Goal: Task Accomplishment & Management: Use online tool/utility

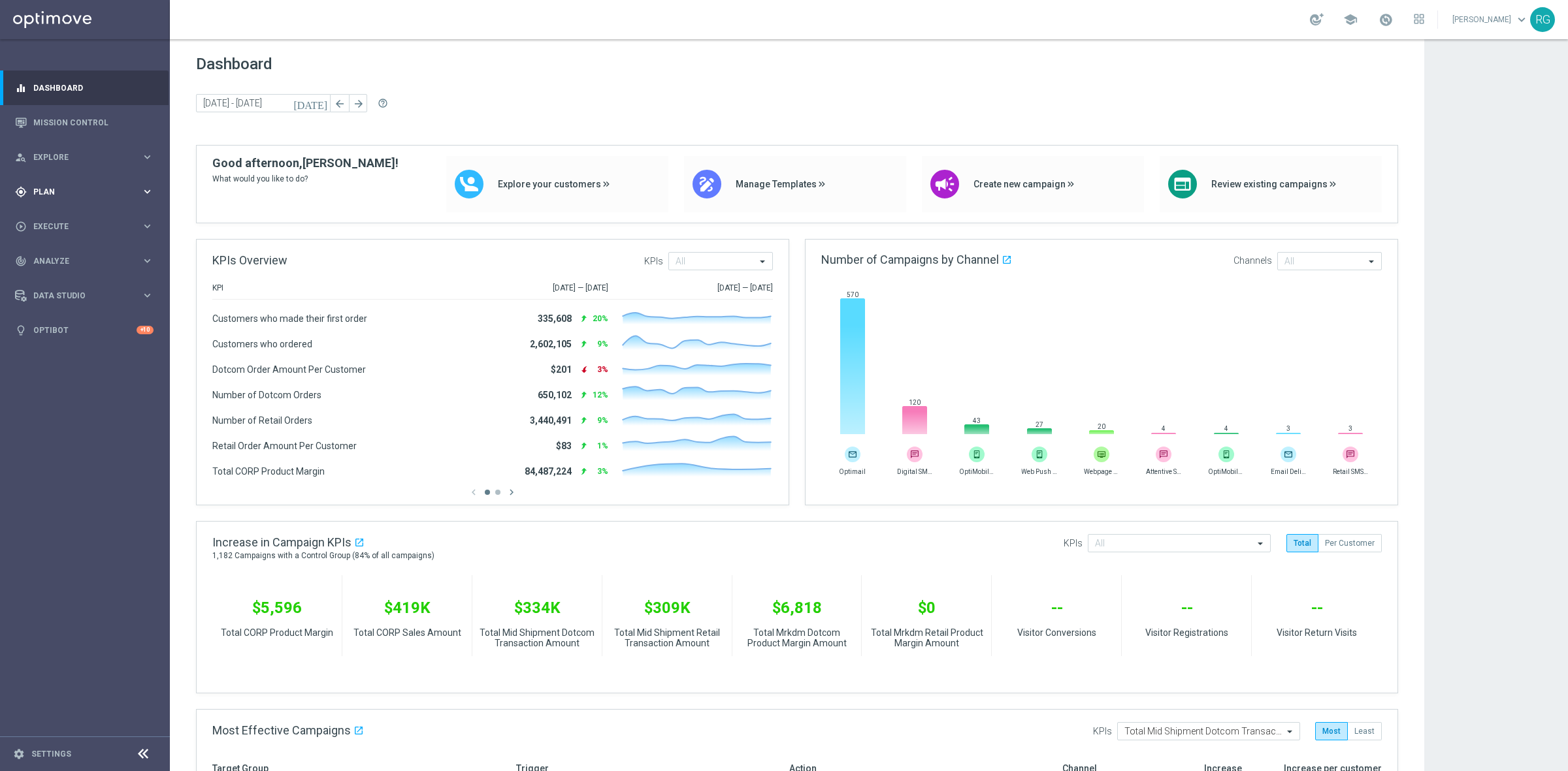
click at [57, 188] on span "Plan" at bounding box center [87, 192] width 108 height 8
click at [61, 219] on link "Target Groups" at bounding box center [84, 218] width 102 height 10
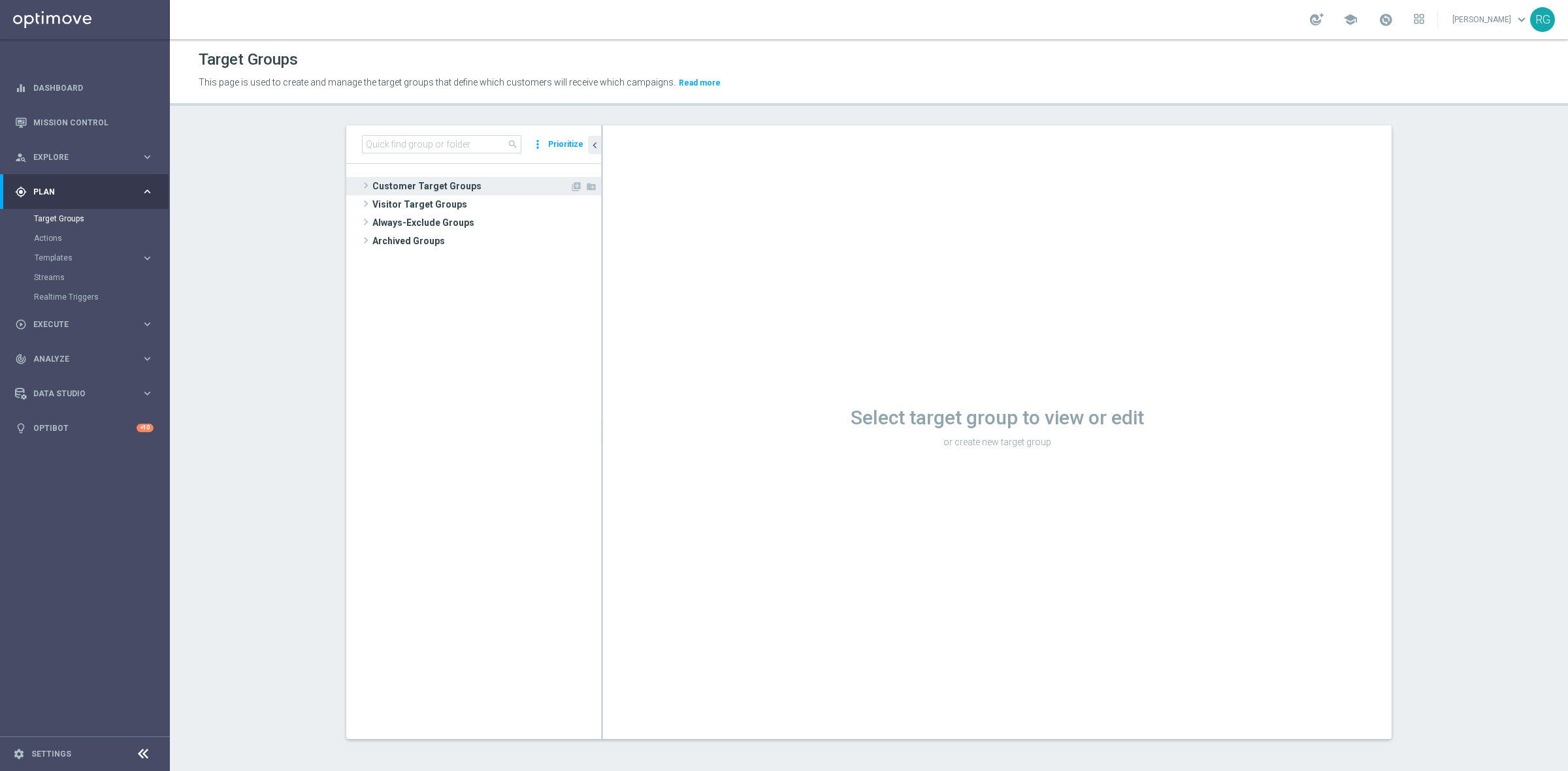
click at [359, 180] on span at bounding box center [365, 186] width 13 height 16
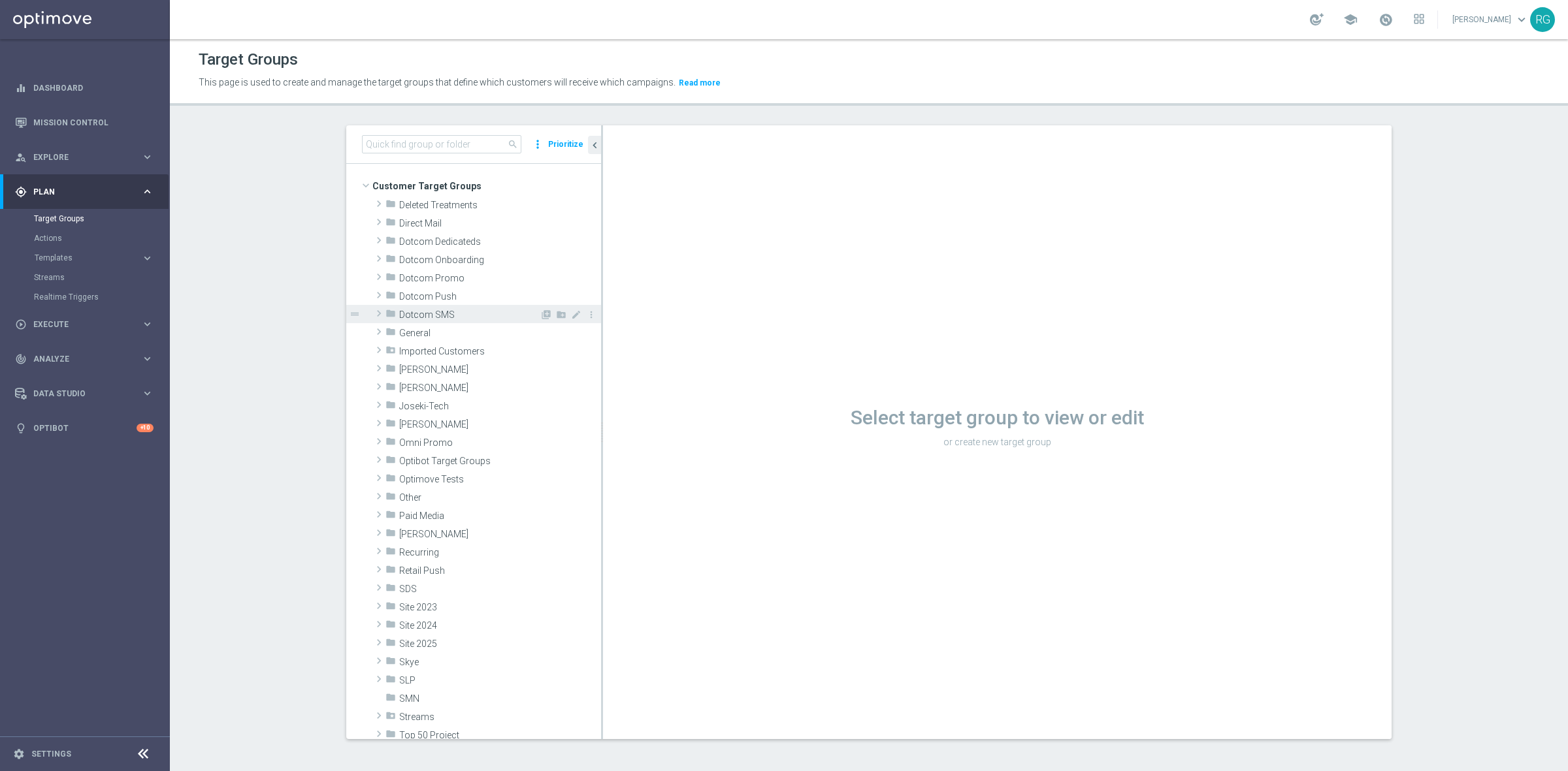
click at [375, 315] on span at bounding box center [379, 313] width 13 height 16
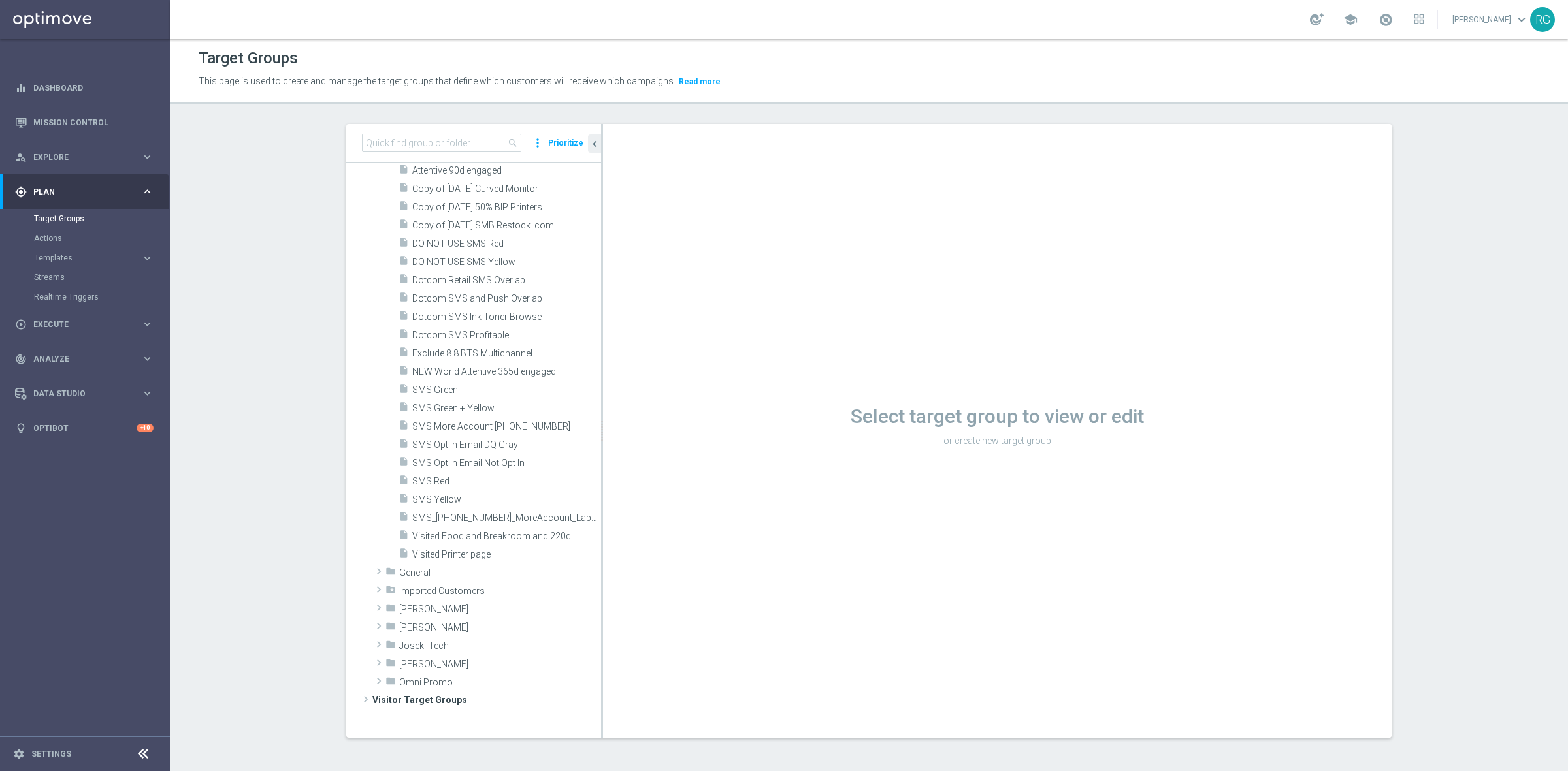
scroll to position [1877, 0]
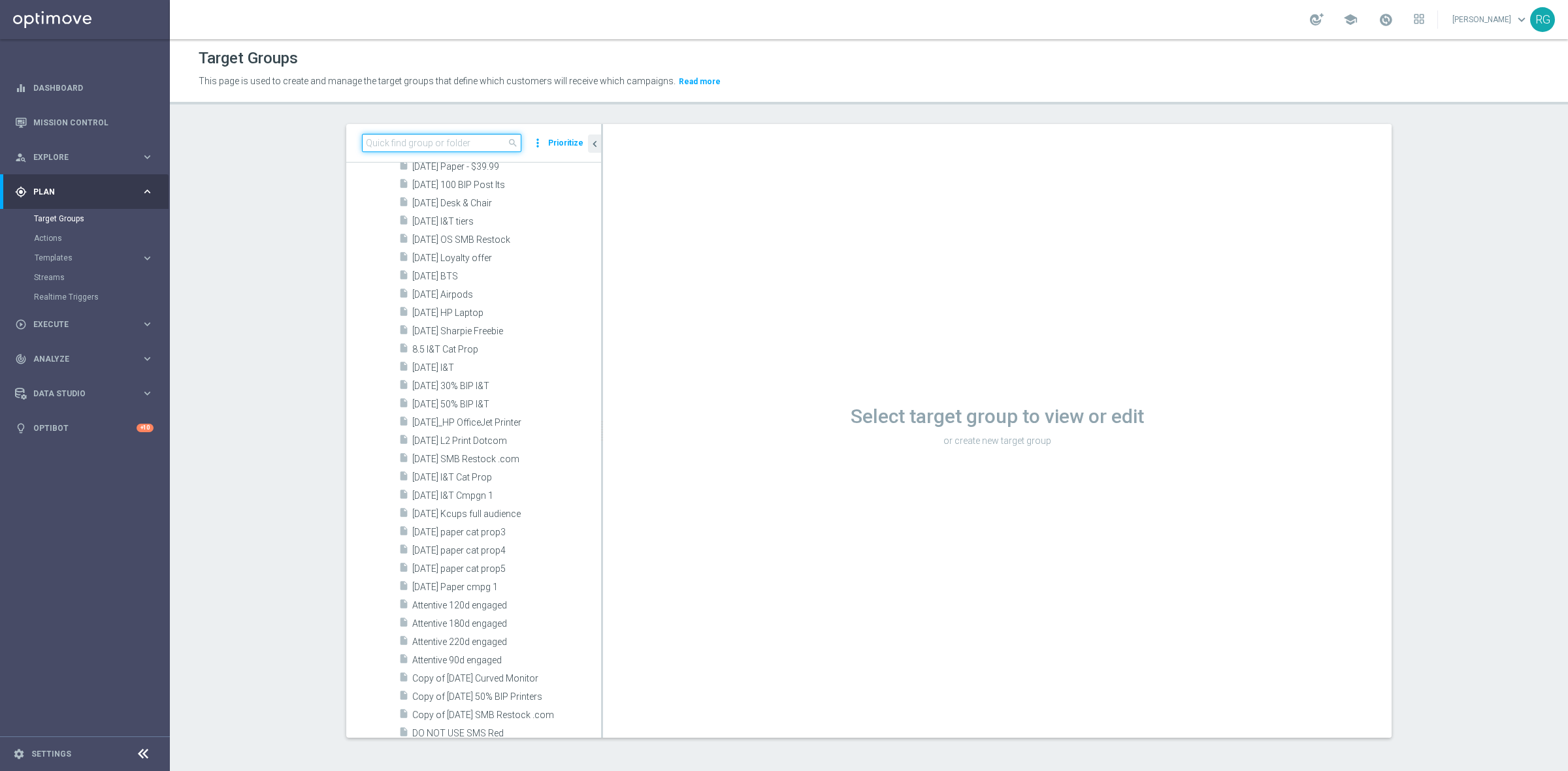
click at [432, 142] on input at bounding box center [442, 142] width 159 height 18
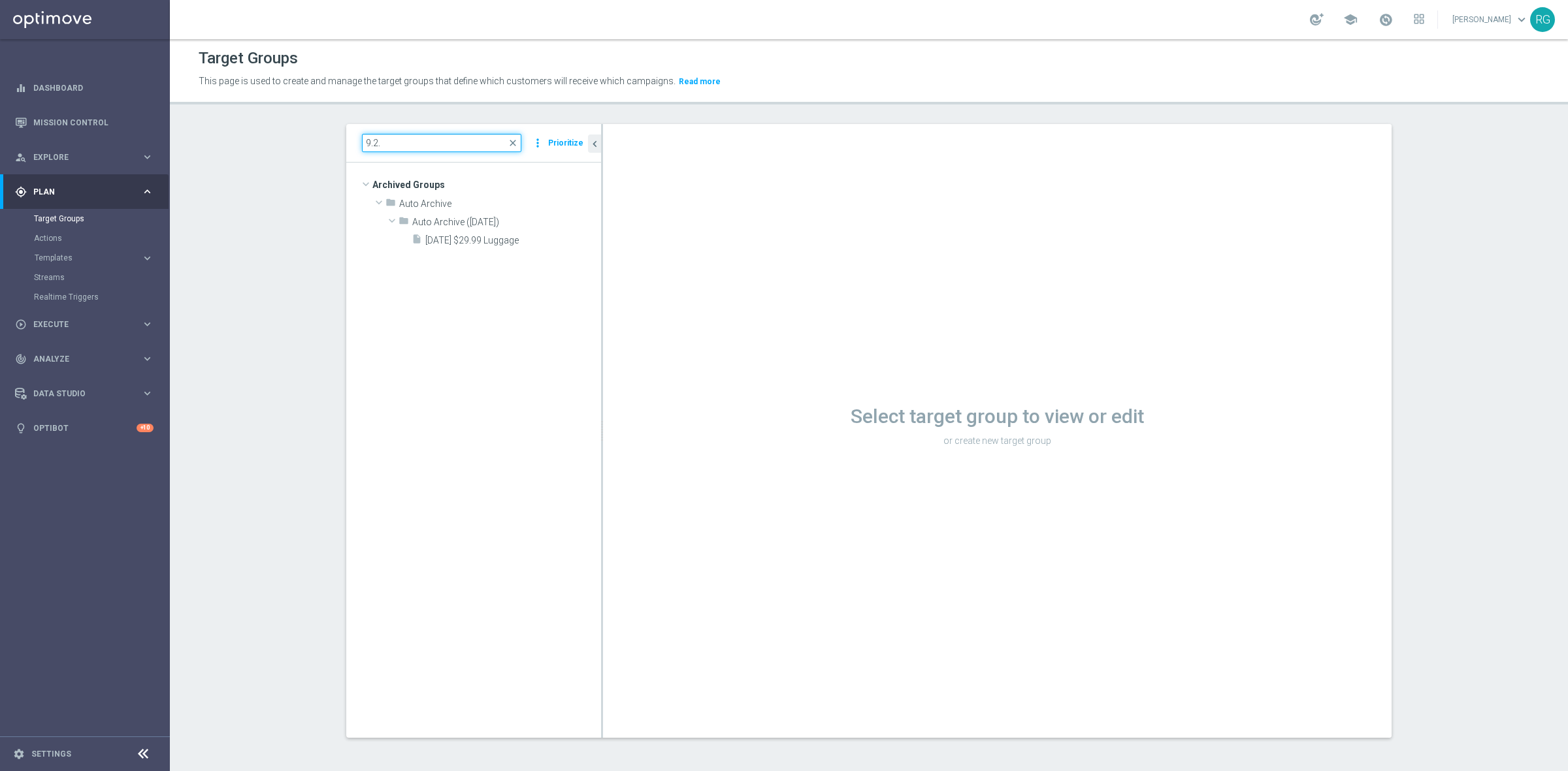
scroll to position [0, 0]
type input "9"
click at [359, 183] on span at bounding box center [365, 184] width 13 height 16
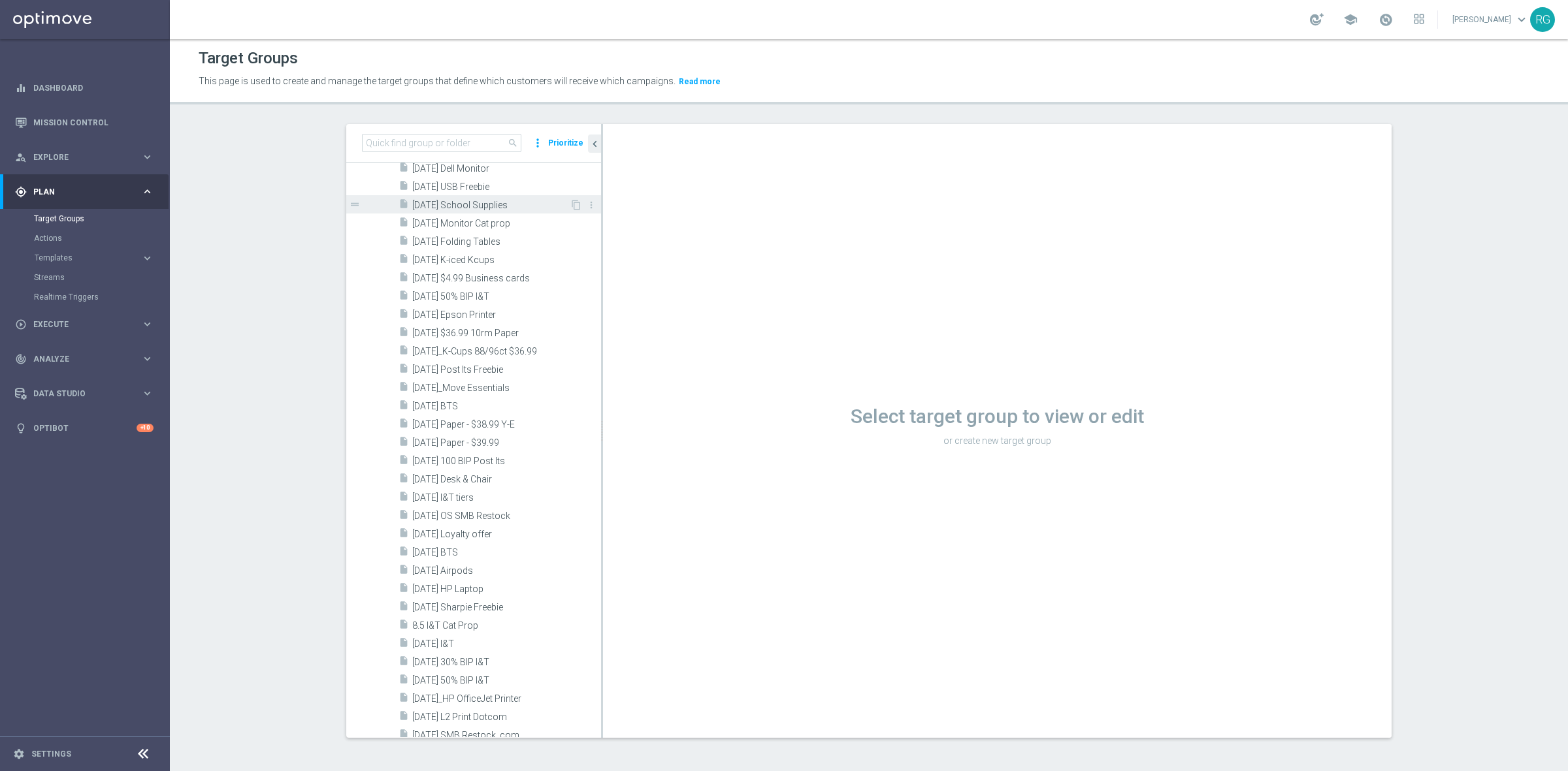
scroll to position [1714, 0]
click at [474, 452] on span "[DATE] BTS" at bounding box center [491, 456] width 157 height 11
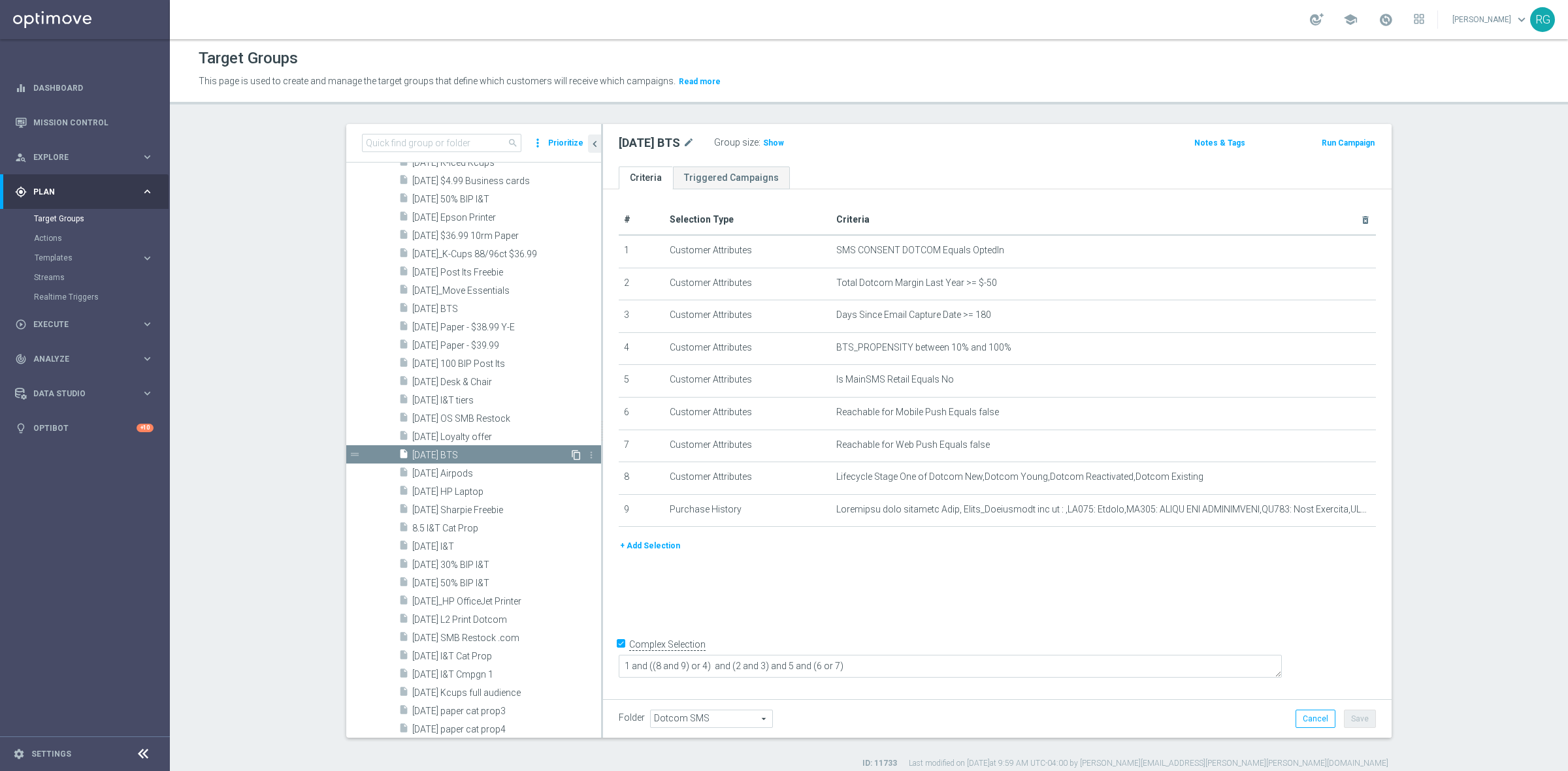
click at [571, 456] on icon "content_copy" at bounding box center [575, 455] width 10 height 10
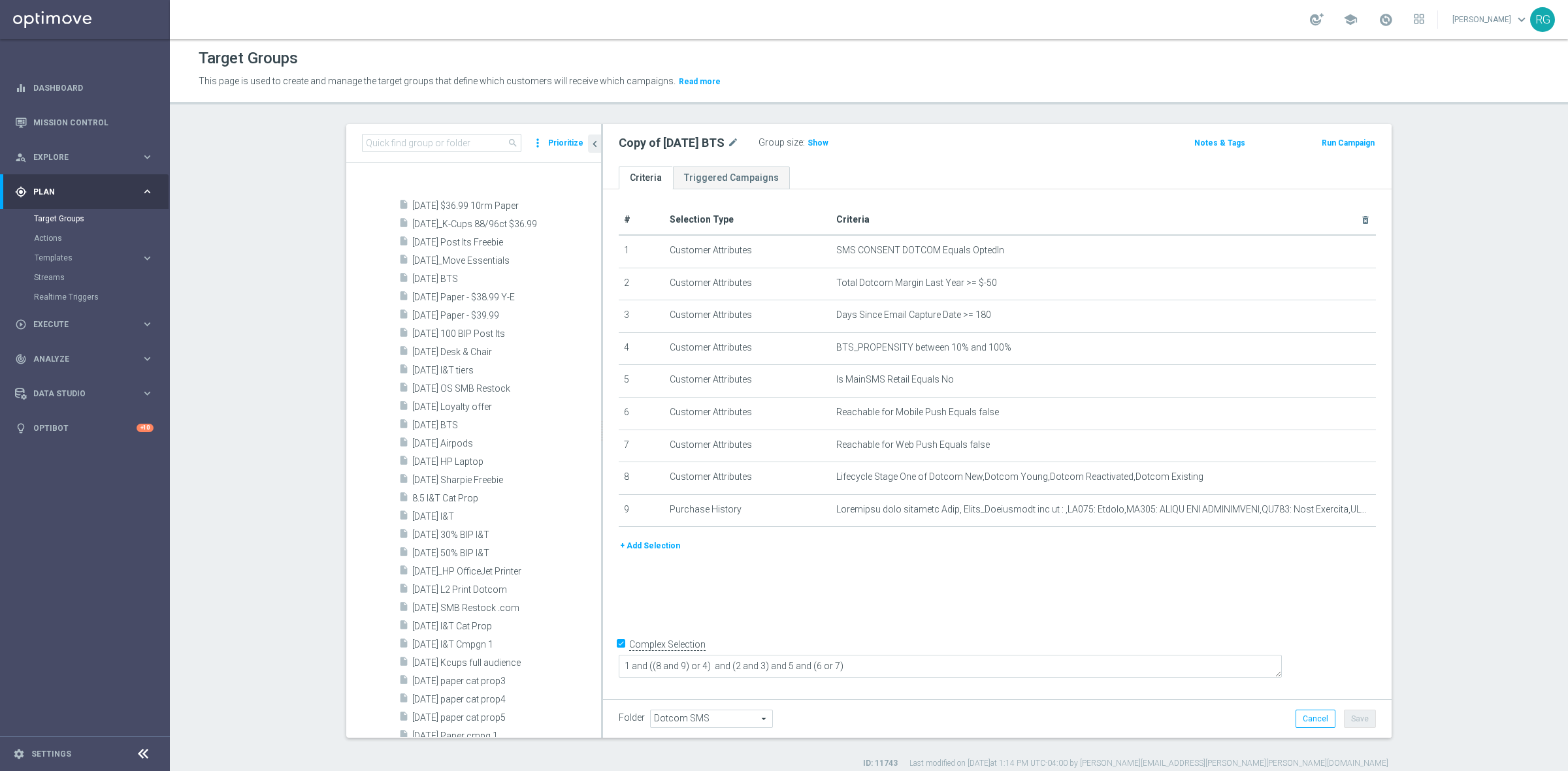
scroll to position [2054, 0]
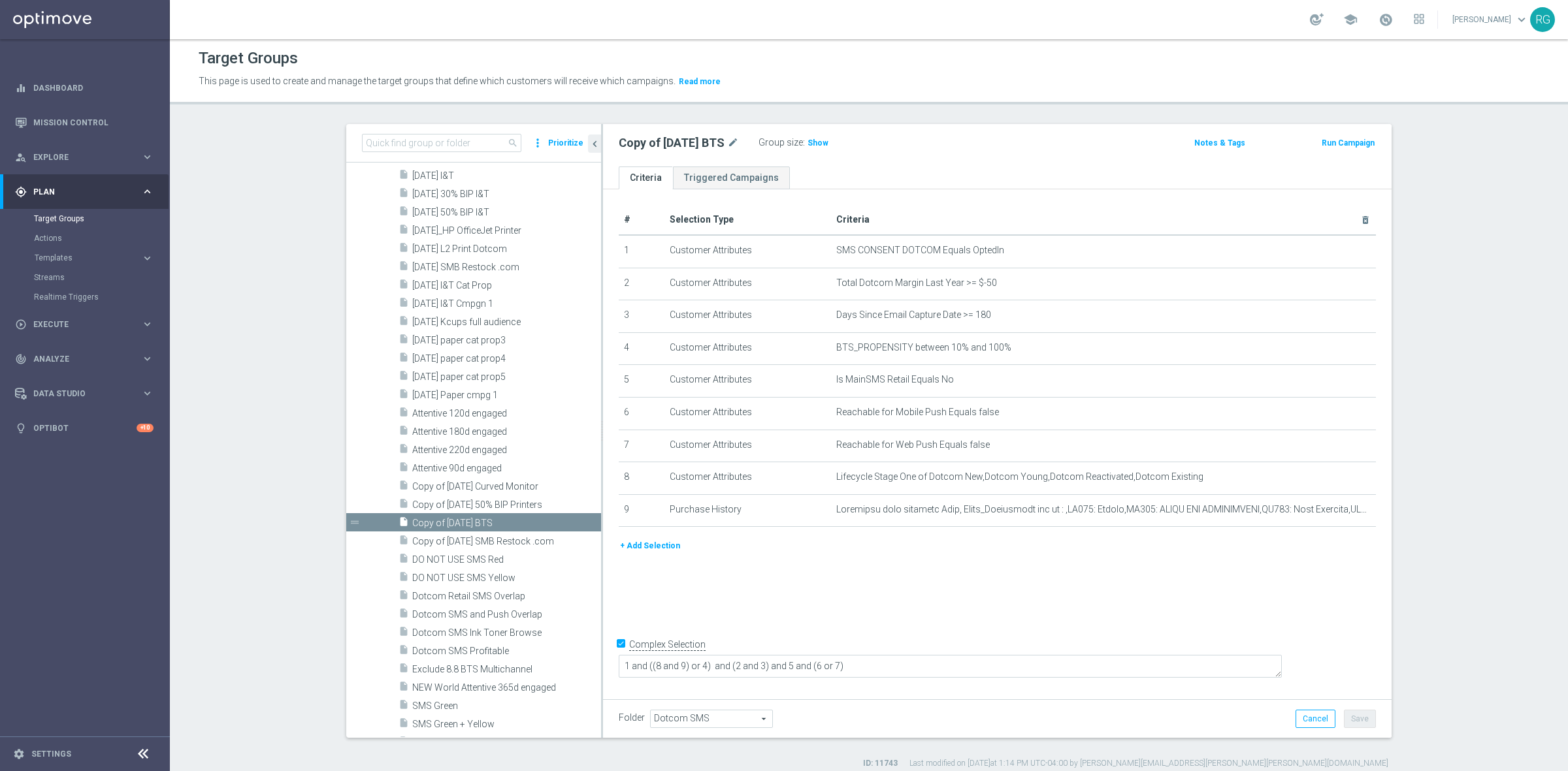
click at [735, 142] on div "Copy of [DATE] BTS mode_edit" at bounding box center [689, 142] width 140 height 18
click at [734, 142] on icon "mode_edit" at bounding box center [733, 143] width 12 height 16
click at [728, 142] on input "Copy of [DATE] BTS" at bounding box center [707, 144] width 176 height 18
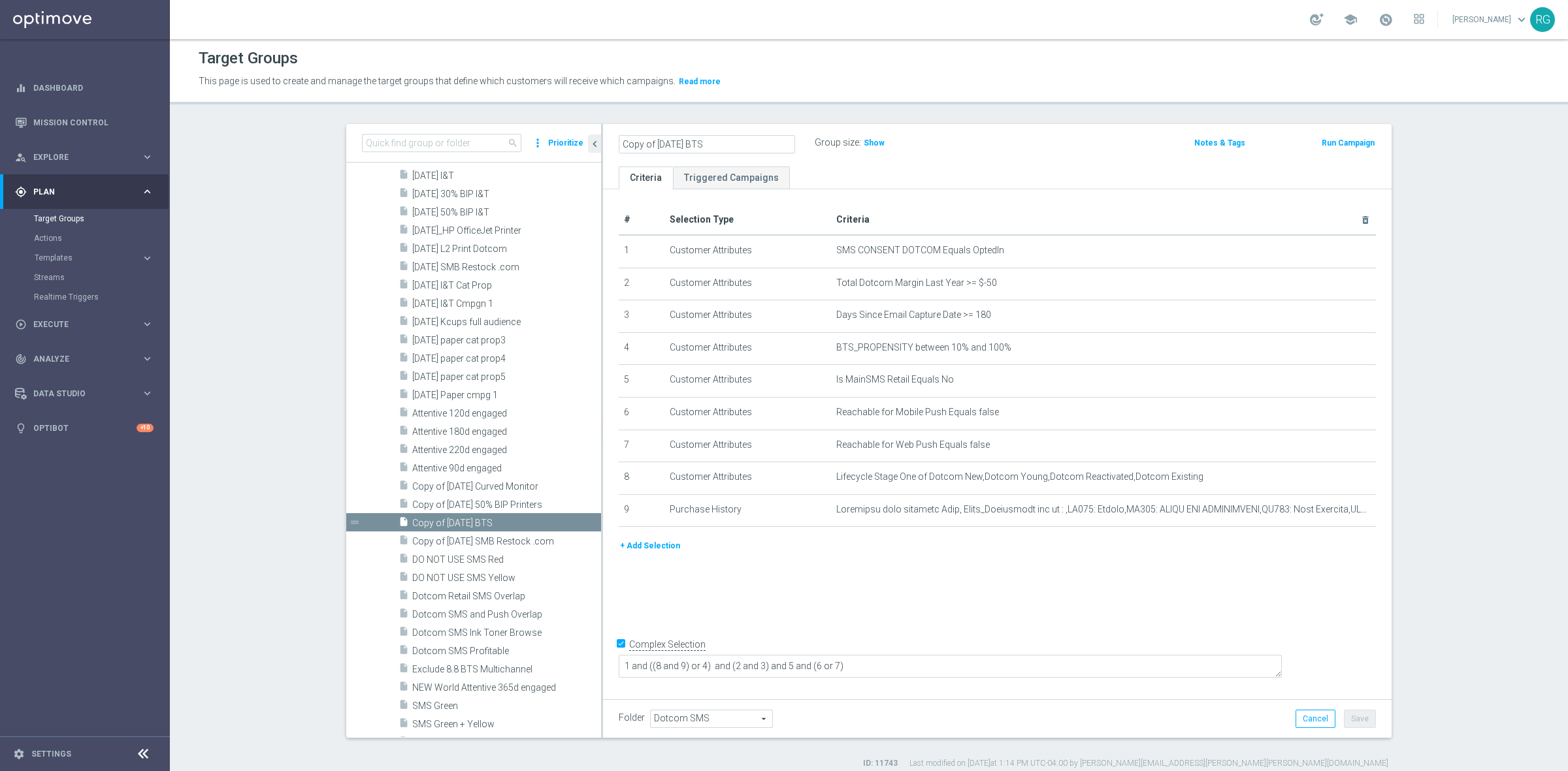
click at [728, 142] on input "Copy of [DATE] BTS" at bounding box center [707, 144] width 176 height 18
drag, startPoint x: 711, startPoint y: 136, endPoint x: 611, endPoint y: 138, distance: 100.0
click at [611, 138] on div "Copy of [DATE] BTS" at bounding box center [706, 144] width 196 height 18
type input "[DATE] Bounty Paper towels"
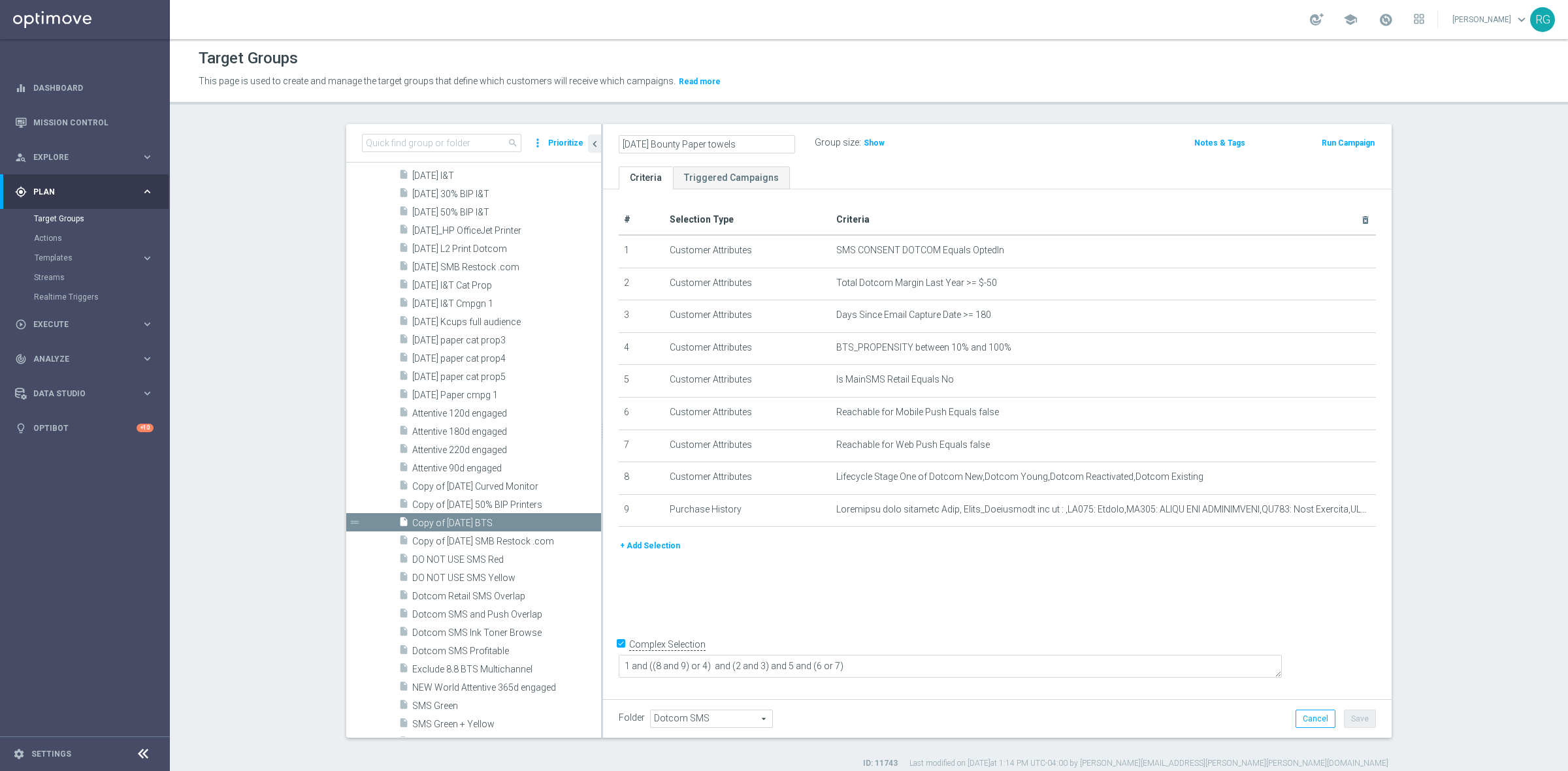
click at [900, 65] on div "Target Groups" at bounding box center [868, 58] width 1341 height 25
click at [1365, 719] on button "Save" at bounding box center [1359, 718] width 32 height 18
drag, startPoint x: 758, startPoint y: 146, endPoint x: 615, endPoint y: 142, distance: 143.1
click at [619, 142] on h2 "[DATE] Bounty Paper towels" at bounding box center [693, 143] width 149 height 16
copy h2 "[DATE] Bounty Paper towels"
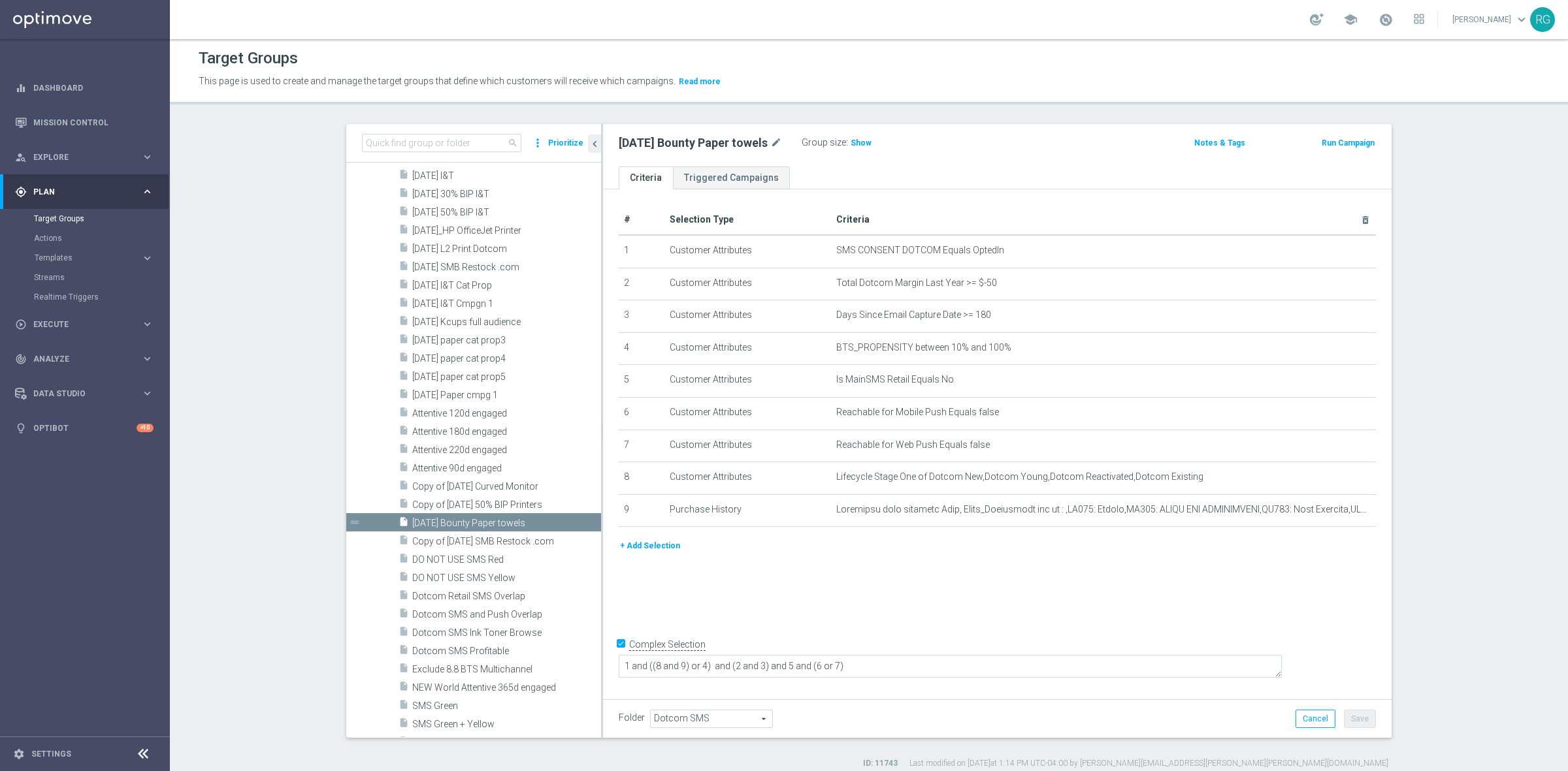
click at [934, 134] on div "[DATE] Bounty Paper towels mode_edit Group size : Show" at bounding box center [867, 142] width 518 height 18
click at [1344, 350] on icon "delete_forever" at bounding box center [1348, 348] width 10 height 10
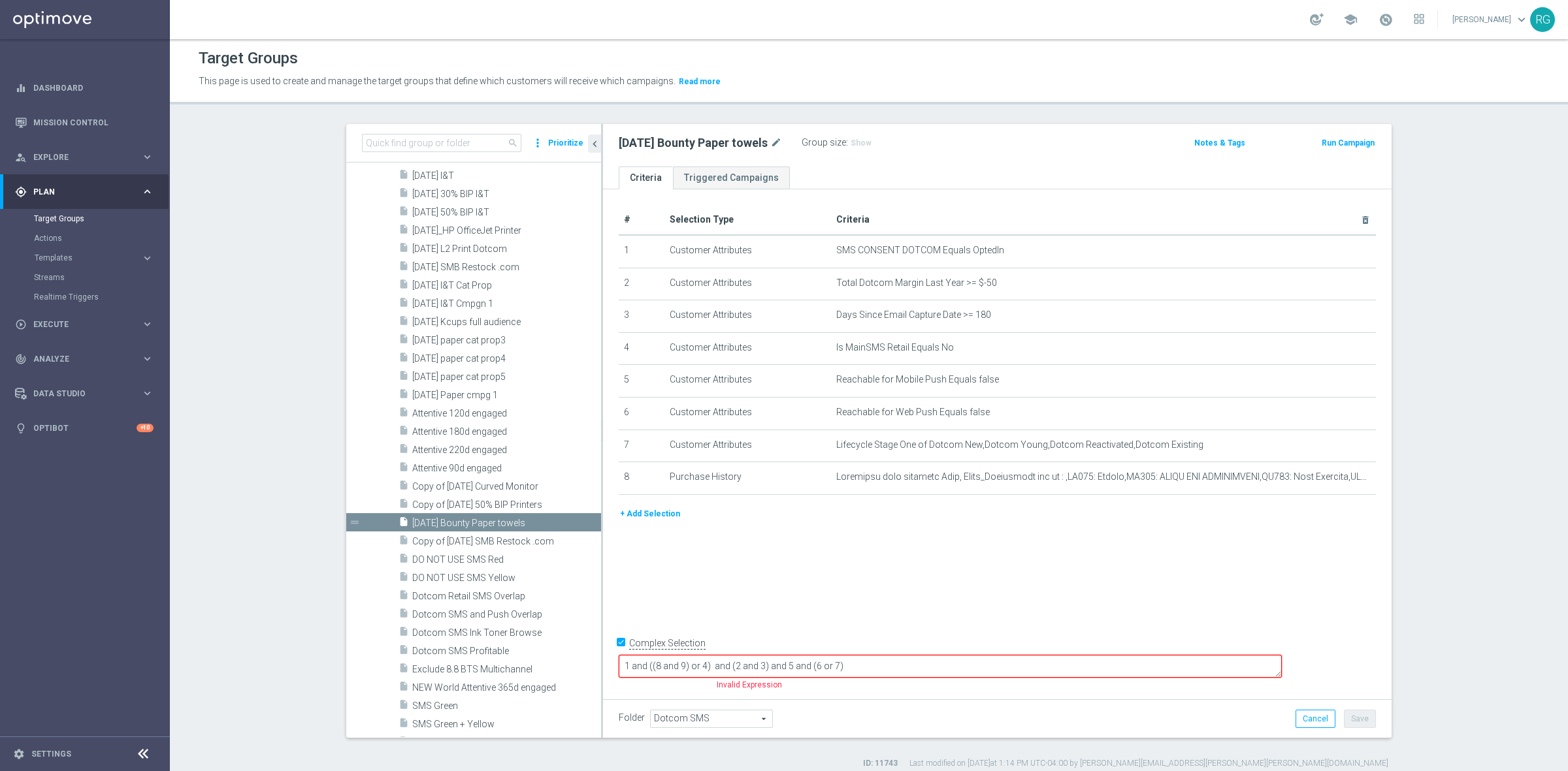
click at [641, 516] on button "+ Add Selection" at bounding box center [650, 514] width 63 height 14
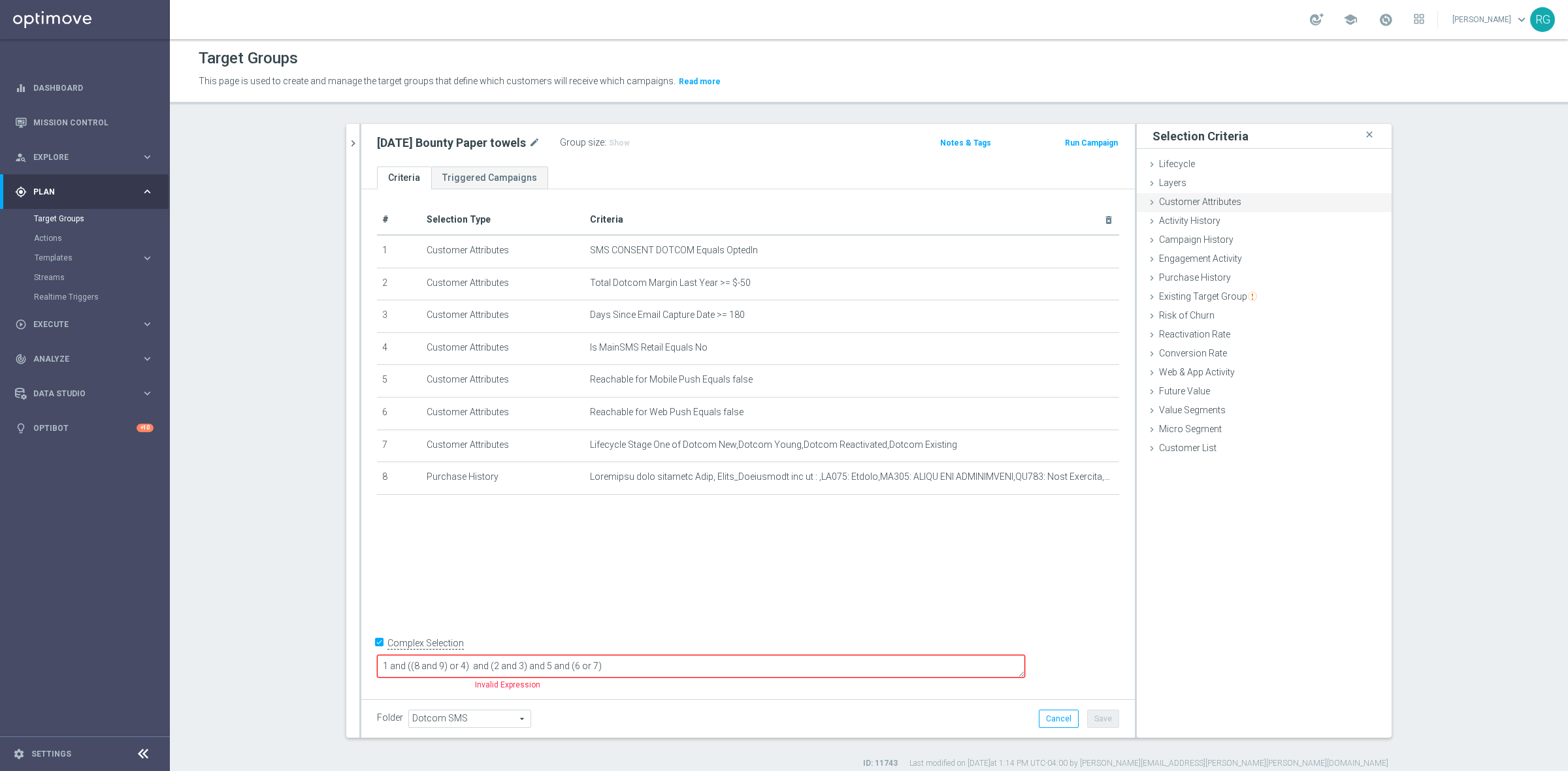
click at [1147, 206] on icon at bounding box center [1151, 202] width 10 height 10
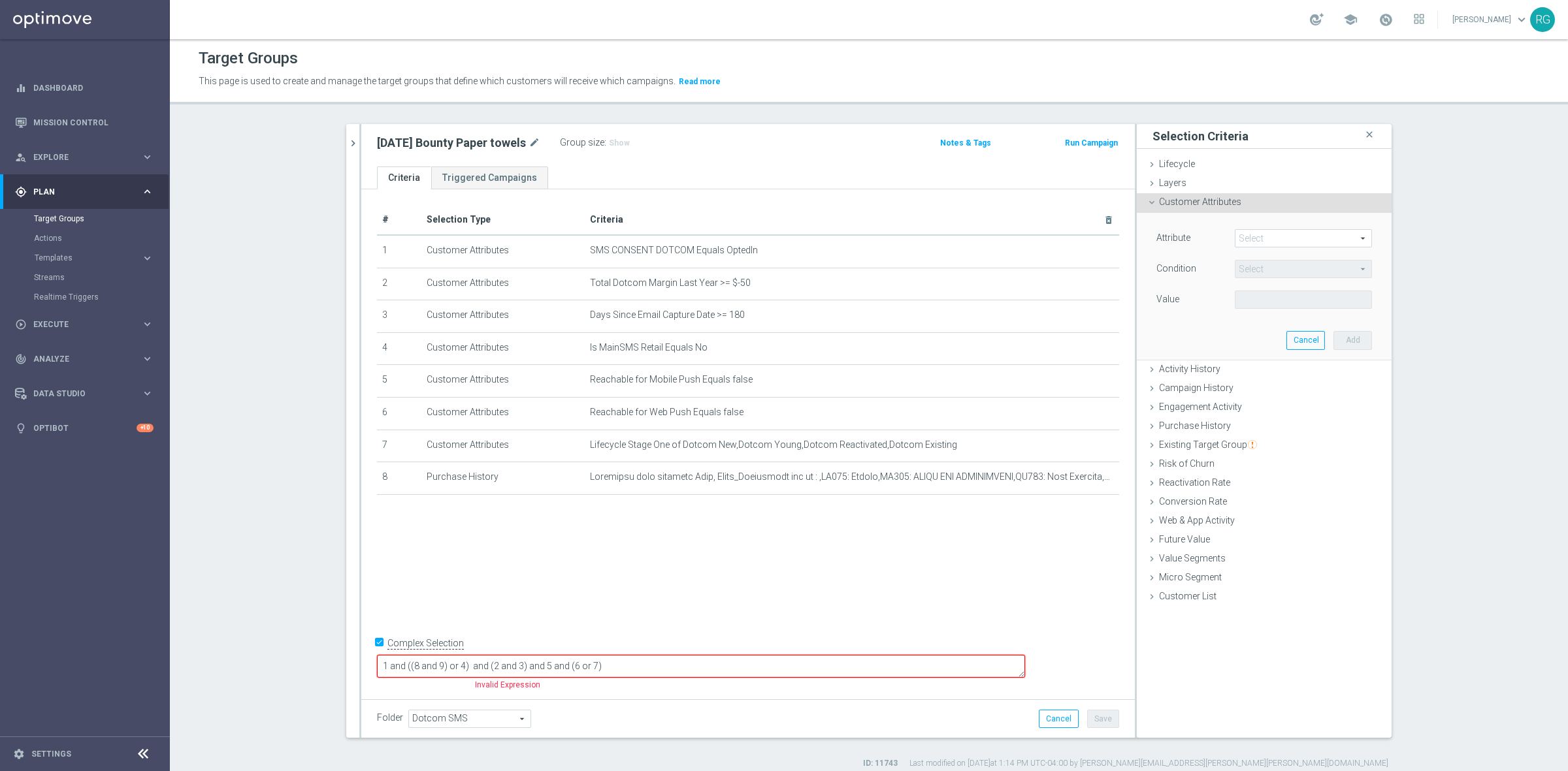
click at [1146, 197] on icon at bounding box center [1151, 202] width 10 height 10
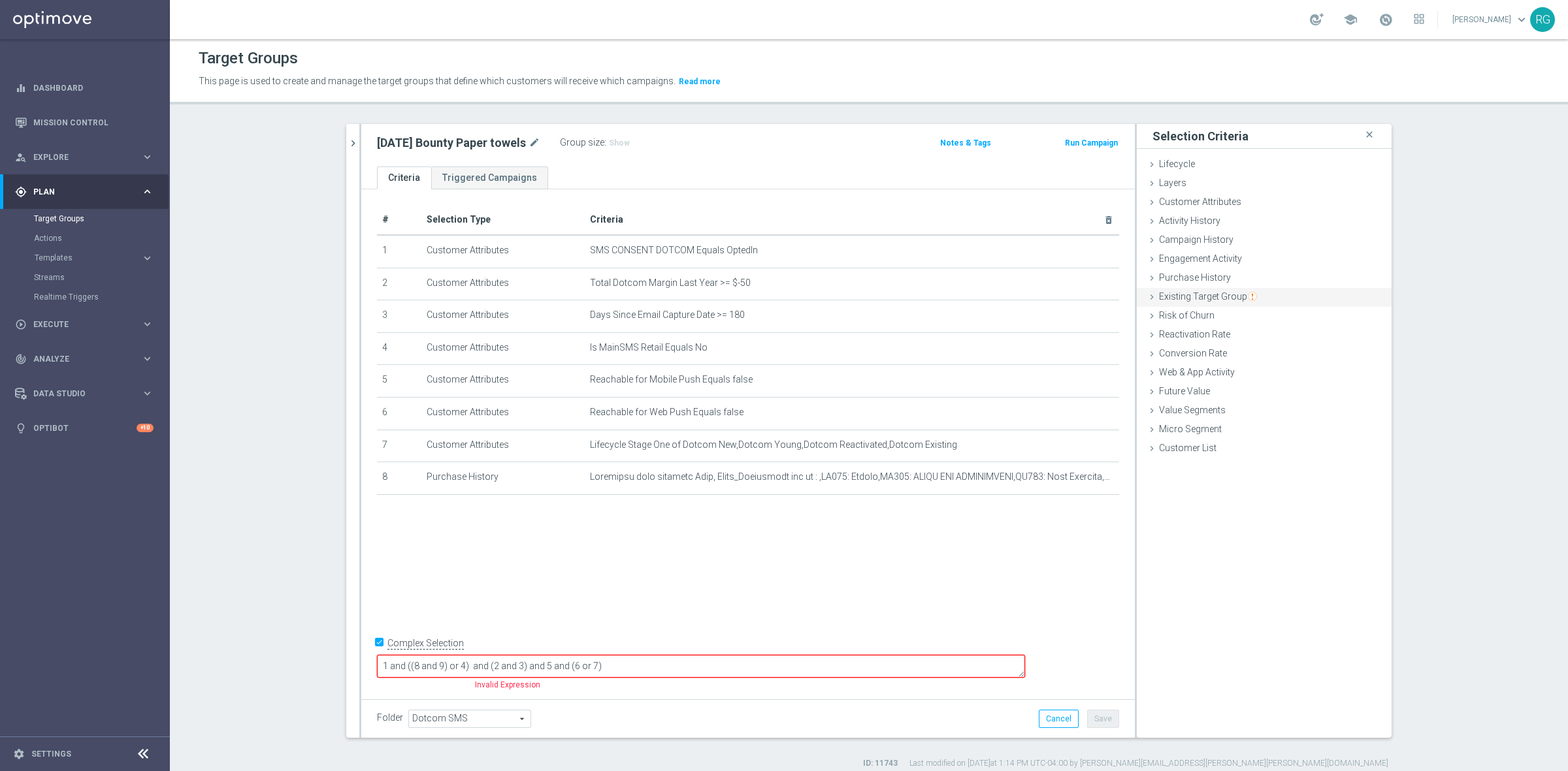
click at [1141, 290] on div "Existing Target Group done" at bounding box center [1264, 297] width 255 height 20
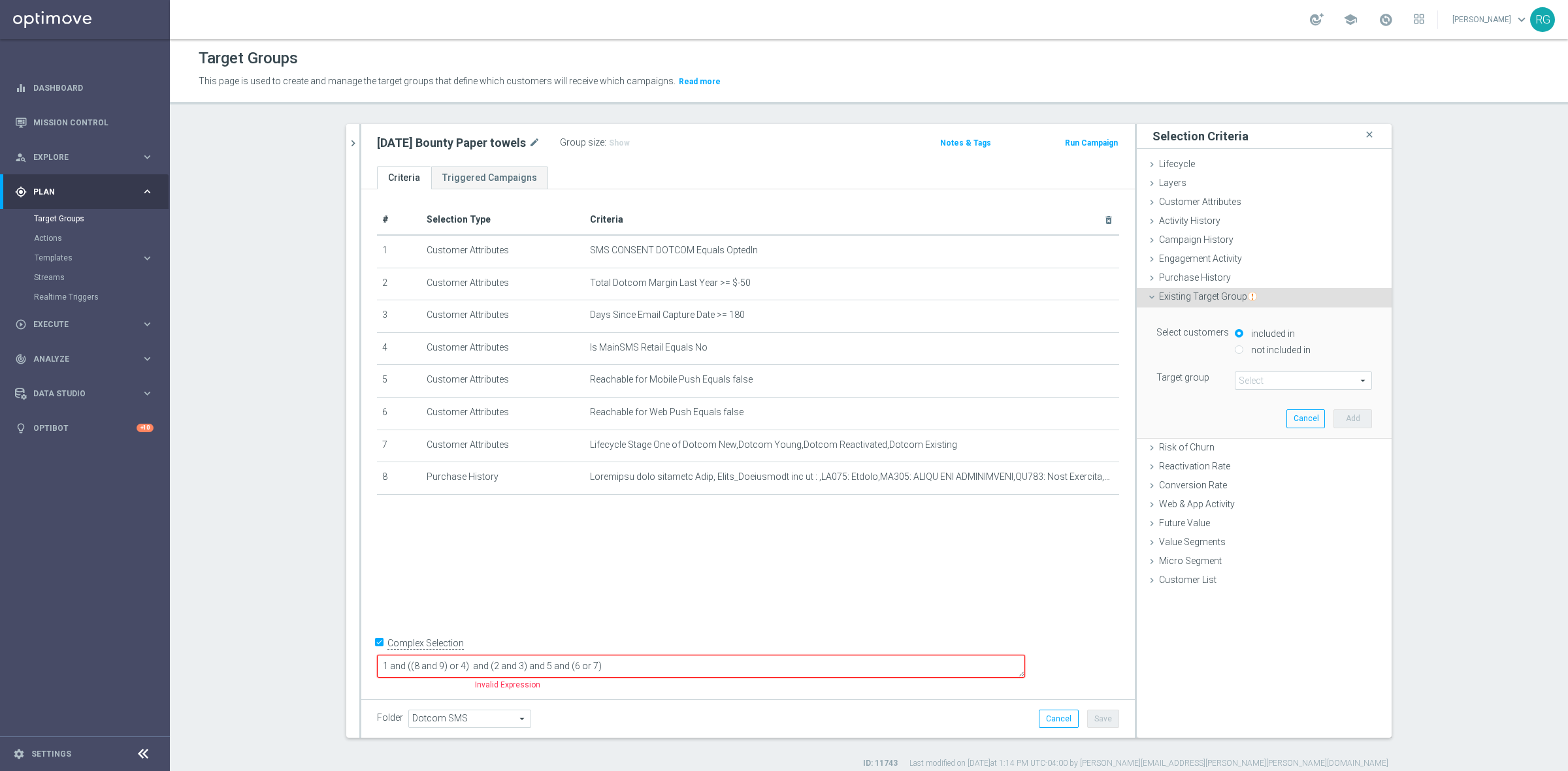
click at [1252, 382] on span at bounding box center [1303, 381] width 136 height 17
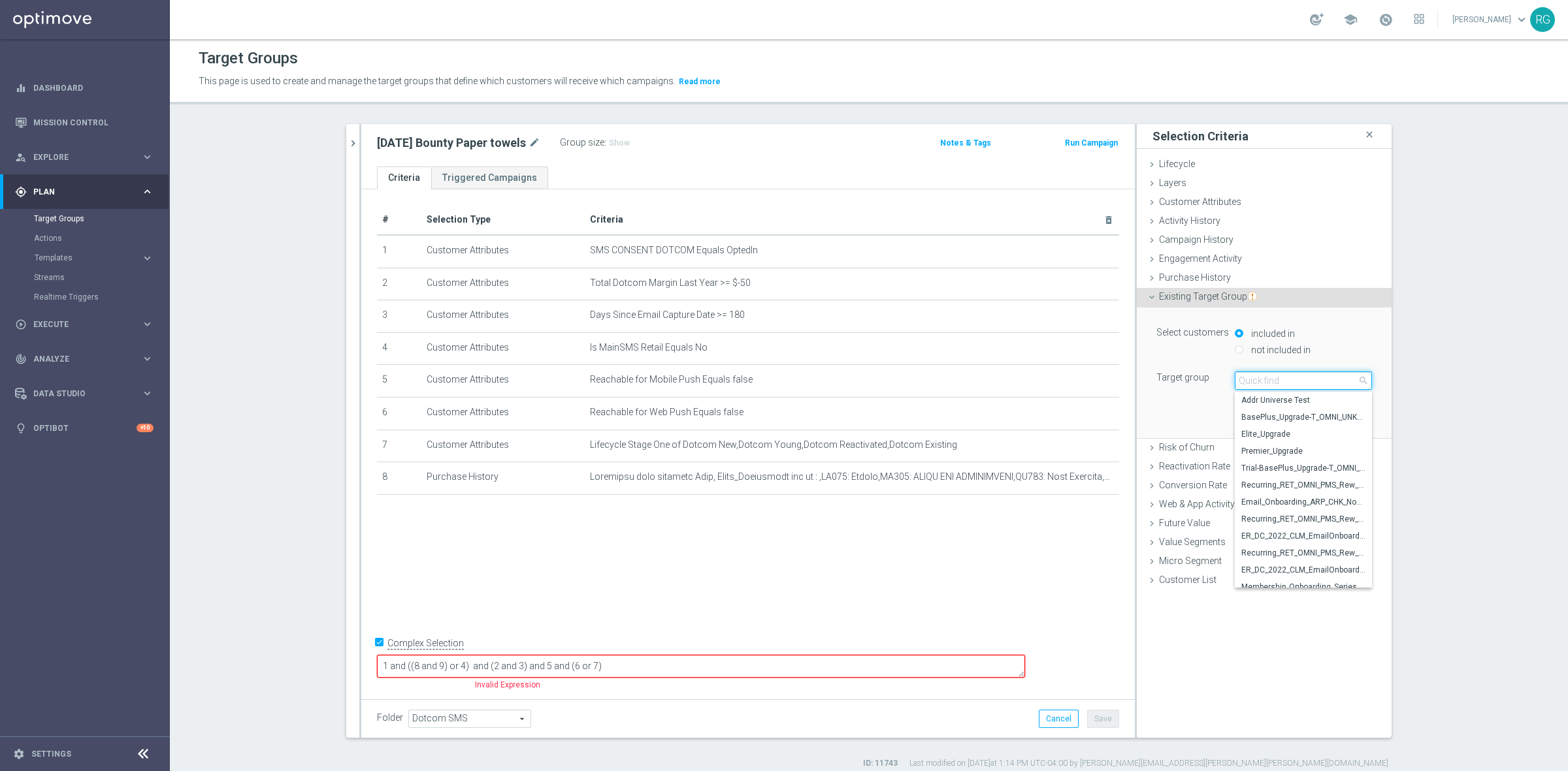
click at [1256, 381] on input "search" at bounding box center [1303, 380] width 137 height 18
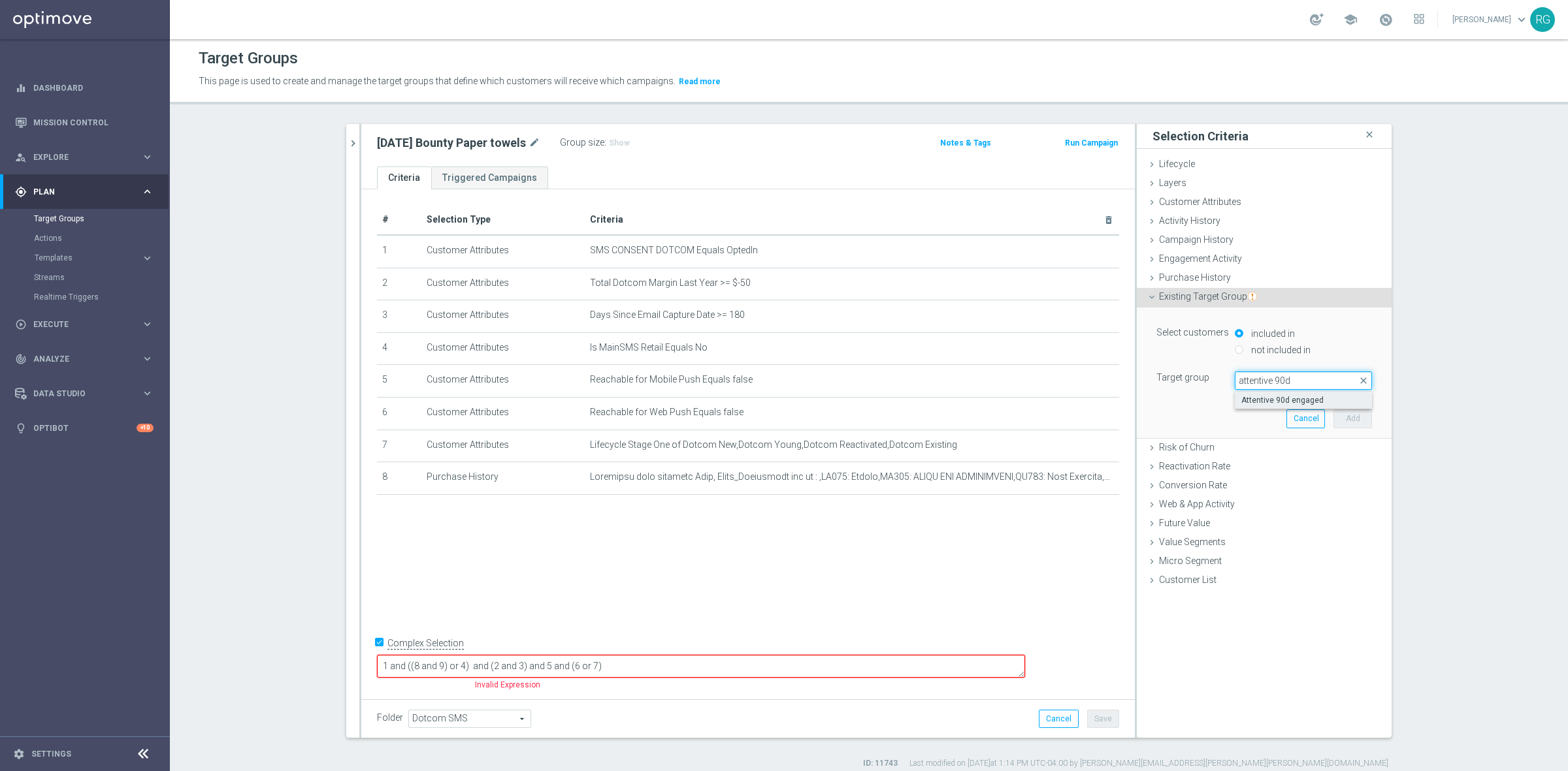
type input "attentive 90d"
click at [1314, 401] on span "Attentive 90d engaged" at bounding box center [1304, 400] width 124 height 10
type input "Attentive 90d engaged"
click at [1341, 412] on button "Add" at bounding box center [1352, 418] width 39 height 18
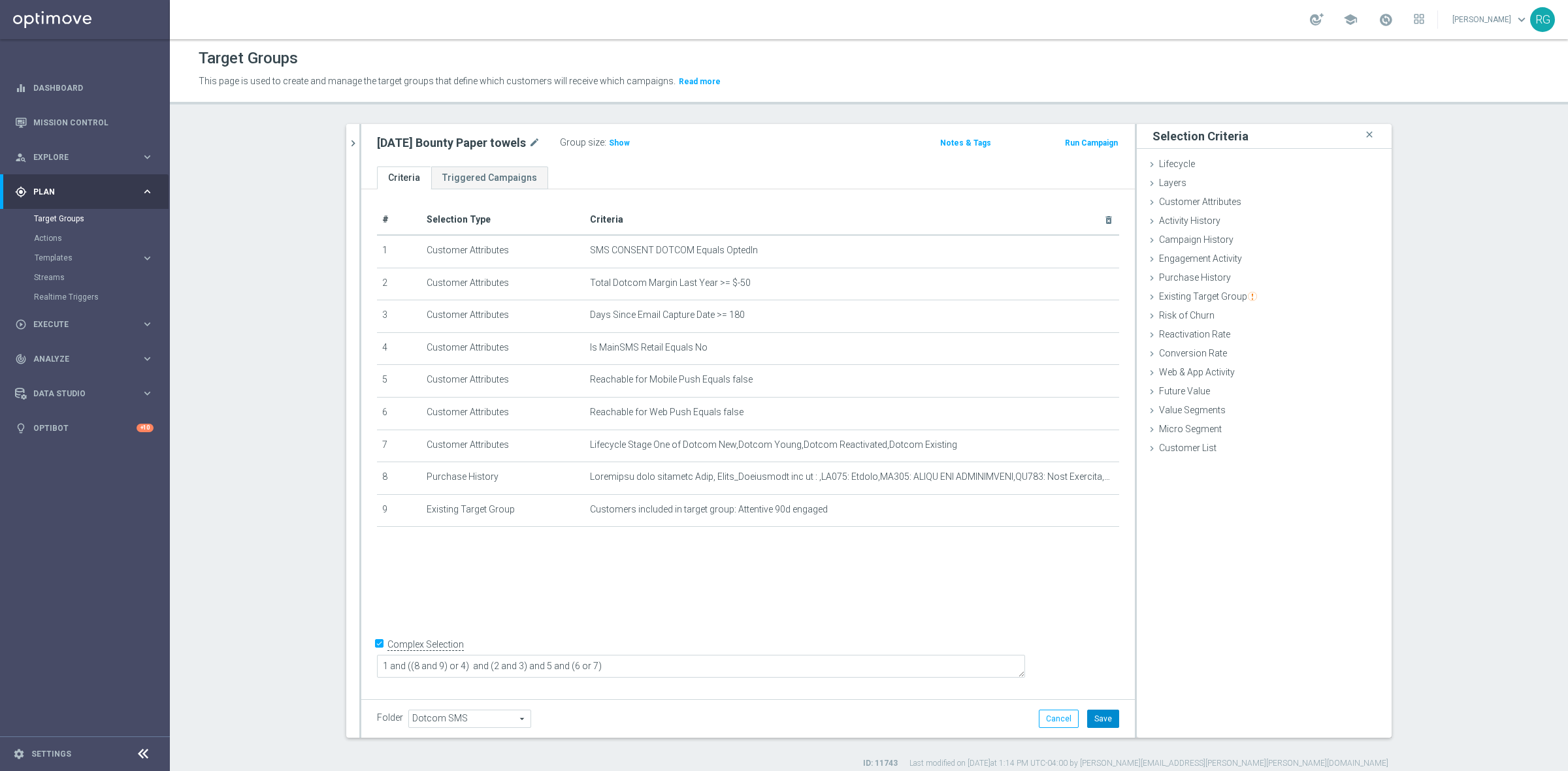
click at [1101, 725] on button "Save" at bounding box center [1103, 718] width 32 height 18
click at [1148, 371] on icon at bounding box center [1151, 372] width 10 height 10
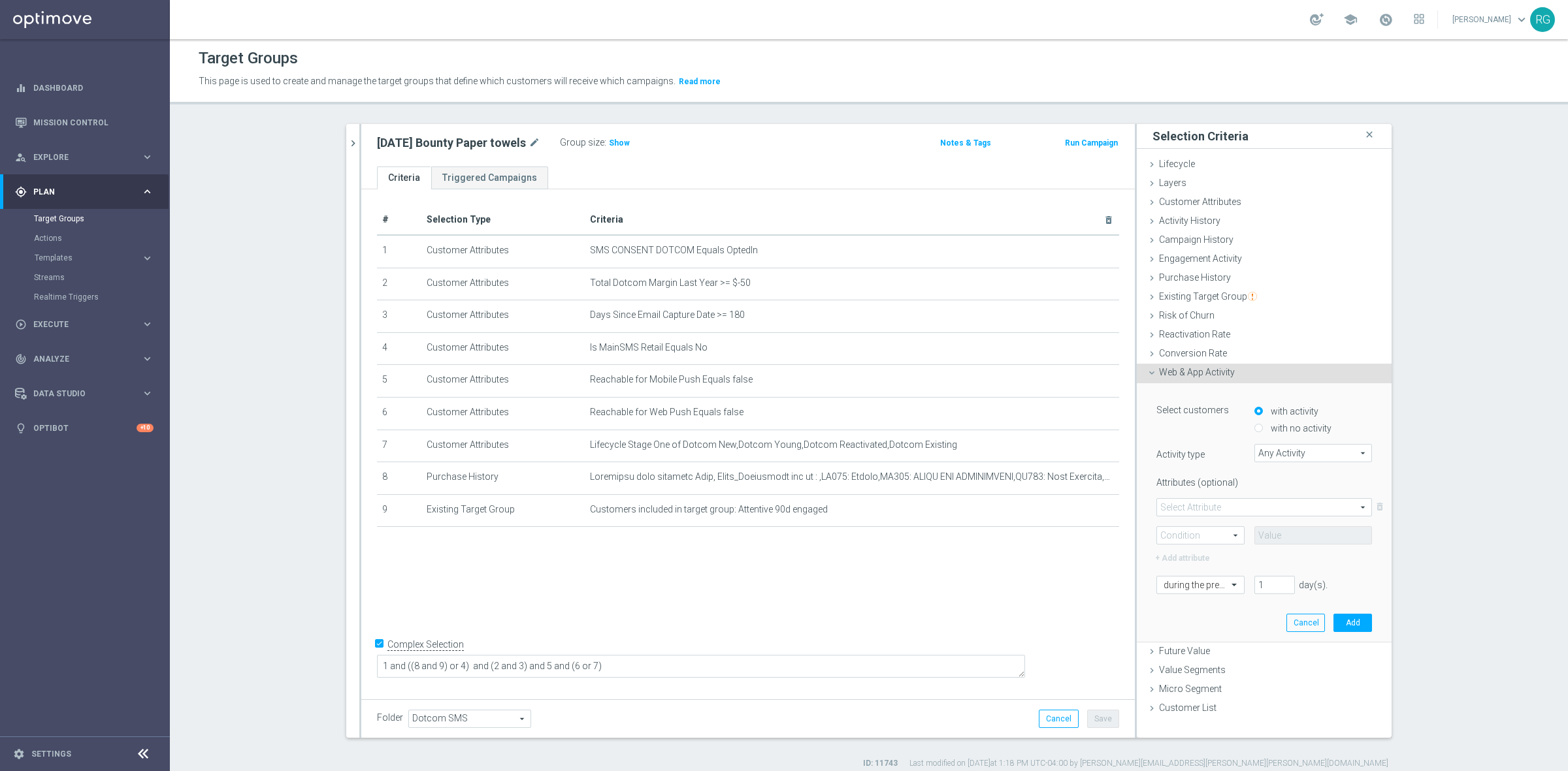
click at [1264, 452] on span "Any Activity" at bounding box center [1313, 453] width 116 height 17
click at [1281, 481] on label "Page Visits" at bounding box center [1312, 490] width 117 height 17
type input "Page Visits"
click at [1176, 503] on span at bounding box center [1264, 507] width 214 height 17
click at [1192, 580] on span "Url" at bounding box center [1264, 577] width 202 height 10
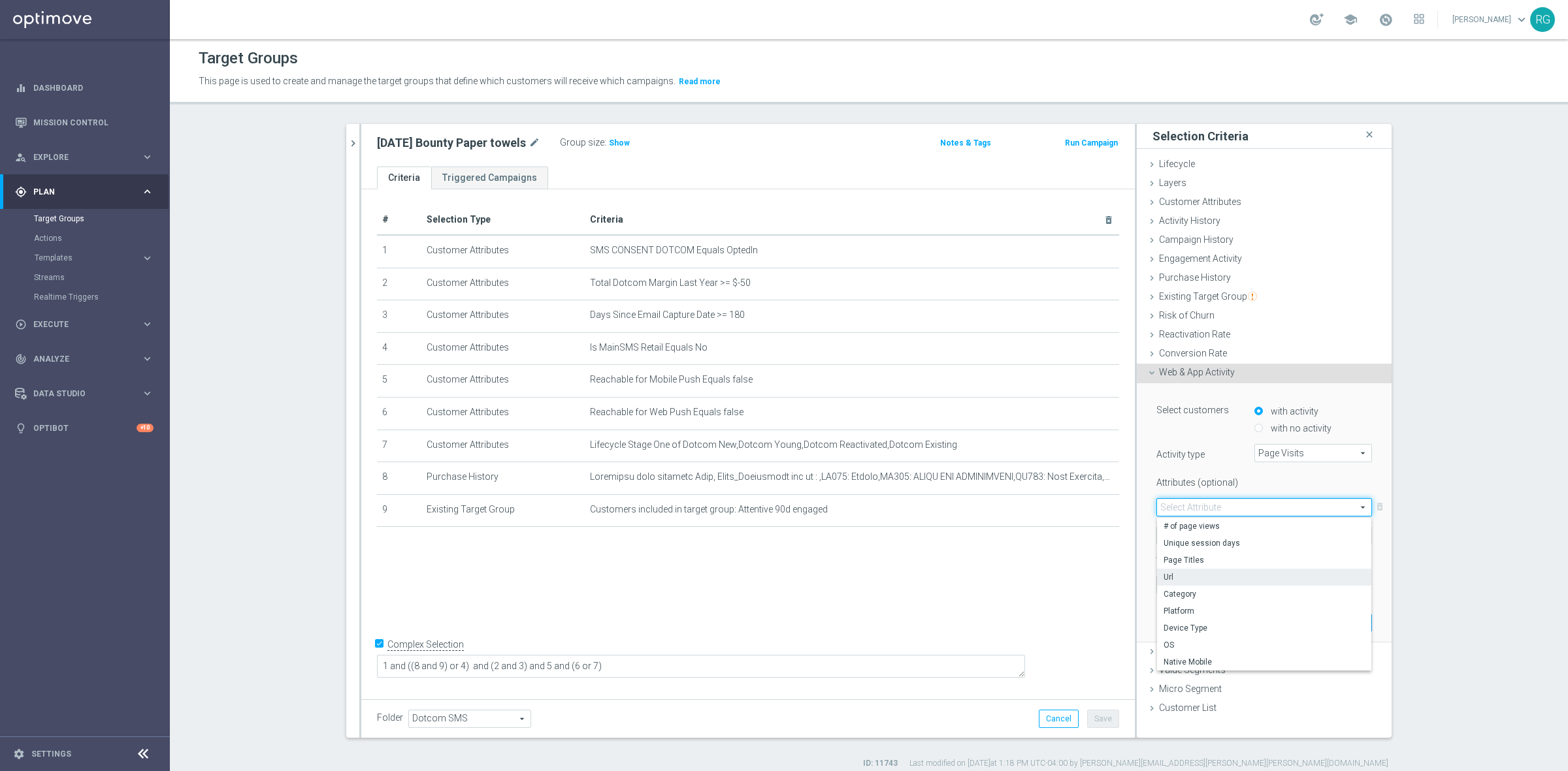
type input "Url"
click at [1178, 534] on span at bounding box center [1200, 536] width 87 height 17
click at [1174, 625] on span "Contains" at bounding box center [1200, 622] width 74 height 10
type input "Contains"
click at [1261, 531] on input "text" at bounding box center [1312, 535] width 117 height 18
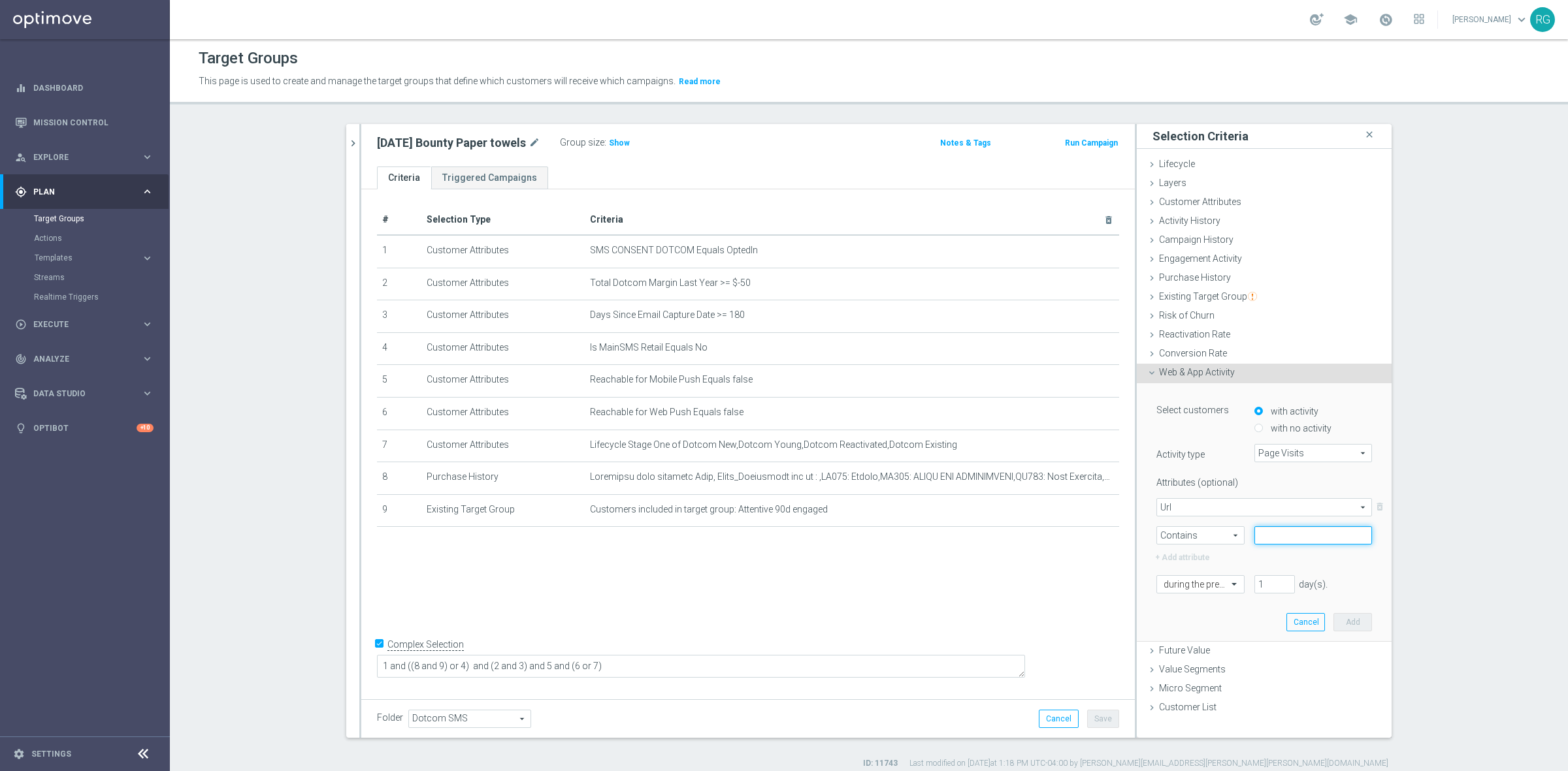
paste input "cleaning-supplies/cat_SC1683"
type input "cleaning-supplies/cat_SC1683"
click at [1269, 585] on input "1" at bounding box center [1274, 584] width 40 height 18
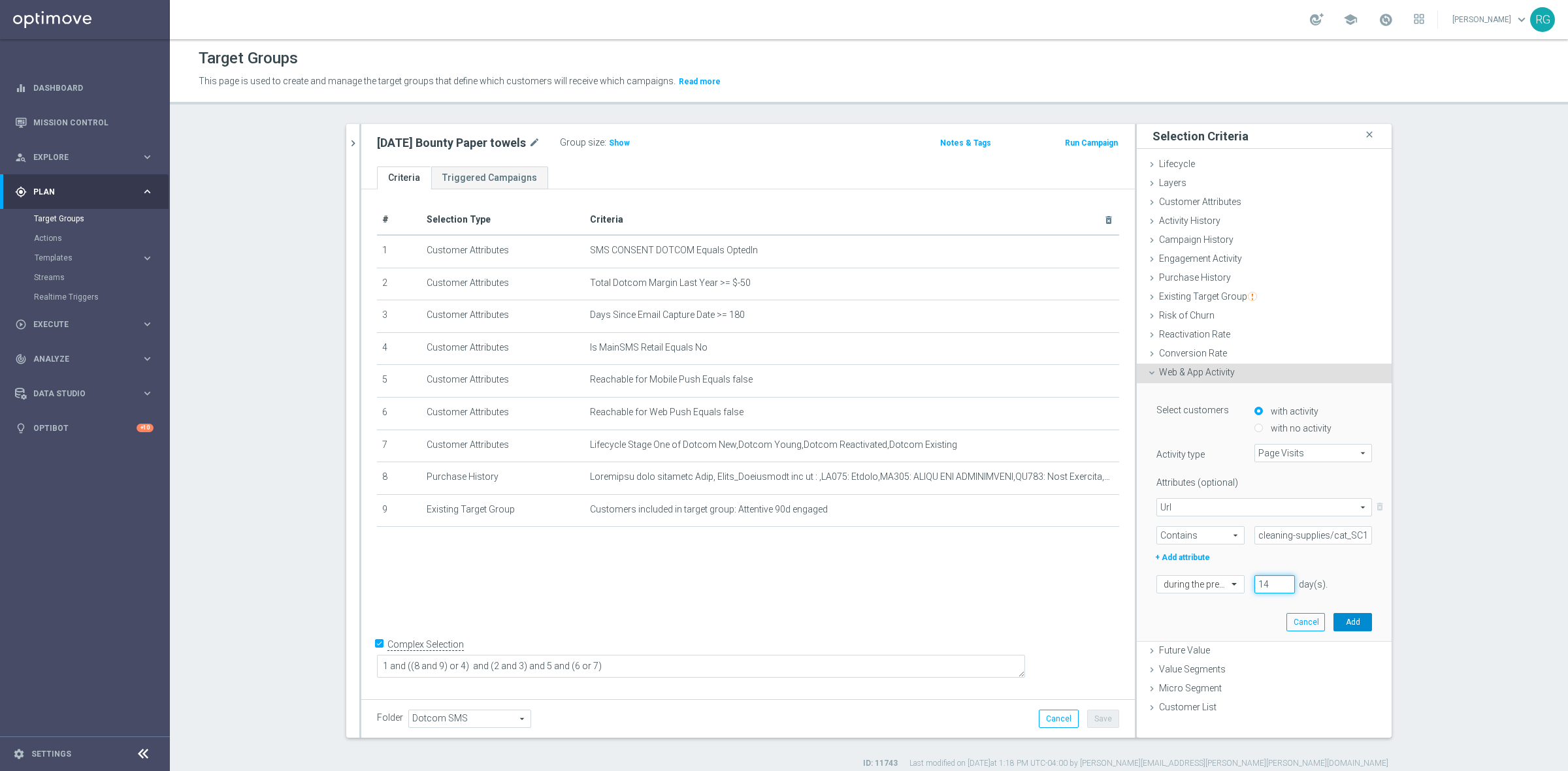
type input "14"
click at [1342, 622] on button "Add" at bounding box center [1352, 622] width 39 height 18
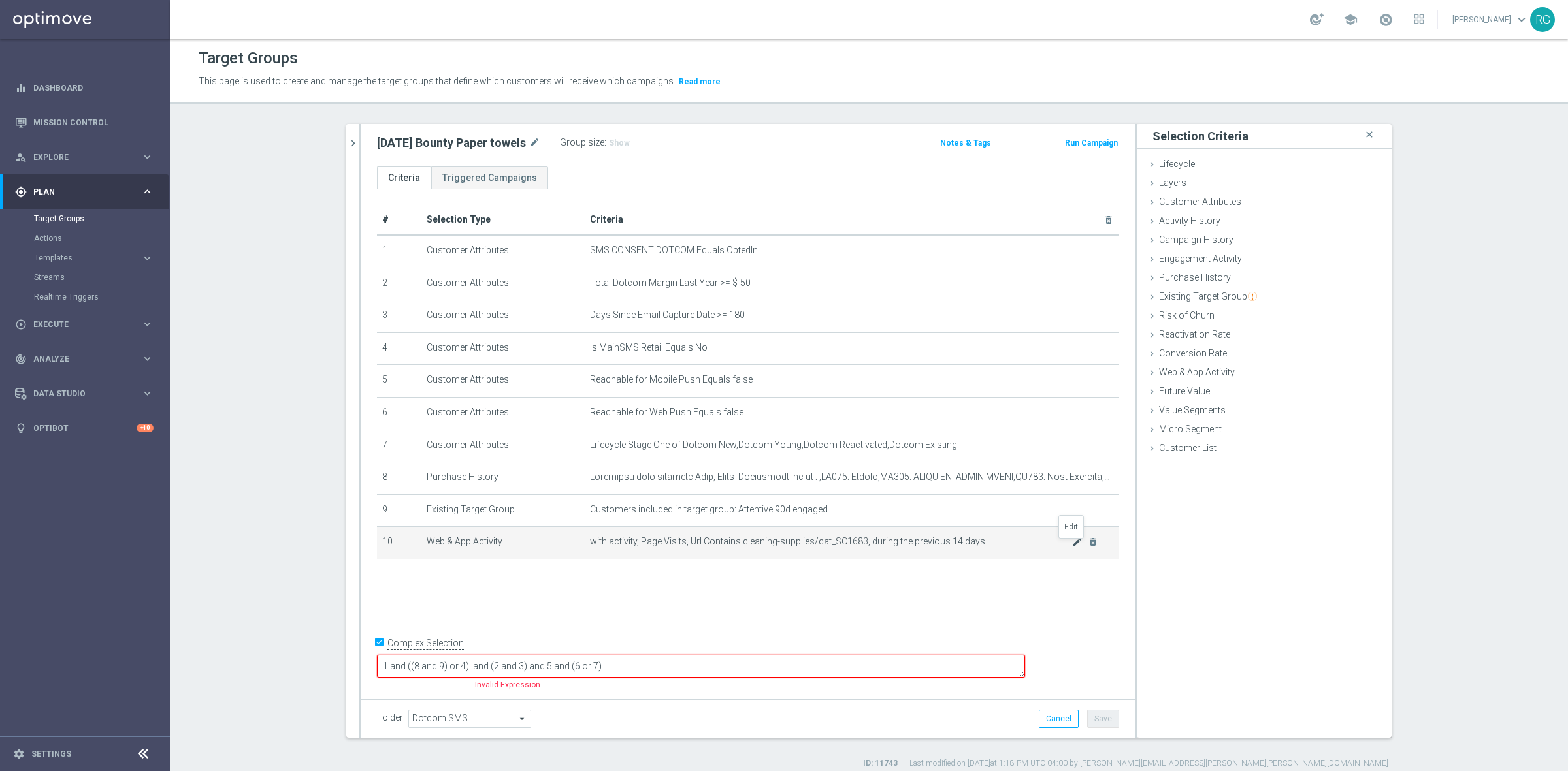
click at [1072, 540] on icon "mode_edit" at bounding box center [1077, 541] width 10 height 10
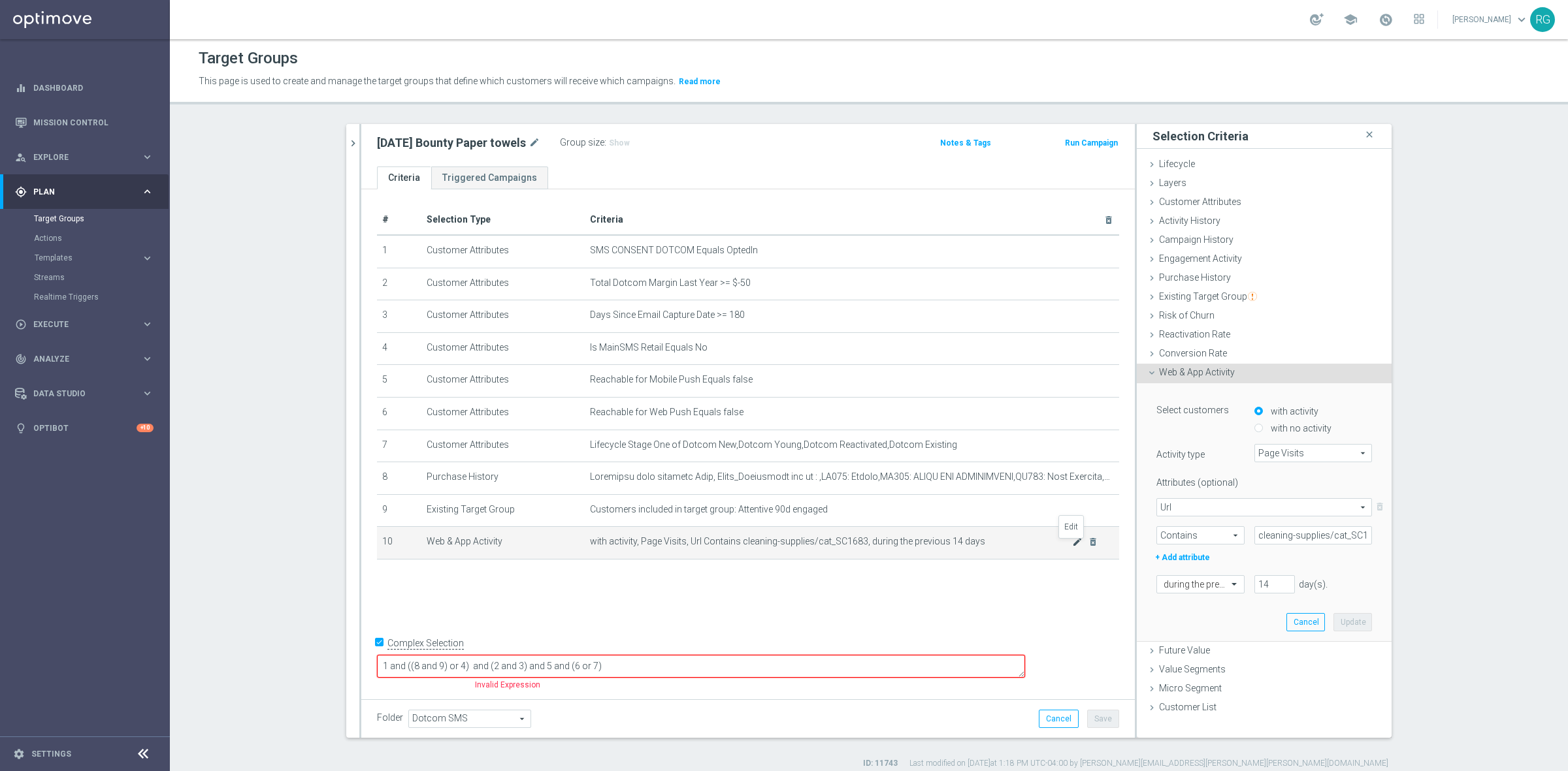
click at [1072, 540] on icon "mode_edit" at bounding box center [1077, 541] width 10 height 10
click at [1171, 537] on span "Contains" at bounding box center [1200, 536] width 87 height 17
click at [1176, 555] on span "Equals" at bounding box center [1200, 554] width 74 height 10
type input "Equals"
click at [1281, 533] on input "text" at bounding box center [1312, 535] width 117 height 18
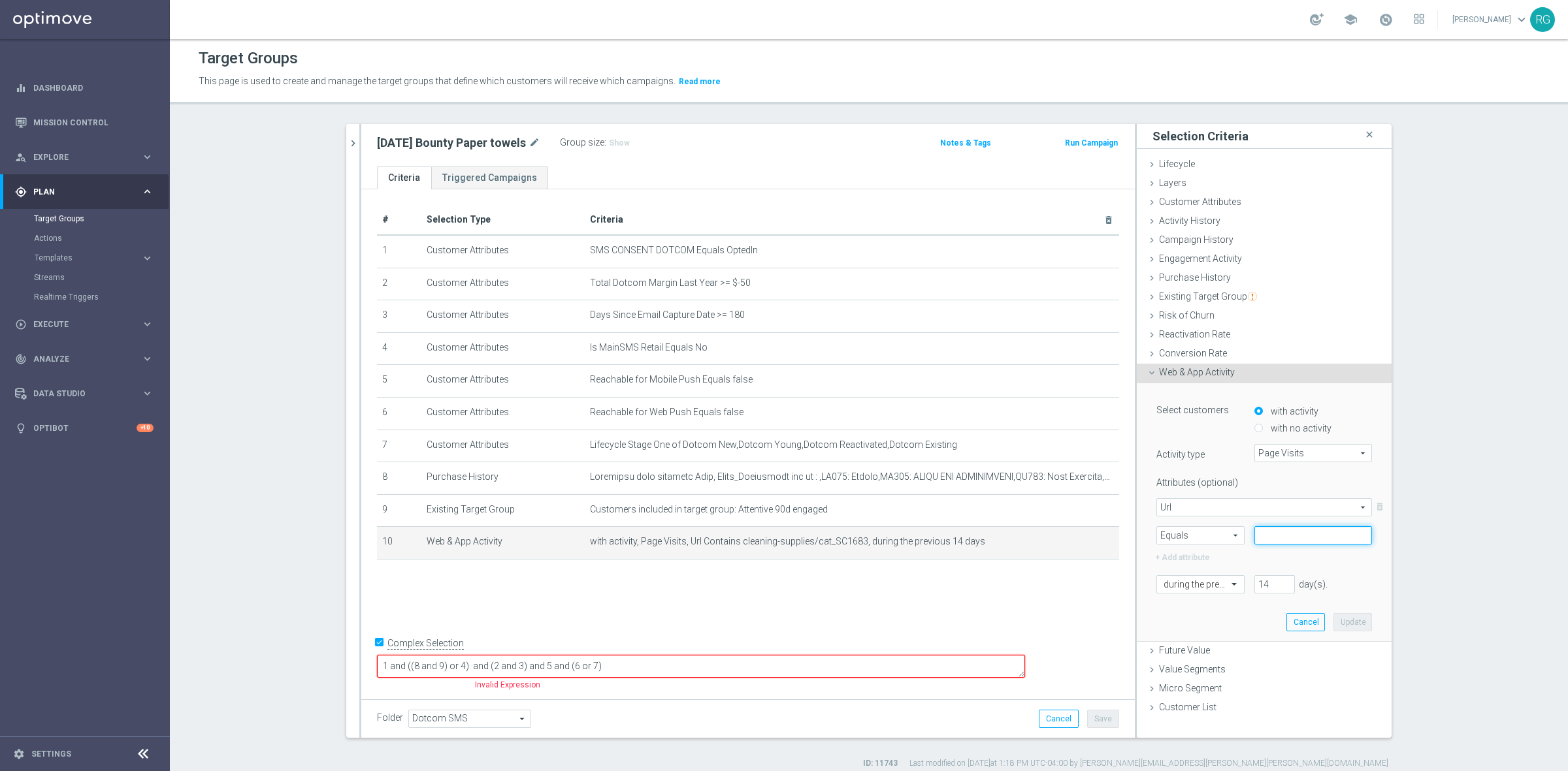
paste input "[URL][DOMAIN_NAME]"
type input "[URL][DOMAIN_NAME]"
click at [1350, 621] on button "Update" at bounding box center [1352, 622] width 39 height 18
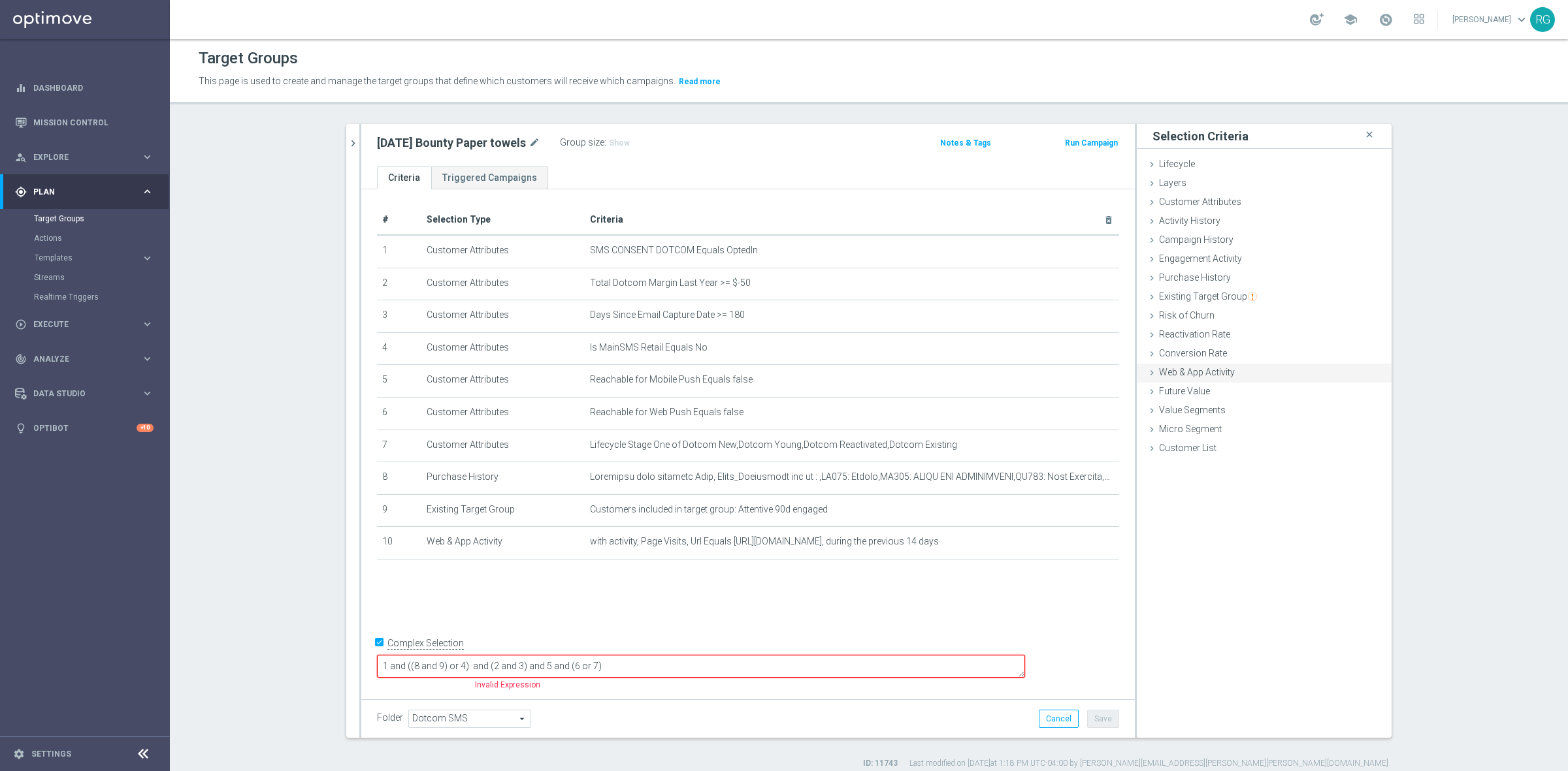
click at [1146, 375] on icon at bounding box center [1151, 372] width 10 height 10
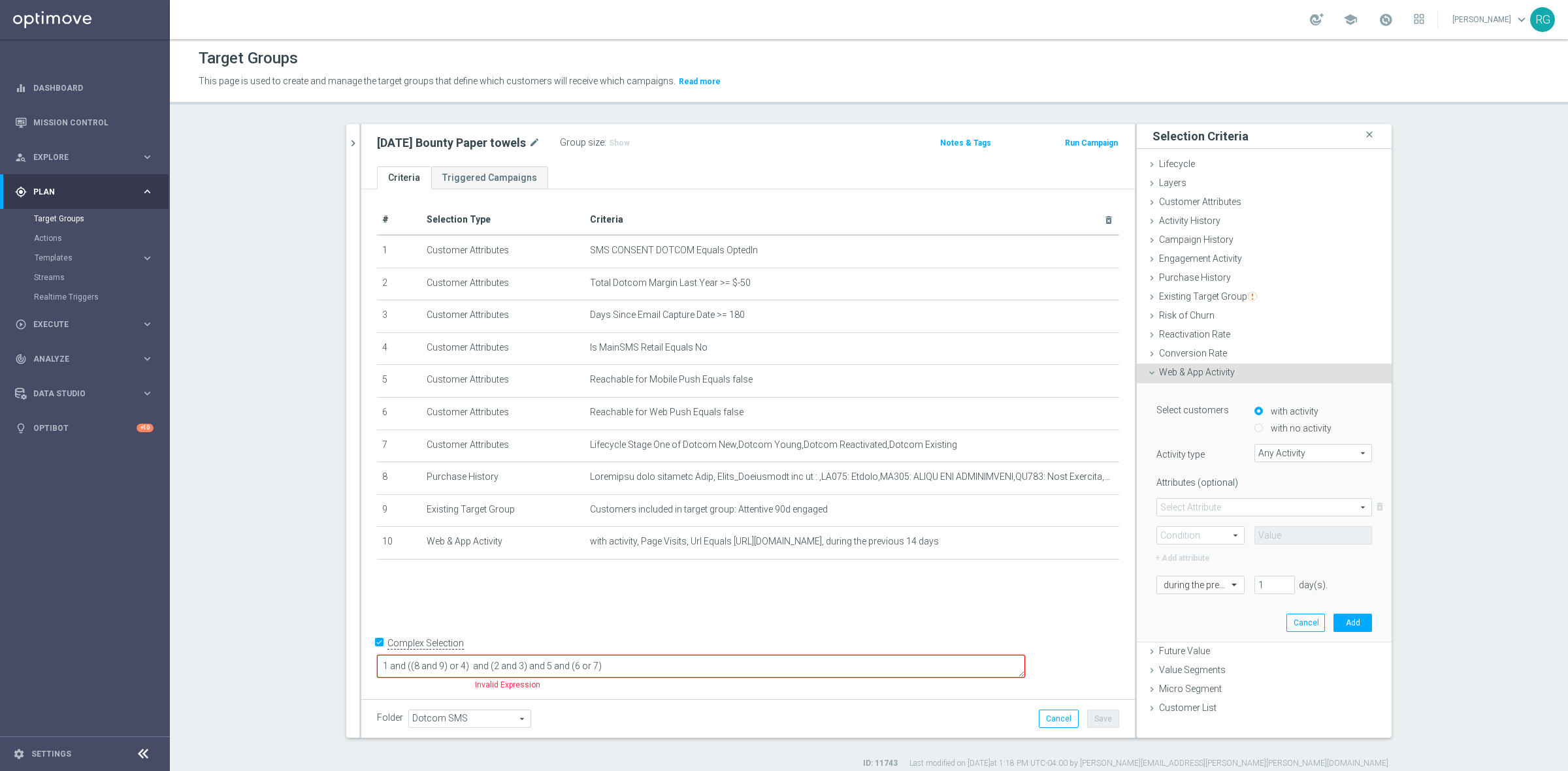
click at [1278, 452] on span "Any Activity" at bounding box center [1313, 453] width 116 height 17
click at [1278, 490] on span "Page Visits" at bounding box center [1313, 489] width 105 height 10
type input "Page Visits"
click at [1193, 511] on span at bounding box center [1264, 507] width 214 height 17
click at [1180, 583] on label "Url" at bounding box center [1264, 577] width 214 height 17
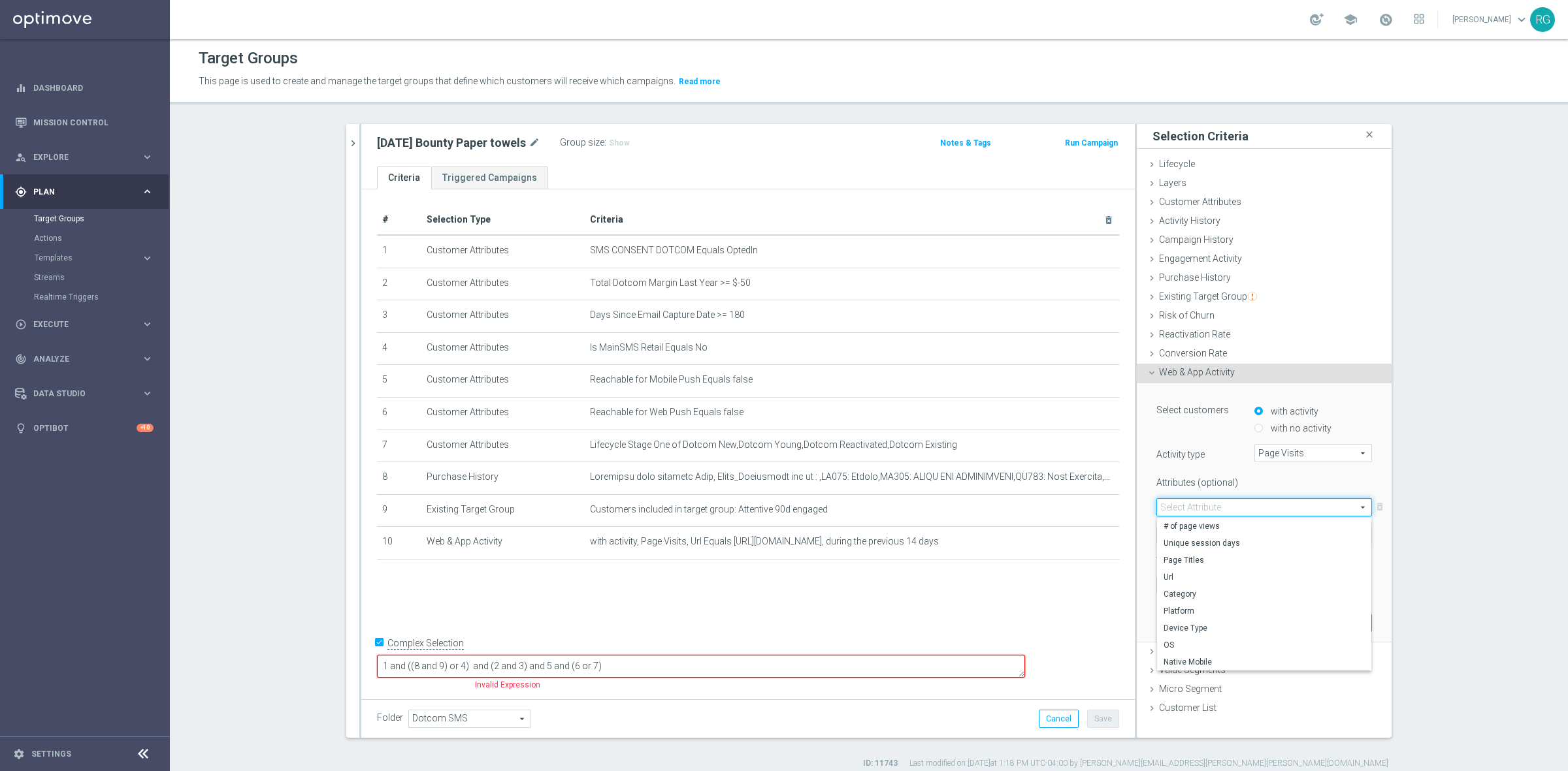
type input "Url"
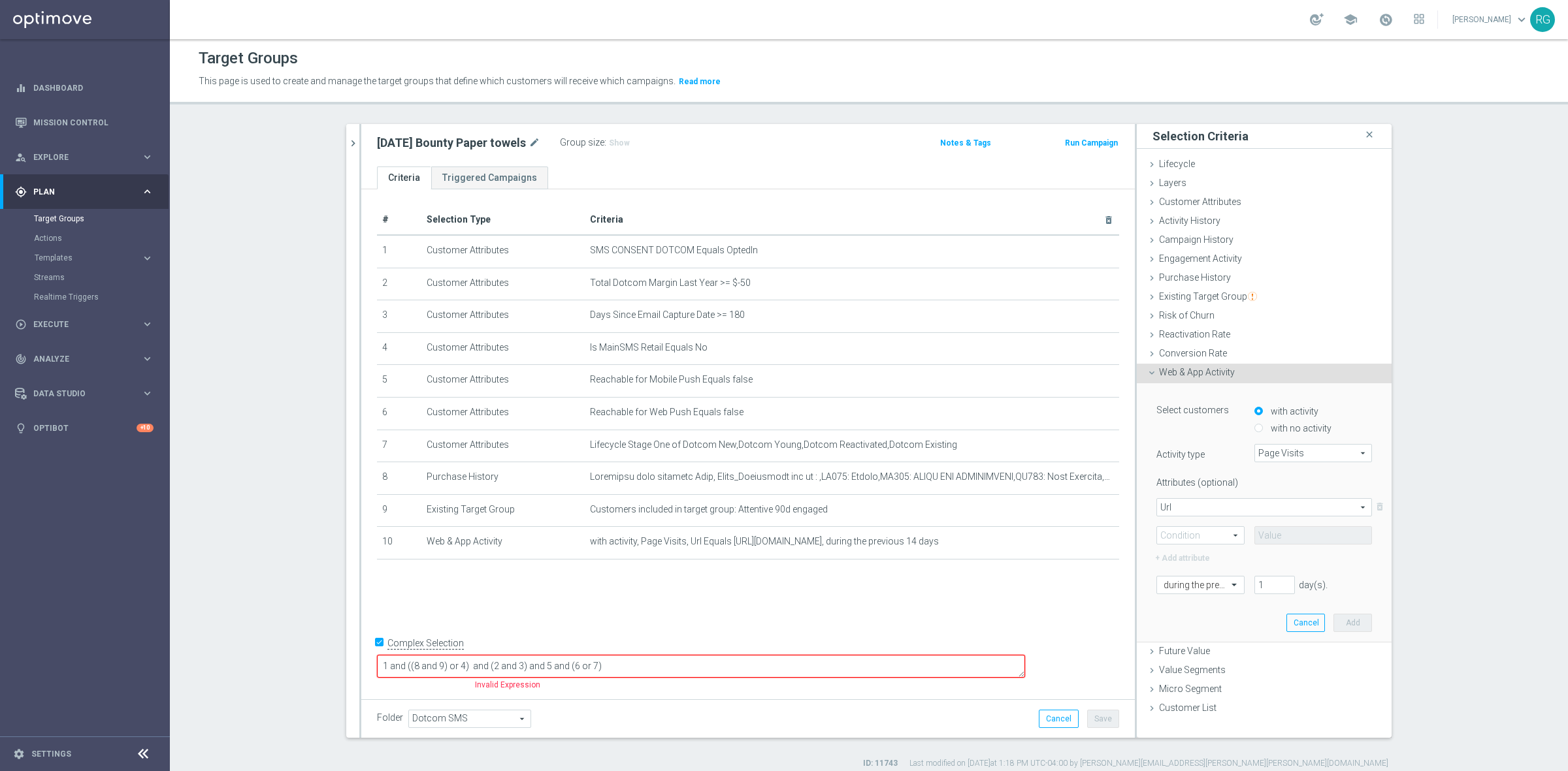
click at [1180, 531] on span at bounding box center [1200, 536] width 87 height 17
click at [1181, 623] on span "Contains" at bounding box center [1200, 622] width 74 height 10
type input "Contains"
click at [1274, 537] on input "text" at bounding box center [1312, 535] width 117 height 18
paste input "cleaning-supplies/cat_SC1683"
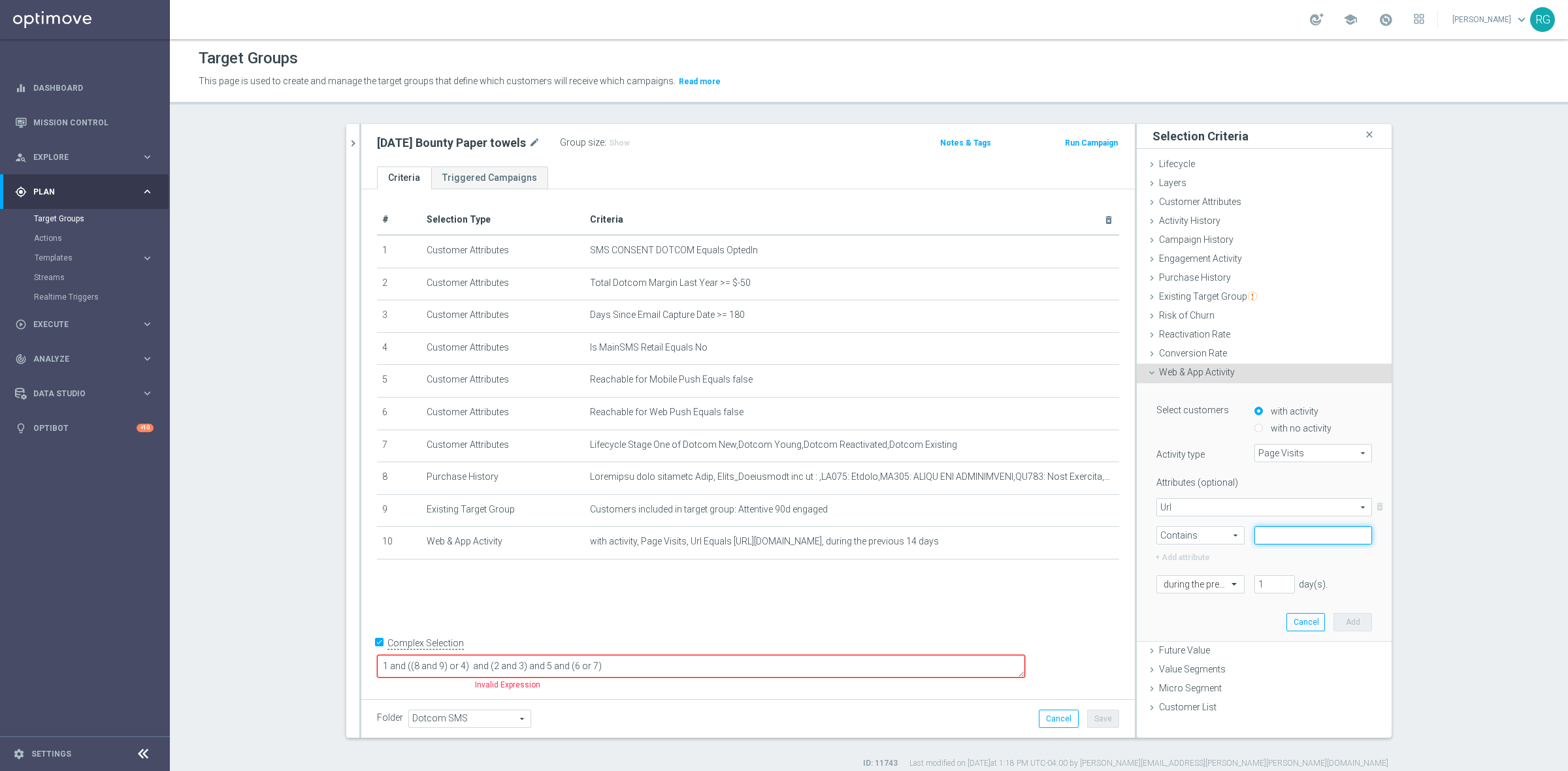
type input "cleaning-supplies/cat_SC1683"
click at [1288, 543] on input "cleaning-supplies/cat_SC1683" at bounding box center [1312, 535] width 117 height 18
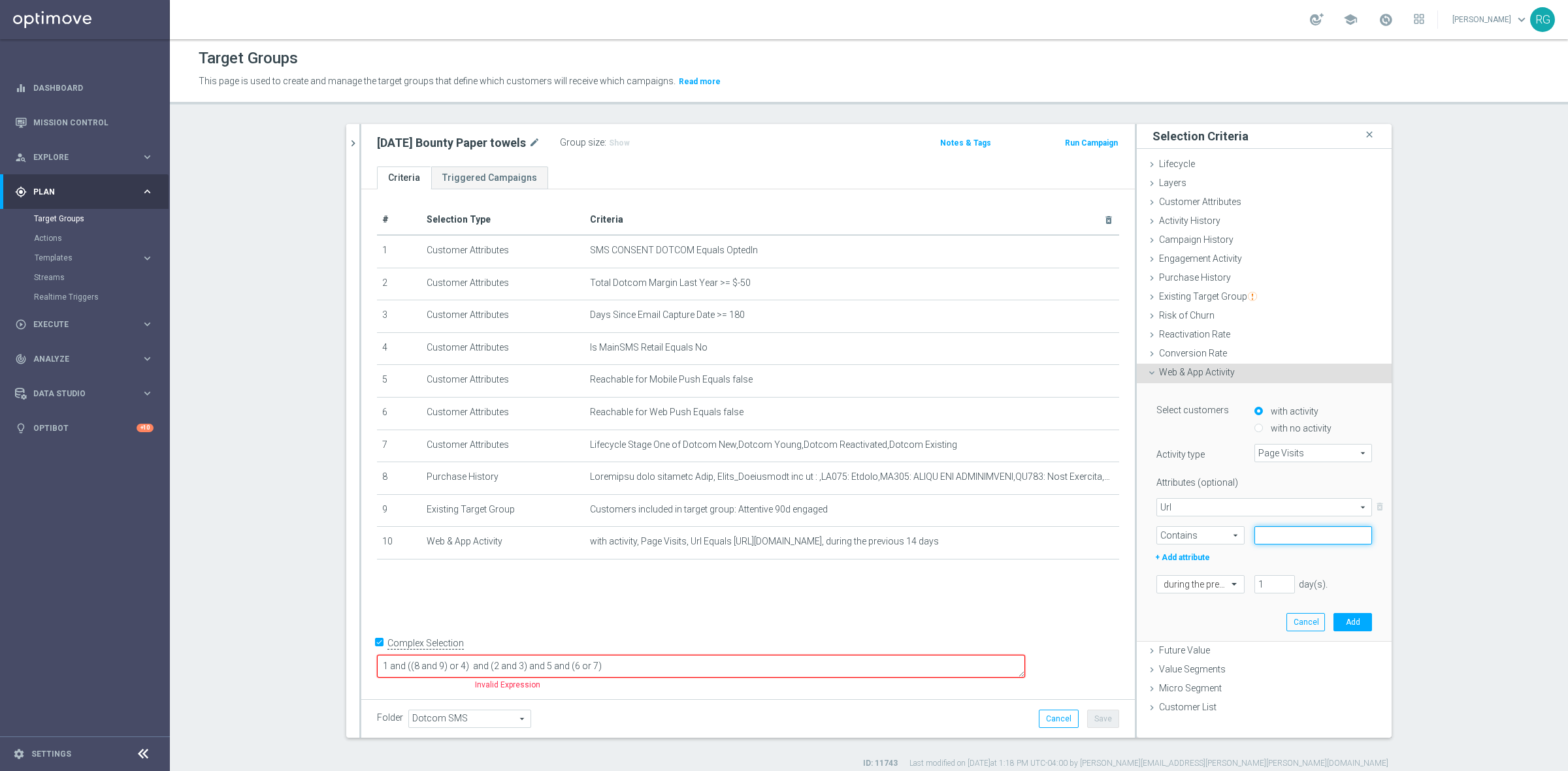
scroll to position [0, 0]
paste input "cleaning-supplies/cat_SC1683"
type input "cleaning-supplies/cat_SC1683"
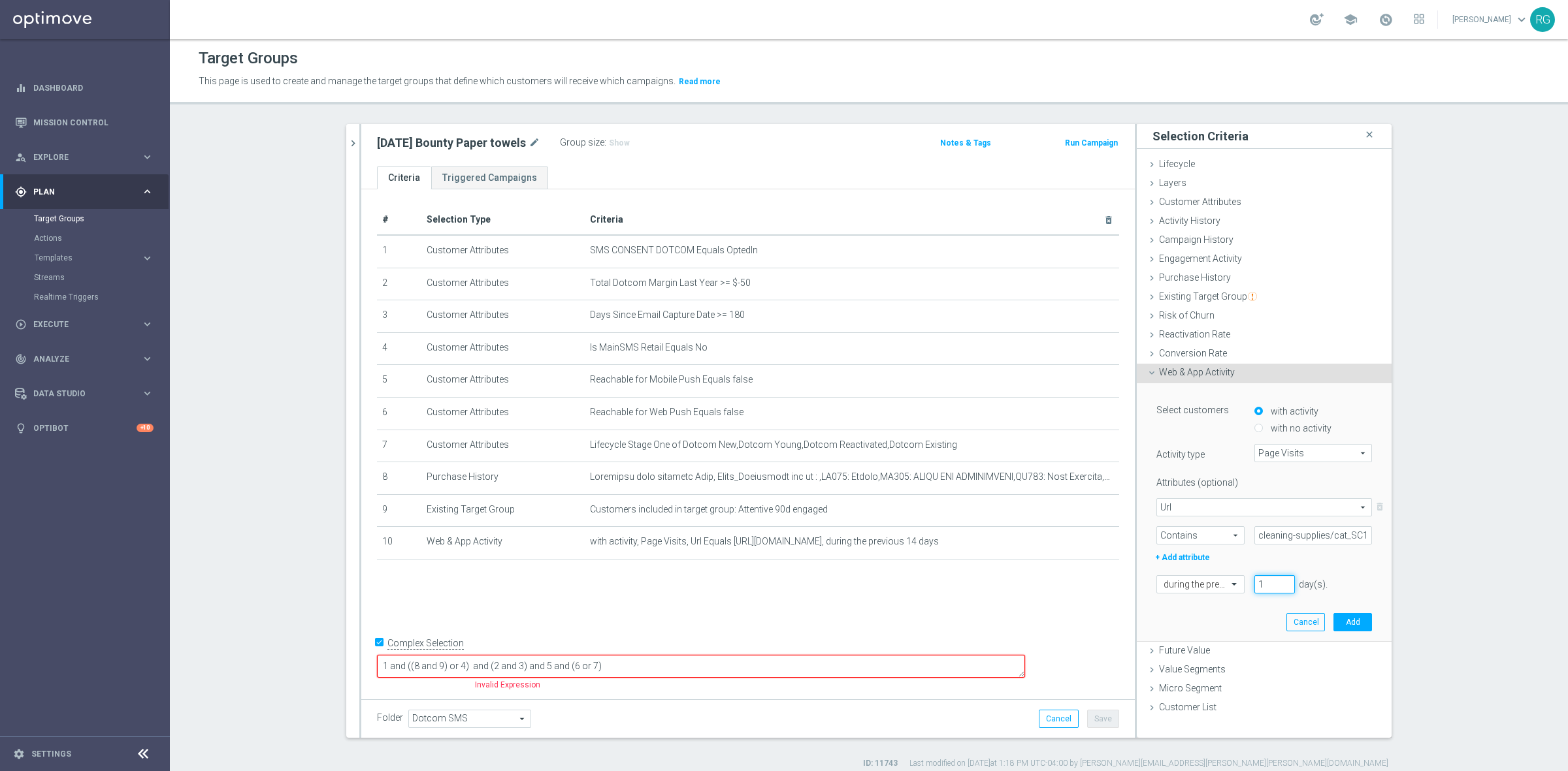
click at [1264, 581] on input "1" at bounding box center [1274, 584] width 40 height 18
type input "30"
click at [1360, 615] on button "Add" at bounding box center [1352, 622] width 39 height 18
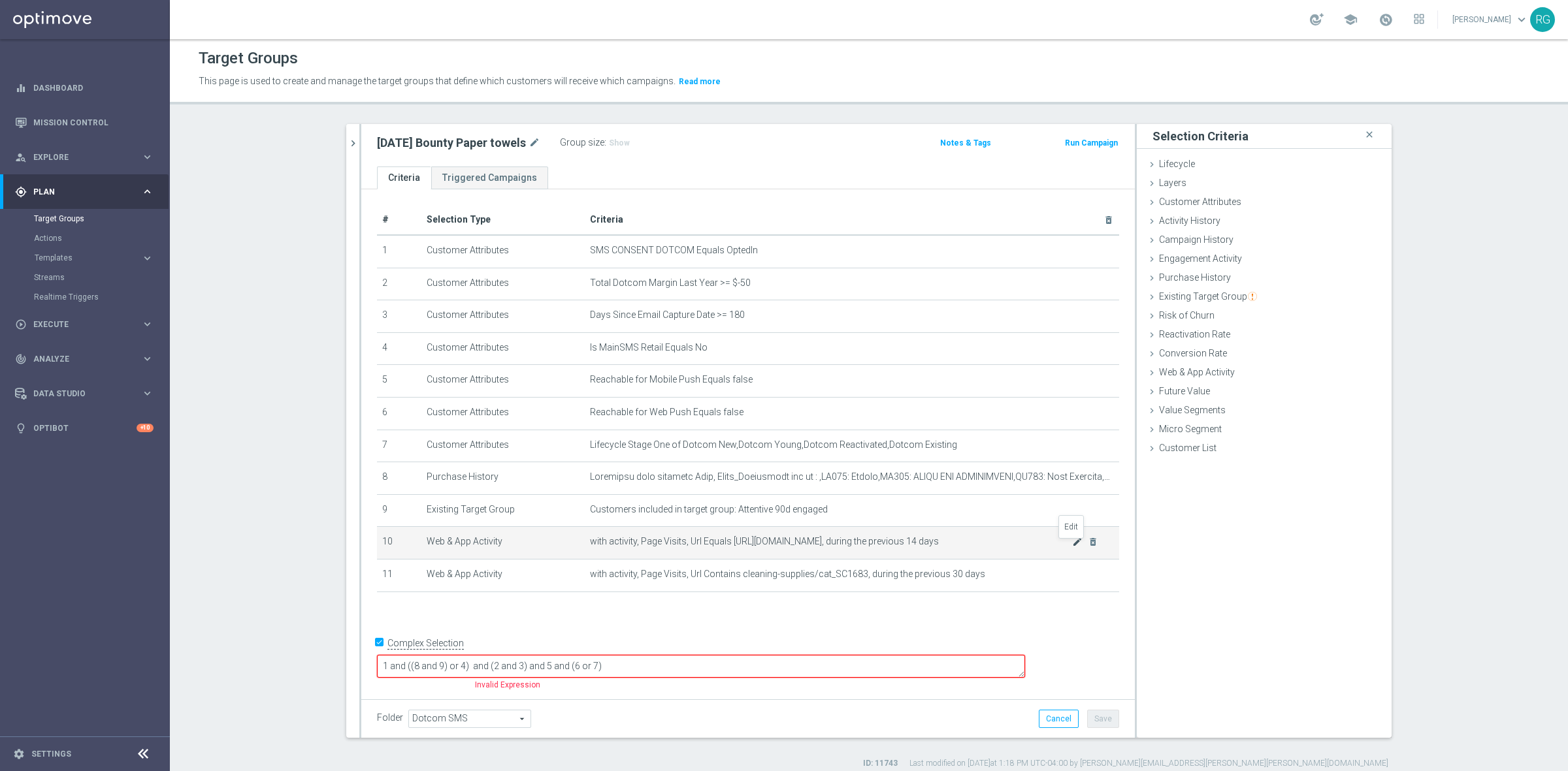
click at [1072, 540] on icon "mode_edit" at bounding box center [1077, 541] width 10 height 10
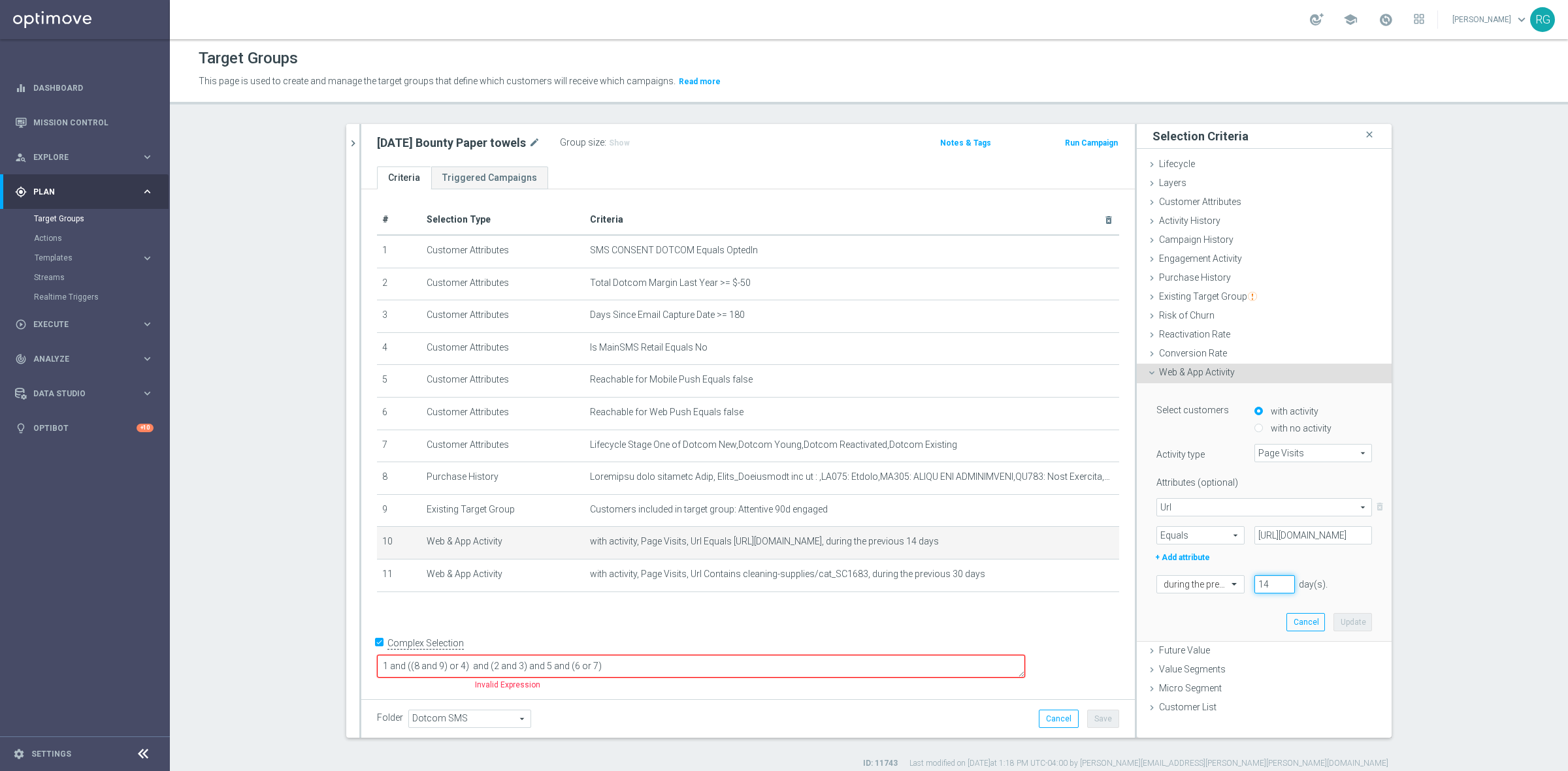
drag, startPoint x: 1266, startPoint y: 581, endPoint x: 1236, endPoint y: 603, distance: 37.2
click at [1157, 580] on div "during the previous 14 day(s). Enter a number between 1 and 730" at bounding box center [1263, 584] width 235 height 18
type input "30"
click at [1355, 625] on button "Update" at bounding box center [1352, 622] width 39 height 18
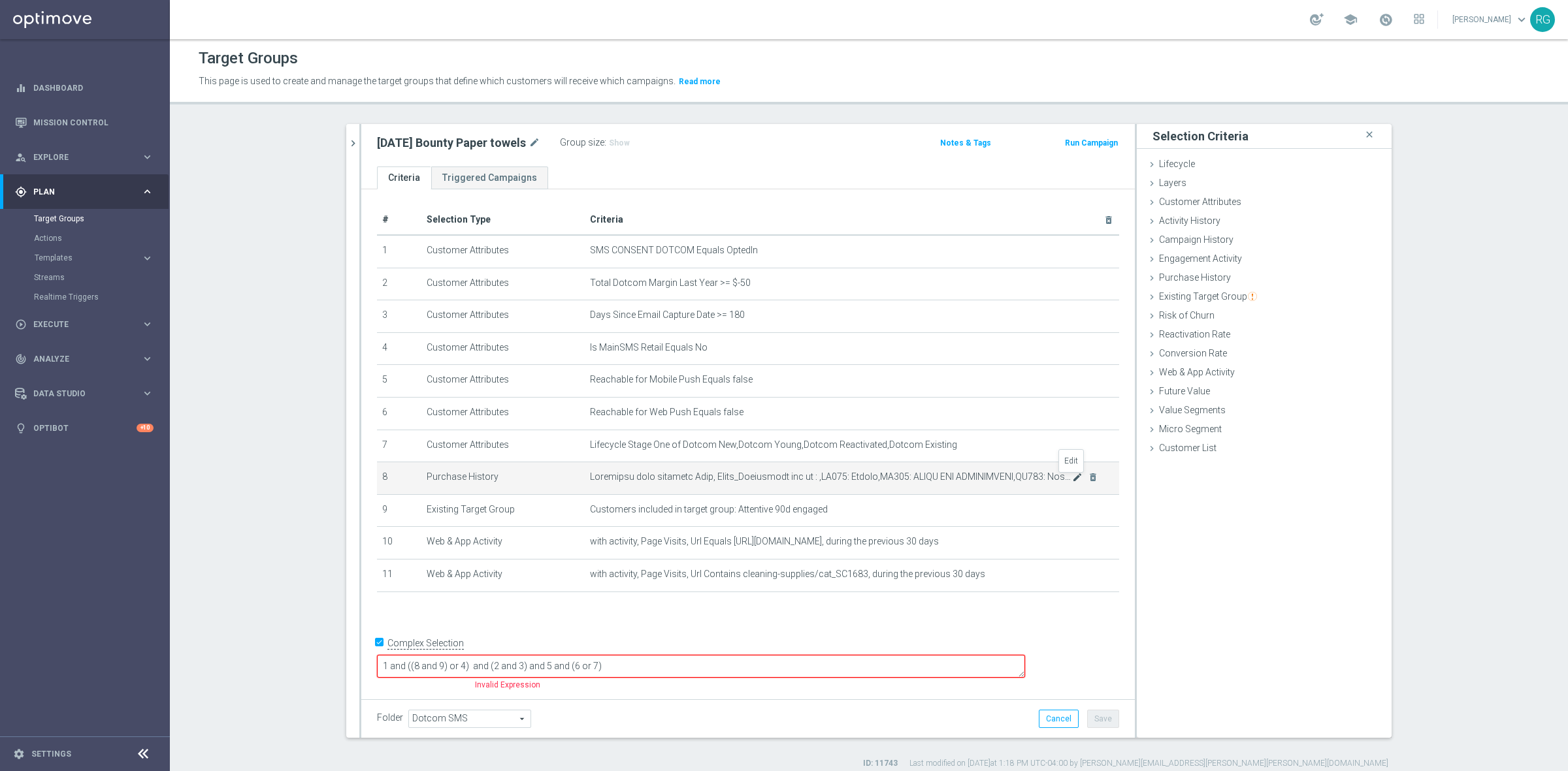
click at [1072, 478] on icon "mode_edit" at bounding box center [1077, 477] width 10 height 10
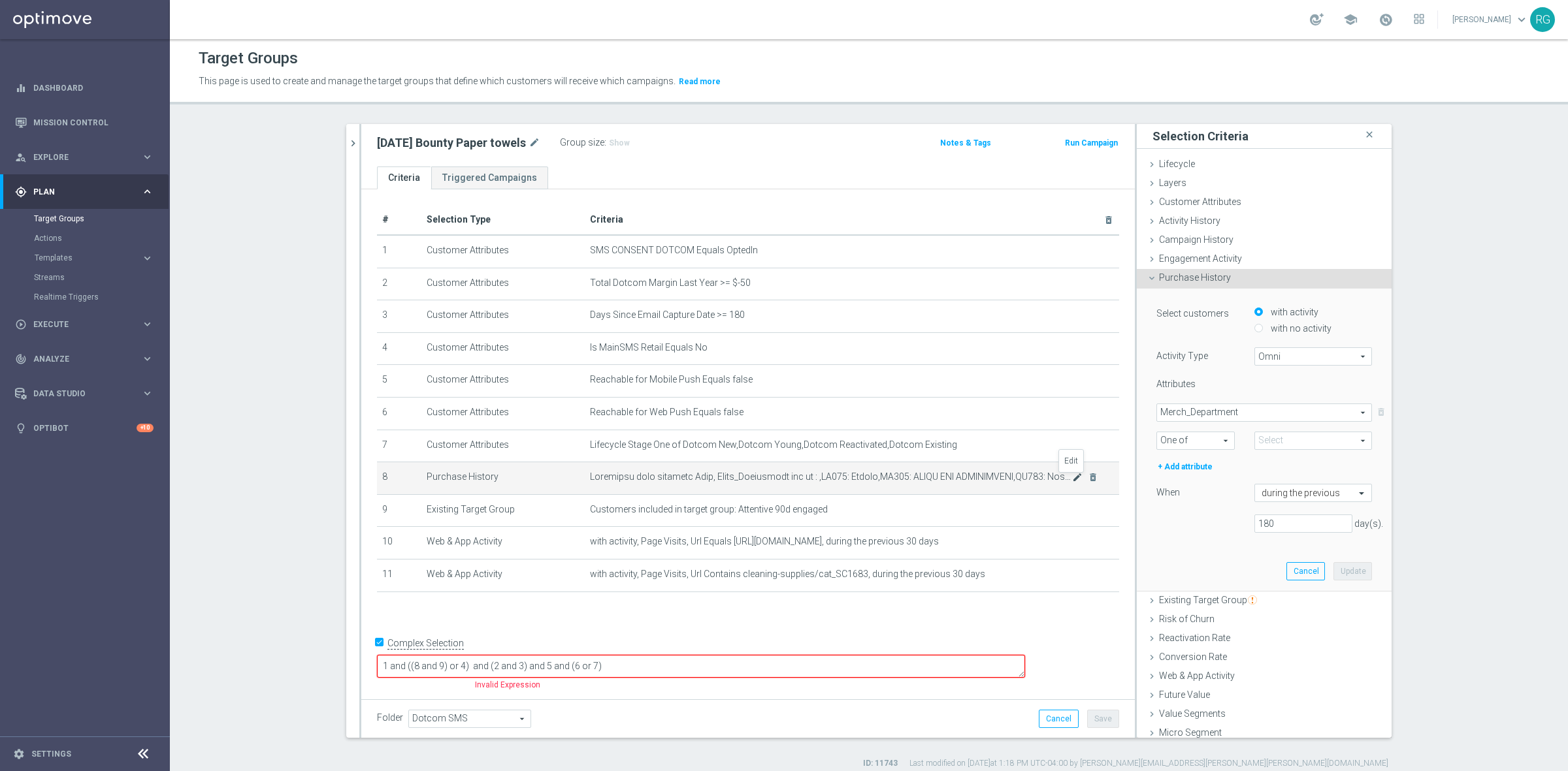
type input "Selected 89 of 91"
click at [1255, 438] on span at bounding box center [1313, 441] width 116 height 17
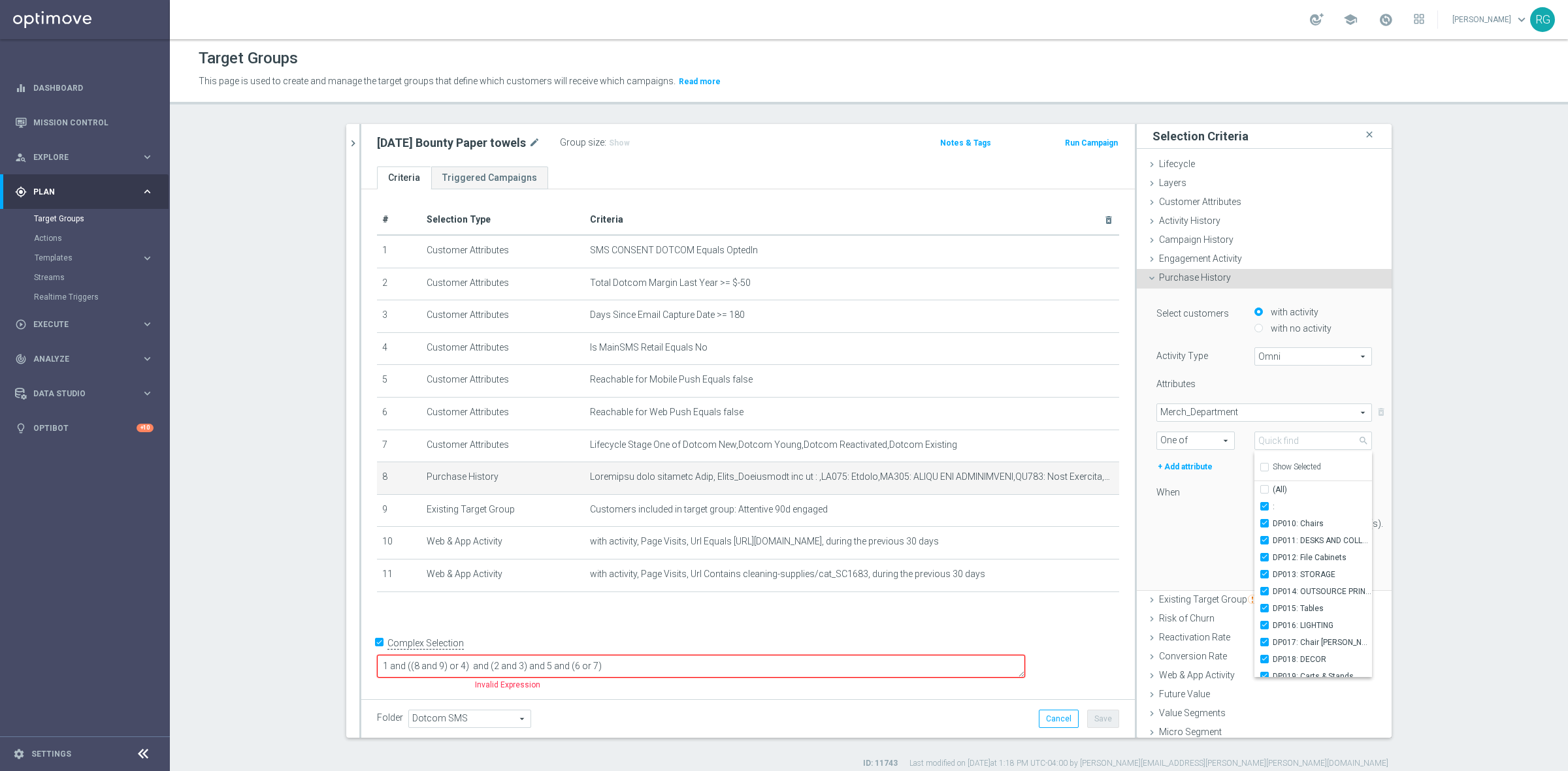
click at [1259, 469] on input "Show Selected" at bounding box center [1263, 469] width 9 height 9
checkbox input "true"
click at [1264, 491] on input "(All)" at bounding box center [1268, 489] width 9 height 9
checkbox input "false"
type input "Select"
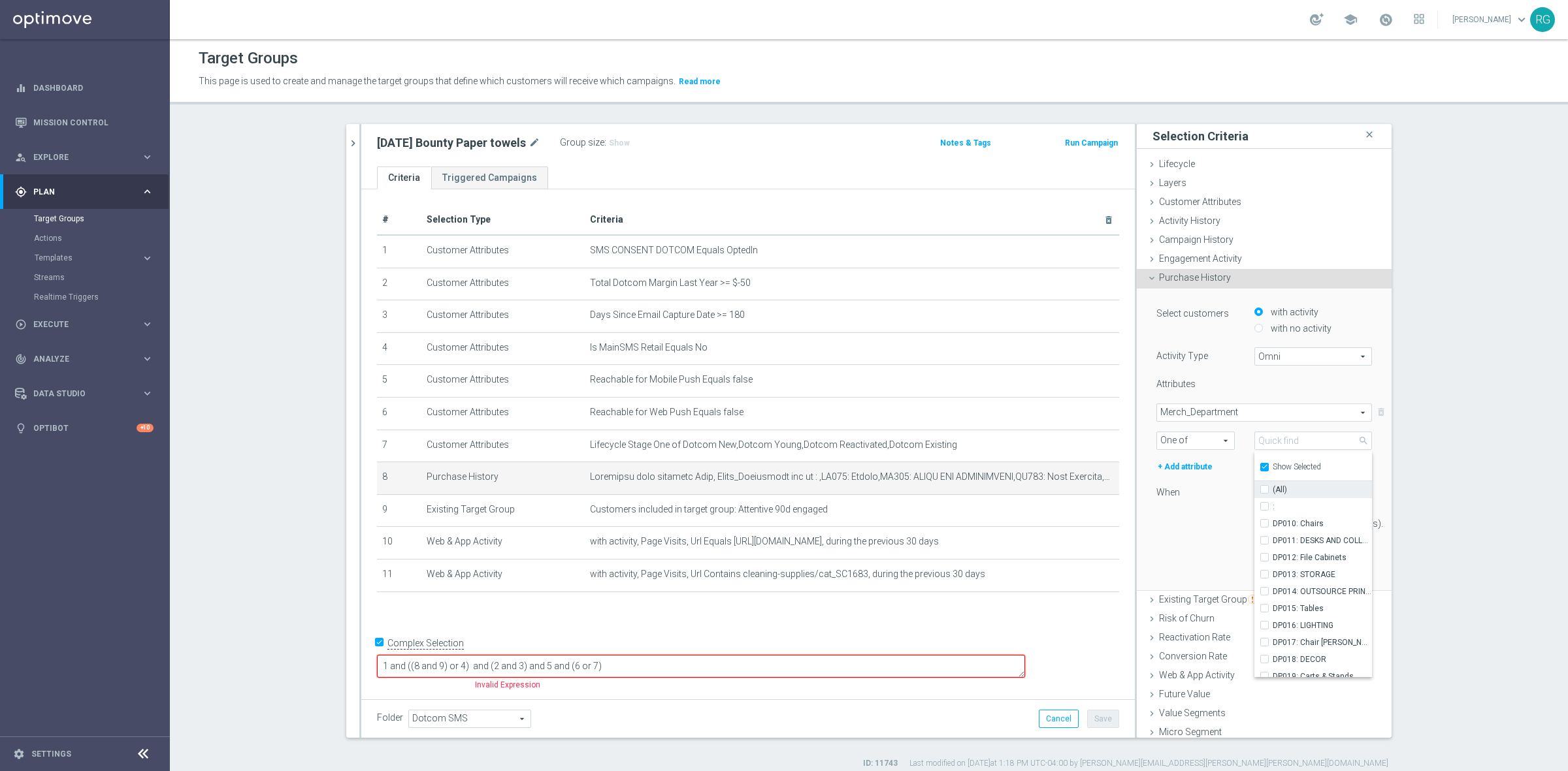
checkbox input "false"
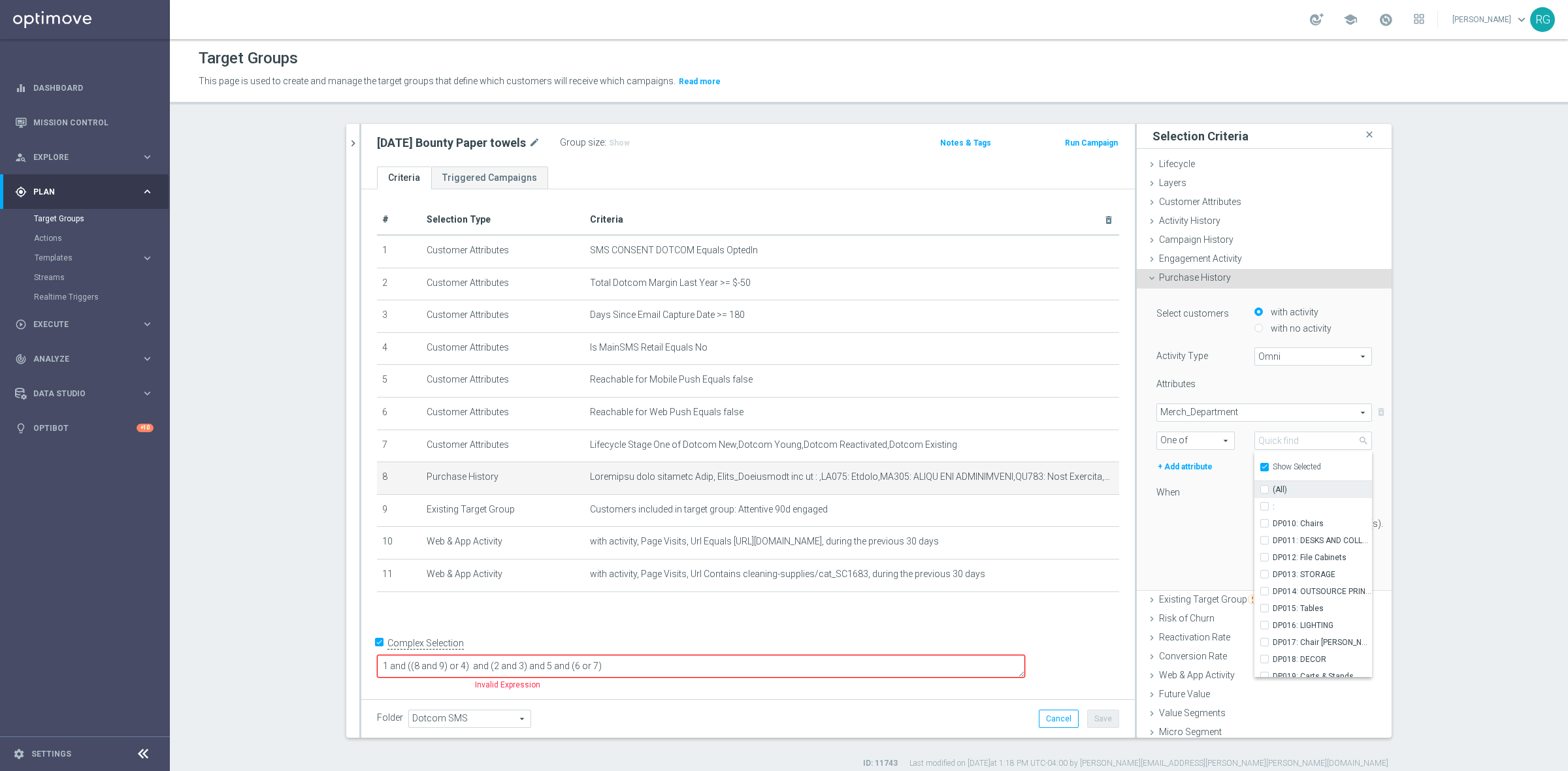
checkbox input "false"
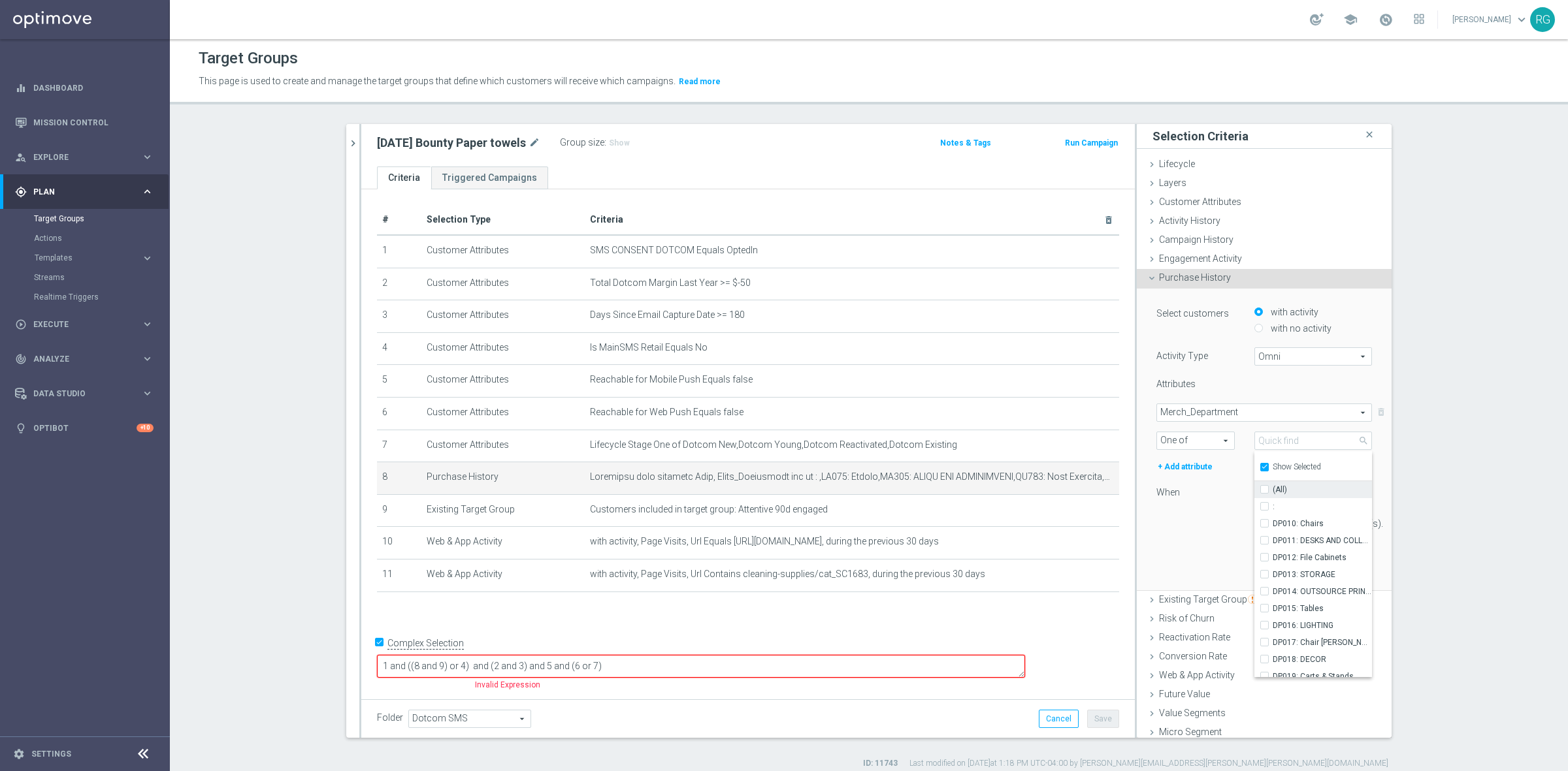
checkbox input "false"
click at [1259, 465] on input "Show Selected" at bounding box center [1263, 469] width 9 height 9
click at [1259, 467] on input "Show Selected" at bounding box center [1263, 469] width 9 height 9
click at [1259, 466] on input "Show Selected" at bounding box center [1263, 469] width 9 height 9
checkbox input "false"
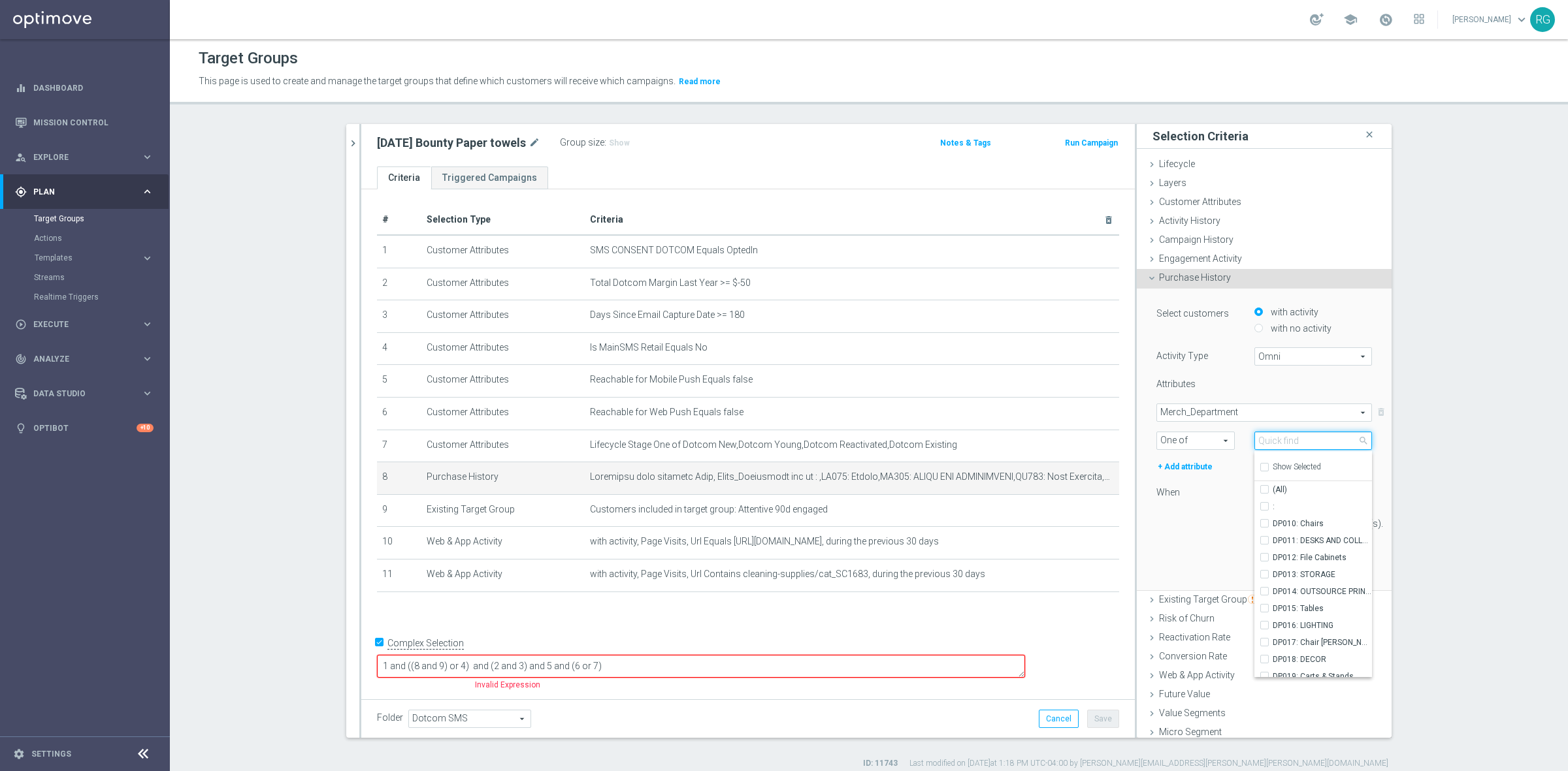
click at [1261, 443] on input "search" at bounding box center [1312, 440] width 117 height 18
type input "cleaning"
drag, startPoint x: 1278, startPoint y: 443, endPoint x: 1232, endPoint y: 443, distance: 46.0
click at [1232, 443] on div "One of One of arrow_drop_down search Select arrow_drop_down cleaning close Show…" at bounding box center [1263, 440] width 235 height 18
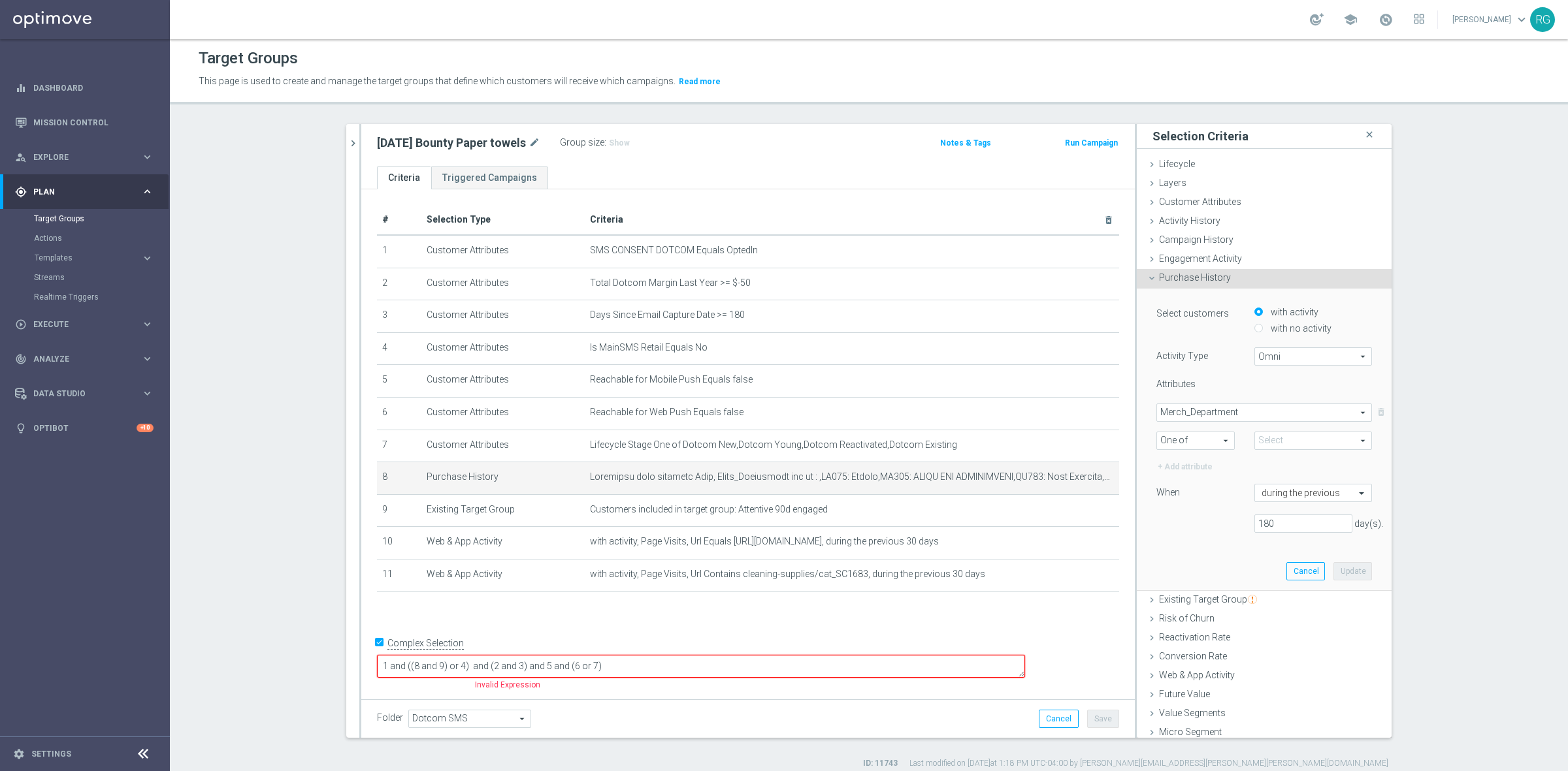
click at [1200, 410] on span "Merch_Department" at bounding box center [1264, 413] width 214 height 17
click at [1209, 572] on span "Merch_Class" at bounding box center [1263, 567] width 202 height 10
type input "Merch_Class"
click at [1182, 444] on span "One of" at bounding box center [1196, 441] width 77 height 17
click at [1181, 553] on label "One of" at bounding box center [1196, 562] width 77 height 17
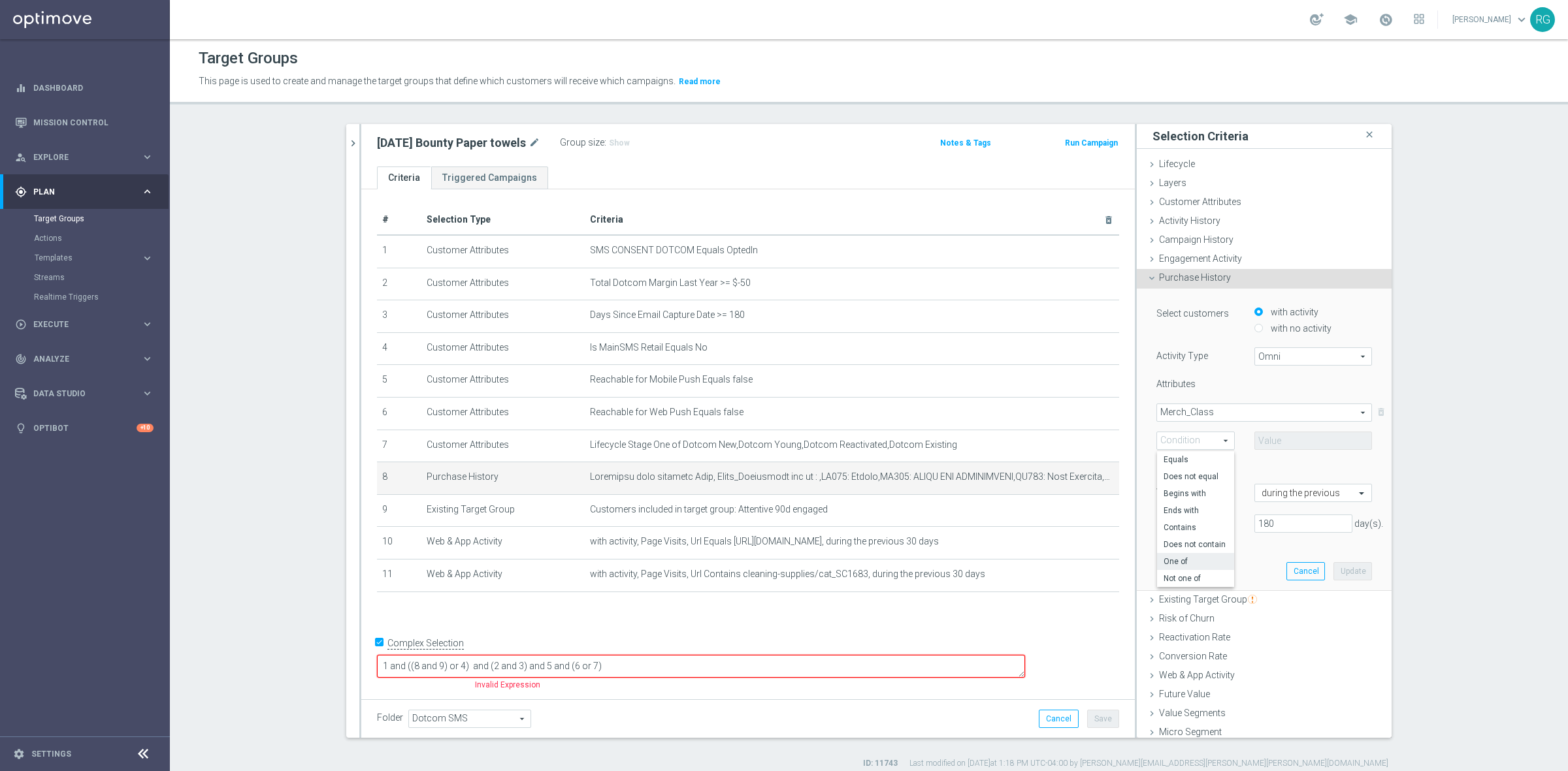
type input "One of"
click at [1274, 443] on span at bounding box center [1313, 441] width 116 height 17
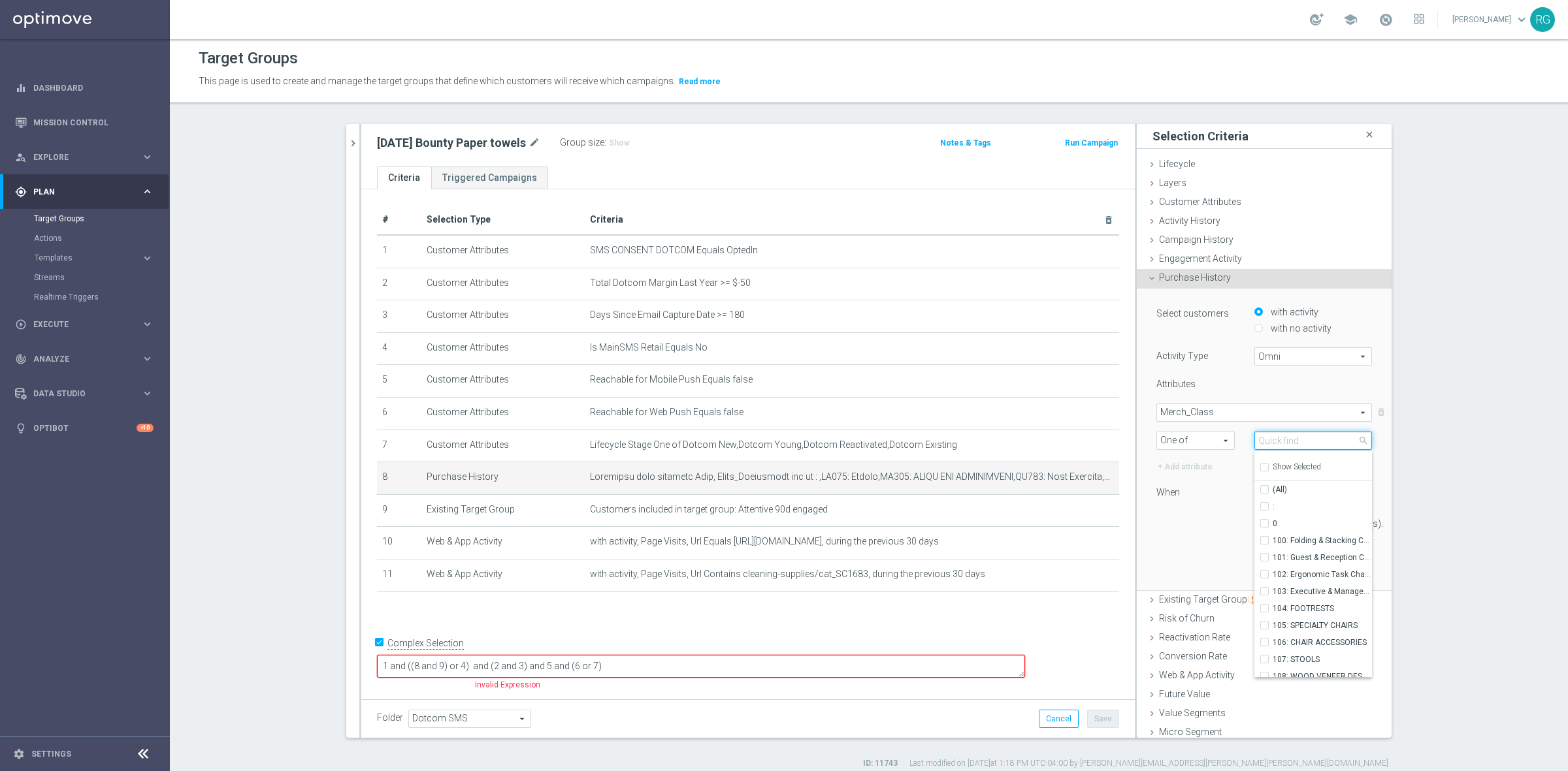
click at [1292, 436] on input "search" at bounding box center [1312, 440] width 117 height 18
type input "cleaning"
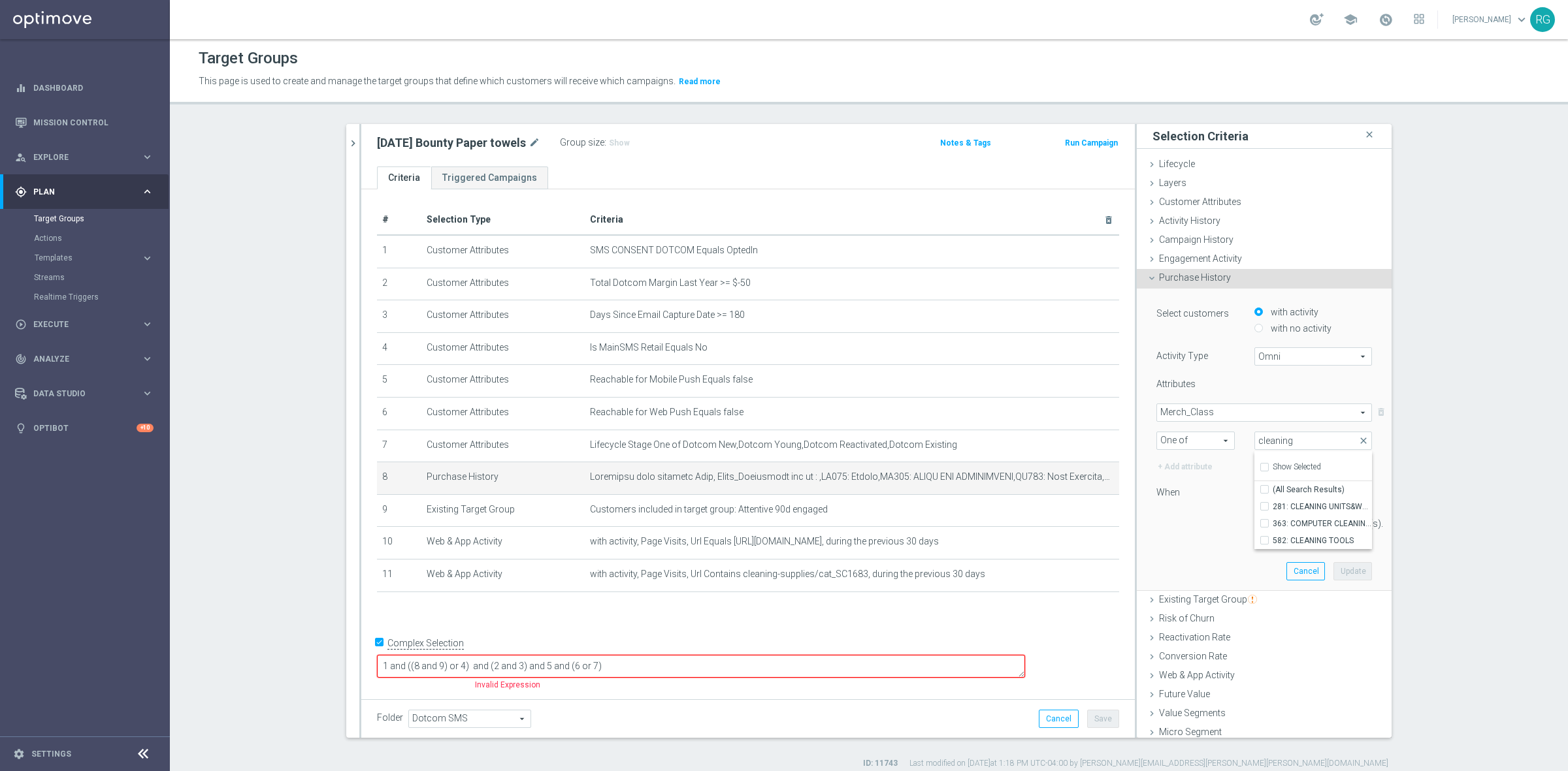
click at [1229, 410] on span "Merch_Class" at bounding box center [1264, 413] width 214 height 17
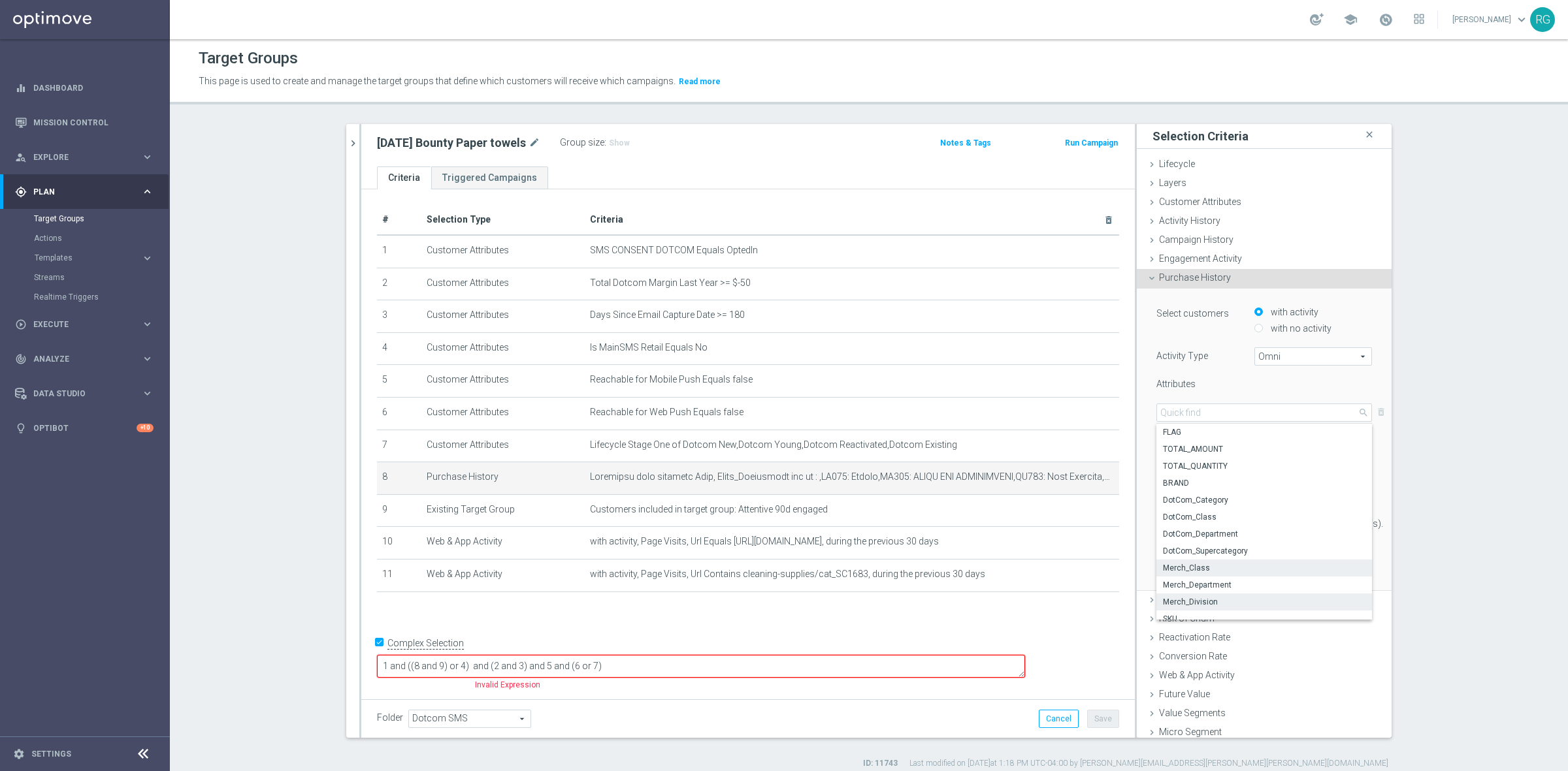
click at [1188, 596] on span "Merch_Division" at bounding box center [1263, 601] width 202 height 10
type input "Merch_Division"
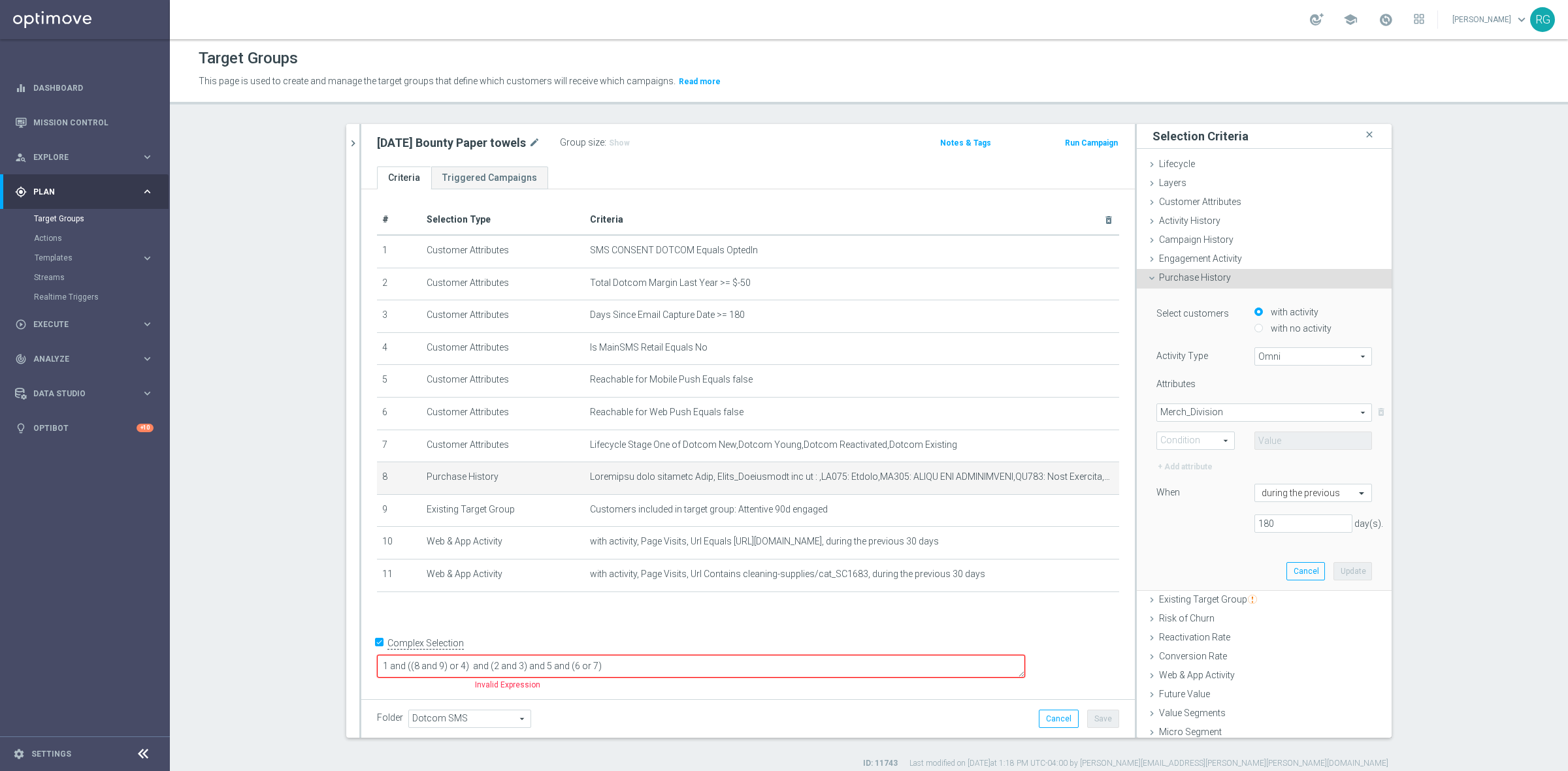
click at [1181, 441] on span "One of" at bounding box center [1196, 441] width 77 height 17
click at [1181, 463] on span "Equals" at bounding box center [1195, 459] width 64 height 10
type input "Equals"
click at [1268, 445] on span at bounding box center [1313, 441] width 116 height 17
click at [1282, 437] on input "search" at bounding box center [1312, 440] width 117 height 18
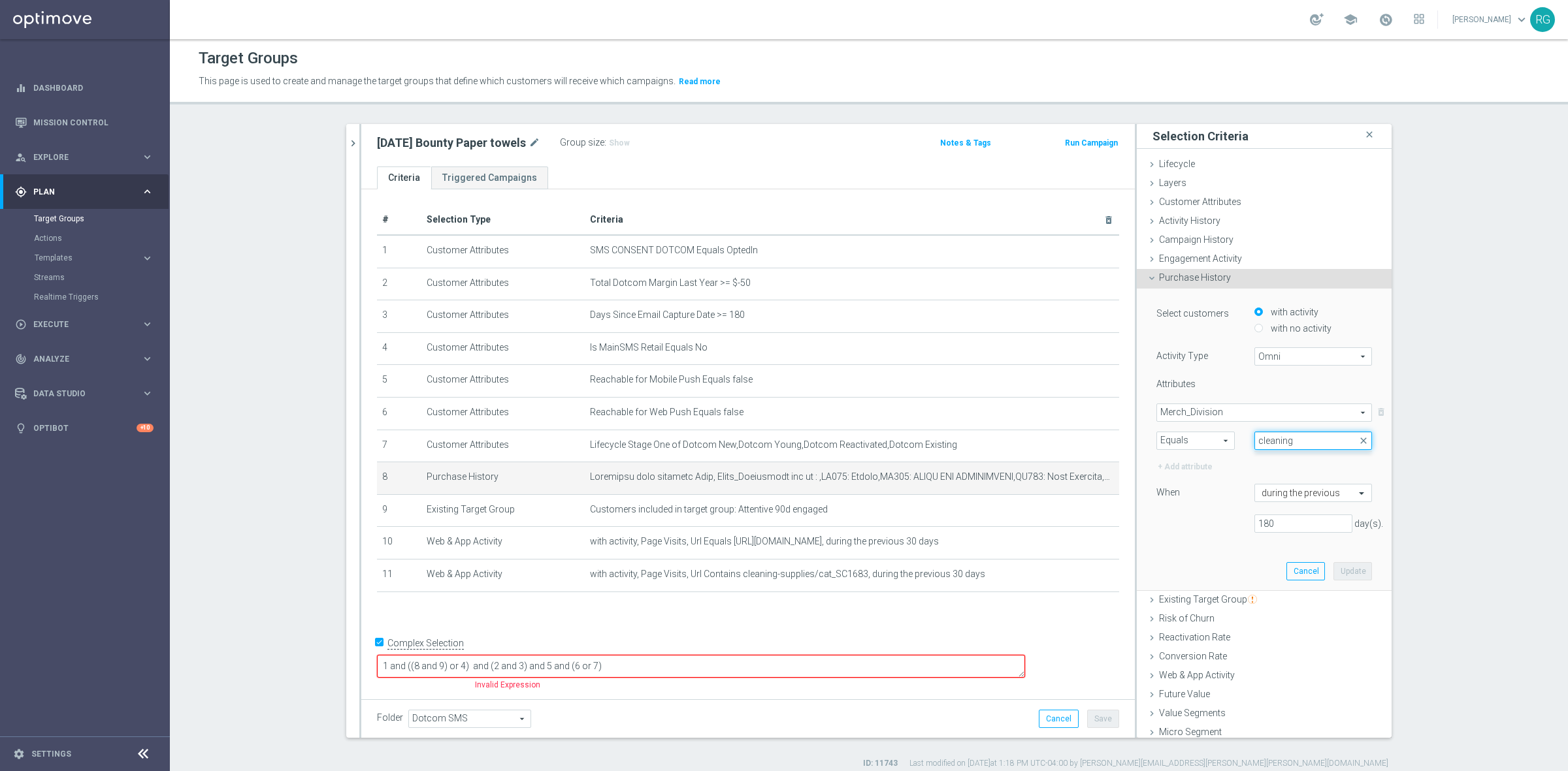
type input "cleaning"
click at [1245, 408] on span "Merch_Division" at bounding box center [1264, 413] width 214 height 17
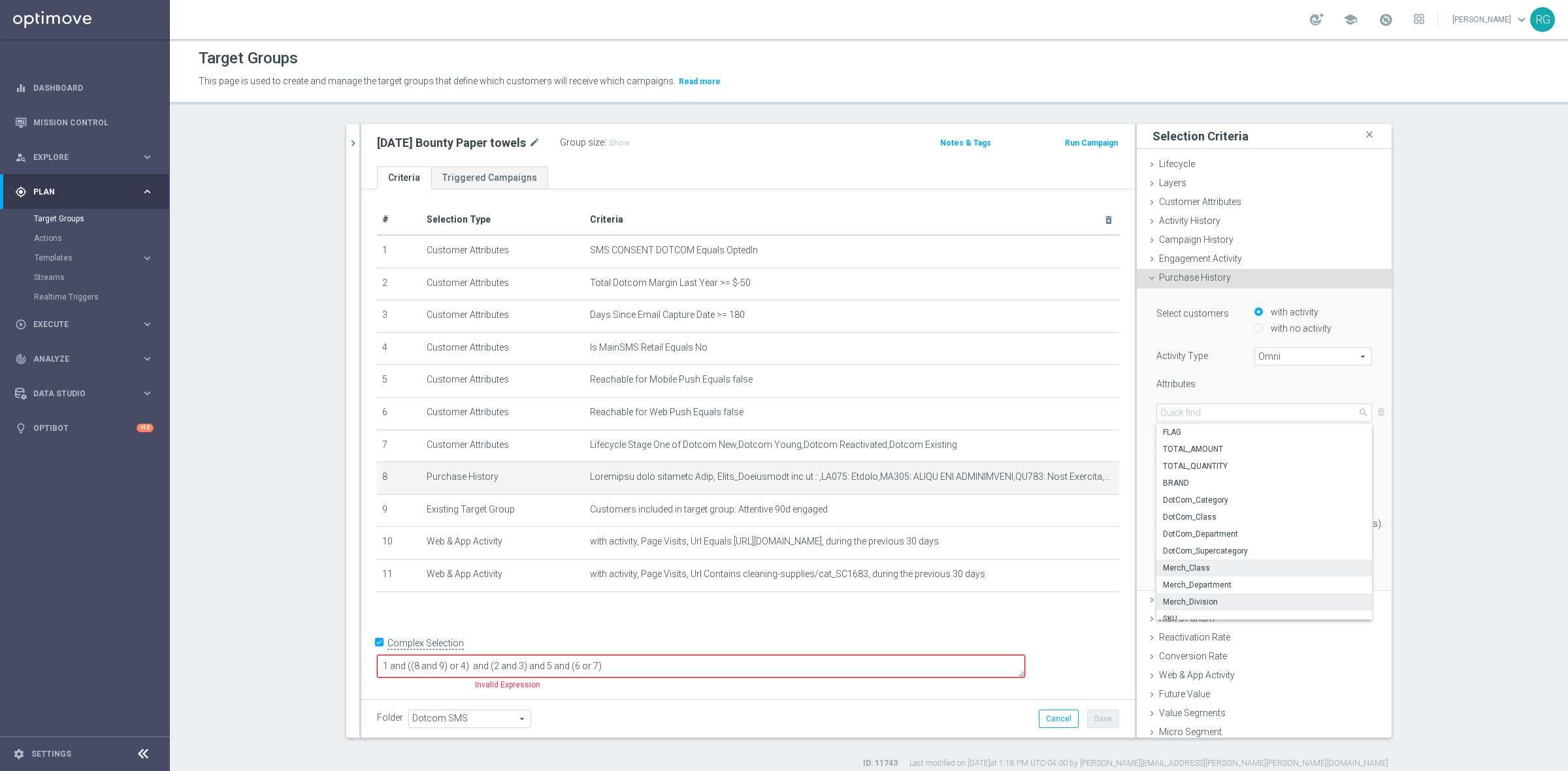
click at [1205, 568] on span "Merch_Class" at bounding box center [1263, 567] width 202 height 10
type input "Merch_Class"
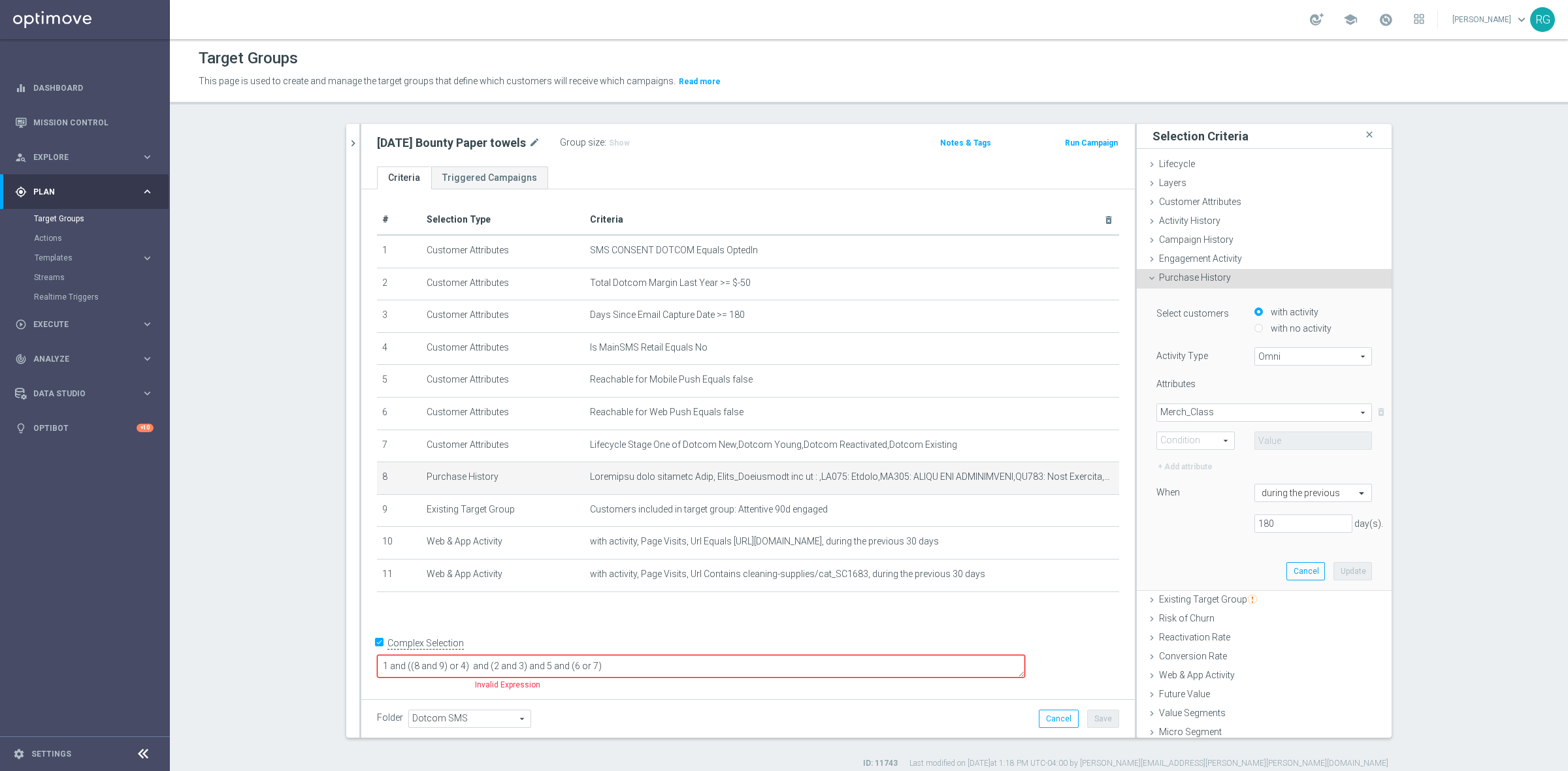
click at [1178, 433] on span "Equals" at bounding box center [1196, 441] width 77 height 17
click at [1184, 559] on span "One of" at bounding box center [1195, 561] width 64 height 10
type input "One of"
click at [1285, 439] on span at bounding box center [1313, 441] width 116 height 17
click at [1285, 439] on input "search" at bounding box center [1312, 440] width 117 height 18
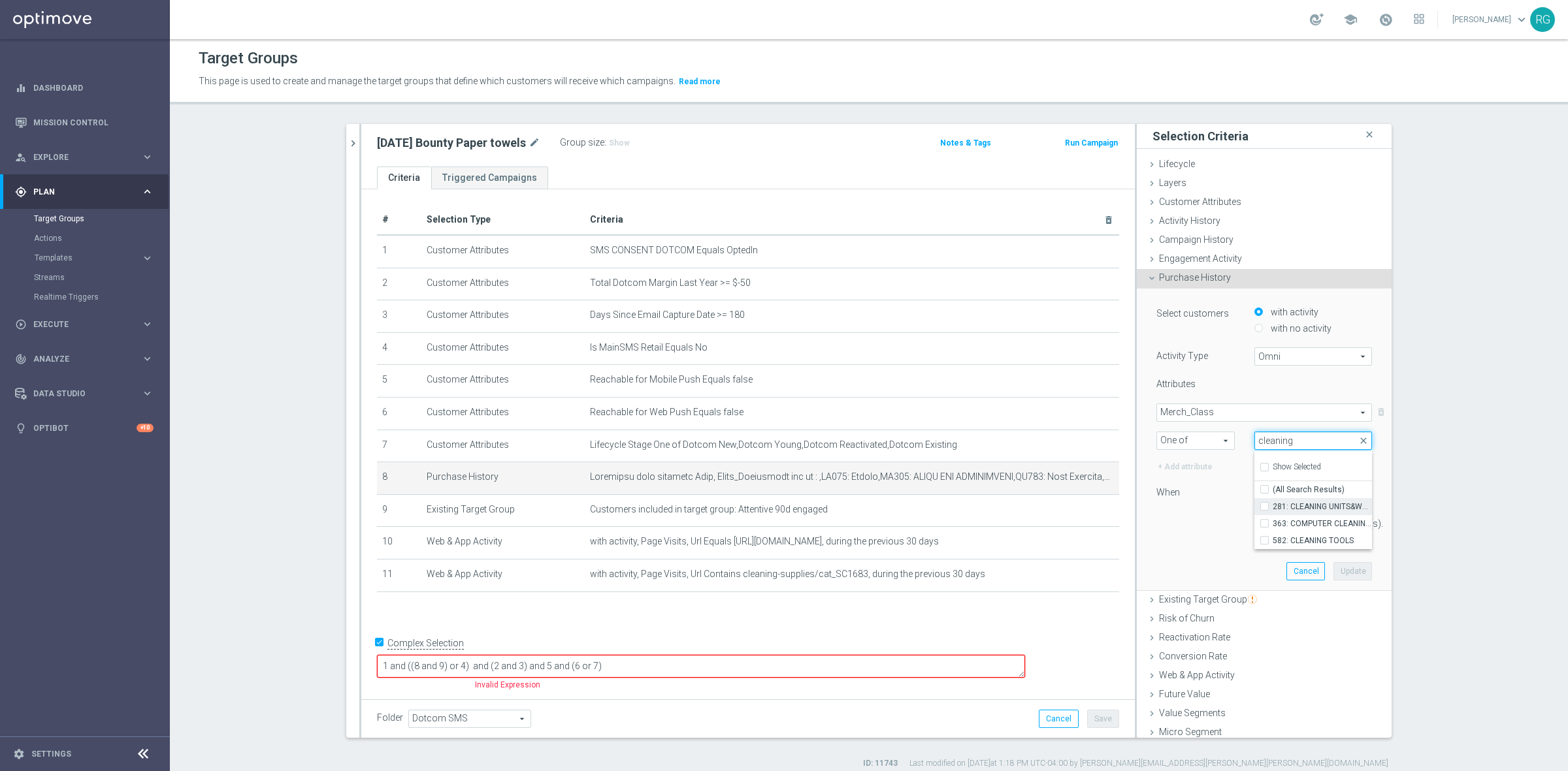
type input "cleaning"
click at [1264, 504] on input "281: CLEANING UNITS&WASTE TONR" at bounding box center [1268, 506] width 9 height 9
checkbox input "true"
type input "281: CLEANING UNITS&WASTE TONR"
click at [1208, 494] on div "When" at bounding box center [1195, 494] width 98 height 21
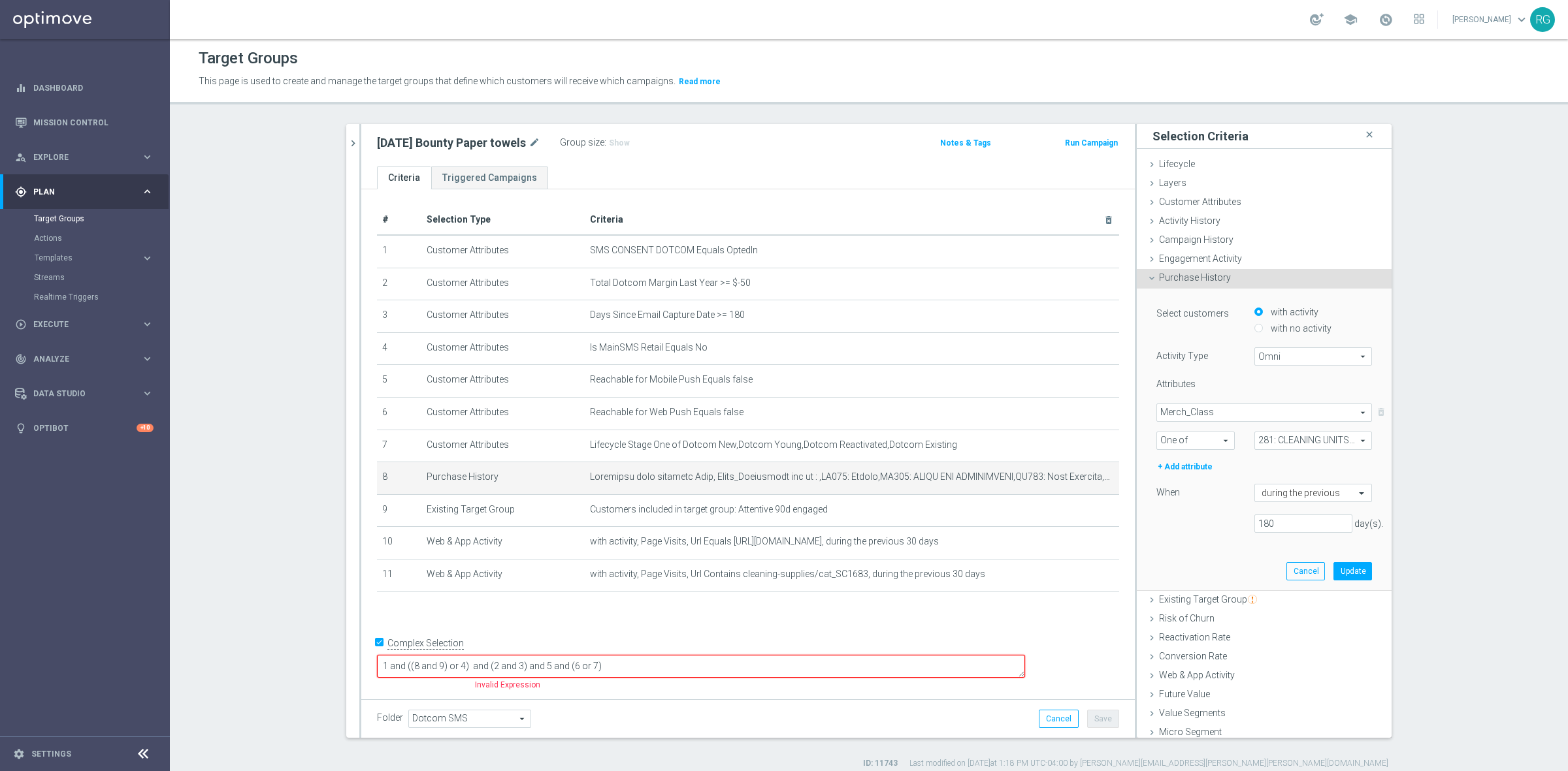
click at [1211, 413] on span "Merch_Class" at bounding box center [1264, 413] width 214 height 17
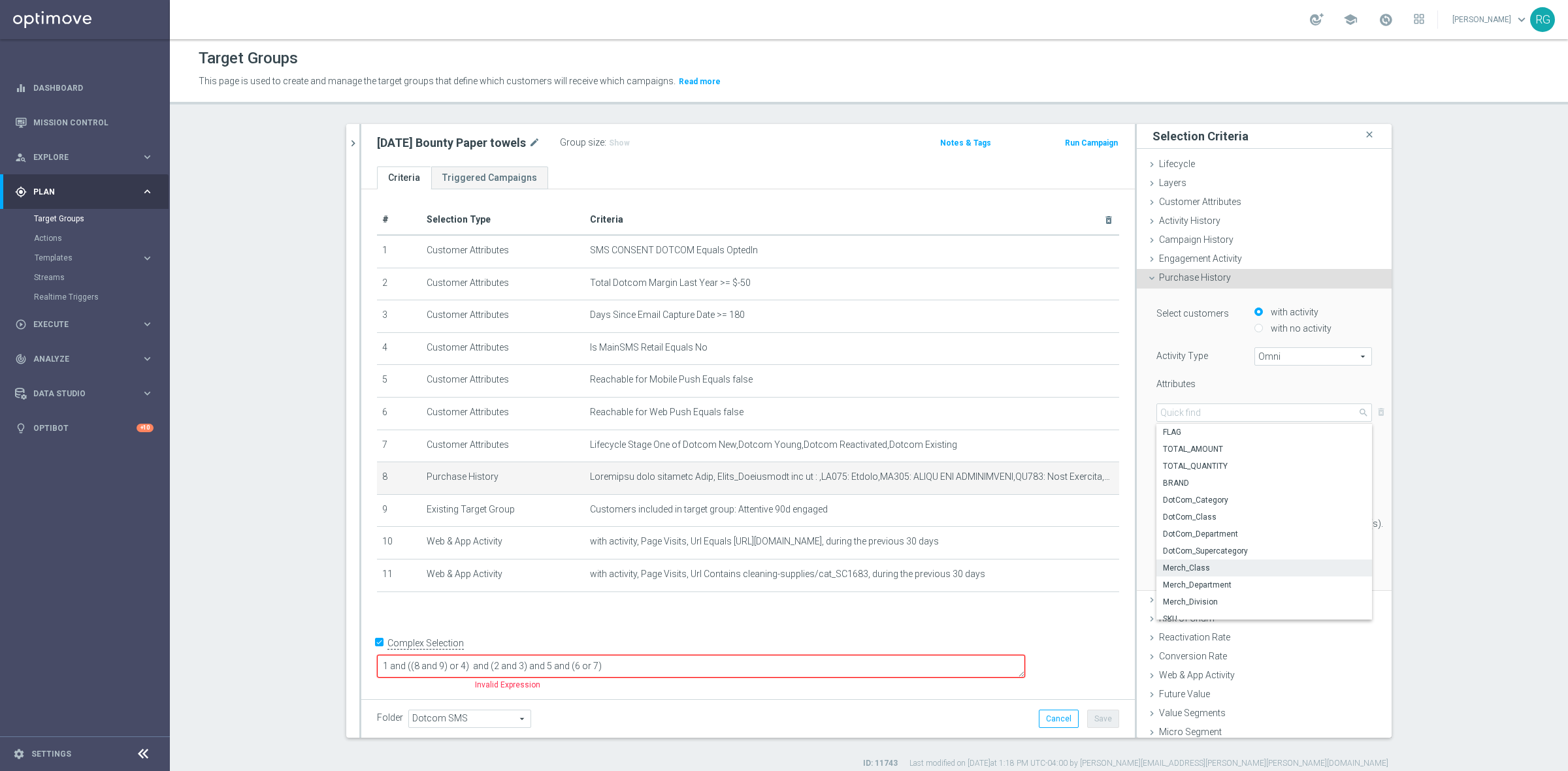
click at [1202, 379] on div "Attributes" at bounding box center [1195, 385] width 98 height 15
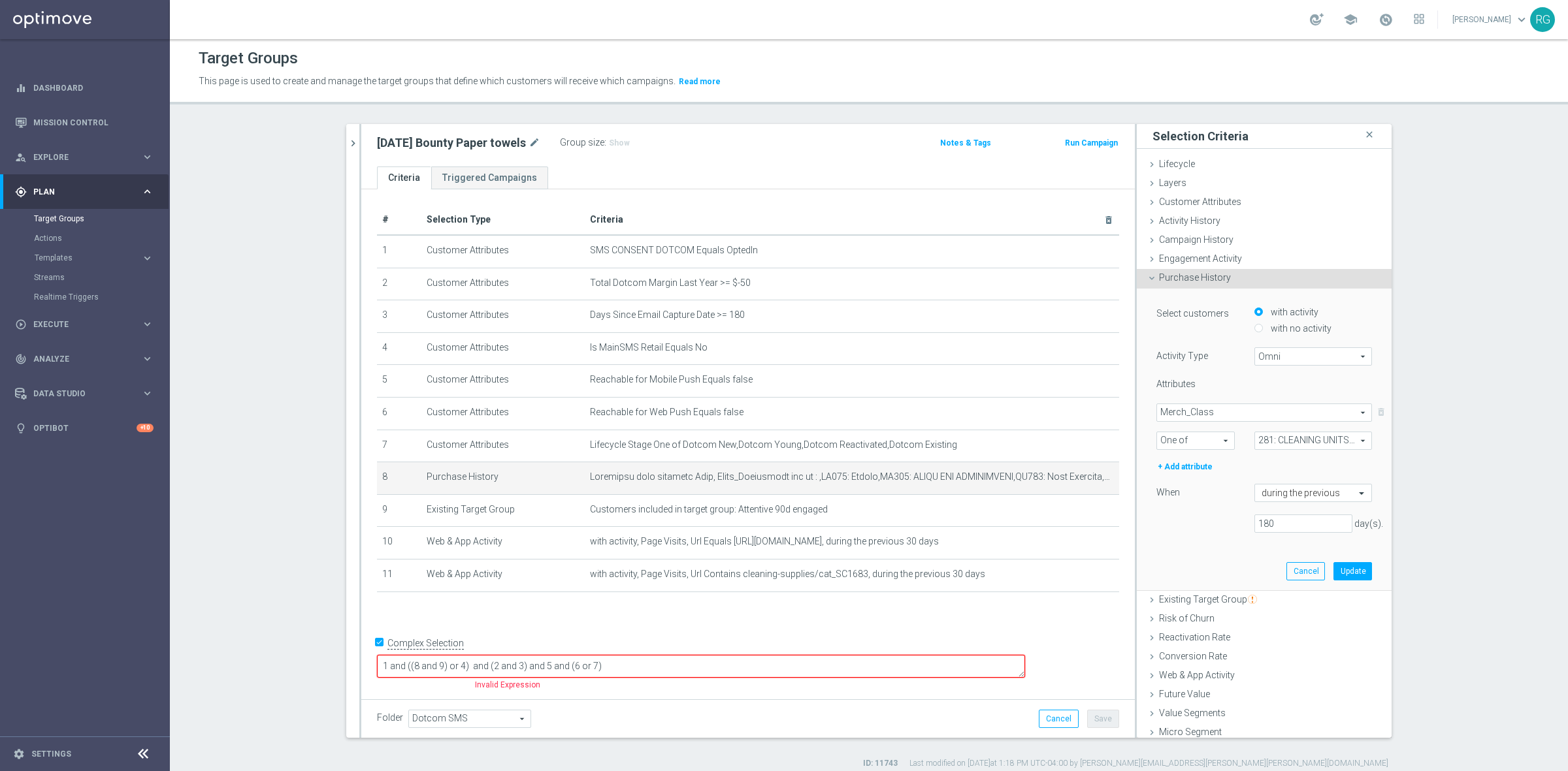
click at [1255, 443] on span "281: CLEANING UNITS&WASTE TONR" at bounding box center [1313, 441] width 116 height 17
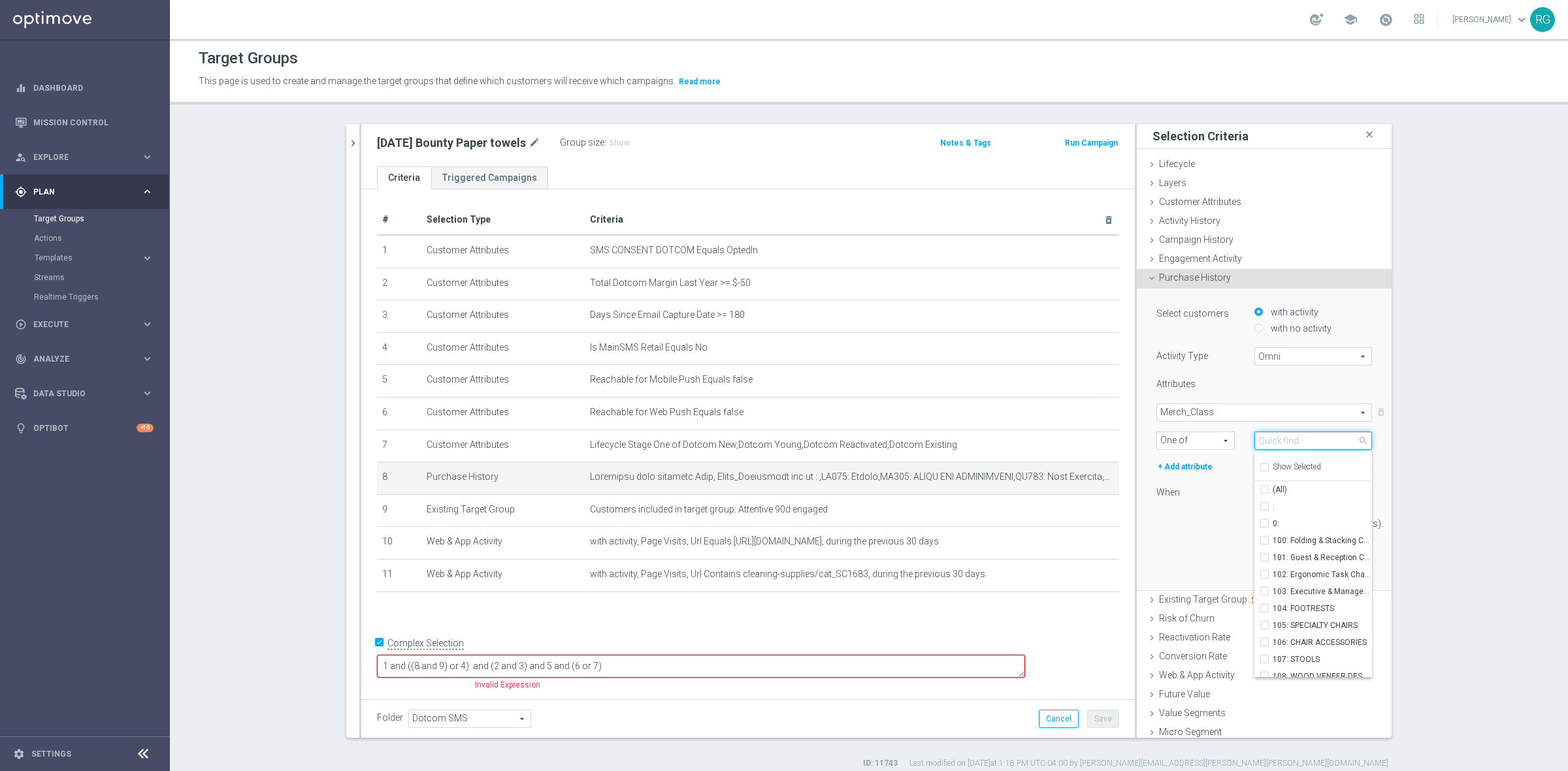
click at [1276, 441] on input "search" at bounding box center [1312, 440] width 117 height 18
type input "janito"
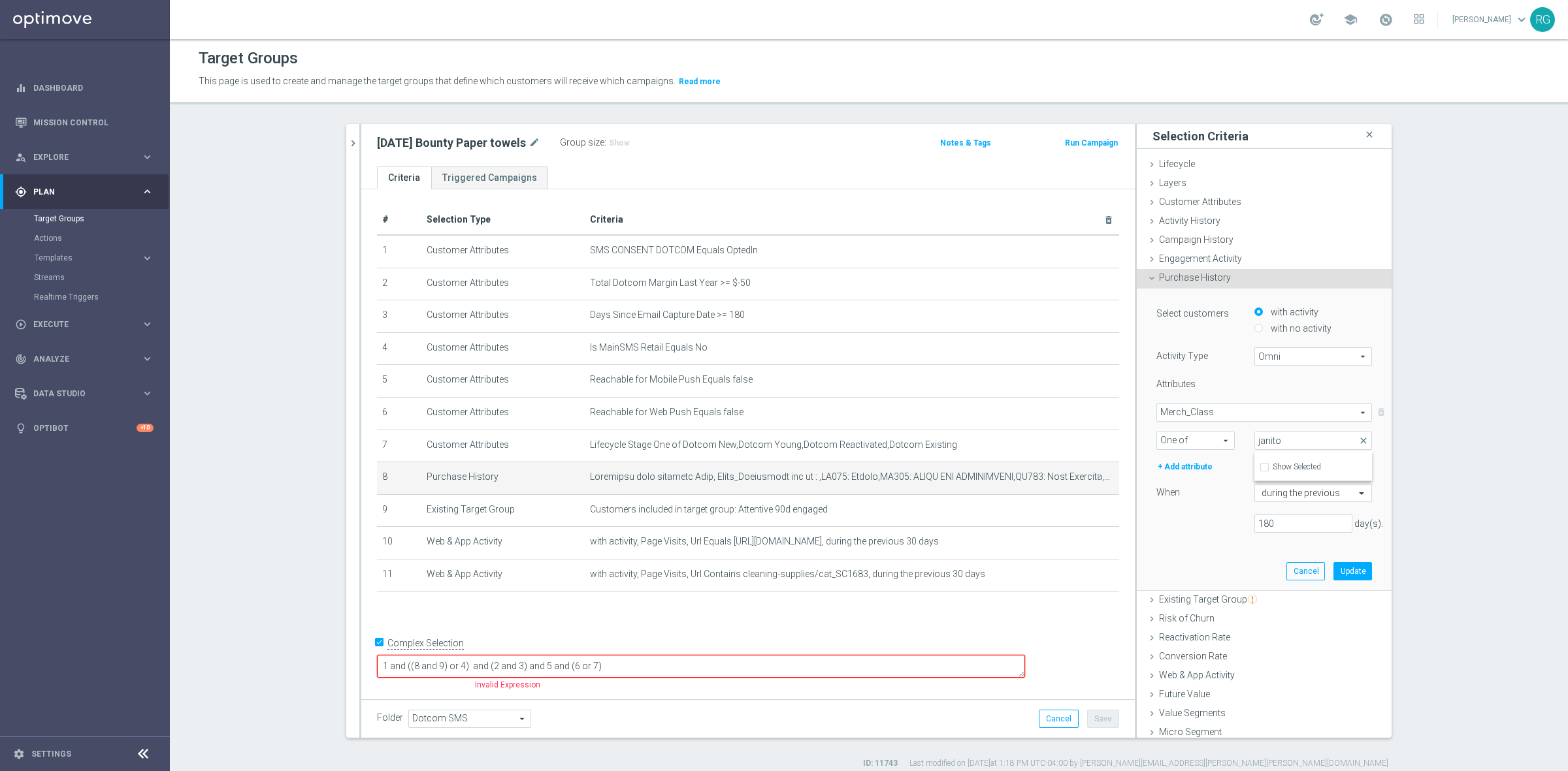
click at [1192, 410] on span "Merch_Class" at bounding box center [1264, 413] width 214 height 17
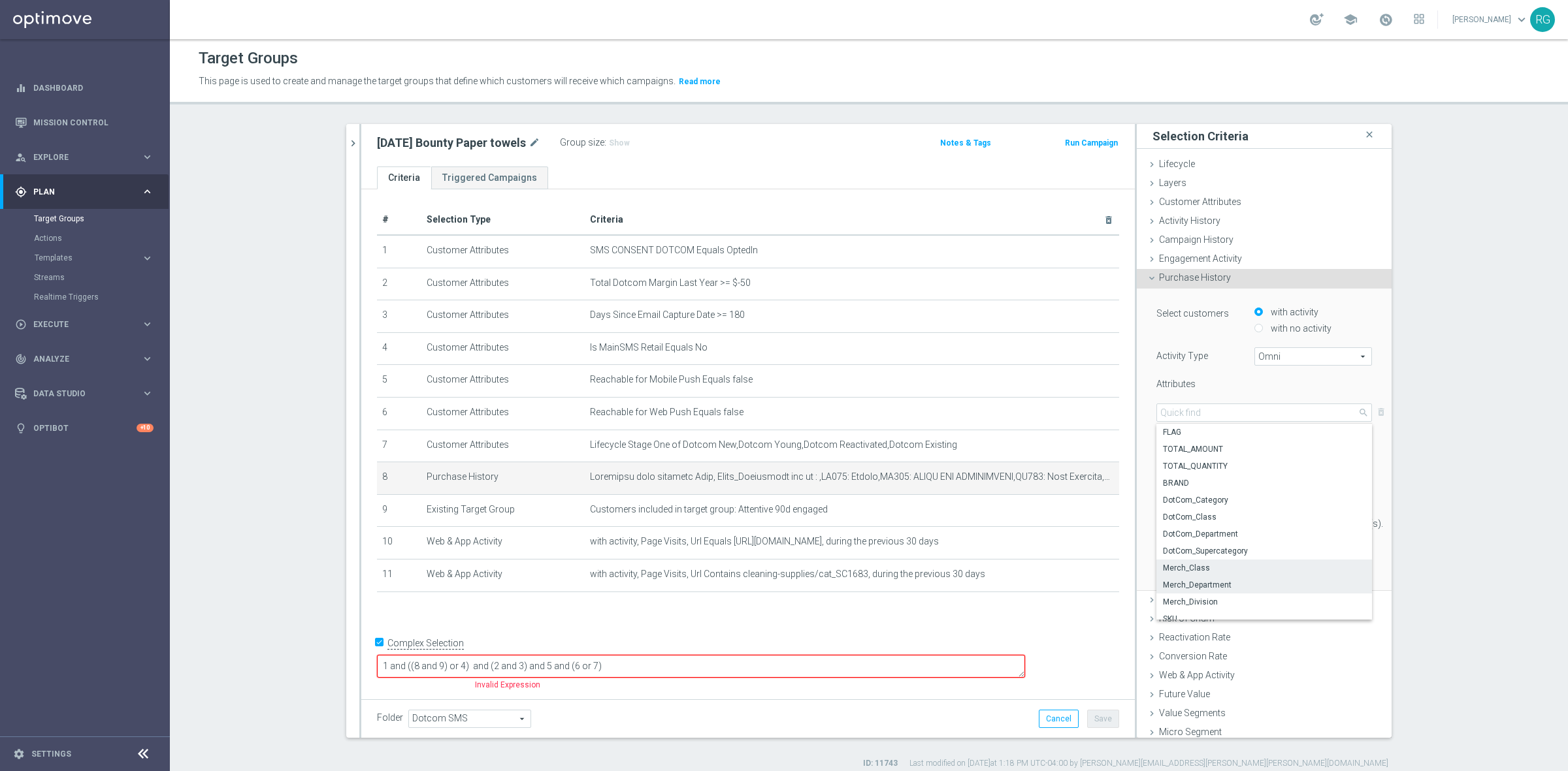
click at [1196, 583] on span "Merch_Department" at bounding box center [1263, 585] width 202 height 10
type input "Merch_Department"
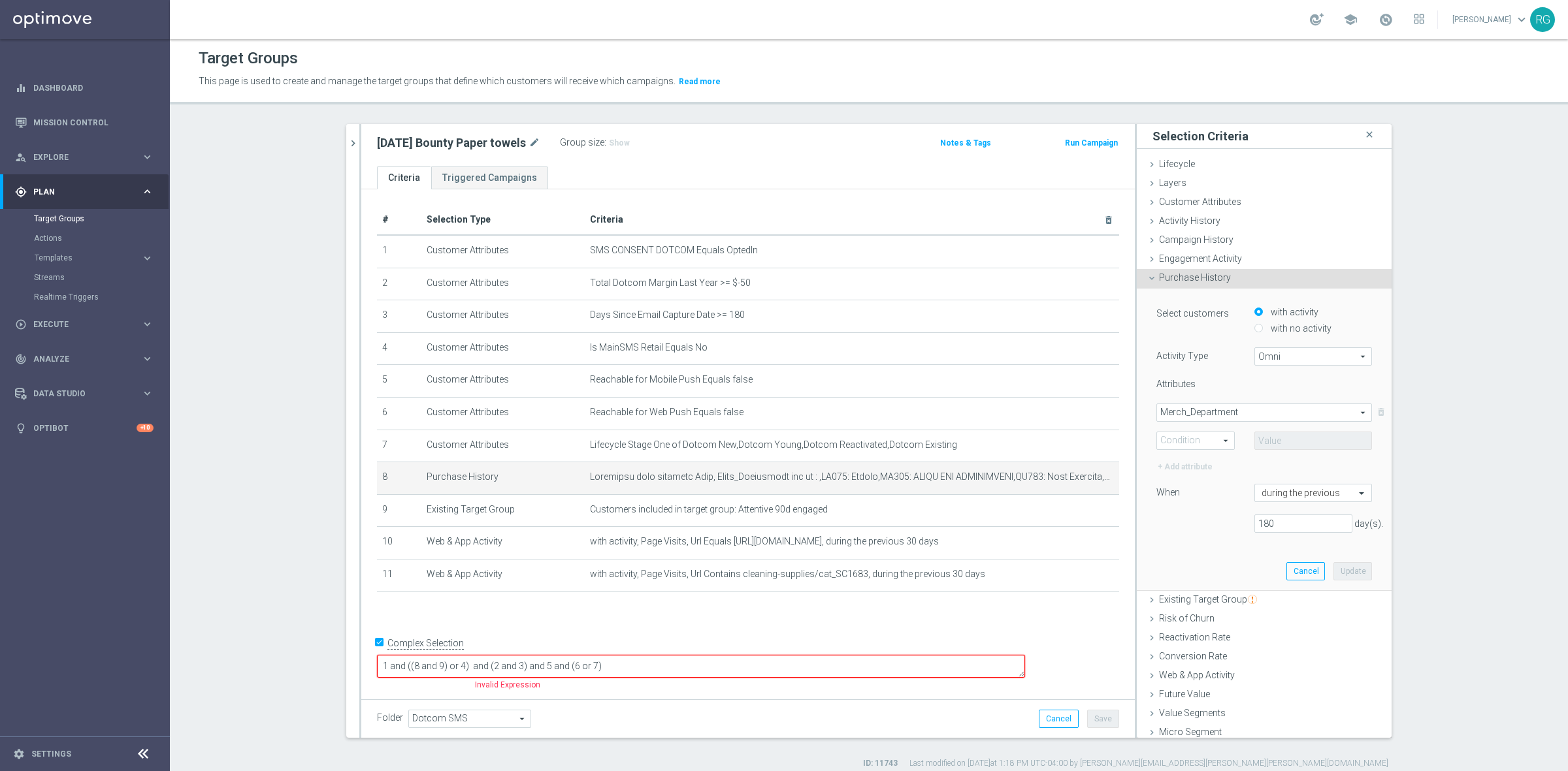
click at [1206, 433] on span "One of" at bounding box center [1196, 441] width 77 height 17
click at [1185, 466] on label "Equals" at bounding box center [1196, 459] width 77 height 17
type input "Equals"
click at [1264, 438] on span at bounding box center [1313, 441] width 116 height 17
click at [1269, 438] on input "search" at bounding box center [1312, 440] width 117 height 18
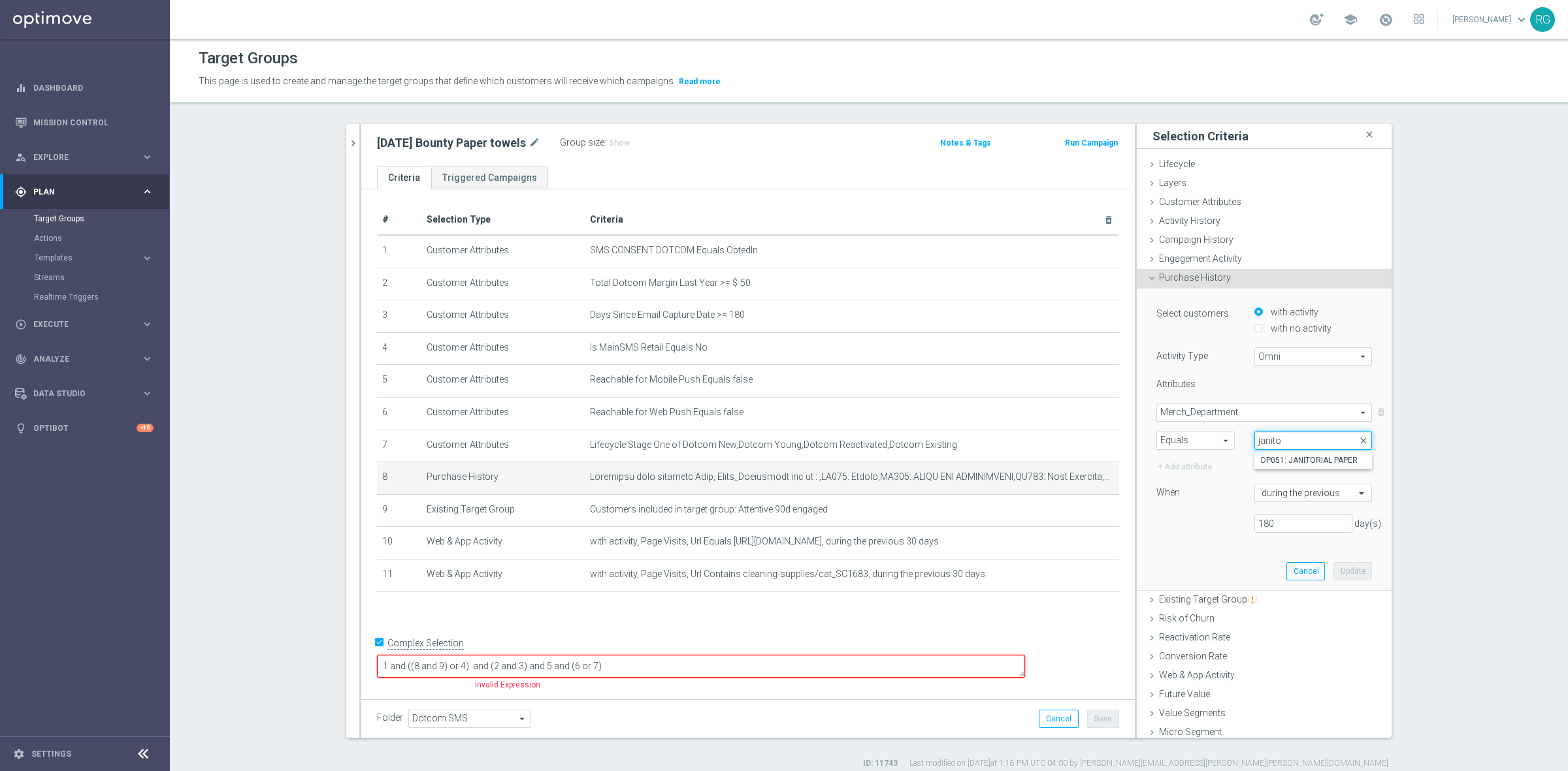
type input "janito"
click at [1213, 415] on span "Merch_Department" at bounding box center [1264, 413] width 214 height 17
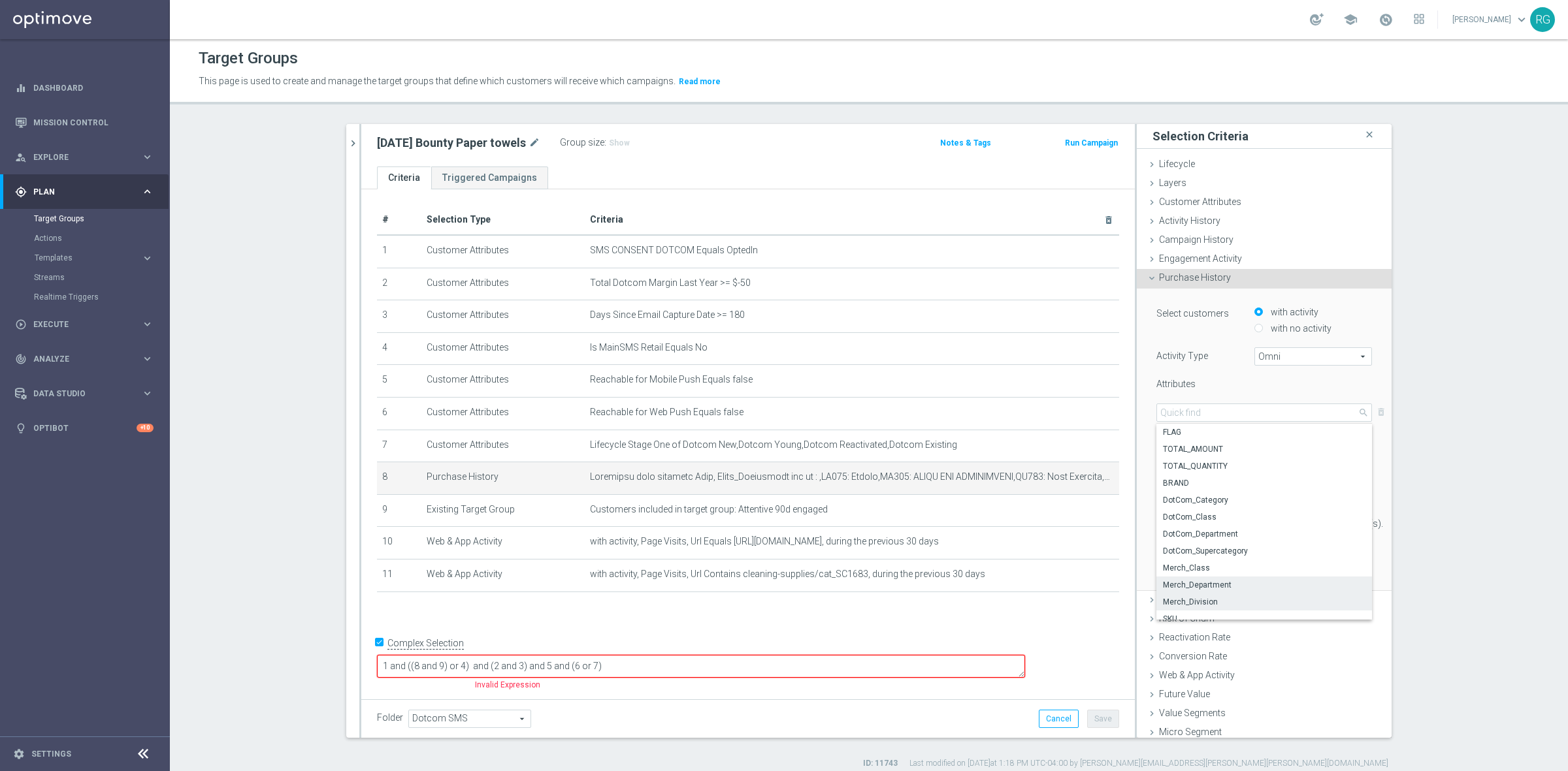
click at [1174, 604] on span "Merch_Division" at bounding box center [1263, 601] width 202 height 10
type input "Merch_Division"
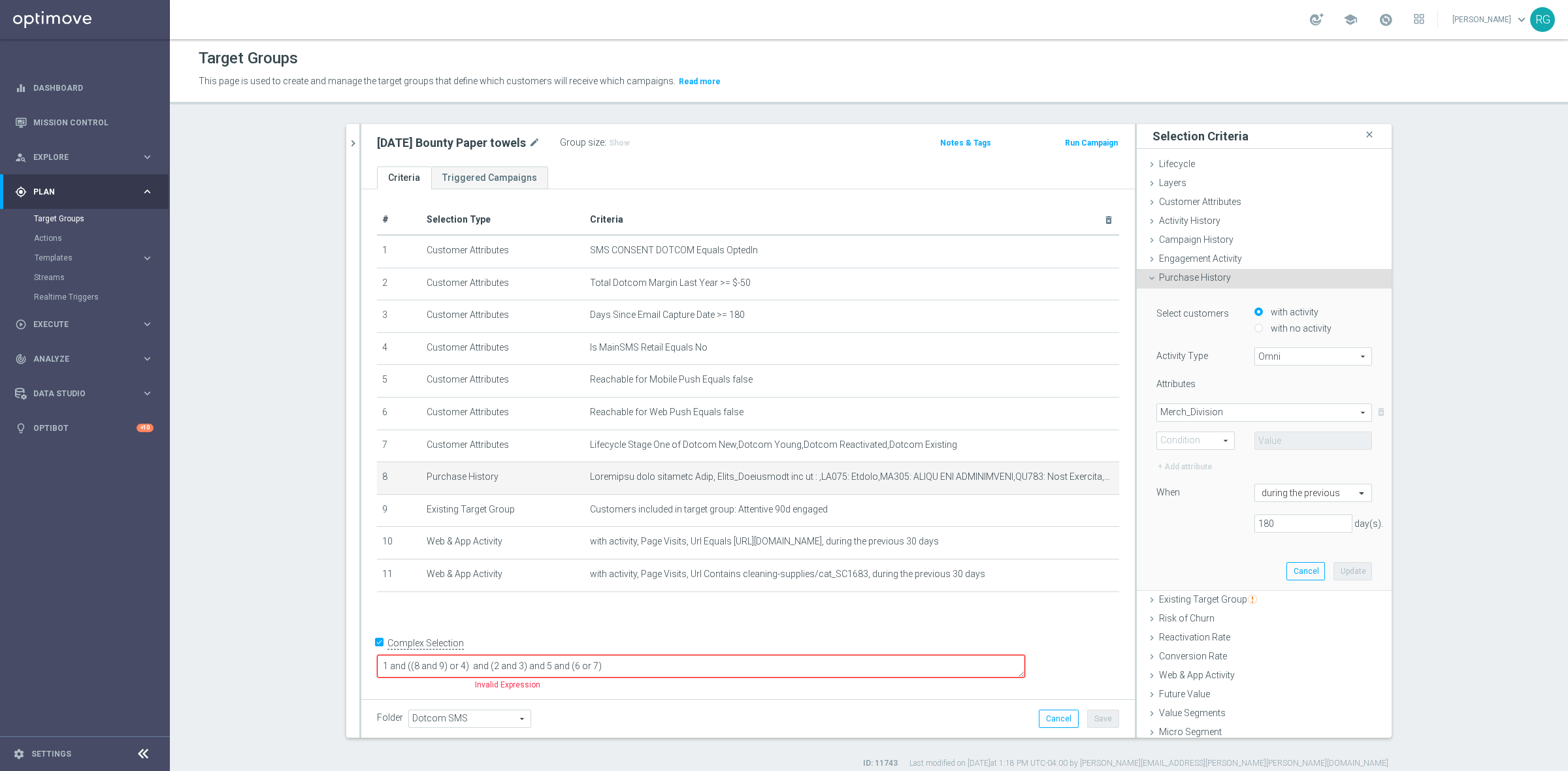
click at [1172, 431] on div "Equals Condition arrow_drop_down search" at bounding box center [1196, 440] width 79 height 18
click at [1176, 459] on span "Equals" at bounding box center [1195, 459] width 64 height 10
type input "Equals"
click at [1263, 439] on span at bounding box center [1313, 441] width 116 height 17
click at [1270, 438] on input "search" at bounding box center [1312, 440] width 117 height 18
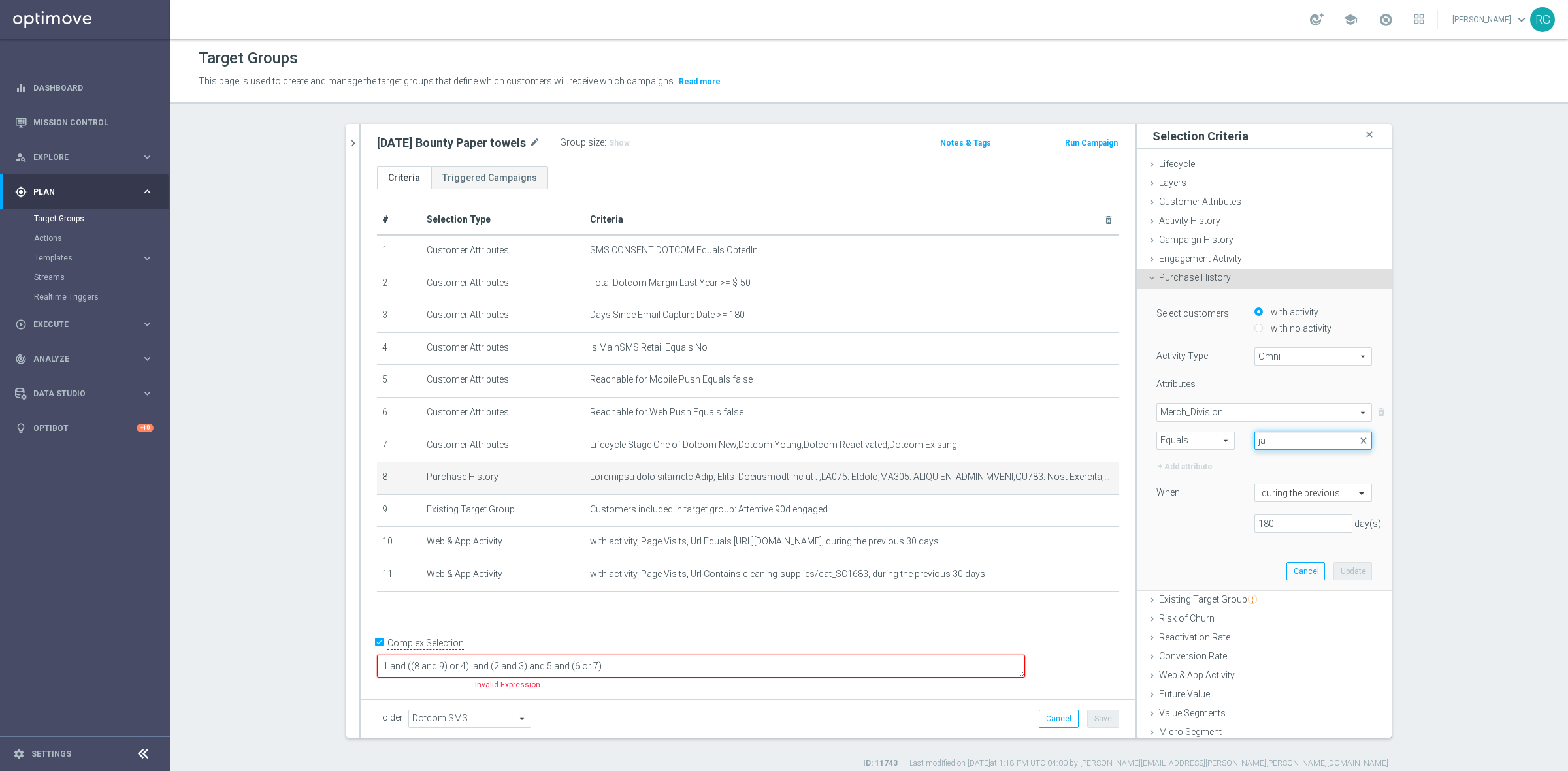
type input "j"
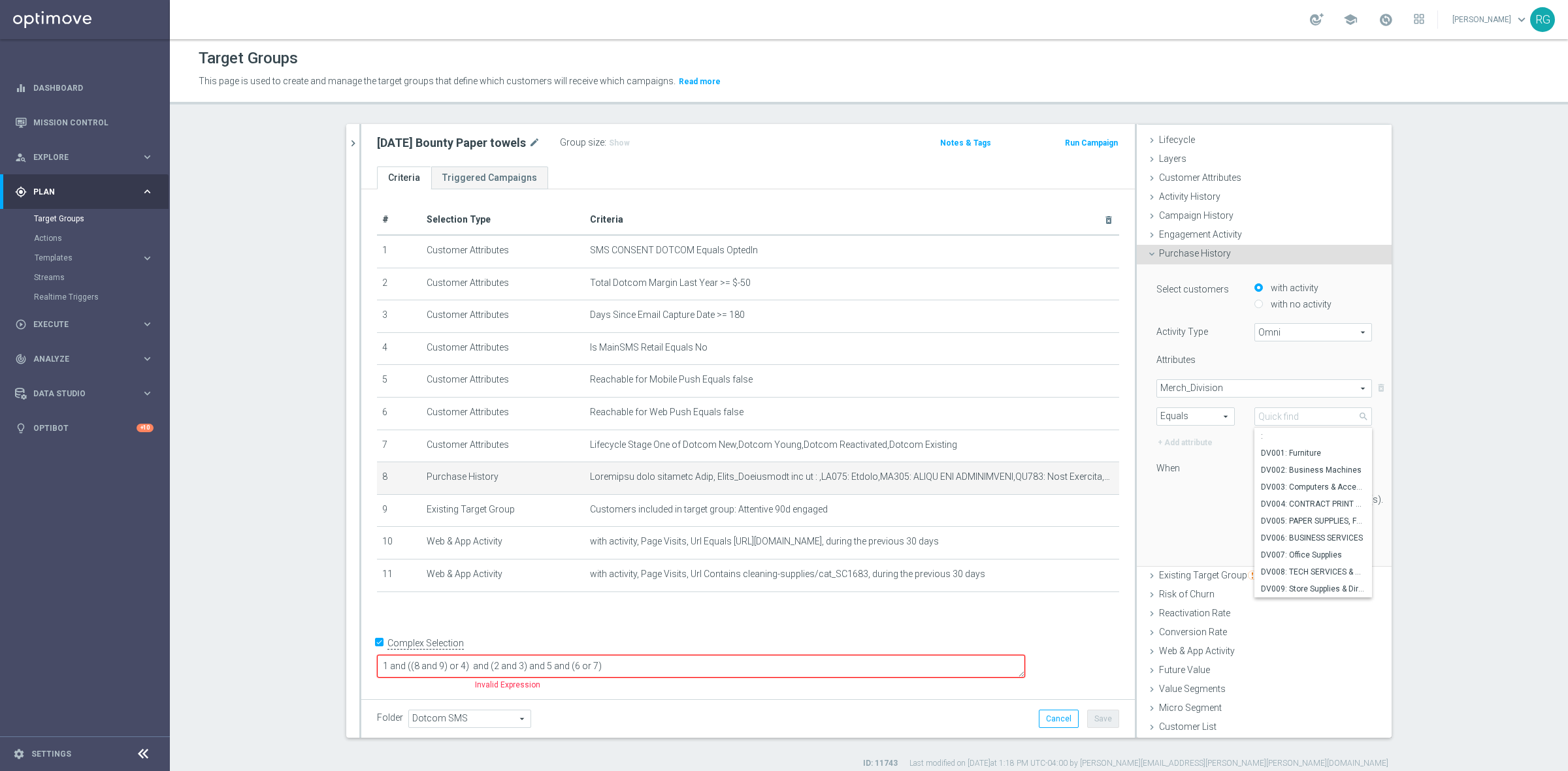
click at [1196, 382] on span "Merch_Division" at bounding box center [1264, 389] width 214 height 17
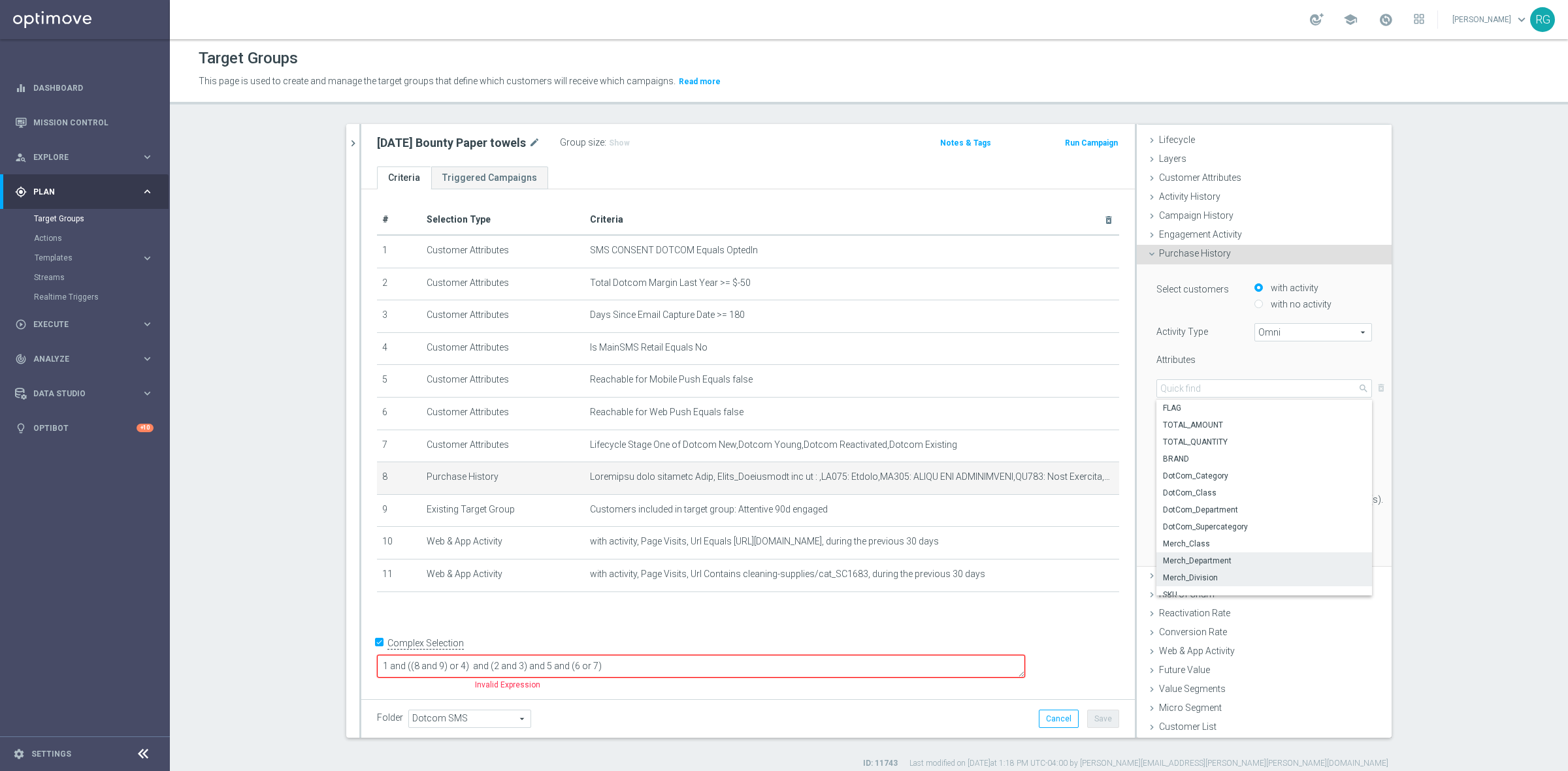
click at [1215, 554] on label "Merch_Department" at bounding box center [1264, 561] width 216 height 17
type input "Merch_Department"
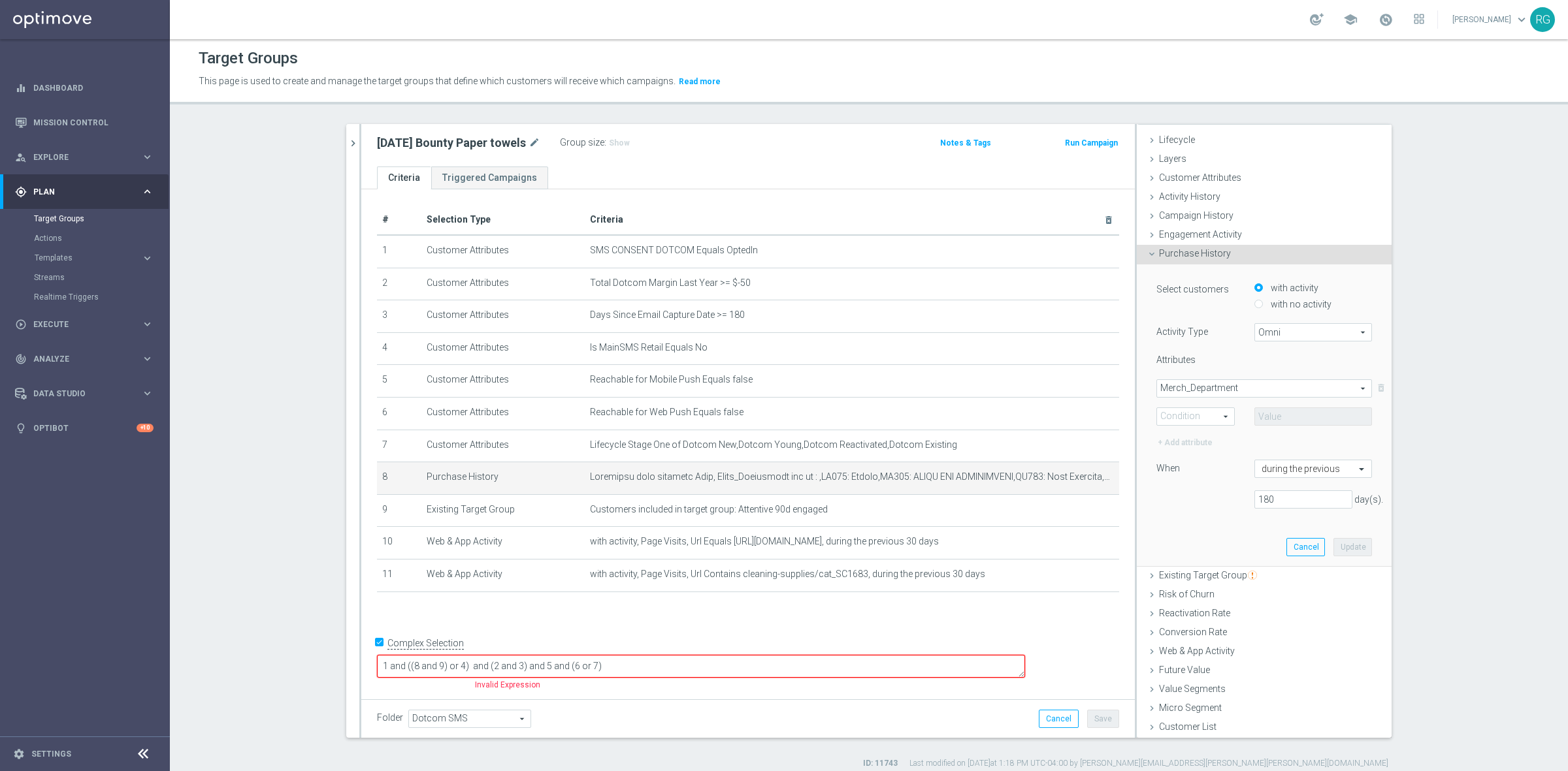
click at [1200, 411] on span "Equals" at bounding box center [1196, 417] width 77 height 17
click at [1180, 537] on span "One of" at bounding box center [1195, 537] width 64 height 10
type input "One of"
click at [1291, 413] on span at bounding box center [1313, 417] width 116 height 17
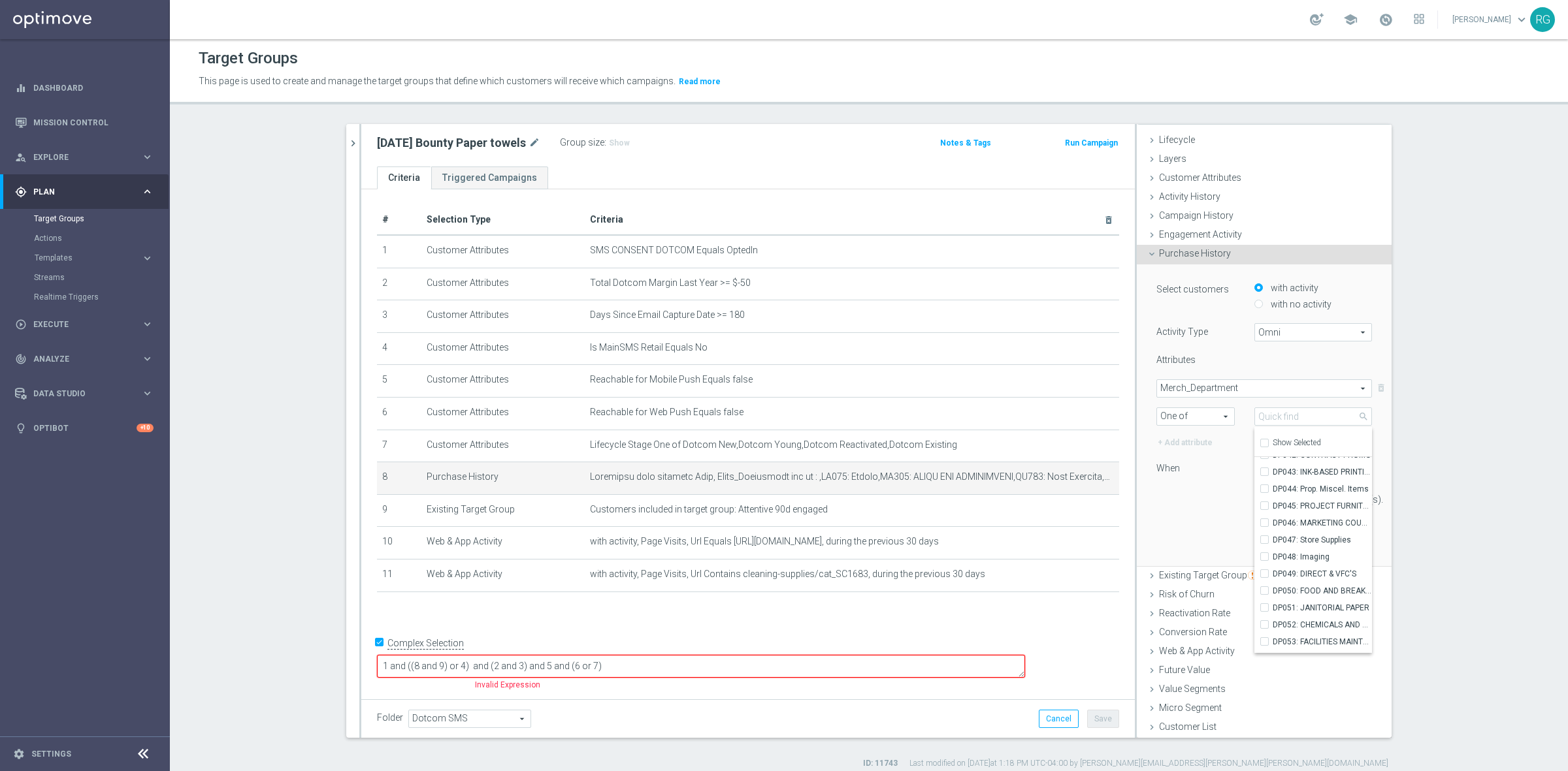
scroll to position [620, 0]
click at [1264, 588] on input "DP052: CHEMICALS AND CLEANERS" at bounding box center [1268, 592] width 9 height 9
checkbox input "true"
type input "DP052: CHEMICALS AND CLEANERS"
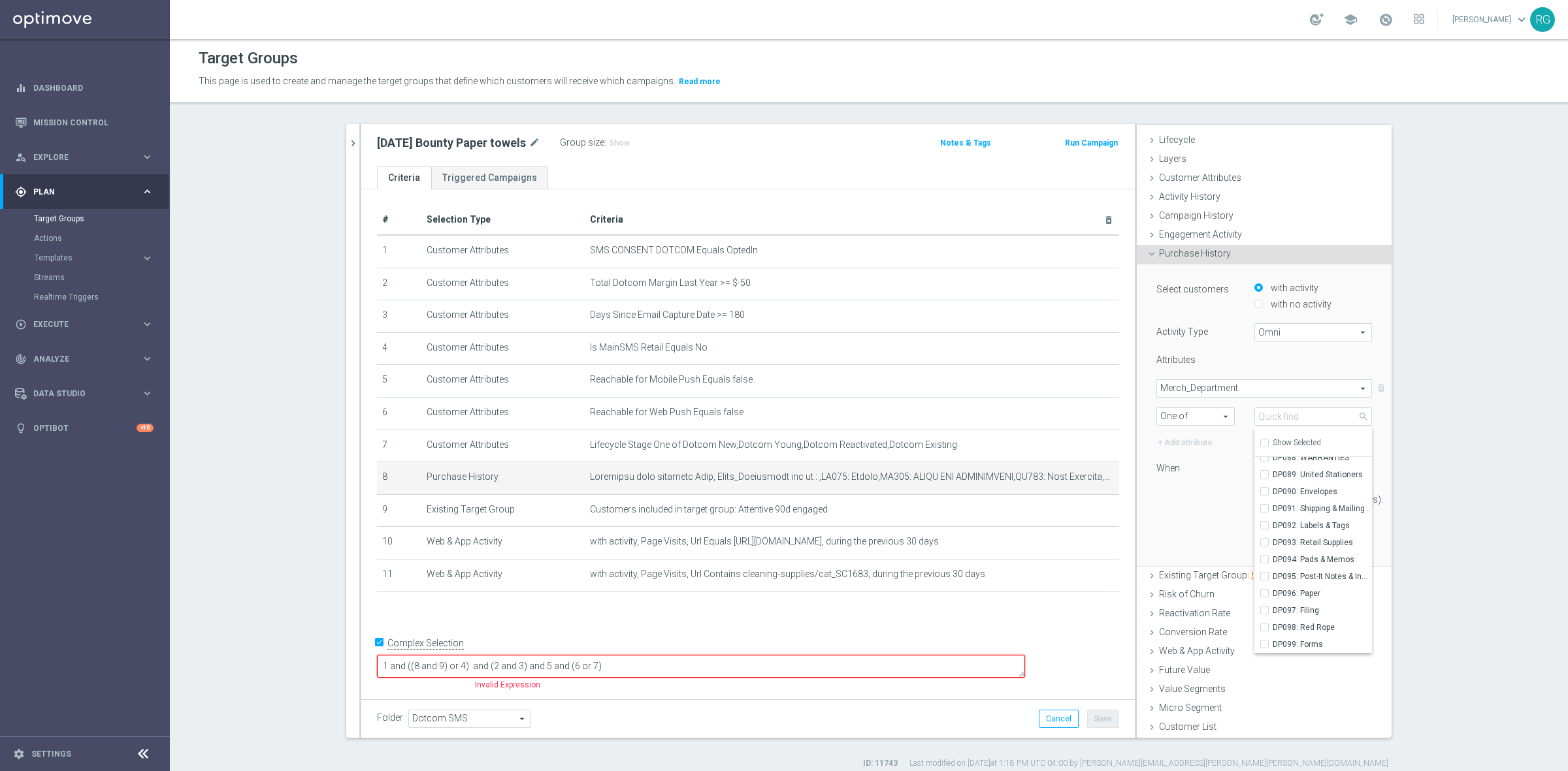
click at [1199, 457] on div "Select customers with activity with no activity Activity Type Omni Omni arrow_d…" at bounding box center [1264, 400] width 216 height 238
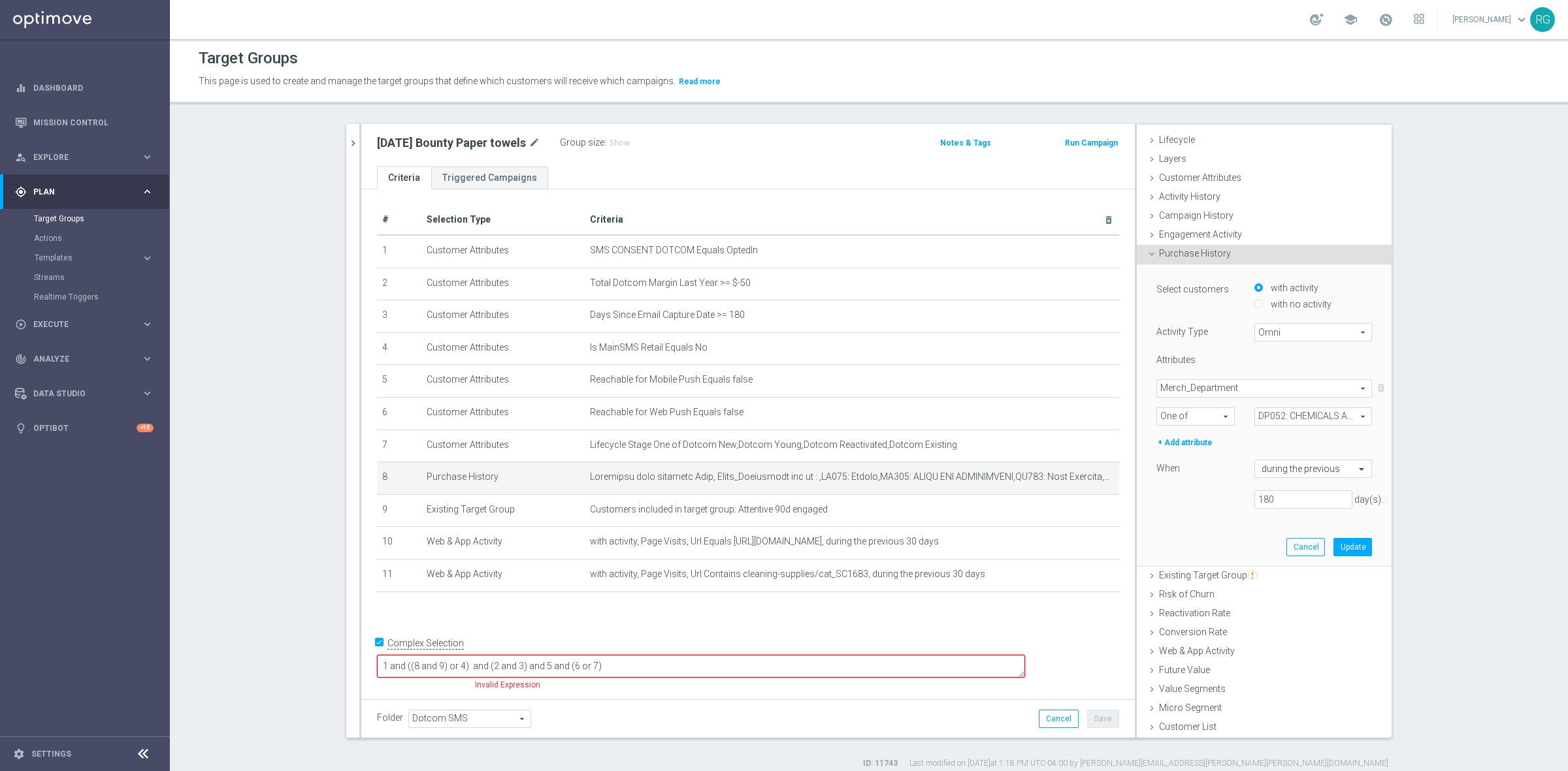
click at [1191, 413] on span "One of" at bounding box center [1196, 417] width 77 height 17
click at [1194, 433] on span "Equals" at bounding box center [1195, 435] width 64 height 10
type input "Equals"
click at [1256, 412] on span at bounding box center [1313, 417] width 116 height 17
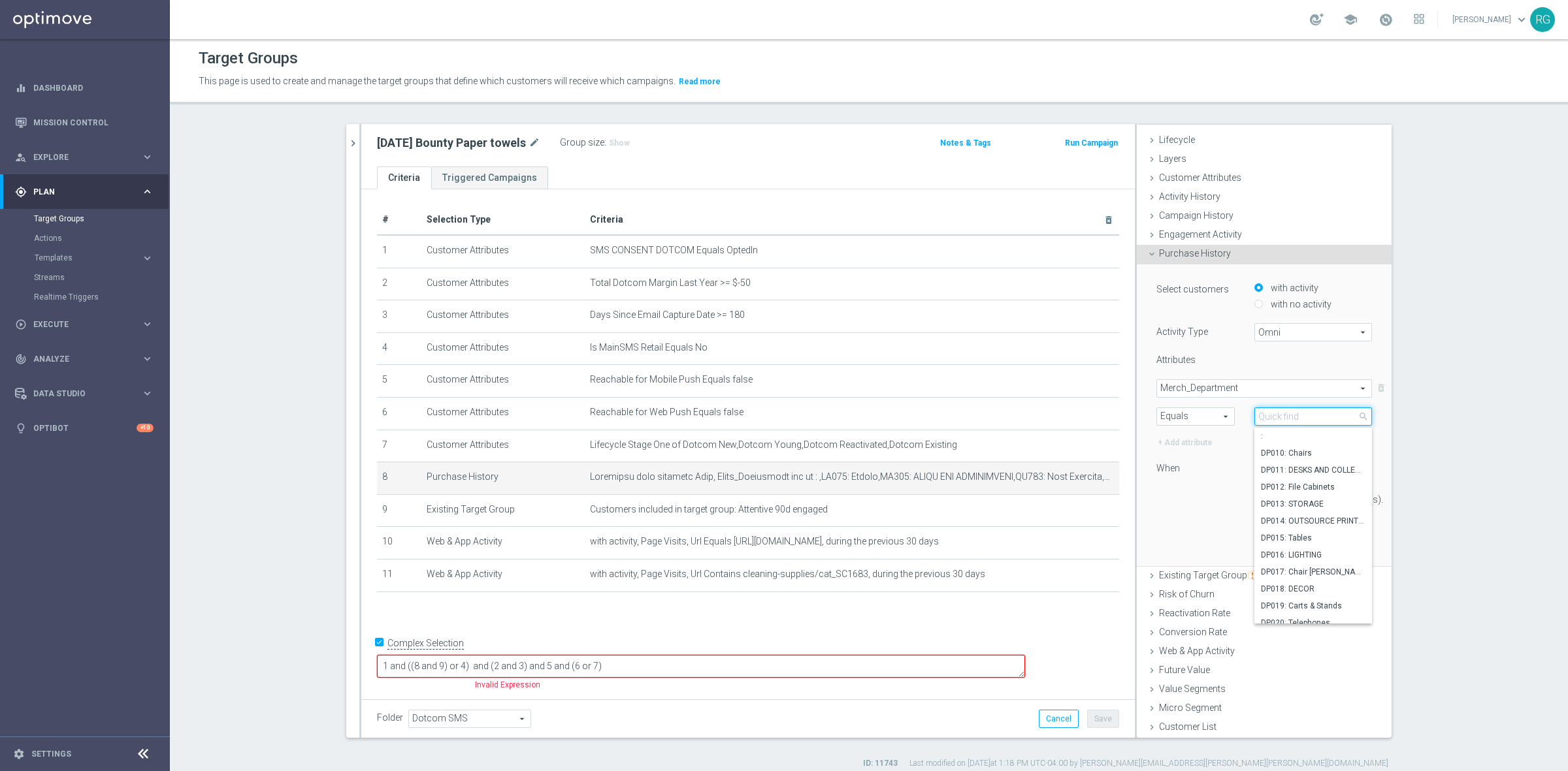
click at [1265, 410] on input "search" at bounding box center [1312, 416] width 117 height 18
type input "c"
type input "chem"
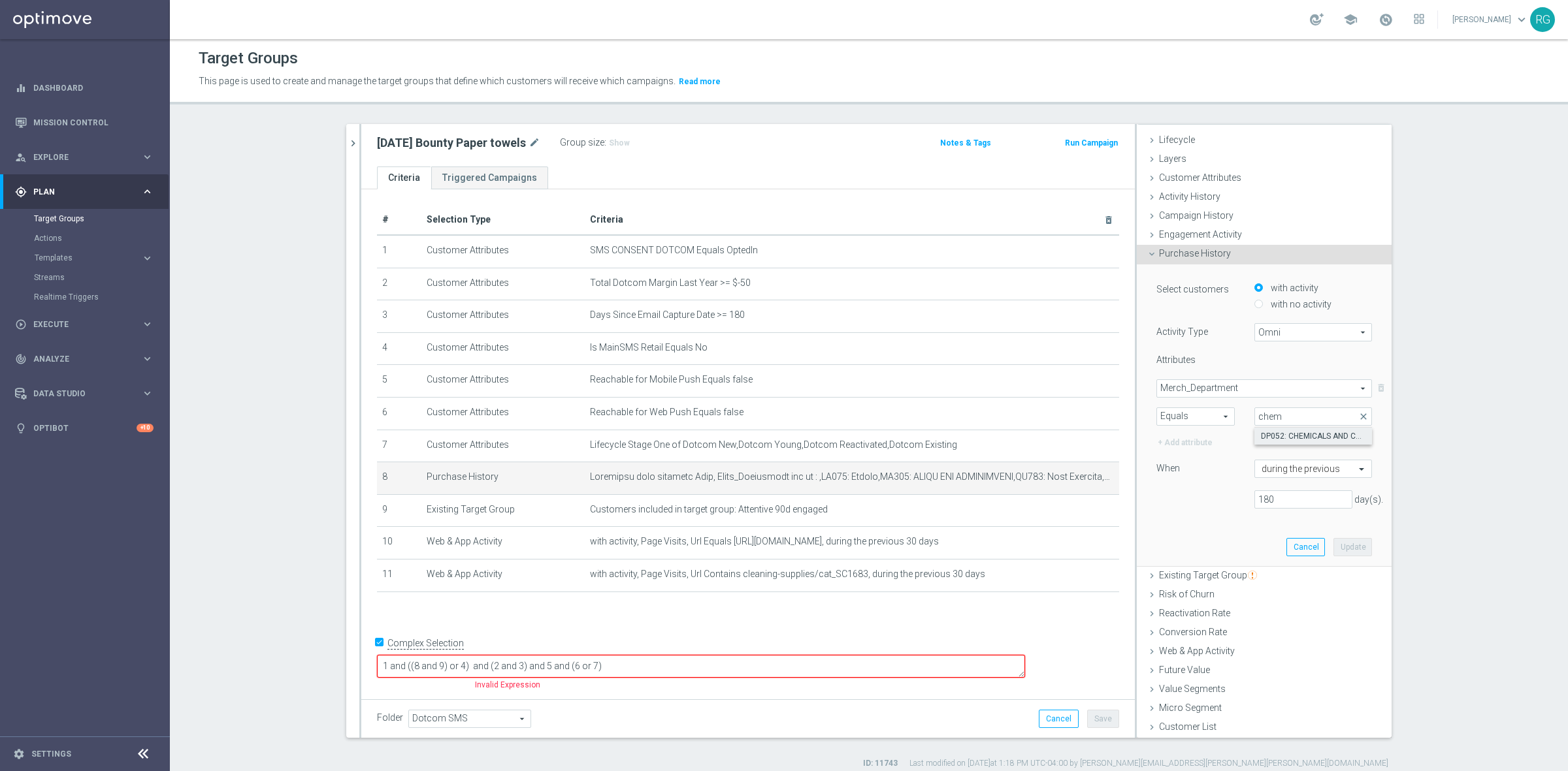
click at [1284, 433] on span "DP052: CHEMICALS AND CLEANERS" at bounding box center [1313, 436] width 105 height 10
type input "DP052: CHEMICALS AND CLEANERS"
click at [1348, 547] on button "Update" at bounding box center [1352, 547] width 39 height 18
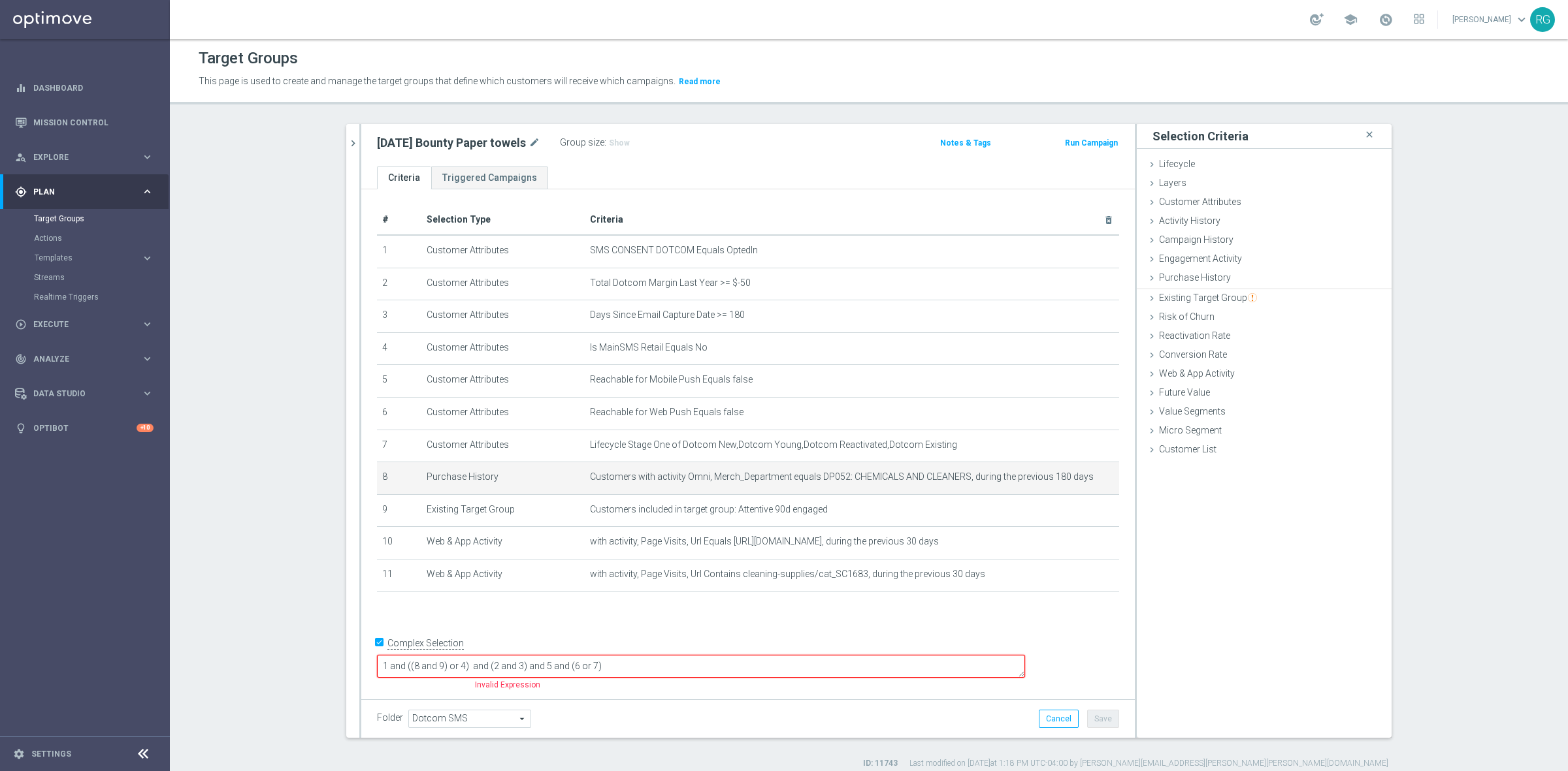
scroll to position [0, 0]
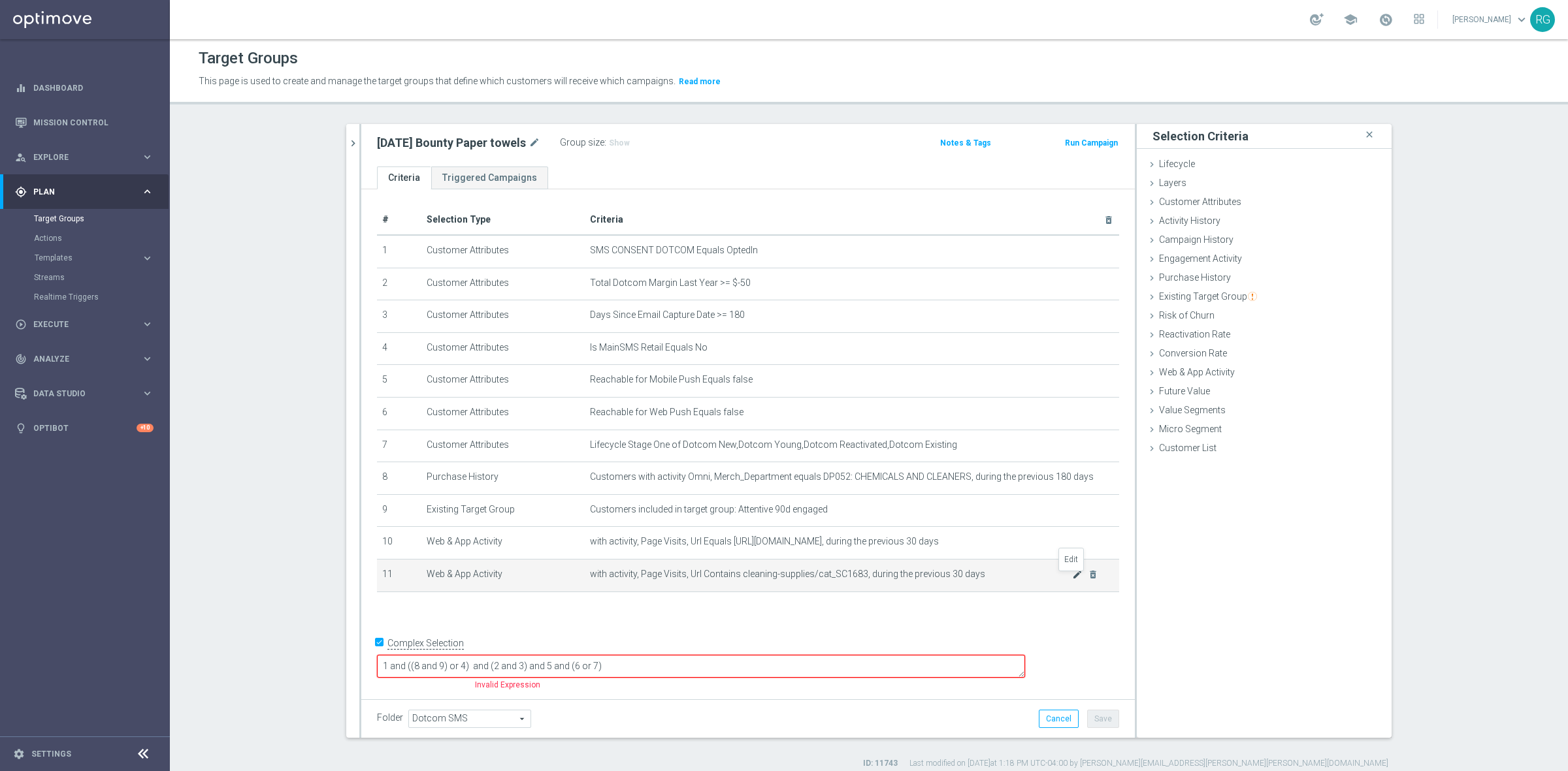
click at [1072, 578] on icon "mode_edit" at bounding box center [1077, 574] width 10 height 10
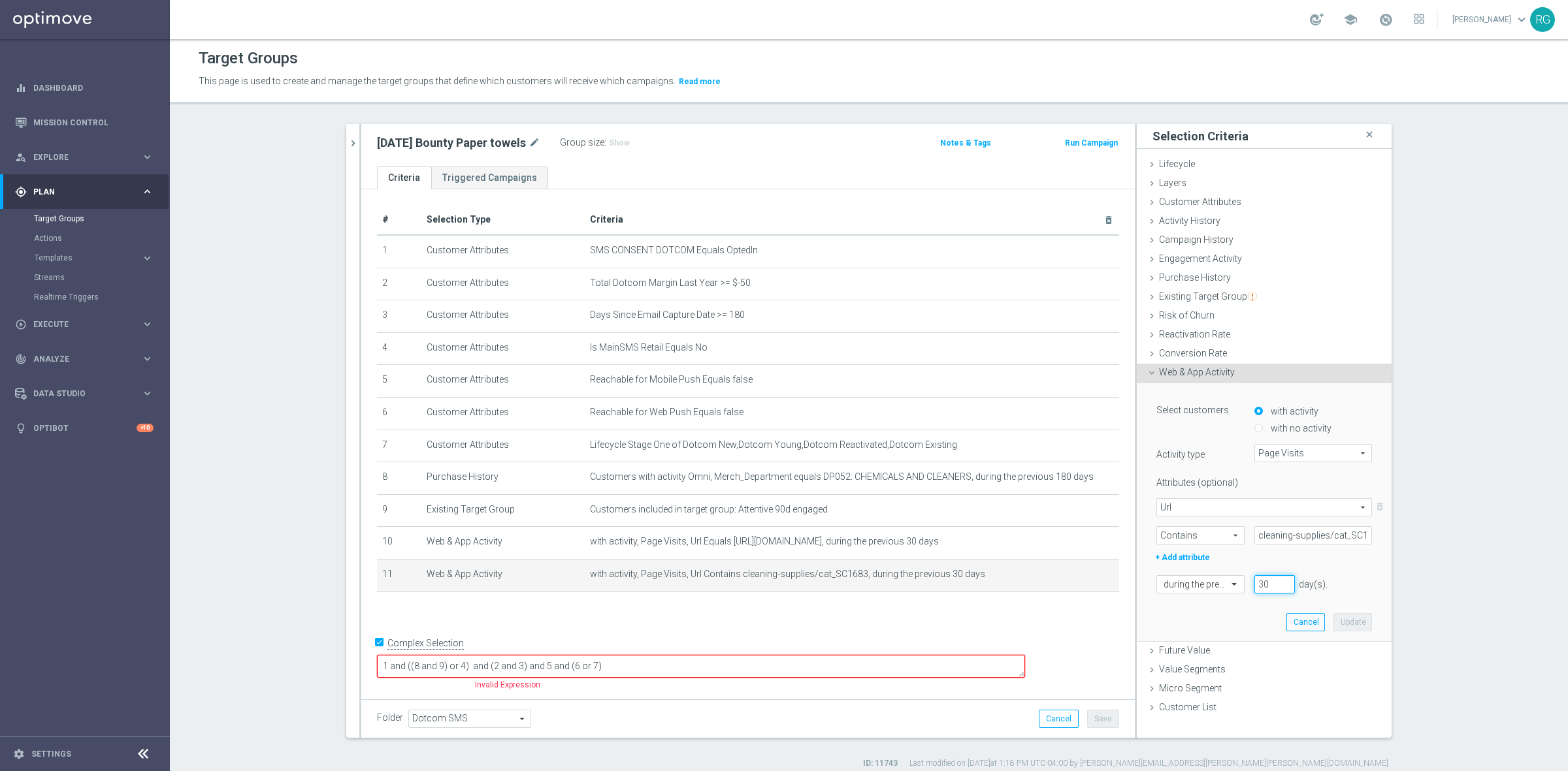
drag, startPoint x: 1262, startPoint y: 585, endPoint x: 1252, endPoint y: 583, distance: 10.2
click at [1254, 583] on input "30" at bounding box center [1274, 584] width 40 height 18
type input "14"
click at [1349, 618] on button "Update" at bounding box center [1352, 622] width 39 height 18
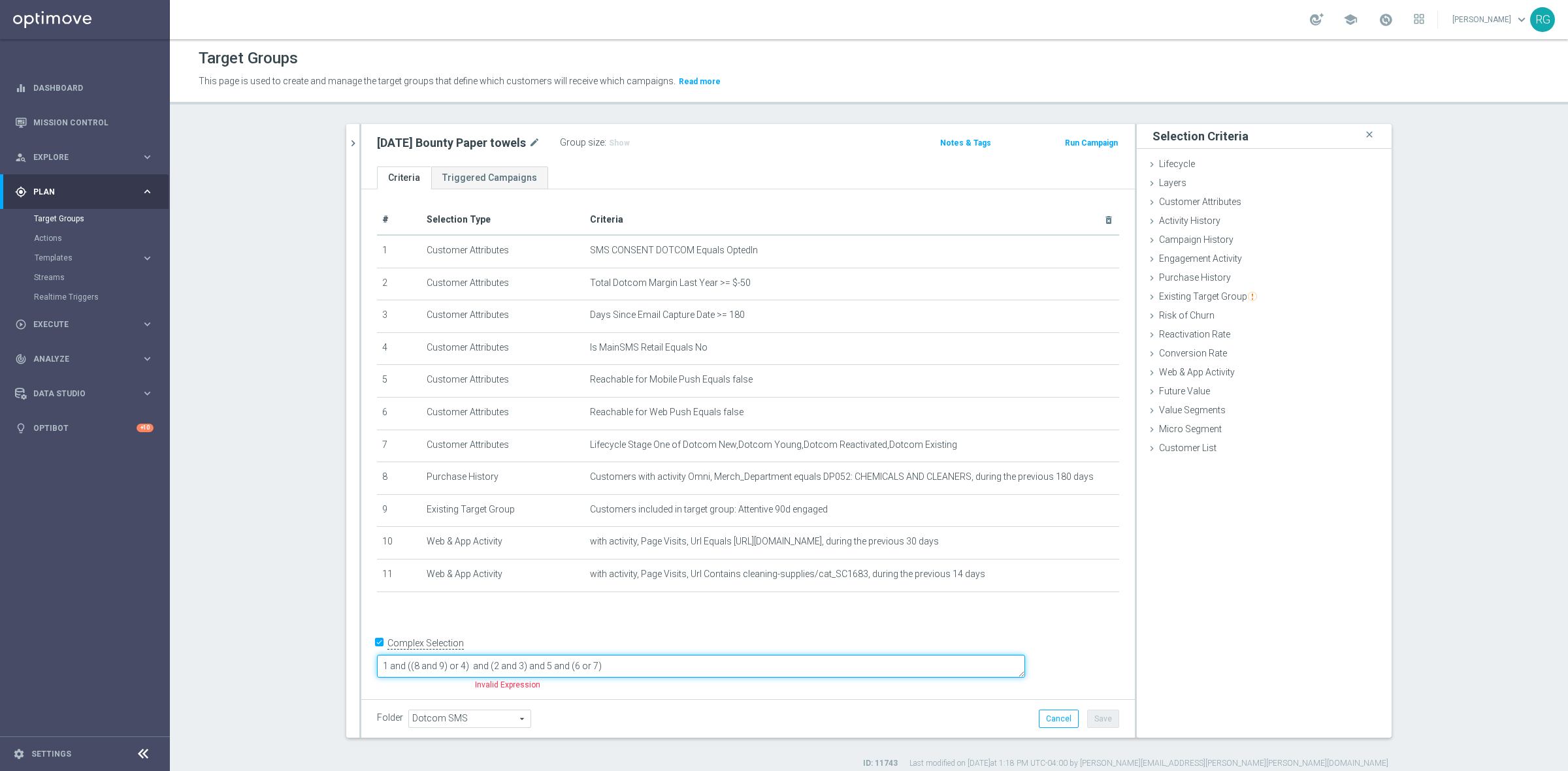
drag, startPoint x: 701, startPoint y: 664, endPoint x: 478, endPoint y: 667, distance: 223.0
click at [478, 667] on textarea "1 and ((8 and 9) or 4) and (2 and 3) and 5 and (6 or 7)" at bounding box center [701, 666] width 648 height 23
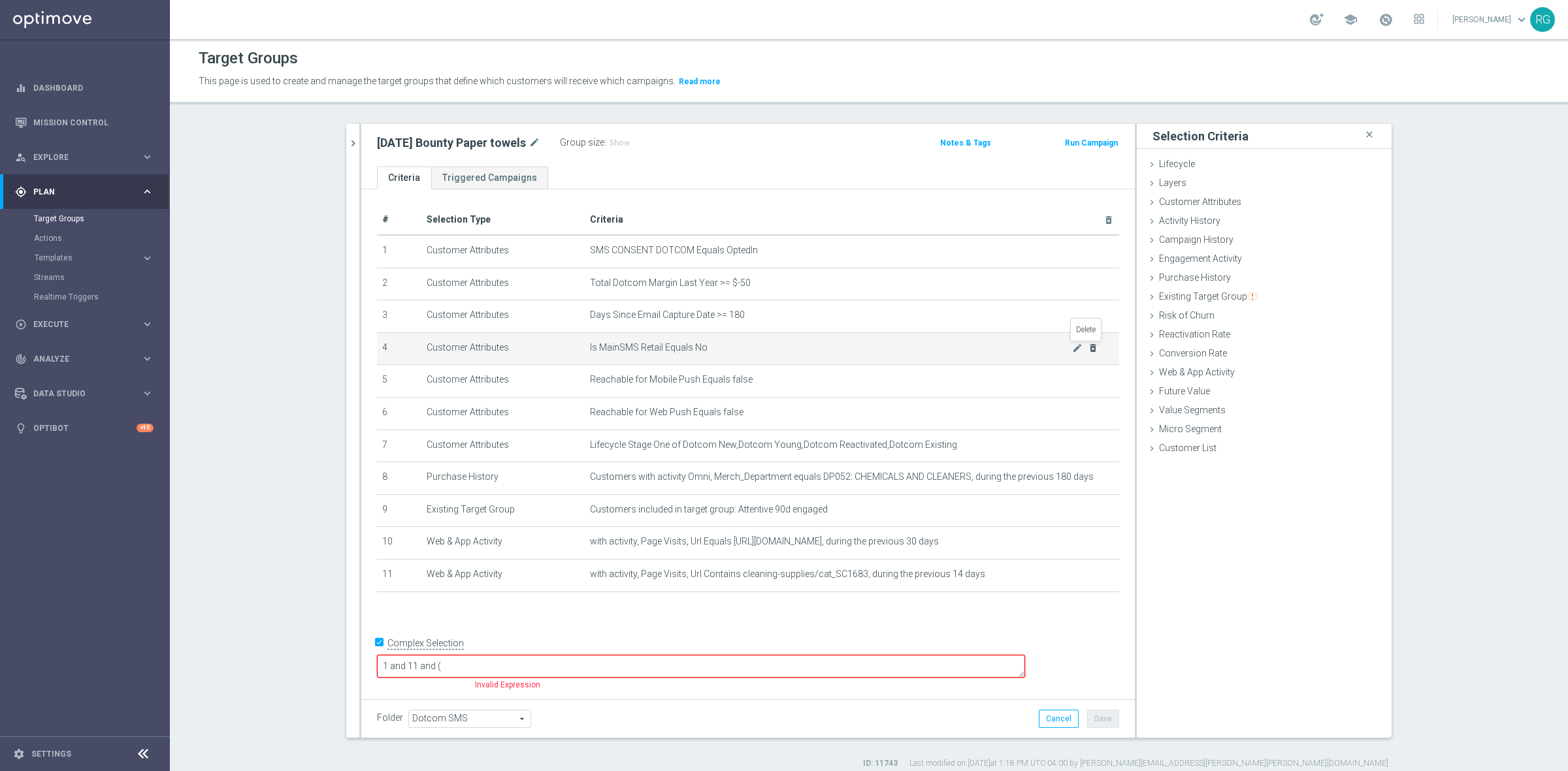
click at [1088, 347] on icon "delete_forever" at bounding box center [1093, 348] width 10 height 10
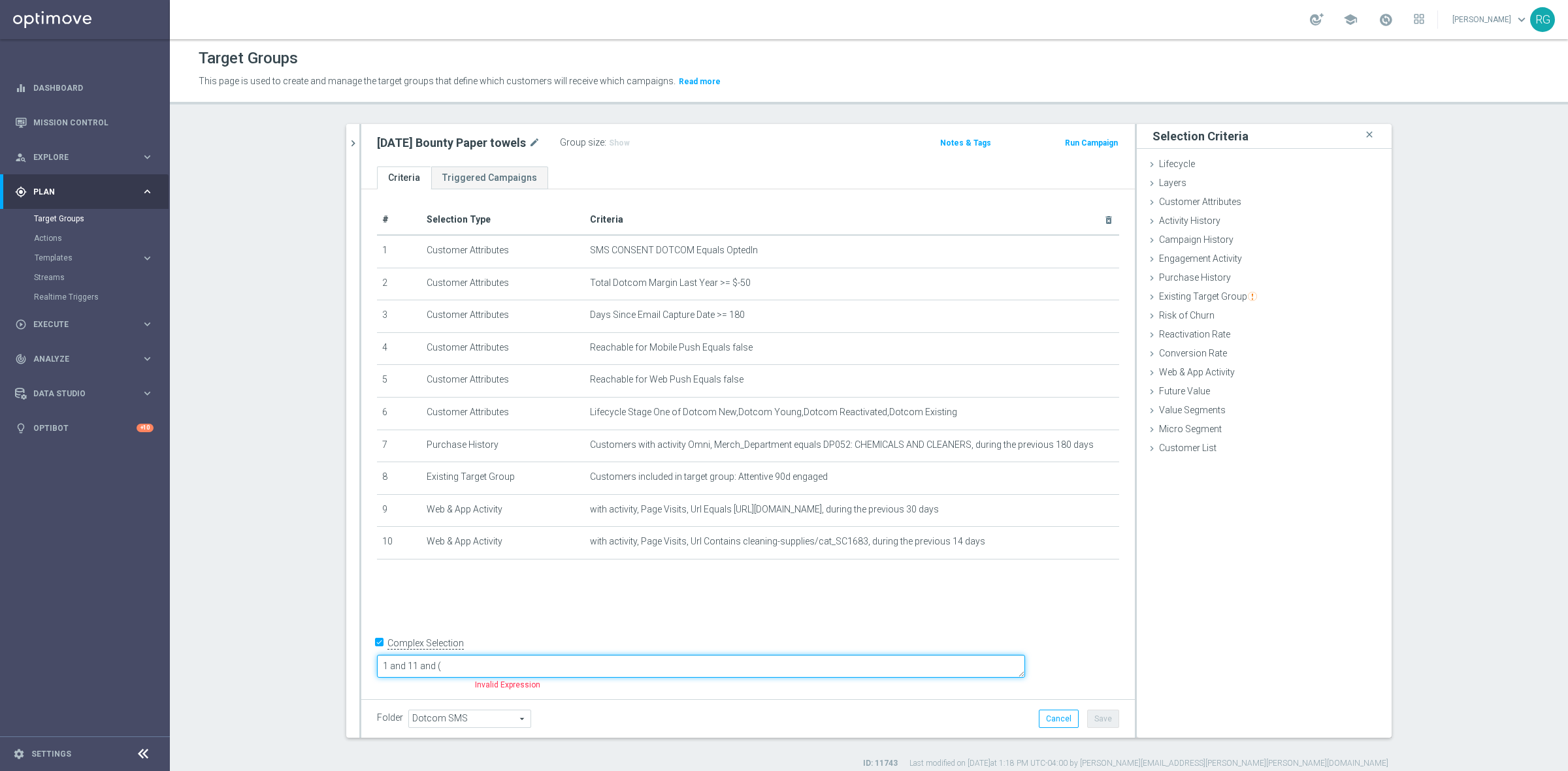
click at [505, 665] on textarea "1 and 11 and (" at bounding box center [701, 666] width 648 height 23
click at [618, 659] on textarea "1 and 10 and (" at bounding box center [701, 666] width 648 height 23
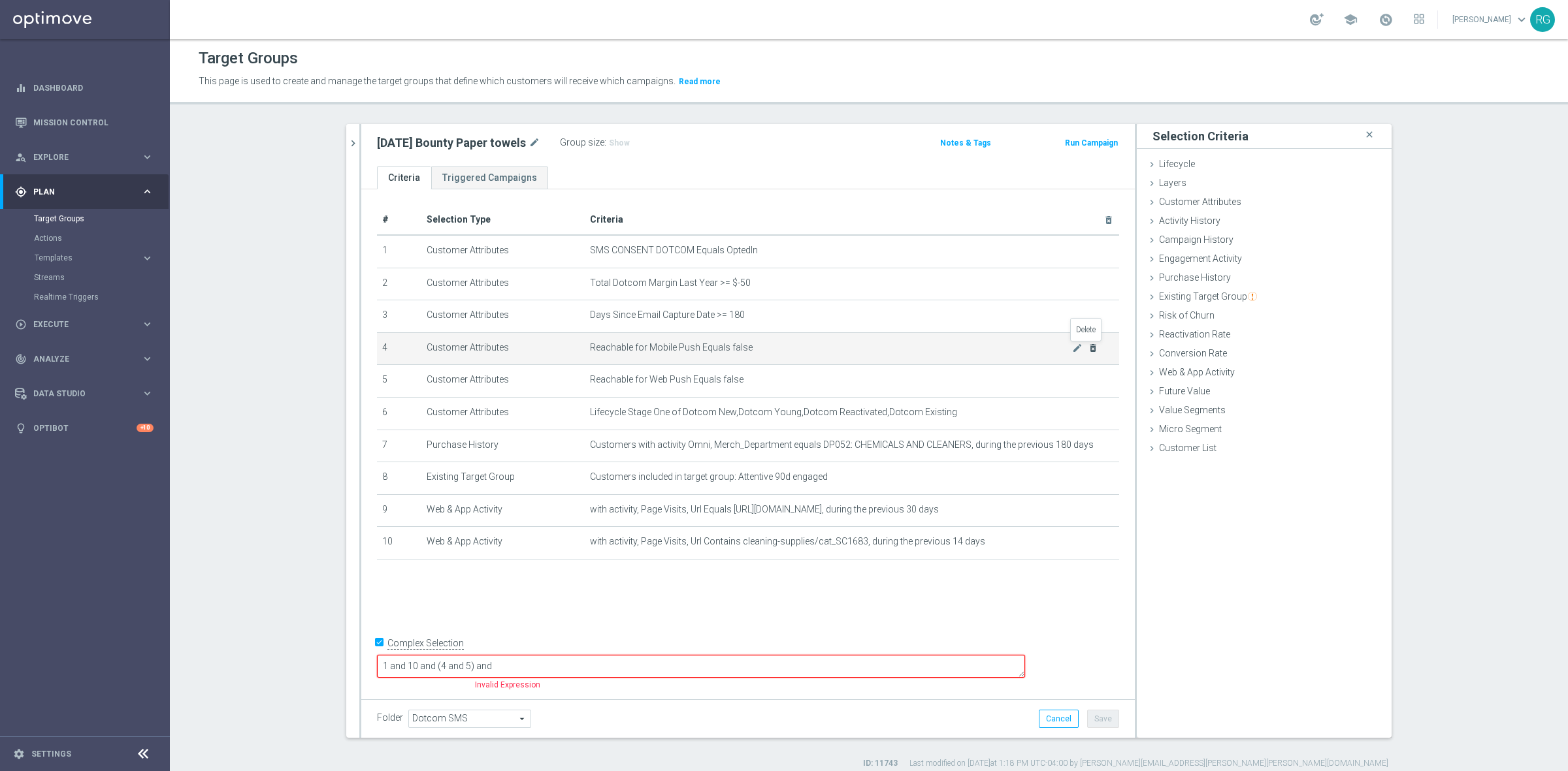
click at [1088, 348] on icon "delete_forever" at bounding box center [1093, 348] width 10 height 10
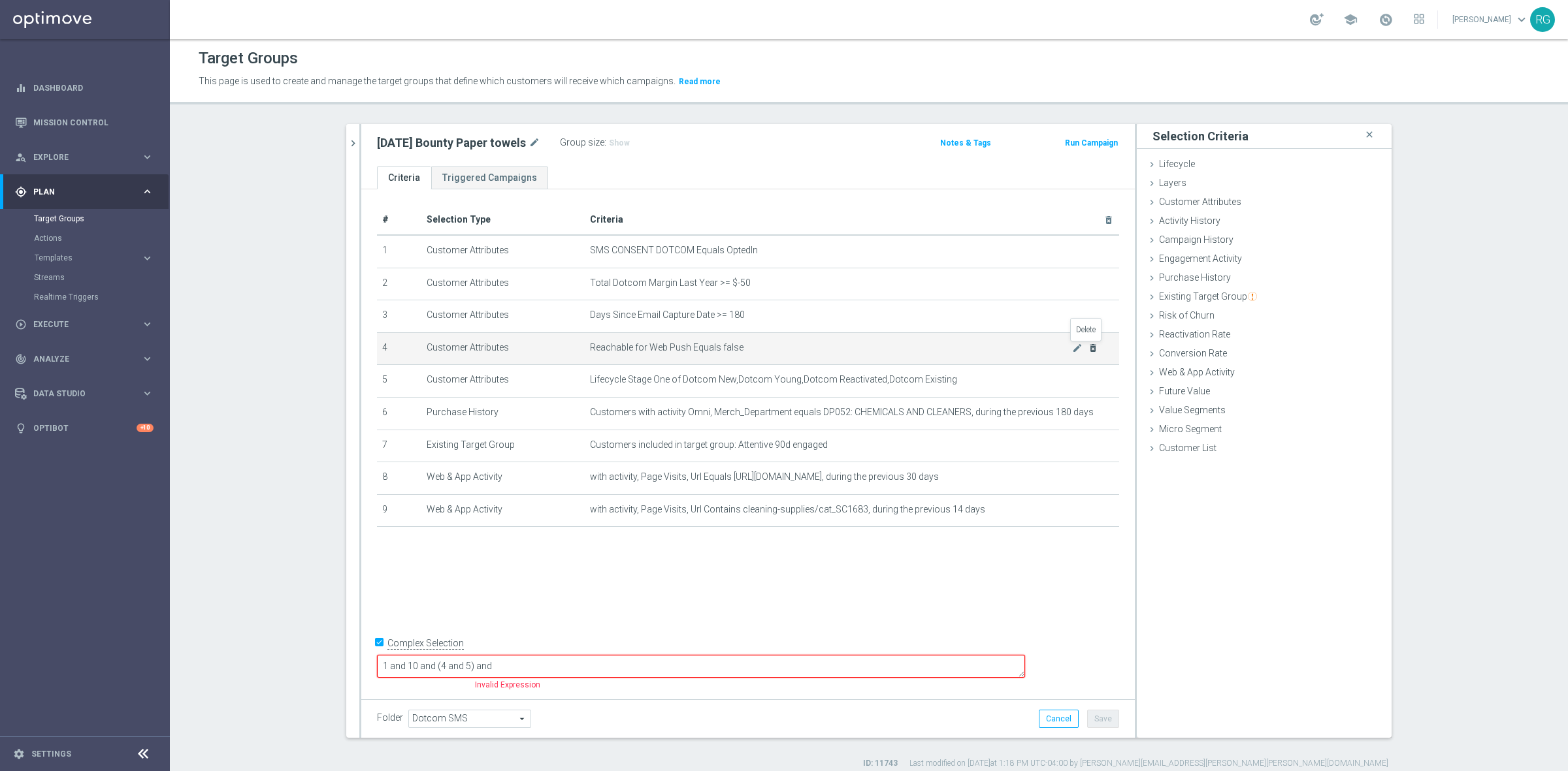
click at [1088, 347] on icon "delete_forever" at bounding box center [1093, 348] width 10 height 10
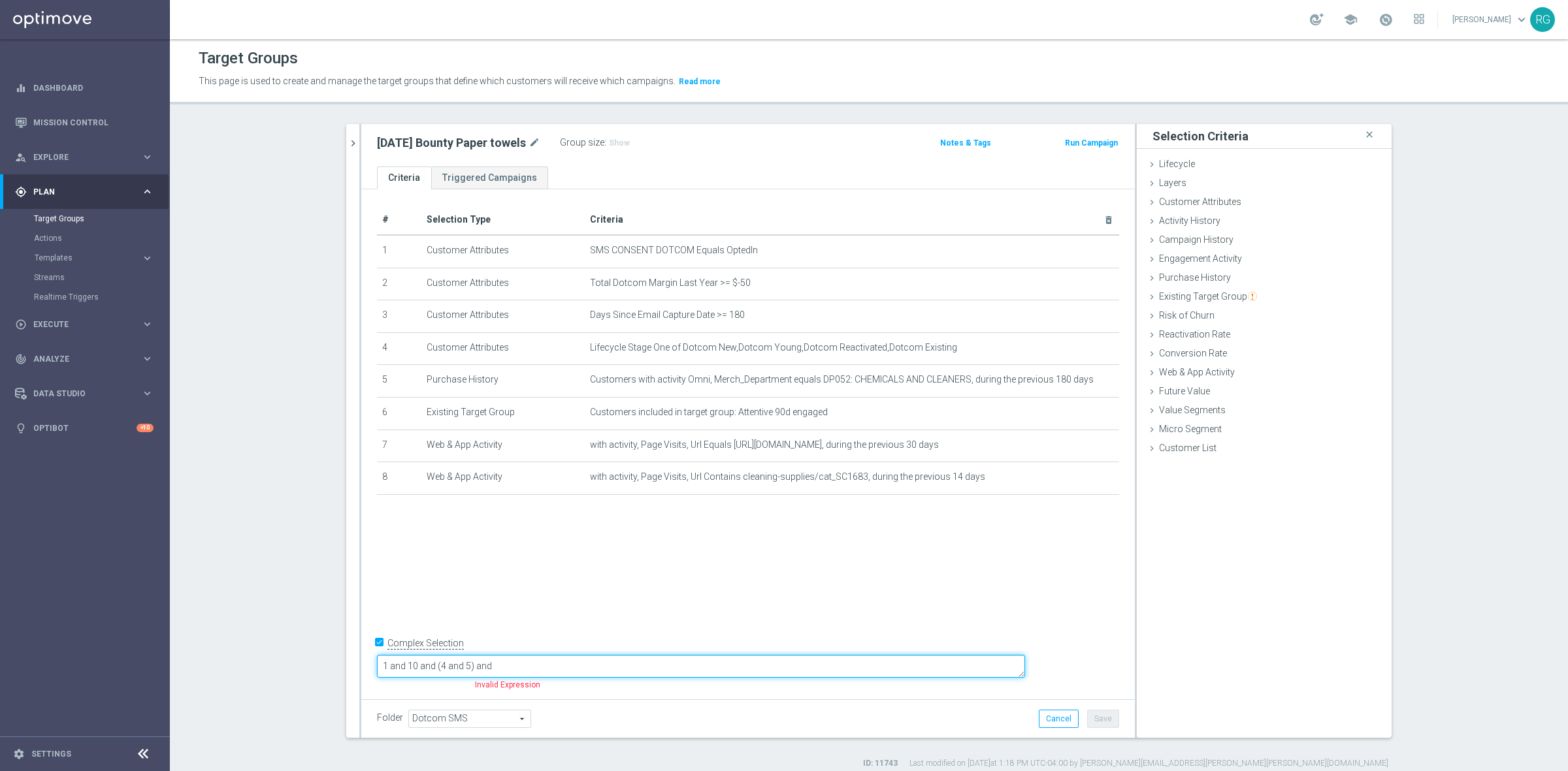
drag, startPoint x: 609, startPoint y: 670, endPoint x: 497, endPoint y: 670, distance: 112.0
click at [497, 670] on textarea "1 and 10 and (4 and 5) and" at bounding box center [701, 666] width 648 height 23
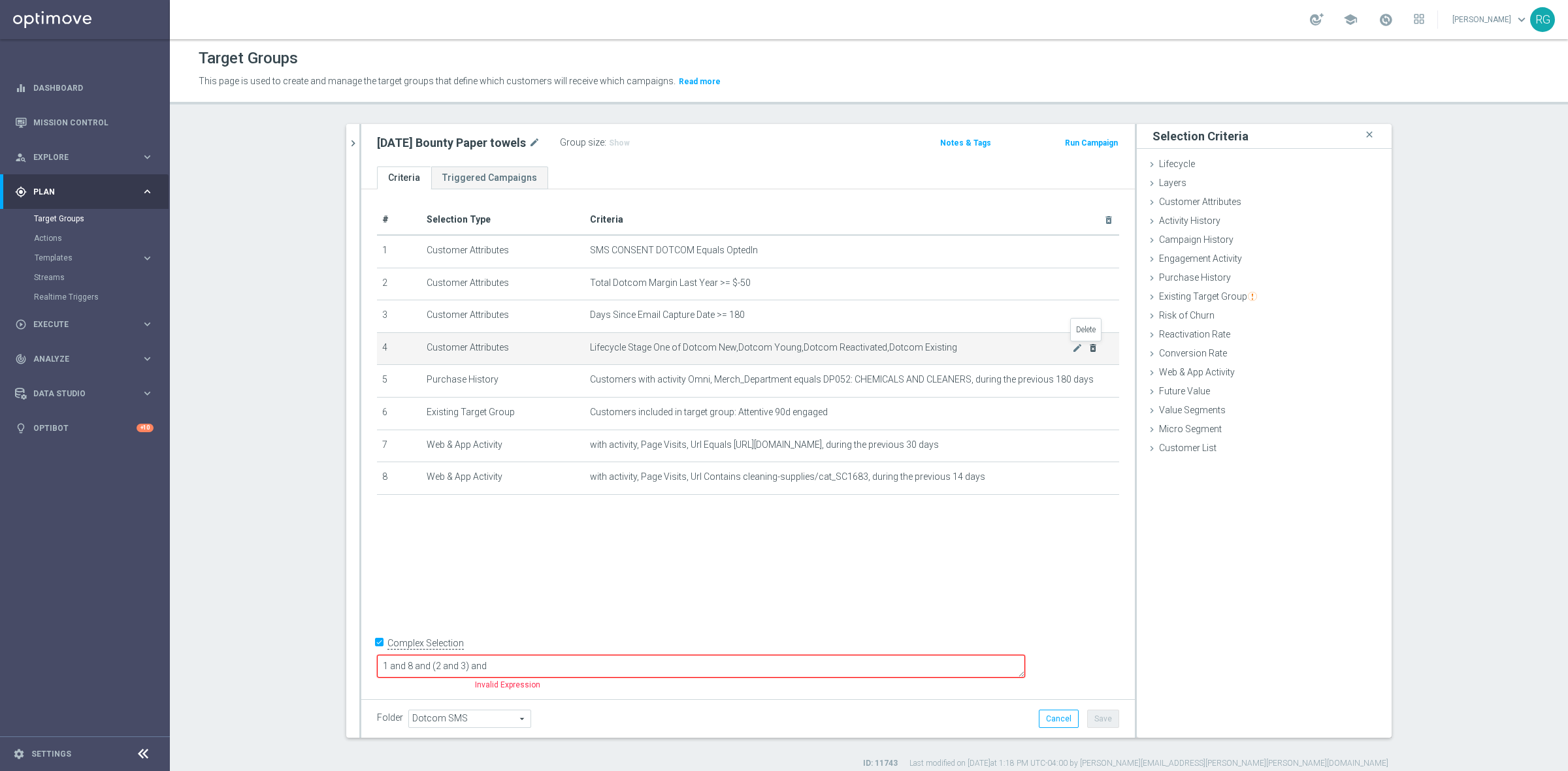
click at [1089, 347] on icon "delete_forever" at bounding box center [1093, 348] width 10 height 10
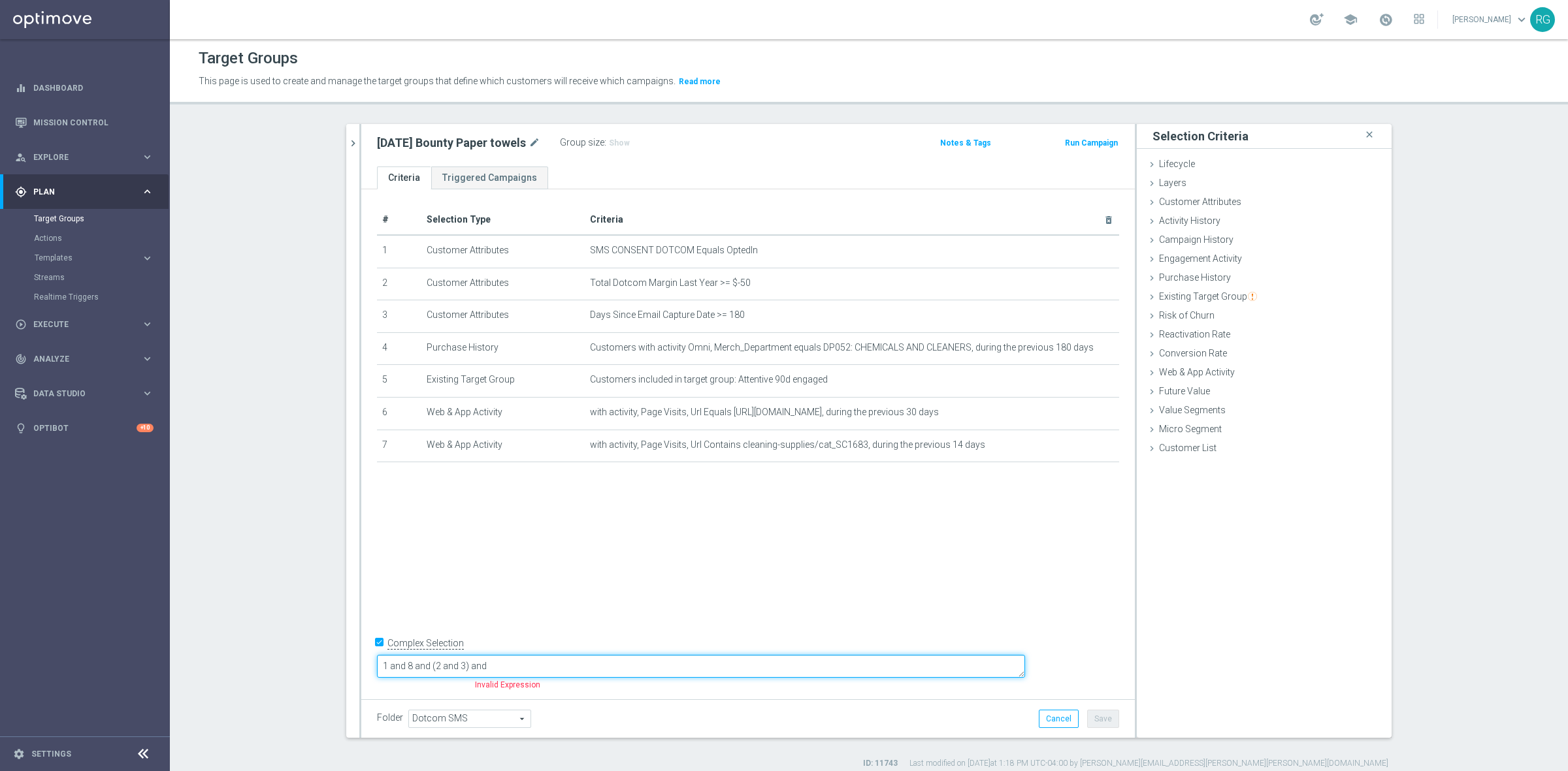
click at [497, 666] on textarea "1 and 8 and (2 and 3) and" at bounding box center [701, 666] width 648 height 23
click at [589, 666] on textarea "1 and 7 and (2 and 3) and" at bounding box center [701, 666] width 648 height 23
click at [497, 665] on textarea "1 and 7 and (2 and 3) and (" at bounding box center [701, 666] width 648 height 23
click at [599, 668] on textarea "1 and 4 and (2 and 3) and (" at bounding box center [701, 666] width 648 height 23
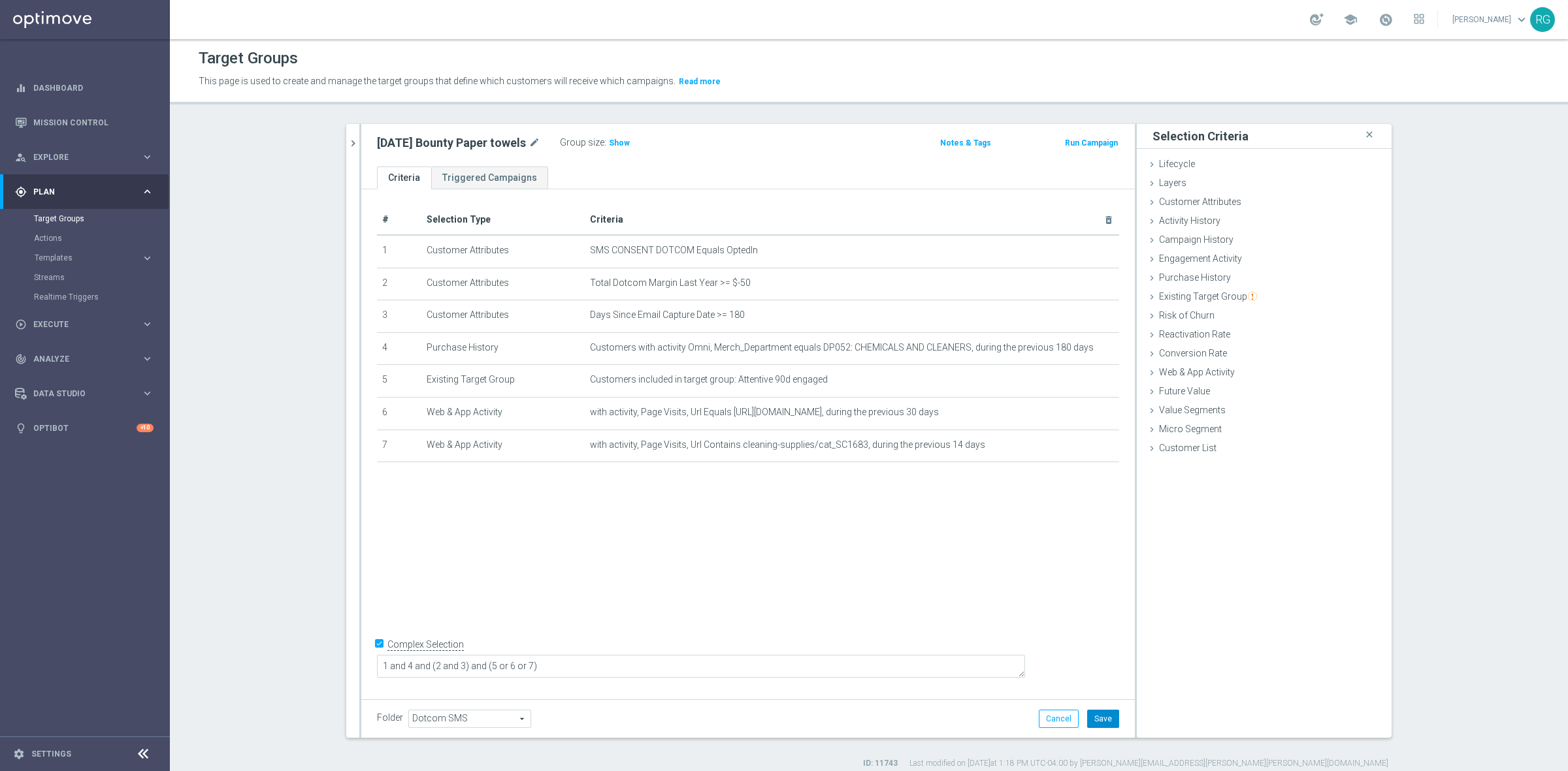
click at [1100, 719] on button "Save" at bounding box center [1103, 718] width 32 height 18
click at [612, 145] on span "Show" at bounding box center [619, 143] width 21 height 9
click at [348, 145] on icon "chevron_right" at bounding box center [353, 143] width 13 height 13
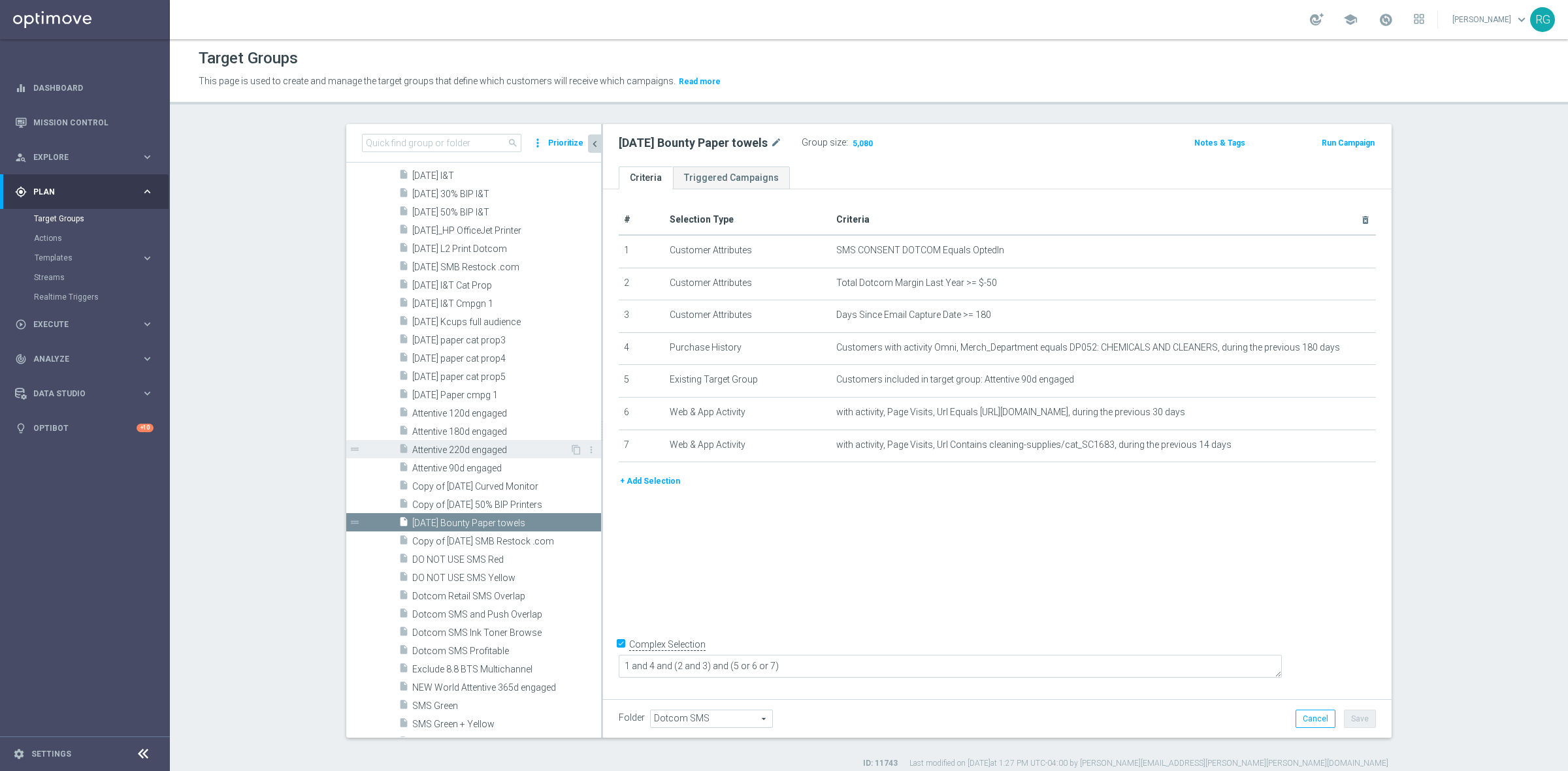
scroll to position [1891, 0]
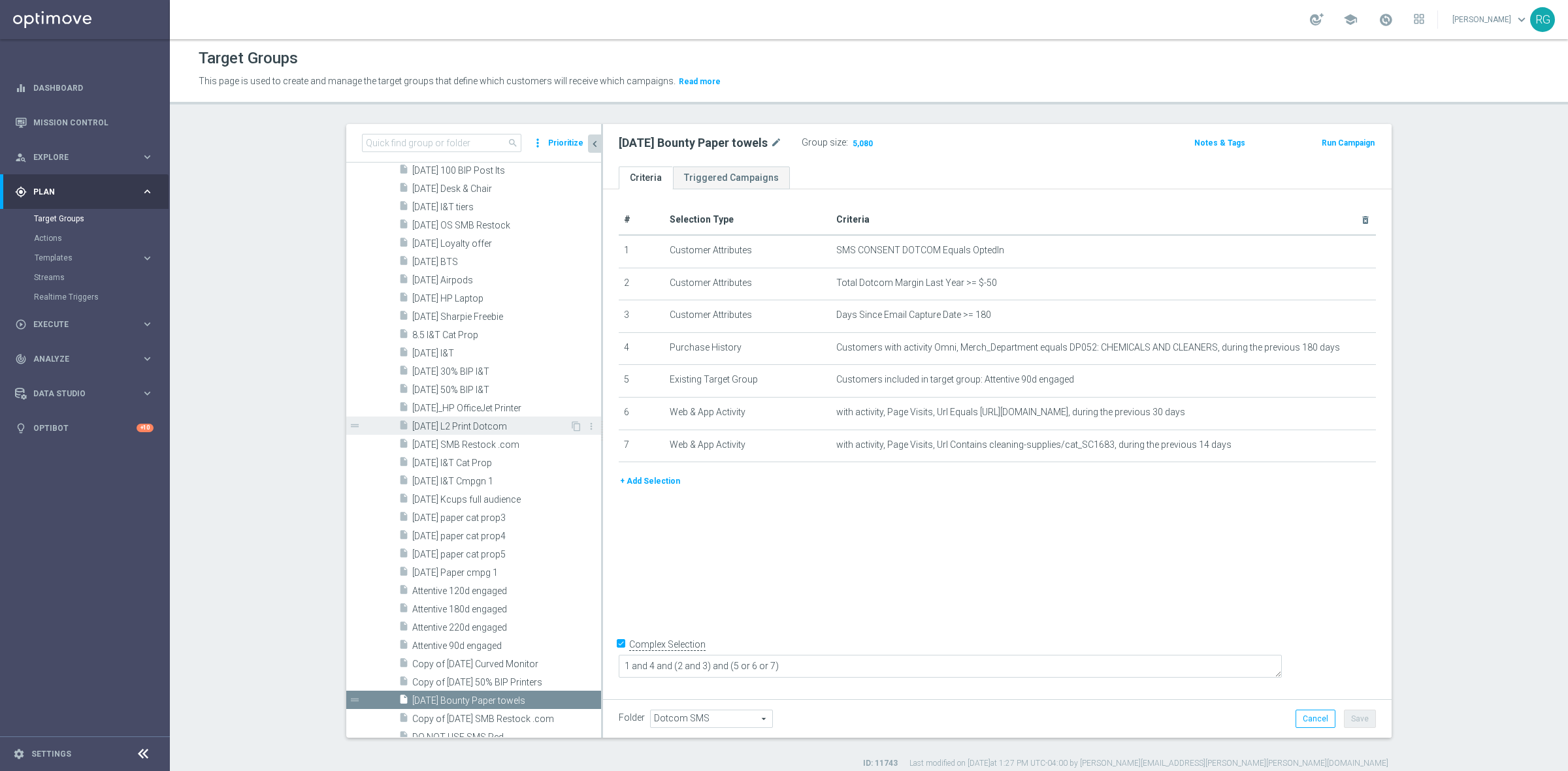
click at [460, 428] on span "[DATE] L2 Print Dotcom" at bounding box center [491, 426] width 157 height 11
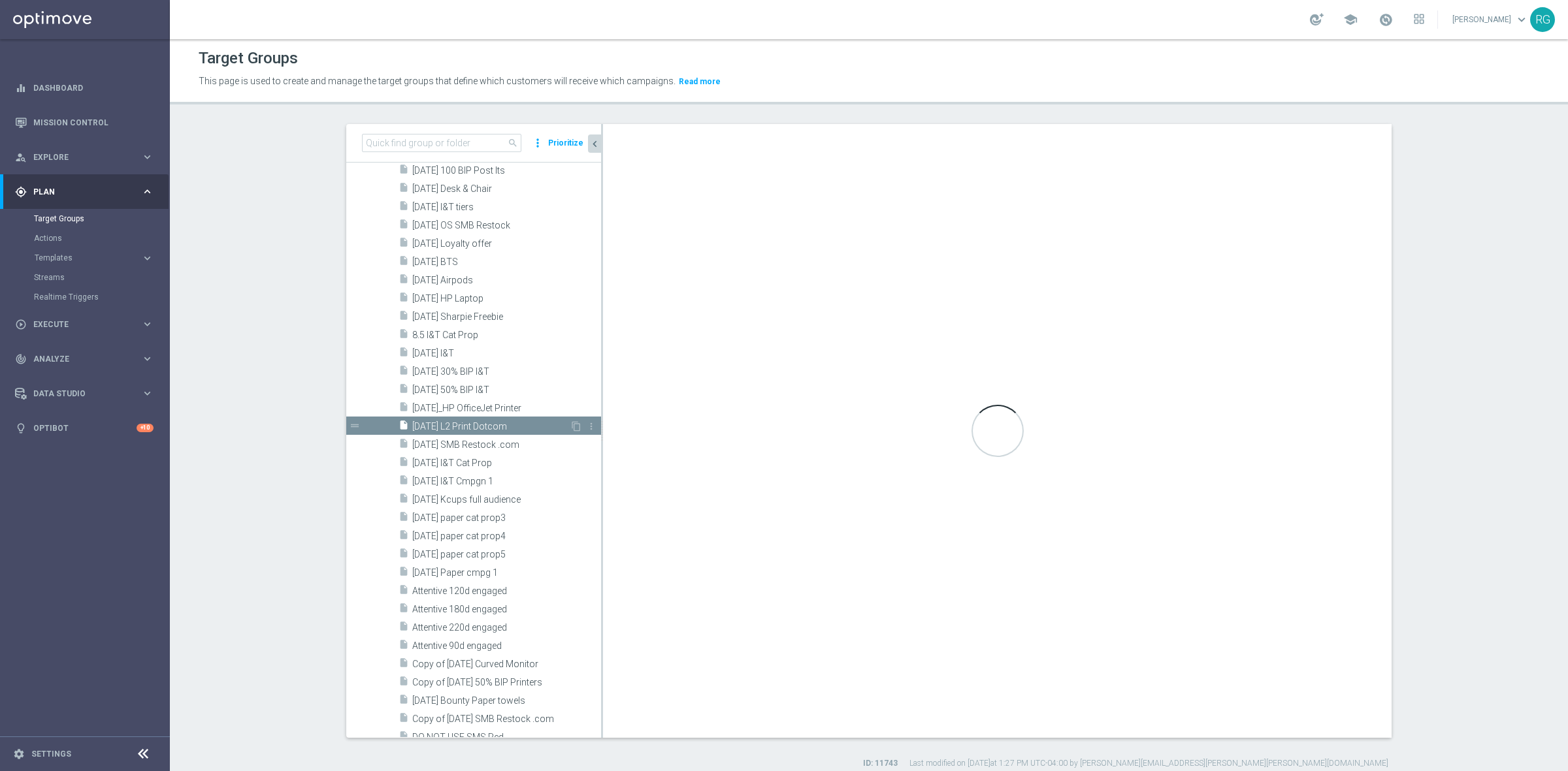
type textarea "1 and 4 and (7 or 8) and (2 and 3) and (5 or 6)"
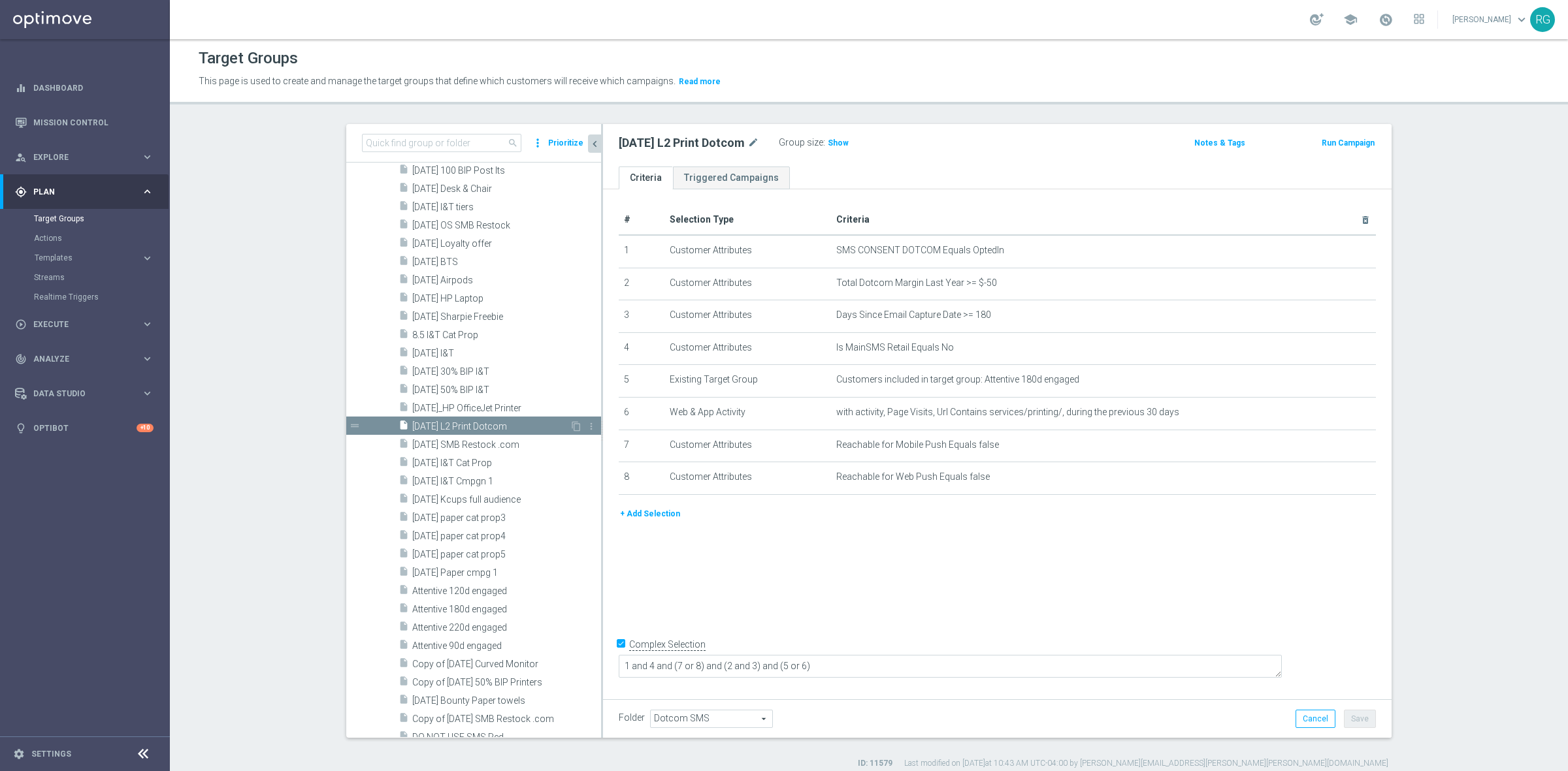
click at [570, 422] on div "content_copy more_vert" at bounding box center [584, 427] width 28 height 13
click at [571, 428] on icon "content_copy" at bounding box center [575, 426] width 10 height 10
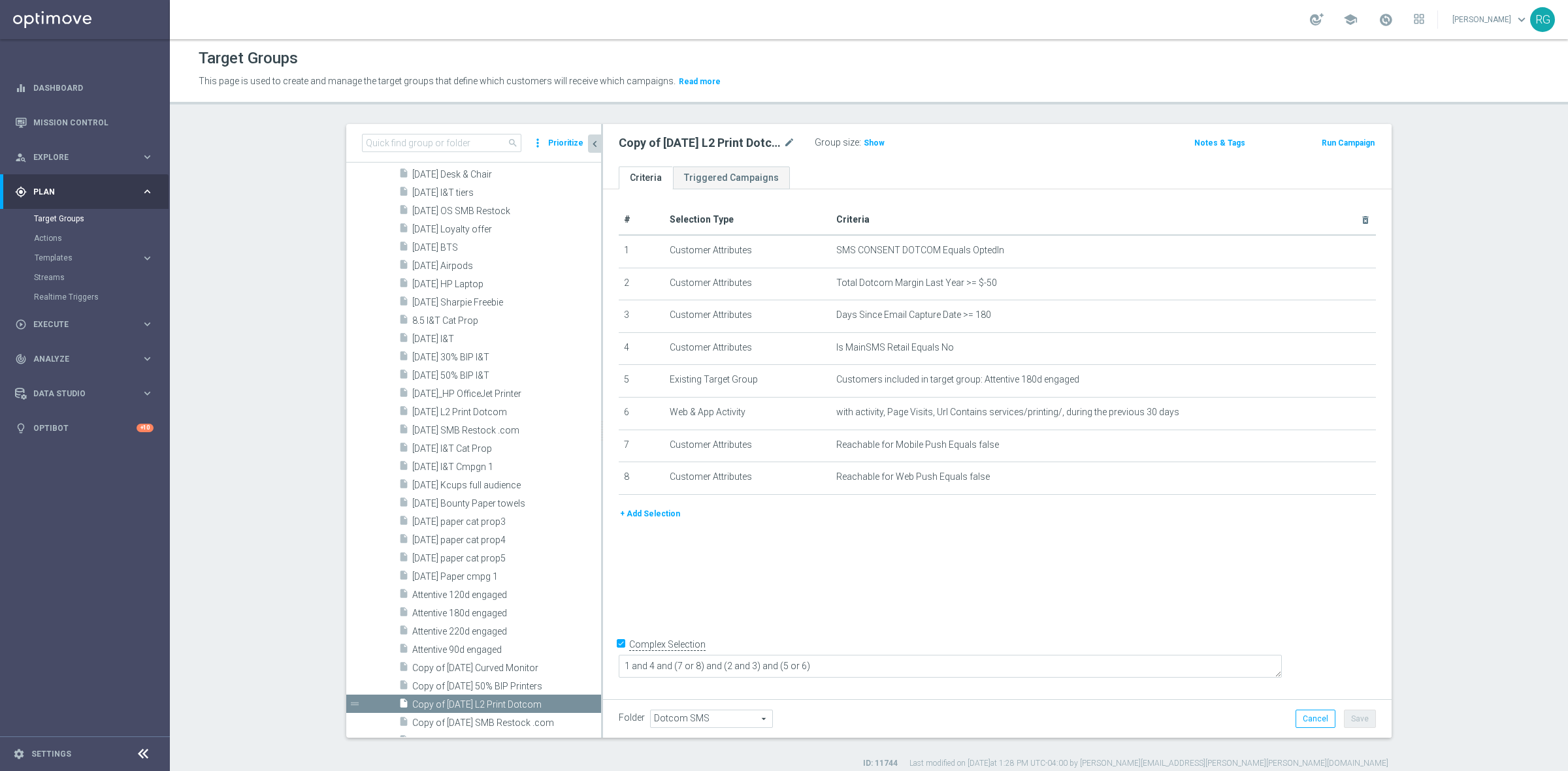
scroll to position [2071, 0]
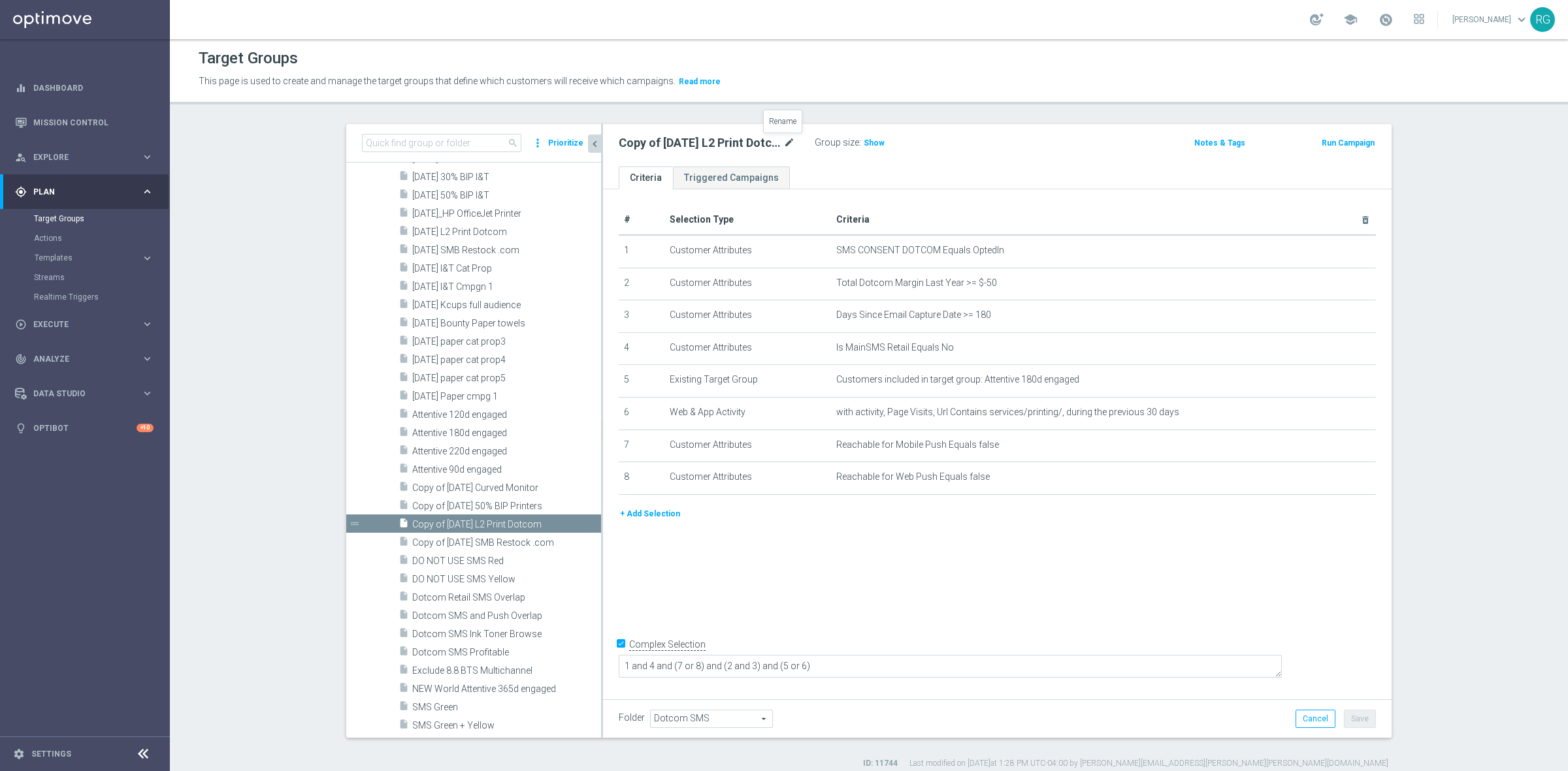
click at [786, 142] on icon "mode_edit" at bounding box center [789, 143] width 12 height 16
click at [671, 141] on input "Copy of [DATE] L2 Print Dotcom" at bounding box center [707, 144] width 176 height 18
drag, startPoint x: 660, startPoint y: 145, endPoint x: 602, endPoint y: 146, distance: 58.0
click at [608, 146] on div "Copy of [DATE] L2 Print Dotcom" at bounding box center [706, 144] width 196 height 18
type input "[DATE] L2 Print Dotcom"
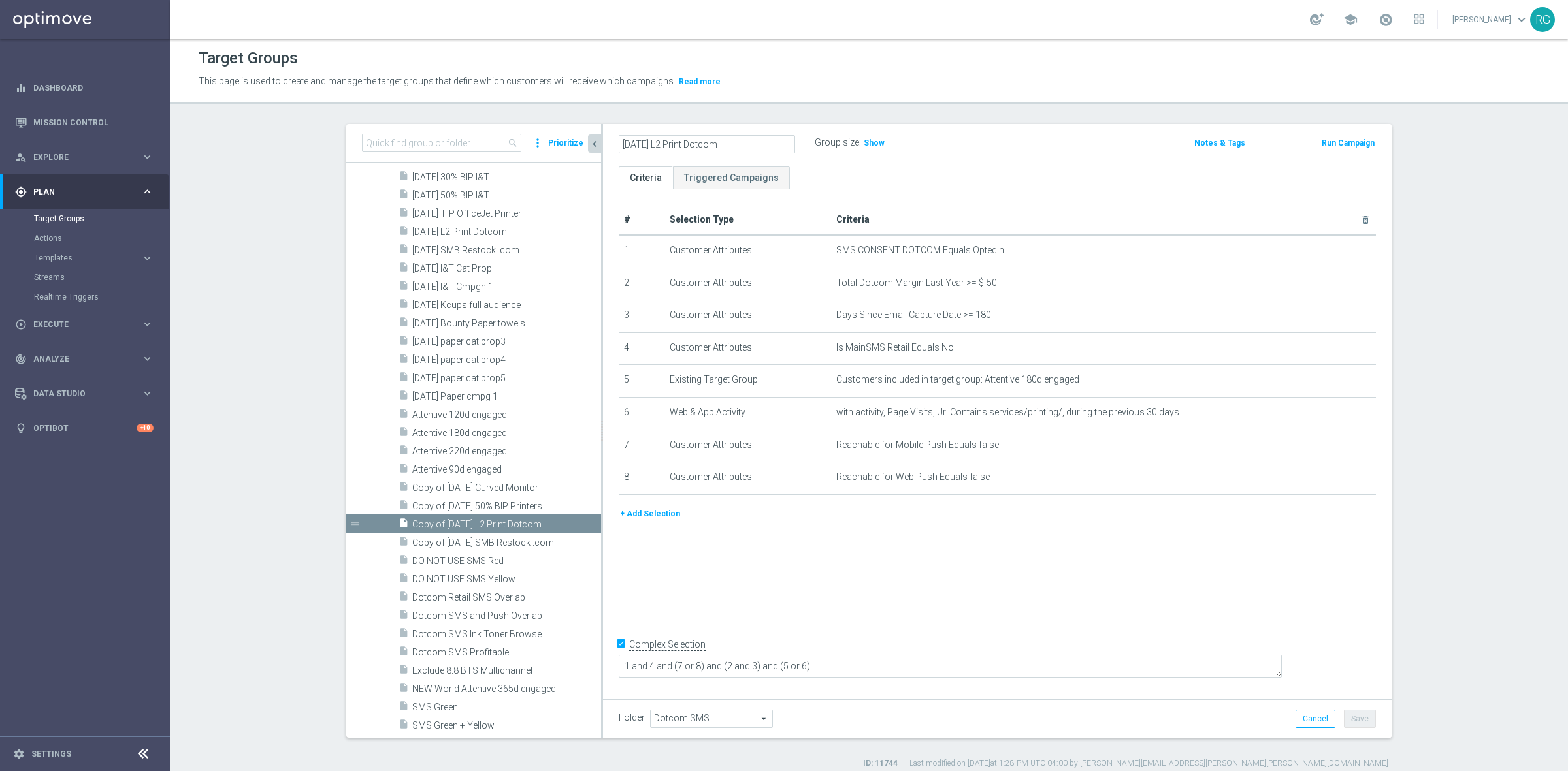
click at [1019, 153] on div "[DATE] L2 Print Dotcom Group size : Show Notes & Tags Run Campaign" at bounding box center [997, 146] width 789 height 42
click at [1352, 717] on button "Save" at bounding box center [1359, 718] width 32 height 18
drag, startPoint x: 735, startPoint y: 145, endPoint x: 608, endPoint y: 148, distance: 127.0
click at [608, 148] on div "[DATE] L2 Print Dotcom mode_edit Group size : Show" at bounding box center [867, 142] width 518 height 18
copy h2 "[DATE] L2 Print Dotcom"
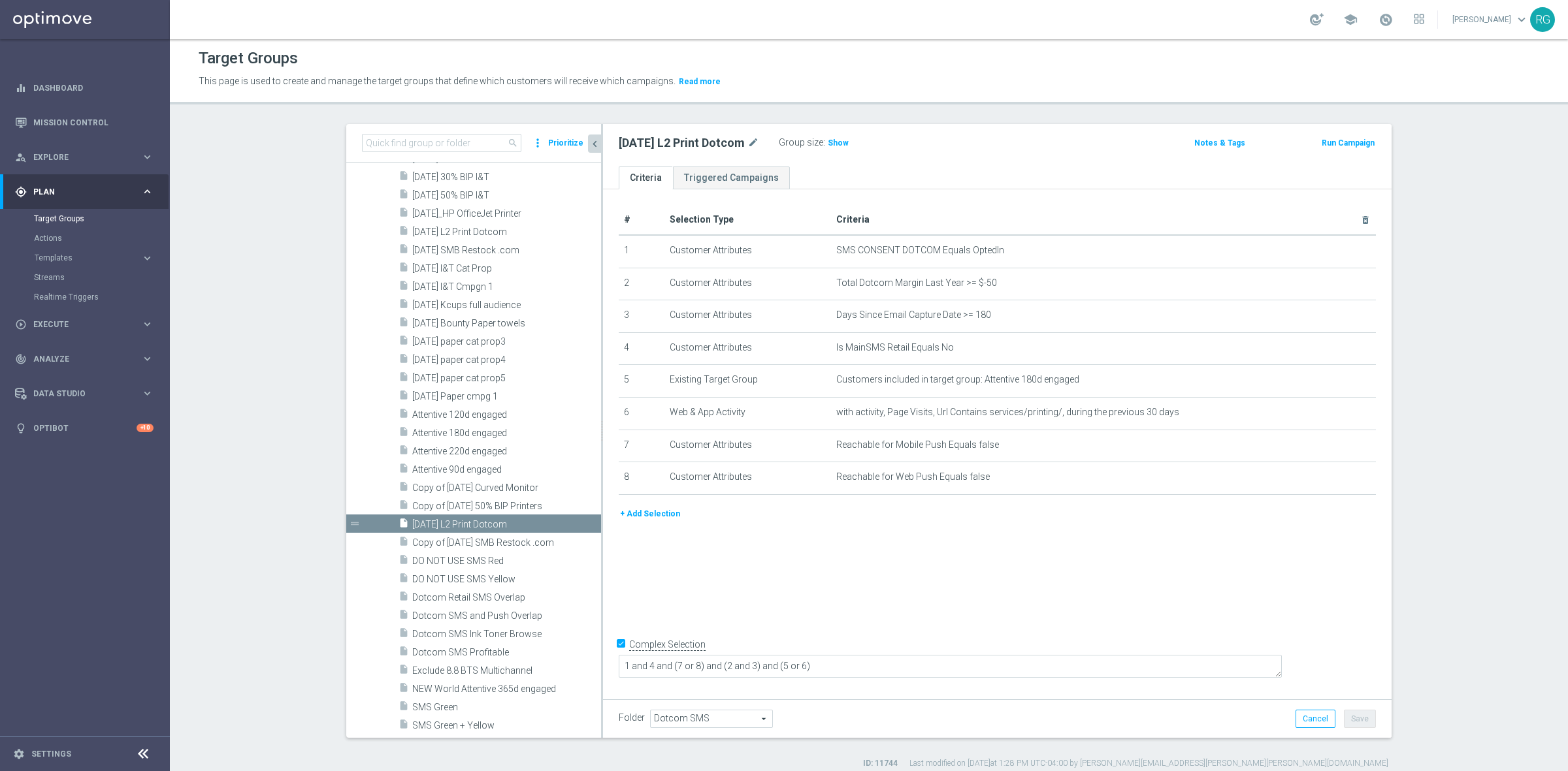
click at [929, 157] on div "[DATE] L2 Print Dotcom mode_edit Group size : Show Notes & Tags Run Campaign" at bounding box center [997, 146] width 789 height 42
click at [827, 142] on span "Show" at bounding box center [838, 143] width 21 height 9
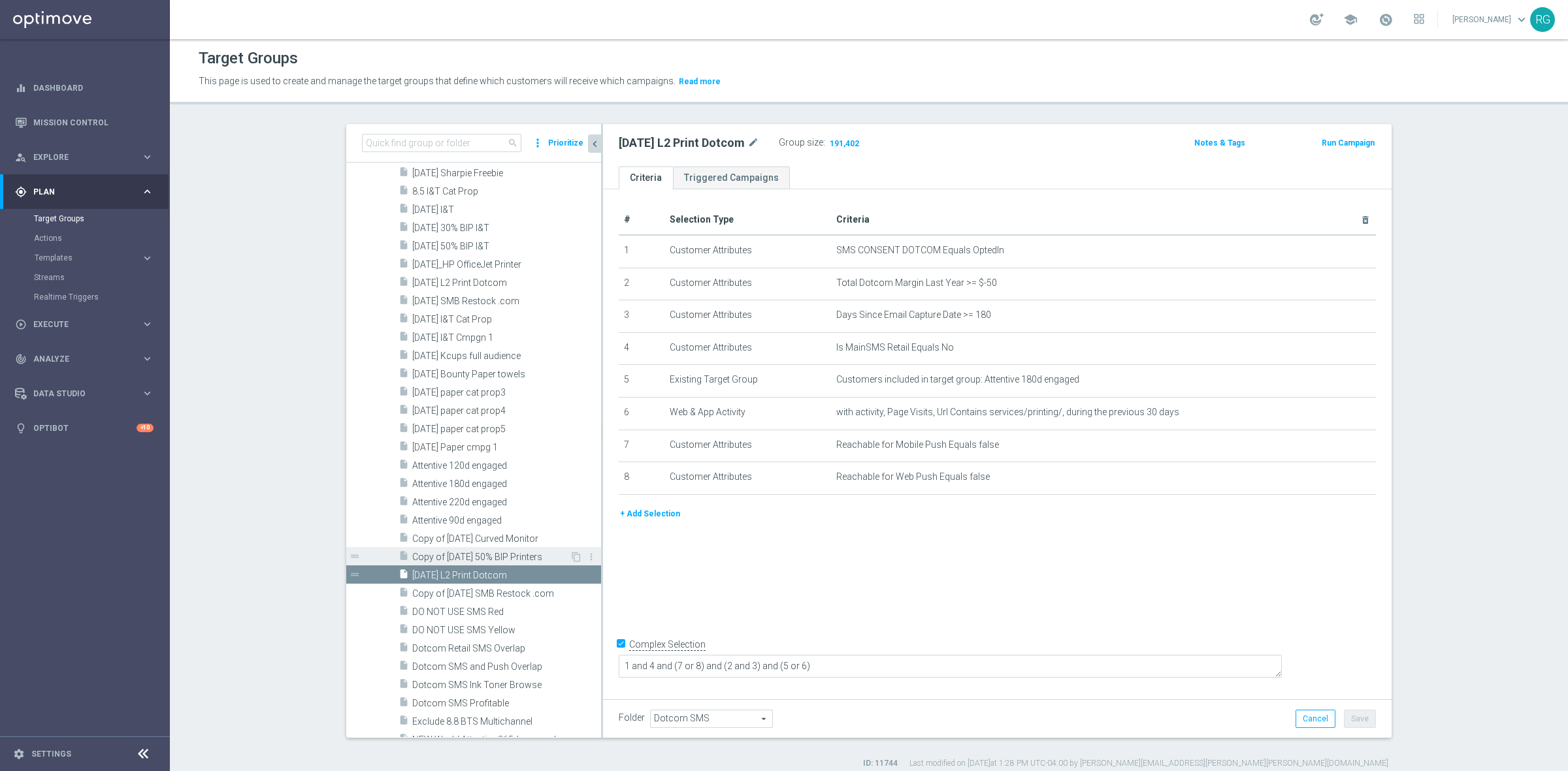
scroll to position [1990, 0]
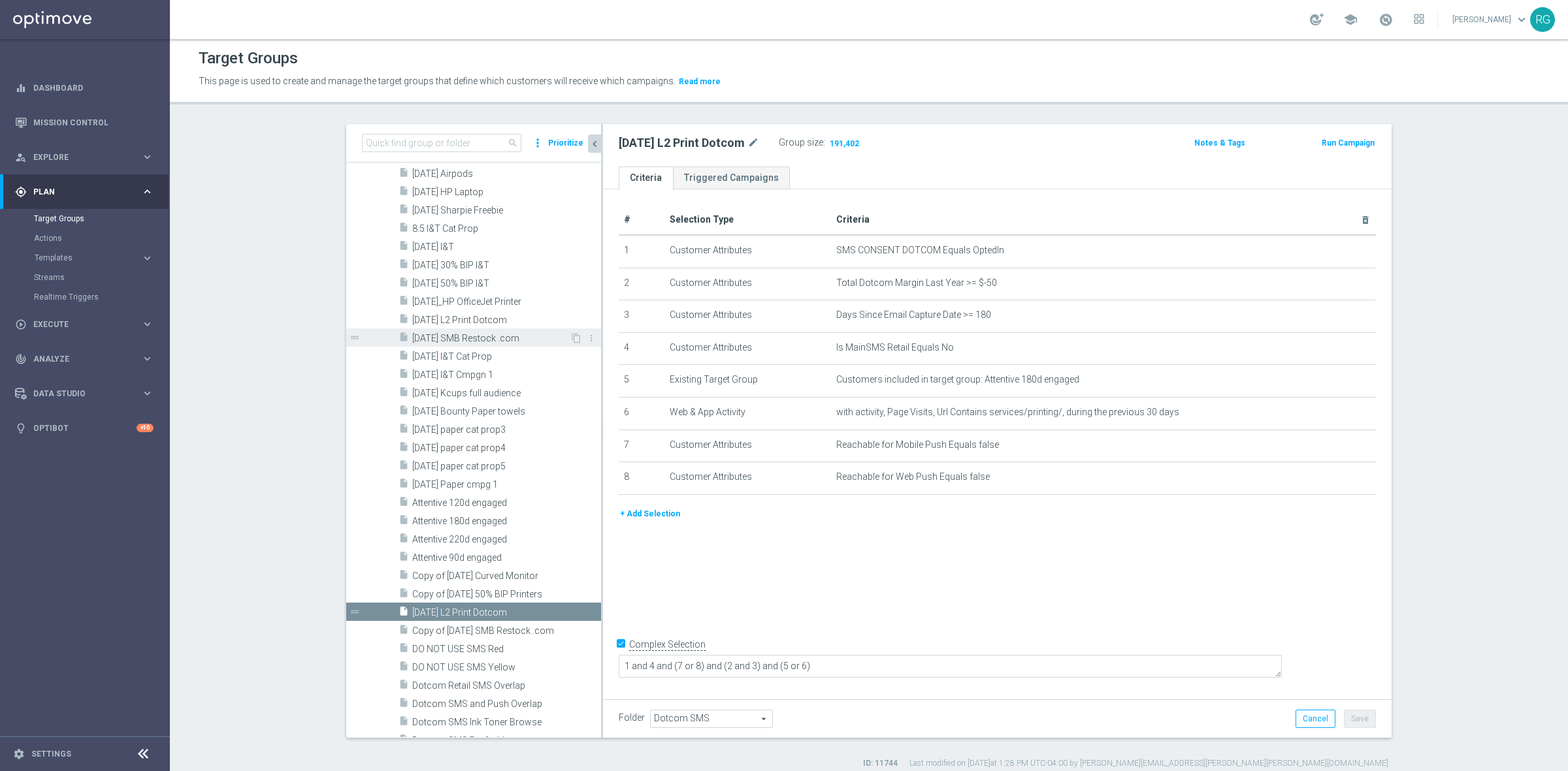
click at [474, 337] on span "[DATE] SMB Restock .com" at bounding box center [491, 338] width 157 height 11
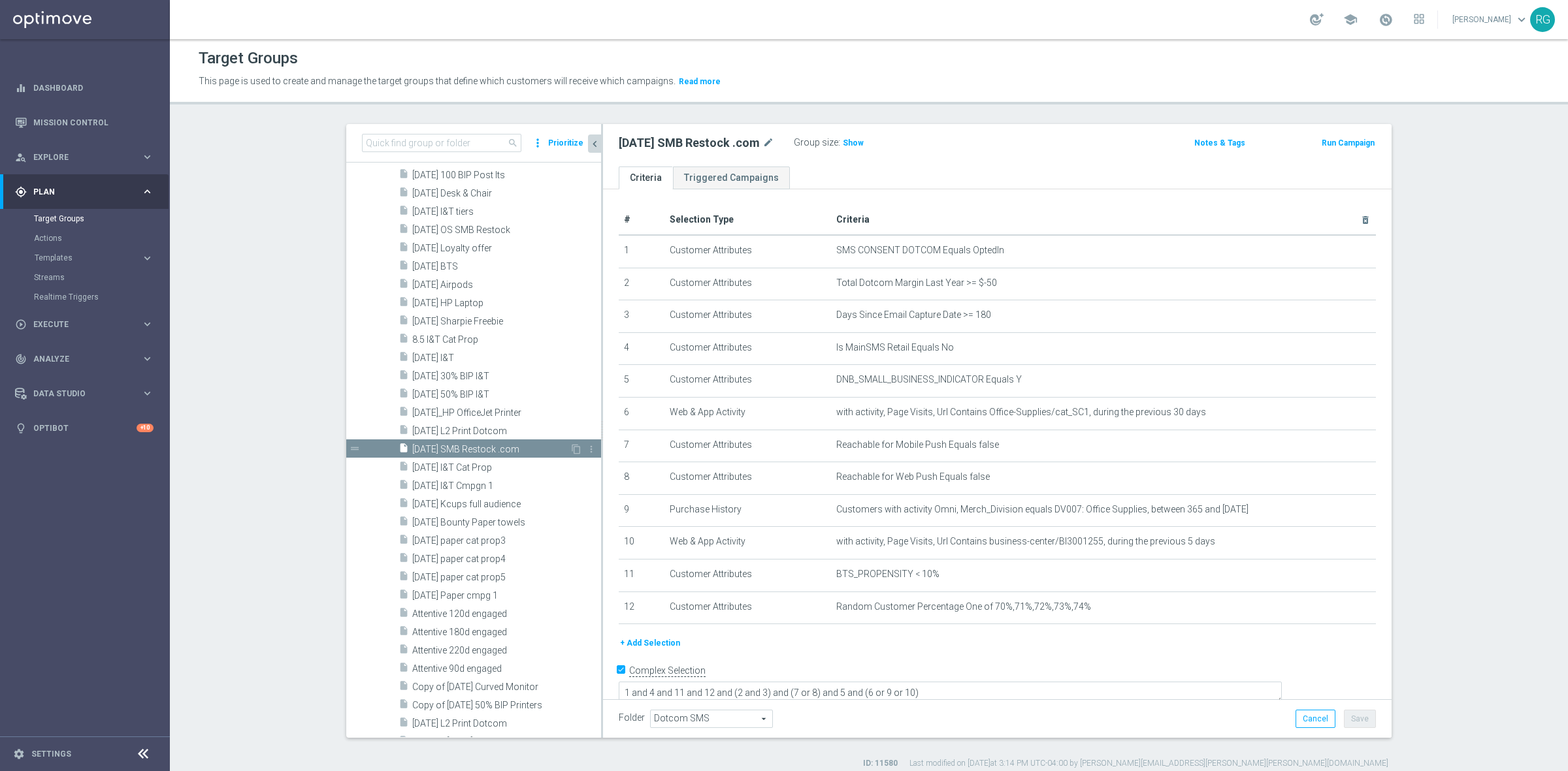
scroll to position [1827, 0]
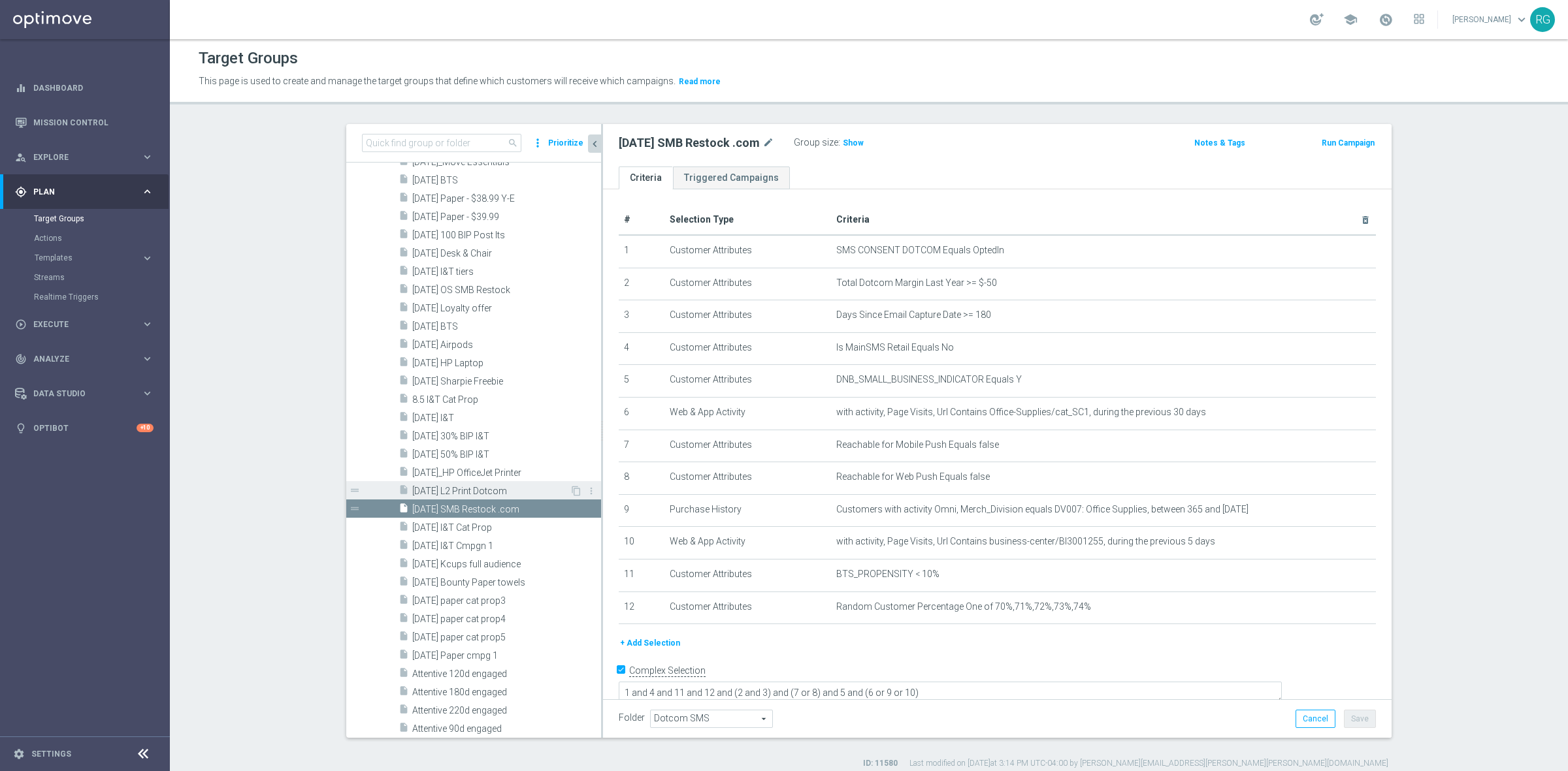
click at [449, 492] on span "[DATE] L2 Print Dotcom" at bounding box center [491, 491] width 157 height 11
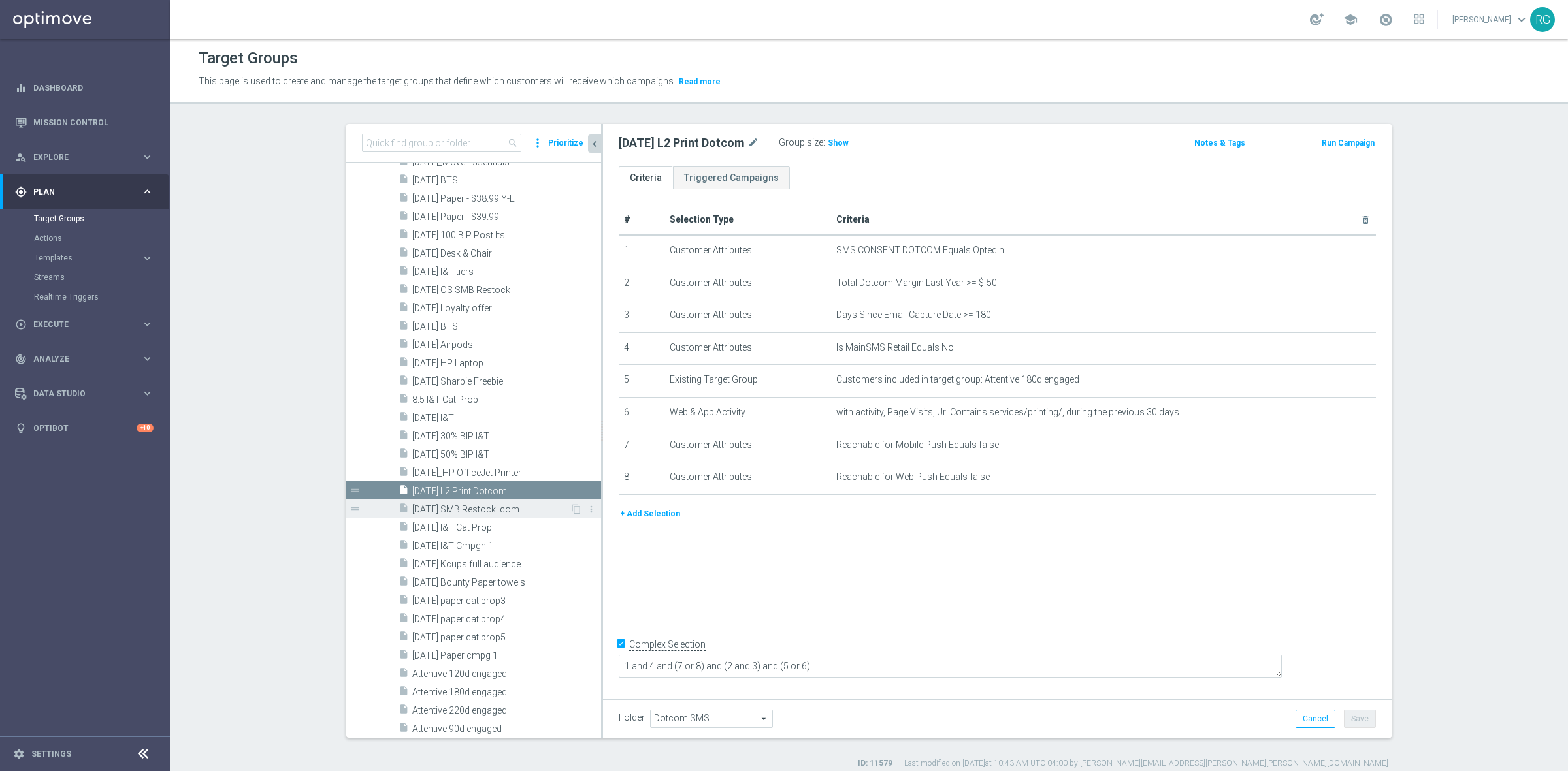
click at [448, 510] on span "[DATE] SMB Restock .com" at bounding box center [491, 510] width 157 height 11
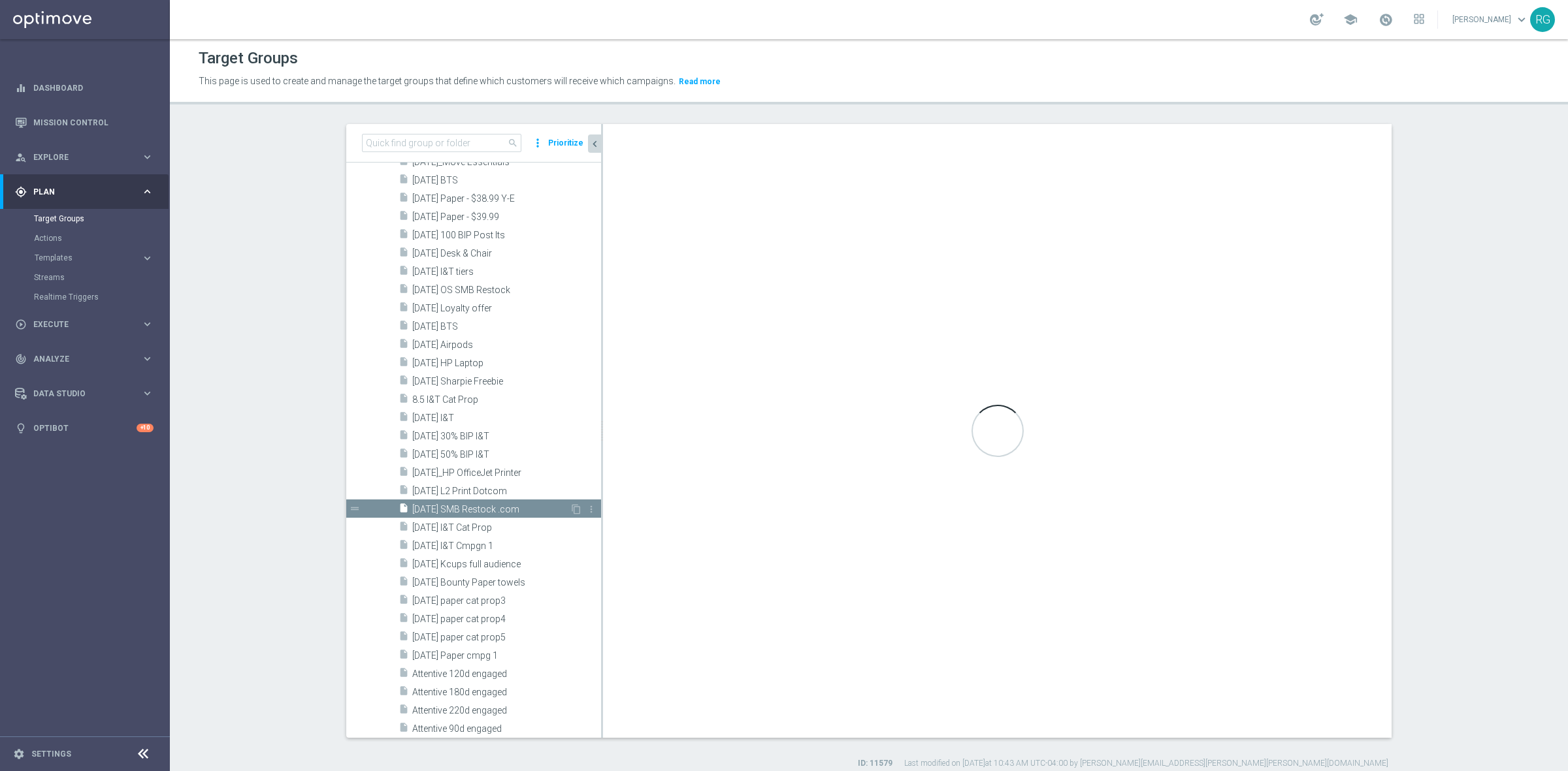
type textarea "1 and 4 and 11 and 12 and (2 and 3) and (7 or 8) and 5 and (6 or 9 or 10)"
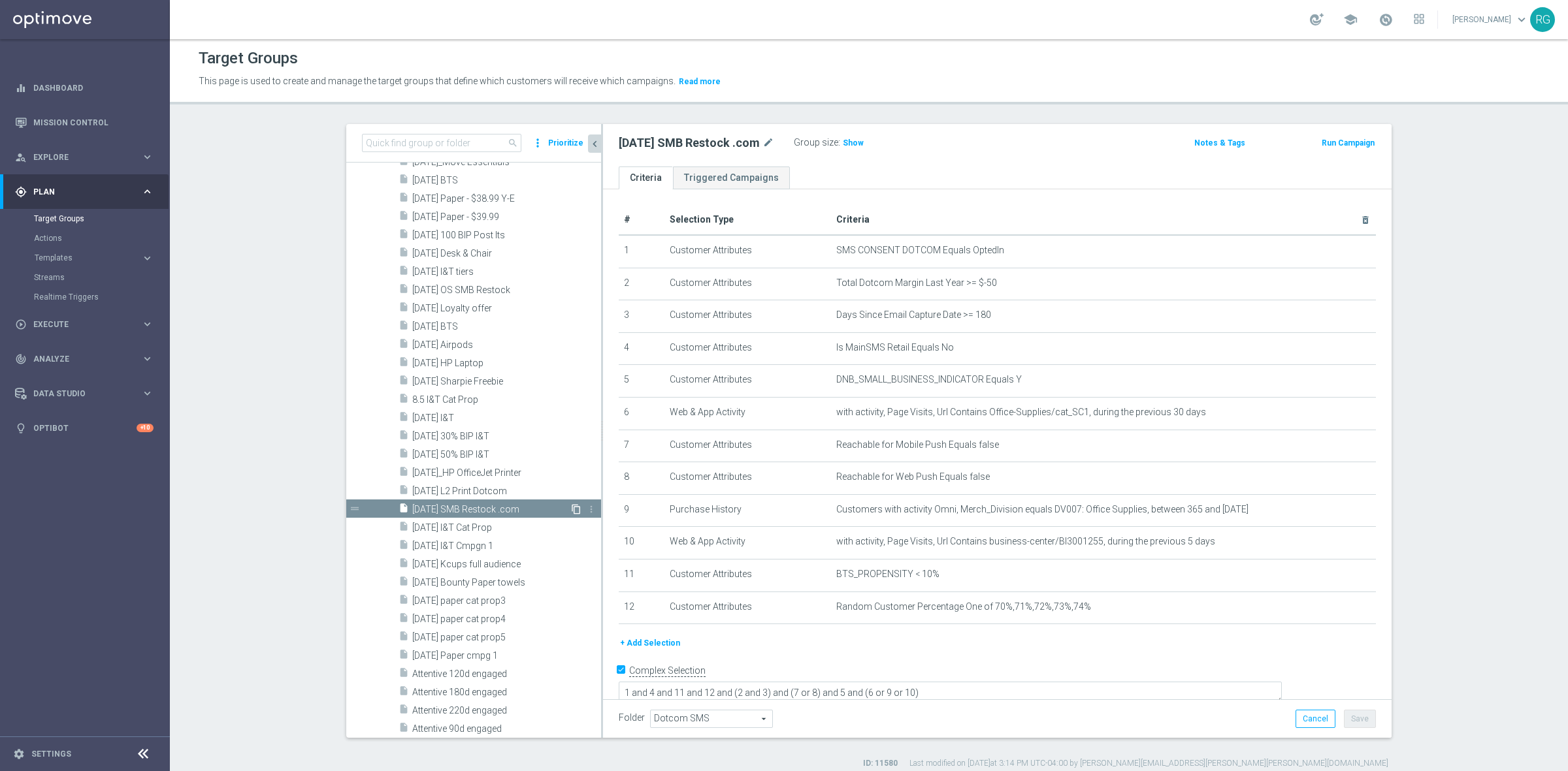
click at [571, 511] on icon "content_copy" at bounding box center [575, 509] width 10 height 10
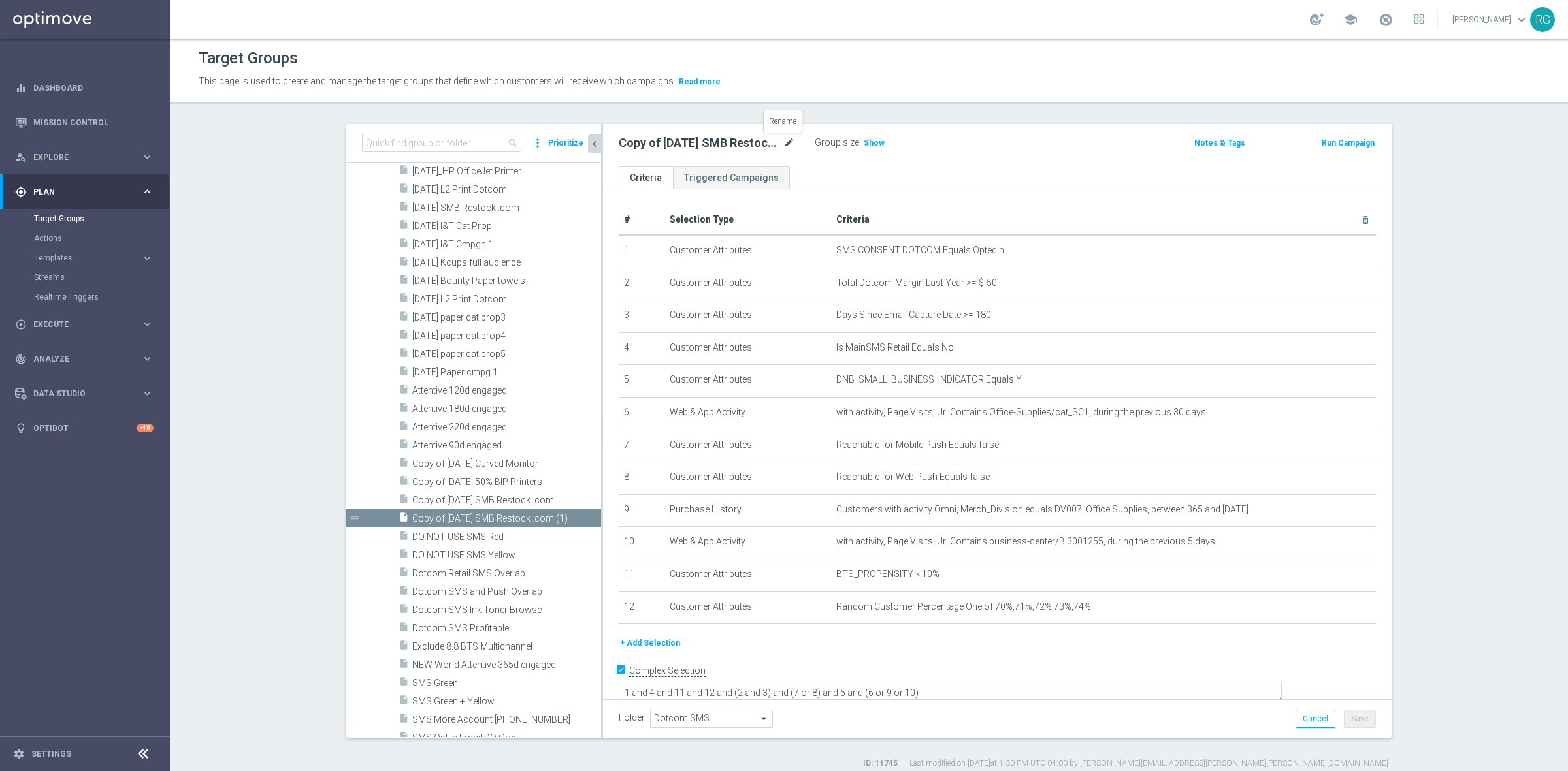
click at [783, 136] on icon "mode_edit" at bounding box center [789, 143] width 12 height 16
type input "[DATE] BTS P&M"
click at [1029, 175] on ul "Criteria Triggered Campaigns" at bounding box center [997, 178] width 789 height 23
click at [1363, 723] on button "Save" at bounding box center [1359, 718] width 32 height 18
drag, startPoint x: 699, startPoint y: 139, endPoint x: 612, endPoint y: 140, distance: 87.0
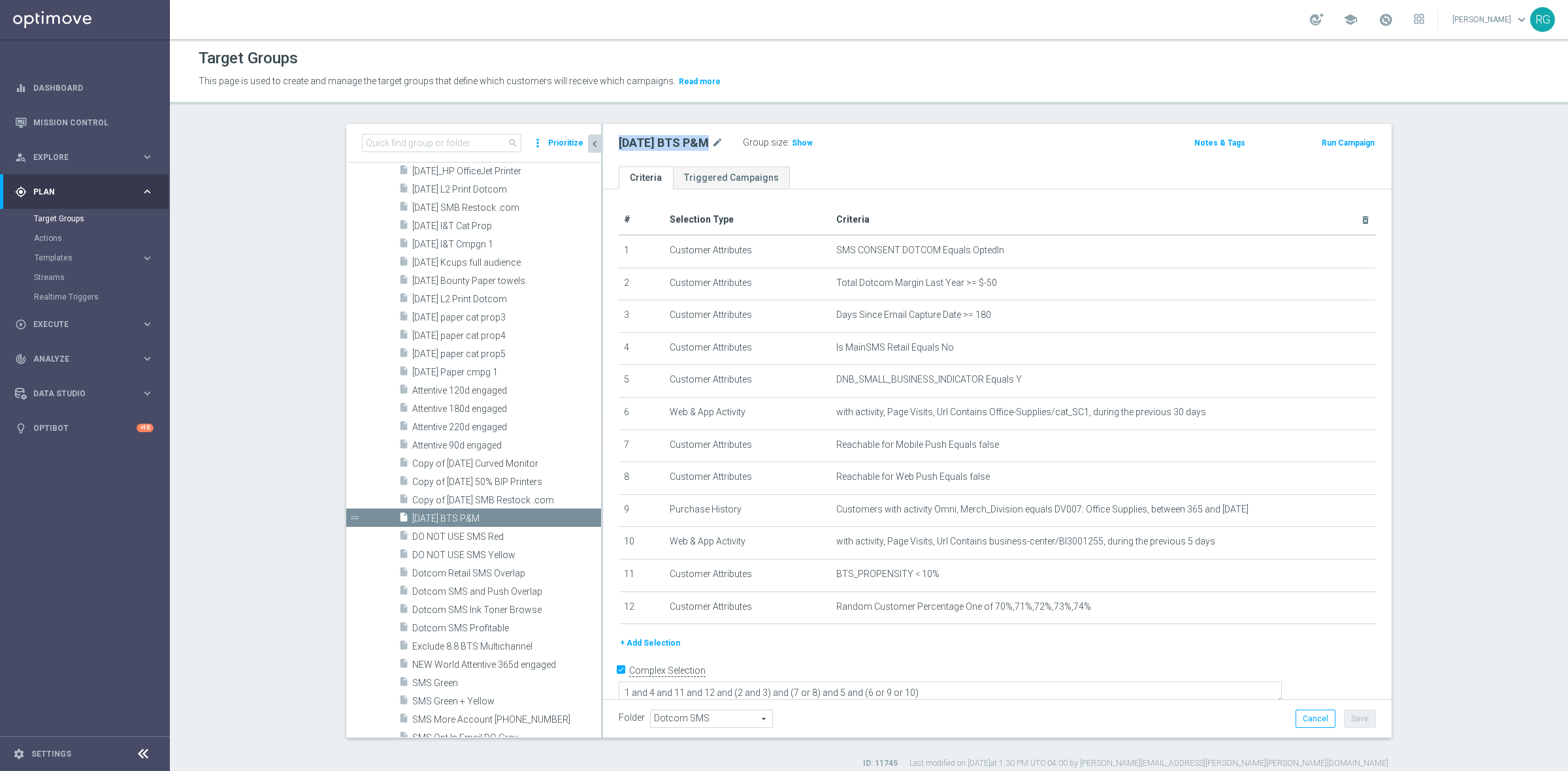
click at [619, 140] on h2 "[DATE] BTS P&M" at bounding box center [664, 143] width 91 height 16
copy h2 "[DATE] BTS P&M"
click at [586, 515] on icon "more_vert" at bounding box center [590, 518] width 10 height 10
click at [597, 552] on span "Delete" at bounding box center [602, 552] width 28 height 9
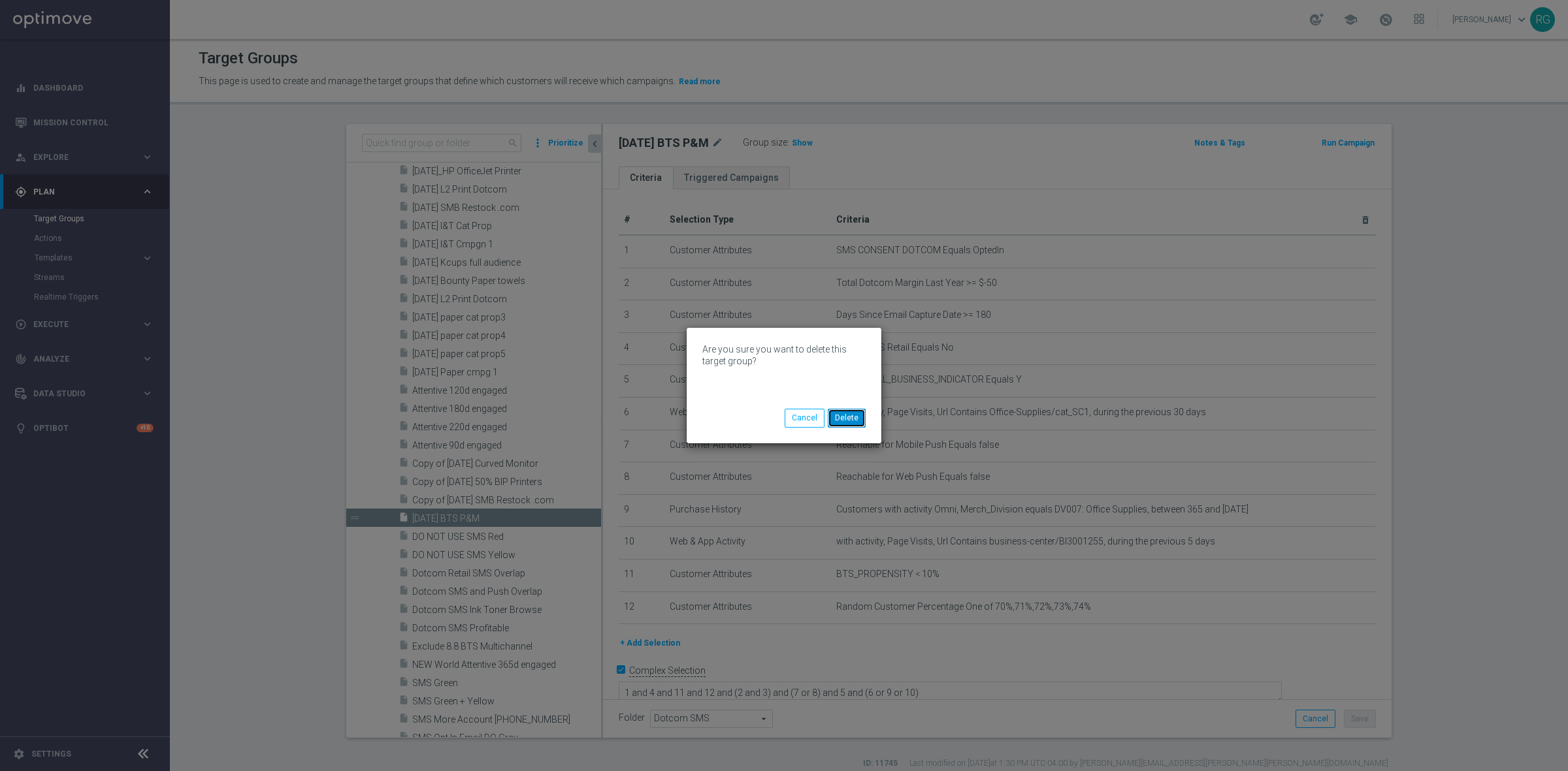
click at [856, 416] on button "Delete" at bounding box center [846, 417] width 38 height 18
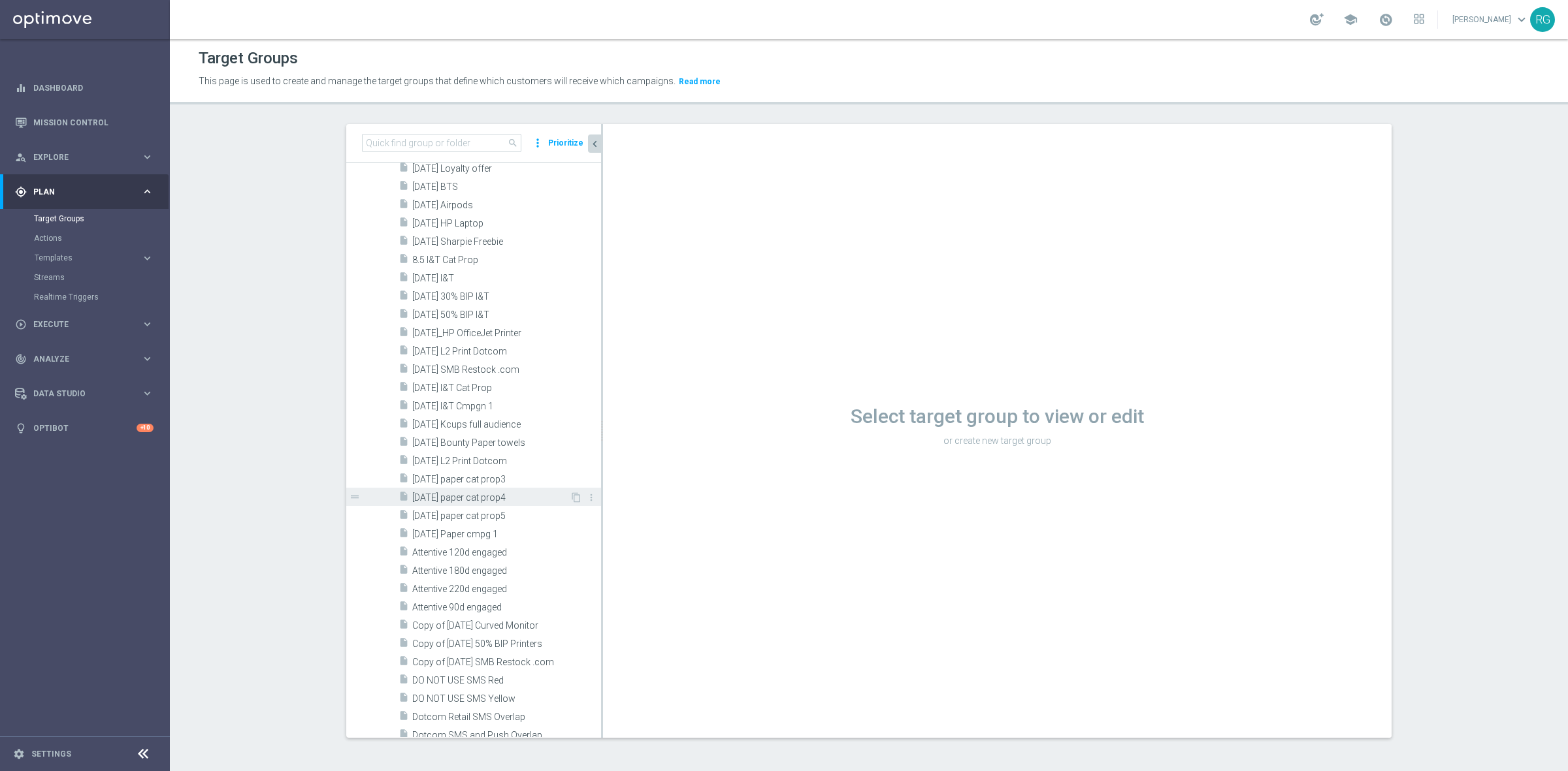
scroll to position [1942, 0]
click at [441, 378] on div "insert_drive_file [DATE] SMB Restock .com" at bounding box center [483, 384] width 171 height 18
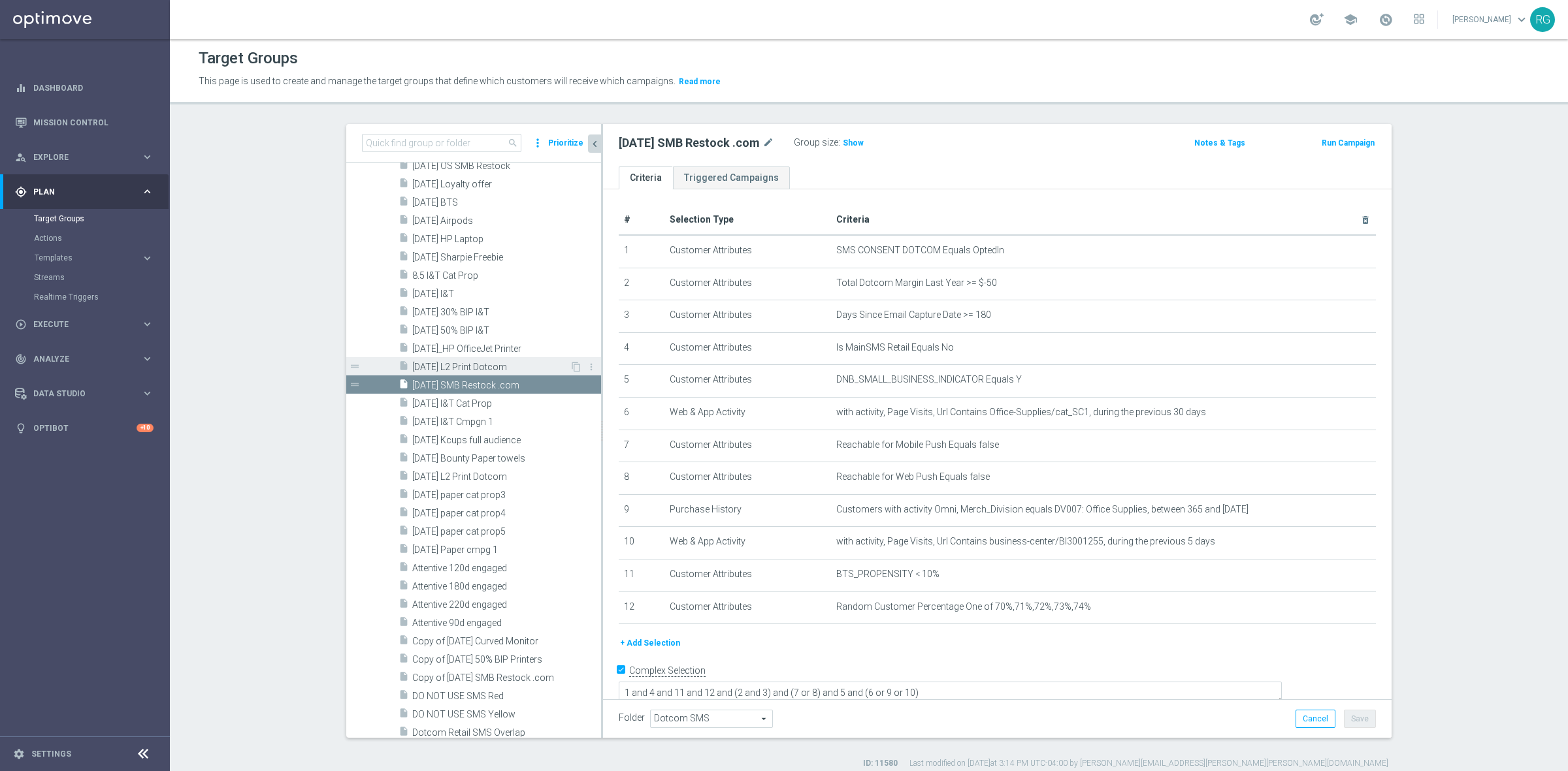
click at [444, 362] on span "[DATE] L2 Print Dotcom" at bounding box center [491, 367] width 157 height 11
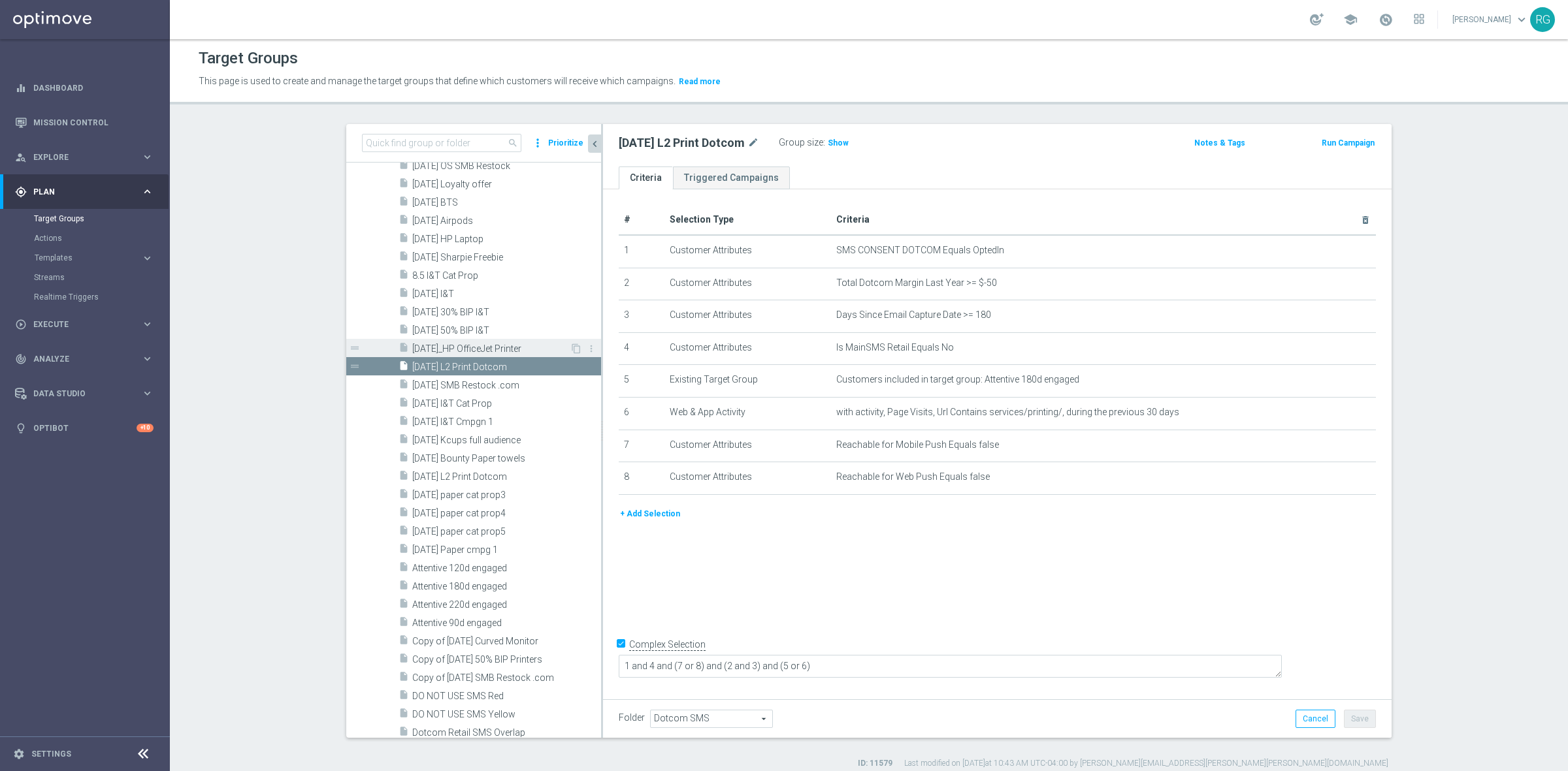
click at [442, 346] on span "[DATE]_HP OfficeJet Printer" at bounding box center [491, 349] width 157 height 11
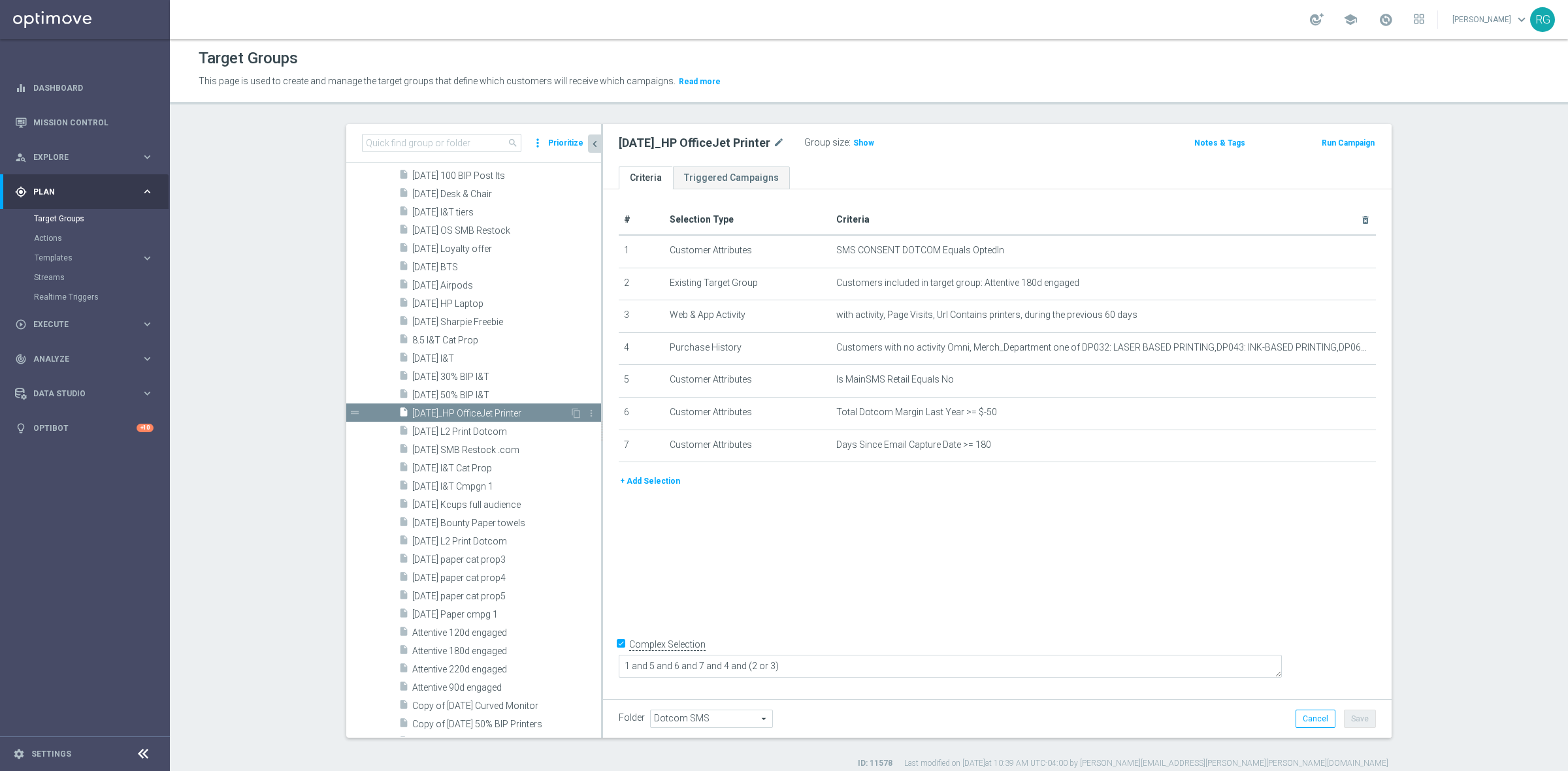
scroll to position [1780, 0]
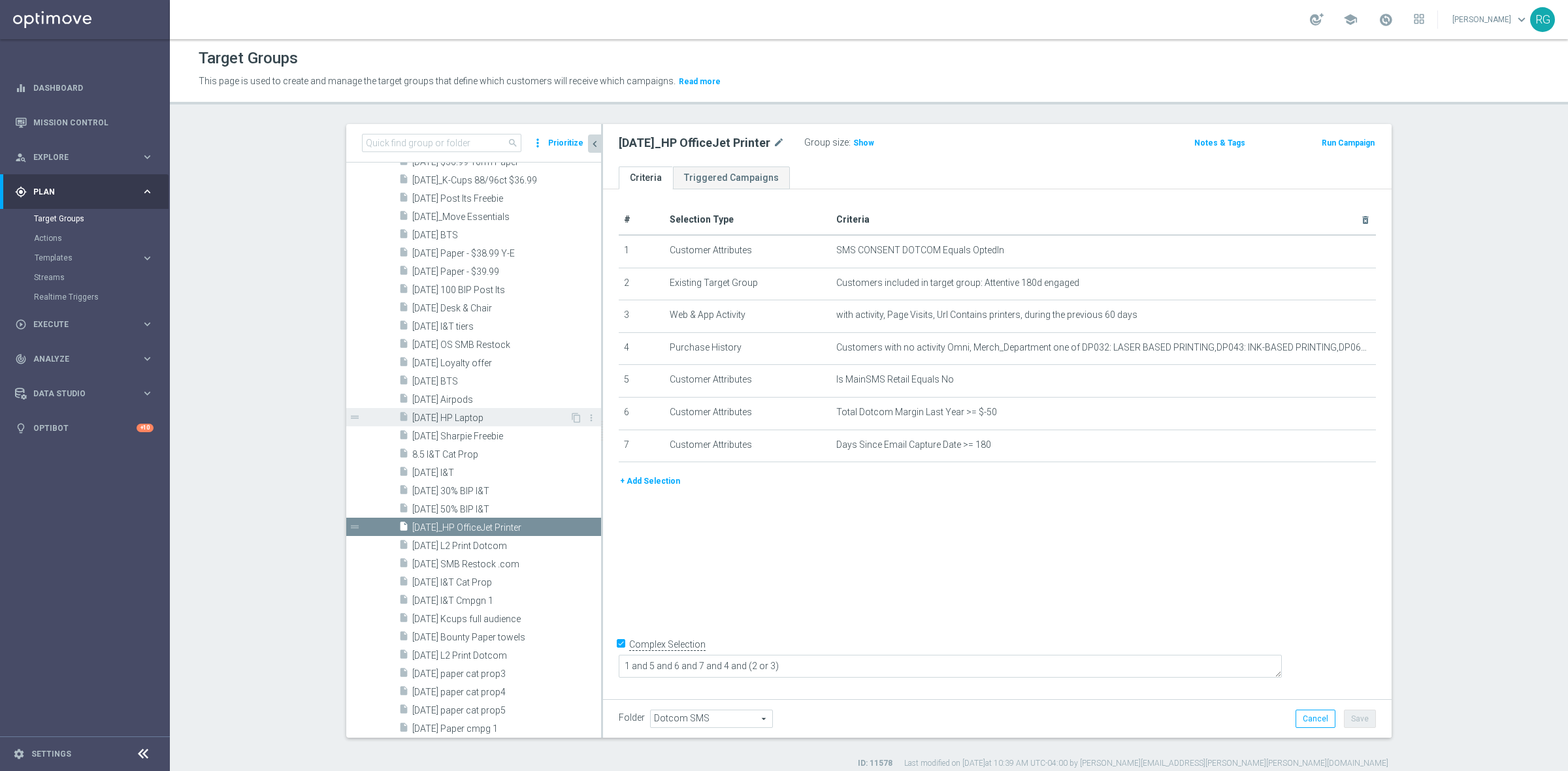
click at [432, 412] on span "[DATE] HP Laptop" at bounding box center [491, 418] width 157 height 11
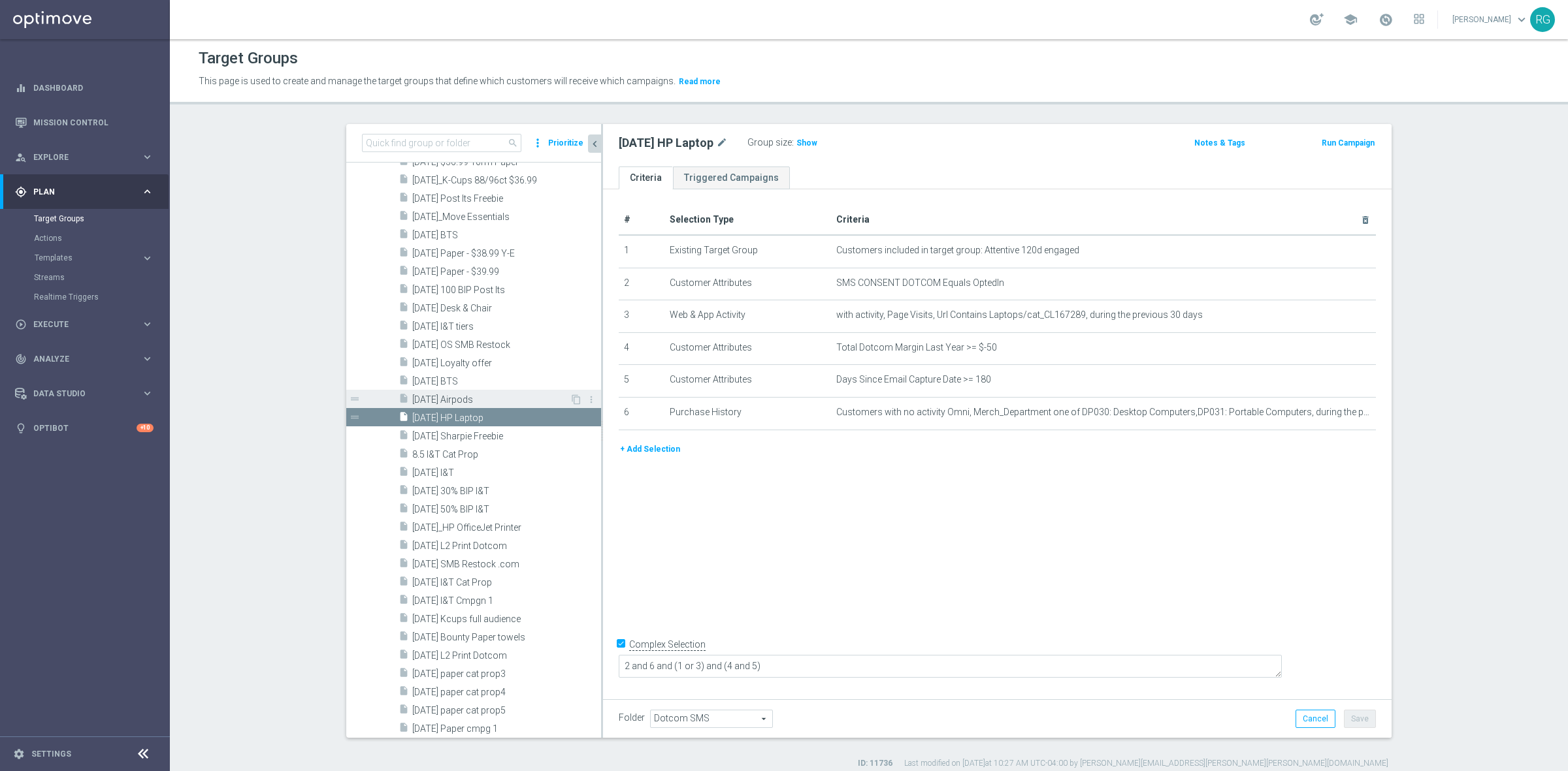
click at [432, 397] on span "[DATE] Airpods" at bounding box center [491, 400] width 157 height 11
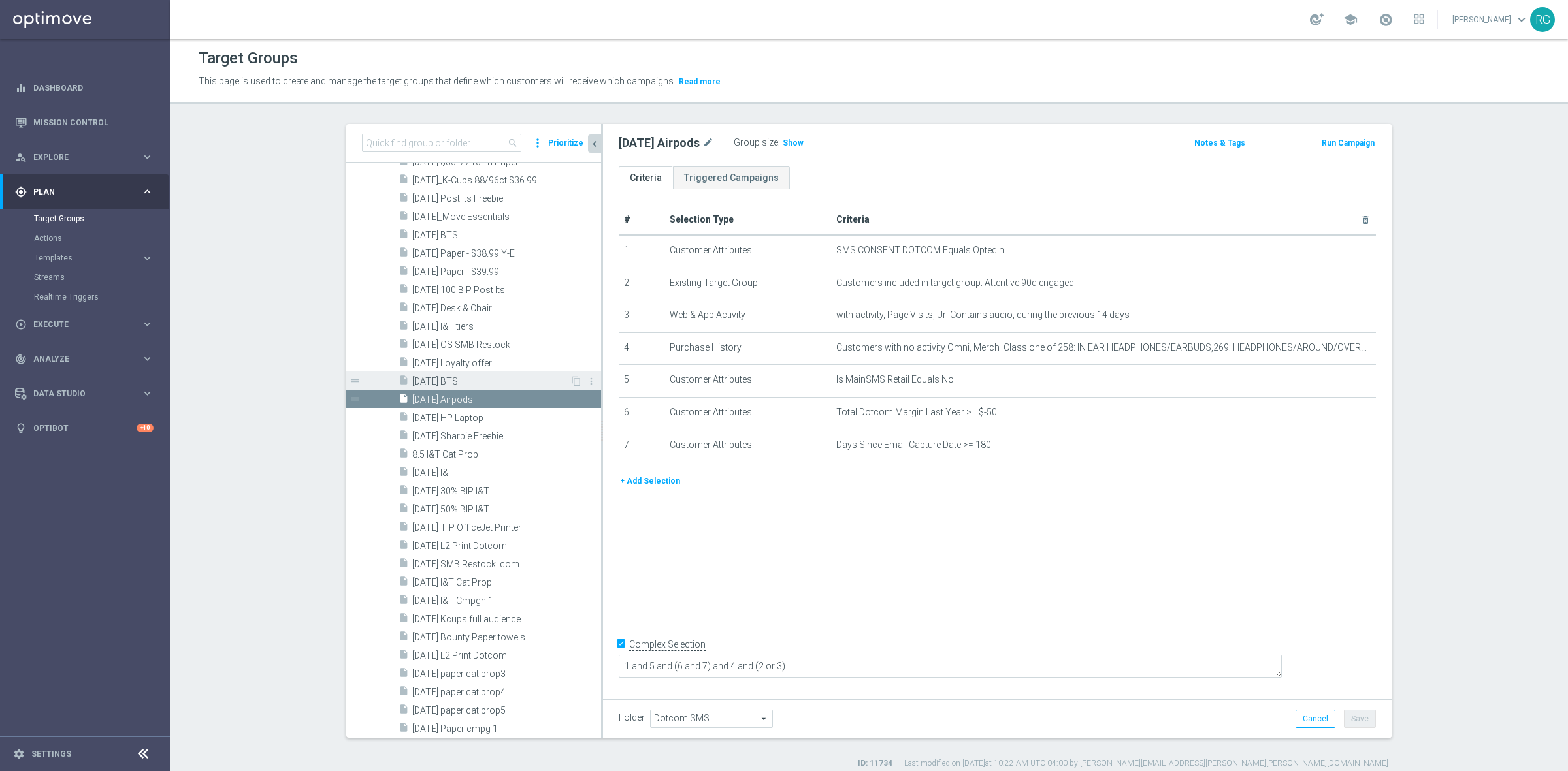
click at [435, 374] on div "insert_drive_file [DATE] BTS" at bounding box center [483, 380] width 171 height 18
type textarea "1 and ((8 and 9) or 4) and (2 and 3) and 5 and (6 or 7)"
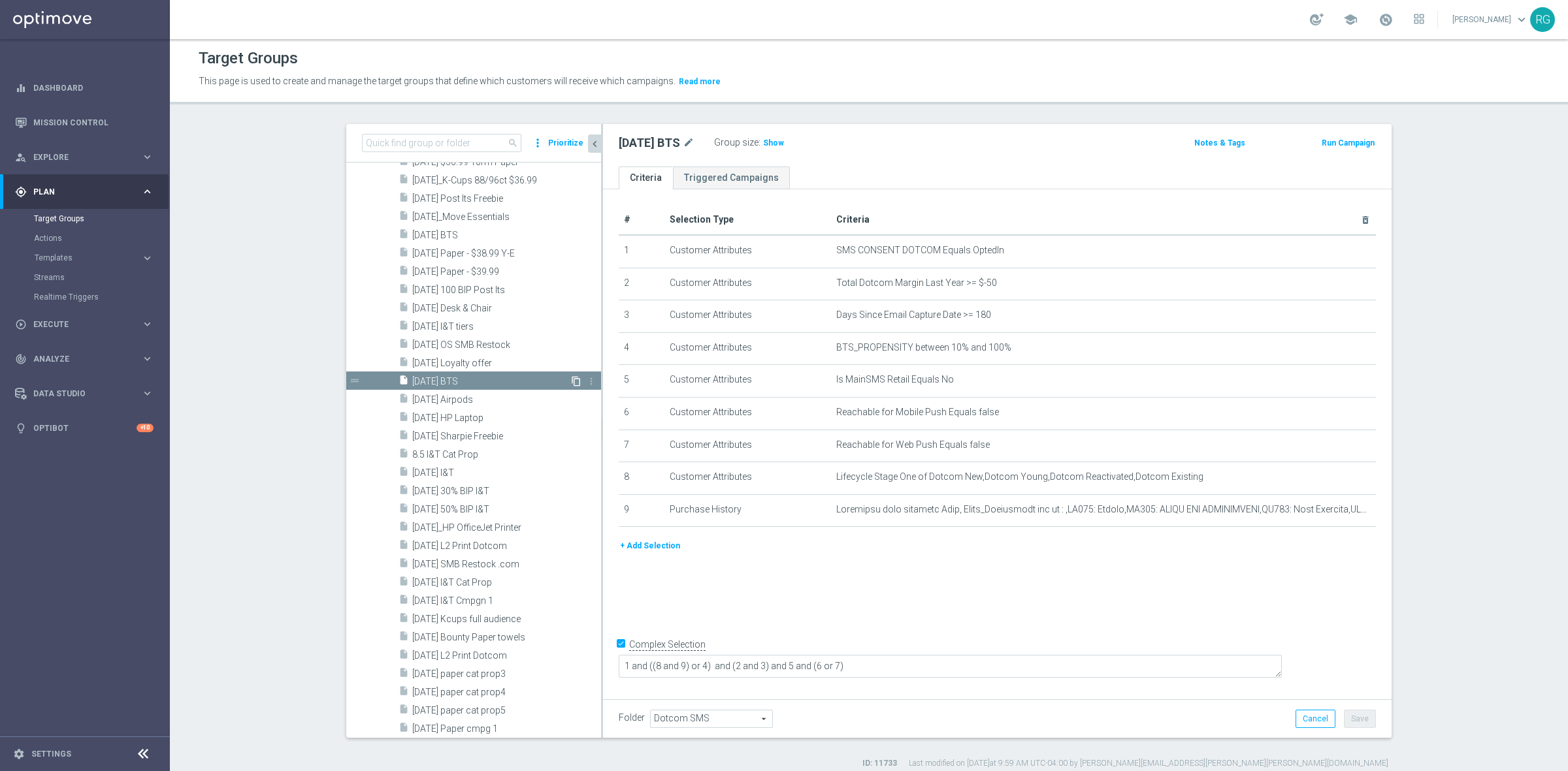
click at [571, 378] on icon "content_copy" at bounding box center [575, 381] width 10 height 10
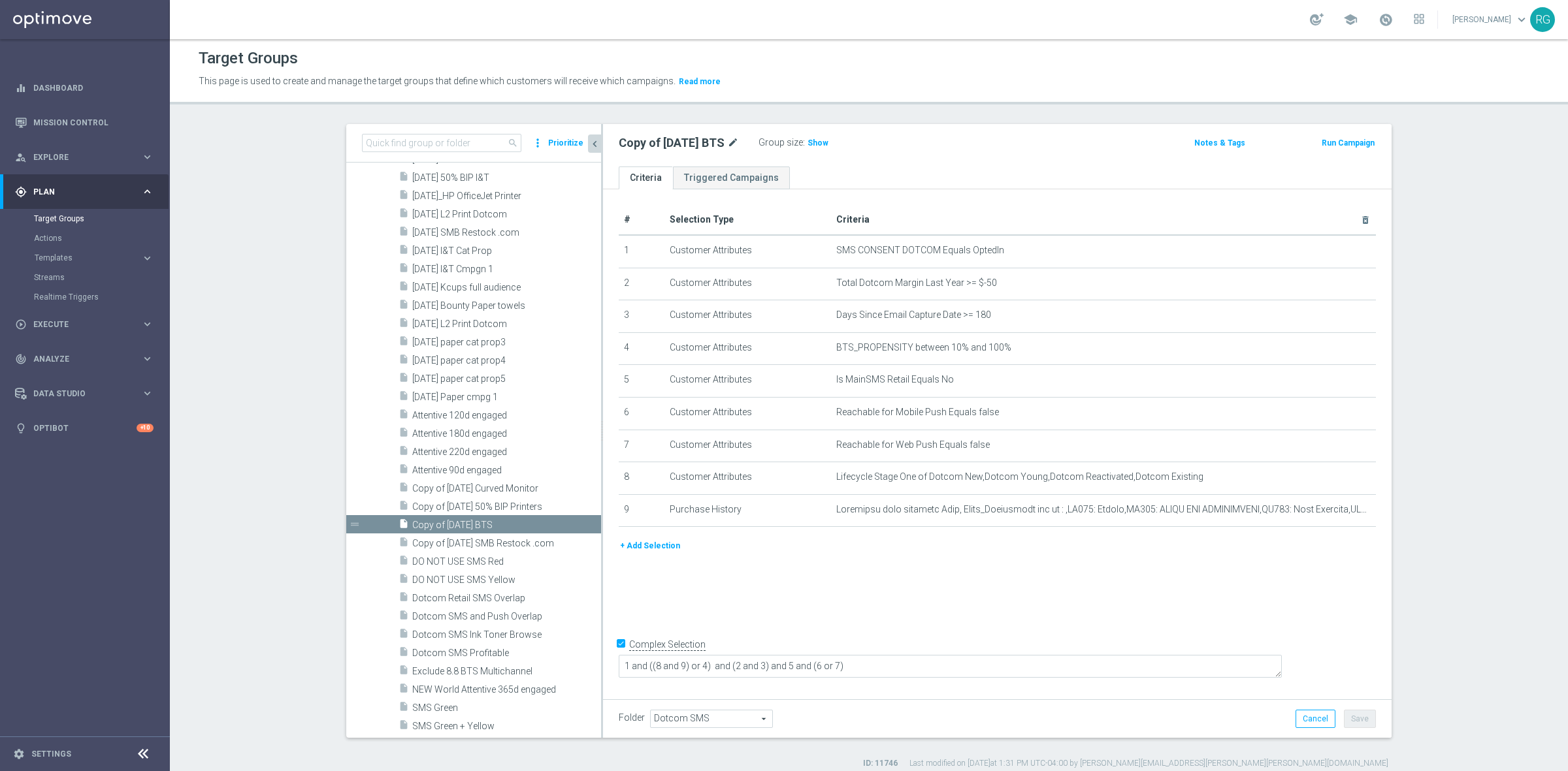
click at [735, 139] on icon "mode_edit" at bounding box center [733, 143] width 12 height 16
type input "[DATE] BTS P&M"
click at [1026, 145] on div "[DATE] BTS P&M Group size : Show" at bounding box center [867, 143] width 518 height 20
click at [1352, 719] on button "Save" at bounding box center [1359, 718] width 32 height 18
drag, startPoint x: 694, startPoint y: 138, endPoint x: 612, endPoint y: 147, distance: 82.5
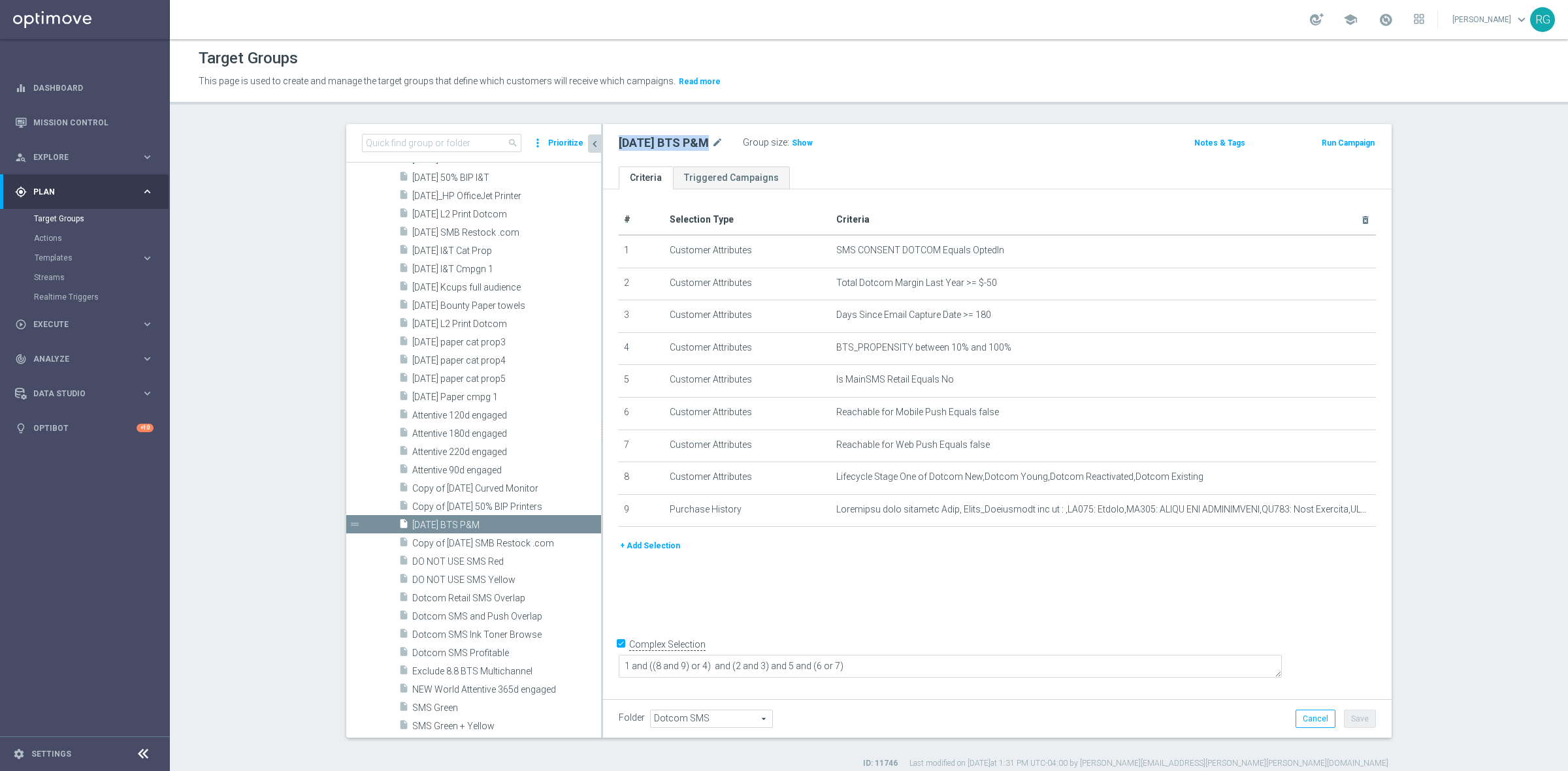
click at [619, 147] on h2 "[DATE] BTS P&M" at bounding box center [664, 143] width 91 height 16
copy h2 "[DATE] BTS P&M"
click at [869, 105] on div "Target Groups This page is used to create and manage the target groups that def…" at bounding box center [869, 405] width 1398 height 732
click at [1328, 513] on icon "mode_edit" at bounding box center [1333, 509] width 10 height 10
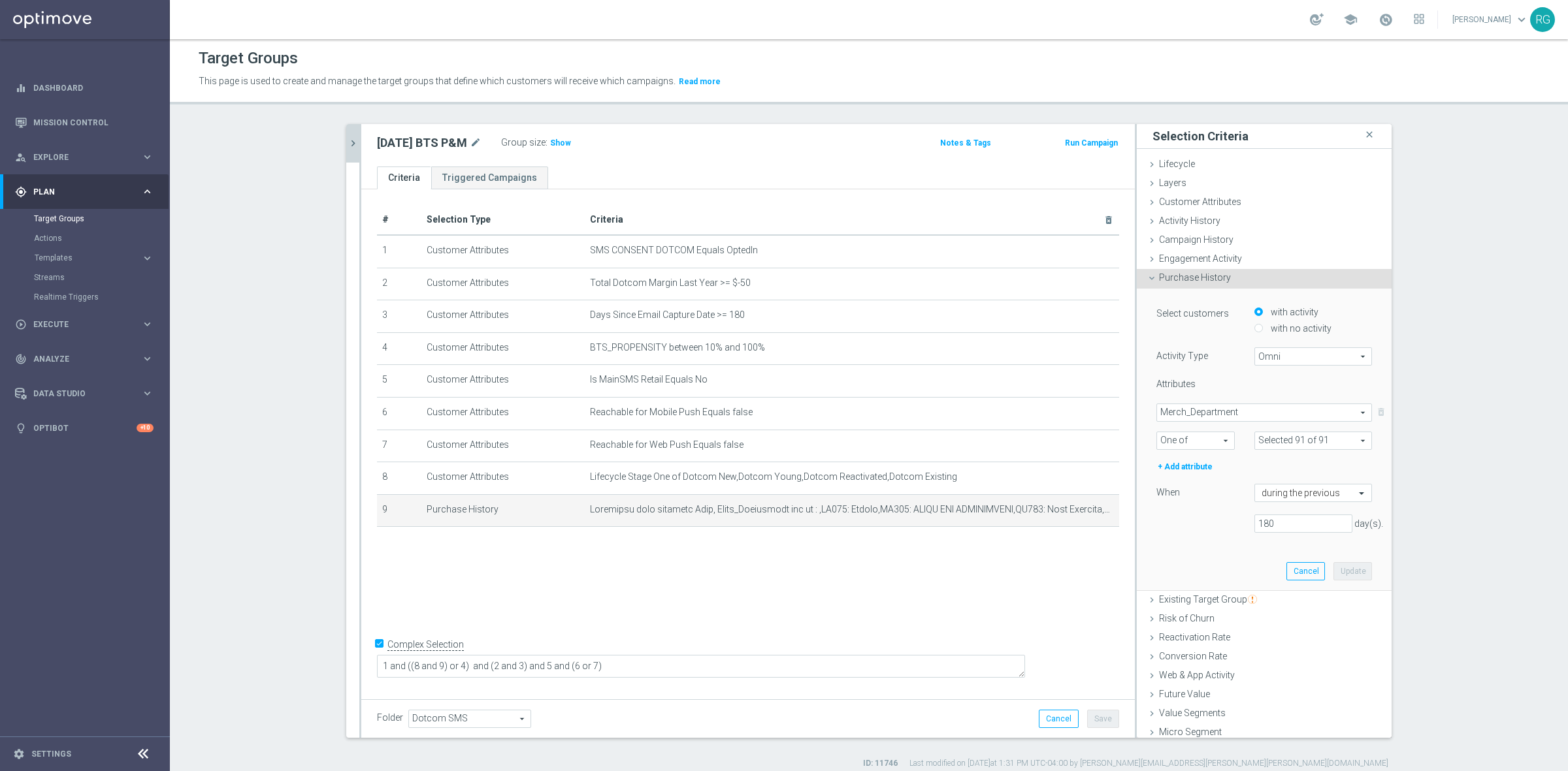
type input "Selected 89 of 91"
click at [1295, 566] on button "Cancel" at bounding box center [1305, 570] width 39 height 18
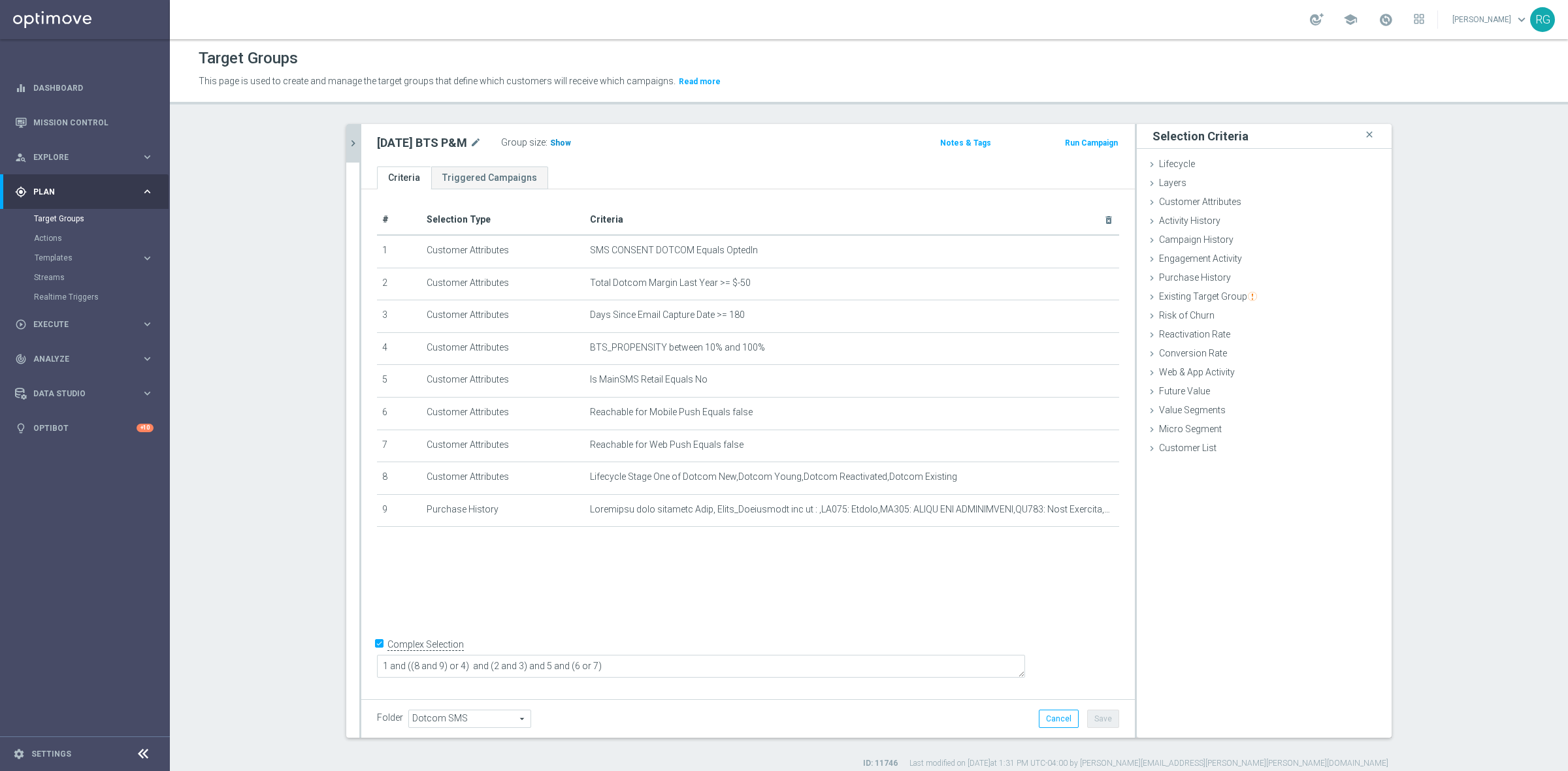
click at [550, 140] on span "Show" at bounding box center [560, 143] width 21 height 9
click at [350, 145] on icon "chevron_right" at bounding box center [353, 143] width 13 height 13
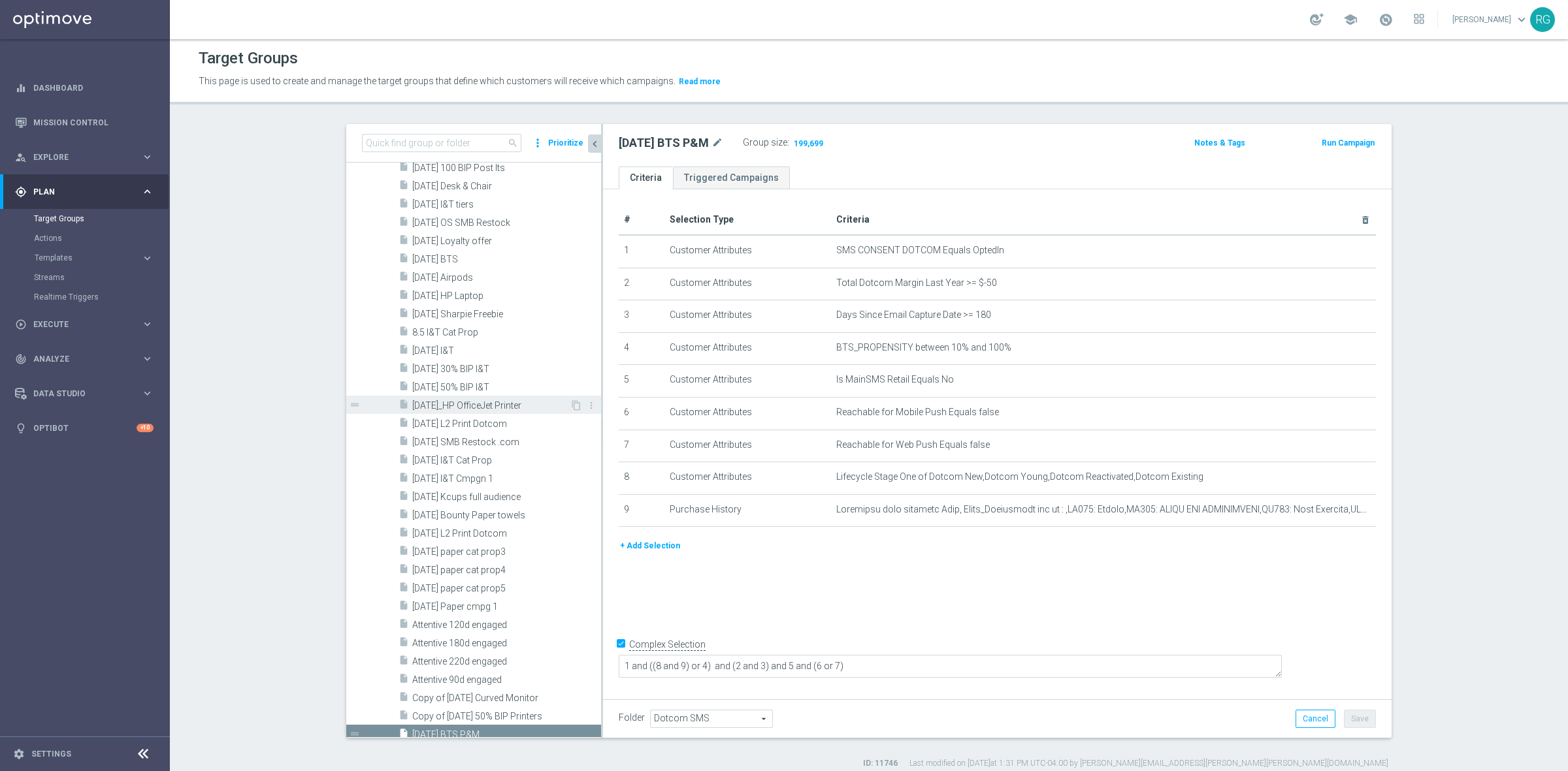
scroll to position [1844, 0]
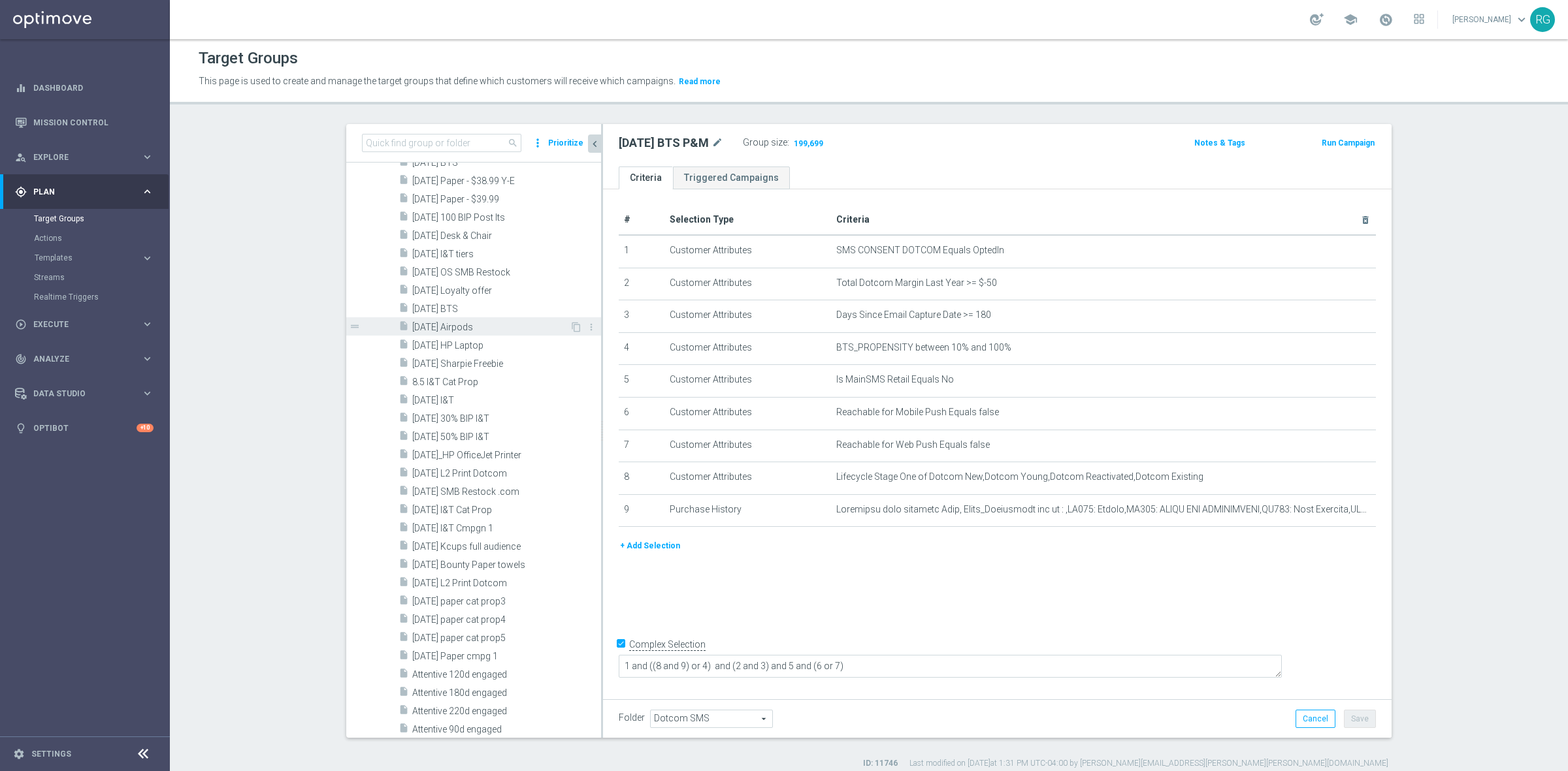
click at [460, 322] on span "[DATE] Airpods" at bounding box center [491, 327] width 157 height 11
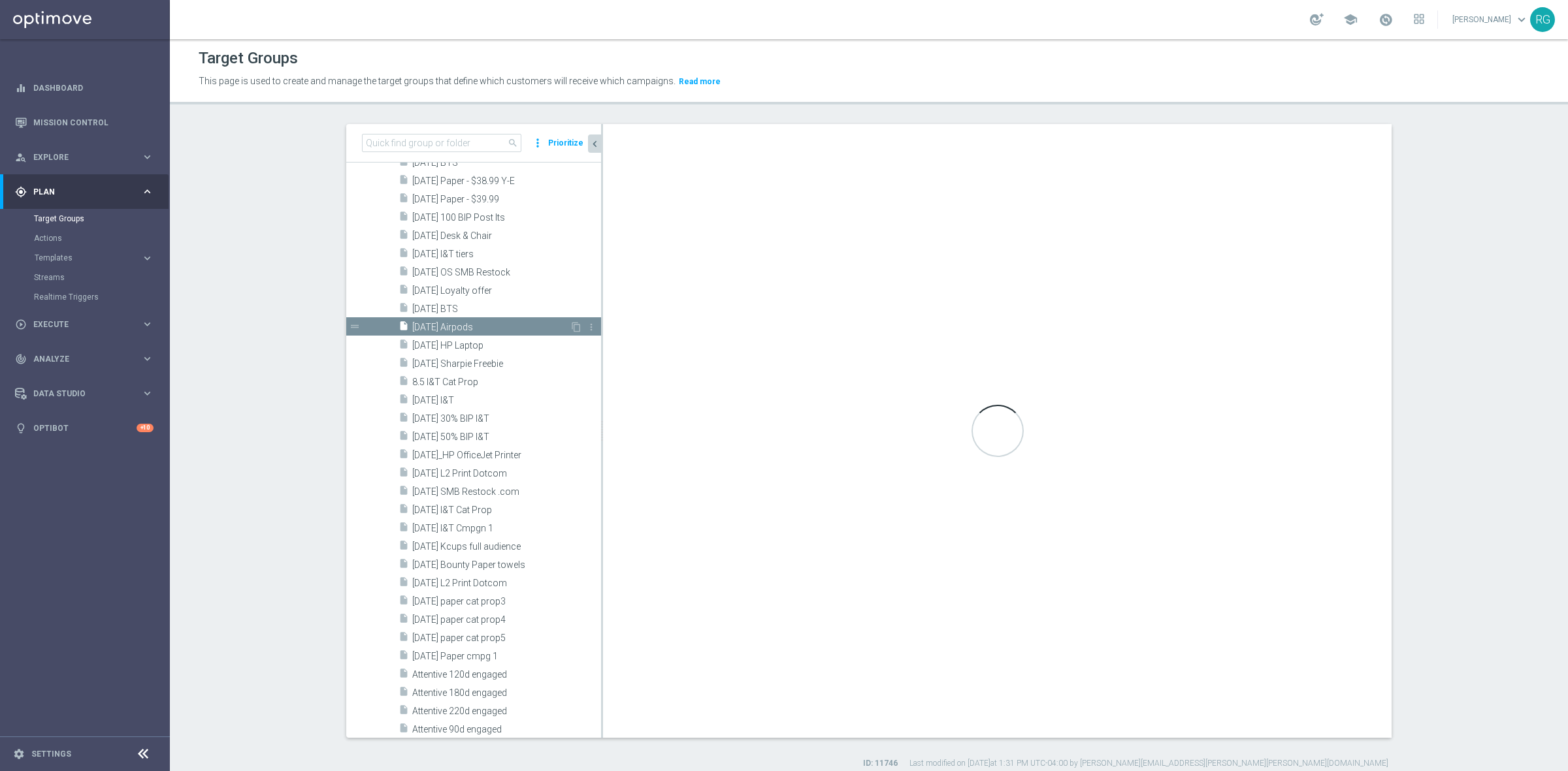
type textarea "1 and 5 and (6 and 7) and 4 and (2 or 3)"
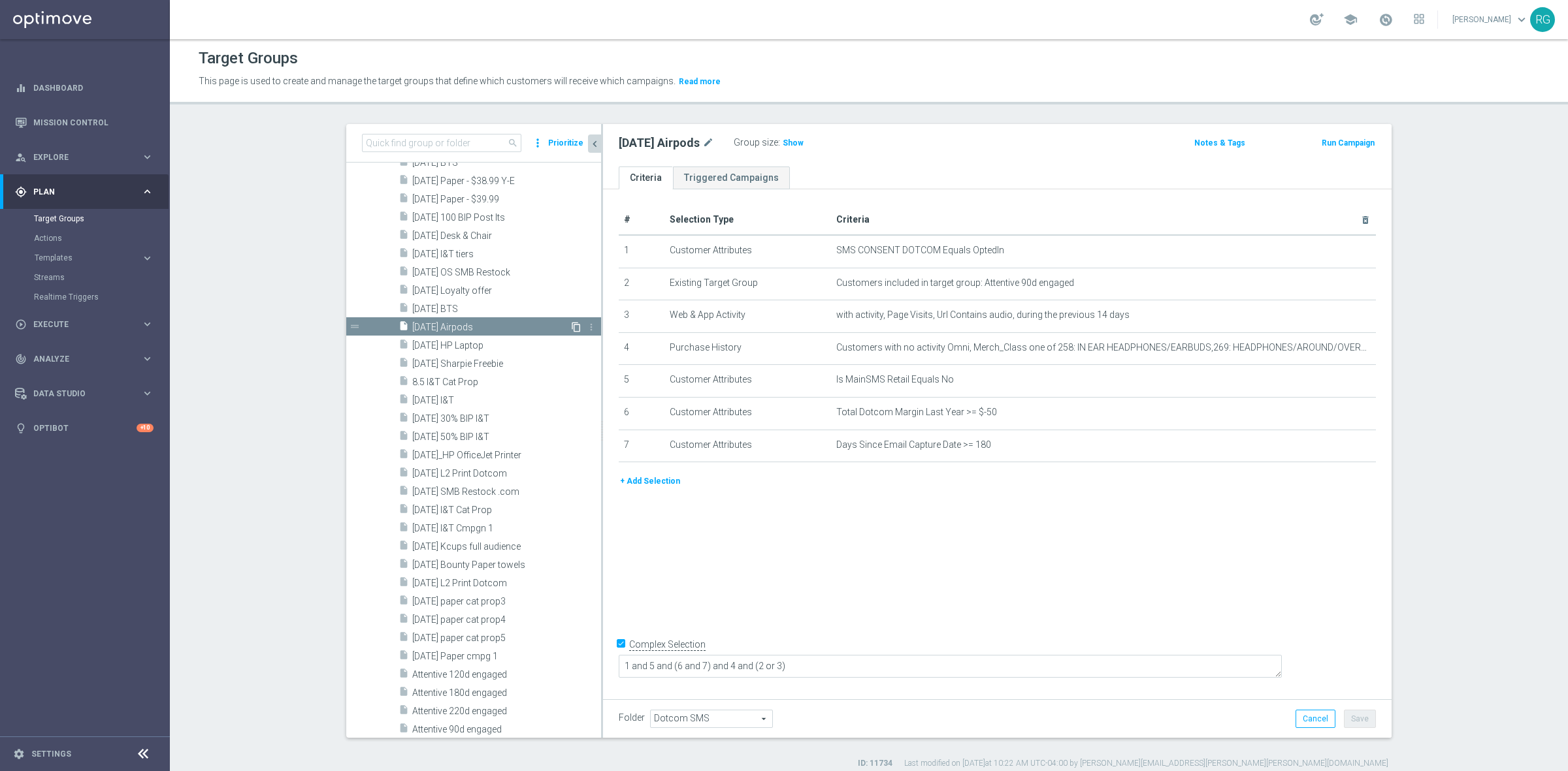
click at [571, 324] on icon "content_copy" at bounding box center [575, 326] width 10 height 10
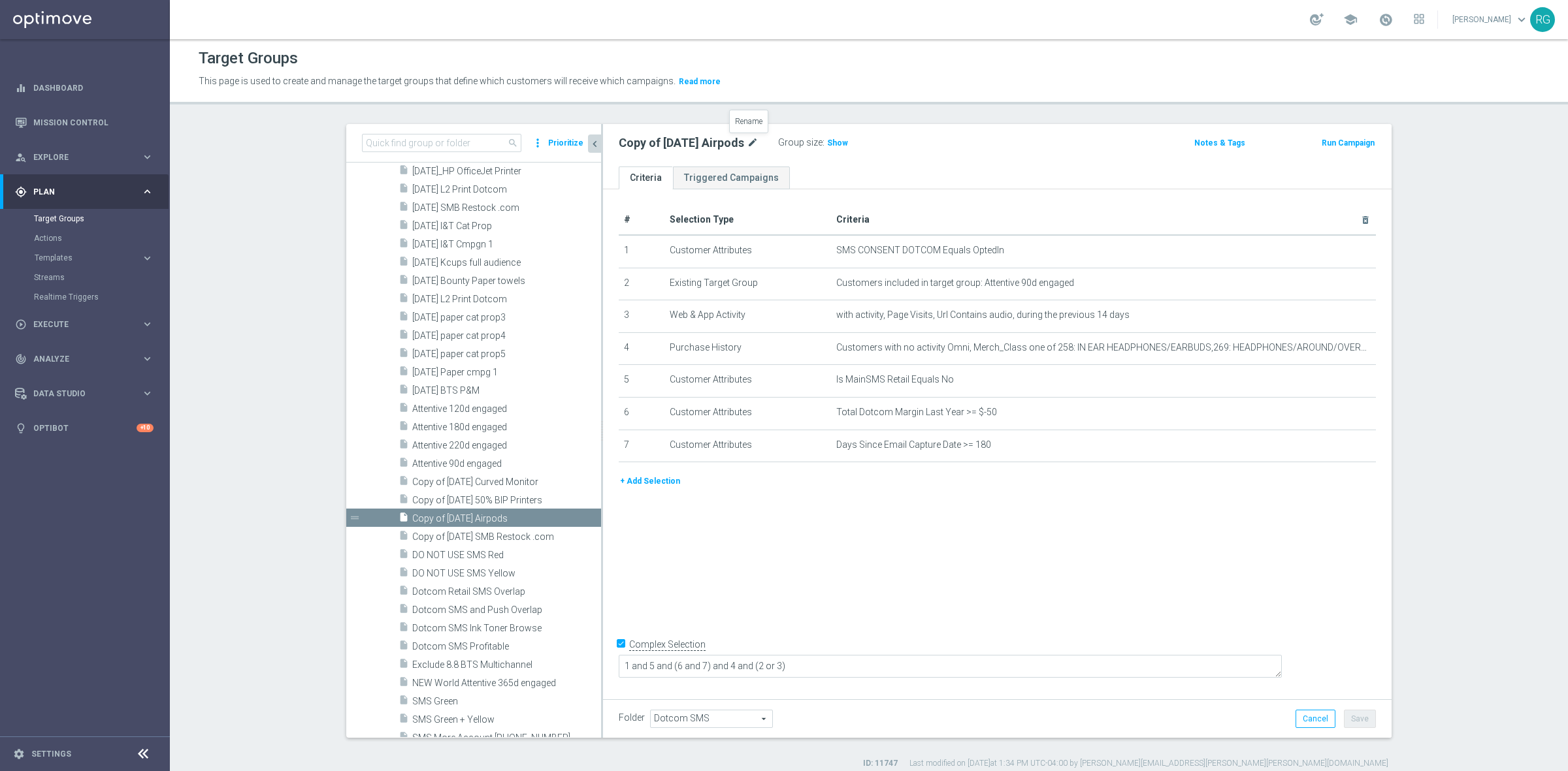
click at [753, 140] on icon "mode_edit" at bounding box center [752, 143] width 12 height 16
type input "[DATE] Airtag"
click at [949, 142] on div "[DATE] Airtag Group size : Show" at bounding box center [867, 143] width 518 height 20
click at [1364, 716] on button "Save" at bounding box center [1359, 718] width 32 height 18
drag, startPoint x: 681, startPoint y: 145, endPoint x: 609, endPoint y: 149, distance: 72.1
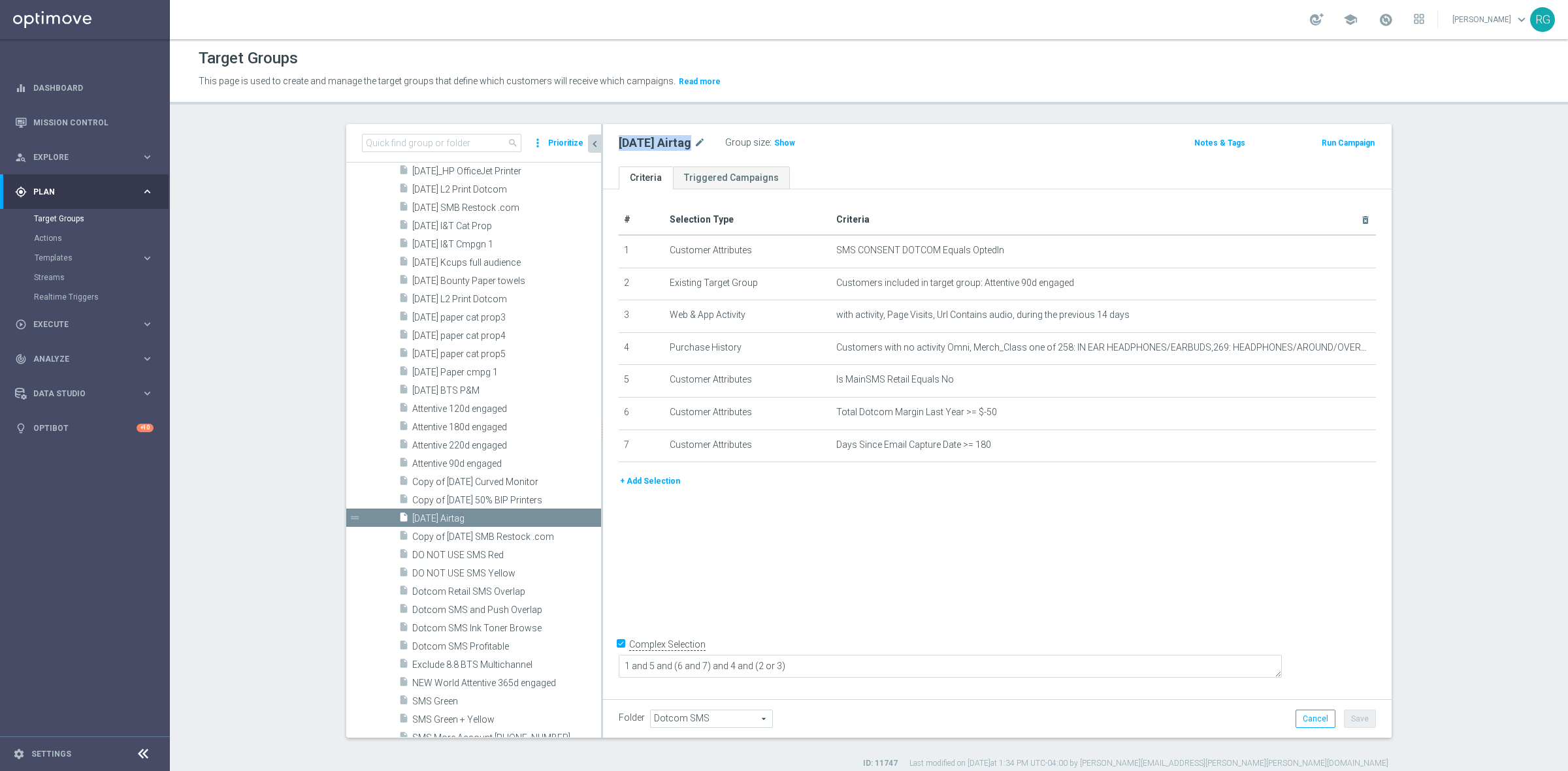
click at [609, 149] on div "[DATE] Airtag mode_edit Group size : Show" at bounding box center [867, 142] width 518 height 18
copy h2 "[DATE] Airtag"
click at [854, 146] on div "[DATE] Airtag mode_edit Group size : Show" at bounding box center [867, 142] width 518 height 18
click at [1328, 279] on icon "mode_edit" at bounding box center [1333, 282] width 10 height 10
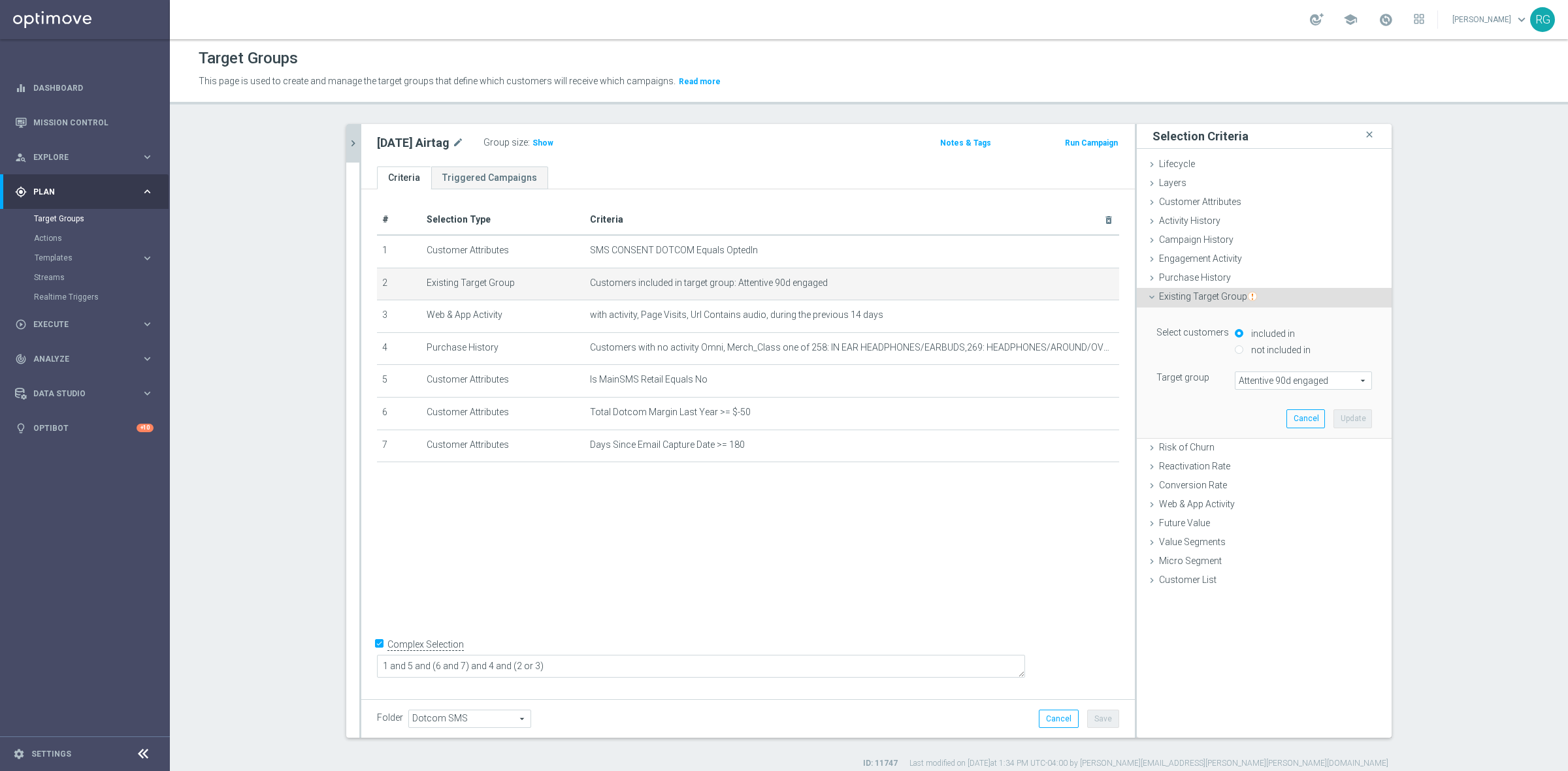
click at [1245, 387] on span "Attentive 90d engaged" at bounding box center [1303, 381] width 136 height 17
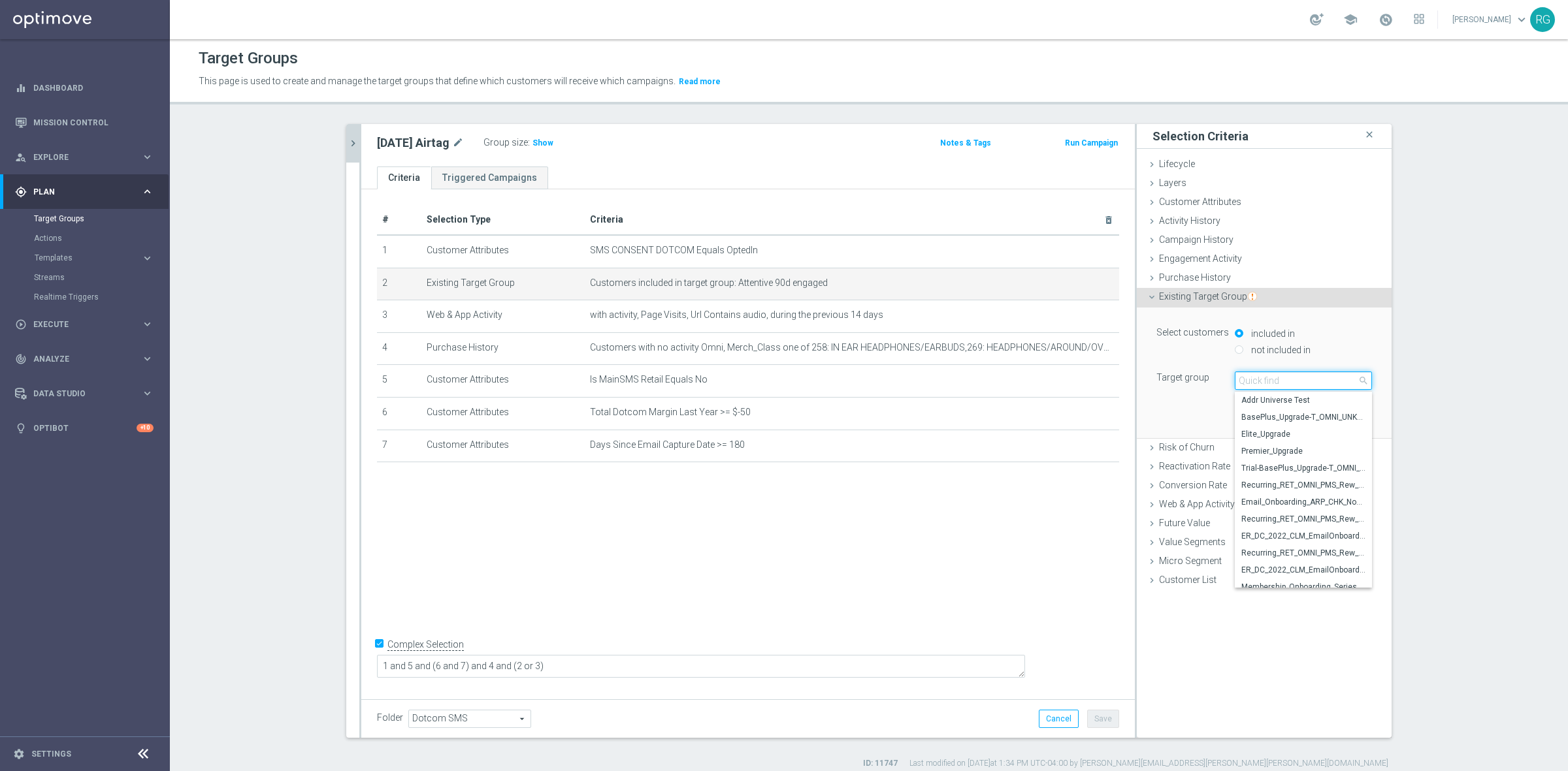
click at [1267, 379] on input "search" at bounding box center [1303, 380] width 137 height 18
type input "attentive 12"
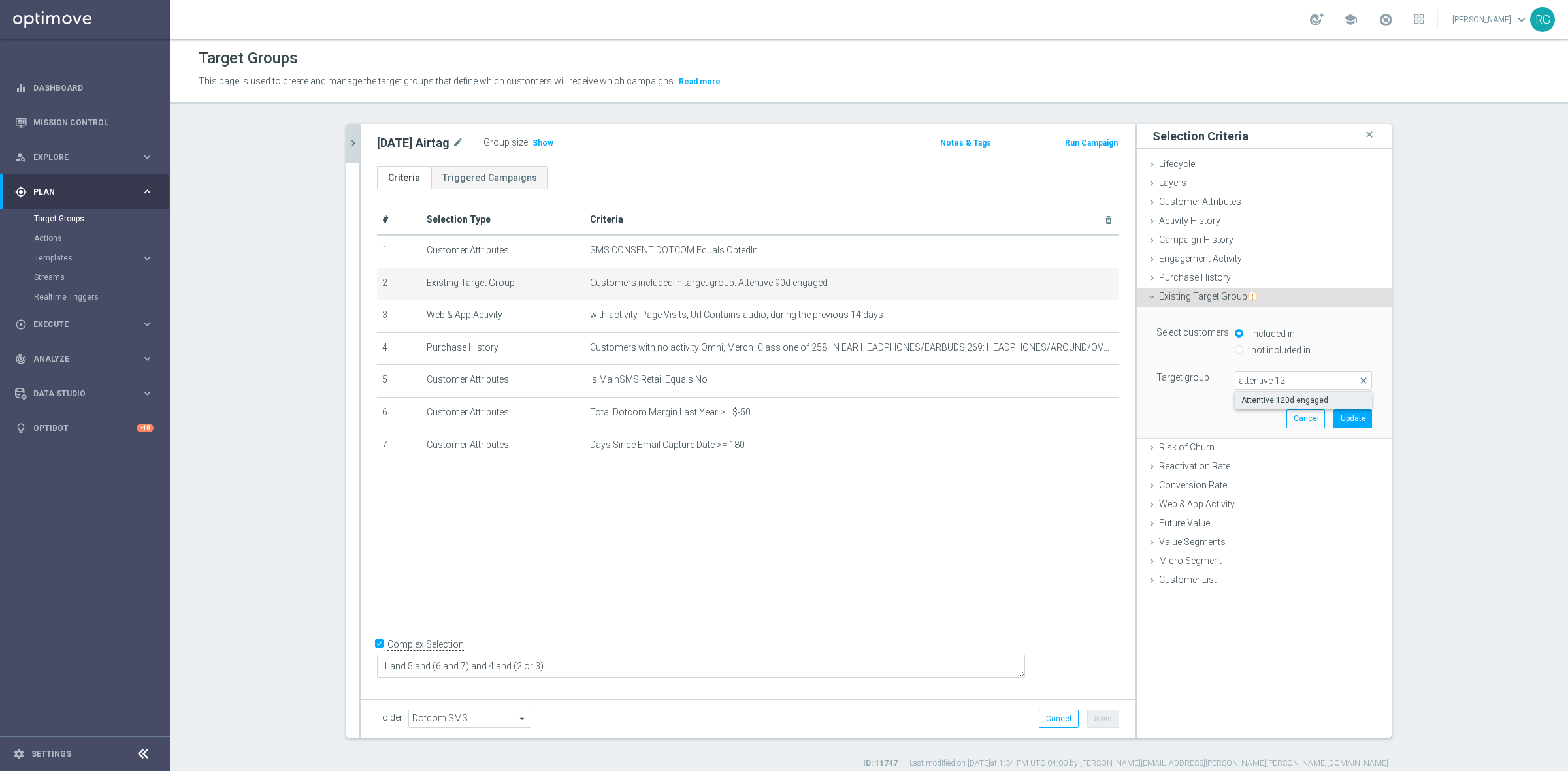
click at [1268, 399] on span "Attentive 120d engaged" at bounding box center [1304, 400] width 124 height 10
type input "Attentive 120d engaged"
click at [1333, 409] on button "Update" at bounding box center [1352, 418] width 39 height 18
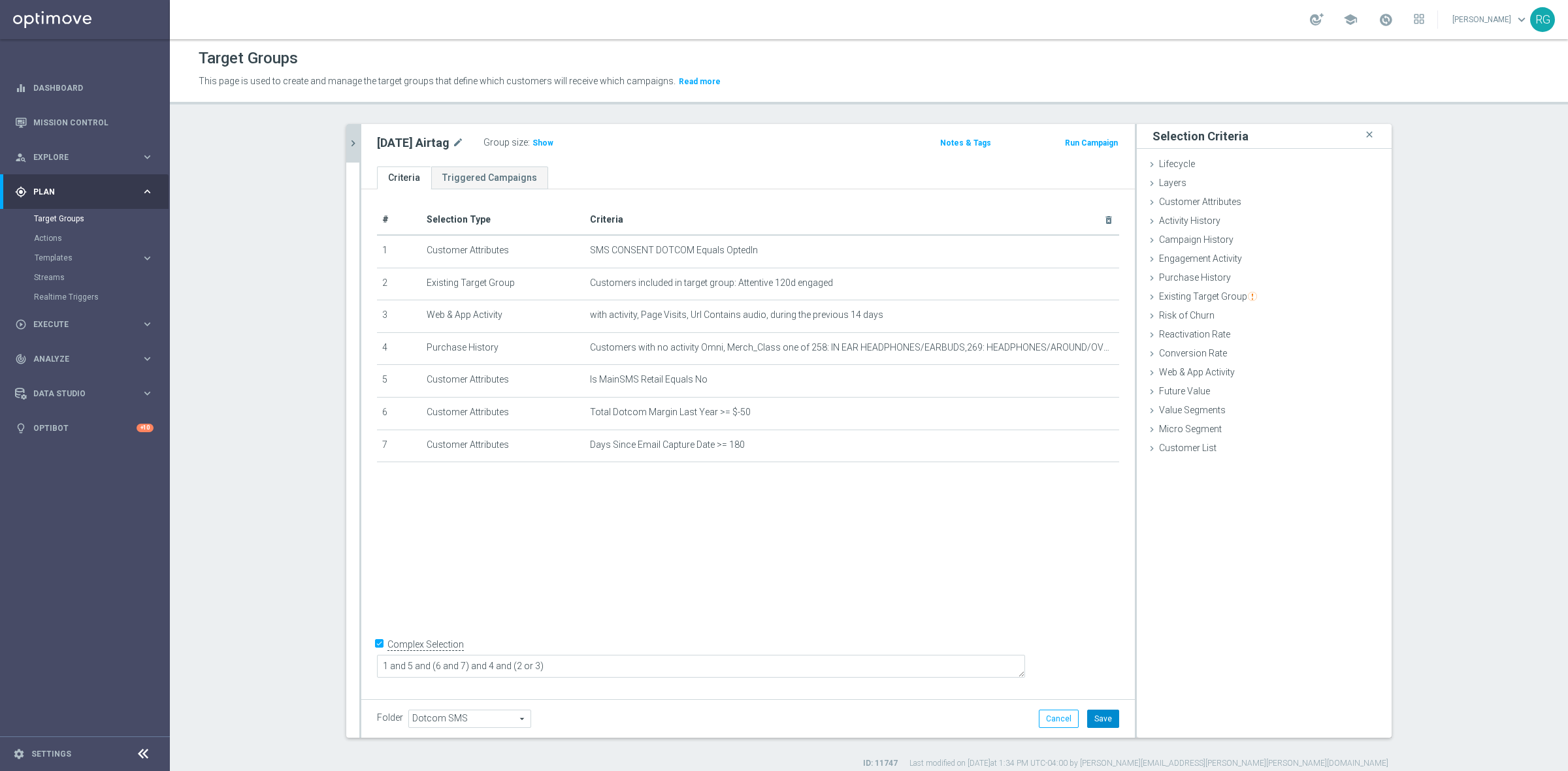
click at [1109, 720] on button "Save" at bounding box center [1103, 718] width 32 height 18
click at [1072, 314] on icon "mode_edit" at bounding box center [1077, 315] width 10 height 10
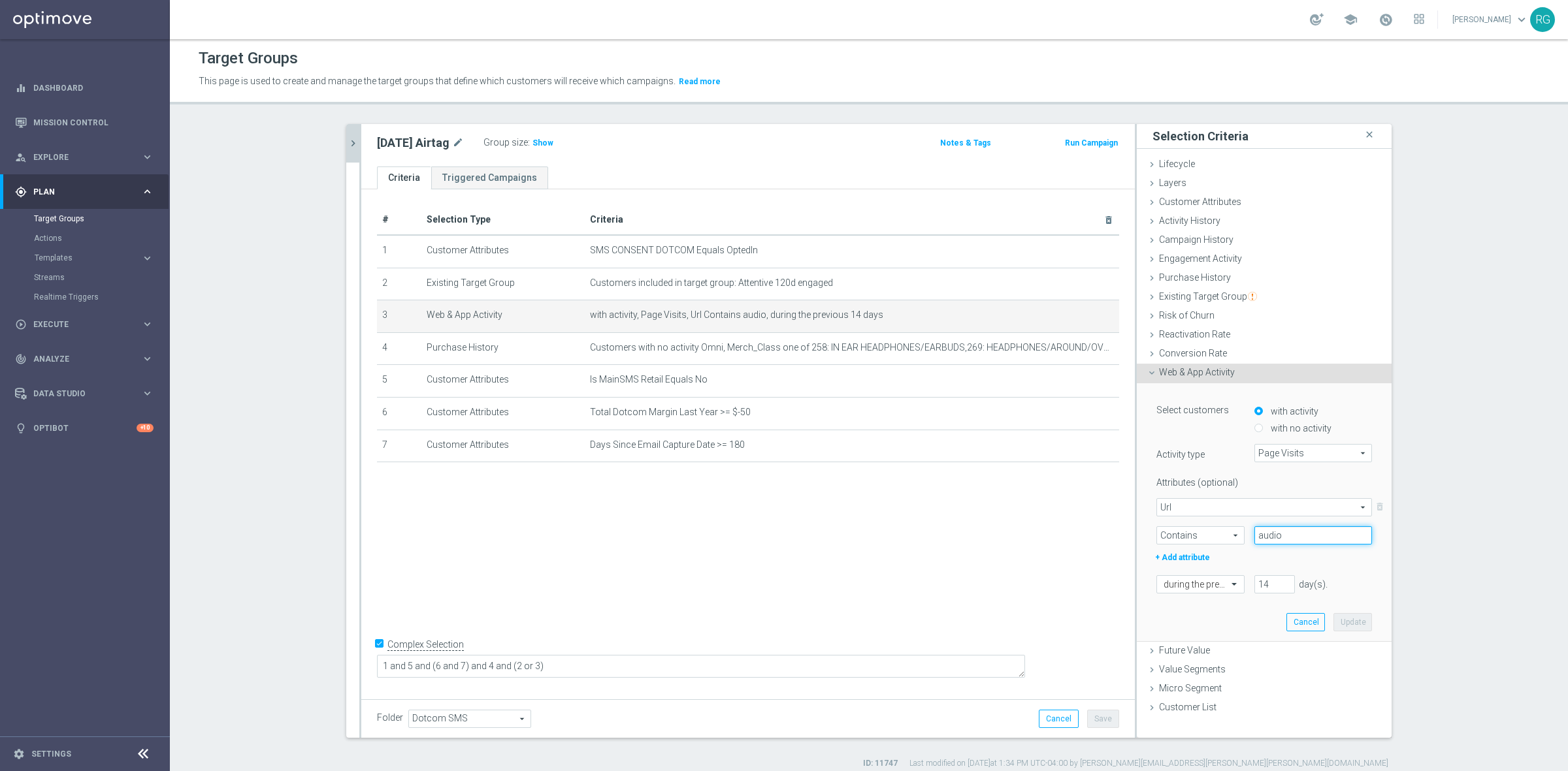
click at [1284, 536] on input "audio" at bounding box center [1312, 535] width 117 height 18
paste input "Travel-Accessories/cat_DP353685"
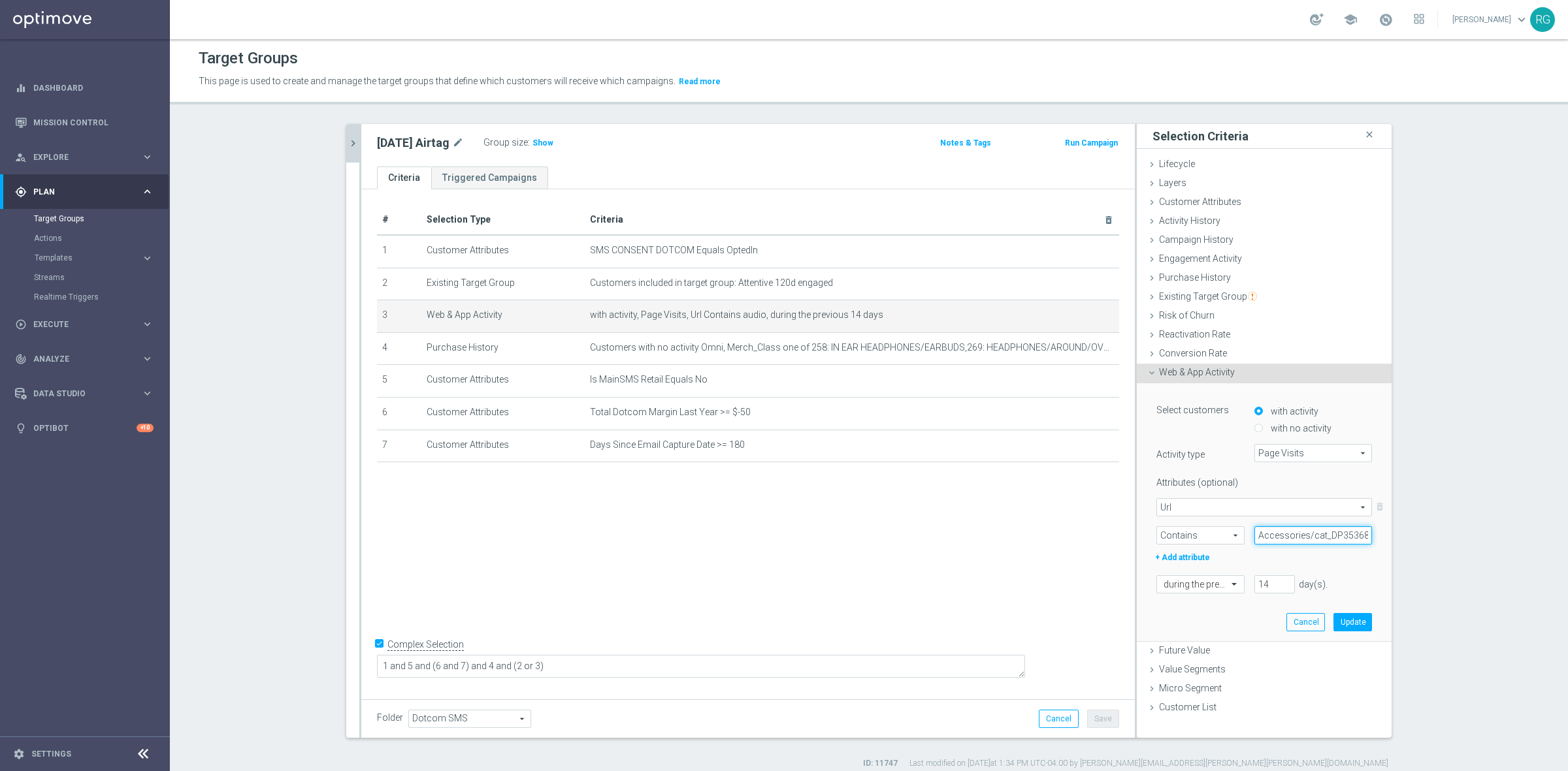
type input "Travel-Accessories/cat_DP353685"
drag, startPoint x: 1267, startPoint y: 581, endPoint x: 1209, endPoint y: 594, distance: 59.4
click at [1209, 592] on div "Select customers with activity with no activity Activity type Page Visits Page …" at bounding box center [1263, 512] width 235 height 258
type input "30"
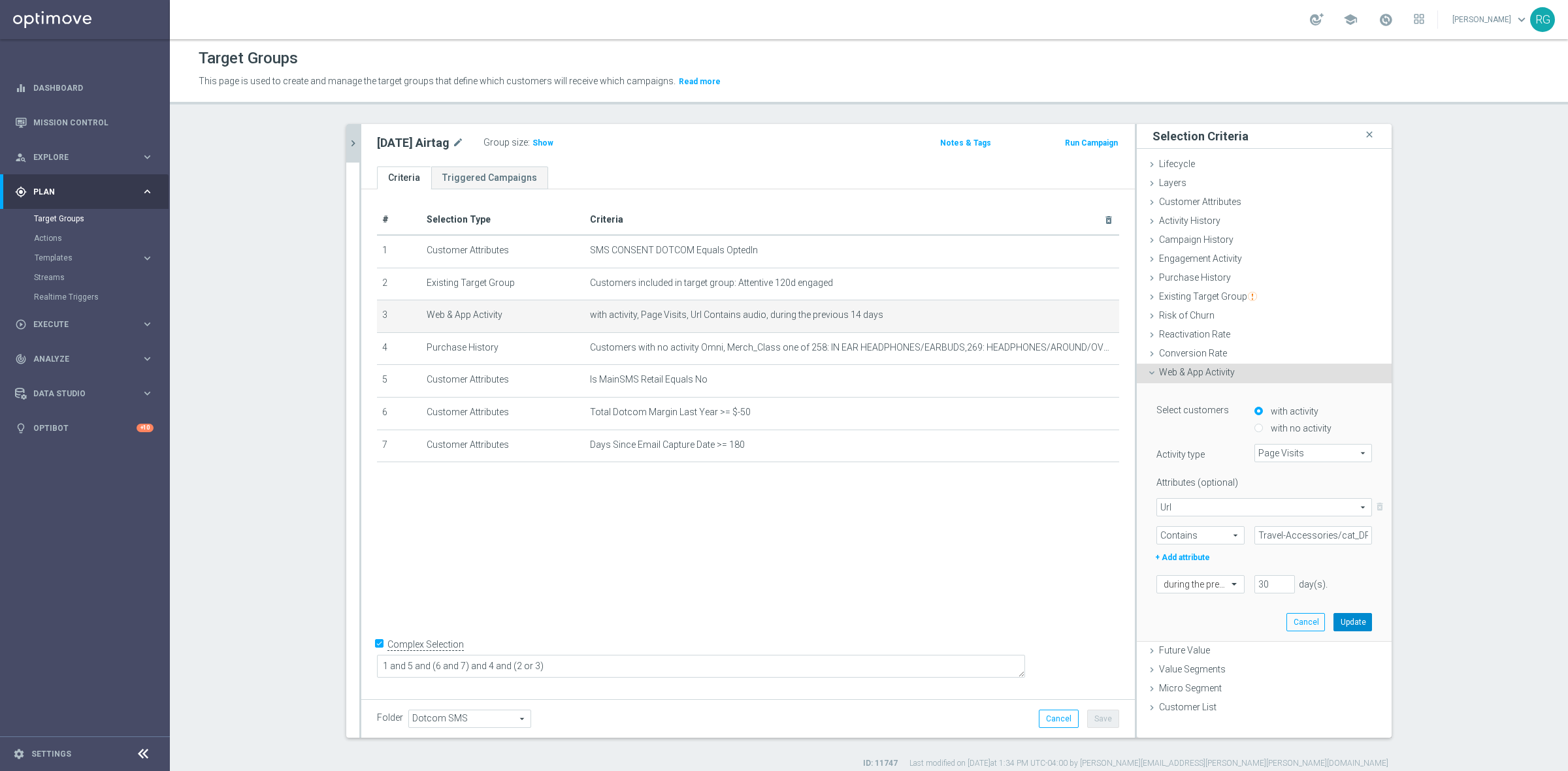
click at [1356, 614] on button "Update" at bounding box center [1352, 622] width 39 height 18
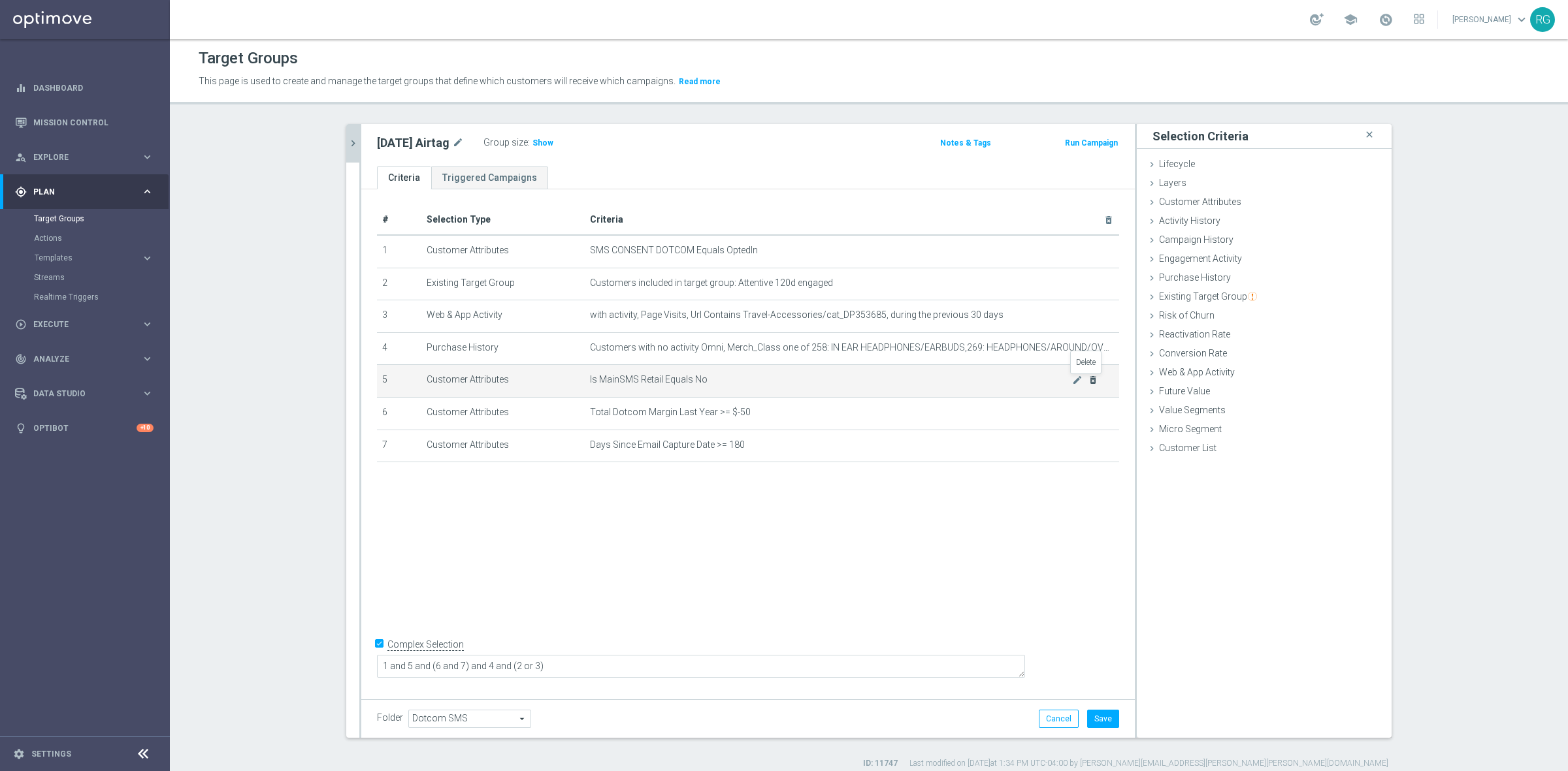
click at [1088, 379] on icon "delete_forever" at bounding box center [1093, 379] width 10 height 10
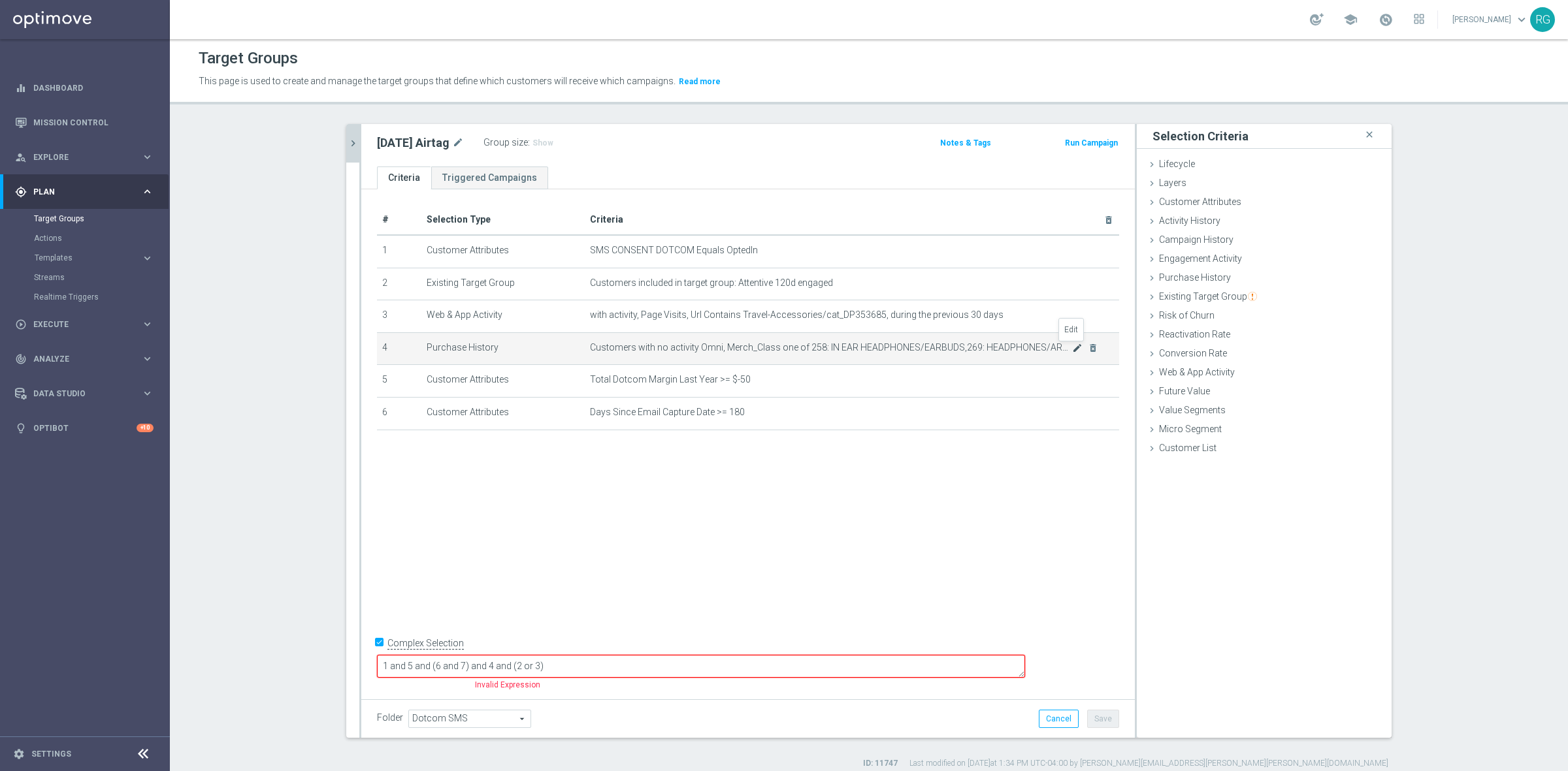
click at [1073, 348] on icon "mode_edit" at bounding box center [1077, 348] width 10 height 10
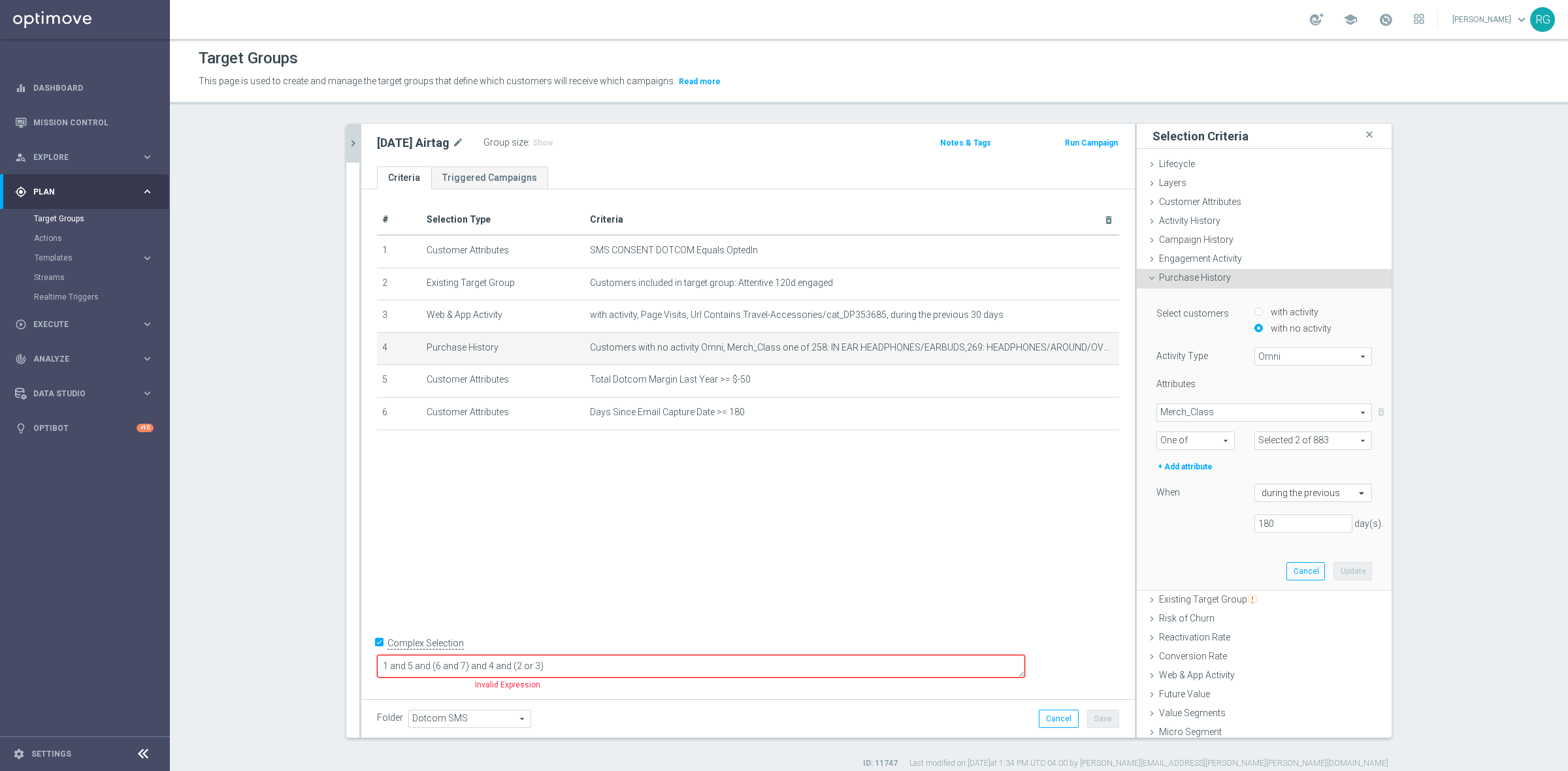
click at [1202, 437] on span "One of" at bounding box center [1196, 441] width 77 height 17
click at [1284, 441] on span at bounding box center [1313, 441] width 116 height 17
click at [1259, 465] on input "Show Selected" at bounding box center [1263, 469] width 9 height 9
checkbox input "true"
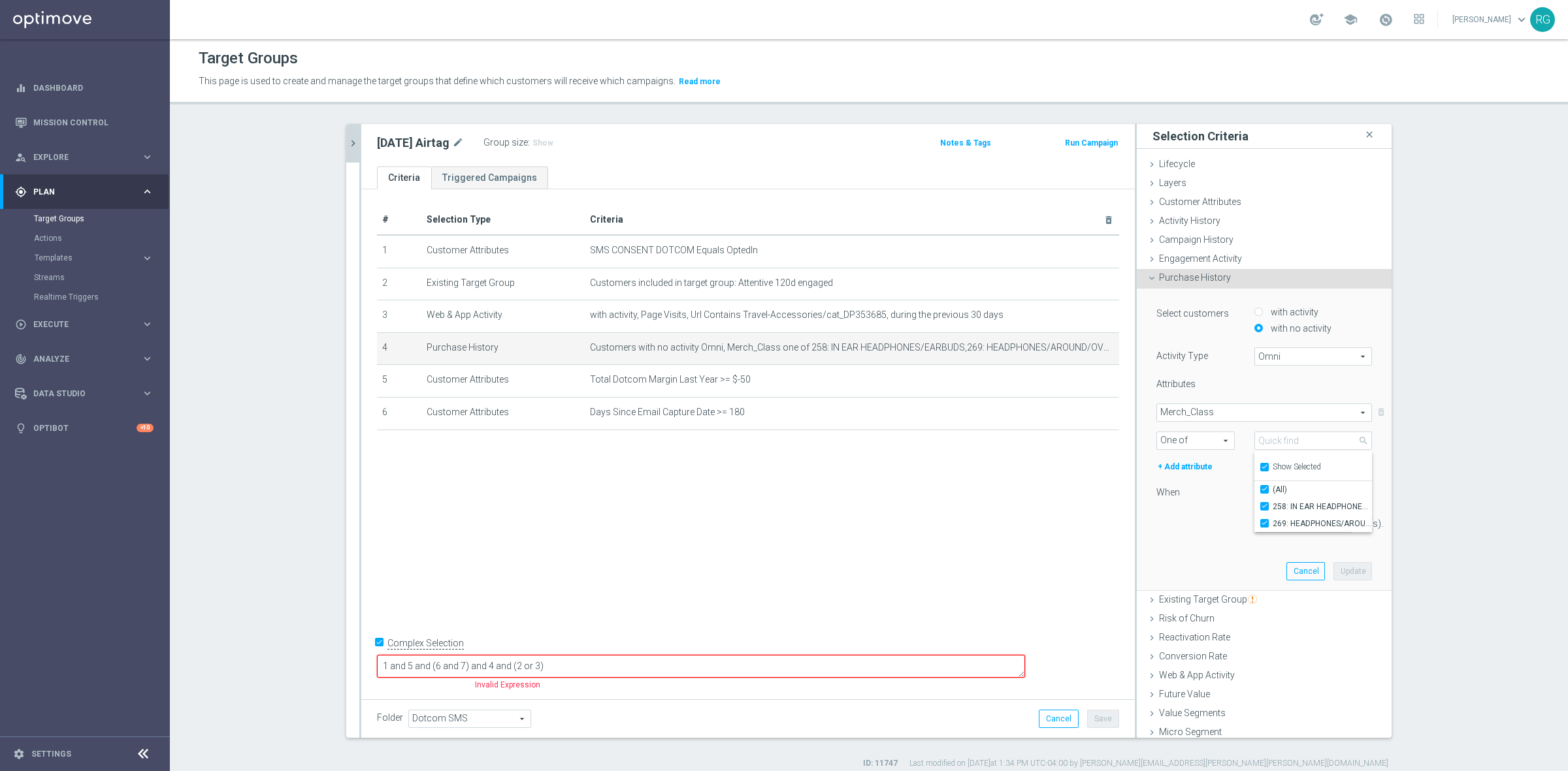
click at [1259, 465] on input "Show Selected" at bounding box center [1263, 469] width 9 height 9
checkbox input "false"
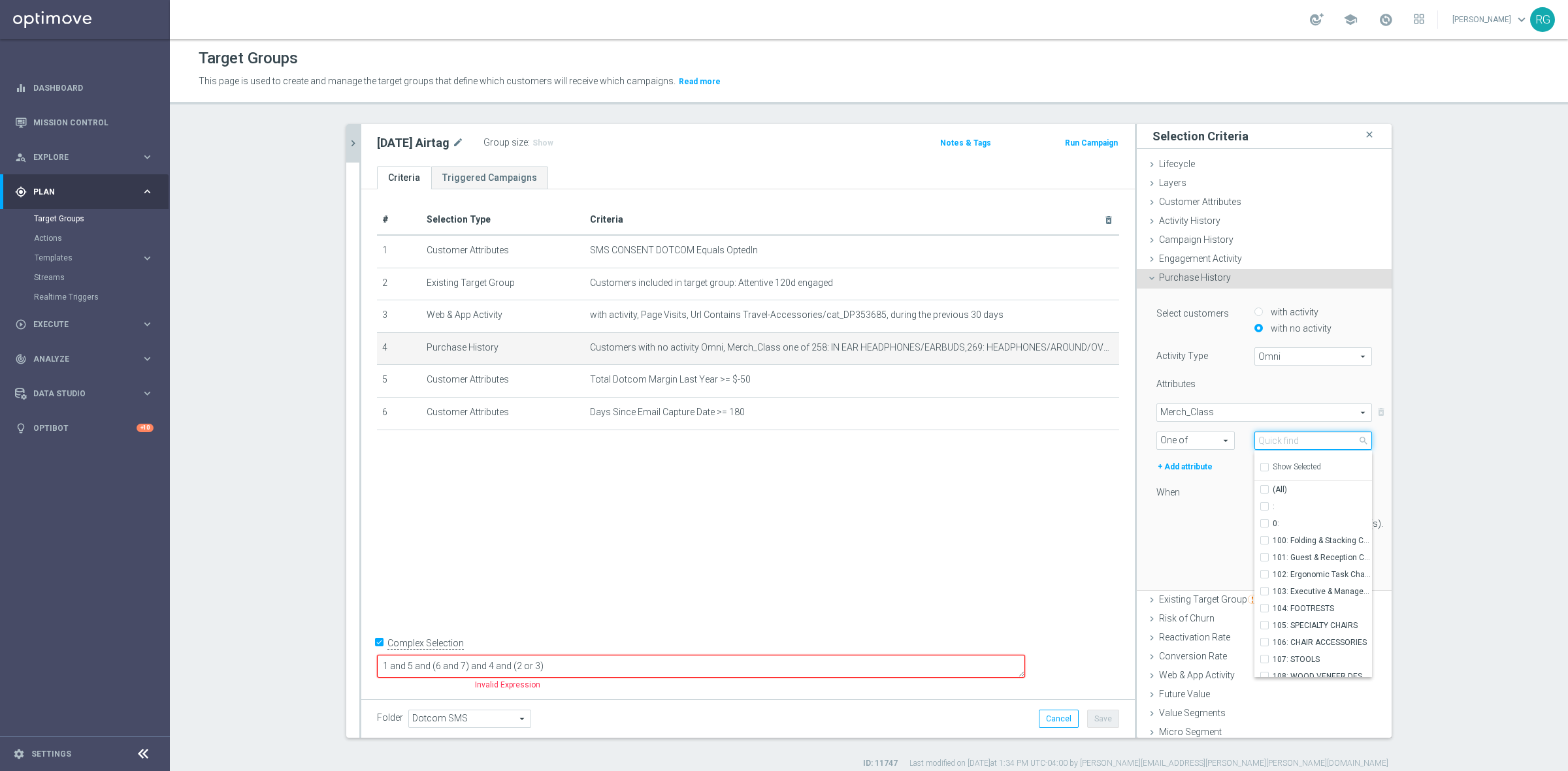
click at [1268, 437] on input "search" at bounding box center [1312, 440] width 117 height 18
type input "a"
click at [1248, 405] on span "Merch_Class" at bounding box center [1264, 413] width 214 height 17
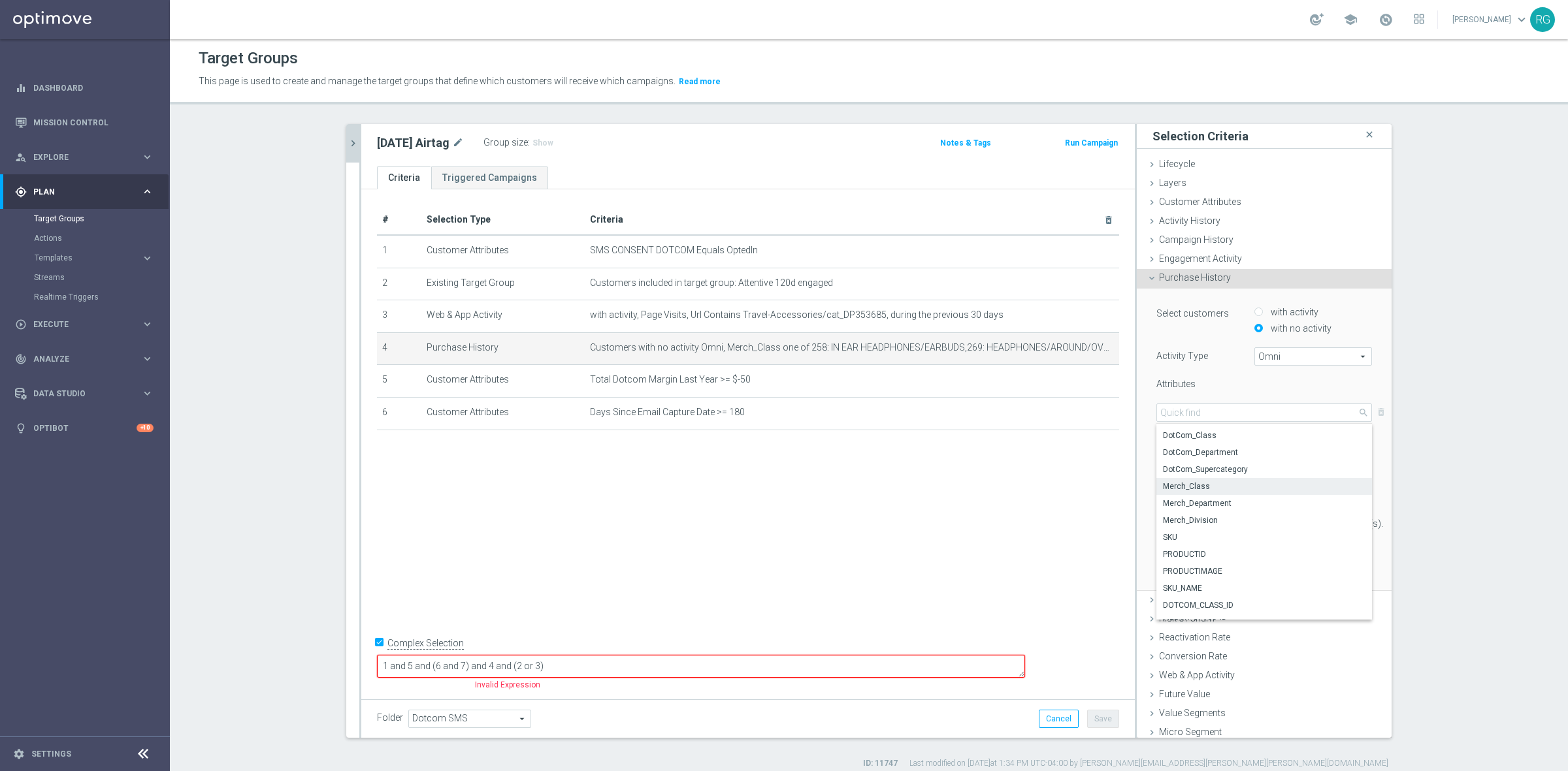
scroll to position [94, 0]
click at [1191, 523] on span "SKU" at bounding box center [1263, 521] width 202 height 10
type input "SKU"
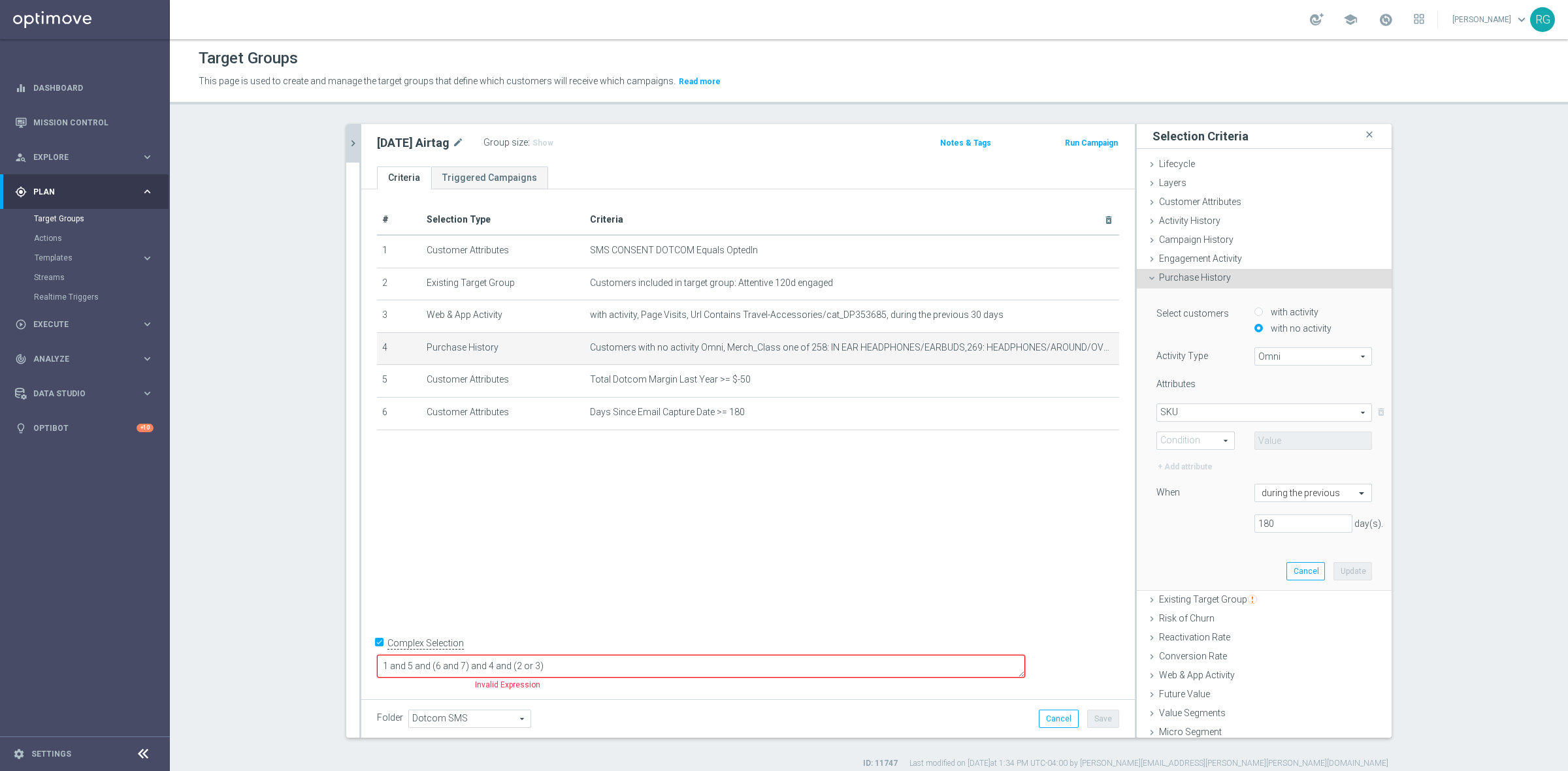
click at [1230, 412] on span "SKU" at bounding box center [1264, 413] width 214 height 17
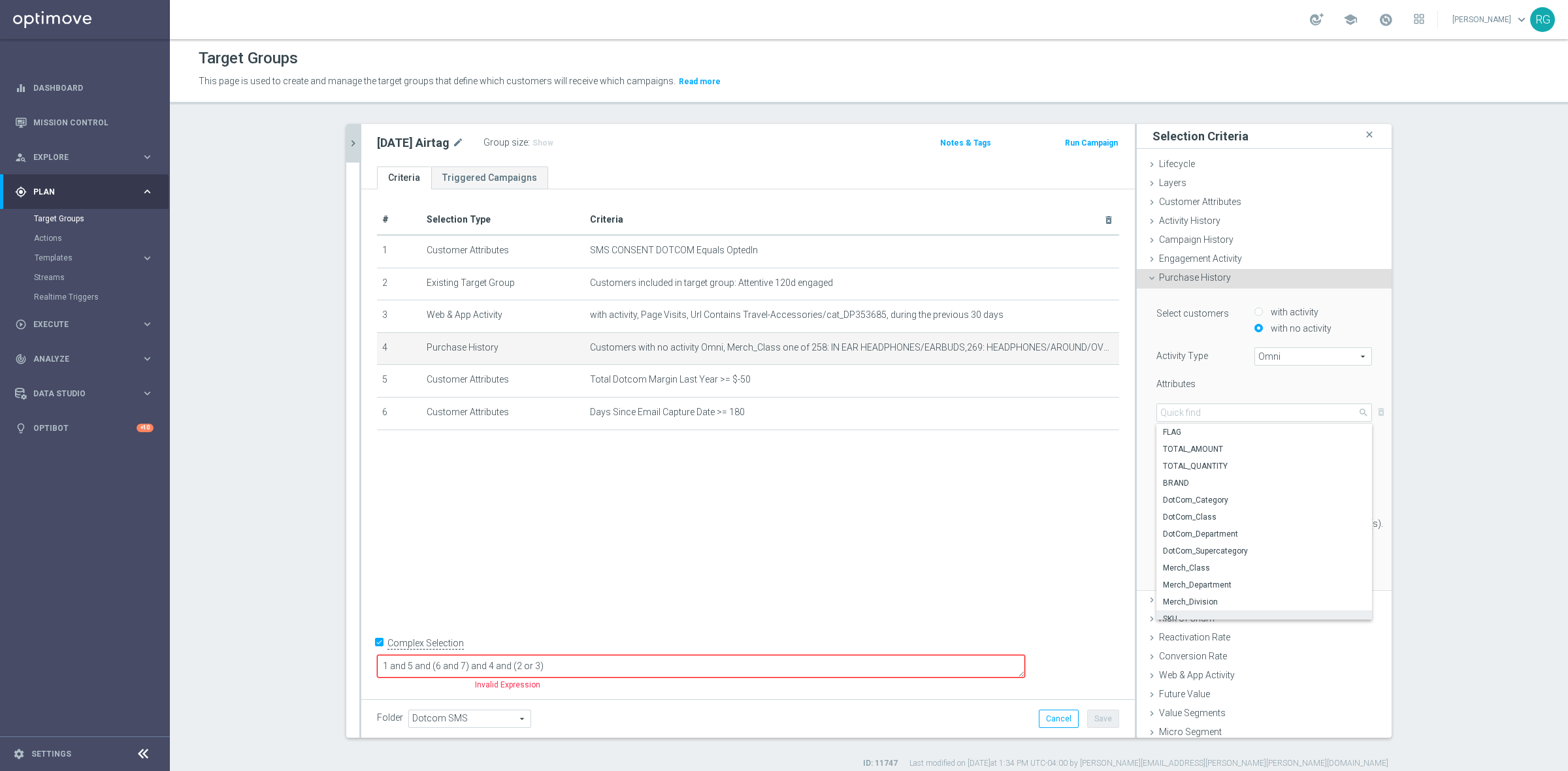
click at [1237, 382] on div "Attributes" at bounding box center [1263, 385] width 235 height 15
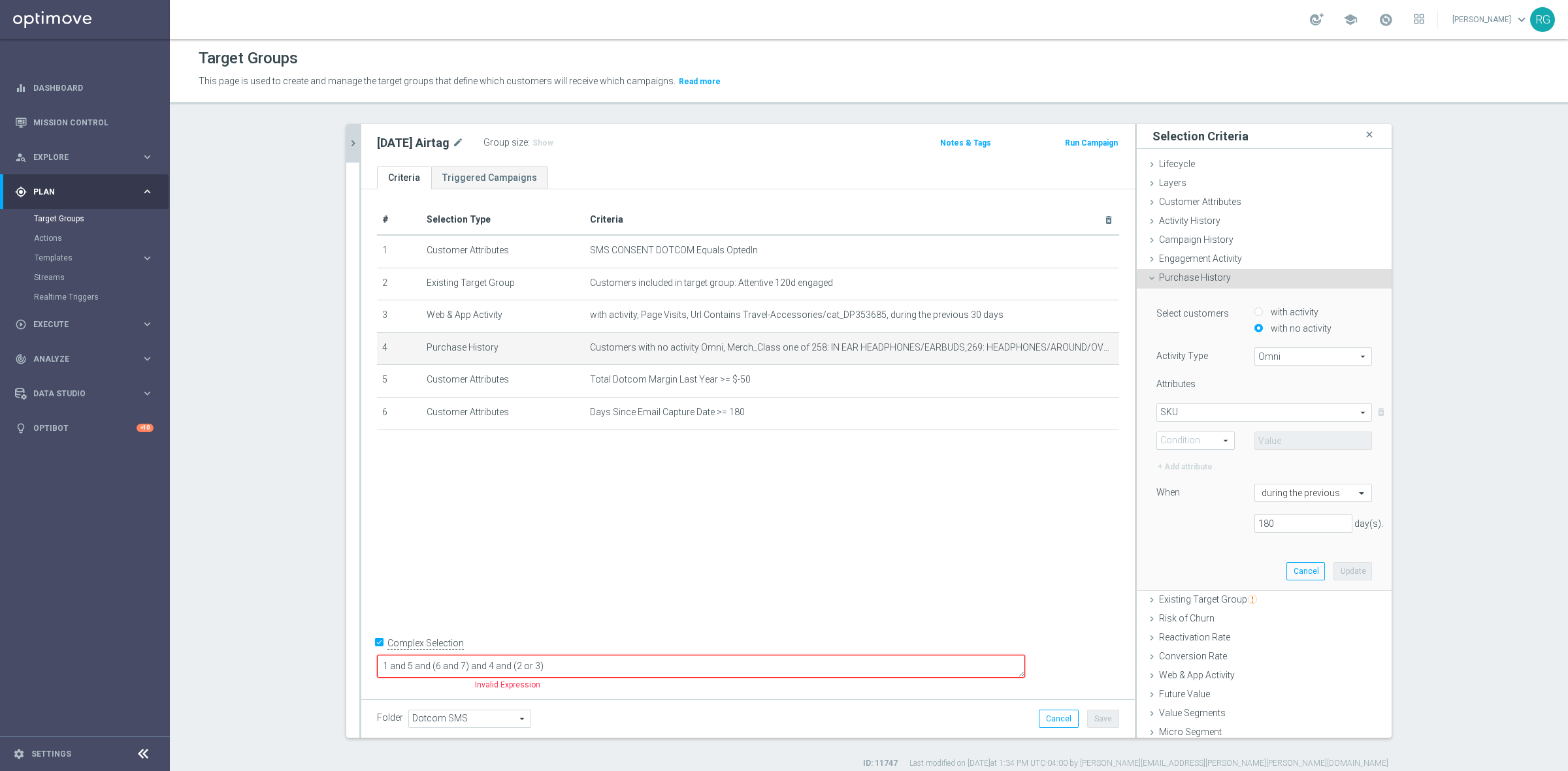
click at [1204, 439] on span "One of" at bounding box center [1196, 441] width 77 height 17
click at [1194, 560] on span "One of" at bounding box center [1195, 561] width 64 height 10
type input "One of"
click at [1303, 434] on input "text" at bounding box center [1312, 440] width 117 height 18
click at [1248, 404] on span "SKU" at bounding box center [1264, 413] width 214 height 17
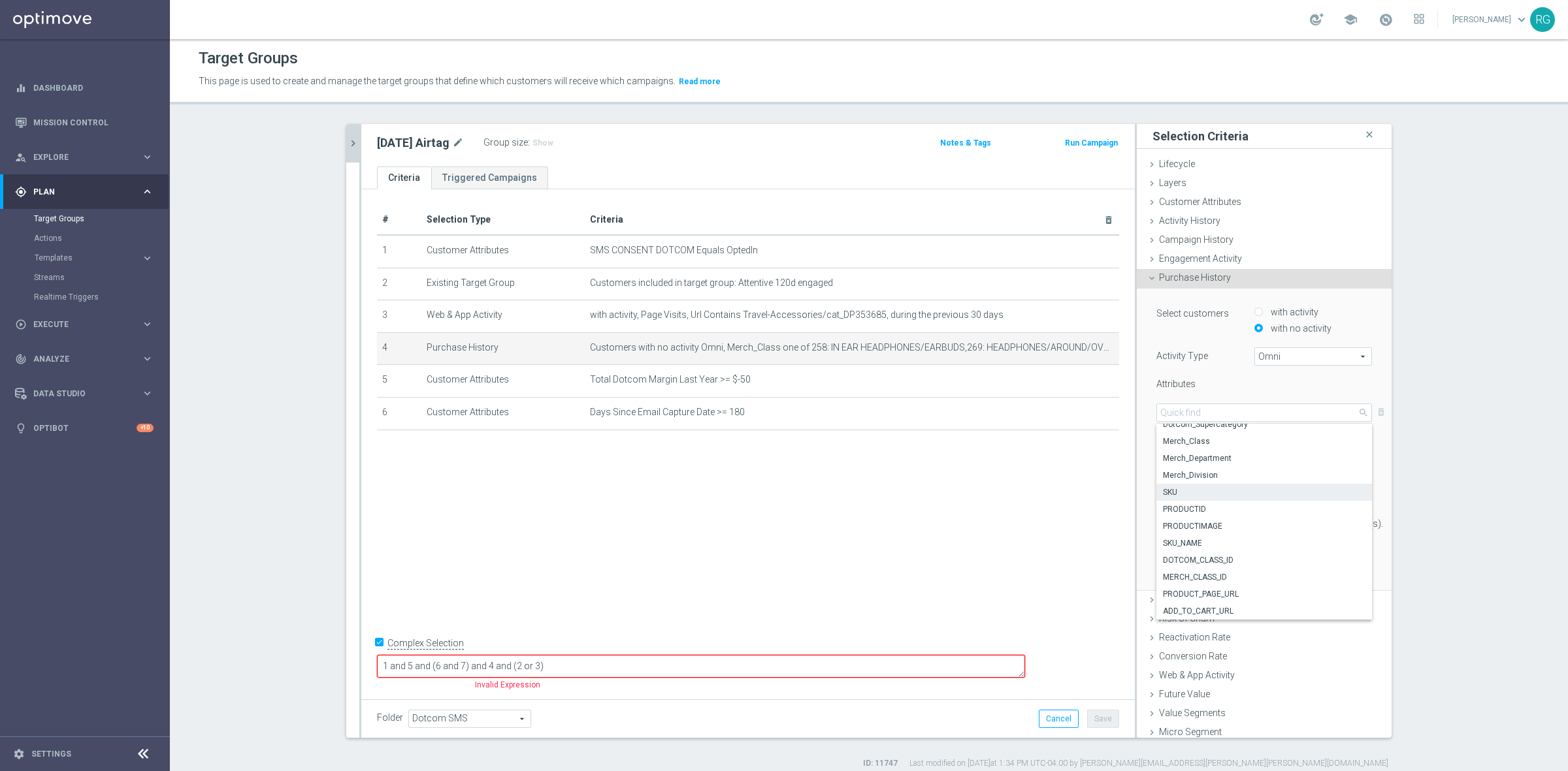
scroll to position [147, 0]
click at [1252, 516] on span "SKU_NAME" at bounding box center [1263, 517] width 202 height 10
type input "SKU_NAME"
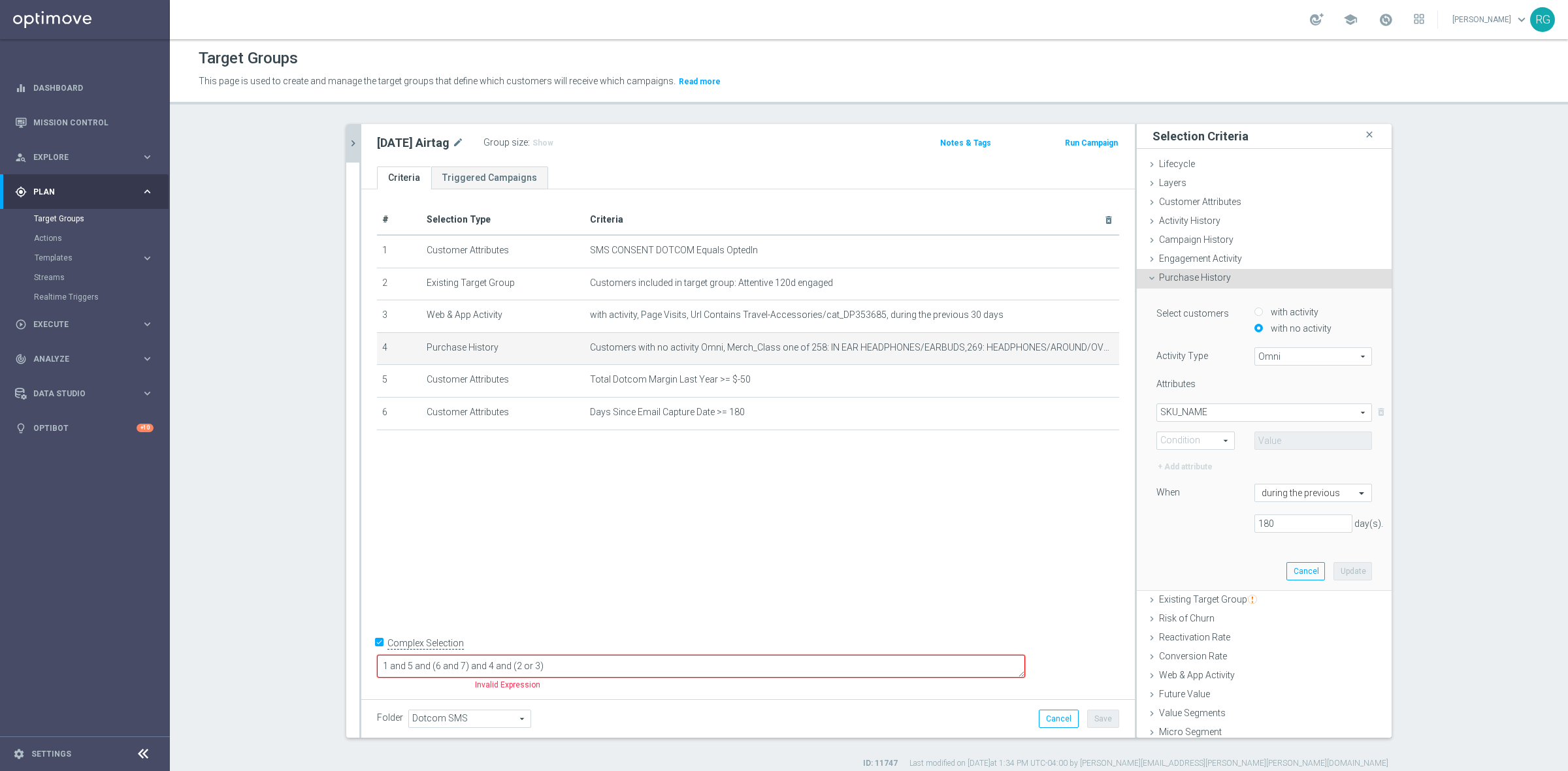
click at [1200, 435] on span "One of" at bounding box center [1196, 441] width 77 height 17
click at [1206, 462] on span "Equals" at bounding box center [1195, 459] width 64 height 10
type input "Equals"
click at [1274, 441] on input "text" at bounding box center [1312, 440] width 117 height 18
click at [1234, 408] on span "SKU_NAME" at bounding box center [1264, 413] width 214 height 17
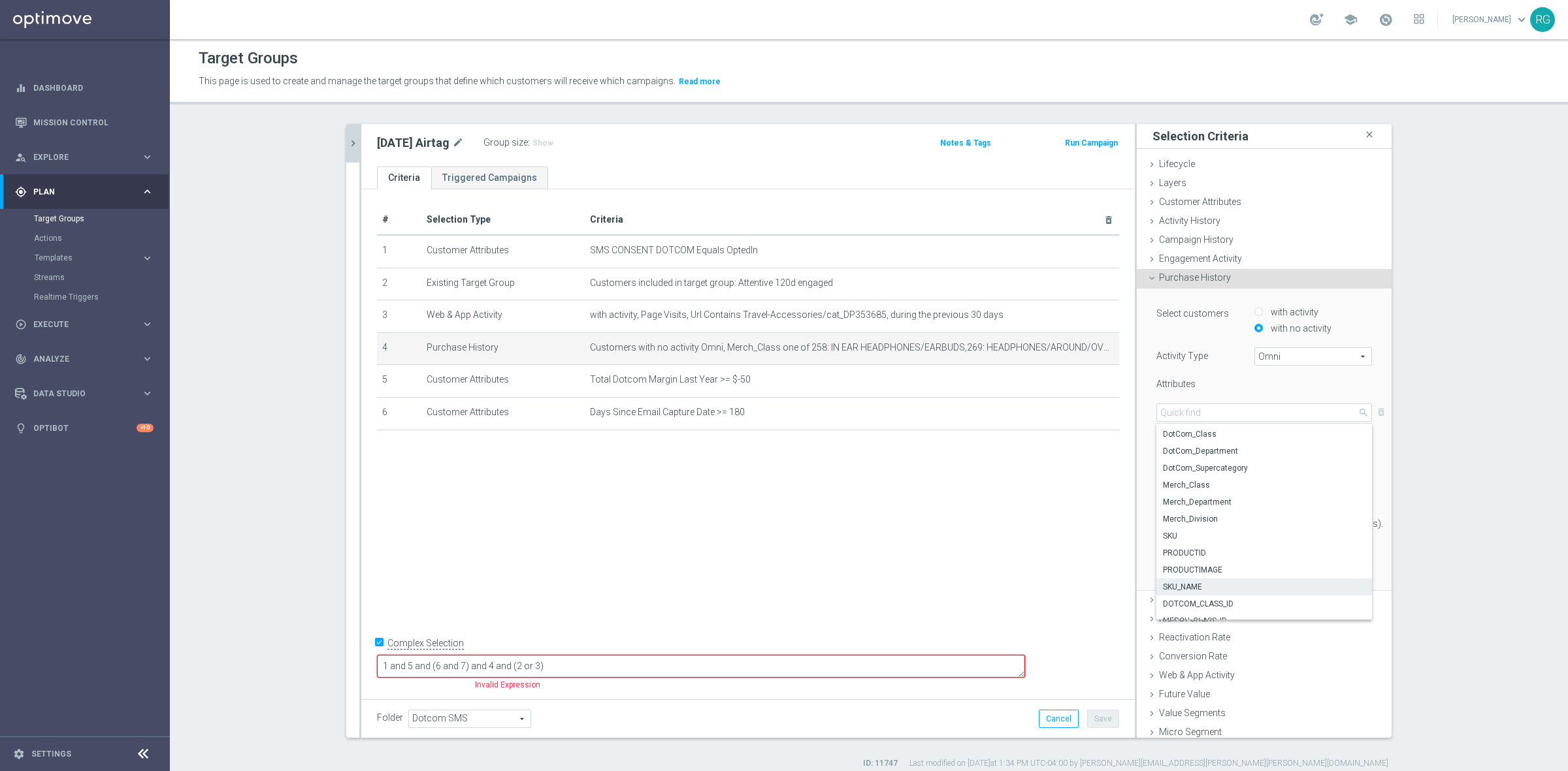
scroll to position [68, 0]
click at [1226, 497] on span "Merch_Class" at bounding box center [1263, 496] width 202 height 10
type input "Merch_Class"
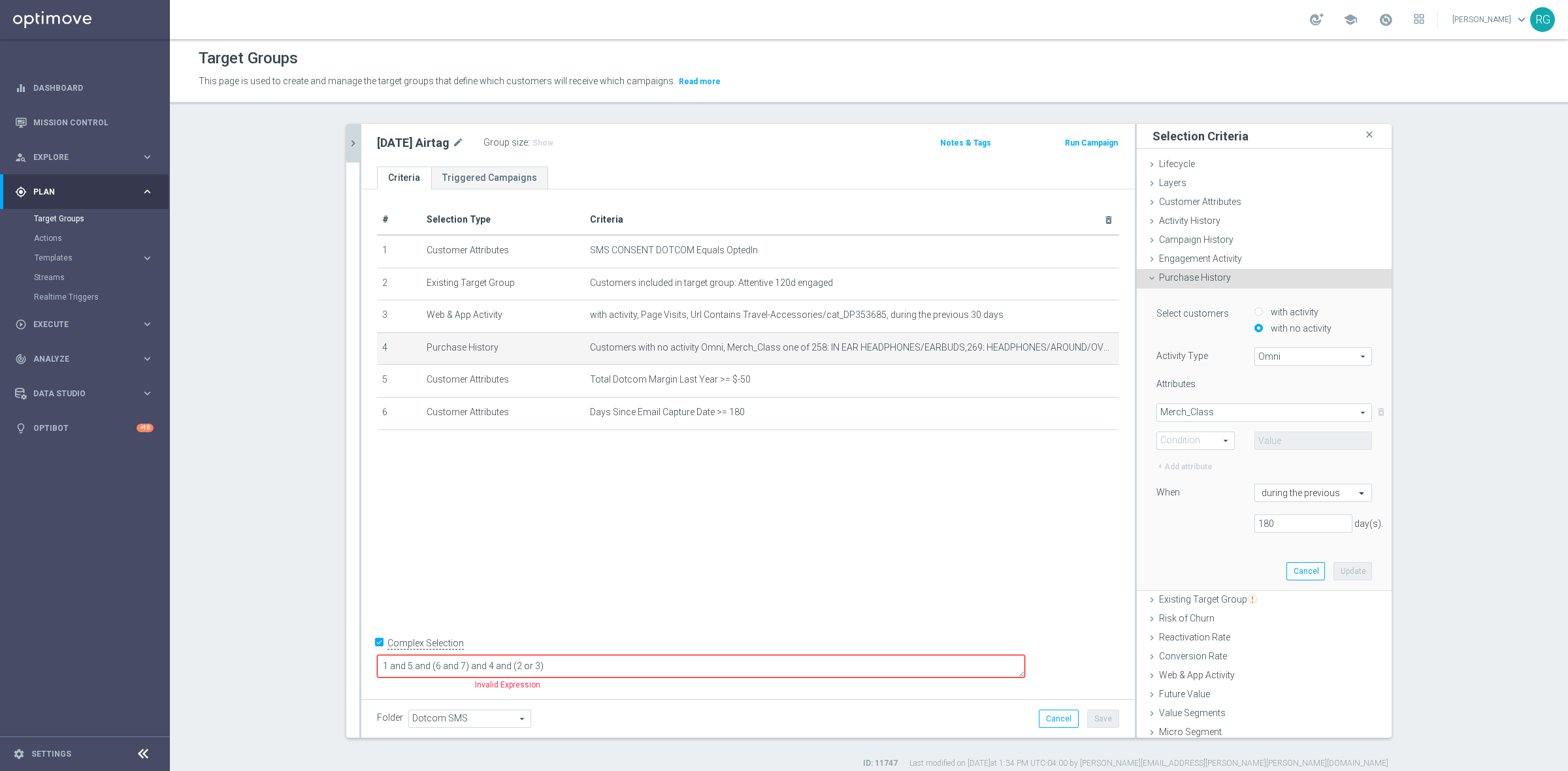
click at [1203, 435] on span "Equals" at bounding box center [1196, 441] width 77 height 17
click at [1174, 556] on span "One of" at bounding box center [1195, 561] width 64 height 10
type input "One of"
click at [1272, 439] on span at bounding box center [1313, 441] width 116 height 17
click at [1272, 438] on input "search" at bounding box center [1312, 440] width 117 height 18
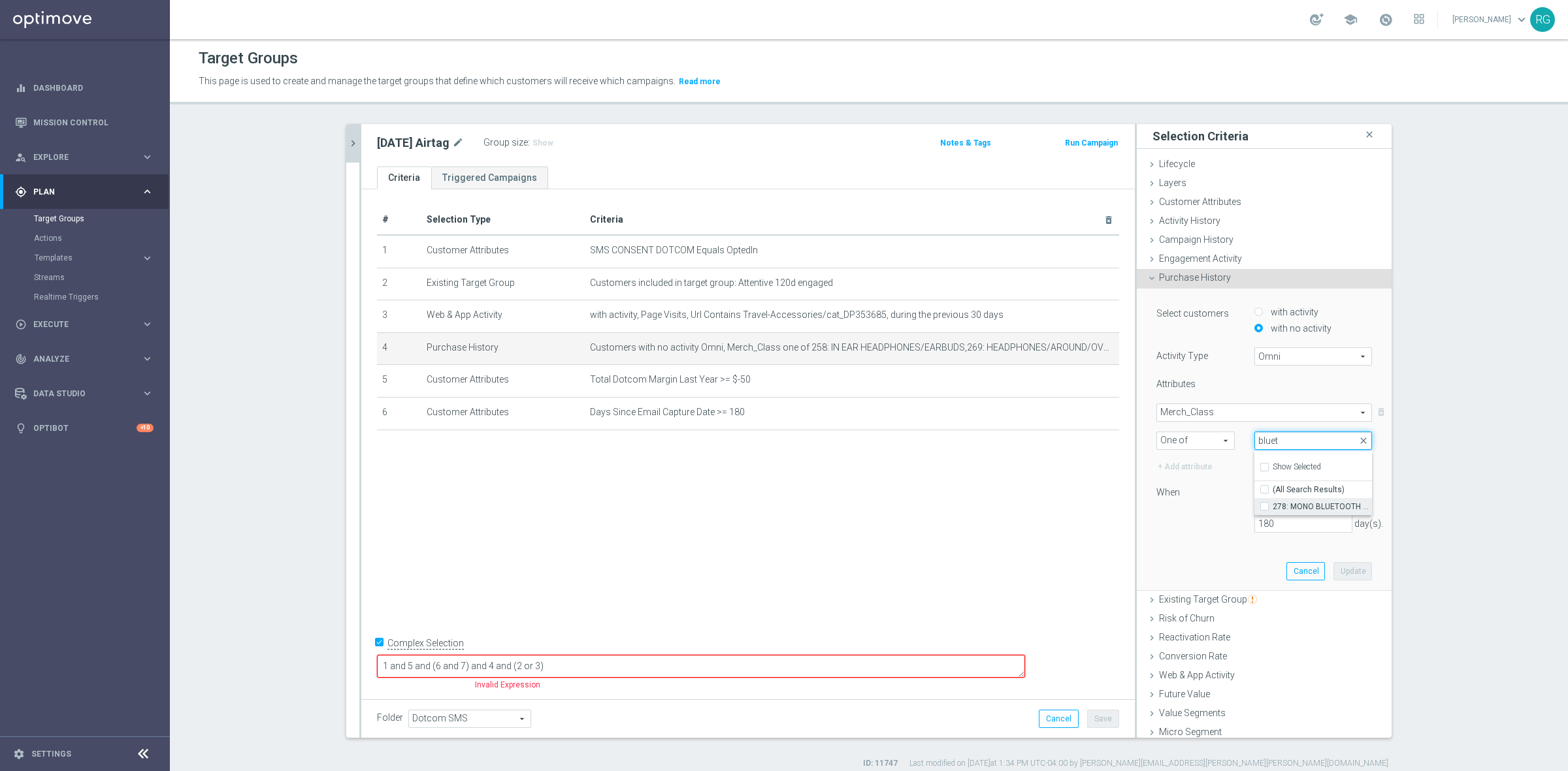
type input "bluet"
click at [1307, 507] on span "278: MONO BLUETOOTH DEVICES" at bounding box center [1322, 506] width 99 height 10
click at [1272, 507] on input "278: MONO BLUETOOTH DEVICES" at bounding box center [1268, 506] width 9 height 9
checkbox input "true"
type input "278: MONO BLUETOOTH DEVICES"
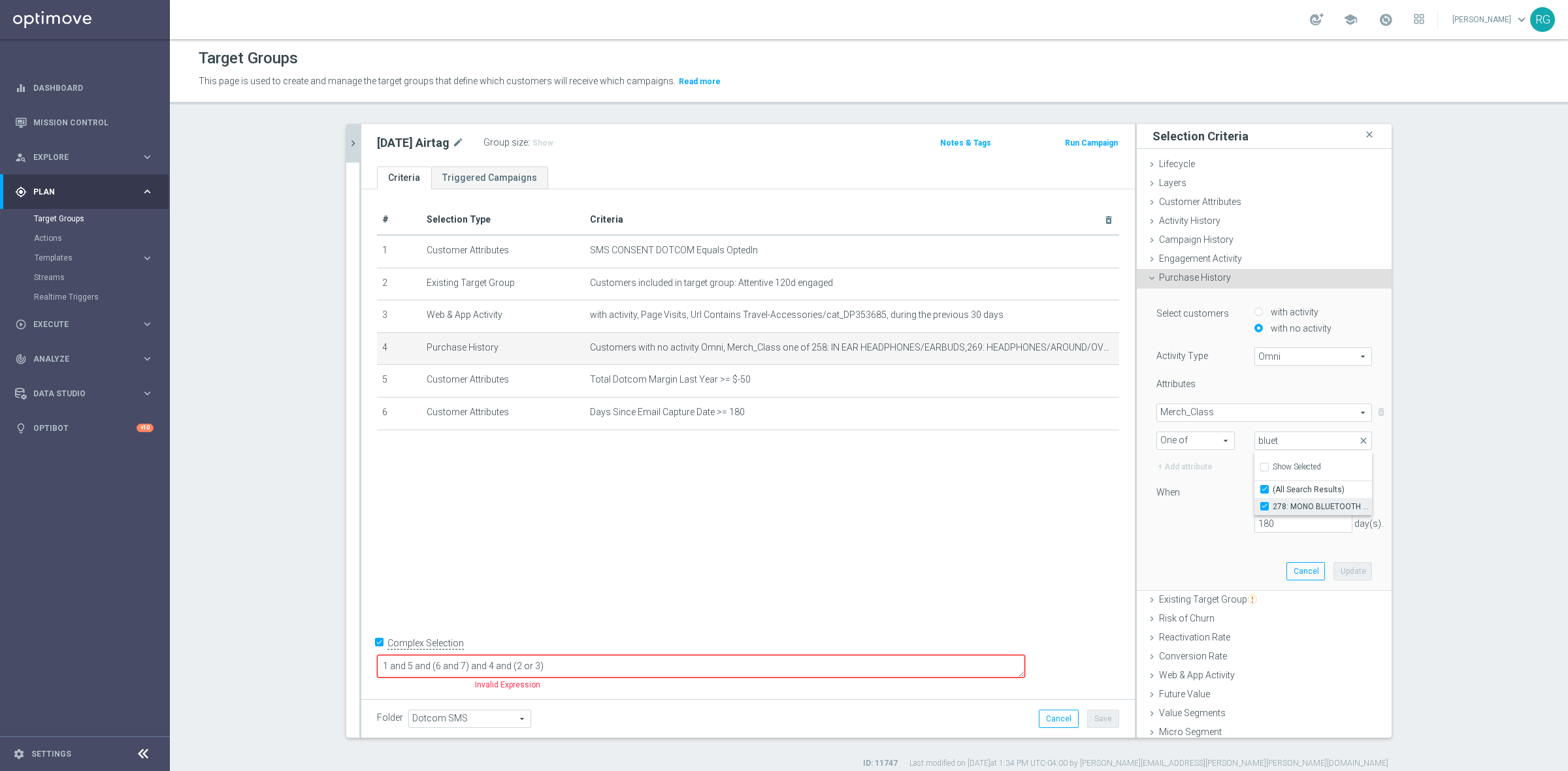
checkbox input "true"
click at [1278, 445] on input "bluet" at bounding box center [1312, 440] width 117 height 18
type input "blue"
checkbox input "false"
type input "b"
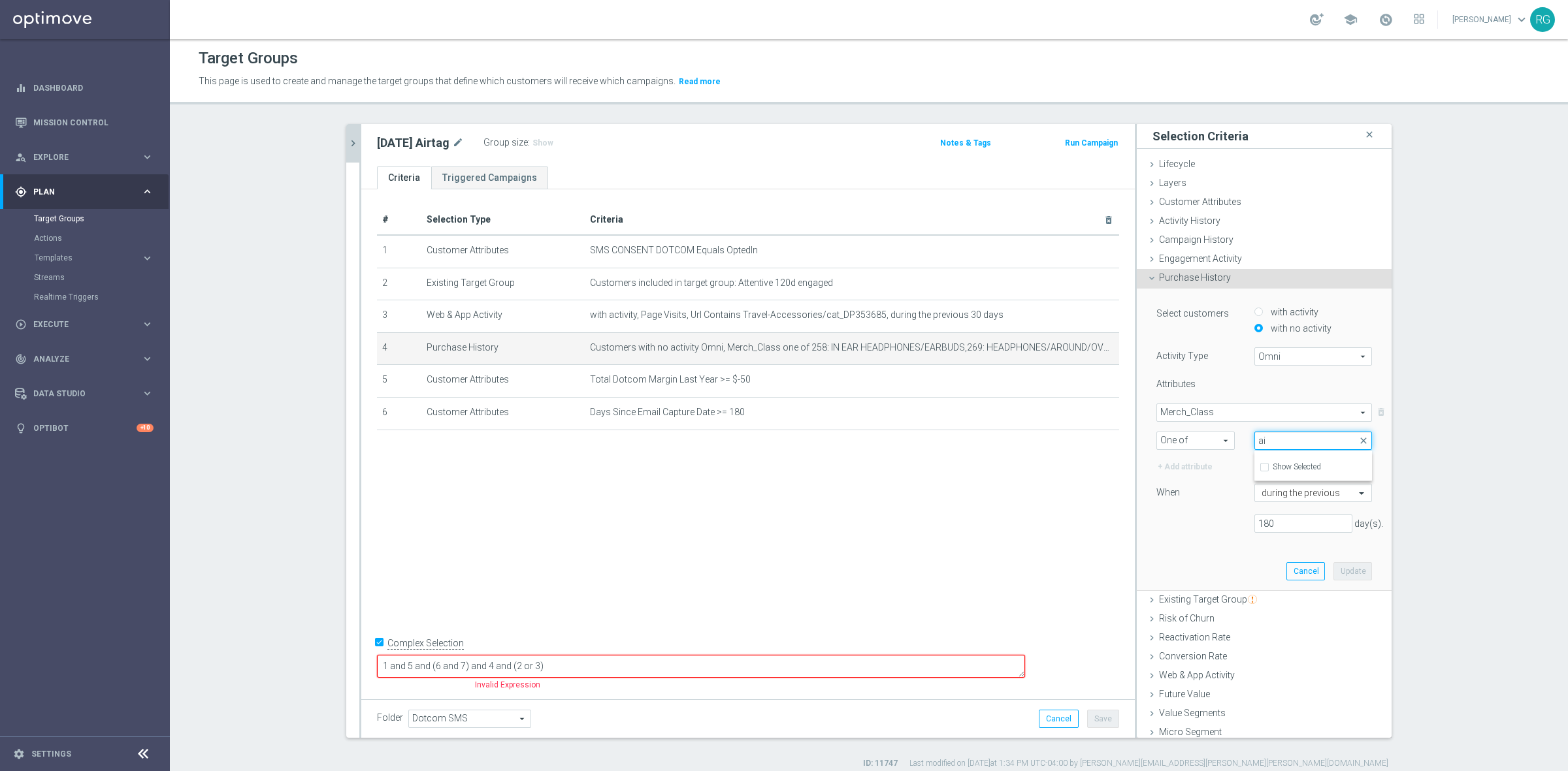
type input "a"
type input "tracker"
click at [1197, 460] on div "+ Add attribute" at bounding box center [1195, 467] width 98 height 14
click at [1214, 408] on span "Merch_Class" at bounding box center [1264, 413] width 214 height 17
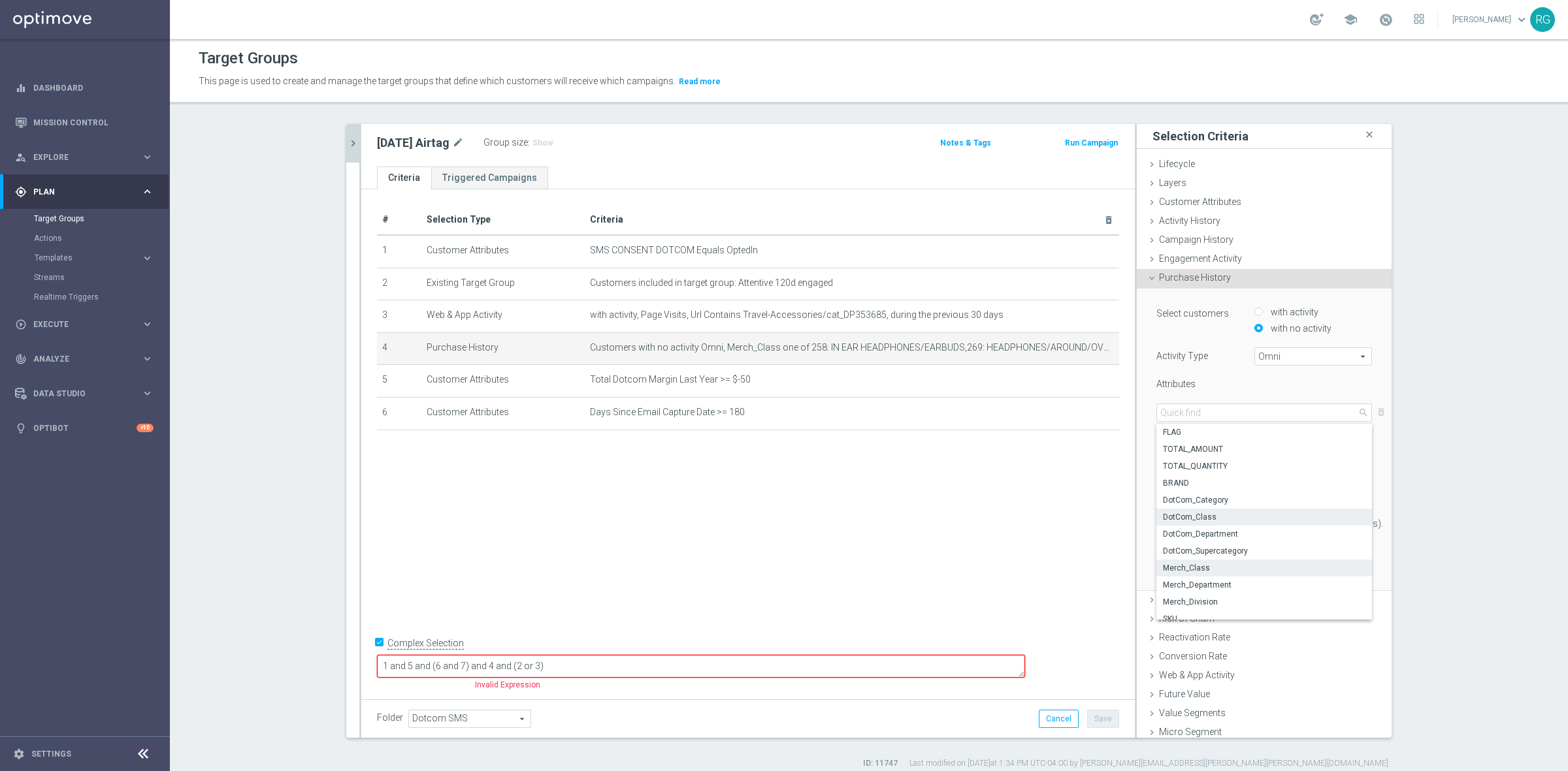
click at [1214, 517] on span "DotCom_Class" at bounding box center [1263, 517] width 202 height 10
type input "DotCom_Class"
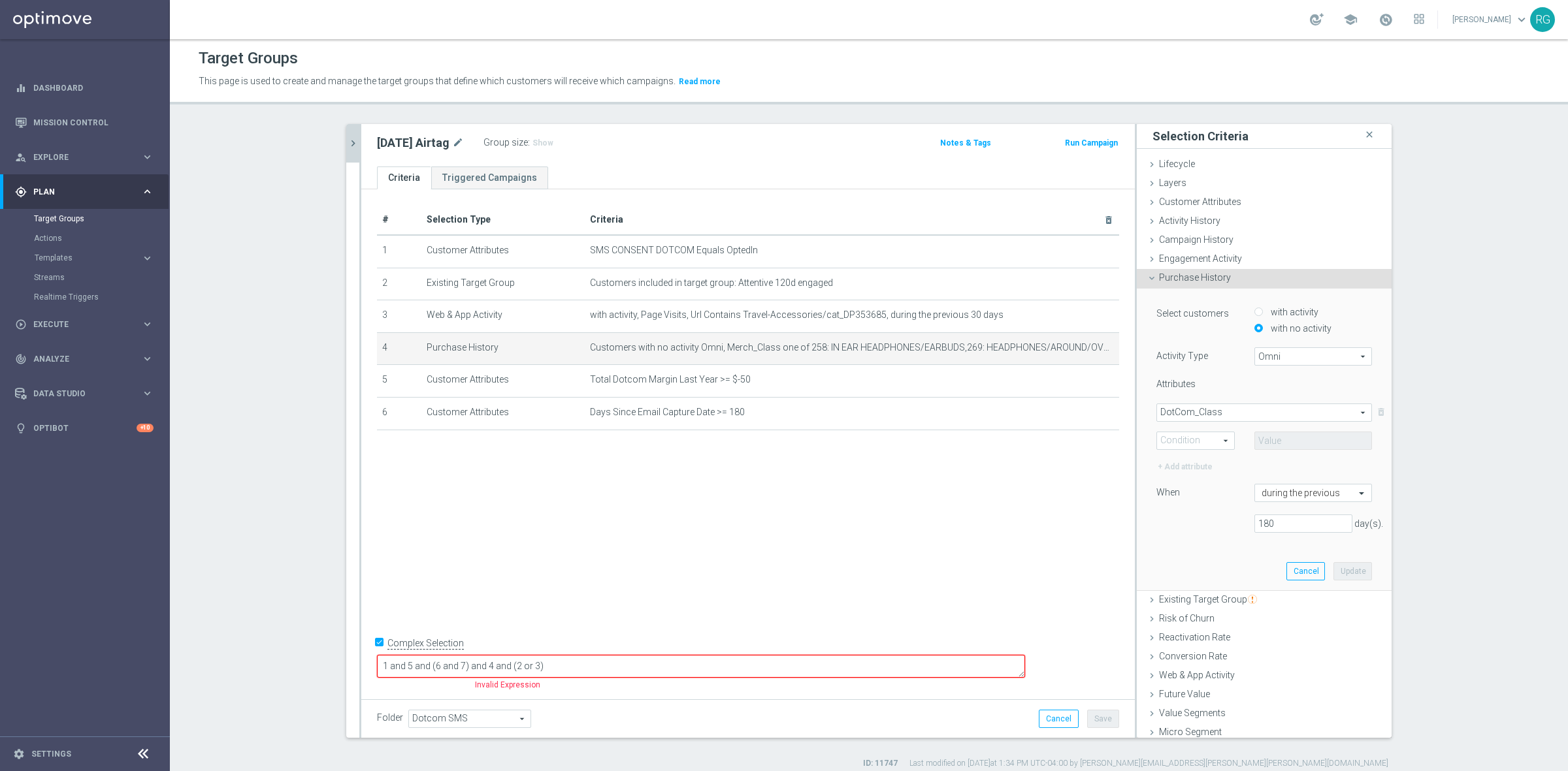
click at [1190, 439] on span "One of" at bounding box center [1196, 441] width 77 height 17
click at [1190, 458] on span "Equals" at bounding box center [1195, 459] width 64 height 10
type input "Equals"
click at [1296, 434] on input "text" at bounding box center [1312, 440] width 117 height 18
click at [1207, 405] on span "DotCom_Class" at bounding box center [1264, 413] width 214 height 17
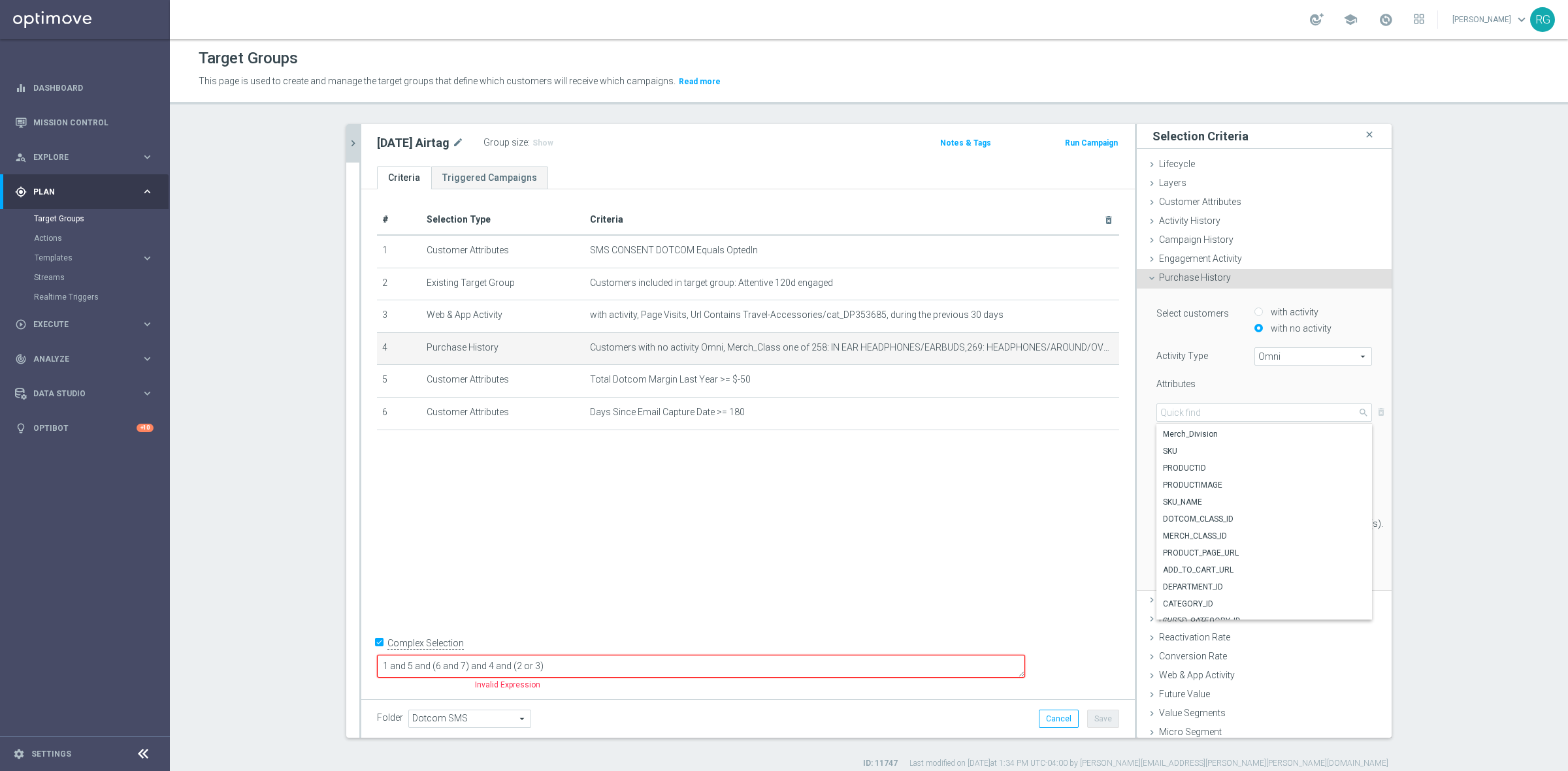
scroll to position [171, 0]
click at [1200, 540] on span "PRODUCT_PAGE_URL" at bounding box center [1263, 543] width 202 height 10
type input "PRODUCT_PAGE_URL"
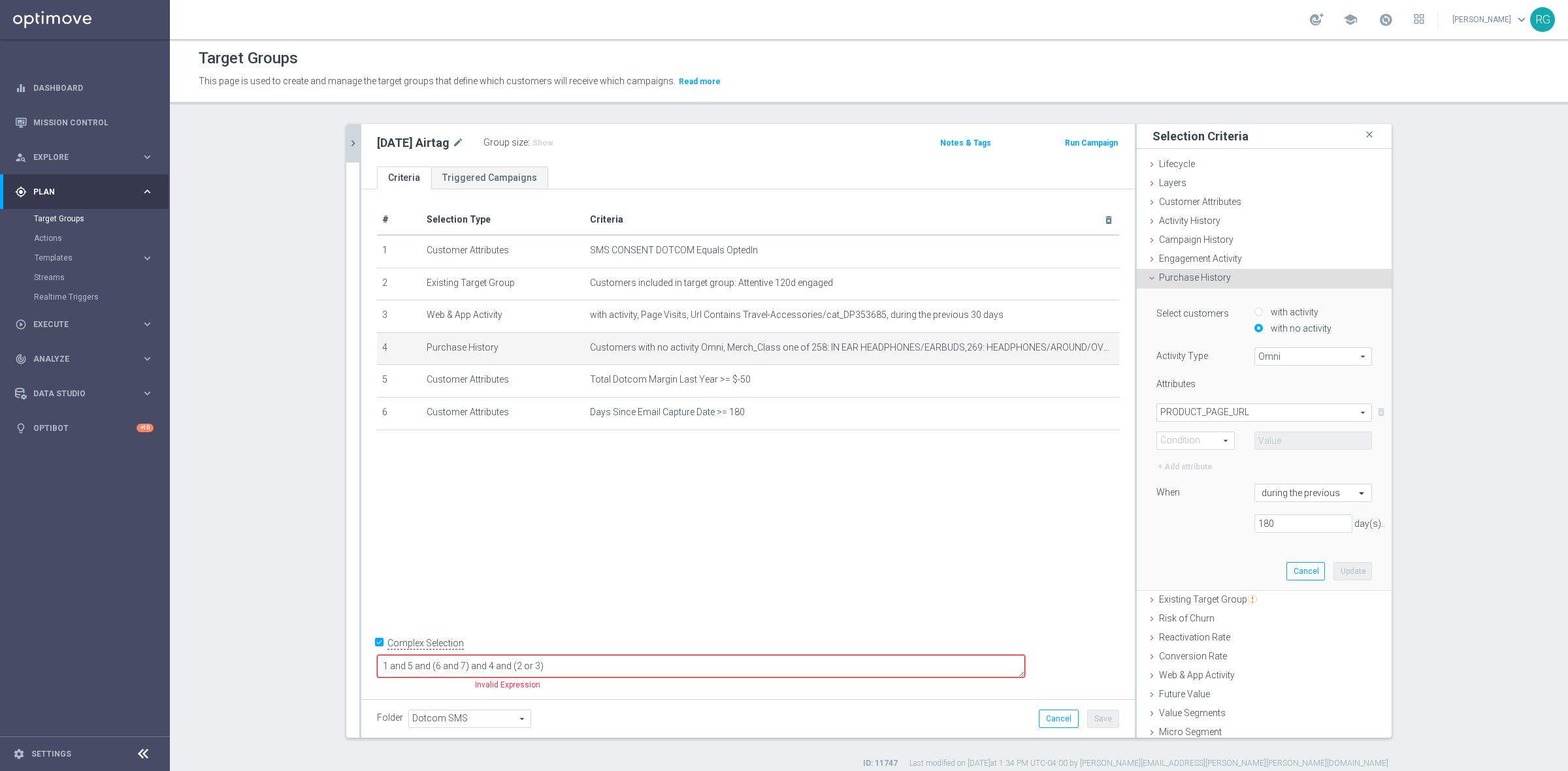
click at [1202, 433] on span "Equals" at bounding box center [1196, 441] width 77 height 17
click at [1178, 527] on span "Contains" at bounding box center [1195, 527] width 64 height 10
type input "Contains"
click at [1267, 439] on input "text" at bounding box center [1312, 440] width 117 height 18
paste input "tracker"
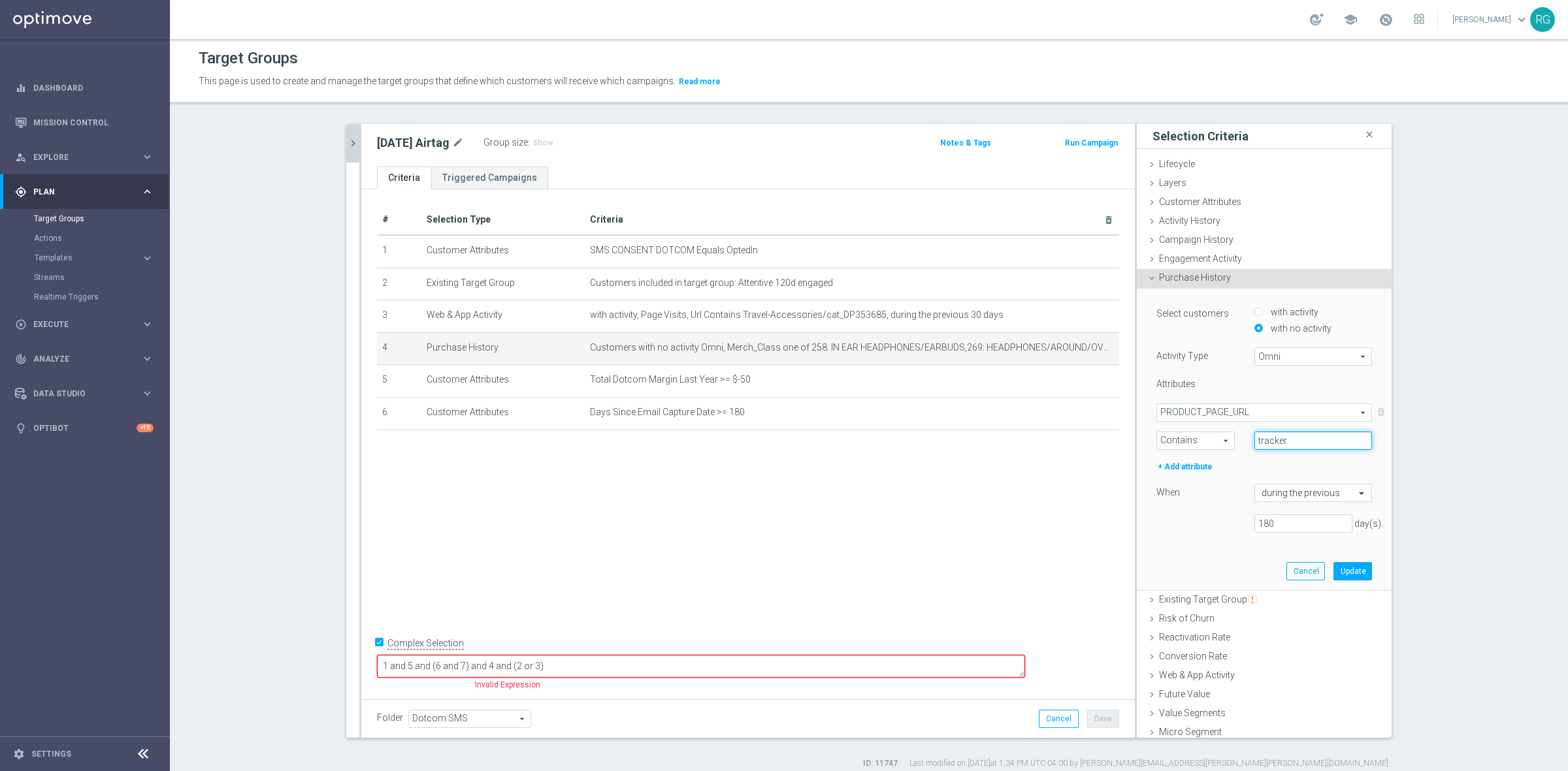
type input "tracker"
drag, startPoint x: 1274, startPoint y: 524, endPoint x: 1215, endPoint y: 524, distance: 59.0
click at [1215, 524] on div "180 day(s)." at bounding box center [1263, 523] width 235 height 18
type input "60"
click at [1345, 570] on button "Update" at bounding box center [1352, 570] width 39 height 18
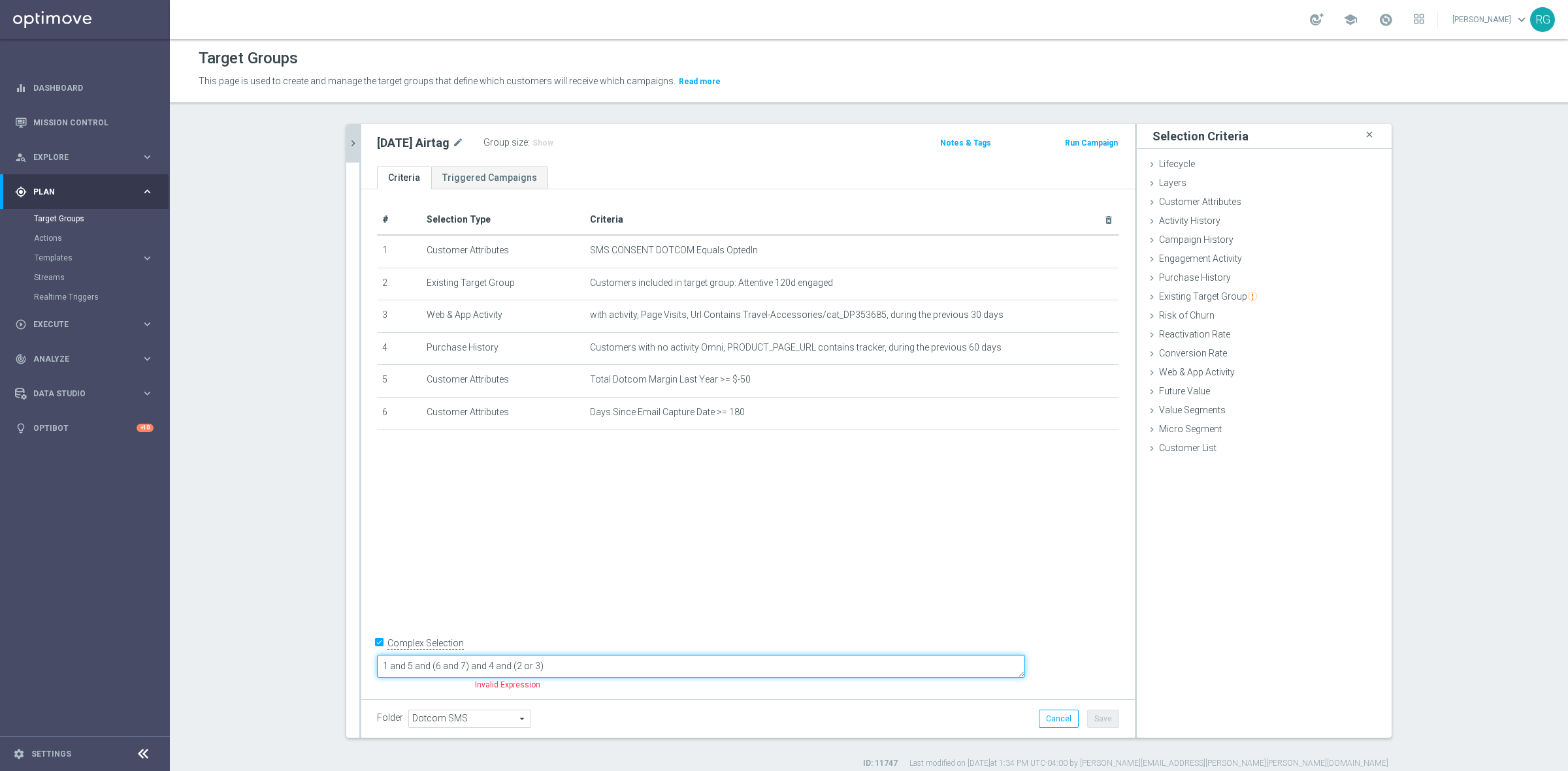
click at [498, 666] on textarea "1 and 5 and (6 and 7) and 4 and (2 or 3)" at bounding box center [701, 666] width 648 height 23
click at [526, 663] on textarea "1 and 4 and (6 and 7) and 4 and (2 or 3)" at bounding box center [701, 666] width 648 height 23
drag, startPoint x: 640, startPoint y: 666, endPoint x: 605, endPoint y: 670, distance: 35.2
click at [605, 670] on textarea "1 and 4 and (5 and 6) and 4 and (2 or 3)" at bounding box center [701, 666] width 648 height 23
click at [616, 677] on textarea "1 and 4 and (5 and 6) and 4 and (2 or 3)" at bounding box center [701, 666] width 648 height 23
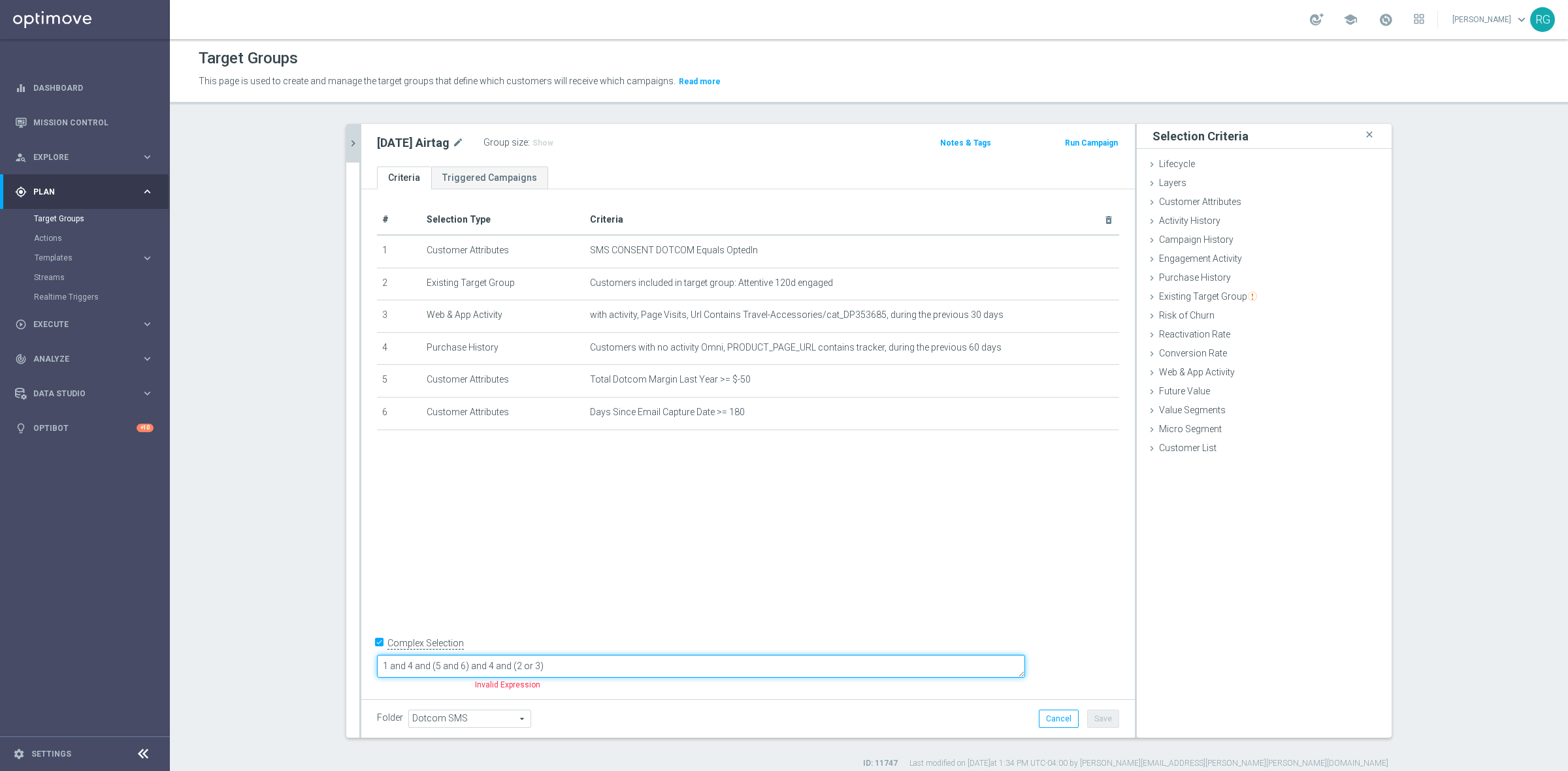
click at [596, 666] on textarea "1 and 4 and (5 and 6) and 4 and (2 or 3)" at bounding box center [701, 666] width 648 height 23
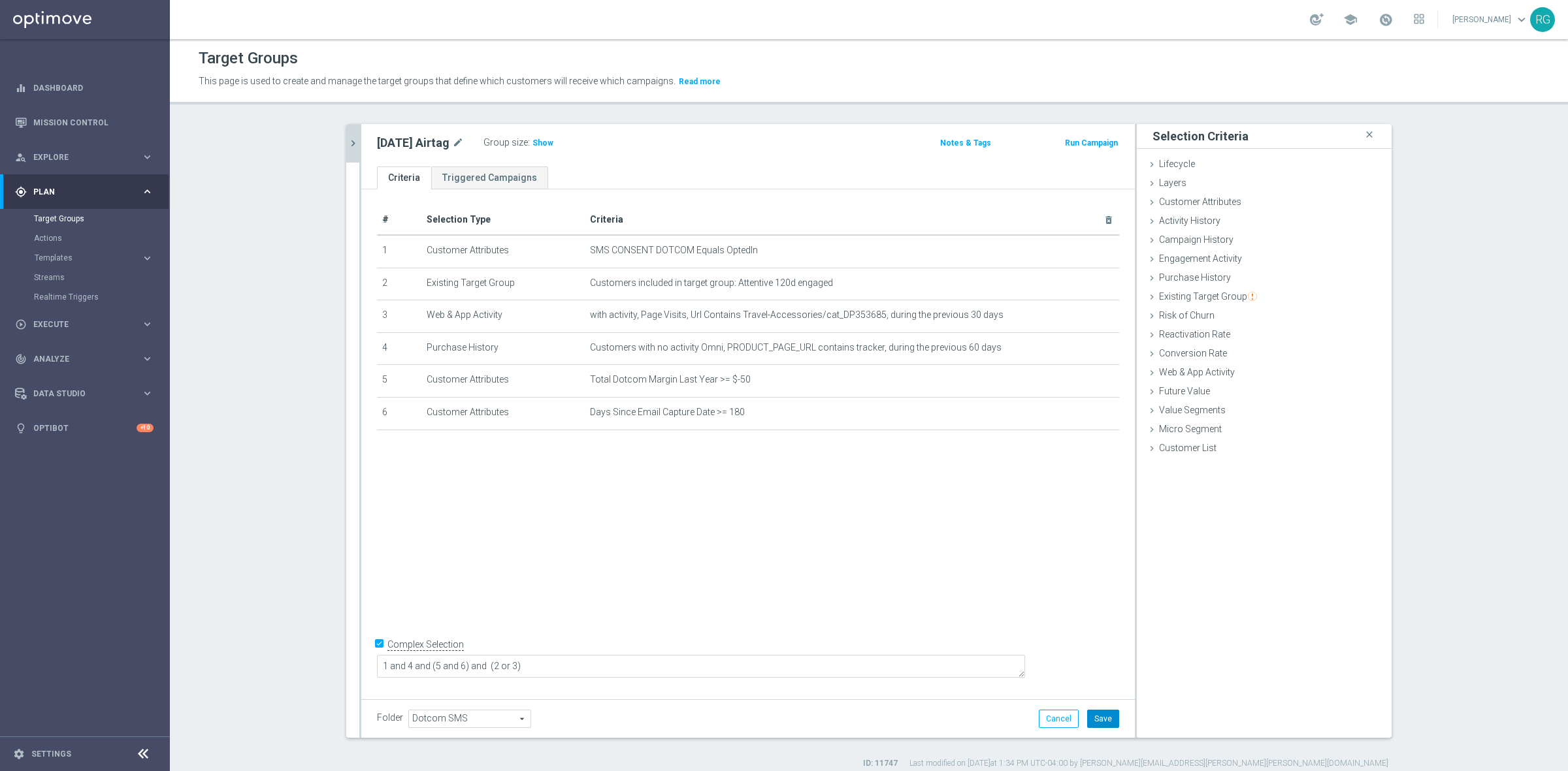
click at [1103, 722] on button "Save" at bounding box center [1103, 718] width 32 height 18
click at [536, 144] on span "Show" at bounding box center [542, 143] width 21 height 9
click at [351, 140] on icon "chevron_right" at bounding box center [353, 143] width 13 height 13
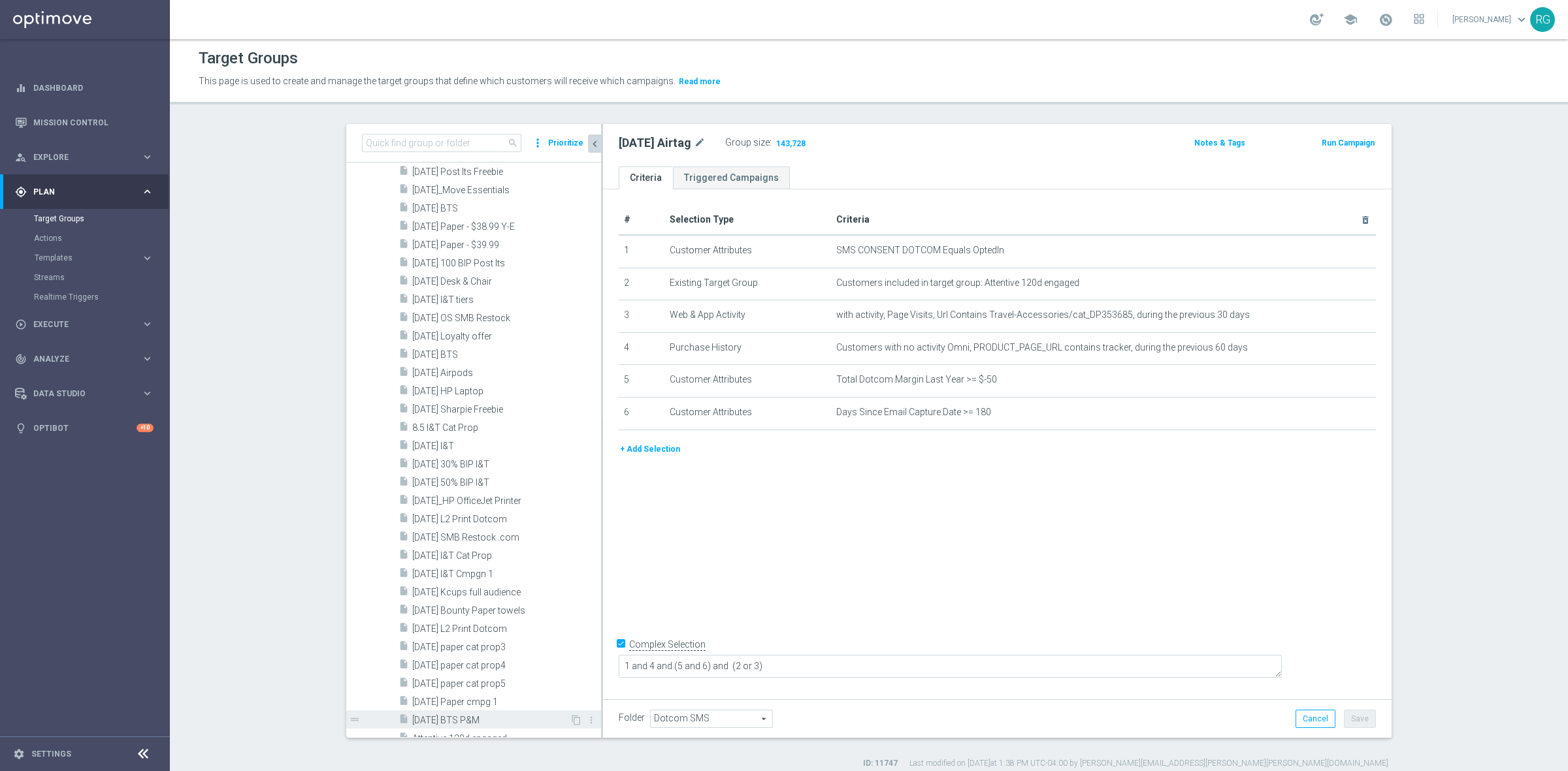
scroll to position [1780, 0]
click at [482, 358] on span "[DATE] Loyalty offer" at bounding box center [491, 363] width 157 height 11
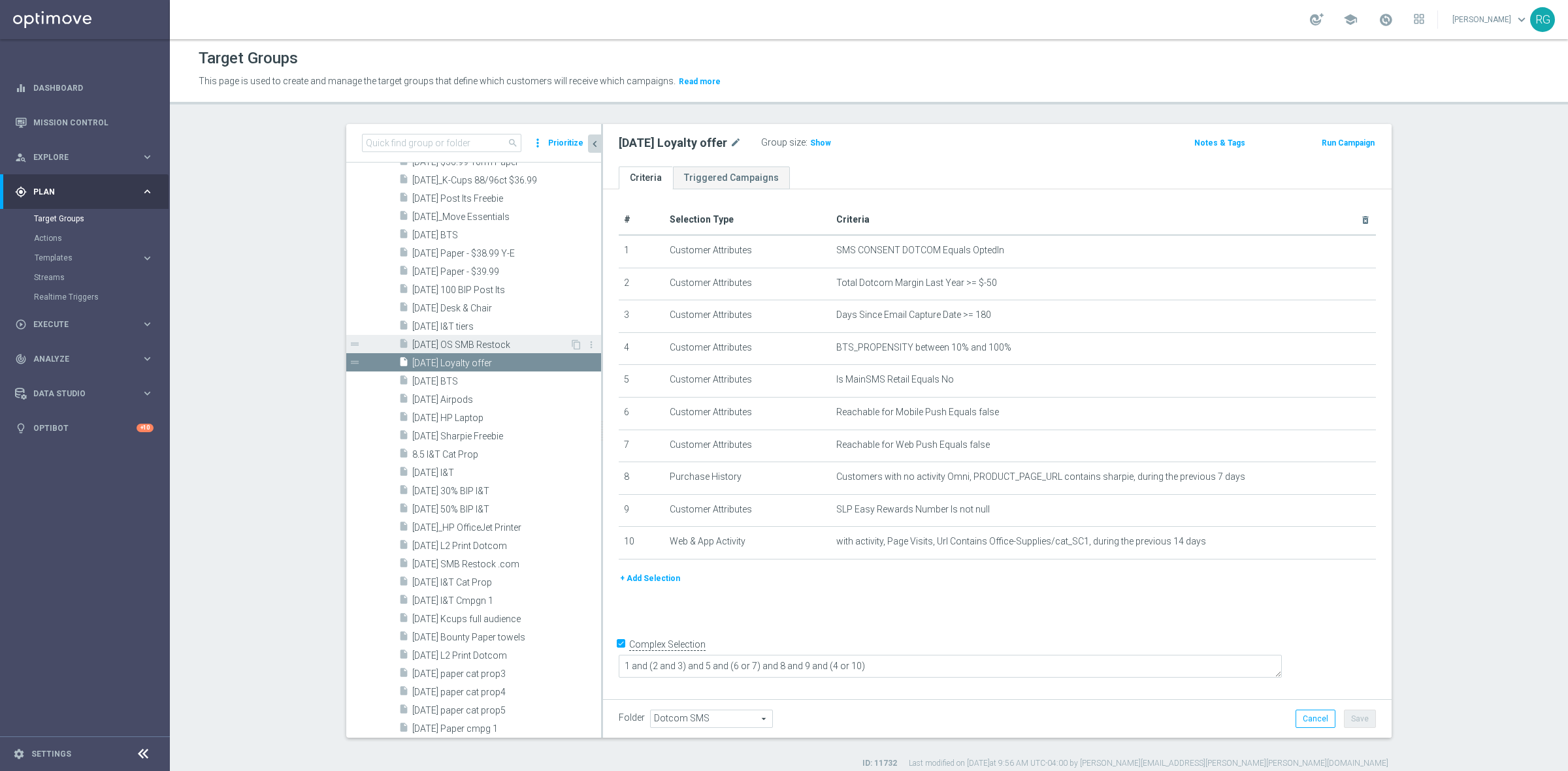
click at [464, 337] on div "insert_drive_file [DATE] OS SMB Restock" at bounding box center [483, 344] width 171 height 18
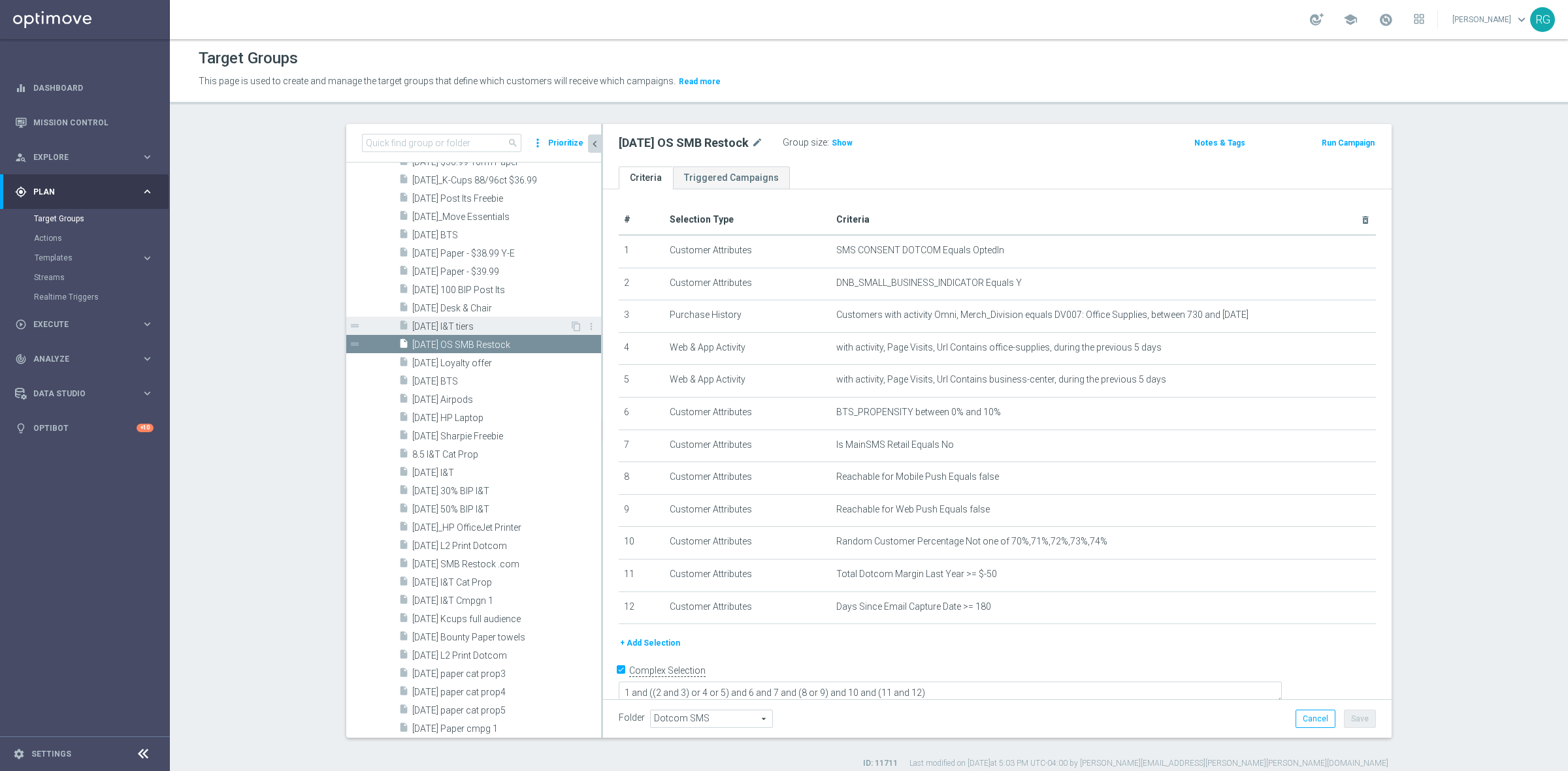
click at [467, 325] on span "[DATE] I&T tiers" at bounding box center [491, 326] width 157 height 11
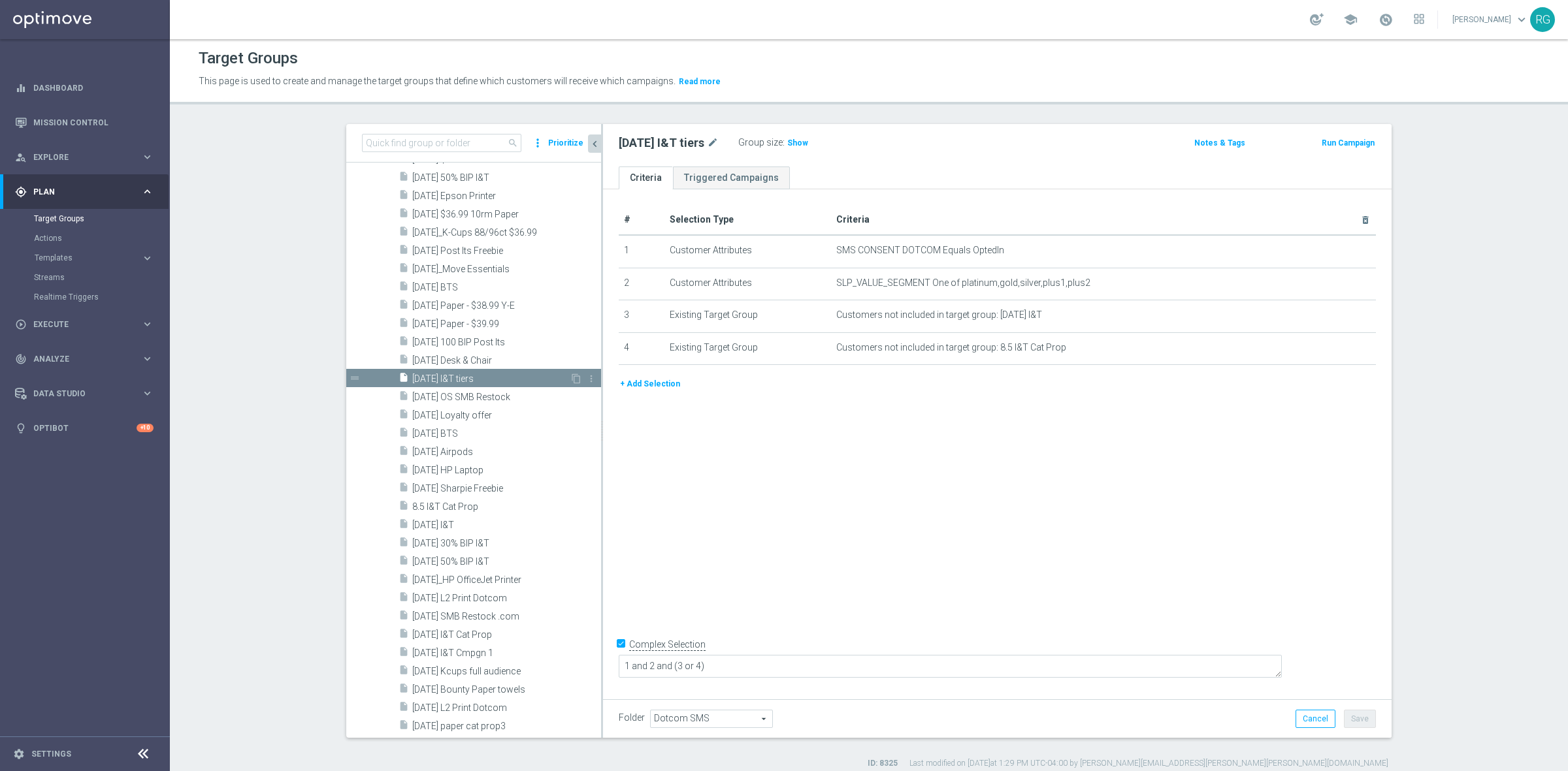
scroll to position [1698, 0]
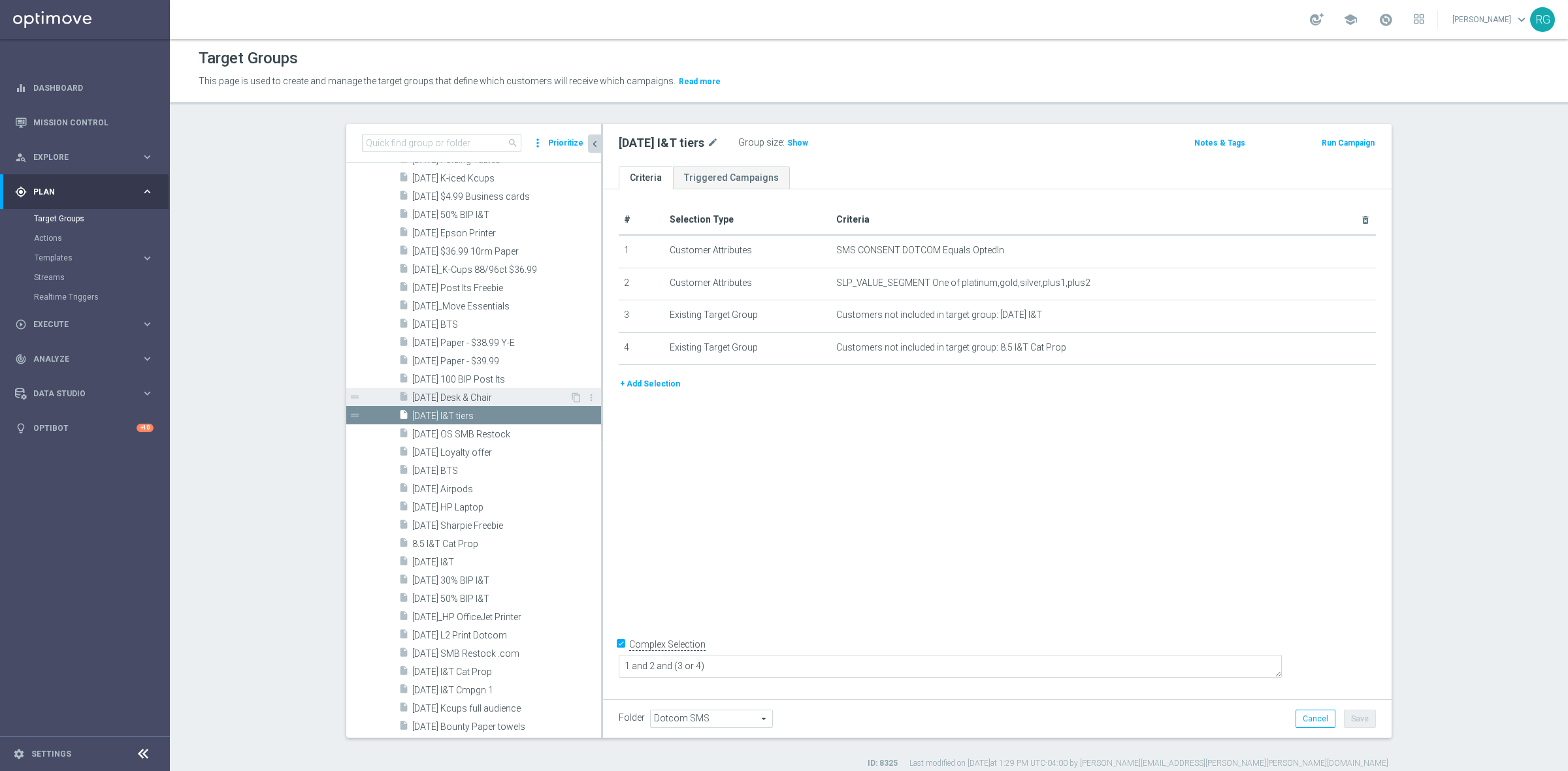
click at [459, 396] on span "[DATE] Desk & Chair" at bounding box center [491, 398] width 157 height 11
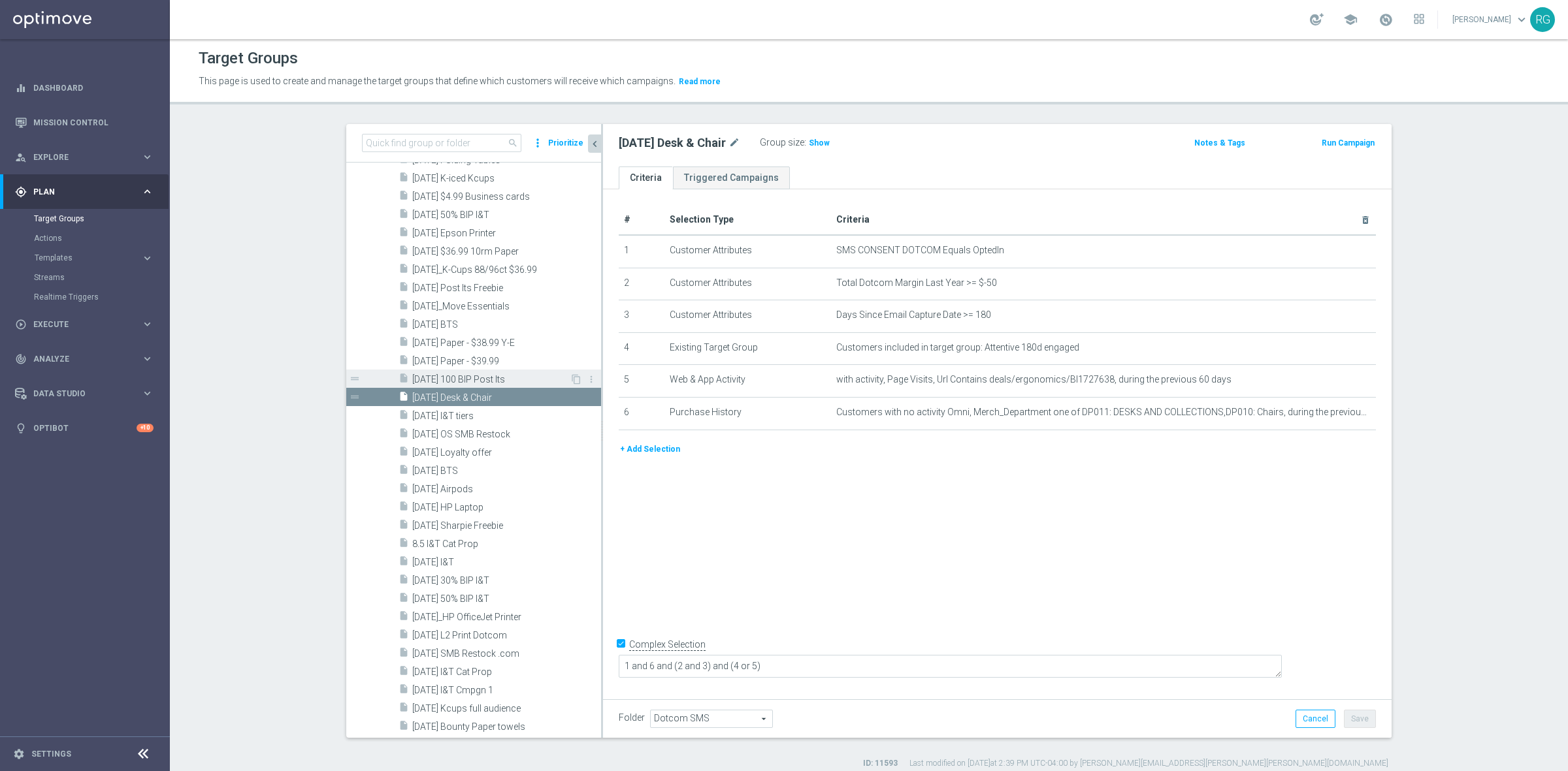
click at [464, 378] on span "[DATE] 100 BIP Post Its" at bounding box center [491, 379] width 157 height 11
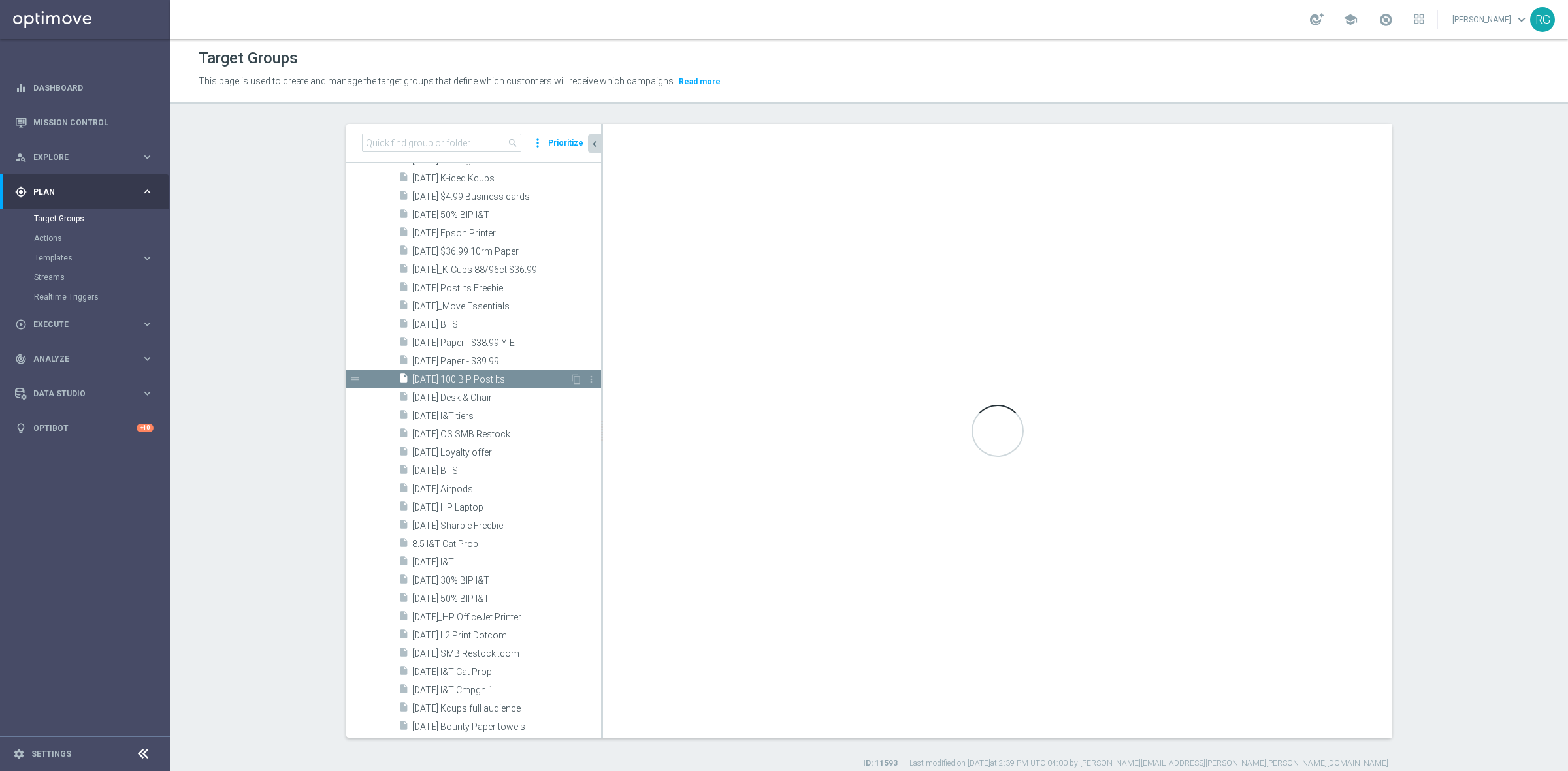
type textarea "1 and 5 and (6 or 7) and 8 and (9 and 10) and (2 or 3 or 4)"
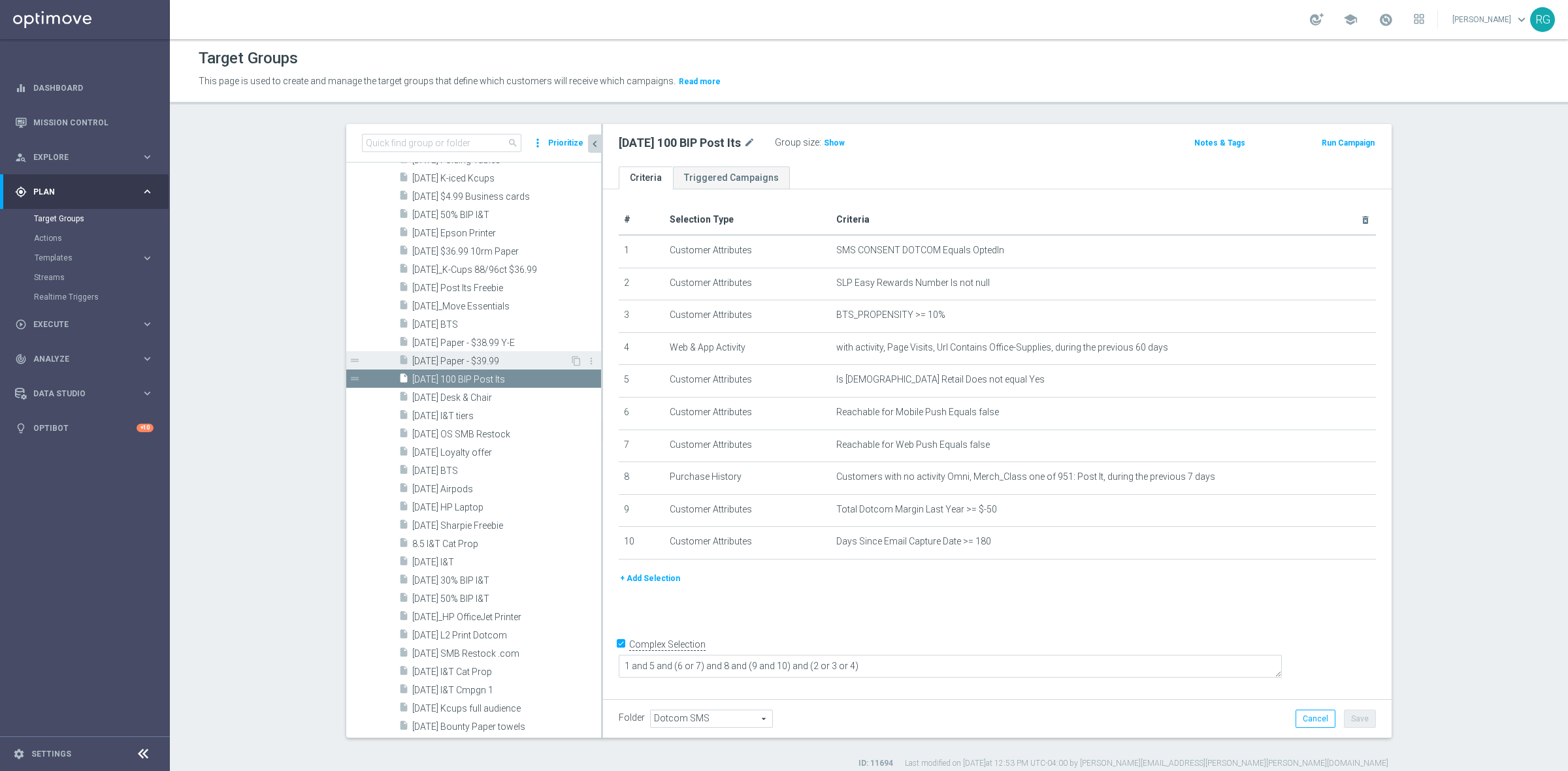
click at [477, 357] on span "[DATE] Paper - $39.99" at bounding box center [491, 361] width 157 height 11
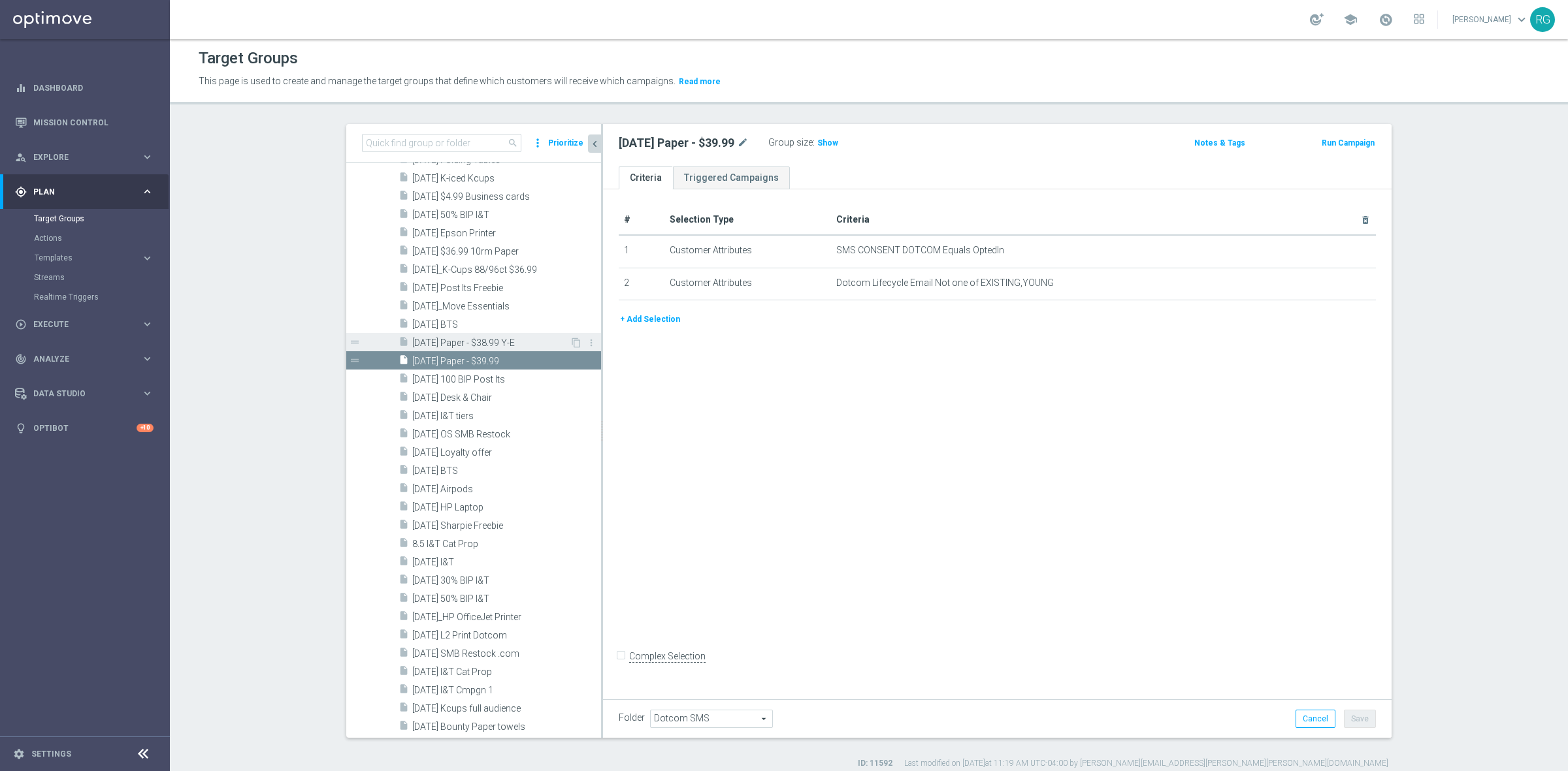
click at [482, 339] on span "[DATE] Paper - $38.99 Y-E" at bounding box center [491, 343] width 157 height 11
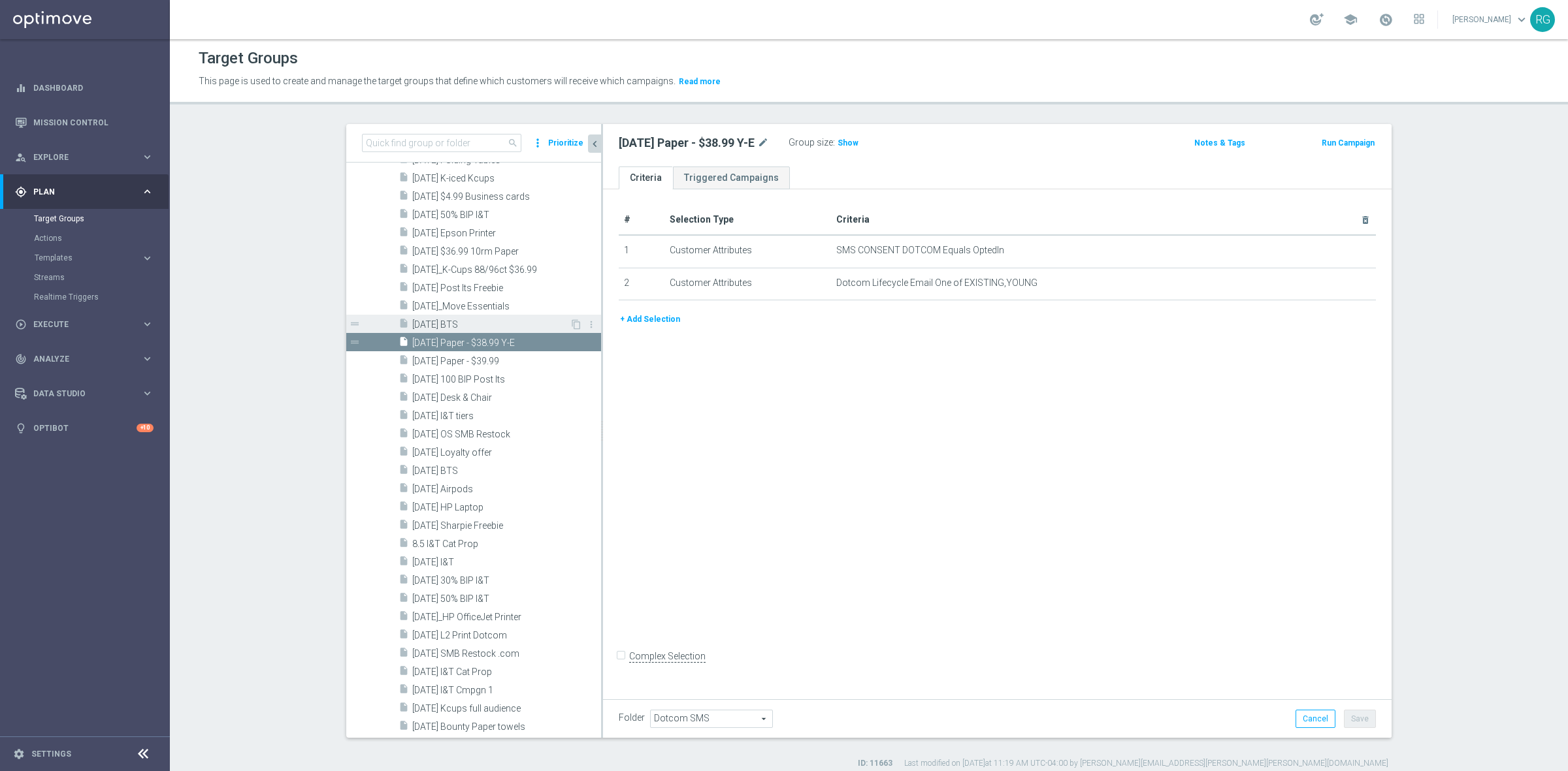
click at [474, 320] on span "[DATE] BTS" at bounding box center [491, 325] width 157 height 11
checkbox input "true"
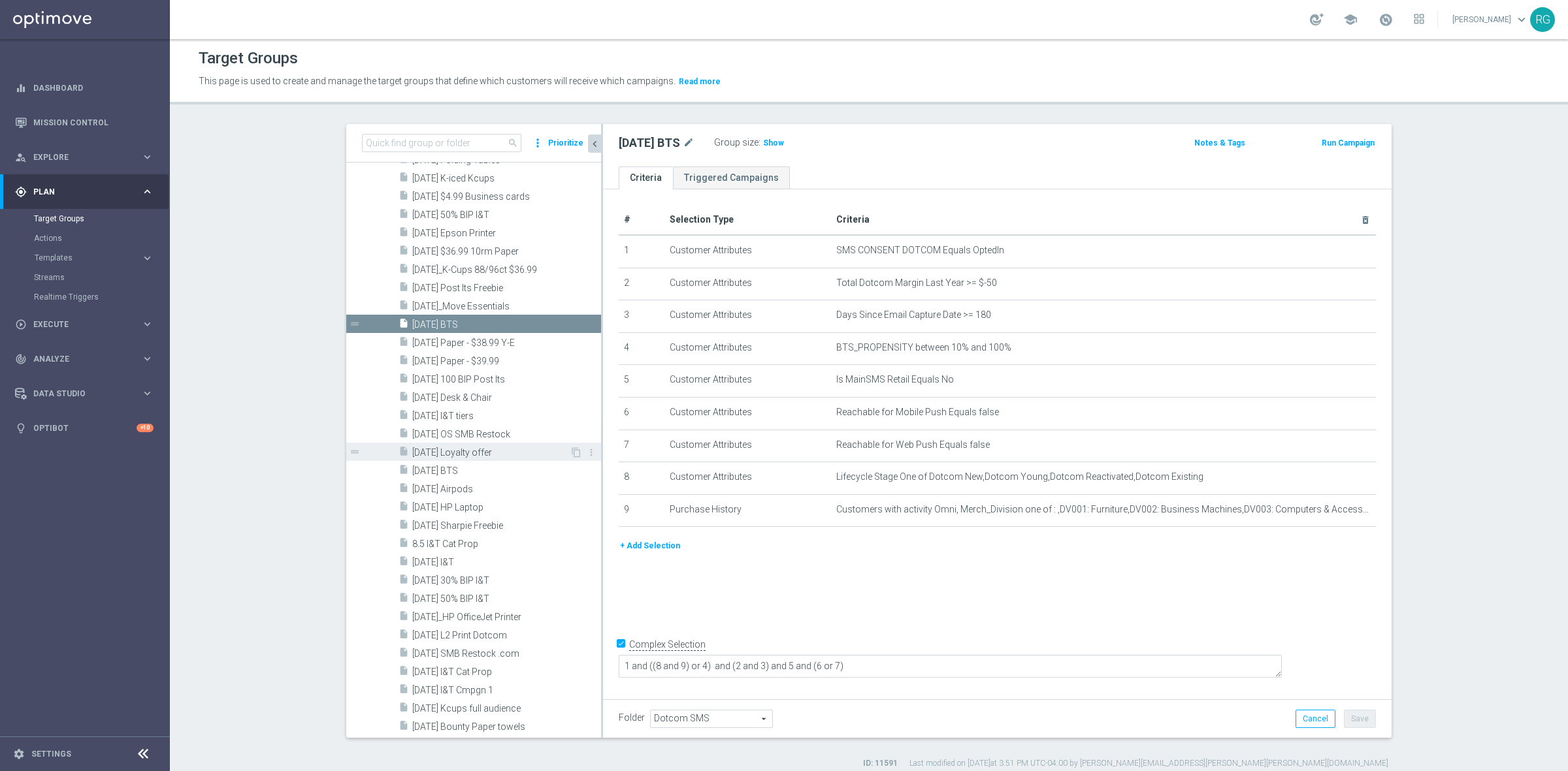
click at [464, 451] on span "[DATE] Loyalty offer" at bounding box center [491, 452] width 157 height 11
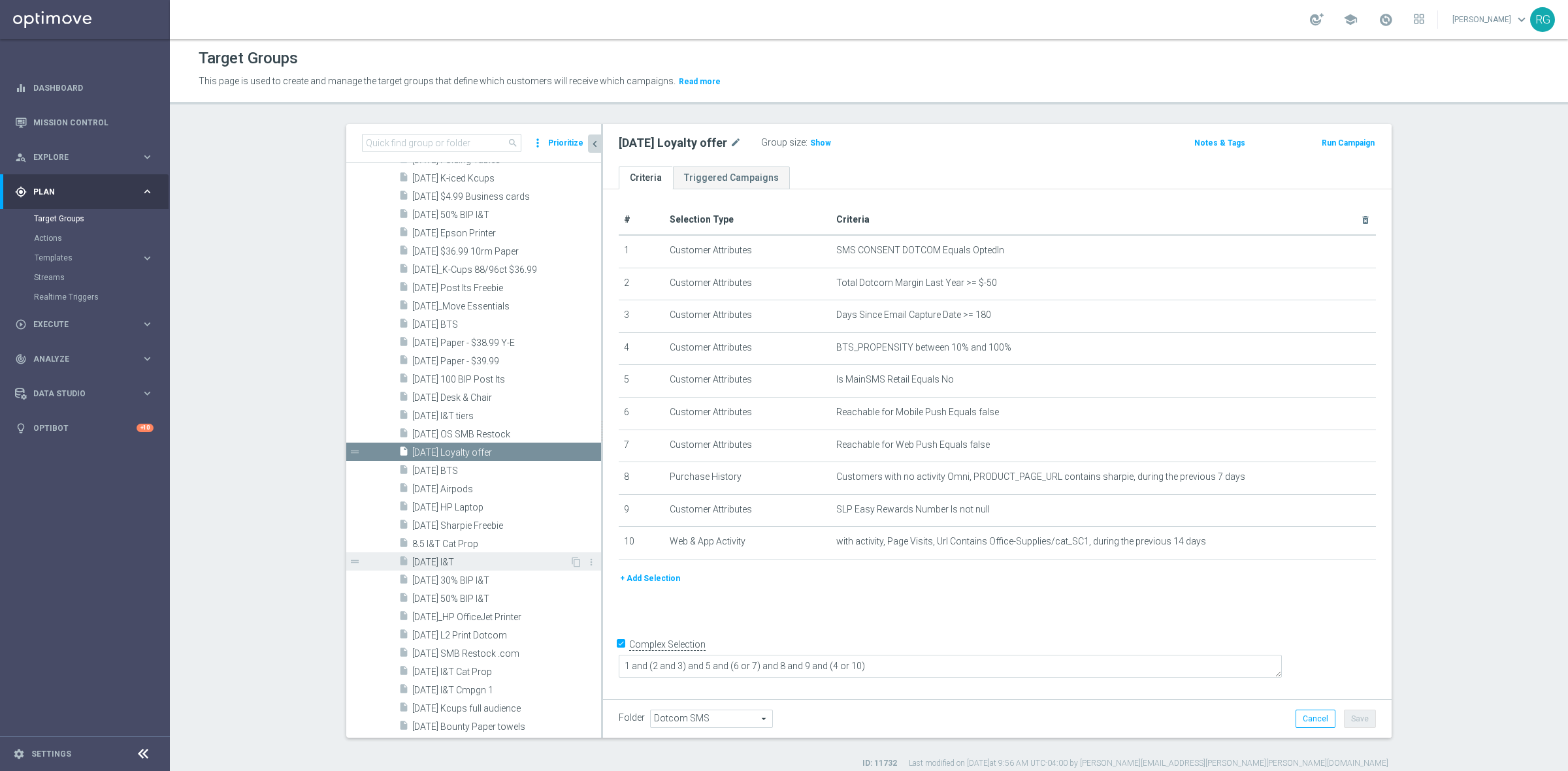
click at [448, 563] on span "[DATE] I&T" at bounding box center [491, 563] width 157 height 11
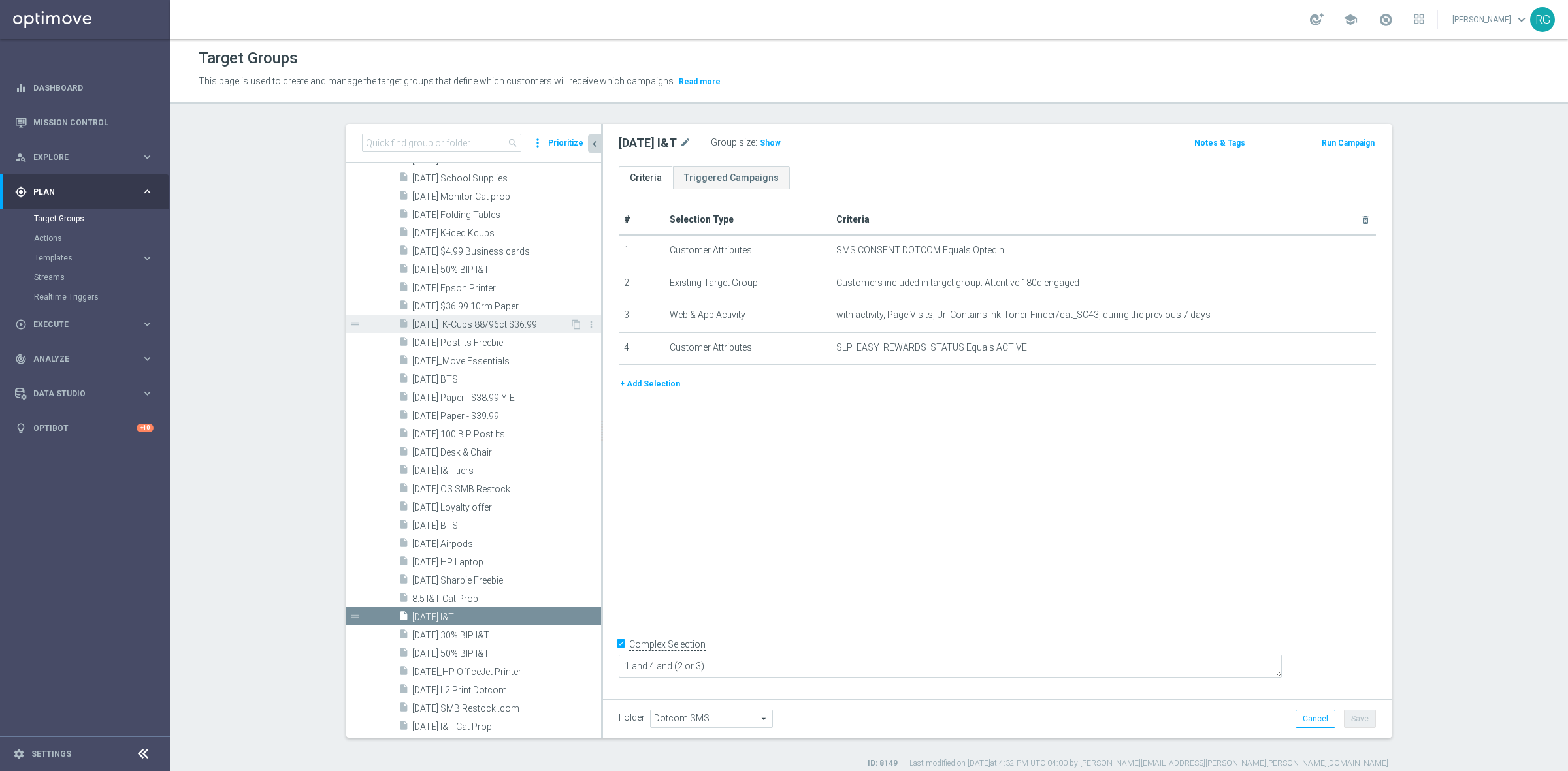
scroll to position [1617, 0]
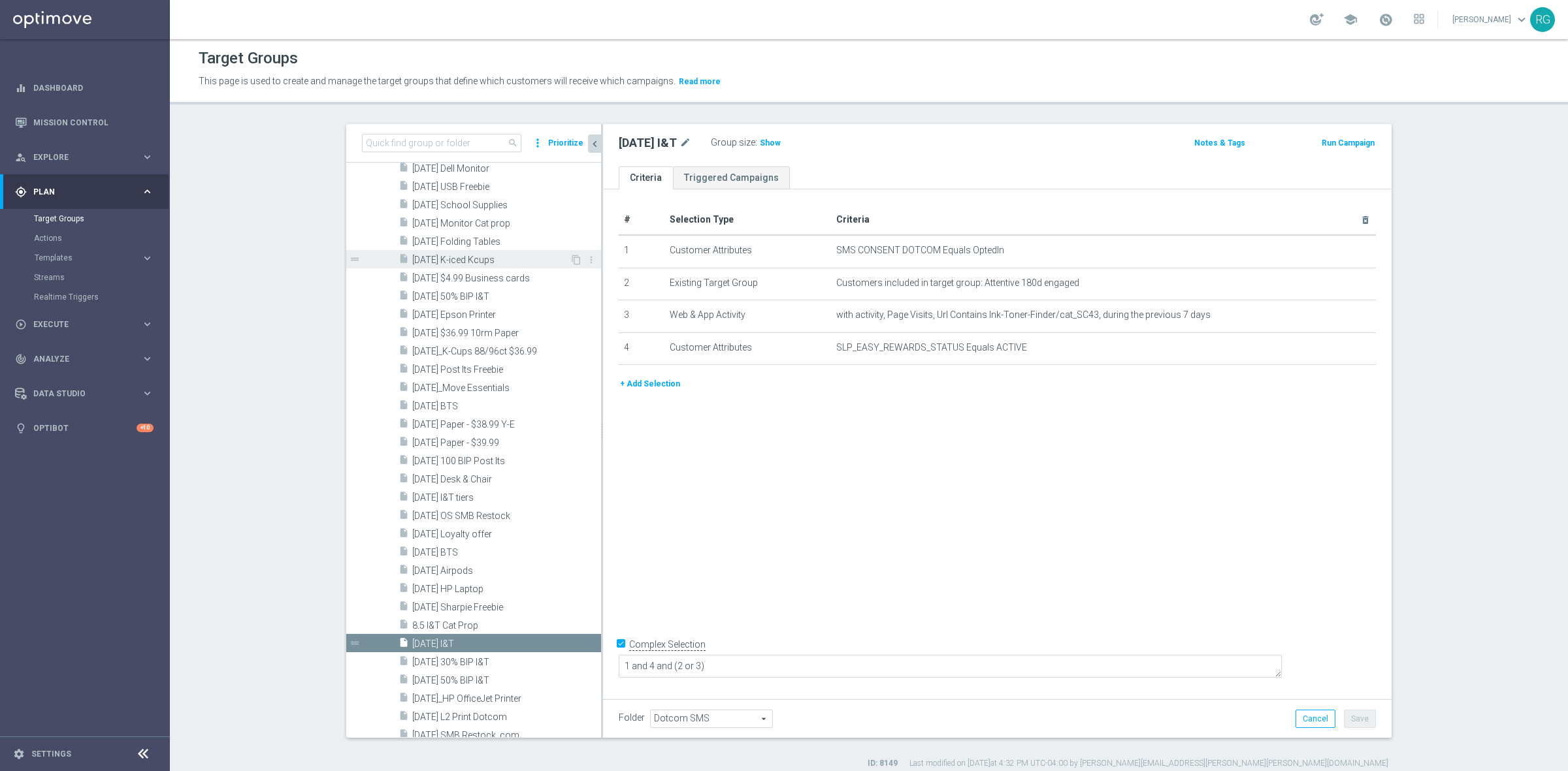
click at [459, 262] on span "[DATE] K-iced Kcups" at bounding box center [491, 260] width 157 height 11
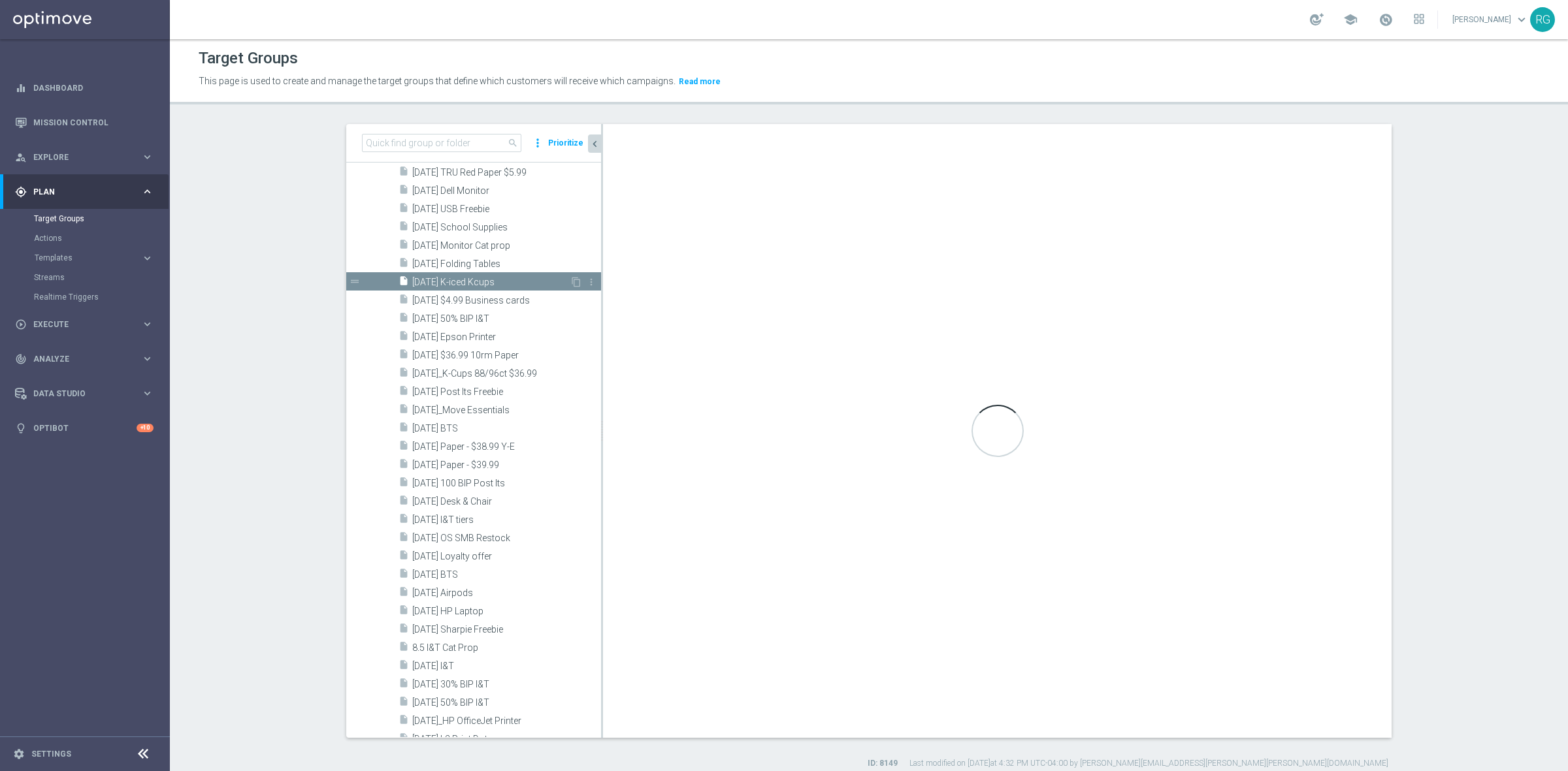
scroll to position [1375, 0]
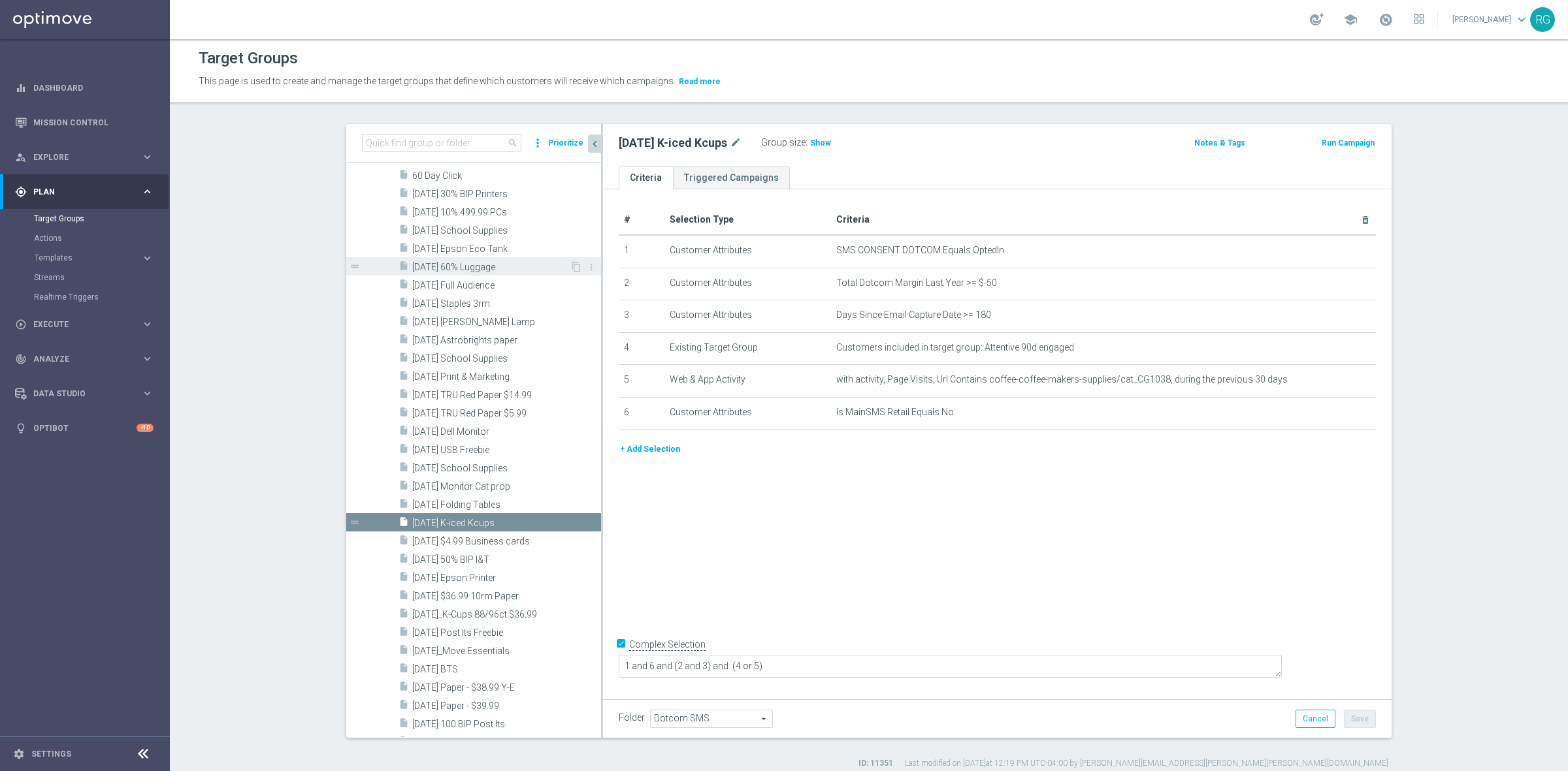
click at [469, 262] on span "[DATE] 60% Luggage" at bounding box center [491, 267] width 157 height 11
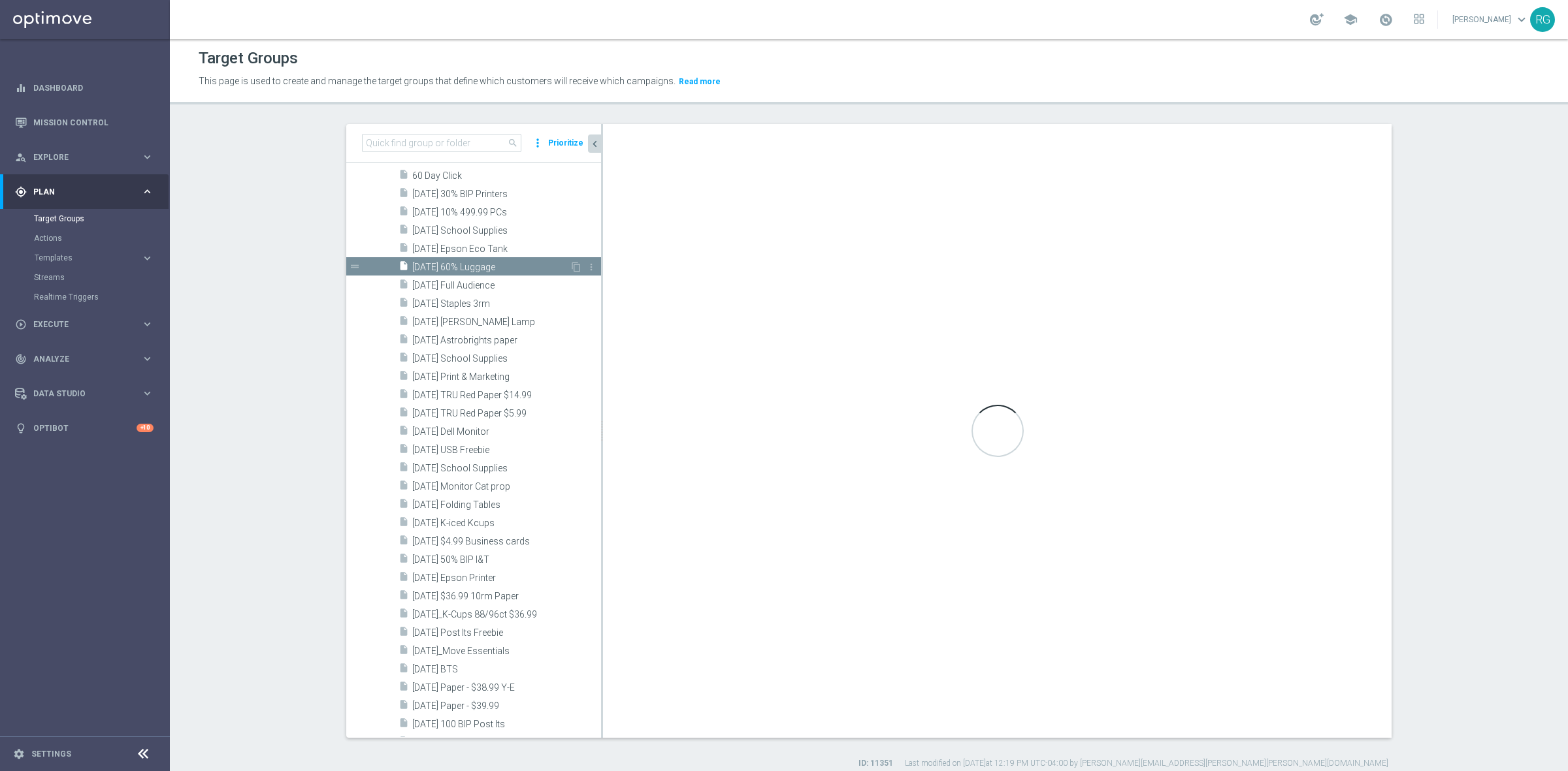
type textarea "1 and 6 and 7 and (4 or 5) and (2 and 3)"
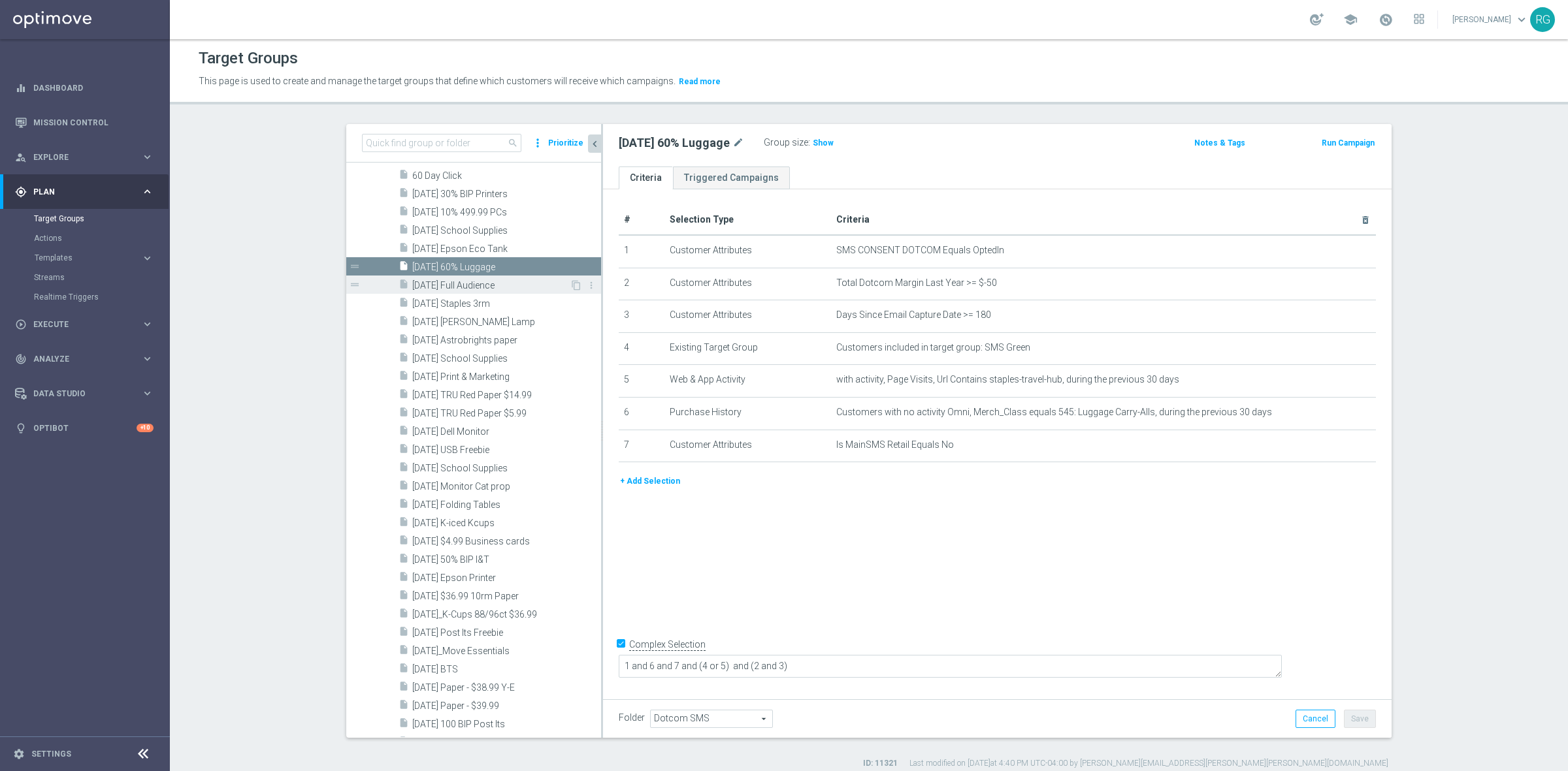
click at [469, 278] on div "insert_drive_file [DATE] Full Audience" at bounding box center [483, 284] width 171 height 18
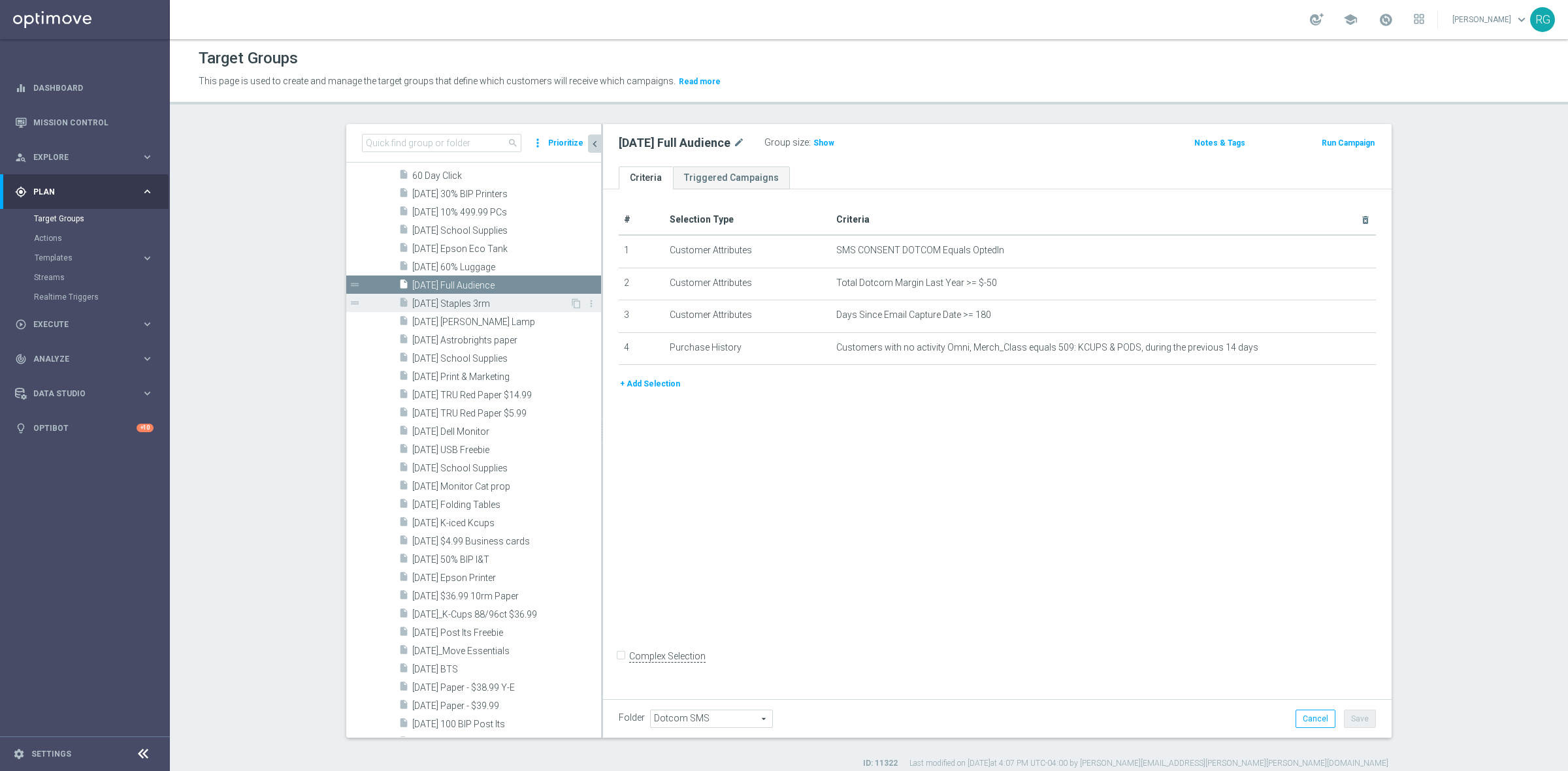
click at [467, 304] on span "[DATE] Staples 3rm" at bounding box center [491, 304] width 157 height 11
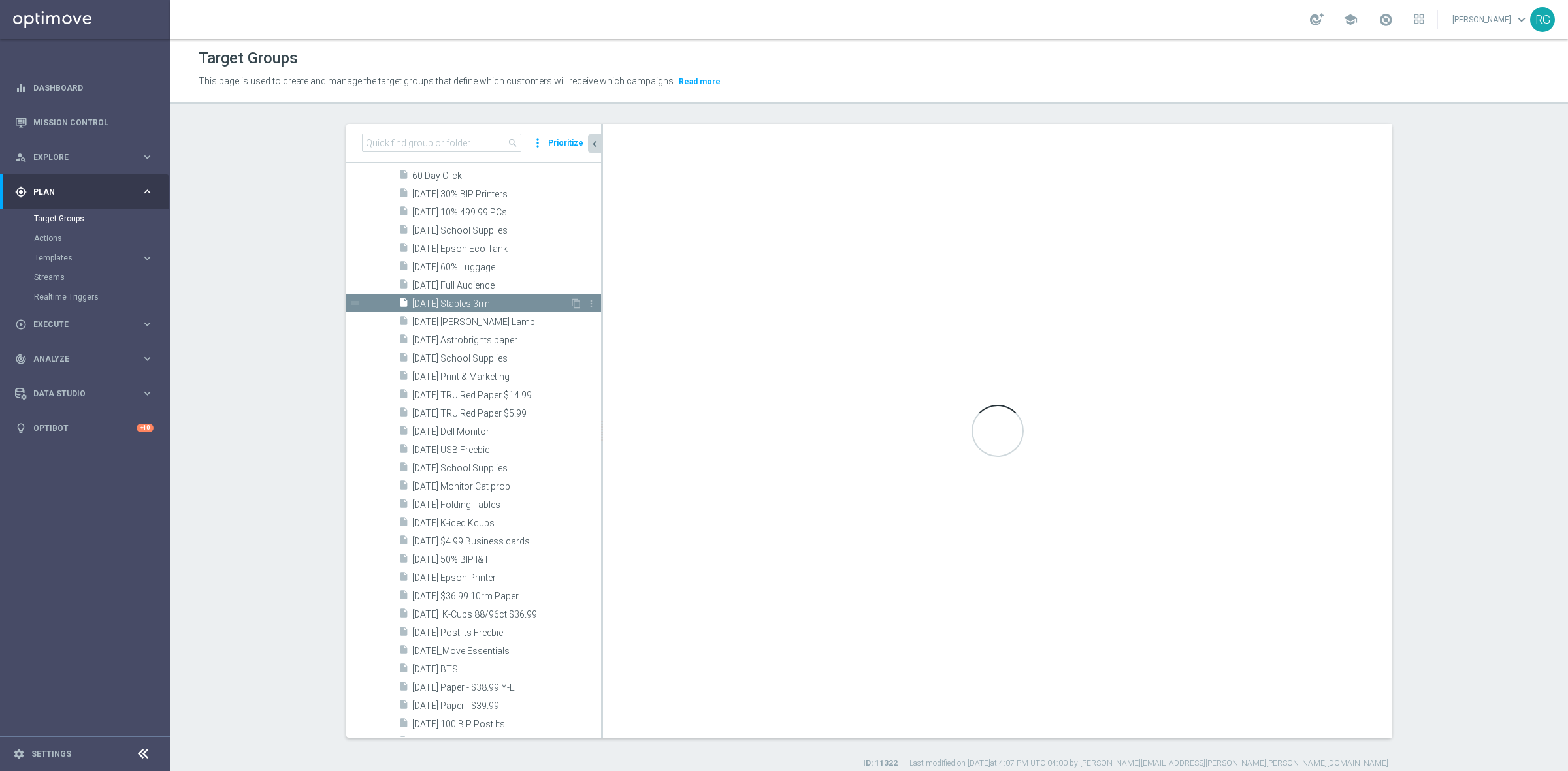
checkbox input "true"
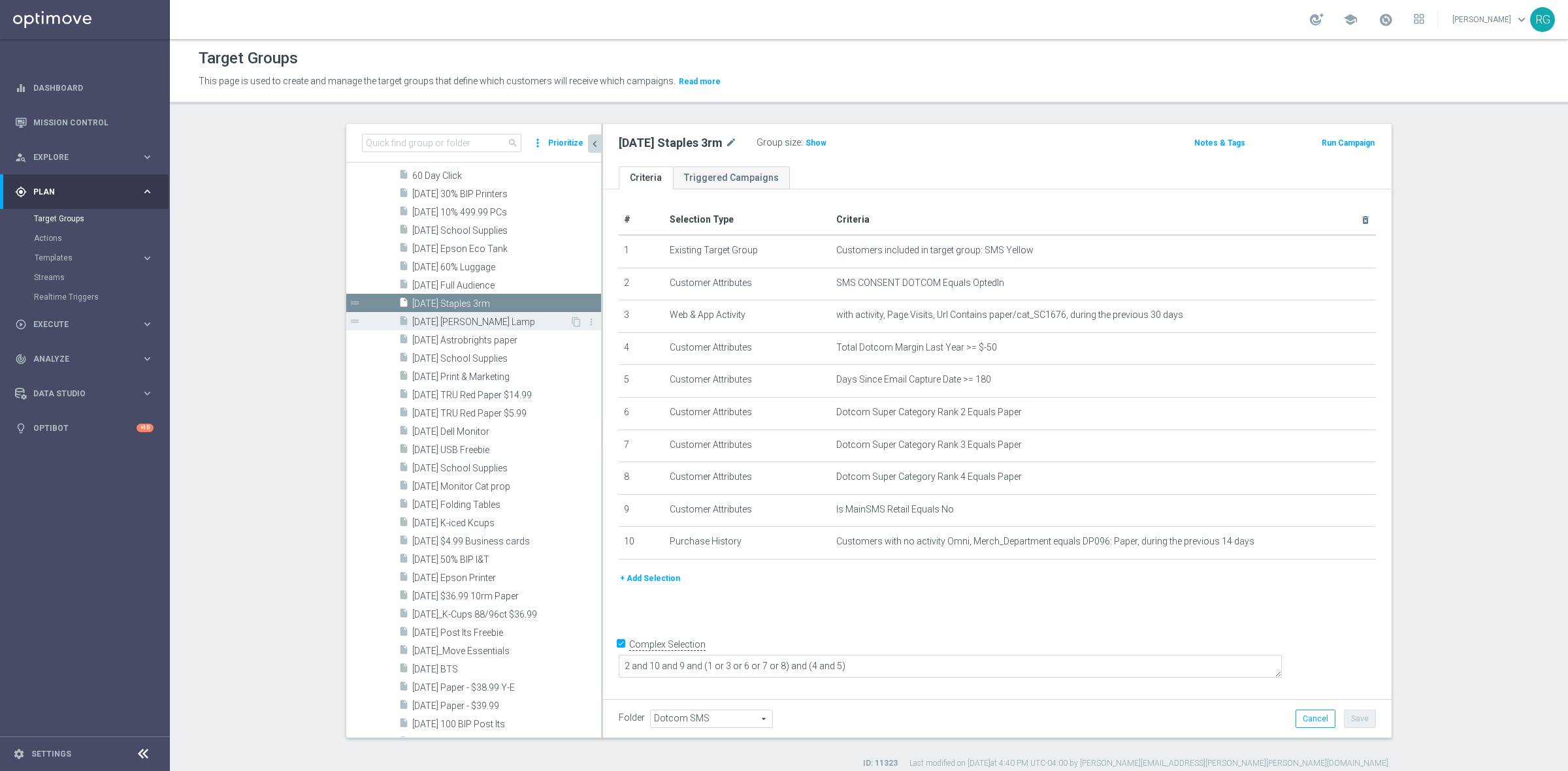
click at [464, 318] on span "[DATE] [PERSON_NAME] Lamp" at bounding box center [491, 322] width 157 height 11
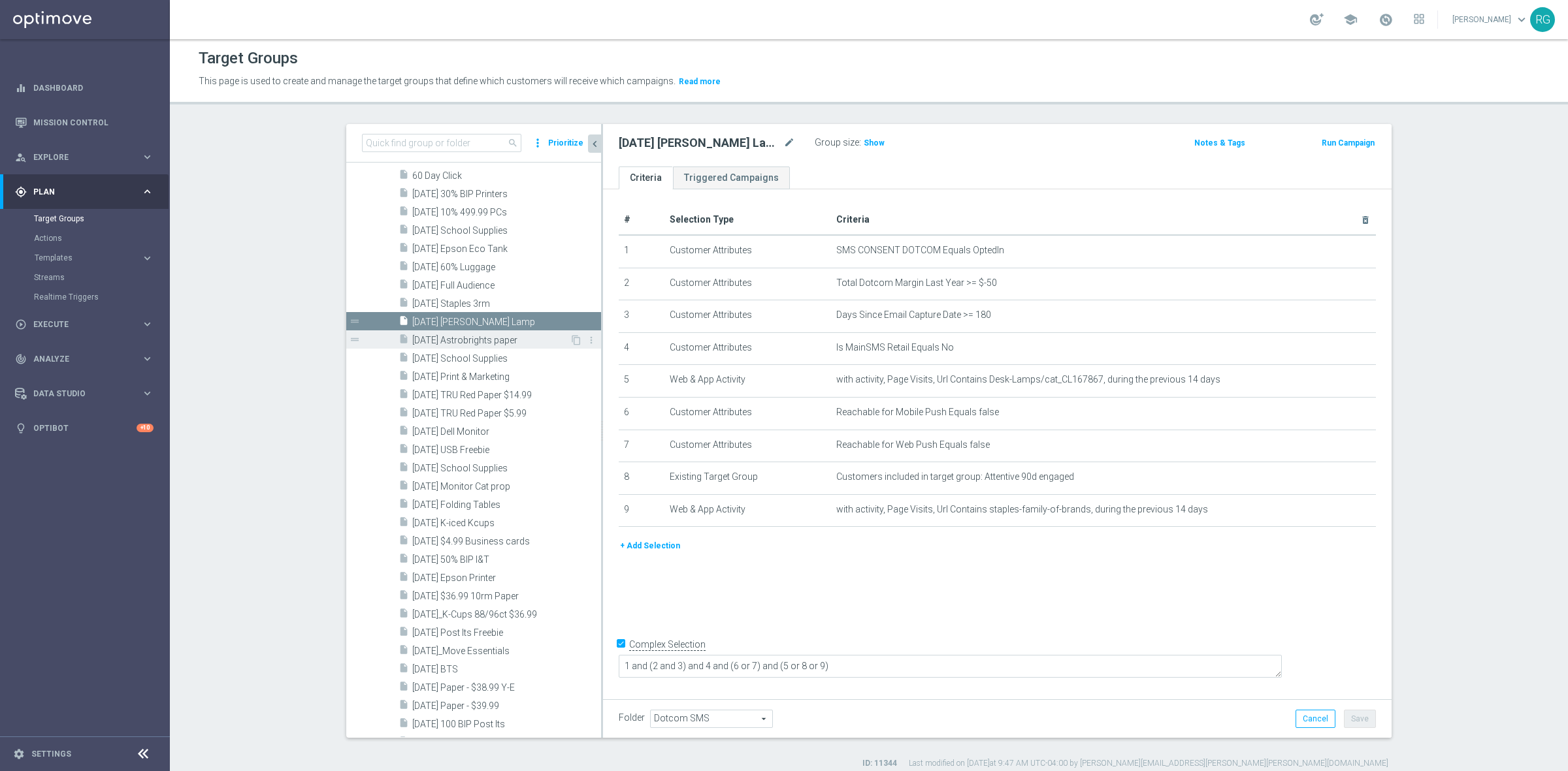
click at [464, 333] on div "insert_drive_file [DATE] Astrobrights paper" at bounding box center [483, 339] width 171 height 18
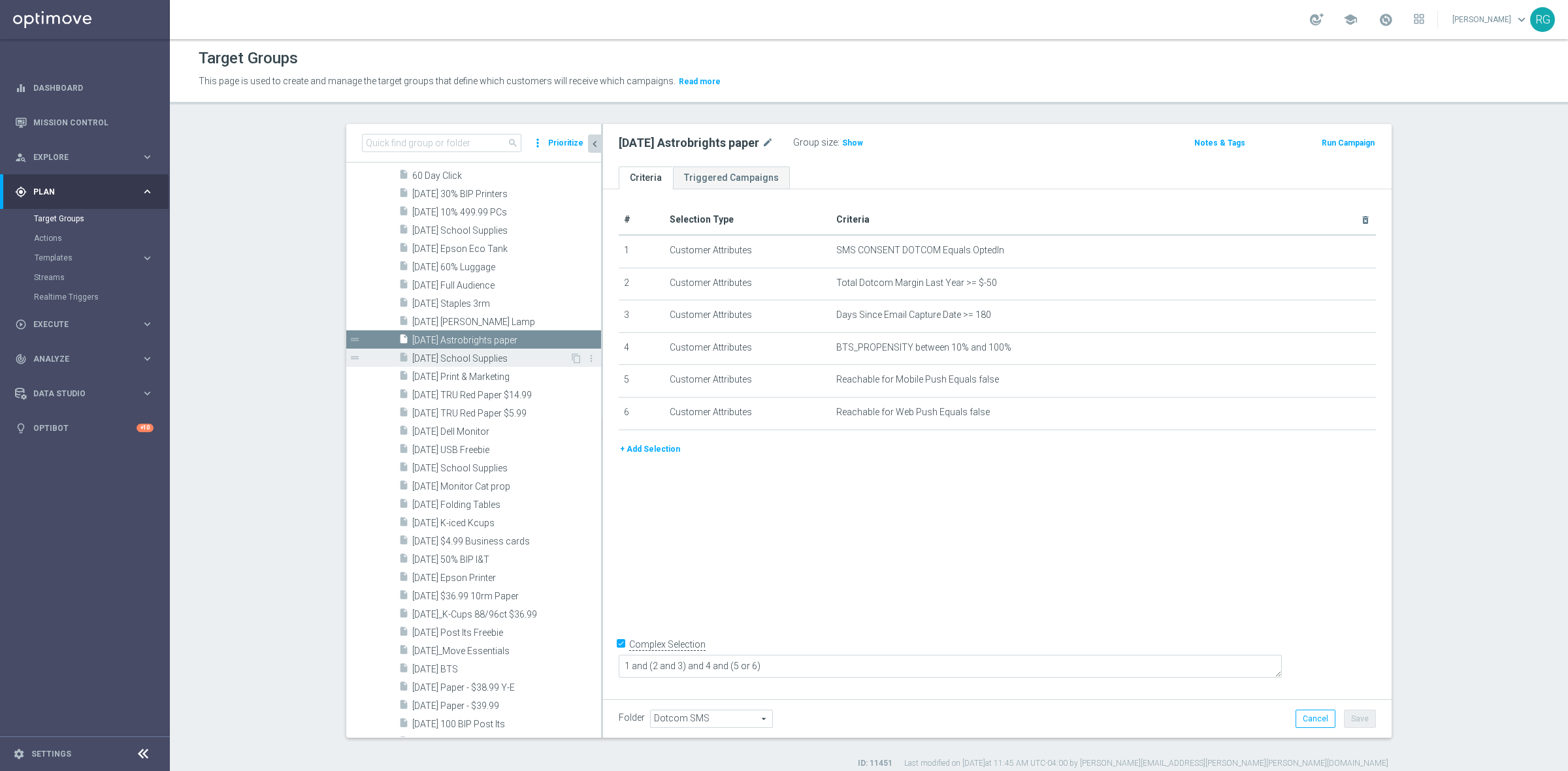
click at [464, 353] on span "[DATE] School Supplies" at bounding box center [491, 359] width 157 height 11
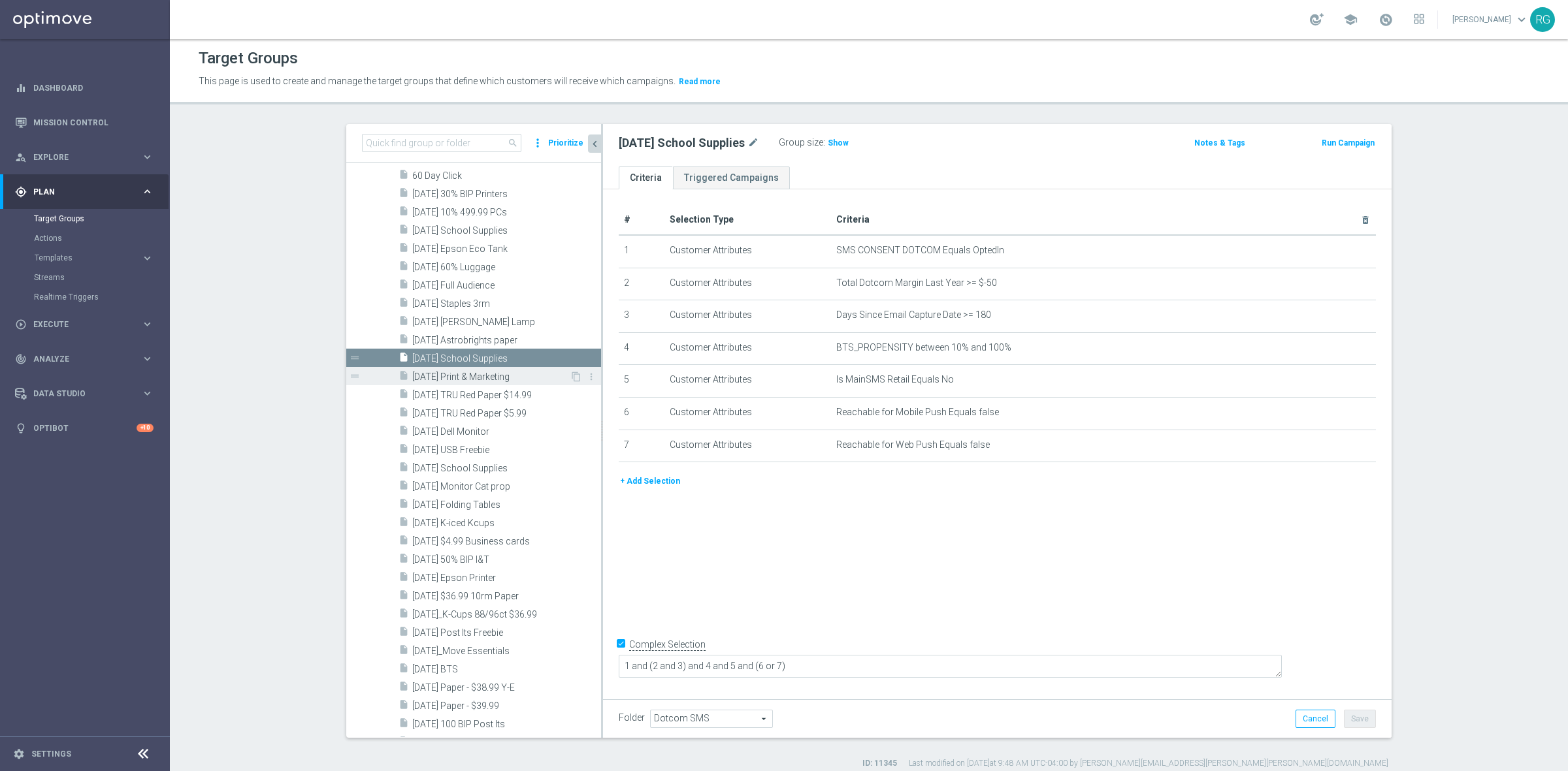
click at [457, 373] on span "[DATE] Print & Marketing" at bounding box center [491, 377] width 157 height 11
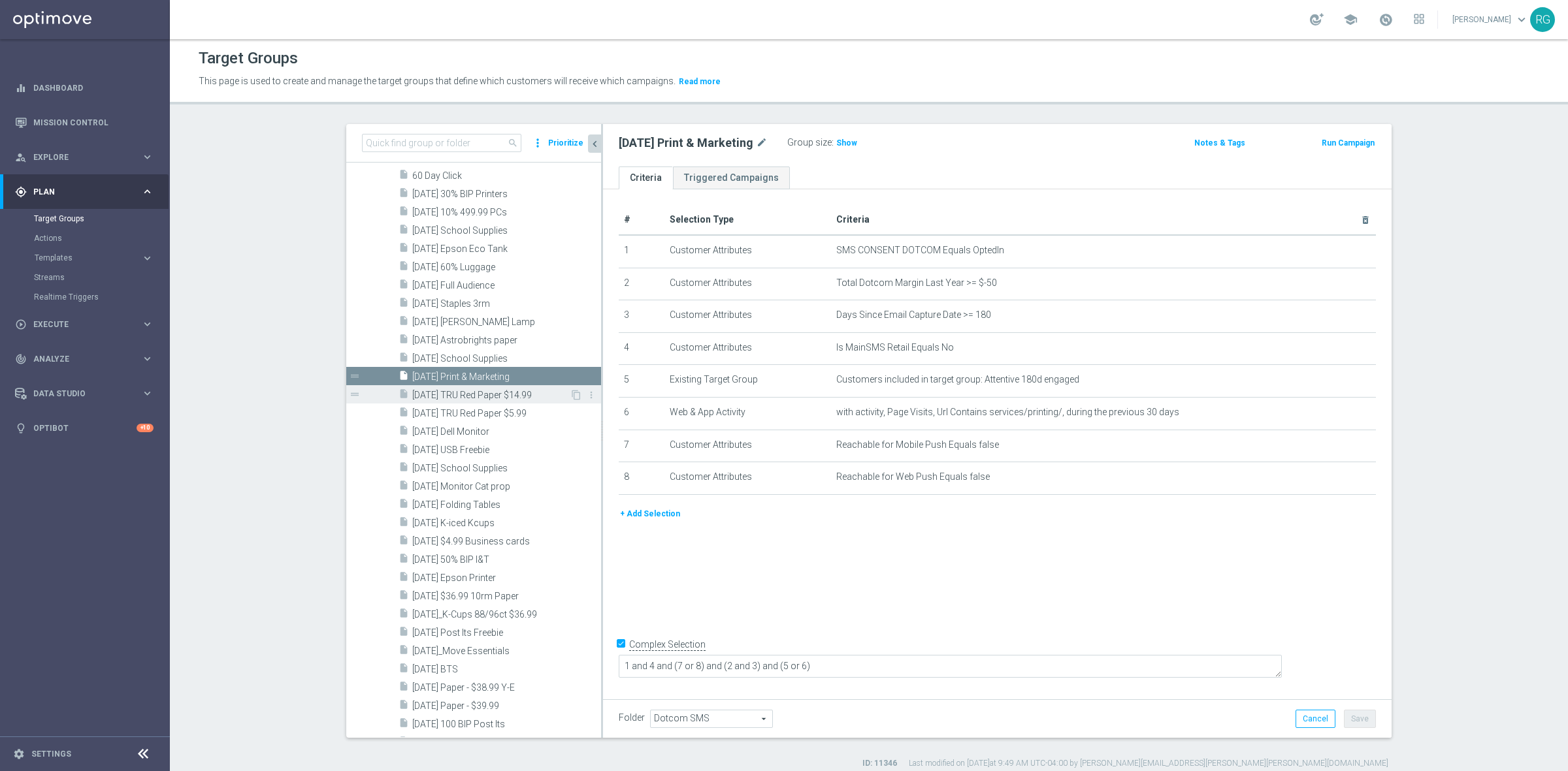
click at [462, 393] on span "[DATE] TRU Red Paper $14.99" at bounding box center [491, 395] width 157 height 11
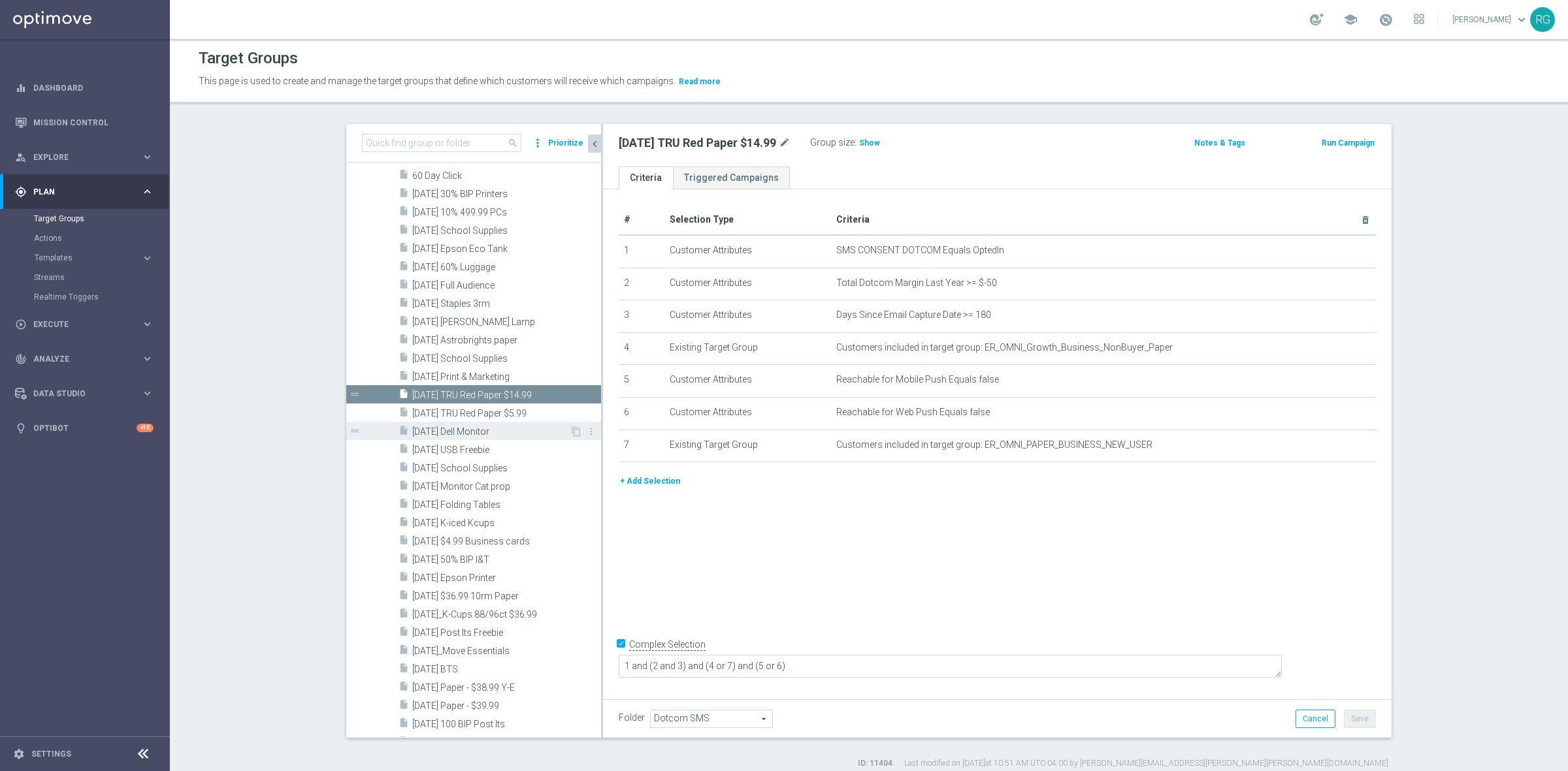
click at [455, 428] on span "[DATE] Dell Monitor" at bounding box center [491, 432] width 157 height 11
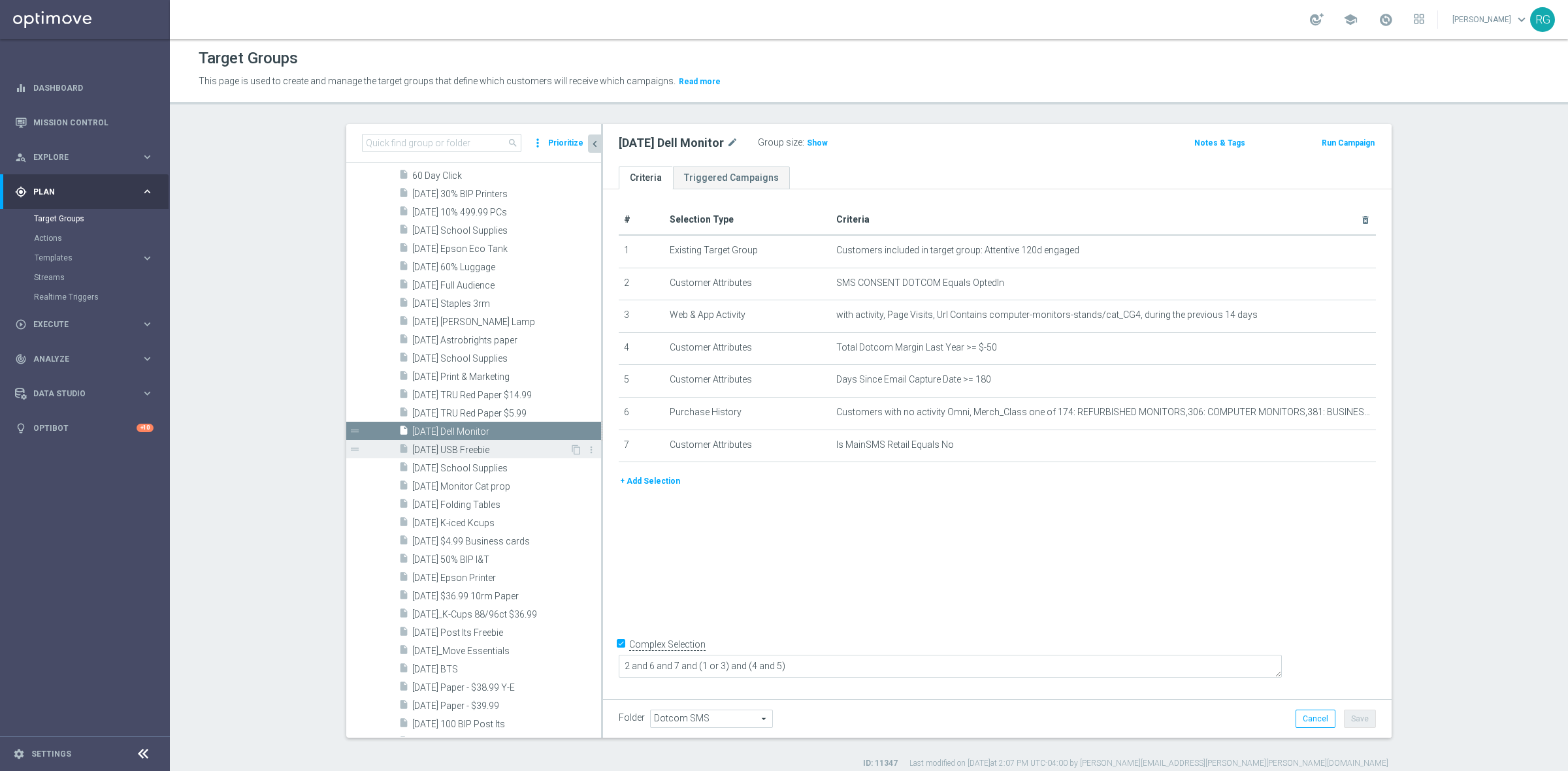
click at [455, 445] on span "[DATE] USB Freebie" at bounding box center [491, 450] width 157 height 11
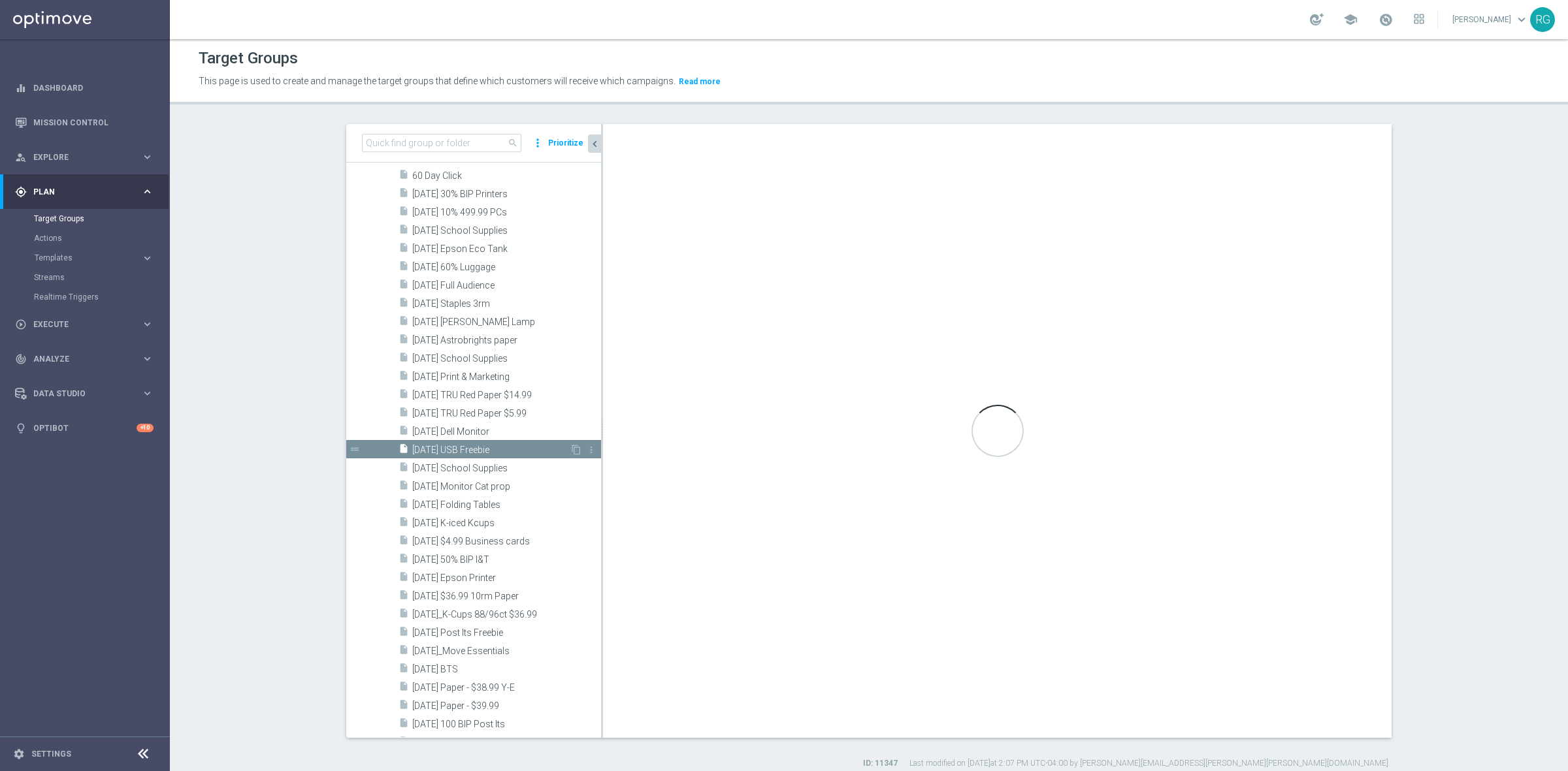
type textarea "1 and 8 and (2 and 3) and 4 and 5 and (6 or 7)"
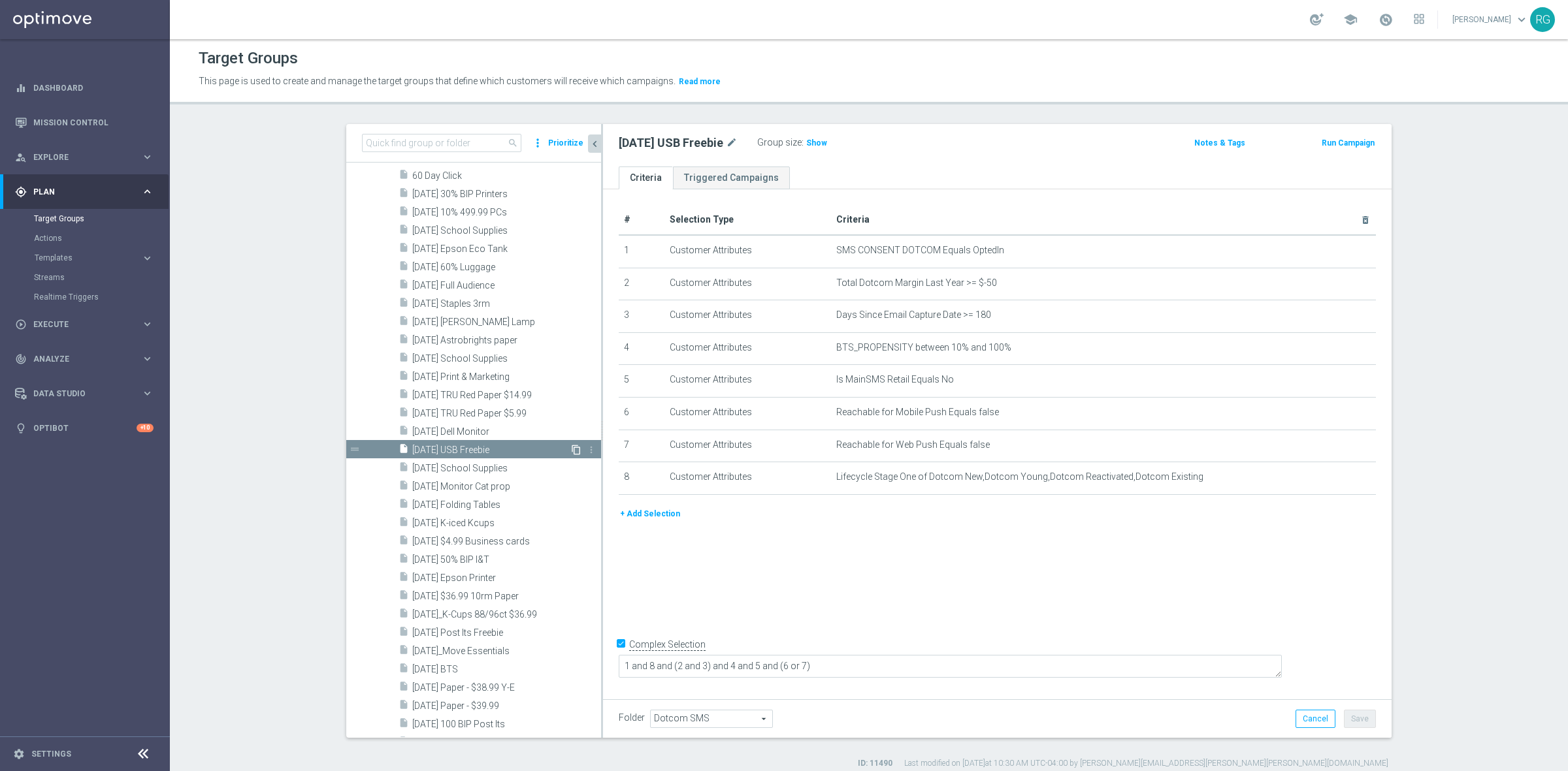
click at [571, 448] on icon "content_copy" at bounding box center [575, 449] width 10 height 10
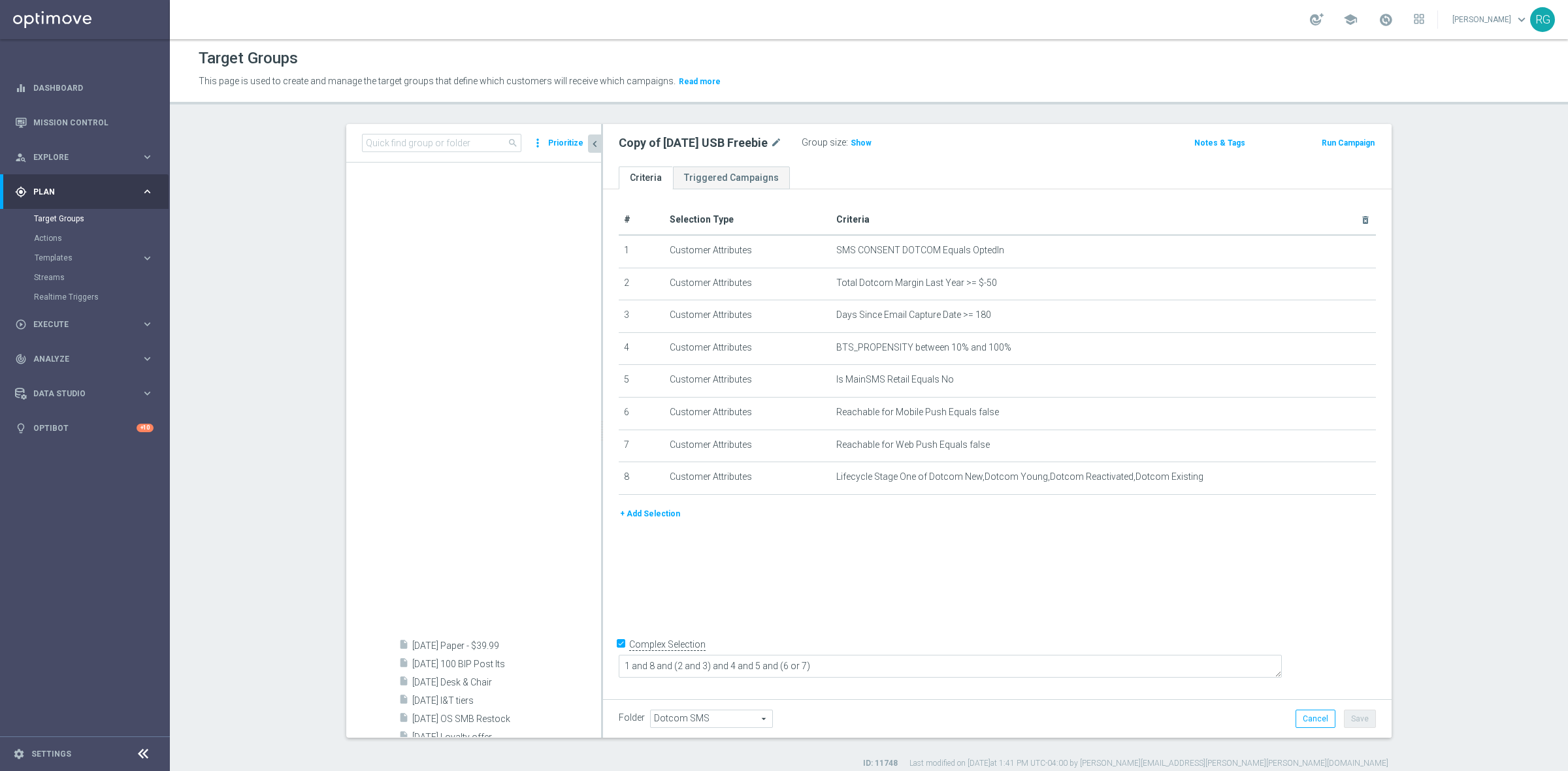
scroll to position [2123, 0]
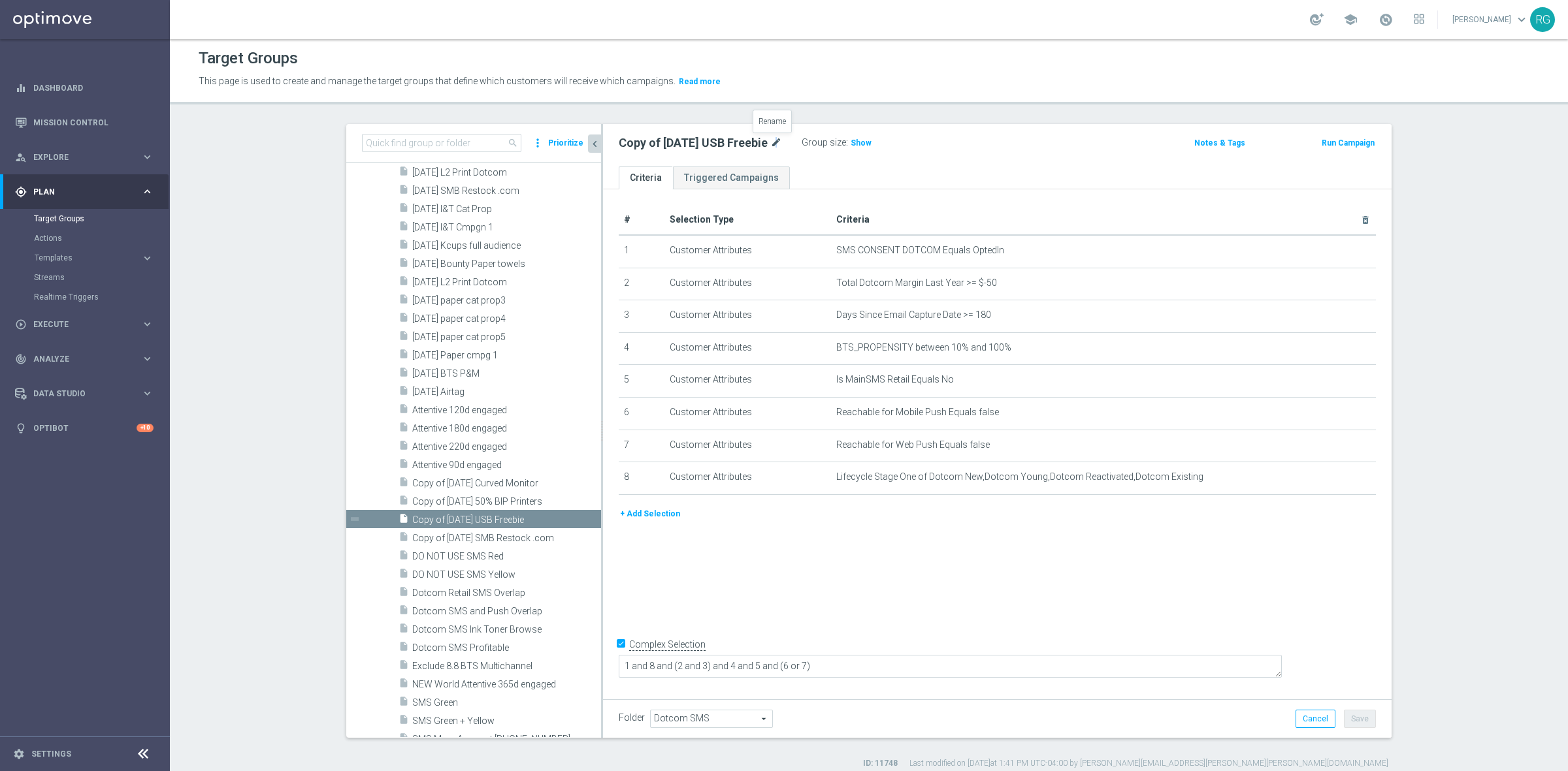
click at [772, 144] on icon "mode_edit" at bounding box center [775, 143] width 12 height 16
type input "[DATE] 50% BIP I&T"
click at [941, 148] on div "[DATE] 50% BIP I&T Group size : Show" at bounding box center [867, 143] width 518 height 20
drag, startPoint x: 712, startPoint y: 142, endPoint x: 611, endPoint y: 144, distance: 101.0
click at [611, 144] on div "[DATE] 50% BIP I&T mode_edit Group size : Show" at bounding box center [867, 142] width 518 height 18
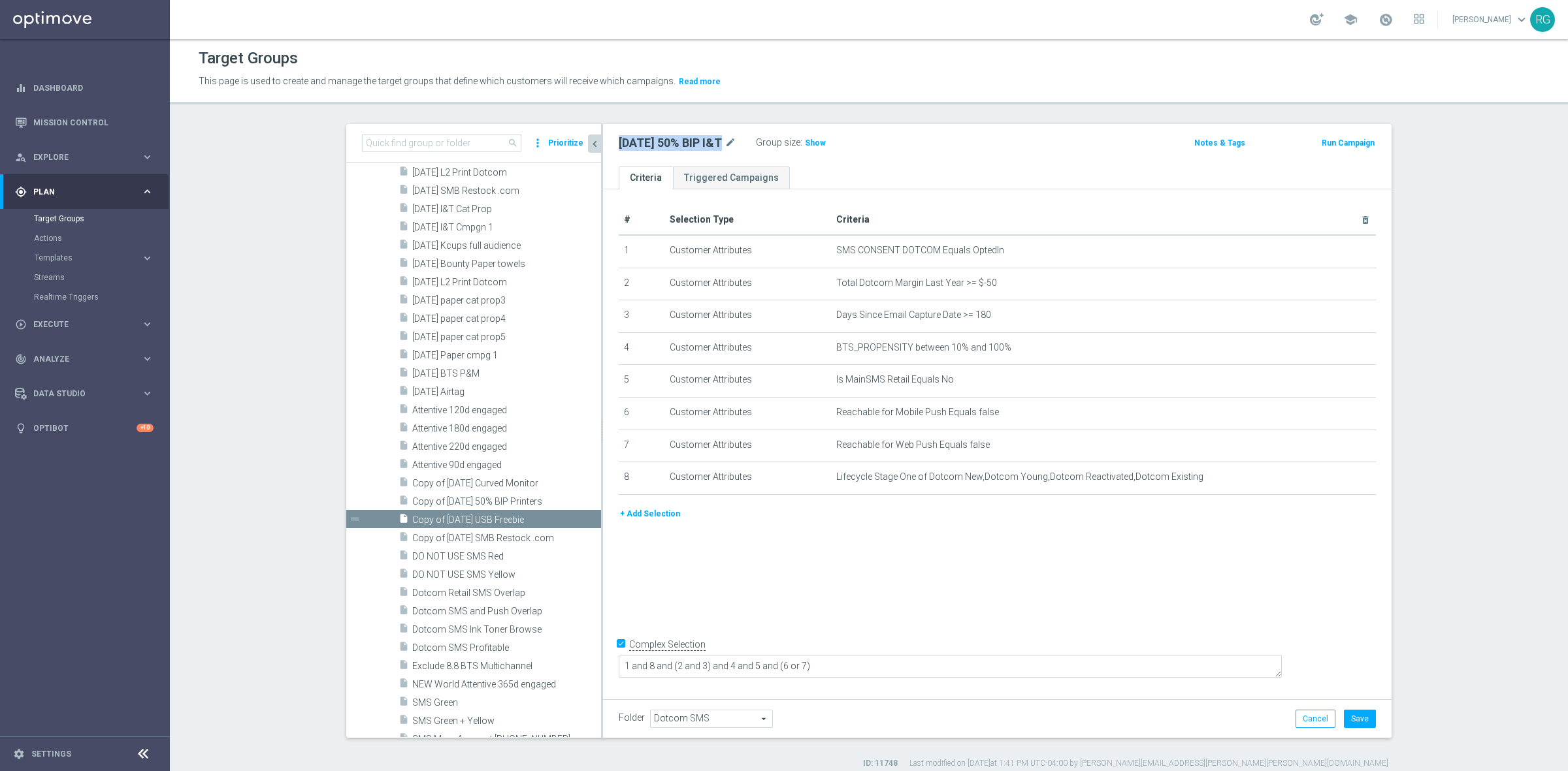
copy h2 "[DATE] 50% BIP I&T"
click at [1356, 722] on button "Save" at bounding box center [1359, 718] width 32 height 18
click at [1330, 474] on icon "mode_edit" at bounding box center [1333, 477] width 10 height 10
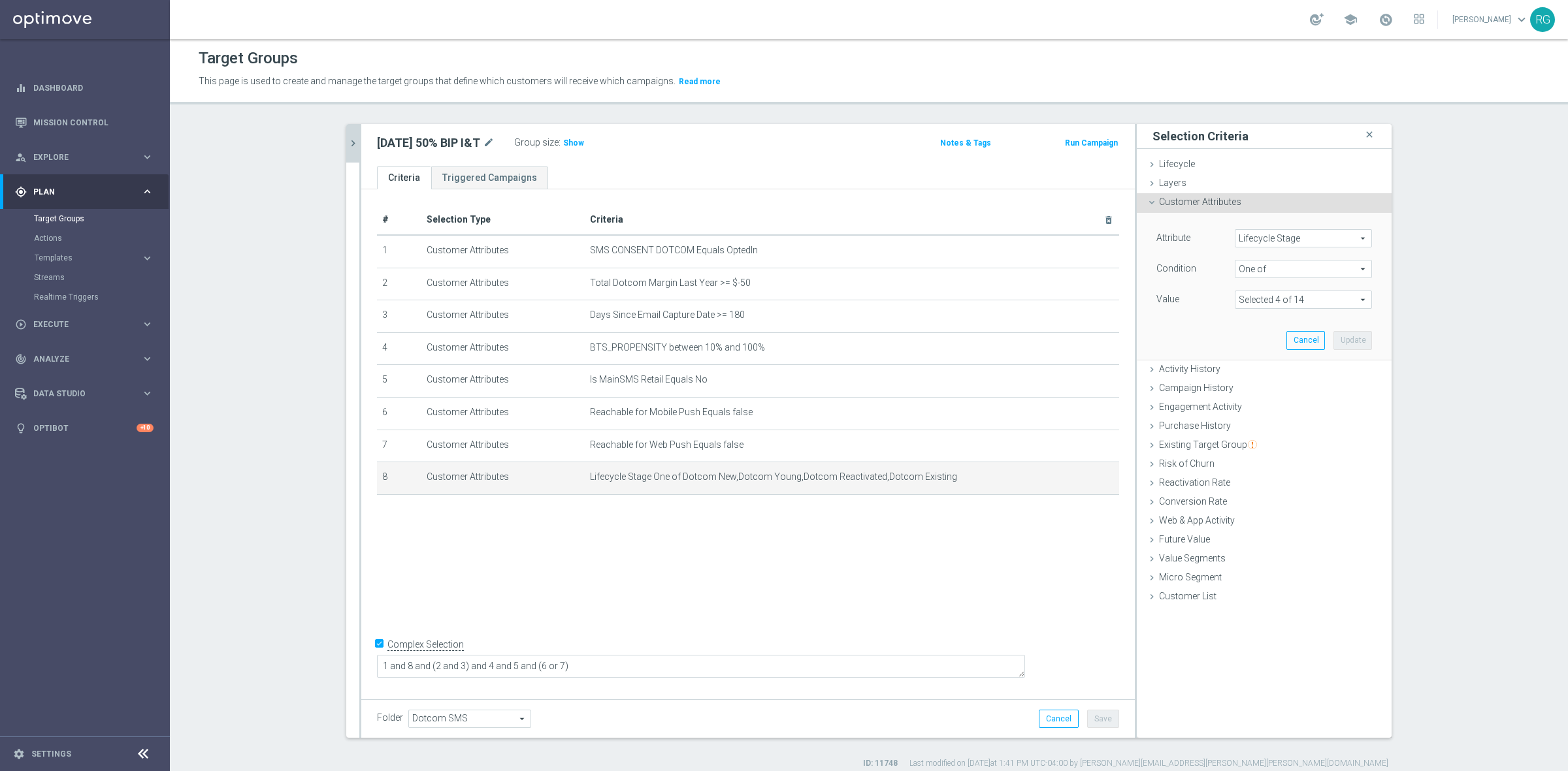
click at [1266, 301] on span at bounding box center [1303, 300] width 136 height 17
click at [1253, 347] on label "(All)" at bounding box center [1312, 349] width 119 height 17
click at [1244, 347] on input "(All)" at bounding box center [1248, 349] width 9 height 9
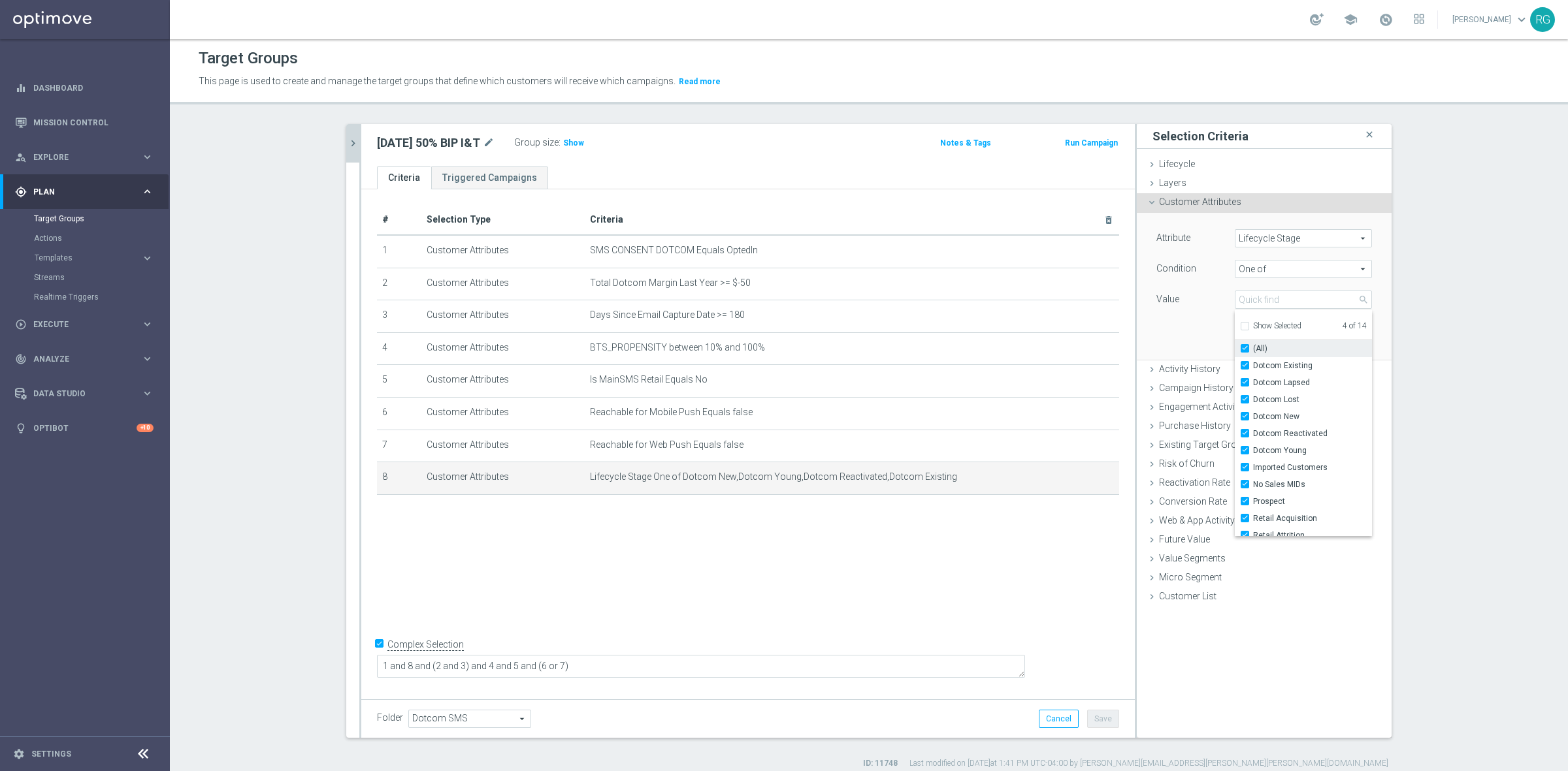
checkbox input "true"
type input "Selected 14 of 14"
checkbox input "true"
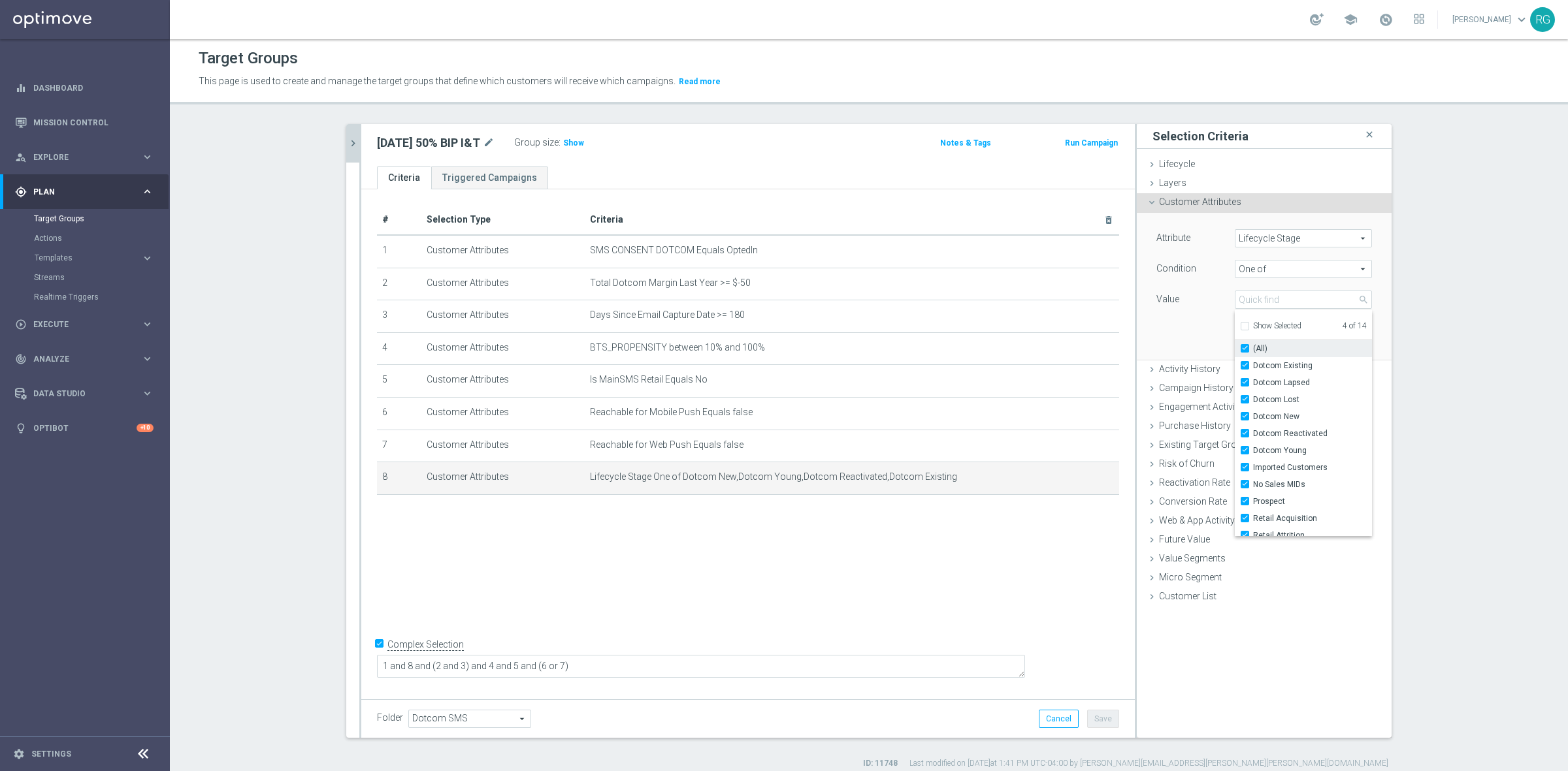
checkbox input "true"
click at [1244, 349] on input "(All)" at bounding box center [1248, 349] width 9 height 9
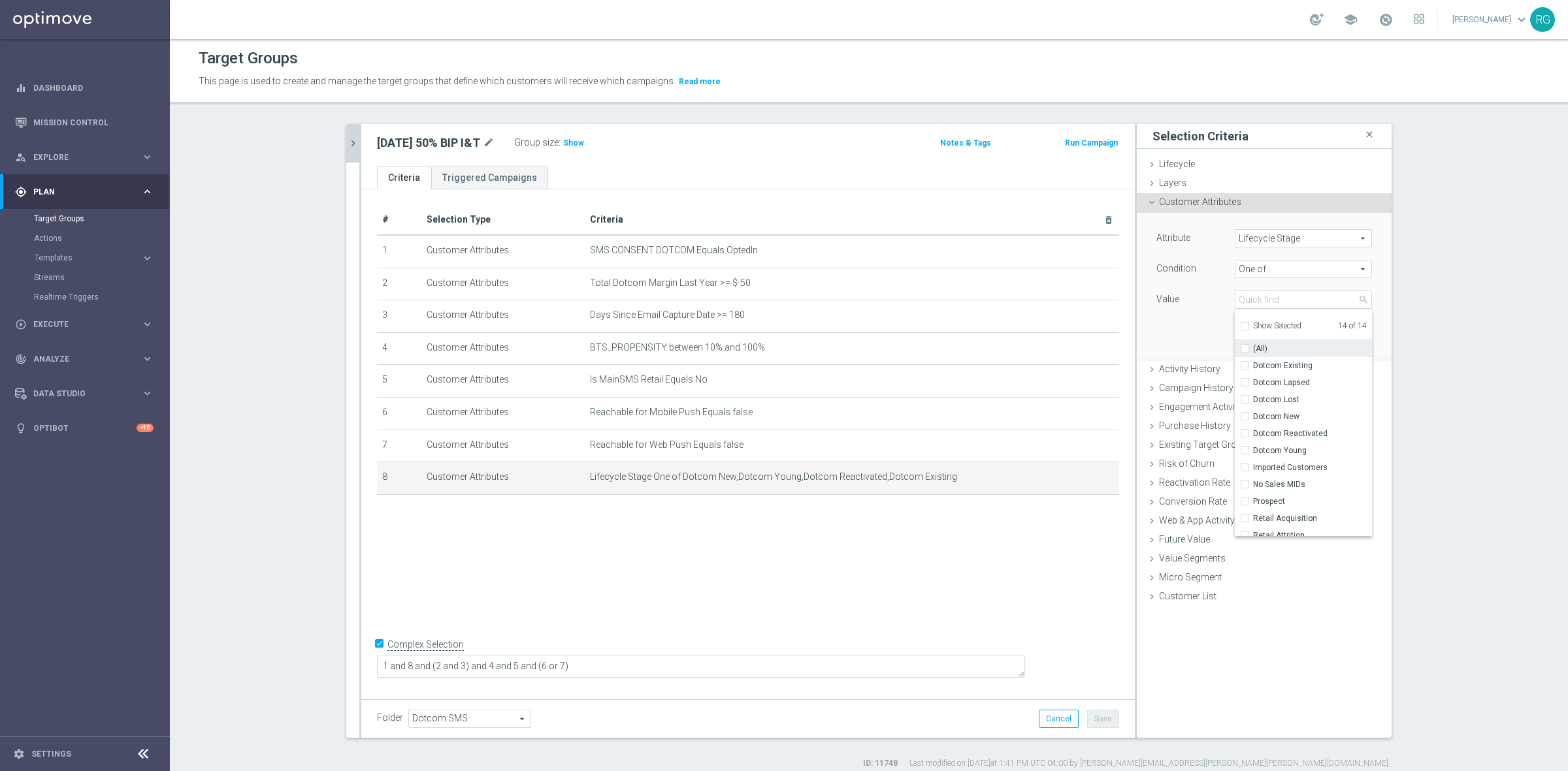
checkbox input "false"
type input "Select"
checkbox input "false"
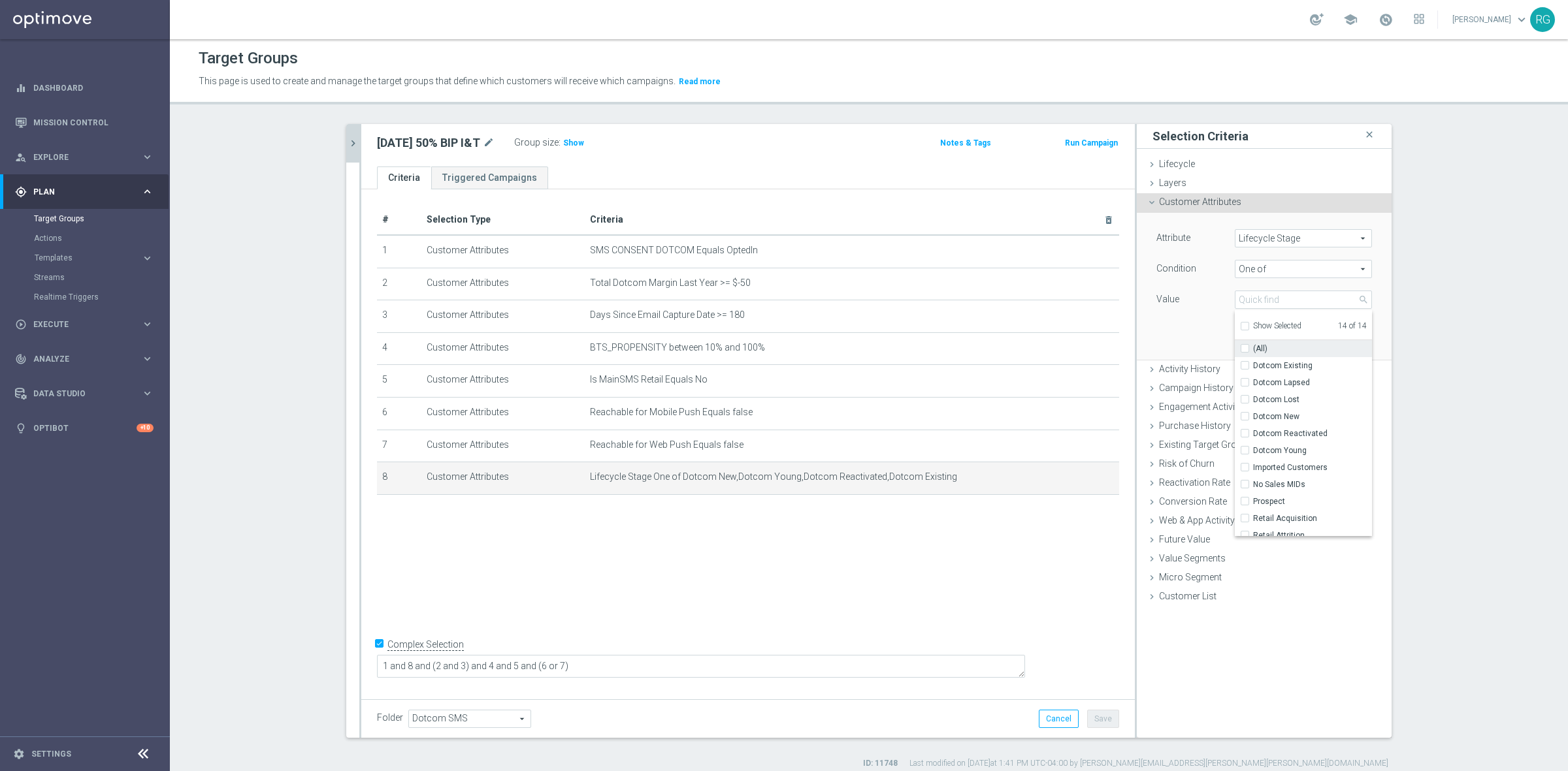
checkbox input "false"
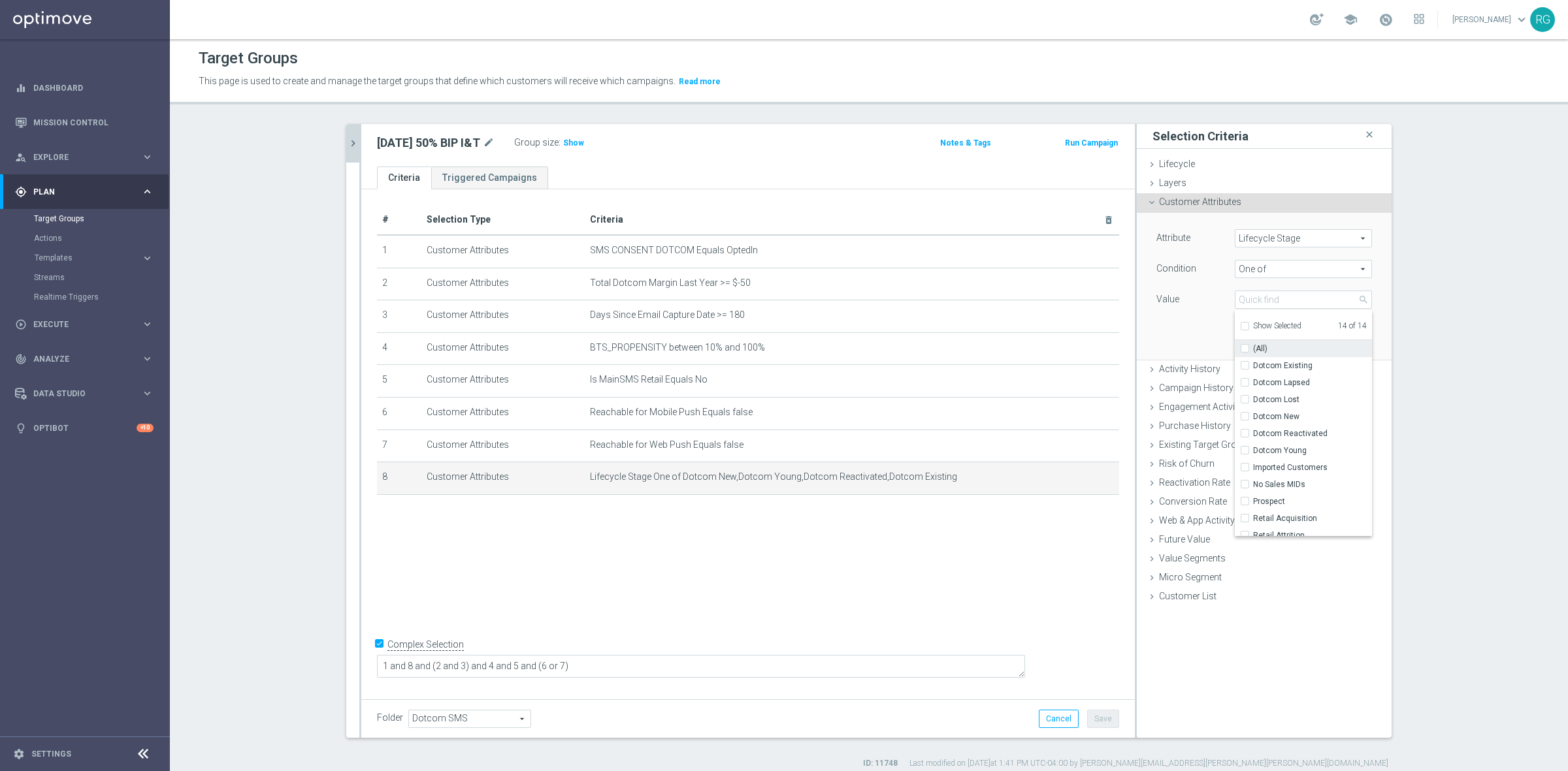
checkbox input "false"
click at [1263, 237] on span "Lifecycle Stage" at bounding box center [1303, 238] width 136 height 17
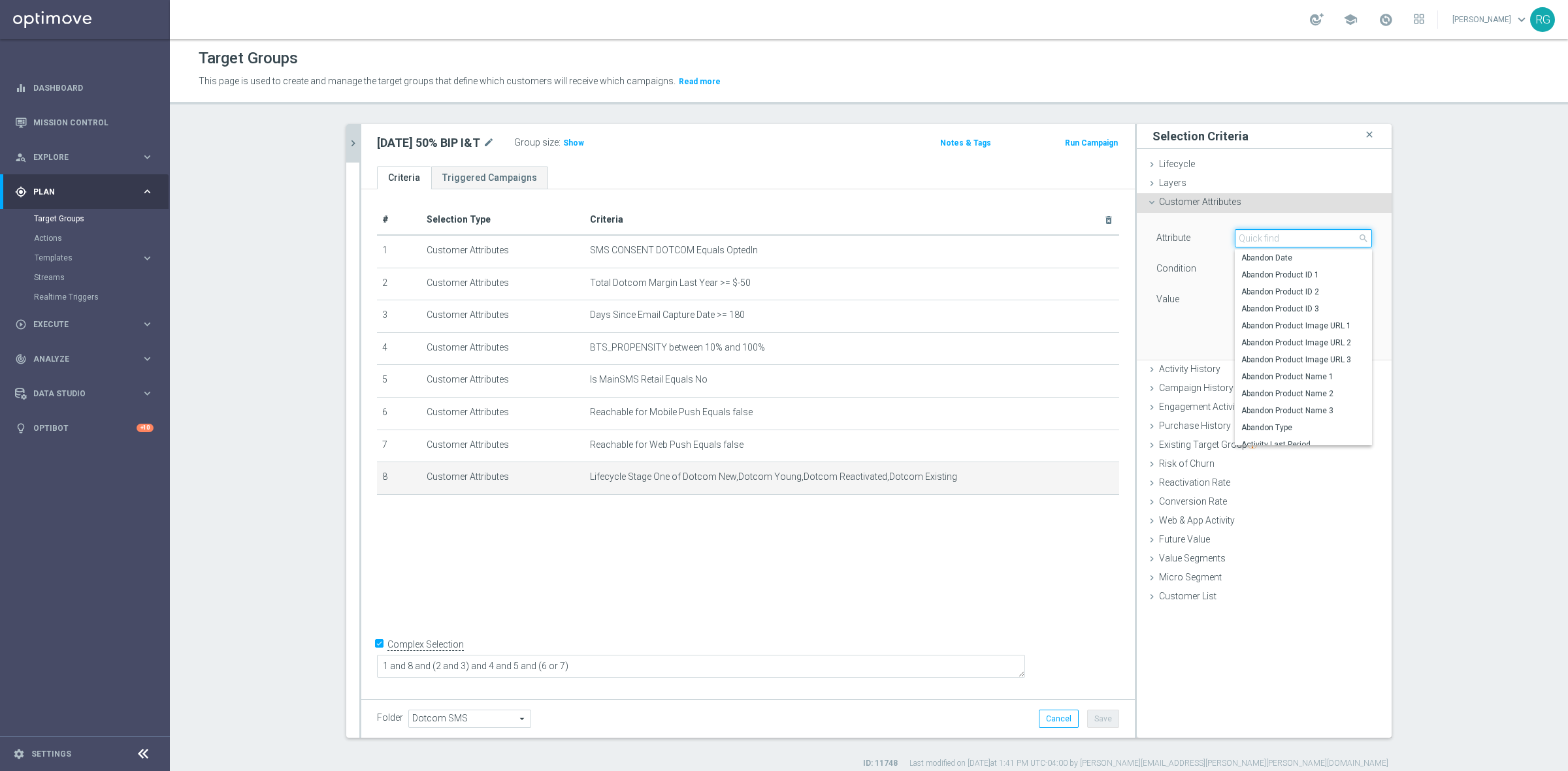
click at [1246, 237] on input "search" at bounding box center [1303, 238] width 137 height 18
click at [1189, 259] on div "Attribute Lifecycle Stage Lifecycle Stage arrow_drop_down search Abandon Date A…" at bounding box center [1264, 270] width 216 height 83
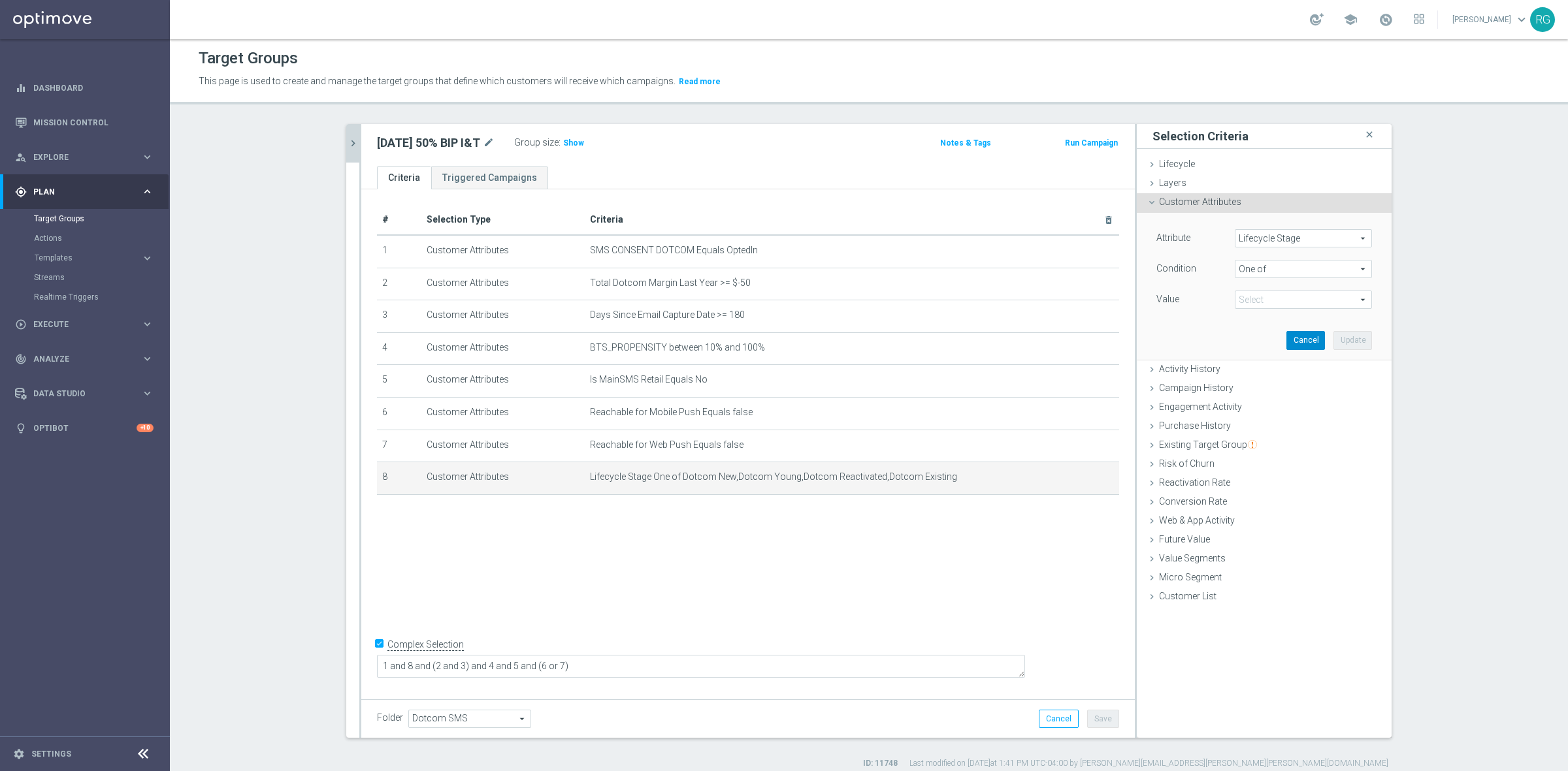
click at [1295, 339] on button "Cancel" at bounding box center [1305, 340] width 39 height 18
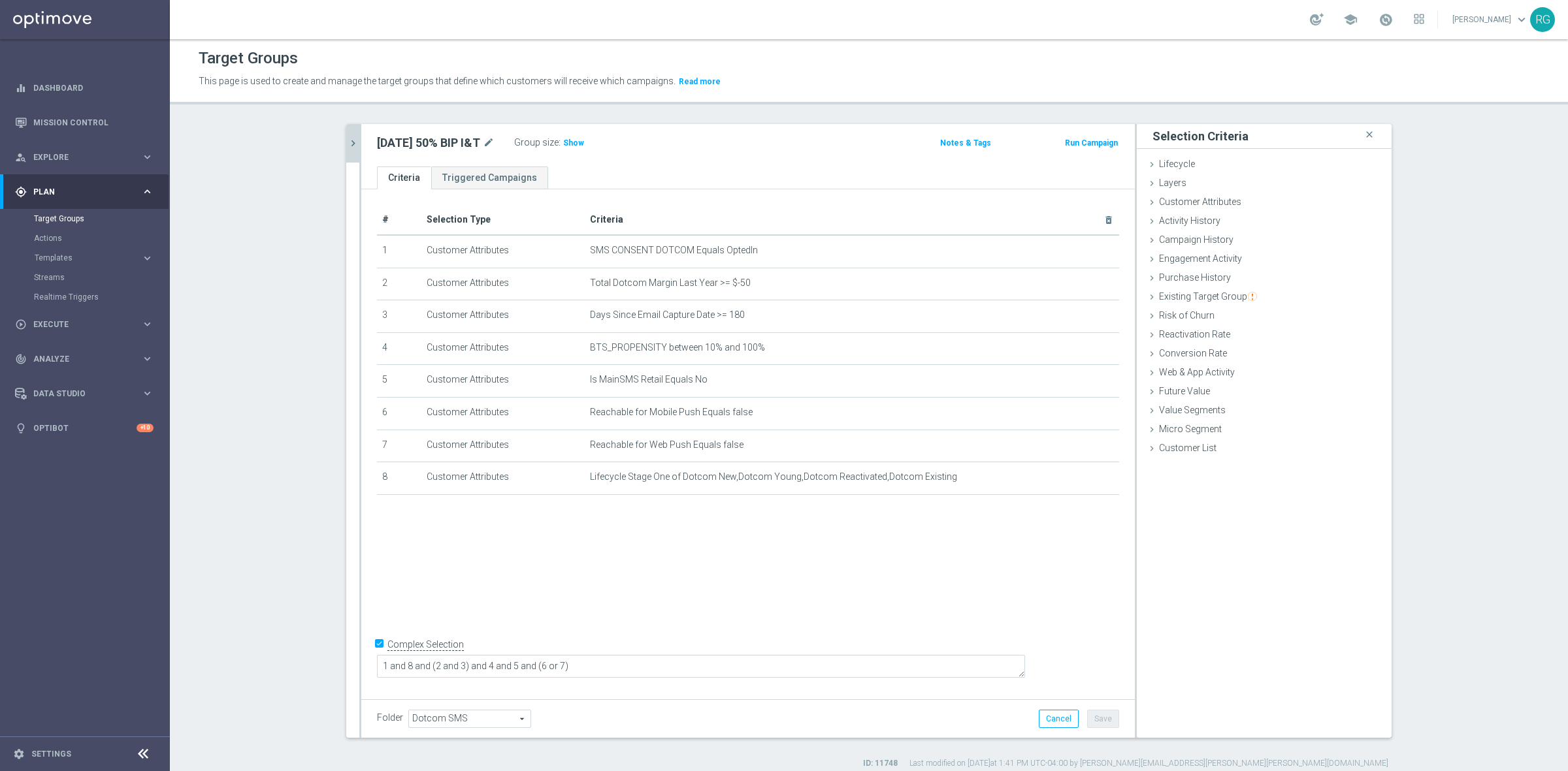
click at [350, 151] on button "chevron_right" at bounding box center [353, 143] width 13 height 39
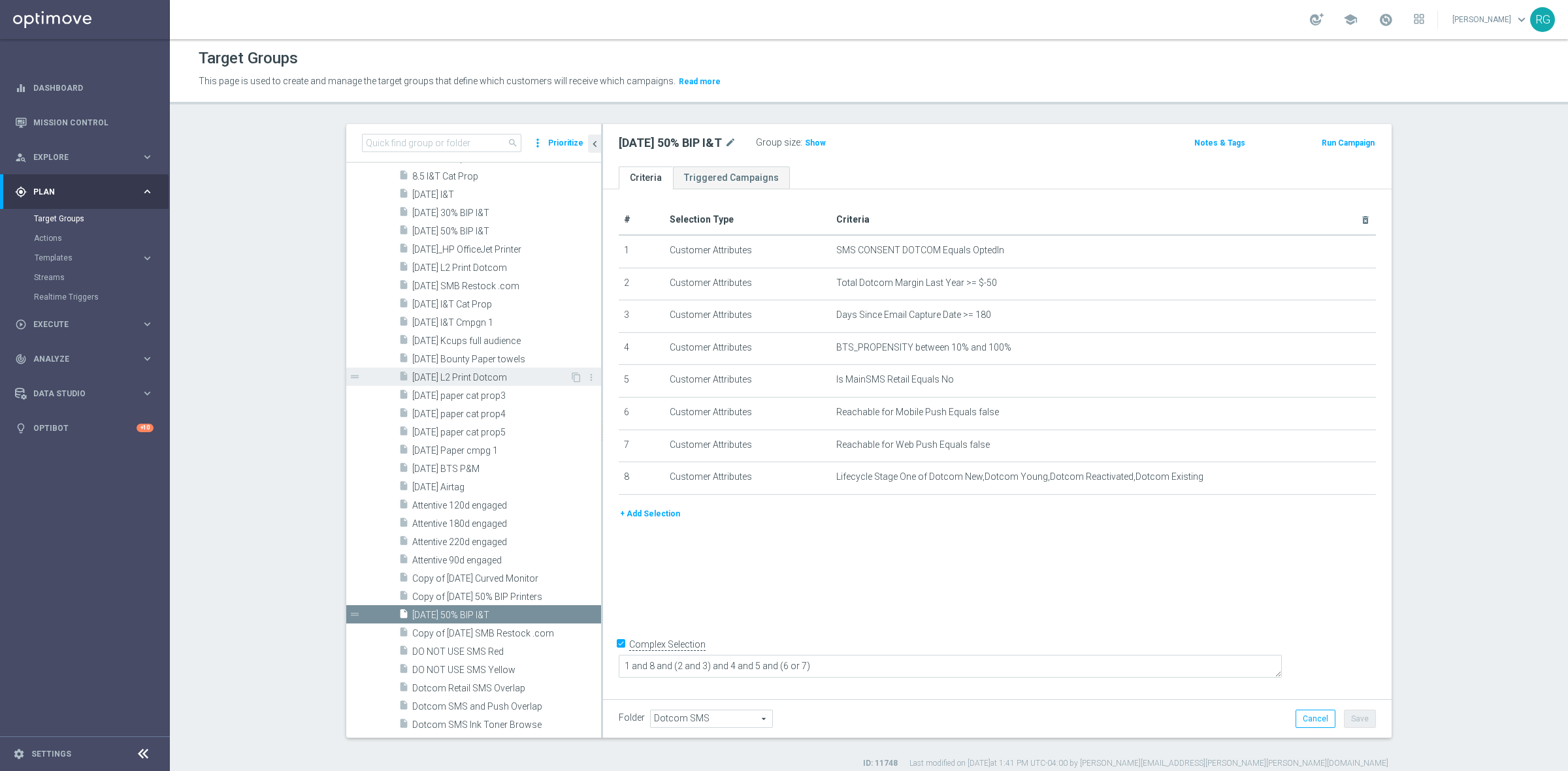
scroll to position [1960, 0]
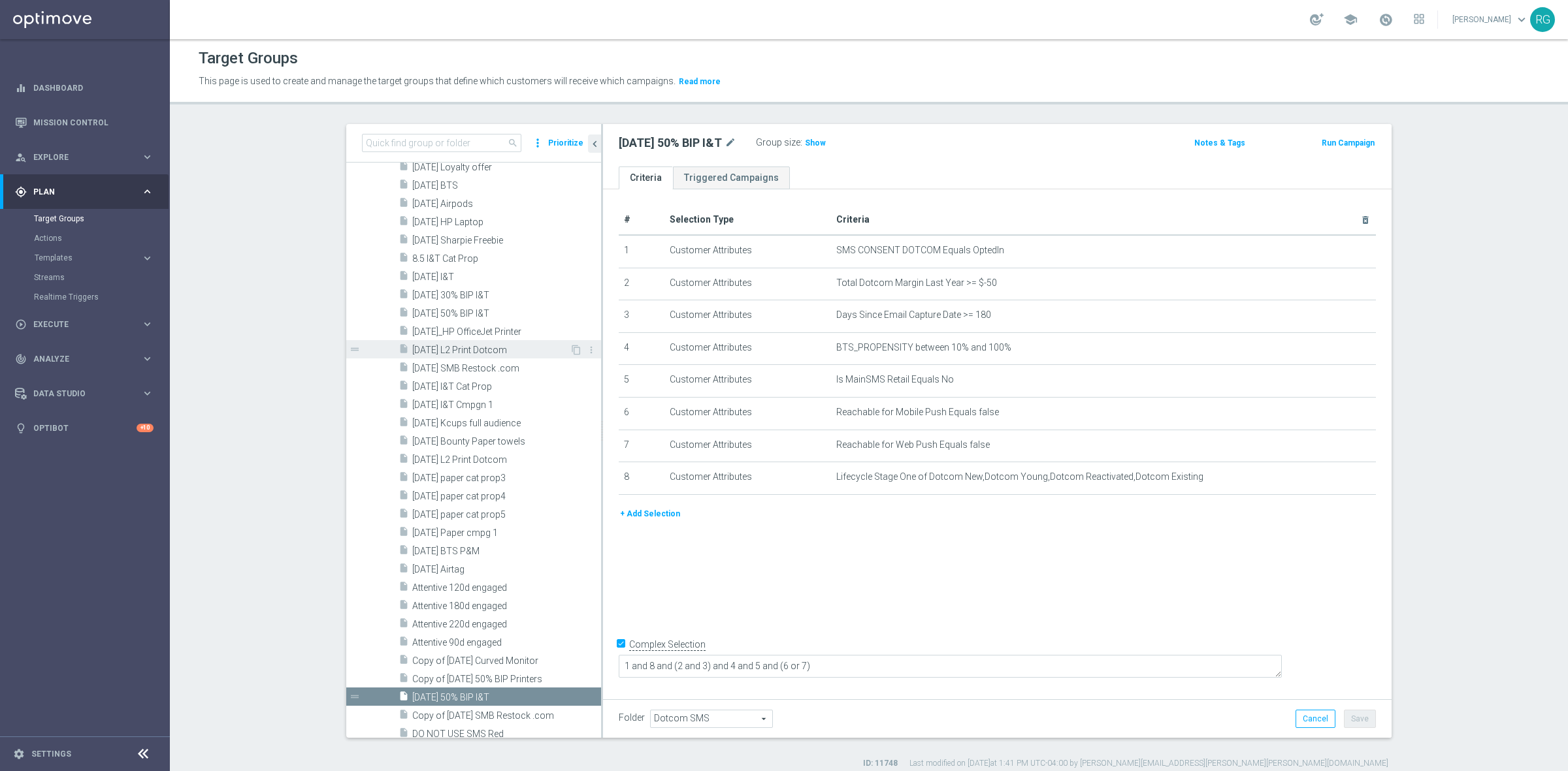
click at [474, 345] on span "[DATE] L2 Print Dotcom" at bounding box center [491, 350] width 157 height 11
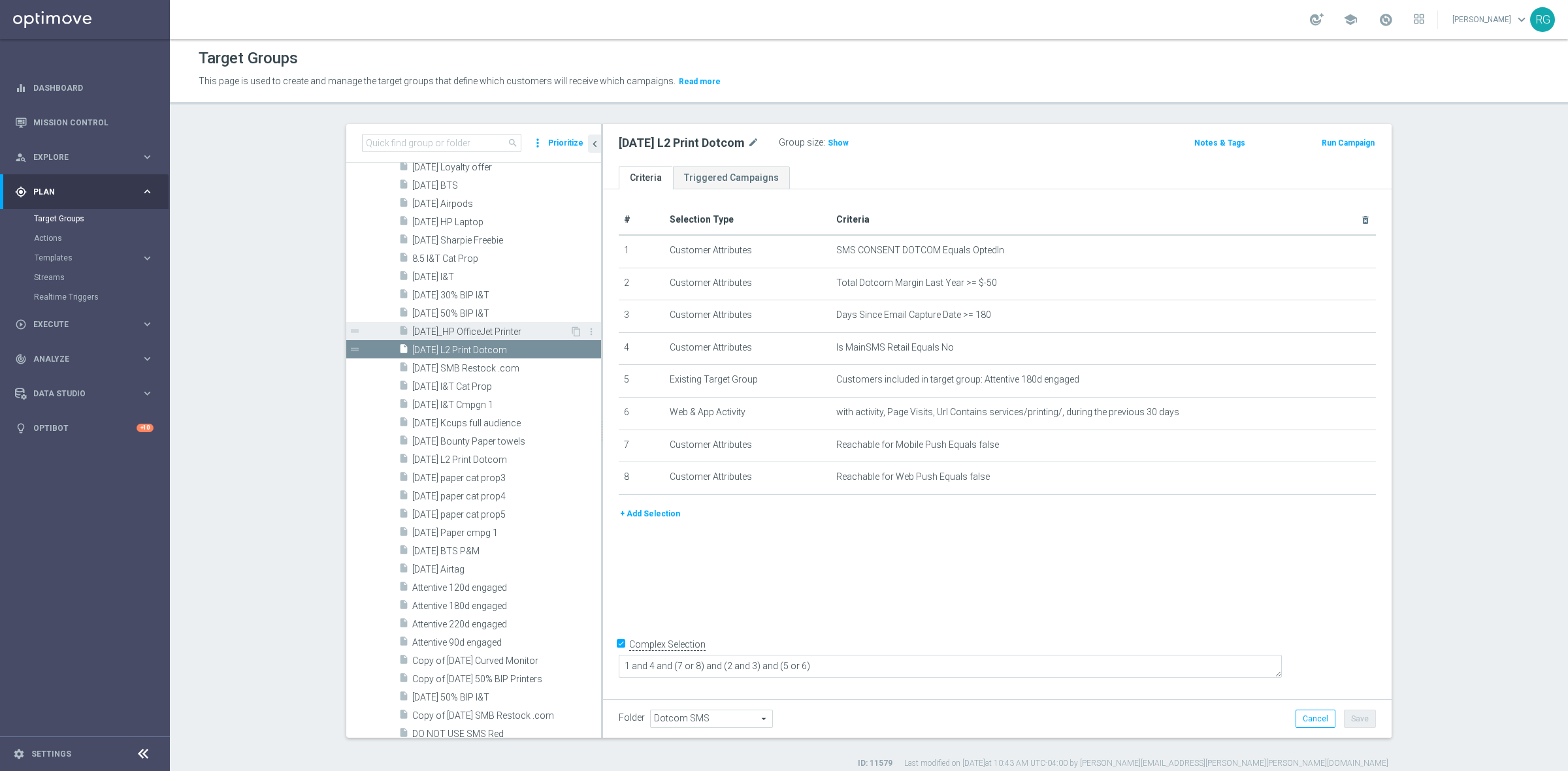
click at [472, 328] on span "[DATE]_HP OfficeJet Printer" at bounding box center [491, 332] width 157 height 11
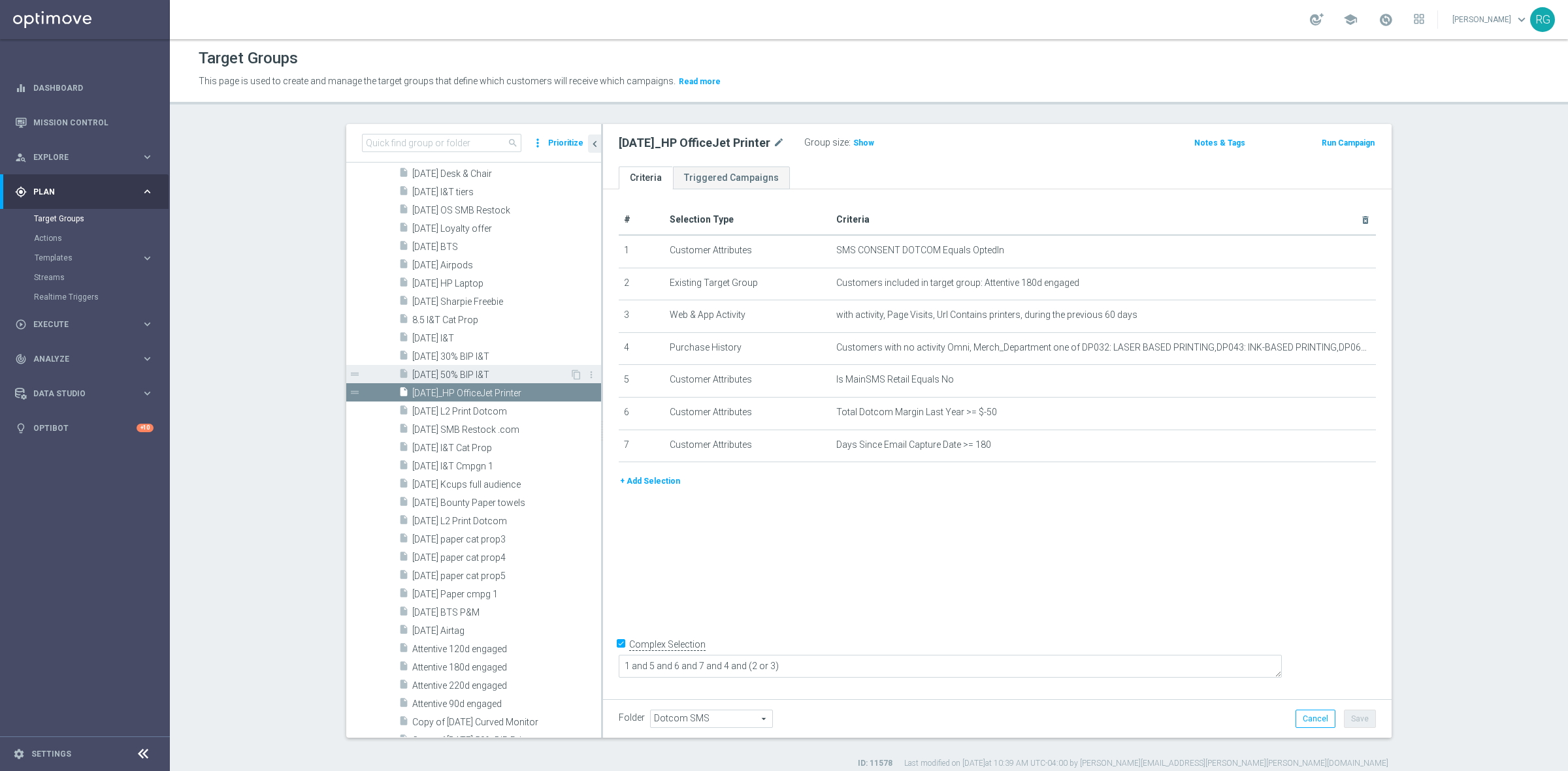
scroll to position [1878, 0]
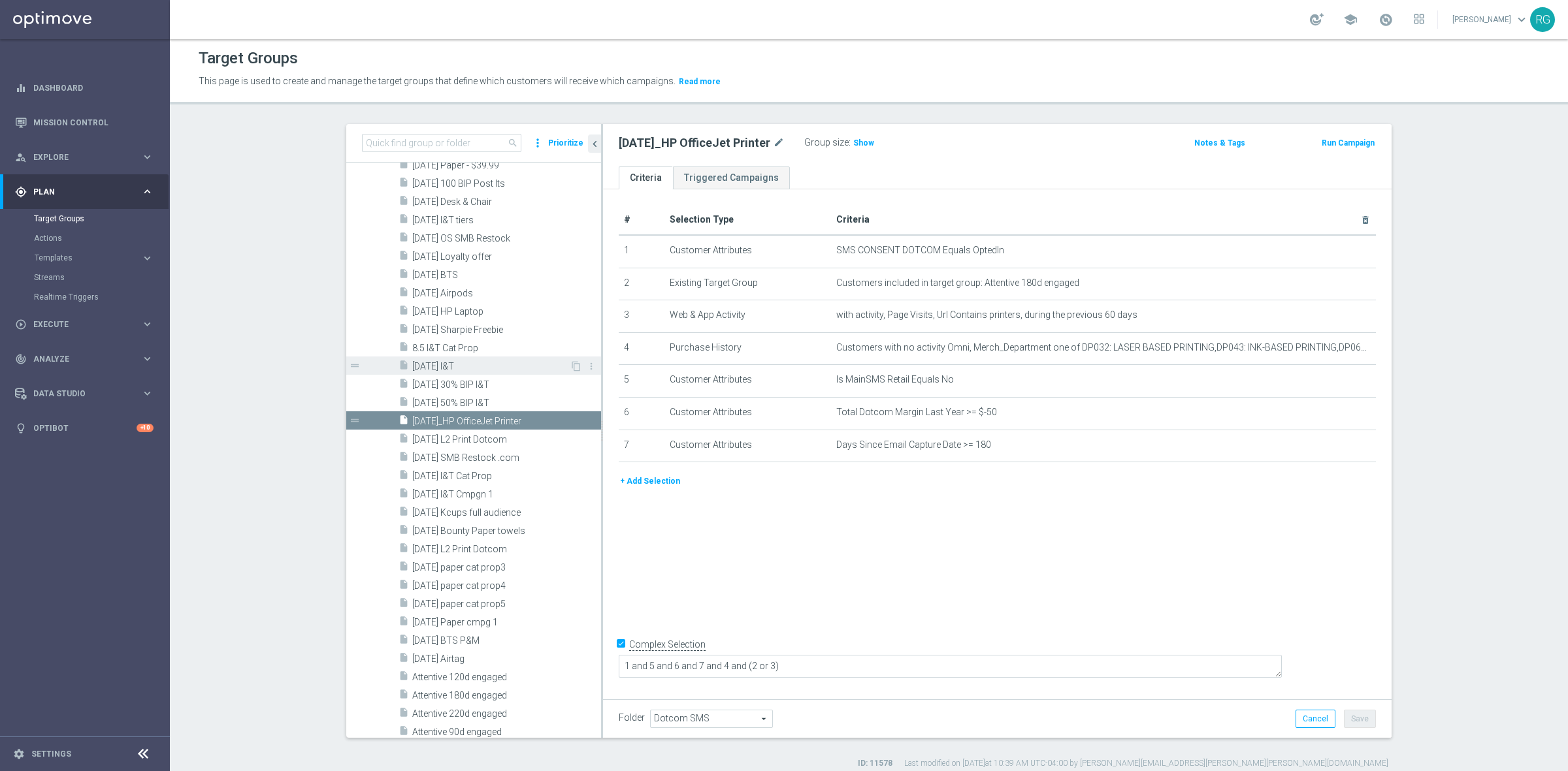
click at [451, 367] on span "[DATE] I&T" at bounding box center [491, 367] width 157 height 11
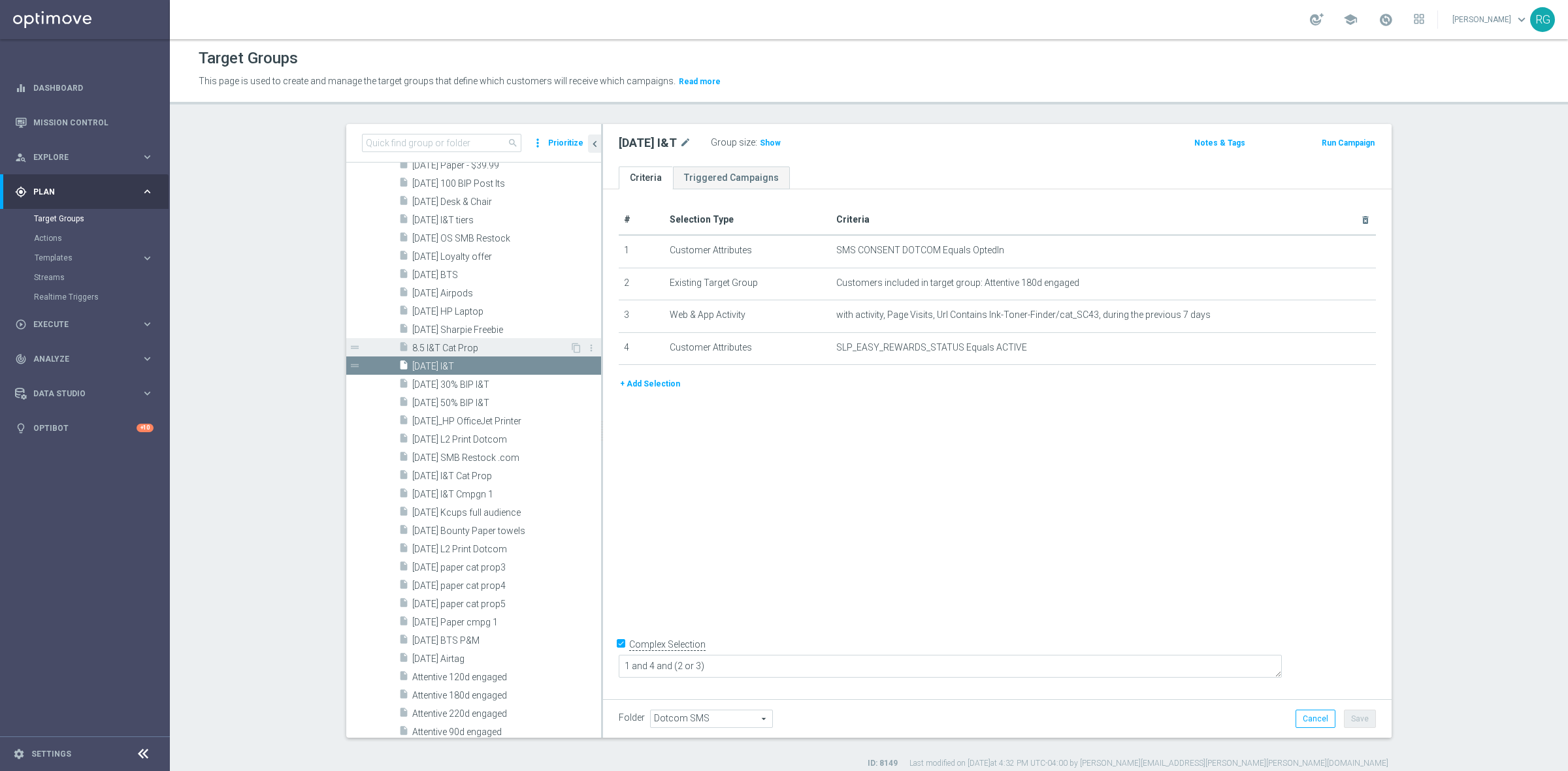
click at [451, 350] on span "8.5 I&T Cat Prop" at bounding box center [491, 349] width 157 height 11
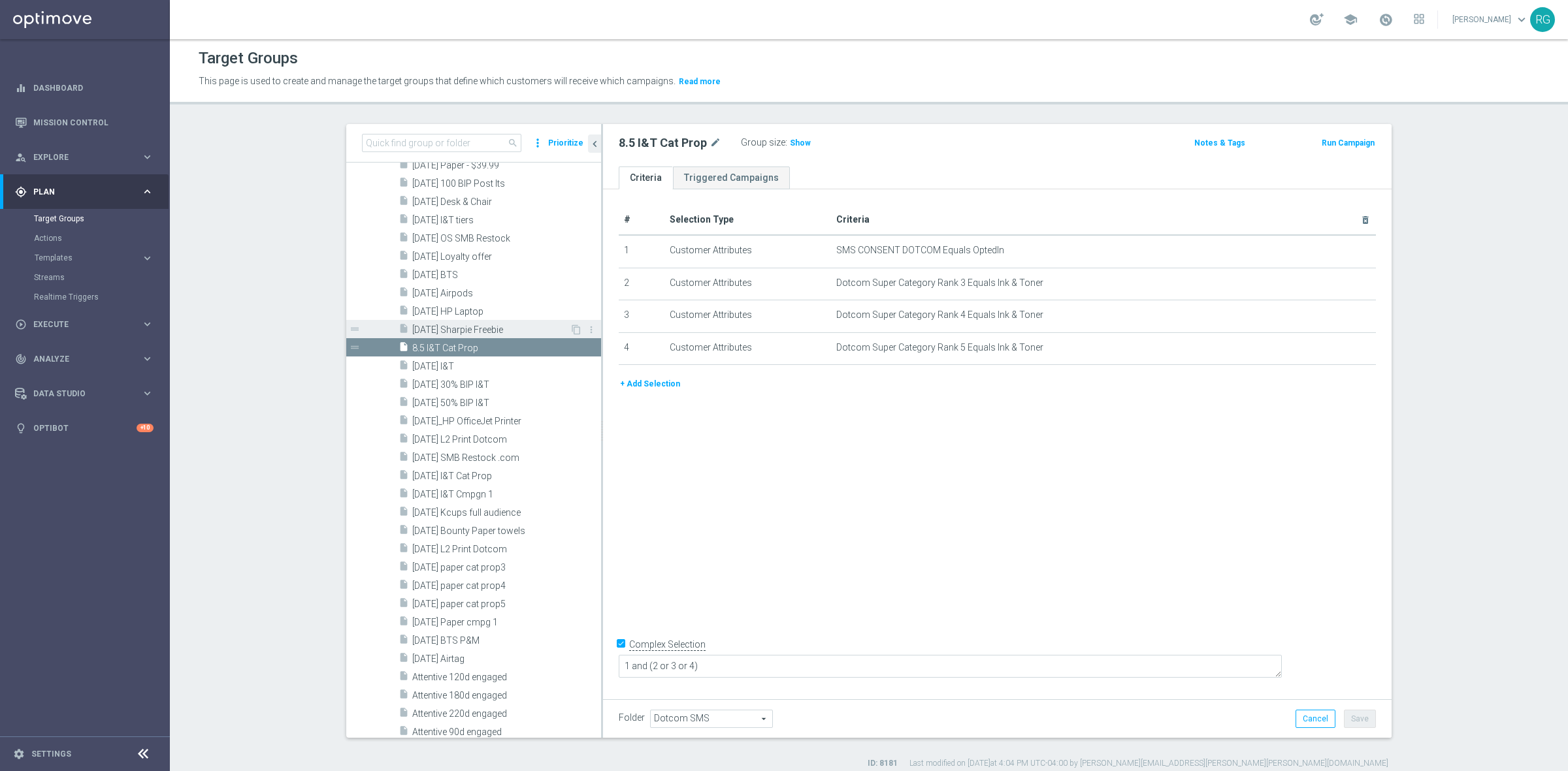
click at [452, 328] on span "[DATE] Sharpie Freebie" at bounding box center [491, 330] width 157 height 11
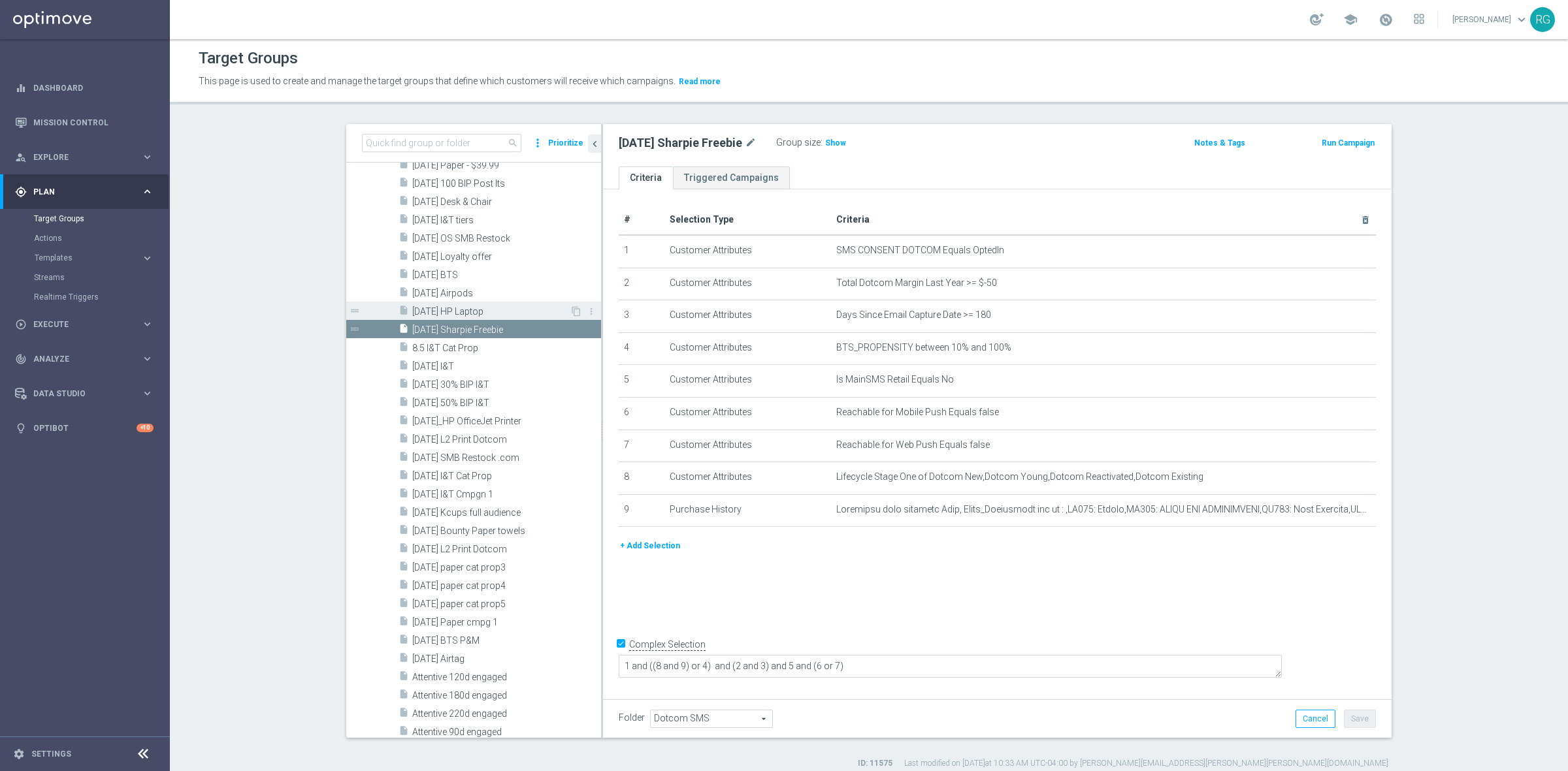
click at [455, 306] on span "[DATE] HP Laptop" at bounding box center [491, 312] width 157 height 11
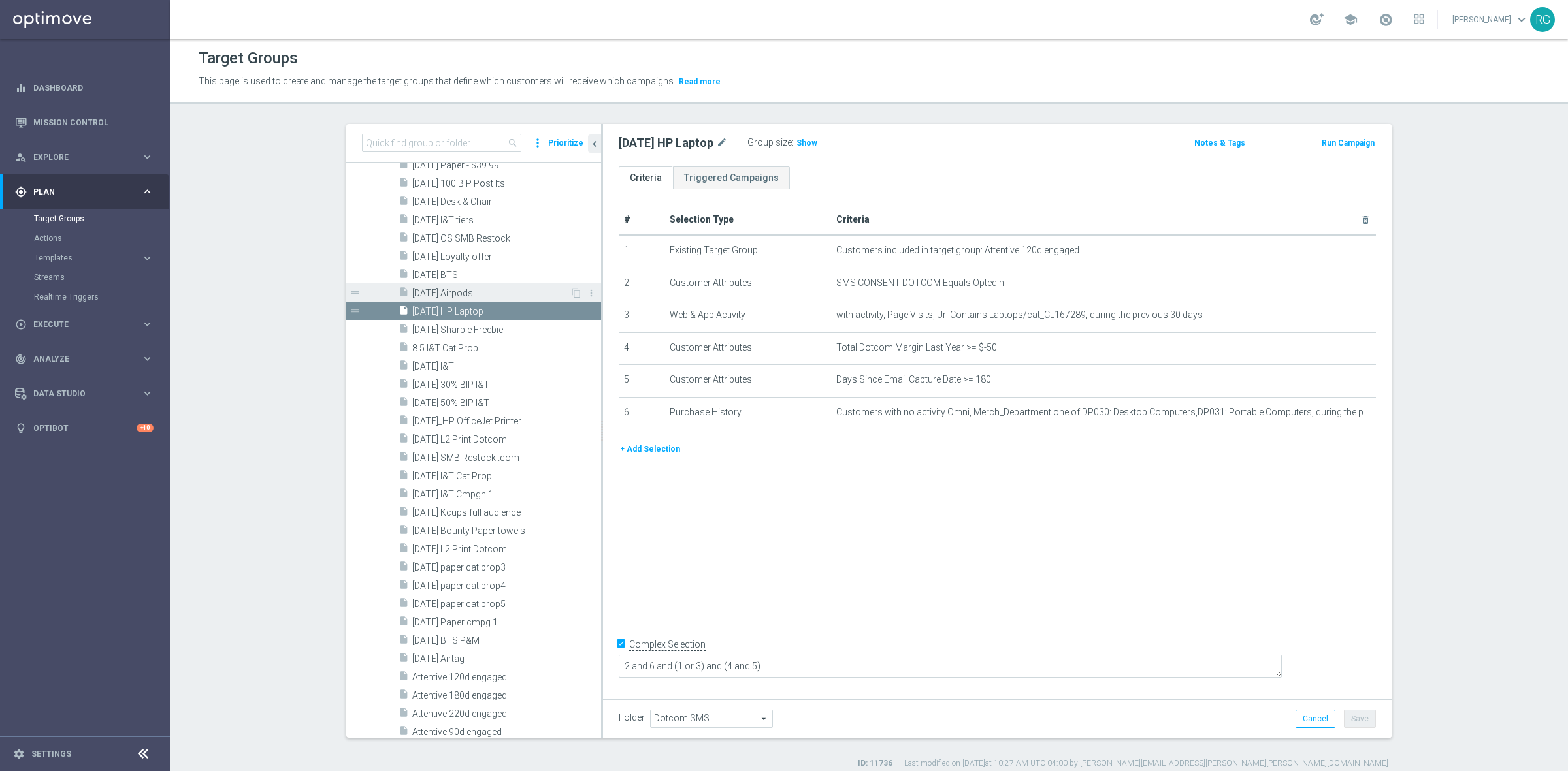
click at [462, 294] on span "[DATE] Airpods" at bounding box center [491, 293] width 157 height 11
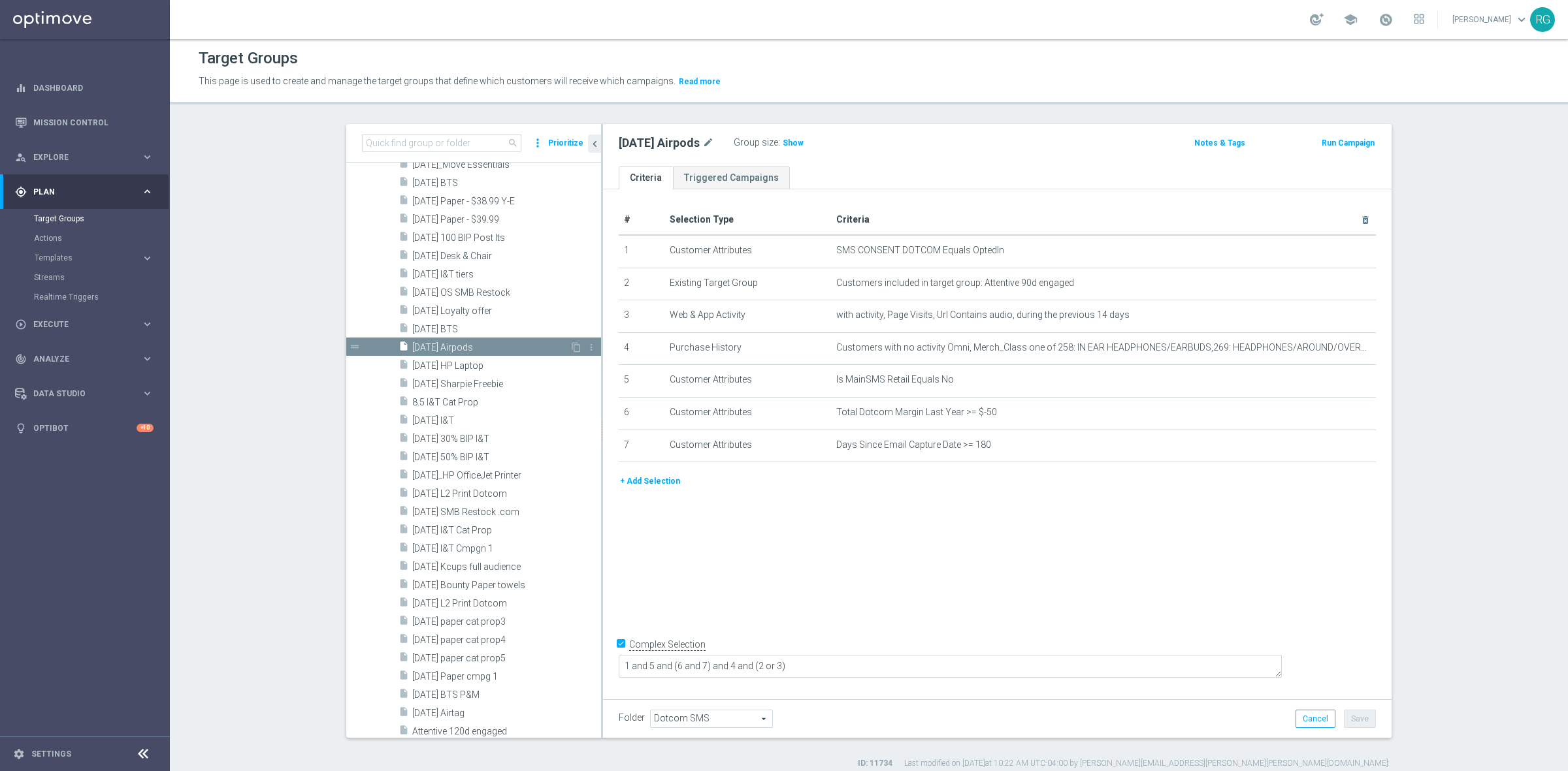
scroll to position [1797, 0]
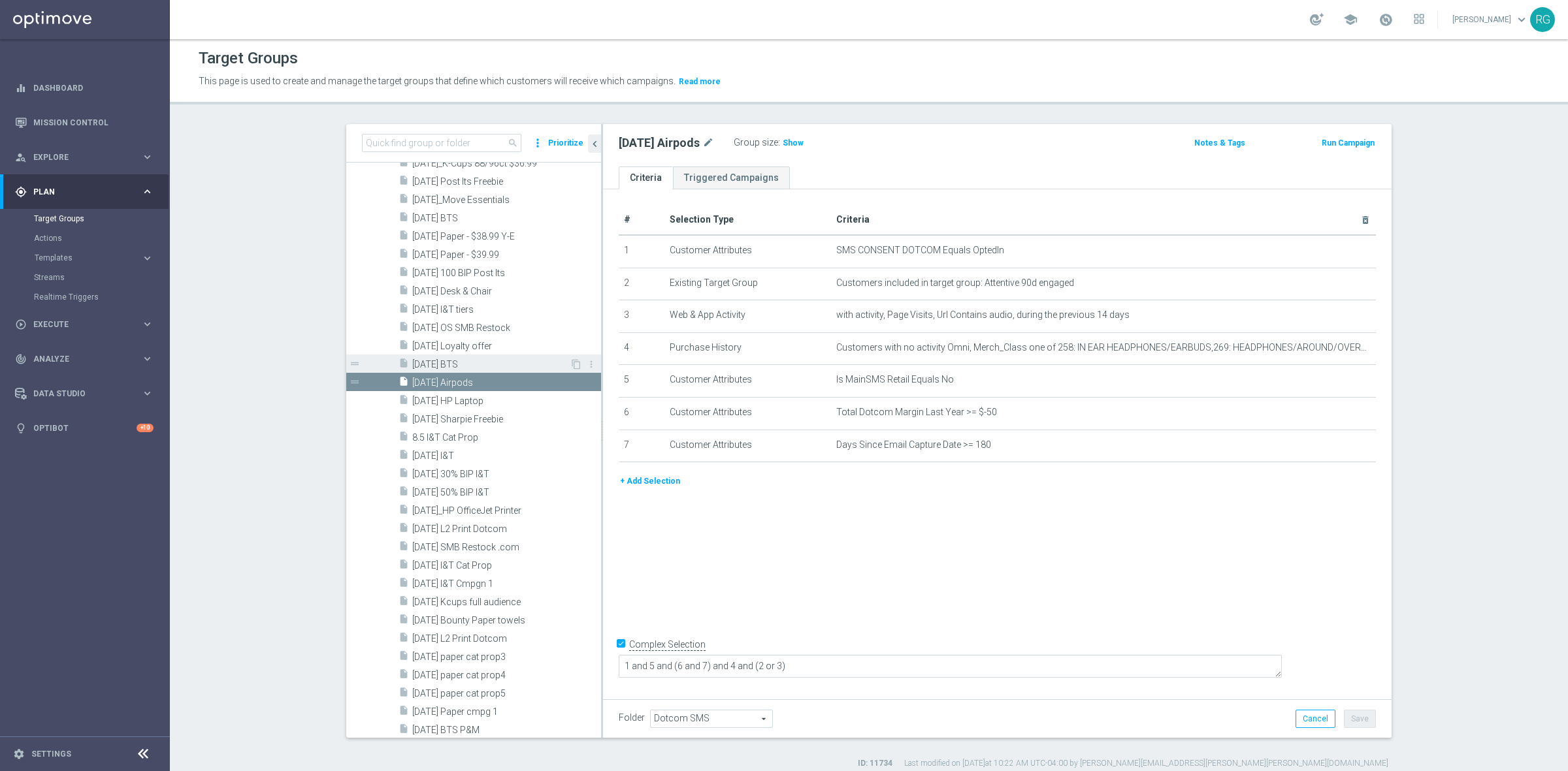
click at [447, 357] on div "insert_drive_file [DATE] BTS" at bounding box center [483, 363] width 171 height 18
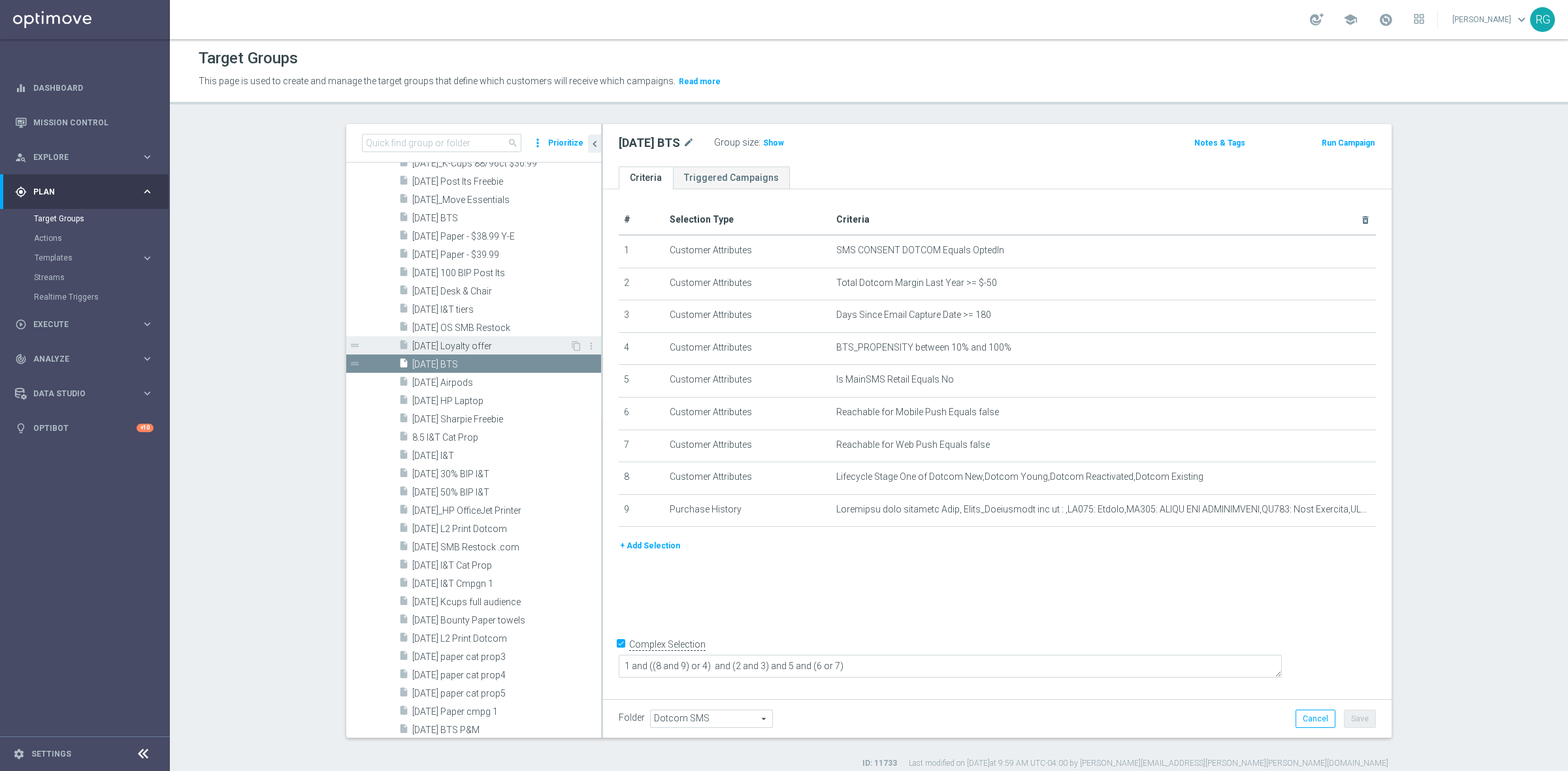
click at [449, 350] on span "[DATE] Loyalty offer" at bounding box center [491, 346] width 157 height 11
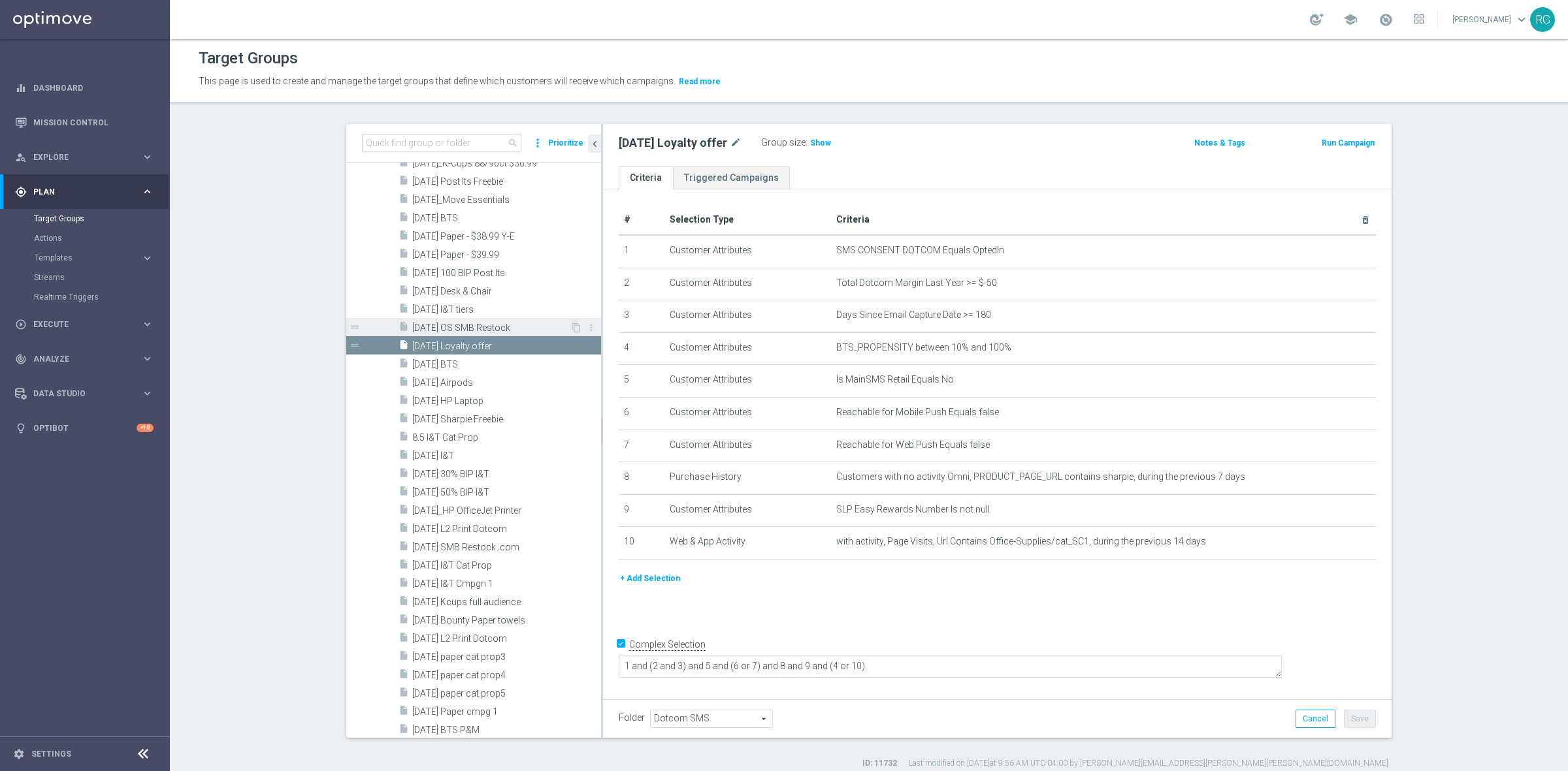
click at [455, 324] on span "[DATE] OS SMB Restock" at bounding box center [491, 328] width 157 height 11
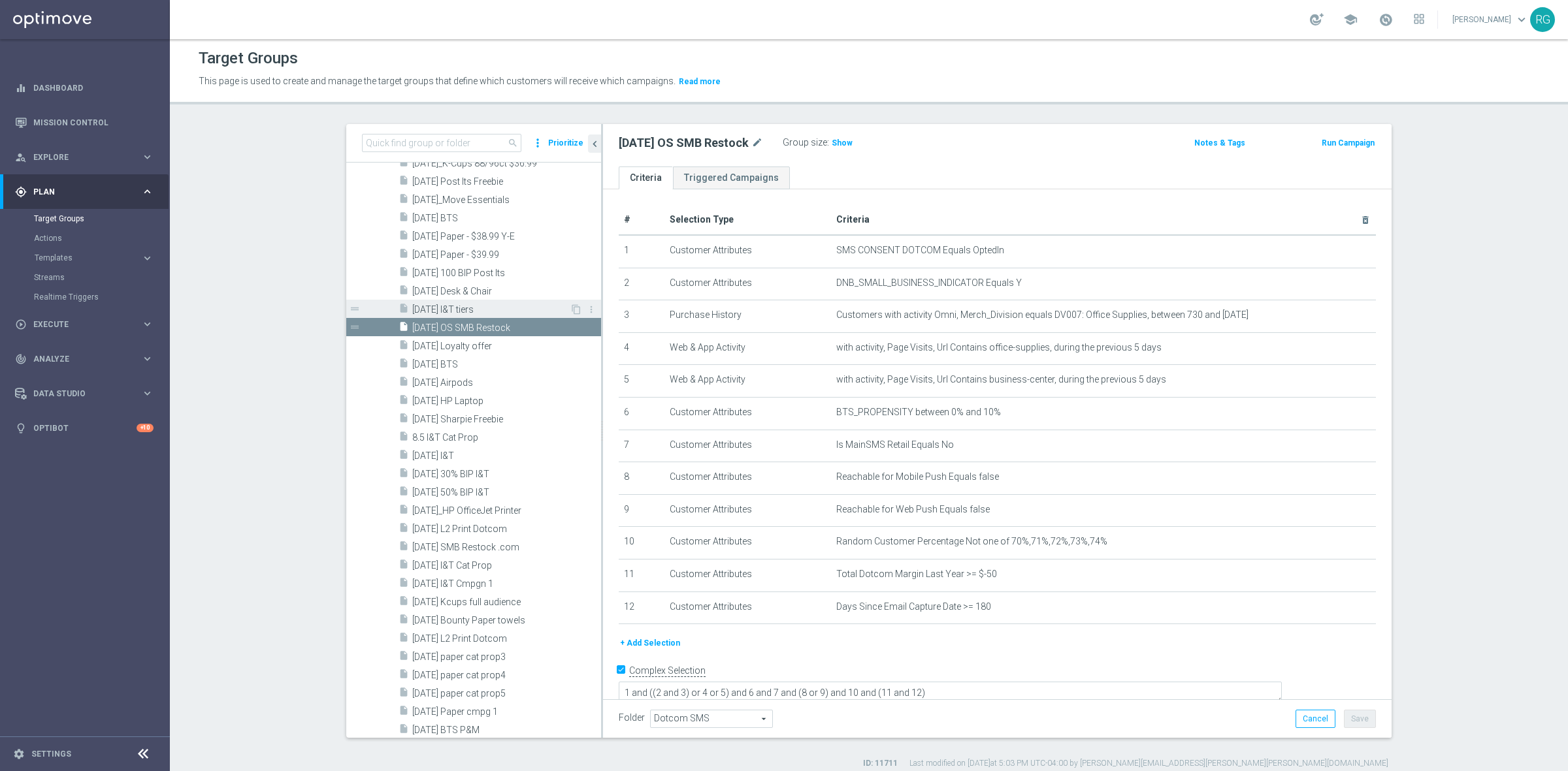
click at [455, 308] on span "[DATE] I&T tiers" at bounding box center [491, 310] width 157 height 11
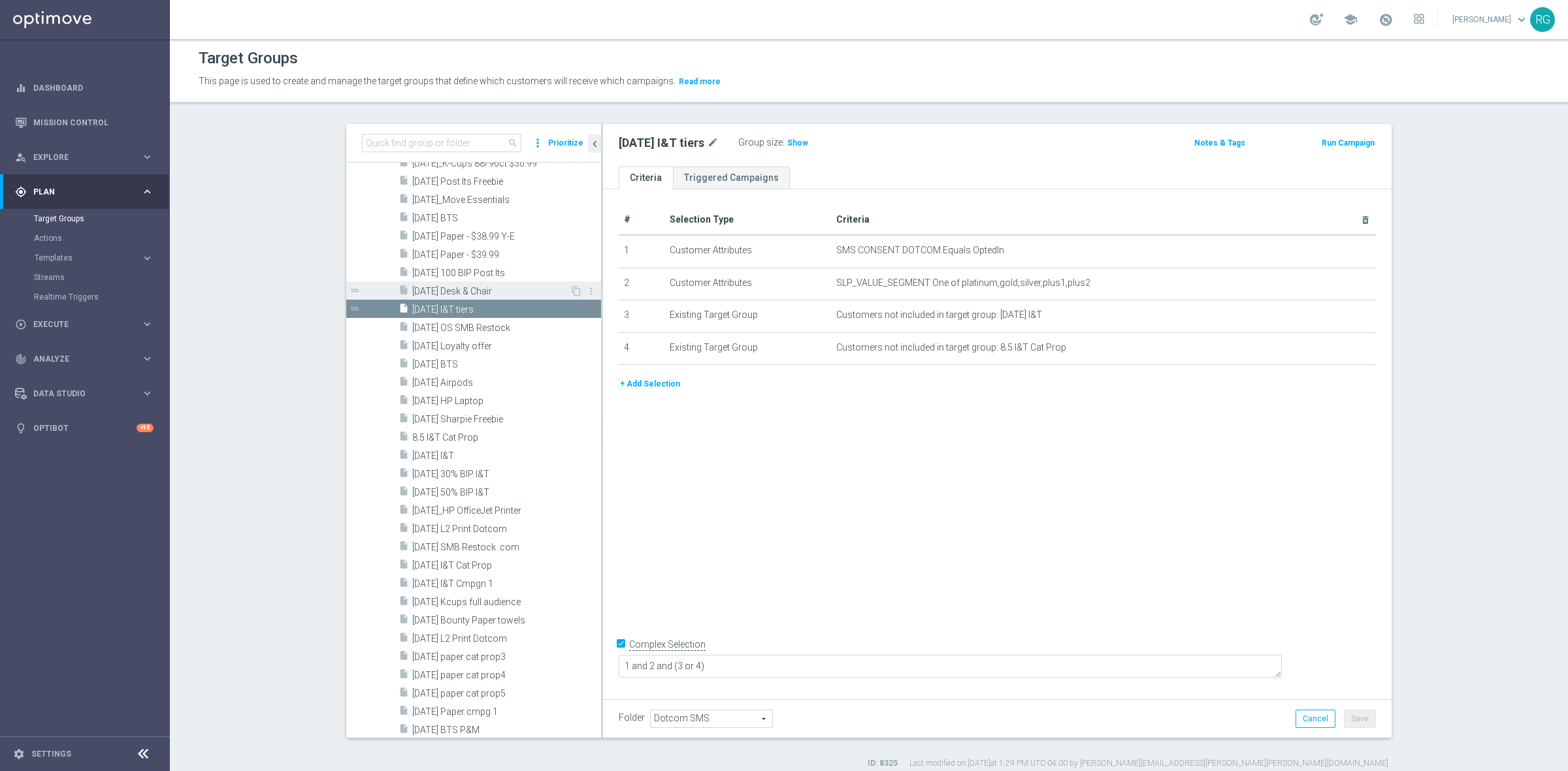
click at [459, 282] on div "insert_drive_file [DATE] Desk & Chair" at bounding box center [483, 290] width 171 height 18
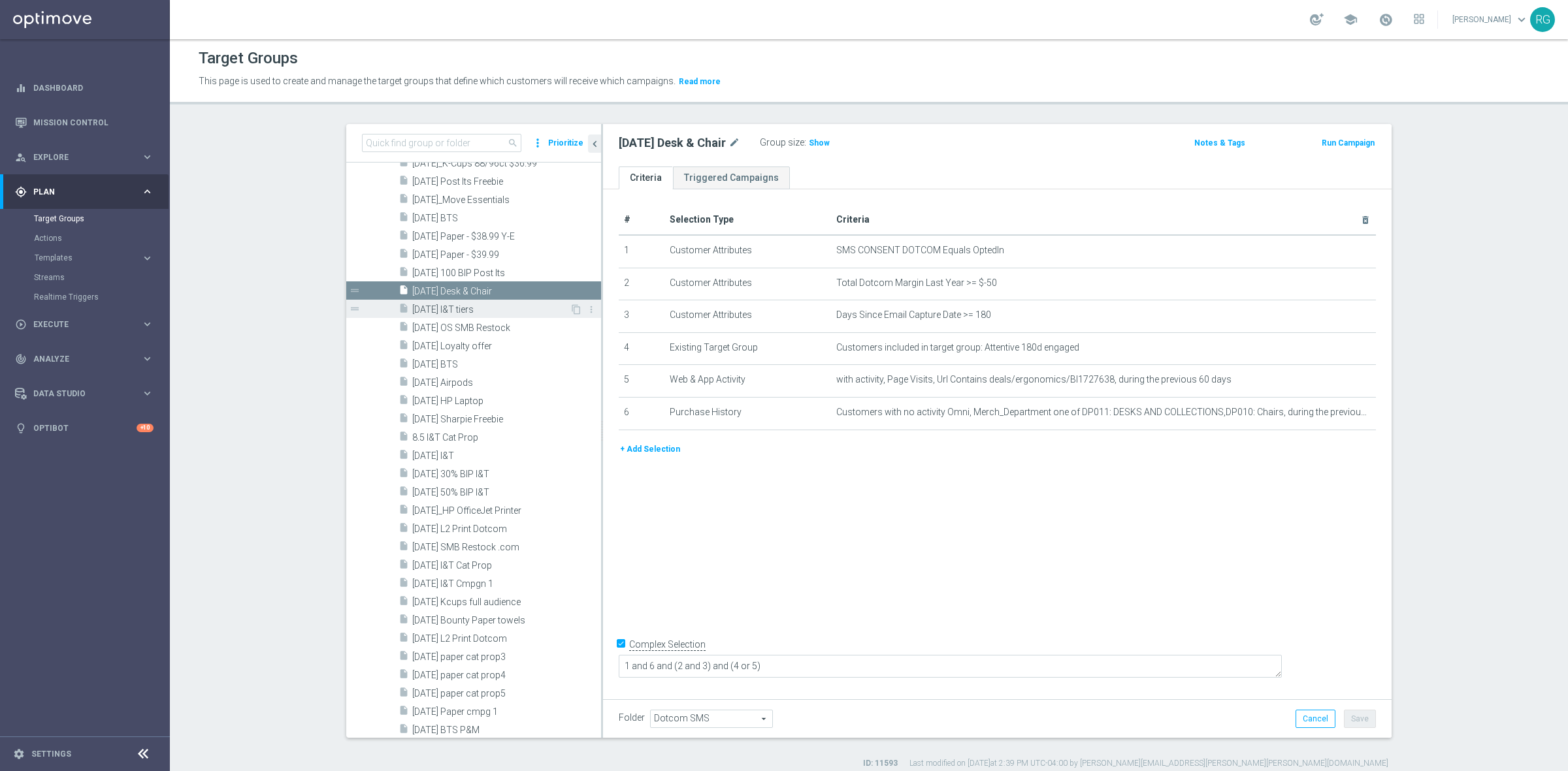
click at [443, 301] on div "insert_drive_file [DATE] I&T tiers" at bounding box center [483, 308] width 171 height 18
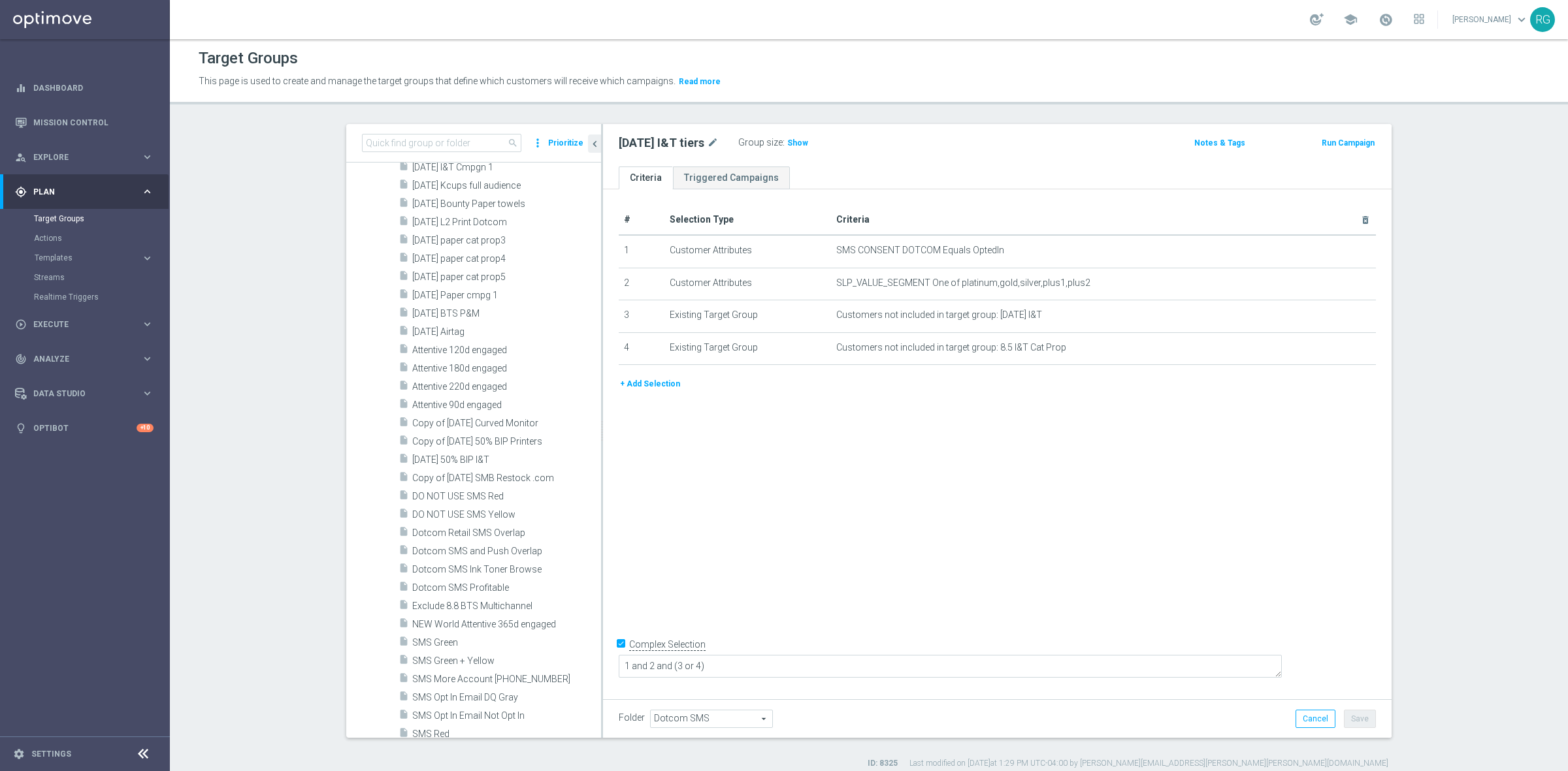
scroll to position [2204, 0]
click at [474, 426] on span "[DATE] 50% BIP I&T" at bounding box center [491, 430] width 157 height 11
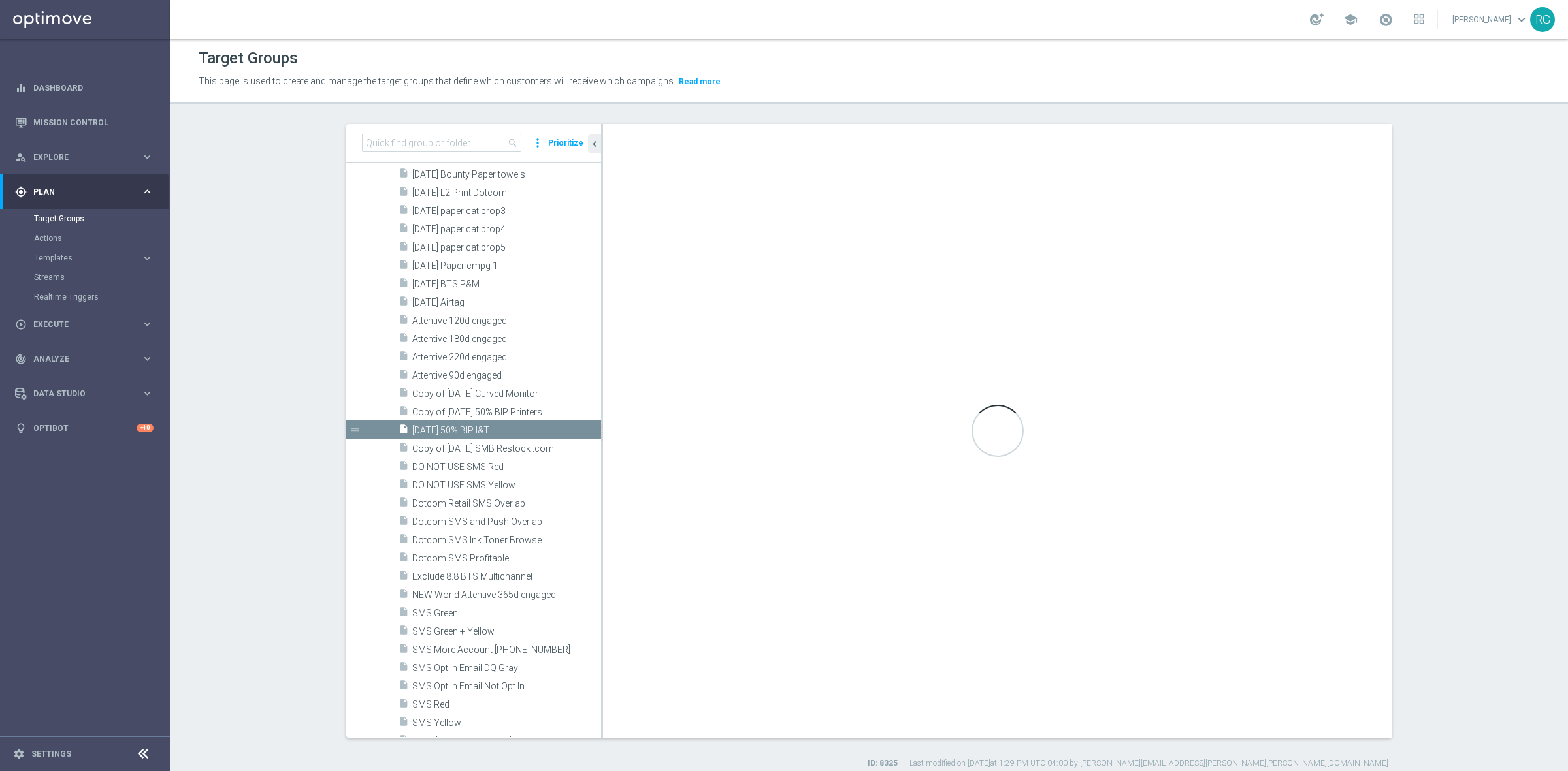
type textarea "1 and 8 and (2 and 3) and 4 and 5 and (6 or 7)"
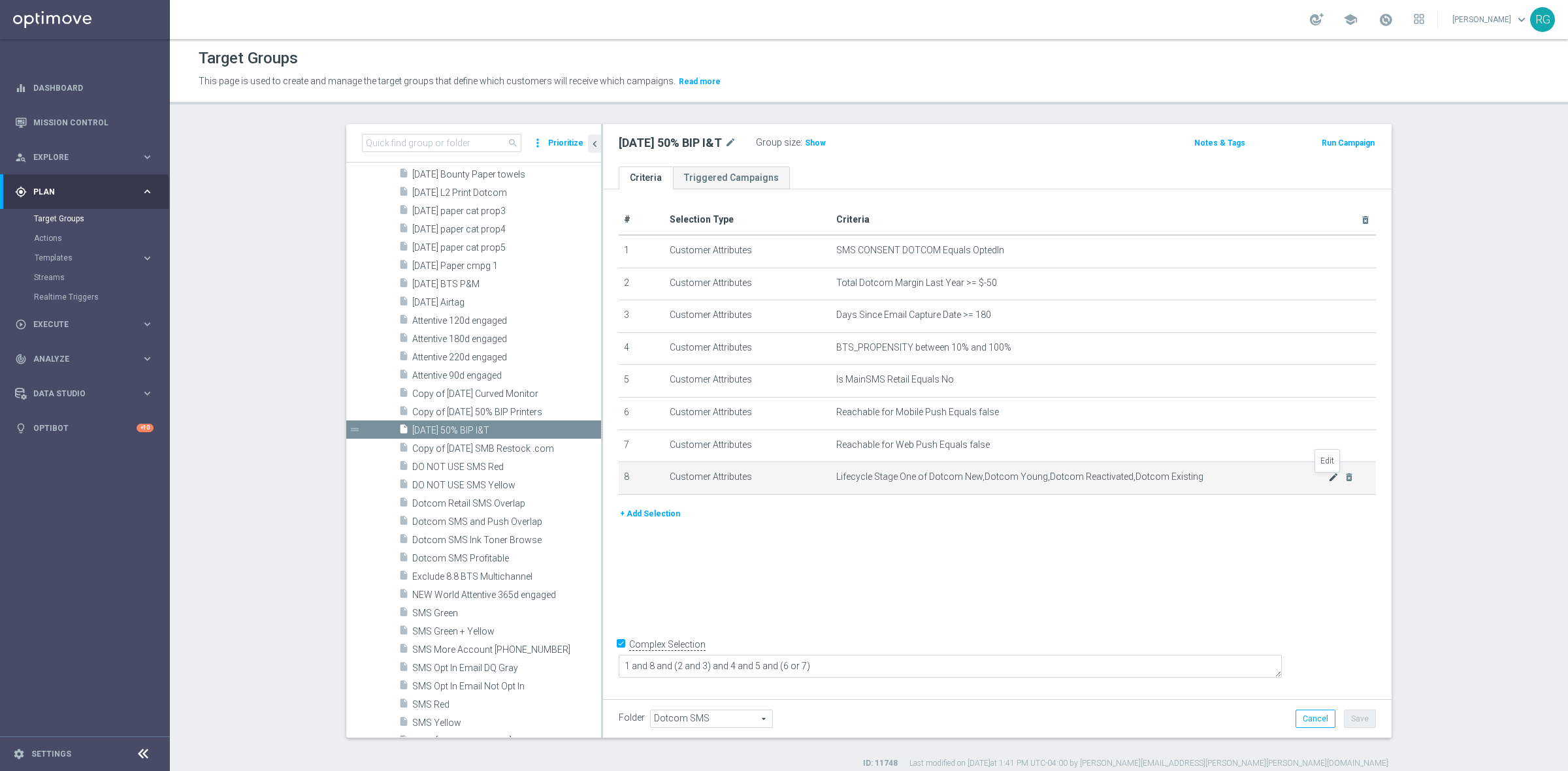
click at [1328, 481] on icon "mode_edit" at bounding box center [1333, 477] width 10 height 10
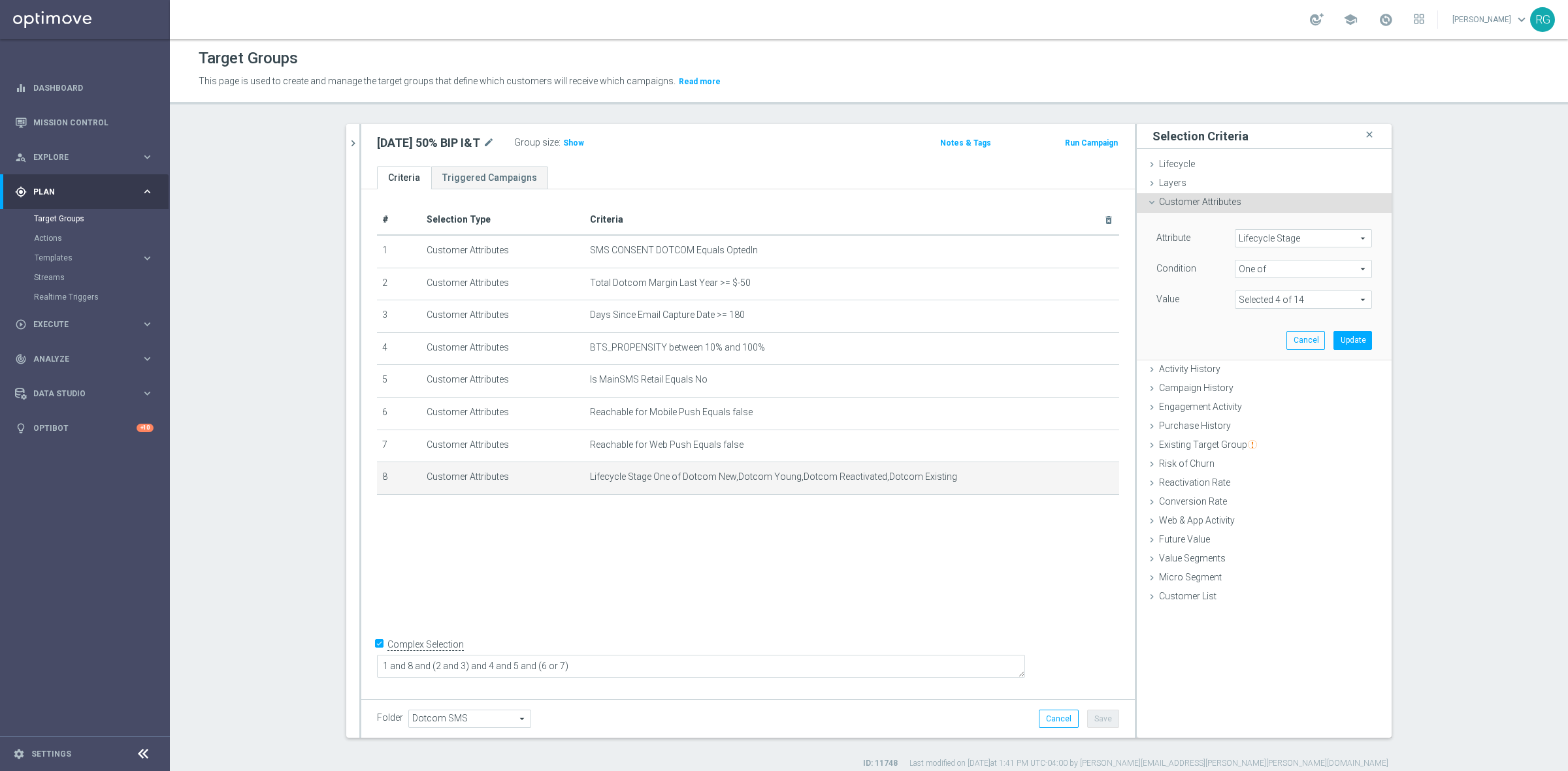
click at [1263, 237] on span "Lifecycle Stage" at bounding box center [1303, 238] width 136 height 17
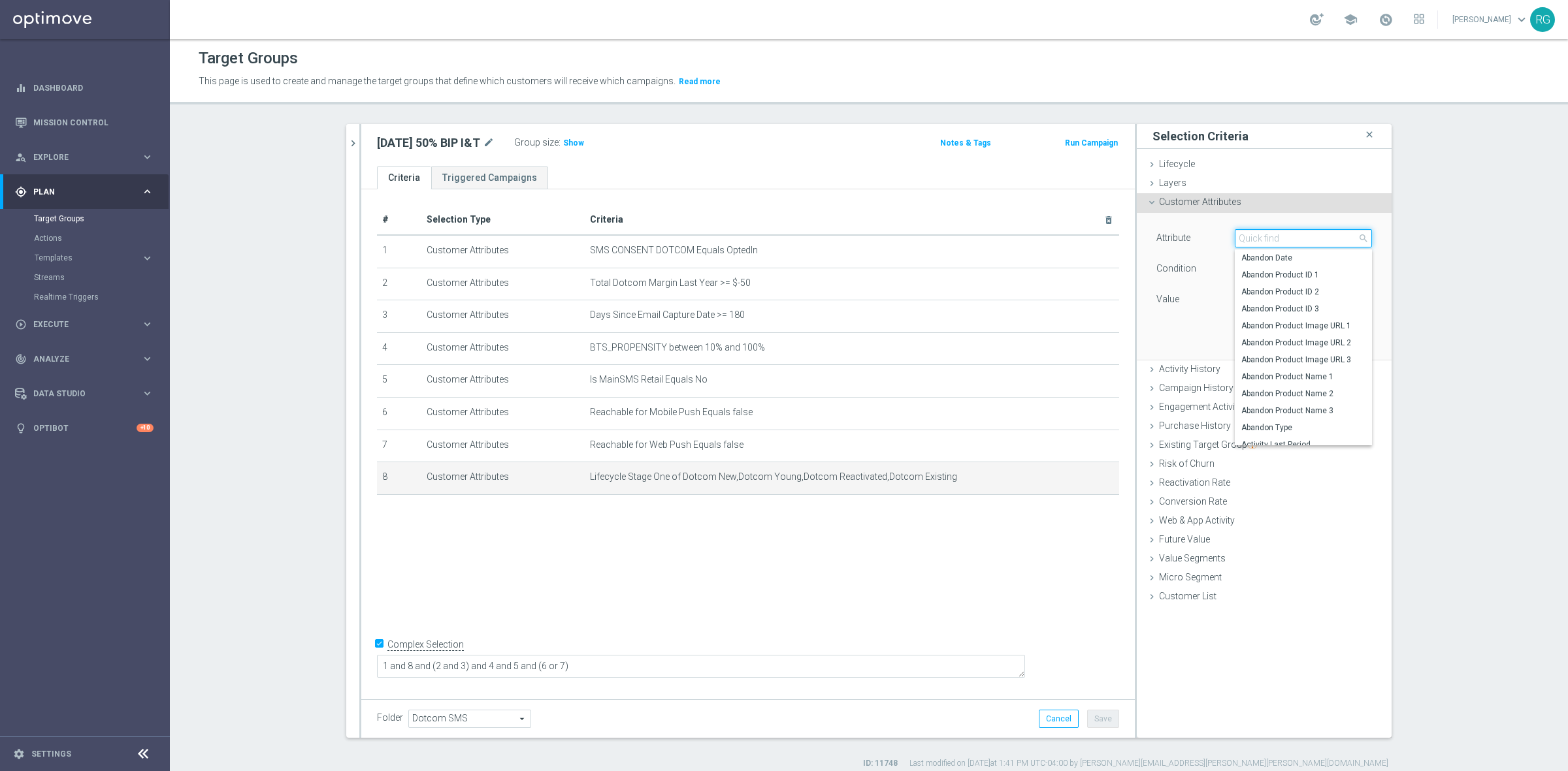
click at [1279, 234] on input "search" at bounding box center [1303, 238] width 137 height 18
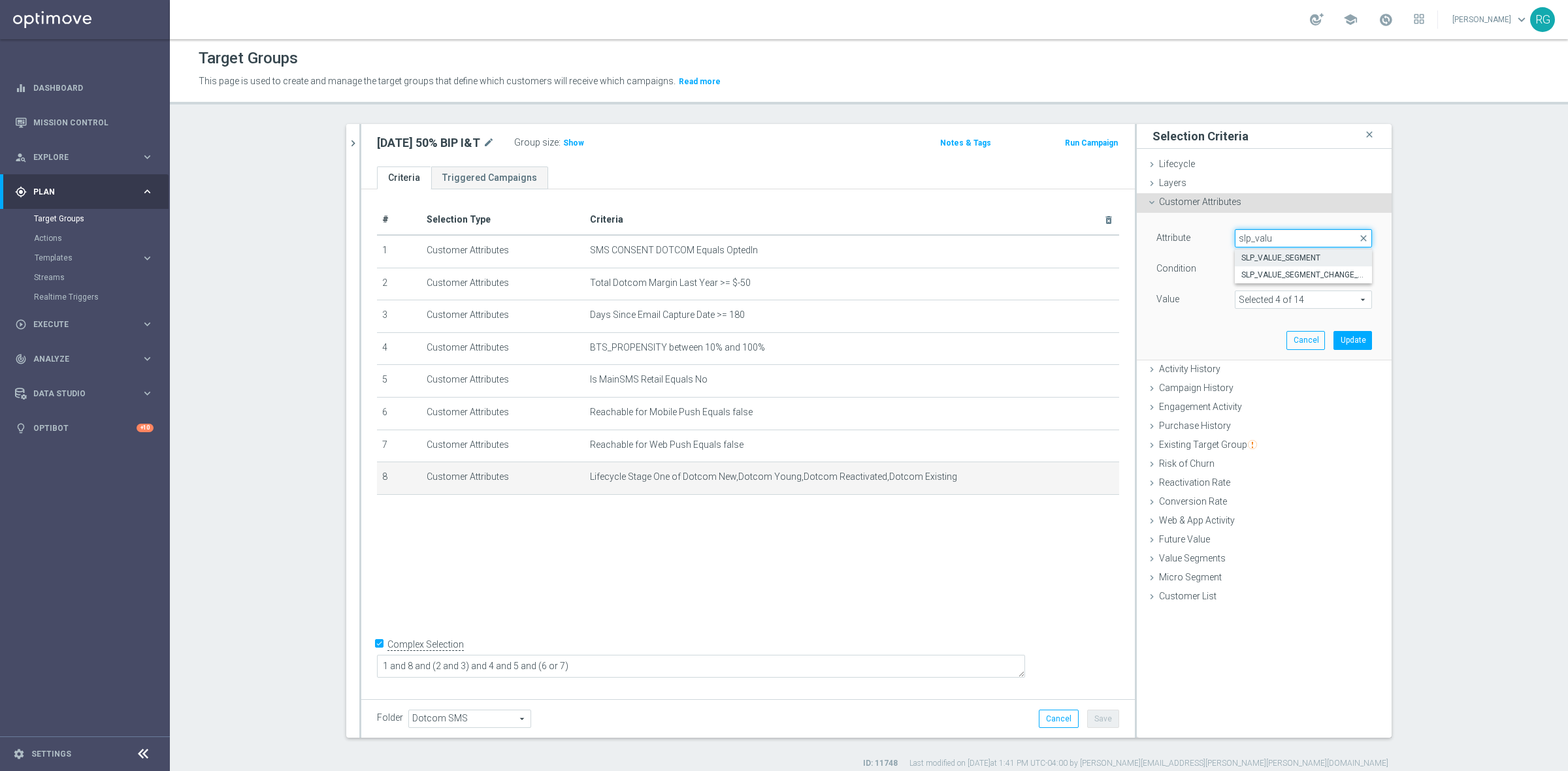
type input "slp_valu"
click at [1281, 261] on span "SLP_VALUE_SEGMENT" at bounding box center [1304, 257] width 124 height 10
type input "SLP_VALUE_SEGMENT"
click at [1235, 263] on span "Equals" at bounding box center [1303, 269] width 136 height 17
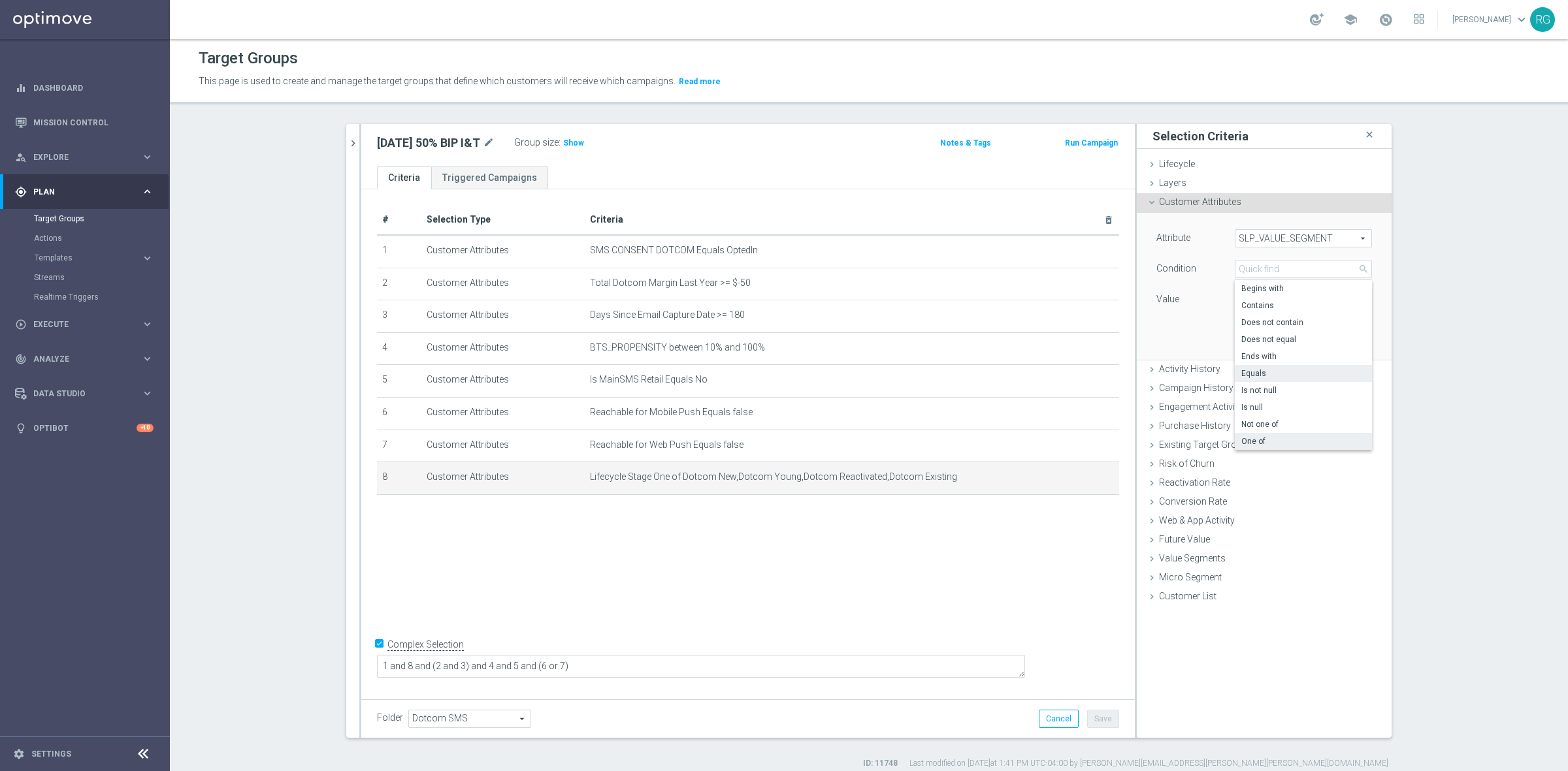
click at [1252, 445] on span "One of" at bounding box center [1304, 441] width 124 height 10
type input "One of"
click at [1261, 296] on span at bounding box center [1303, 300] width 136 height 17
click at [1253, 421] on label "platinum" at bounding box center [1312, 426] width 119 height 17
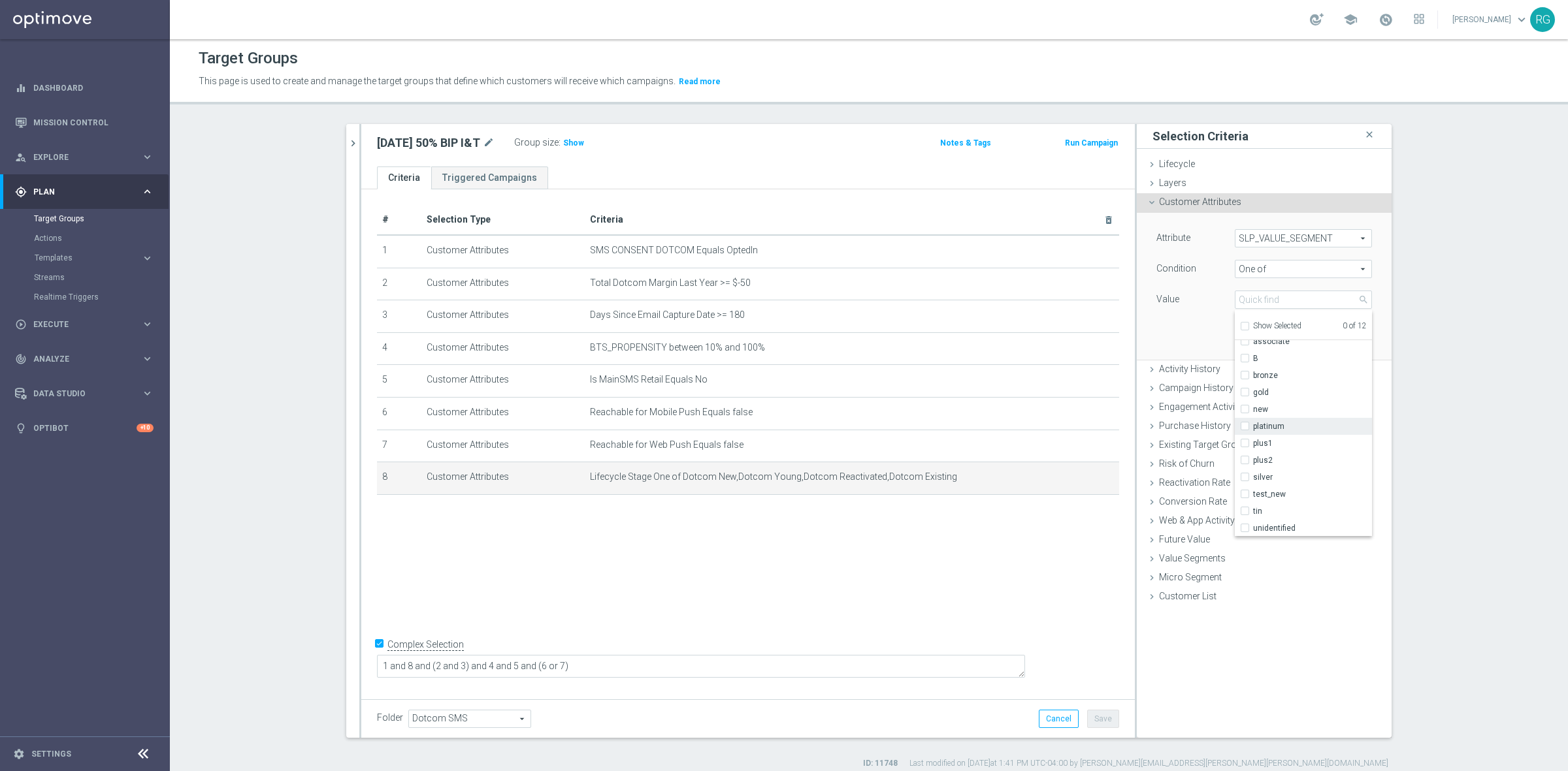
click at [1244, 422] on input "platinum" at bounding box center [1248, 426] width 9 height 9
checkbox input "true"
type input "platinum"
click at [1244, 396] on input "gold" at bounding box center [1248, 393] width 9 height 9
checkbox input "true"
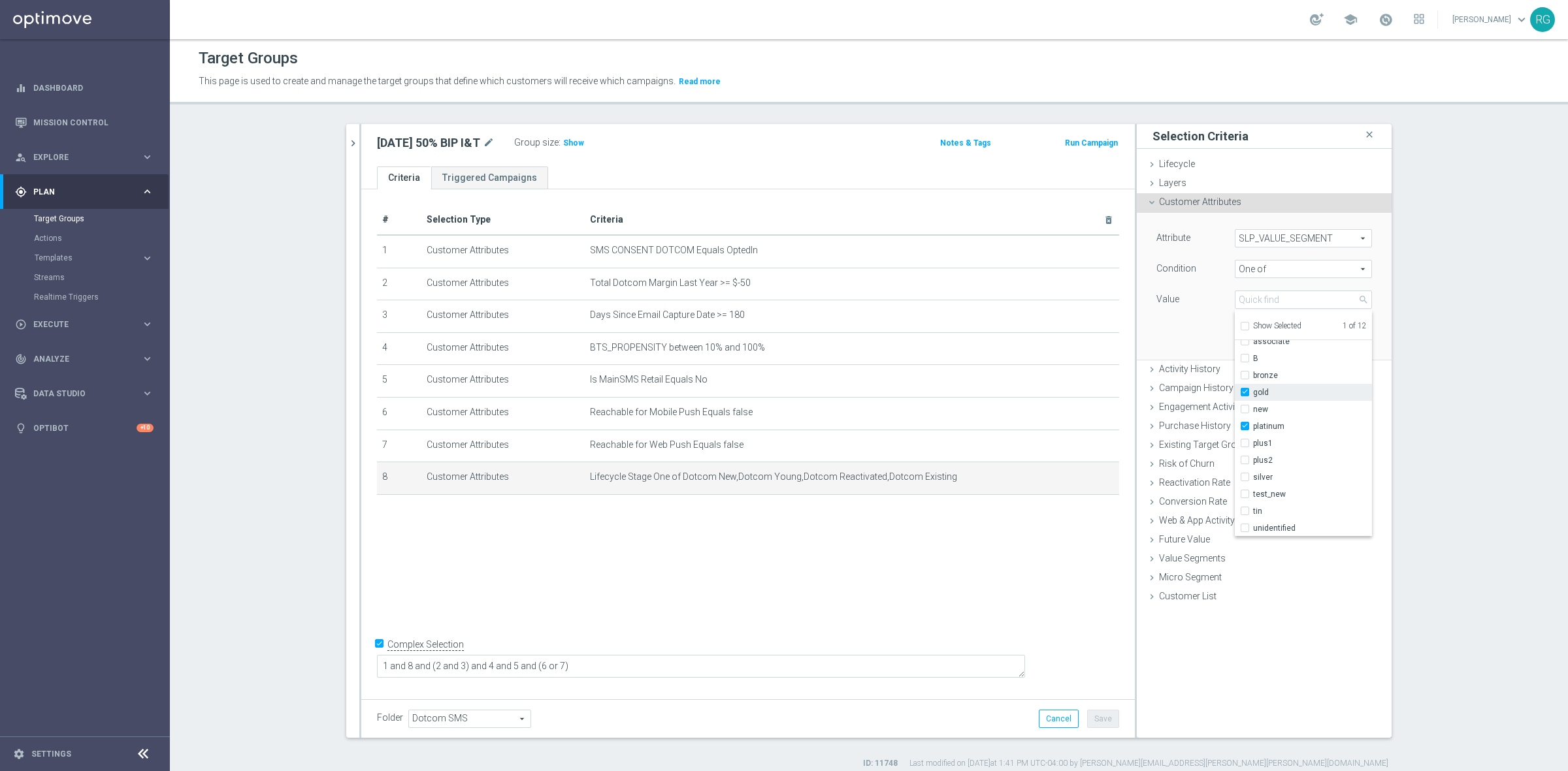
type input "Selected 2 of 12"
click at [1244, 445] on input "plus1" at bounding box center [1248, 443] width 9 height 9
checkbox input "true"
type input "Selected 3 of 12"
click at [1244, 456] on input "plus2" at bounding box center [1248, 460] width 9 height 9
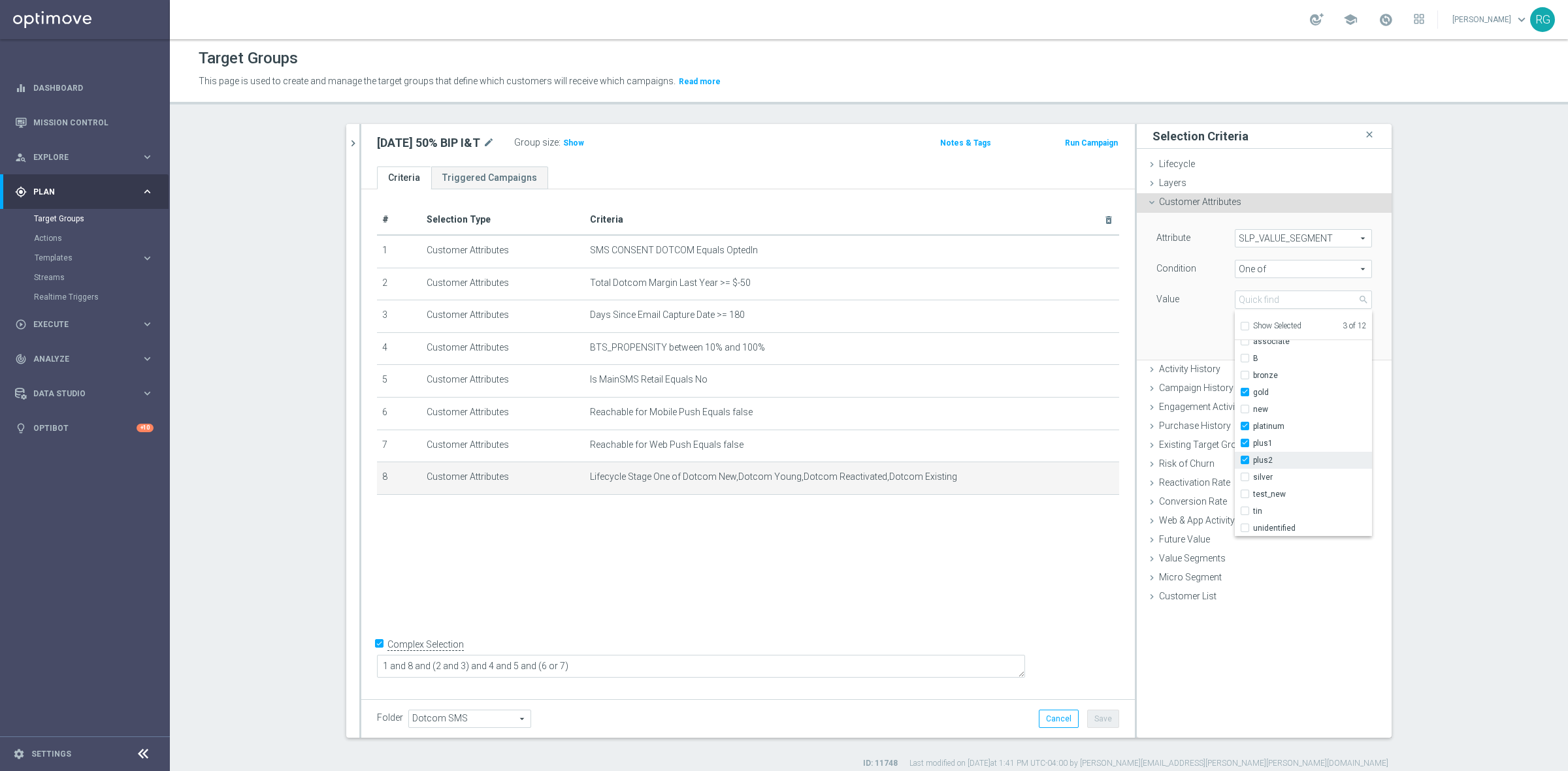
checkbox input "true"
type input "Selected 4 of 12"
click at [1200, 341] on div "Attribute SLP_VALUE_SEGMENT SLP_VALUE_SEGMENT arrow_drop_down search Condition …" at bounding box center [1263, 286] width 235 height 146
click at [1343, 341] on button "Update" at bounding box center [1352, 340] width 39 height 18
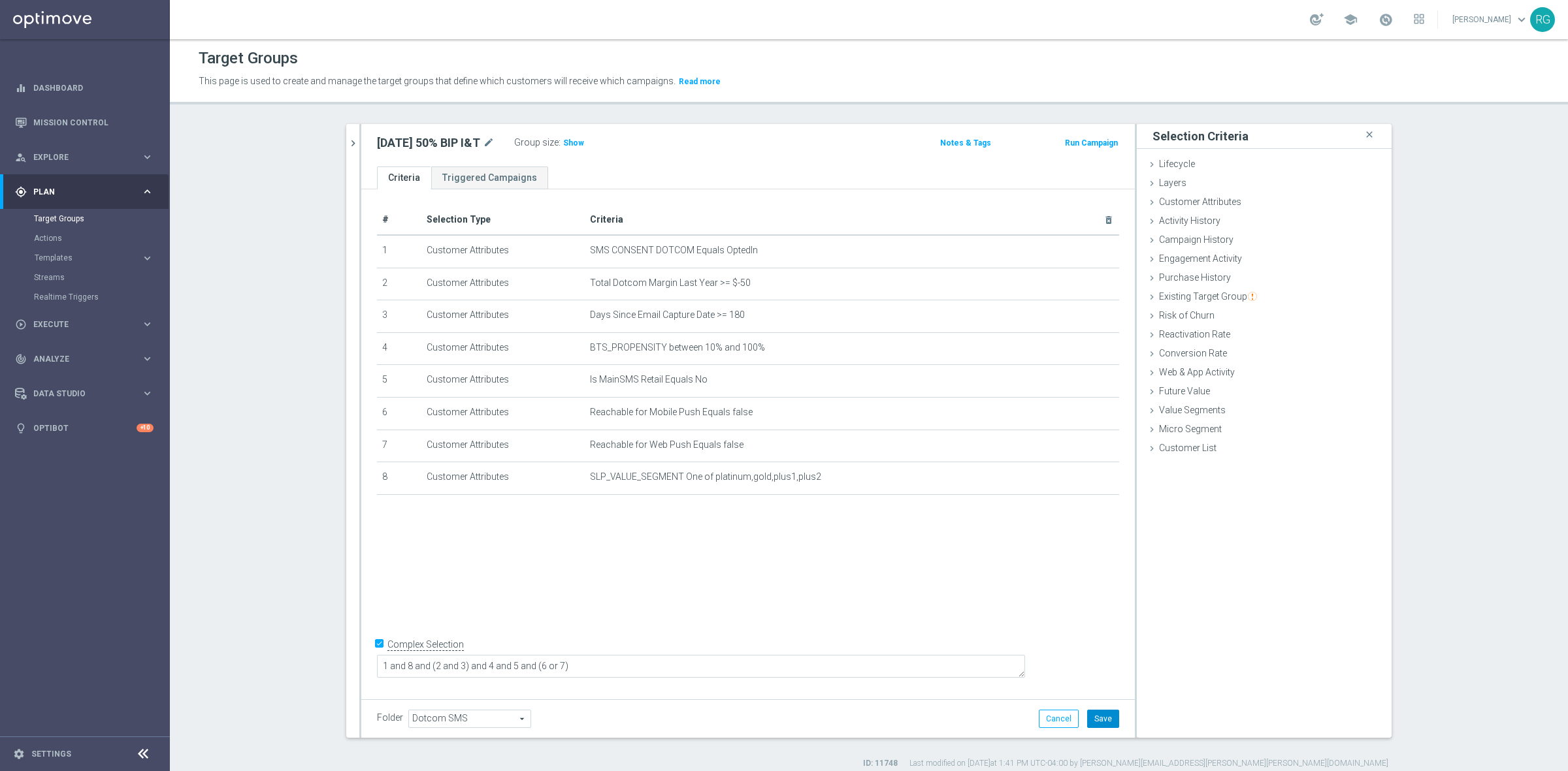
click at [1101, 716] on button "Save" at bounding box center [1103, 718] width 32 height 18
click at [1089, 352] on icon "delete_forever" at bounding box center [1093, 348] width 10 height 10
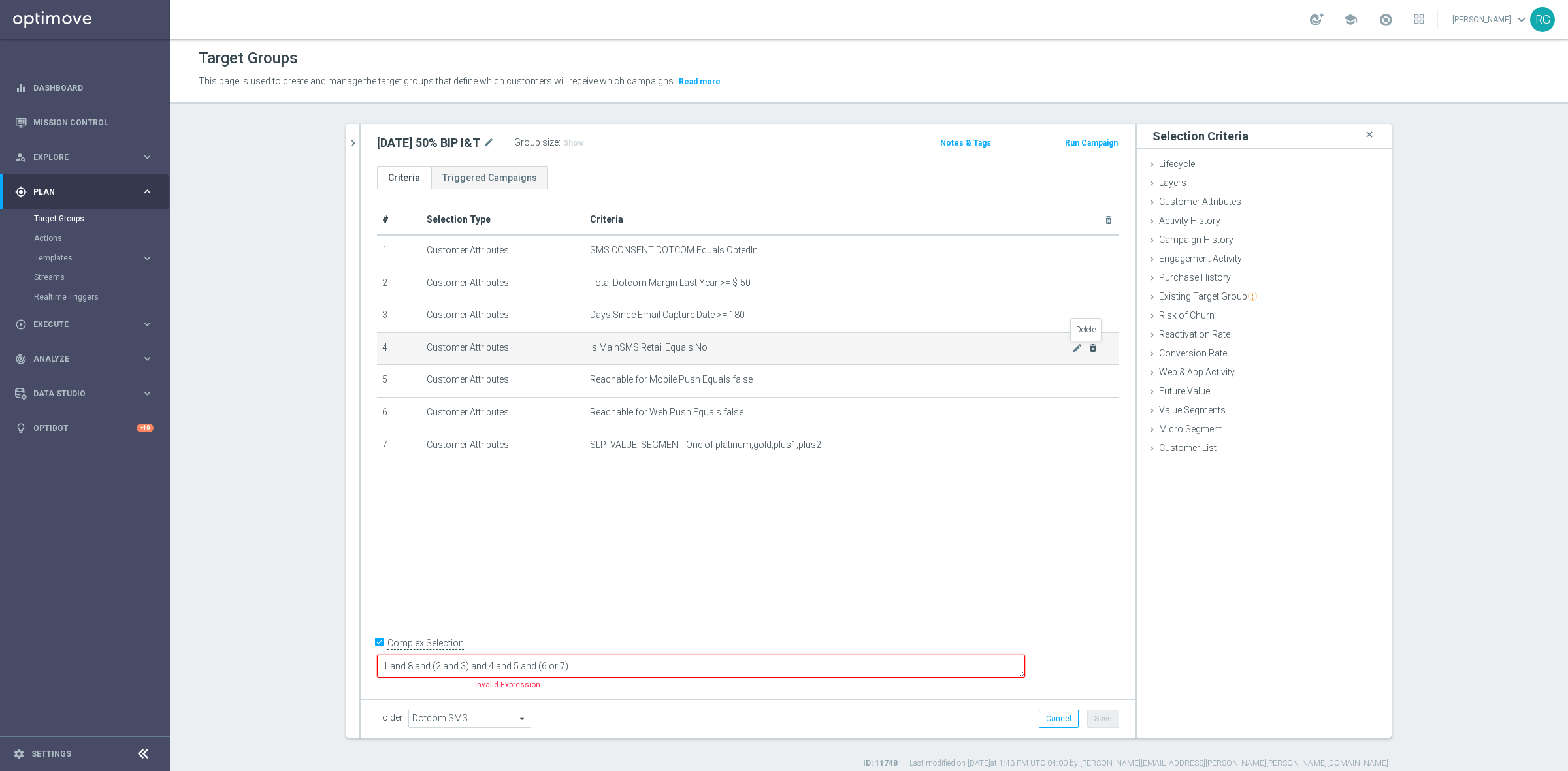
click at [1088, 348] on icon "delete_forever" at bounding box center [1093, 348] width 10 height 10
click at [377, 654] on input "Complex Selection" at bounding box center [381, 644] width 9 height 18
checkbox input "false"
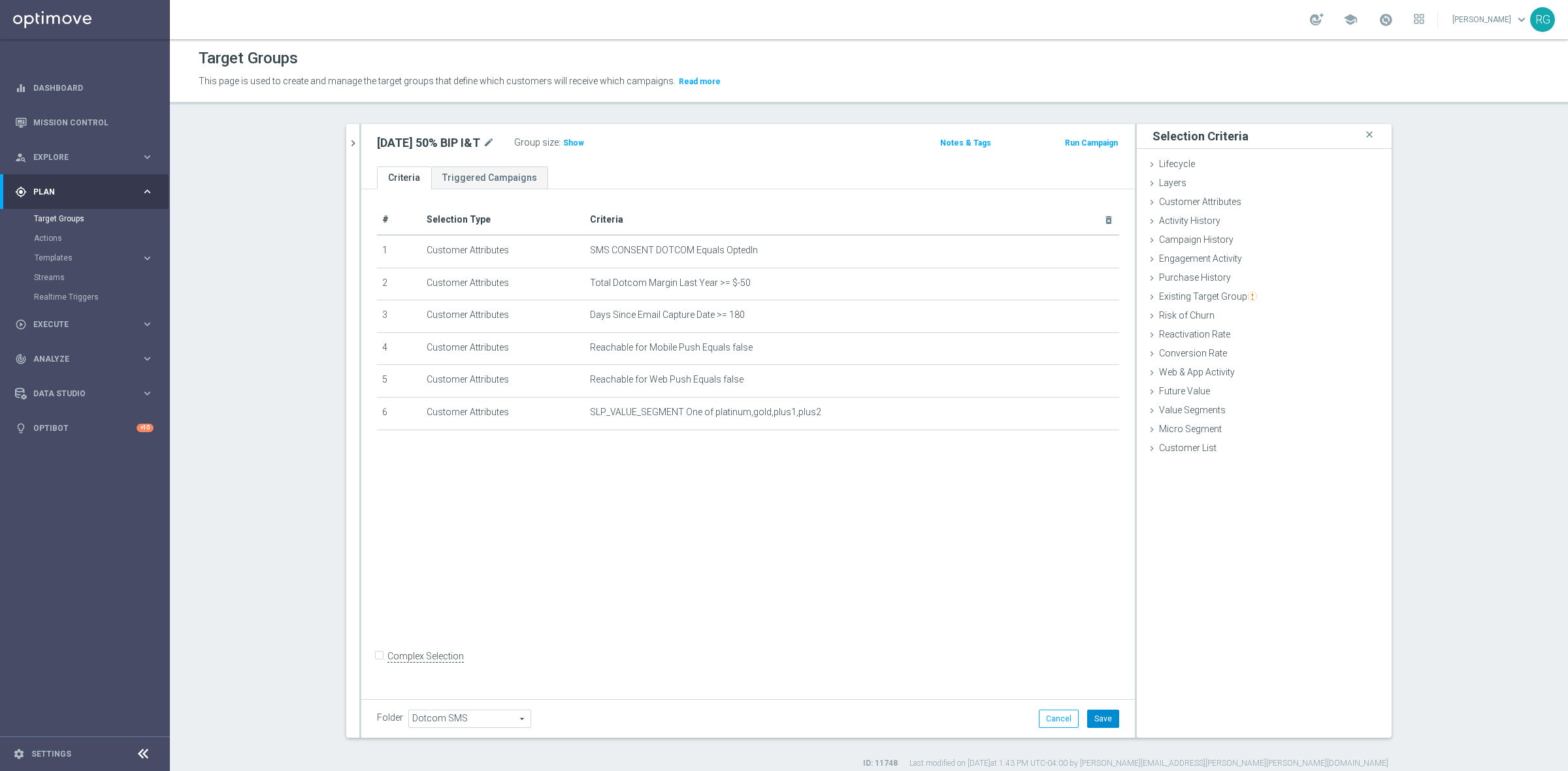
click at [1087, 714] on button "Save" at bounding box center [1103, 718] width 32 height 18
click at [563, 147] on span "Show" at bounding box center [573, 143] width 21 height 9
click at [348, 140] on icon "chevron_right" at bounding box center [353, 143] width 13 height 13
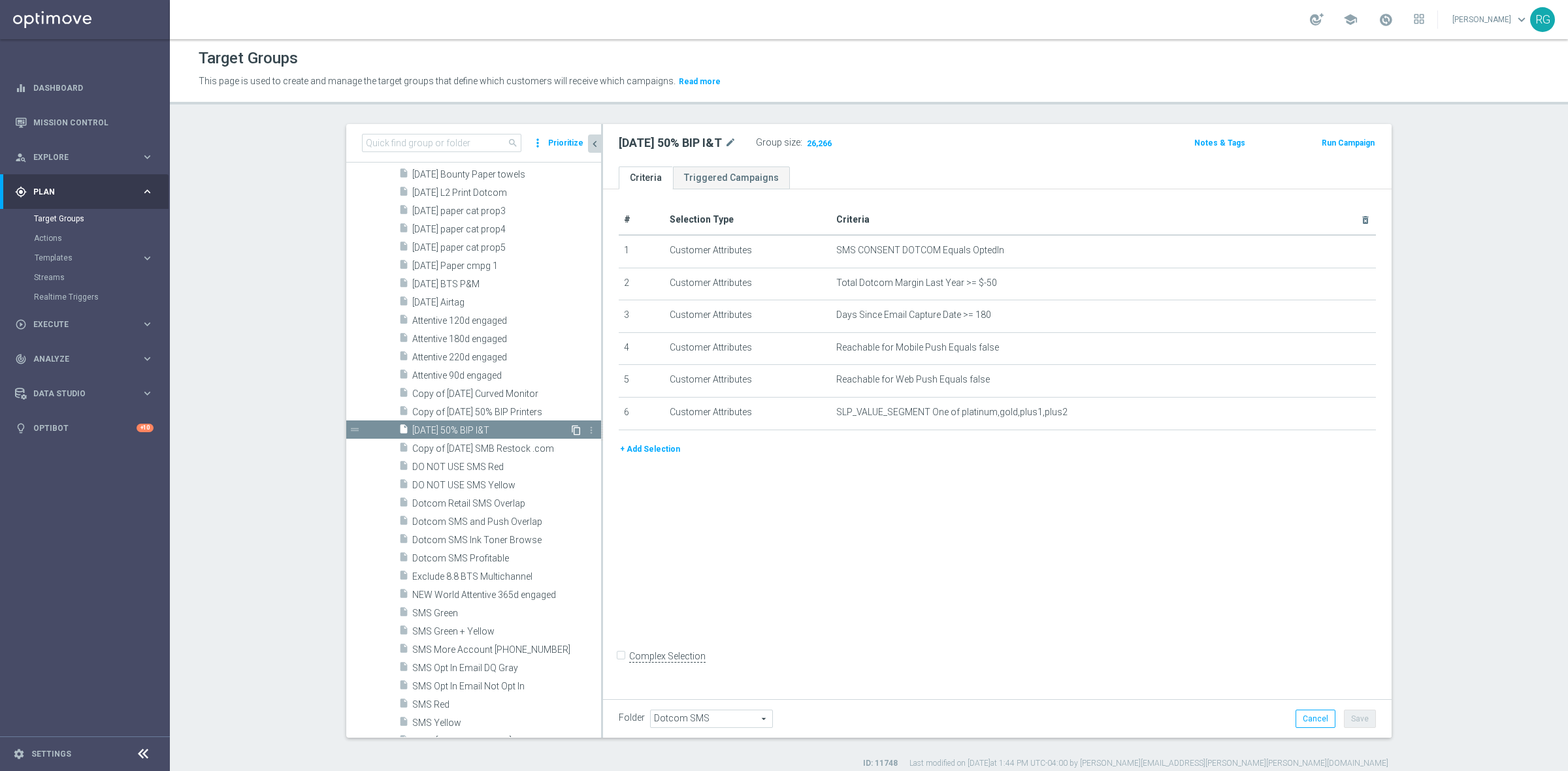
click at [571, 429] on icon "content_copy" at bounding box center [575, 430] width 10 height 10
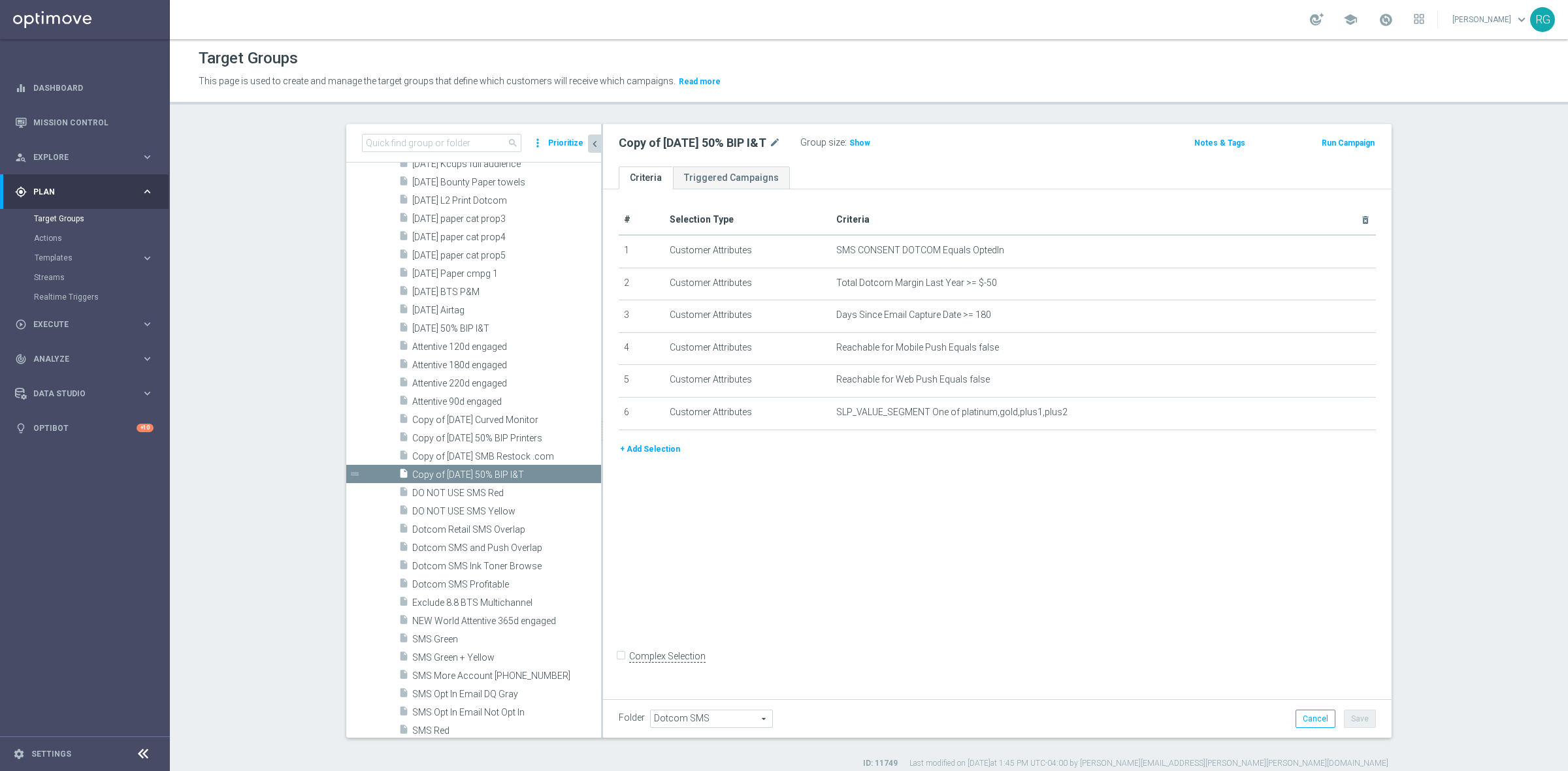
scroll to position [2156, 0]
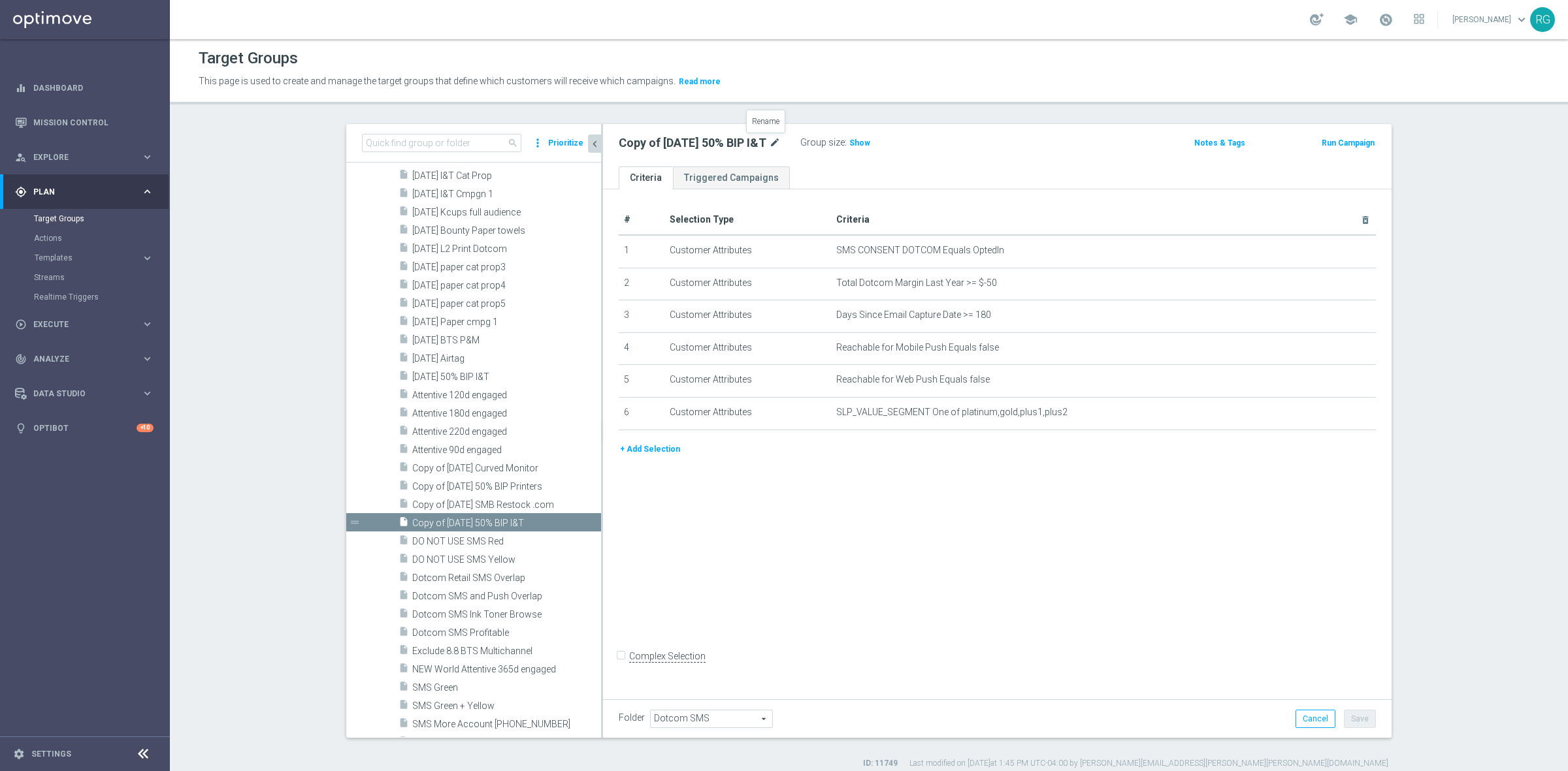
click at [769, 138] on icon "mode_edit" at bounding box center [775, 143] width 12 height 16
click at [683, 145] on input "Copy of [DATE] 50% BIP I&T" at bounding box center [707, 144] width 176 height 18
click at [681, 145] on input "Copy of [DATE] 50% BIP I&T" at bounding box center [707, 144] width 176 height 18
click at [679, 144] on input "Copy of [DATE] 50% BIP I&T" at bounding box center [707, 144] width 176 height 18
type input "[DATE] 30% BIP I&T"
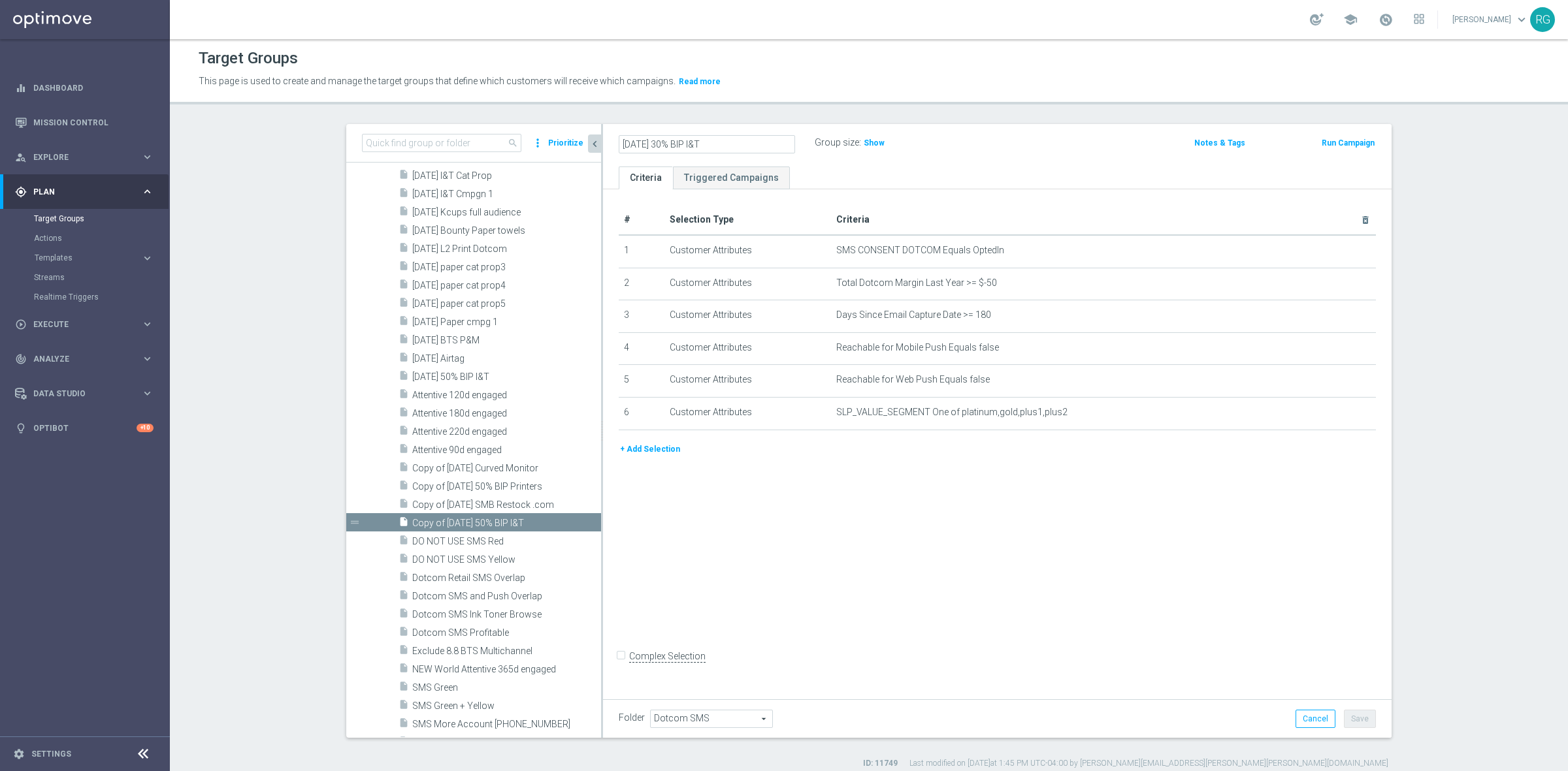
click at [982, 142] on div "[DATE] 30% BIP I&T Group size : Show" at bounding box center [867, 143] width 518 height 20
click at [1347, 719] on button "Save" at bounding box center [1359, 718] width 32 height 18
drag, startPoint x: 712, startPoint y: 136, endPoint x: 597, endPoint y: 138, distance: 115.0
click at [603, 138] on div "[DATE] 30% BIP I&T mode_edit Group size : Show Notes & Tags Run Campaign" at bounding box center [997, 146] width 789 height 42
copy h2 "[DATE] 30% BIP I&T"
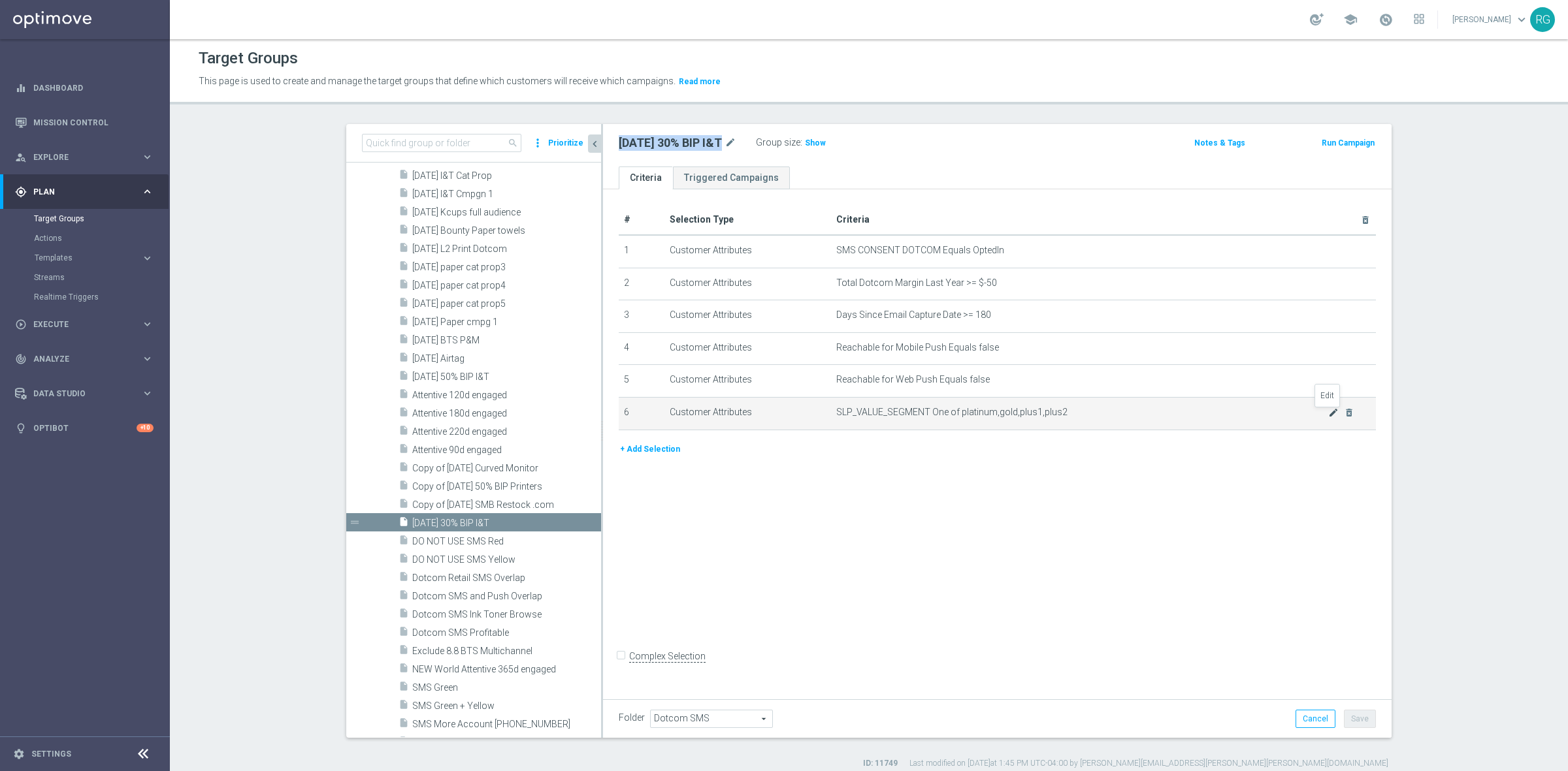
click at [1329, 415] on icon "mode_edit" at bounding box center [1333, 412] width 10 height 10
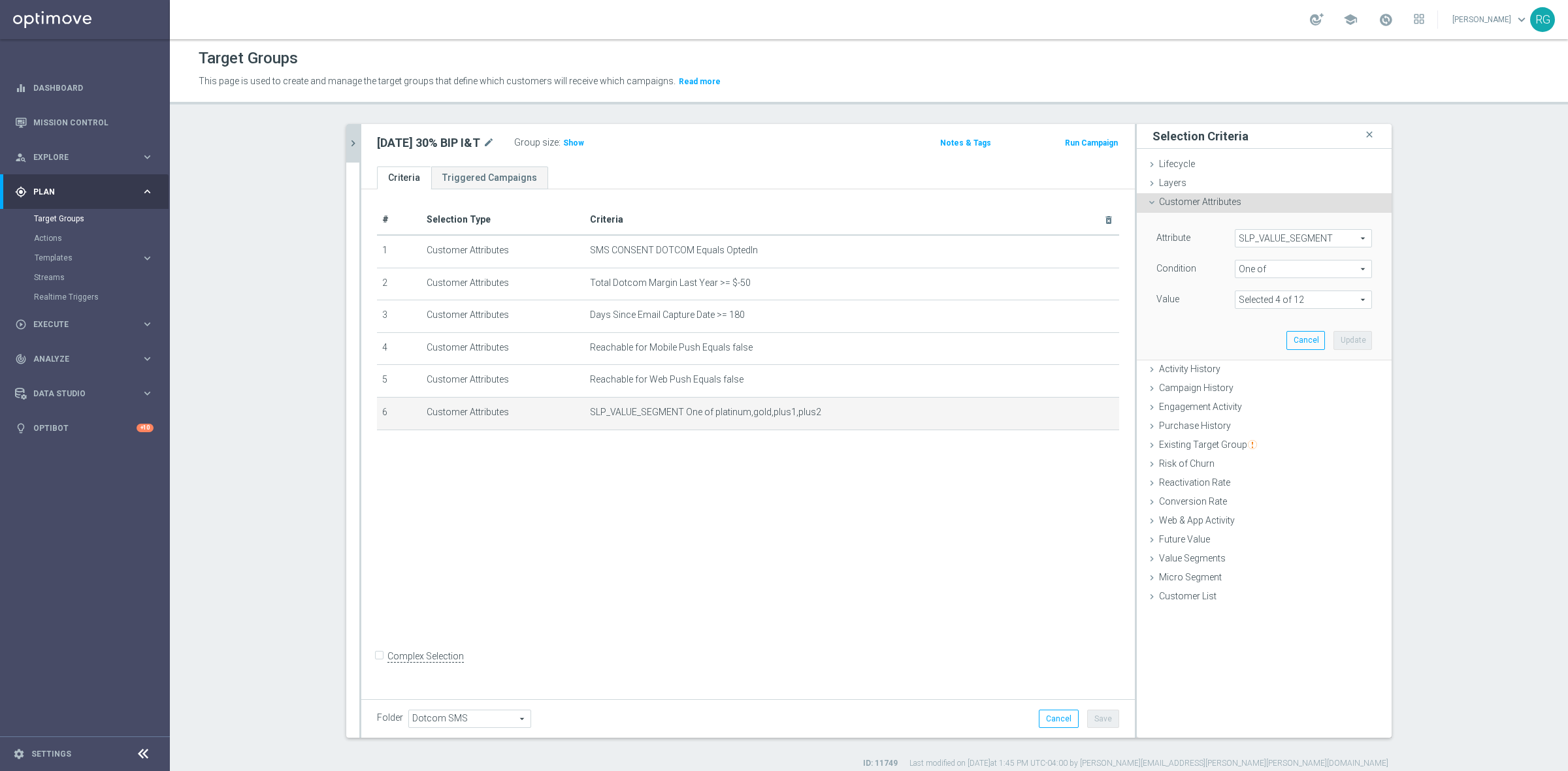
click at [1256, 295] on span at bounding box center [1303, 300] width 136 height 17
click at [1253, 350] on label "(All)" at bounding box center [1312, 349] width 119 height 17
click at [1244, 350] on input "(All)" at bounding box center [1248, 349] width 9 height 9
checkbox input "true"
type input "Selected 12 of 12"
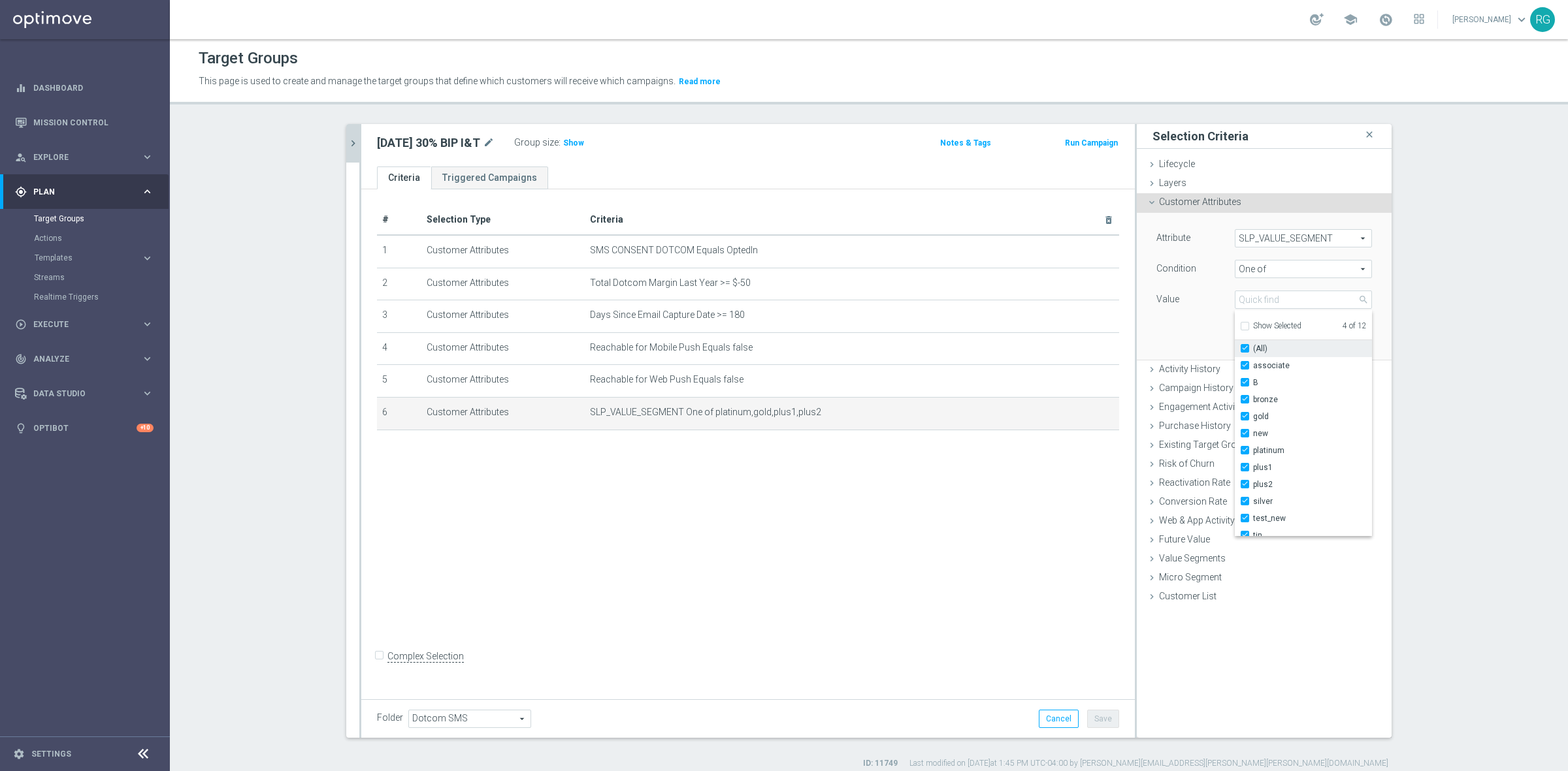
checkbox input "true"
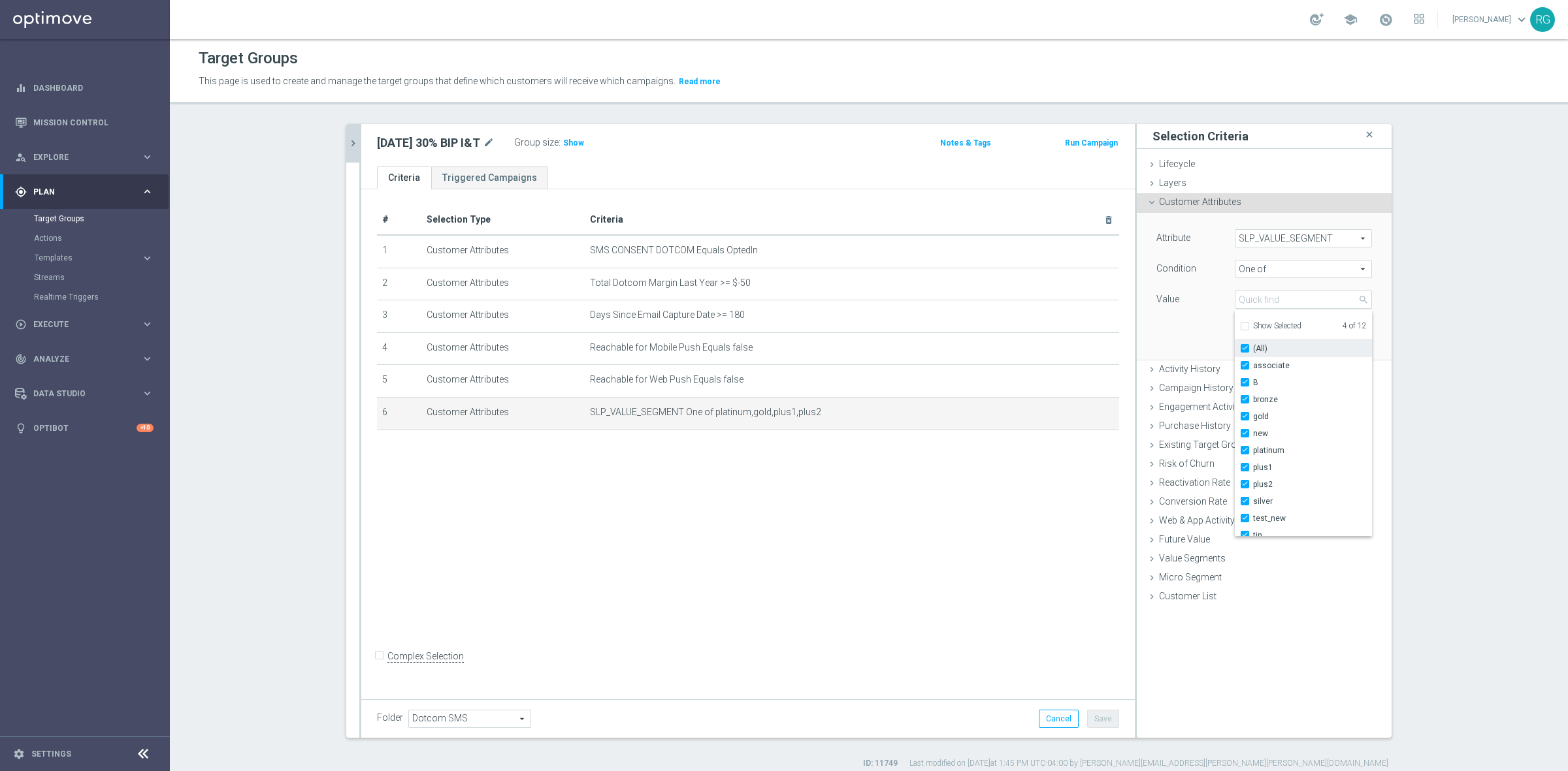
checkbox input "true"
click at [1244, 350] on input "(All)" at bounding box center [1248, 349] width 9 height 9
checkbox input "false"
type input "Select"
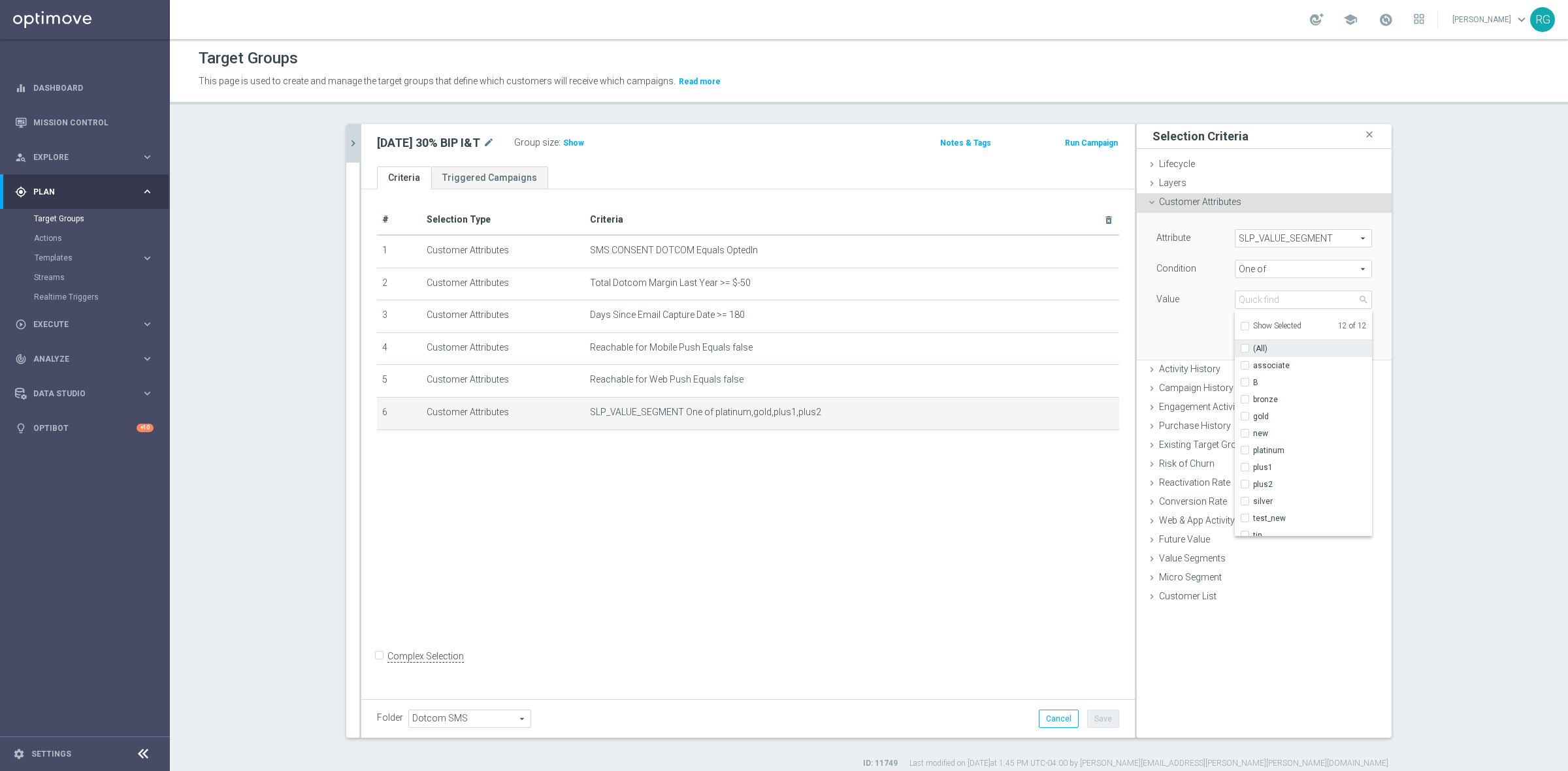
checkbox input "false"
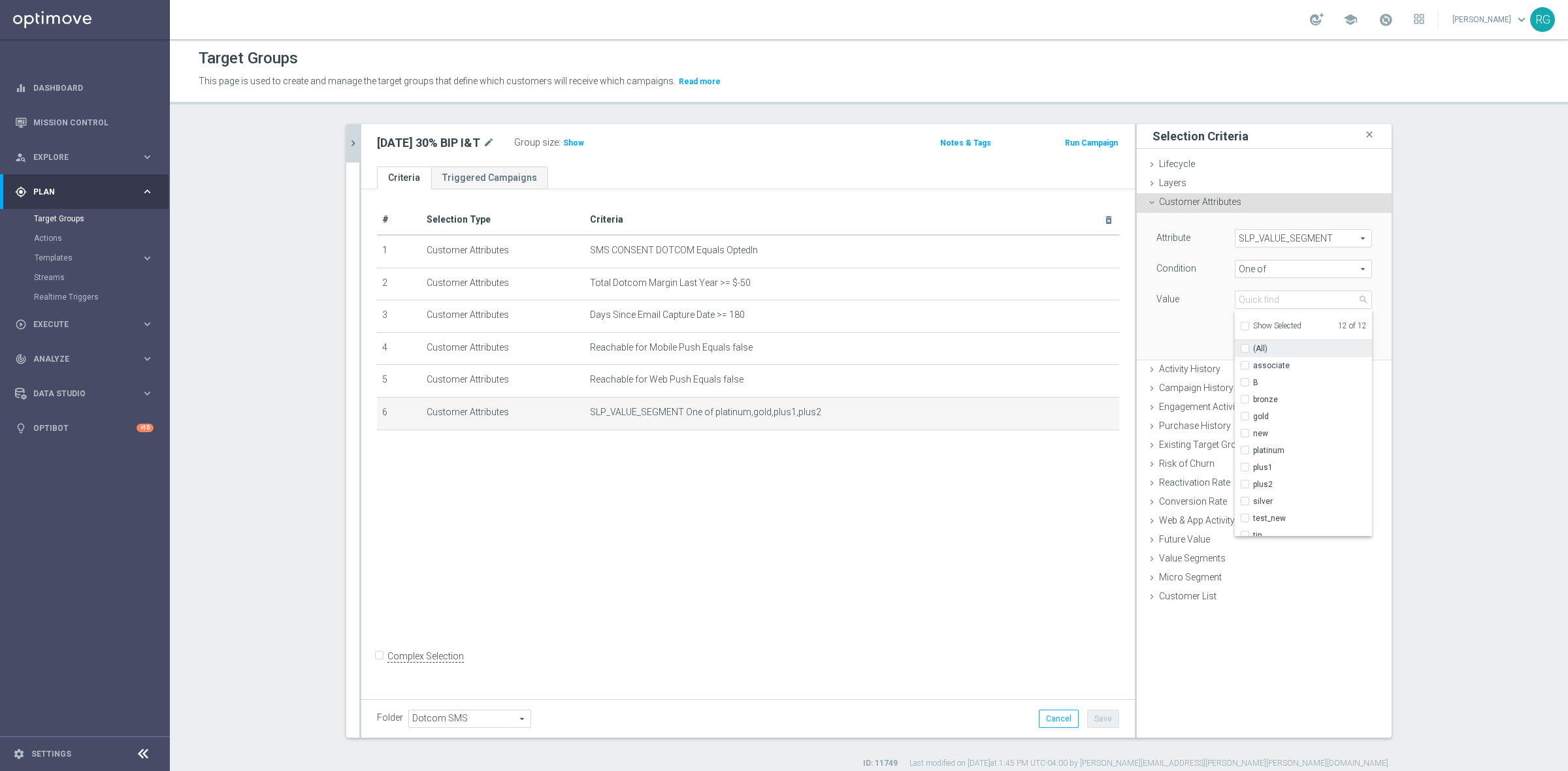
checkbox input "false"
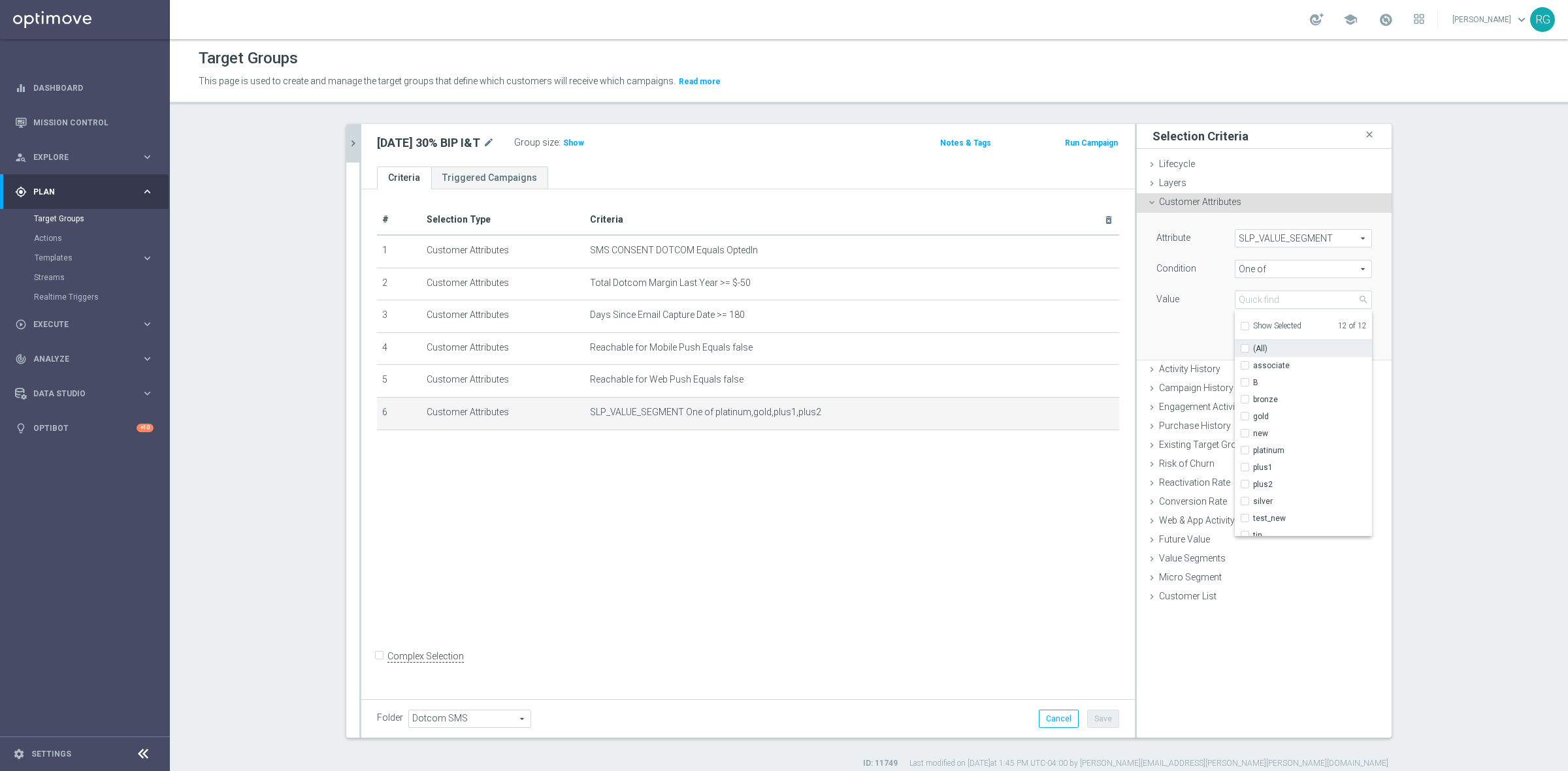
checkbox input "false"
click at [1253, 410] on label "new" at bounding box center [1312, 409] width 119 height 17
click at [1244, 410] on input "new" at bounding box center [1248, 409] width 9 height 9
checkbox input "true"
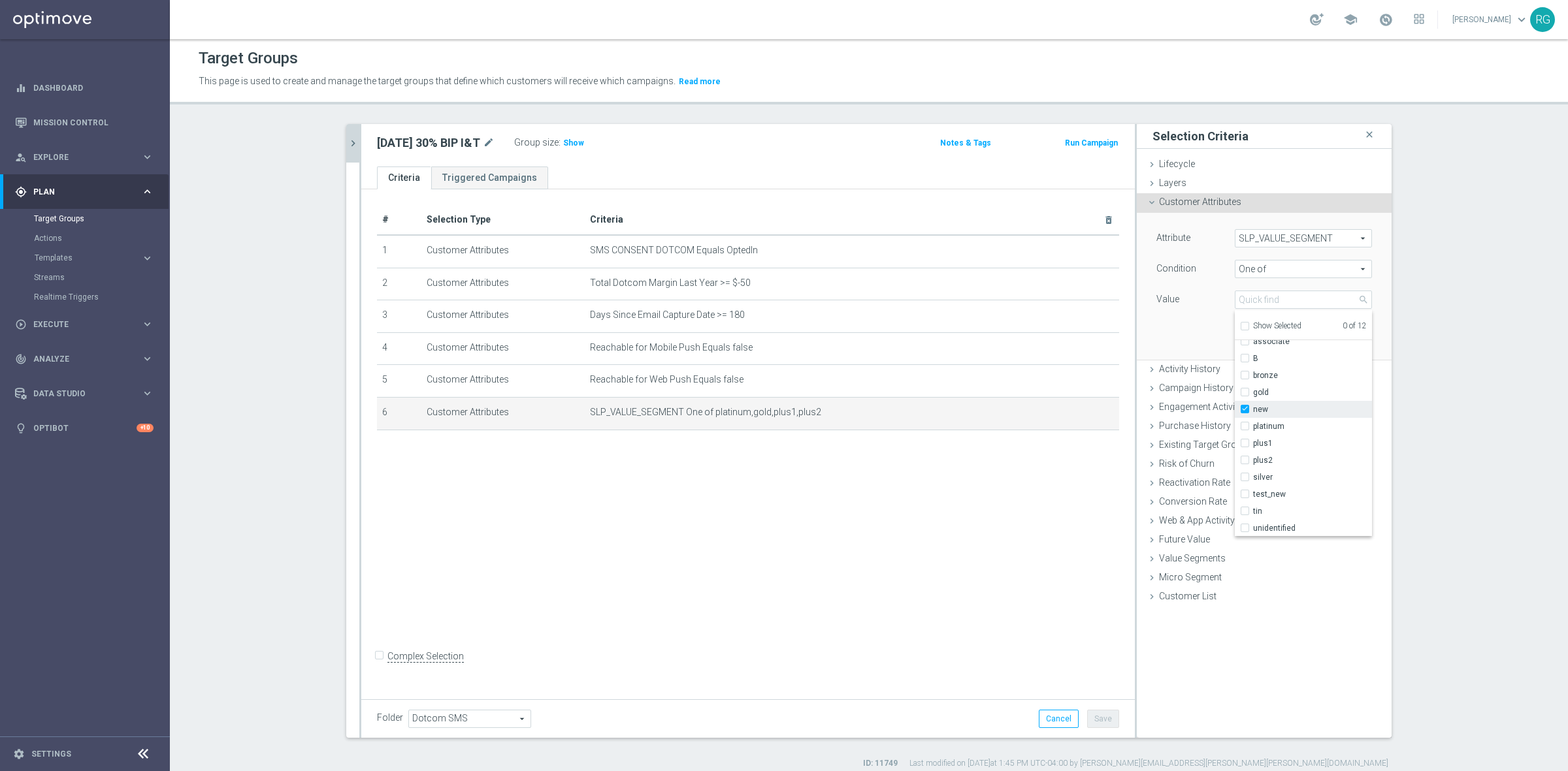
type input "new"
click at [1244, 474] on input "silver" at bounding box center [1248, 478] width 9 height 9
checkbox input "true"
type input "Selected 2 of 12"
click at [1244, 371] on input "bronze" at bounding box center [1248, 375] width 9 height 9
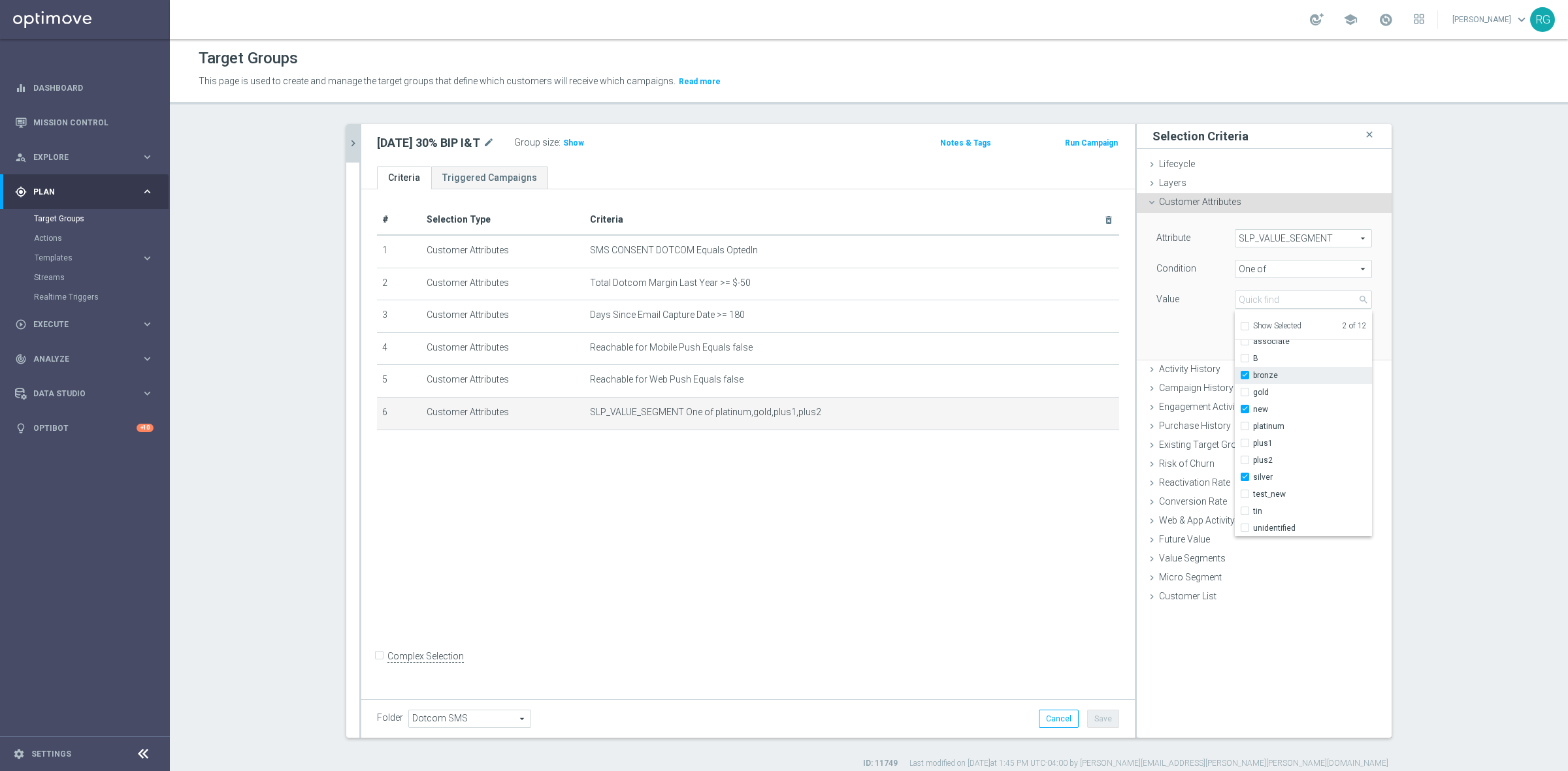
checkbox input "true"
type input "Selected 3 of 12"
click at [1244, 515] on input "tin" at bounding box center [1248, 511] width 9 height 9
checkbox input "true"
type input "Selected 4 of 12"
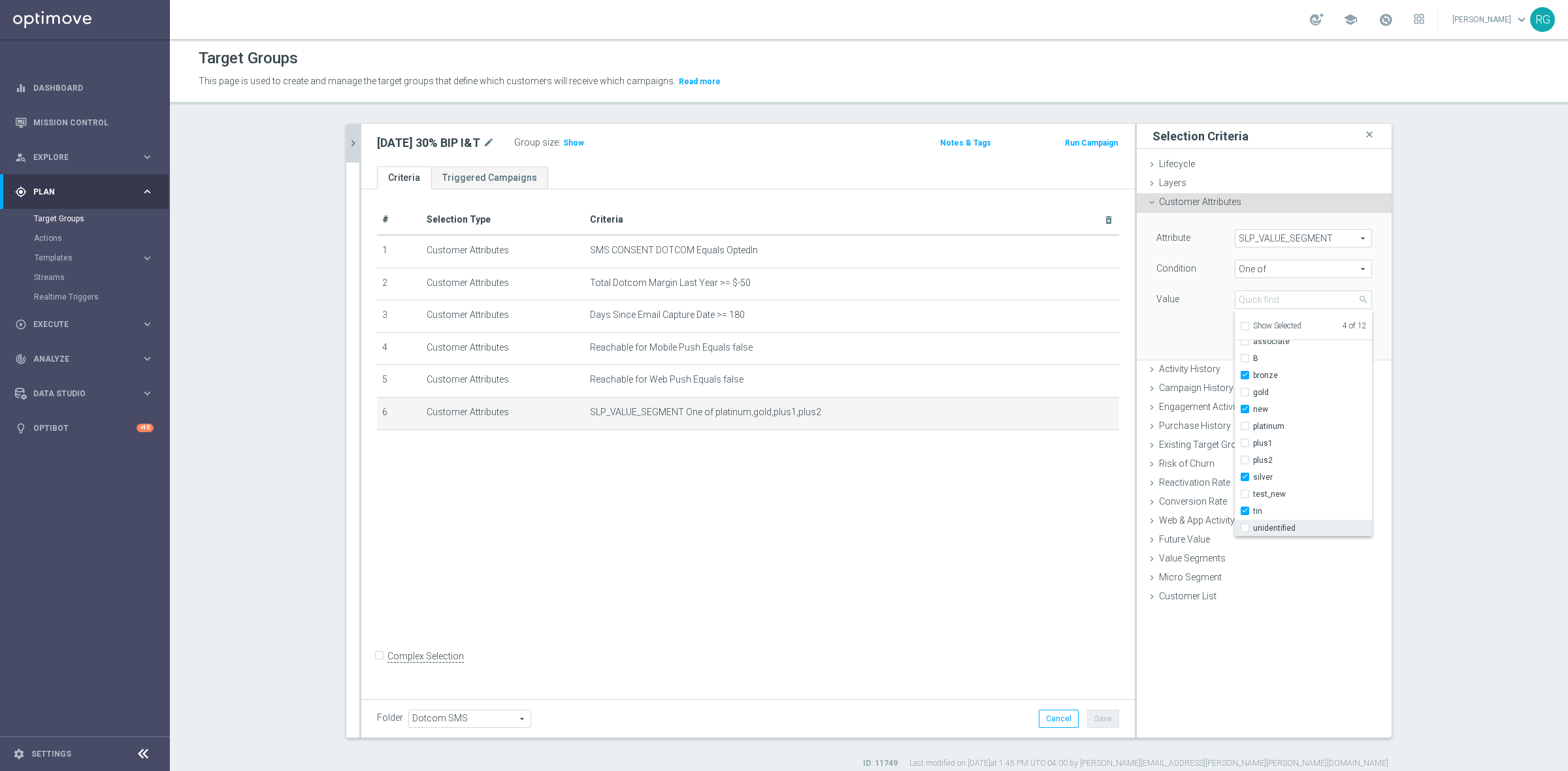
click at [1244, 529] on input "unidentified" at bounding box center [1248, 528] width 9 height 9
checkbox input "true"
type input "Selected 5 of 12"
click at [1196, 279] on div "Condition" at bounding box center [1185, 270] width 79 height 21
click at [1353, 336] on button "Update" at bounding box center [1352, 340] width 39 height 18
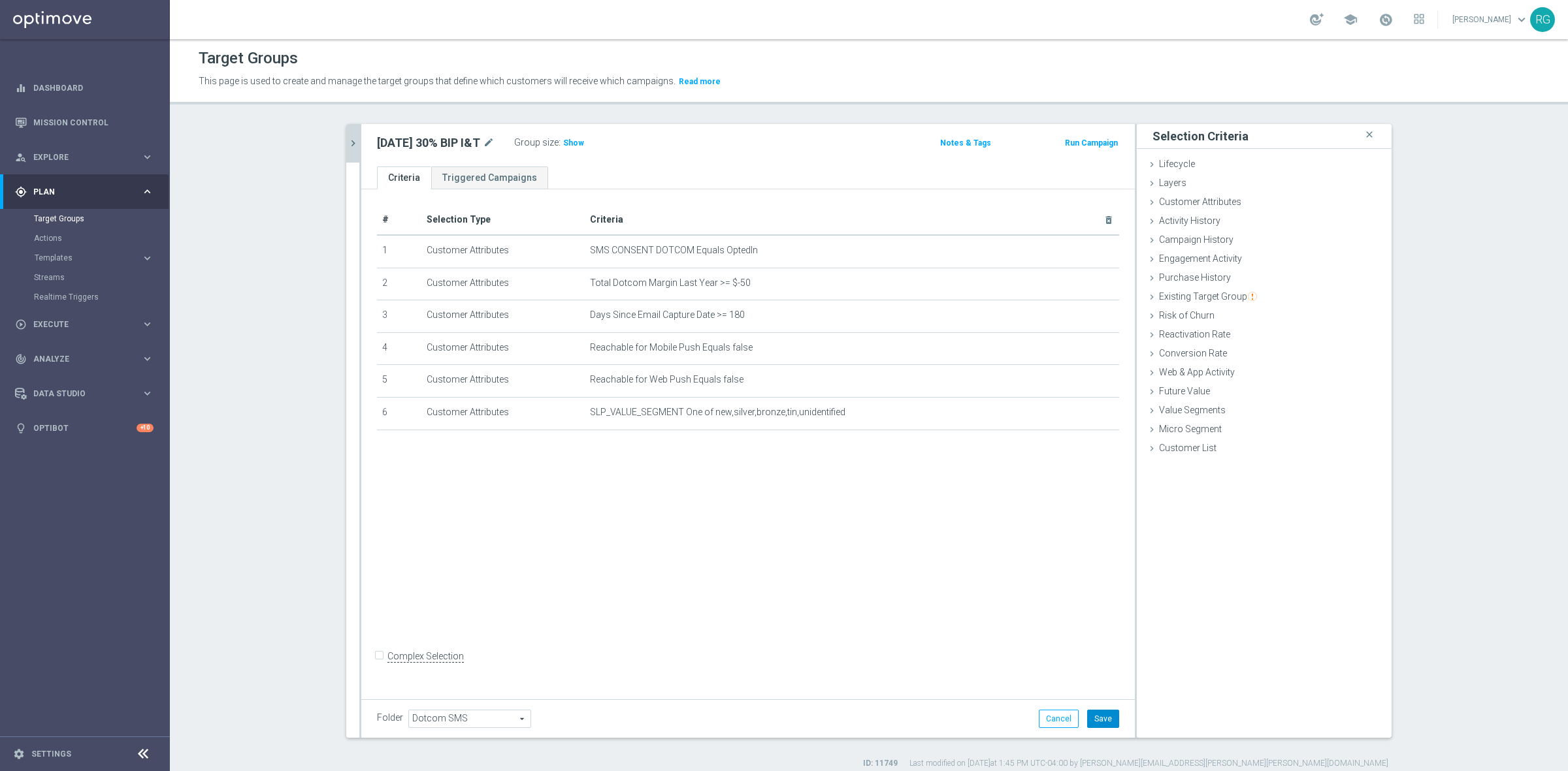
click at [1106, 720] on button "Save" at bounding box center [1103, 718] width 32 height 18
click at [563, 144] on span "Show" at bounding box center [573, 143] width 21 height 9
click at [347, 146] on icon "chevron_right" at bounding box center [353, 143] width 13 height 13
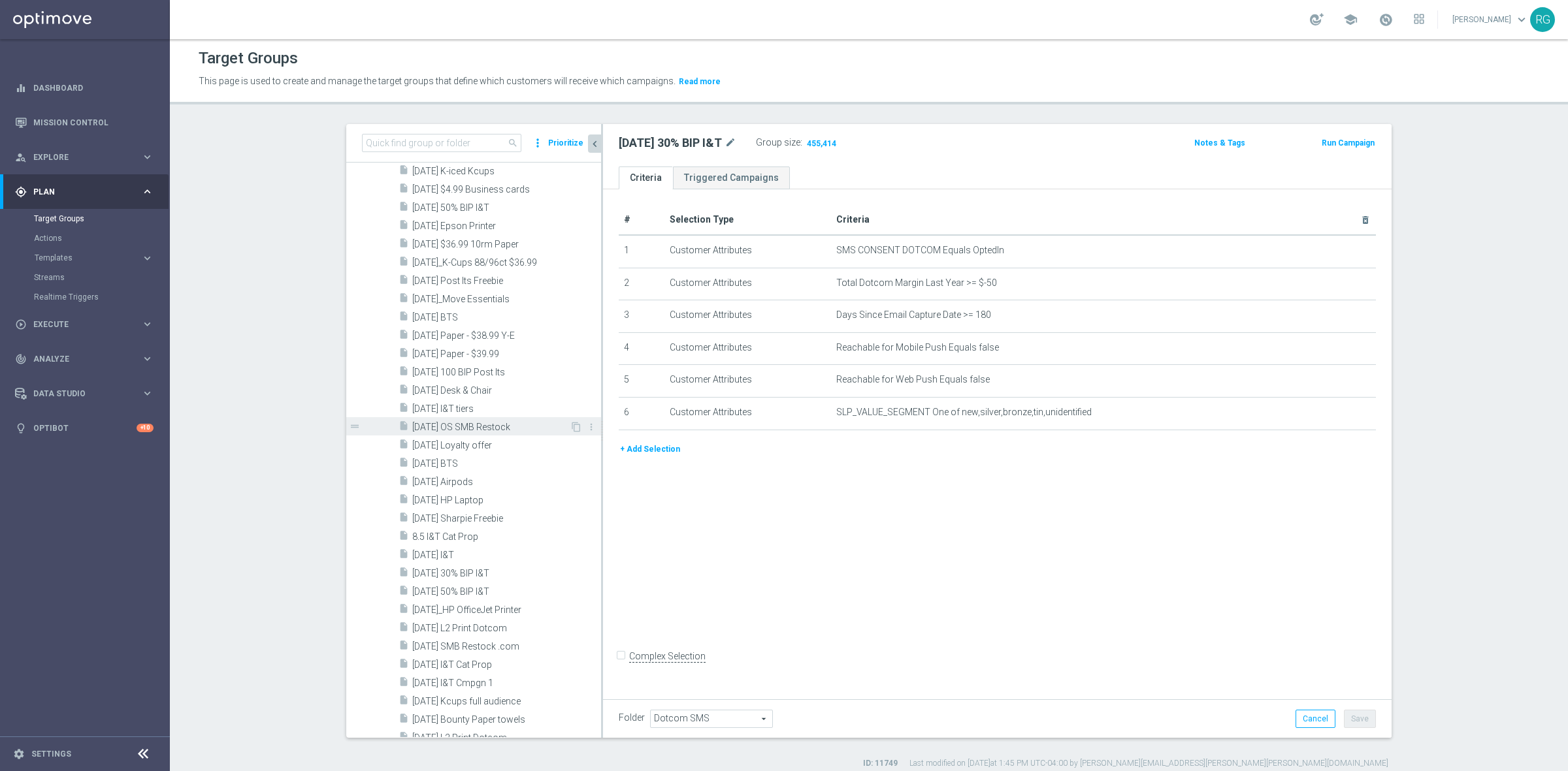
scroll to position [1666, 0]
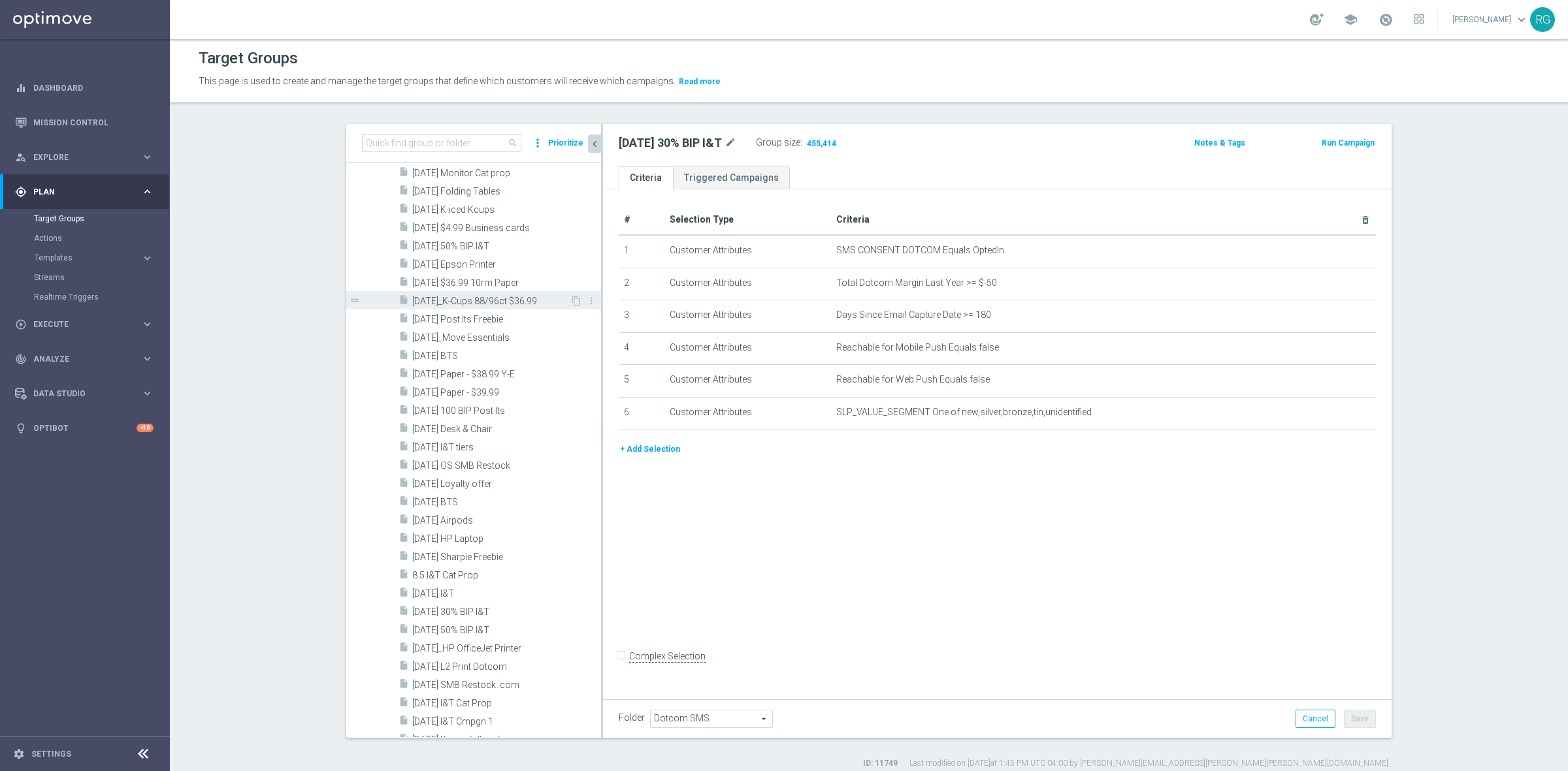
click at [451, 298] on span "[DATE]_K-Cups 88/96ct $36.99" at bounding box center [491, 301] width 157 height 11
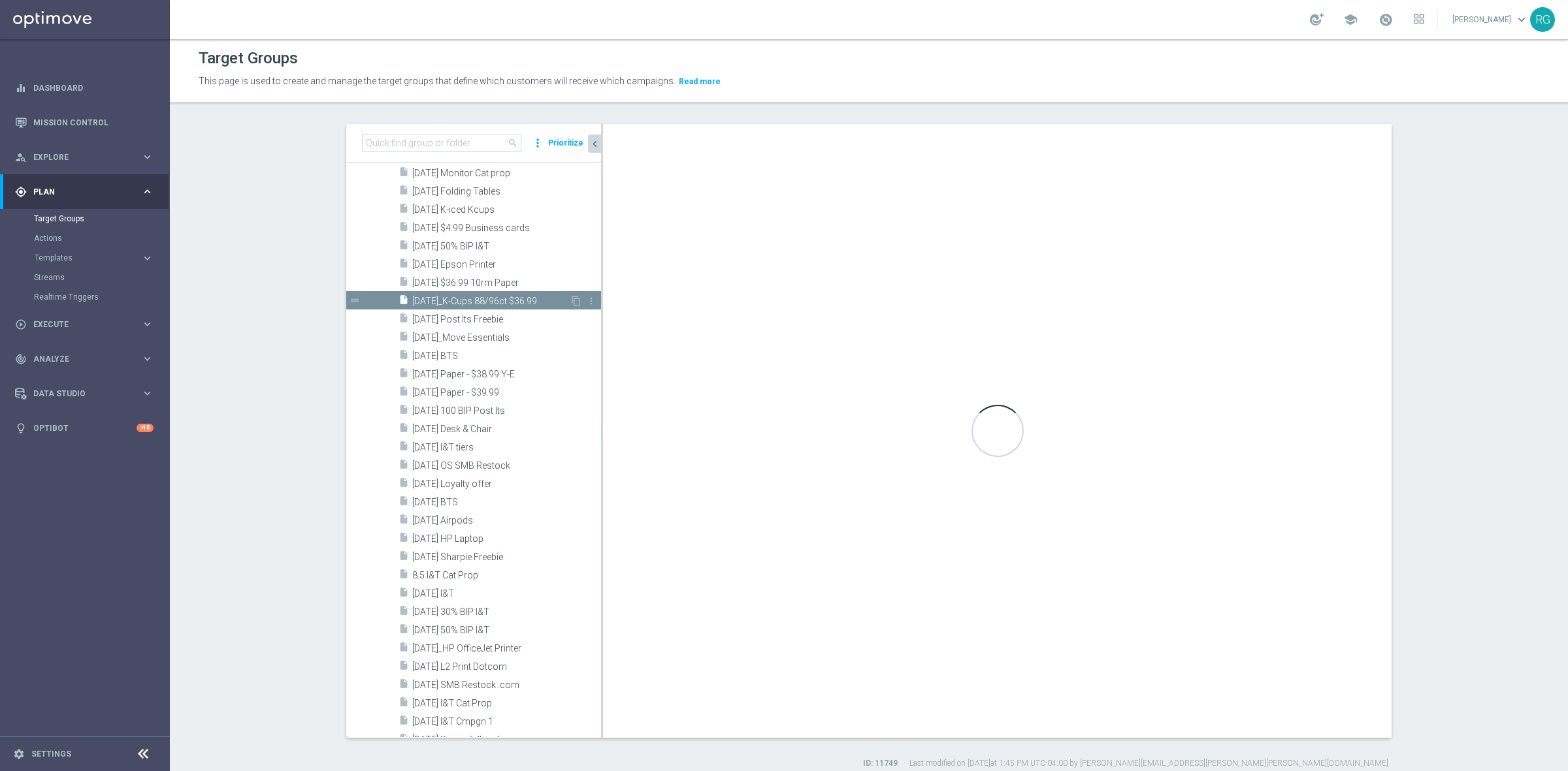
checkbox input "true"
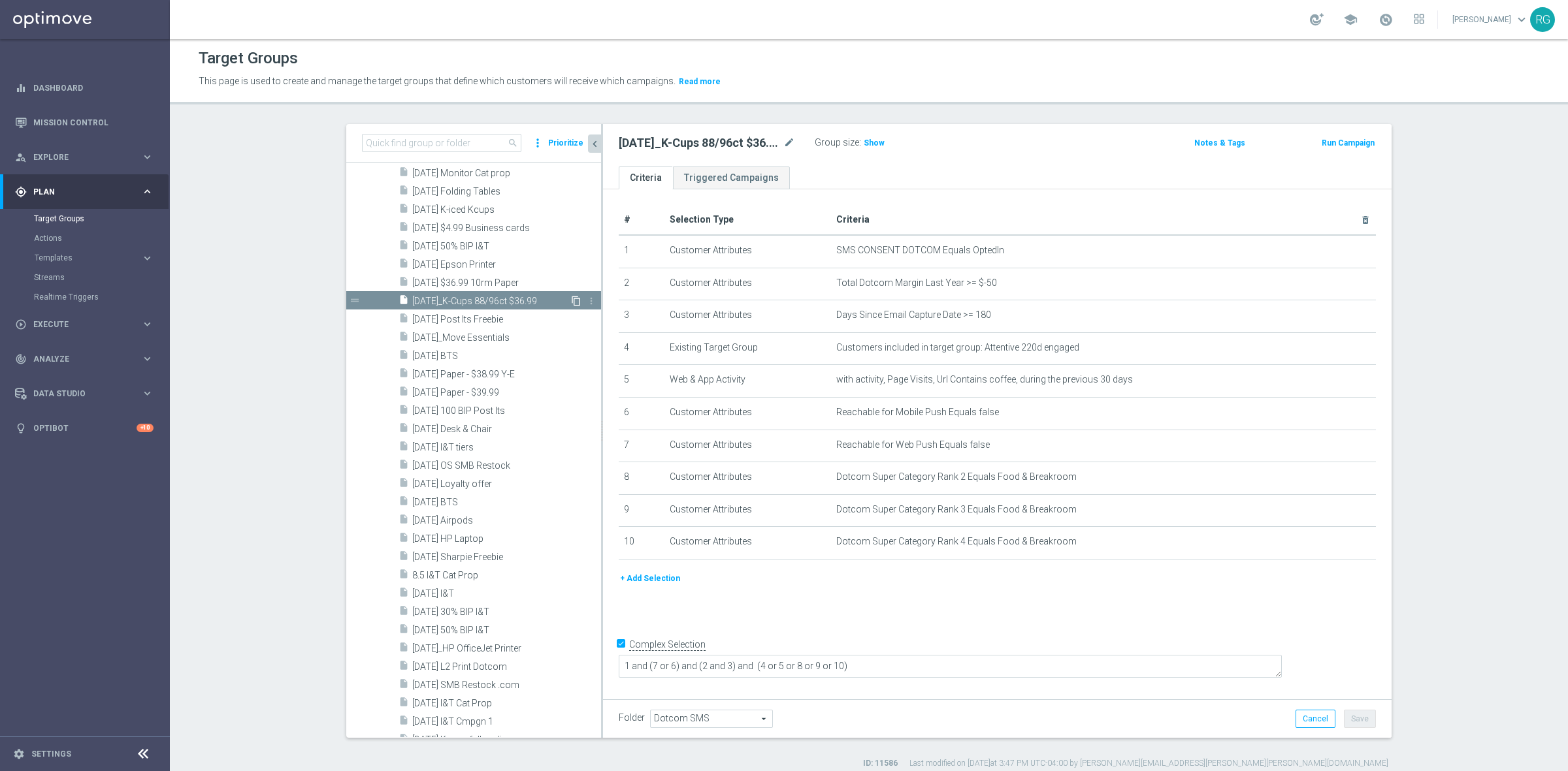
click at [571, 297] on icon "content_copy" at bounding box center [575, 301] width 10 height 10
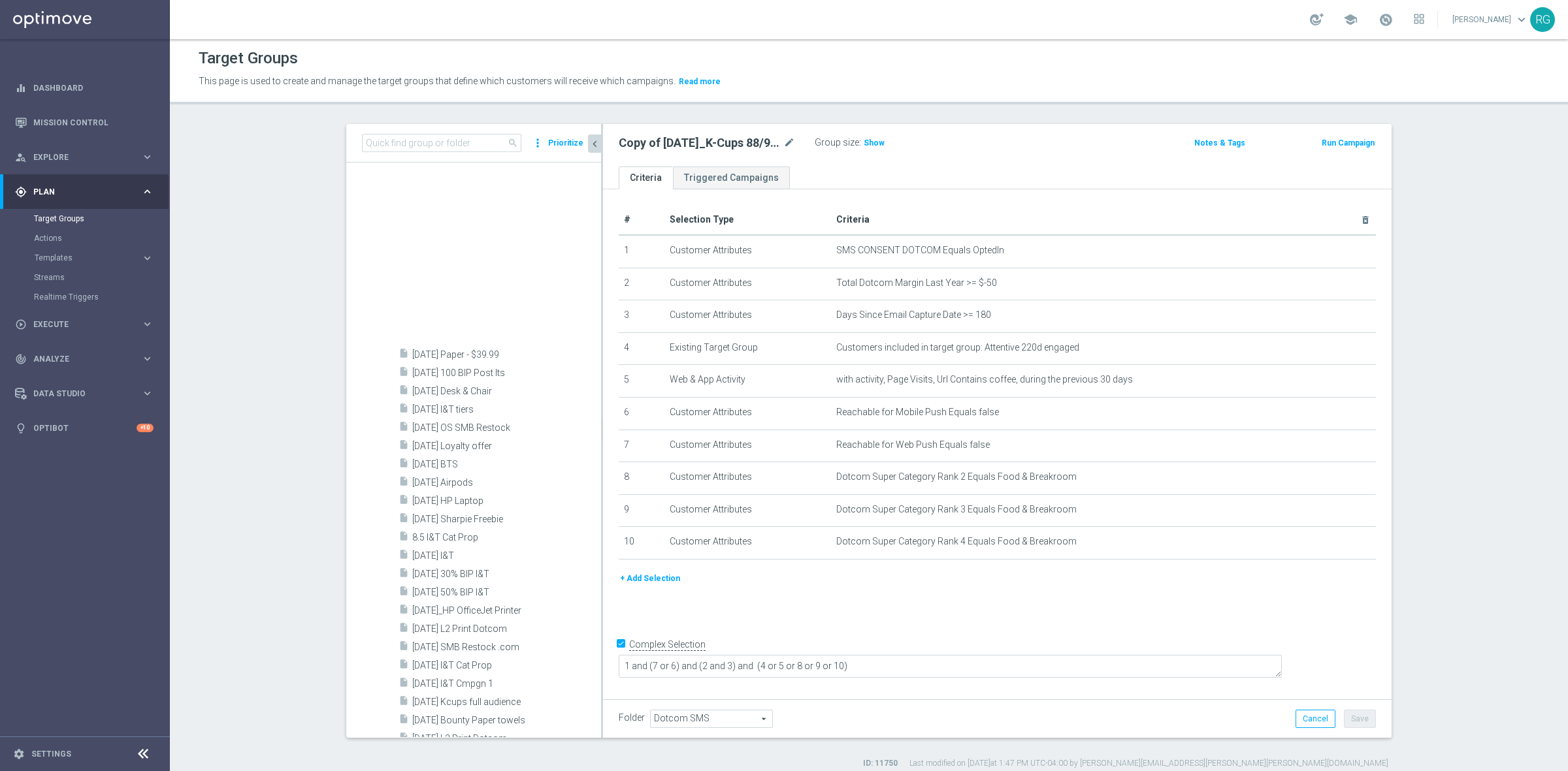
scroll to position [2156, 0]
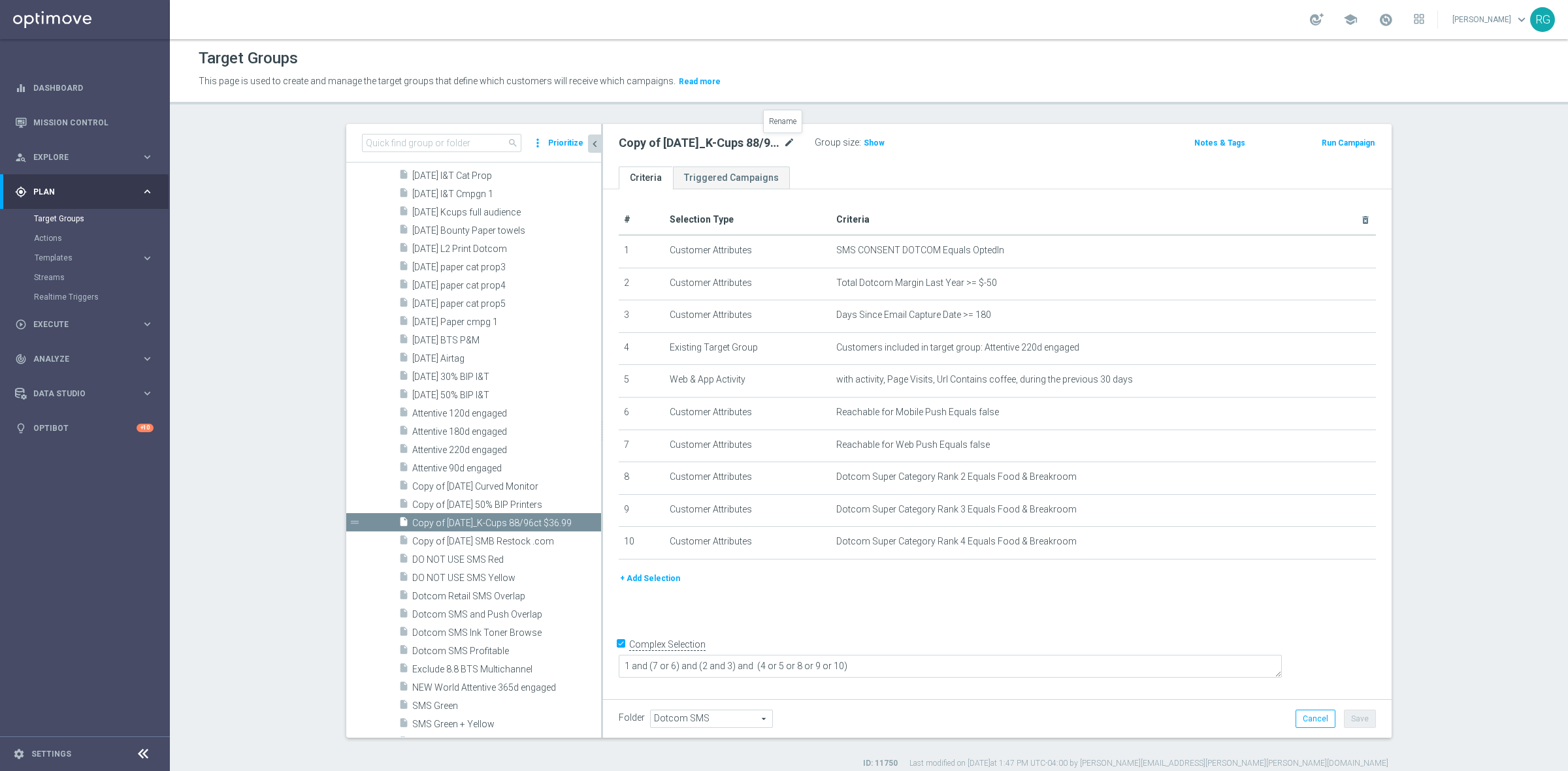
click at [788, 142] on icon "mode_edit" at bounding box center [789, 143] width 12 height 16
type input "[DATE] Breakroom coffee"
click at [967, 167] on ul "Criteria Triggered Campaigns" at bounding box center [997, 178] width 789 height 23
click at [1352, 722] on button "Save" at bounding box center [1359, 718] width 32 height 18
drag, startPoint x: 749, startPoint y: 148, endPoint x: 605, endPoint y: 151, distance: 144.0
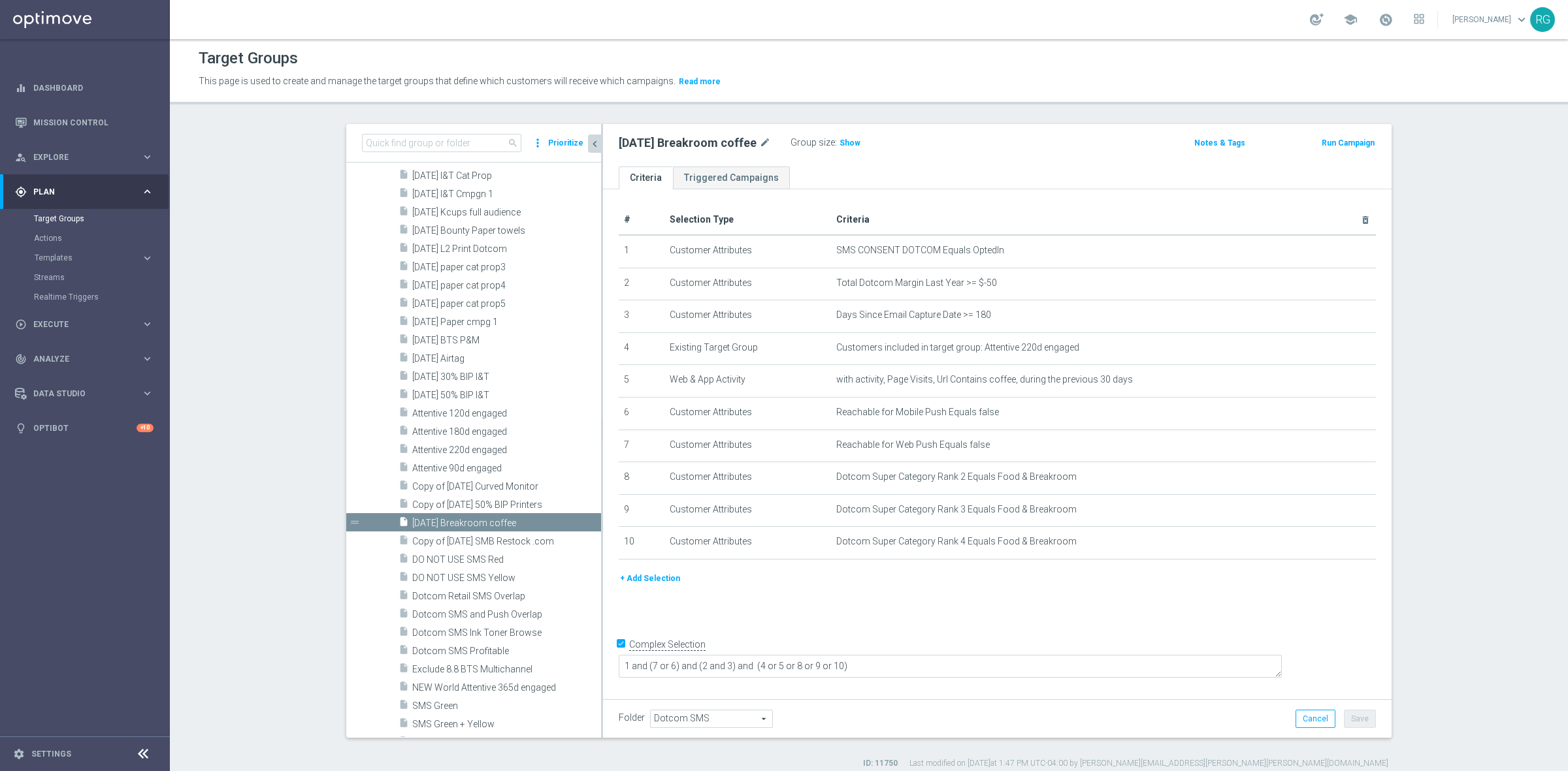
click at [608, 151] on div "[DATE] Breakroom coffee mode_edit Group size : Show" at bounding box center [867, 142] width 518 height 18
copy h2 "[DATE] Breakroom coffee"
click at [1328, 350] on icon "mode_edit" at bounding box center [1333, 348] width 10 height 10
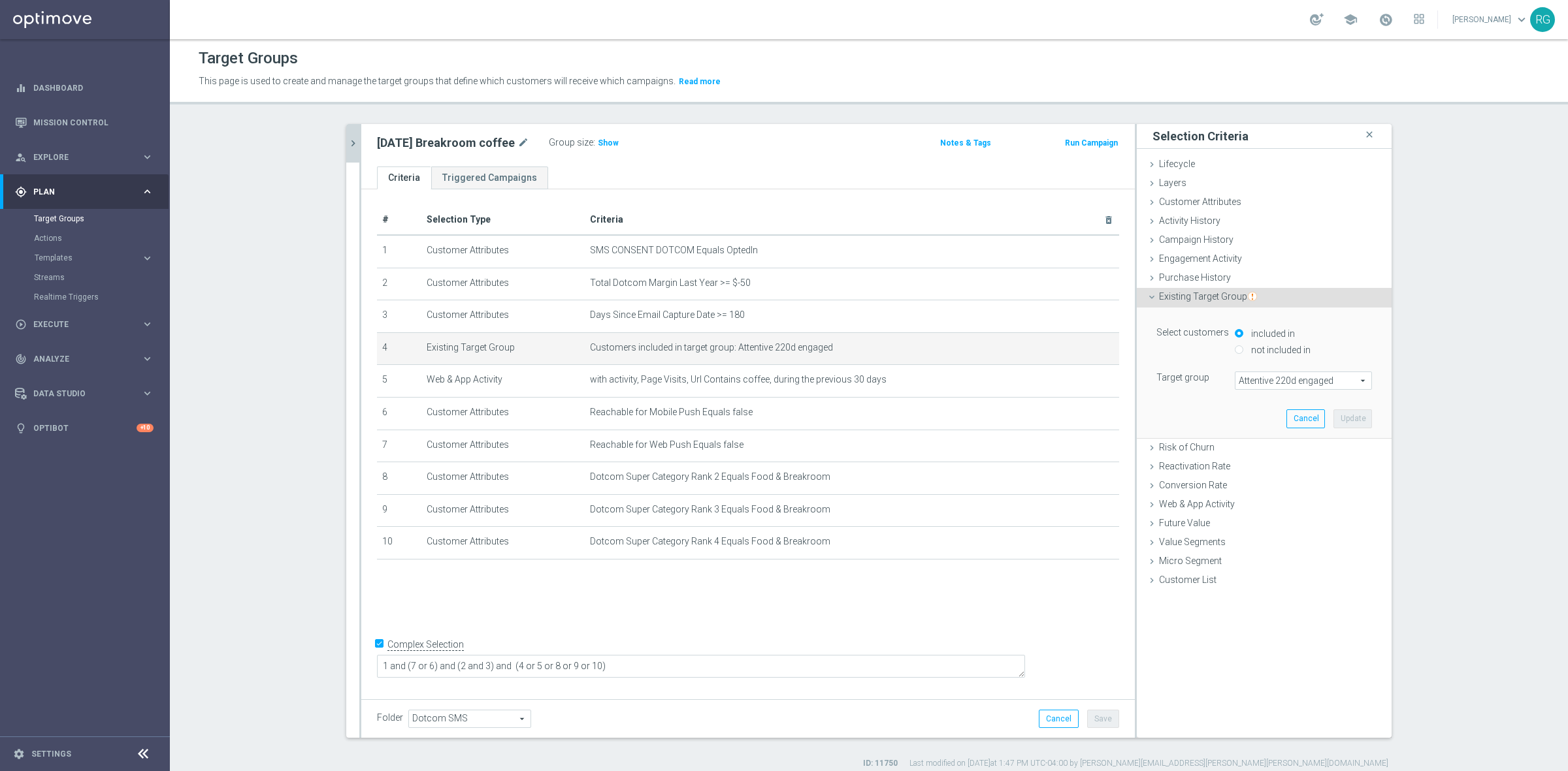
click at [1292, 383] on span "Attentive 220d engaged" at bounding box center [1303, 381] width 136 height 17
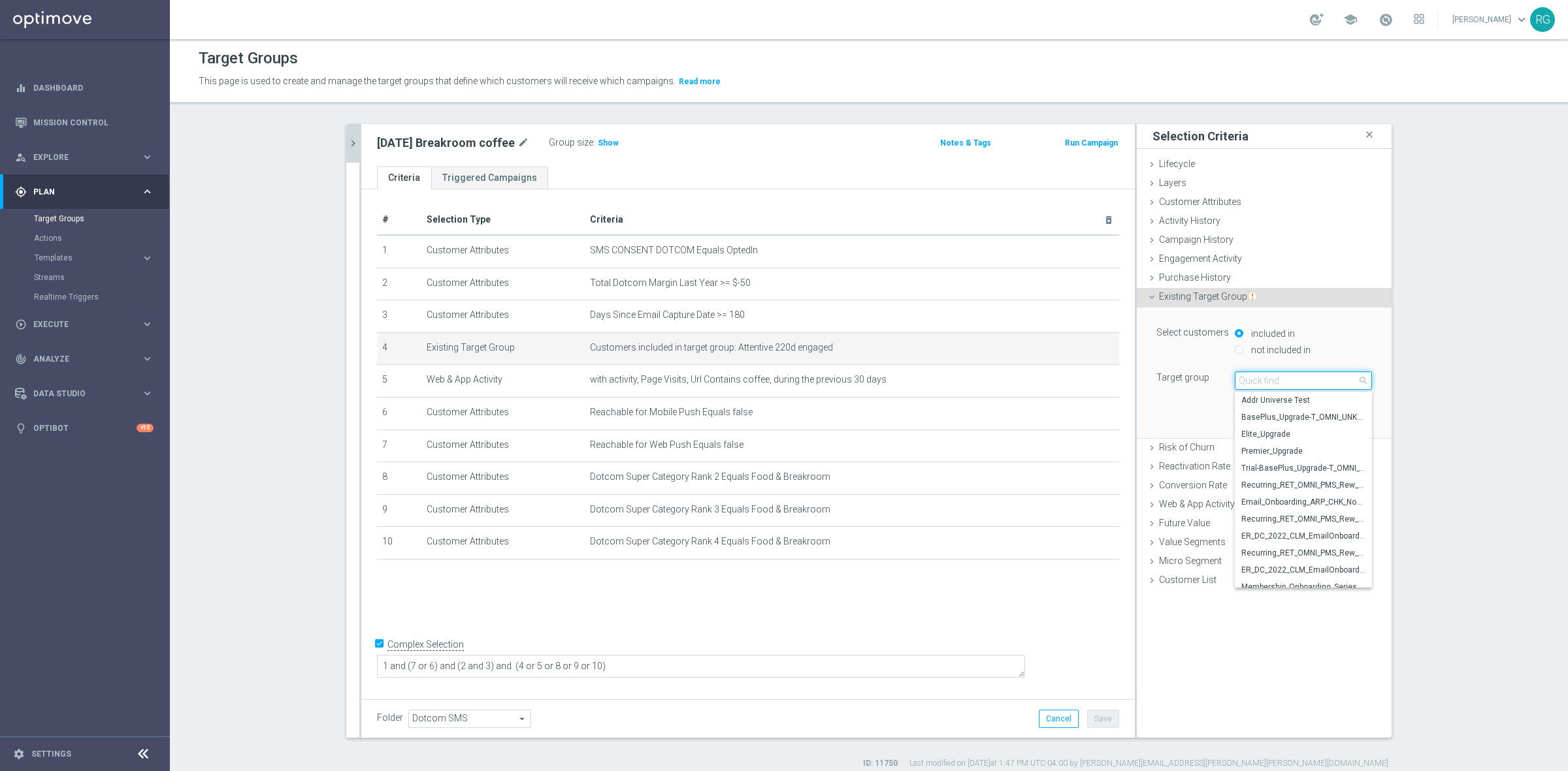
click at [1295, 380] on input "search" at bounding box center [1303, 380] width 137 height 18
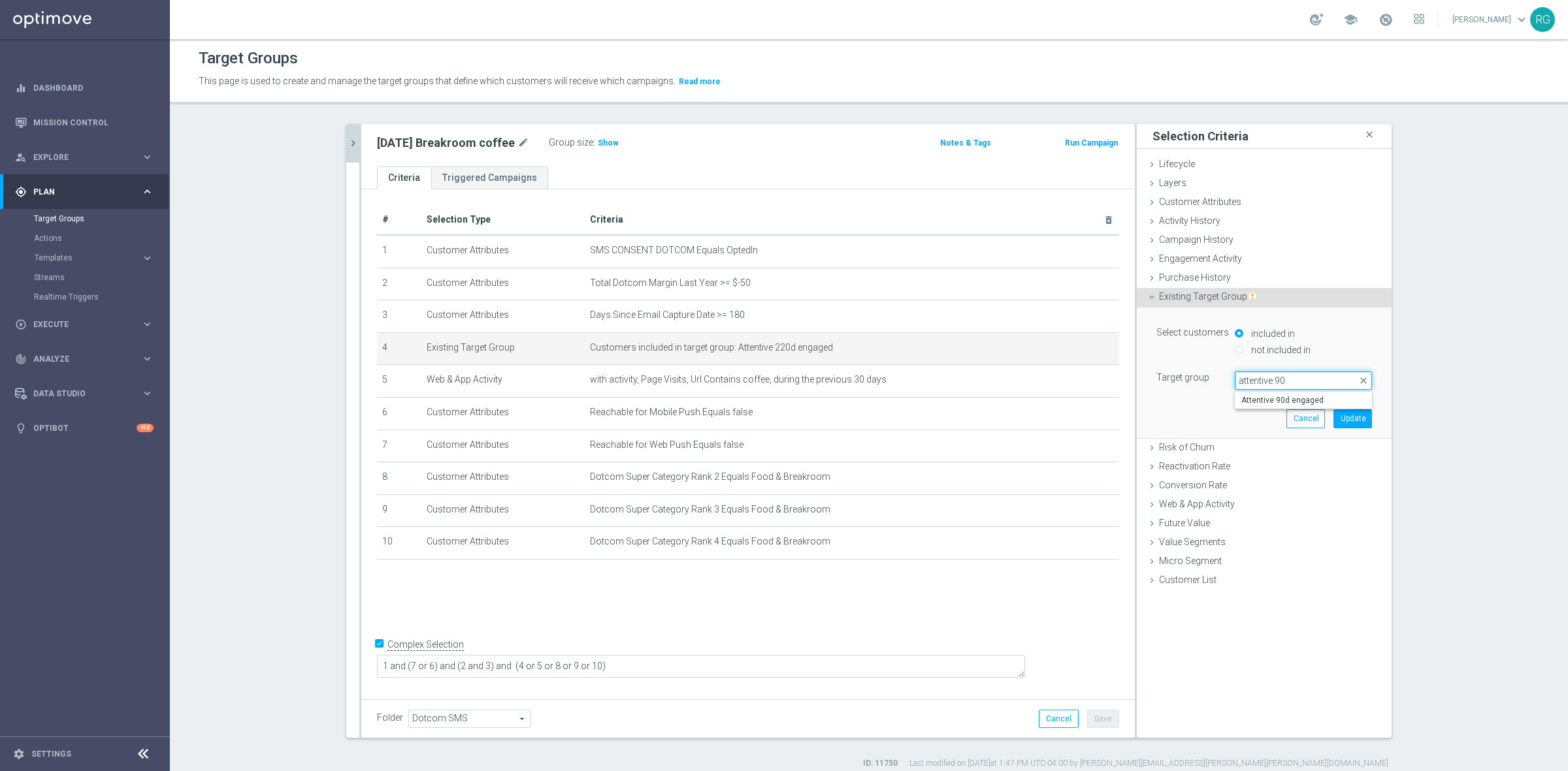
type input "attentive 90"
click at [1281, 391] on div "Attentive 90d engaged" at bounding box center [1303, 400] width 137 height 17
click at [1281, 397] on span "Attentive 90d engaged" at bounding box center [1304, 400] width 124 height 10
type input "Attentive 90d engaged"
click at [1342, 415] on button "Update" at bounding box center [1352, 418] width 39 height 18
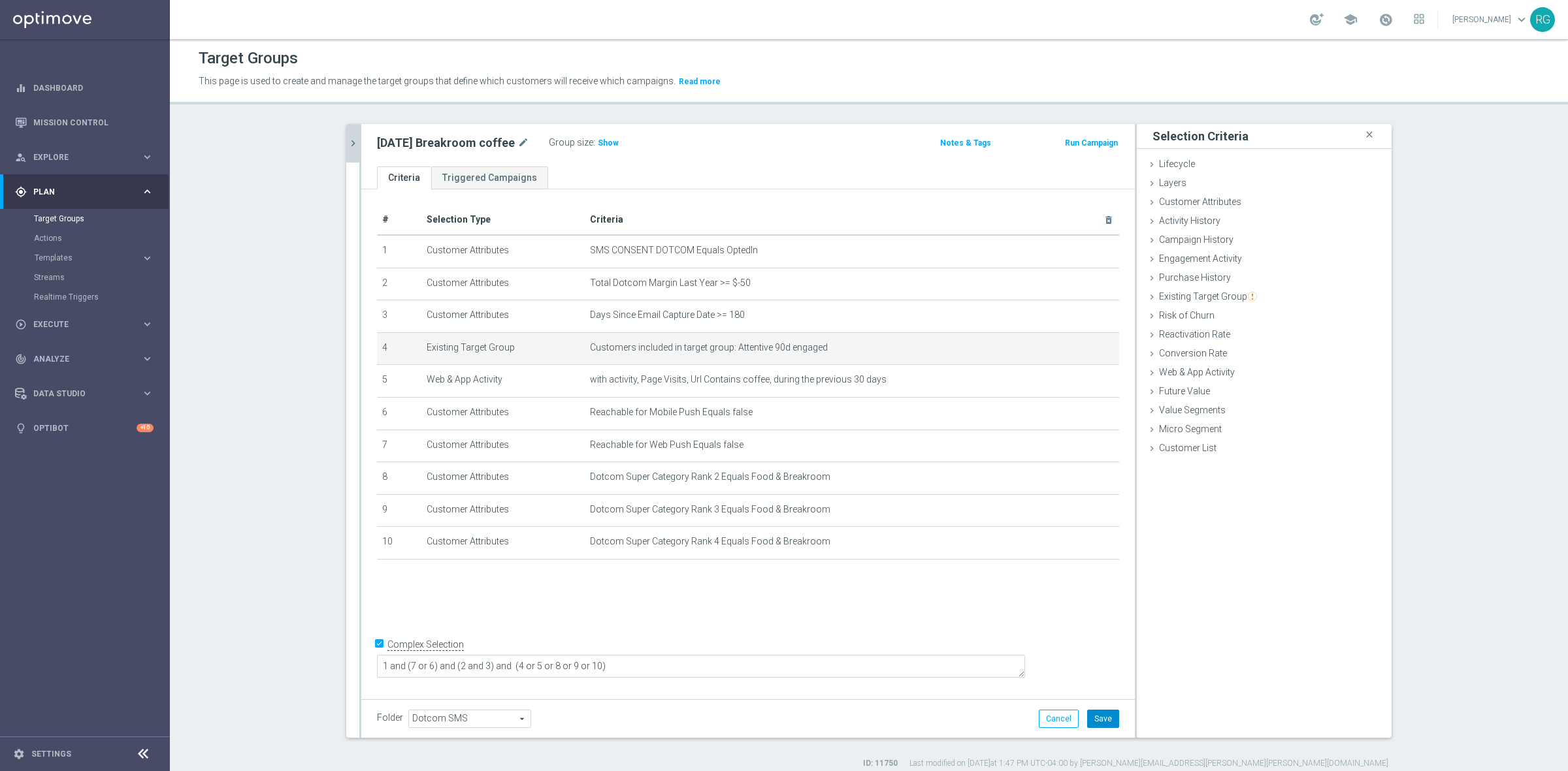
click at [1108, 716] on button "Save" at bounding box center [1103, 718] width 32 height 18
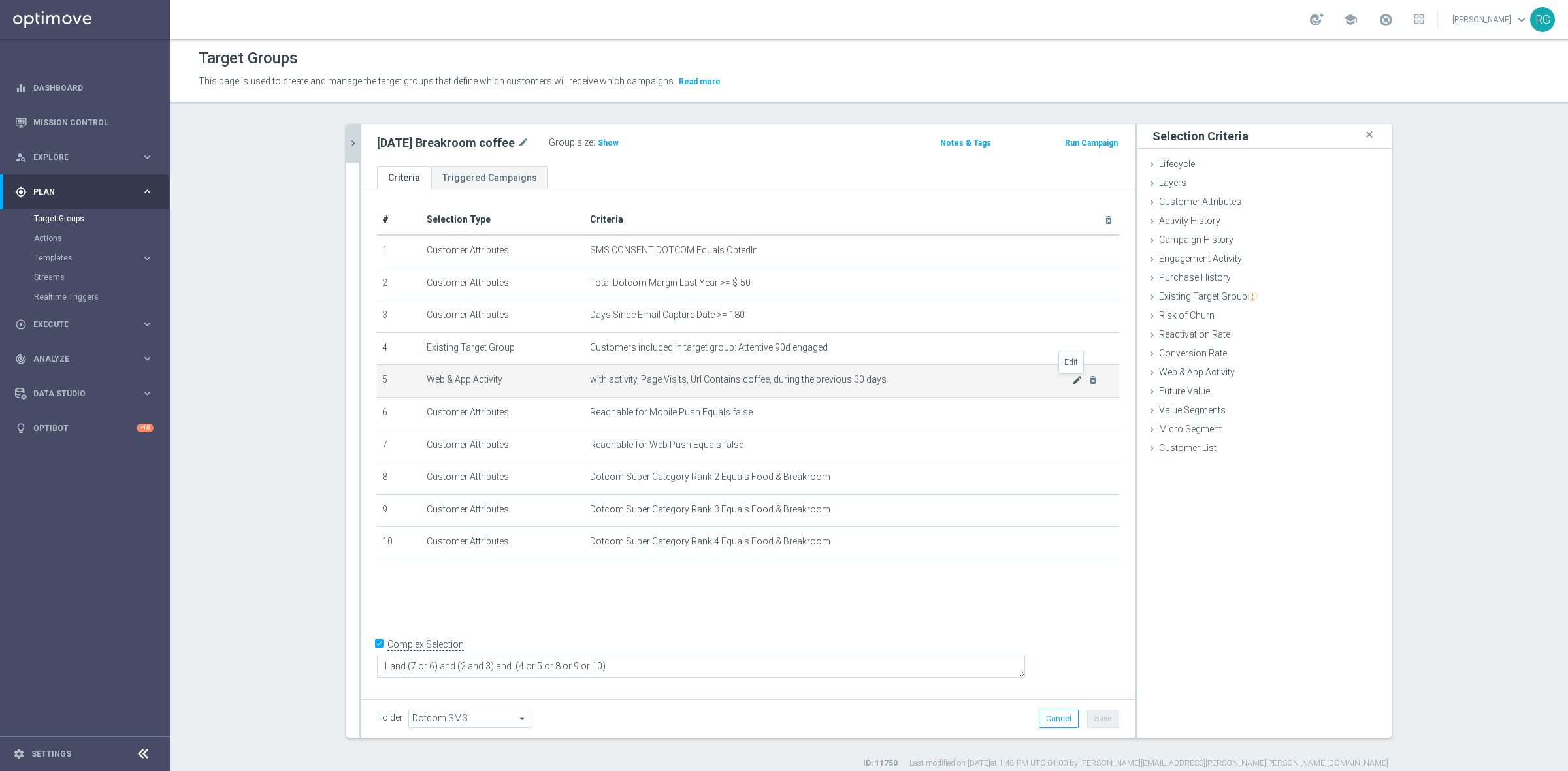
click at [1072, 381] on icon "mode_edit" at bounding box center [1077, 379] width 10 height 10
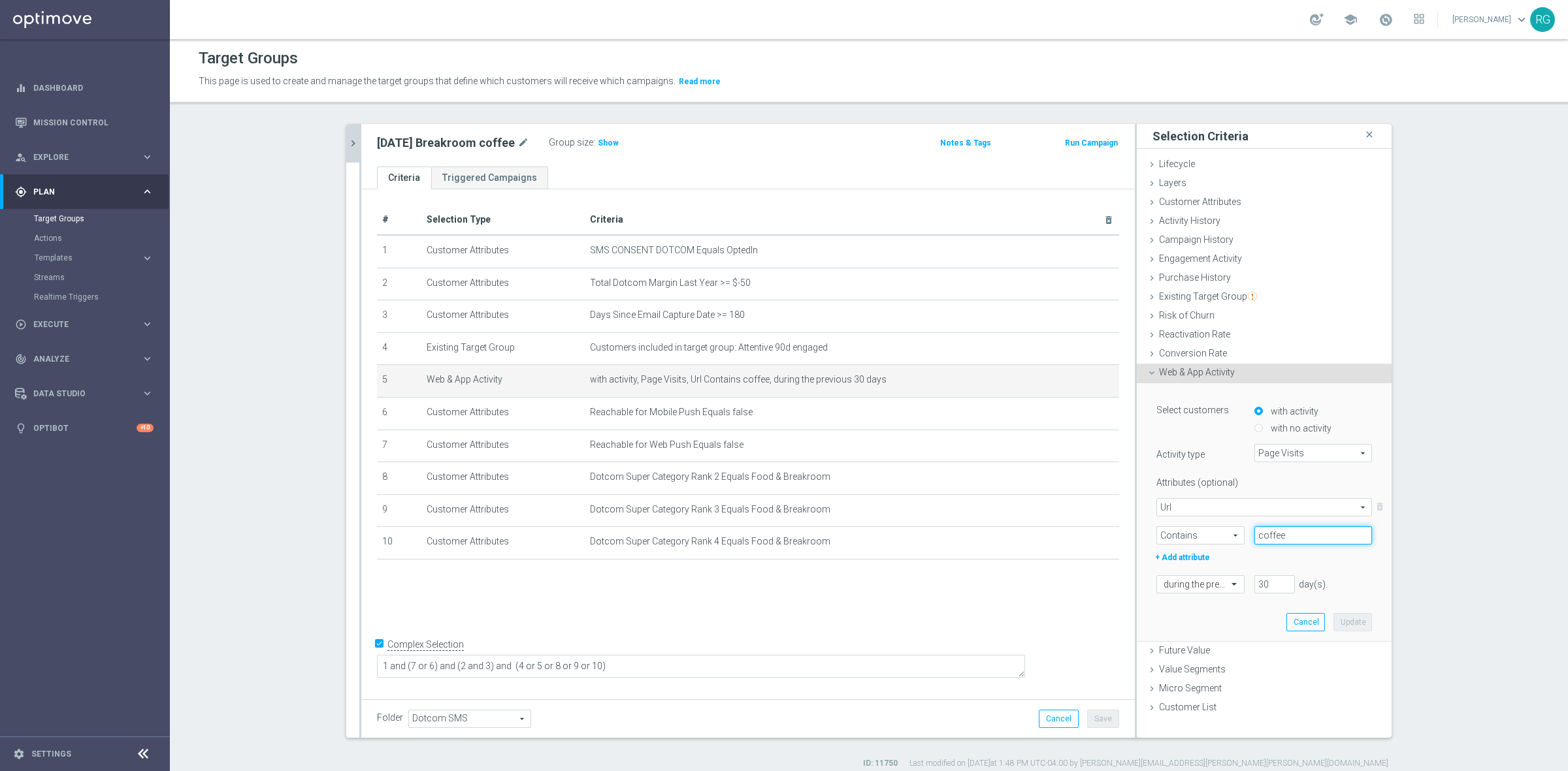
click at [1299, 540] on input "coffee" at bounding box center [1312, 535] width 117 height 18
paste input "coffee-water-snacks/cat_SC1684"
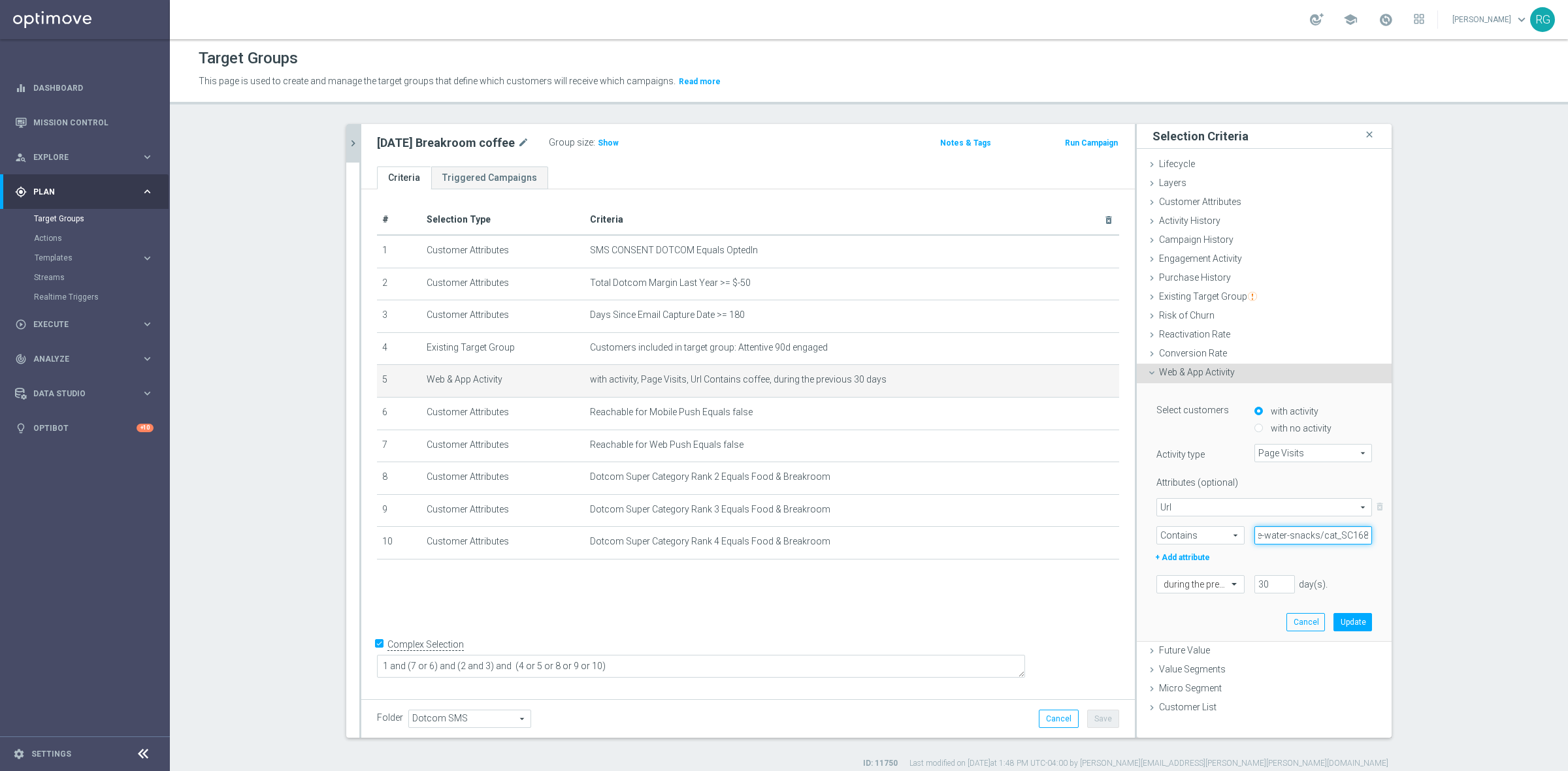
type input "coffee-water-snacks/cat_SC1684"
click at [1344, 614] on button "Update" at bounding box center [1352, 622] width 39 height 18
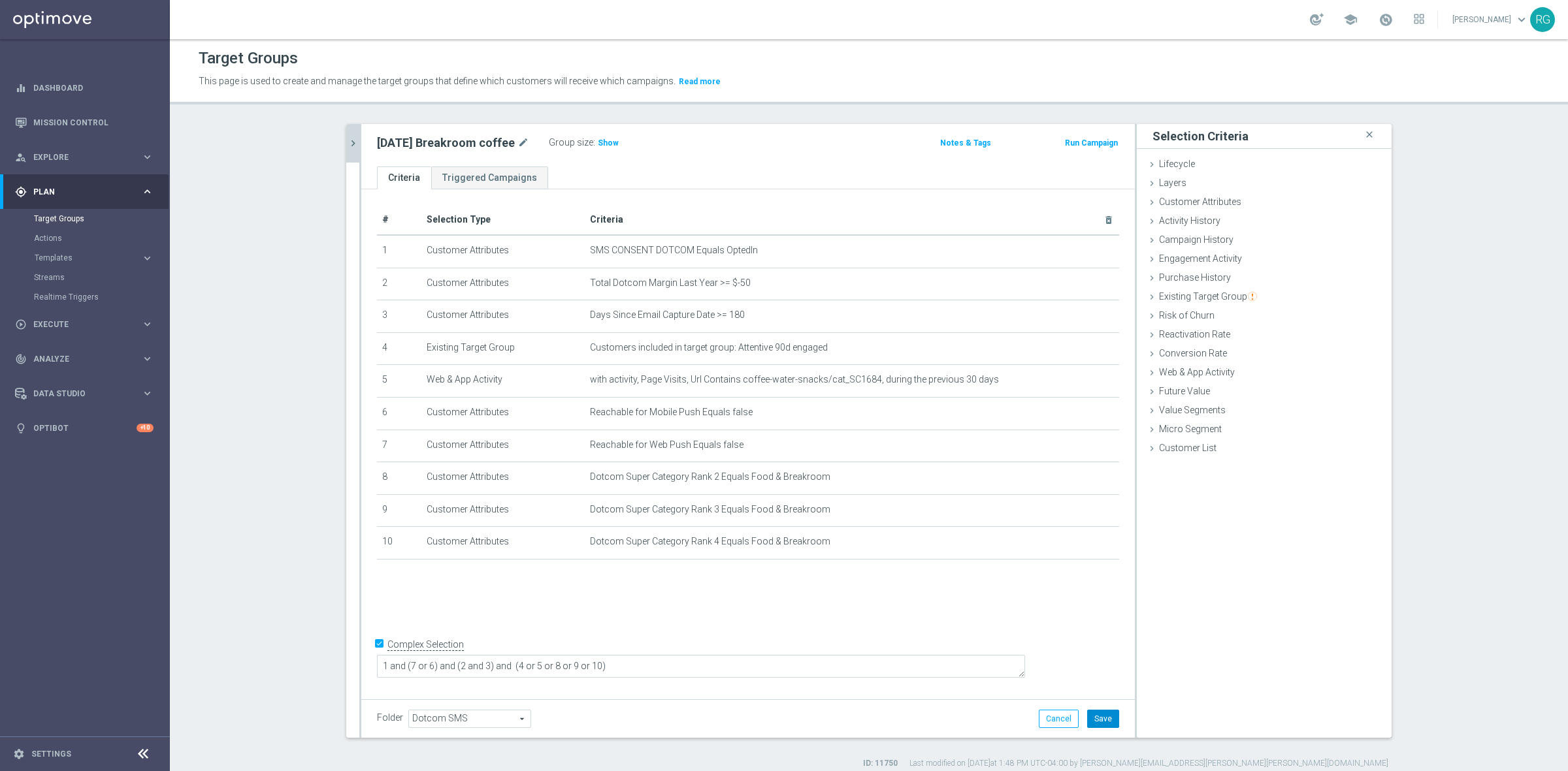
click at [1088, 716] on button "Save" at bounding box center [1103, 718] width 32 height 18
click at [1088, 409] on icon "delete_forever" at bounding box center [1093, 412] width 10 height 10
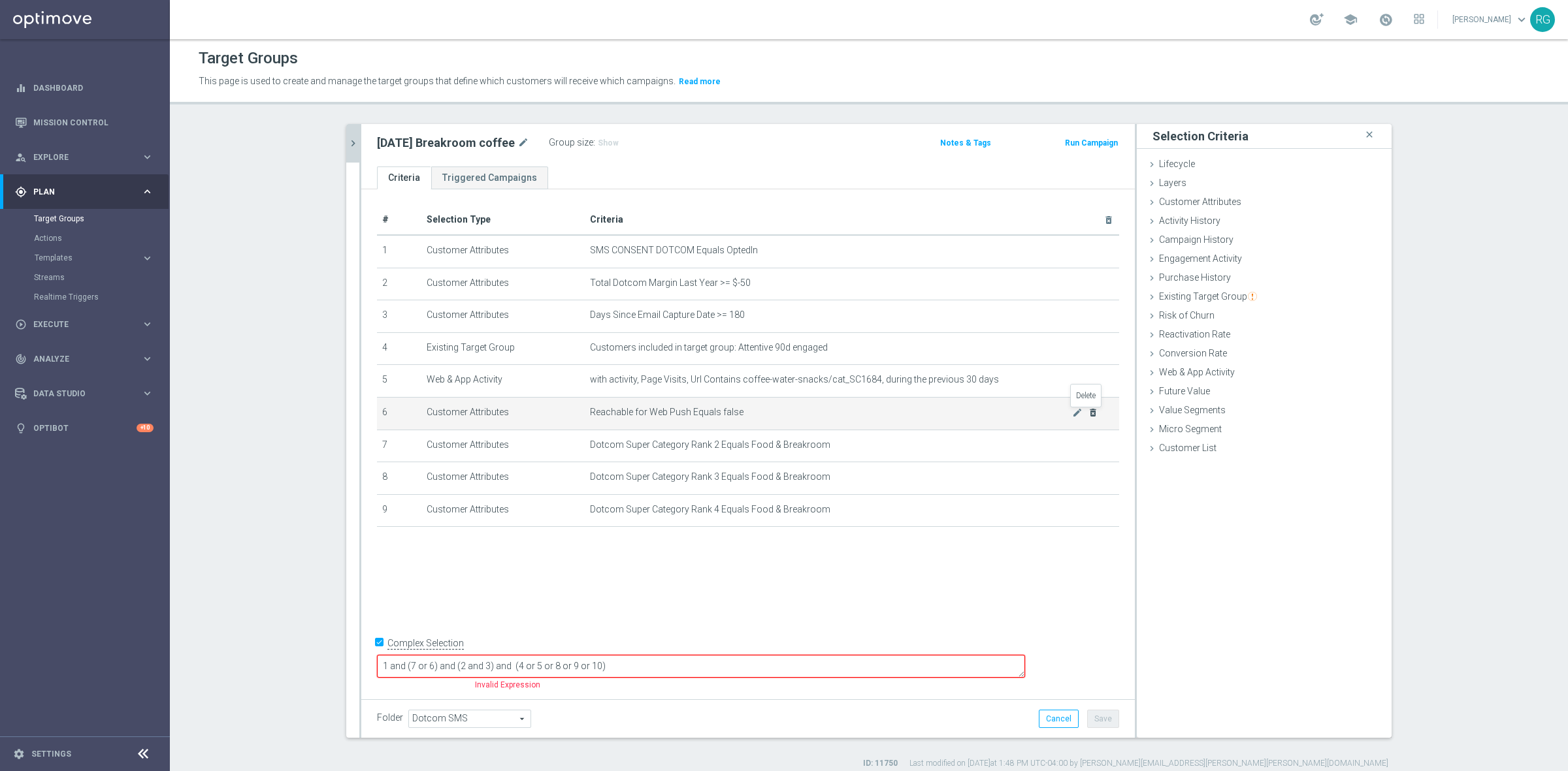
click at [1088, 409] on icon "delete_forever" at bounding box center [1093, 412] width 10 height 10
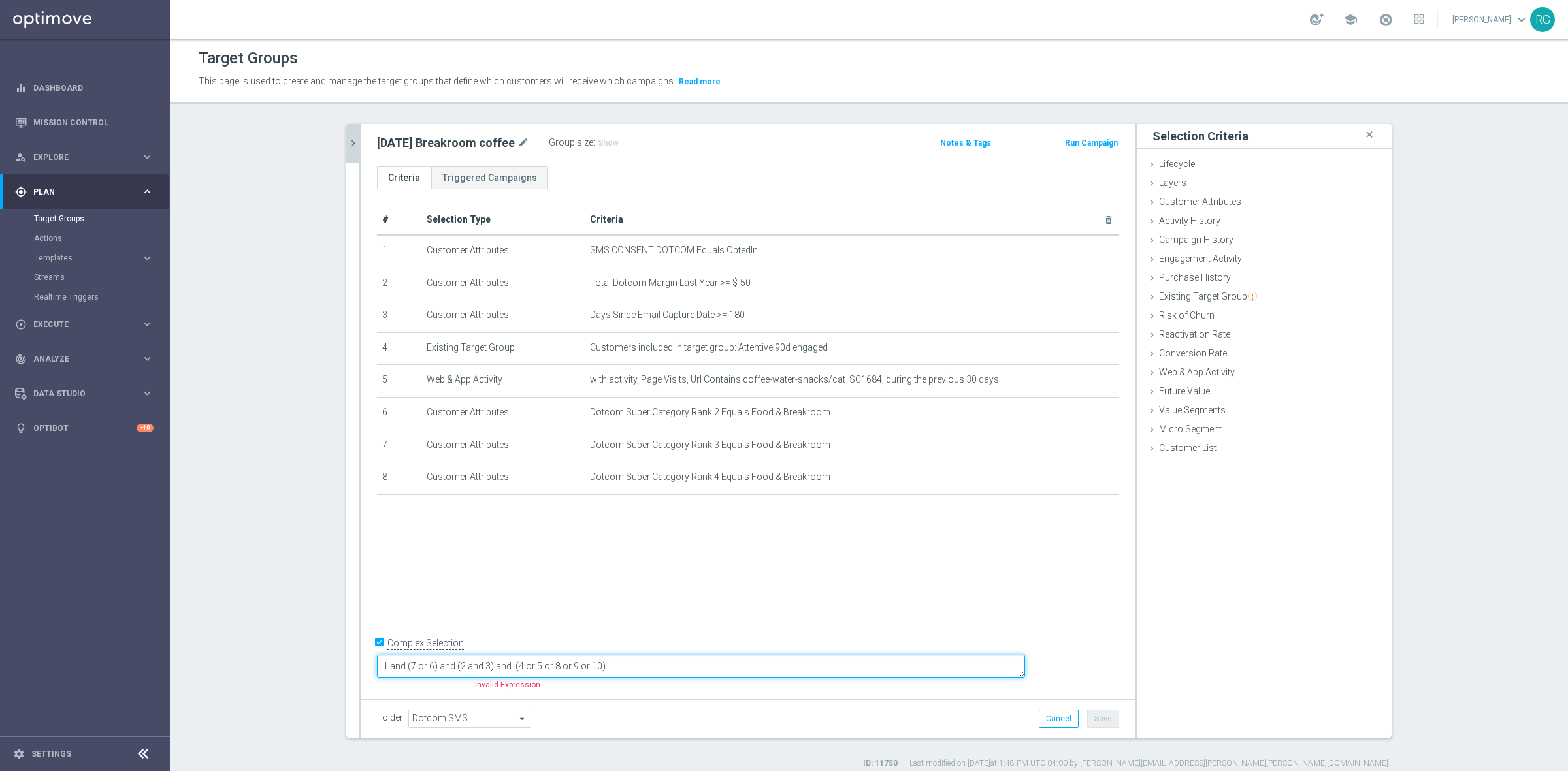
click at [712, 662] on textarea "1 and (7 or 6) and (2 and 3) and (4 or 5 or 8 or 9 or 10)" at bounding box center [701, 666] width 648 height 23
click at [541, 670] on textarea "1 and (7 or 6) and (2 and 3) and (4 or 5 or 8 or 9 or 10)" at bounding box center [701, 666] width 648 height 23
click at [634, 666] on textarea "1 and (2 and 3) and (4 or 5 or 8 or 9 or 10)" at bounding box center [701, 666] width 648 height 23
drag, startPoint x: 590, startPoint y: 664, endPoint x: 707, endPoint y: 651, distance: 117.7
click at [589, 665] on textarea "1 and (2 and 3) and (4 or 5 or 8)" at bounding box center [701, 666] width 648 height 23
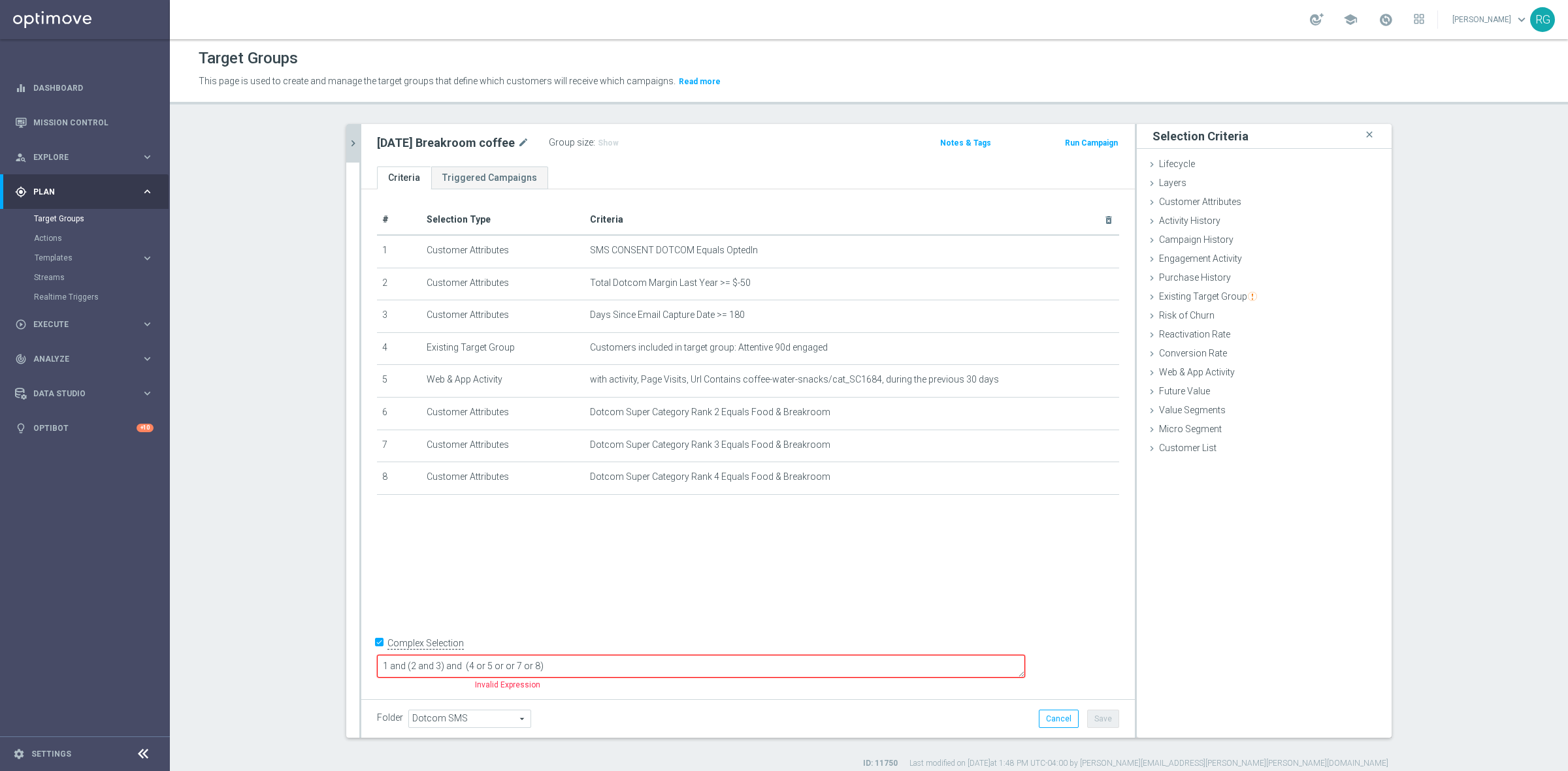
click at [781, 592] on div "# Selection Type Criteria delete_forever 1 Customer Attributes SMS CONSENT DOTC…" at bounding box center [748, 441] width 773 height 504
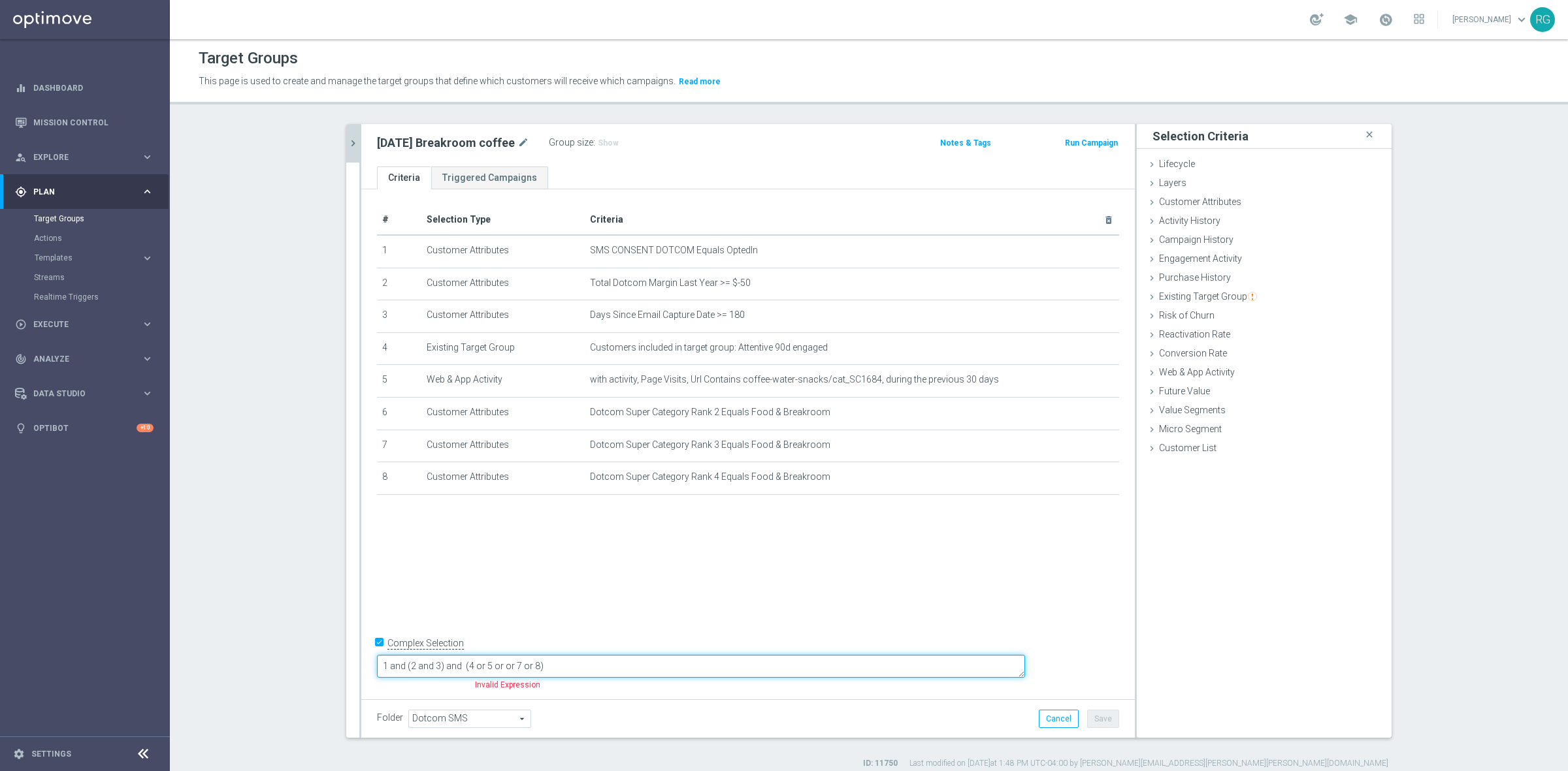
click at [589, 662] on textarea "1 and (2 and 3) and (4 or 5 or or 7 or 8)" at bounding box center [701, 666] width 648 height 23
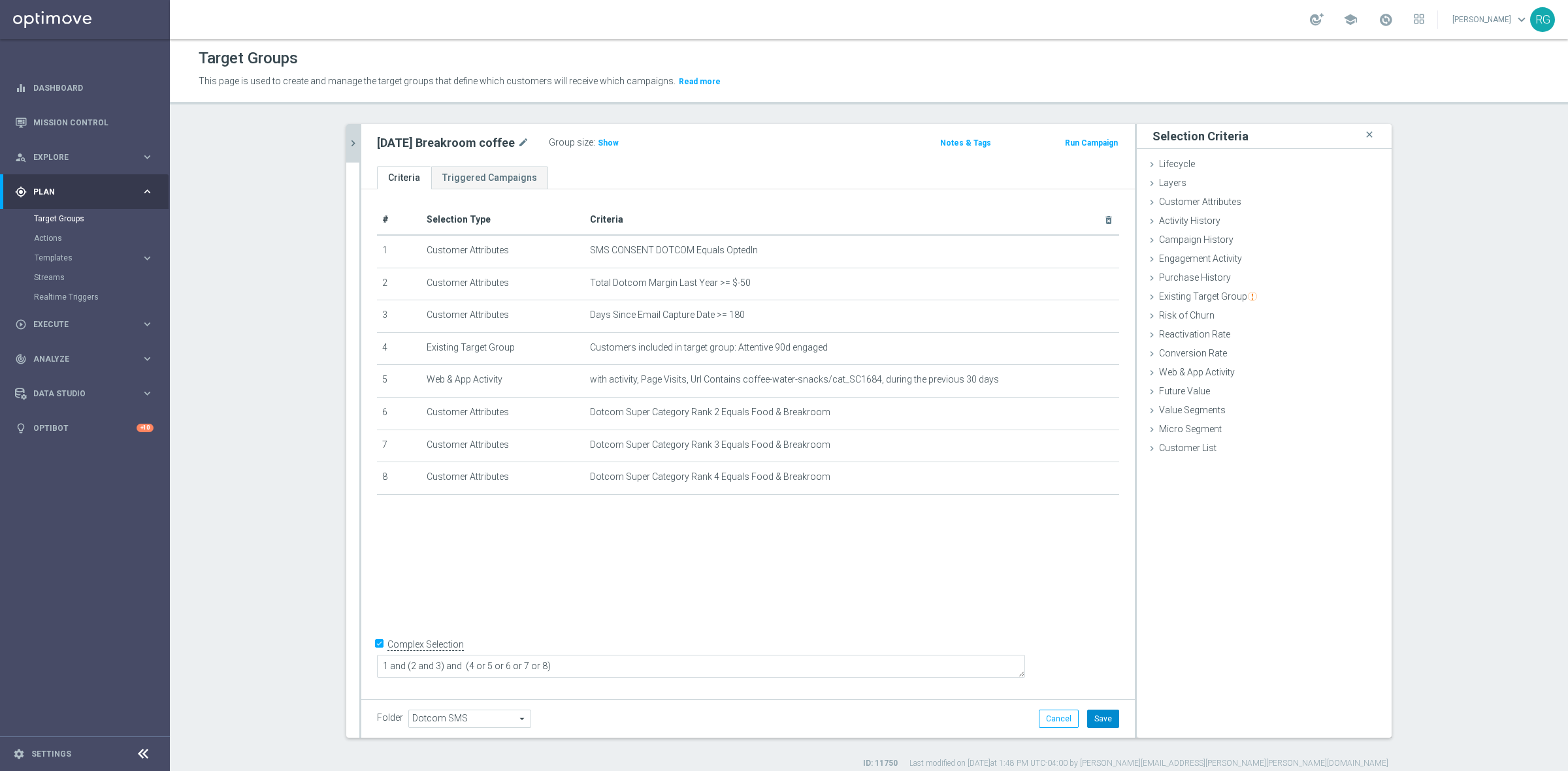
click at [1096, 721] on button "Save" at bounding box center [1103, 718] width 32 height 18
click at [605, 141] on span "Show" at bounding box center [608, 143] width 21 height 9
click at [346, 132] on button "chevron_right" at bounding box center [353, 143] width 13 height 39
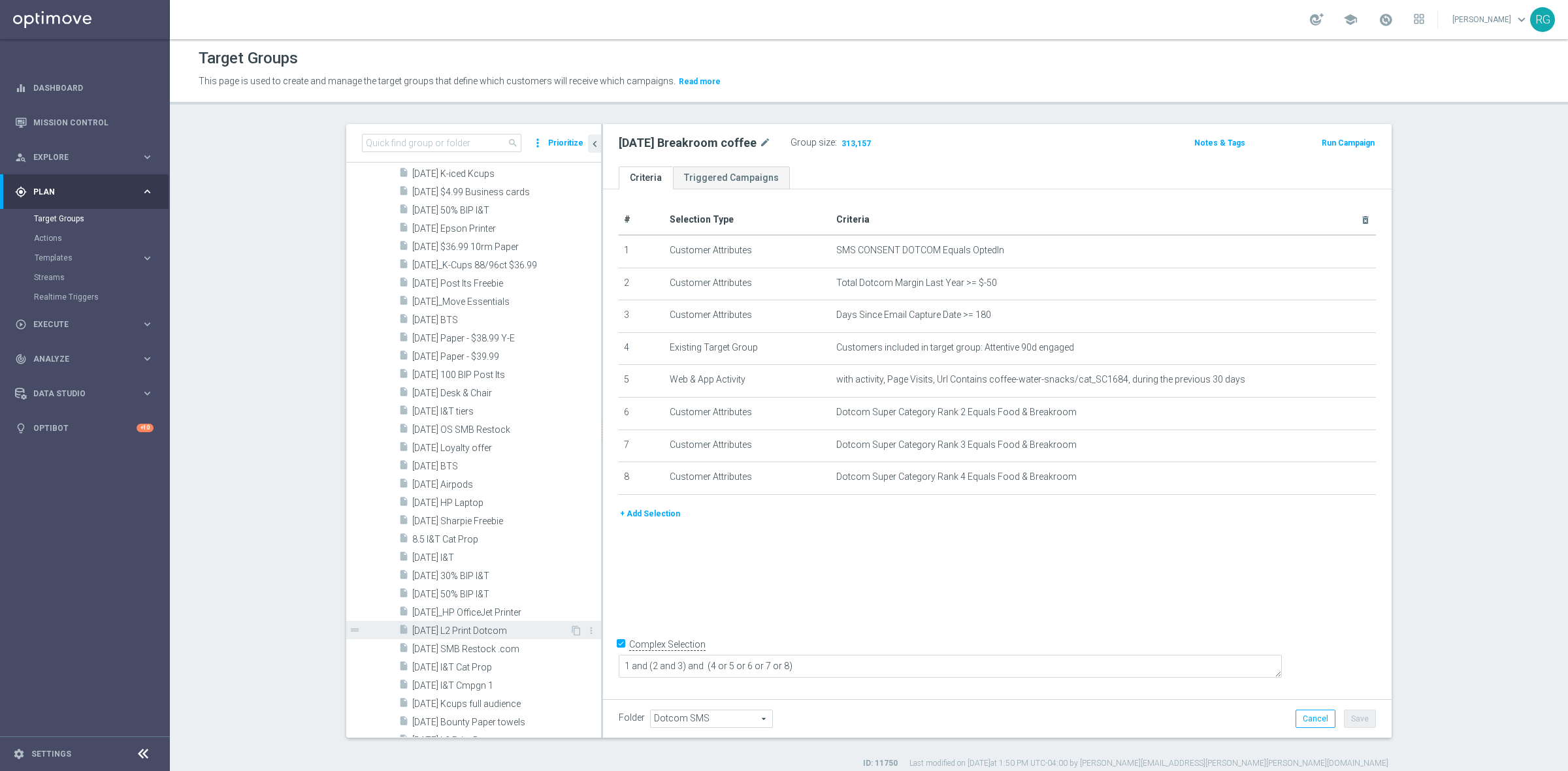
scroll to position [1666, 0]
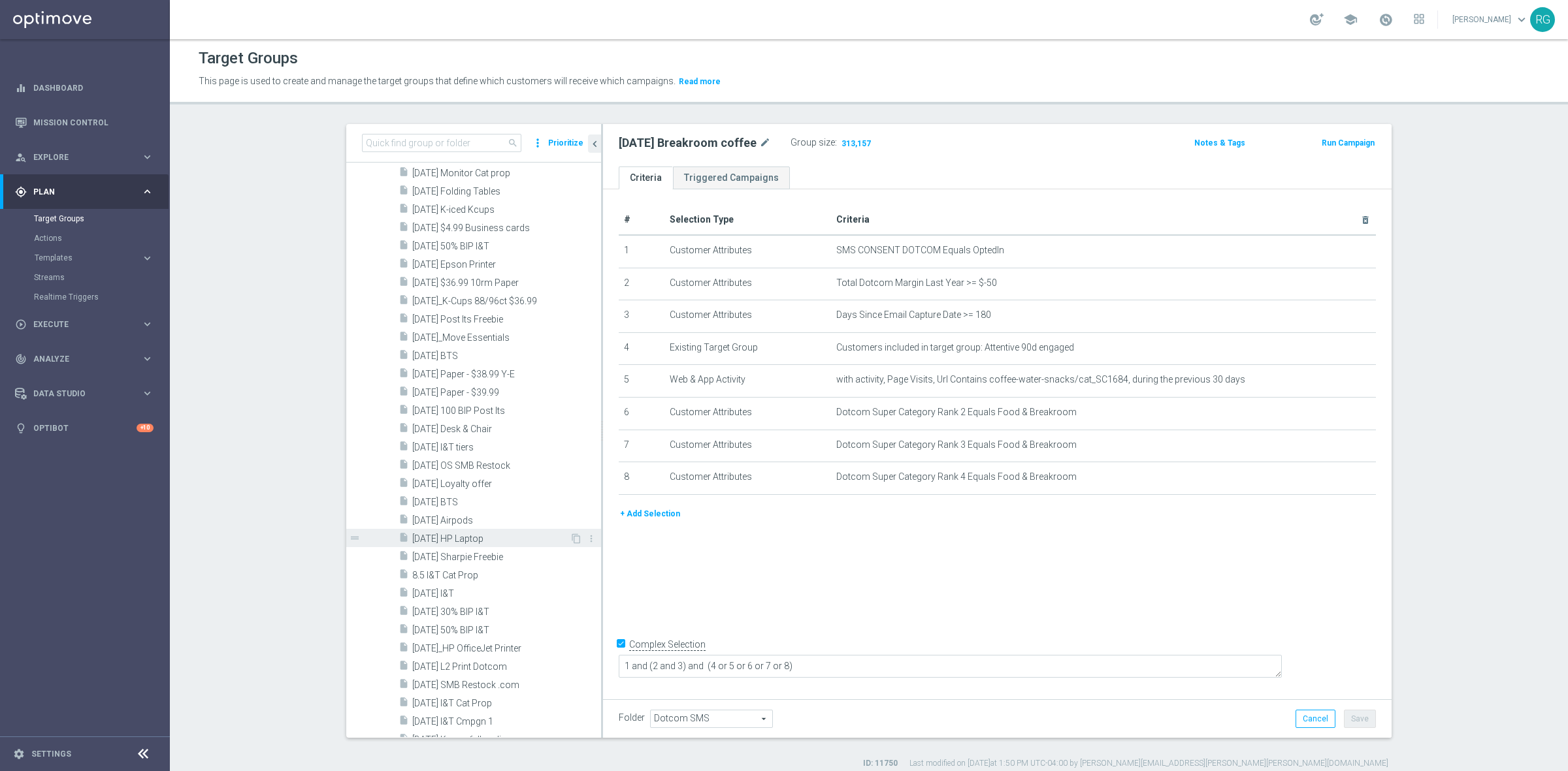
click at [474, 540] on span "[DATE] HP Laptop" at bounding box center [491, 539] width 157 height 11
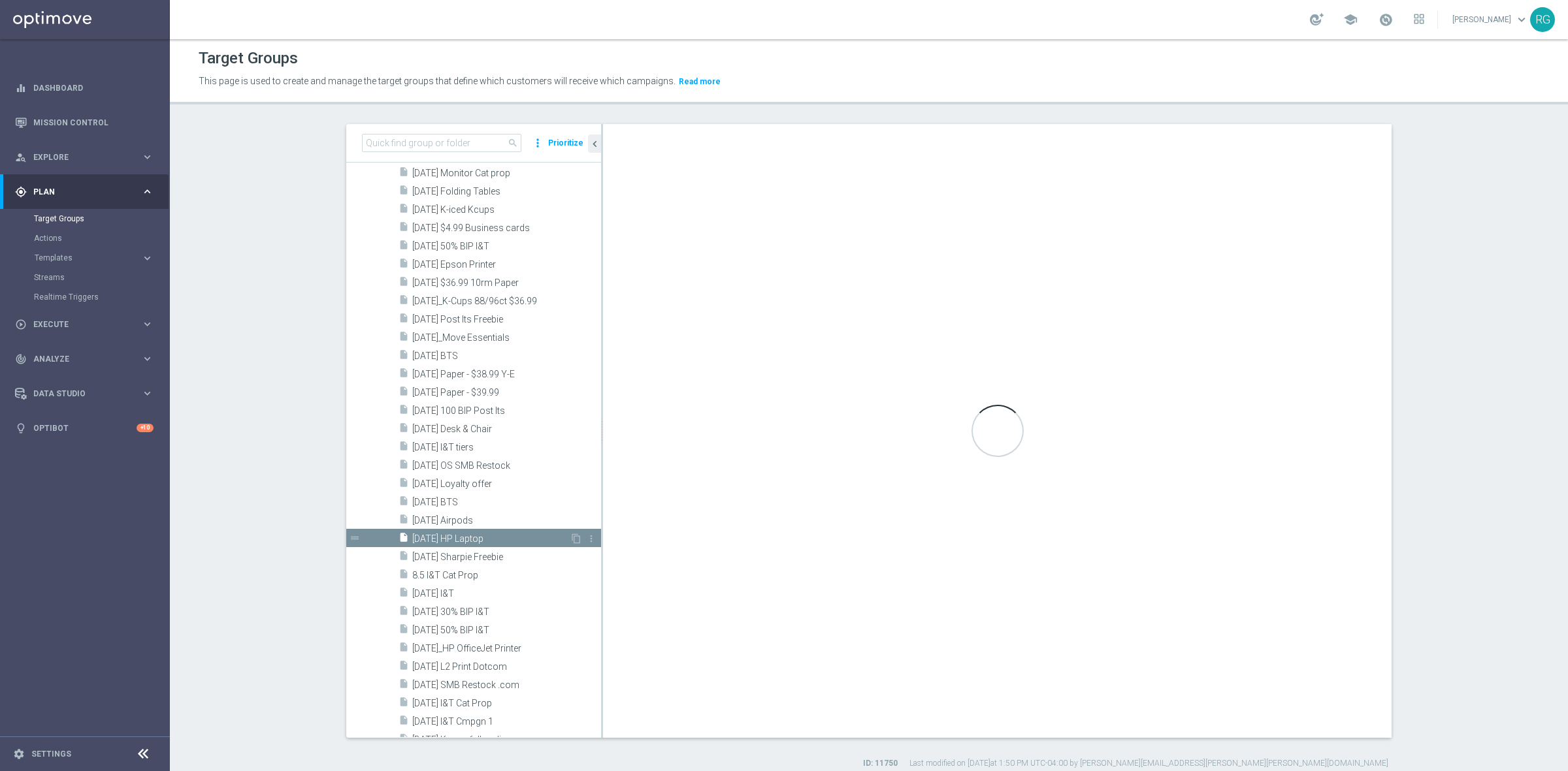
type textarea "2 and 6 and (1 or 3) and (4 and 5)"
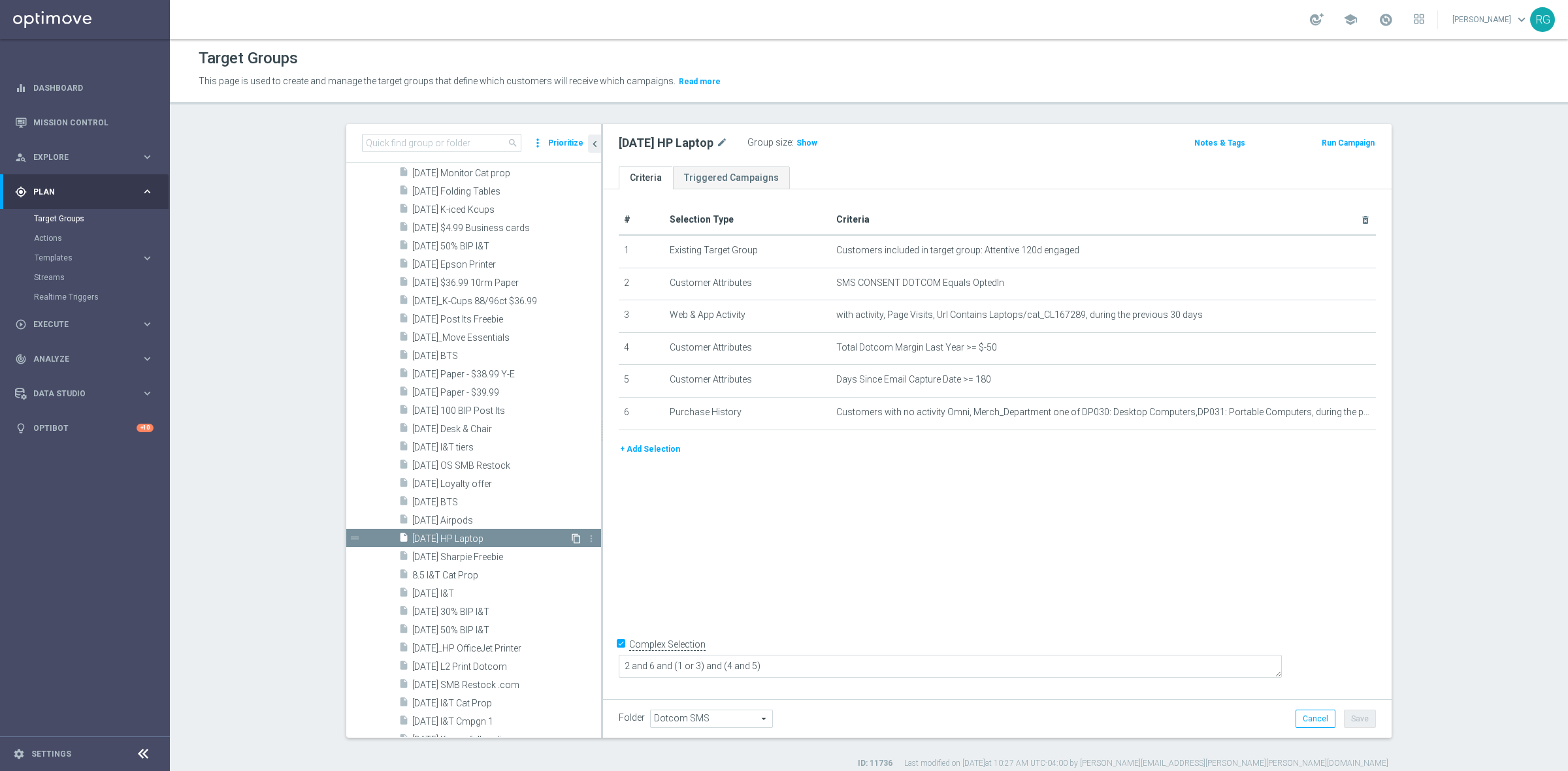
click at [571, 533] on icon "content_copy" at bounding box center [575, 538] width 10 height 10
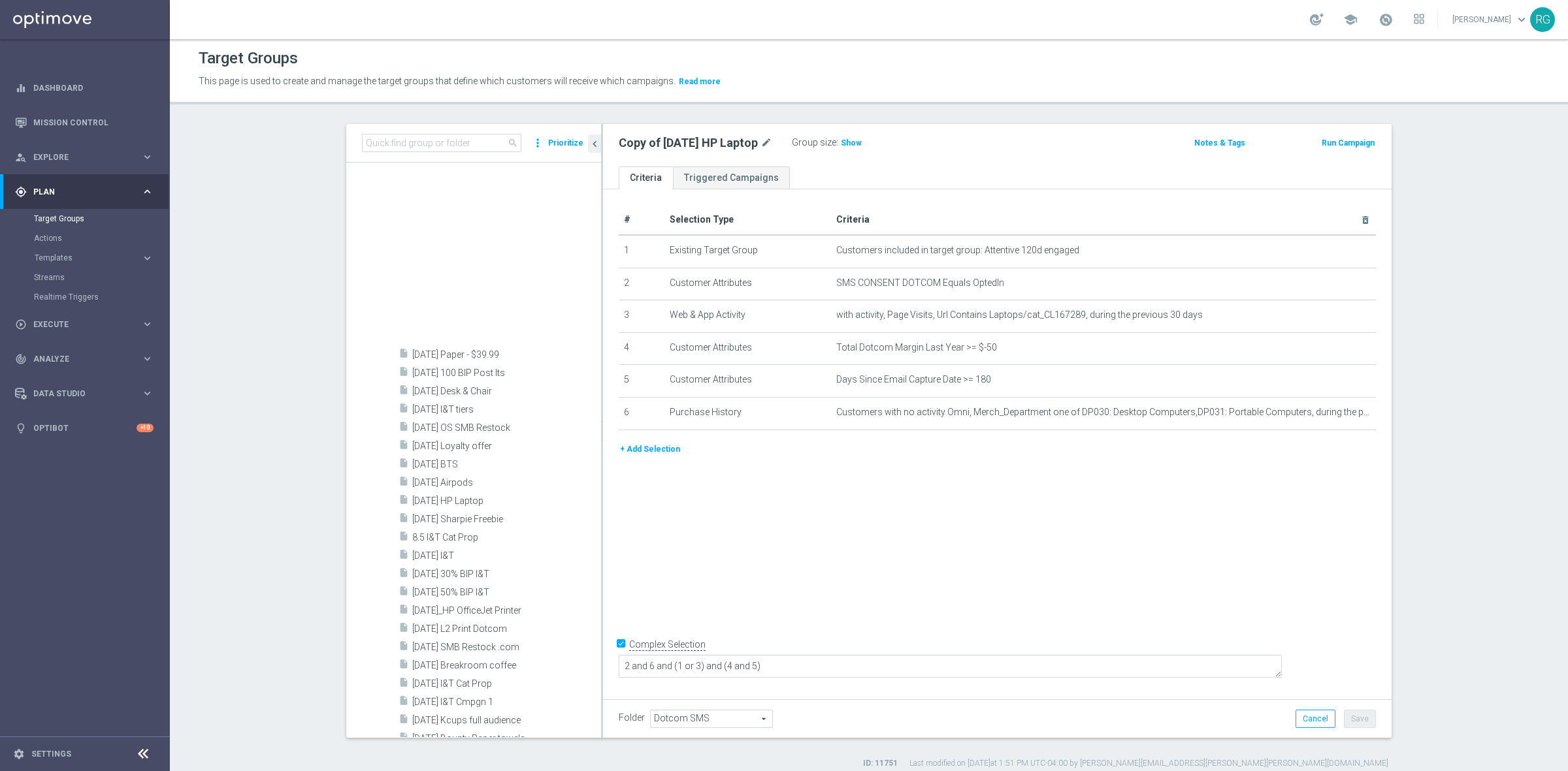
scroll to position [2174, 0]
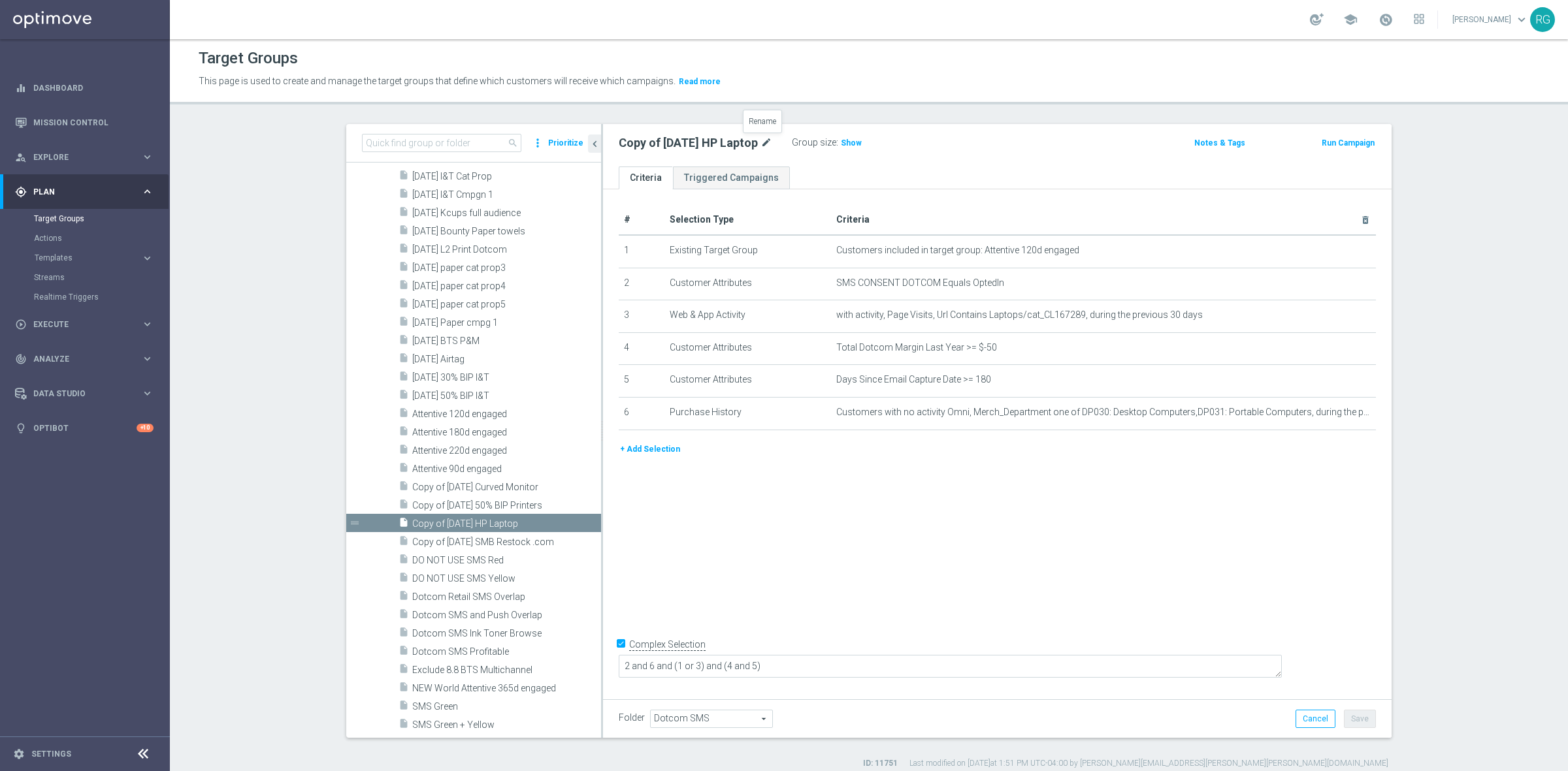
click at [768, 138] on icon "mode_edit" at bounding box center [766, 143] width 12 height 16
click at [663, 149] on input "Copy of [DATE] HP Laptop" at bounding box center [707, 144] width 176 height 18
drag, startPoint x: 668, startPoint y: 144, endPoint x: 615, endPoint y: 144, distance: 53.0
click at [619, 144] on input "Copy of [DATE] HP Laptop" at bounding box center [707, 144] width 176 height 18
type input "[DATE] HP Laptop"
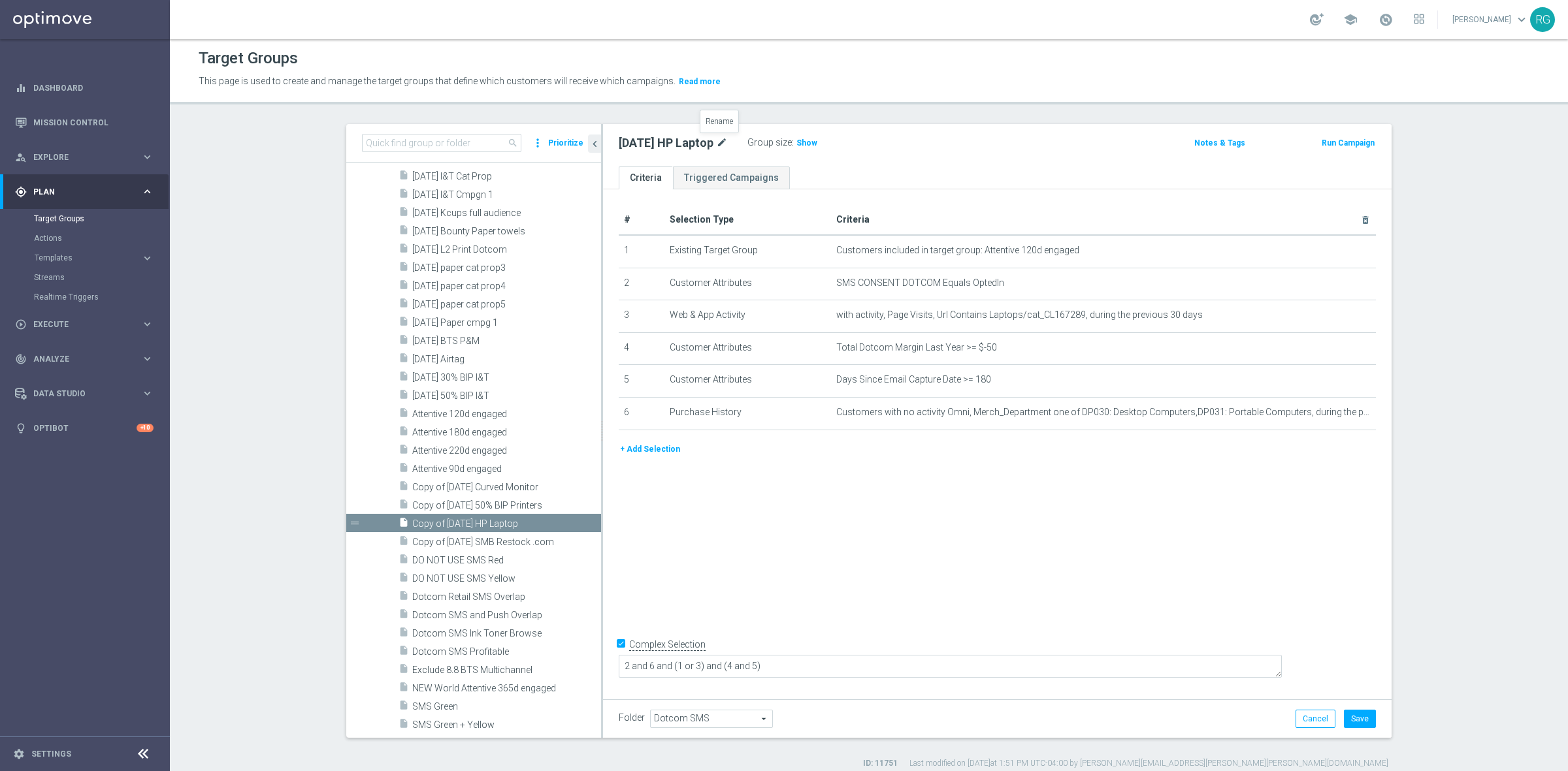
click at [719, 142] on icon "mode_edit" at bounding box center [721, 143] width 12 height 16
click at [711, 148] on input "[DATE] HP Laptop" at bounding box center [707, 144] width 176 height 18
drag, startPoint x: 711, startPoint y: 148, endPoint x: 654, endPoint y: 147, distance: 57.0
click at [654, 147] on input "[DATE] HP Laptop" at bounding box center [707, 144] width 176 height 18
type input "[DATE] Printer"
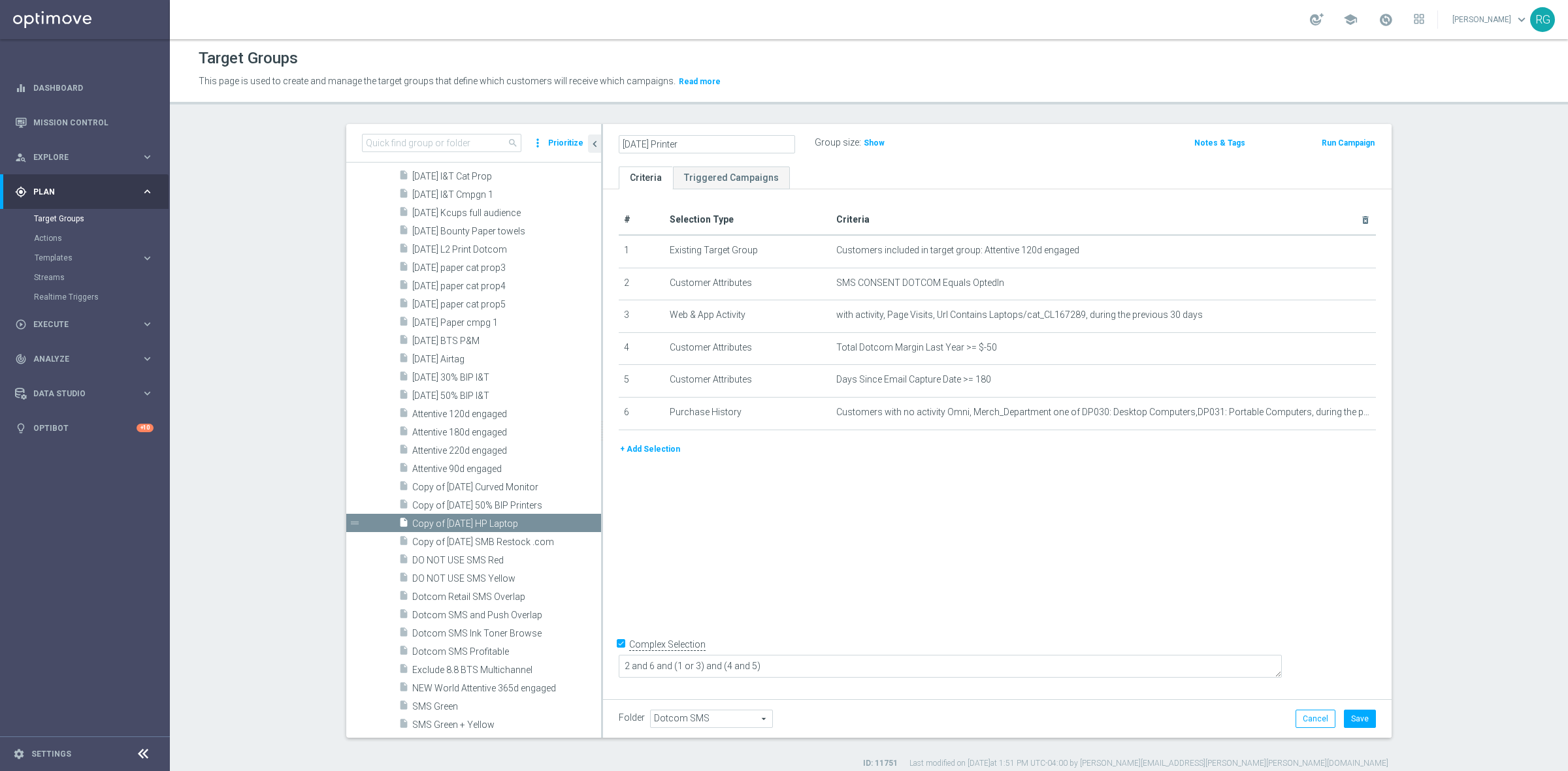
click at [931, 153] on div "[DATE] Printer Group size : Show Notes & Tags Run Campaign" at bounding box center [997, 146] width 789 height 42
click at [1360, 720] on button "Save" at bounding box center [1359, 718] width 32 height 18
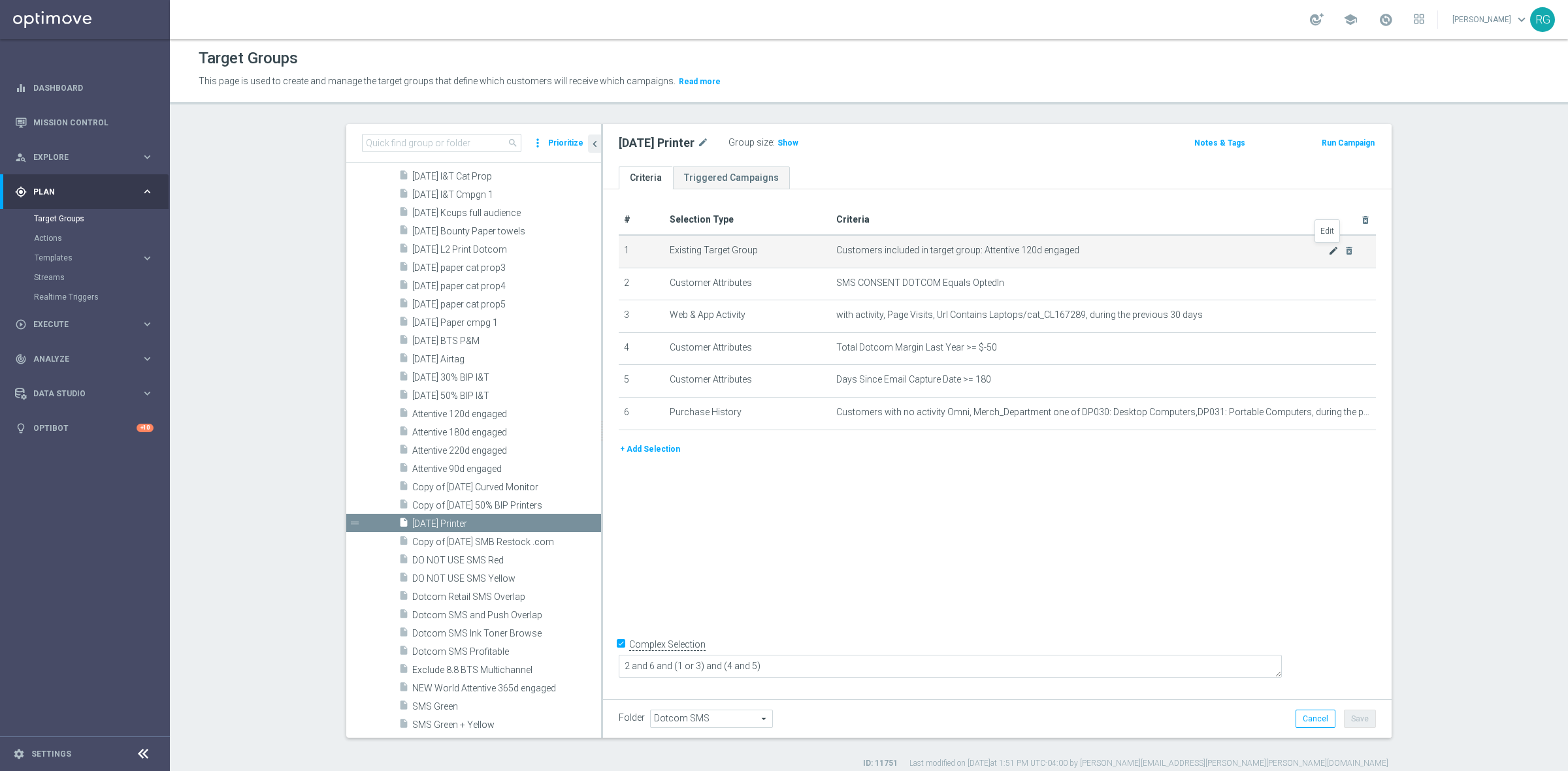
click at [1328, 249] on icon "mode_edit" at bounding box center [1333, 250] width 10 height 10
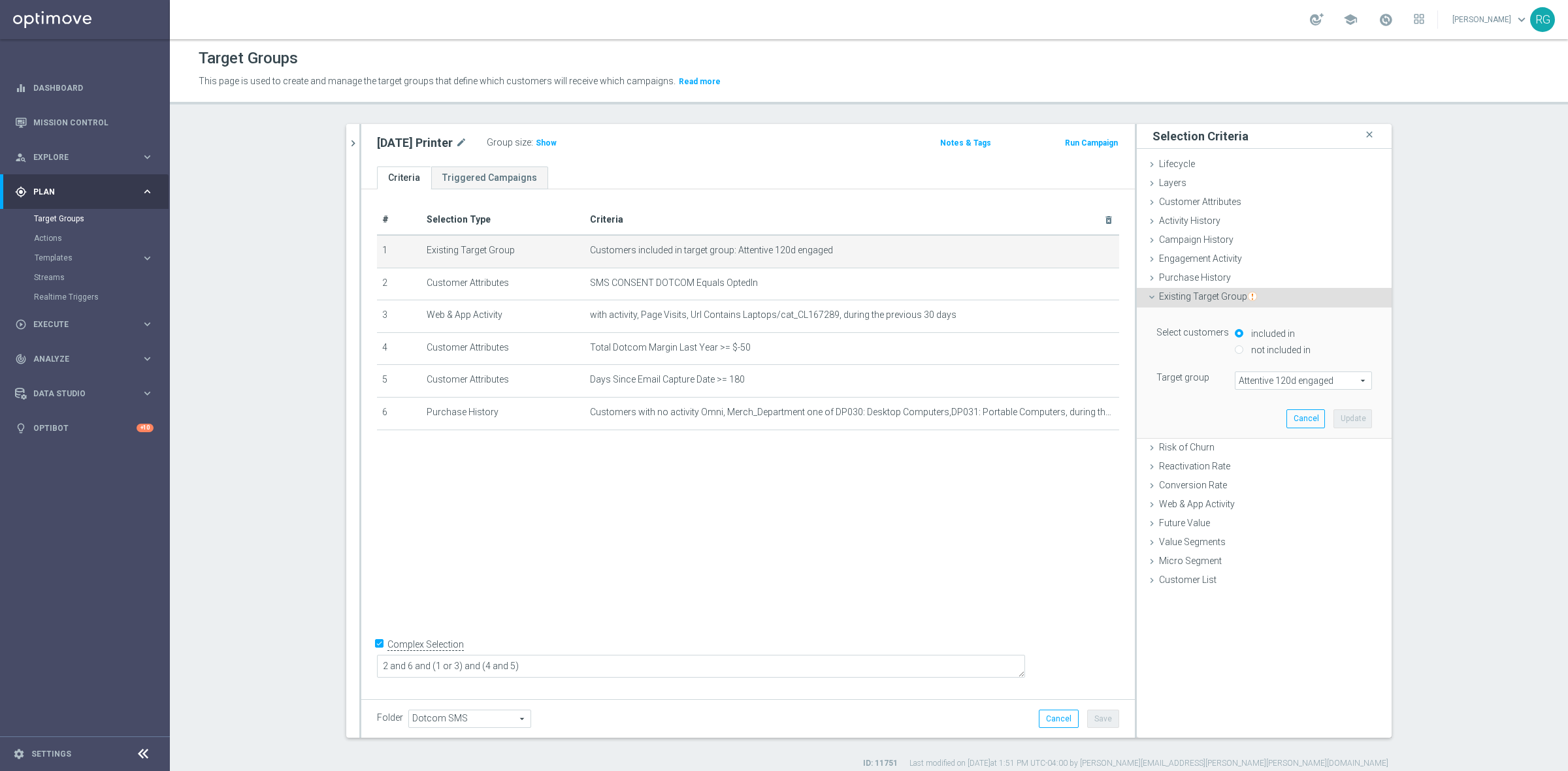
click at [1263, 372] on span "Attentive 120d engaged" at bounding box center [1303, 381] width 136 height 17
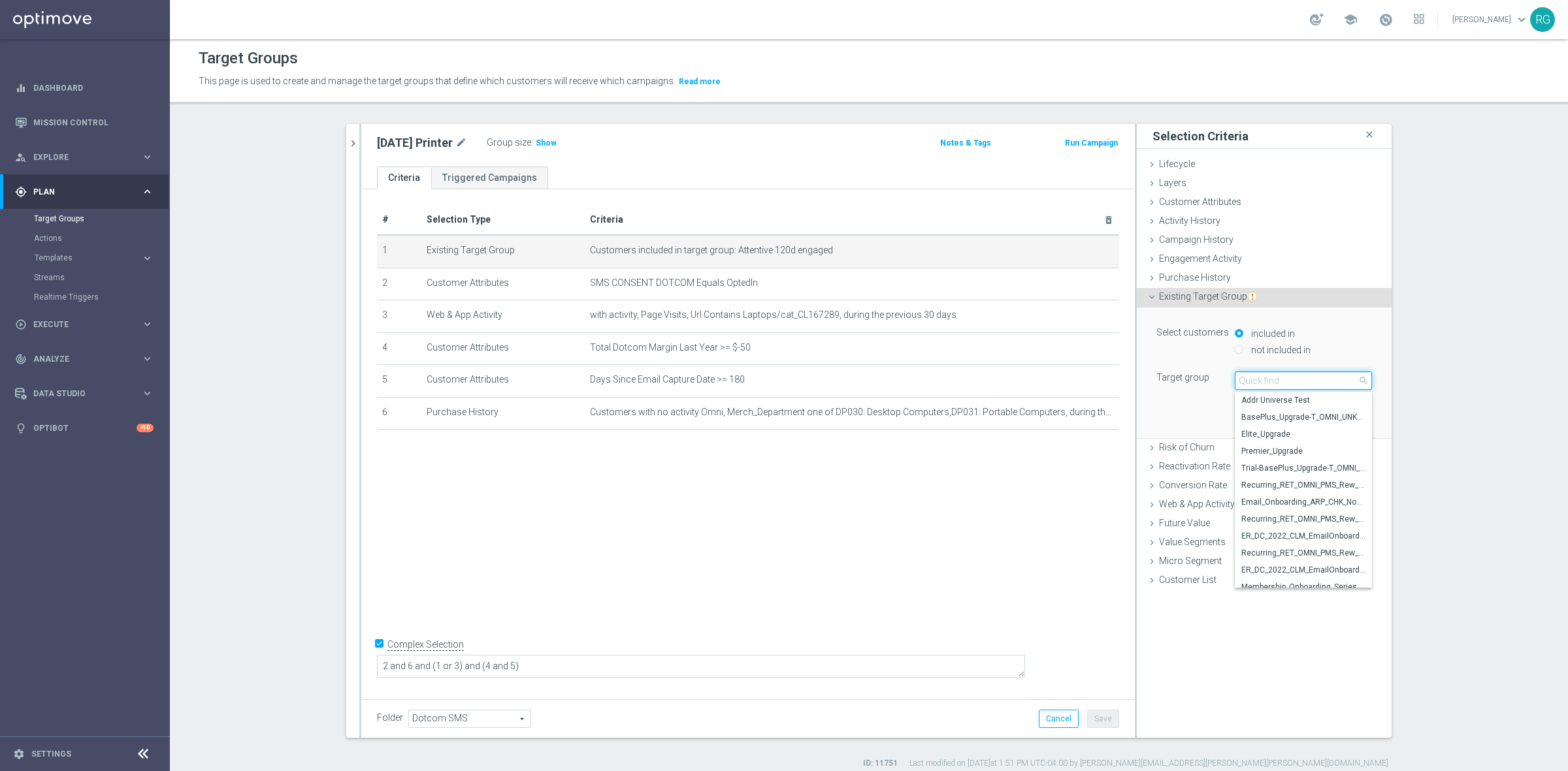
click at [1264, 375] on input "search" at bounding box center [1303, 380] width 137 height 18
type input "attentive"
click at [1302, 496] on span "Attentive 180d engaged" at bounding box center [1304, 501] width 124 height 10
type input "Attentive 180d engaged"
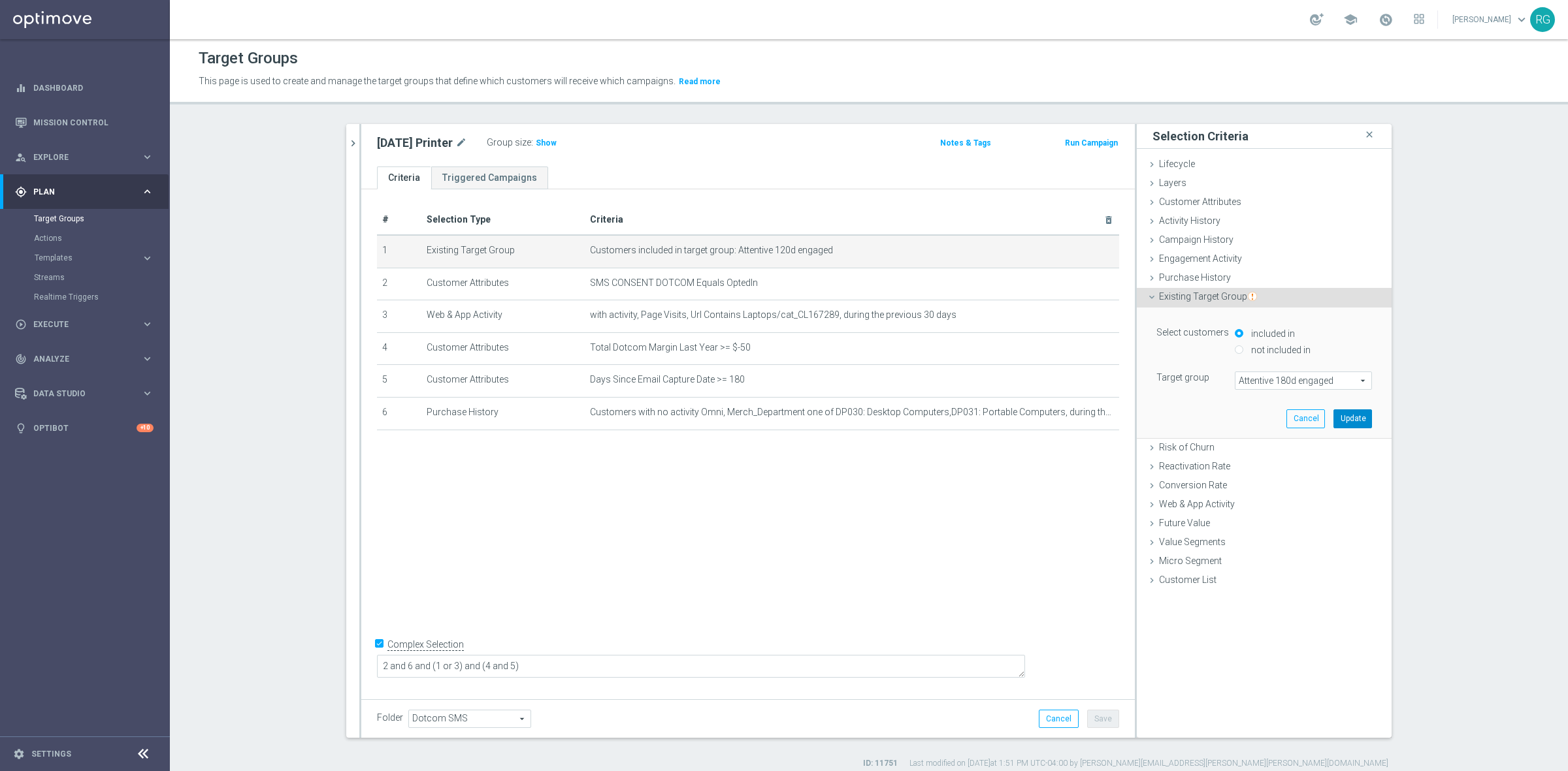
click at [1349, 418] on button "Update" at bounding box center [1352, 418] width 39 height 18
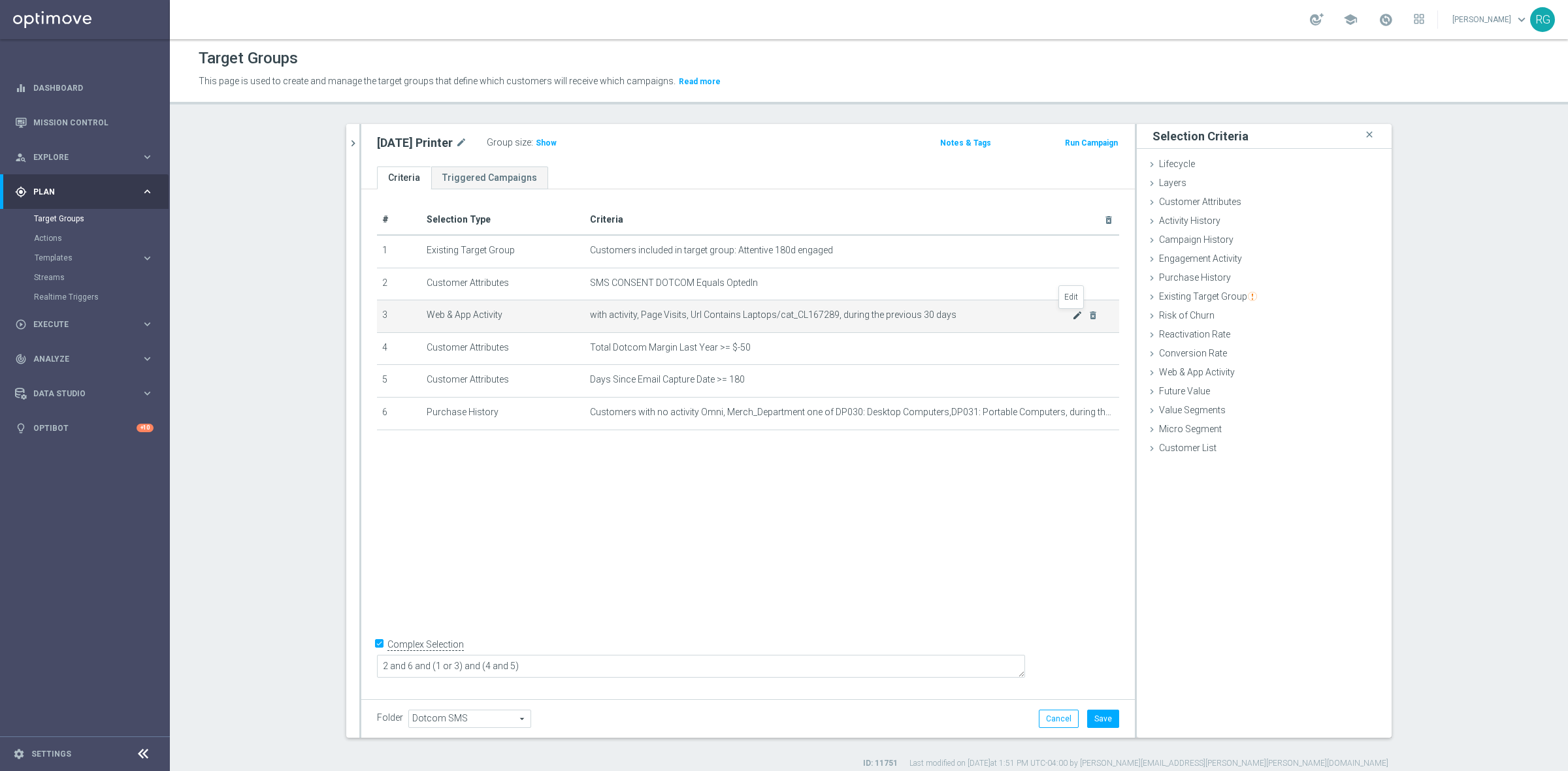
click at [1072, 312] on icon "mode_edit" at bounding box center [1077, 315] width 10 height 10
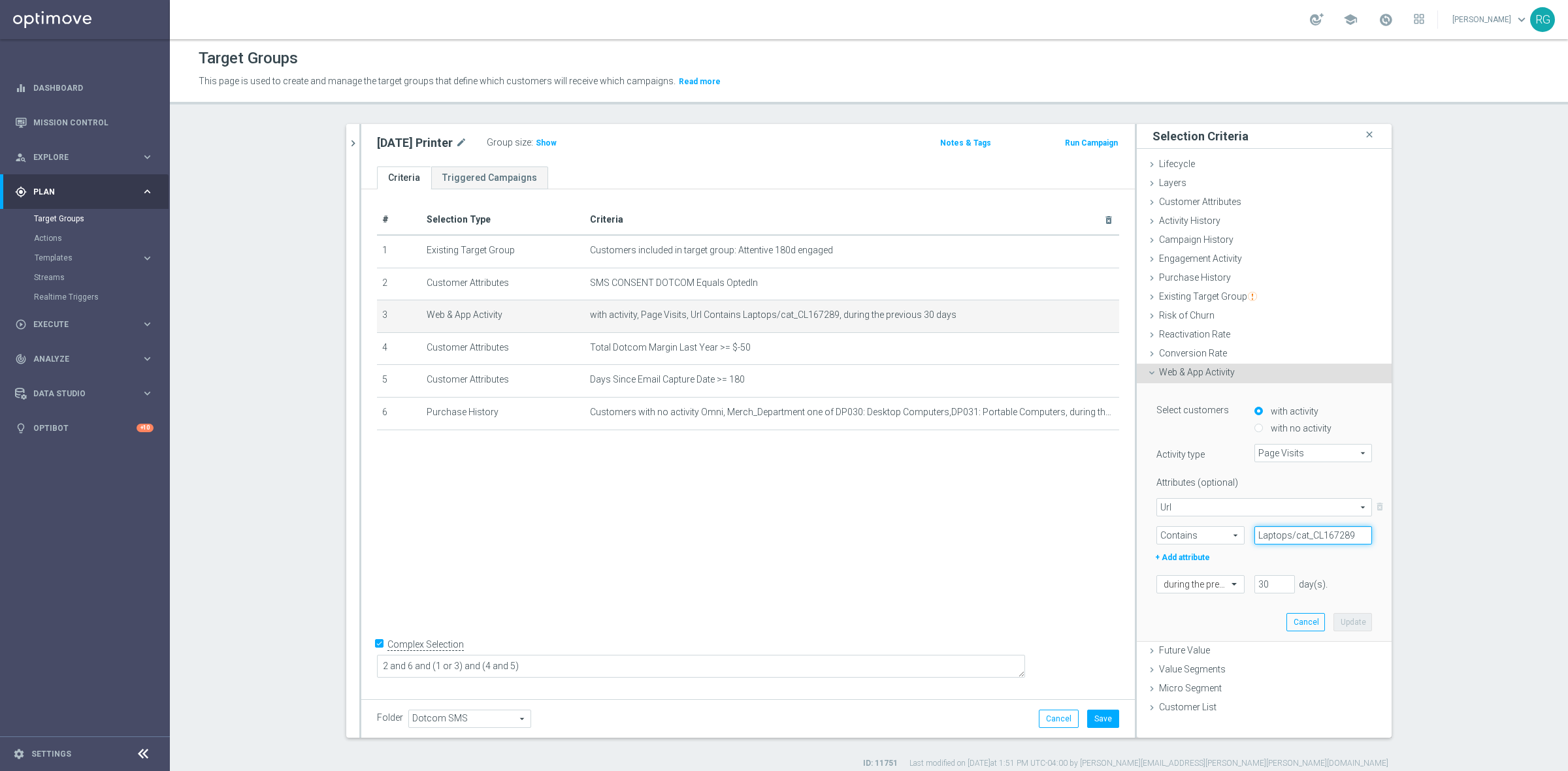
click at [1289, 536] on input "Laptops/cat_CL167289" at bounding box center [1312, 535] width 117 height 18
click at [1293, 534] on input "Laptops/cat_CL167289" at bounding box center [1312, 535] width 117 height 18
paste input "printers-scanners/cat_SC5435"
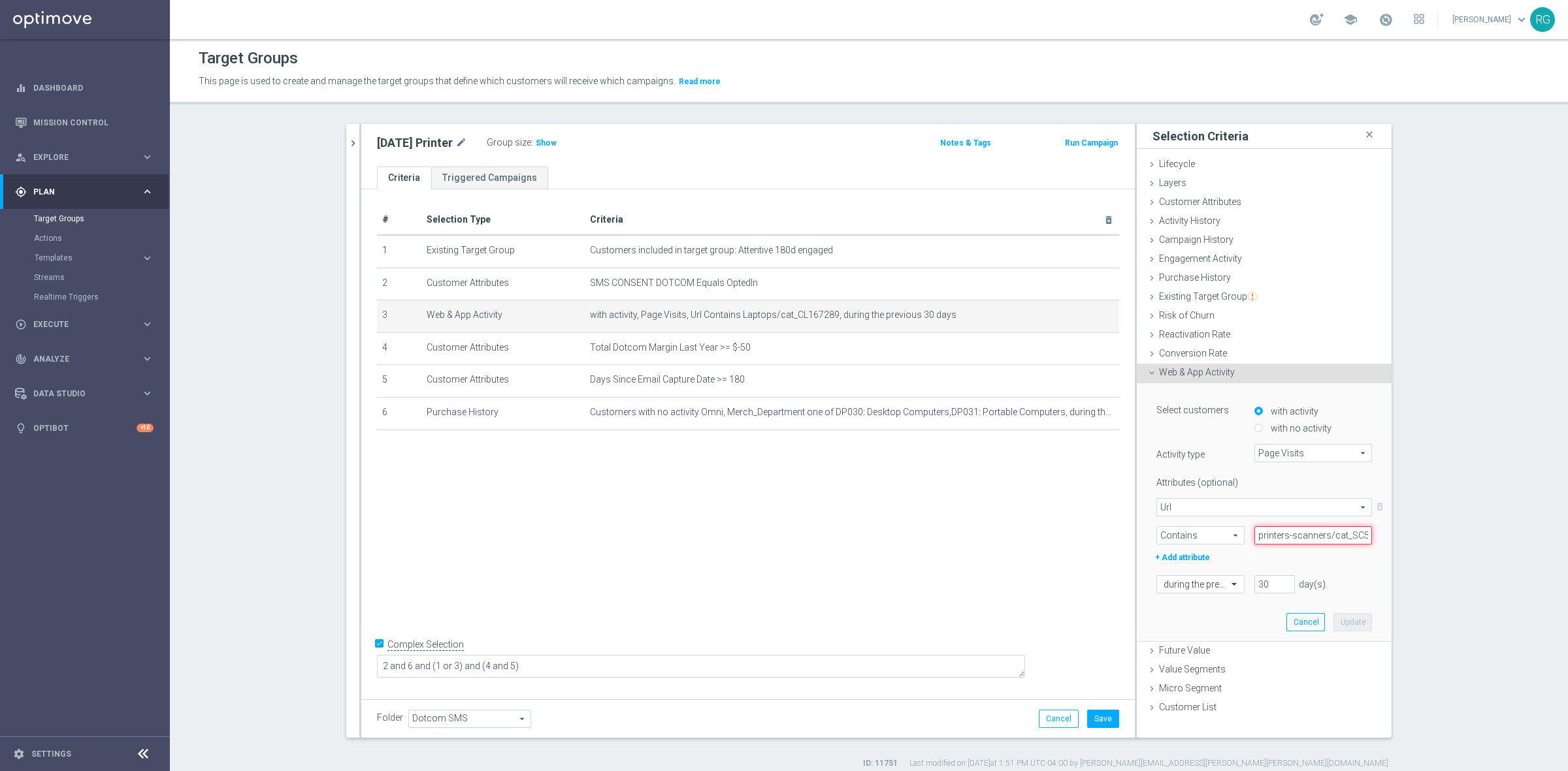
scroll to position [0, 12]
type input "printers-scanners/cat_SC5435"
drag, startPoint x: 1264, startPoint y: 582, endPoint x: 1226, endPoint y: 582, distance: 38.0
click at [1226, 582] on div "during the previous 30 day(s). Enter a number between 1 and 730" at bounding box center [1263, 584] width 235 height 18
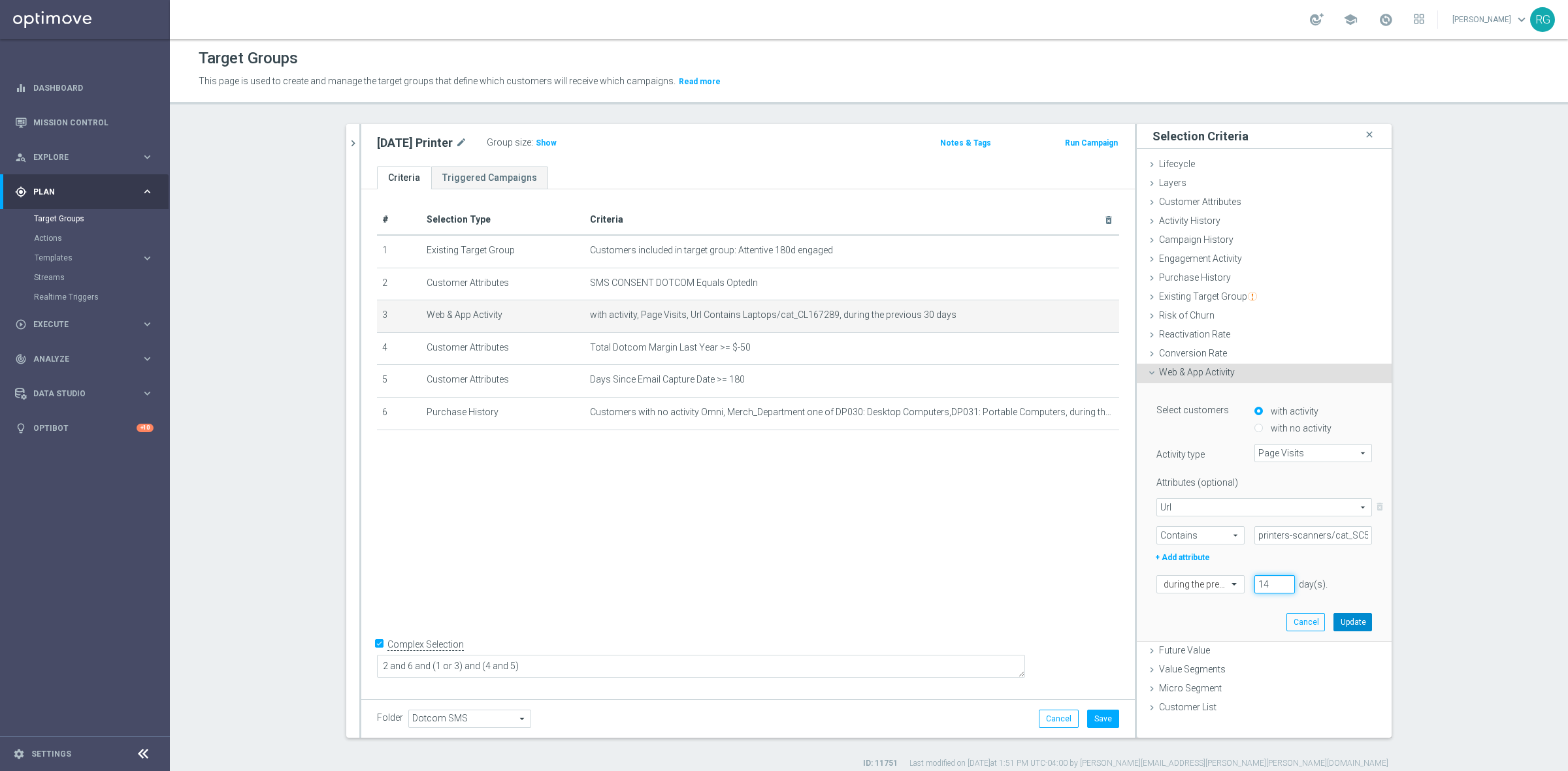
type input "14"
click at [1359, 614] on button "Update" at bounding box center [1352, 622] width 39 height 18
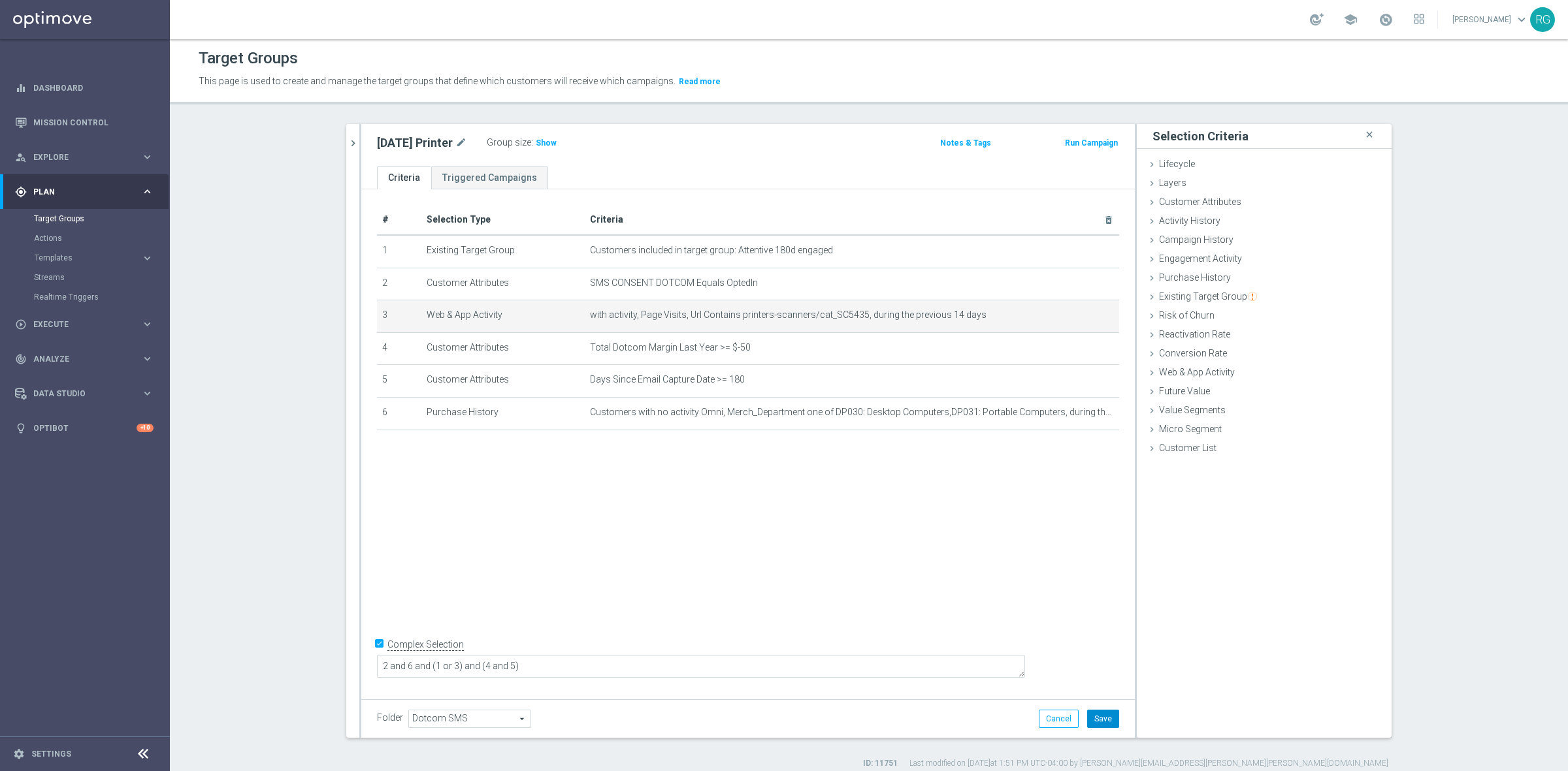
click at [1108, 718] on button "Save" at bounding box center [1103, 718] width 32 height 18
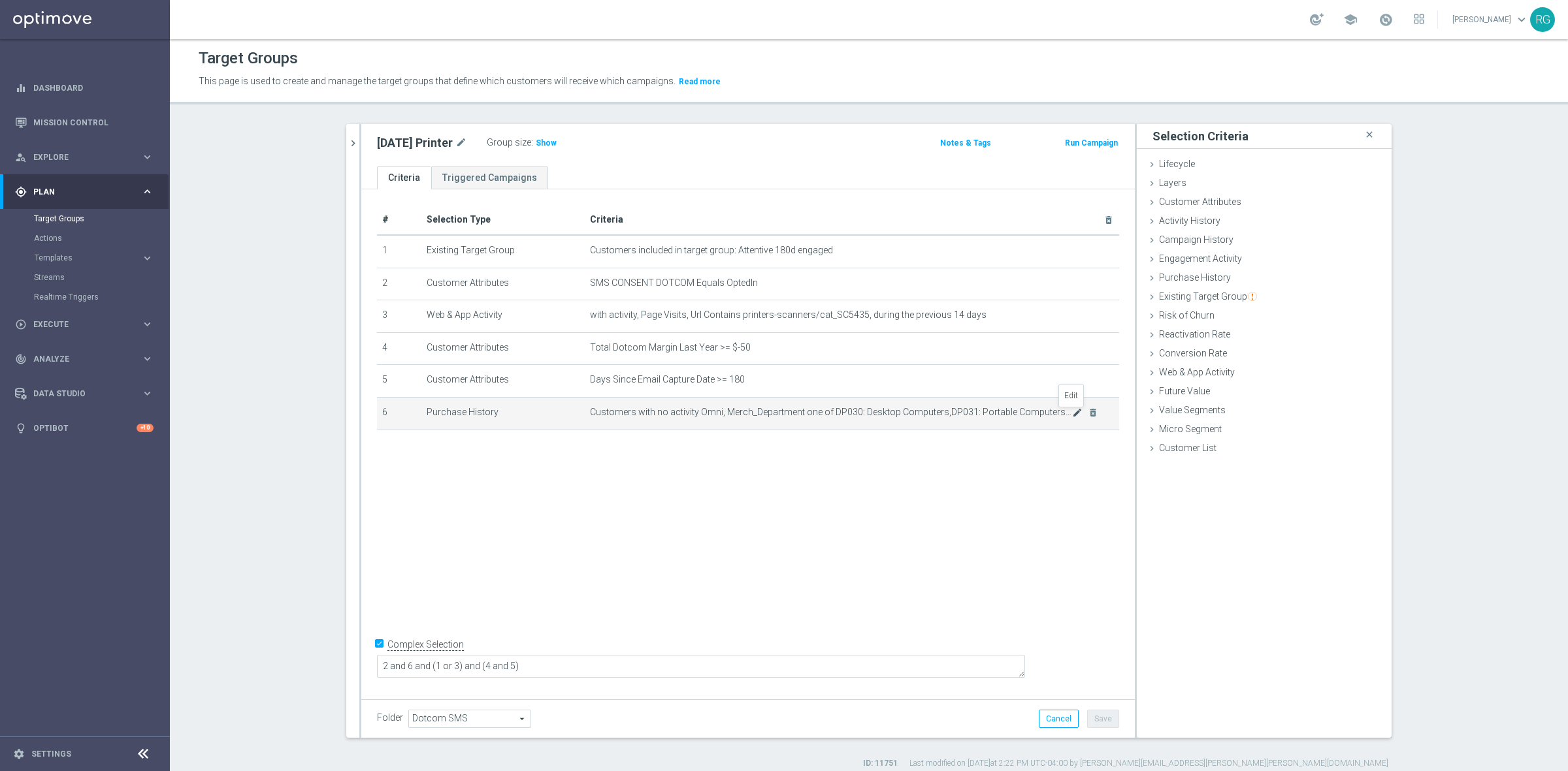
click at [1072, 410] on icon "mode_edit" at bounding box center [1077, 412] width 10 height 10
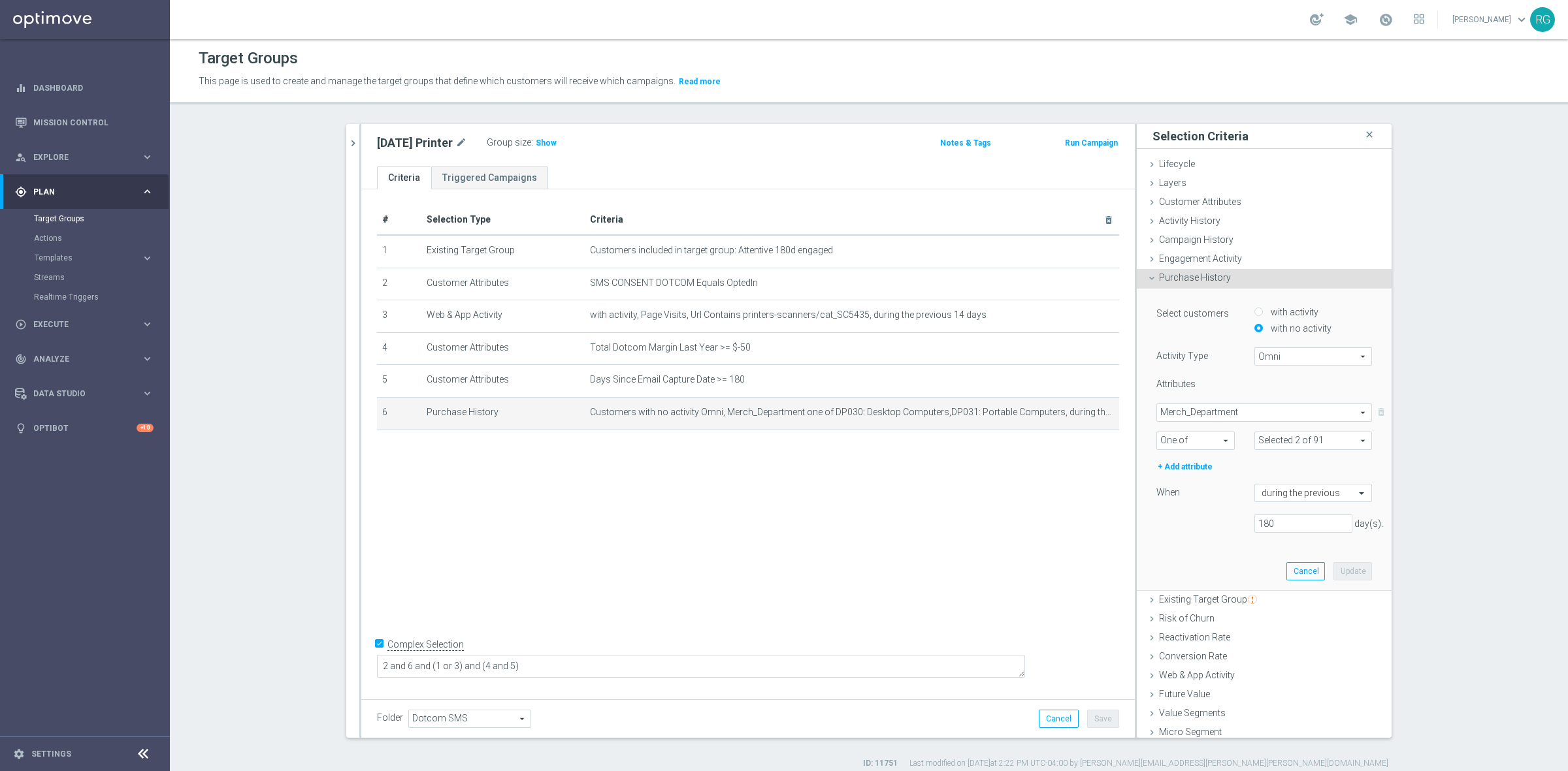
click at [1302, 443] on span at bounding box center [1313, 441] width 116 height 17
click at [1259, 460] on div "Show Selected" at bounding box center [1290, 466] width 61 height 17
click at [1272, 462] on label "Show Selected" at bounding box center [1296, 467] width 48 height 12
click at [1259, 465] on input "Show Selected" at bounding box center [1263, 469] width 9 height 9
checkbox input "true"
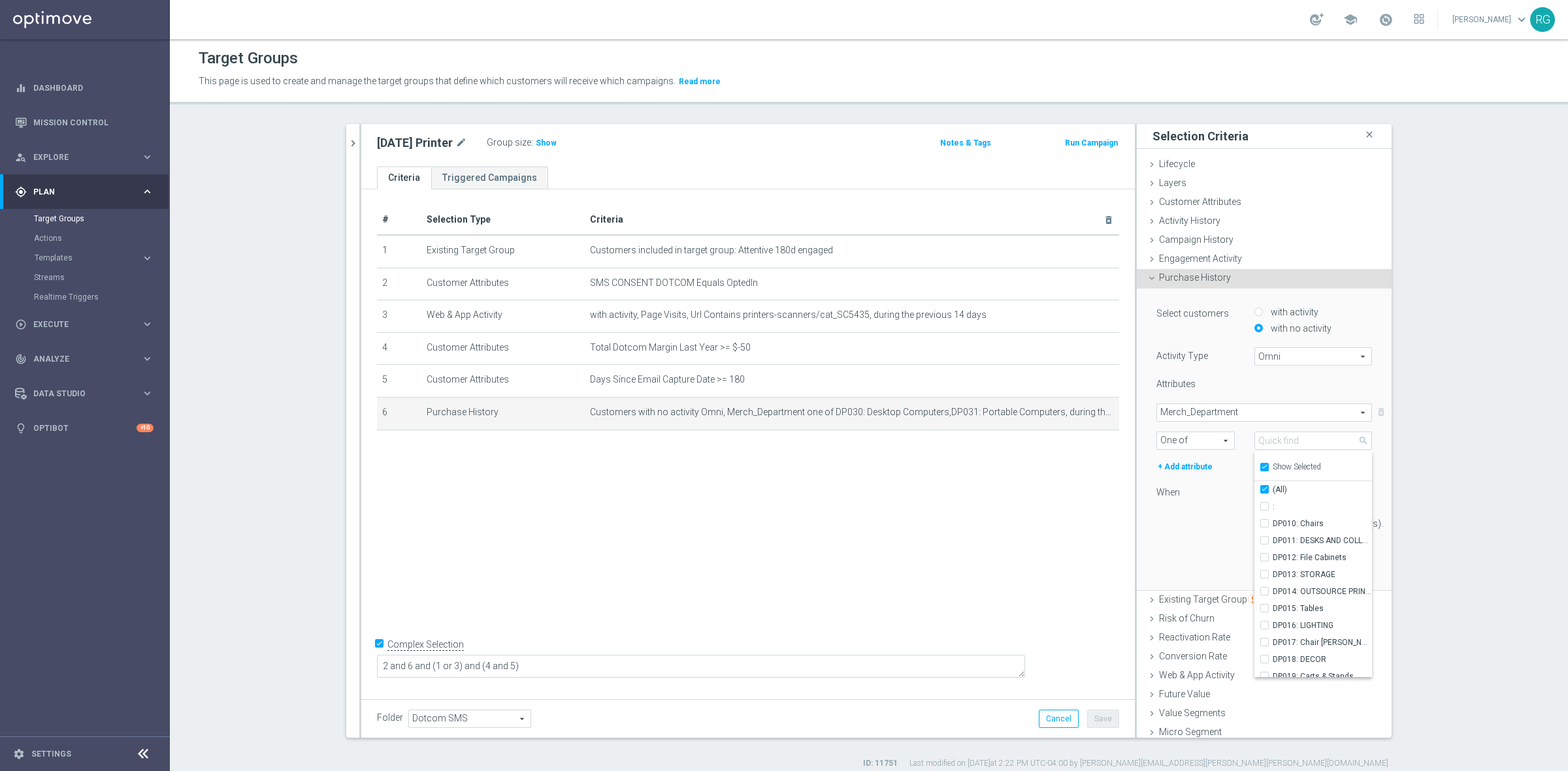
checkbox input "true"
click at [1264, 503] on input "DP030: Desktop Computers" at bounding box center [1268, 506] width 9 height 9
checkbox input "false"
type input "DP031: Portable Computers"
checkbox input "false"
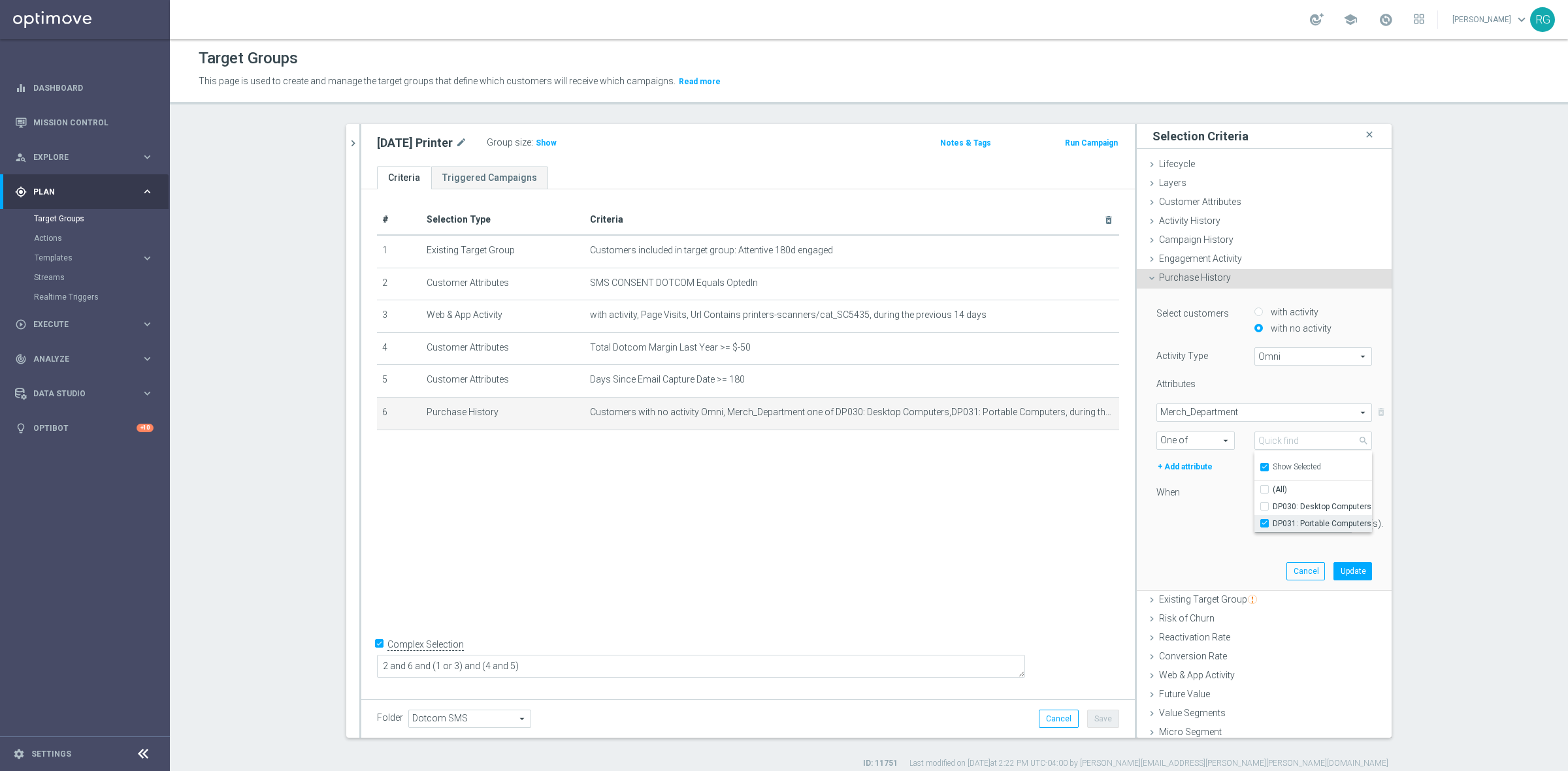
click at [1272, 519] on label "DP031: Portable Computers" at bounding box center [1322, 524] width 99 height 17
click at [1264, 519] on input "DP031: Portable Computers" at bounding box center [1268, 523] width 9 height 9
checkbox input "false"
type input "Select"
click at [1272, 463] on label "Show Selected" at bounding box center [1296, 467] width 48 height 12
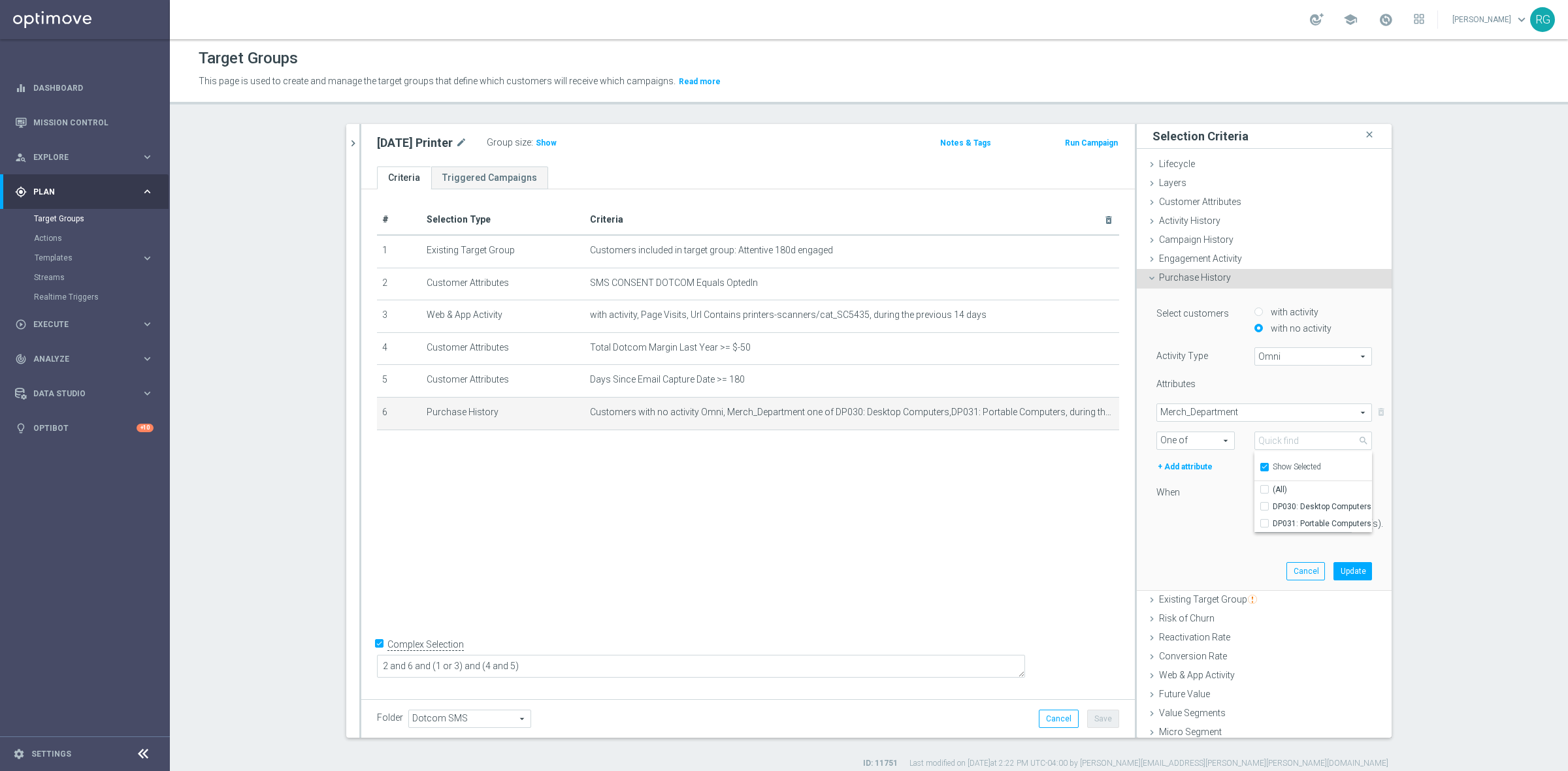
click at [1259, 465] on input "Show Selected" at bounding box center [1263, 469] width 9 height 9
checkbox input "false"
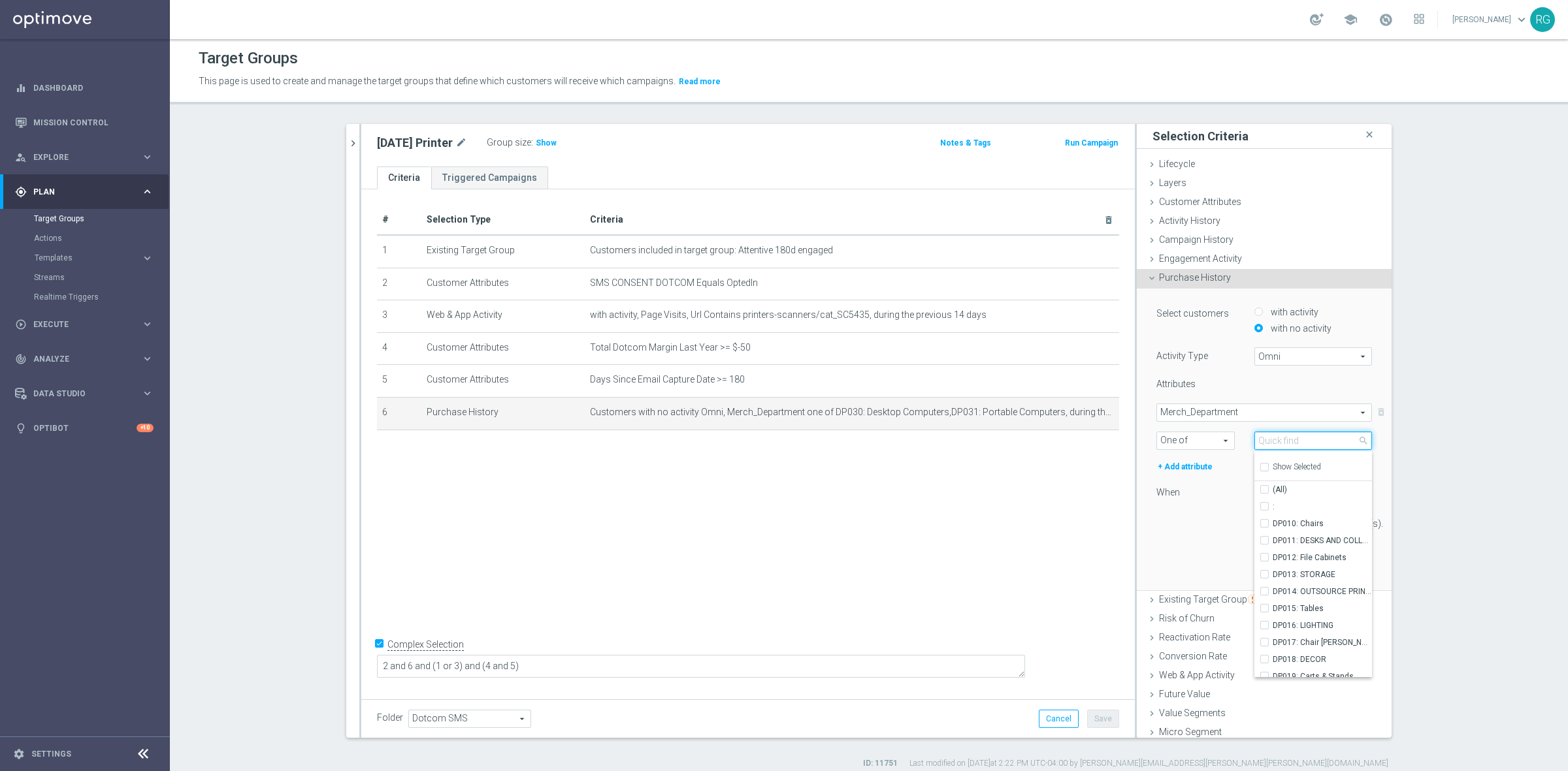
click at [1278, 444] on input "search" at bounding box center [1312, 440] width 117 height 18
type input "printer"
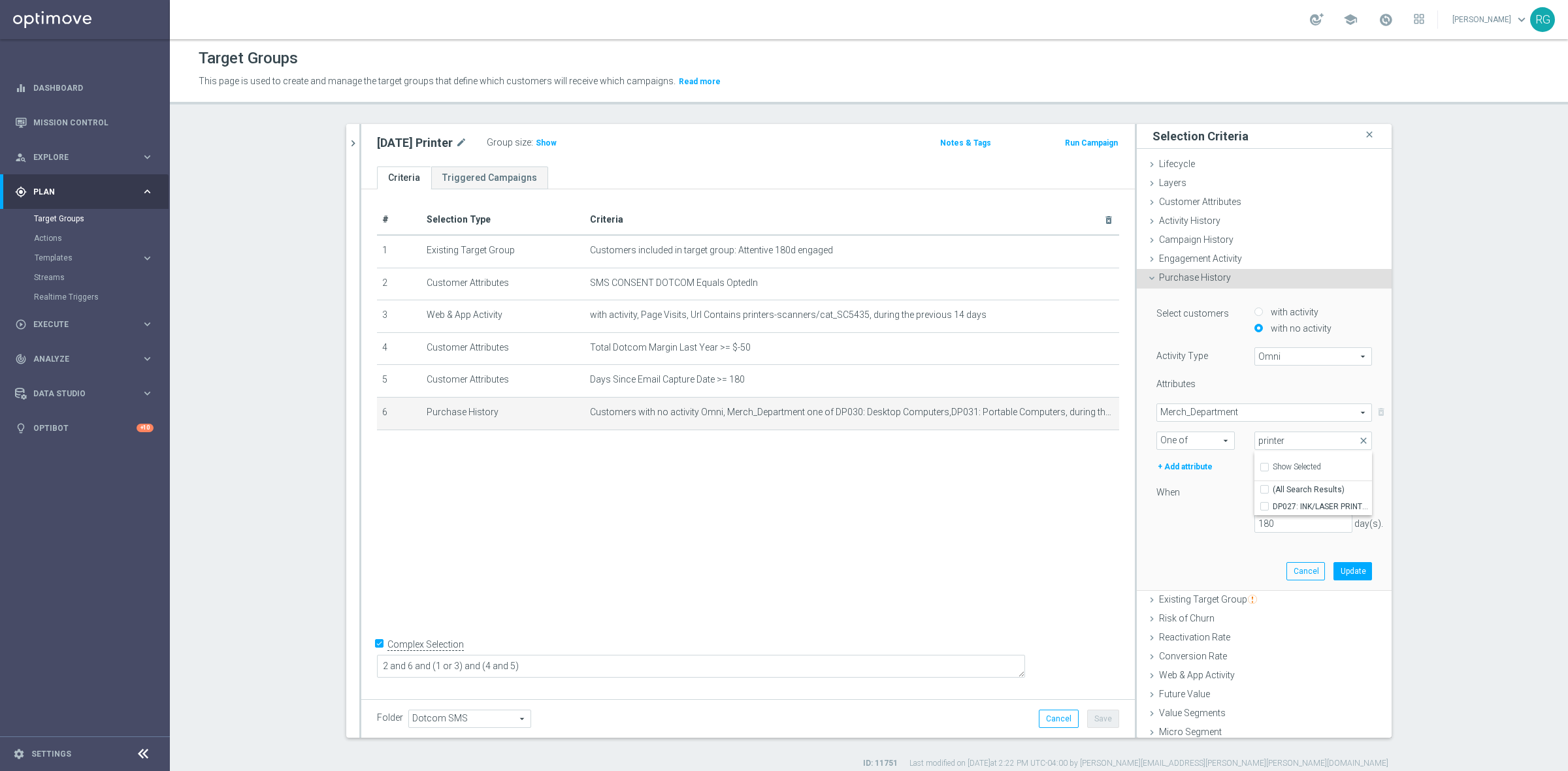
click at [1217, 405] on span "Merch_Department" at bounding box center [1264, 413] width 214 height 17
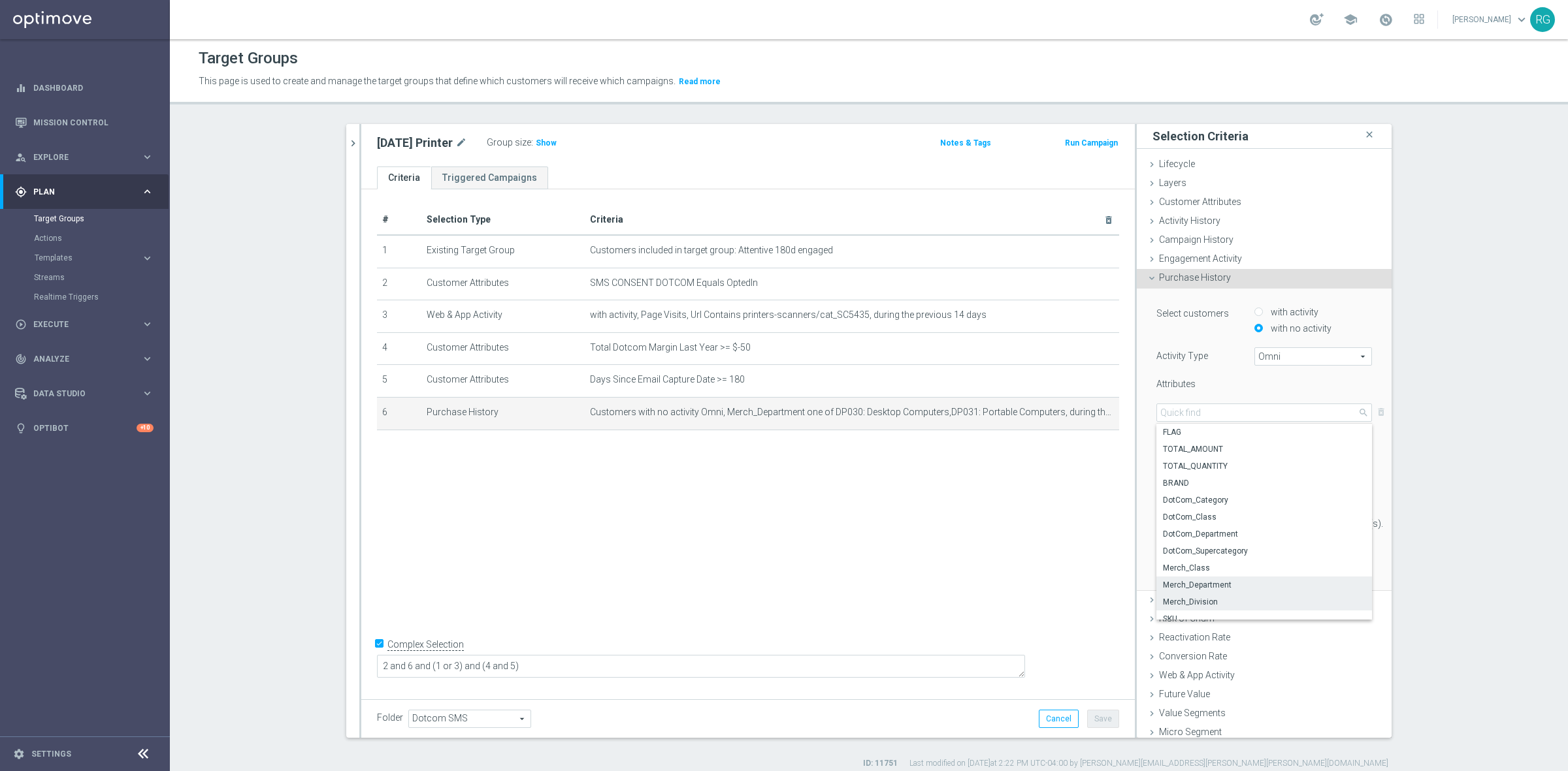
click at [1194, 599] on span "Merch_Division" at bounding box center [1263, 601] width 202 height 10
type input "Merch_Division"
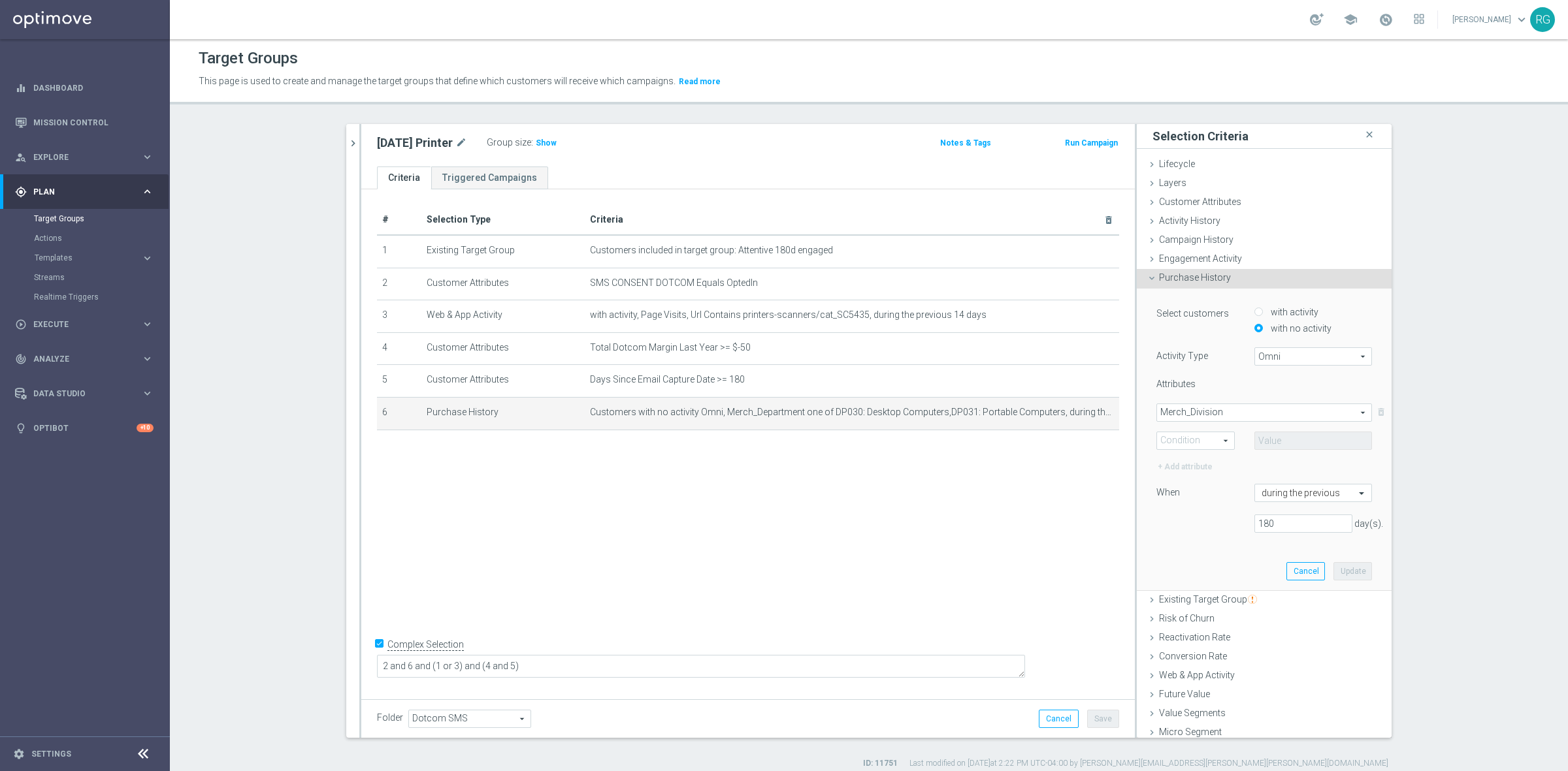
click at [1179, 442] on span "One of" at bounding box center [1196, 441] width 77 height 17
click at [1190, 459] on span "Equals" at bounding box center [1195, 459] width 64 height 10
click at [1307, 433] on span at bounding box center [1313, 441] width 116 height 17
click at [1299, 434] on input "search" at bounding box center [1312, 440] width 117 height 18
click at [1196, 404] on span "Merch_Division" at bounding box center [1264, 413] width 214 height 17
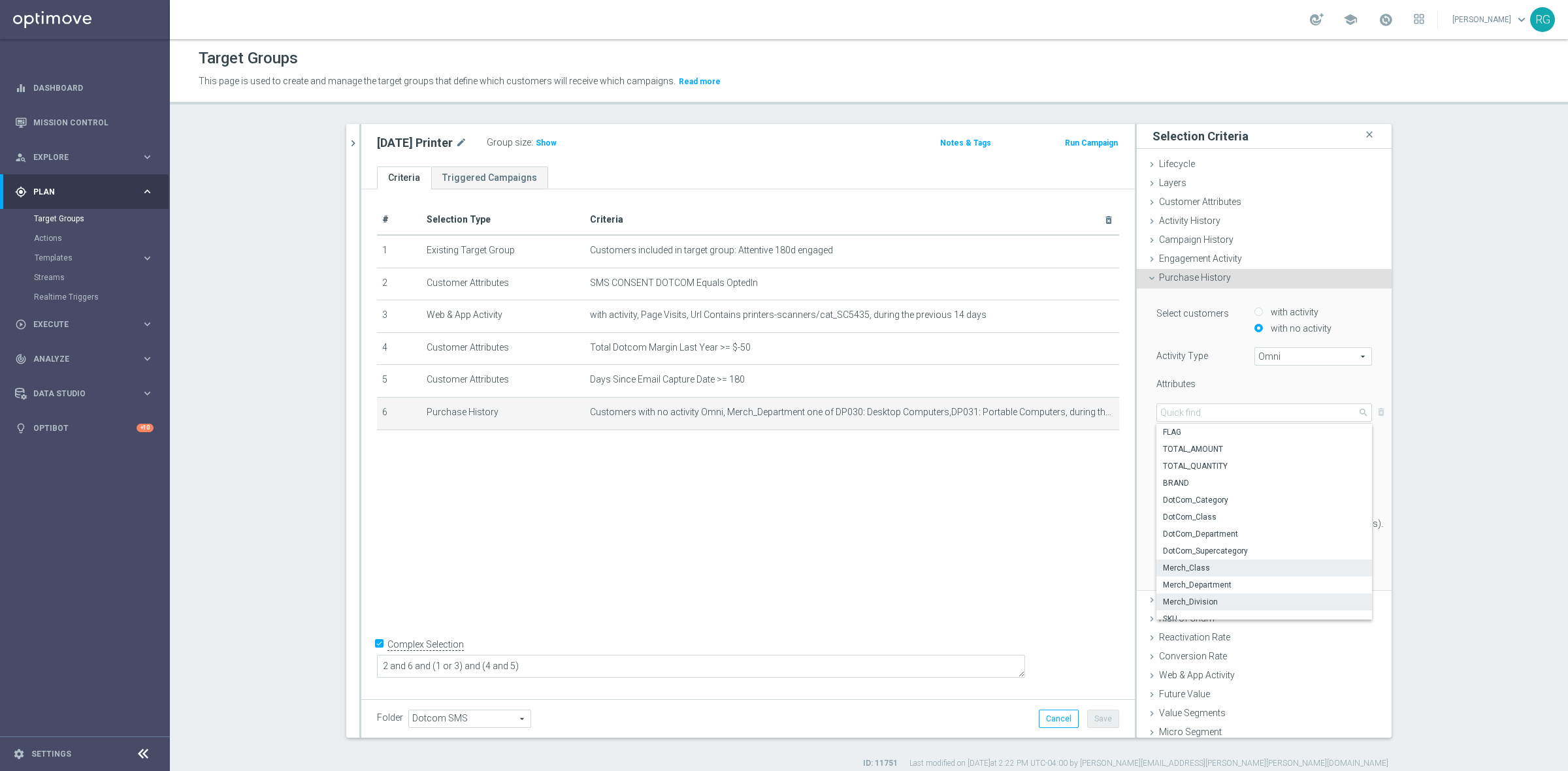
click at [1222, 563] on span "Merch_Class" at bounding box center [1263, 567] width 202 height 10
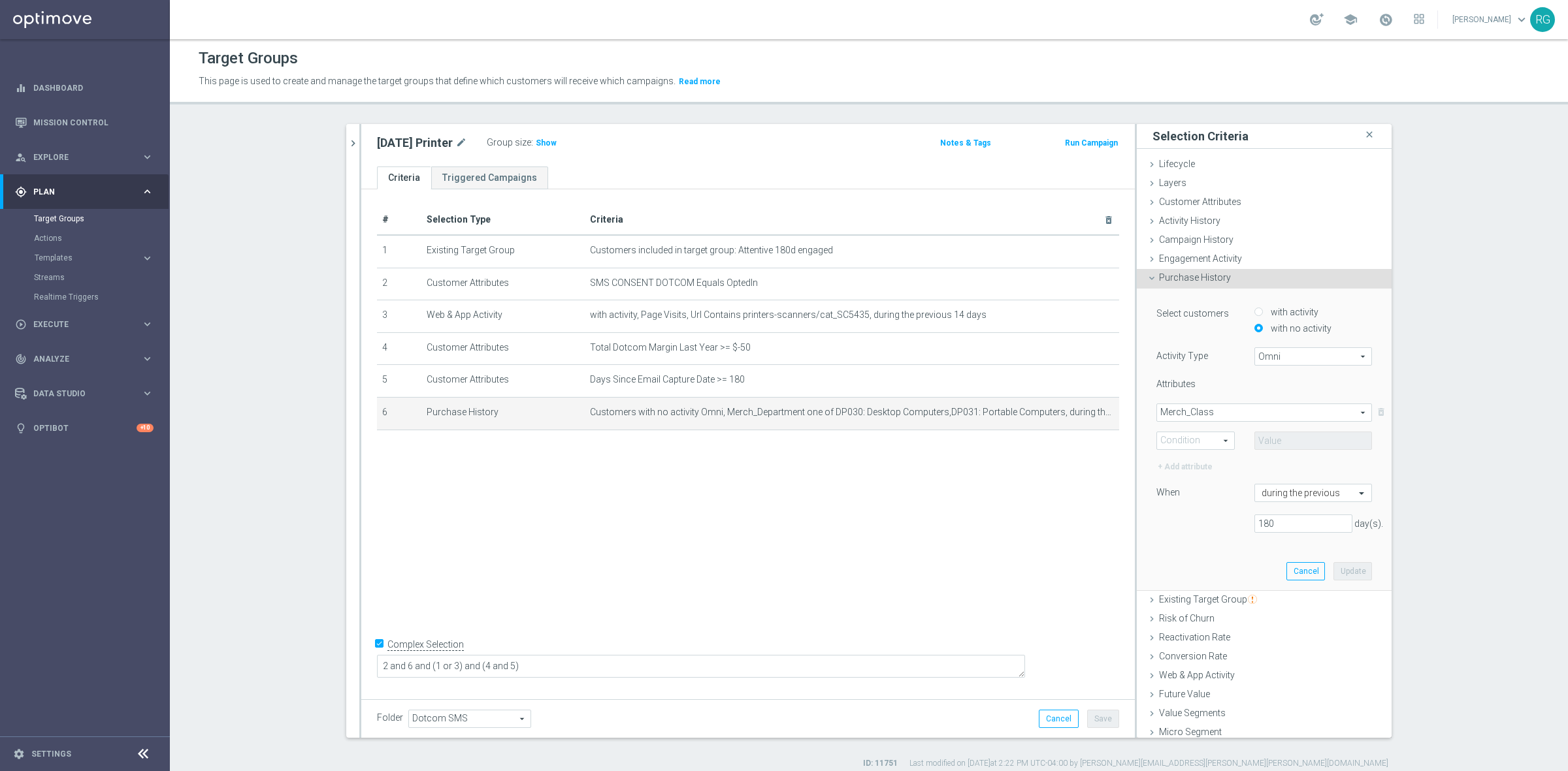
drag, startPoint x: 1180, startPoint y: 439, endPoint x: 1192, endPoint y: 446, distance: 13.9
click at [1180, 439] on span "Equals" at bounding box center [1196, 441] width 77 height 17
drag, startPoint x: 1181, startPoint y: 563, endPoint x: 1278, endPoint y: 474, distance: 131.6
click at [1182, 562] on span "One of" at bounding box center [1195, 561] width 64 height 10
click at [1268, 444] on span at bounding box center [1313, 441] width 116 height 17
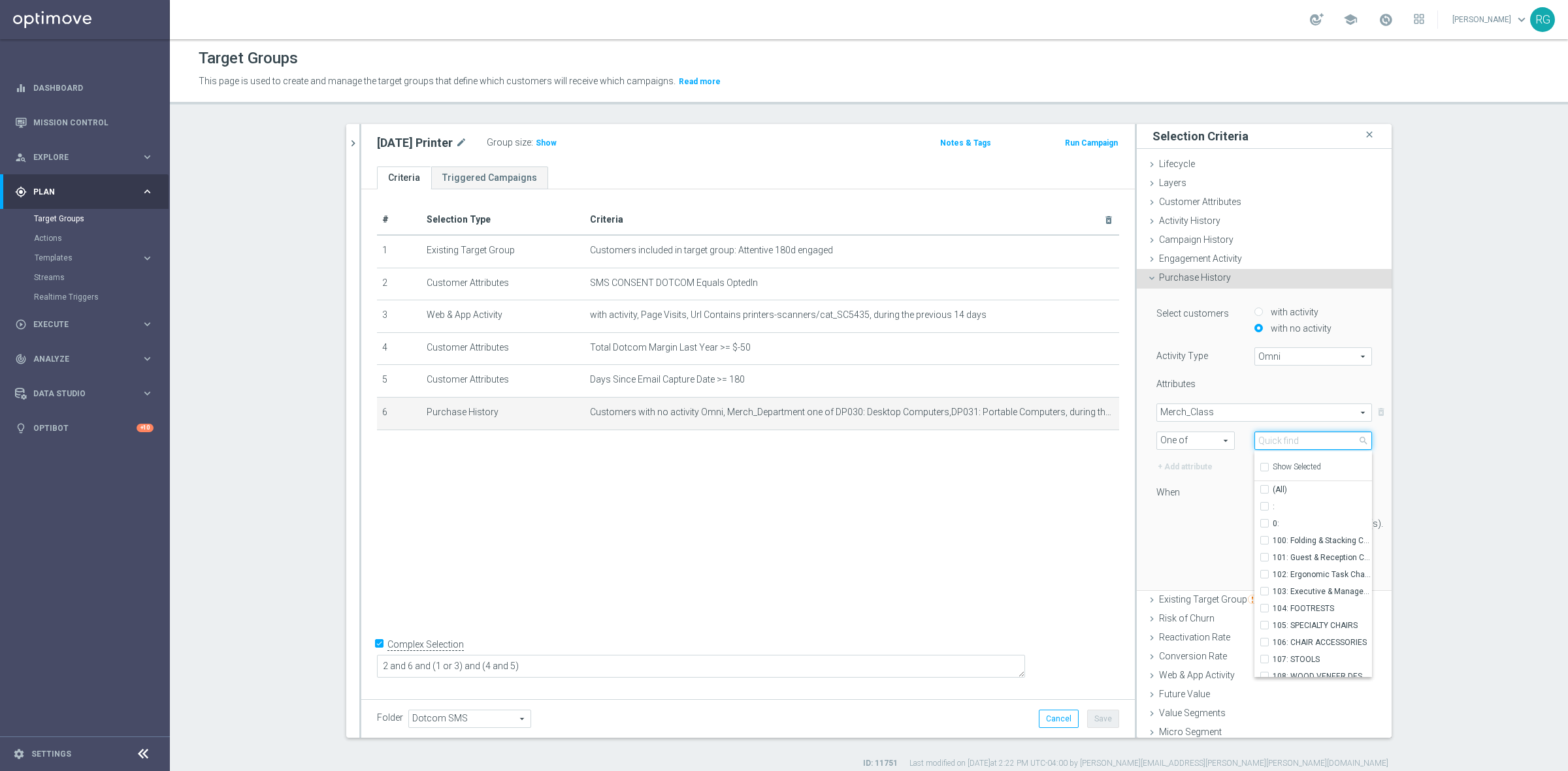
click at [1270, 445] on input "search" at bounding box center [1312, 440] width 117 height 18
click at [1272, 504] on label "242: BROTHER INKJET PRINTERS" at bounding box center [1322, 507] width 99 height 17
click at [1264, 504] on input "242: BROTHER INKJET PRINTERS" at bounding box center [1268, 506] width 9 height 9
click at [1272, 523] on label "320: CANON INKJET PRINTERS" at bounding box center [1322, 524] width 99 height 17
click at [1264, 523] on input "320: CANON INKJET PRINTERS" at bounding box center [1268, 523] width 9 height 9
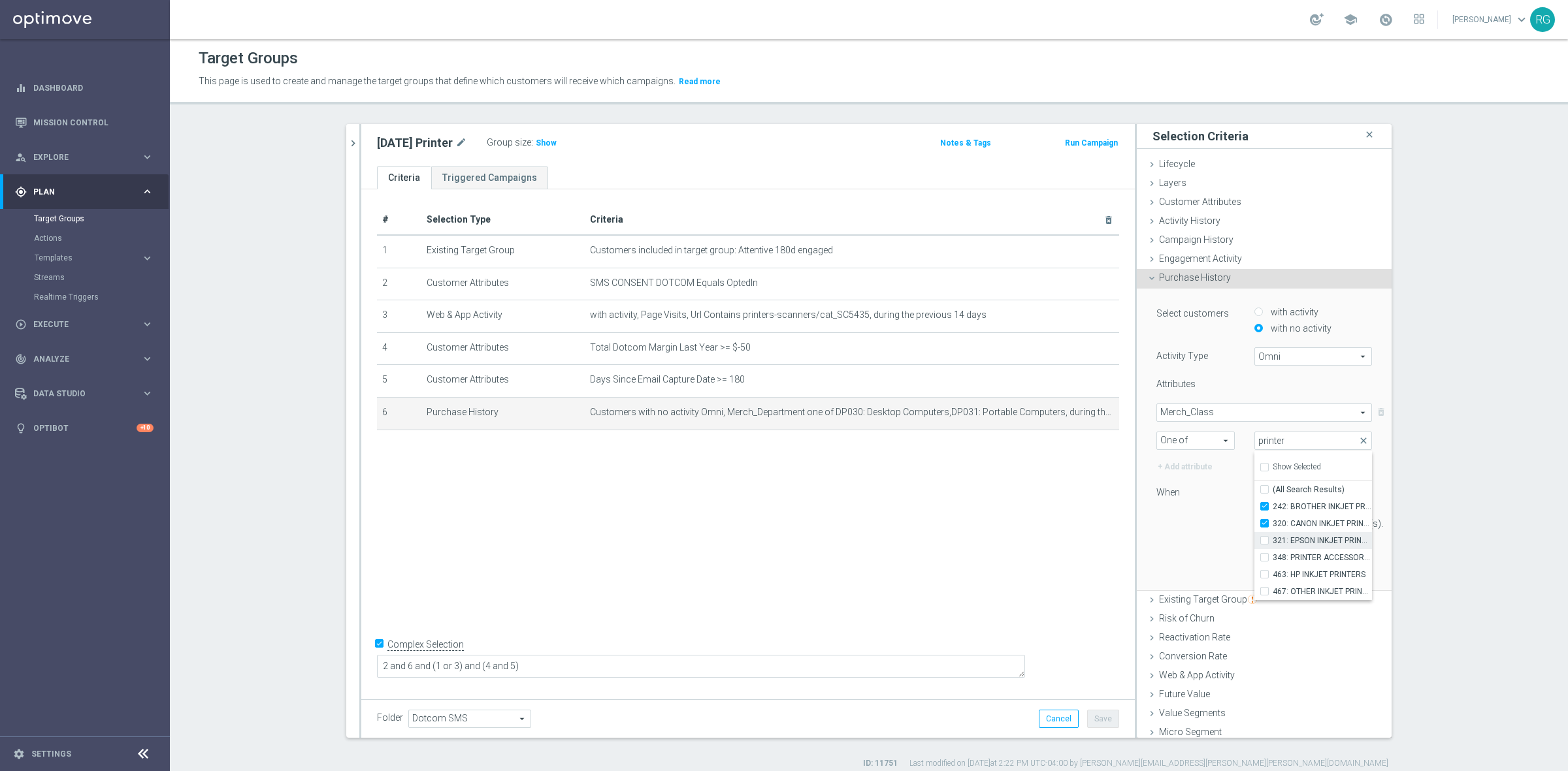
click at [1264, 540] on input "321: EPSON INKJET PRINTERS" at bounding box center [1268, 540] width 9 height 9
click at [1264, 574] on input "463: HP INKJET PRINTERS" at bounding box center [1268, 574] width 9 height 9
click at [1264, 589] on input "467: OTHER INKJET PRINTERS" at bounding box center [1268, 591] width 9 height 9
click at [1176, 526] on div "180 day(s)." at bounding box center [1263, 523] width 235 height 18
click at [1333, 574] on button "Update" at bounding box center [1352, 570] width 39 height 18
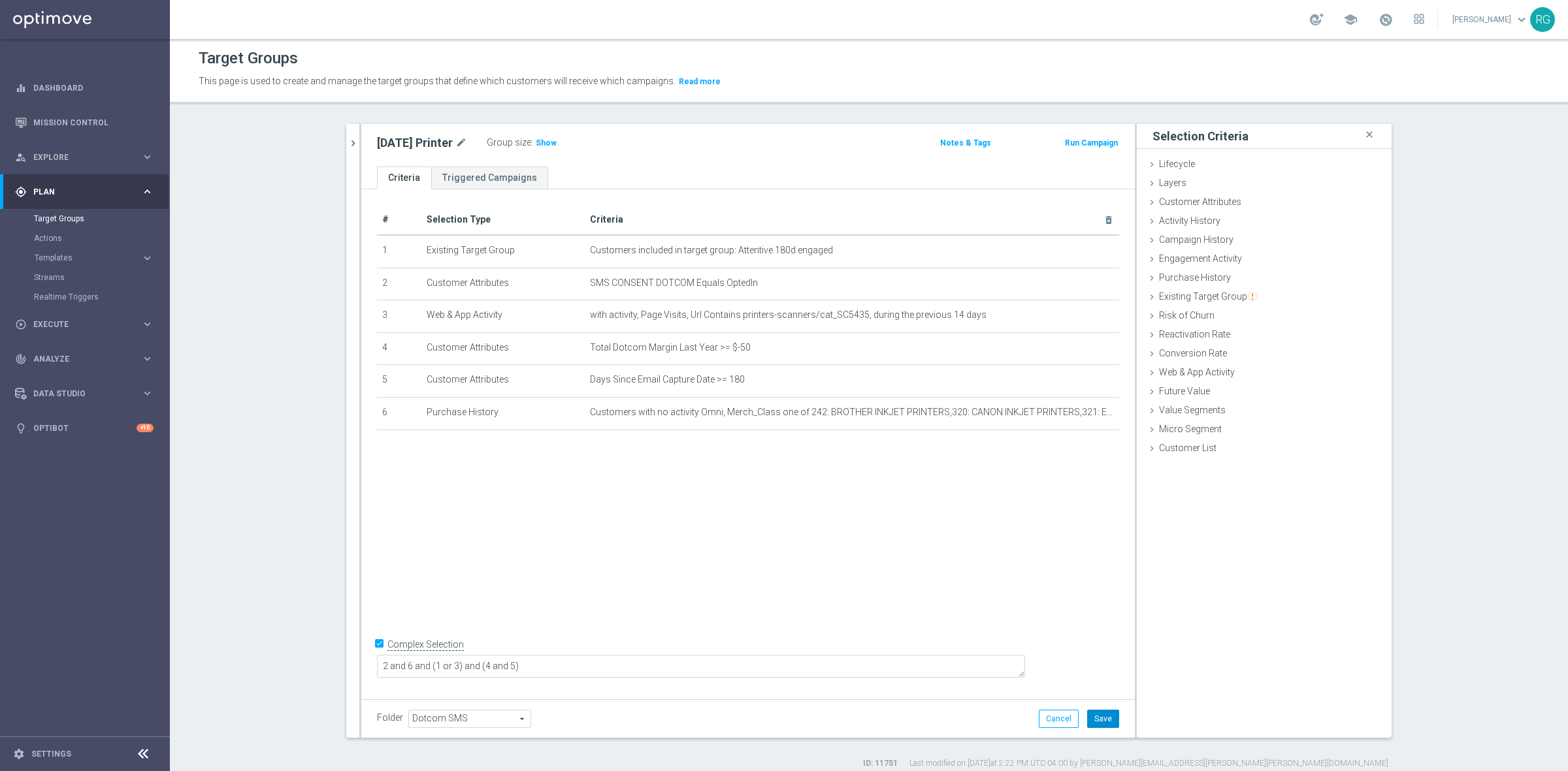
click at [1108, 719] on button "Save" at bounding box center [1103, 718] width 32 height 18
click at [1146, 203] on icon at bounding box center [1151, 202] width 10 height 10
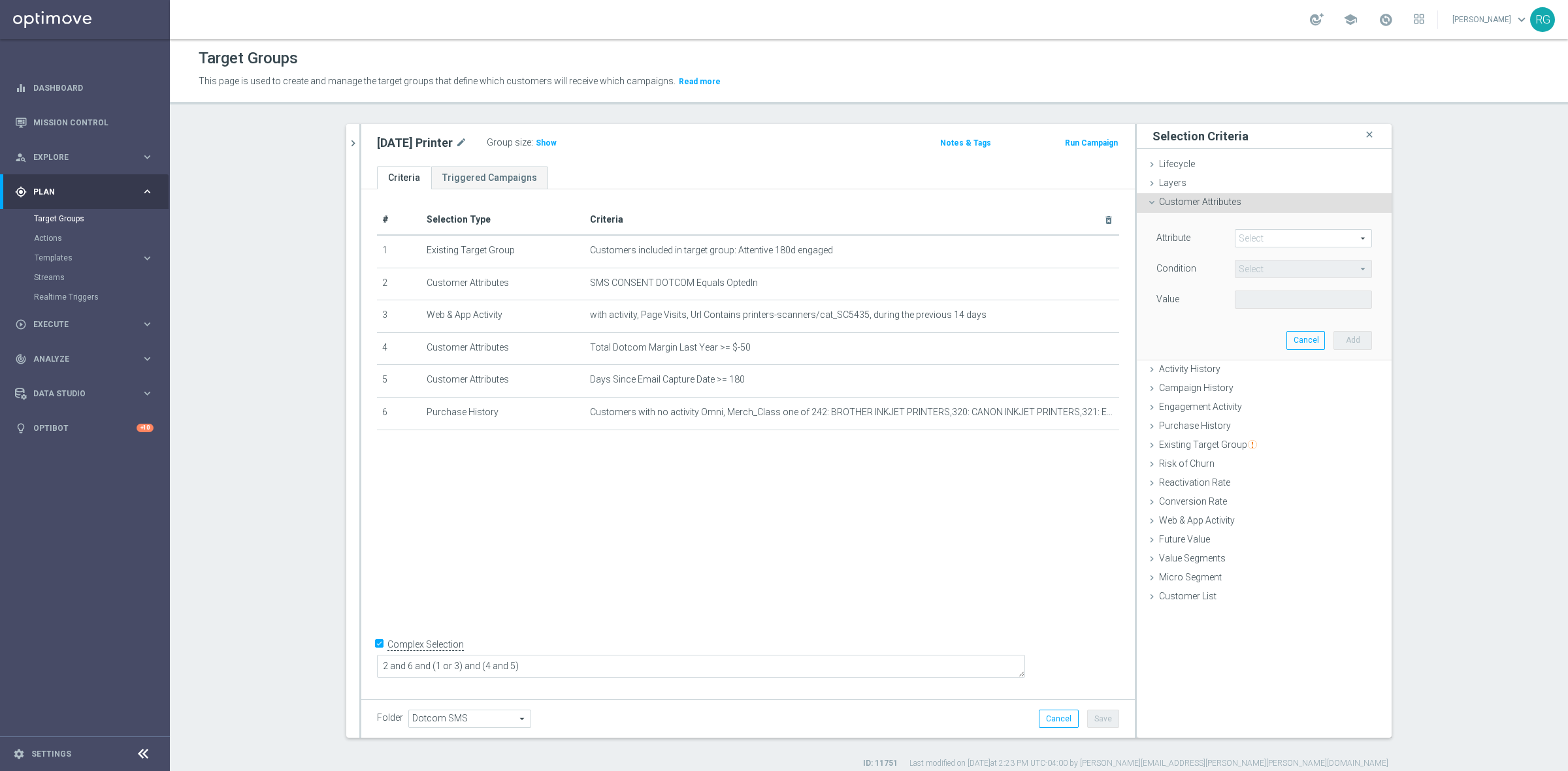
click at [1244, 232] on span at bounding box center [1303, 238] width 136 height 17
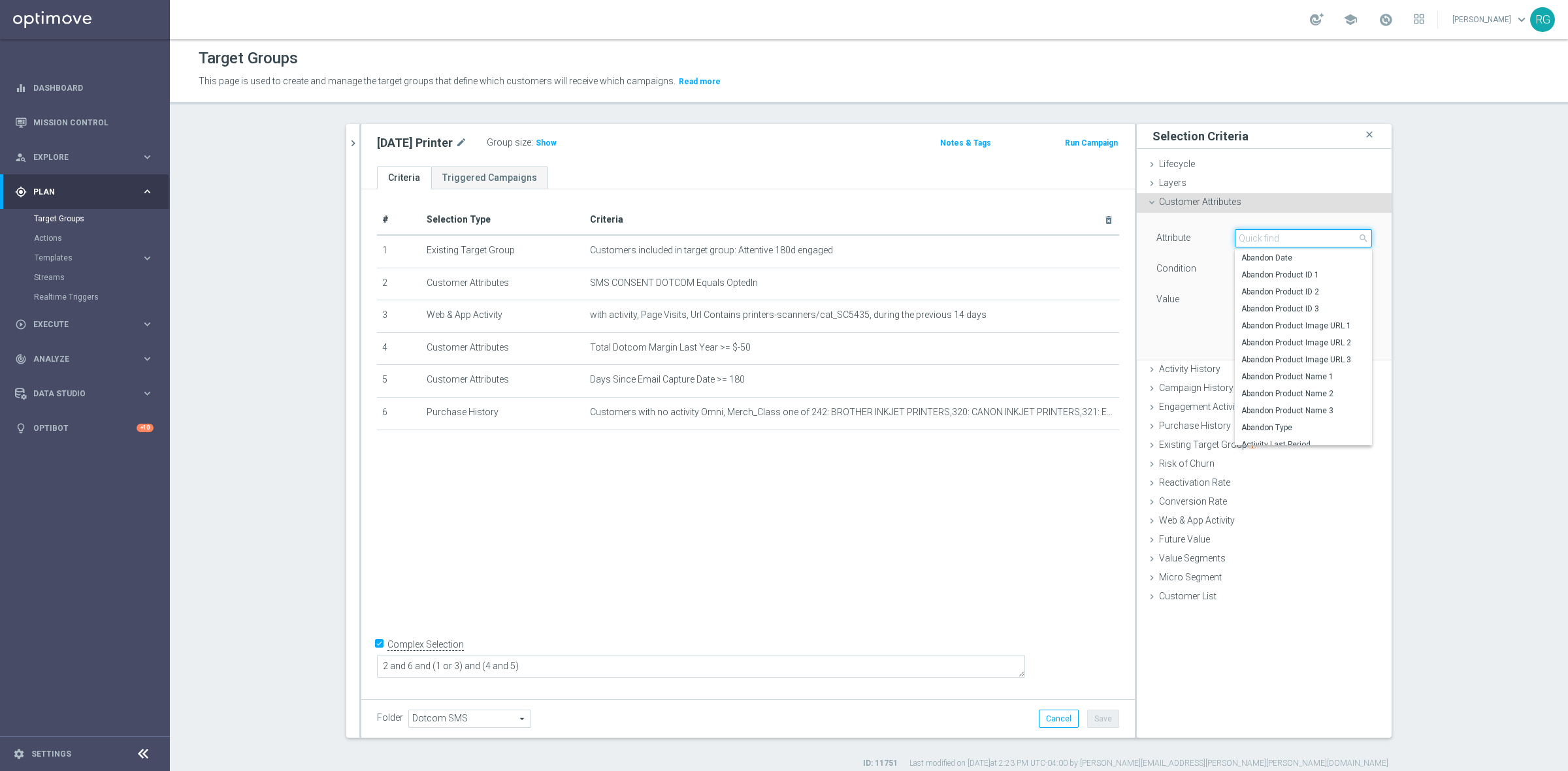
click at [1245, 232] on input "search" at bounding box center [1303, 238] width 137 height 18
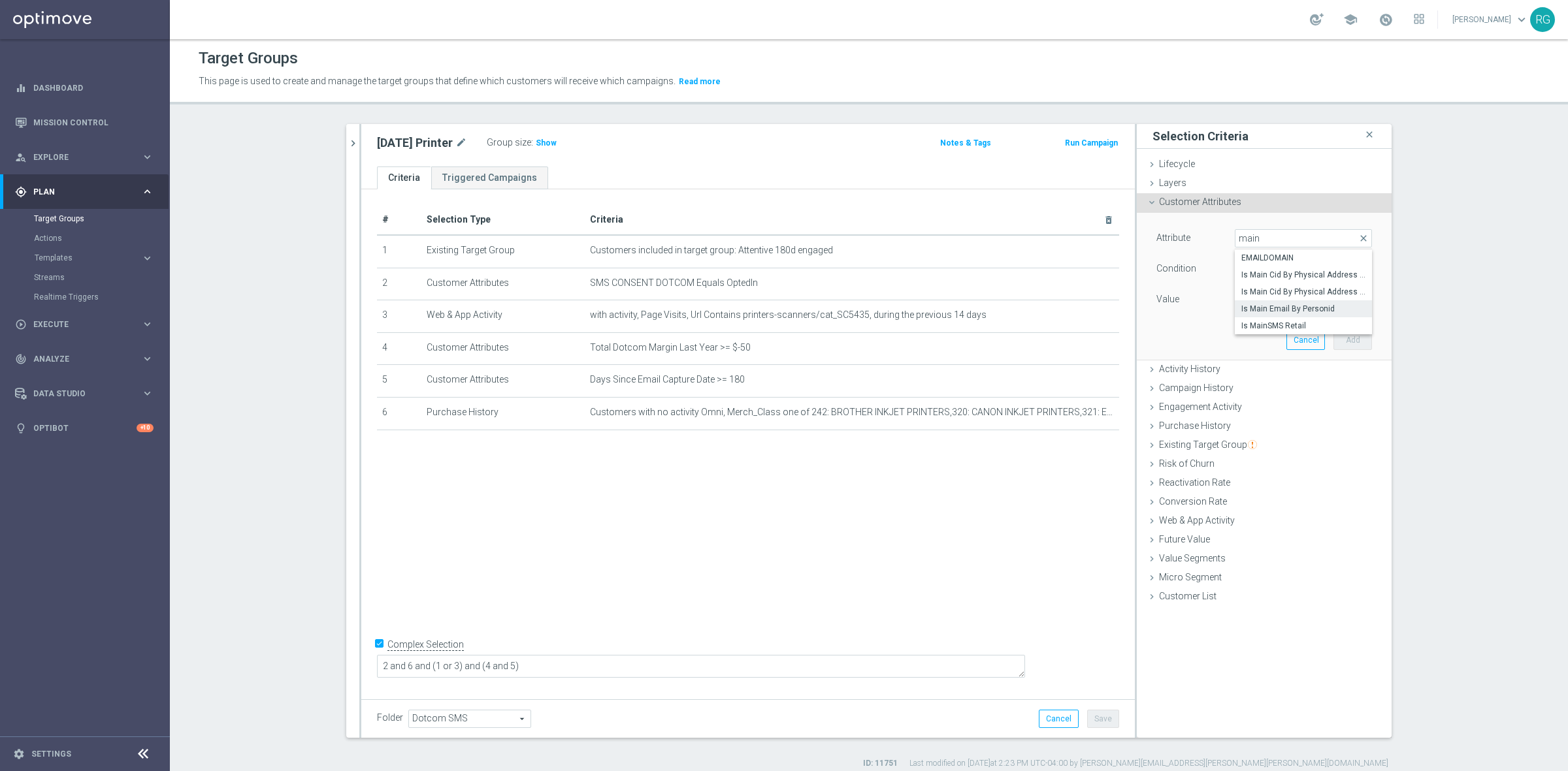
click at [1276, 316] on label "Is Main Email By Personid" at bounding box center [1303, 309] width 137 height 17
click at [1256, 231] on span "Is Main Email By Personid" at bounding box center [1303, 238] width 136 height 17
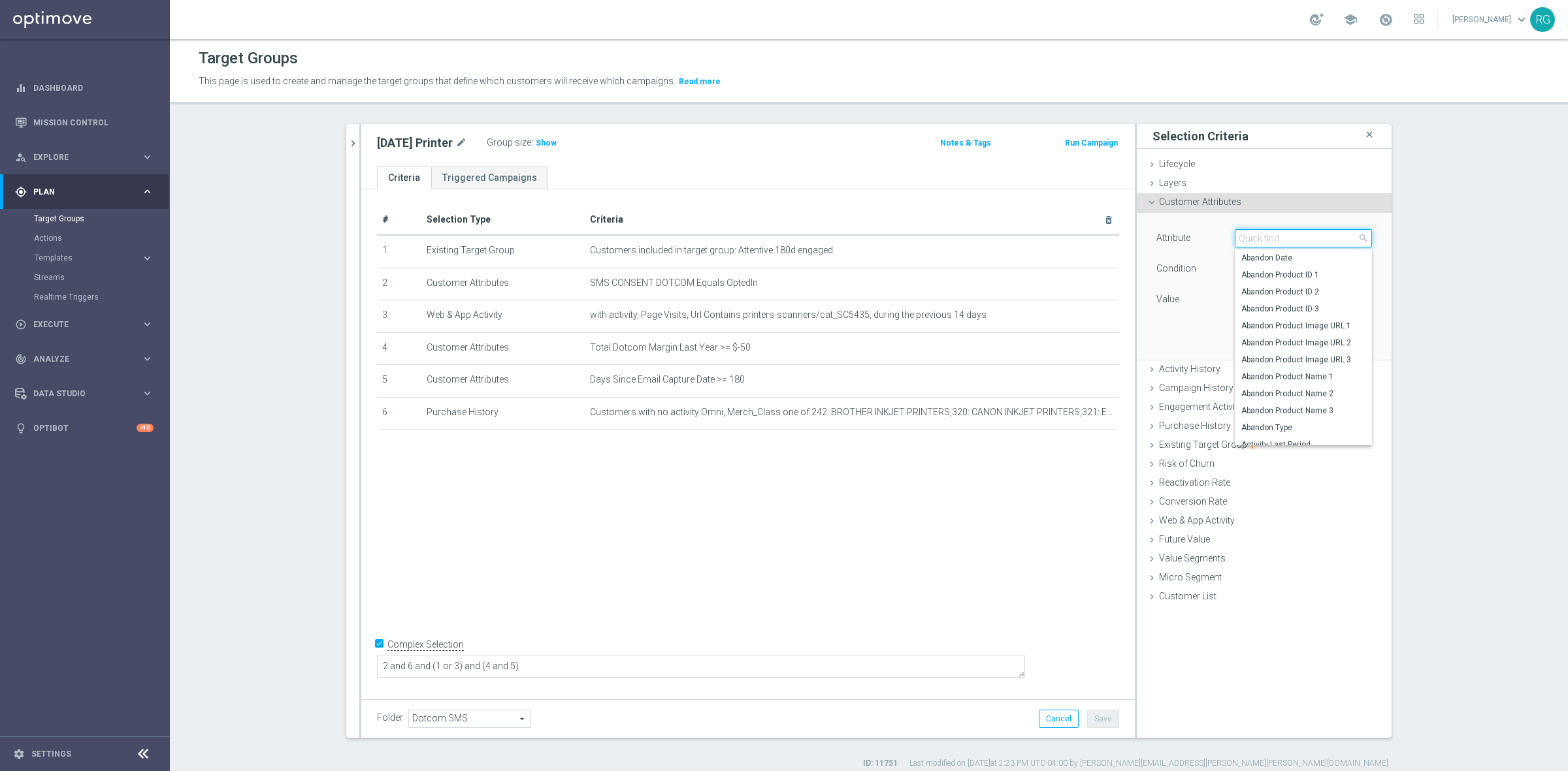
click at [1256, 231] on input "search" at bounding box center [1303, 238] width 137 height 18
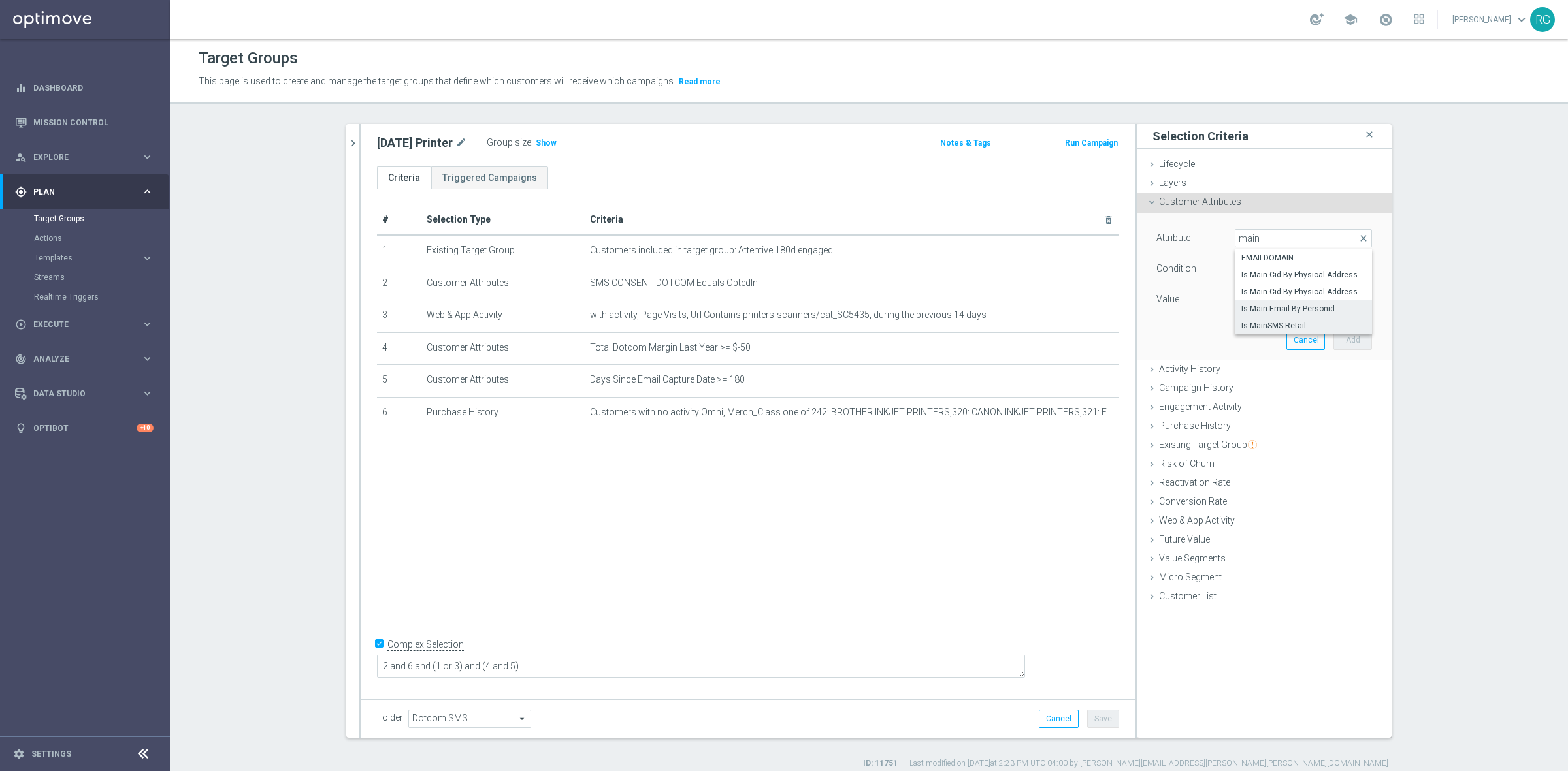
click at [1259, 322] on span "Is MainSMS Retail" at bounding box center [1304, 325] width 124 height 10
click at [1261, 301] on span at bounding box center [1303, 300] width 136 height 17
click at [1262, 318] on span "No" at bounding box center [1304, 319] width 124 height 10
click at [1352, 343] on button "Add" at bounding box center [1352, 340] width 39 height 18
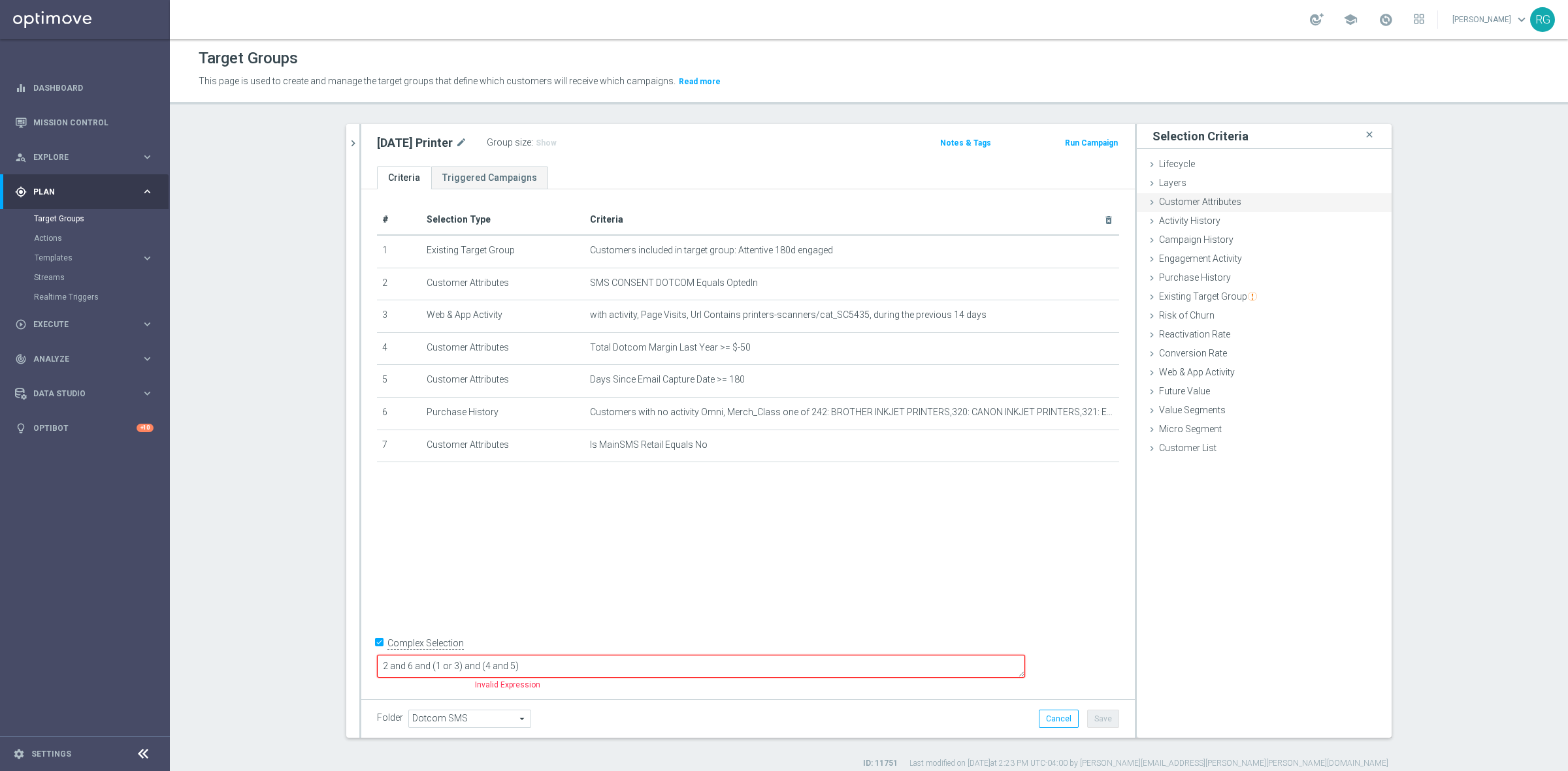
drag, startPoint x: 1144, startPoint y: 203, endPoint x: 1177, endPoint y: 206, distance: 33.1
click at [1146, 203] on icon at bounding box center [1151, 202] width 10 height 10
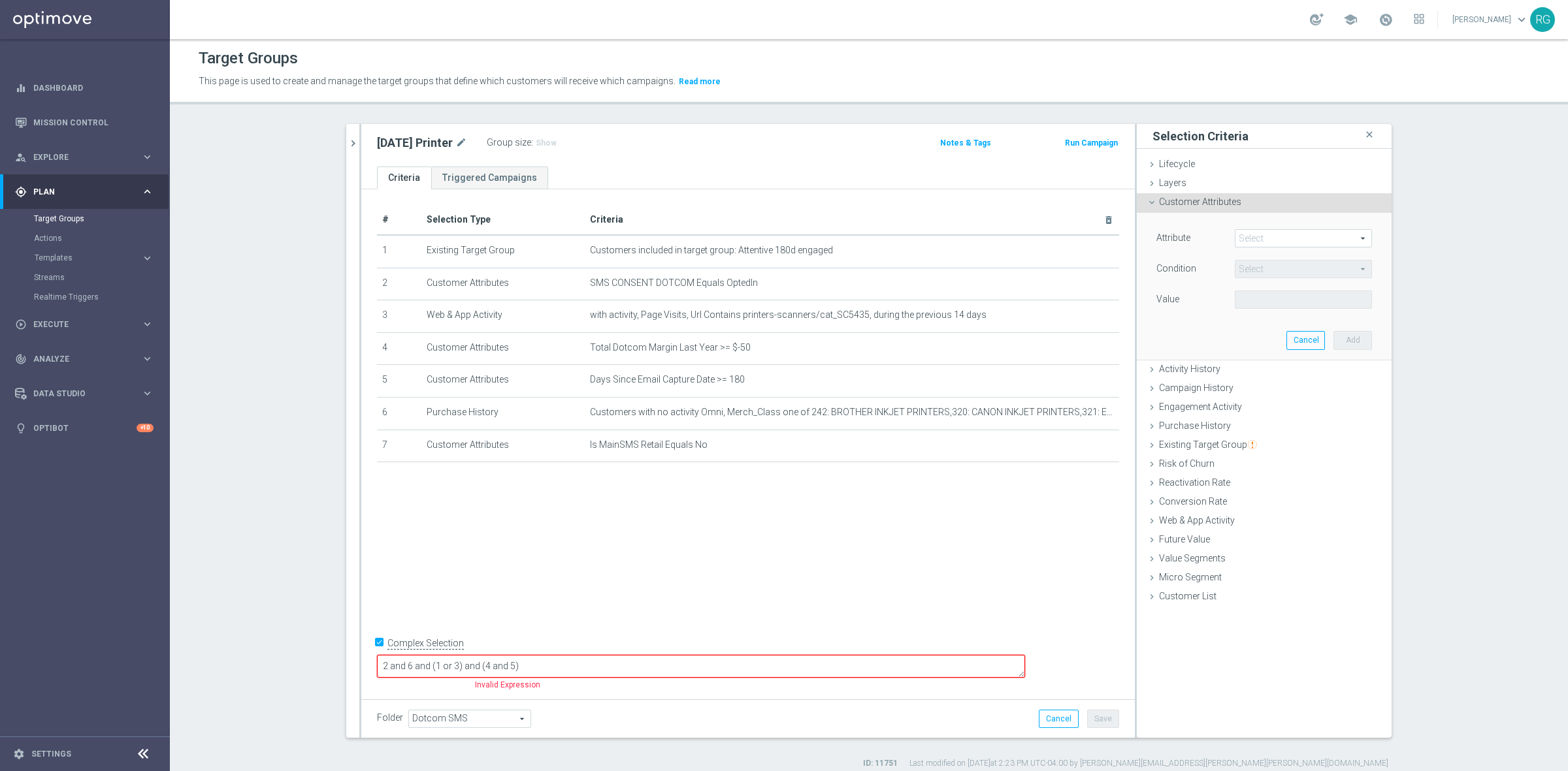
click at [1238, 233] on span at bounding box center [1303, 238] width 136 height 17
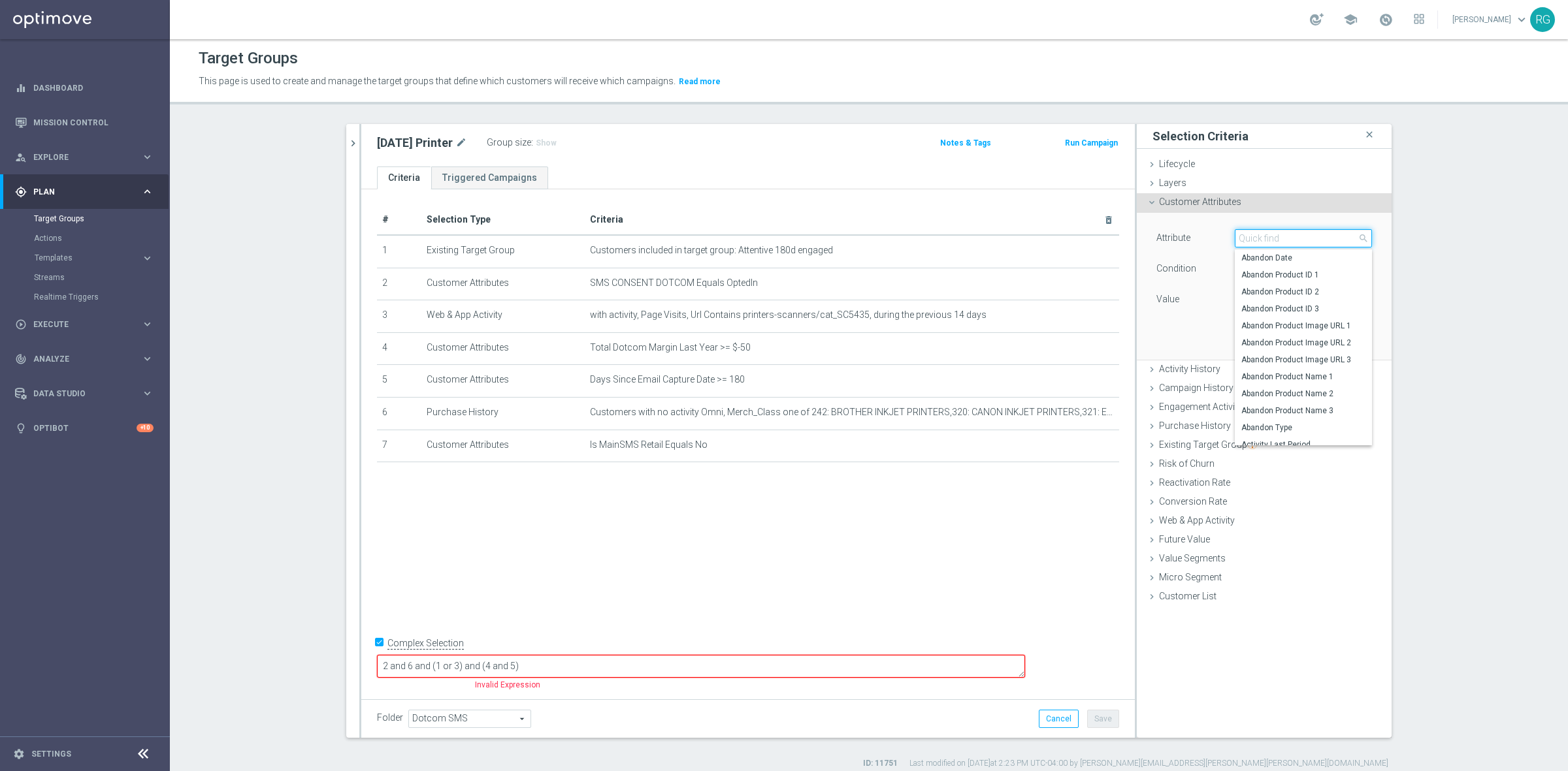
click at [1248, 232] on input "search" at bounding box center [1303, 238] width 137 height 18
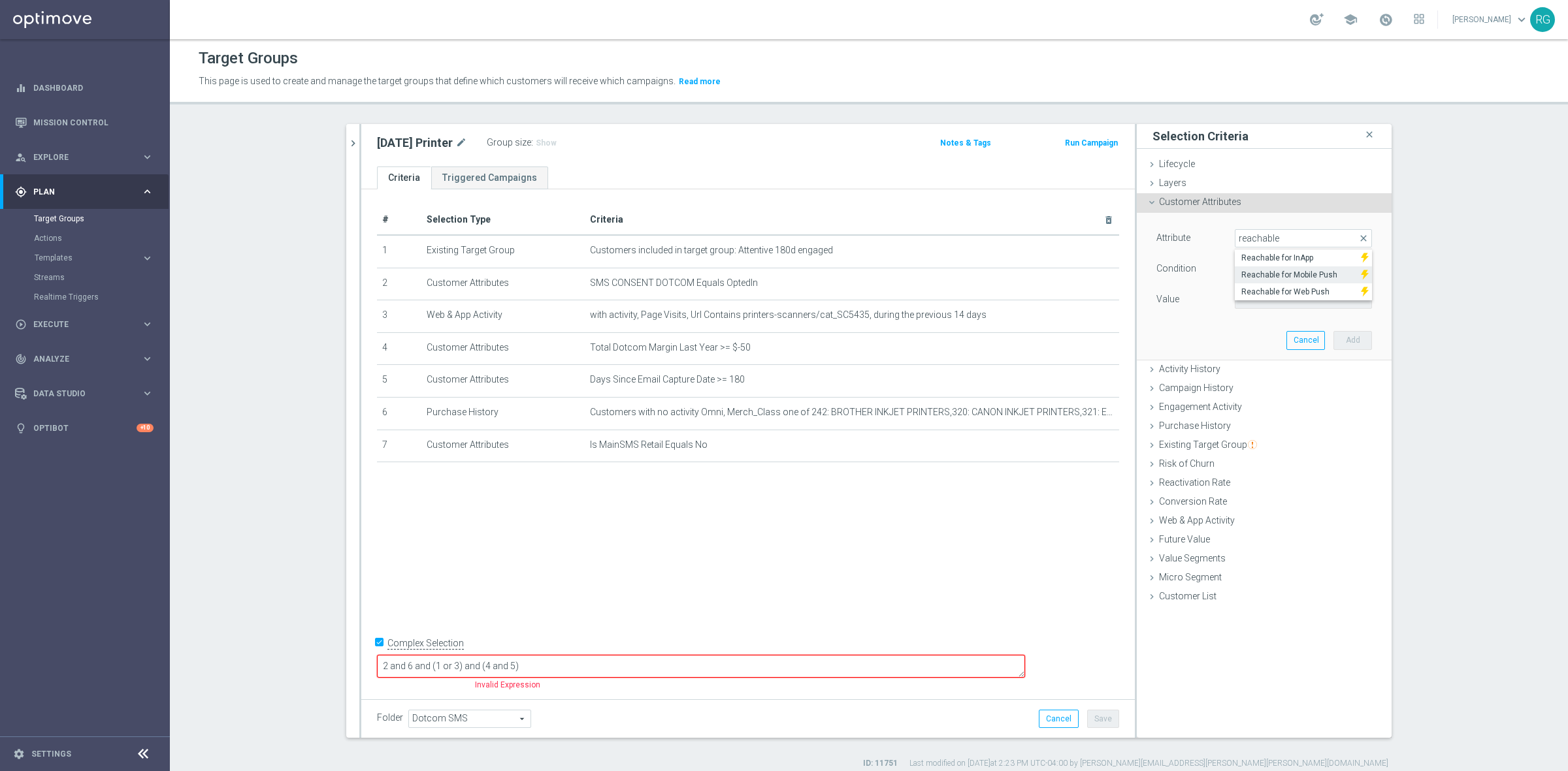
click at [1264, 268] on label "Reachable for Mobile Push" at bounding box center [1297, 275] width 126 height 17
click at [1242, 297] on span at bounding box center [1303, 300] width 136 height 17
click at [1249, 319] on span "false" at bounding box center [1304, 319] width 124 height 10
click at [1341, 340] on button "Add" at bounding box center [1352, 340] width 39 height 18
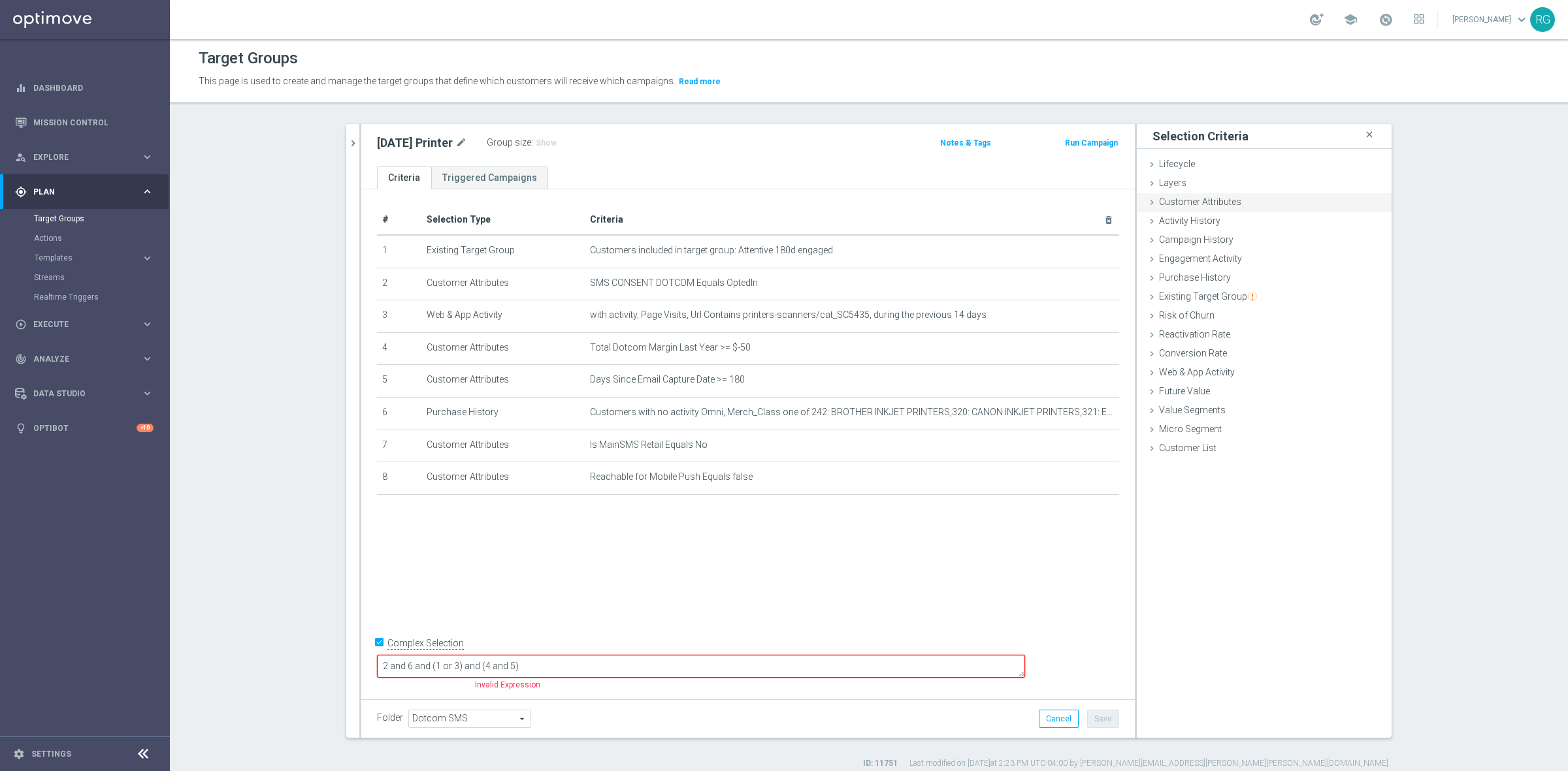
click at [1176, 194] on div "Customer Attributes done selection saved" at bounding box center [1264, 203] width 255 height 20
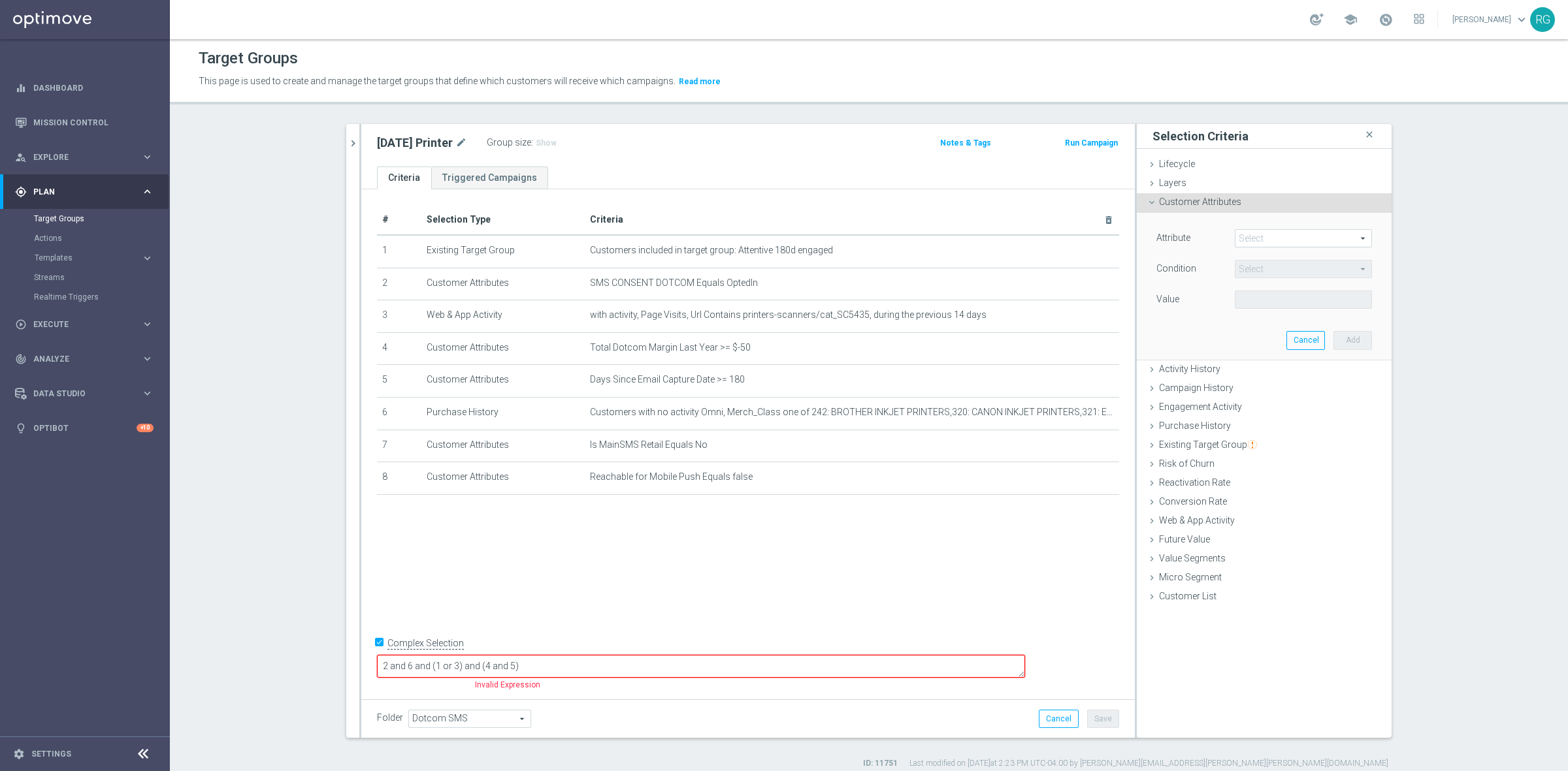
click at [1268, 235] on span at bounding box center [1303, 238] width 136 height 17
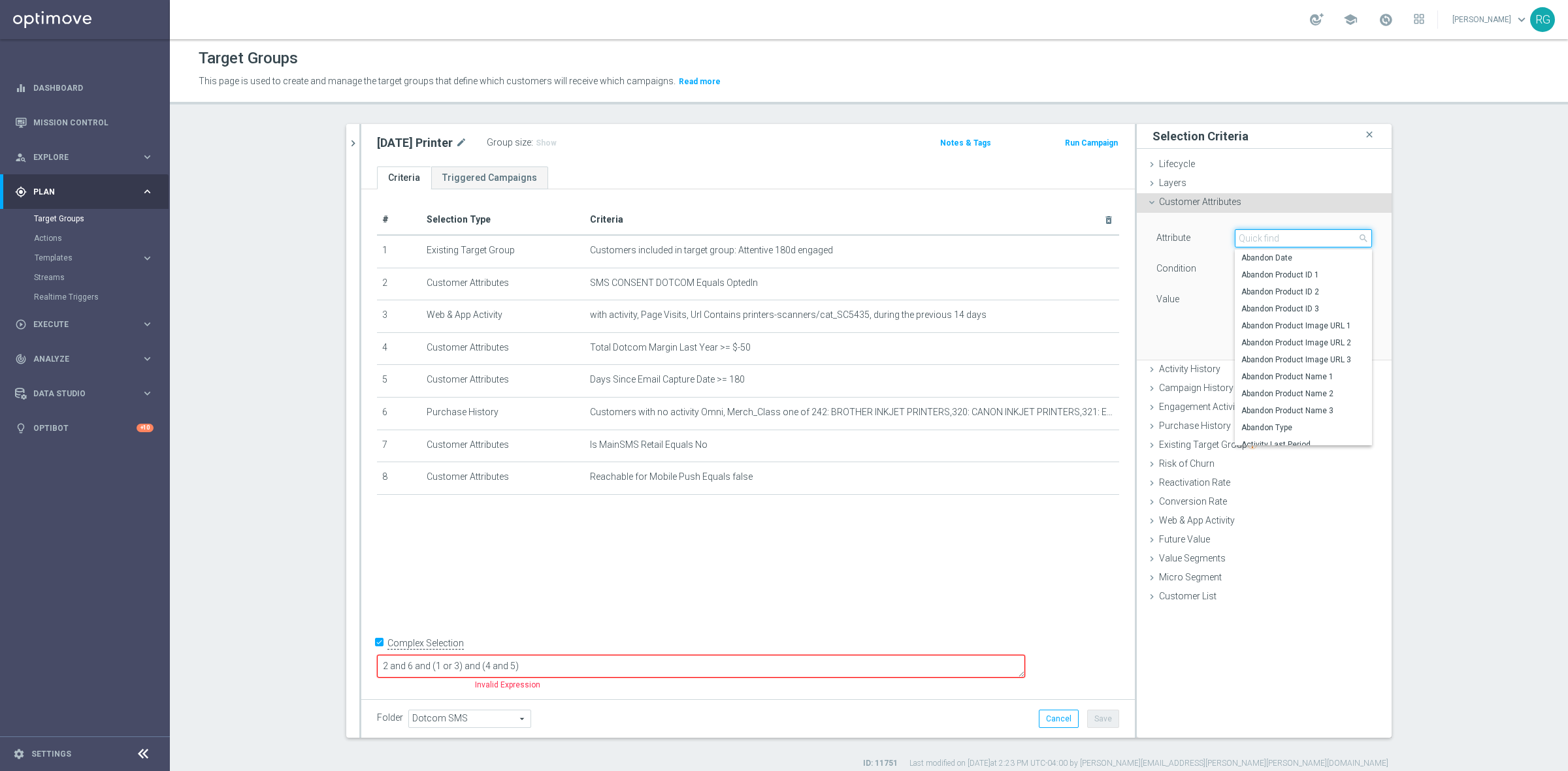
click at [1268, 236] on input "search" at bounding box center [1303, 238] width 137 height 18
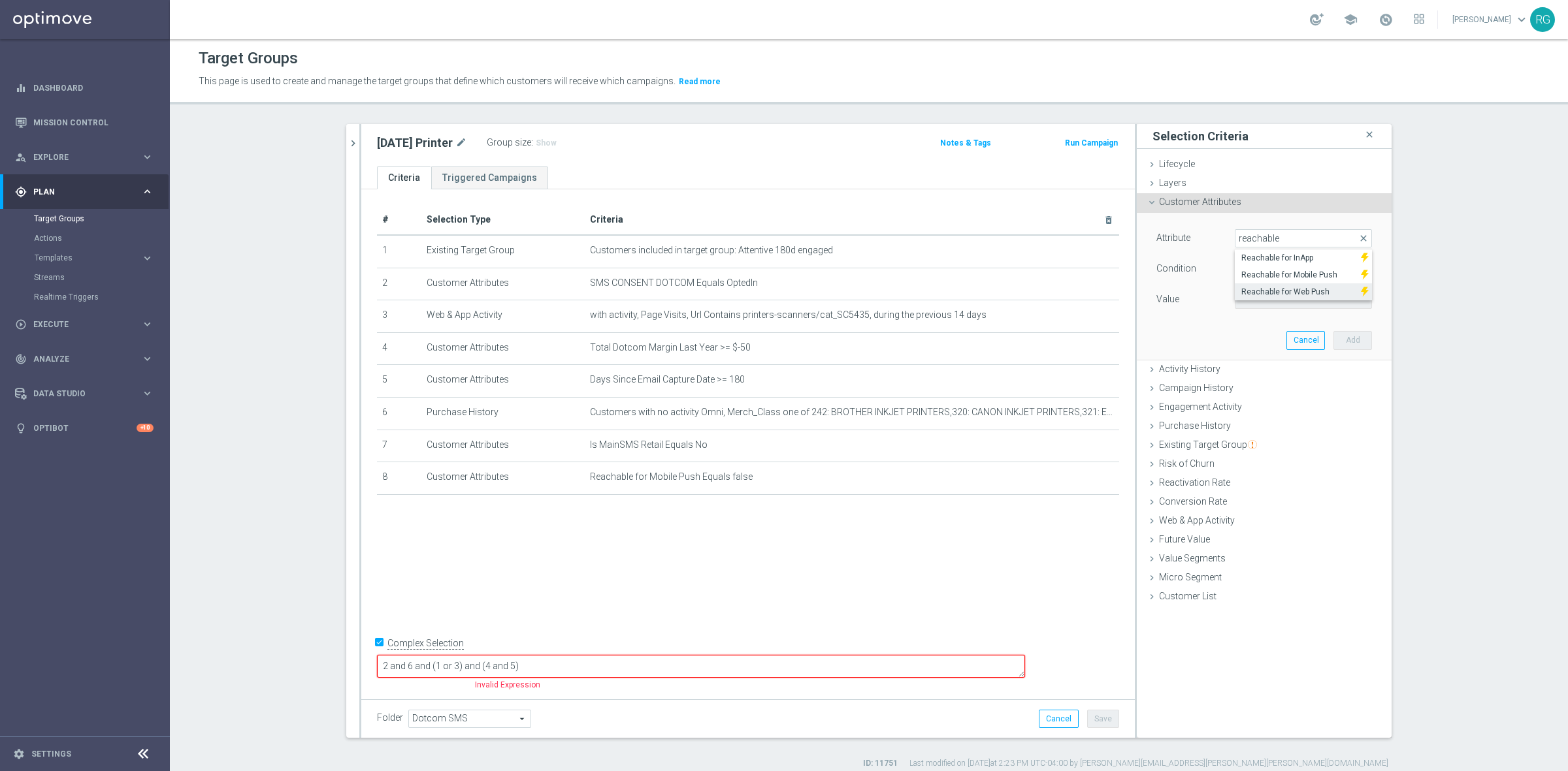
click at [1259, 287] on span "Reachable for Web Push" at bounding box center [1298, 291] width 113 height 10
click at [1265, 302] on span at bounding box center [1303, 300] width 136 height 17
click at [1268, 316] on span "false" at bounding box center [1304, 319] width 124 height 10
click at [1337, 337] on button "Add" at bounding box center [1352, 340] width 39 height 18
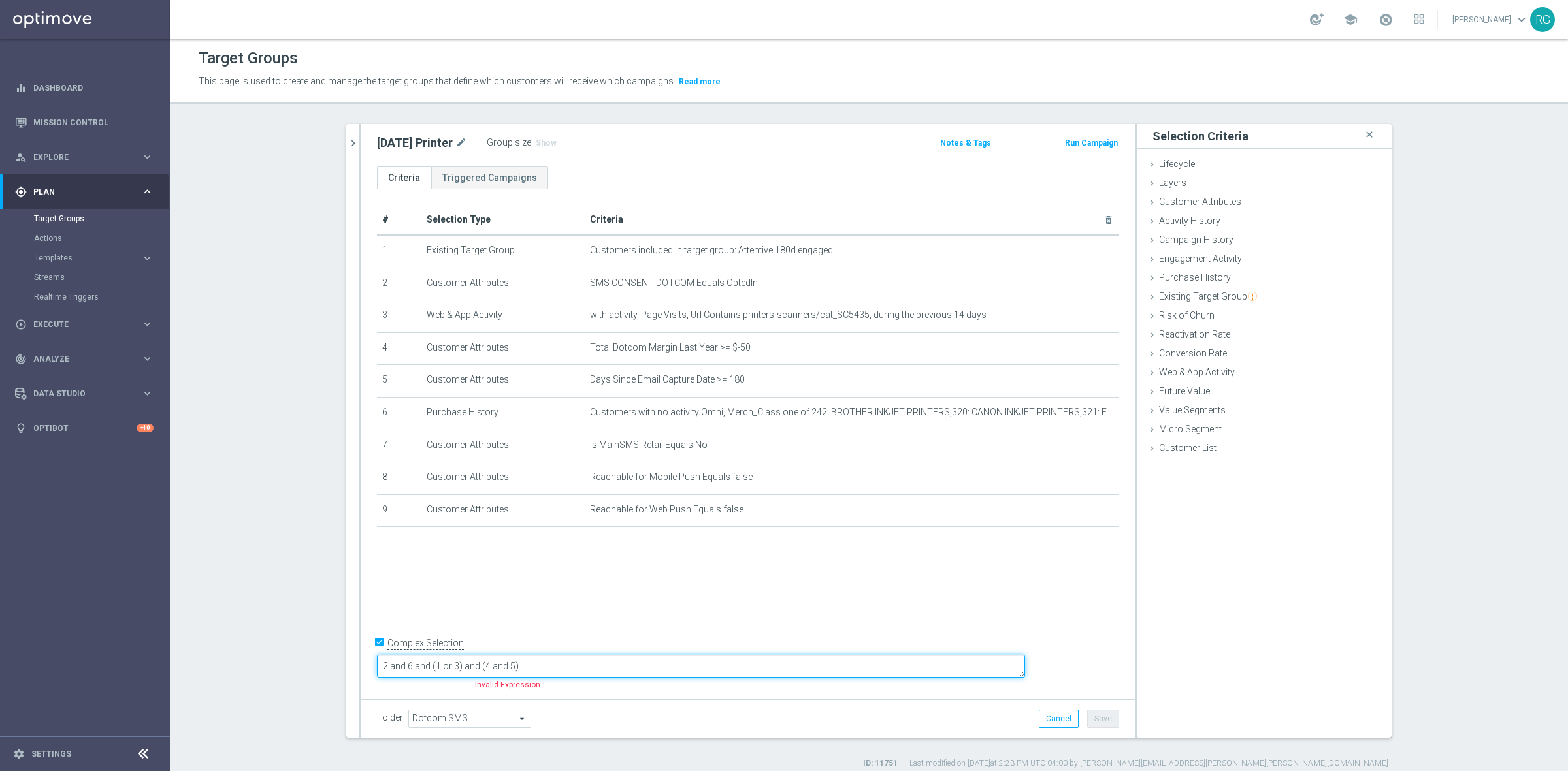
click at [517, 666] on textarea "2 and 6 and (1 or 3) and (4 and 5)" at bounding box center [701, 666] width 648 height 23
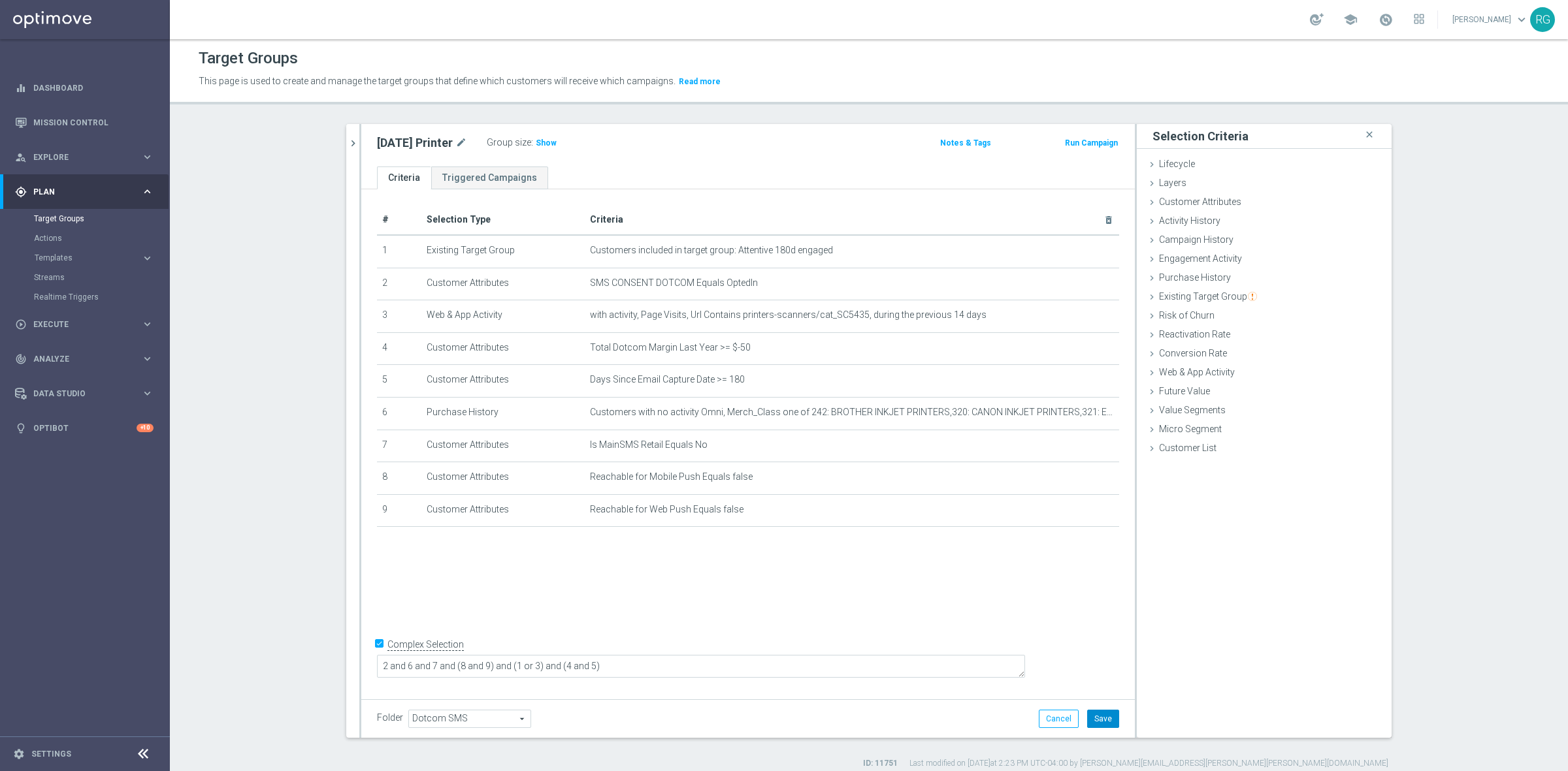
click at [1109, 713] on button "Save" at bounding box center [1103, 718] width 32 height 18
click at [542, 142] on span "Show" at bounding box center [545, 143] width 21 height 9
drag, startPoint x: 369, startPoint y: 142, endPoint x: 452, endPoint y: 142, distance: 83.0
click at [452, 142] on div "[DATE] Printer mode_edit Group size : Show Calculating…" at bounding box center [620, 142] width 508 height 18
copy div "[DATE] Printer"
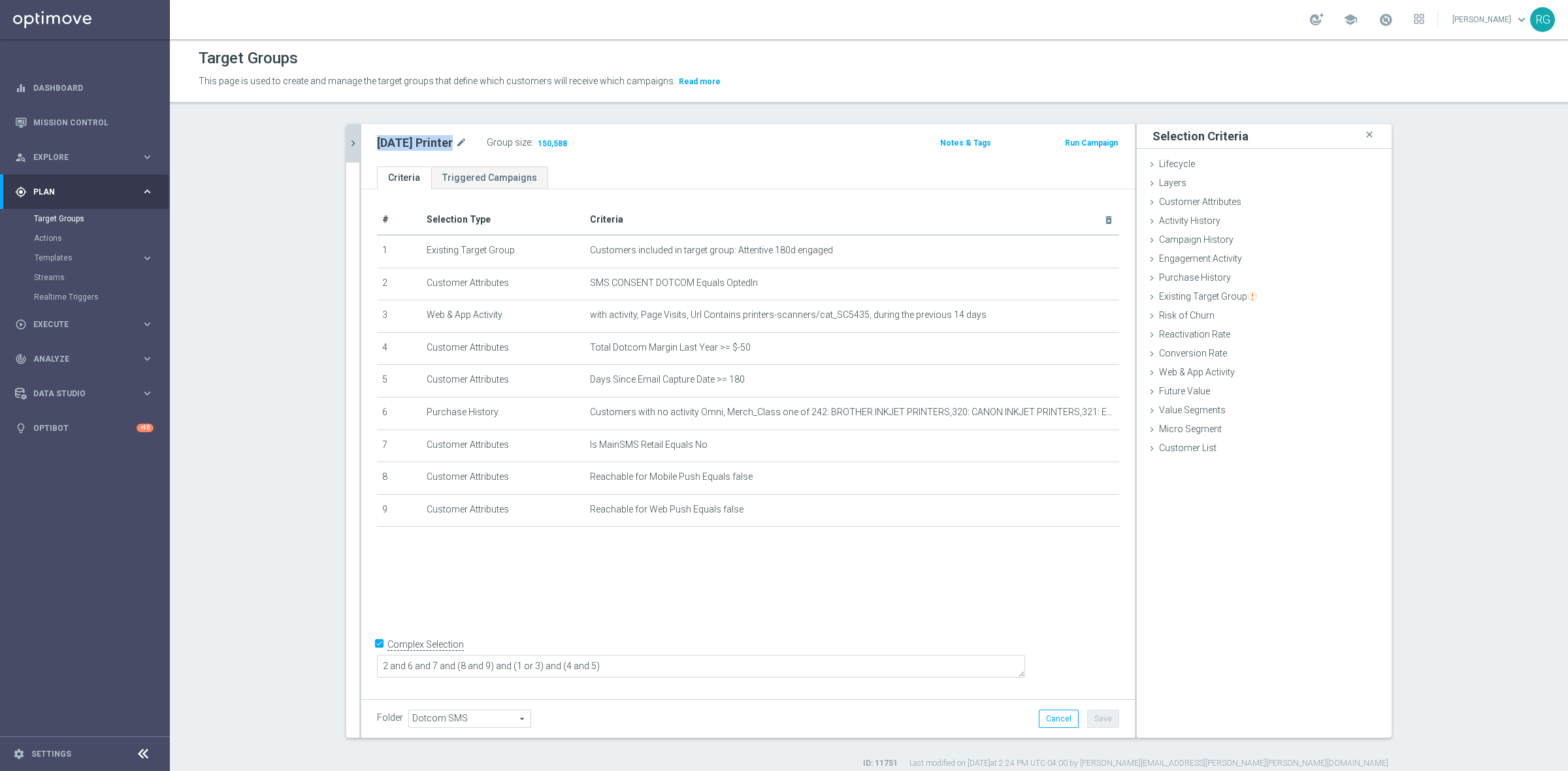
click at [347, 144] on icon "chevron_right" at bounding box center [353, 143] width 13 height 13
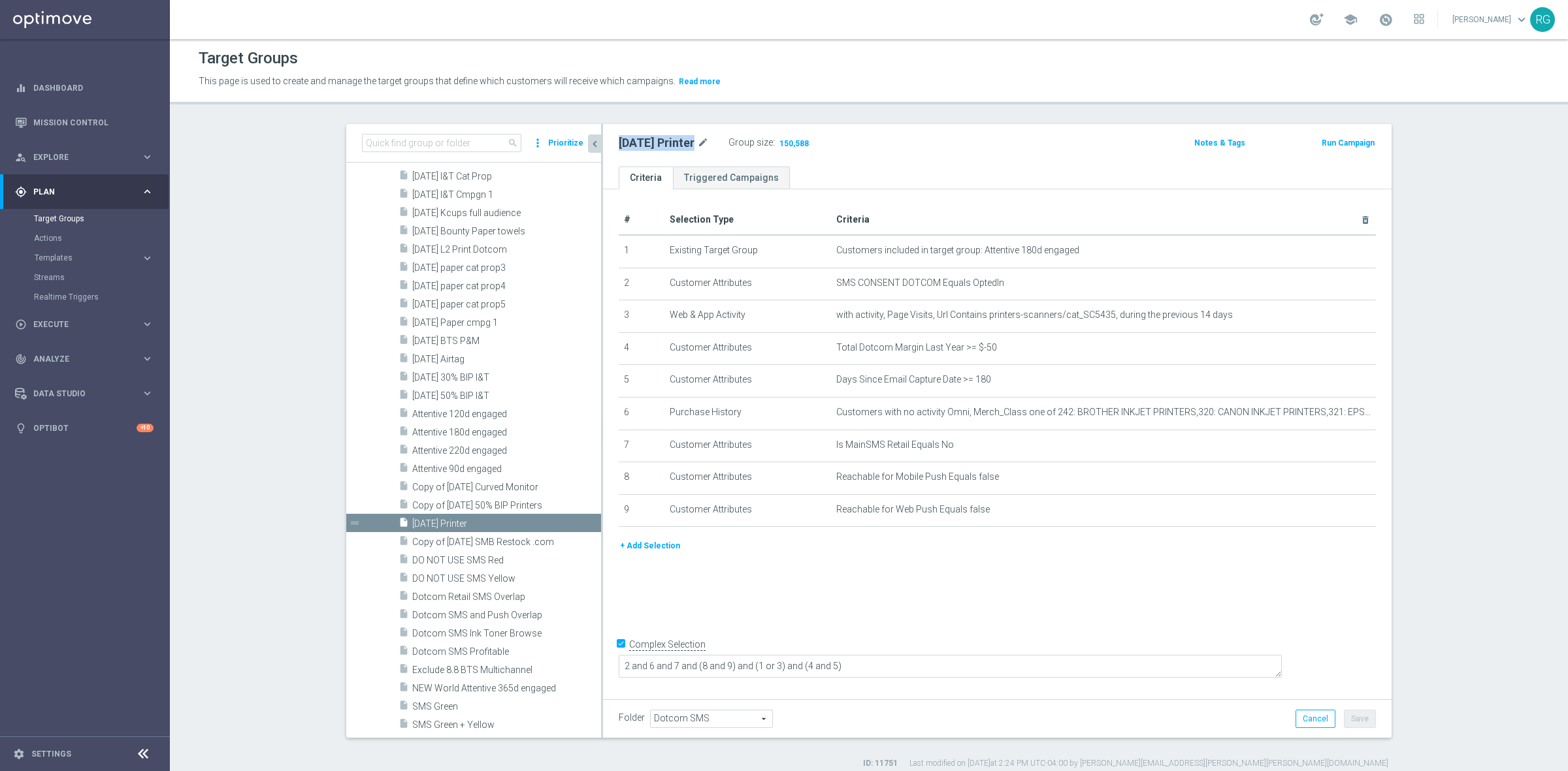
click at [557, 140] on button "Prioritize" at bounding box center [566, 143] width 39 height 17
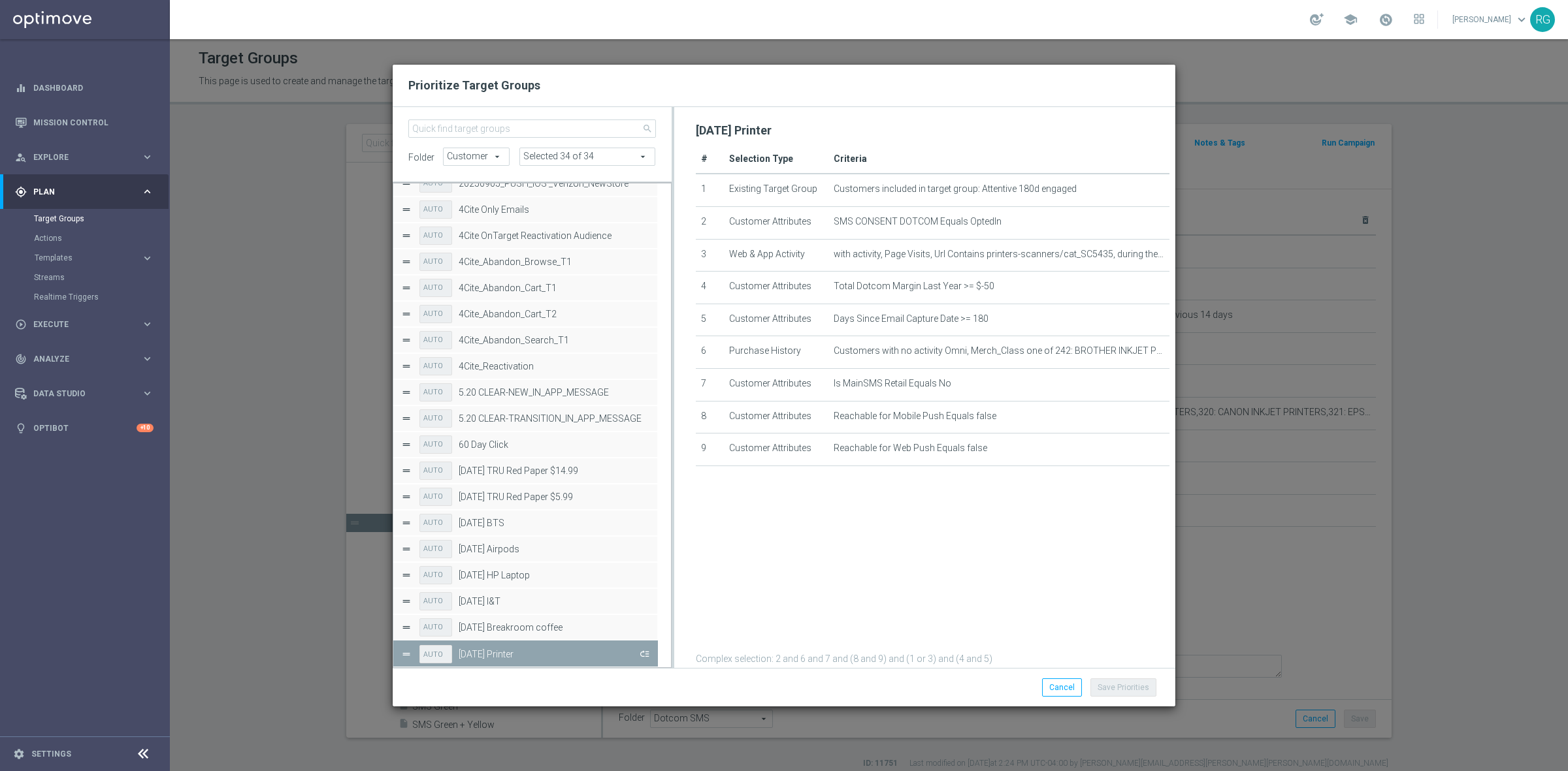
click at [637, 650] on button "Press SPACE to deselect this row." at bounding box center [643, 654] width 13 height 19
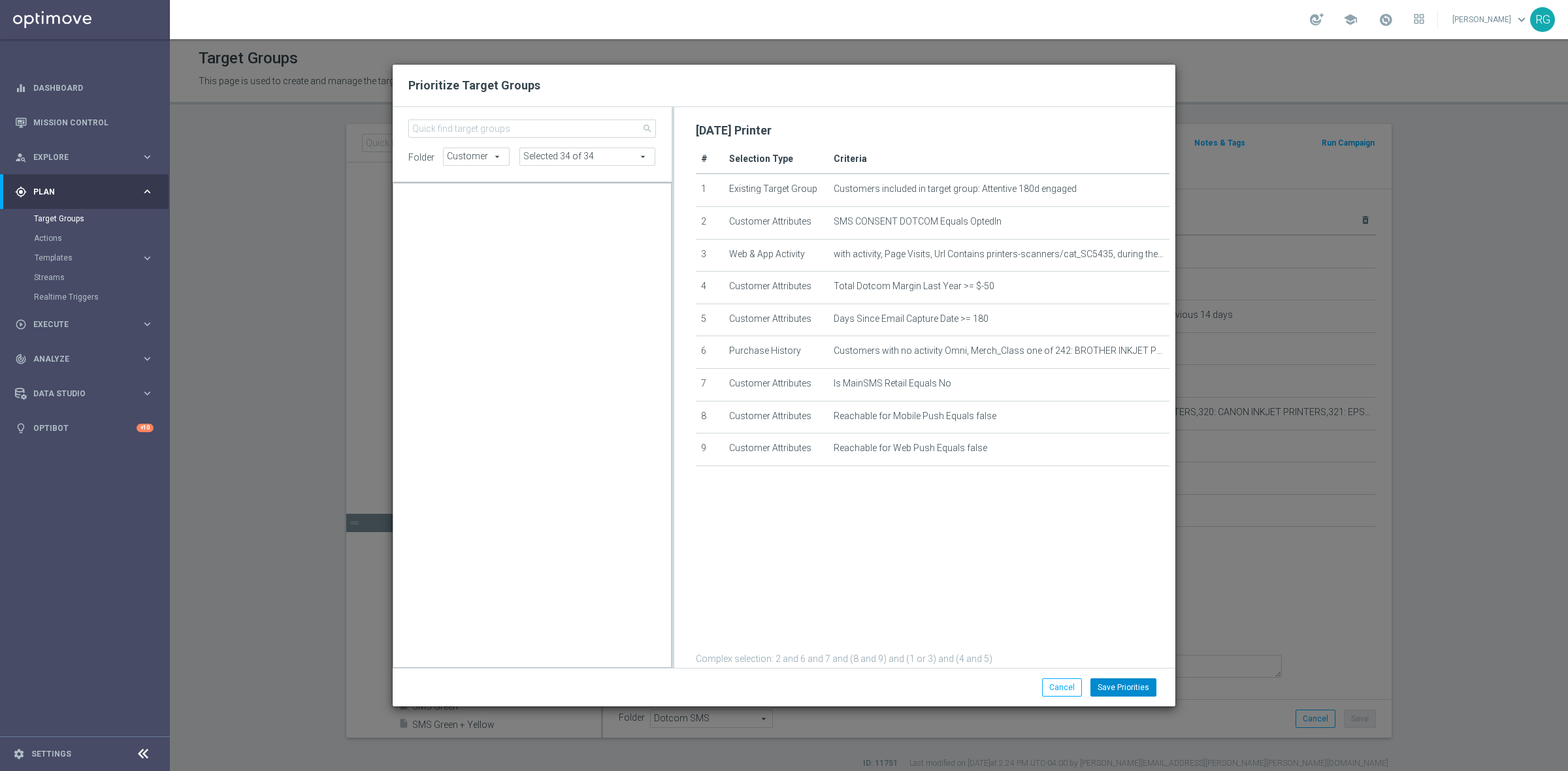
scroll to position [12991, 0]
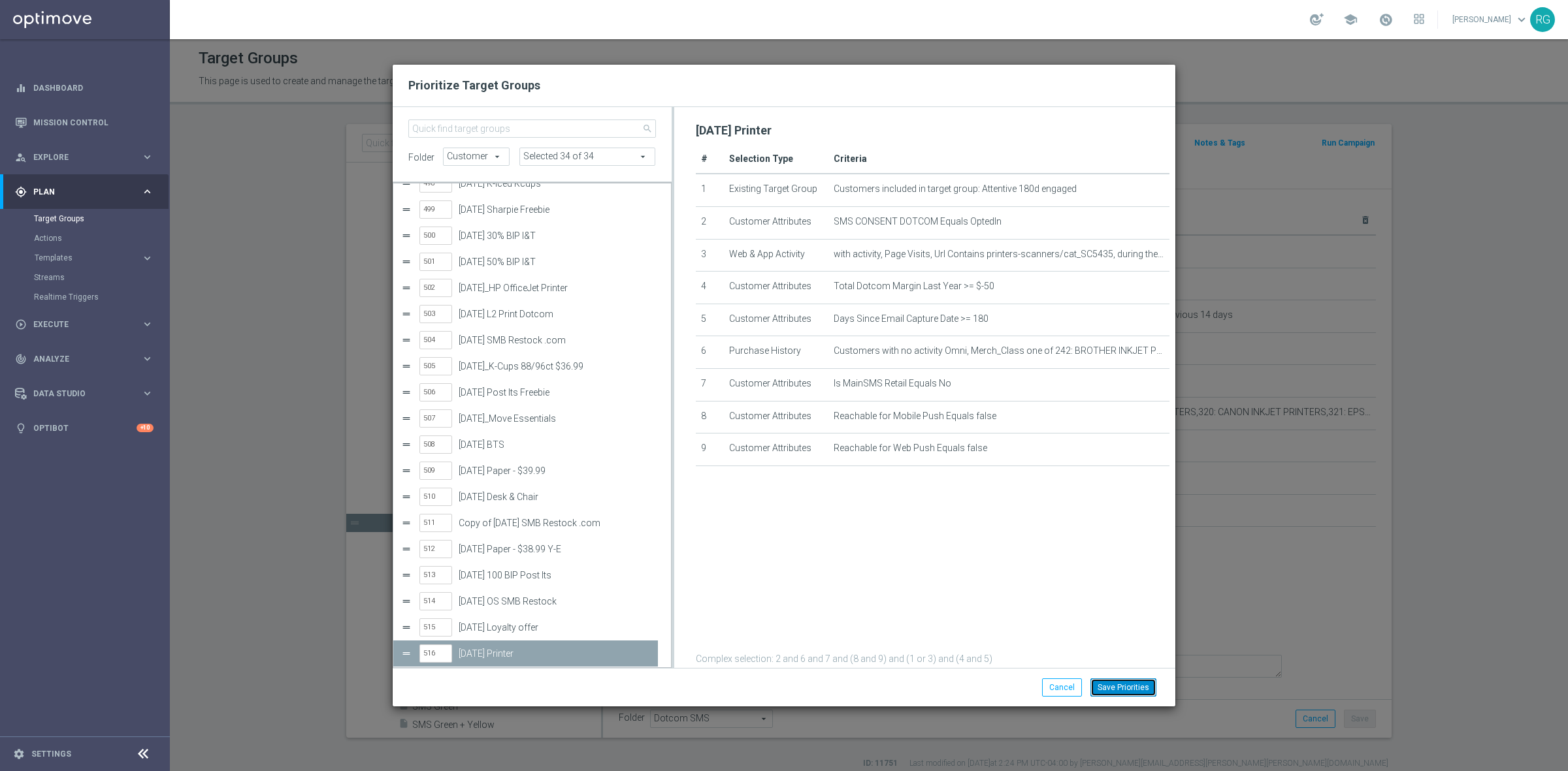
click at [1122, 684] on button "Save Priorities" at bounding box center [1123, 687] width 66 height 18
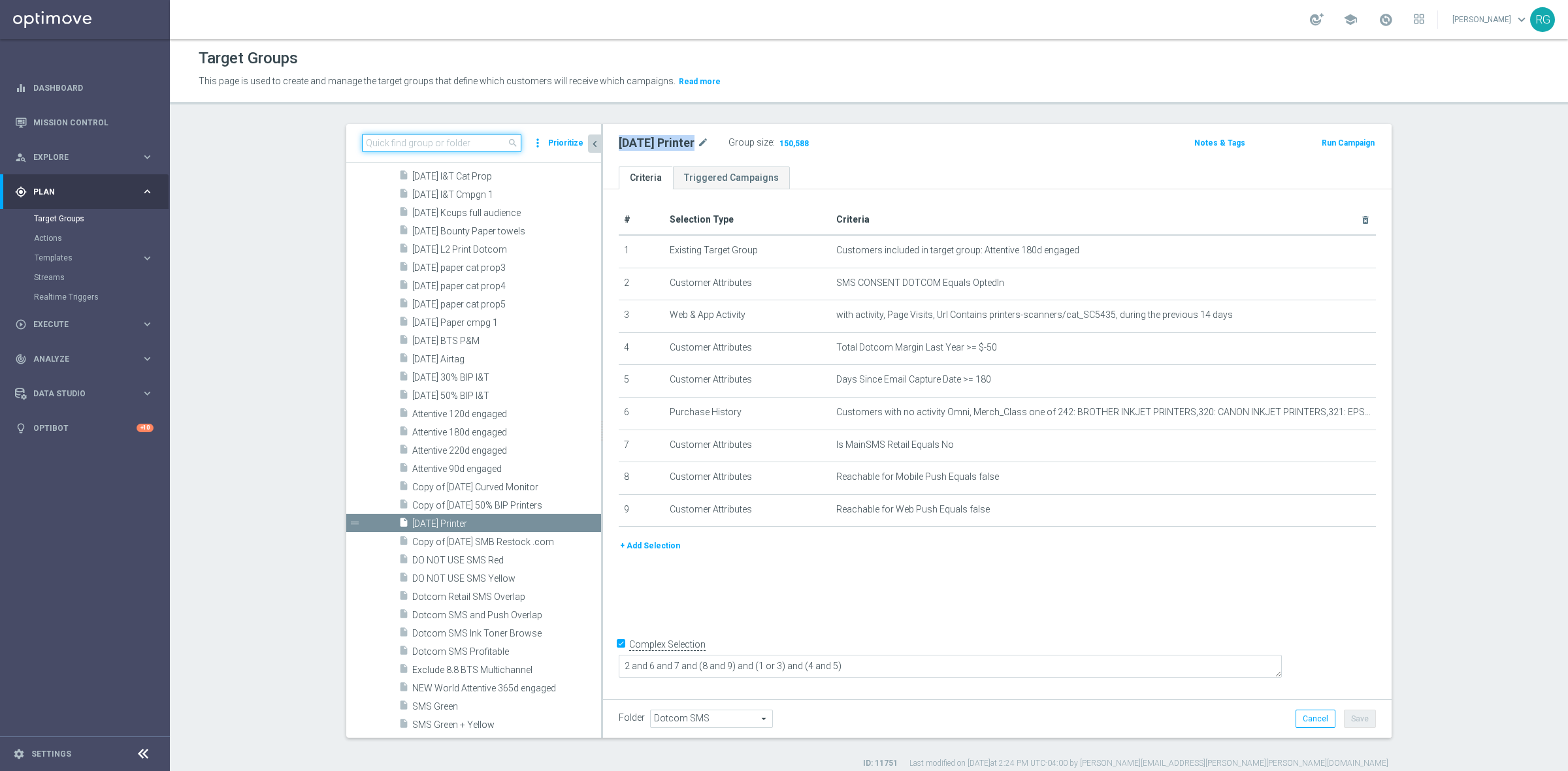
click at [416, 142] on input at bounding box center [442, 142] width 159 height 18
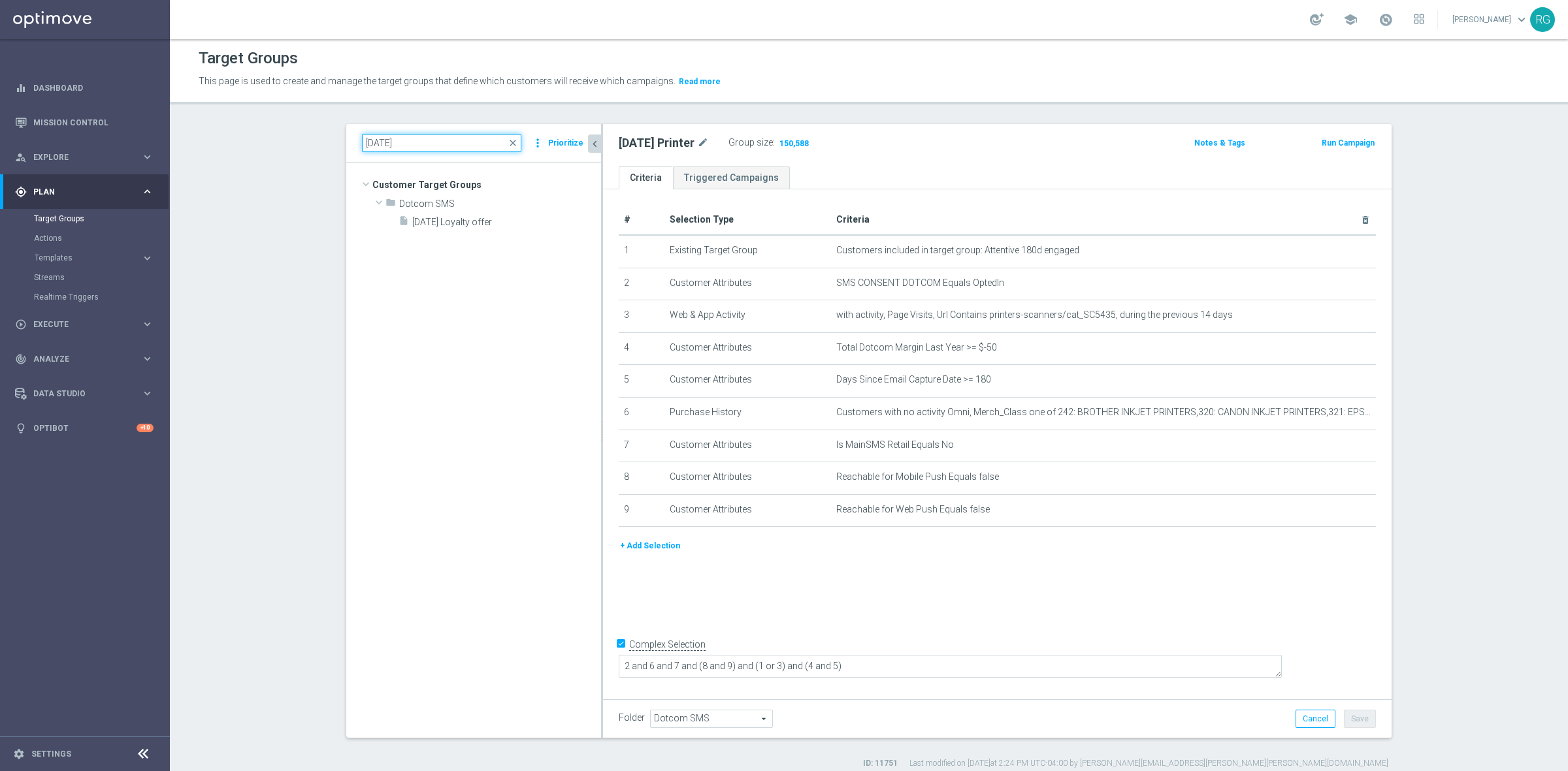
scroll to position [0, 0]
click at [459, 217] on span "[DATE] Loyalty offer" at bounding box center [491, 222] width 157 height 11
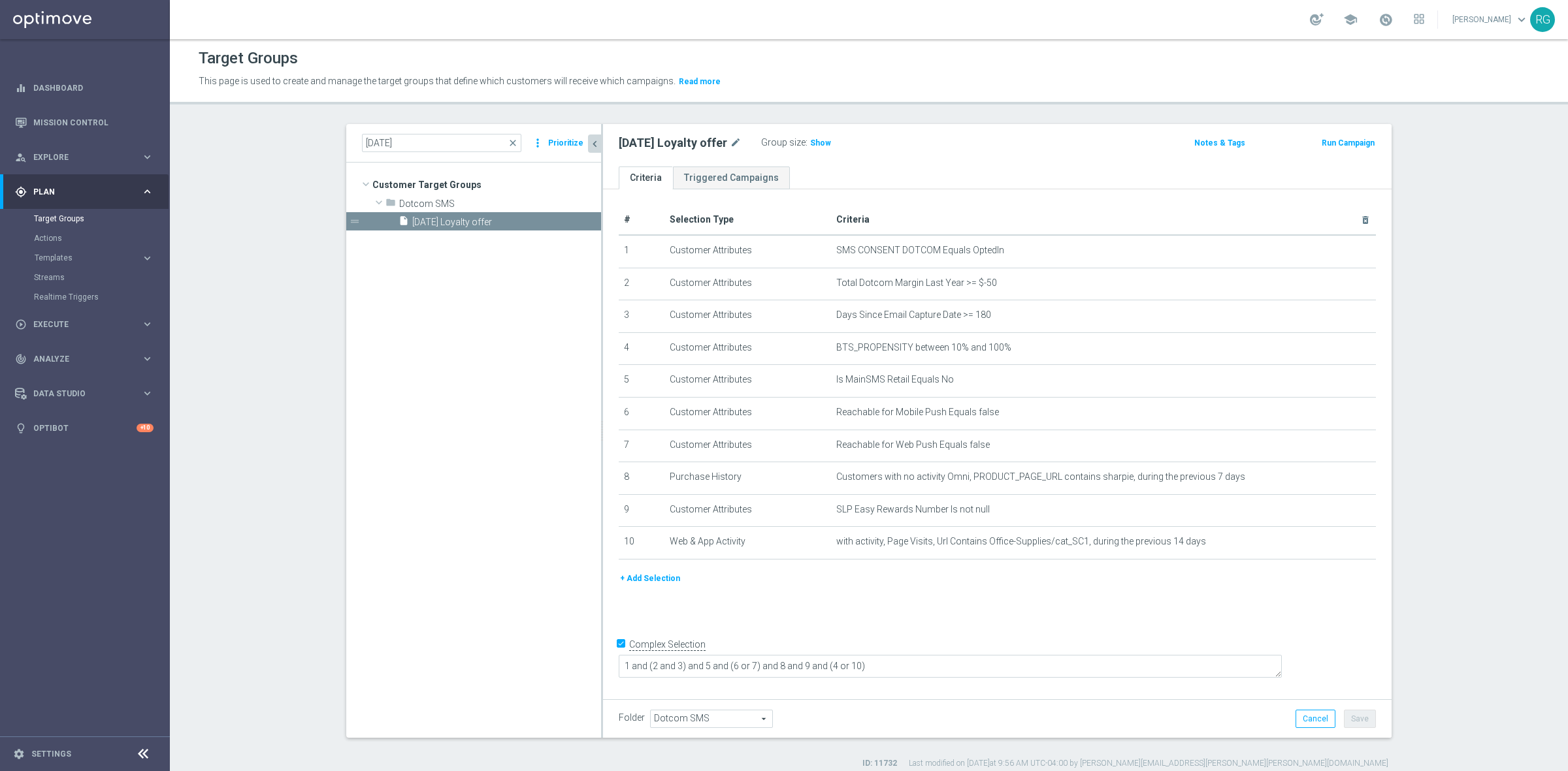
click at [563, 142] on button "Prioritize" at bounding box center [566, 143] width 39 height 17
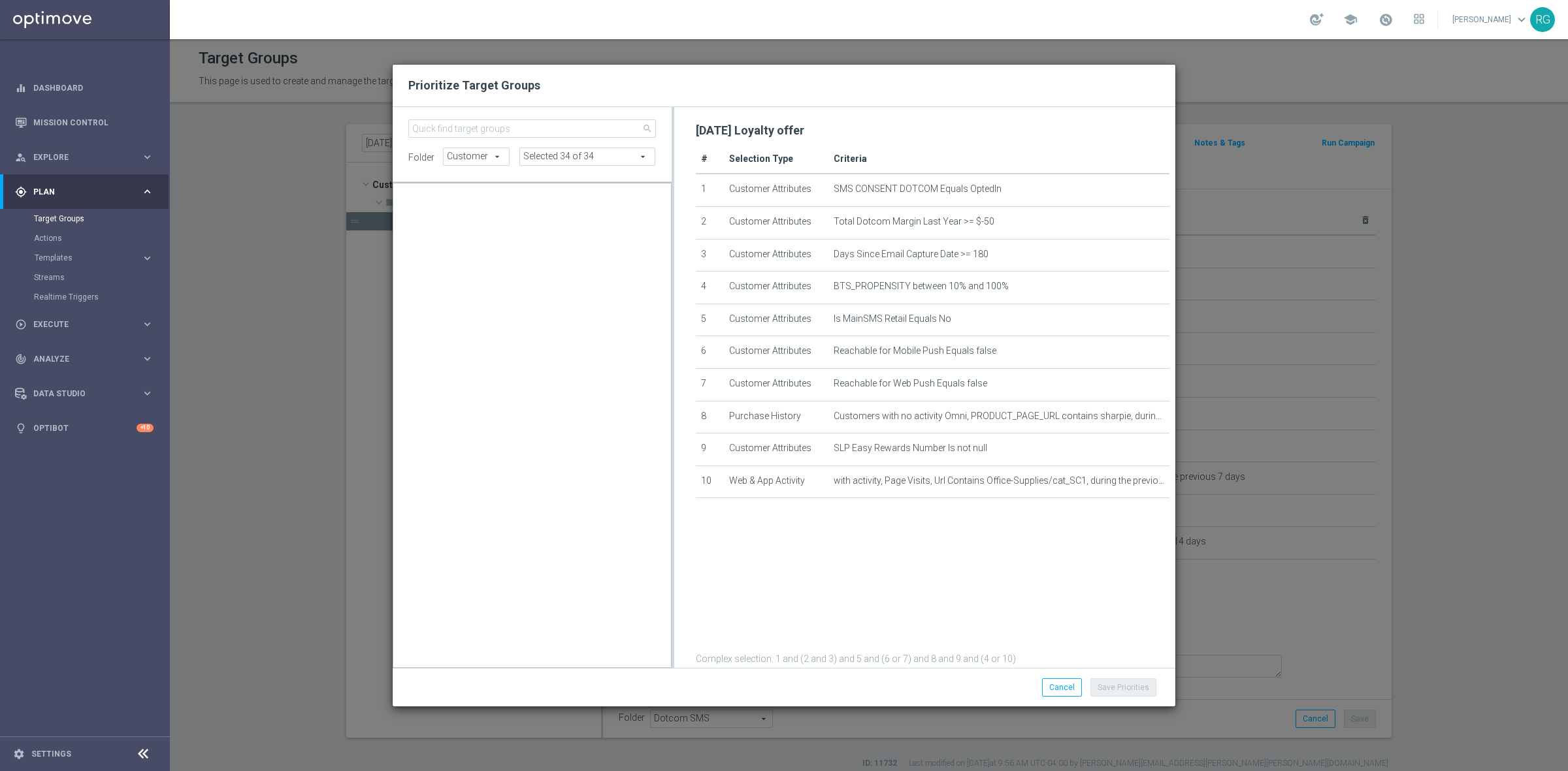
scroll to position [12965, 0]
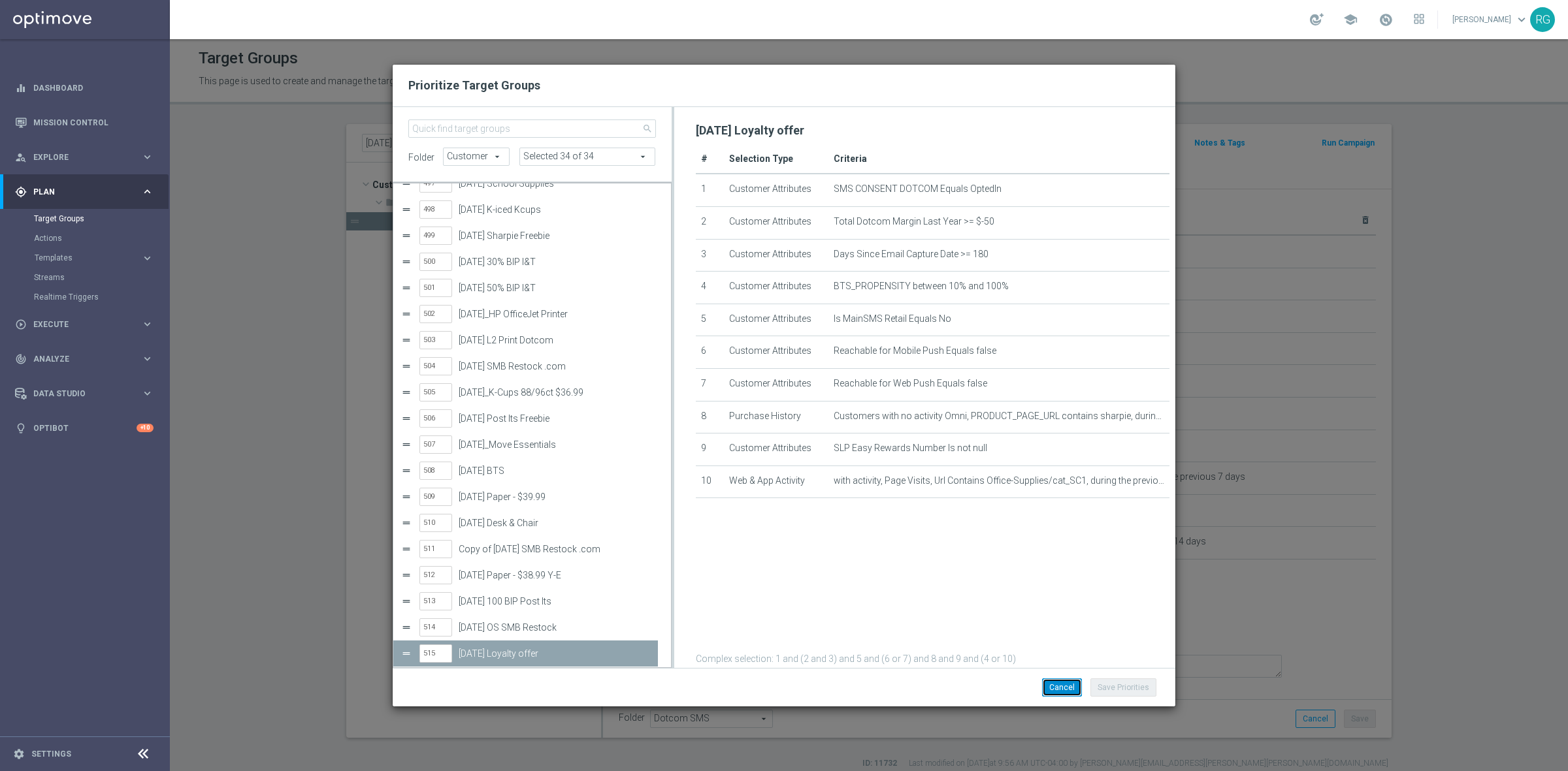
click at [1056, 689] on button "Cancel" at bounding box center [1062, 687] width 40 height 18
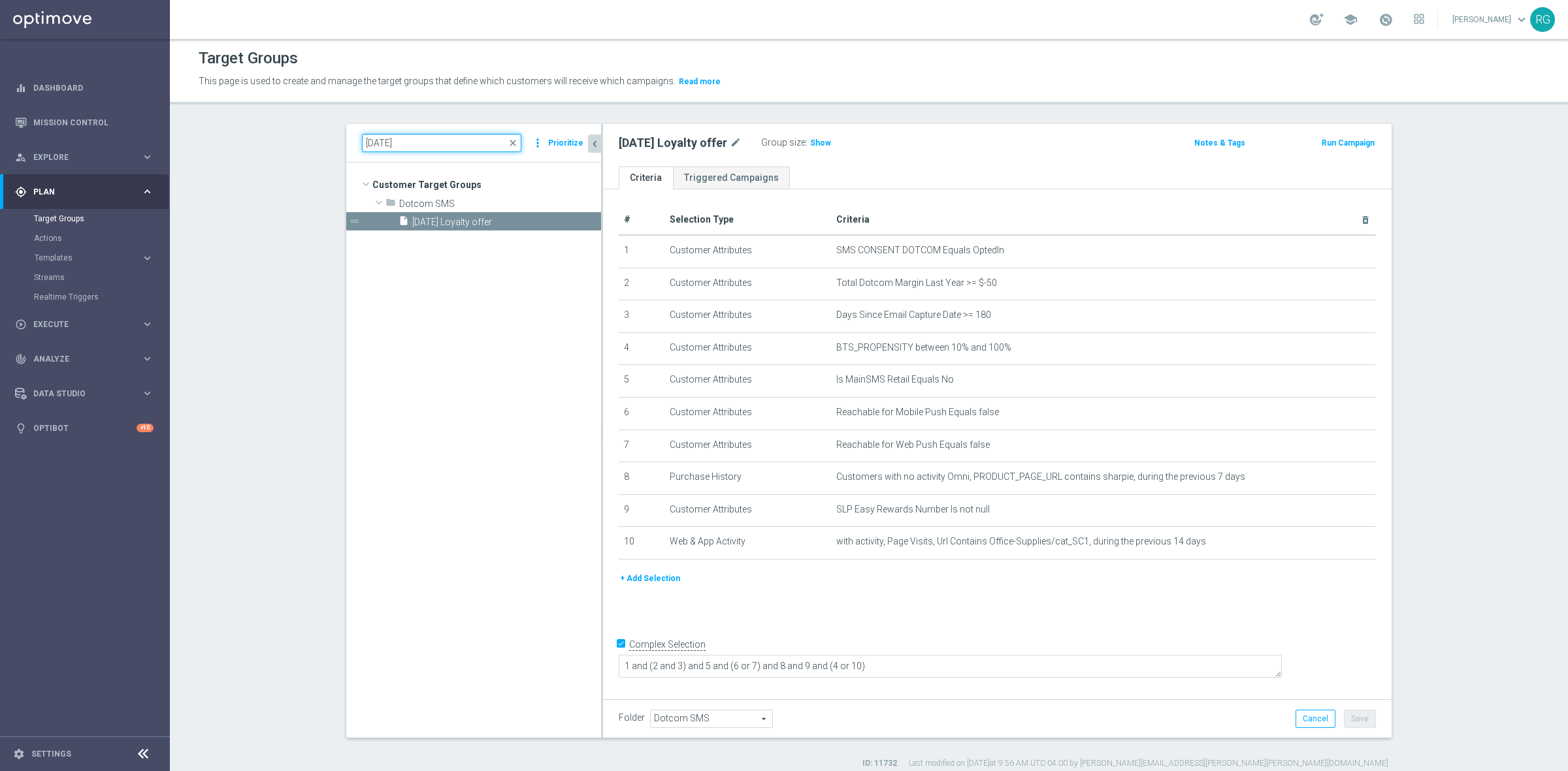
click at [376, 141] on input "[DATE]" at bounding box center [442, 142] width 159 height 18
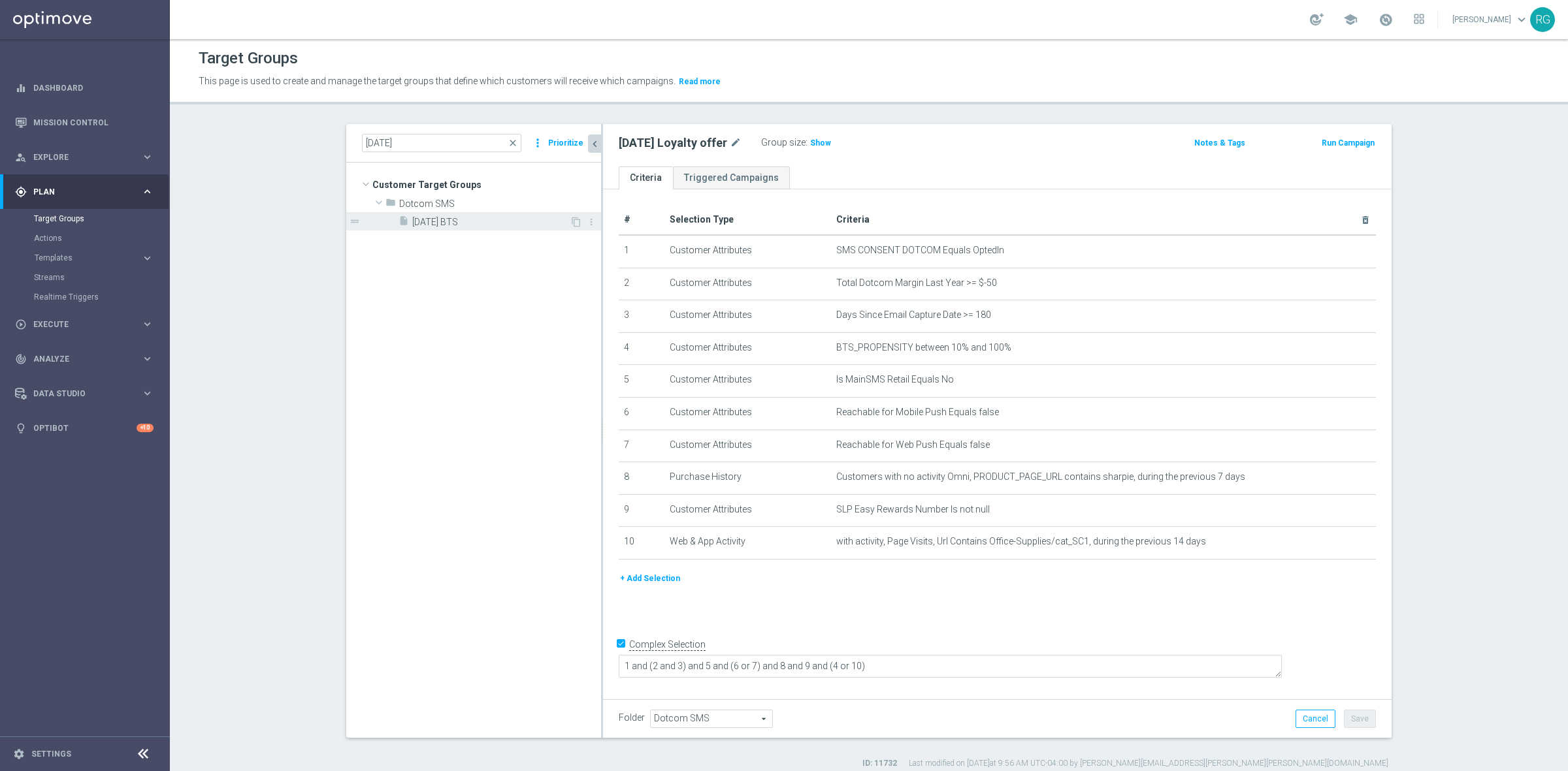
click at [412, 220] on span "[DATE] BTS" at bounding box center [491, 222] width 157 height 11
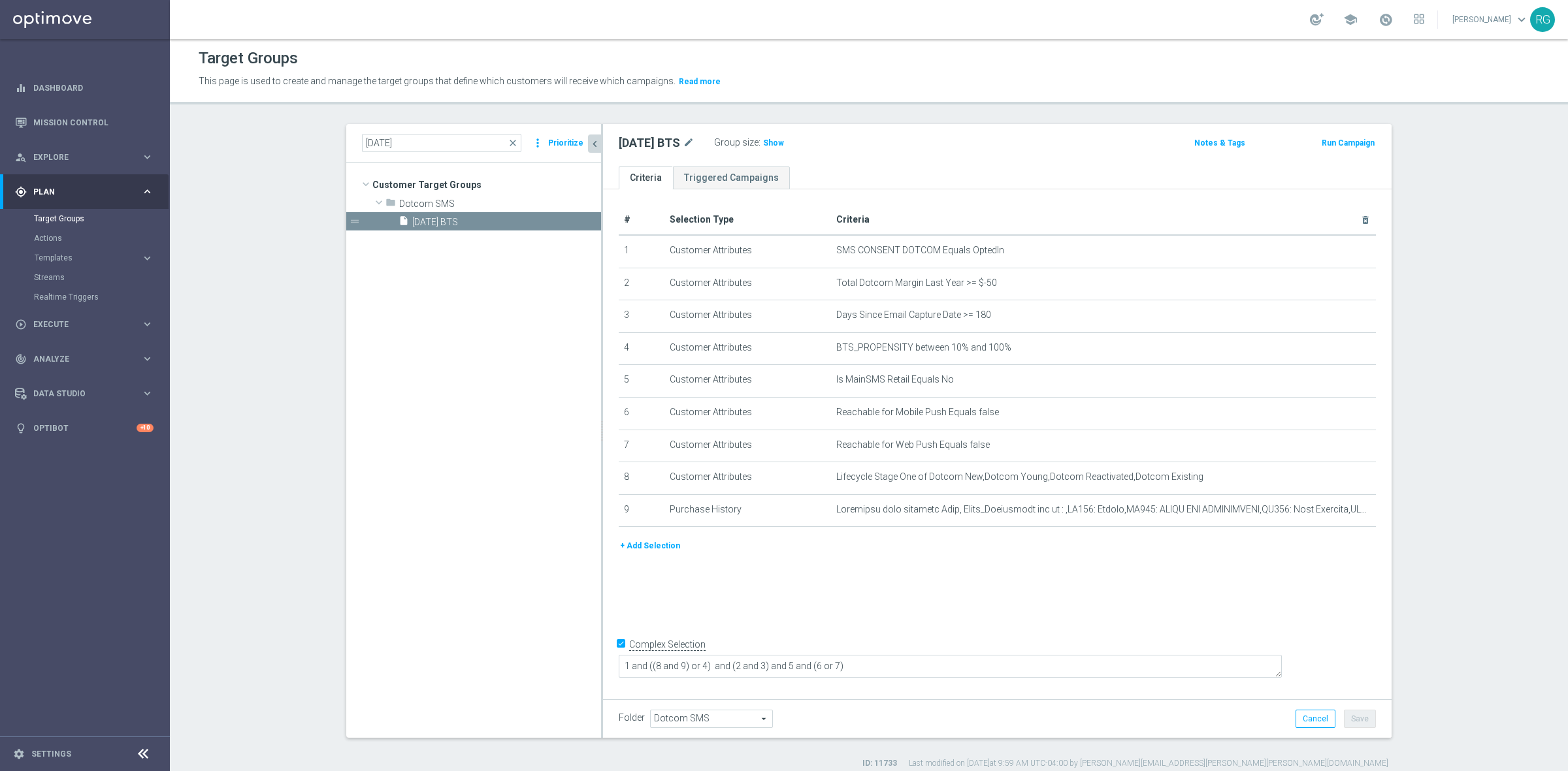
click at [562, 140] on button "Prioritize" at bounding box center [566, 143] width 39 height 17
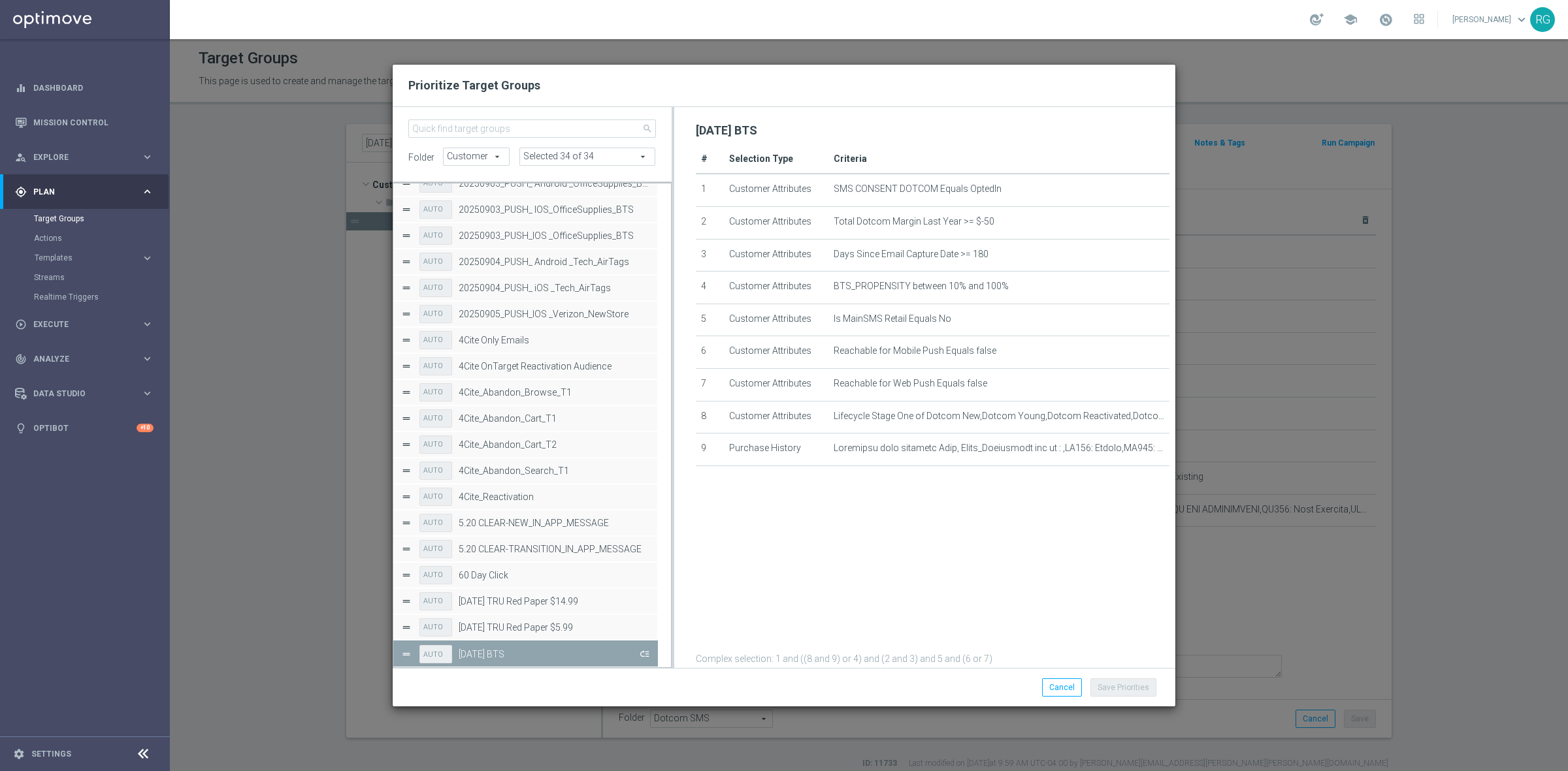
click at [645, 651] on button "Press SPACE to deselect this row." at bounding box center [643, 654] width 13 height 19
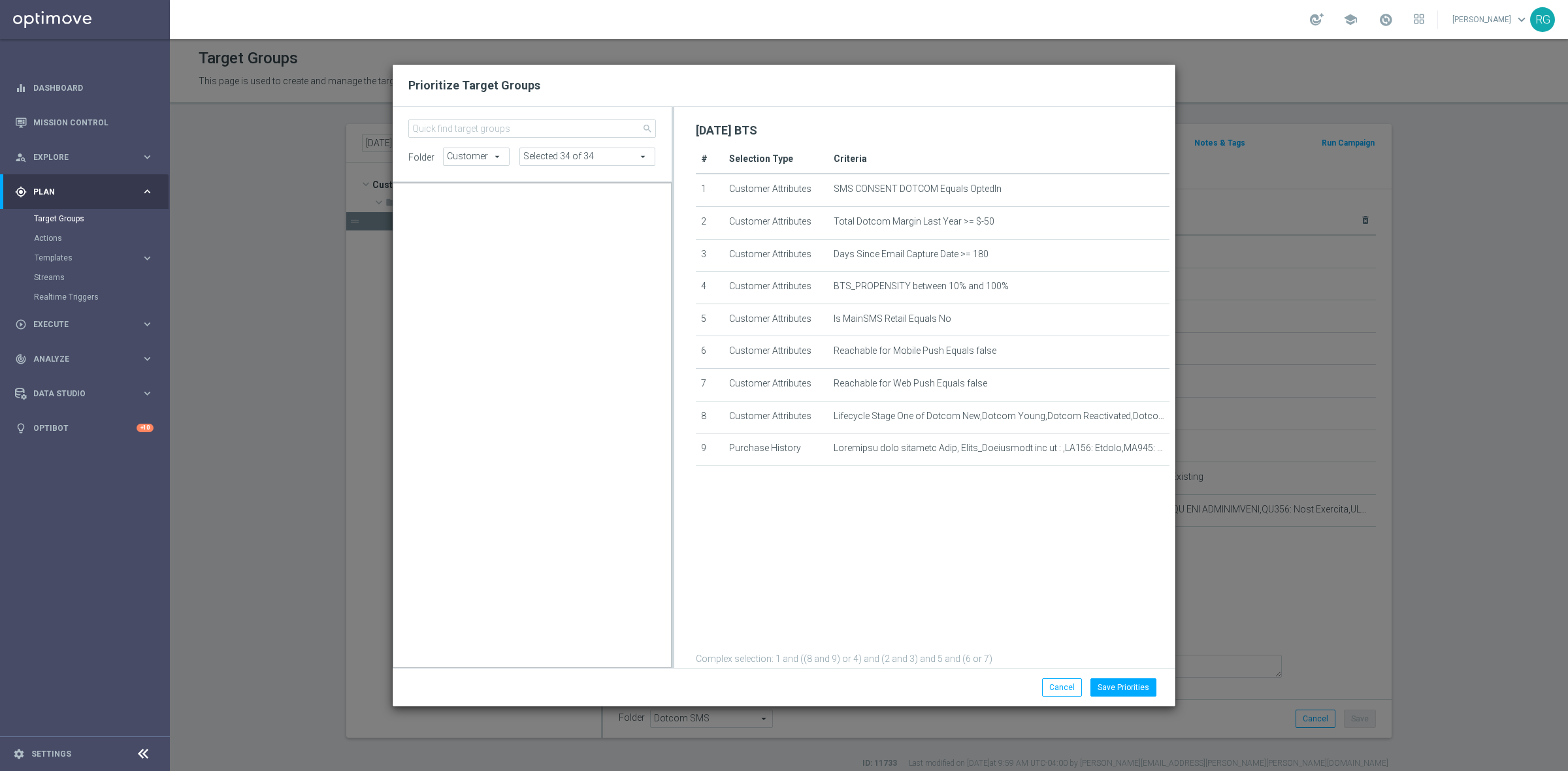
scroll to position [13017, 0]
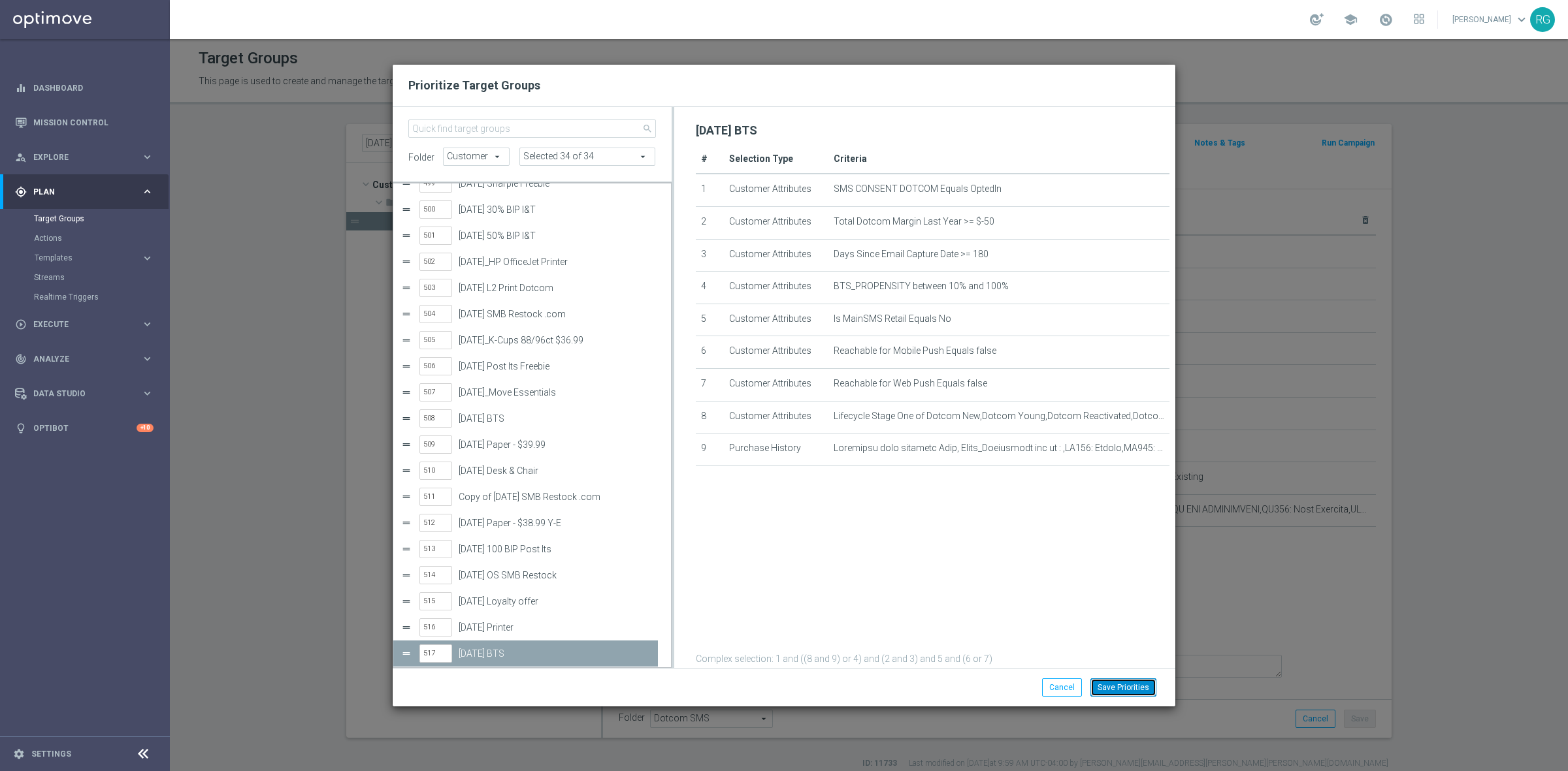
click at [1121, 692] on button "Save Priorities" at bounding box center [1123, 687] width 66 height 18
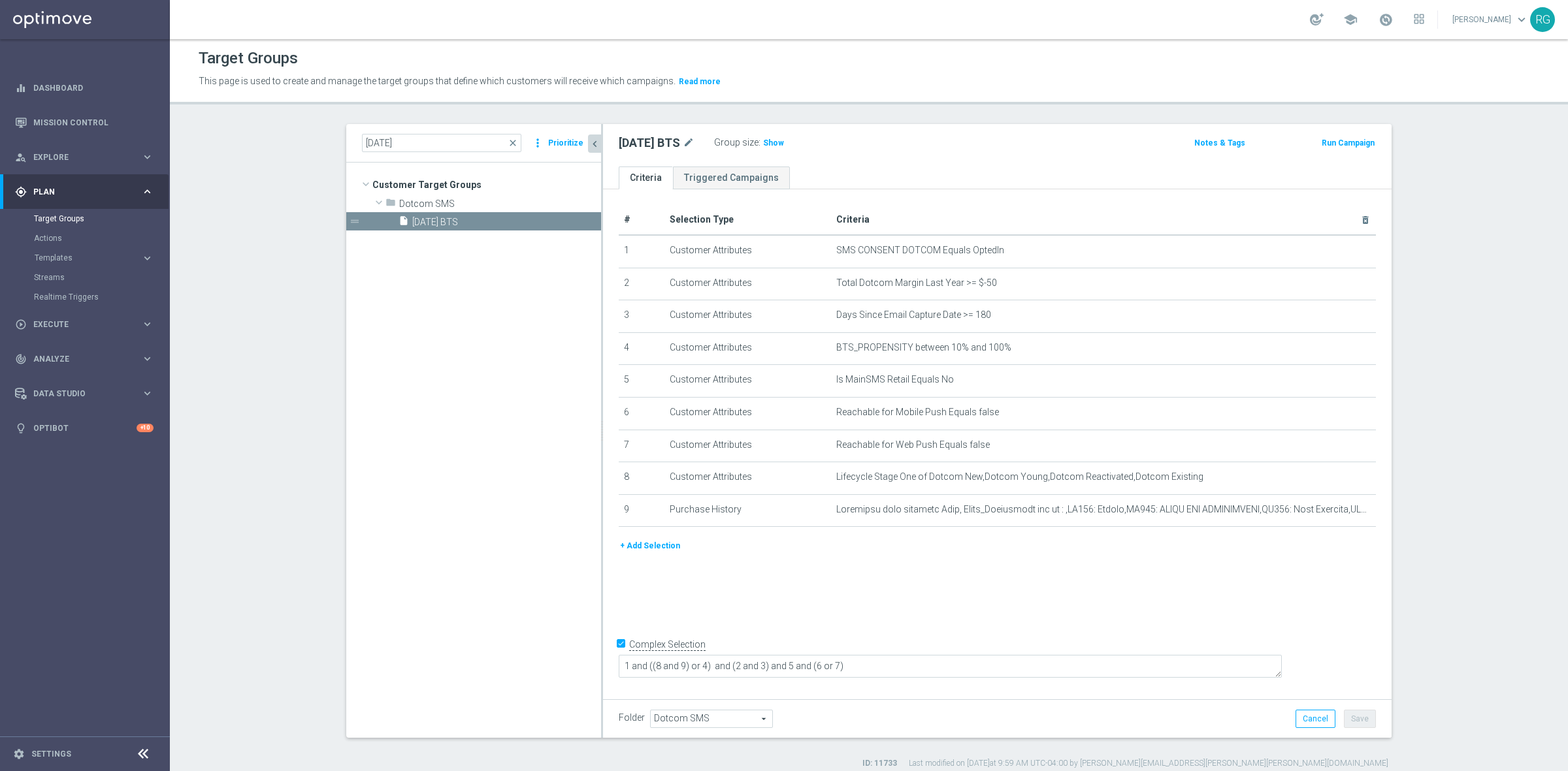
click at [557, 142] on button "Prioritize" at bounding box center [566, 143] width 39 height 17
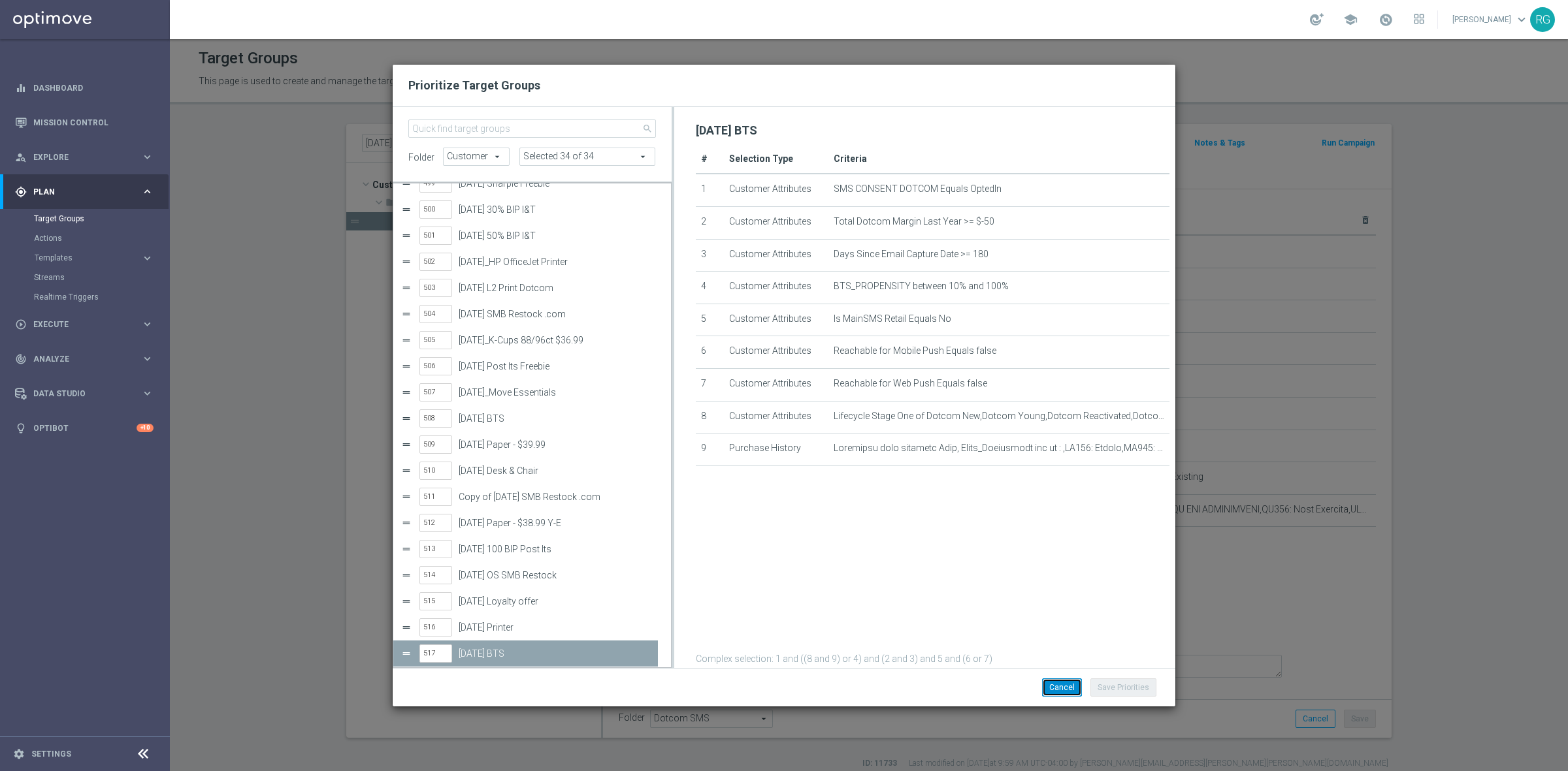
click at [1053, 688] on button "Cancel" at bounding box center [1062, 687] width 40 height 18
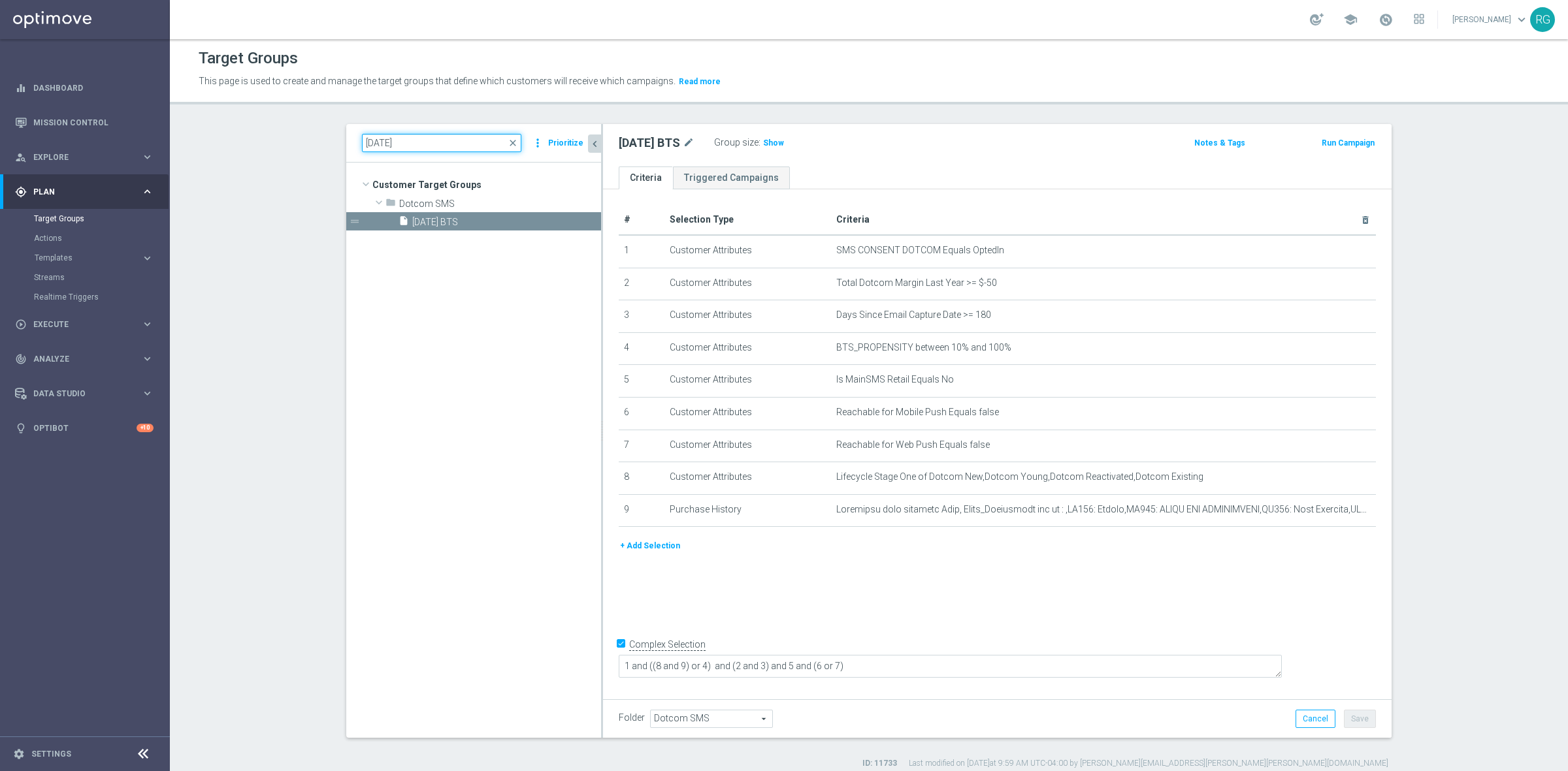
click at [375, 144] on input "[DATE]" at bounding box center [442, 142] width 159 height 18
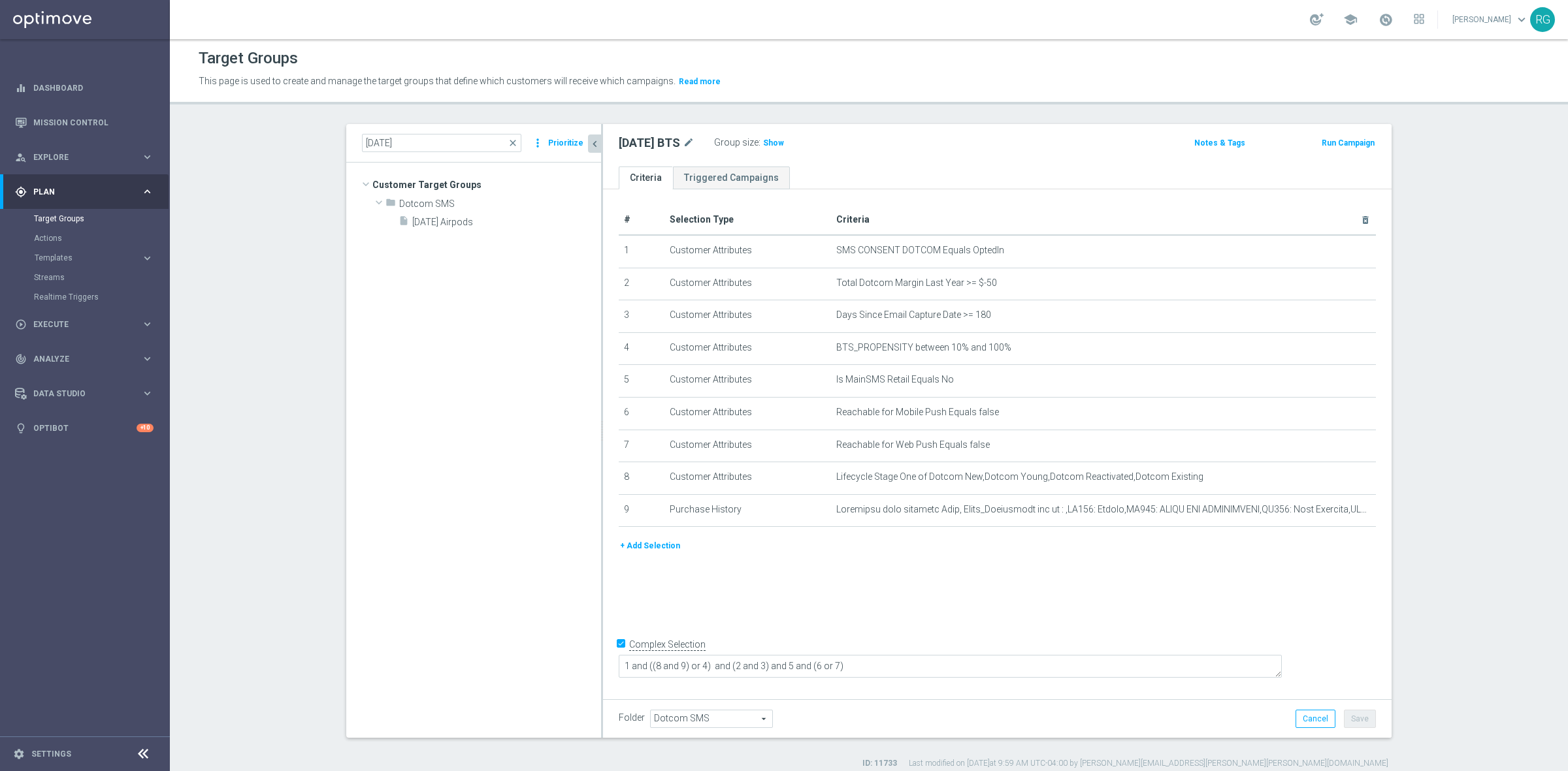
click at [455, 232] on tree-viewport "Customer Target Groups library_add create_new_folder folder" at bounding box center [474, 450] width 255 height 574
click at [455, 224] on span "[DATE] Airpods" at bounding box center [491, 222] width 157 height 11
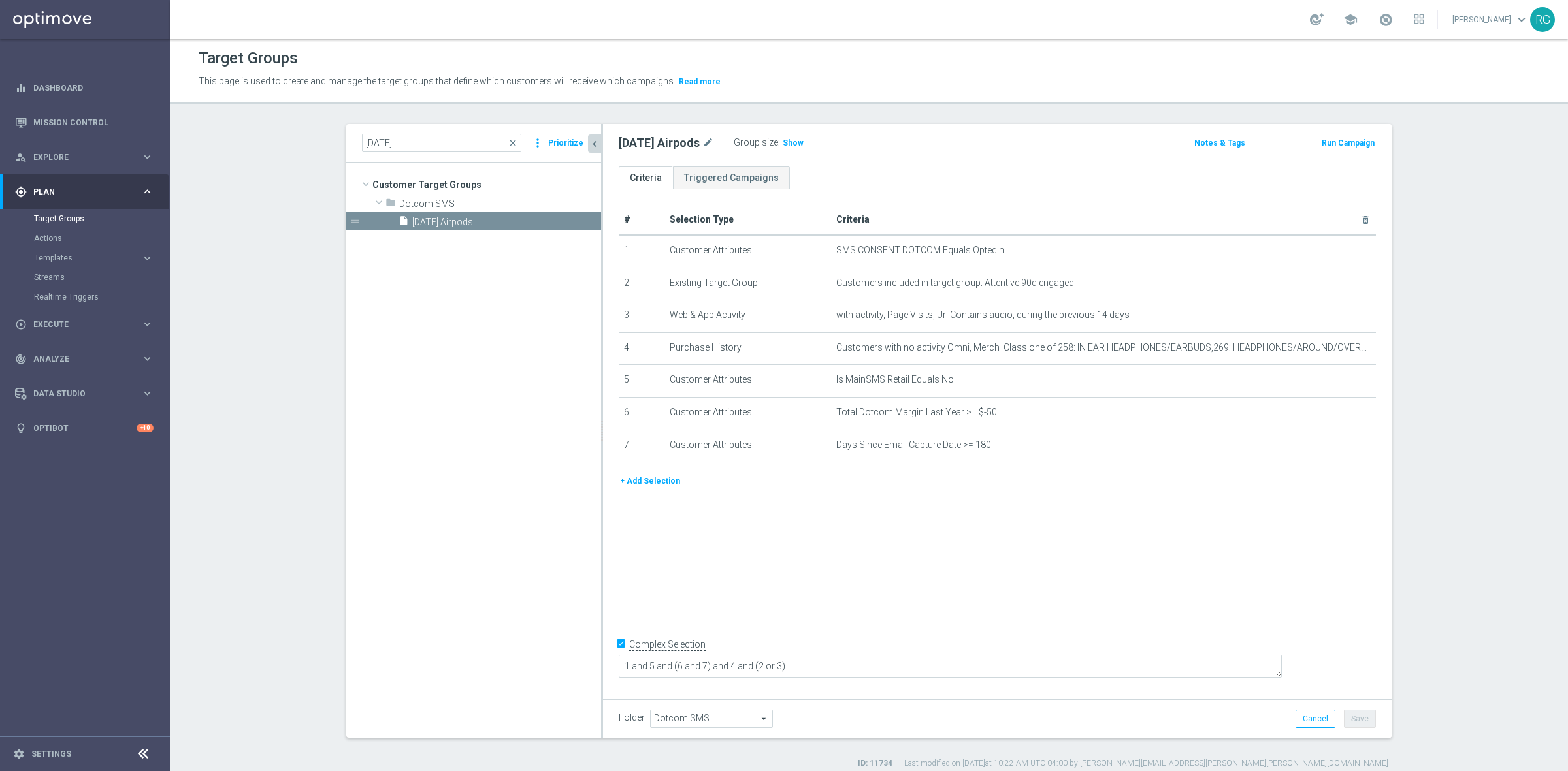
click at [546, 135] on button "Prioritize" at bounding box center [566, 143] width 39 height 17
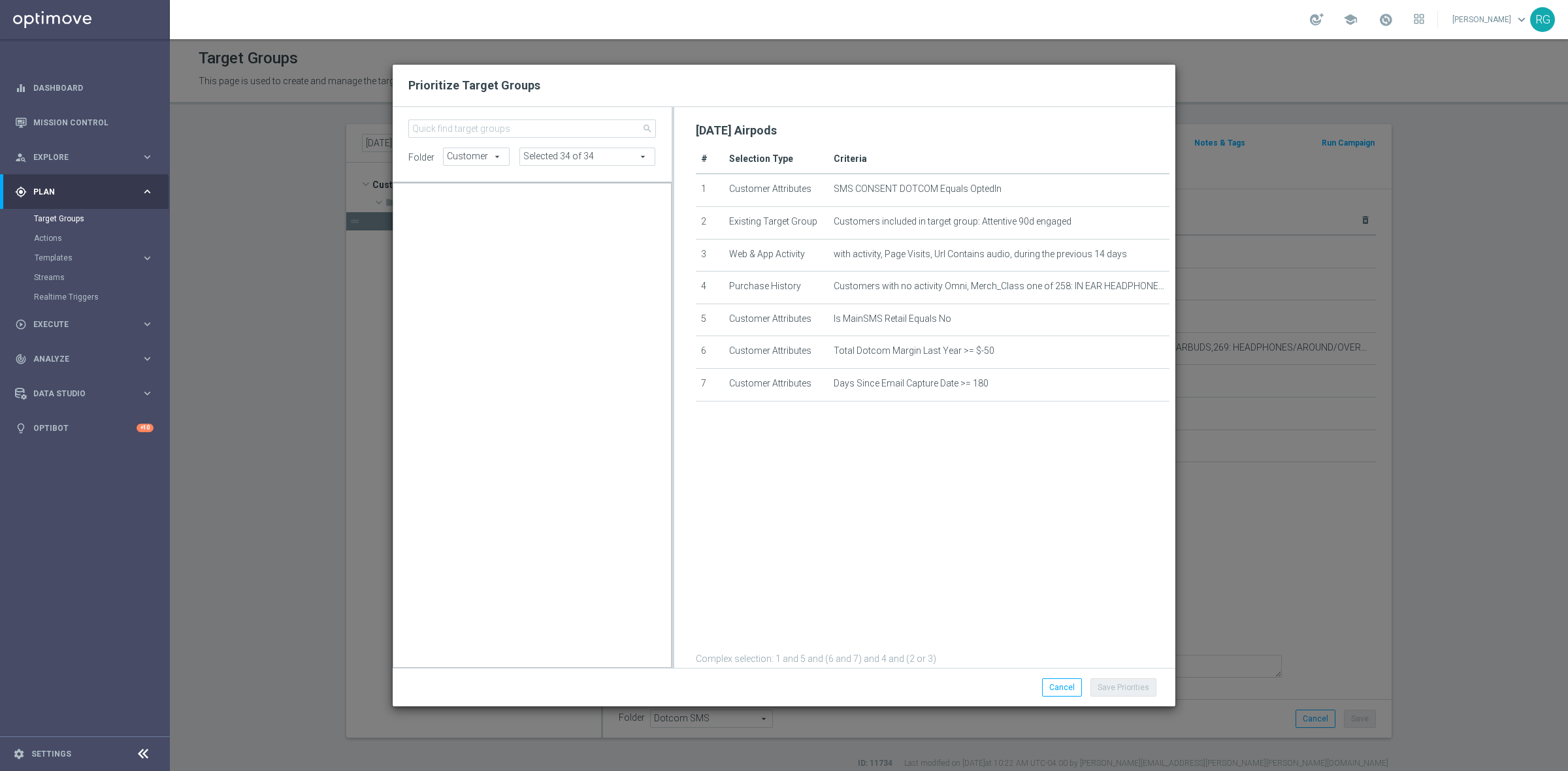
scroll to position [20512, 0]
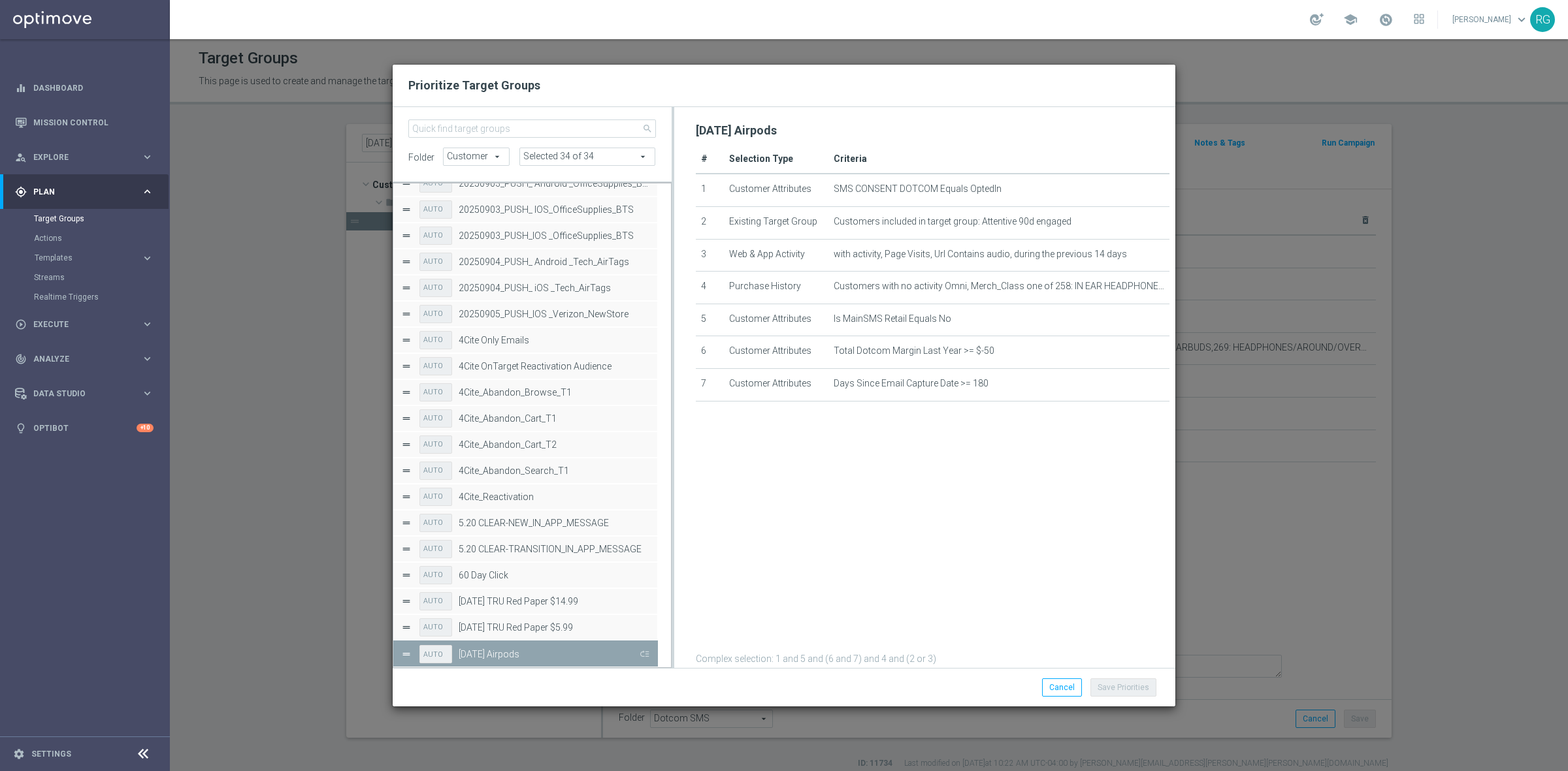
click at [647, 653] on button "Press SPACE to deselect this row." at bounding box center [643, 654] width 13 height 19
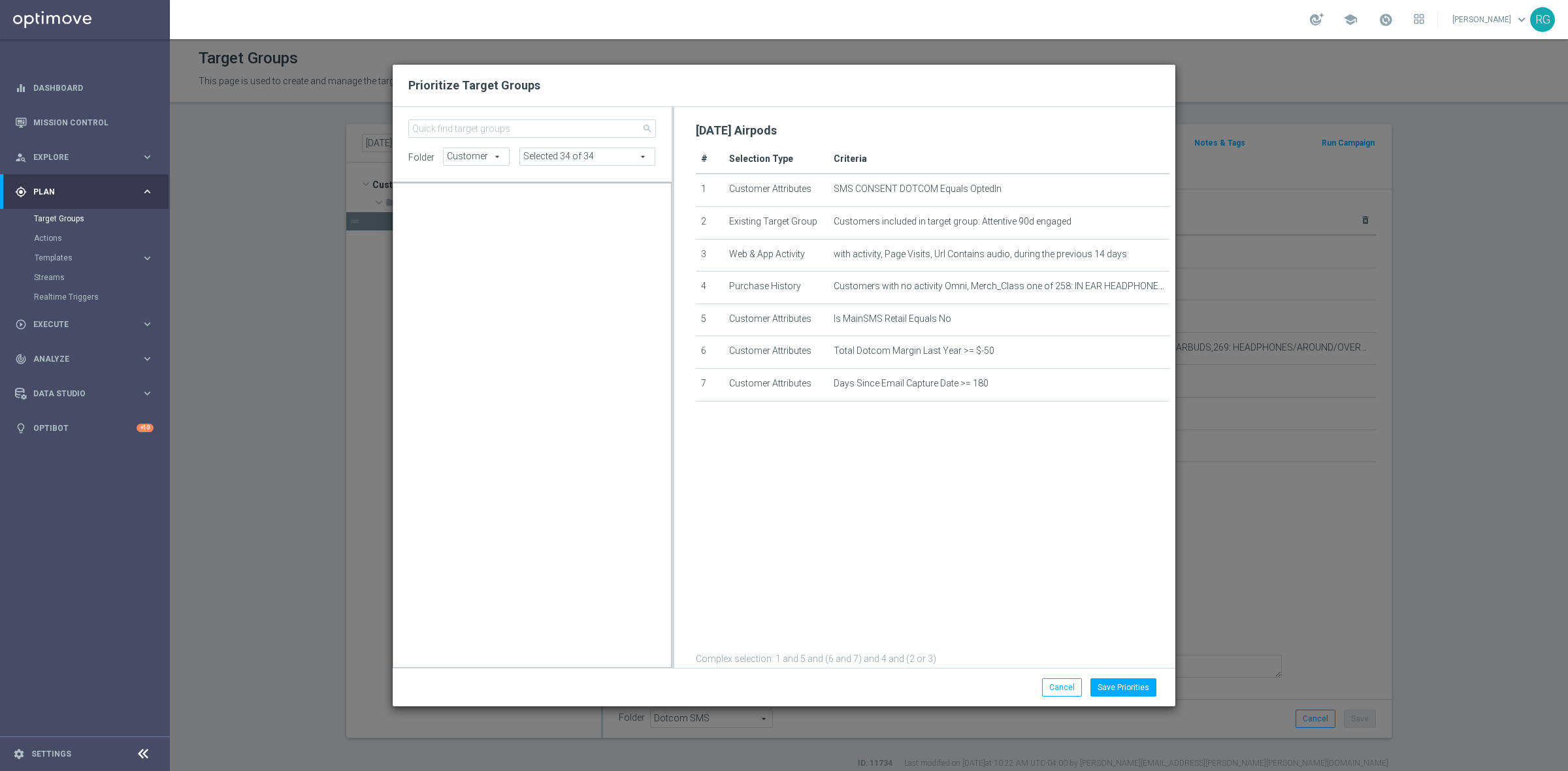
scroll to position [13043, 0]
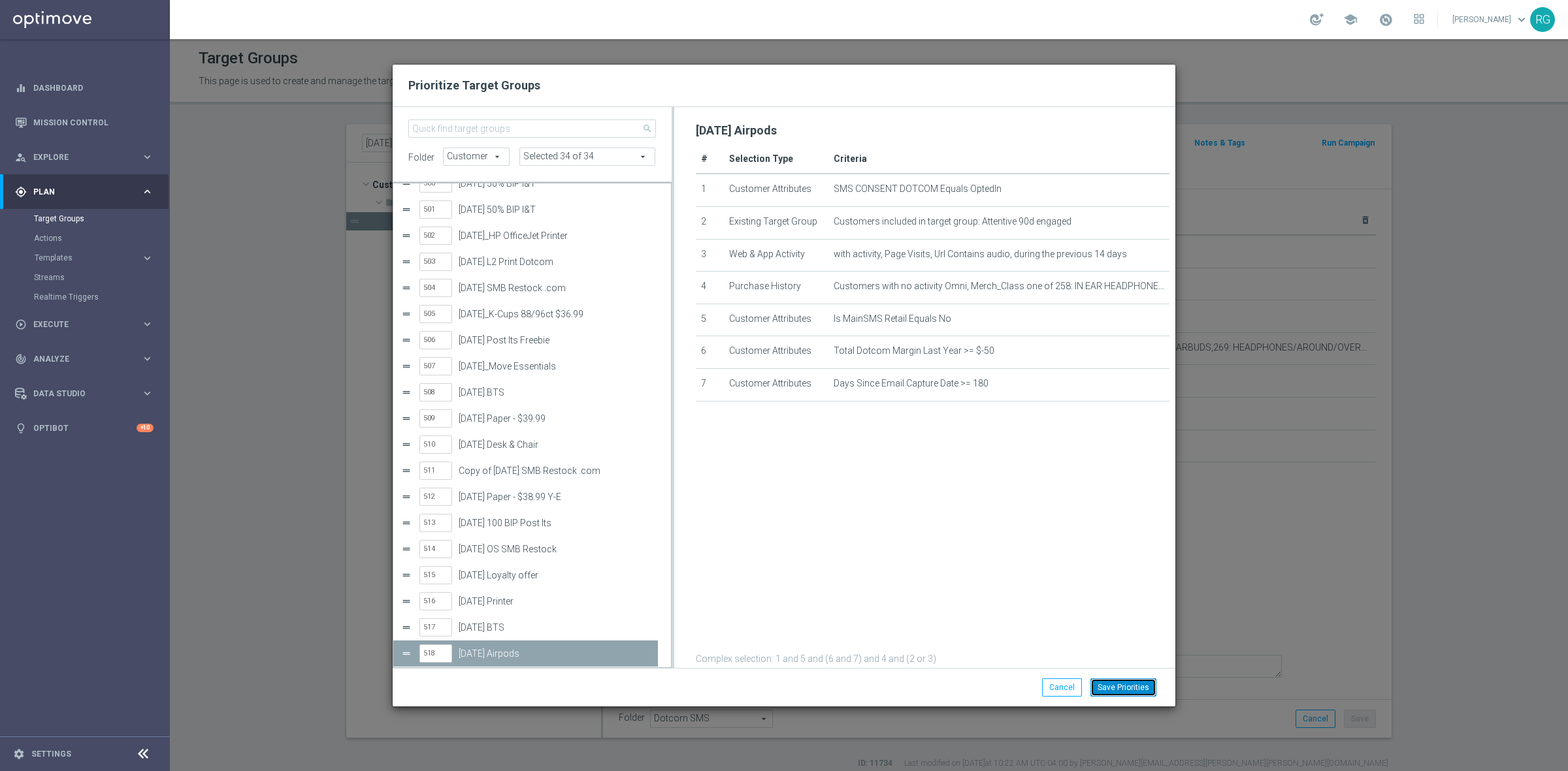
click at [1146, 680] on button "Save Priorities" at bounding box center [1123, 687] width 66 height 18
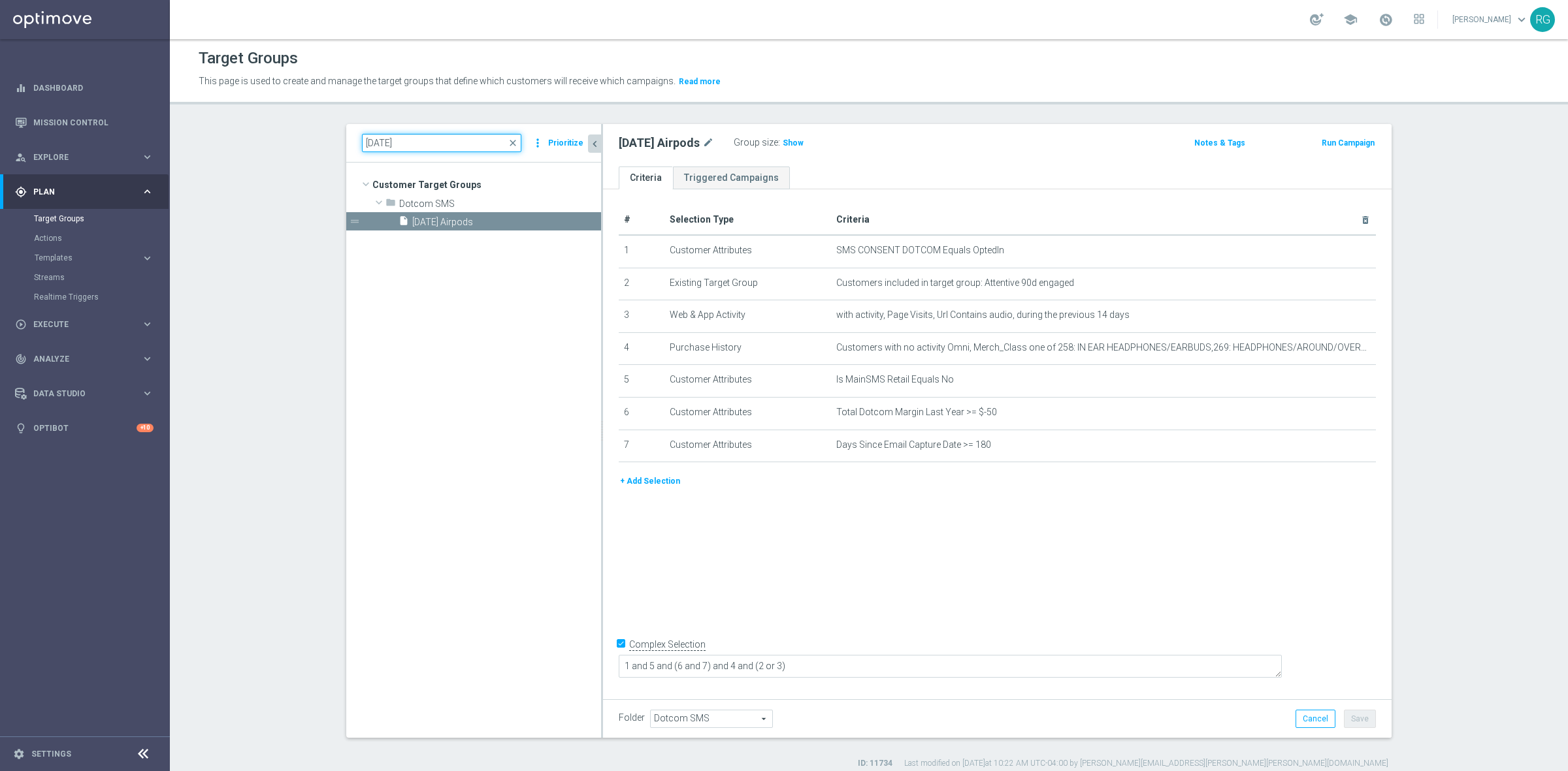
click at [374, 144] on input "[DATE]" at bounding box center [442, 142] width 159 height 18
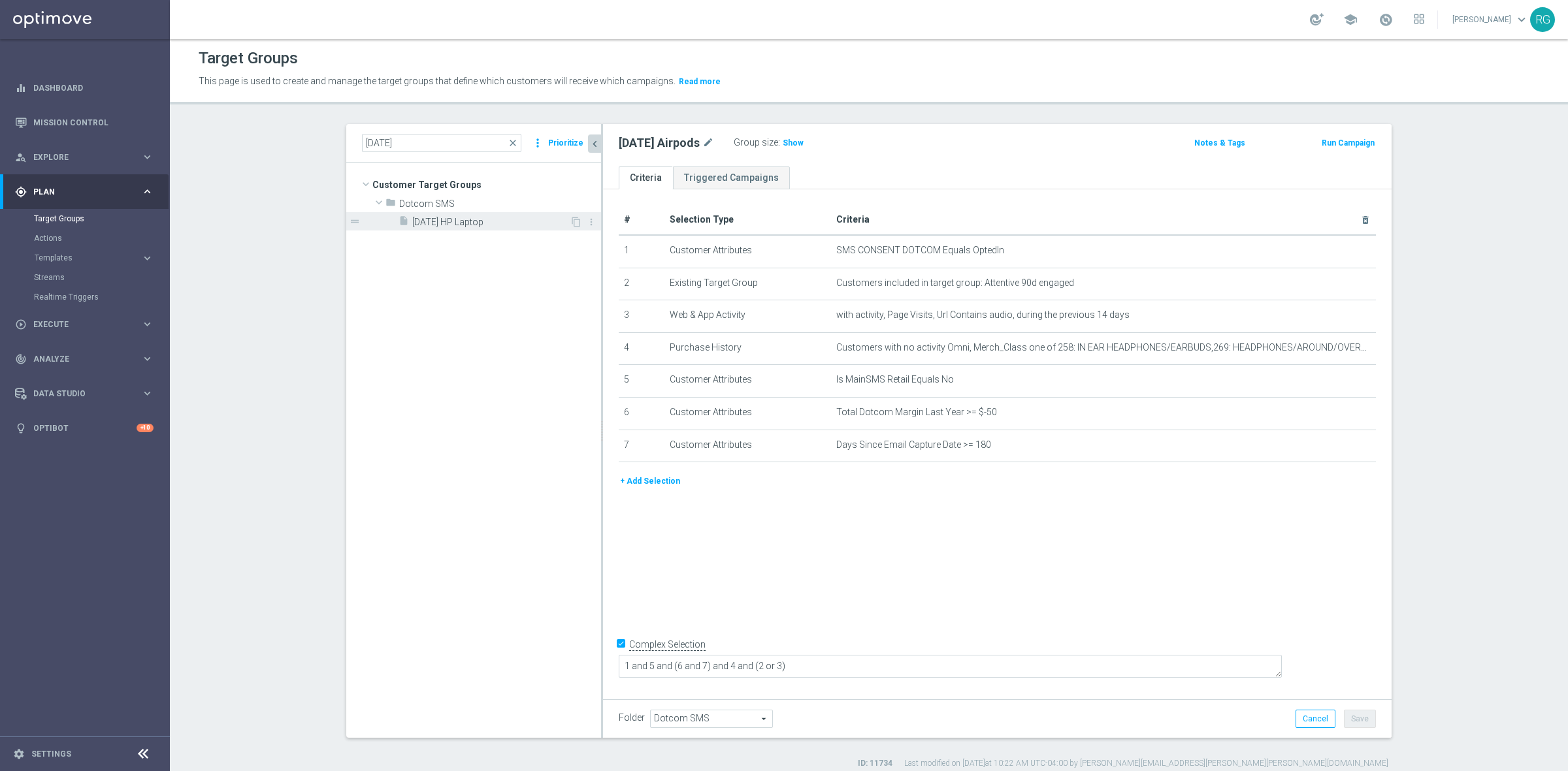
click at [442, 217] on span "[DATE] HP Laptop" at bounding box center [491, 222] width 157 height 11
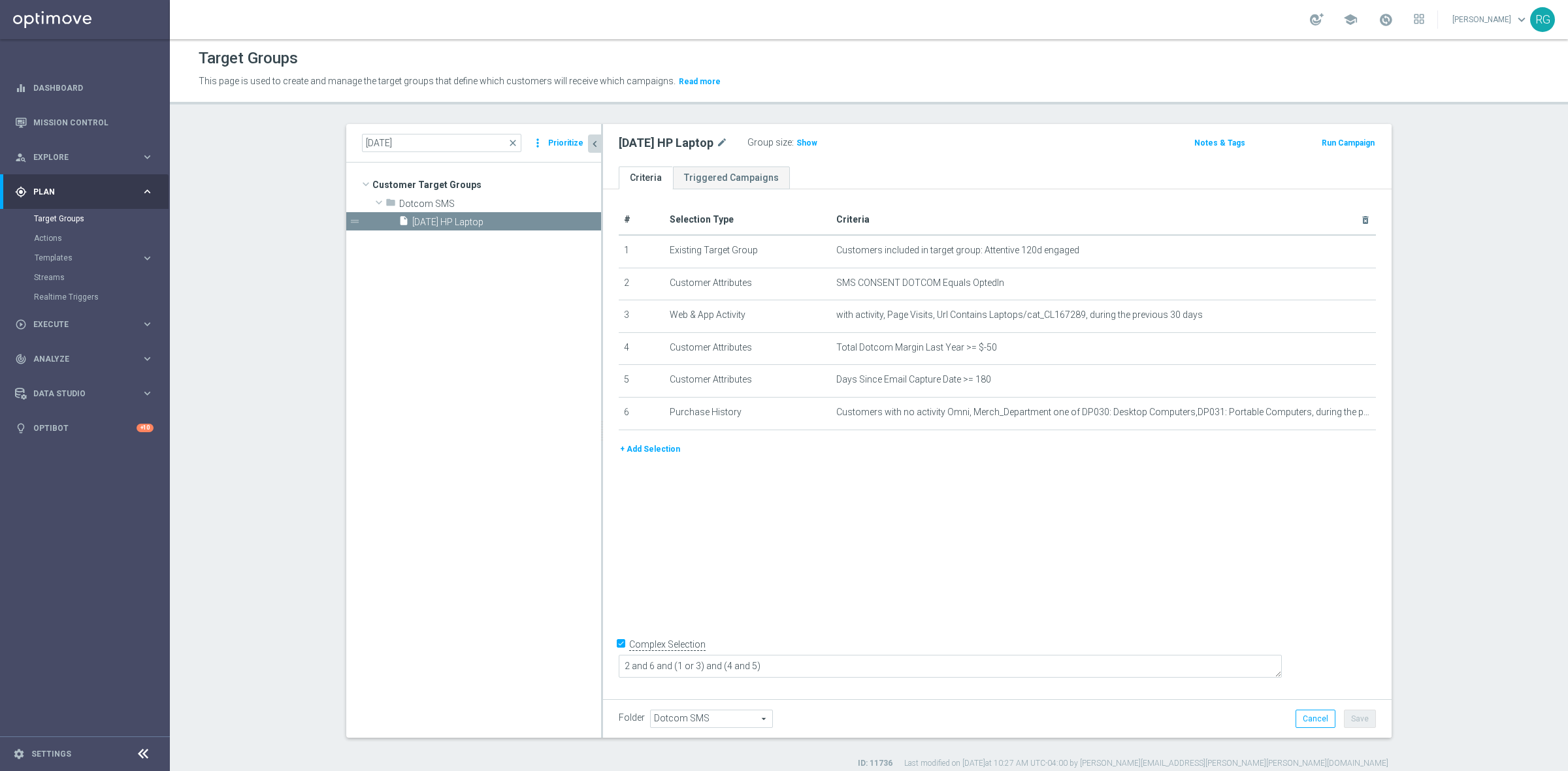
click at [549, 140] on button "Prioritize" at bounding box center [566, 143] width 39 height 17
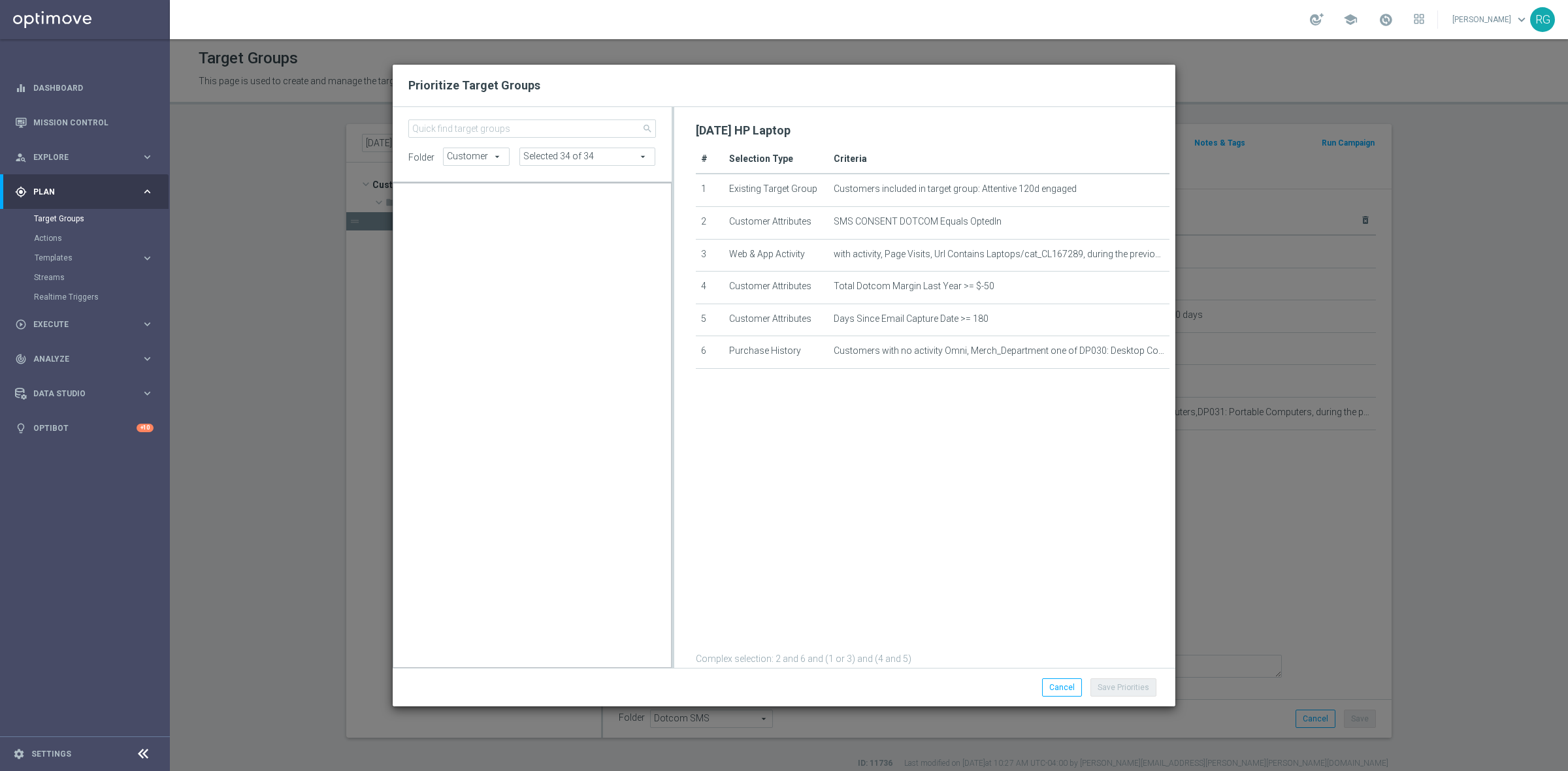
scroll to position [20538, 0]
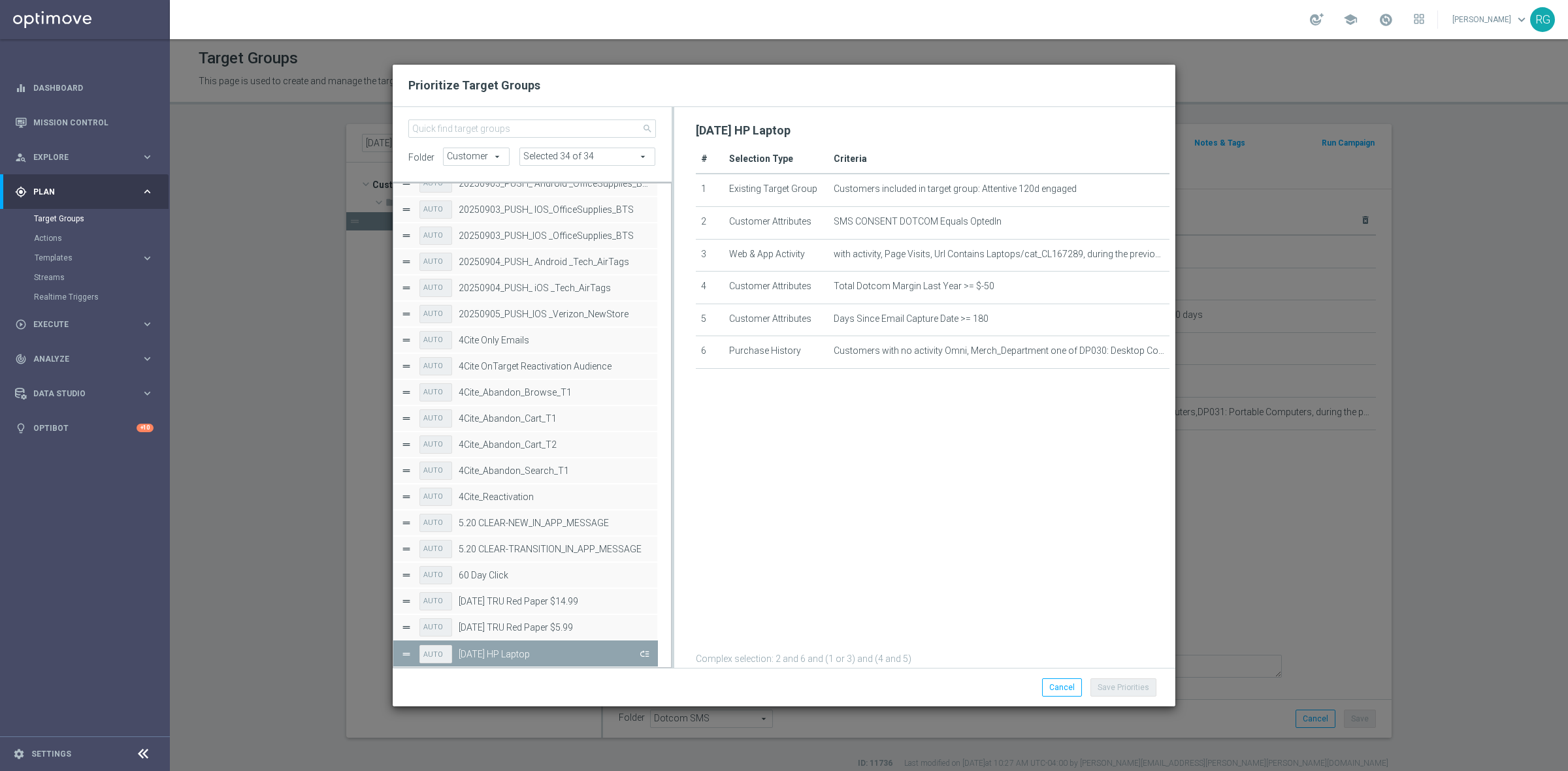
click at [645, 654] on button "Press SPACE to deselect this row." at bounding box center [643, 654] width 13 height 19
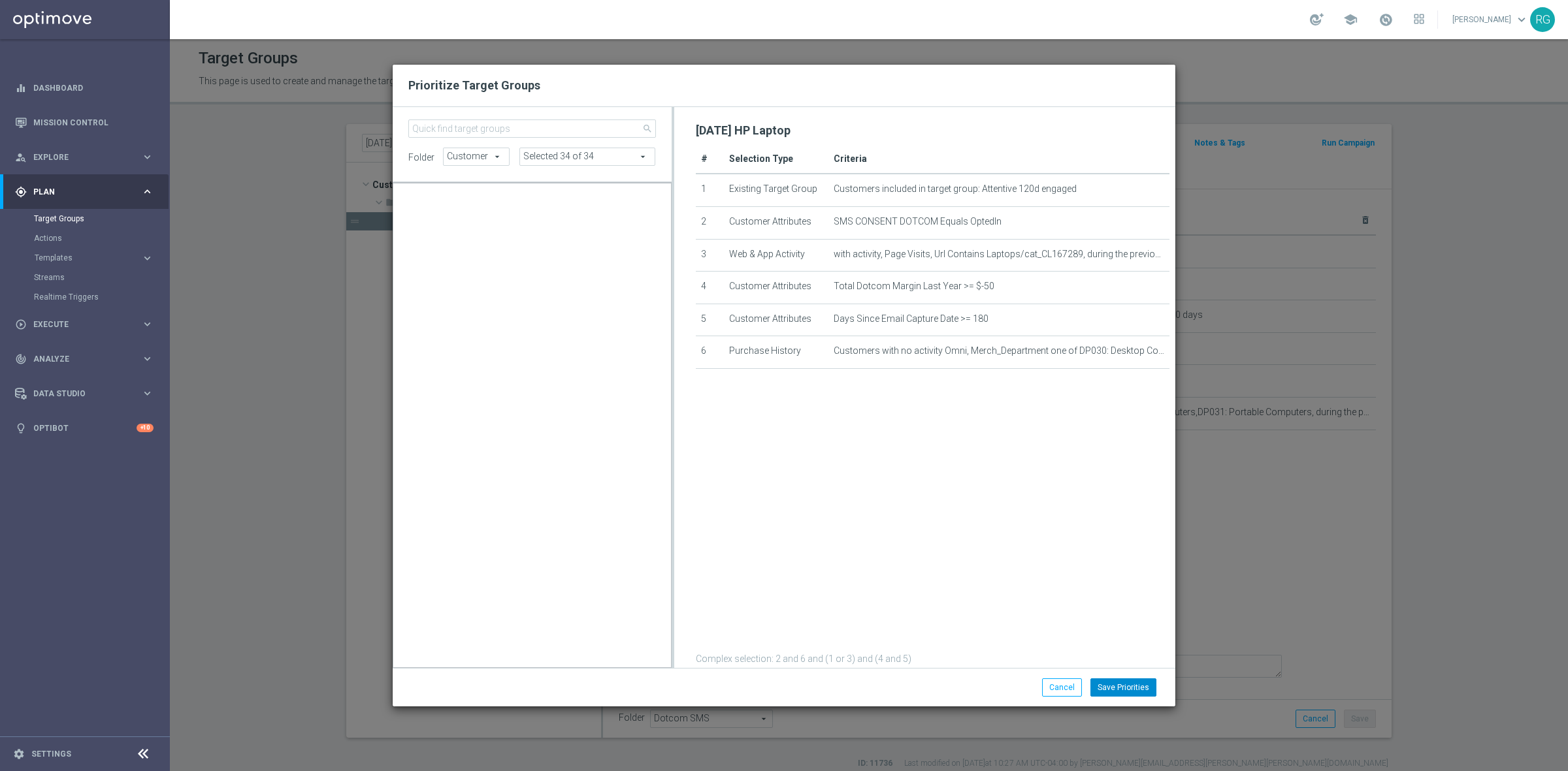
scroll to position [13070, 0]
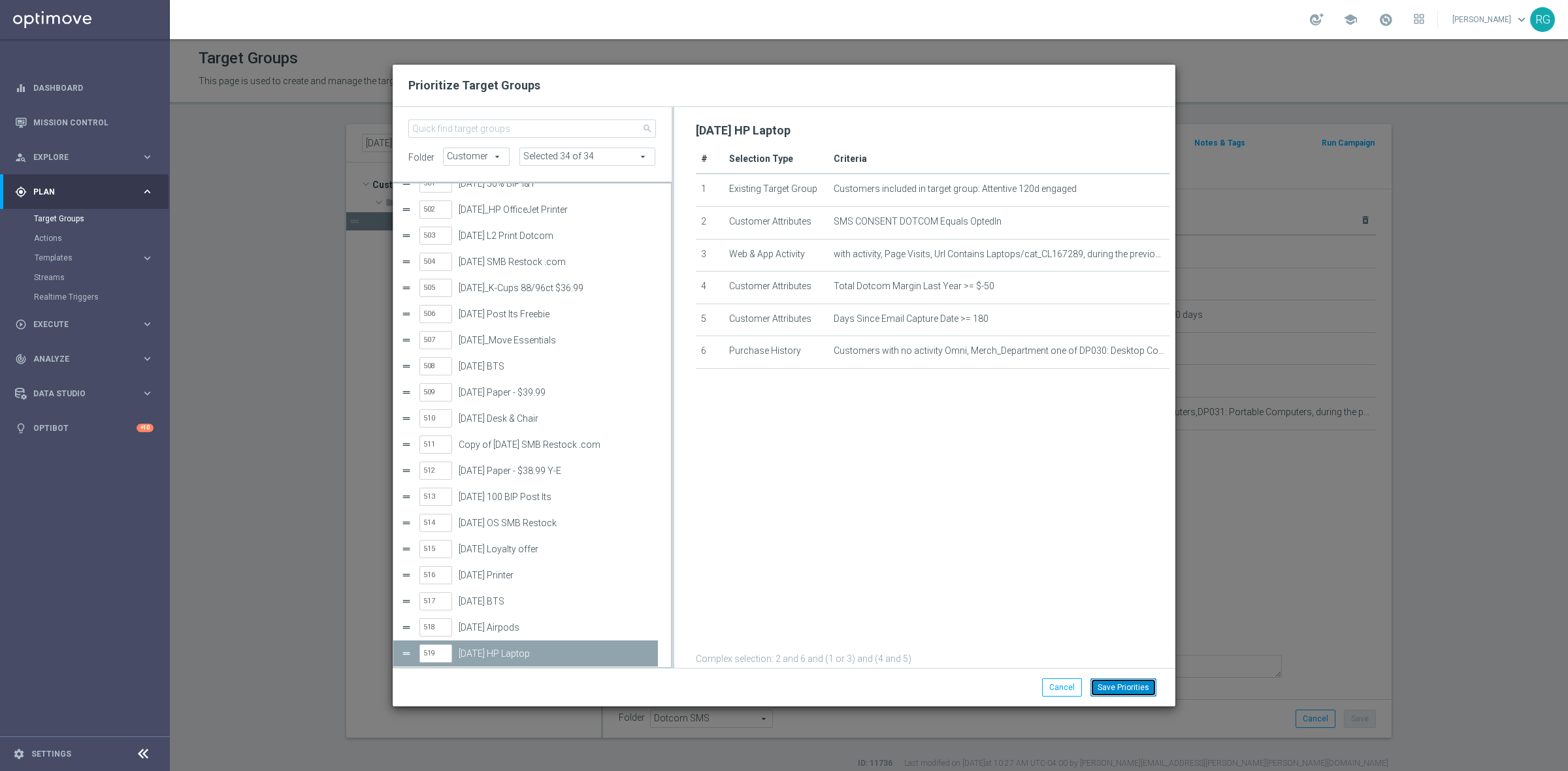
click at [1140, 680] on button "Save Priorities" at bounding box center [1123, 687] width 66 height 18
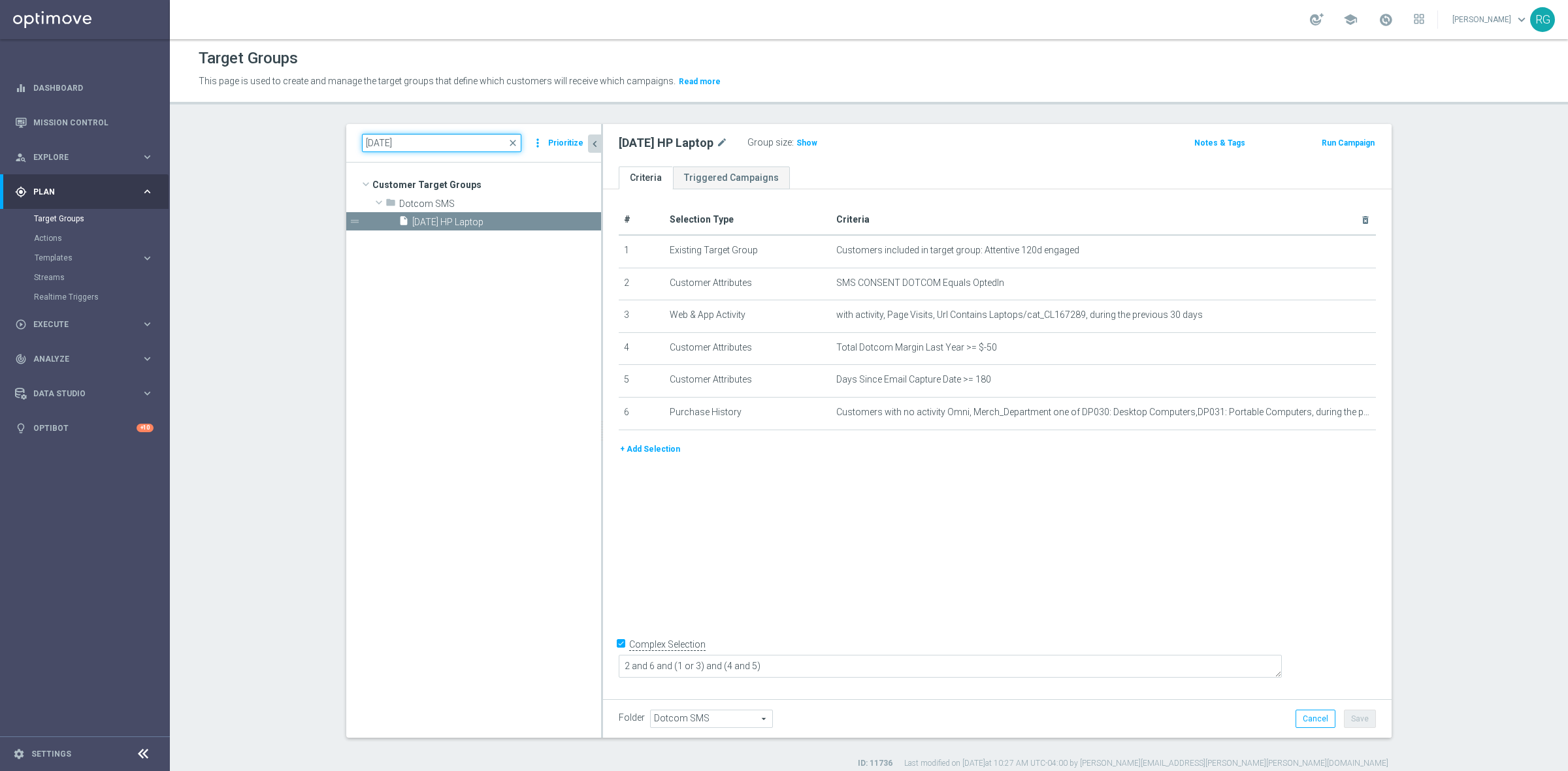
click at [376, 145] on input "[DATE]" at bounding box center [442, 142] width 159 height 18
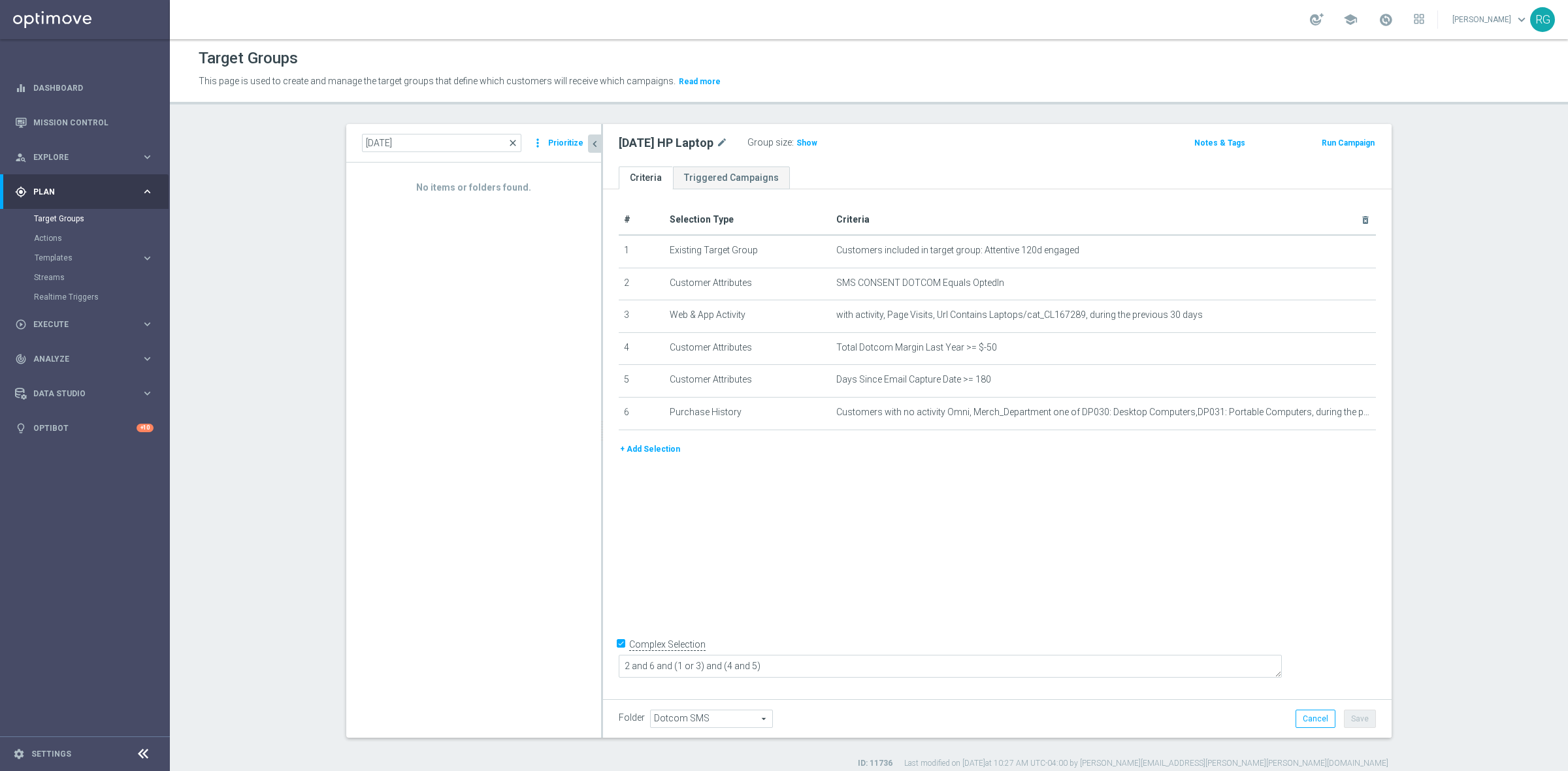
click at [510, 141] on span "close" at bounding box center [512, 142] width 10 height 10
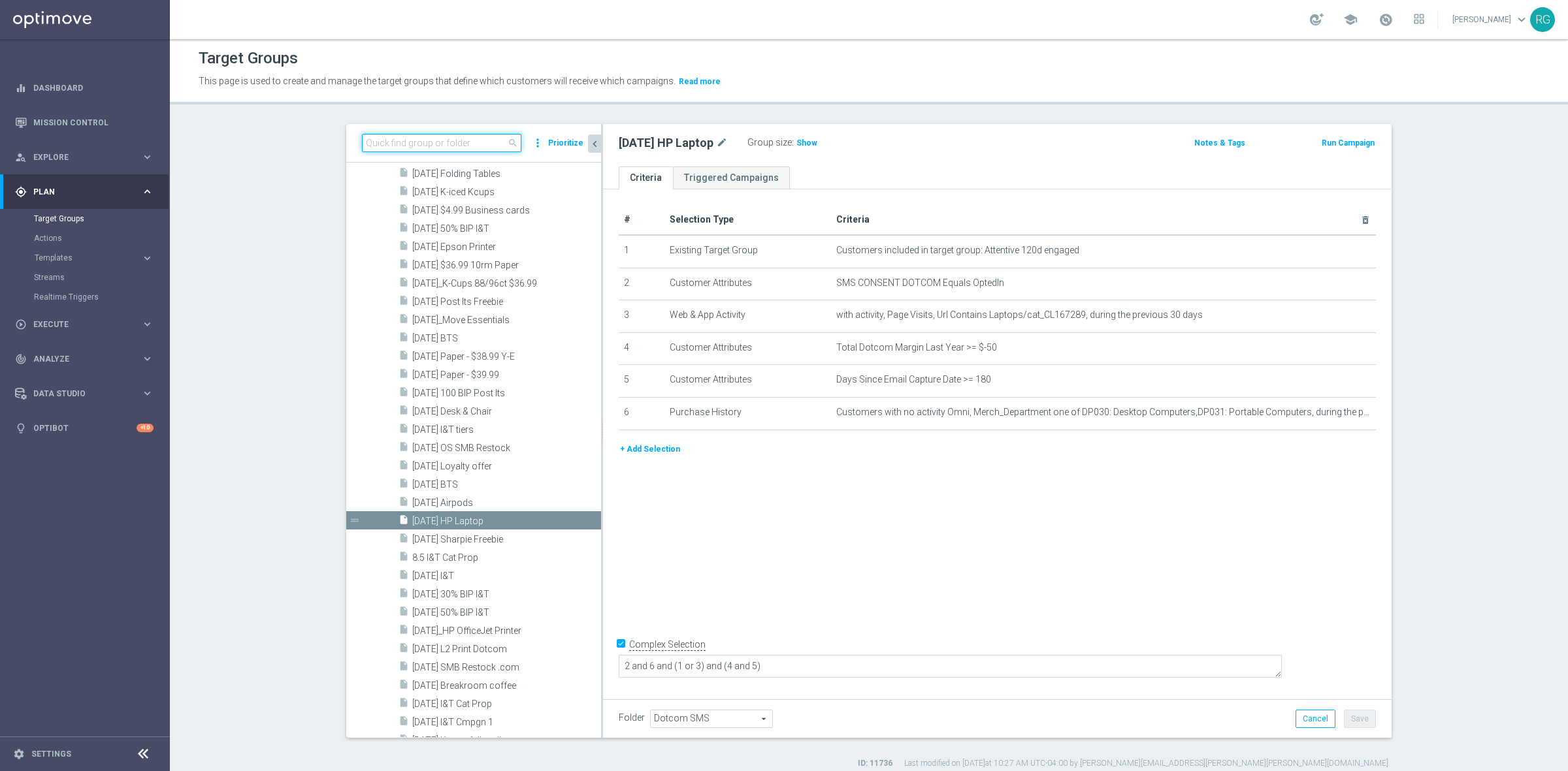
click at [412, 140] on input at bounding box center [442, 142] width 159 height 18
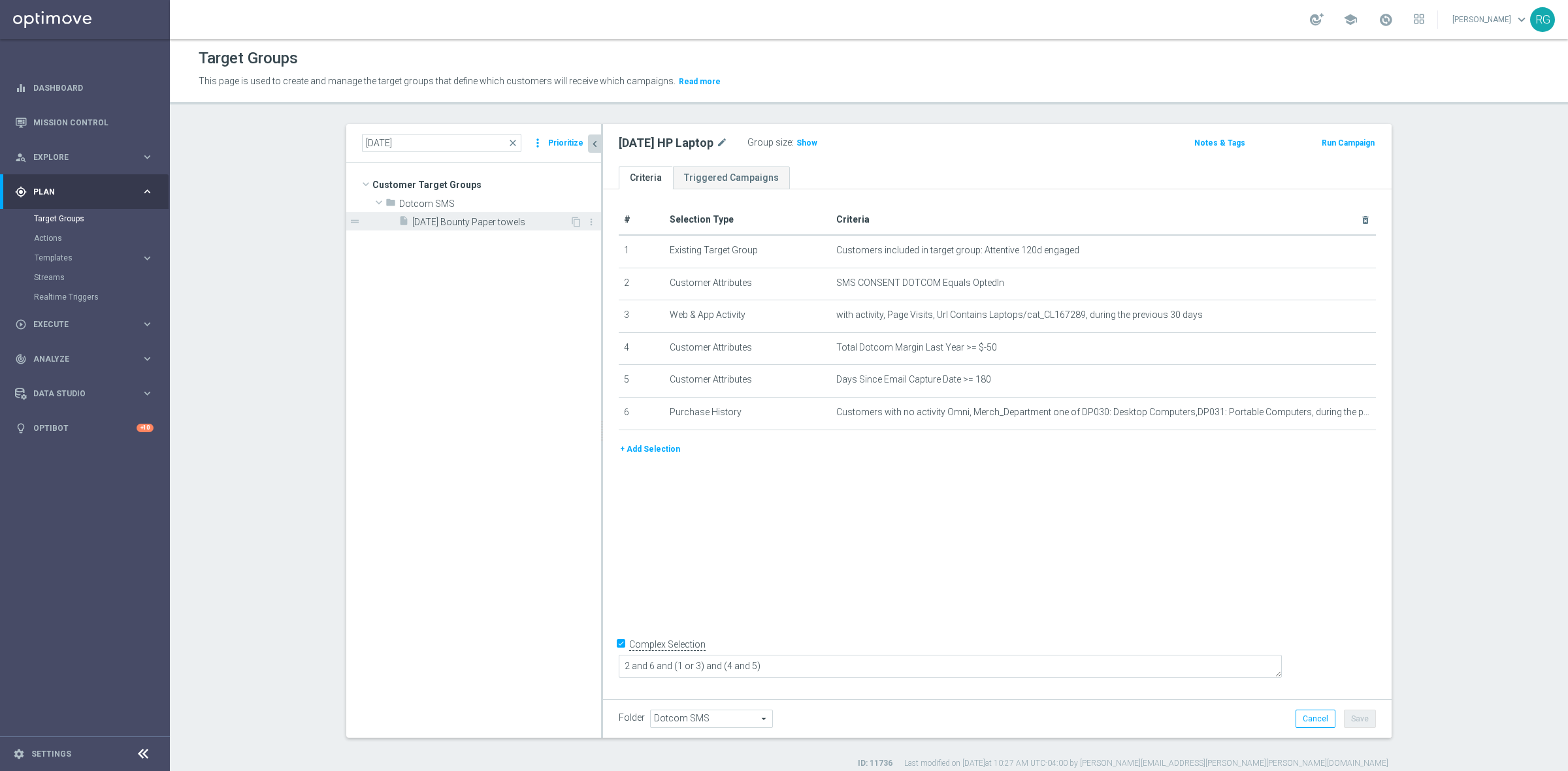
click at [430, 219] on span "[DATE] Bounty Paper towels" at bounding box center [491, 222] width 157 height 11
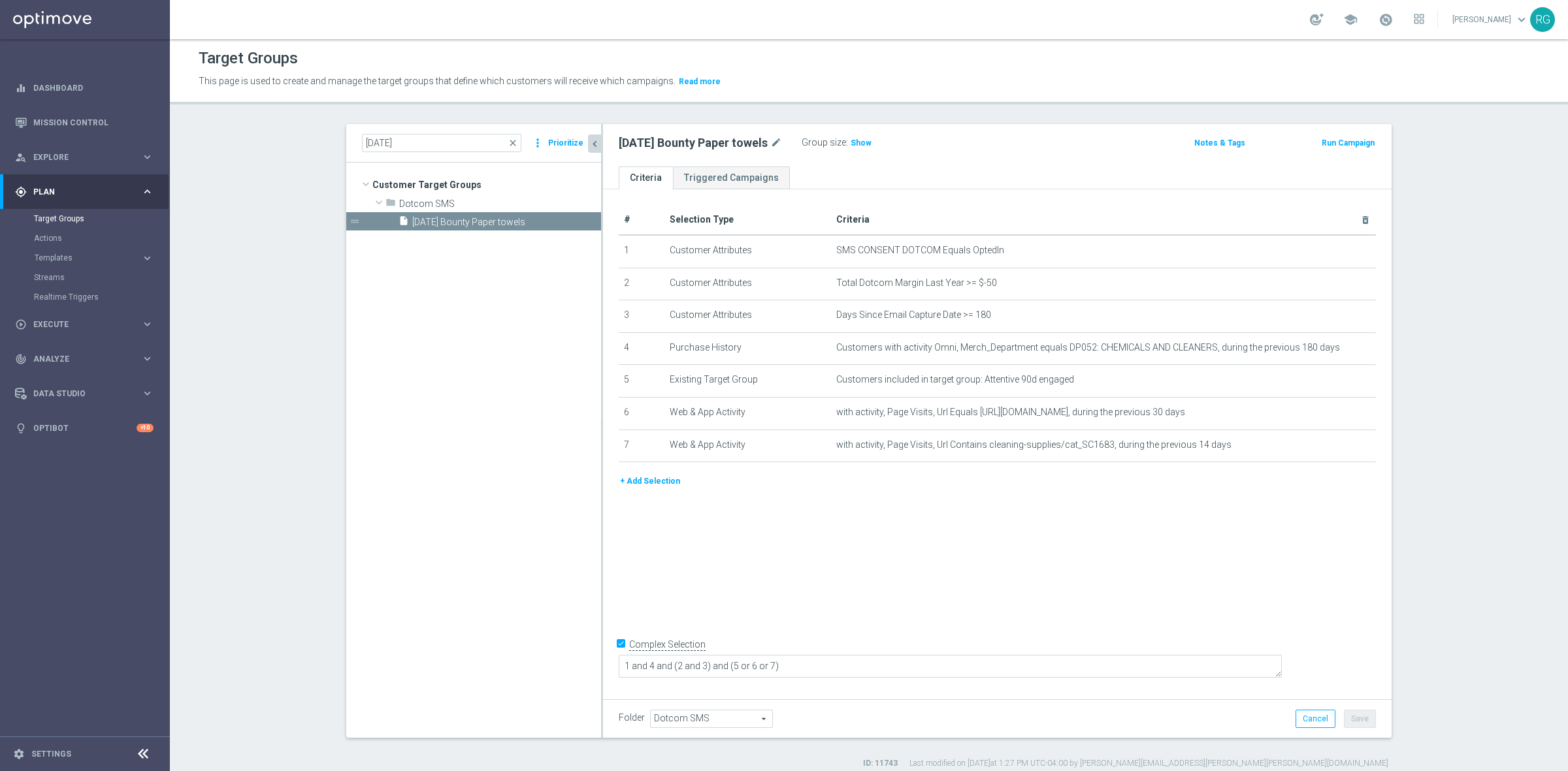
click at [555, 138] on button "Prioritize" at bounding box center [566, 143] width 39 height 17
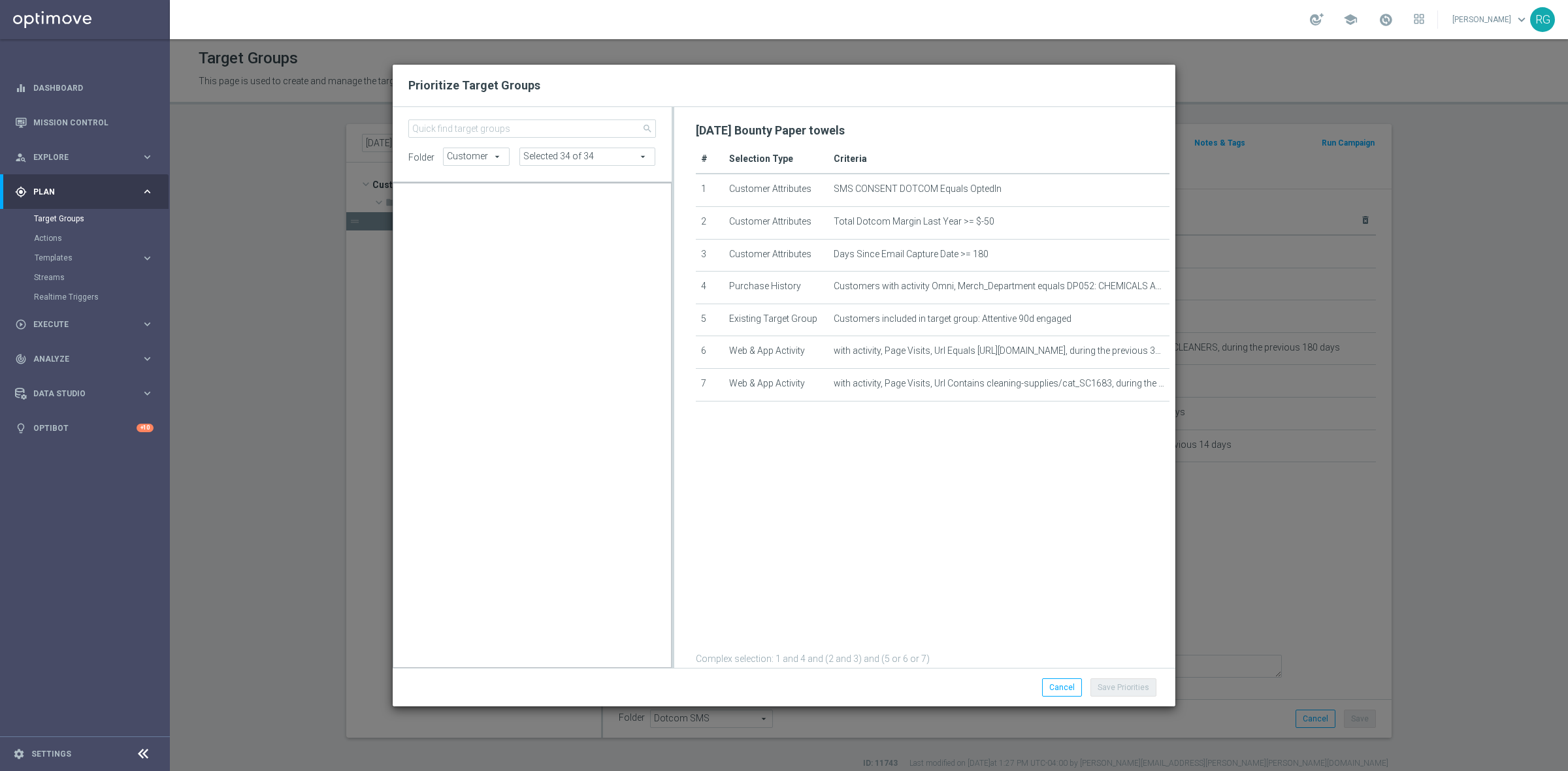
scroll to position [20616, 0]
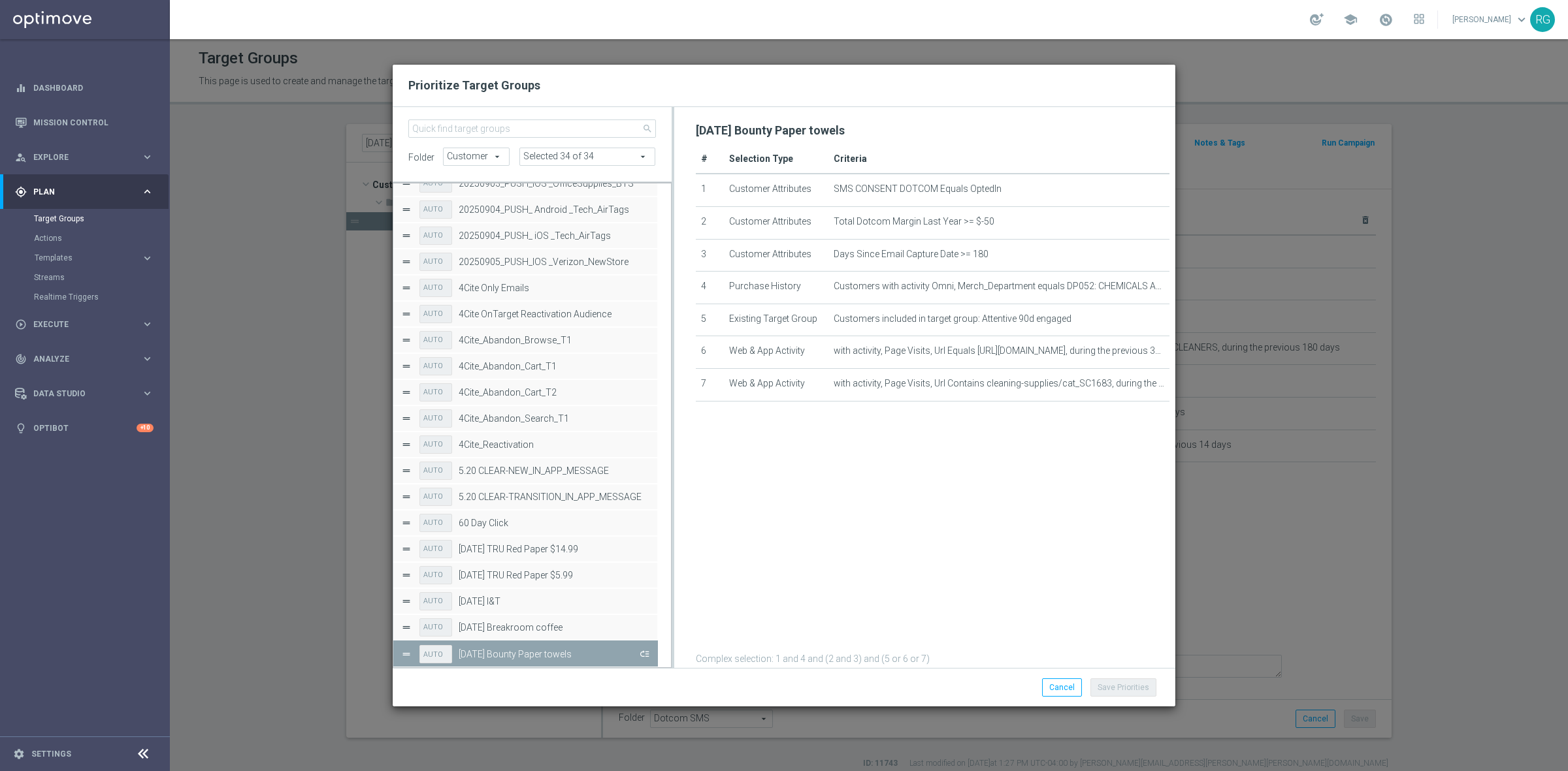
click at [647, 655] on button "Press SPACE to deselect this row." at bounding box center [643, 654] width 13 height 19
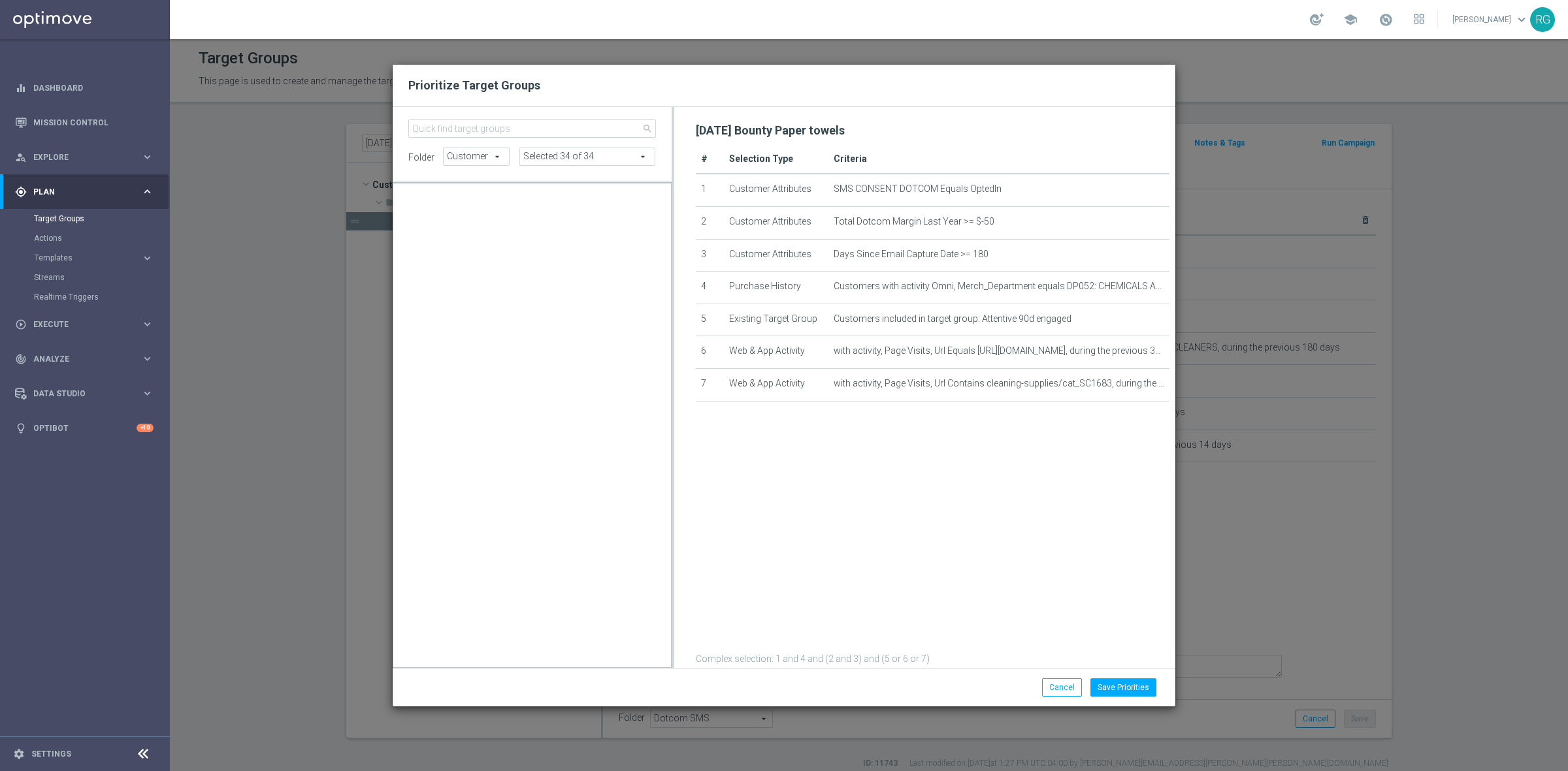
scroll to position [13096, 0]
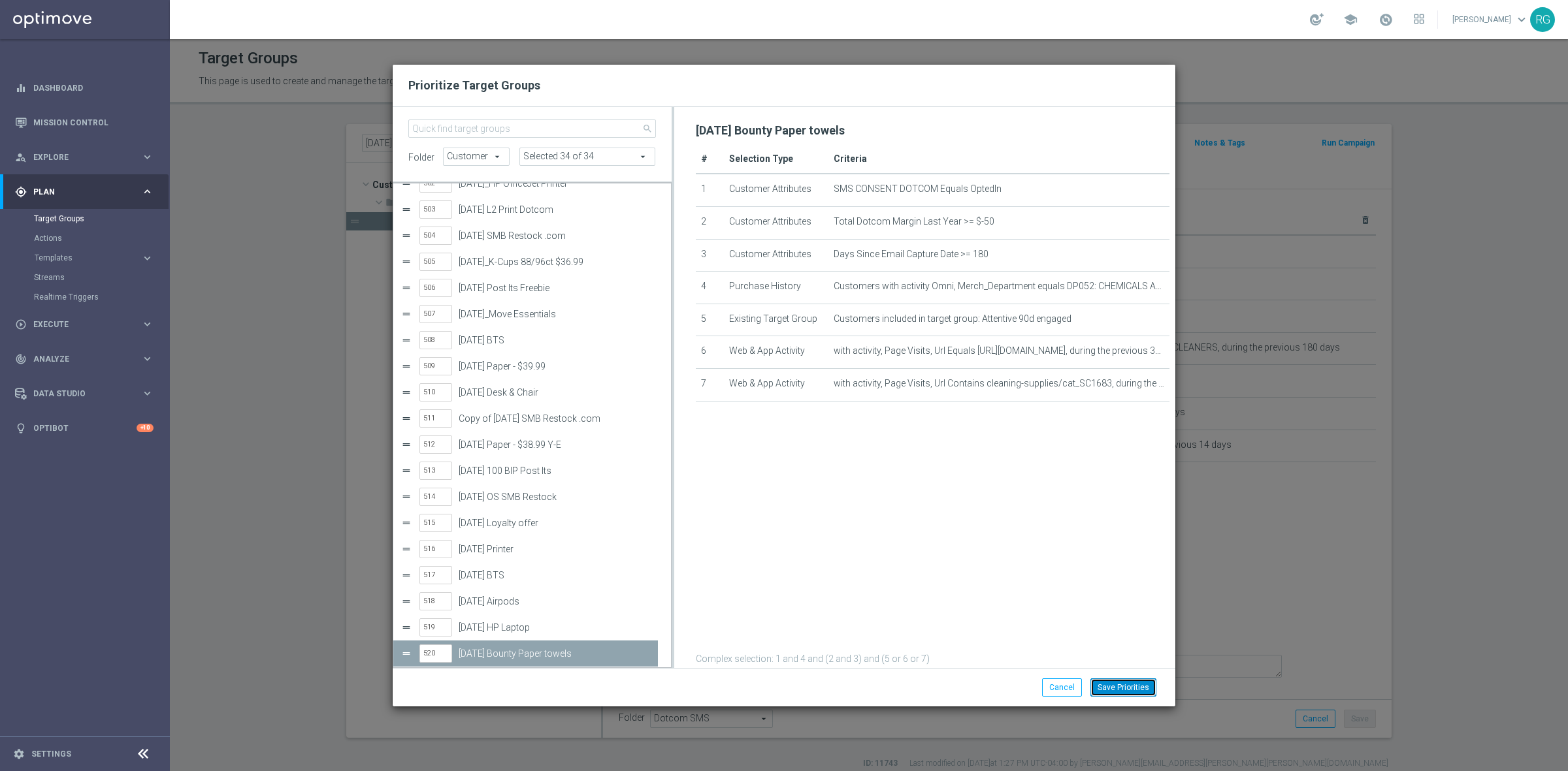
click at [1117, 686] on button "Save Priorities" at bounding box center [1123, 687] width 66 height 18
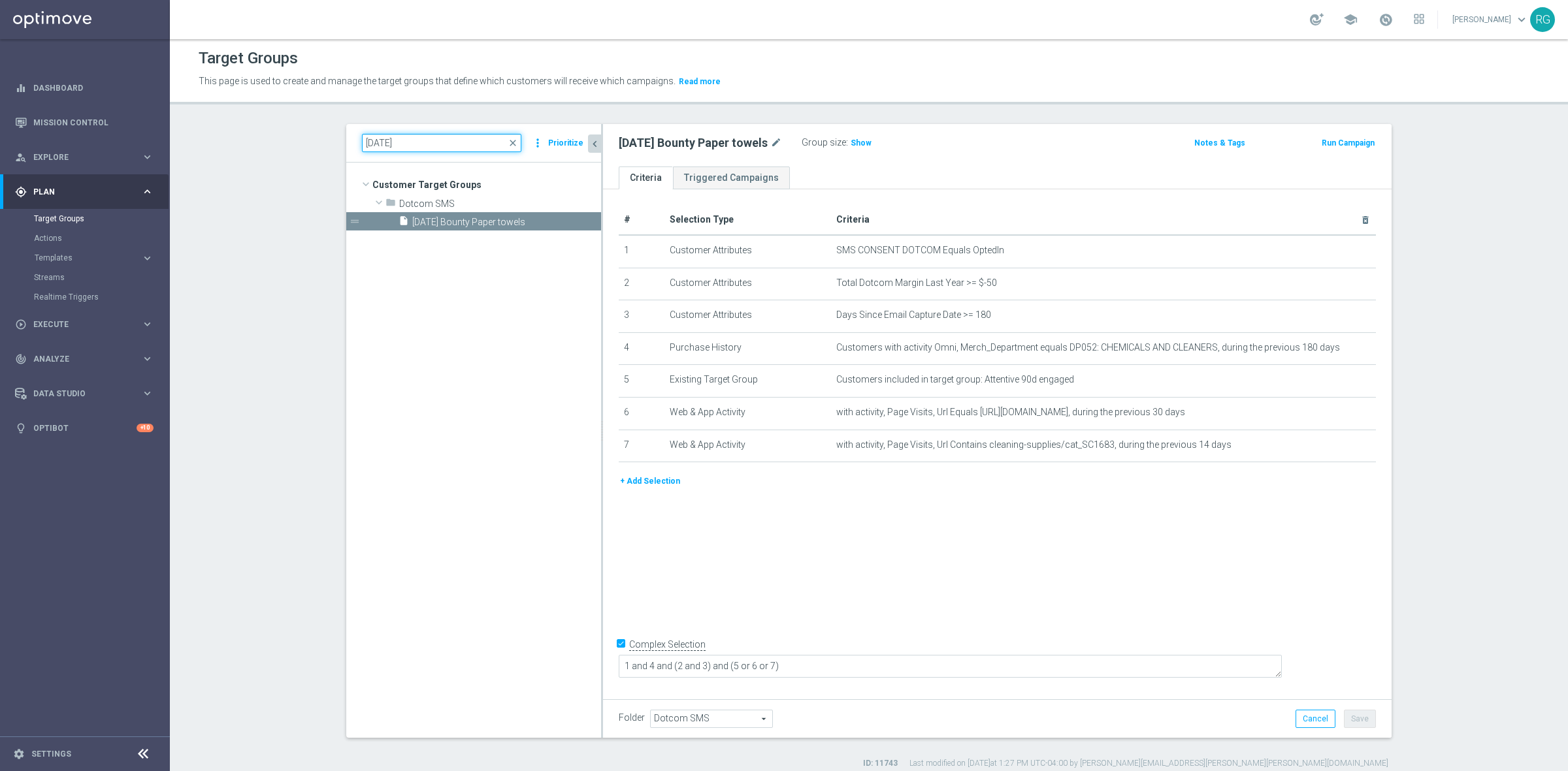
click at [373, 142] on input "[DATE]" at bounding box center [442, 142] width 159 height 18
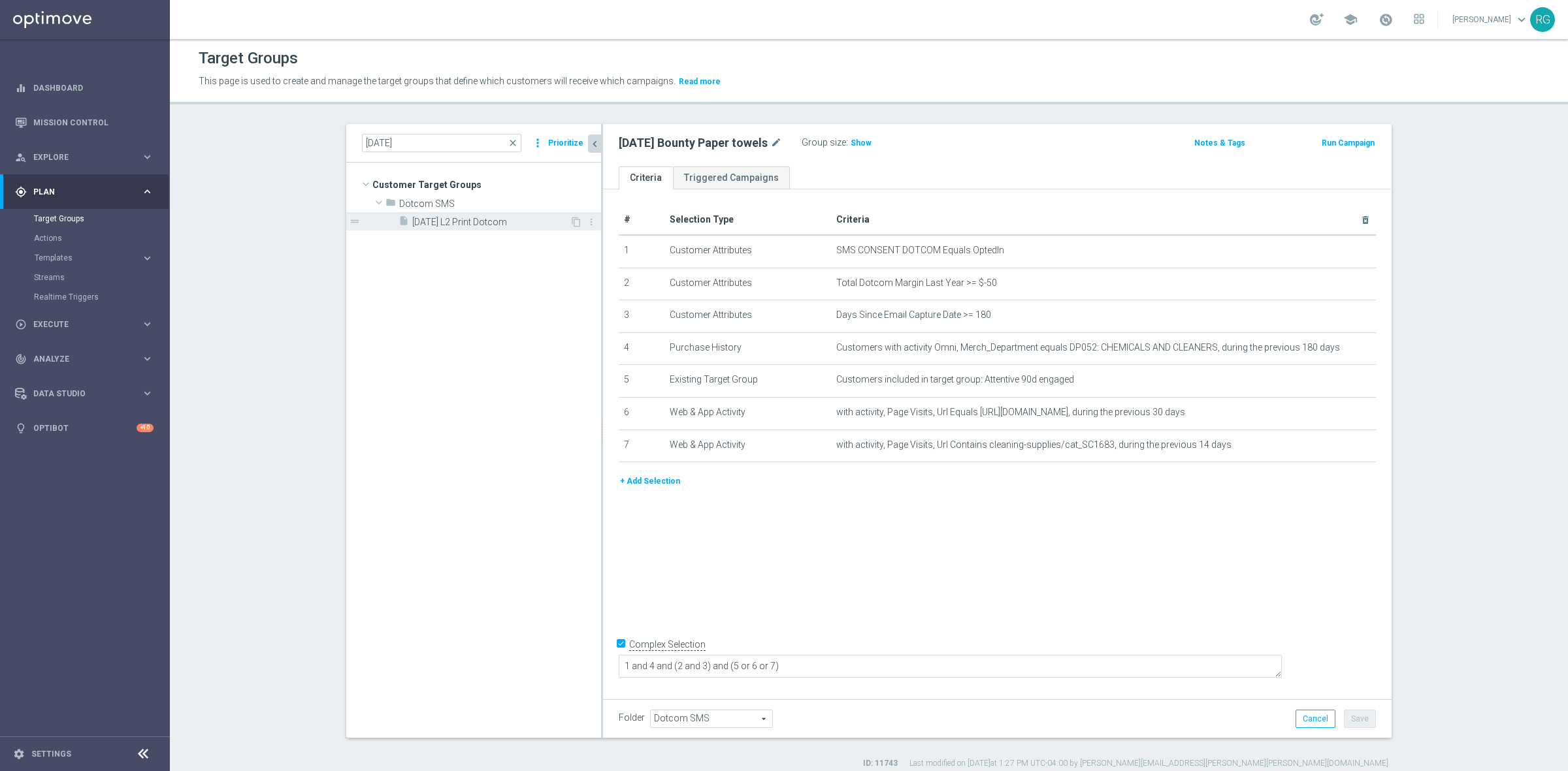
click at [468, 227] on span "[DATE] L2 Print Dotcom" at bounding box center [491, 222] width 157 height 11
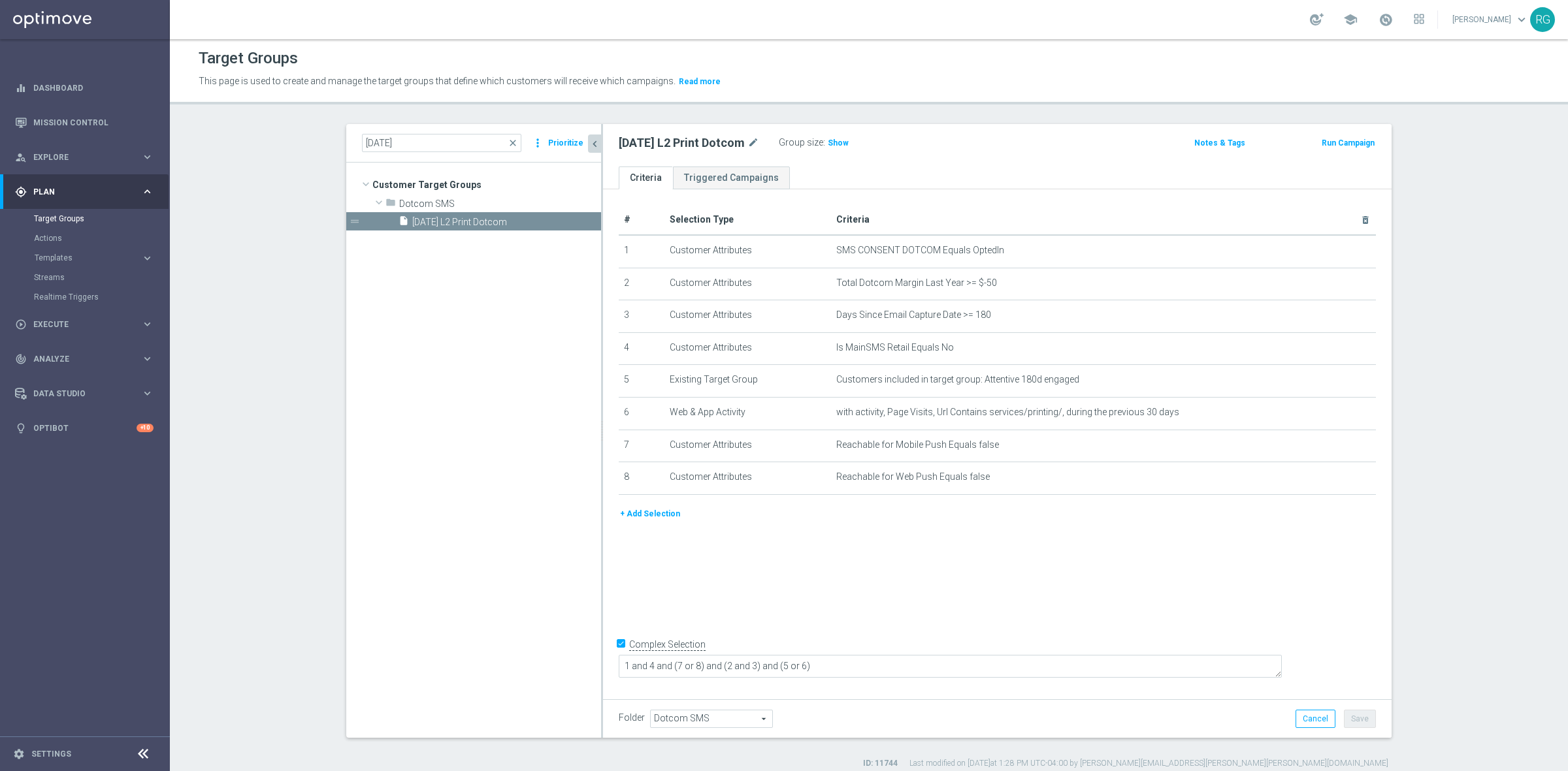
click at [563, 138] on button "Prioritize" at bounding box center [566, 143] width 39 height 17
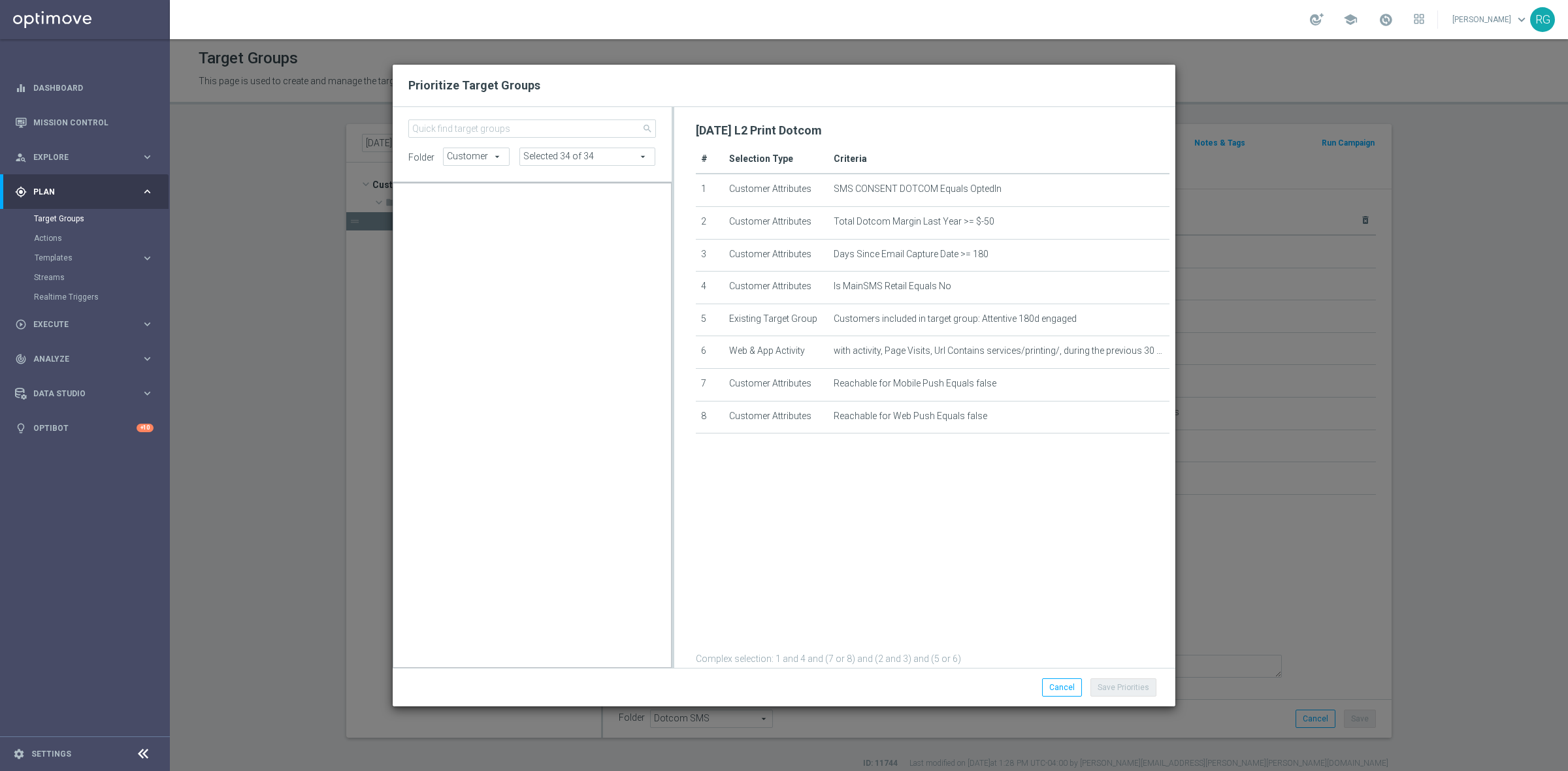
scroll to position [20642, 0]
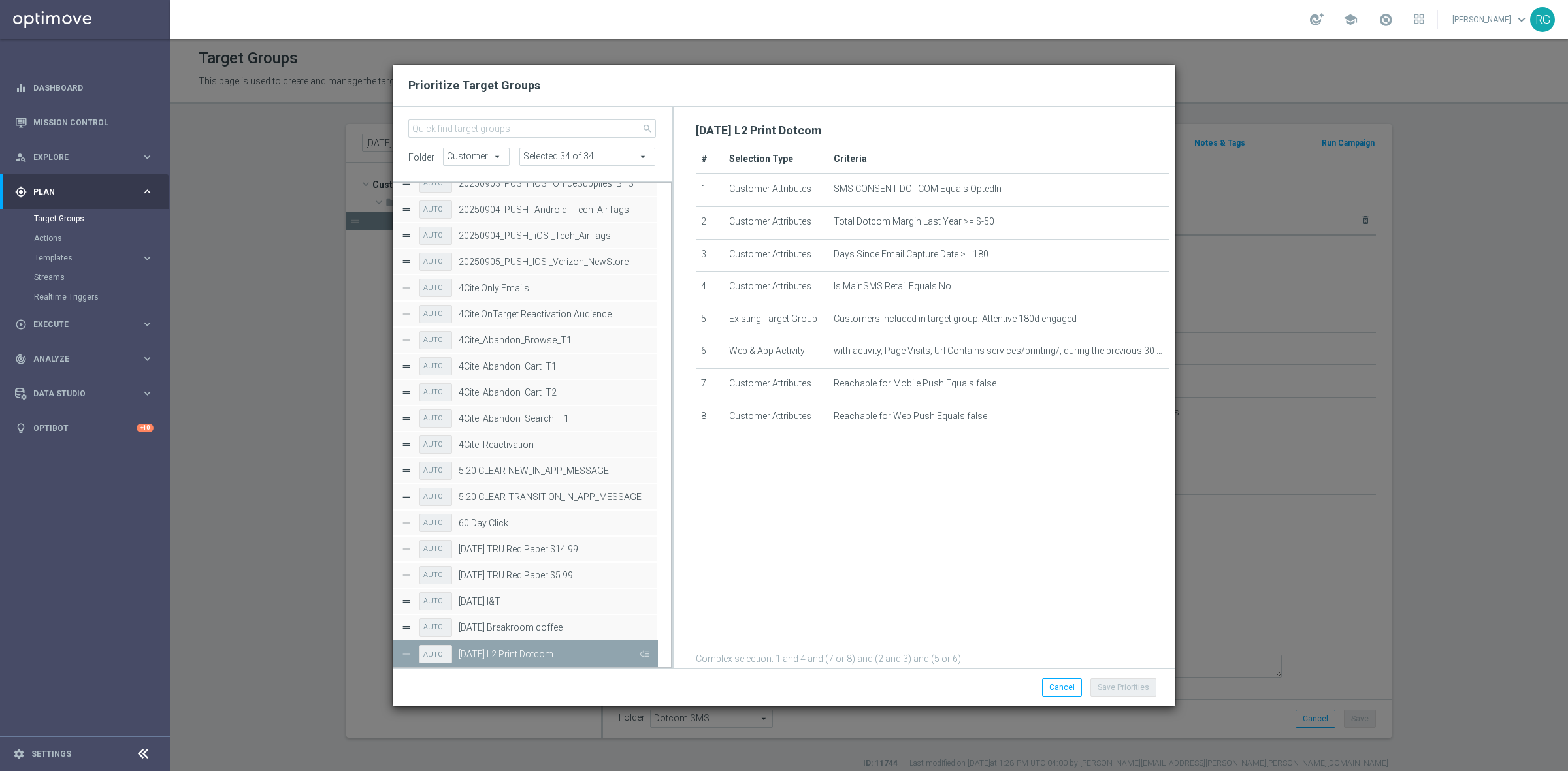
click at [642, 651] on button "Press SPACE to deselect this row." at bounding box center [643, 654] width 13 height 19
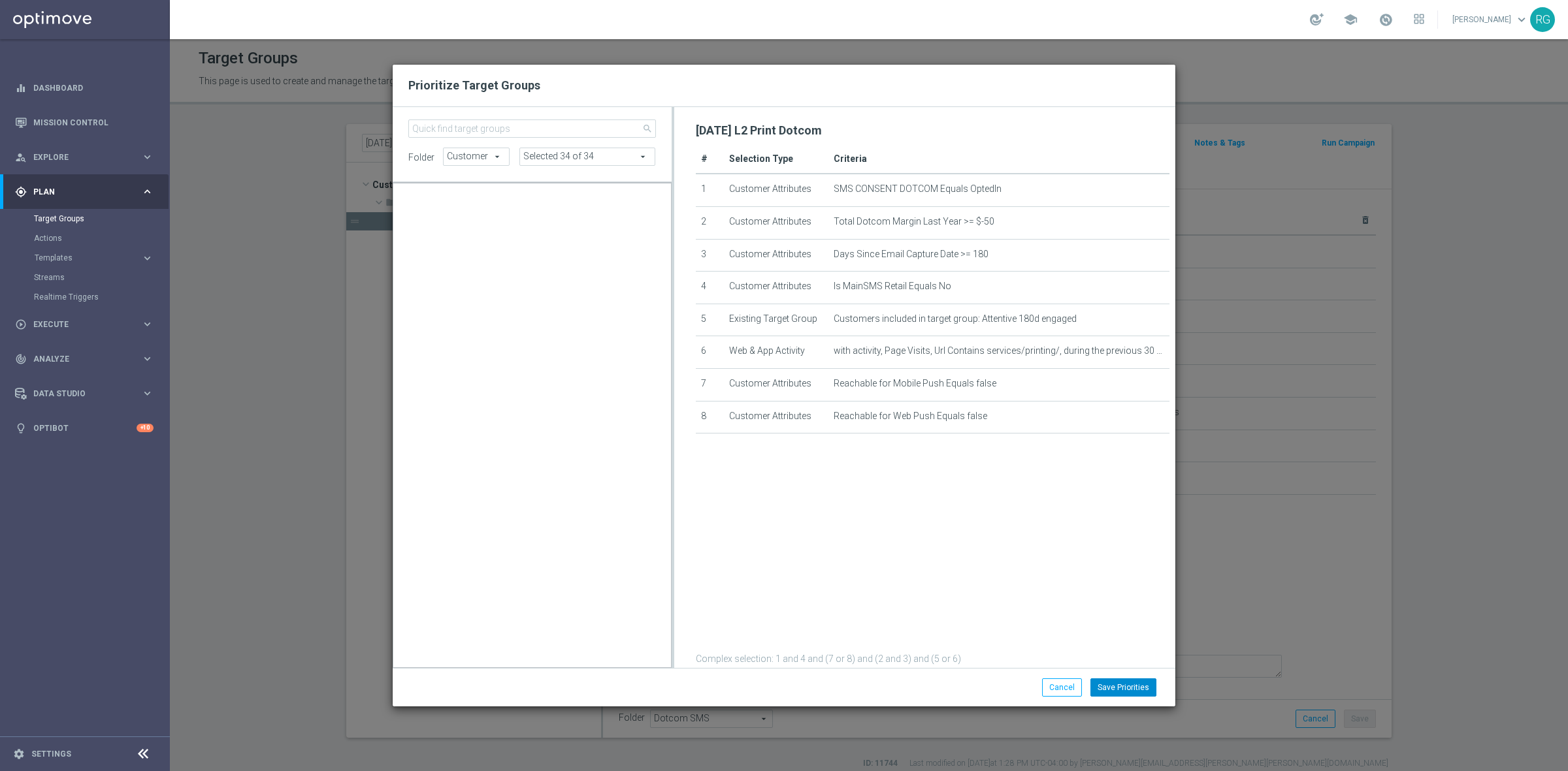
scroll to position [13122, 0]
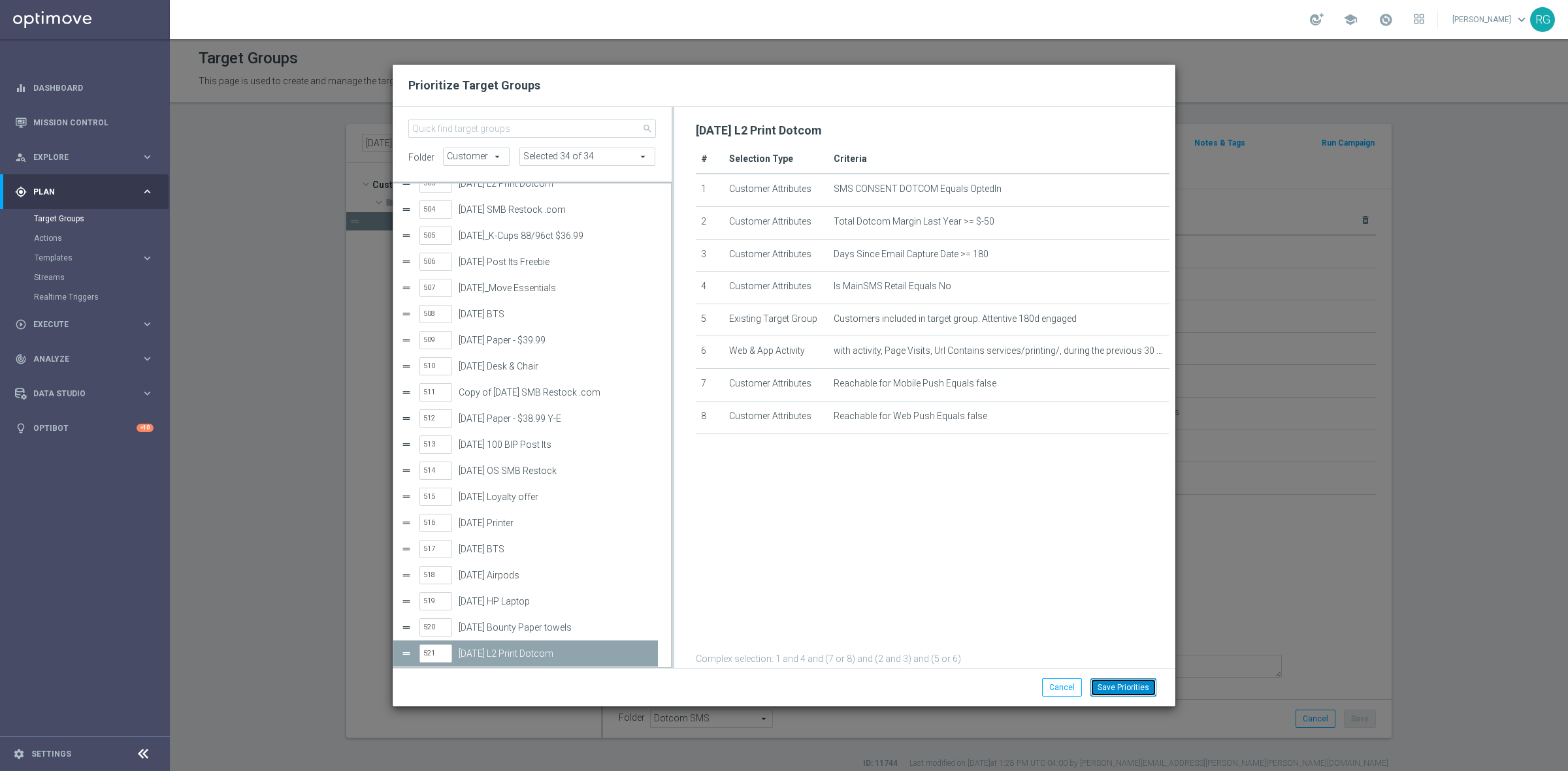
click at [1115, 686] on button "Save Priorities" at bounding box center [1123, 687] width 66 height 18
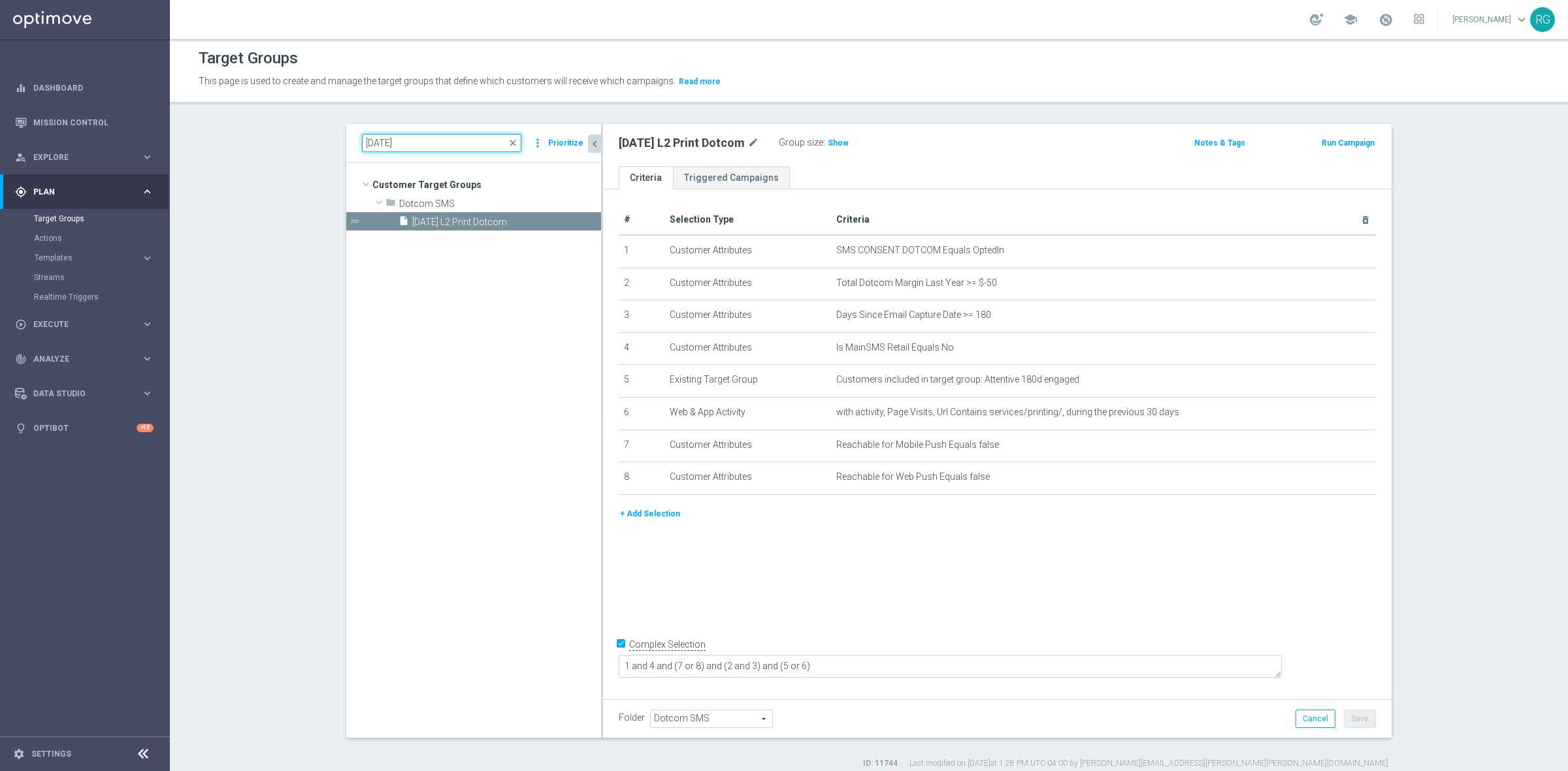
click at [370, 141] on input "[DATE]" at bounding box center [442, 142] width 159 height 18
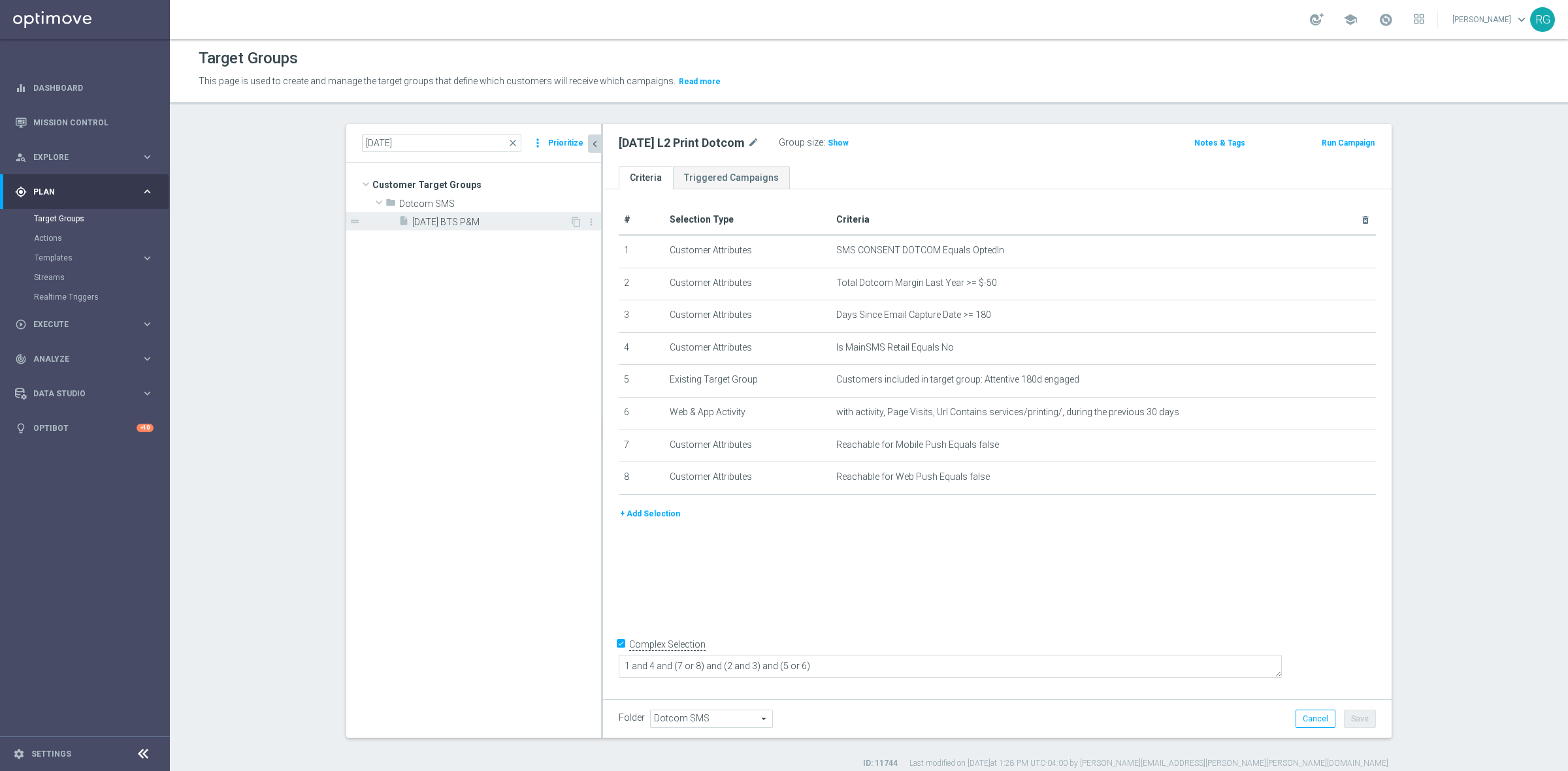
click at [494, 220] on span "[DATE] BTS P&M" at bounding box center [491, 222] width 157 height 11
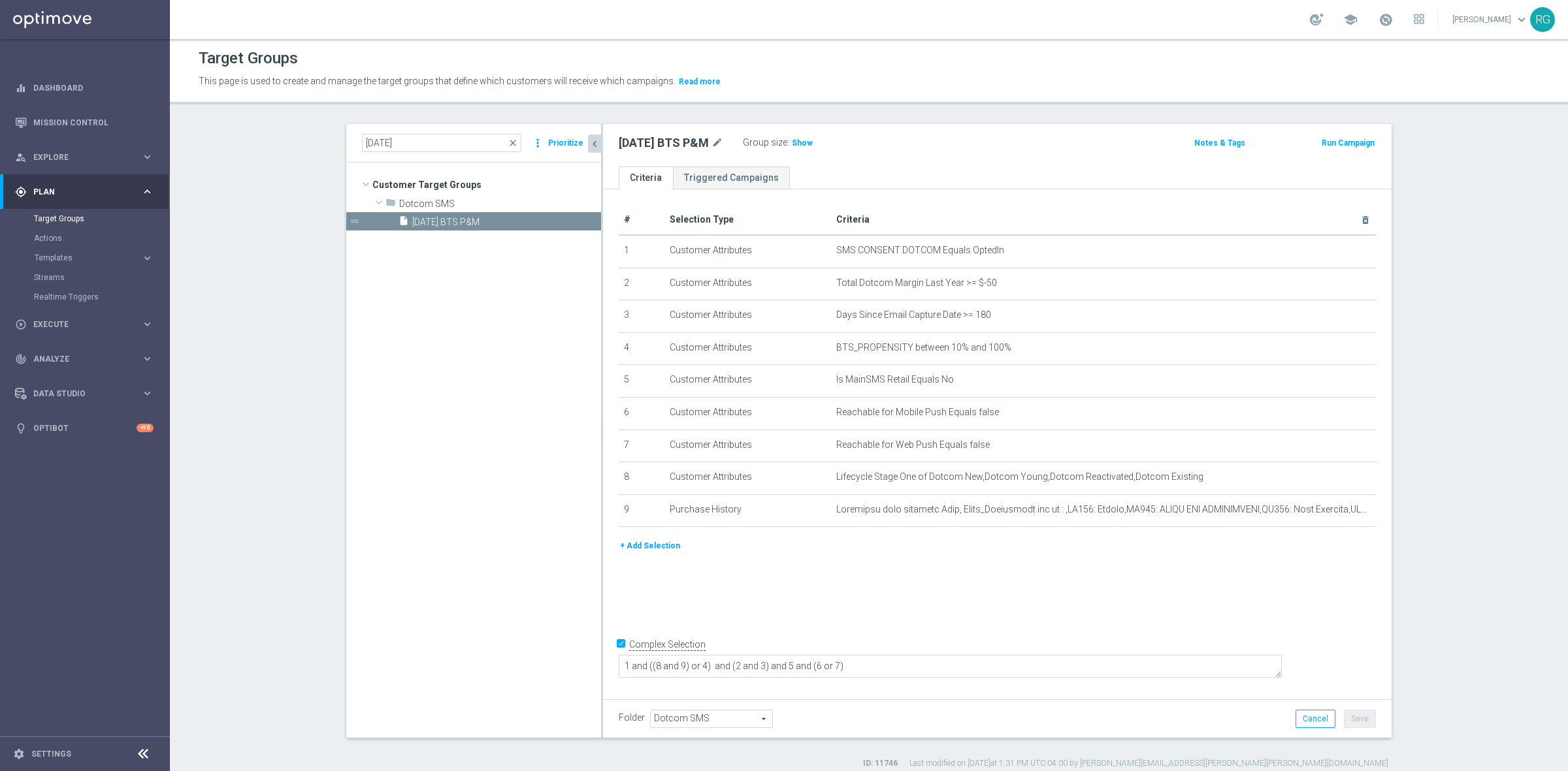
click at [549, 140] on button "Prioritize" at bounding box center [566, 143] width 39 height 17
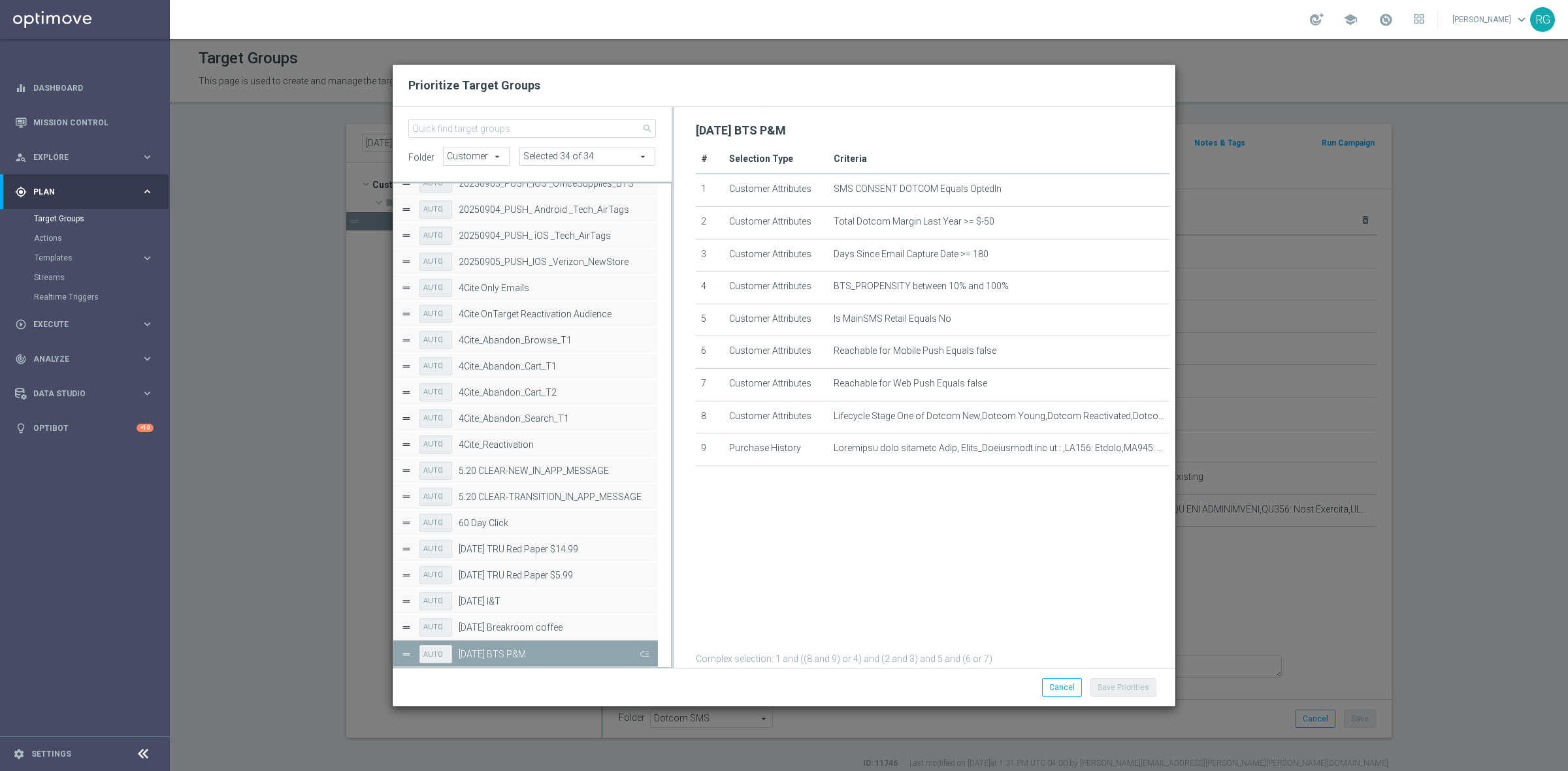
click at [642, 658] on button "Press SPACE to deselect this row." at bounding box center [643, 654] width 13 height 19
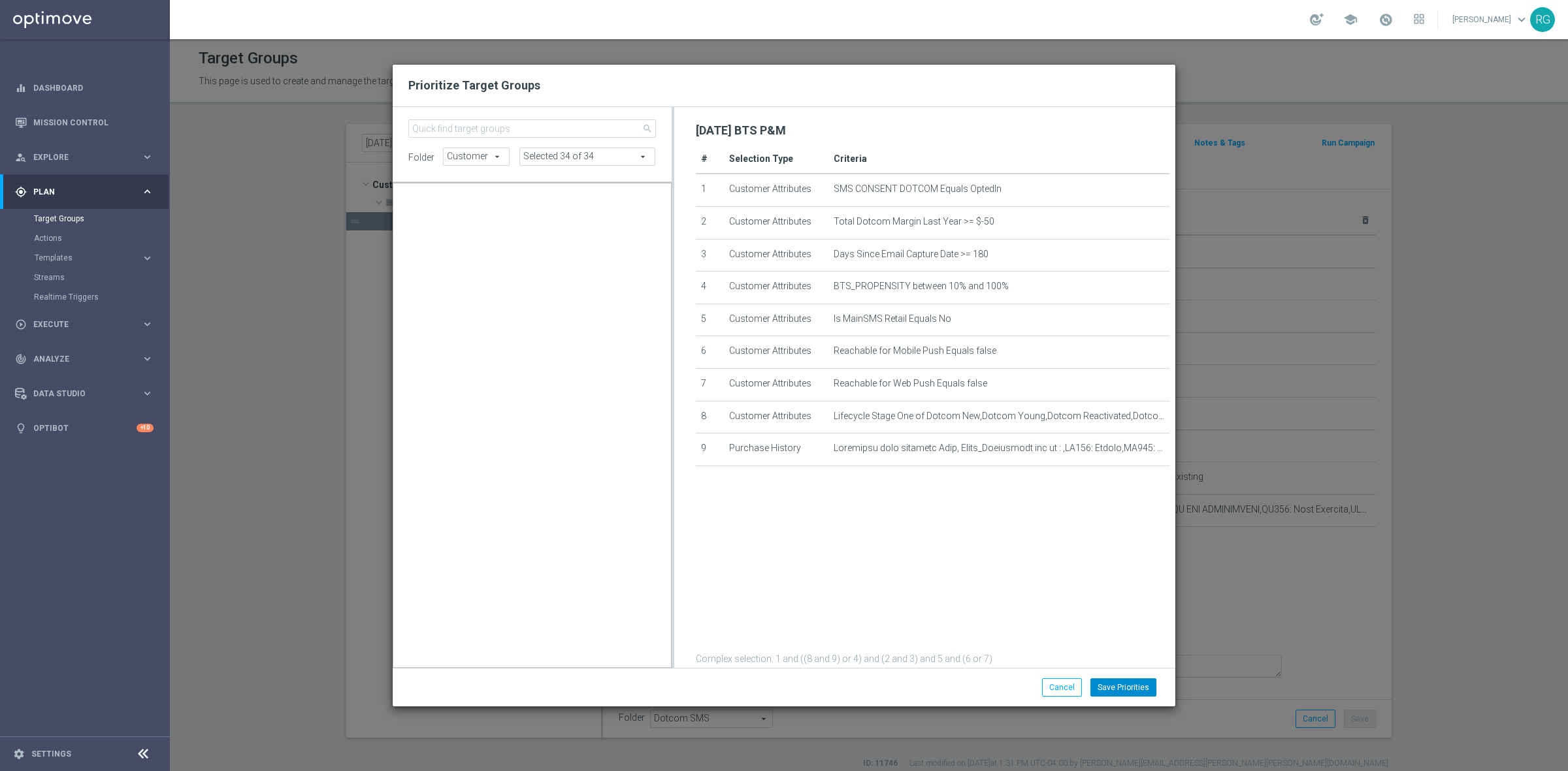
scroll to position [13148, 0]
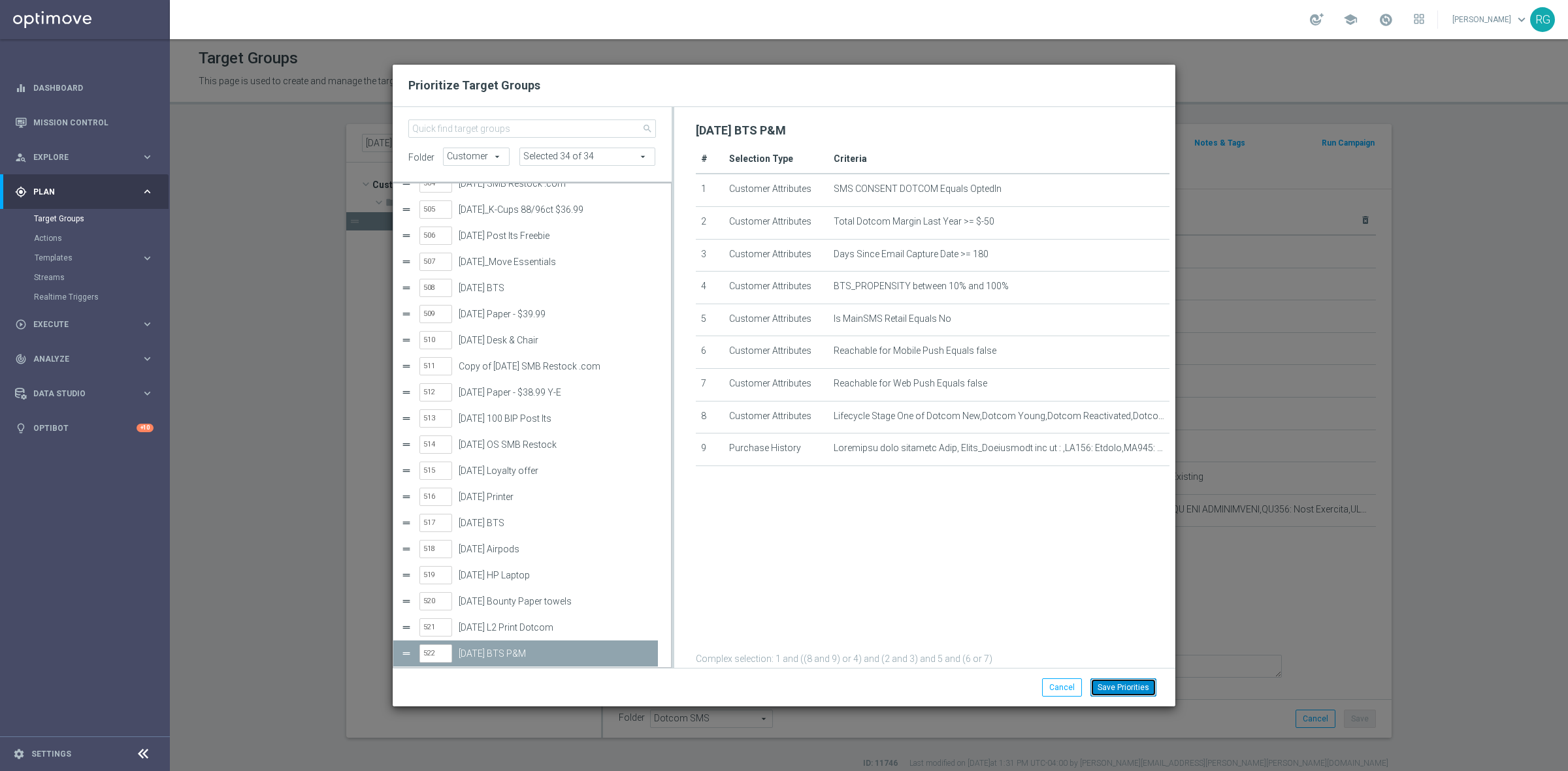
click at [1111, 680] on button "Save Priorities" at bounding box center [1123, 687] width 66 height 18
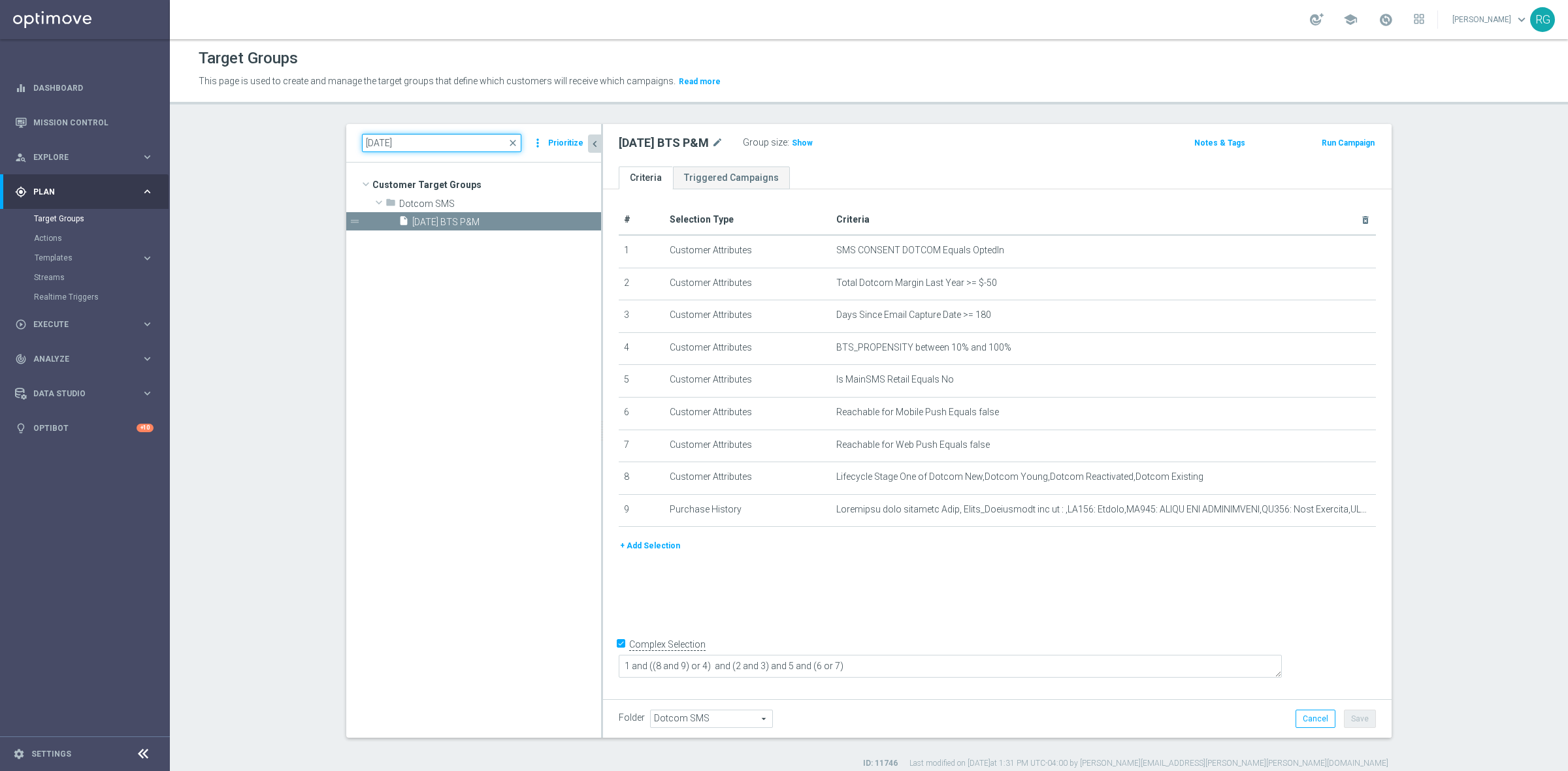
click at [370, 138] on input "[DATE]" at bounding box center [442, 142] width 159 height 18
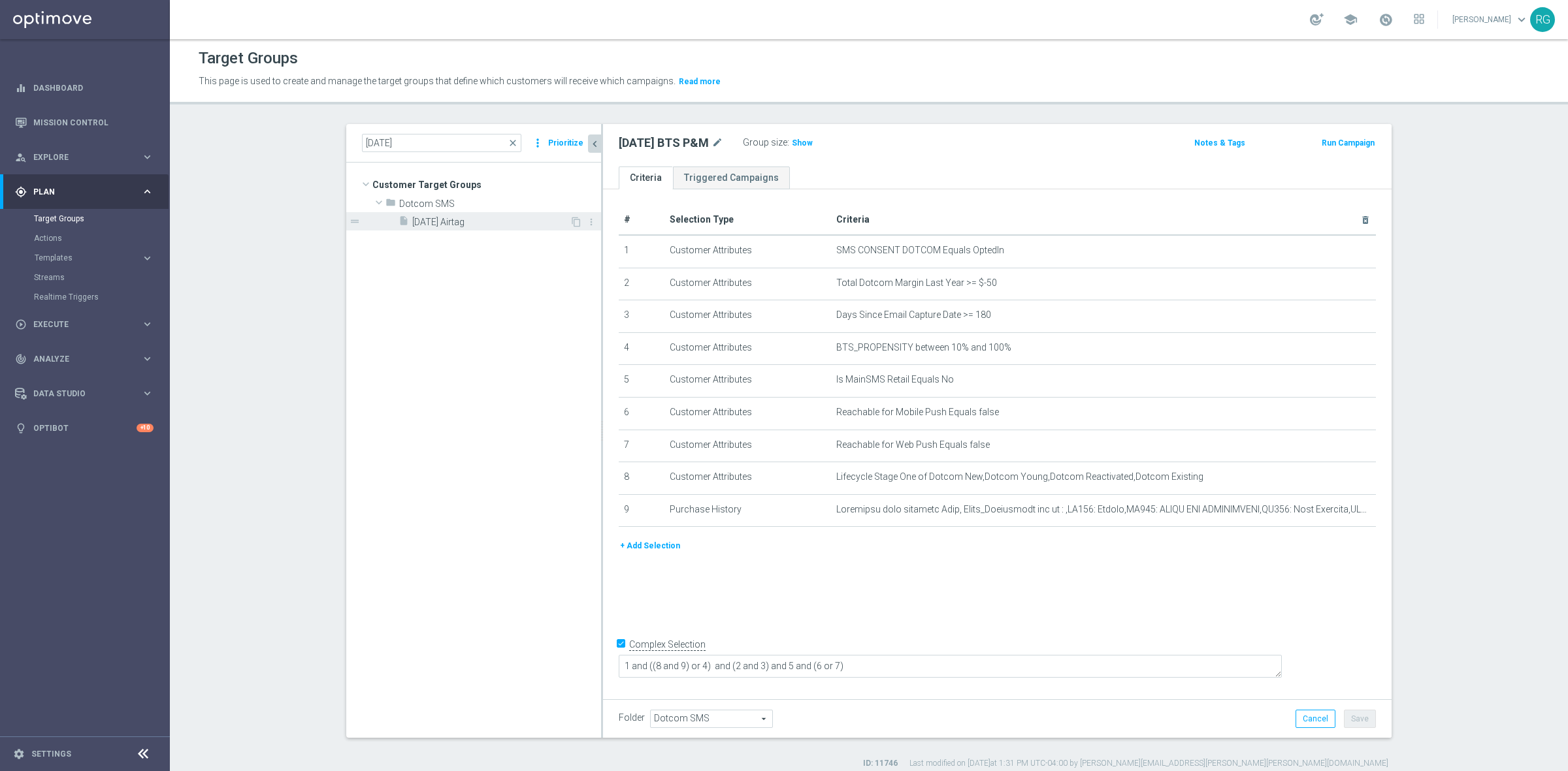
click at [446, 220] on span "[DATE] Airtag" at bounding box center [491, 222] width 157 height 11
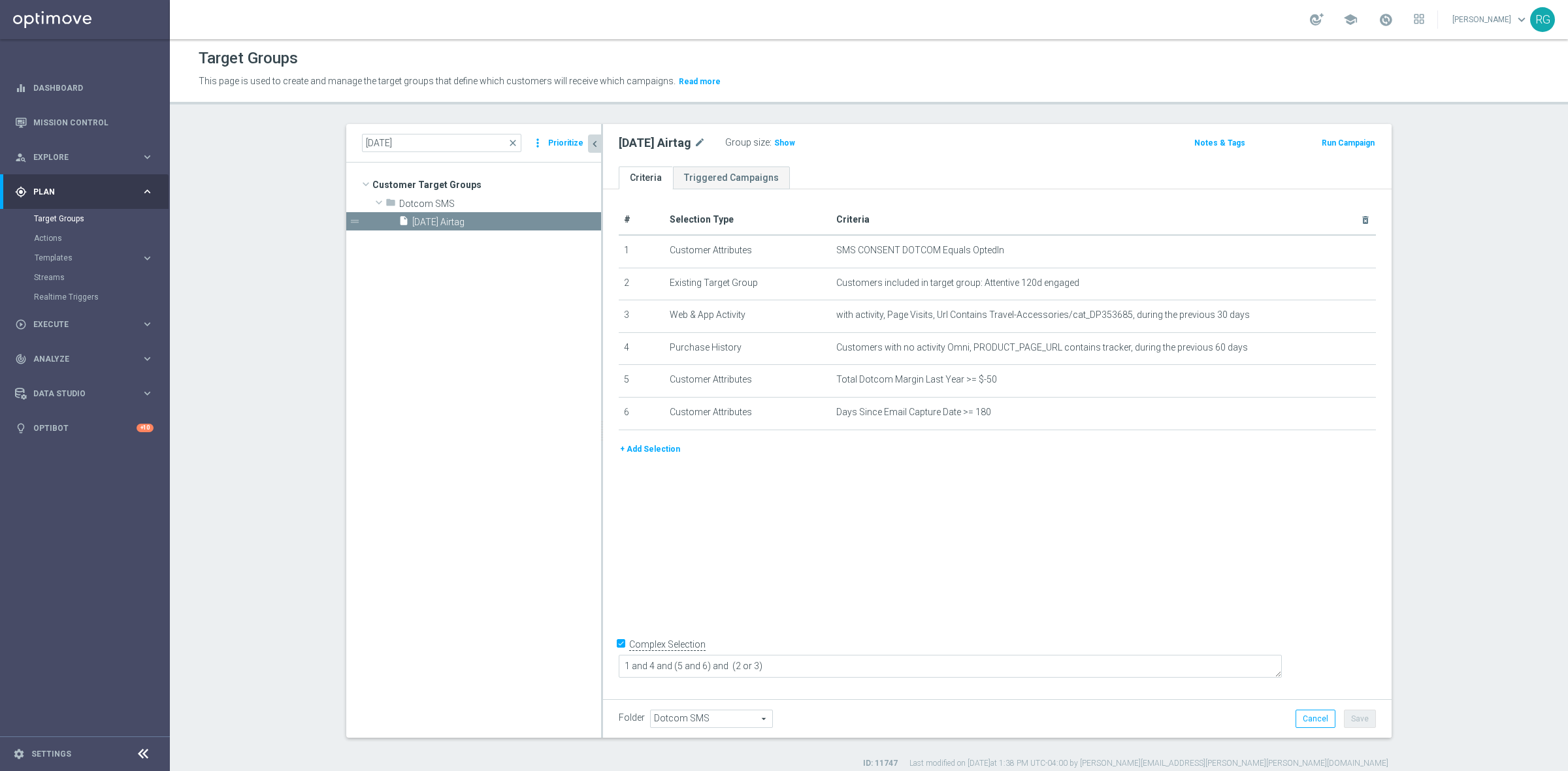
click at [553, 142] on button "Prioritize" at bounding box center [566, 143] width 39 height 17
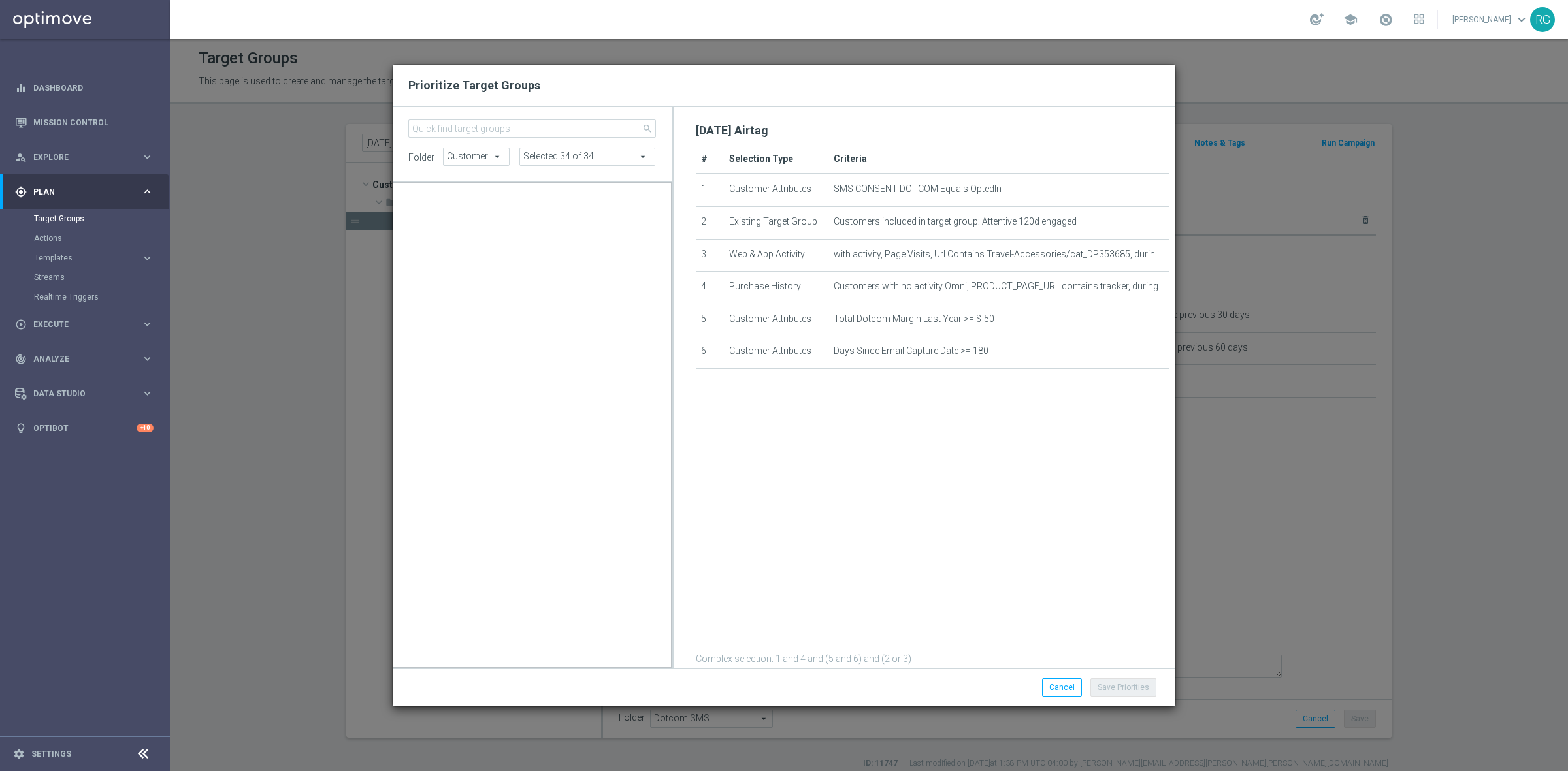
scroll to position [20695, 0]
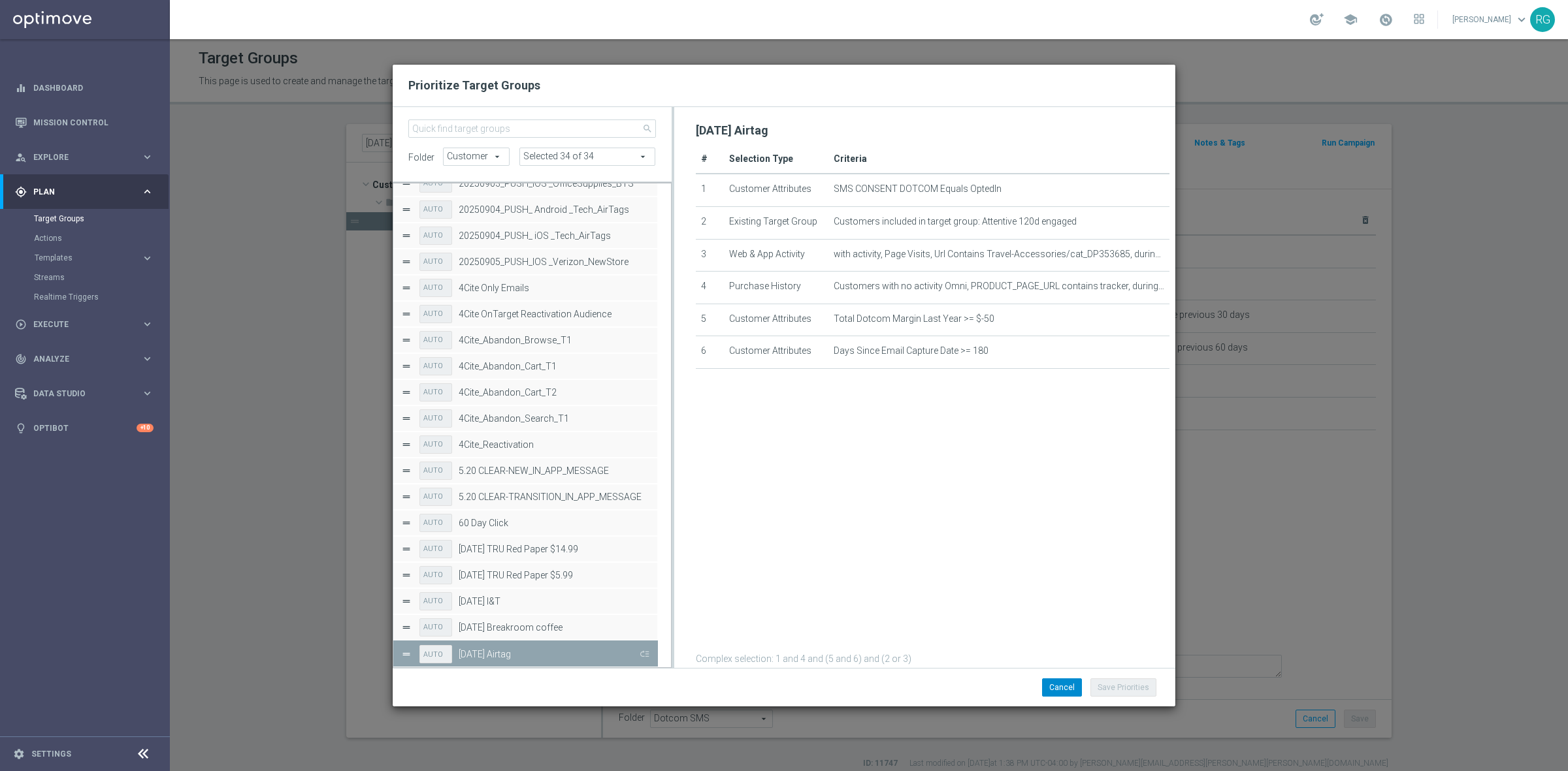
drag, startPoint x: 645, startPoint y: 650, endPoint x: 1062, endPoint y: 684, distance: 418.4
click at [645, 650] on button "Press SPACE to deselect this row." at bounding box center [643, 654] width 13 height 19
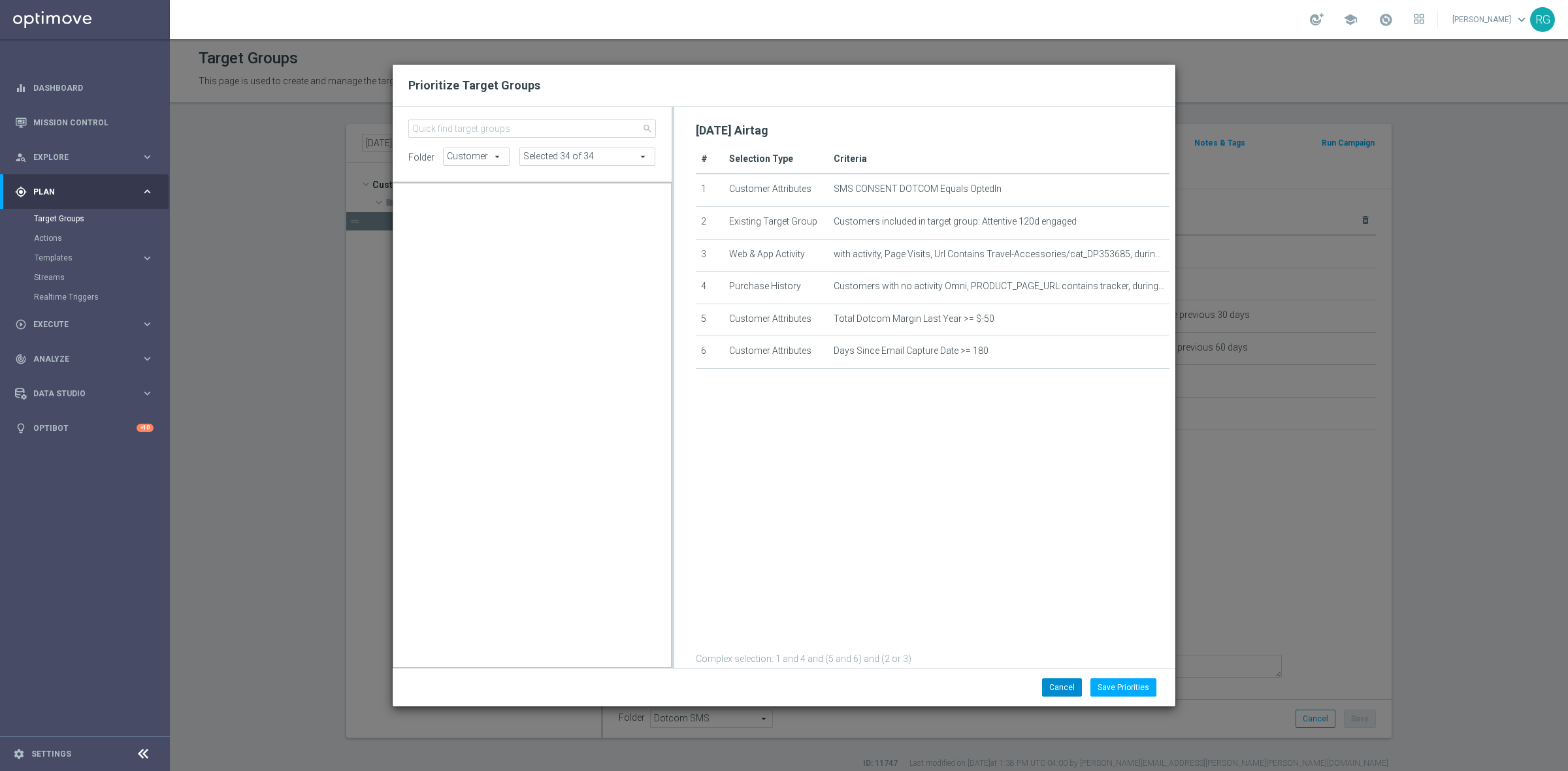
scroll to position [13174, 0]
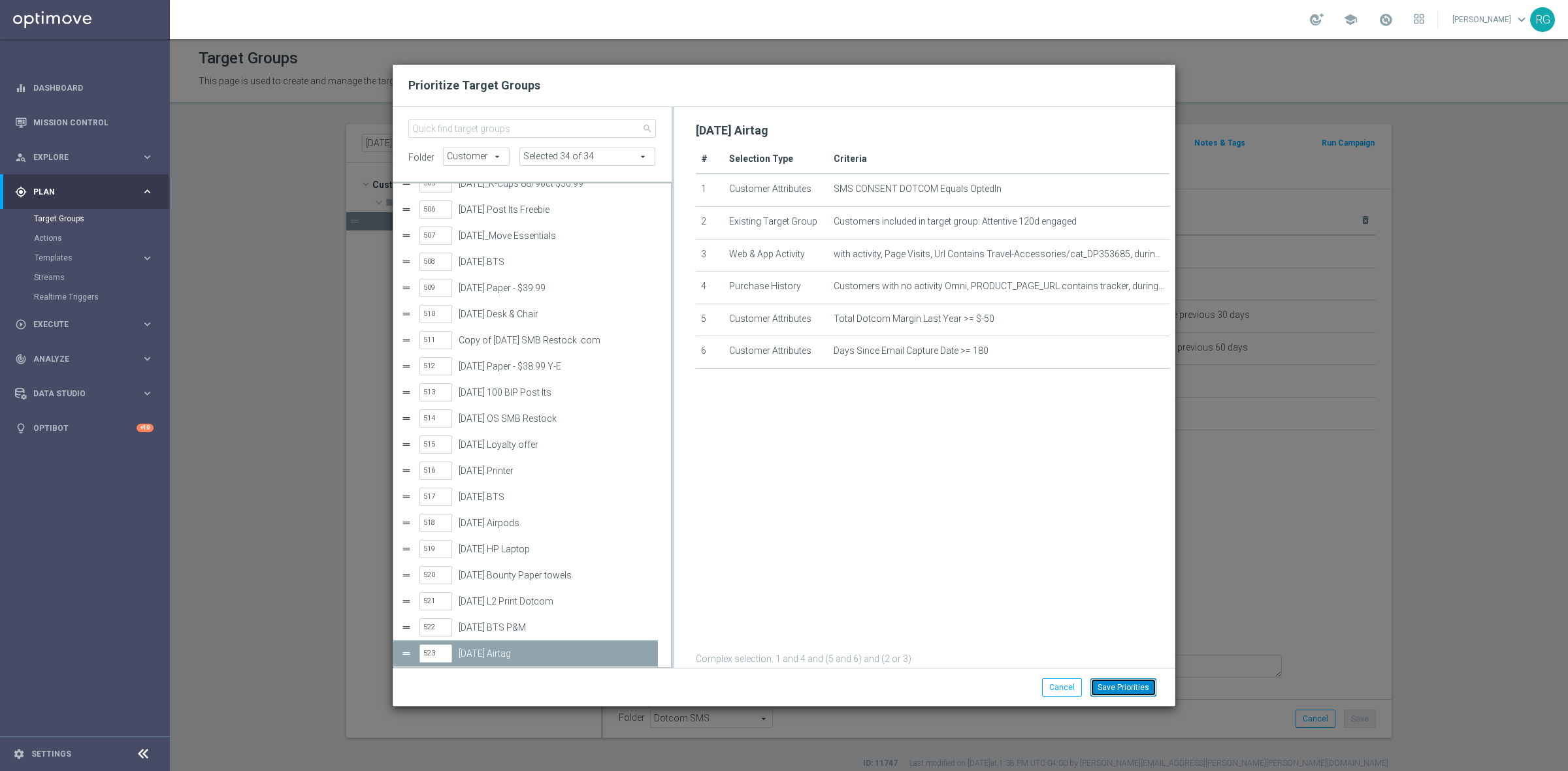
click at [1123, 682] on button "Save Priorities" at bounding box center [1123, 687] width 66 height 18
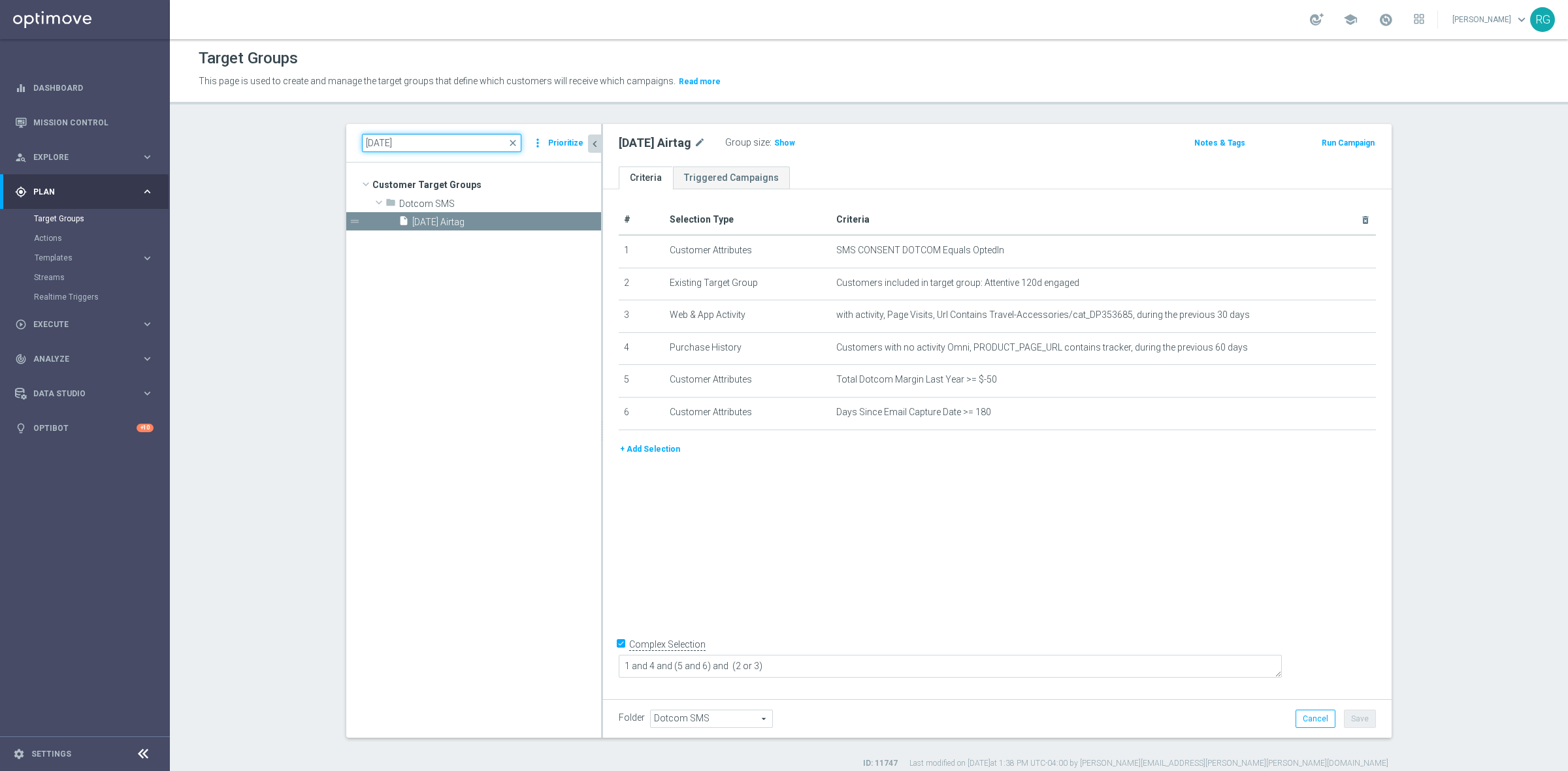
click at [372, 146] on input "[DATE]" at bounding box center [442, 142] width 159 height 18
click at [468, 224] on span "[DATE] 30% BIP I&T" at bounding box center [491, 222] width 157 height 11
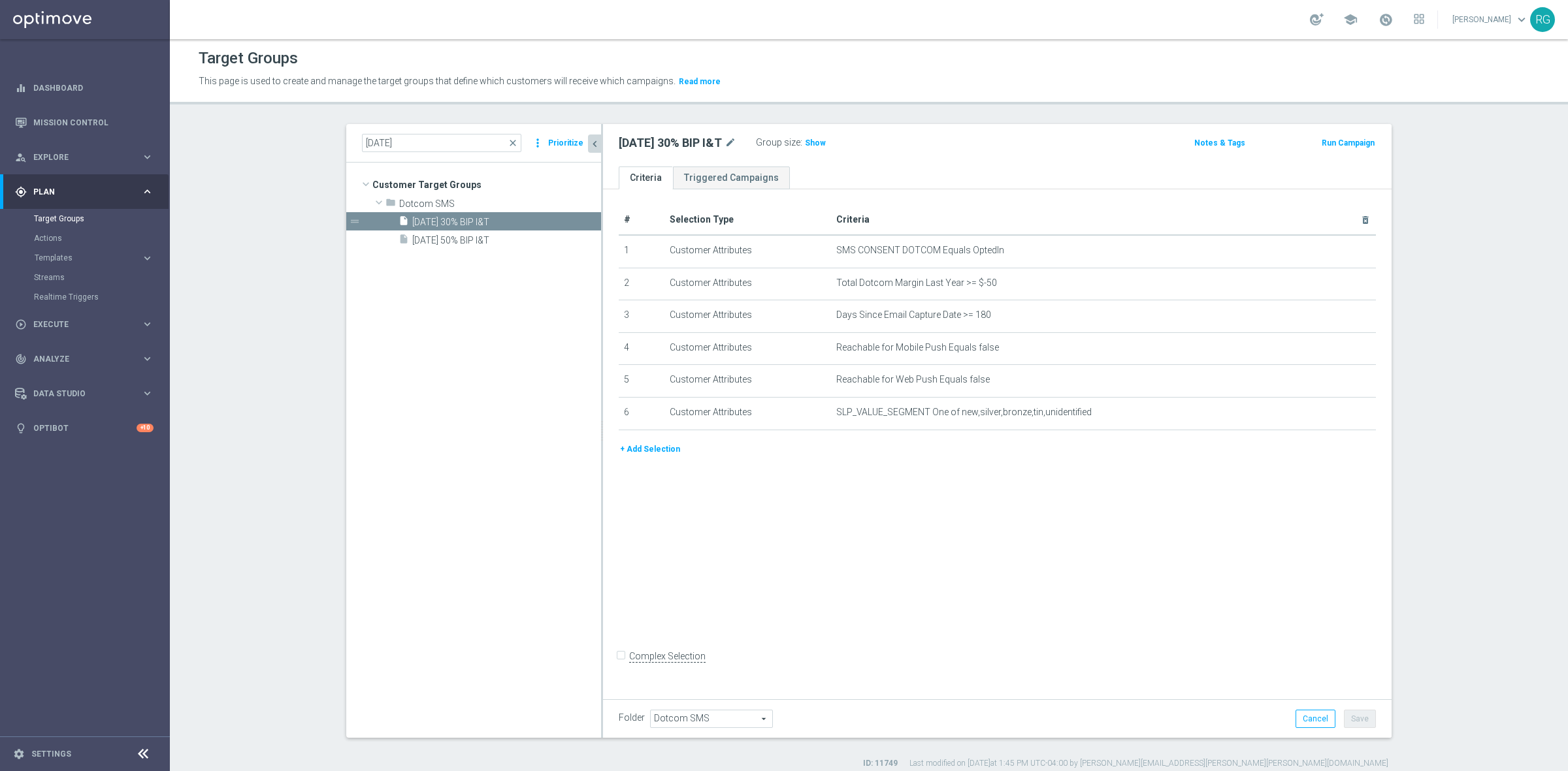
click at [557, 142] on button "Prioritize" at bounding box center [566, 143] width 39 height 17
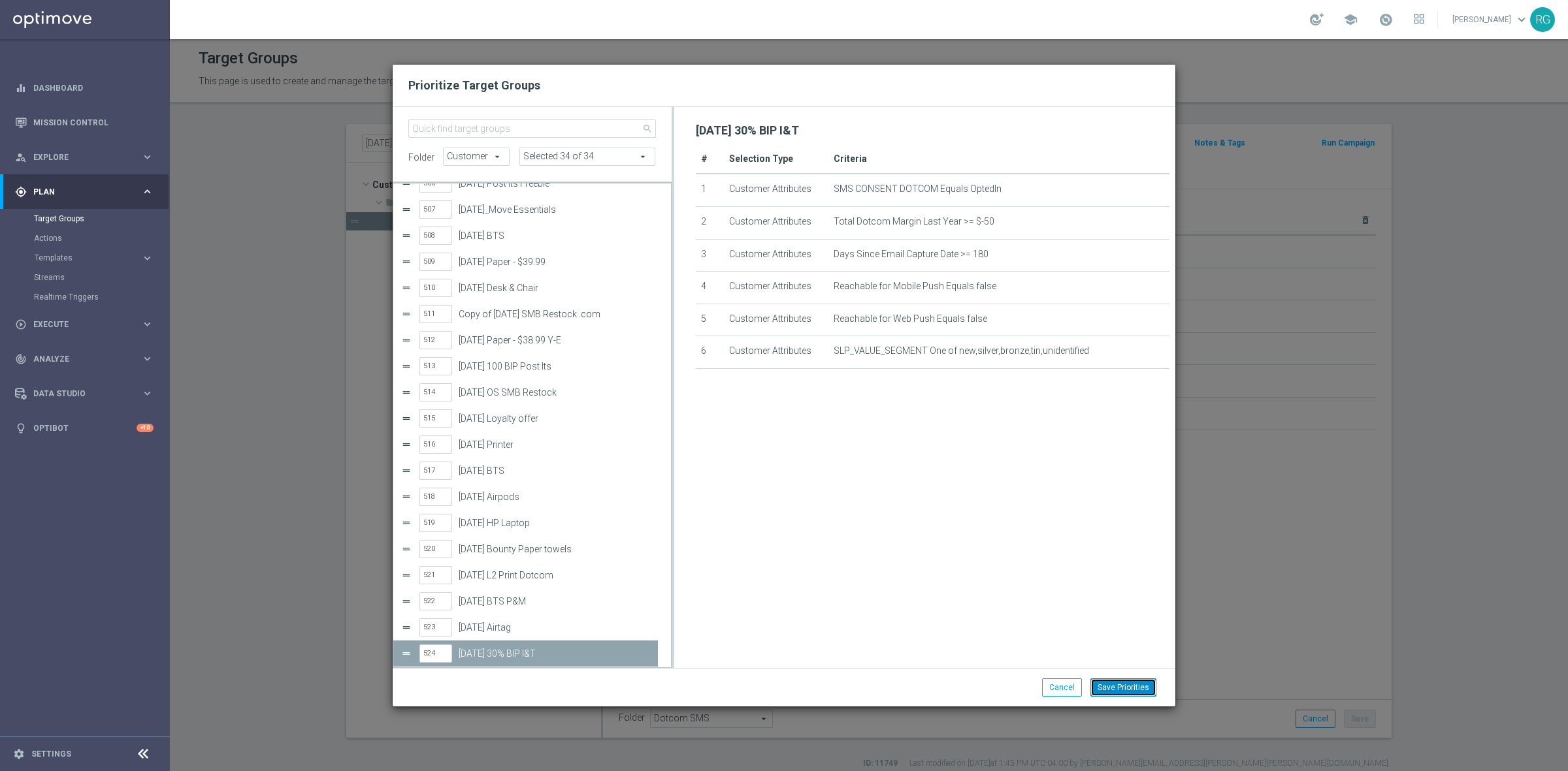
click at [1121, 688] on button "Save Priorities" at bounding box center [1123, 687] width 66 height 18
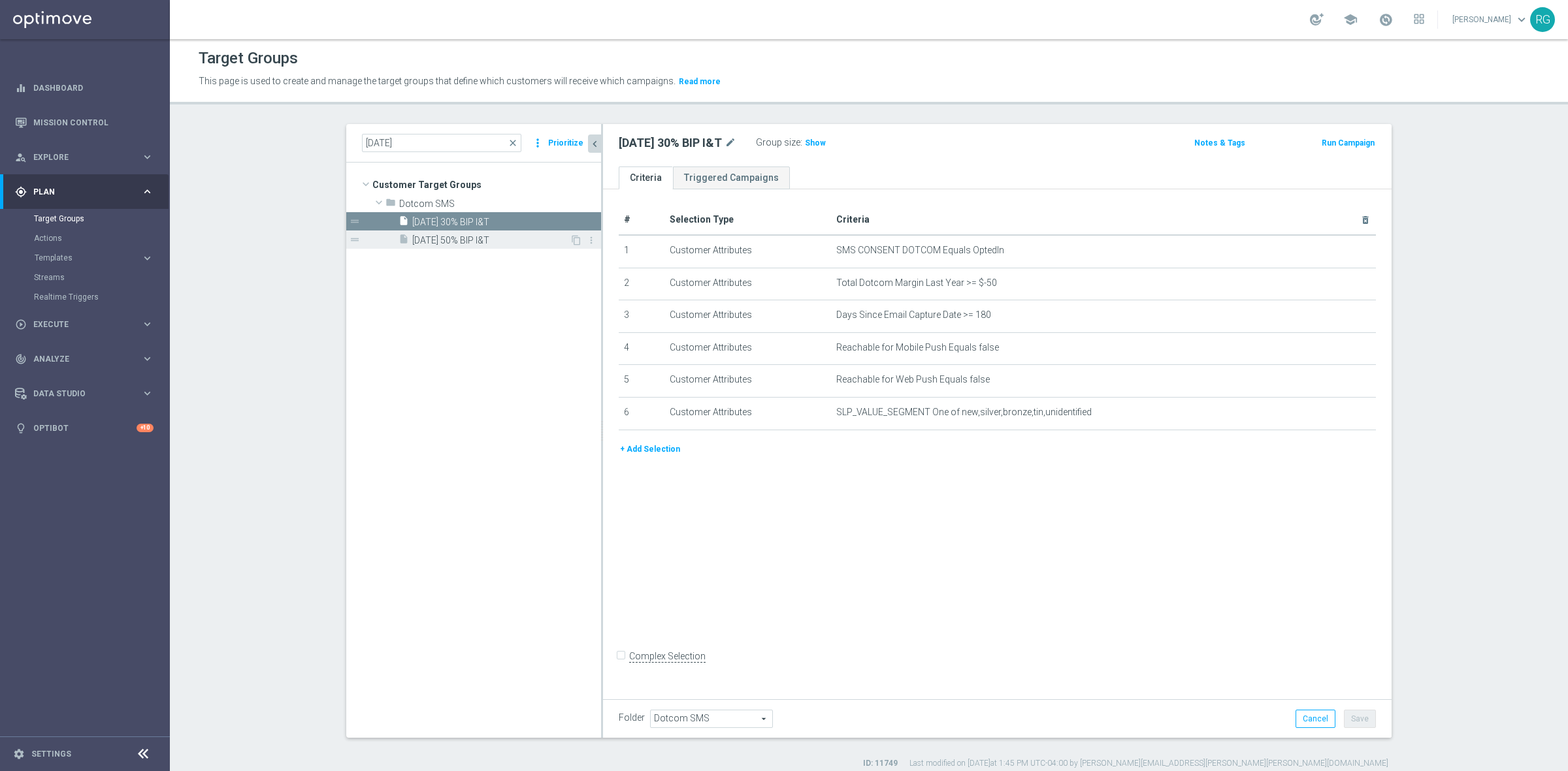
click at [412, 236] on span "[DATE] 50% BIP I&T" at bounding box center [491, 241] width 157 height 11
click at [566, 141] on button "Prioritize" at bounding box center [566, 143] width 39 height 17
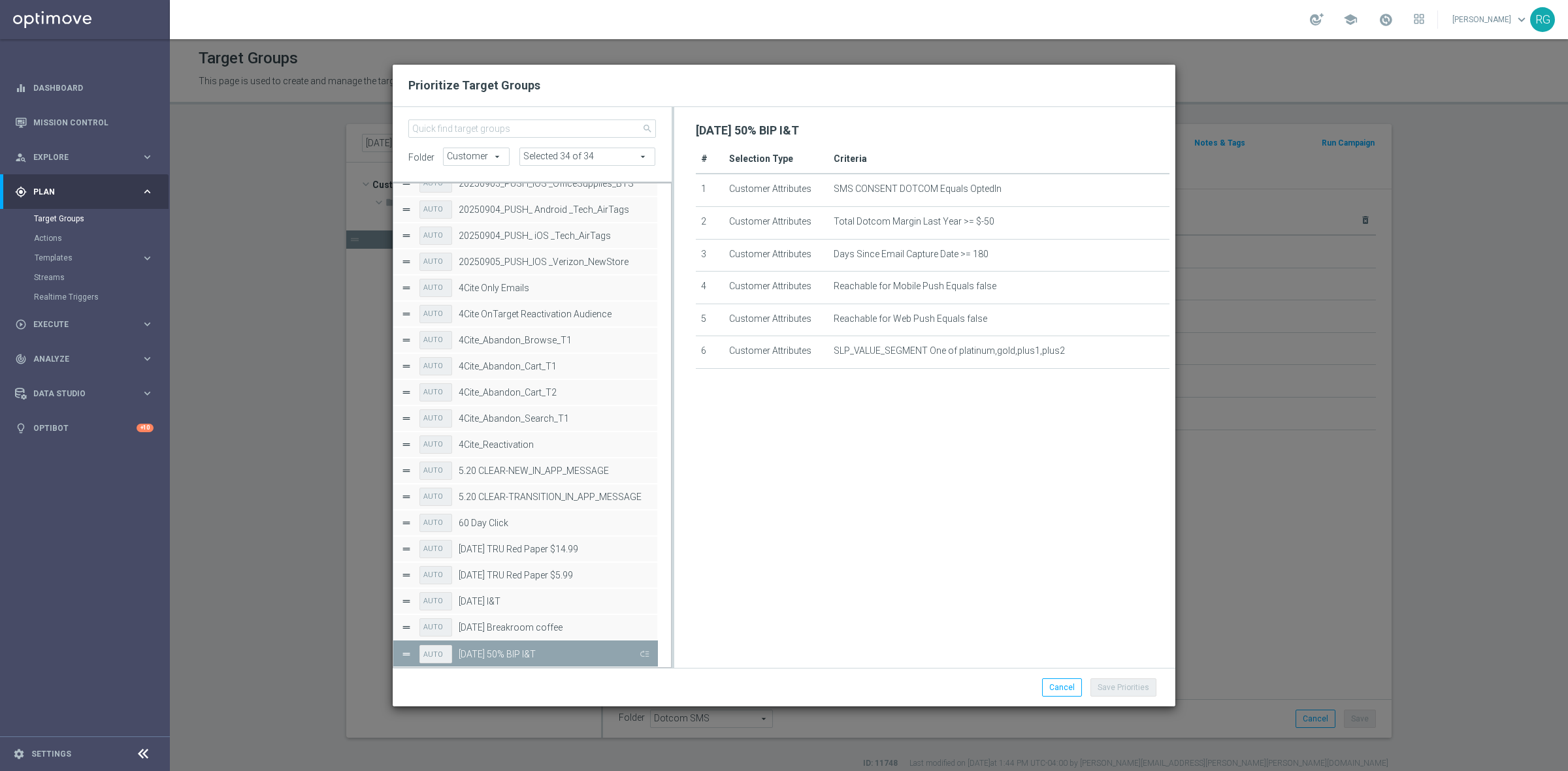
click at [644, 658] on button "Press SPACE to deselect this row." at bounding box center [643, 654] width 13 height 19
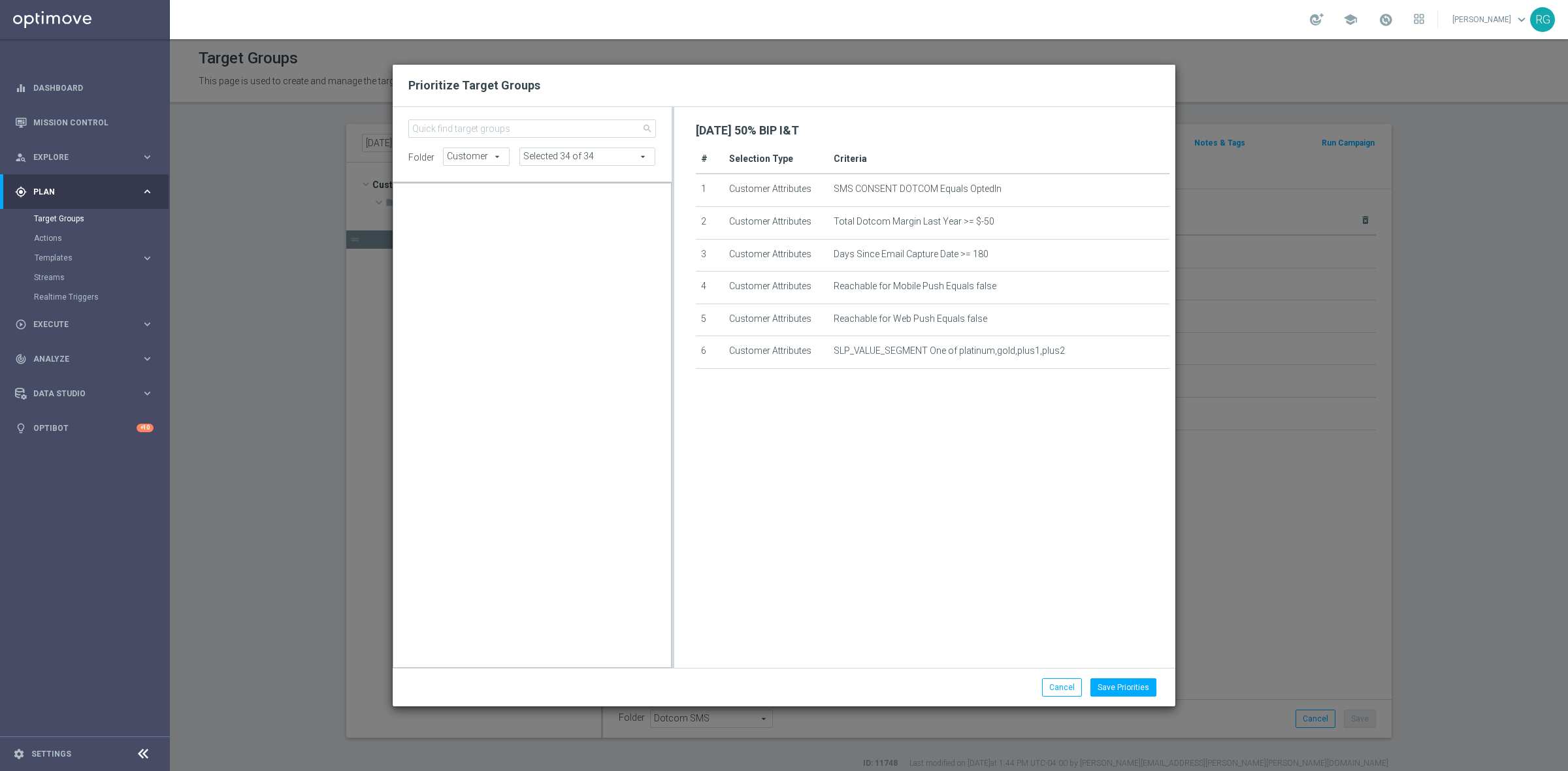
scroll to position [13227, 0]
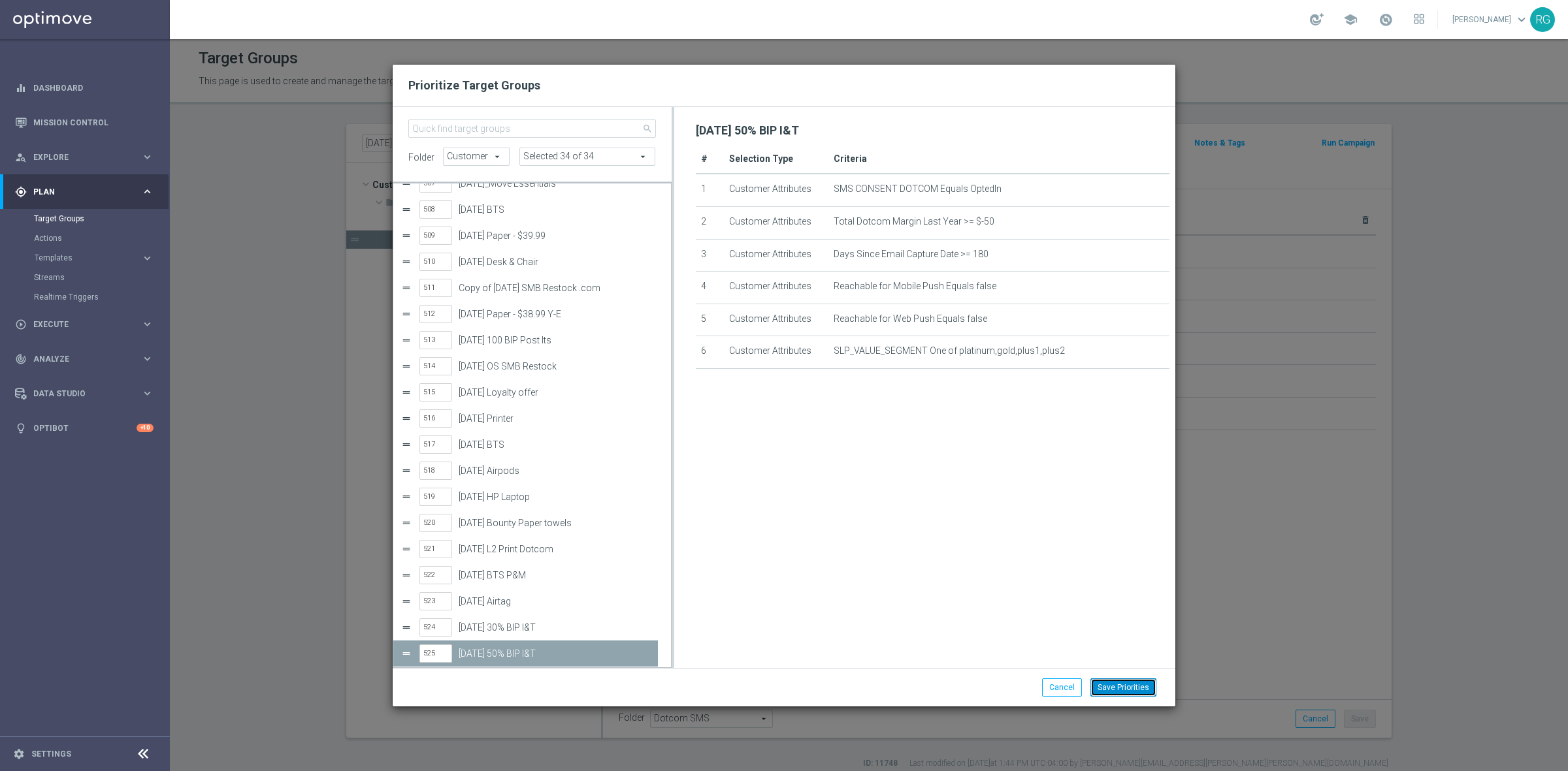
click at [1114, 684] on button "Save Priorities" at bounding box center [1123, 687] width 66 height 18
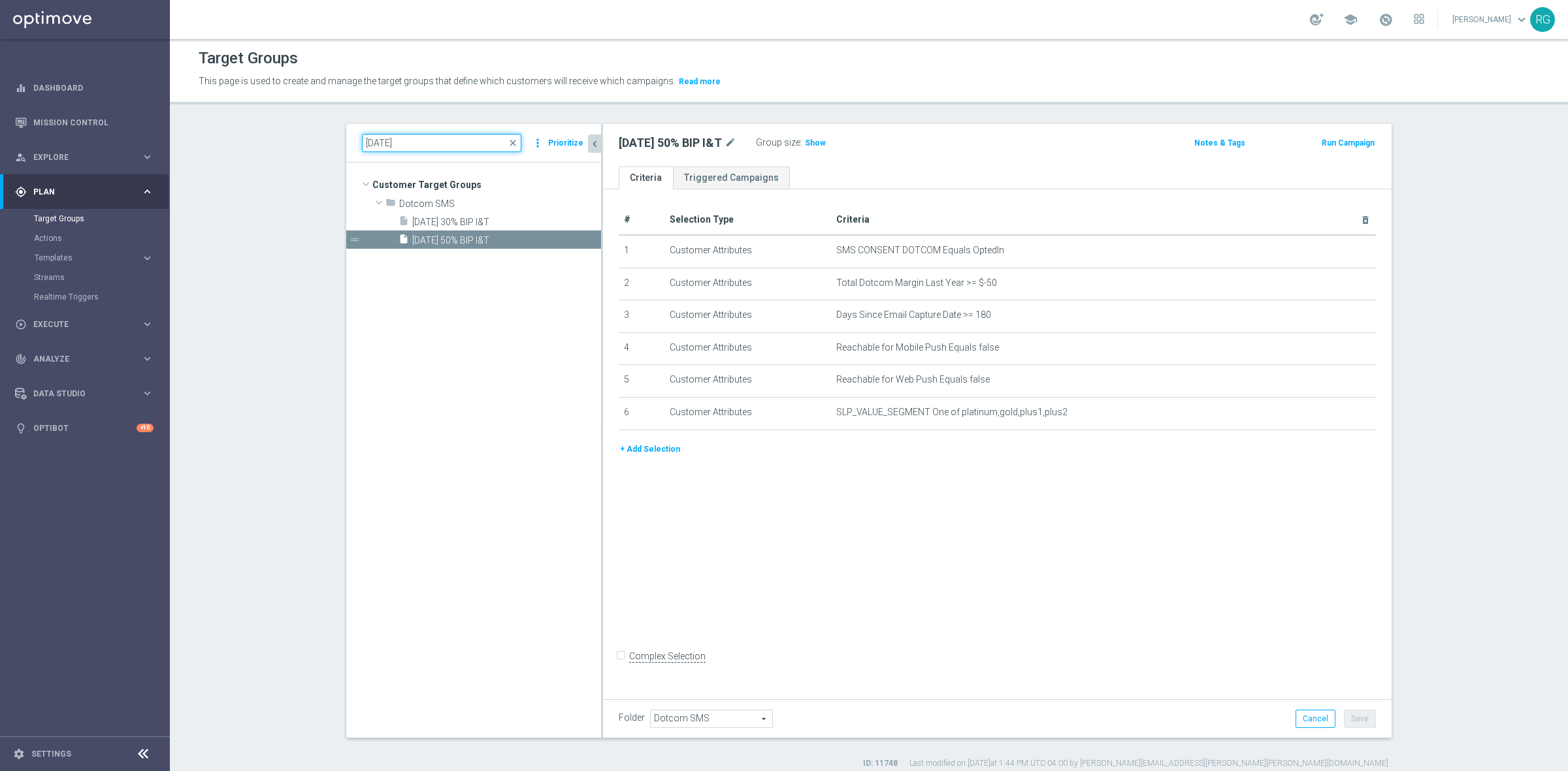
click at [370, 145] on input "[DATE]" at bounding box center [442, 142] width 159 height 18
click at [501, 216] on span "[DATE] Breakroom coffee" at bounding box center [491, 222] width 157 height 11
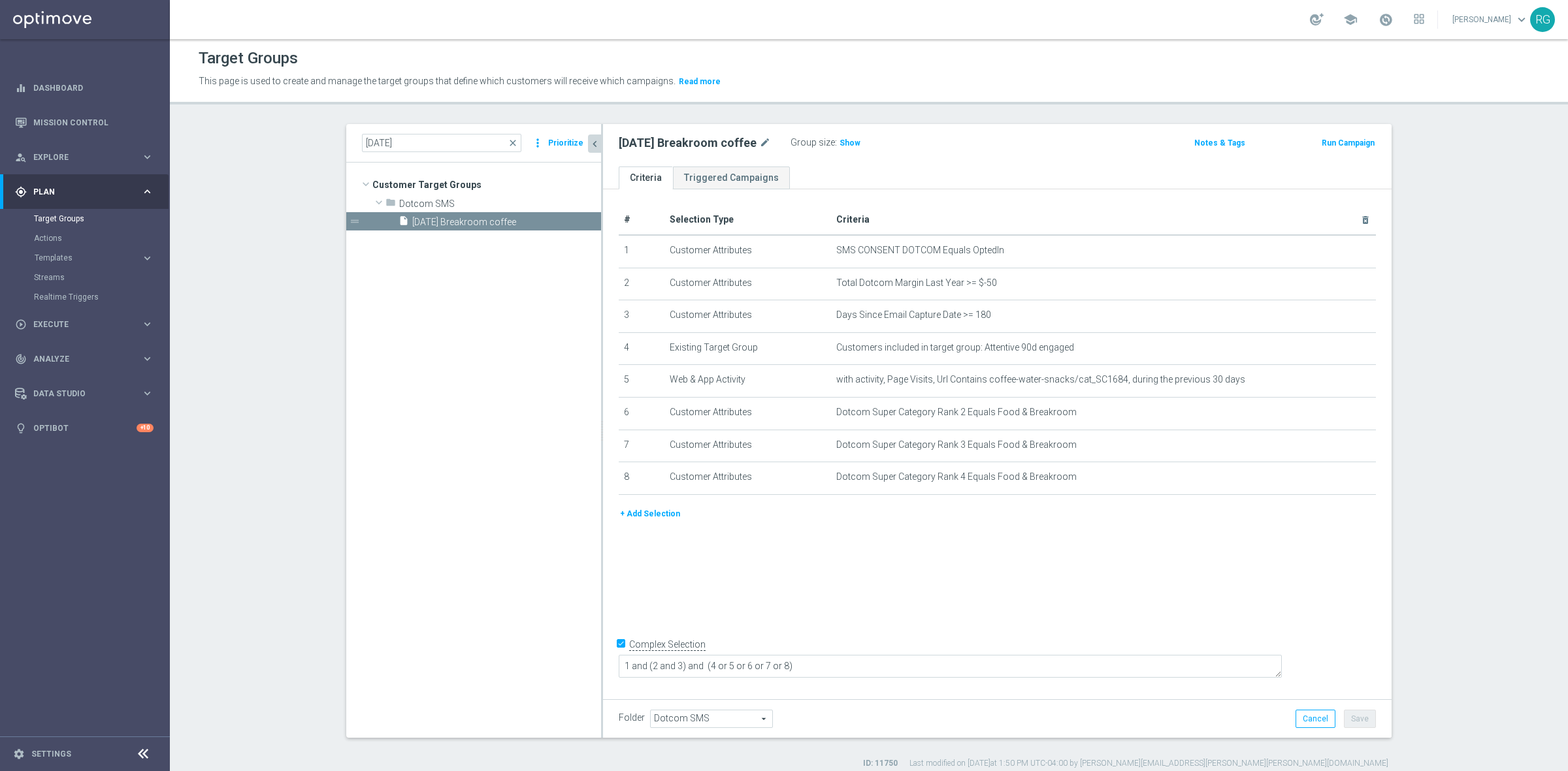
click at [563, 138] on button "Prioritize" at bounding box center [566, 143] width 39 height 17
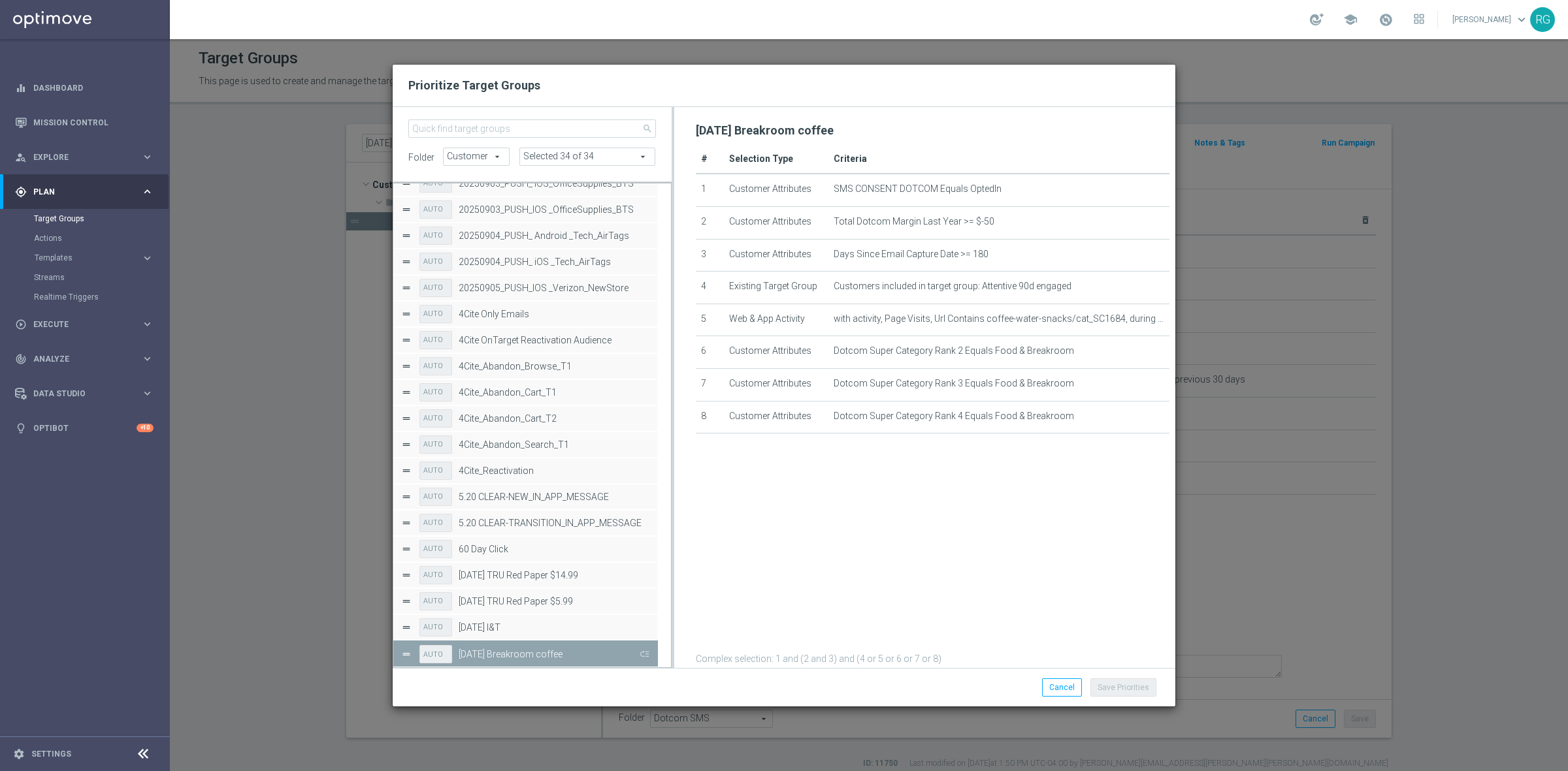
drag, startPoint x: 643, startPoint y: 656, endPoint x: 1008, endPoint y: 703, distance: 368.0
click at [643, 656] on button "Press SPACE to deselect this row." at bounding box center [643, 654] width 13 height 19
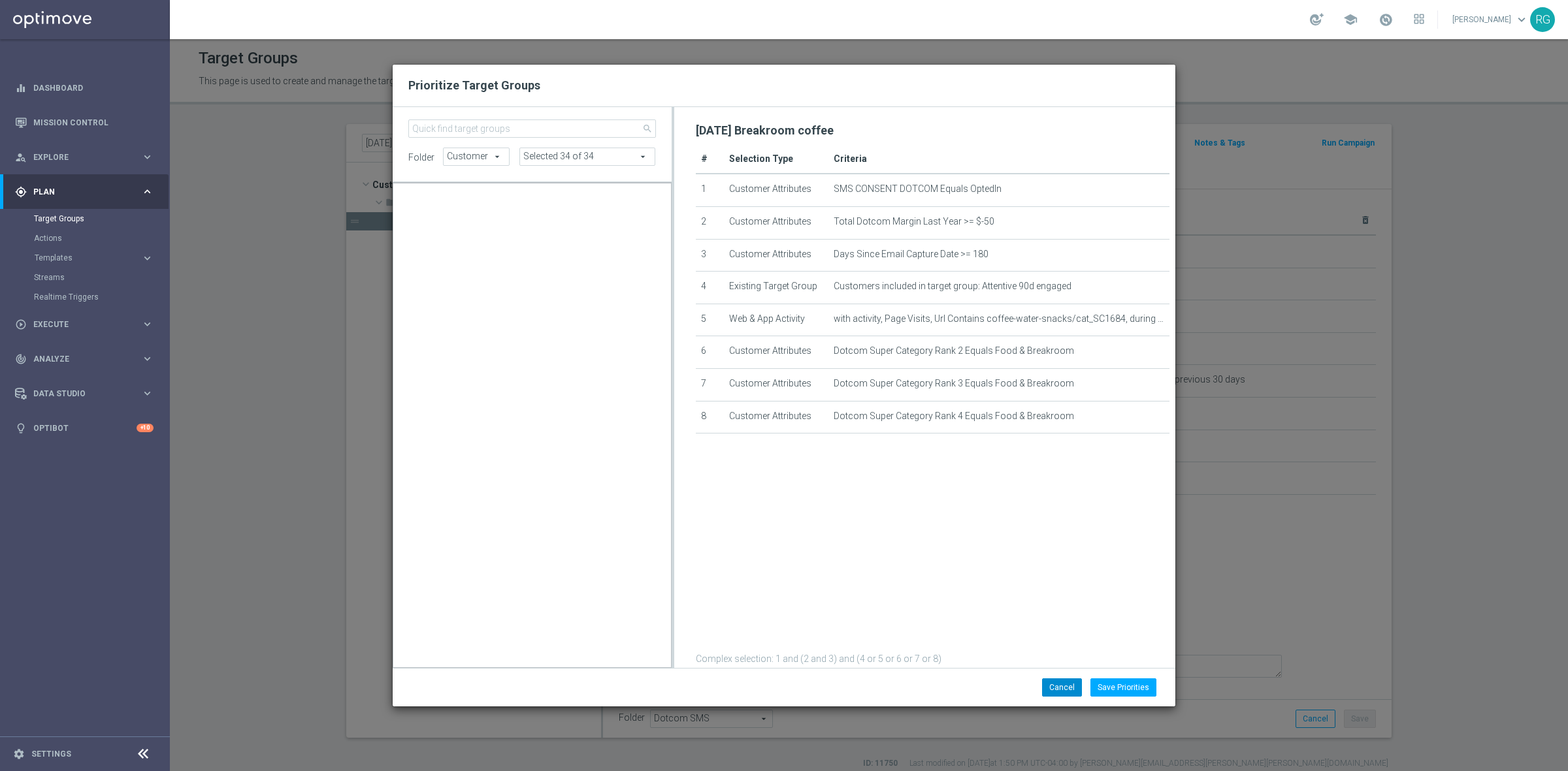
scroll to position [13253, 0]
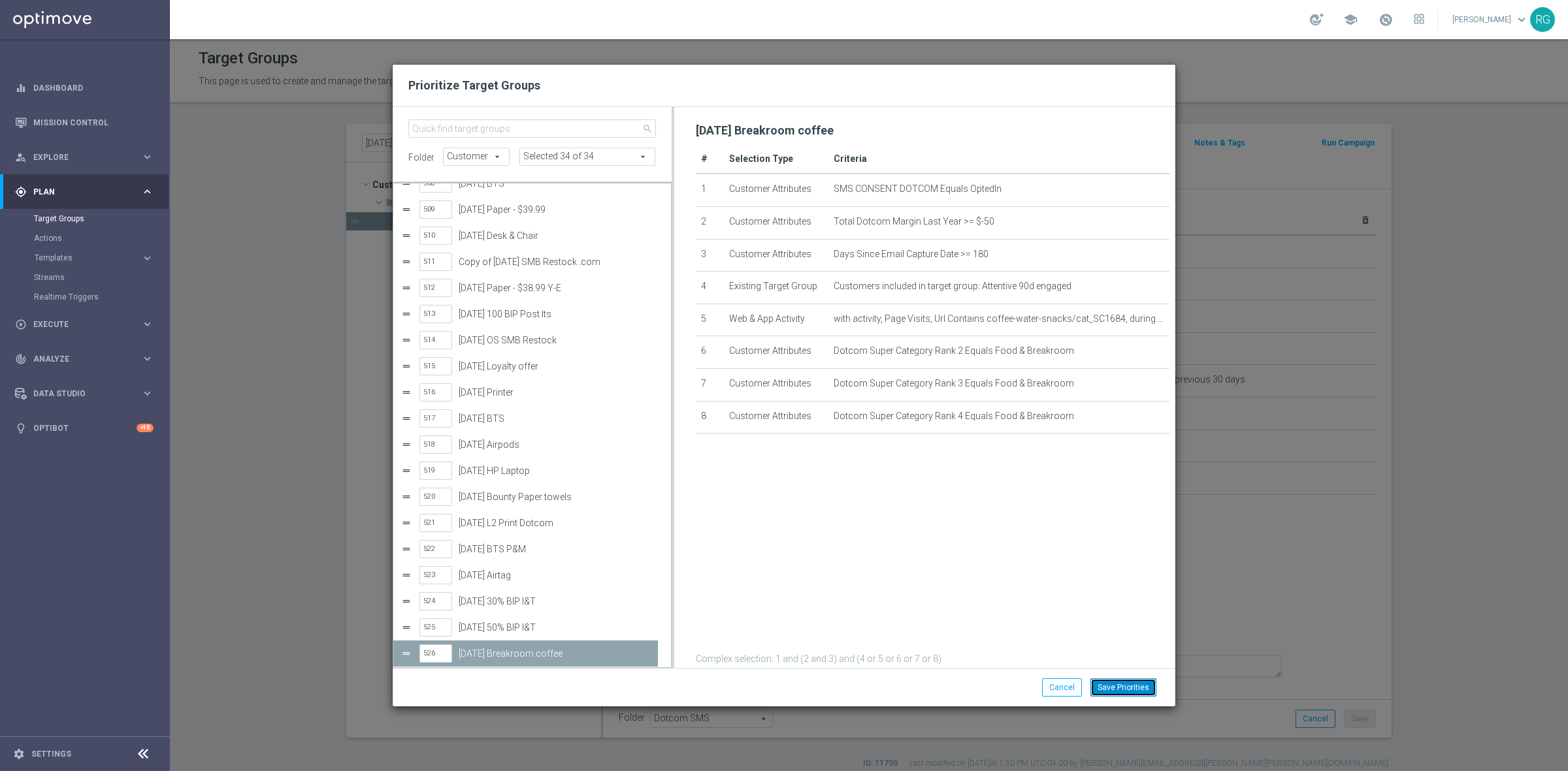
click at [1118, 686] on button "Save Priorities" at bounding box center [1123, 687] width 66 height 18
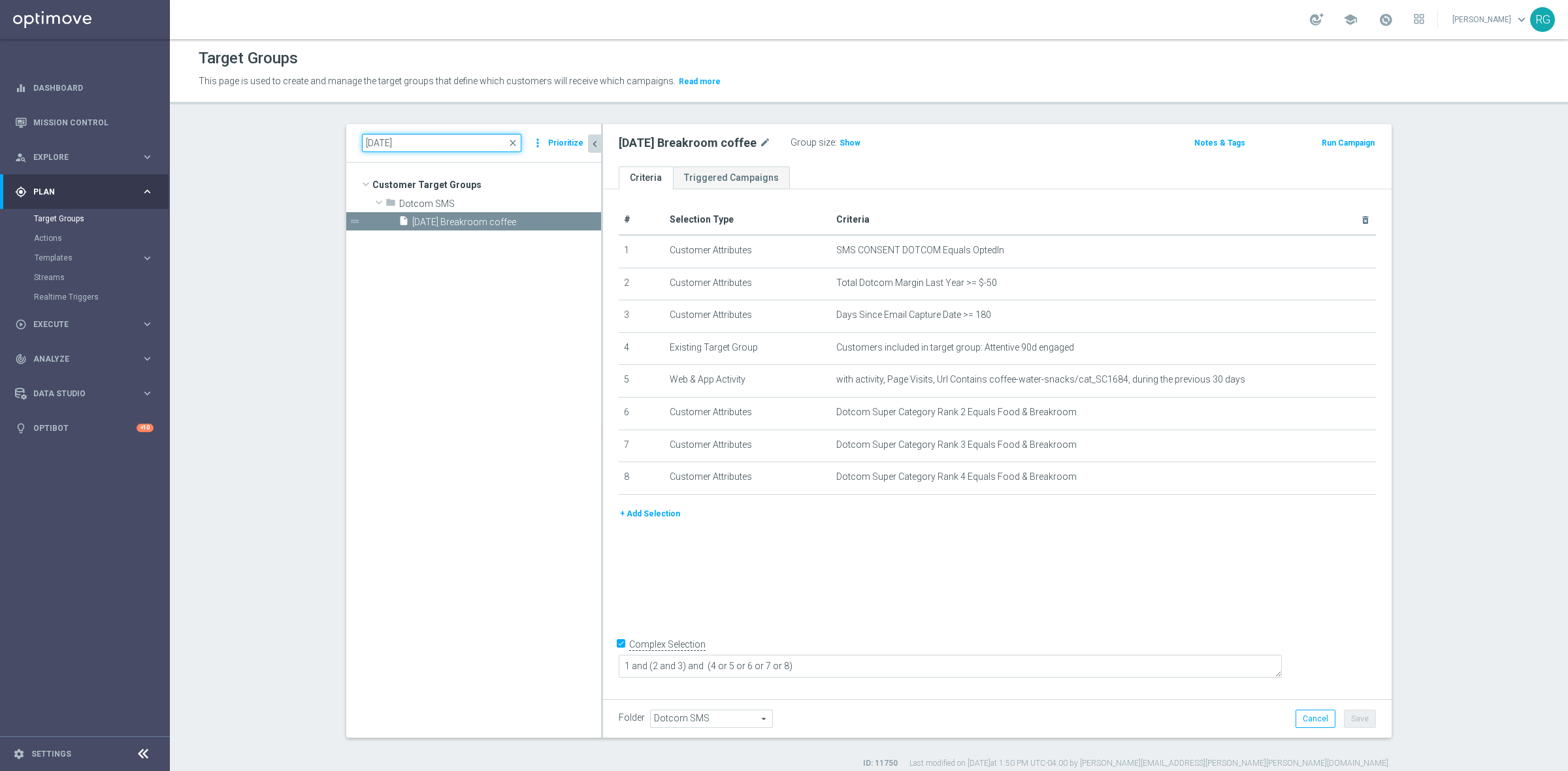
click at [376, 142] on input "[DATE]" at bounding box center [442, 142] width 159 height 18
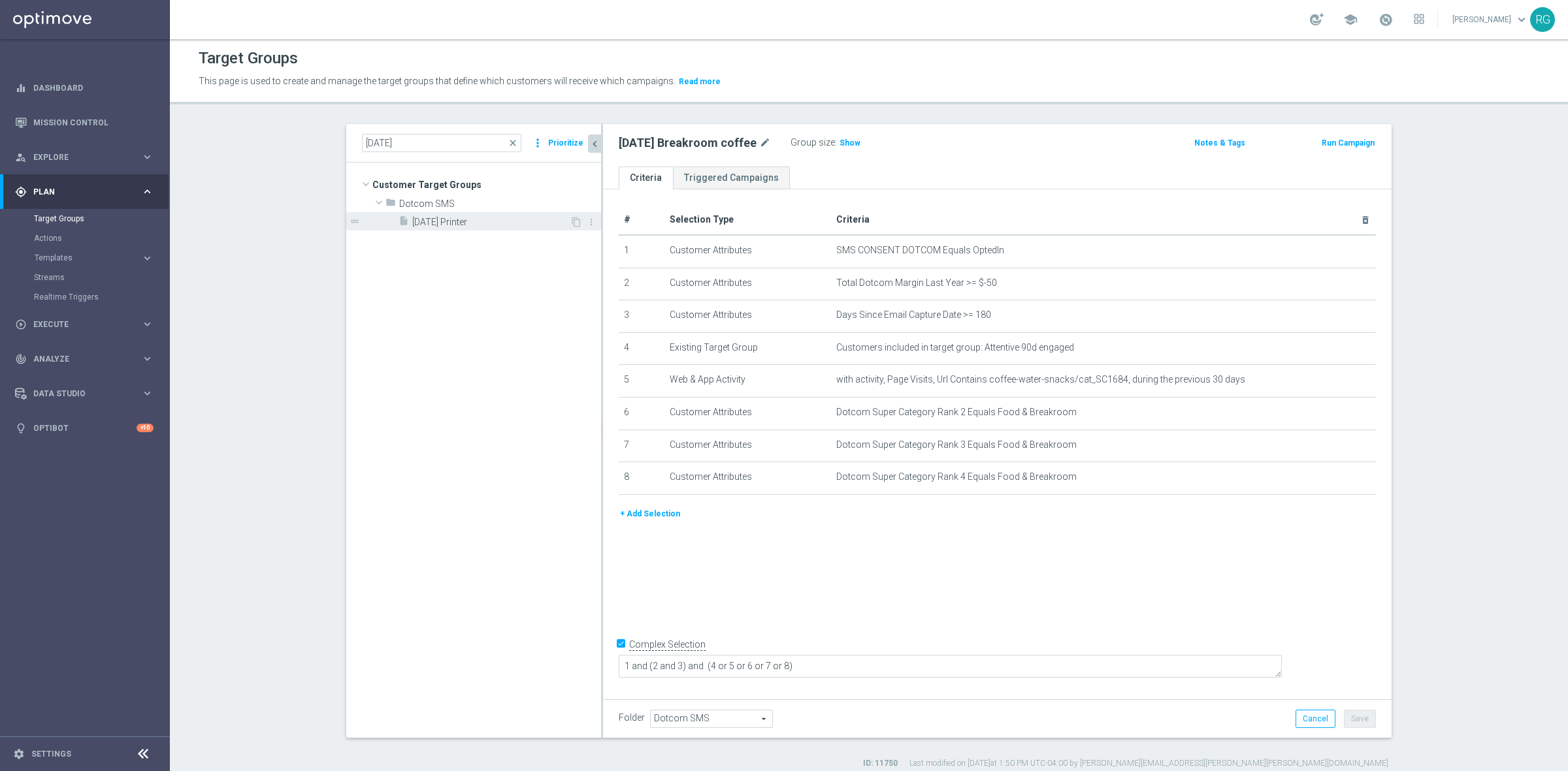
click at [426, 220] on span "[DATE] Printer" at bounding box center [491, 222] width 157 height 11
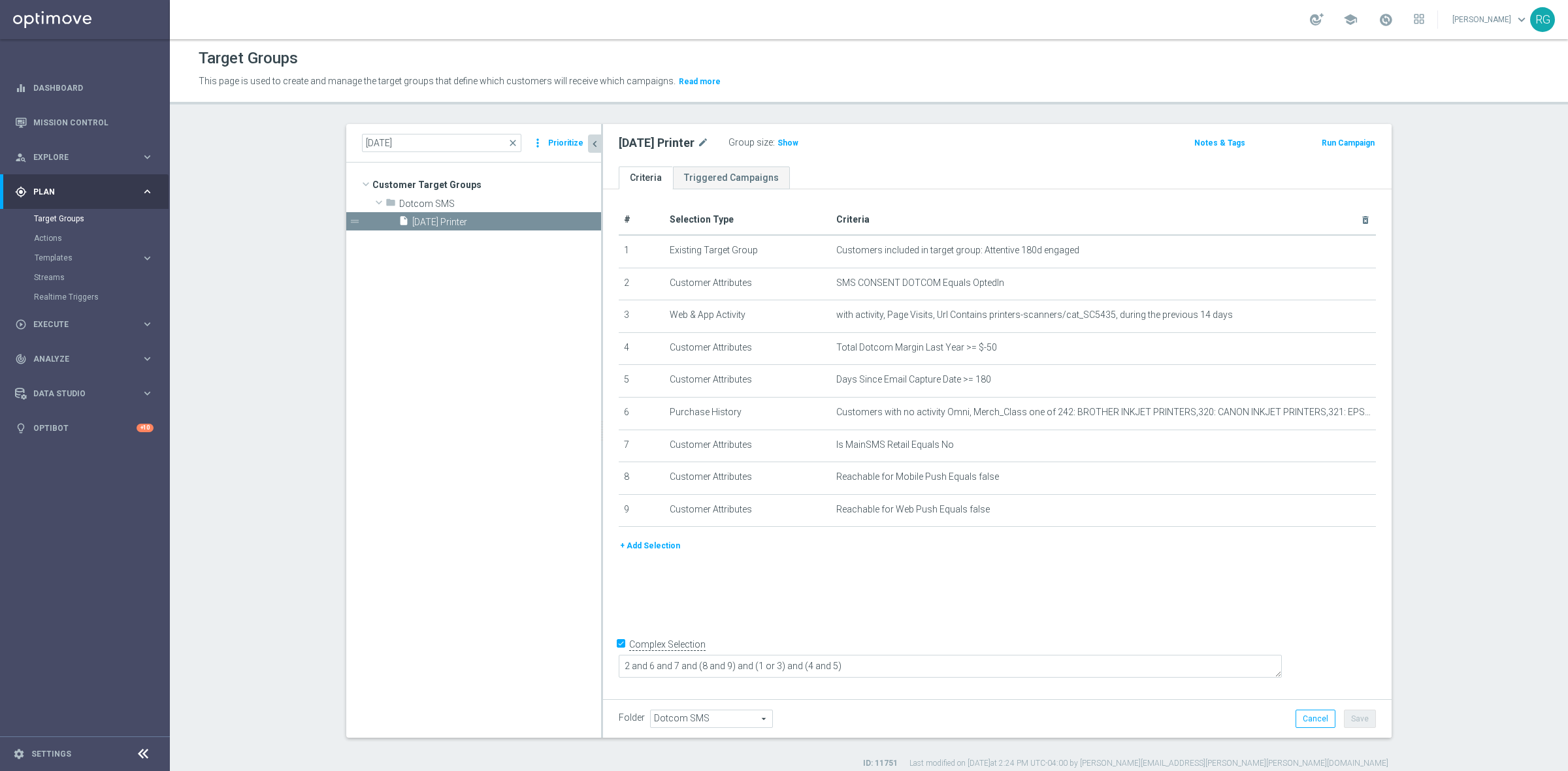
click at [559, 142] on button "Prioritize" at bounding box center [566, 143] width 39 height 17
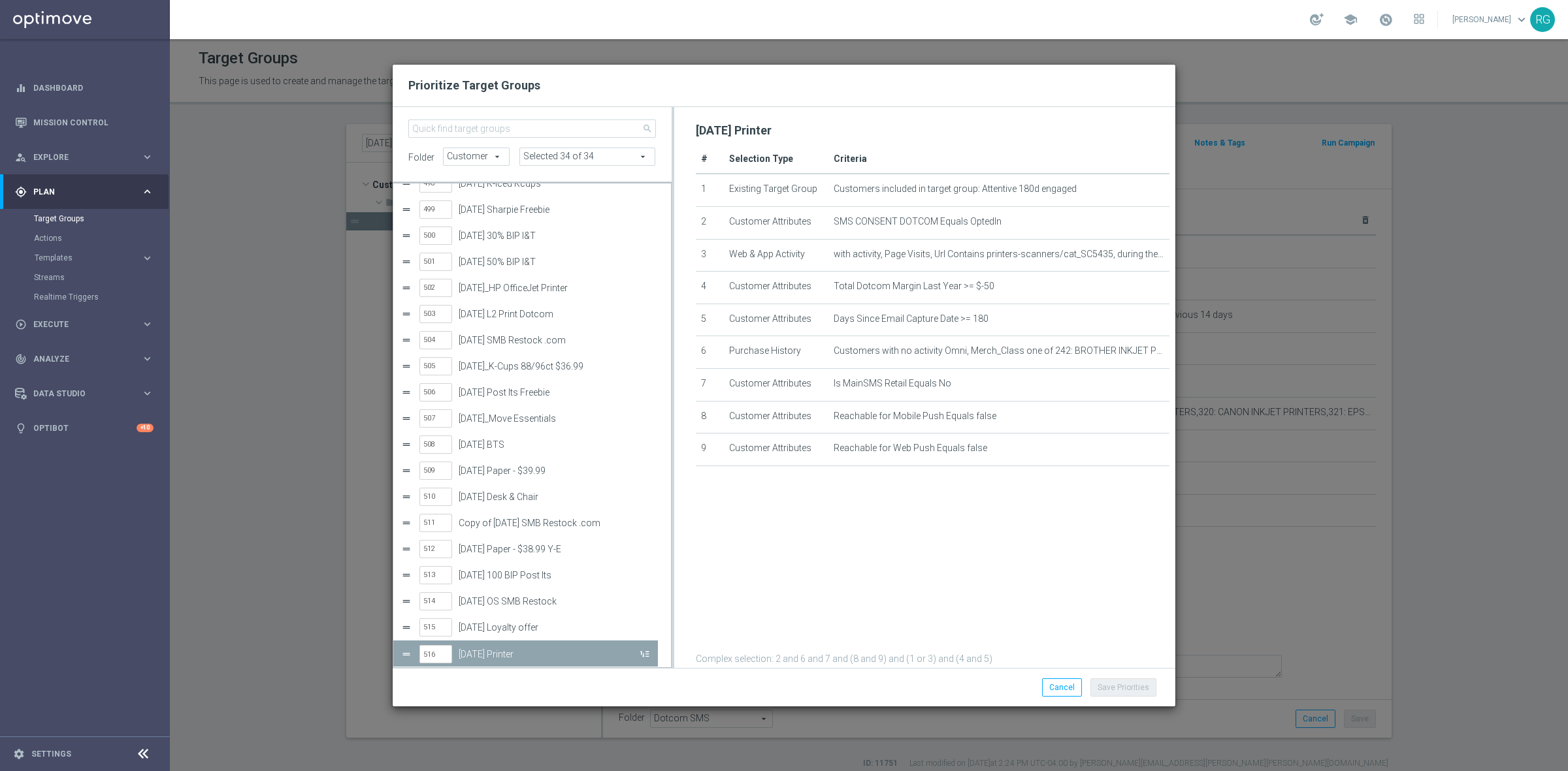
click at [642, 654] on button "Press SPACE to deselect this row." at bounding box center [643, 654] width 13 height 19
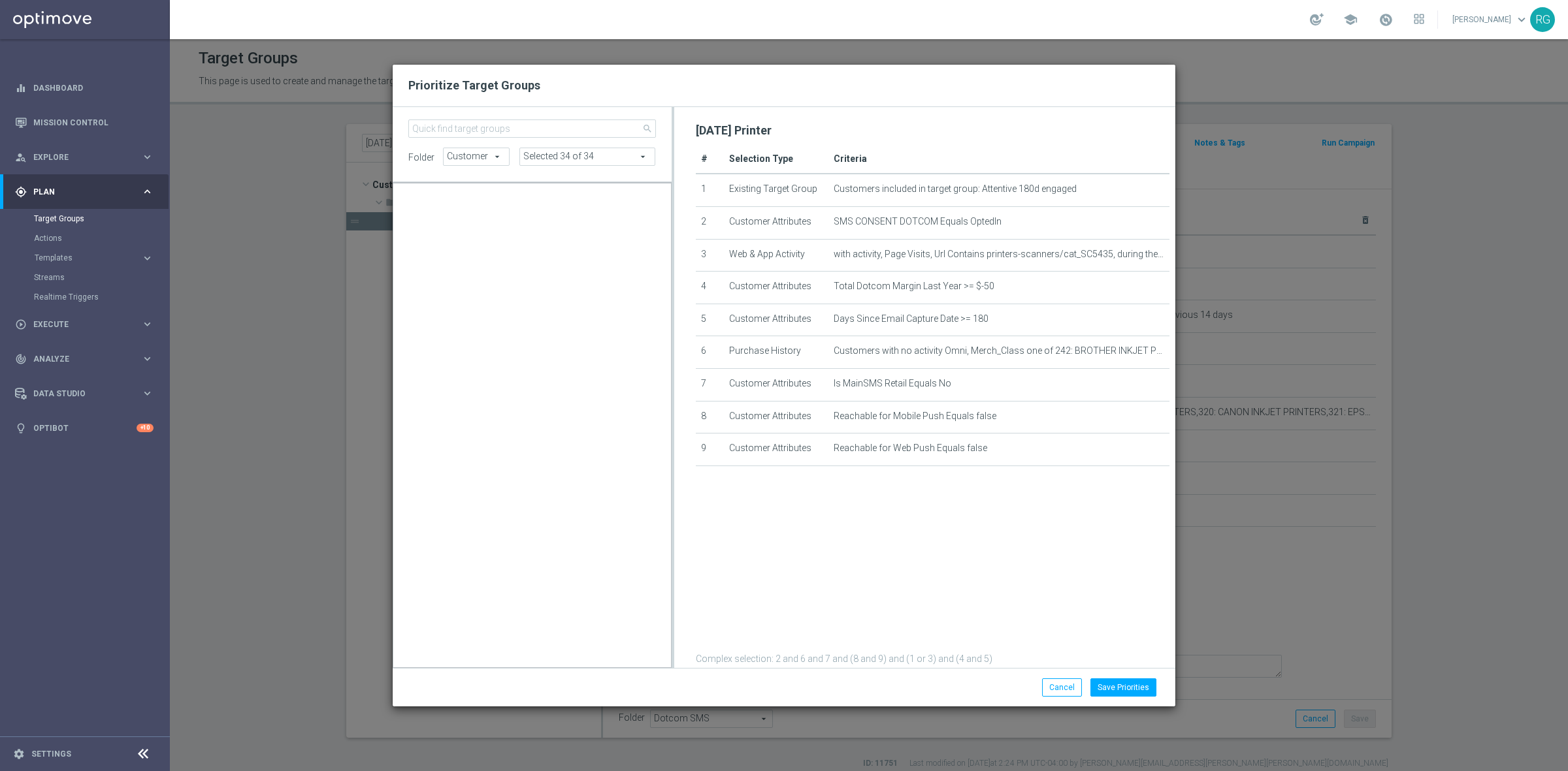
scroll to position [20747, 0]
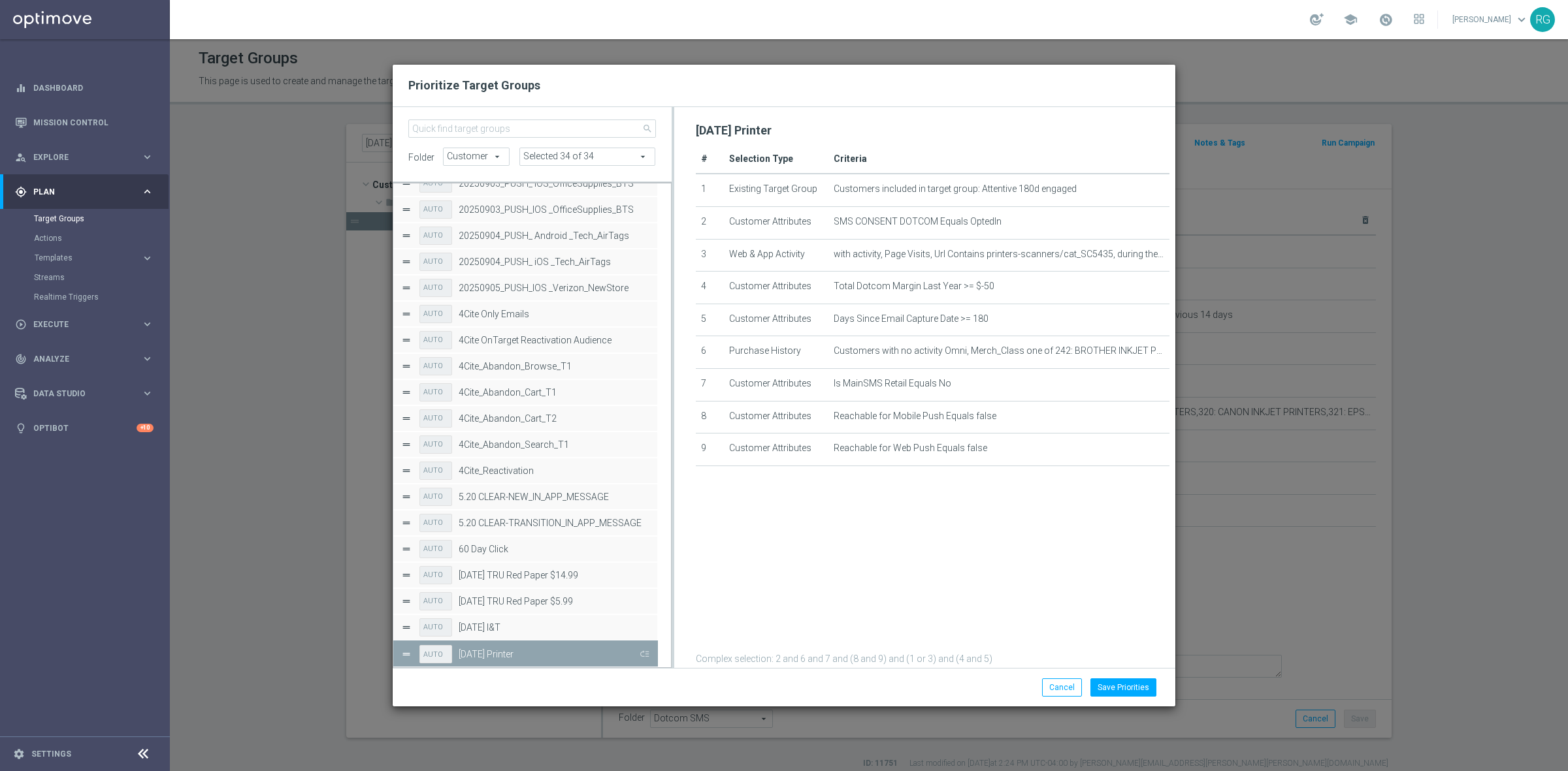
click at [632, 649] on label "[DATE] Printer" at bounding box center [548, 655] width 179 height 11
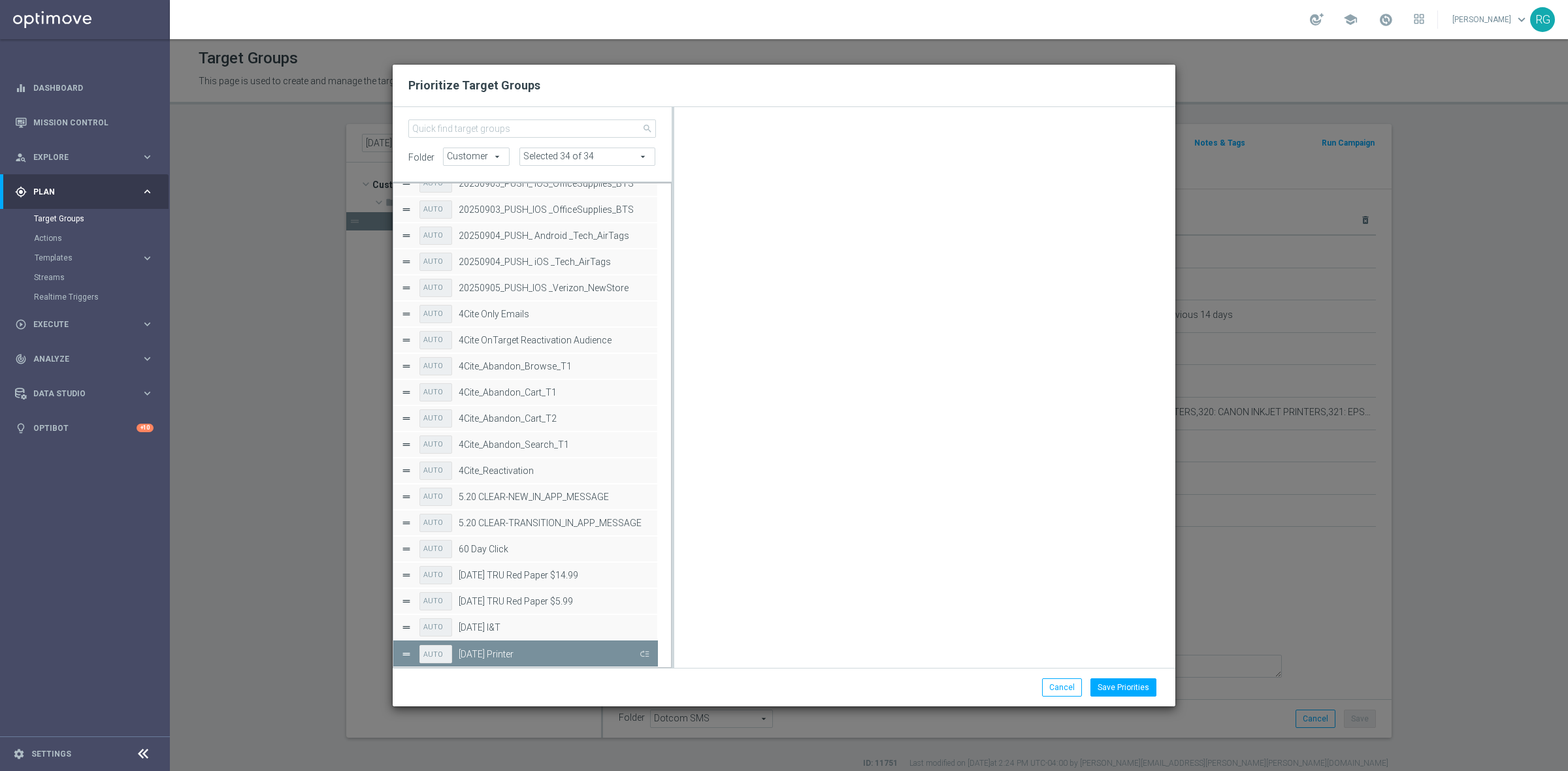
click at [644, 653] on button "Press SPACE to deselect this row." at bounding box center [643, 654] width 13 height 19
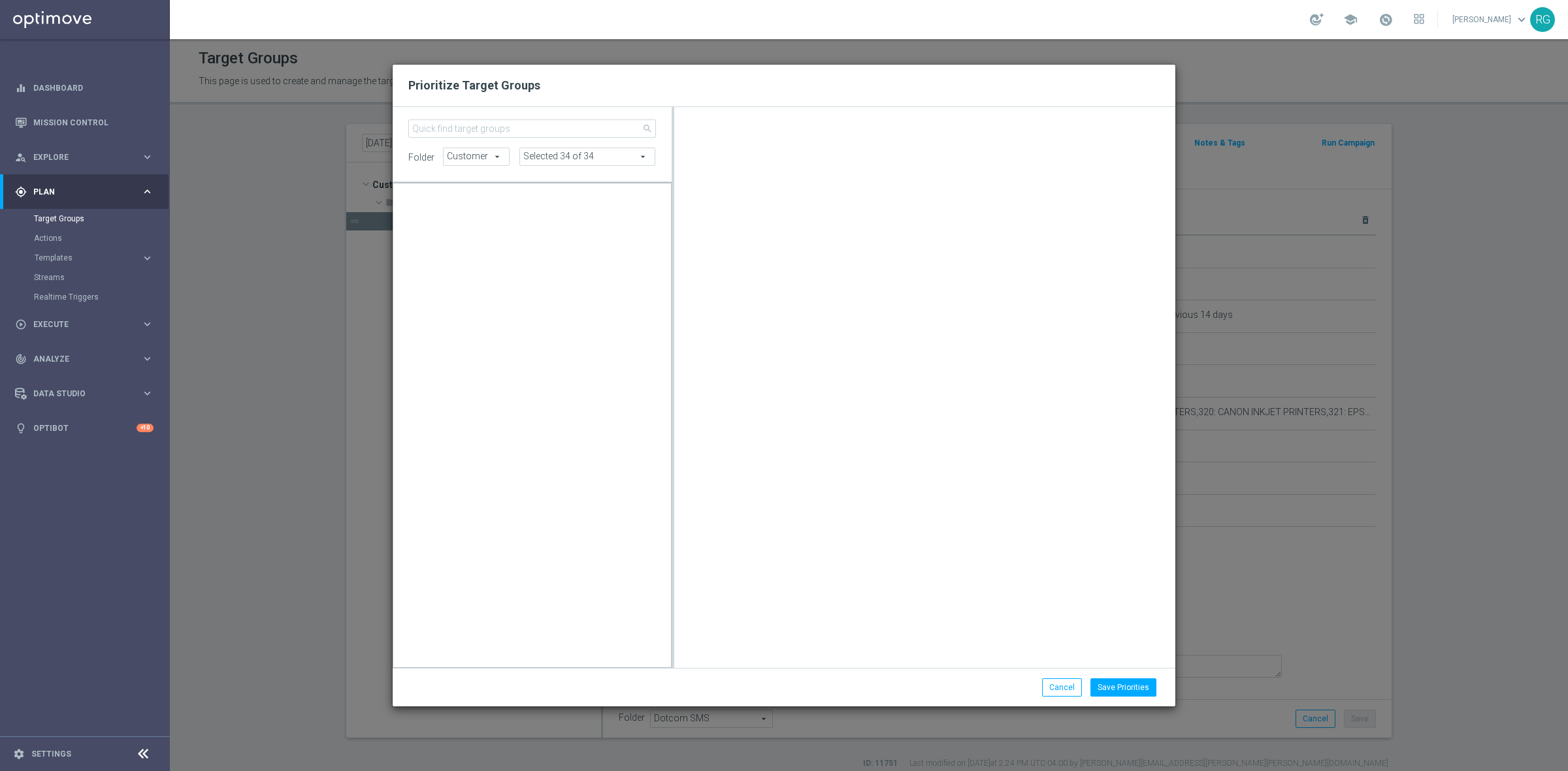
scroll to position [13253, 0]
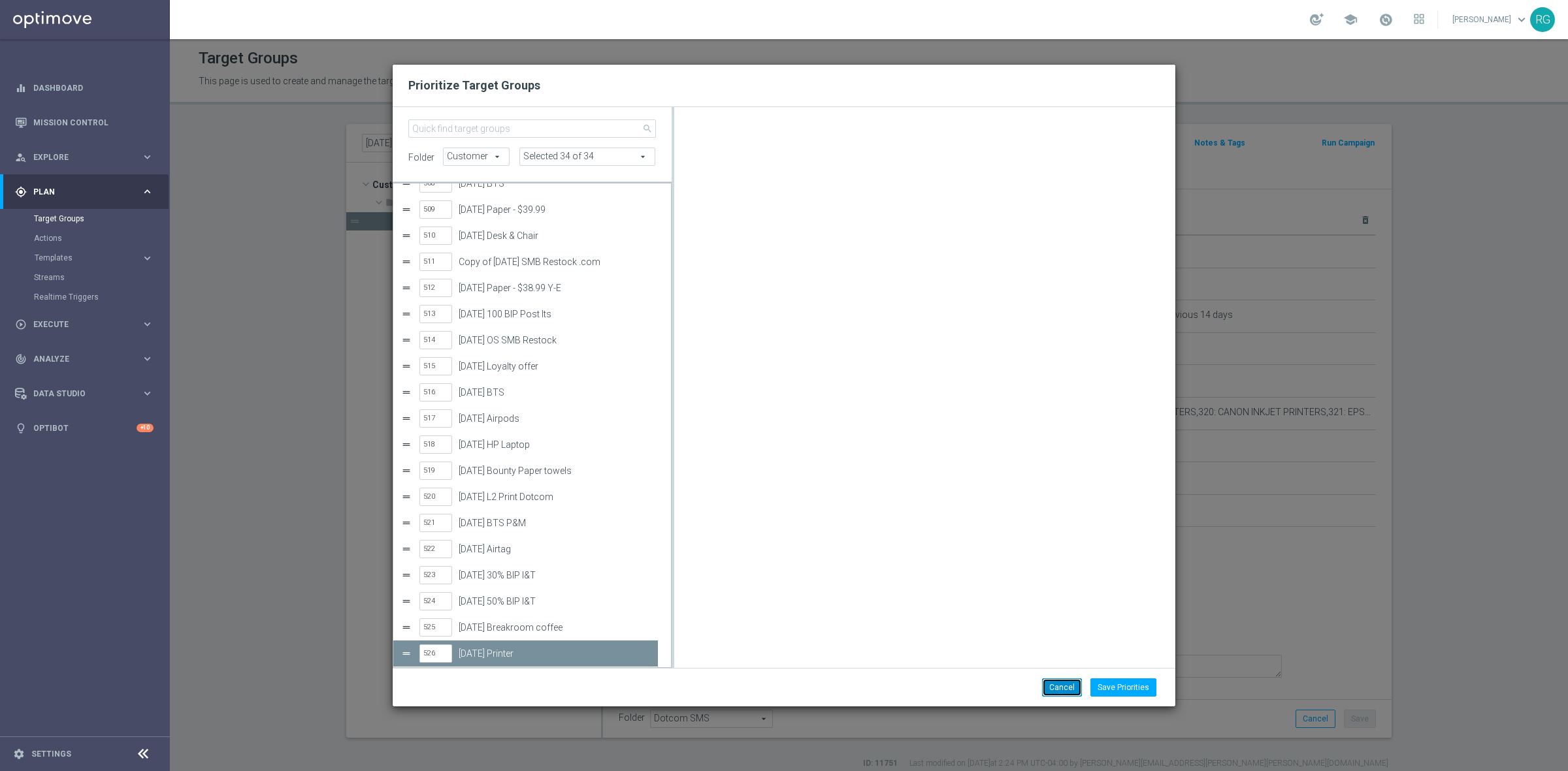
click at [1063, 687] on button "Cancel" at bounding box center [1062, 687] width 40 height 18
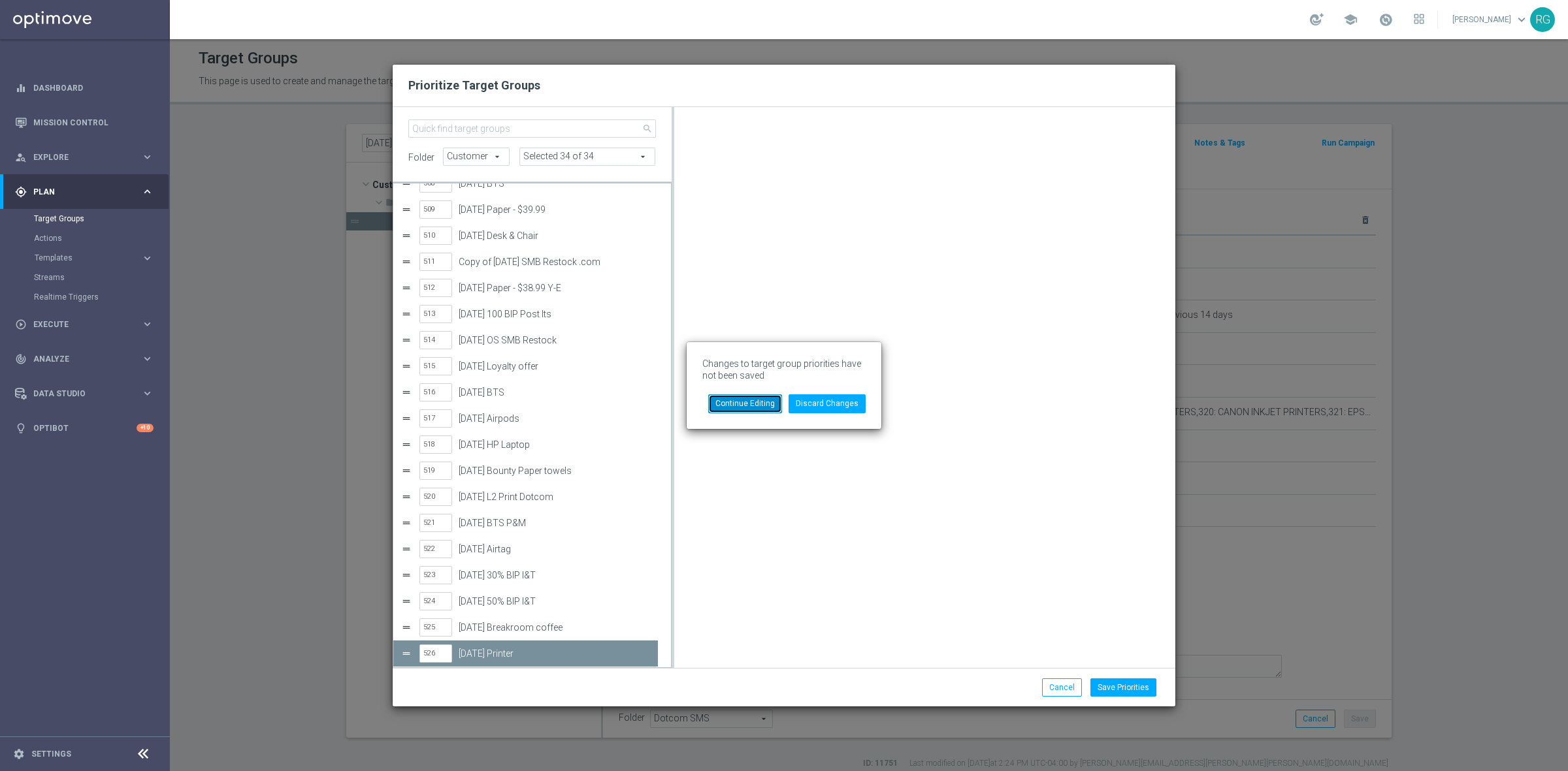
click at [720, 409] on button "Continue Editing" at bounding box center [745, 403] width 74 height 18
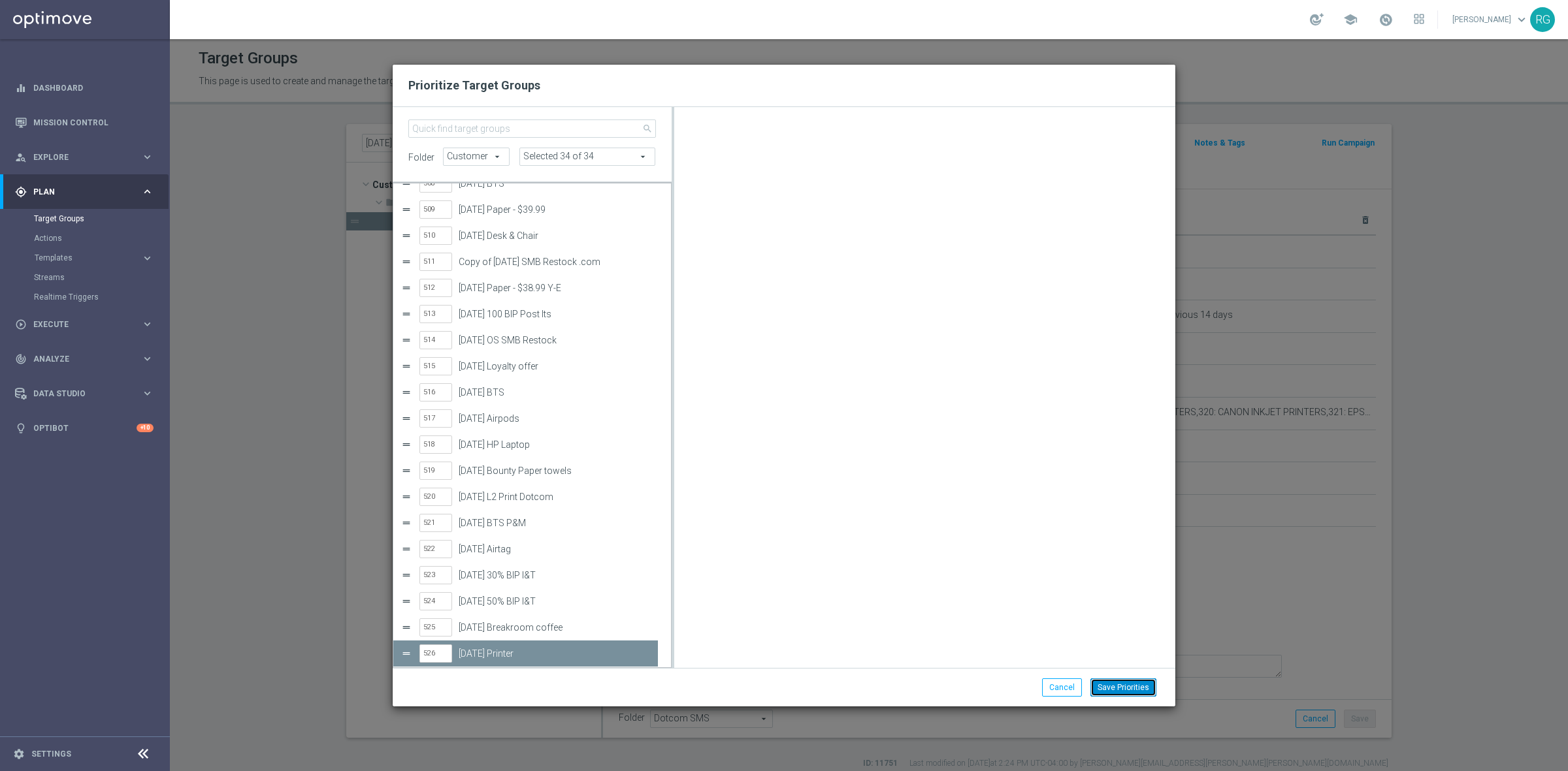
click at [1147, 684] on button "Save Priorities" at bounding box center [1123, 687] width 66 height 18
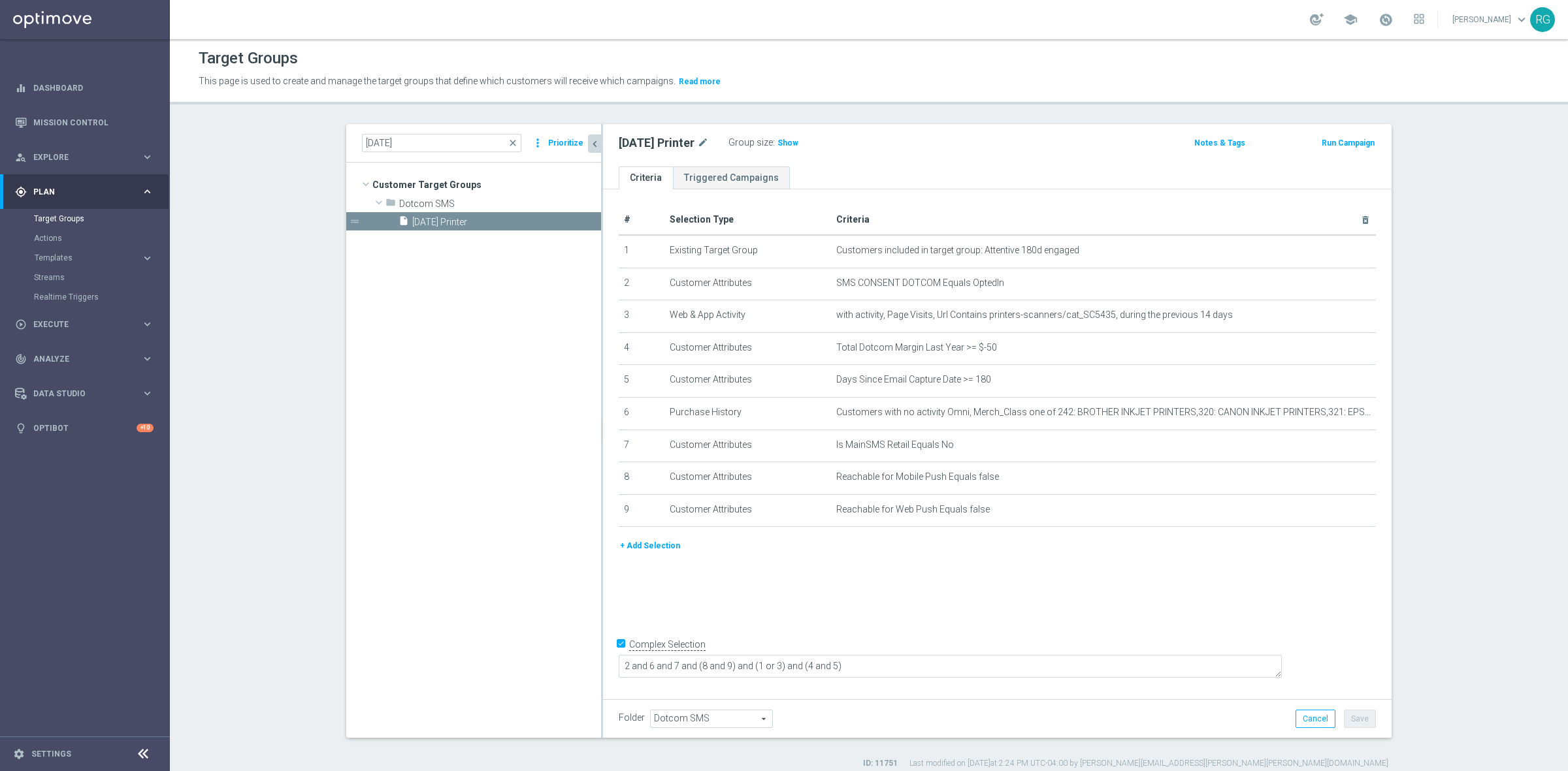
drag, startPoint x: 512, startPoint y: 138, endPoint x: 850, endPoint y: 87, distance: 341.8
click at [512, 138] on span "close" at bounding box center [512, 142] width 10 height 10
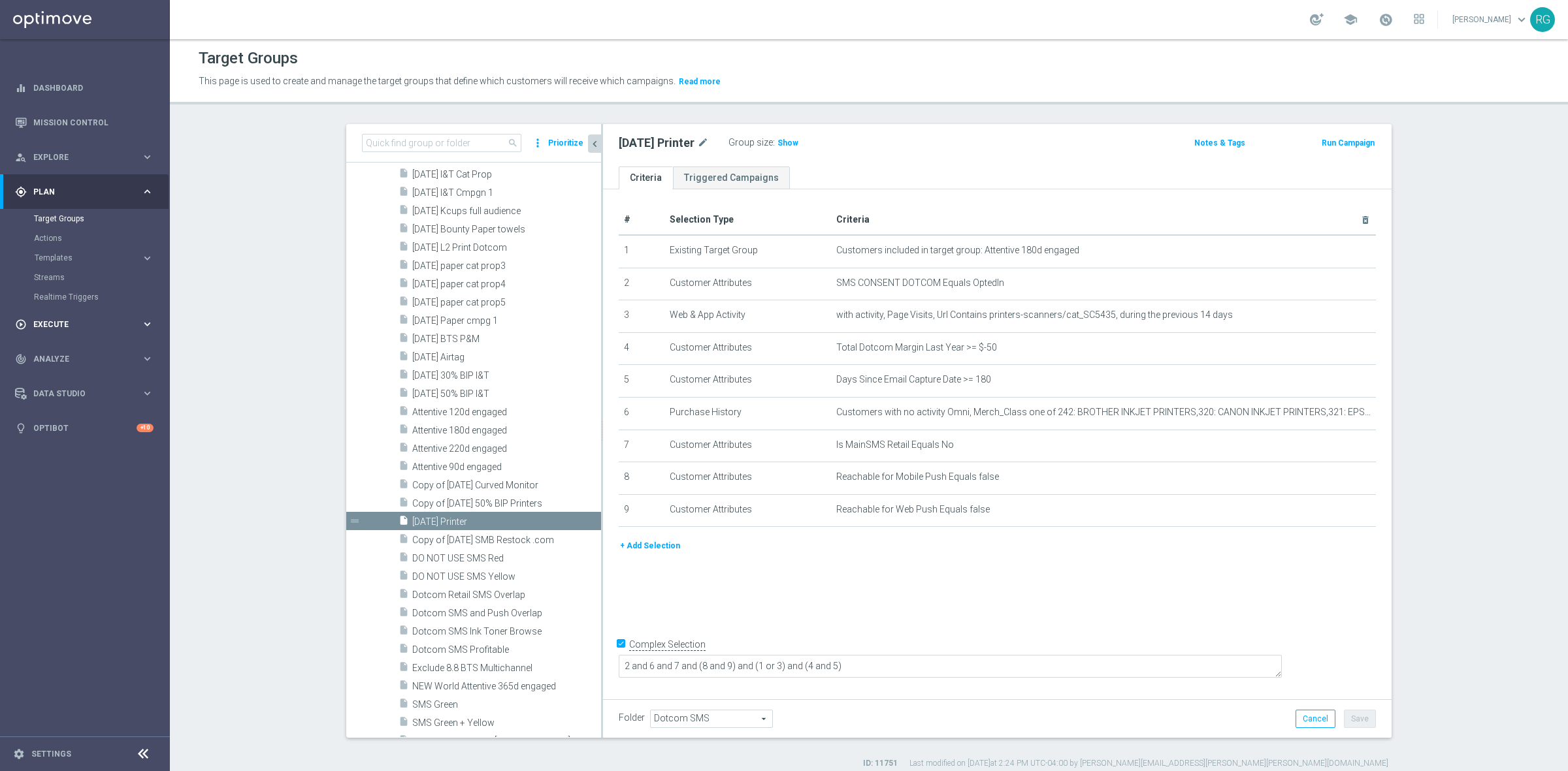
click at [43, 321] on span "Execute" at bounding box center [87, 324] width 108 height 8
click at [61, 252] on link "Campaign Builder" at bounding box center [84, 253] width 102 height 10
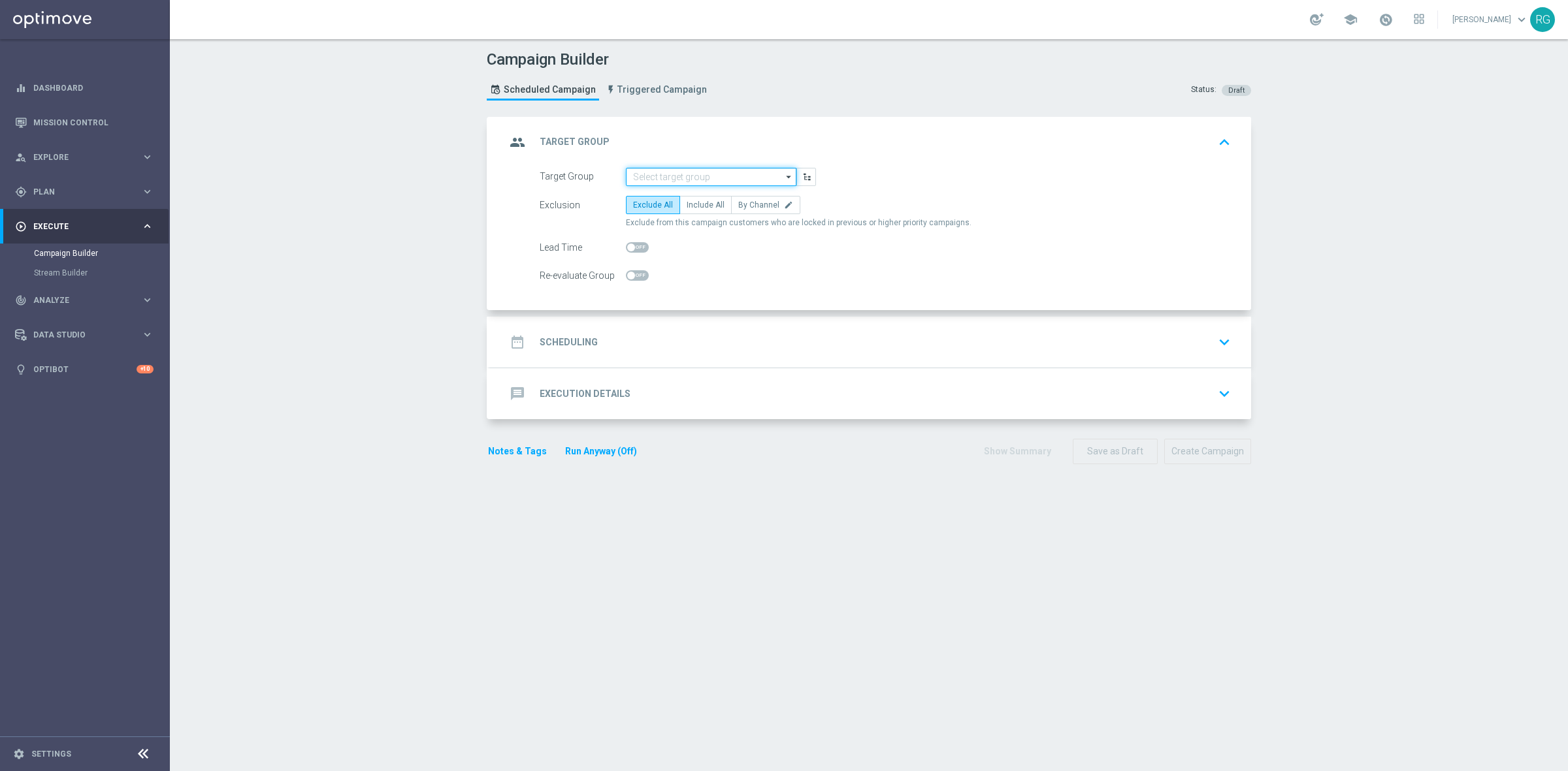
click at [678, 170] on input at bounding box center [711, 176] width 171 height 18
click at [649, 197] on div "[DATE] Loyalty offer" at bounding box center [678, 195] width 69 height 12
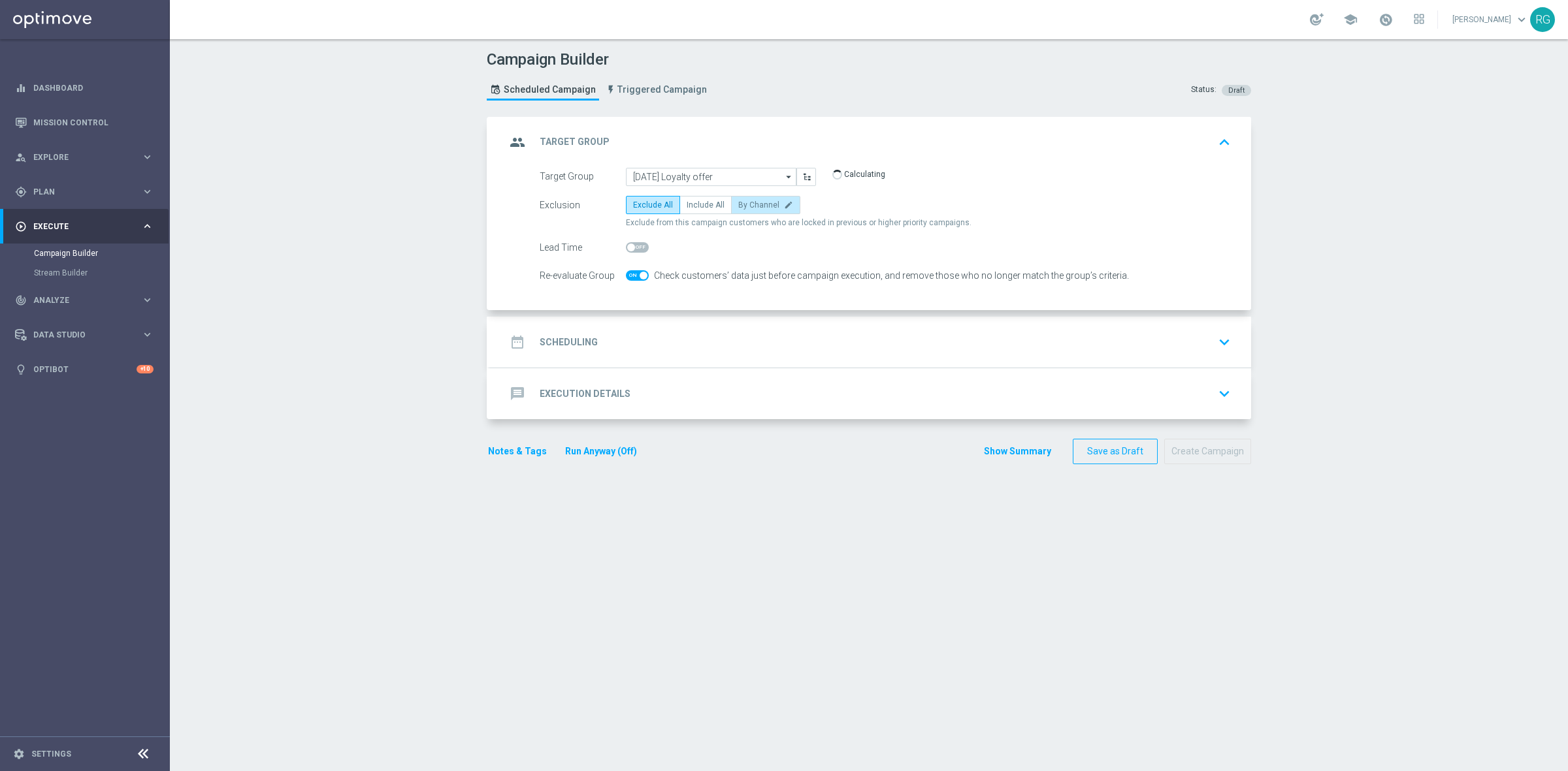
click at [753, 210] on label "By Channel edit" at bounding box center [766, 205] width 69 height 18
click at [746, 210] on input "By Channel edit" at bounding box center [742, 207] width 9 height 9
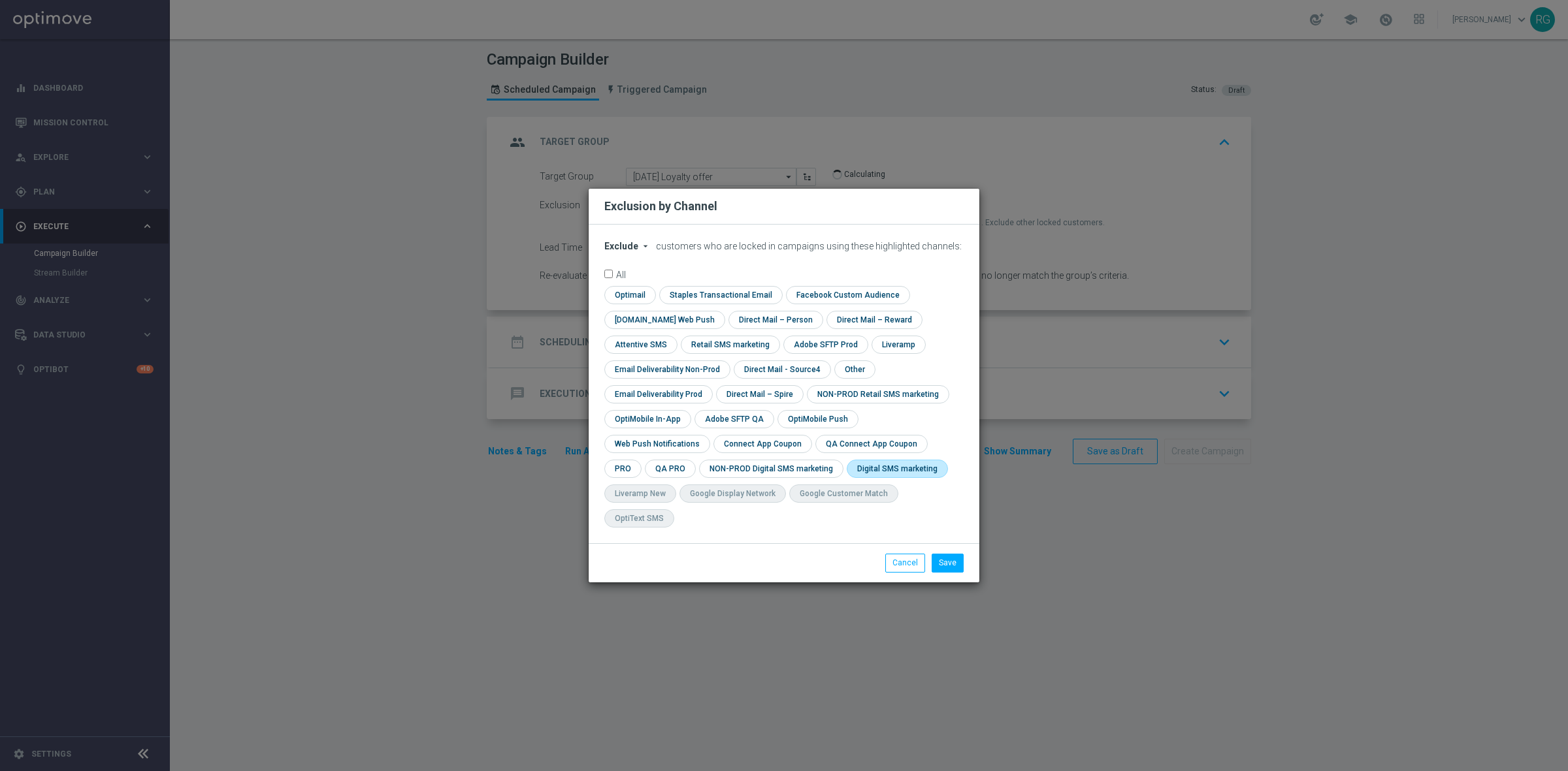
click at [846, 478] on input "checkbox" at bounding box center [894, 468] width 96 height 17
click at [946, 554] on button "Save" at bounding box center [947, 563] width 32 height 18
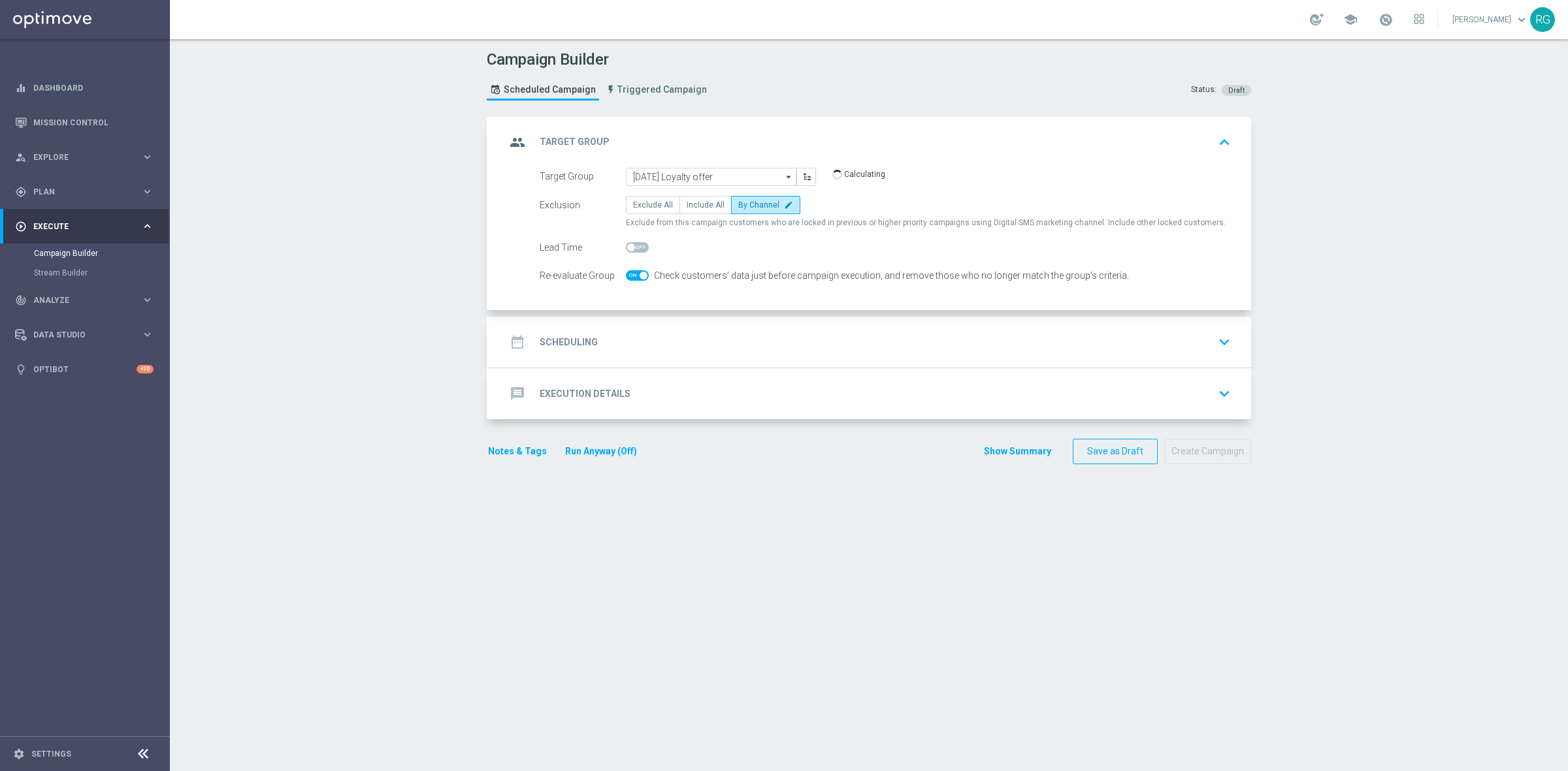
click at [635, 245] on span at bounding box center [637, 247] width 23 height 10
click at [635, 245] on input "checkbox" at bounding box center [637, 247] width 23 height 10
click at [769, 242] on input "2" at bounding box center [771, 247] width 32 height 18
click at [769, 242] on input "3" at bounding box center [771, 247] width 32 height 18
click at [697, 319] on div "date_range Scheduling keyboard_arrow_down" at bounding box center [870, 341] width 761 height 51
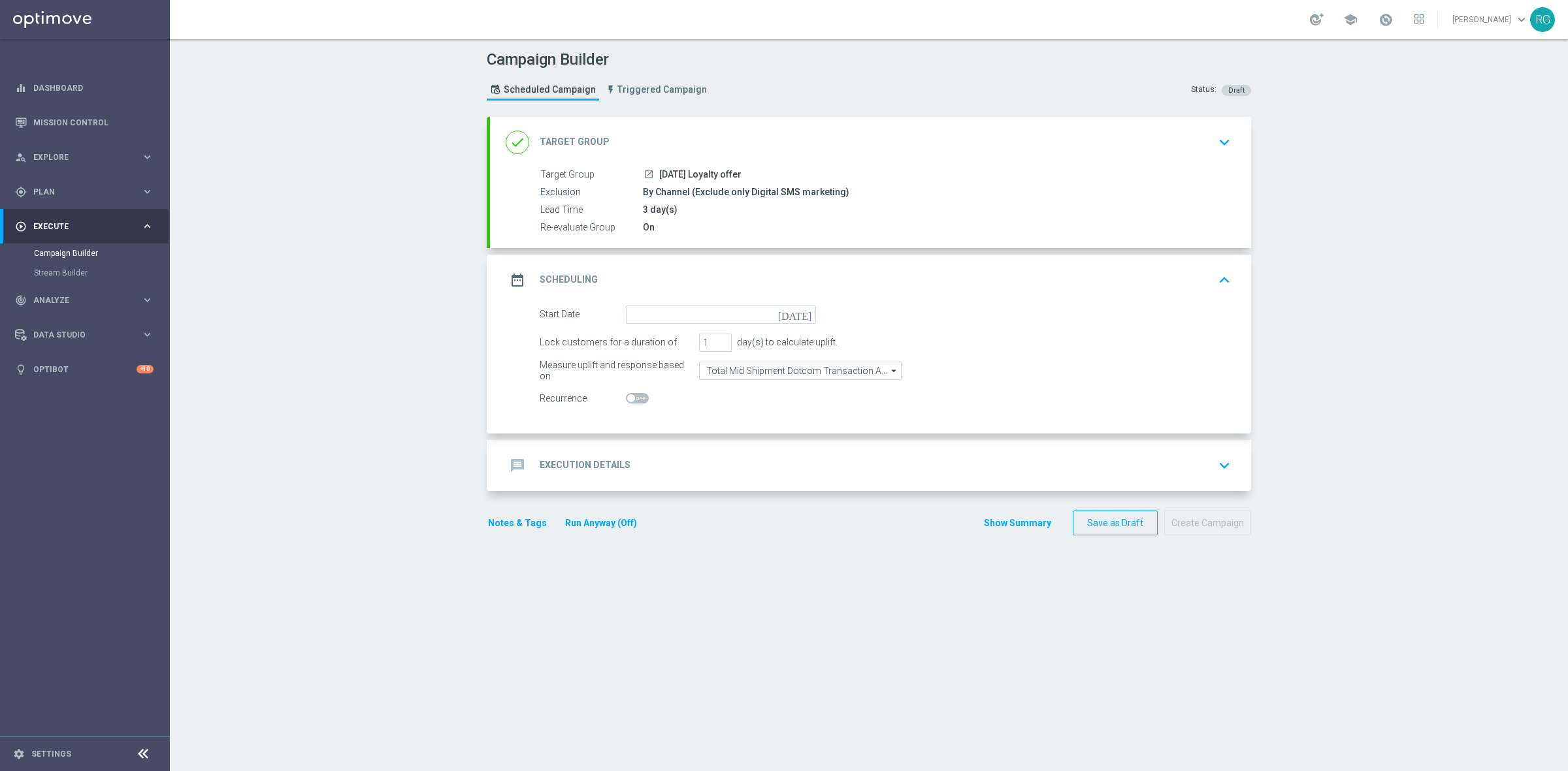
click at [804, 313] on icon "[DATE]" at bounding box center [797, 312] width 39 height 14
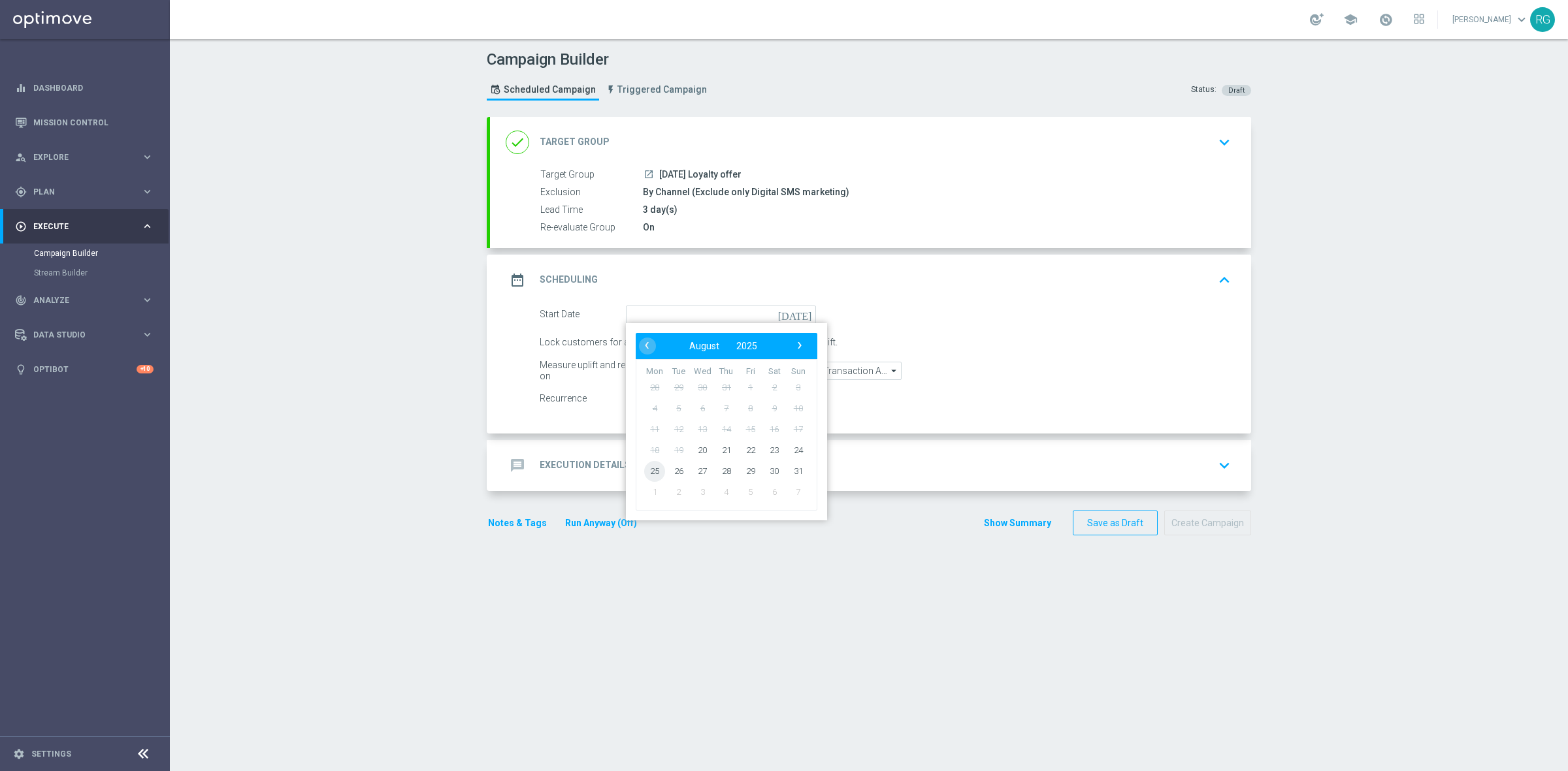
click at [649, 474] on span "25" at bounding box center [654, 470] width 21 height 21
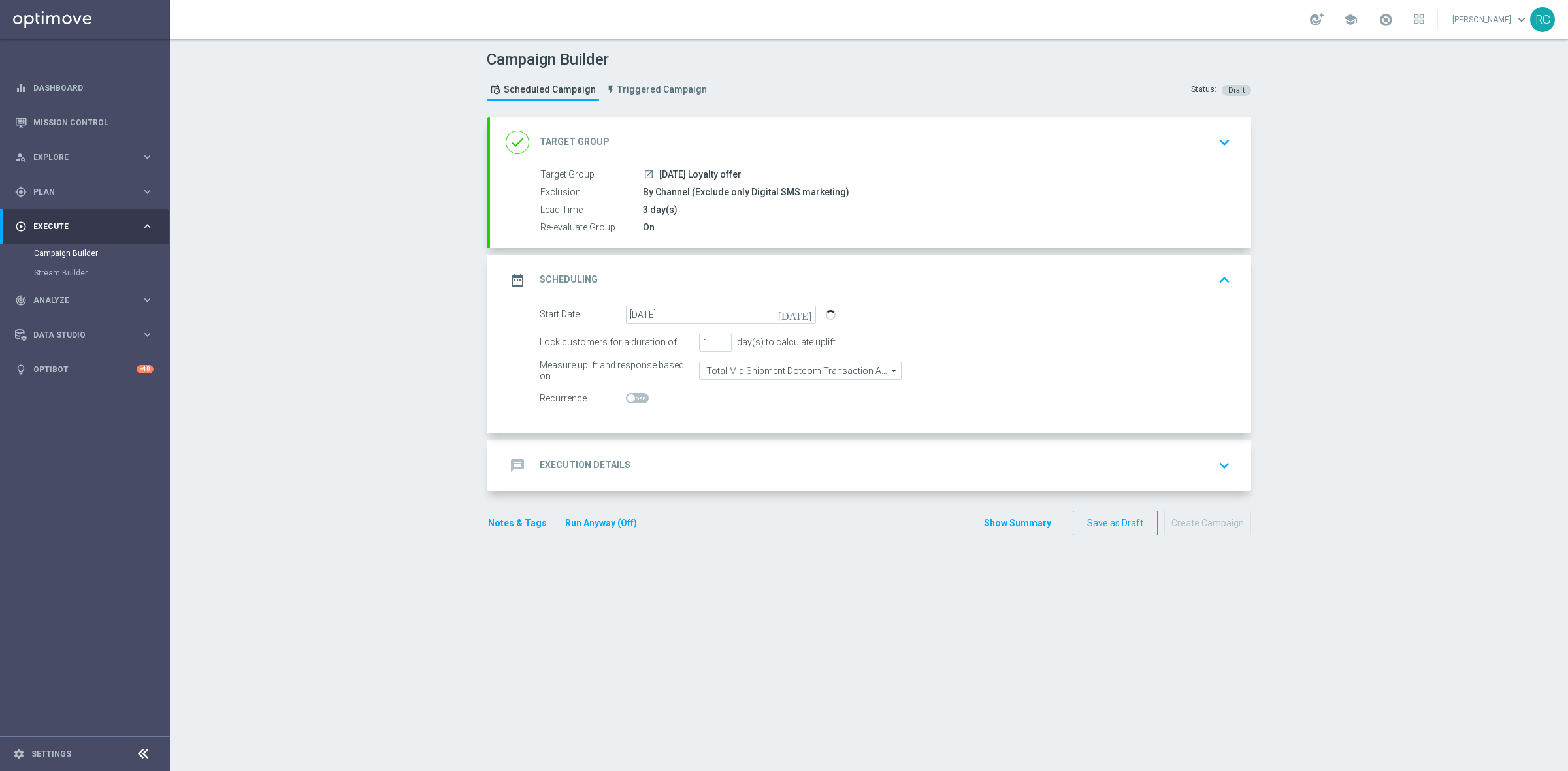
click at [623, 468] on div "message Execution Details keyboard_arrow_down" at bounding box center [870, 466] width 730 height 25
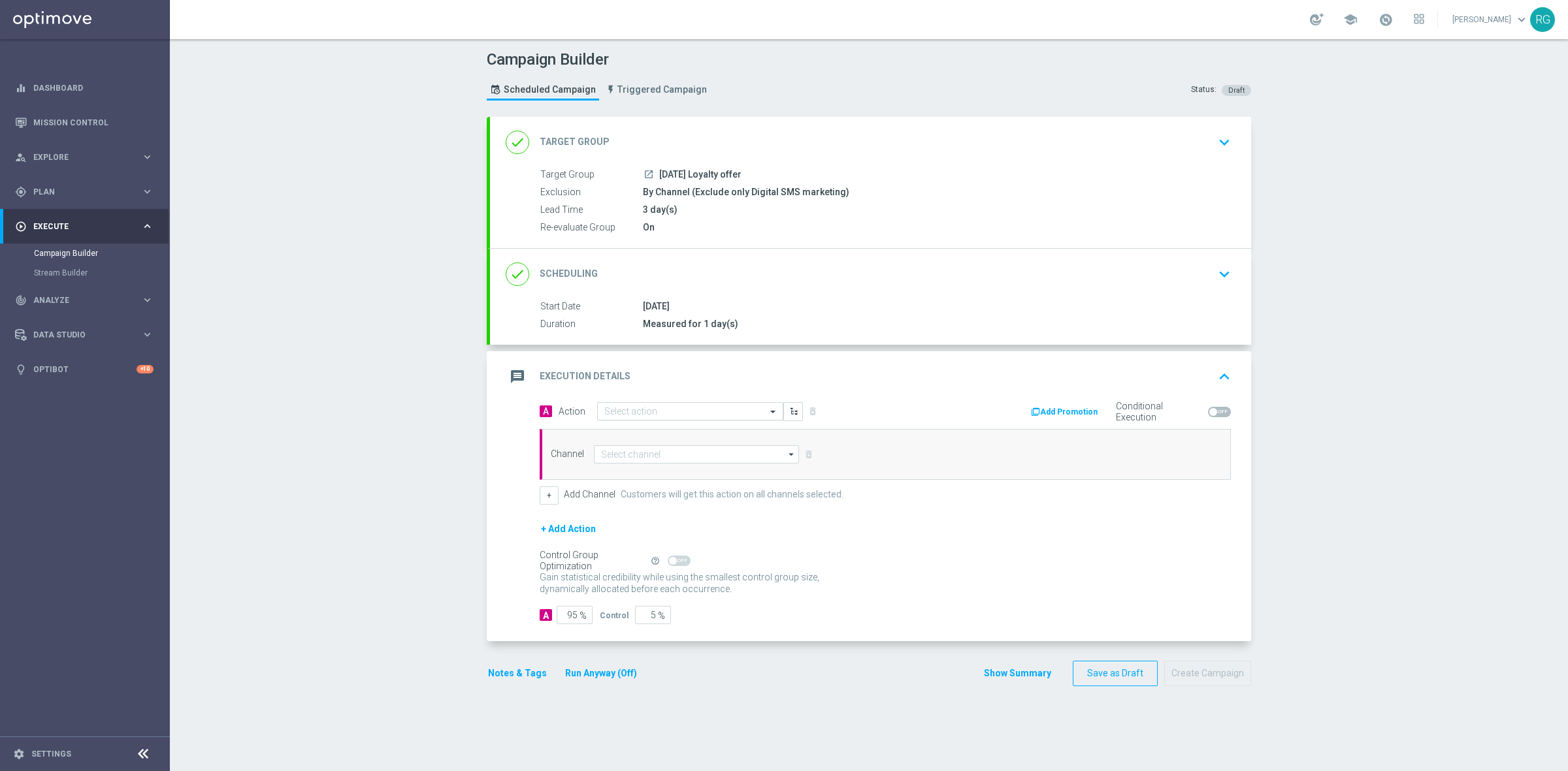
click at [690, 411] on input "text" at bounding box center [677, 411] width 146 height 11
click at [653, 480] on label "SMS_Awareness" at bounding box center [632, 478] width 56 height 11
click at [666, 461] on input at bounding box center [696, 454] width 205 height 18
click at [673, 478] on div "Attentive SMS" at bounding box center [707, 473] width 205 height 18
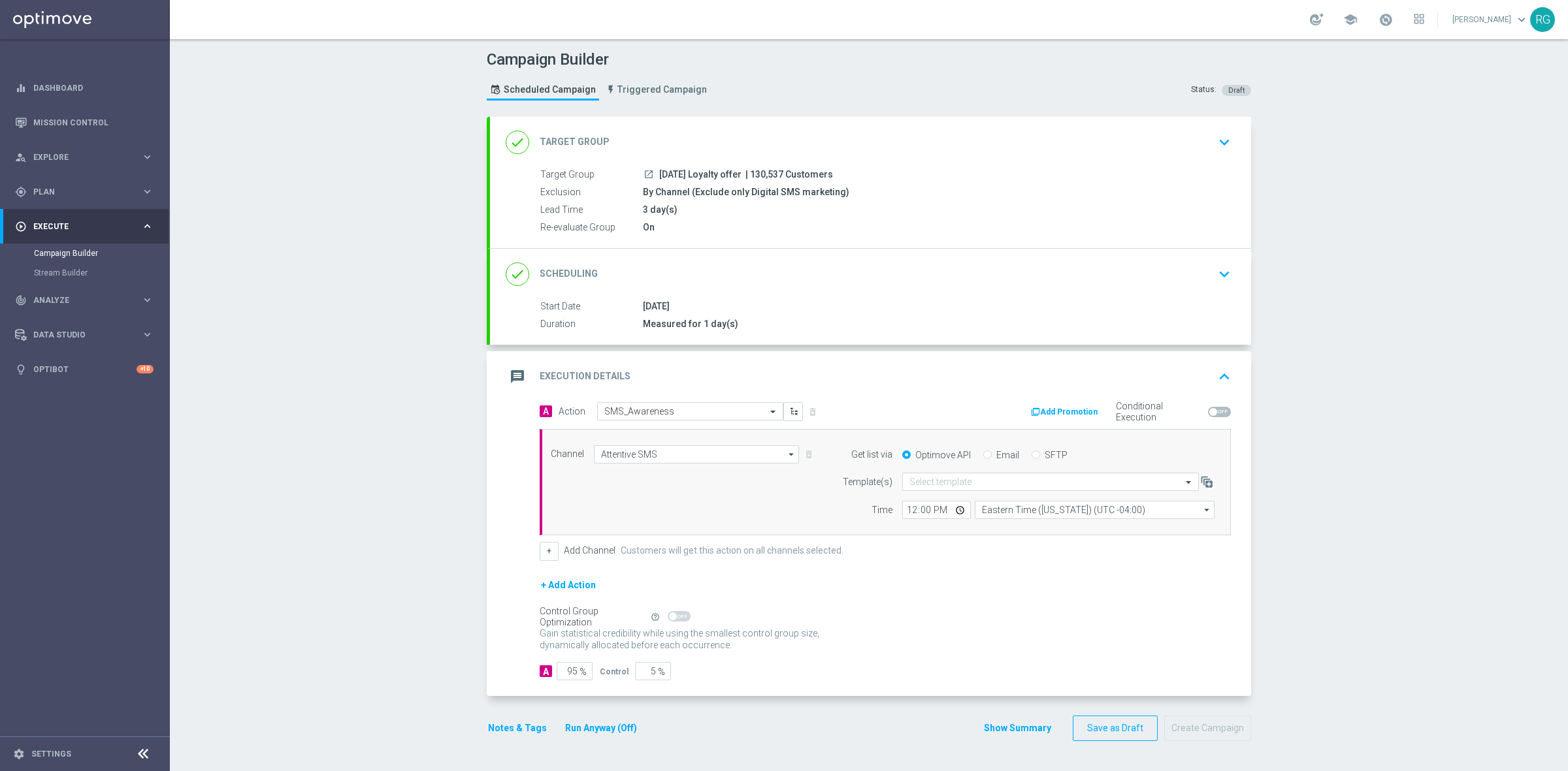
click at [1031, 452] on input "SFTP" at bounding box center [1035, 456] width 9 height 9
click at [950, 489] on div "Quick find" at bounding box center [1050, 481] width 297 height 18
click at [944, 497] on label "Default Template" at bounding box center [937, 502] width 57 height 11
click at [514, 722] on button "Notes & Tags" at bounding box center [517, 728] width 61 height 17
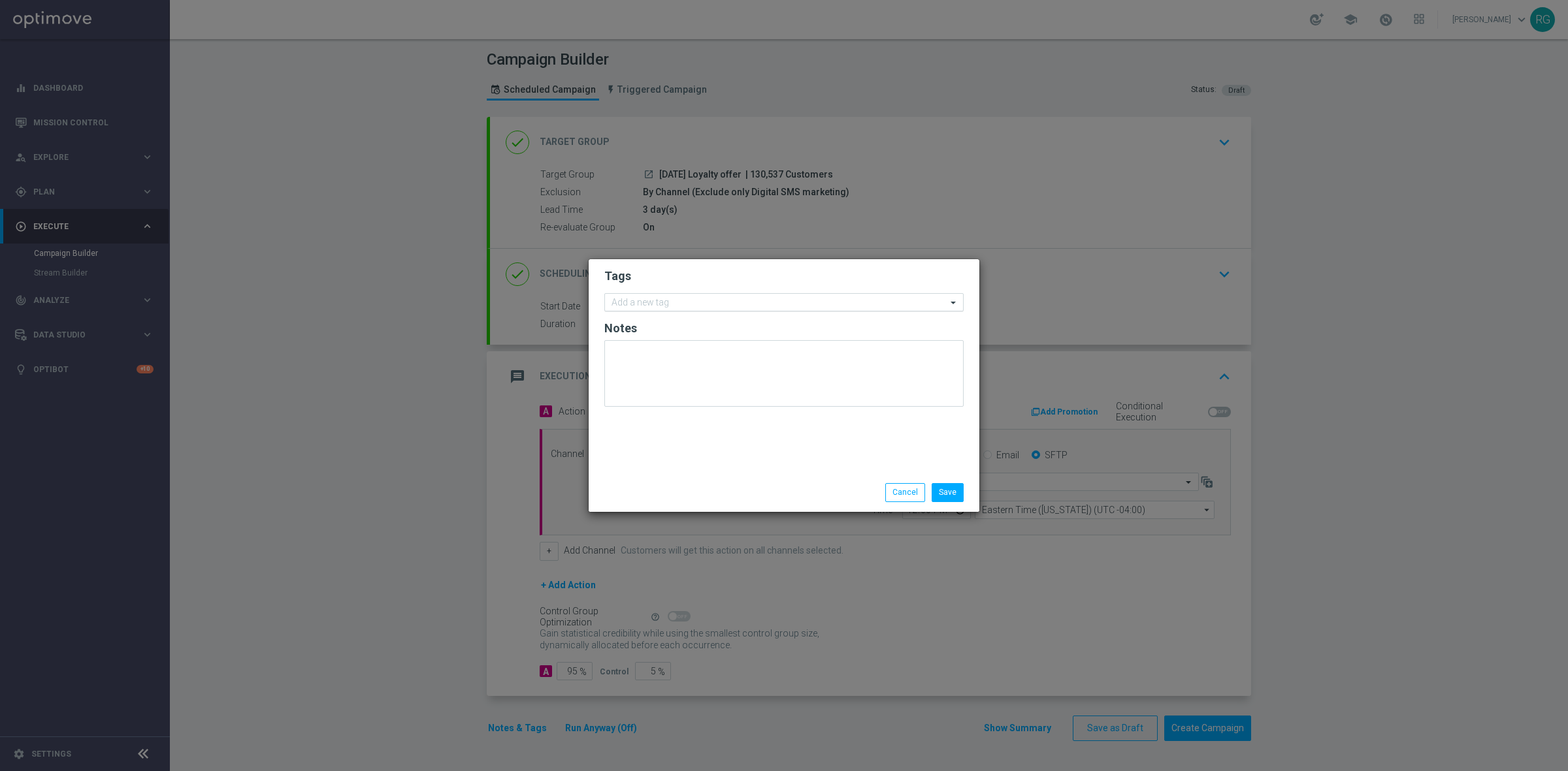
click at [670, 301] on input "text" at bounding box center [779, 303] width 335 height 11
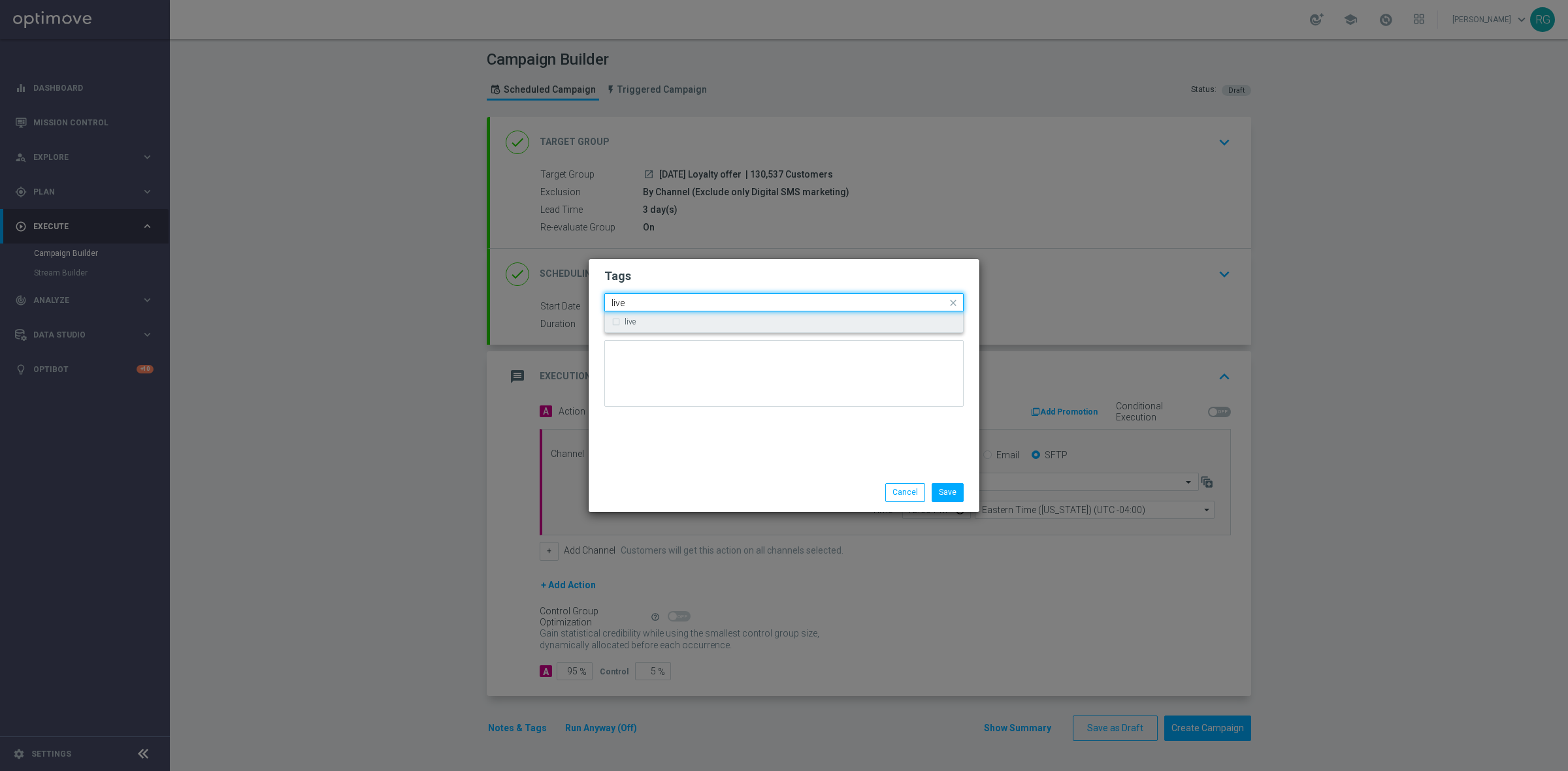
click at [665, 320] on div "live" at bounding box center [790, 322] width 332 height 8
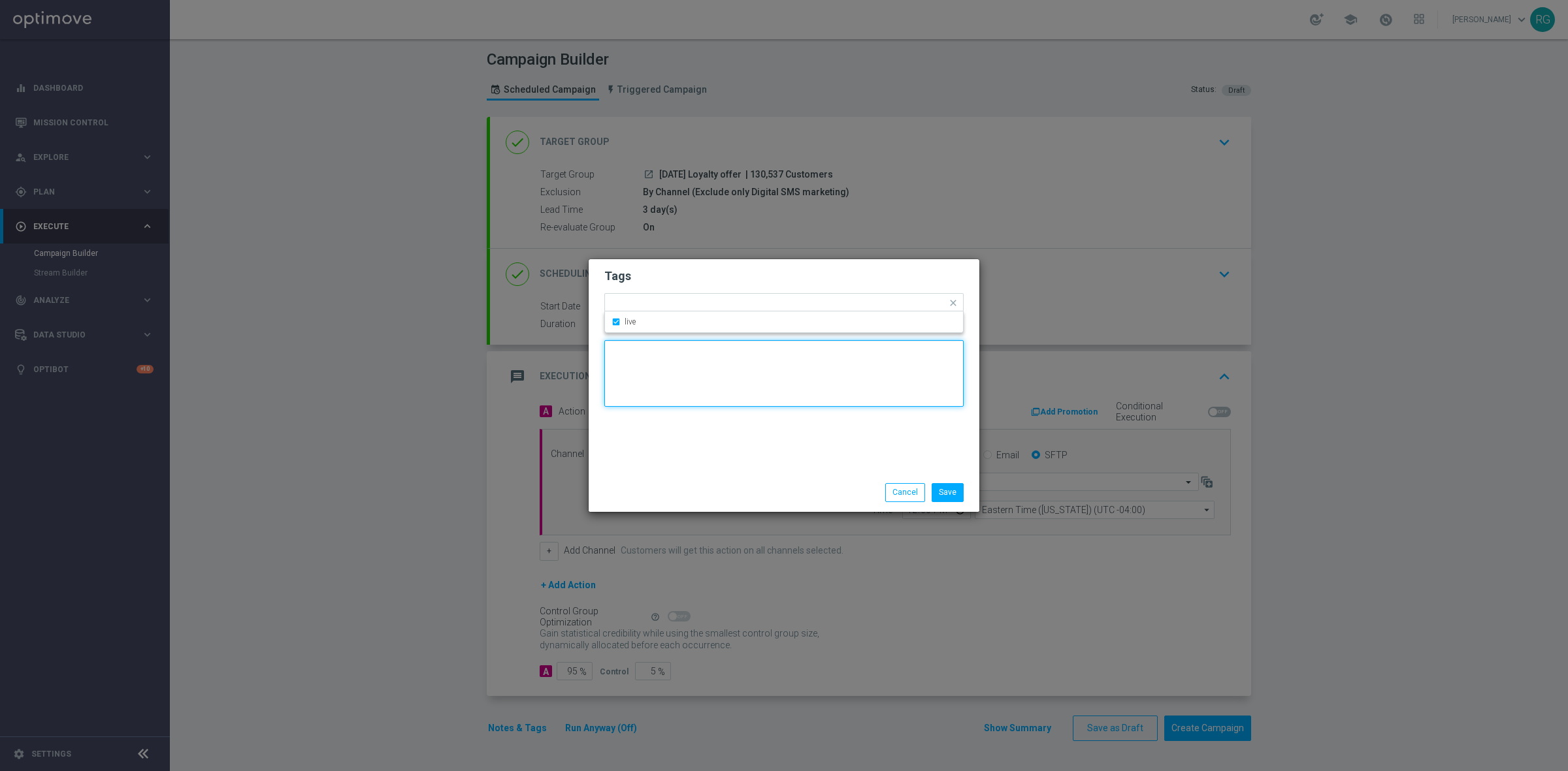
click at [658, 380] on textarea at bounding box center [784, 373] width 359 height 67
click at [682, 298] on input "text" at bounding box center [797, 304] width 301 height 11
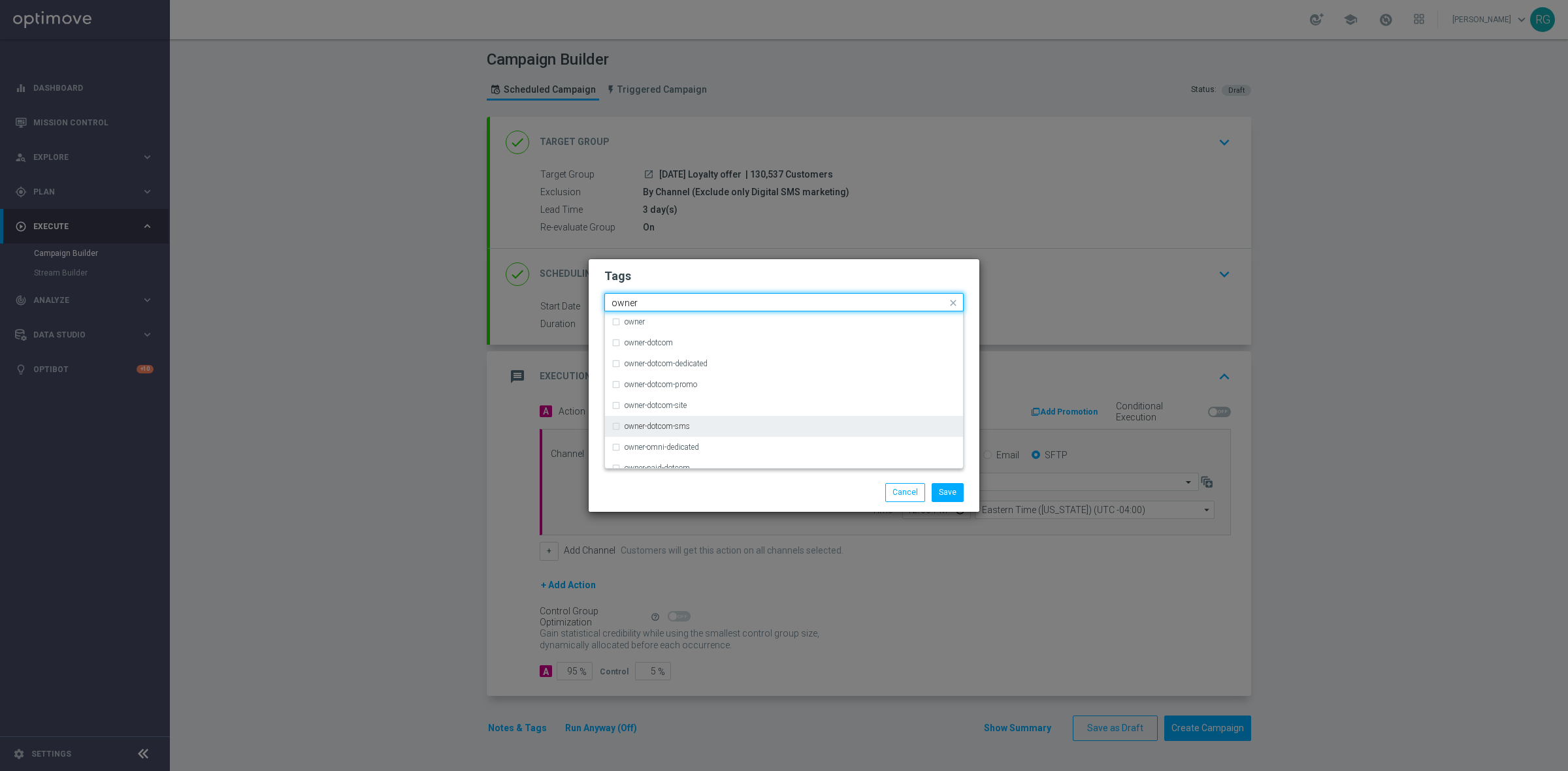
click at [710, 430] on div "owner-dotcom-sms" at bounding box center [790, 426] width 332 height 8
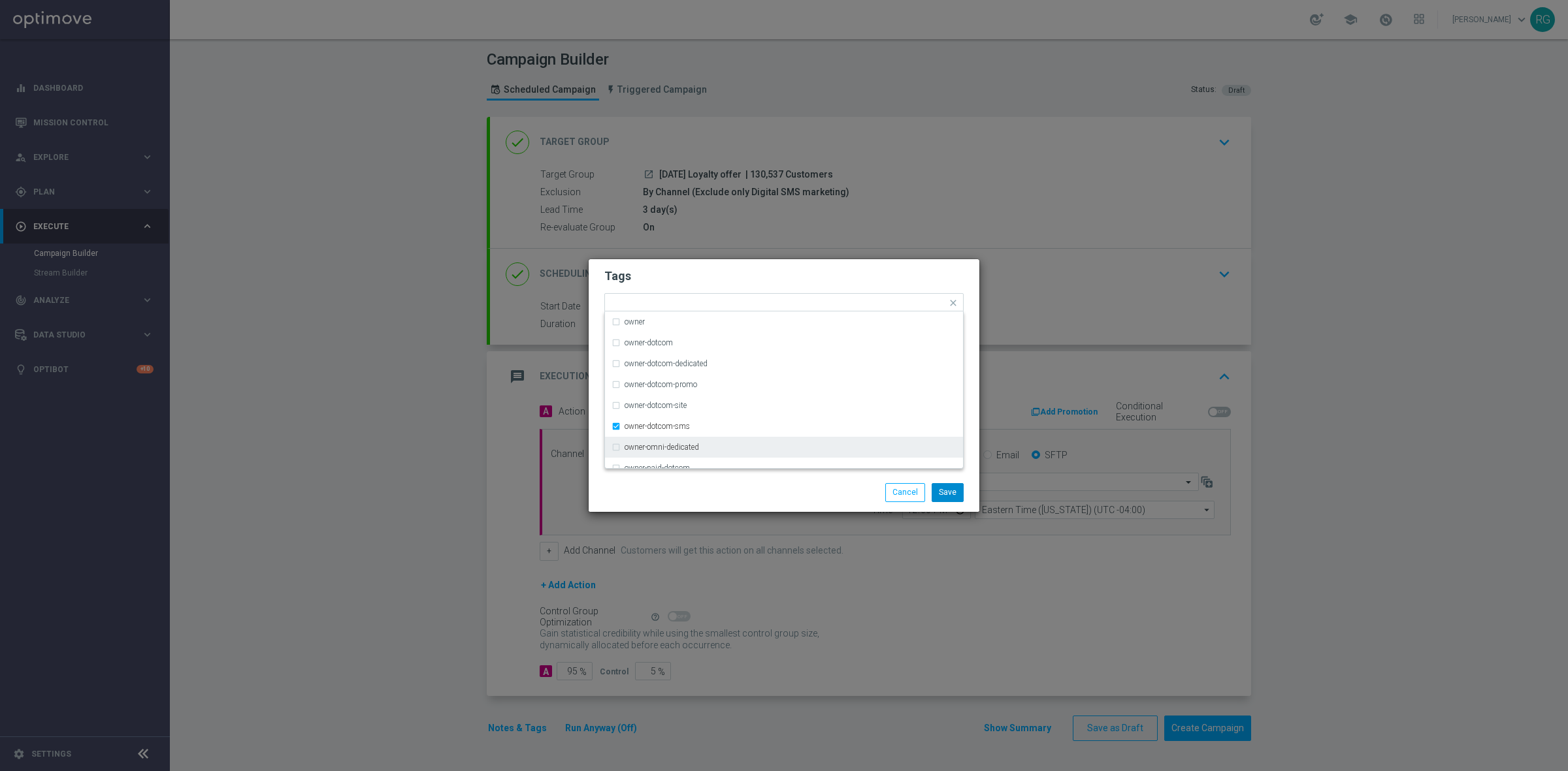
drag, startPoint x: 794, startPoint y: 503, endPoint x: 938, endPoint y: 496, distance: 144.2
click at [796, 501] on div "Save Cancel" at bounding box center [784, 492] width 390 height 38
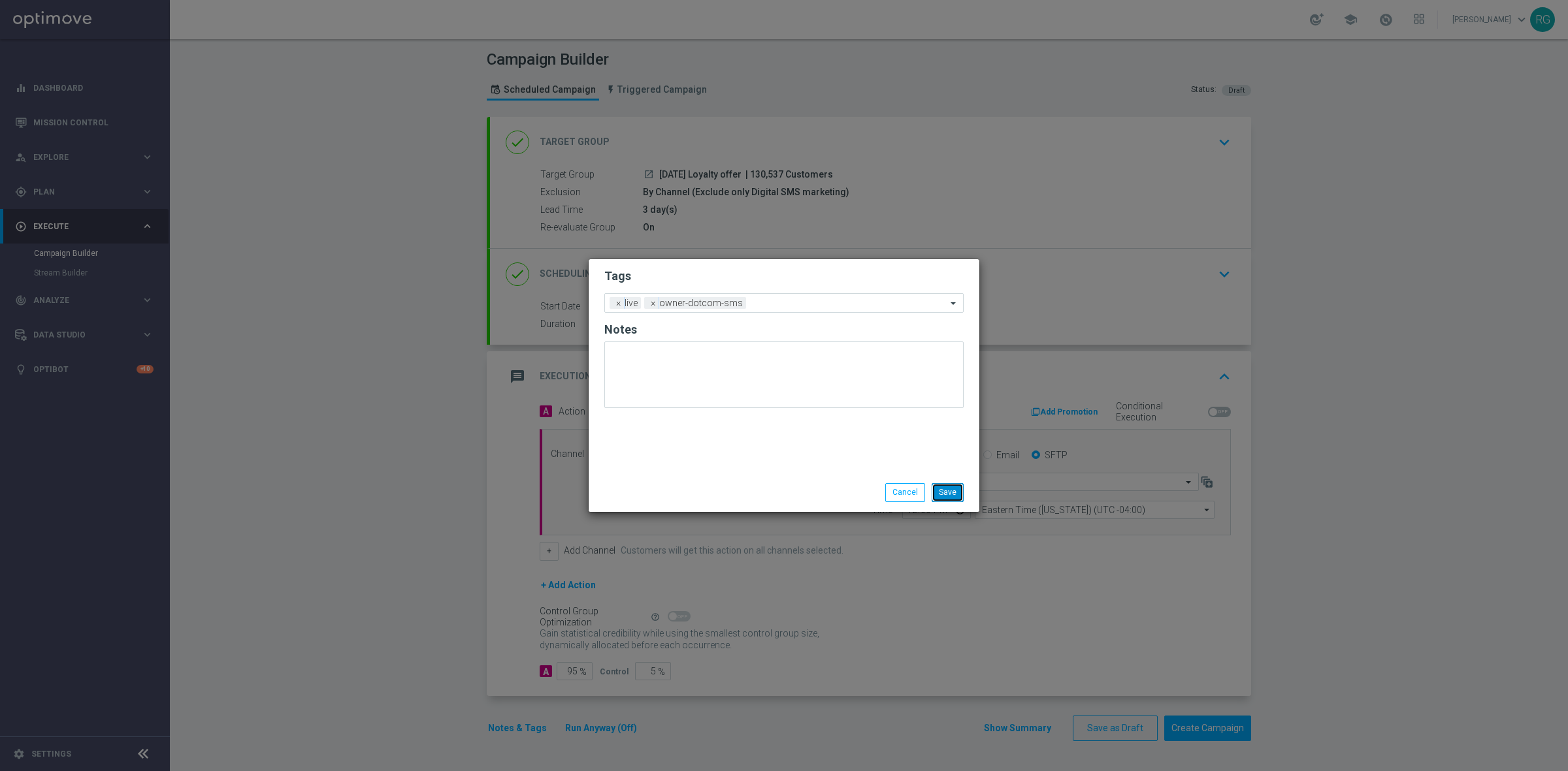
click at [939, 495] on button "Save" at bounding box center [947, 492] width 32 height 18
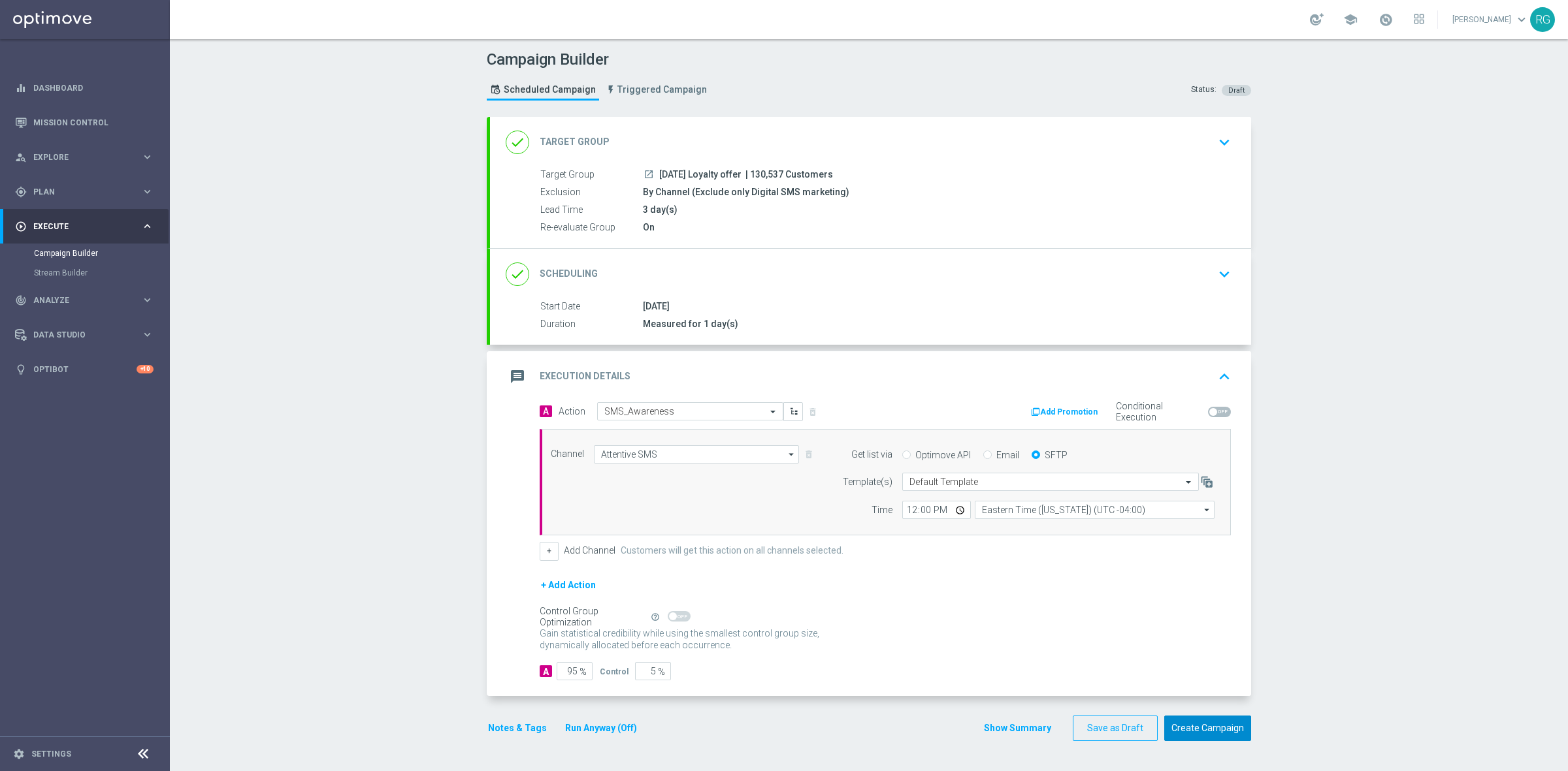
click at [1172, 729] on button "Create Campaign" at bounding box center [1207, 728] width 87 height 25
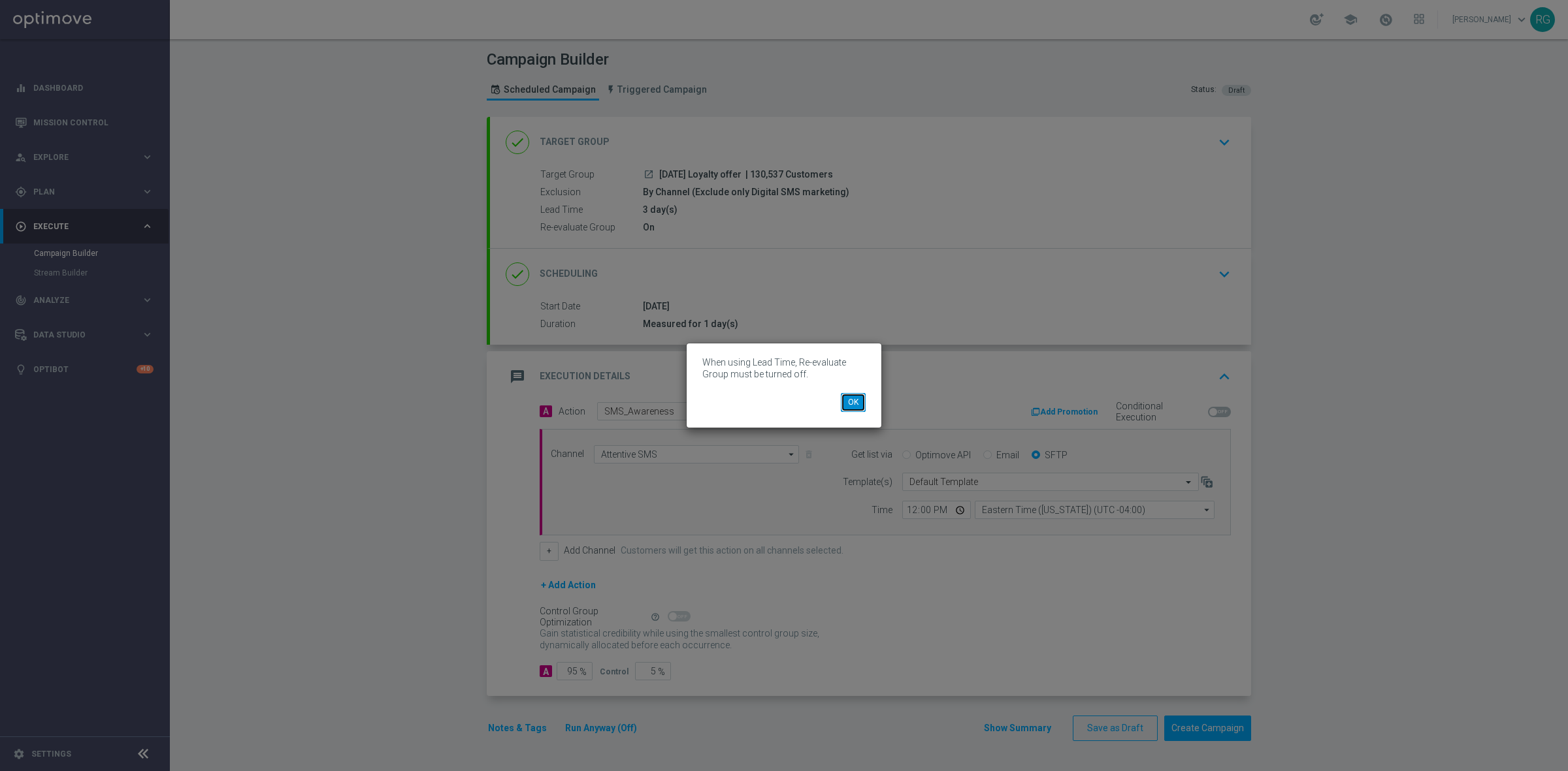
click at [857, 404] on button "OK" at bounding box center [853, 402] width 25 height 18
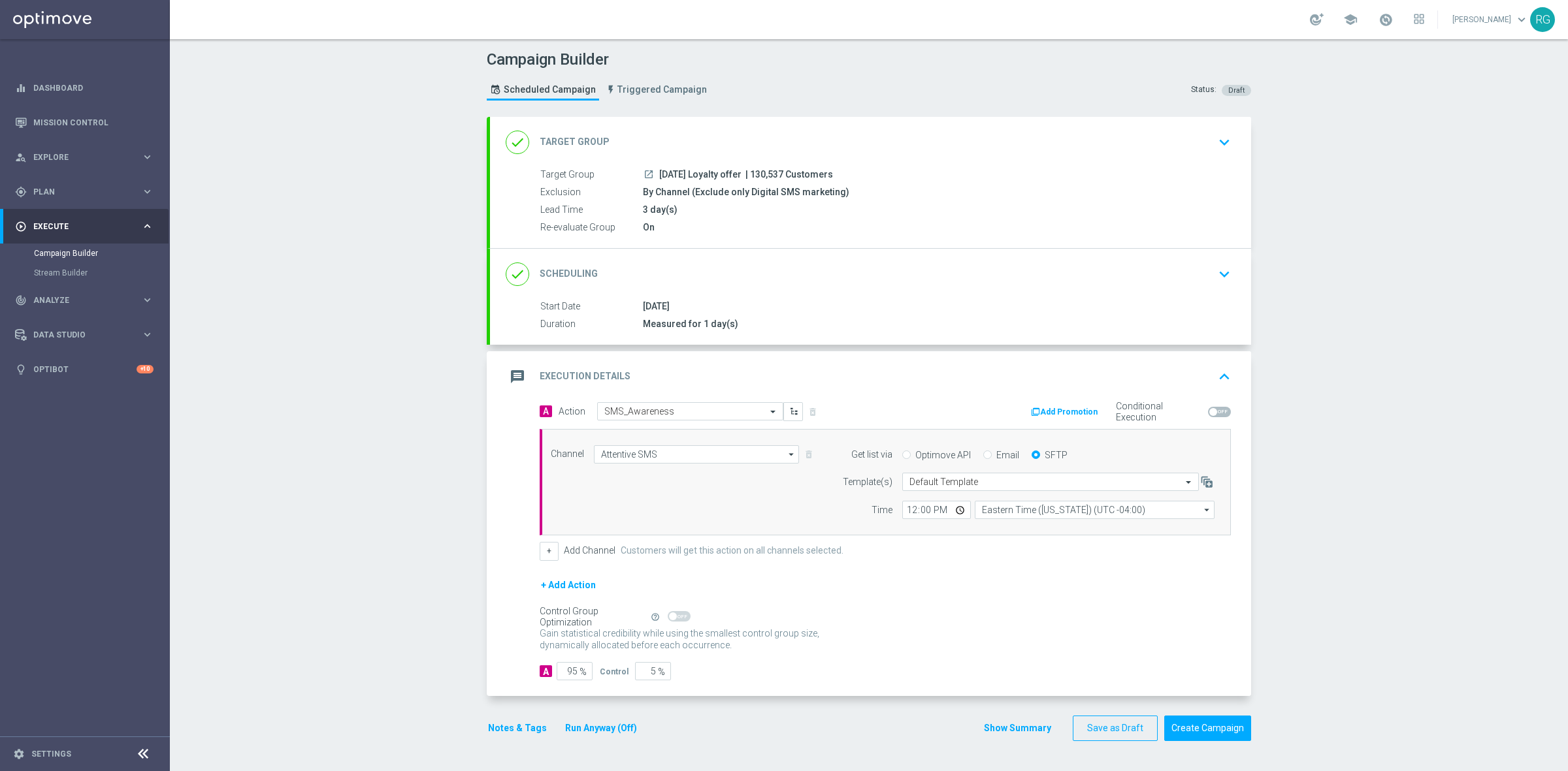
click at [1225, 135] on icon "keyboard_arrow_down" at bounding box center [1224, 142] width 20 height 20
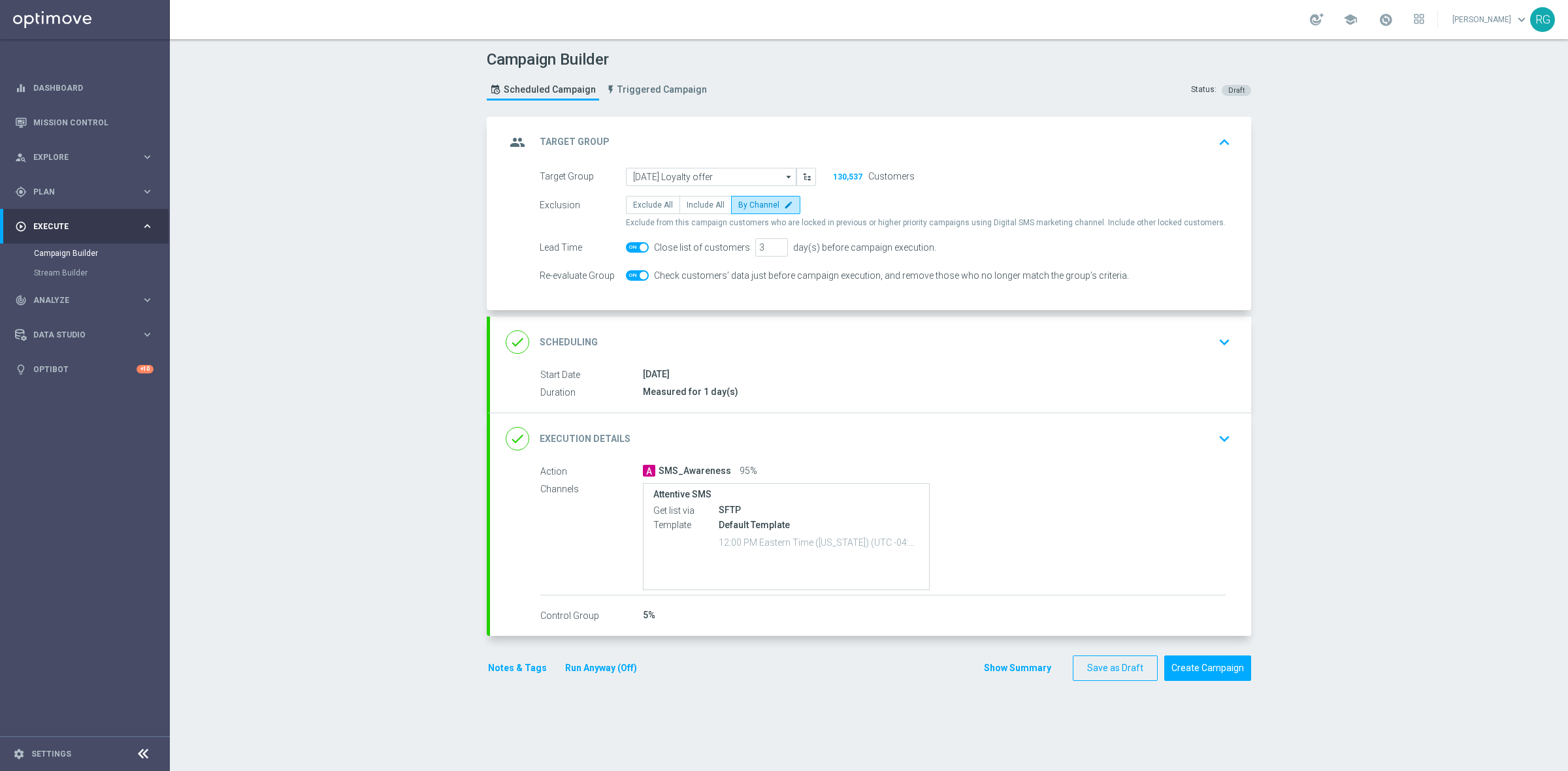
click at [626, 271] on span at bounding box center [637, 275] width 23 height 10
click at [626, 271] on input "checkbox" at bounding box center [637, 275] width 23 height 10
click at [1211, 671] on button "Create Campaign" at bounding box center [1207, 668] width 87 height 25
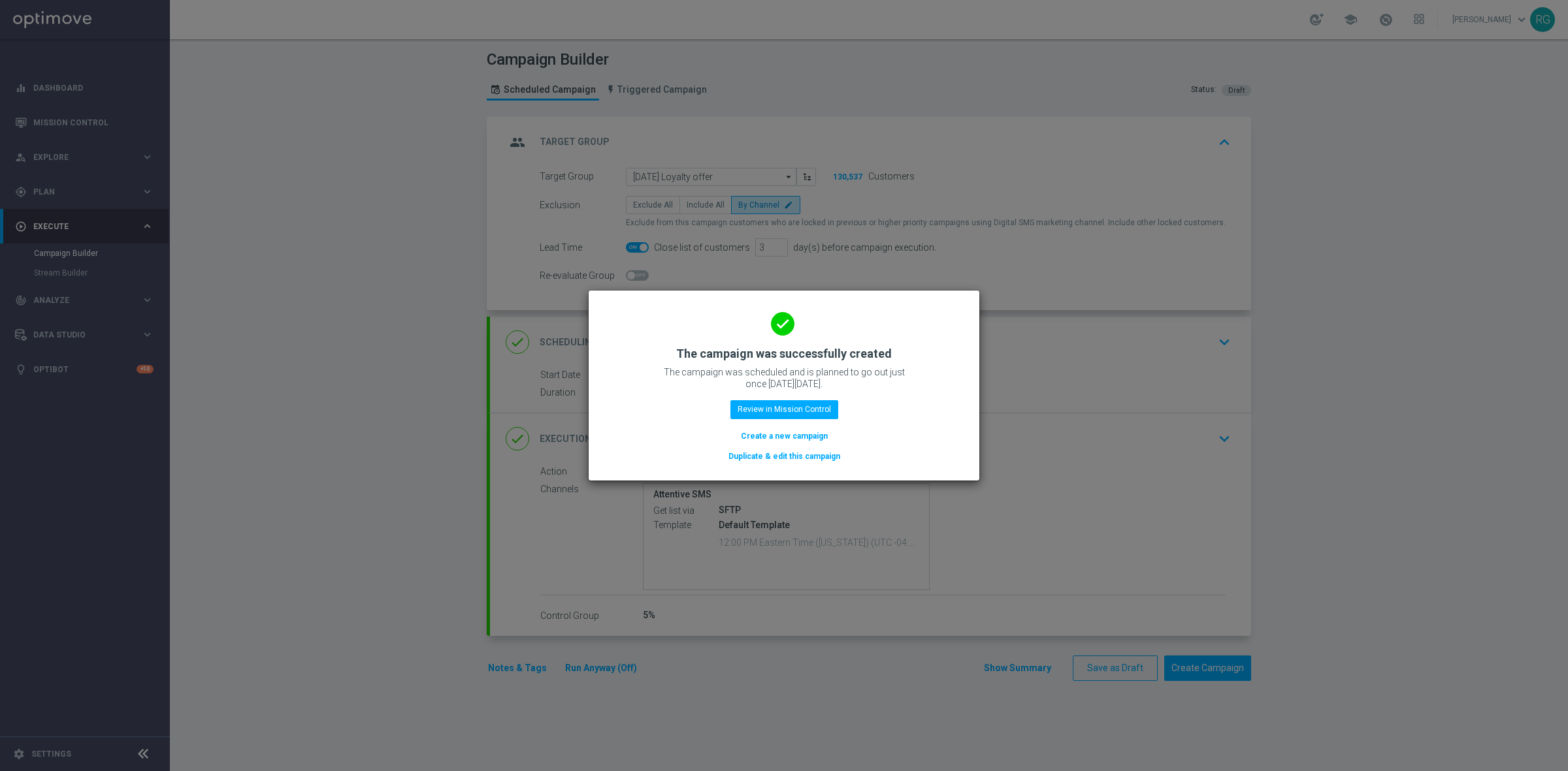
click at [802, 436] on button "Create a new campaign" at bounding box center [784, 436] width 90 height 14
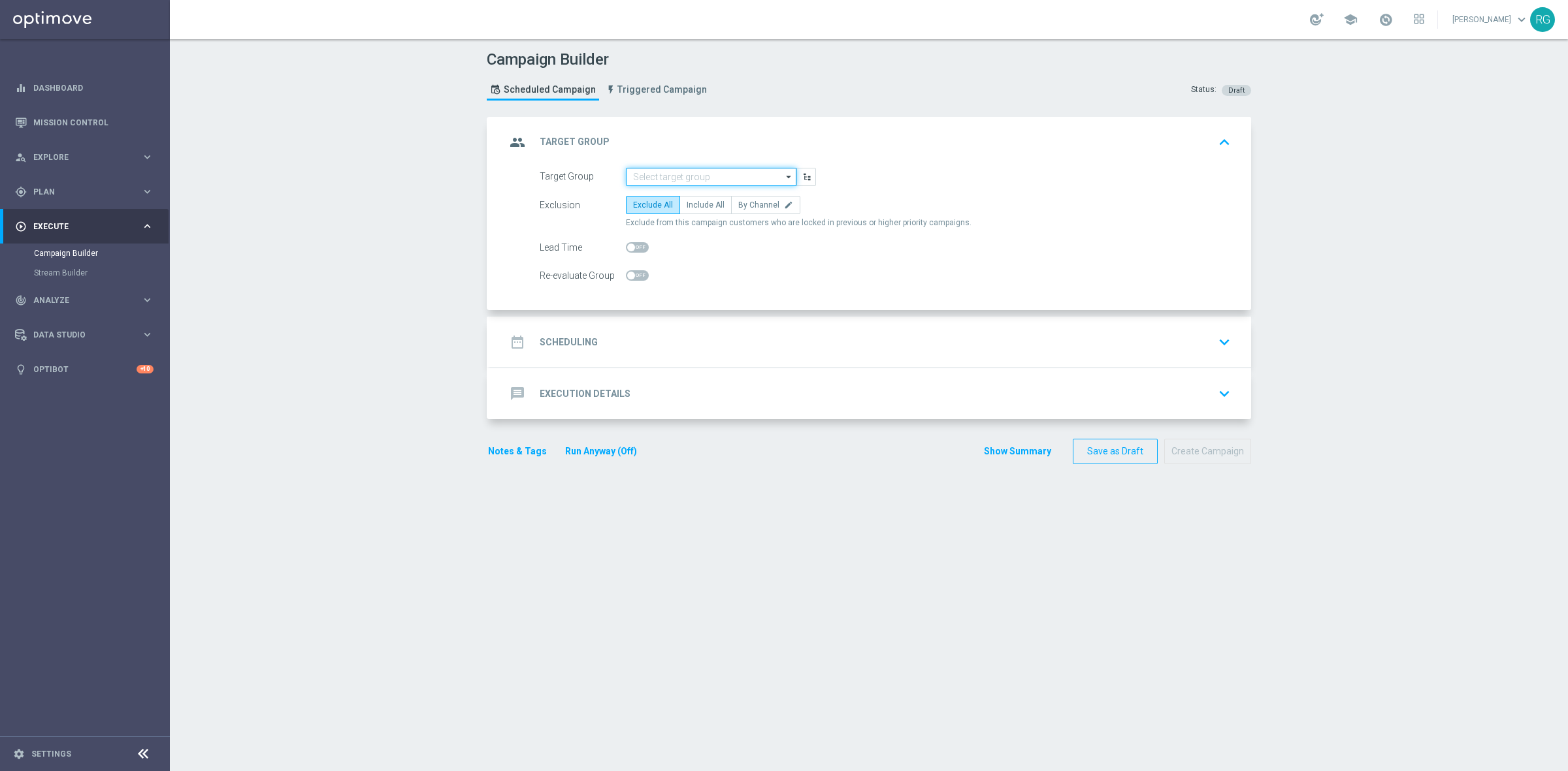
click at [660, 171] on input at bounding box center [711, 176] width 171 height 18
click at [658, 190] on div "[DATE] BTS" at bounding box center [663, 195] width 39 height 12
click at [738, 208] on span "By Channel" at bounding box center [759, 205] width 41 height 9
click at [738, 208] on input "By Channel edit" at bounding box center [742, 207] width 9 height 9
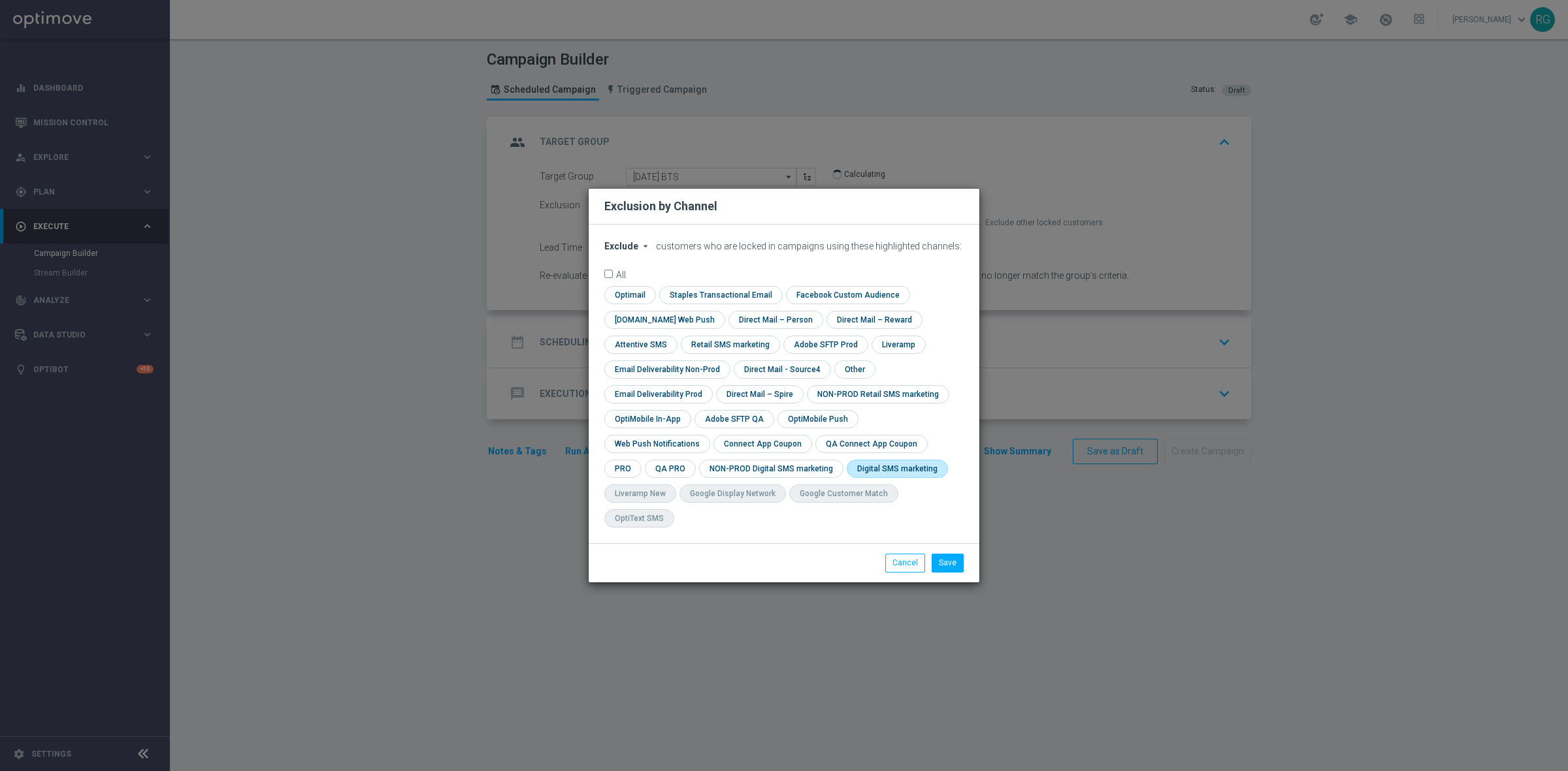
click at [846, 478] on input "checkbox" at bounding box center [894, 468] width 96 height 17
click at [931, 554] on button "Save" at bounding box center [947, 563] width 32 height 18
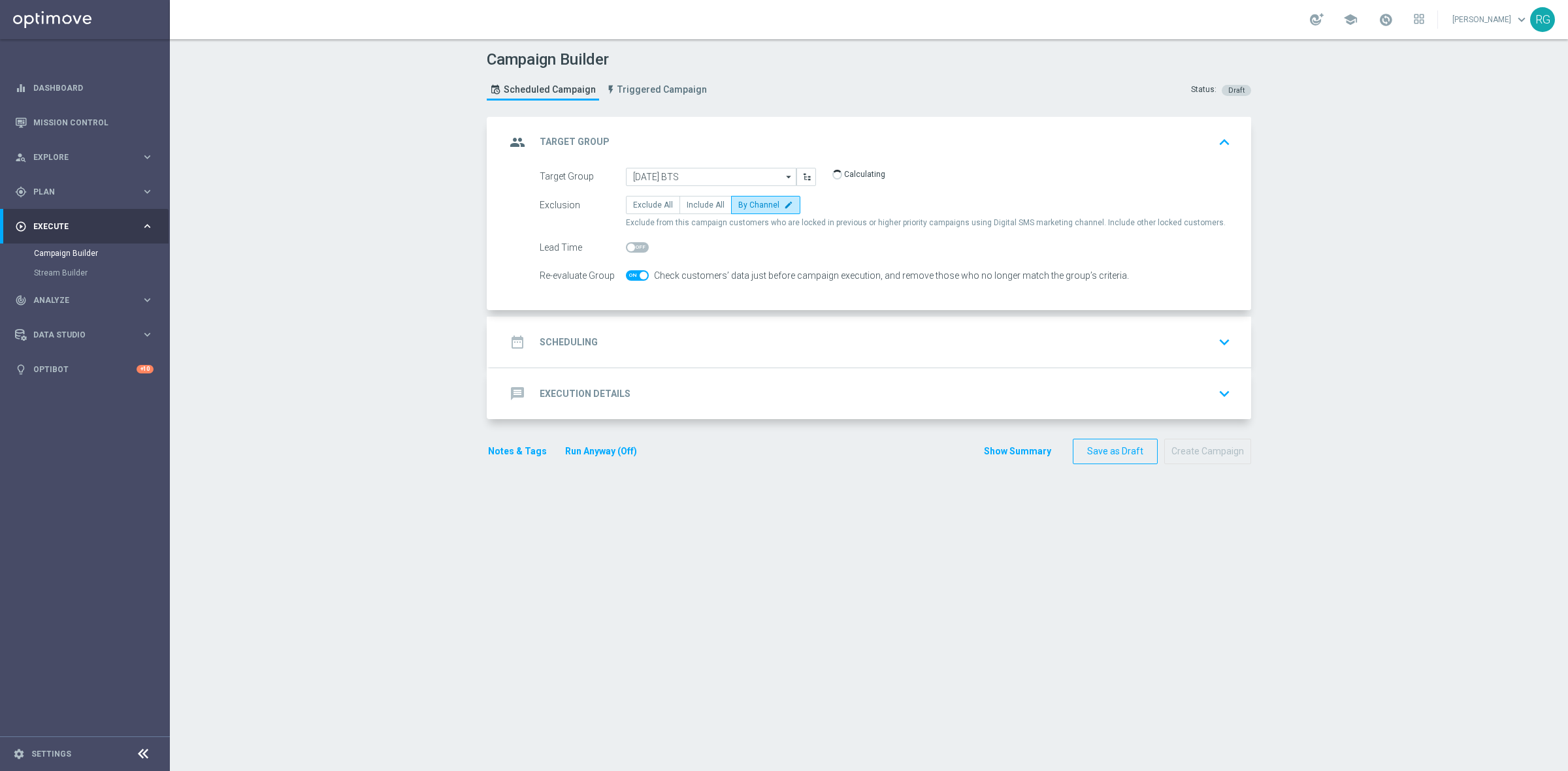
click at [631, 275] on span at bounding box center [637, 275] width 23 height 10
click at [631, 275] on input "checkbox" at bounding box center [637, 275] width 23 height 10
click at [634, 245] on span at bounding box center [637, 247] width 23 height 10
click at [634, 245] on input "checkbox" at bounding box center [637, 247] width 23 height 10
click at [727, 349] on div "date_range Scheduling keyboard_arrow_down" at bounding box center [870, 342] width 730 height 25
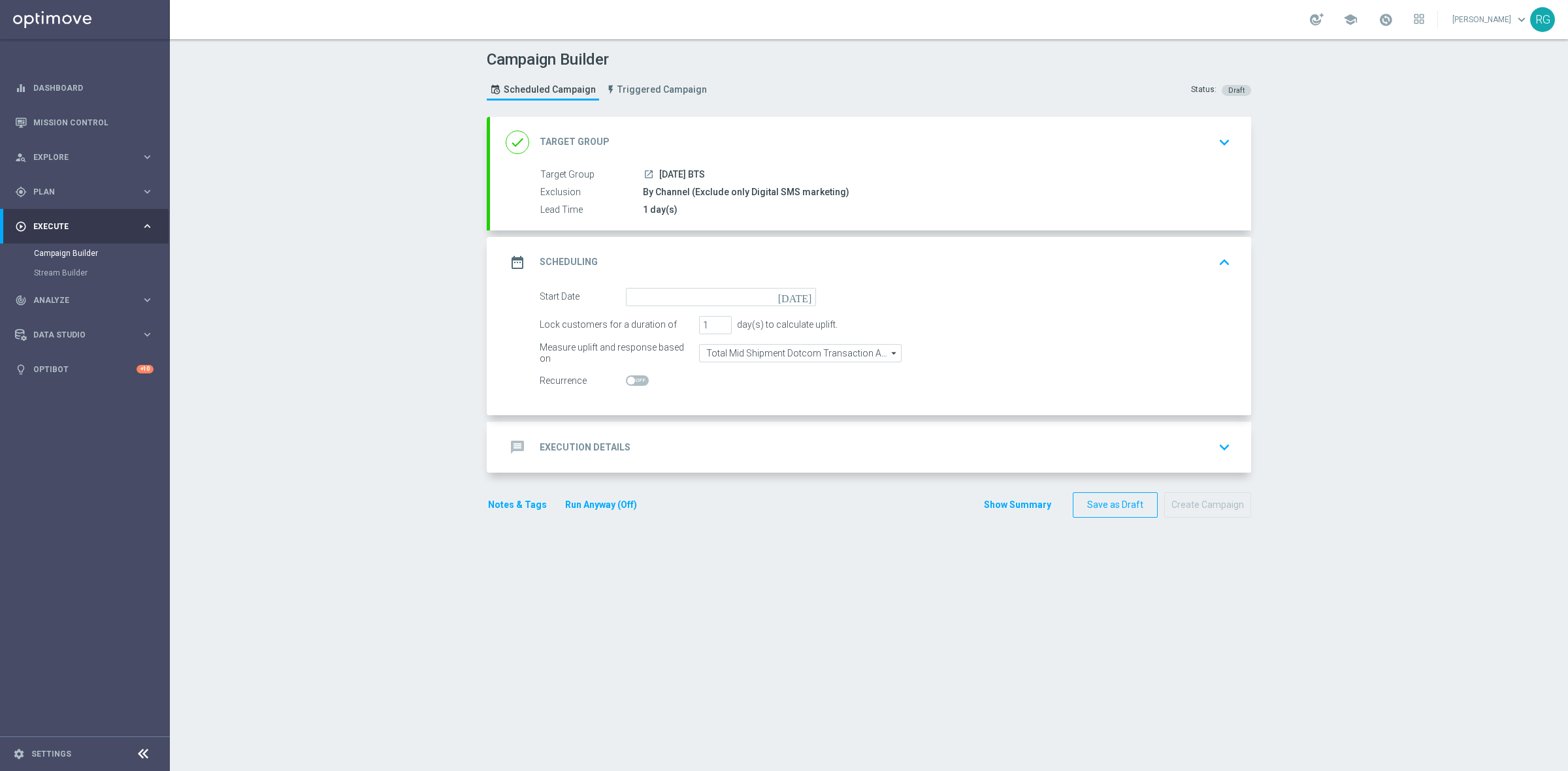
click at [801, 295] on icon "[DATE]" at bounding box center [797, 295] width 39 height 14
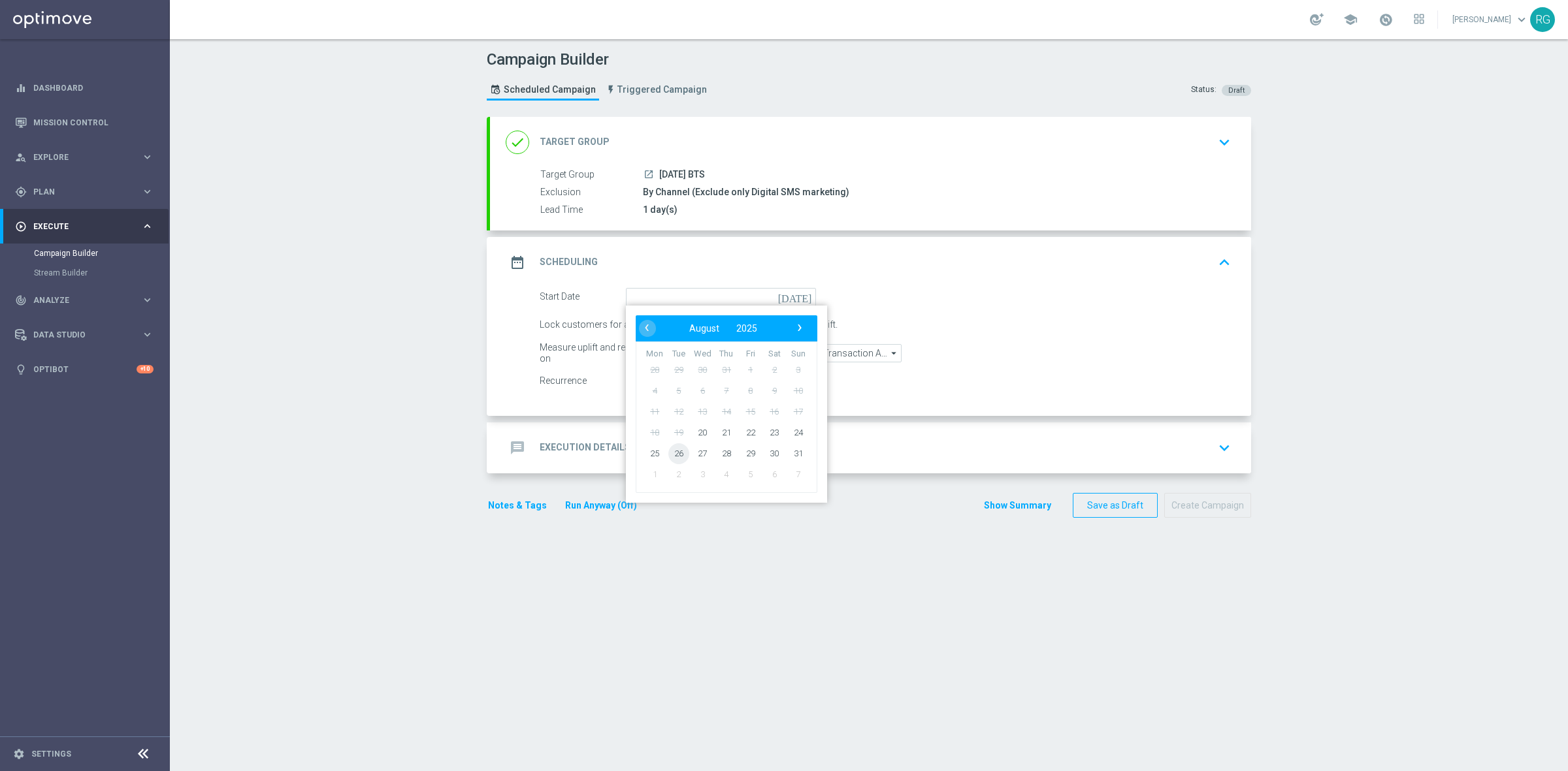
click at [671, 449] on span "26" at bounding box center [679, 453] width 21 height 21
type input "[DATE]"
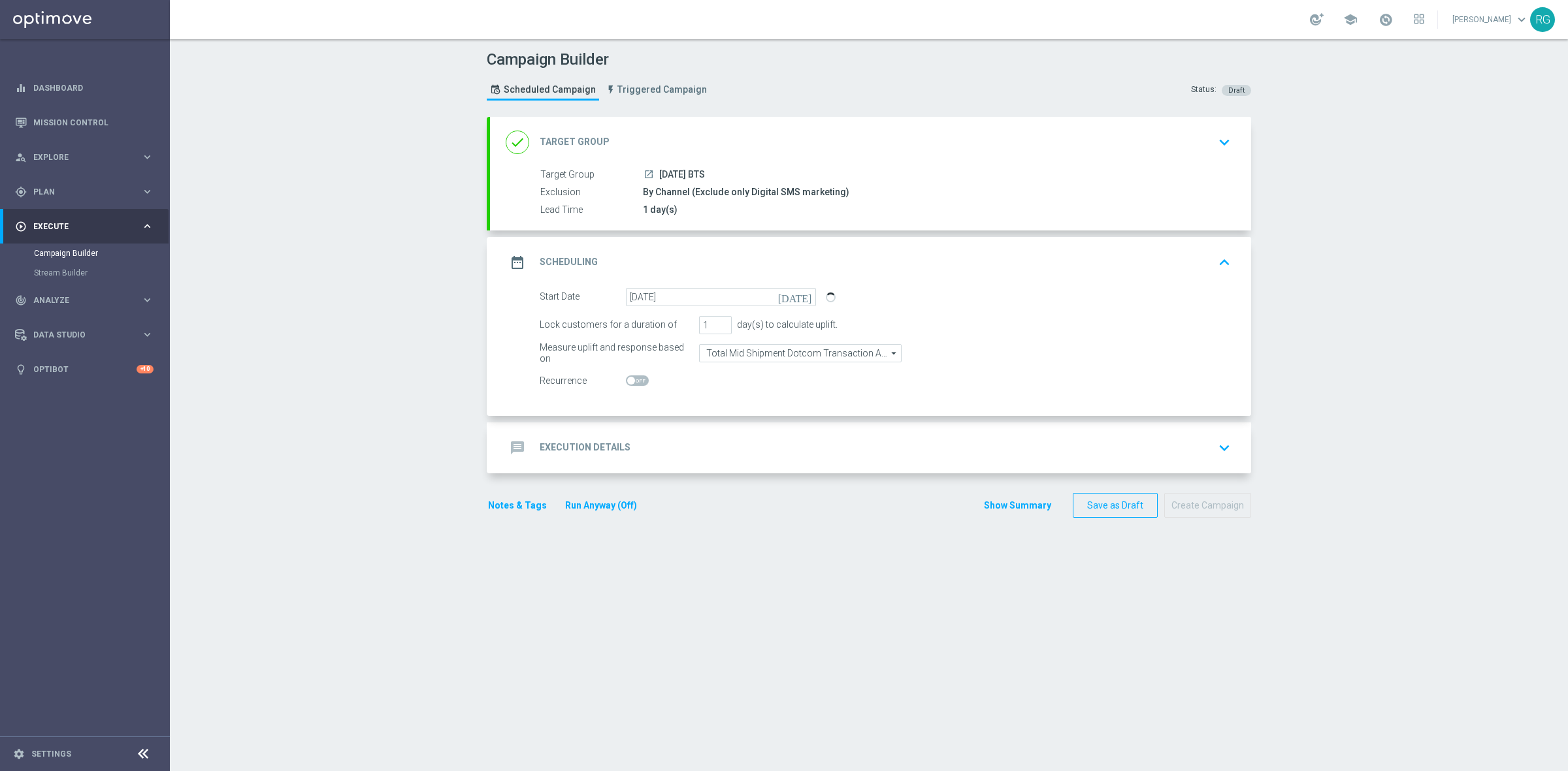
click at [665, 445] on div "message Execution Details keyboard_arrow_down" at bounding box center [870, 448] width 730 height 25
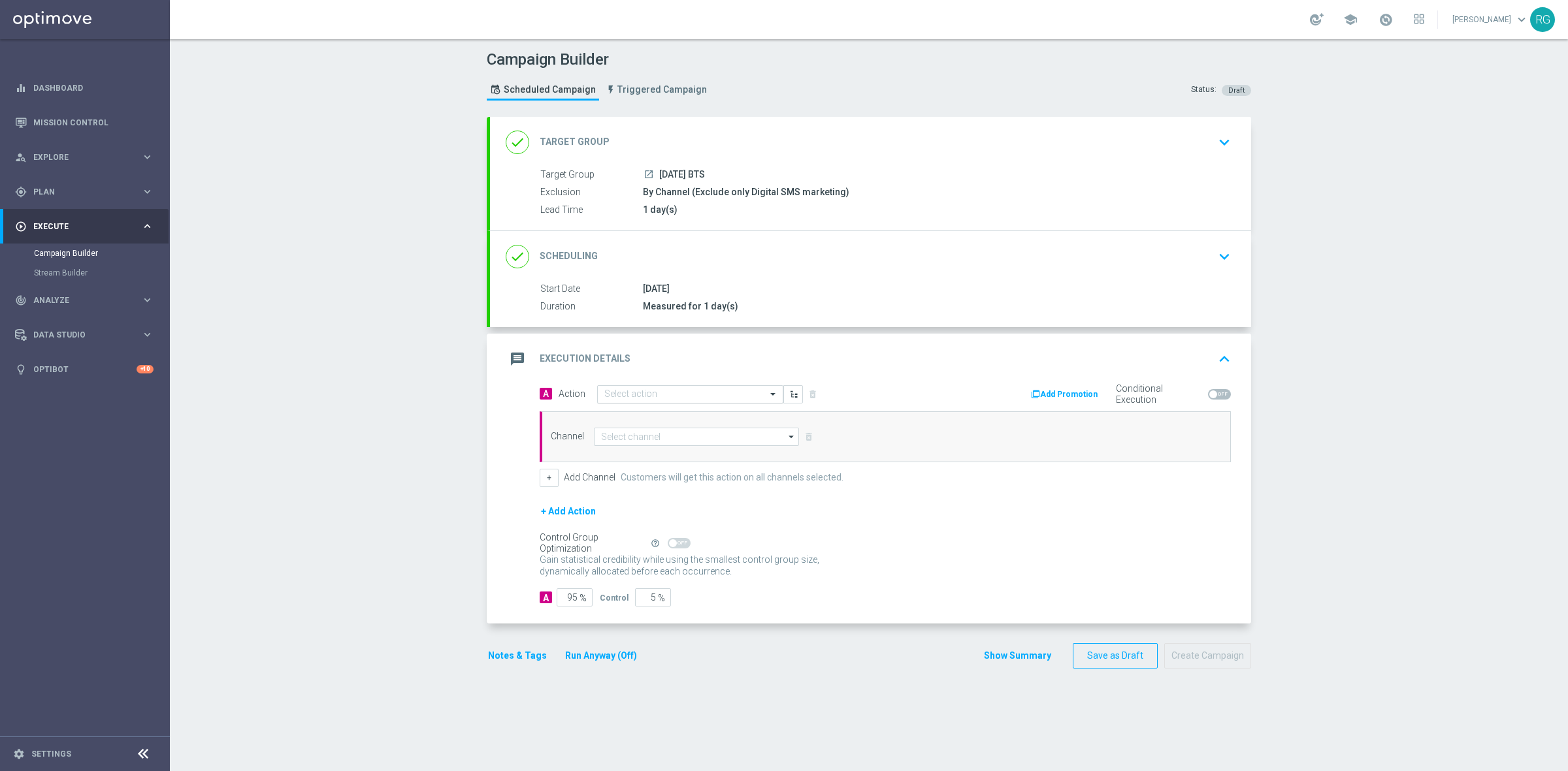
click at [638, 396] on input "text" at bounding box center [677, 395] width 146 height 11
type input "sms"
click at [635, 466] on div "SMS_Awareness edit" at bounding box center [690, 459] width 172 height 21
click at [627, 433] on input at bounding box center [696, 437] width 205 height 18
click at [627, 449] on div "Attentive SMS" at bounding box center [707, 456] width 205 height 18
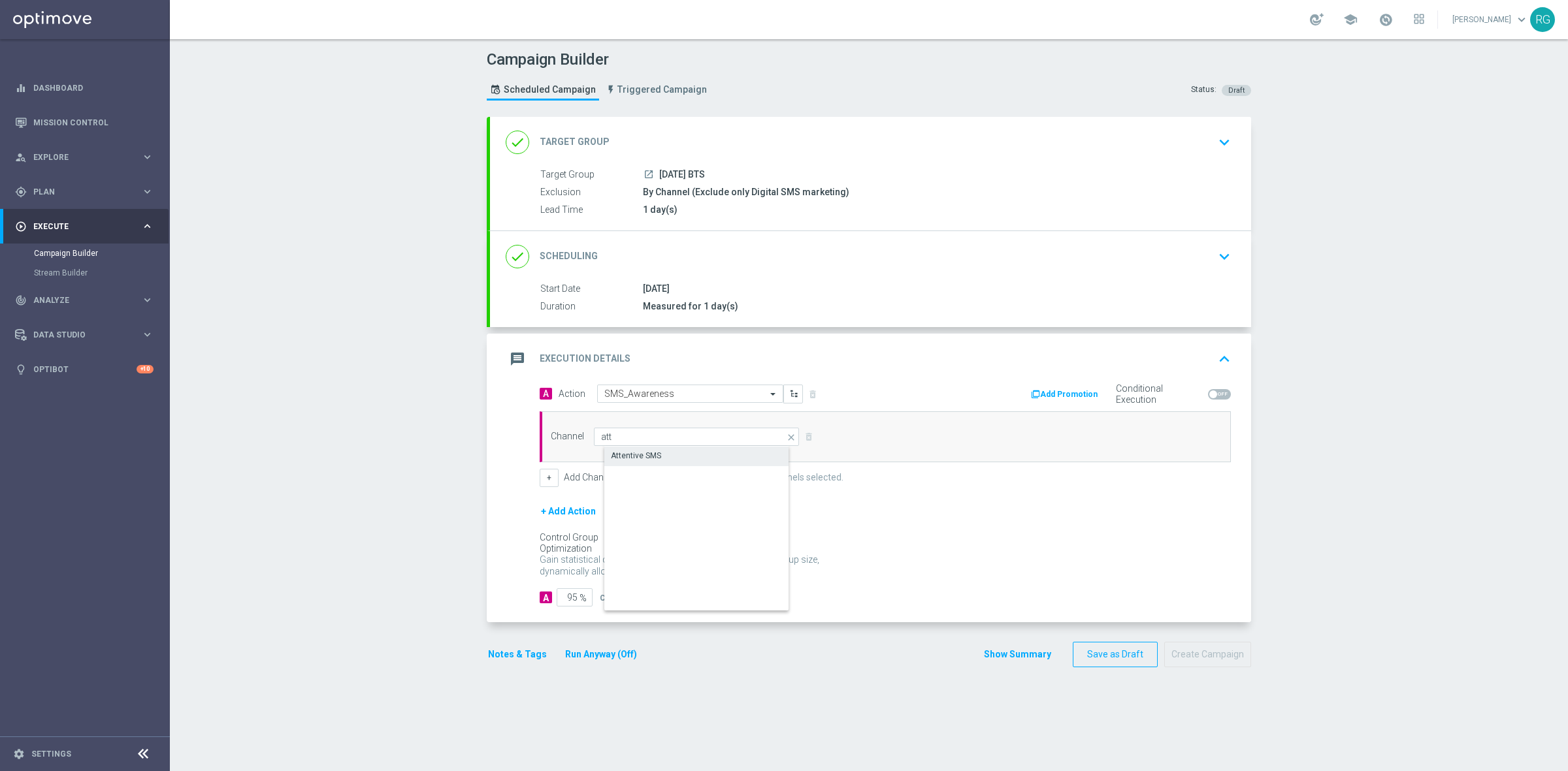
type input "Attentive SMS"
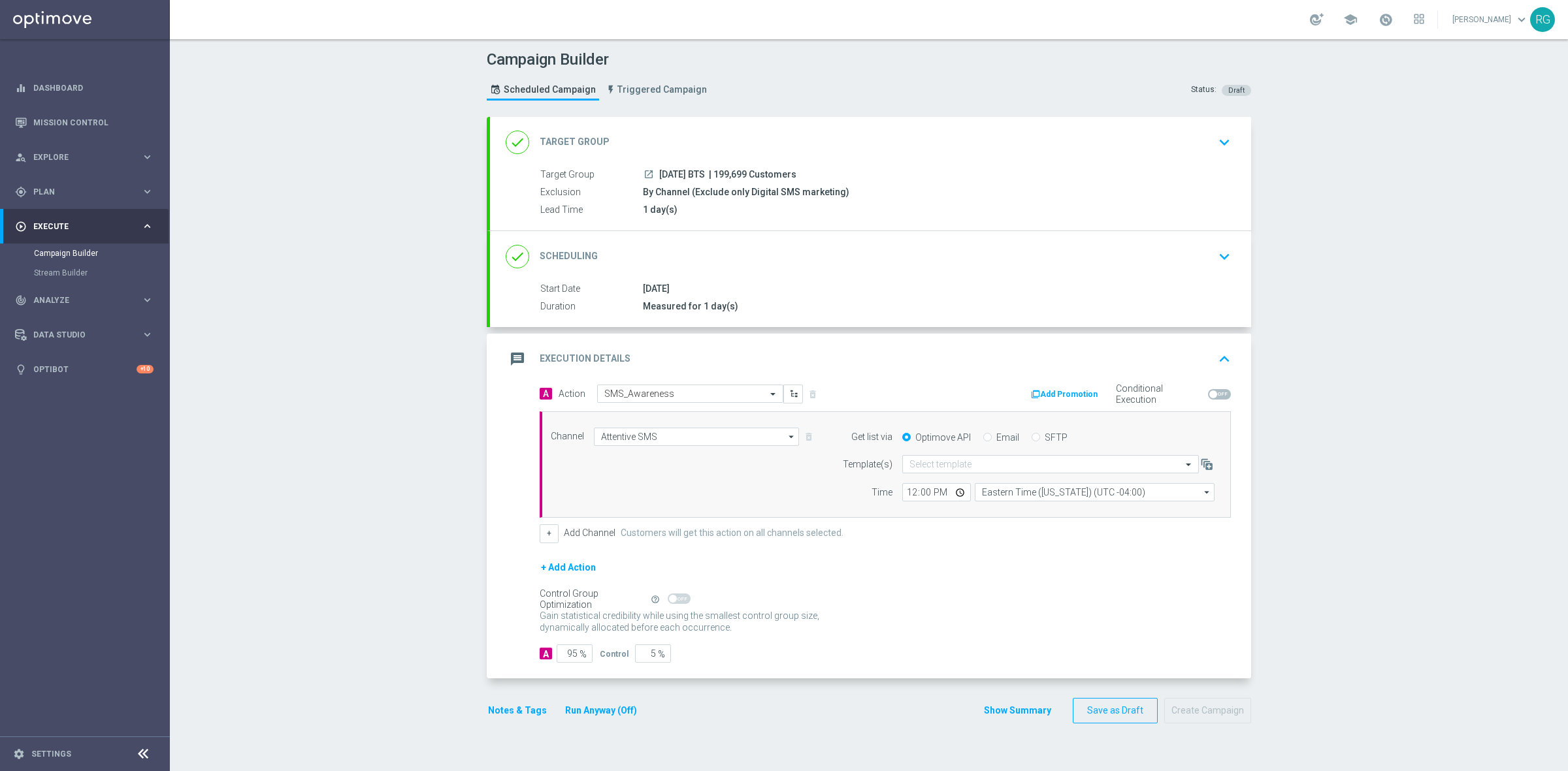
click at [1045, 435] on label "SFTP" at bounding box center [1056, 437] width 23 height 12
click at [1037, 435] on input "SFTP" at bounding box center [1035, 438] width 9 height 9
radio input "true"
click at [965, 467] on input "text" at bounding box center [1037, 464] width 256 height 11
click at [947, 480] on label "Default Template" at bounding box center [937, 484] width 57 height 11
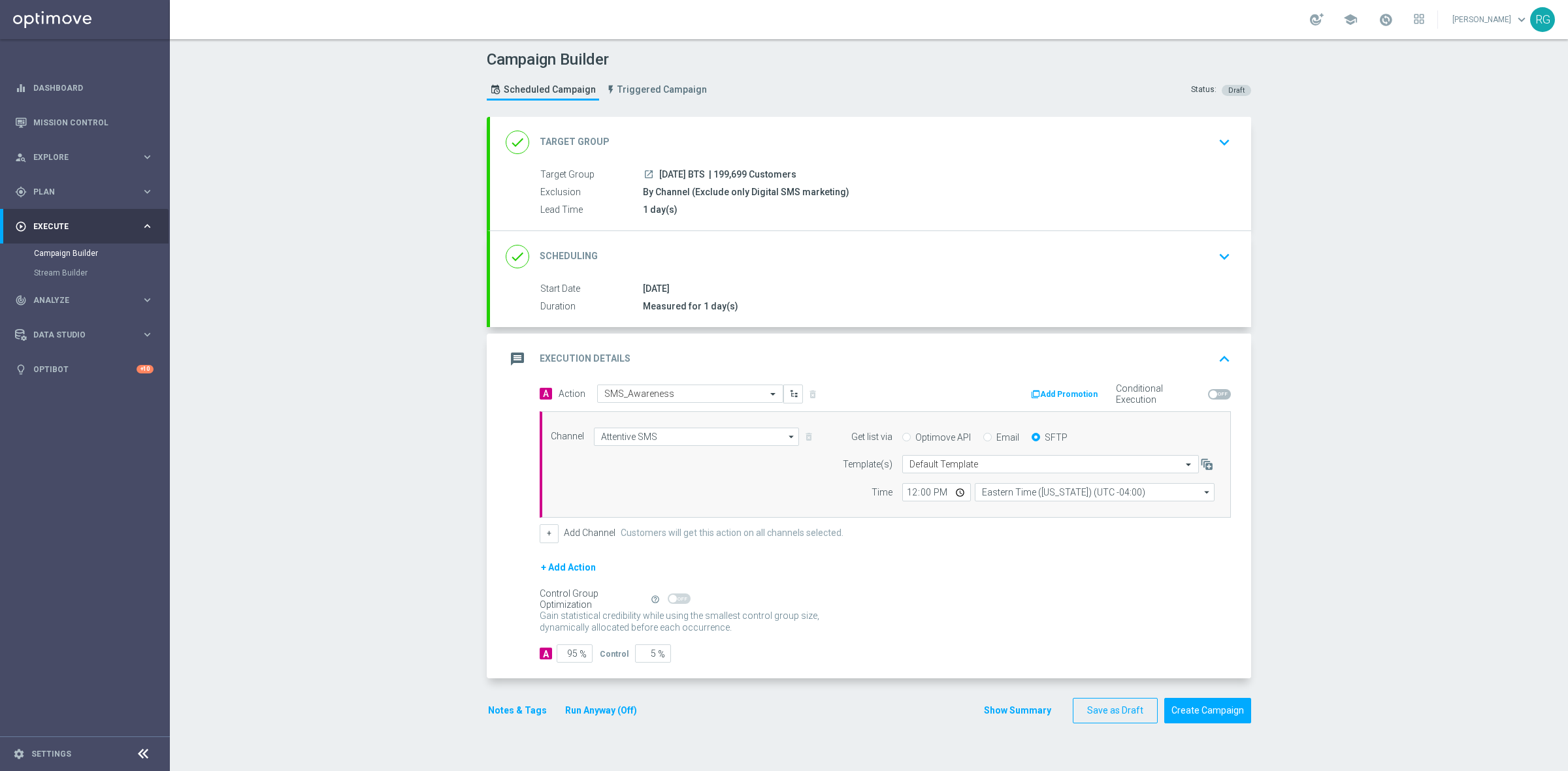
click at [508, 718] on button "Notes & Tags" at bounding box center [517, 710] width 61 height 17
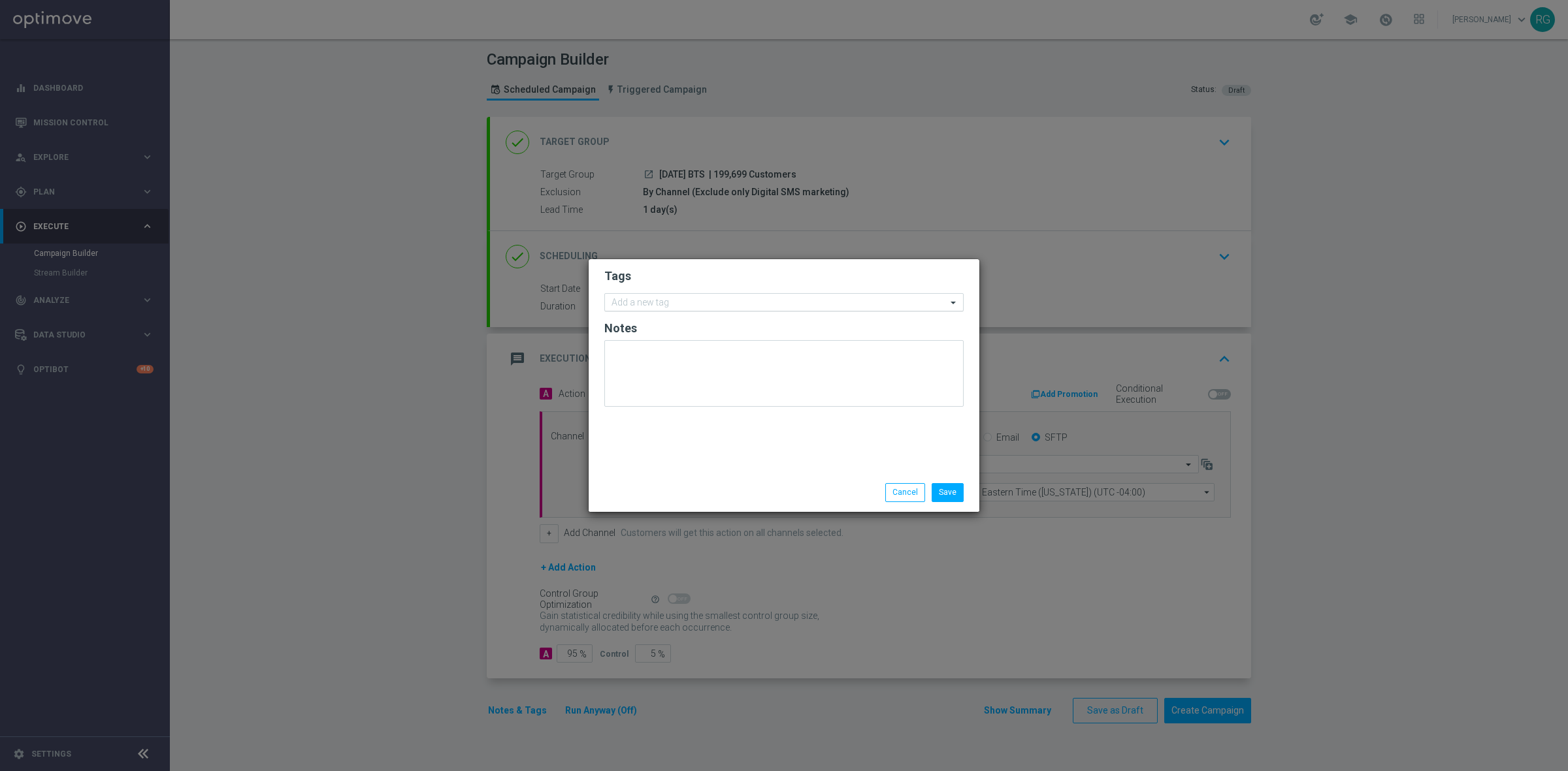
click at [716, 301] on input "text" at bounding box center [779, 303] width 335 height 11
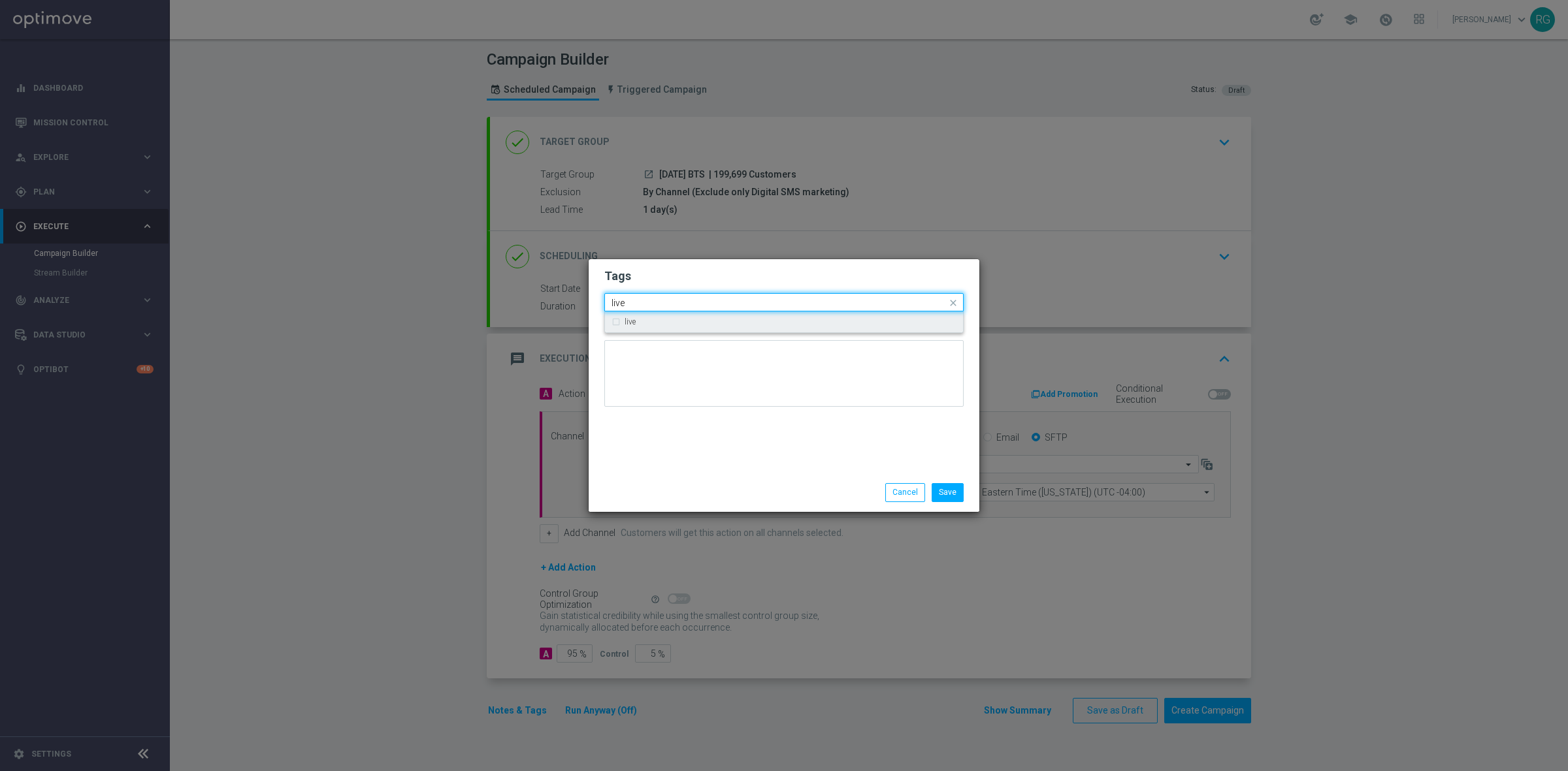
click at [732, 316] on div "live" at bounding box center [784, 322] width 345 height 21
type input "live"
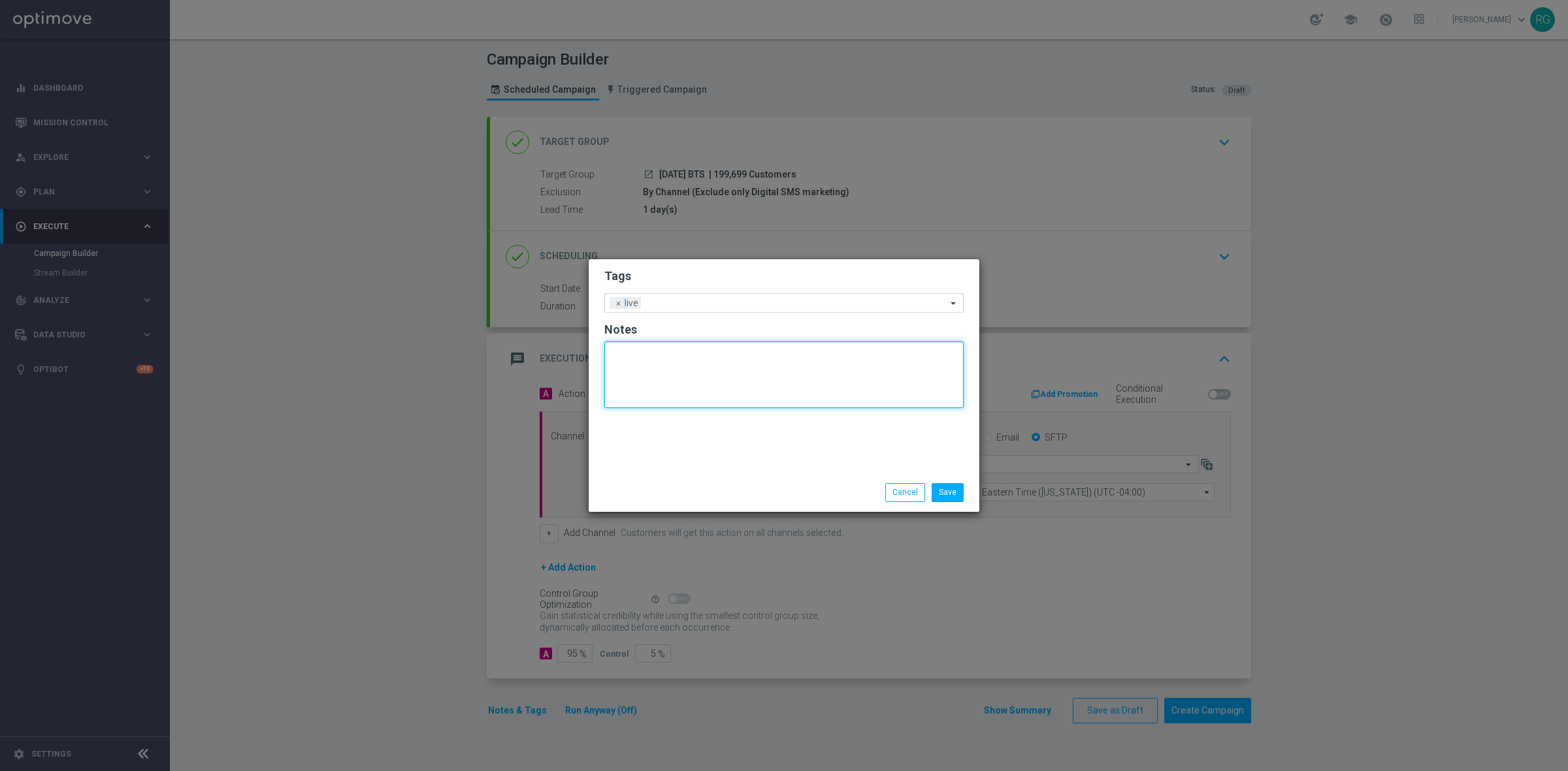
click at [743, 361] on textarea at bounding box center [784, 374] width 359 height 67
click at [740, 308] on div at bounding box center [795, 304] width 302 height 13
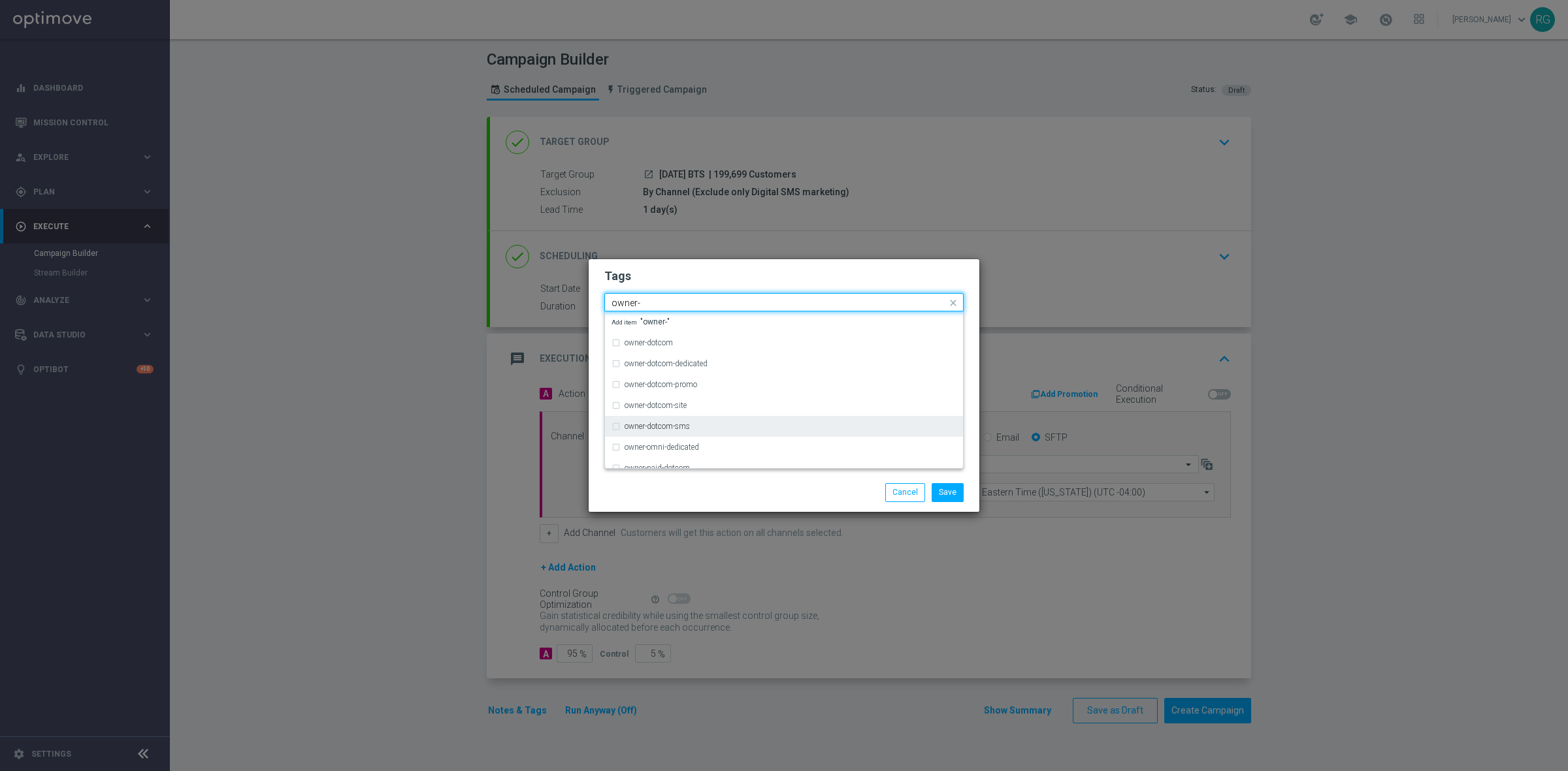
click at [727, 429] on div "owner-dotcom-sms" at bounding box center [790, 426] width 332 height 8
type input "owner-"
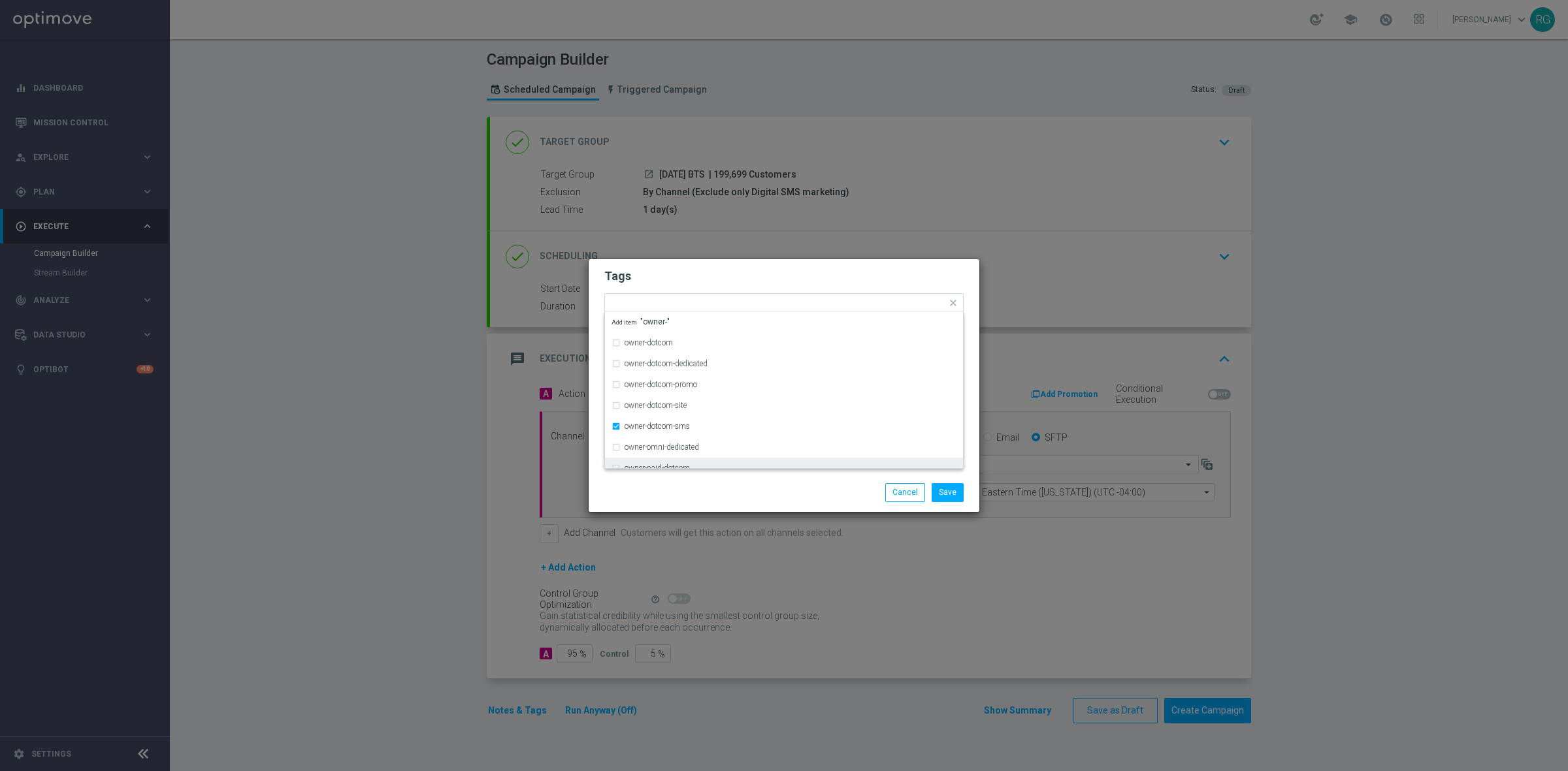
click at [798, 490] on div "Save Cancel" at bounding box center [846, 492] width 253 height 18
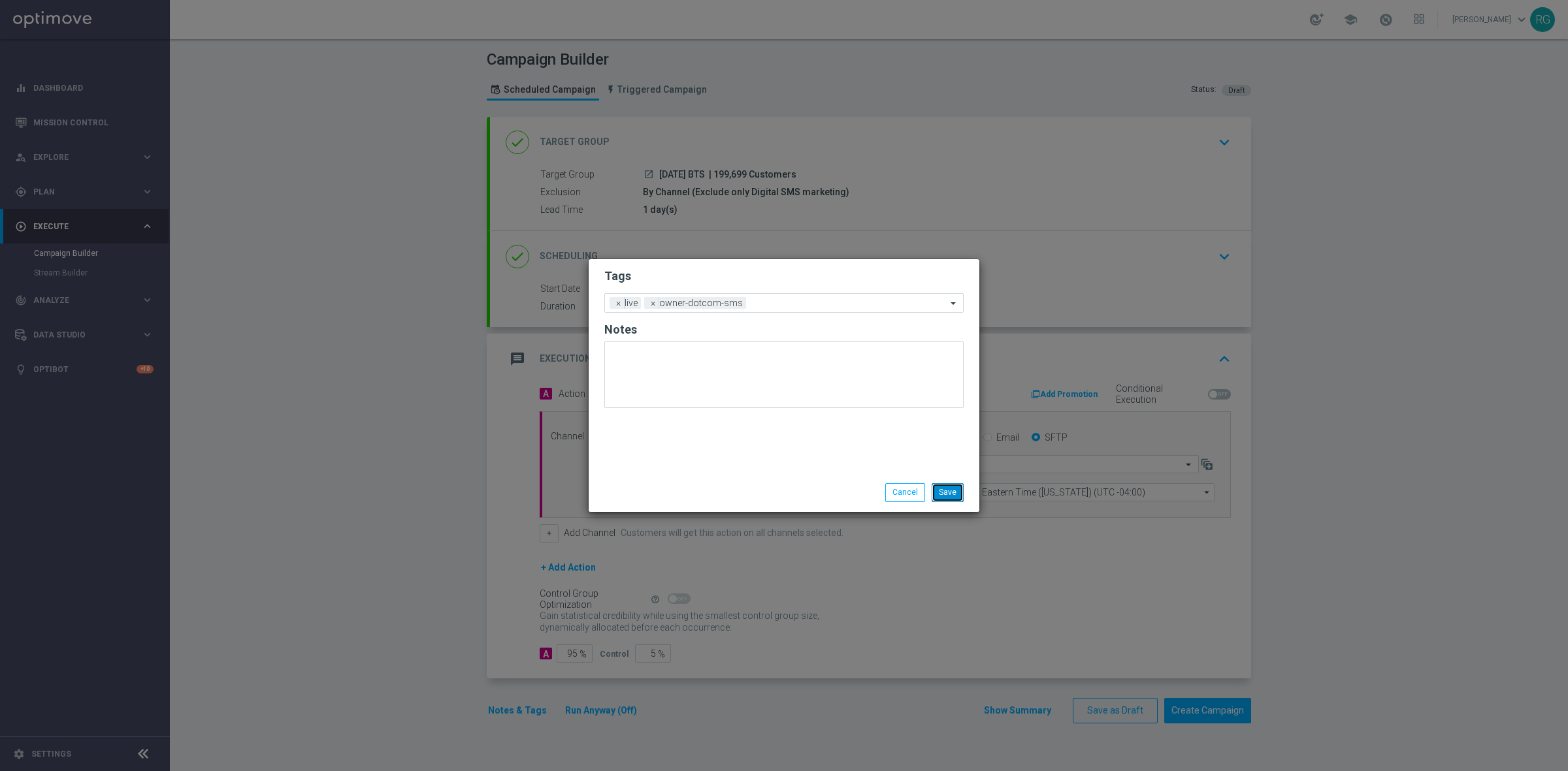
click at [958, 491] on button "Save" at bounding box center [947, 492] width 32 height 18
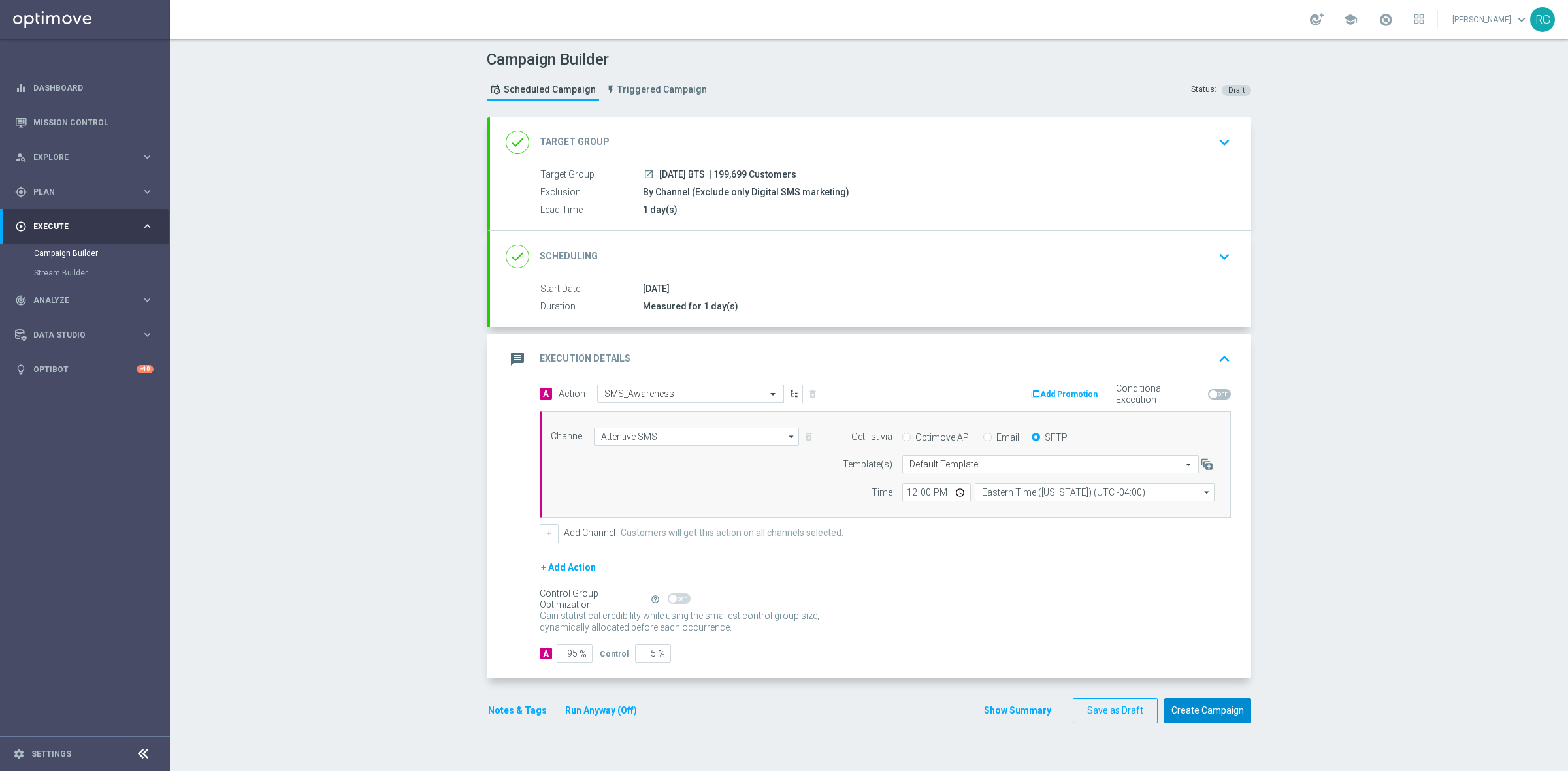
click at [1186, 707] on button "Create Campaign" at bounding box center [1207, 710] width 87 height 25
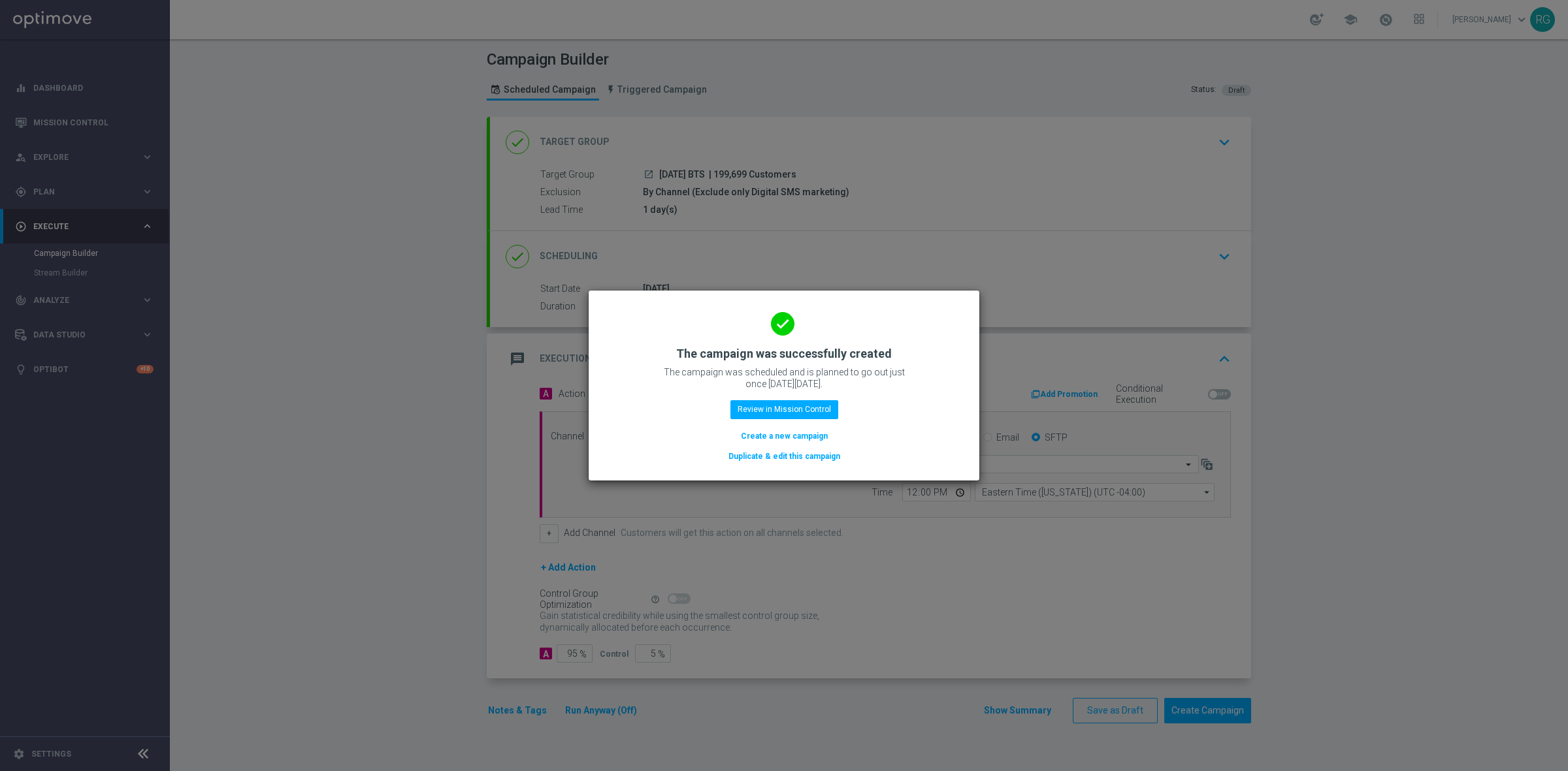
click at [775, 434] on button "Create a new campaign" at bounding box center [784, 436] width 90 height 14
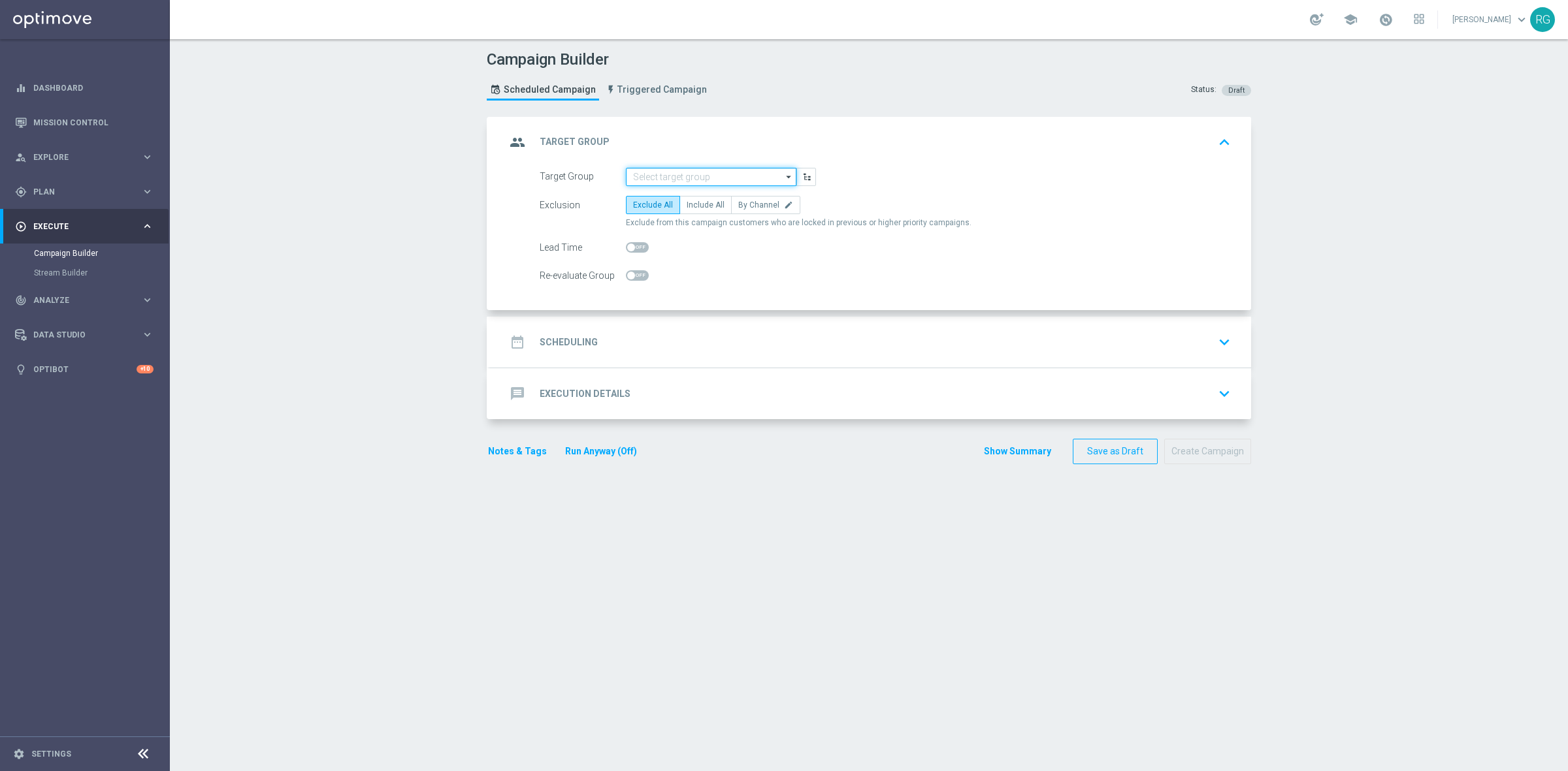
click at [653, 175] on input at bounding box center [711, 176] width 171 height 18
click at [671, 187] on div "[DATE] Airpods" at bounding box center [721, 195] width 171 height 18
type input "[DATE] Airpods"
click at [750, 212] on label "By Channel edit" at bounding box center [766, 205] width 69 height 18
click at [746, 212] on input "By Channel edit" at bounding box center [742, 207] width 9 height 9
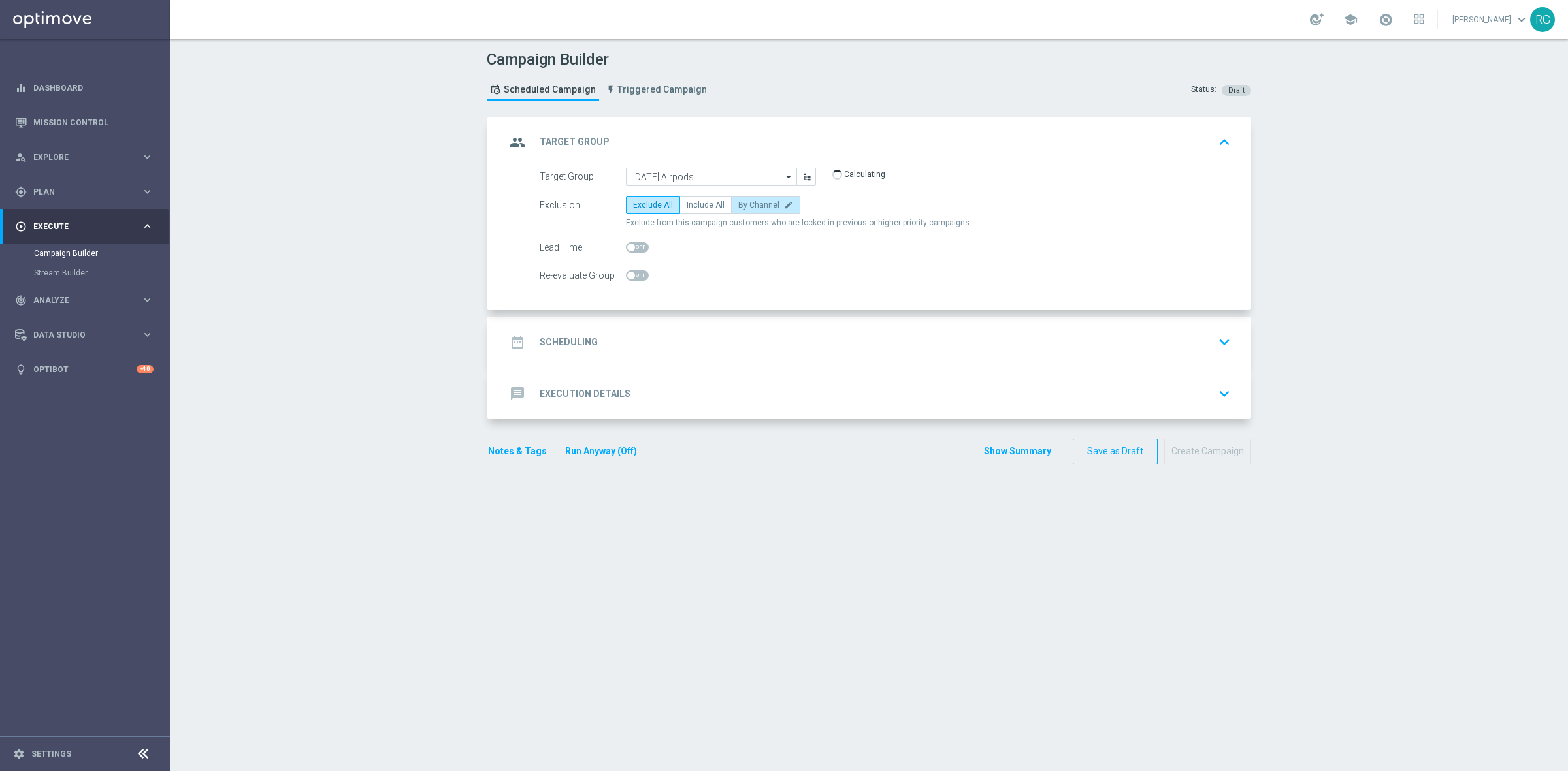
radio input "true"
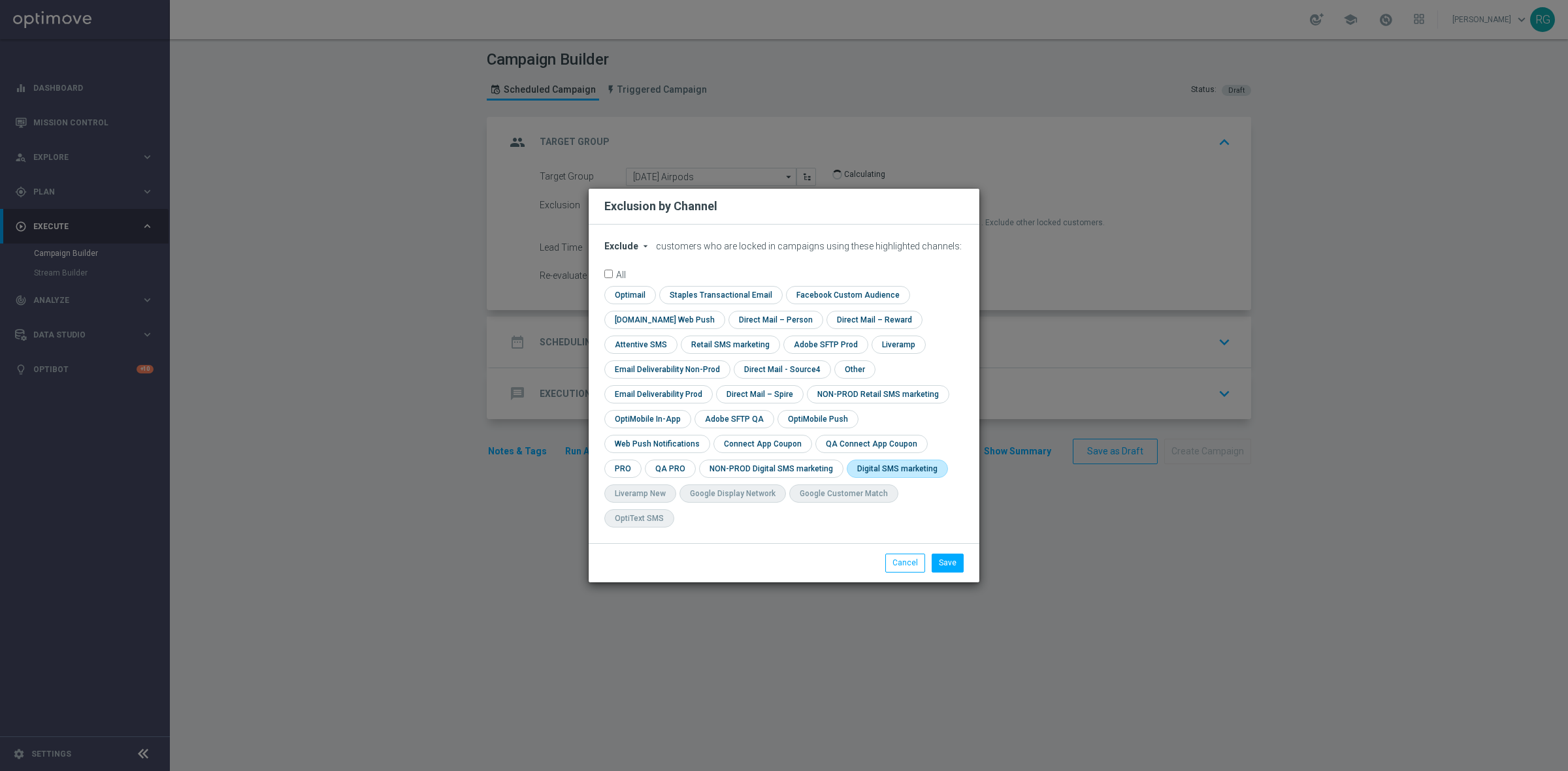
drag, startPoint x: 775, startPoint y: 480, endPoint x: 804, endPoint y: 483, distance: 29.2
click at [846, 478] on input "checkbox" at bounding box center [894, 468] width 96 height 17
checkbox input "true"
click at [945, 554] on button "Save" at bounding box center [947, 563] width 32 height 18
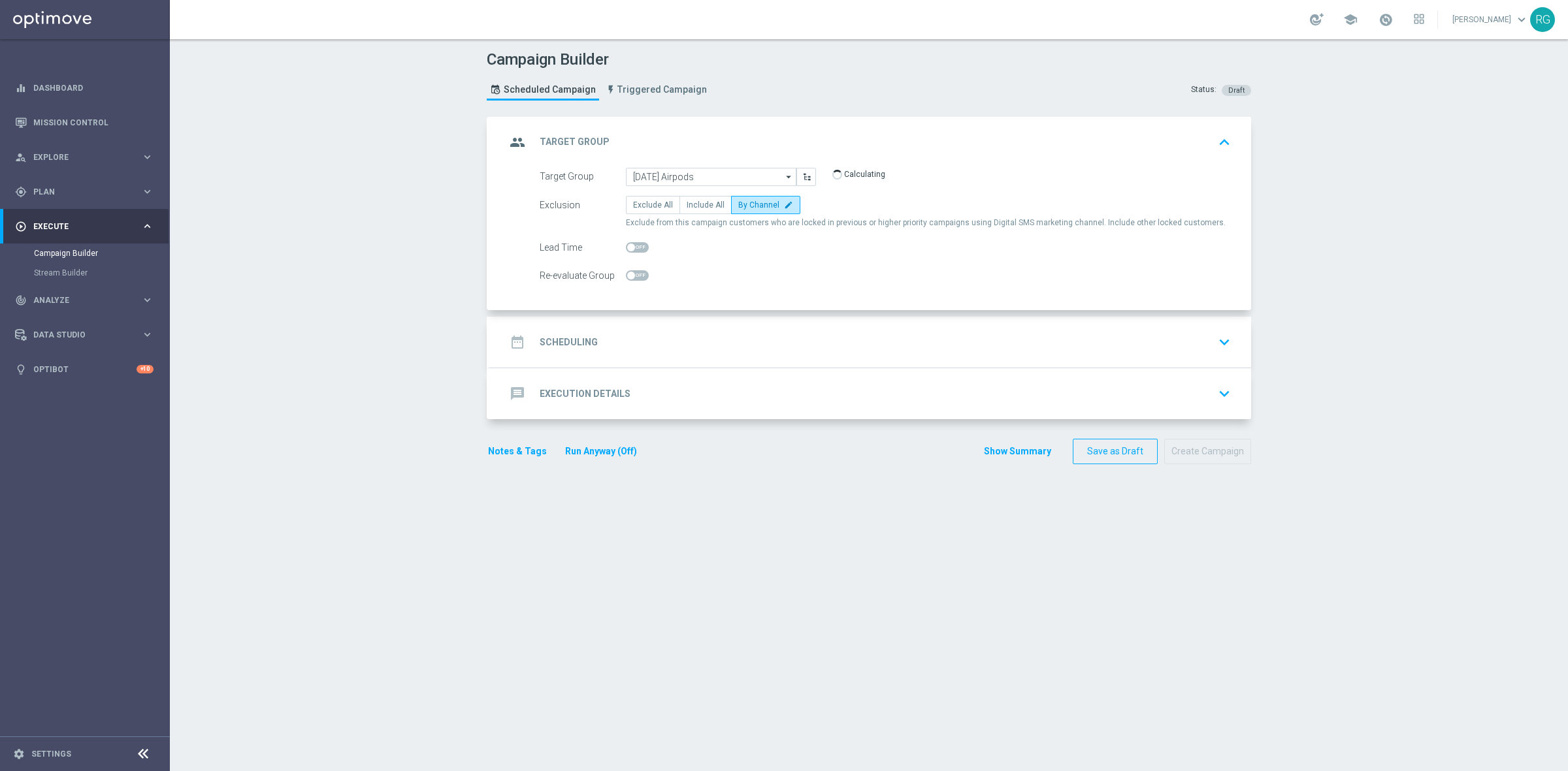
click at [635, 248] on span at bounding box center [637, 247] width 23 height 10
click at [635, 248] on input "checkbox" at bounding box center [637, 247] width 23 height 10
checkbox input "true"
click at [625, 319] on div "date_range Scheduling keyboard_arrow_down" at bounding box center [870, 341] width 761 height 51
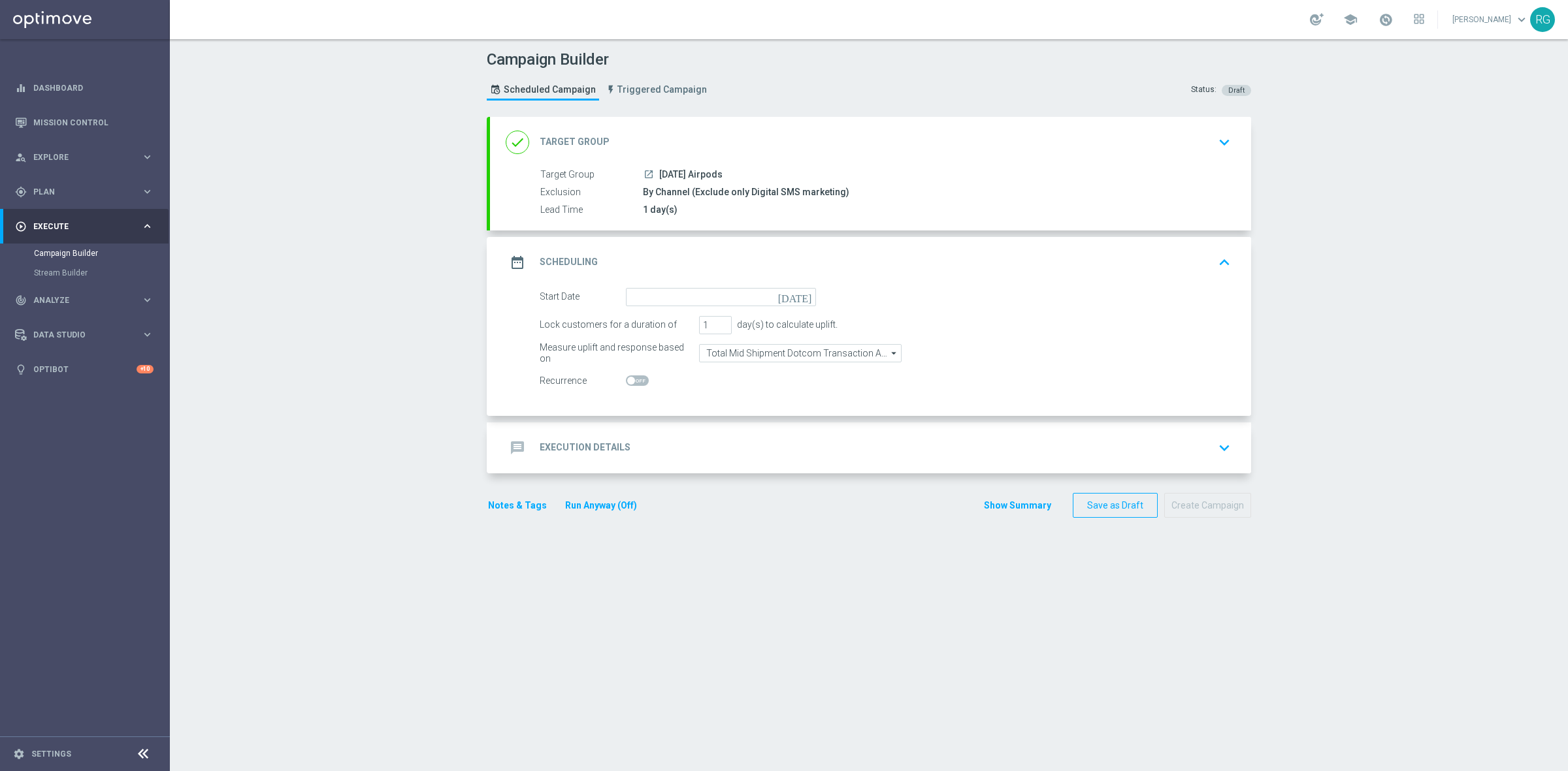
click at [796, 295] on icon "[DATE]" at bounding box center [797, 295] width 39 height 14
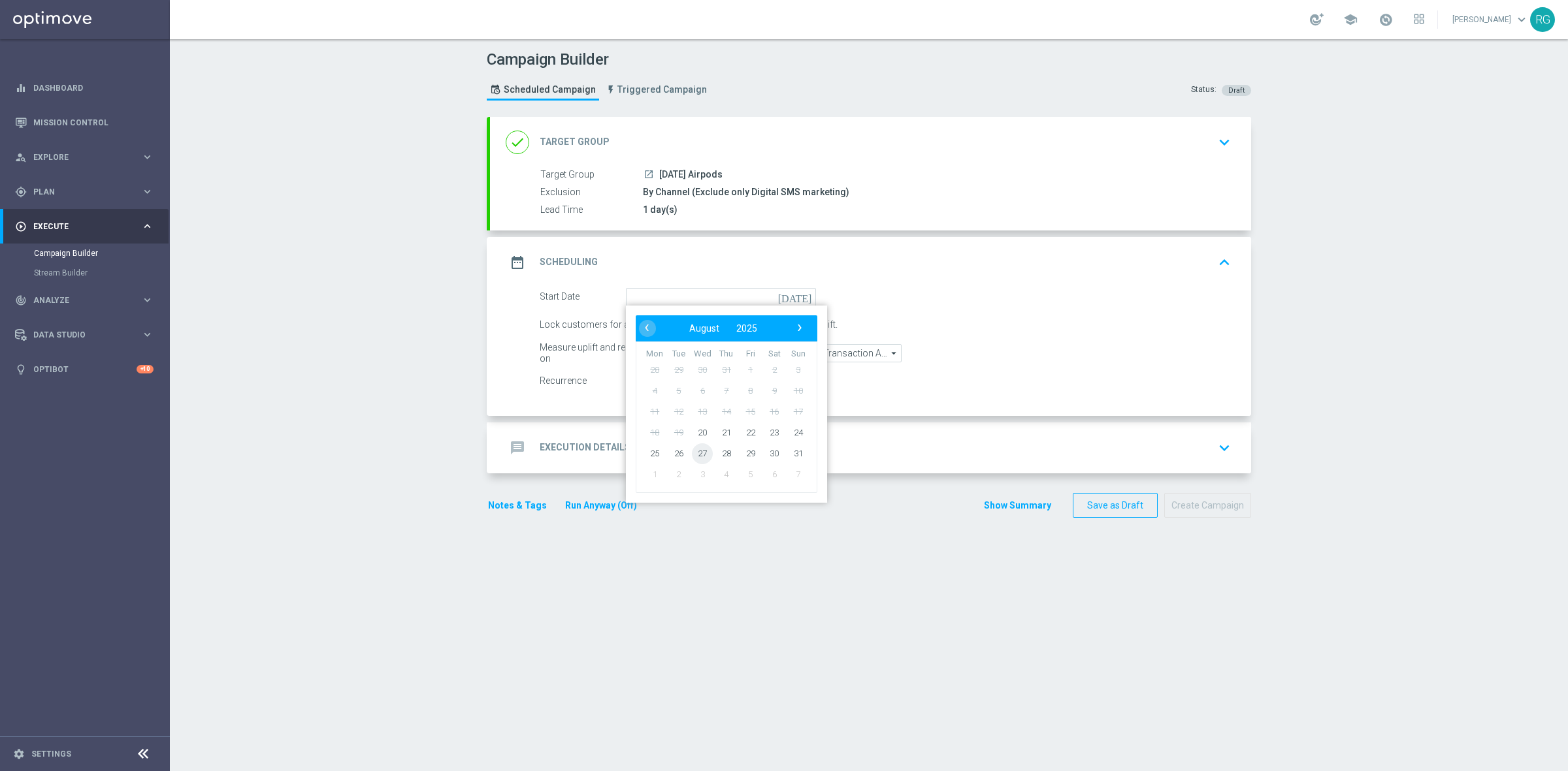
click at [699, 455] on span "27" at bounding box center [702, 453] width 21 height 21
type input "27 Aug 2025"
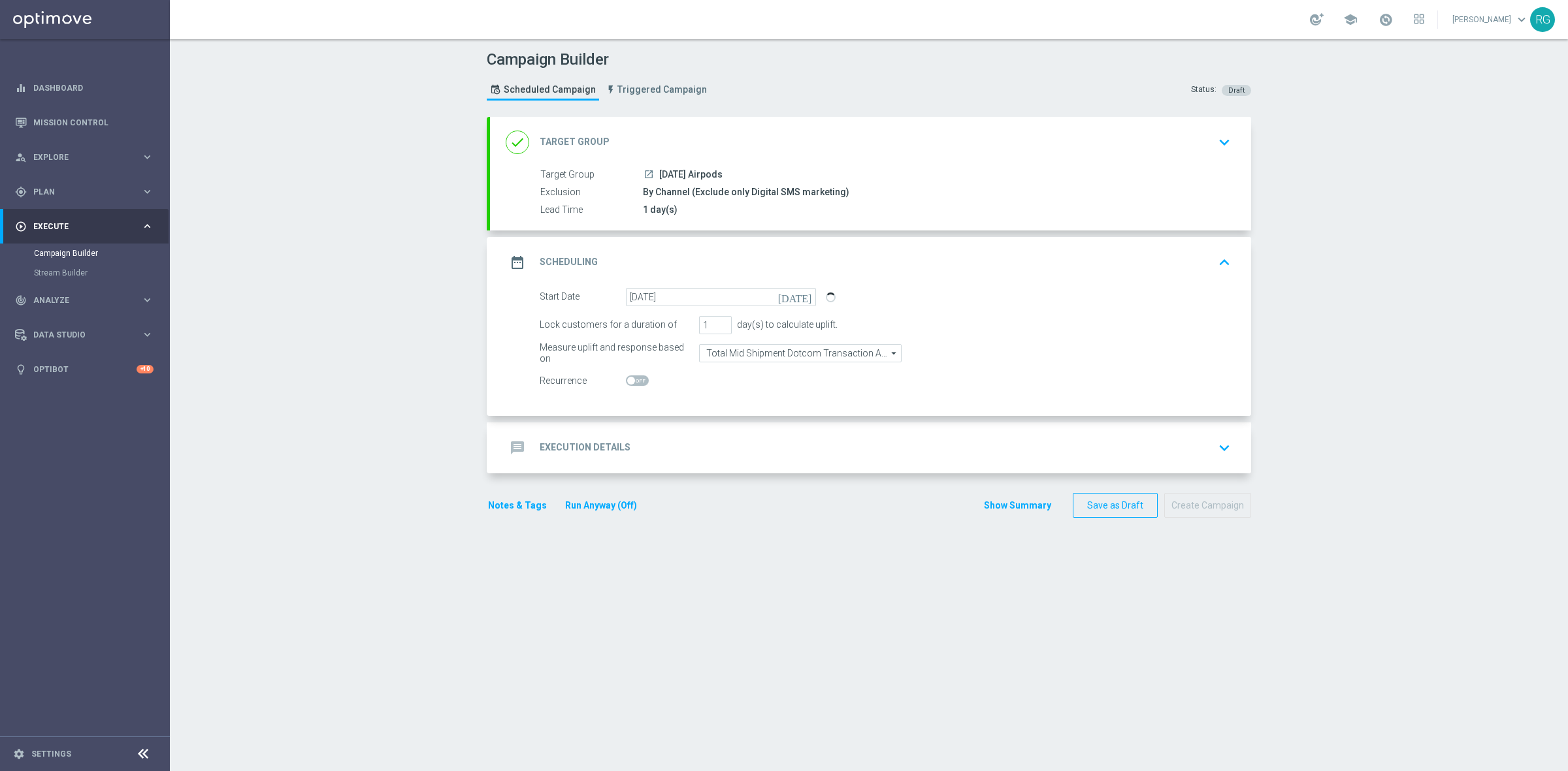
click at [690, 455] on div "message Execution Details keyboard_arrow_down" at bounding box center [870, 448] width 730 height 25
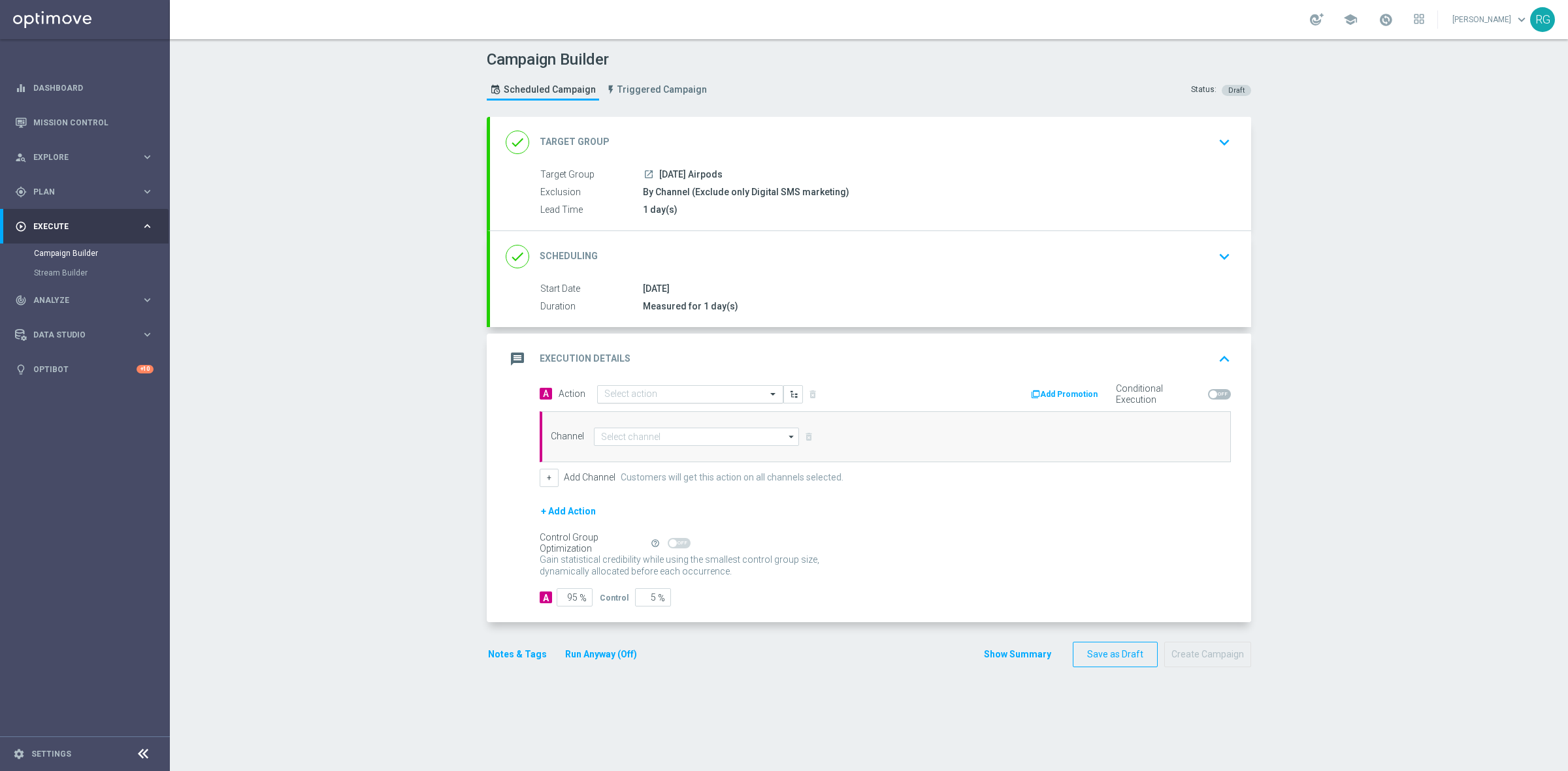
click at [629, 396] on input "text" at bounding box center [677, 395] width 146 height 11
type input "sms"
click at [631, 461] on label "SMS_Awareness" at bounding box center [632, 460] width 56 height 11
click at [638, 437] on input at bounding box center [696, 437] width 205 height 18
click at [642, 449] on div "Attentive SMS" at bounding box center [707, 456] width 205 height 18
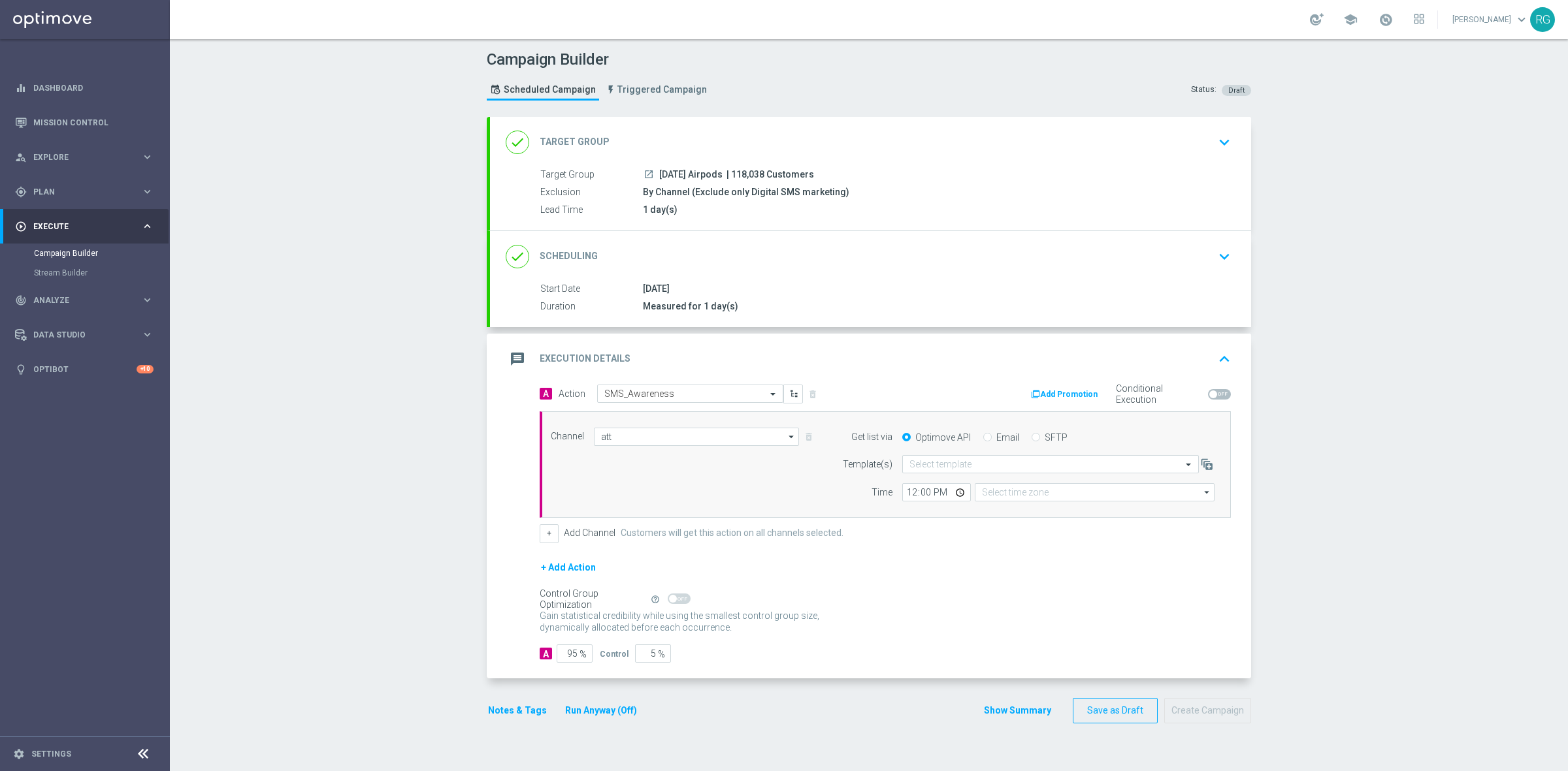
type input "Attentive SMS"
type input "Eastern Time ([US_STATE]) (UTC -04:00)"
click at [1031, 434] on input "SFTP" at bounding box center [1035, 438] width 9 height 9
radio input "true"
click at [978, 461] on input "text" at bounding box center [1037, 464] width 256 height 11
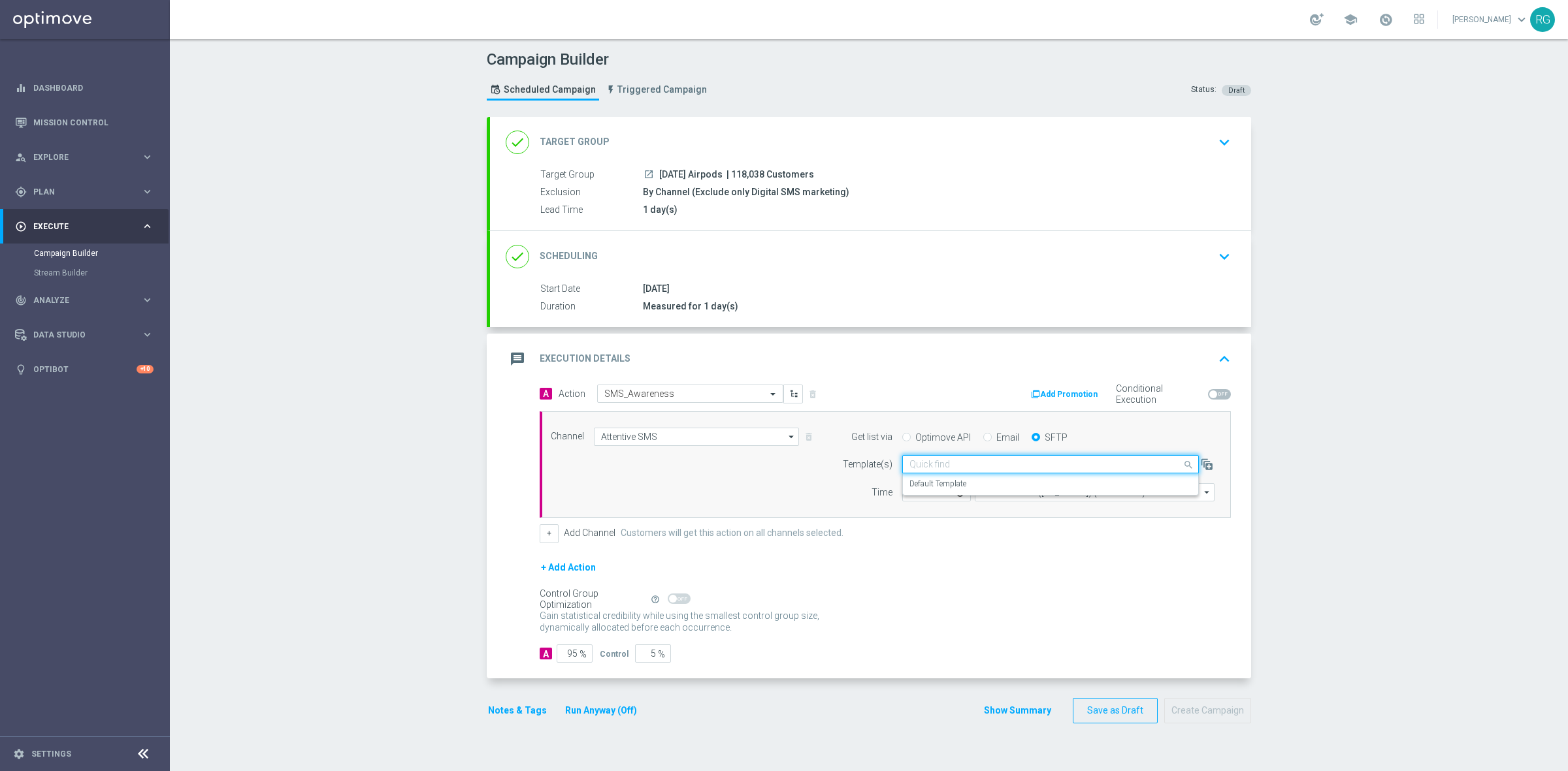
click at [969, 474] on div "Quick find" at bounding box center [1050, 463] width 297 height 18
click at [959, 483] on label "Default Template" at bounding box center [937, 484] width 57 height 11
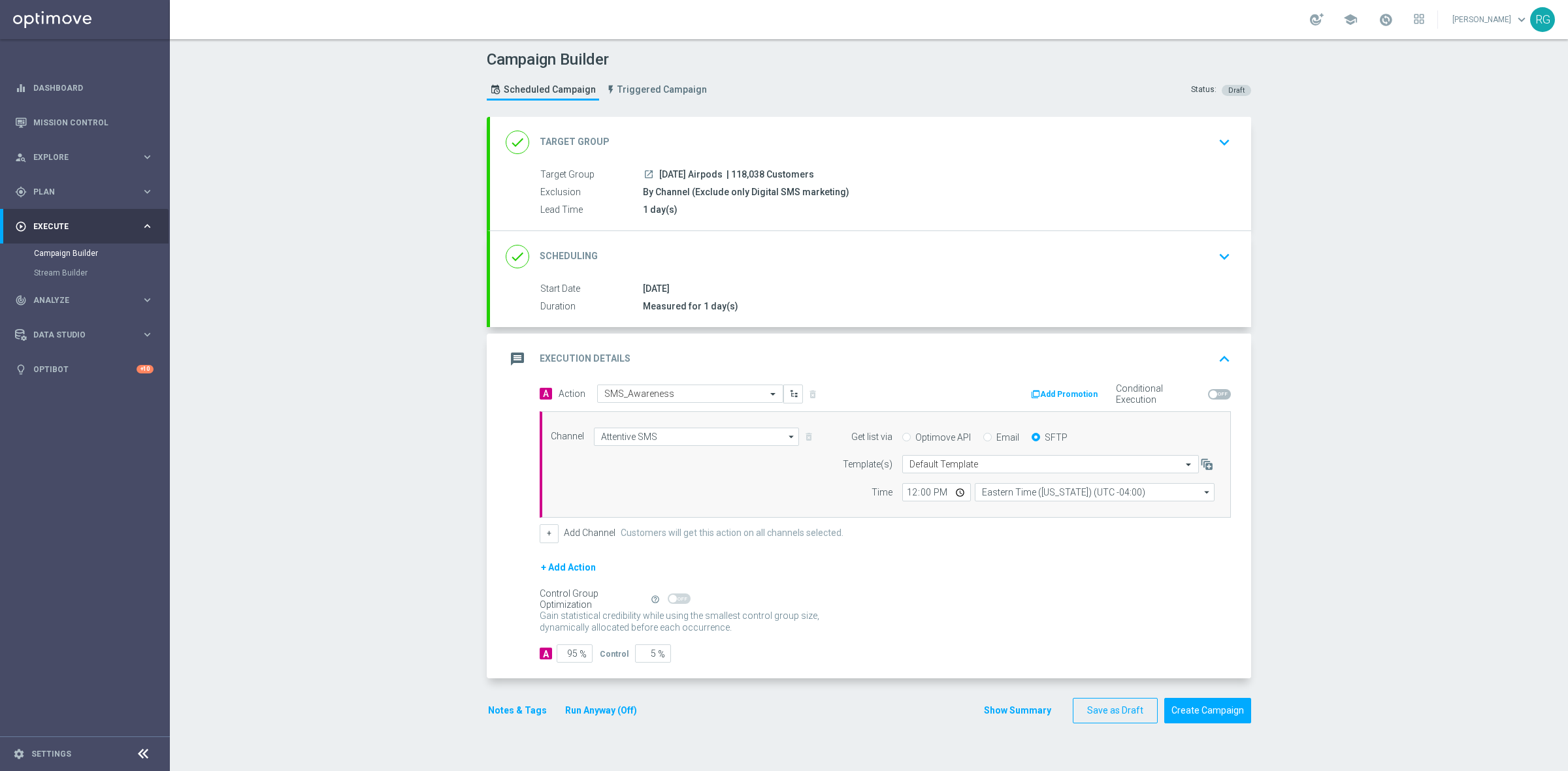
click at [478, 700] on section "done Target Group keyboard_arrow_down Target Group launch 8.27.25 Airpods | 118…" at bounding box center [869, 437] width 784 height 641
click at [494, 713] on button "Notes & Tags" at bounding box center [517, 710] width 61 height 17
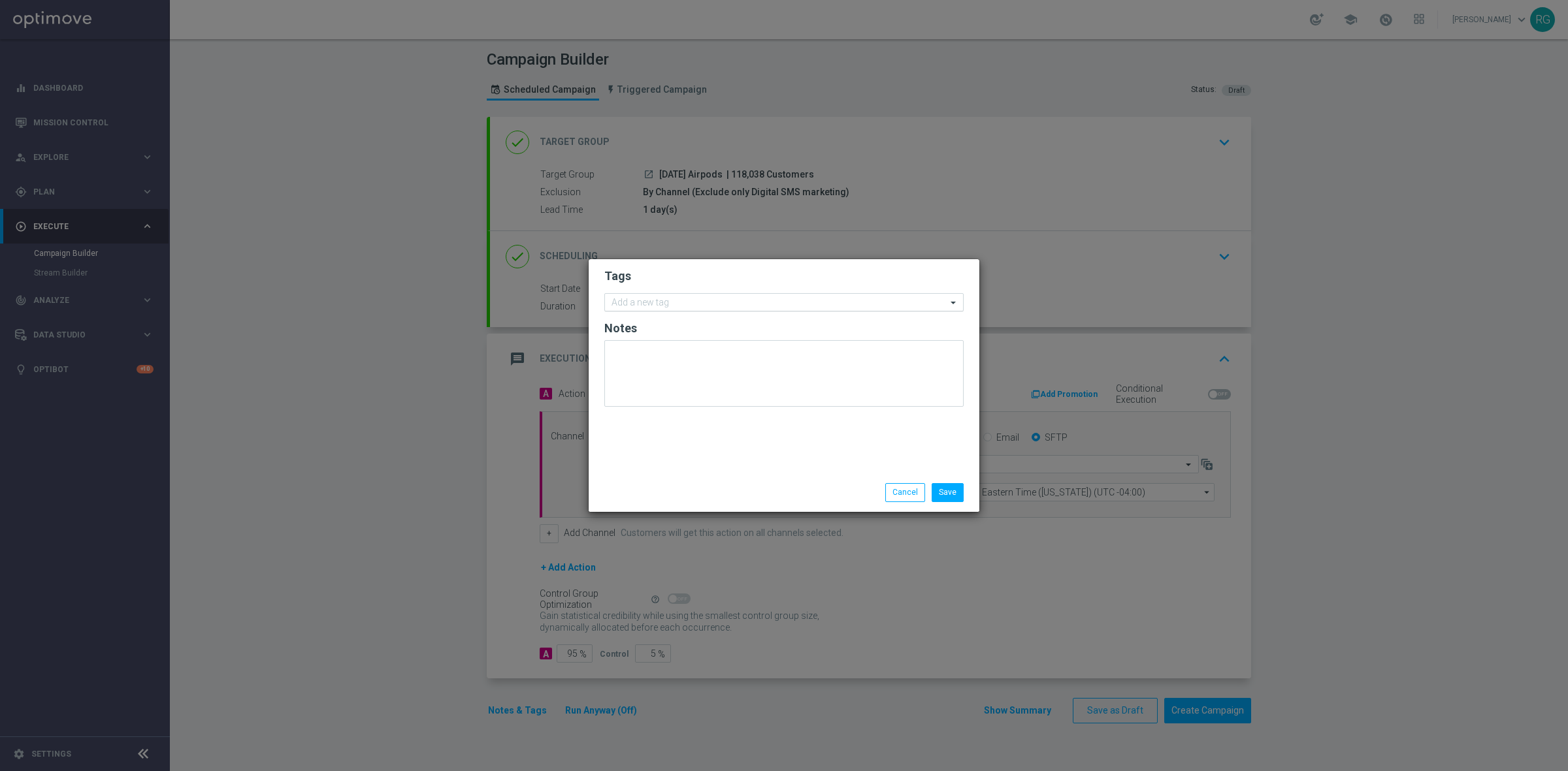
click at [693, 298] on input "text" at bounding box center [779, 303] width 335 height 11
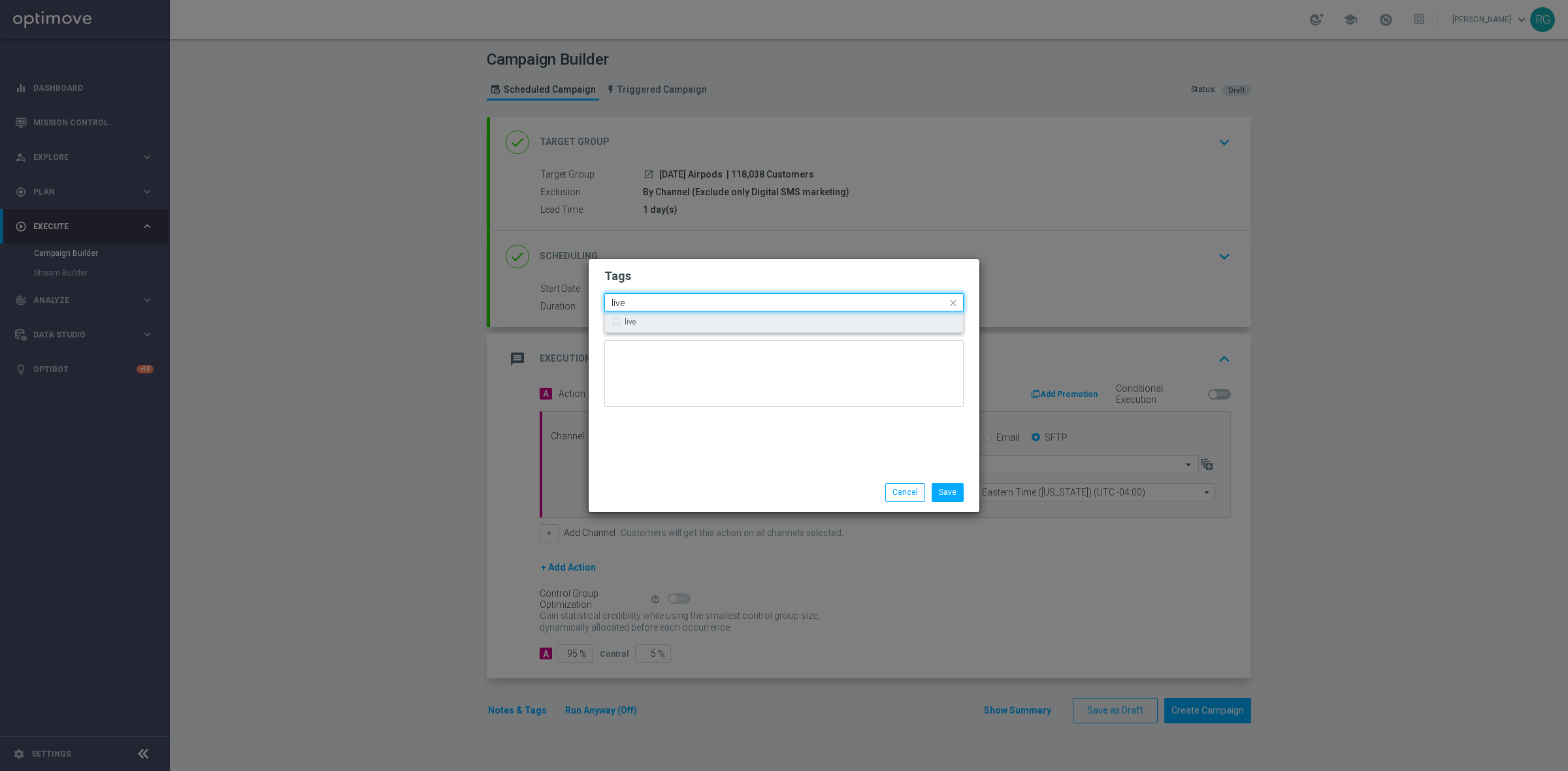
click at [658, 324] on div "live" at bounding box center [790, 322] width 332 height 8
type input "live"
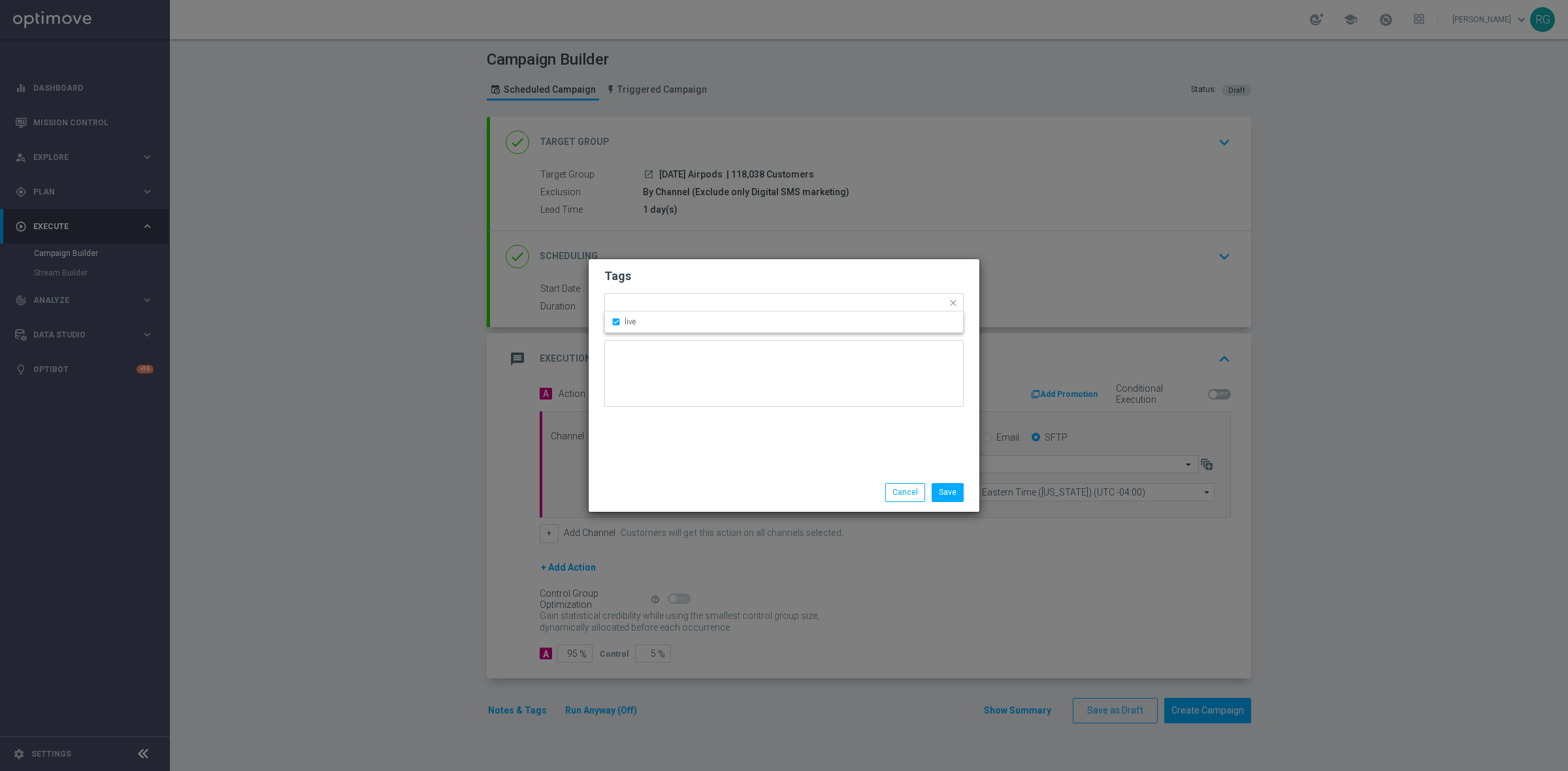
drag, startPoint x: 601, startPoint y: 363, endPoint x: 639, endPoint y: 334, distance: 47.8
click at [601, 363] on div "Tags Quick find × live live Notes" at bounding box center [784, 366] width 390 height 214
click at [664, 308] on div at bounding box center [795, 304] width 302 height 13
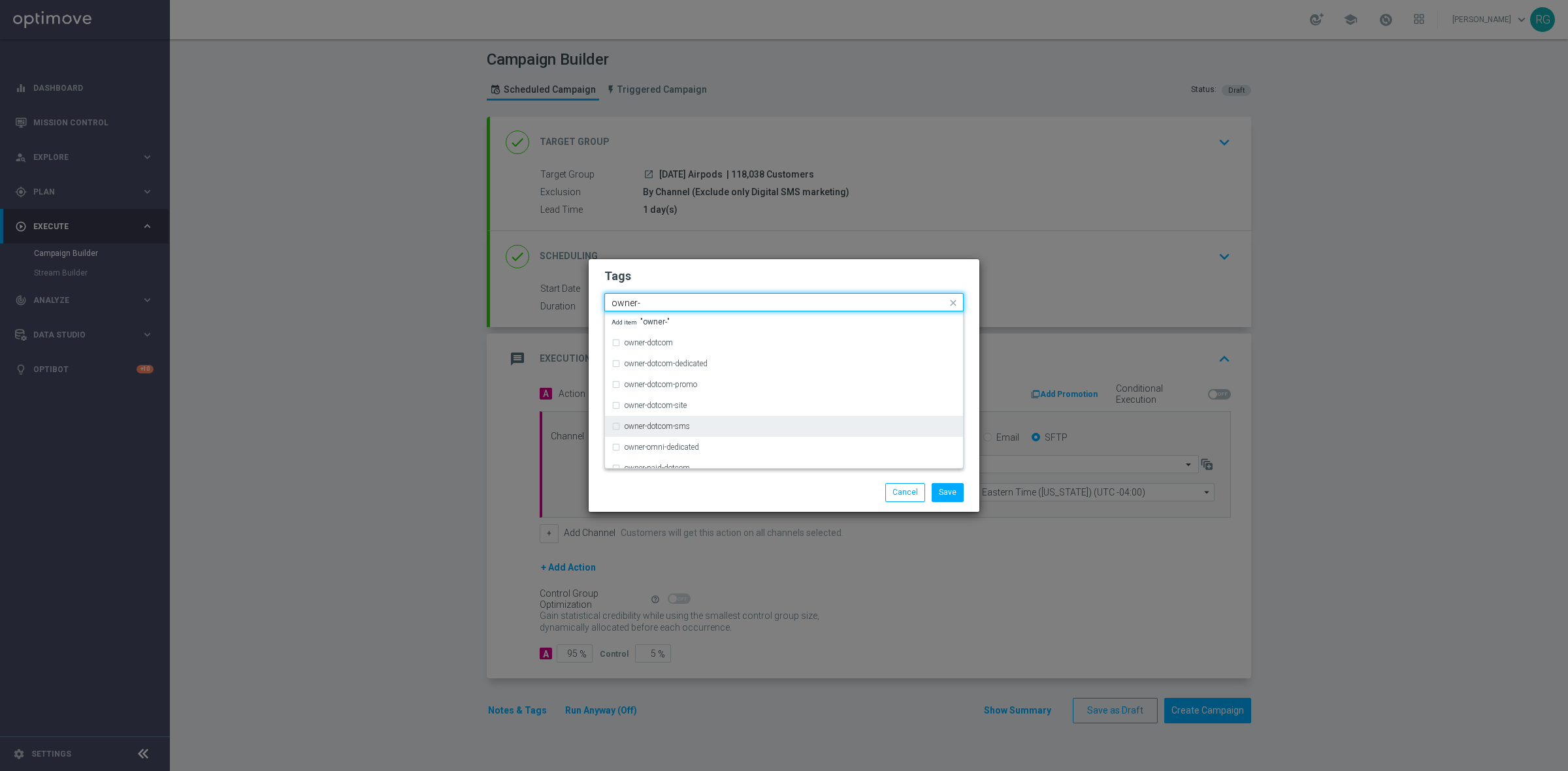
click at [660, 421] on div "owner-dotcom-sms" at bounding box center [784, 426] width 345 height 21
type input "owner-"
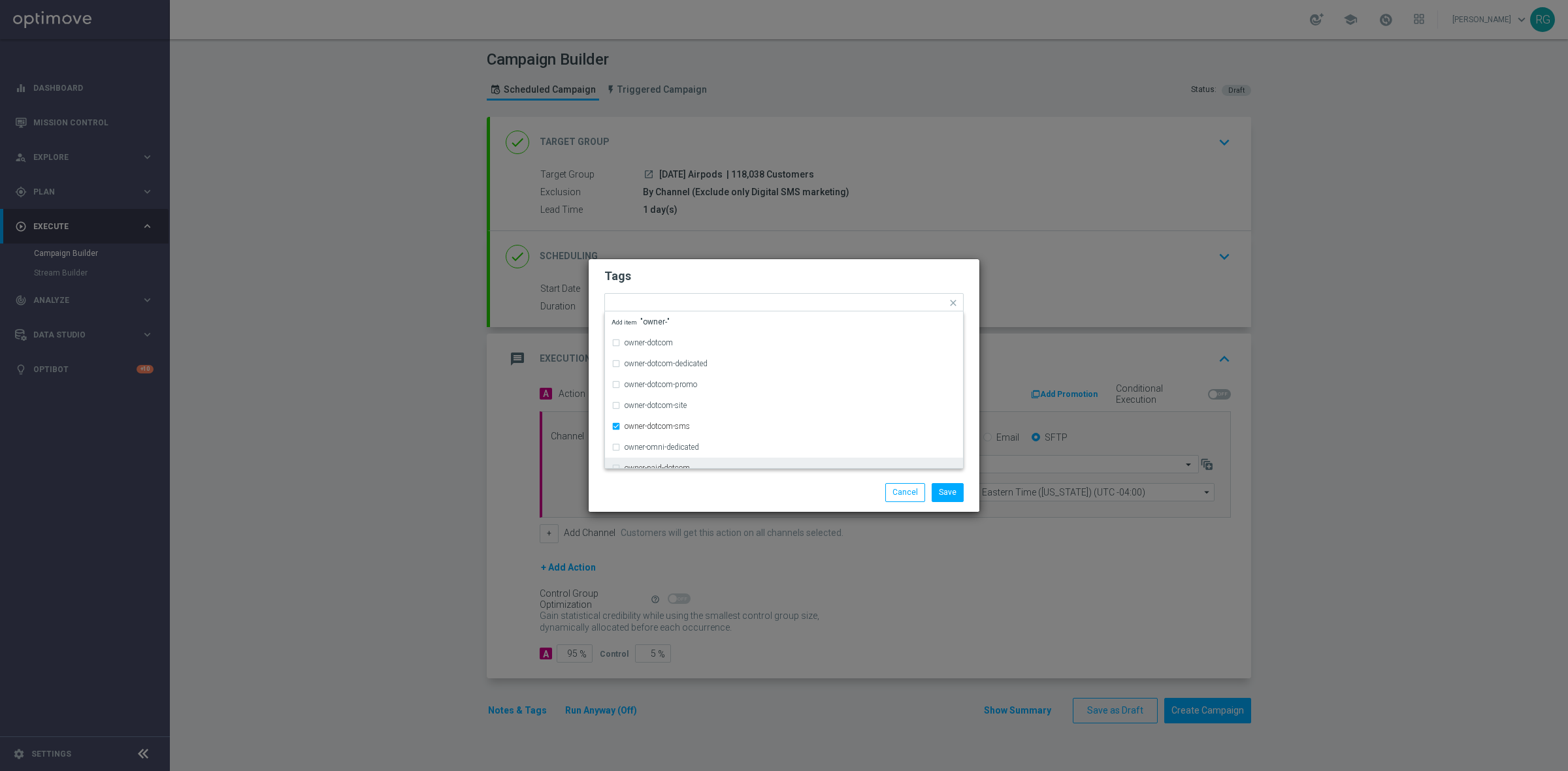
click at [773, 497] on div "Save Cancel" at bounding box center [846, 492] width 253 height 18
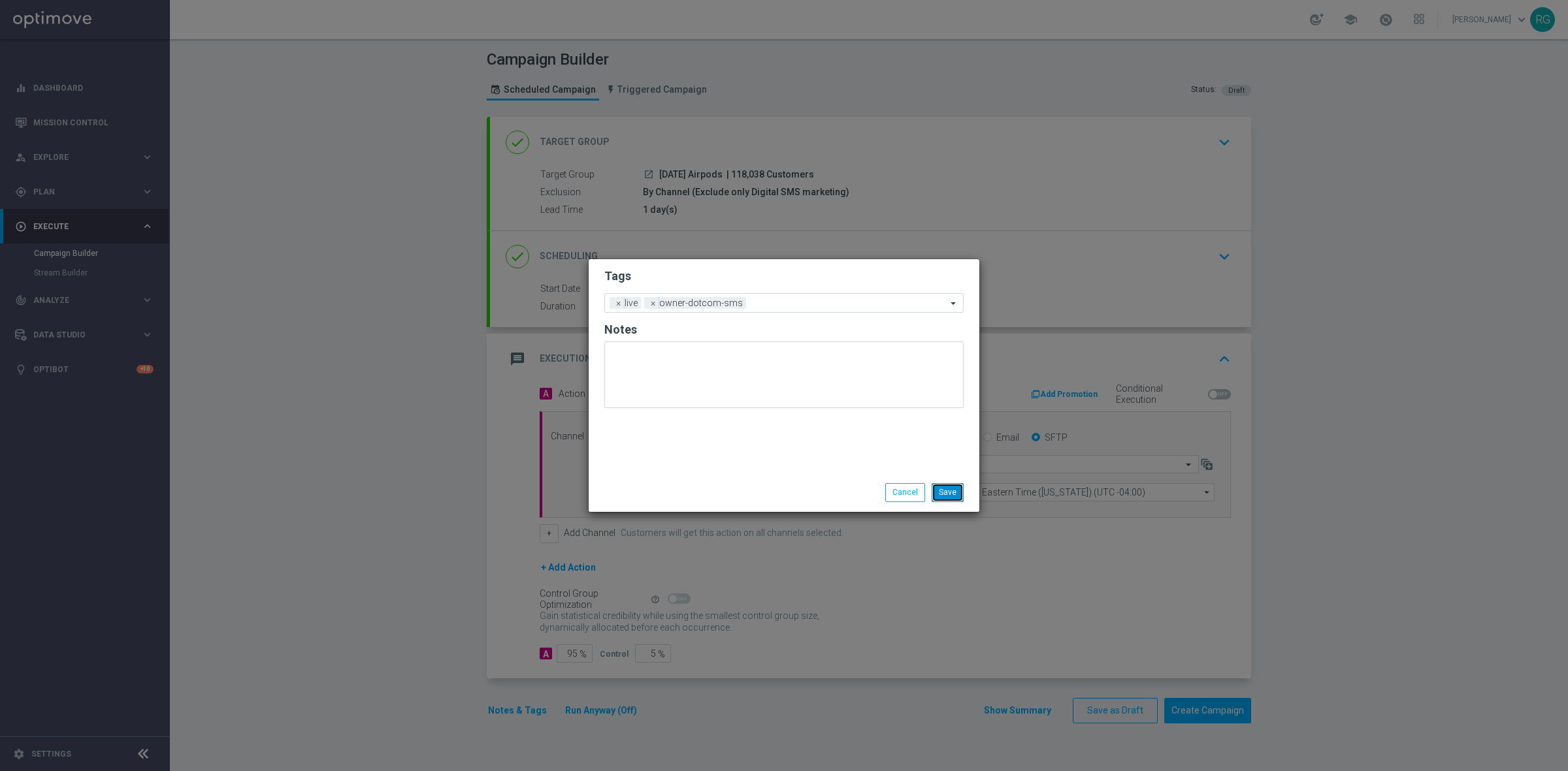
click at [942, 488] on button "Save" at bounding box center [947, 492] width 32 height 18
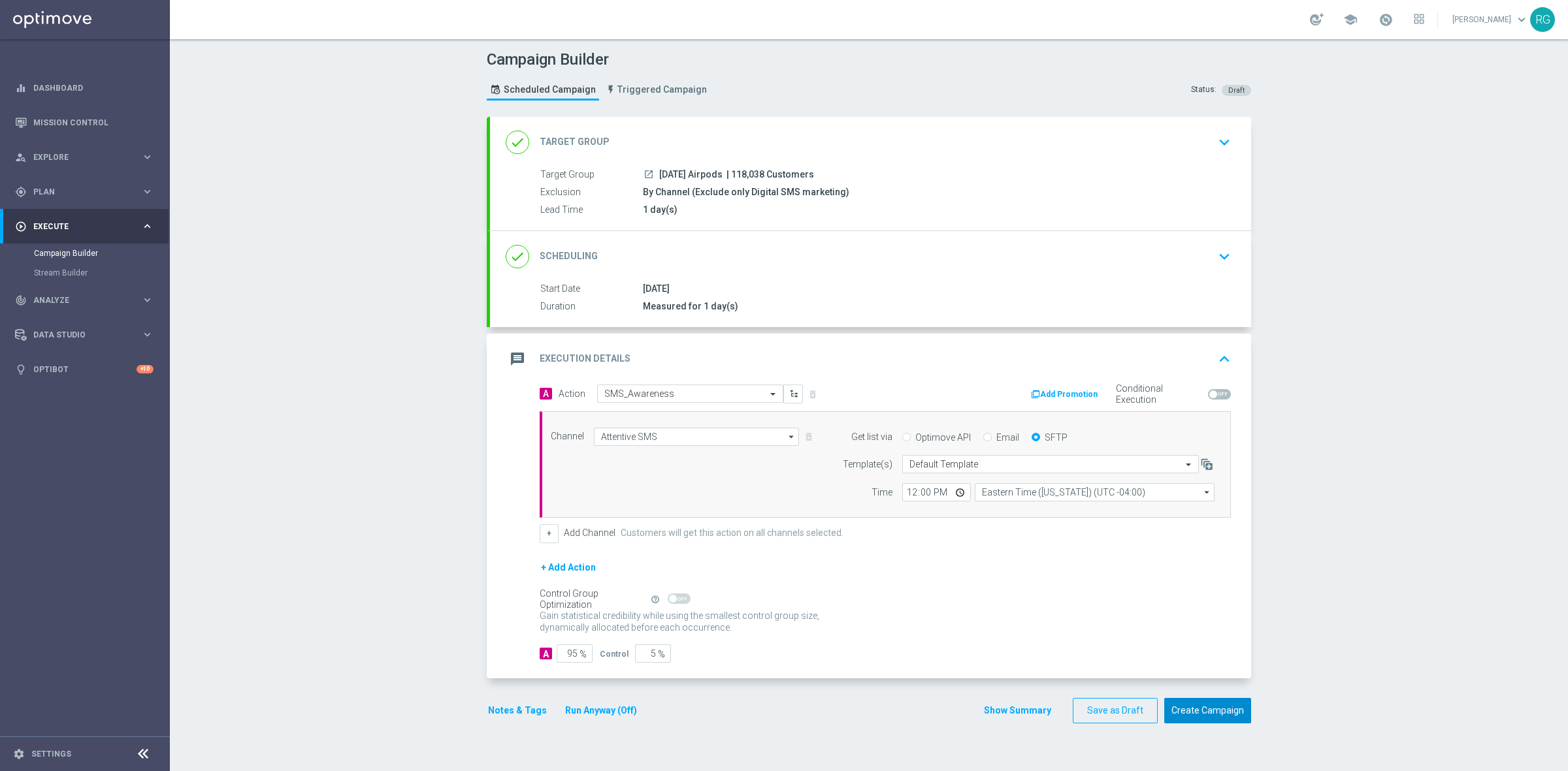
click at [1219, 711] on button "Create Campaign" at bounding box center [1207, 710] width 87 height 25
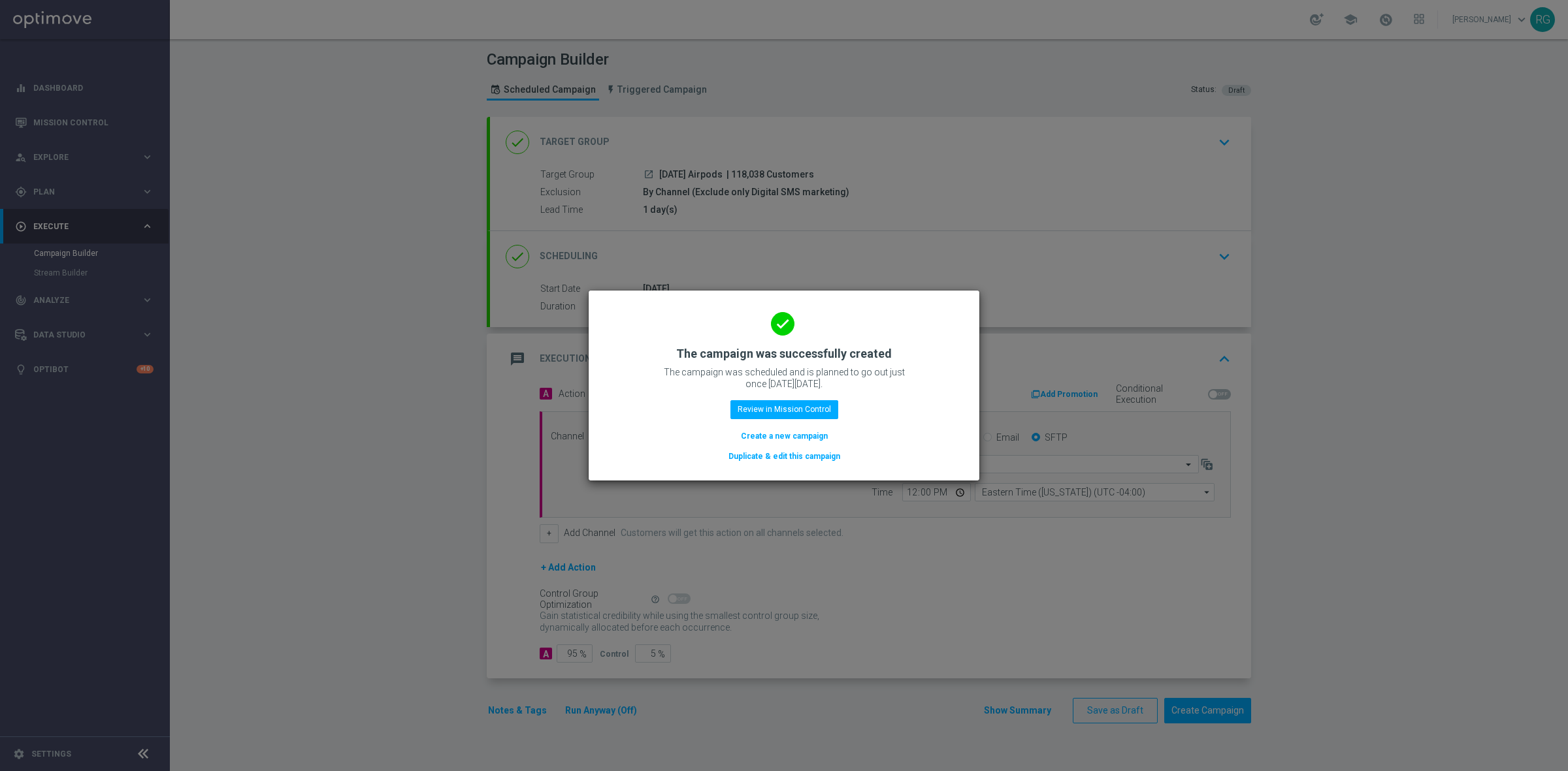
click at [794, 436] on button "Create a new campaign" at bounding box center [784, 436] width 90 height 14
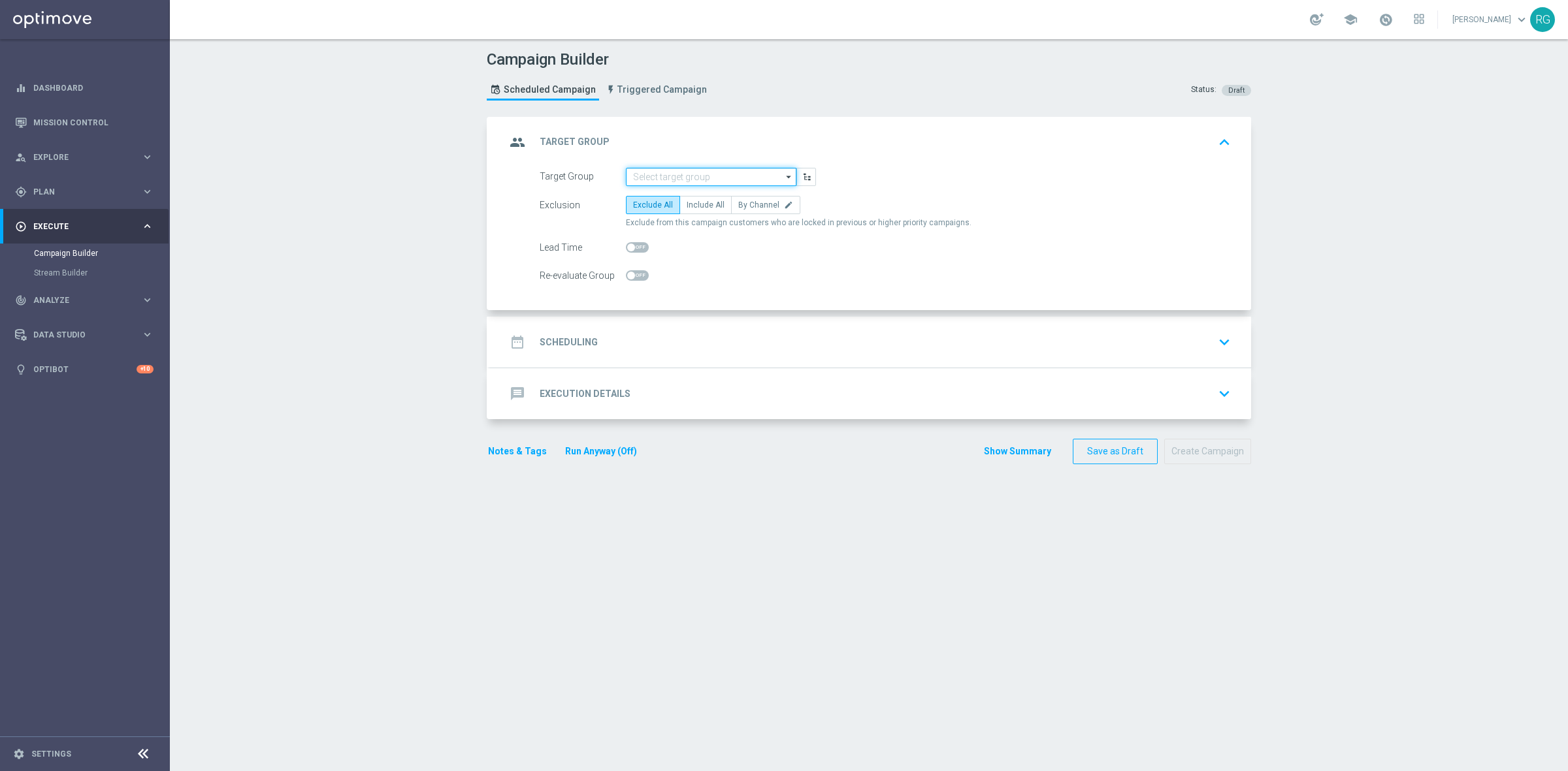
click at [628, 173] on input at bounding box center [711, 176] width 171 height 18
click at [652, 194] on div "[DATE] HP Laptop" at bounding box center [673, 195] width 60 height 12
type input "[DATE] HP Laptop"
click at [755, 205] on span "By Channel" at bounding box center [759, 205] width 41 height 9
click at [746, 205] on input "By Channel edit" at bounding box center [742, 207] width 9 height 9
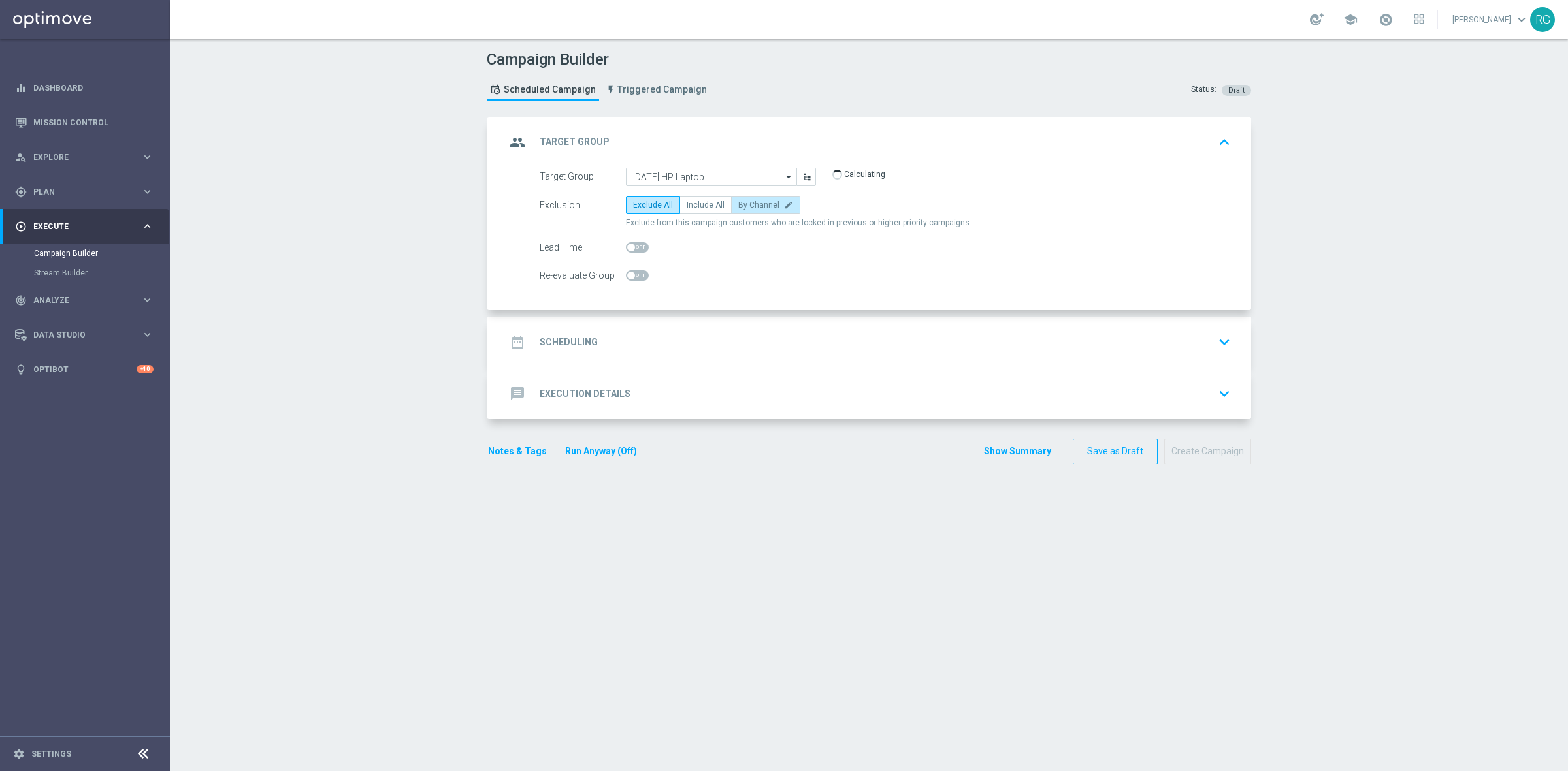
radio input "true"
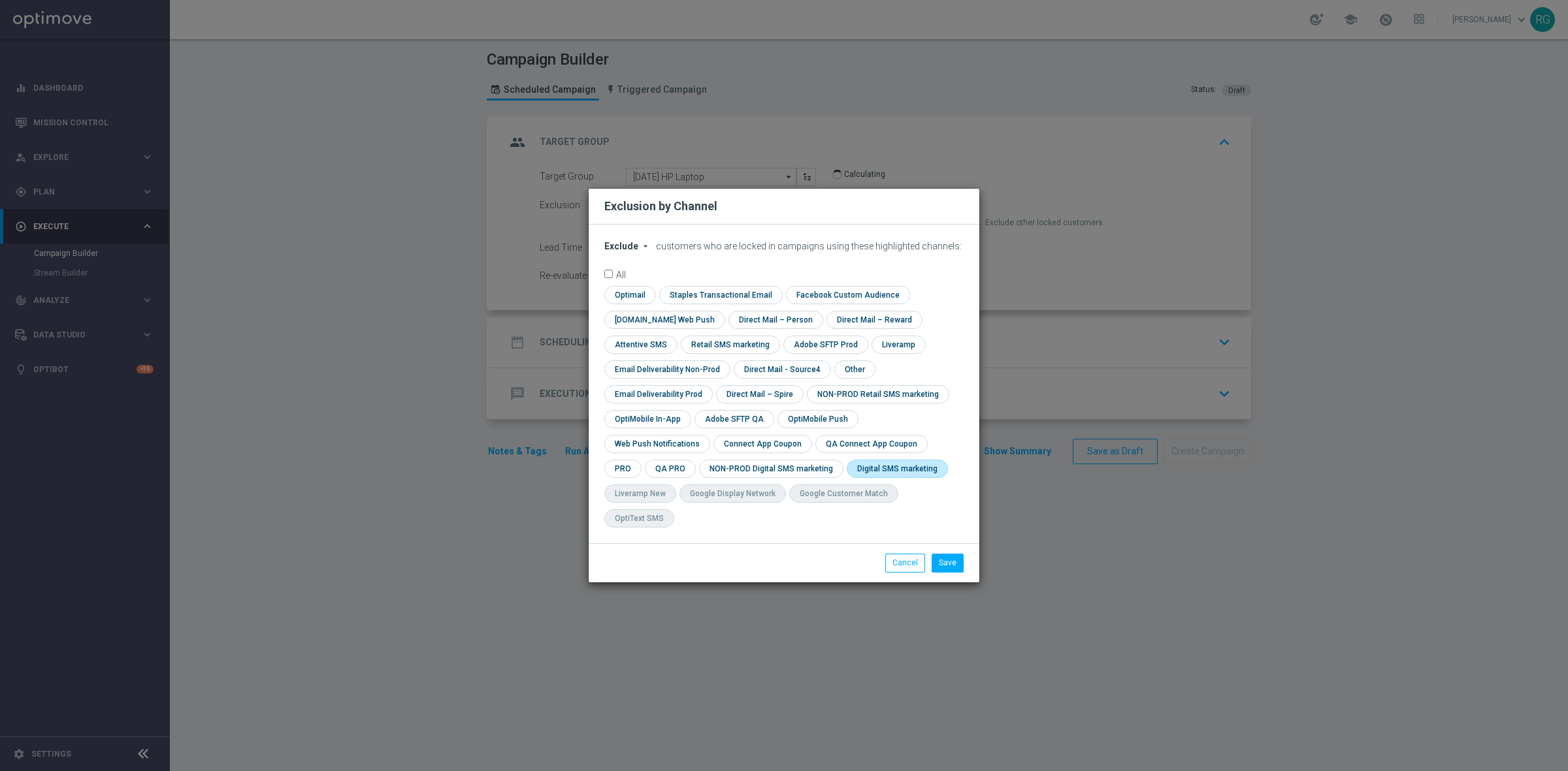
click at [846, 478] on input "checkbox" at bounding box center [894, 468] width 96 height 17
checkbox input "true"
click at [952, 554] on button "Save" at bounding box center [947, 563] width 32 height 18
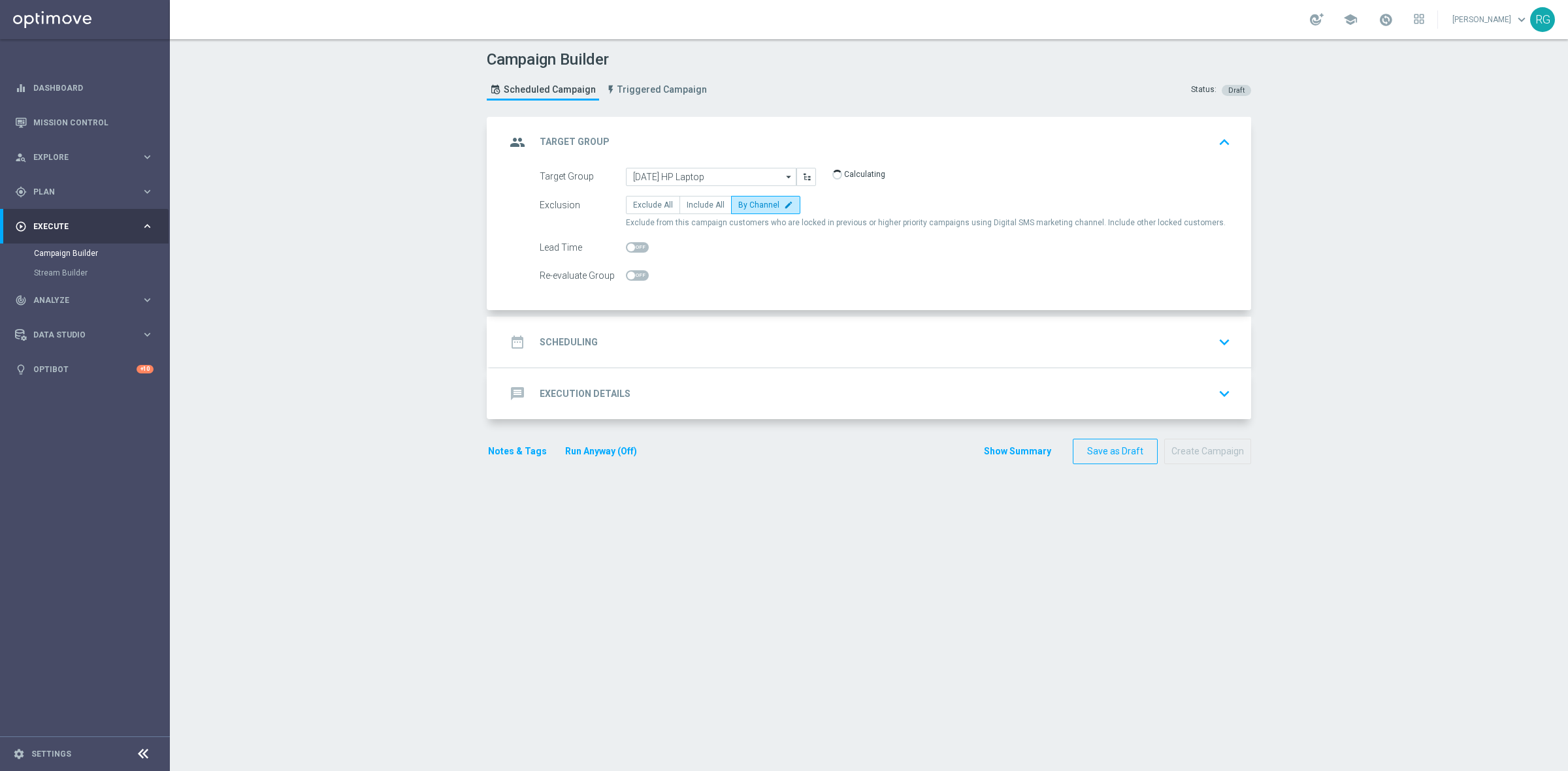
click at [640, 247] on span at bounding box center [637, 247] width 23 height 10
click at [640, 247] on input "checkbox" at bounding box center [637, 247] width 23 height 10
checkbox input "true"
click at [671, 347] on div "date_range Scheduling keyboard_arrow_down" at bounding box center [870, 342] width 730 height 25
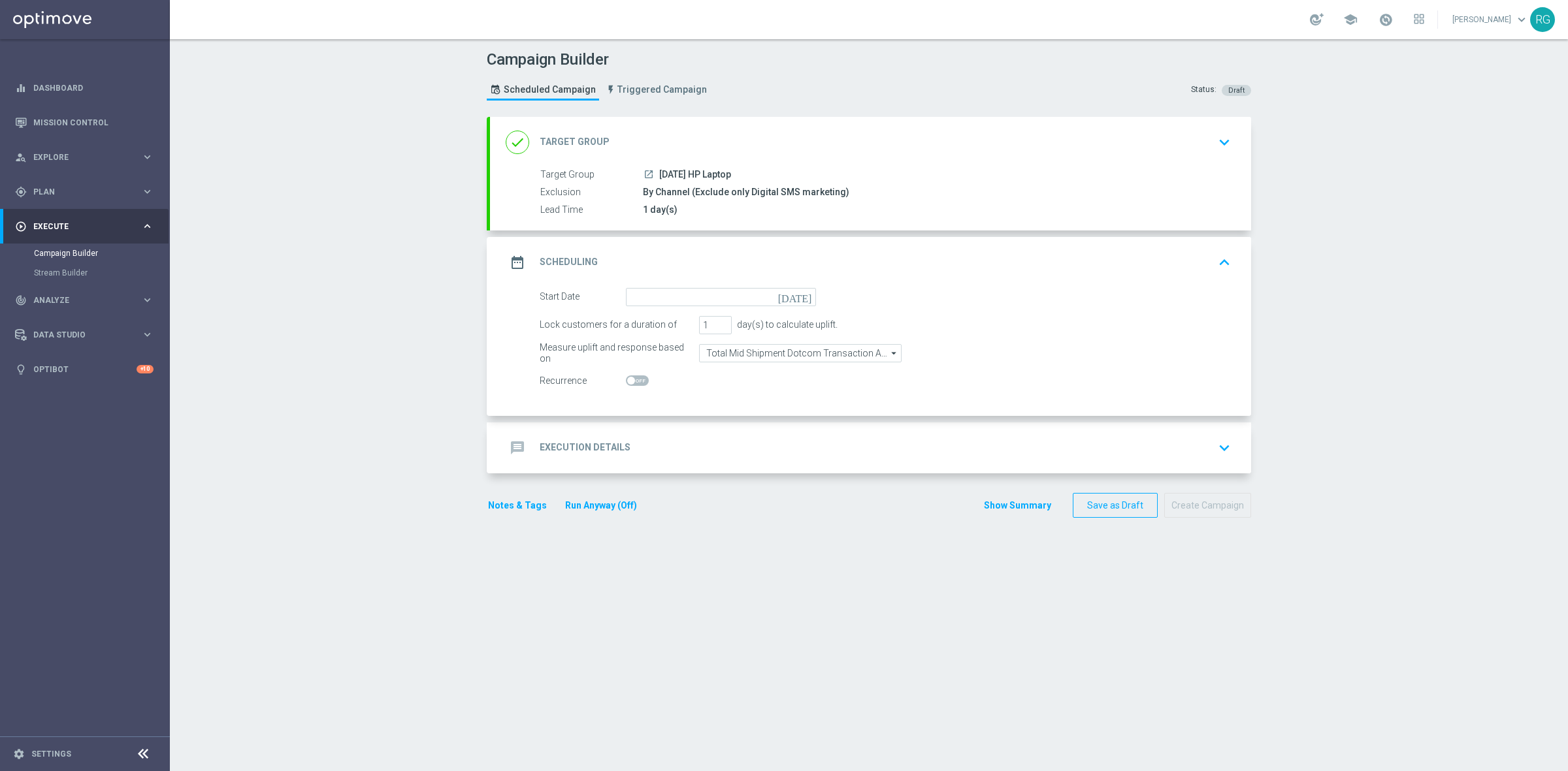
click at [797, 292] on icon "[DATE]" at bounding box center [797, 295] width 39 height 14
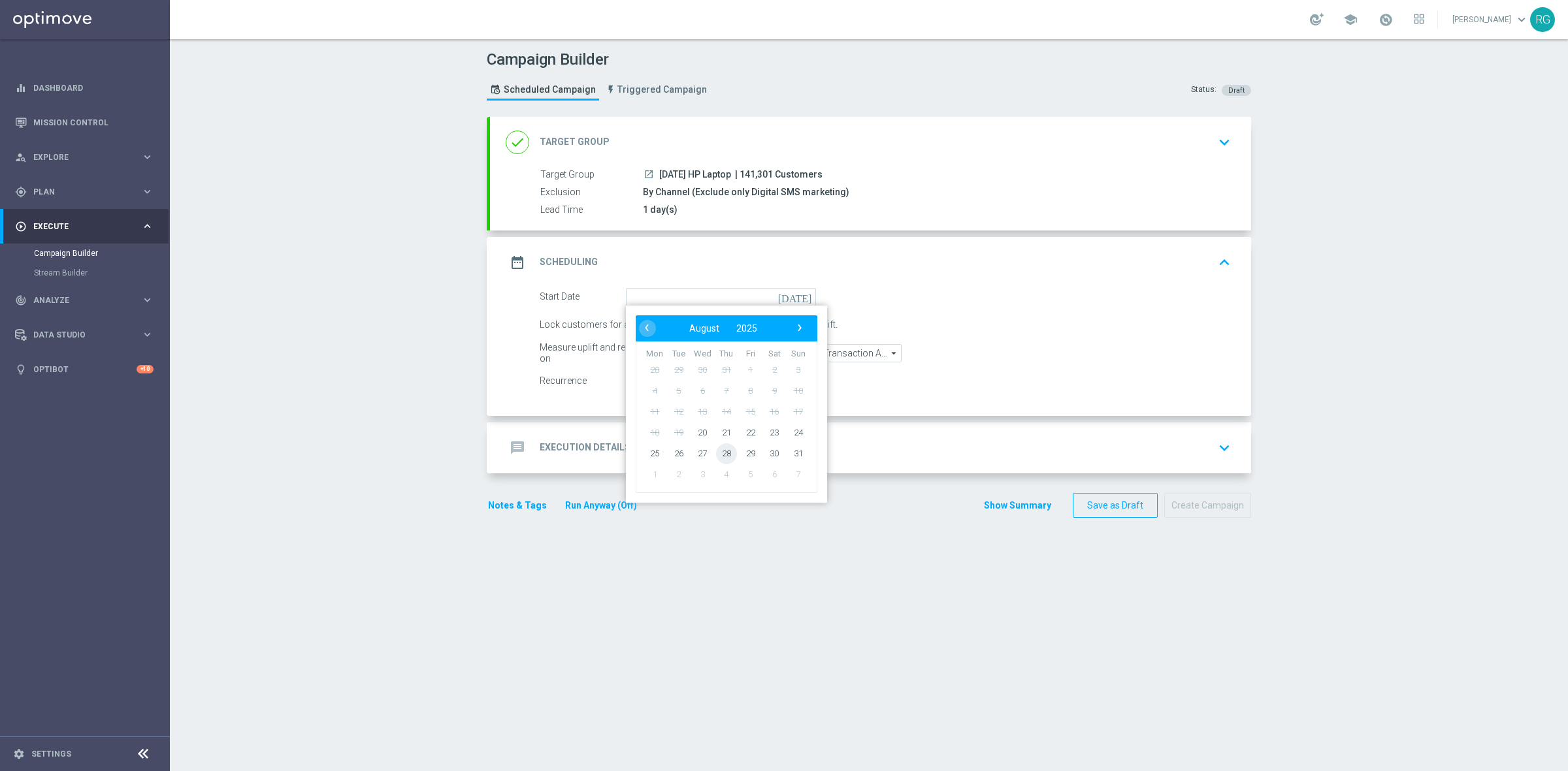
click at [727, 459] on span "28" at bounding box center [726, 453] width 21 height 21
type input "28 Aug 2025"
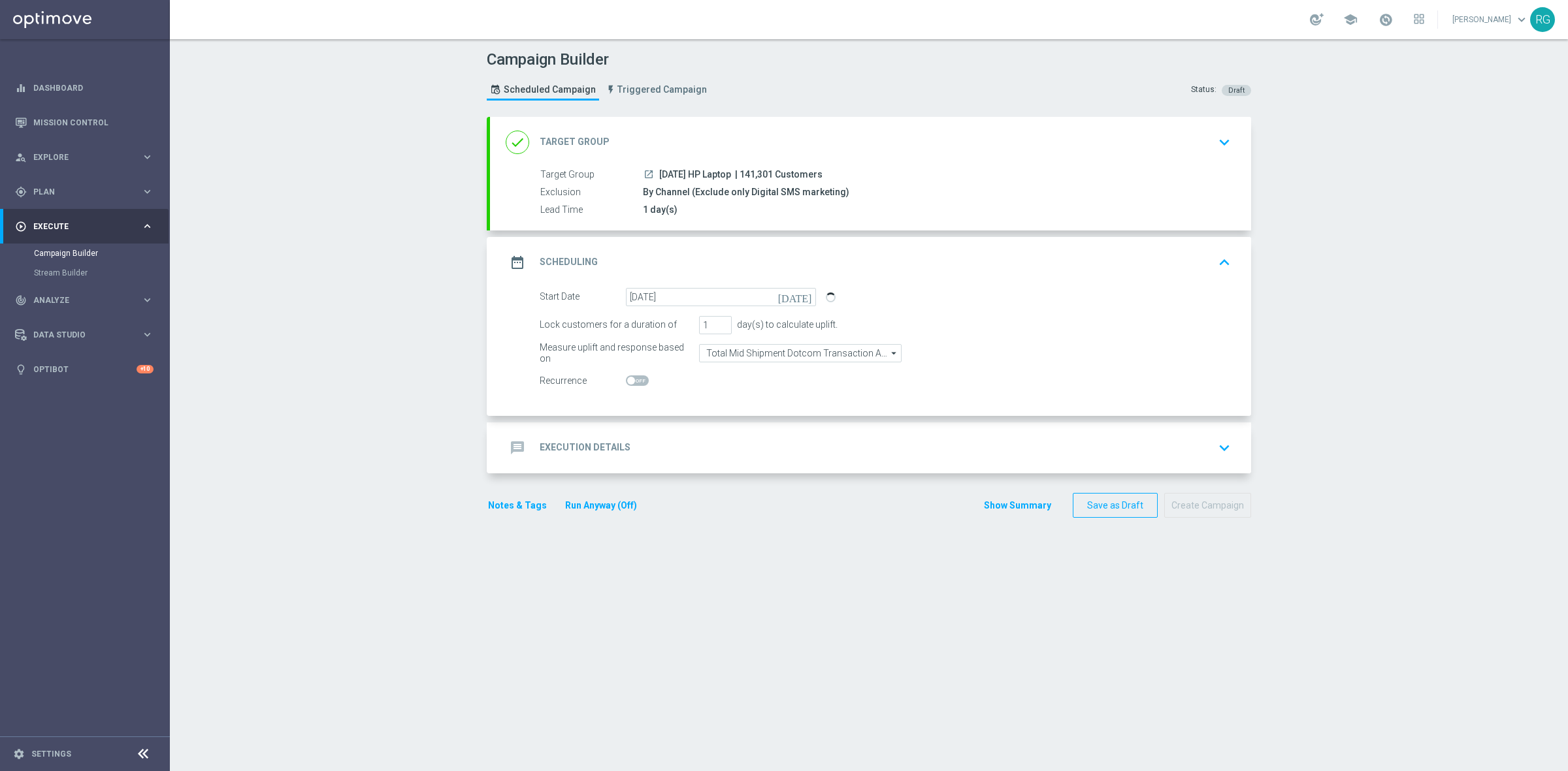
click at [712, 461] on div "message Execution Details keyboard_arrow_down" at bounding box center [870, 448] width 761 height 51
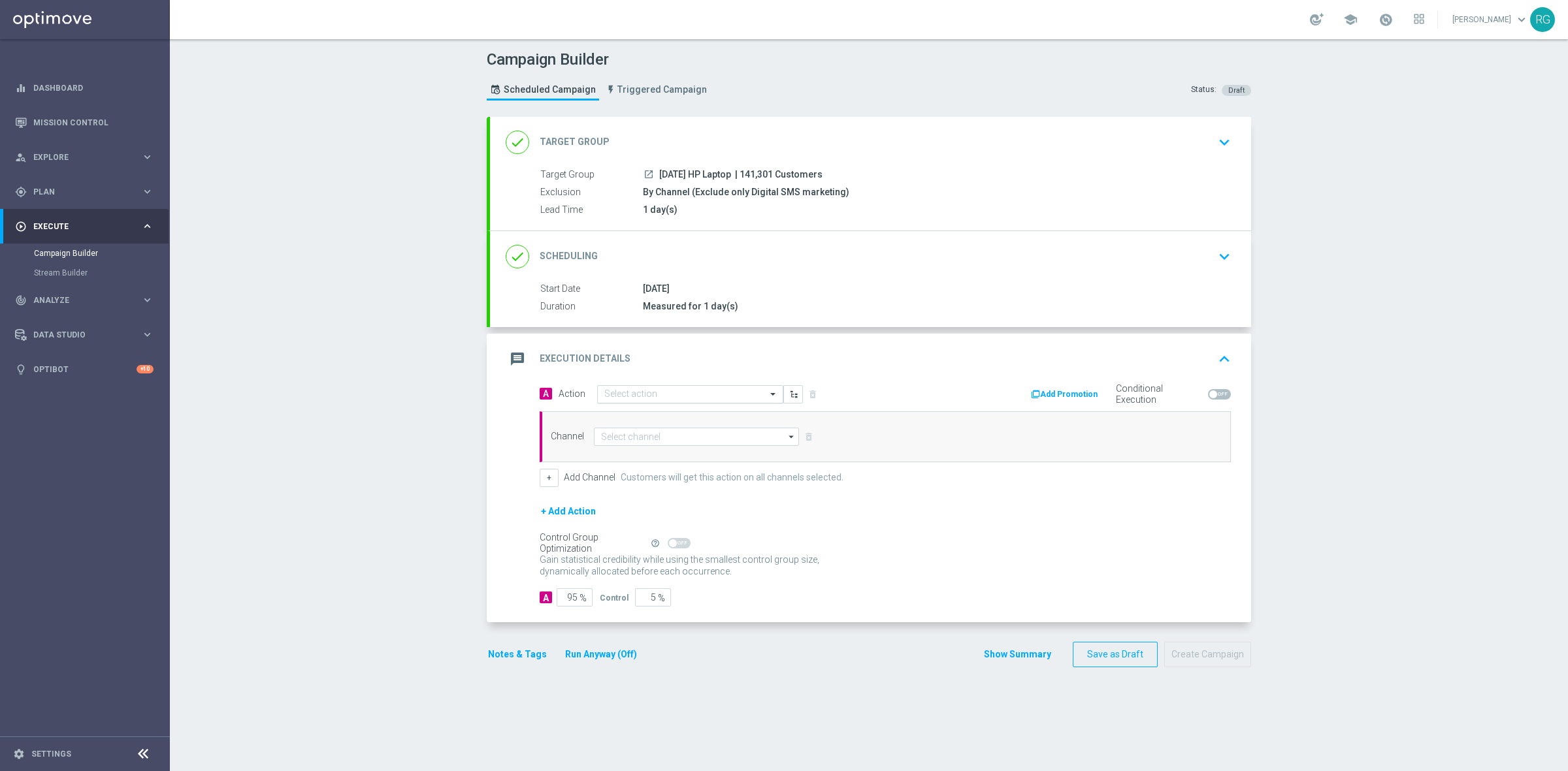
click at [654, 393] on input "text" at bounding box center [677, 395] width 146 height 11
type input "sms"
click at [640, 465] on label "SMS_Awareness" at bounding box center [632, 460] width 56 height 11
click at [634, 430] on input at bounding box center [696, 437] width 205 height 18
click at [634, 462] on div "Attentive SMS" at bounding box center [707, 456] width 205 height 18
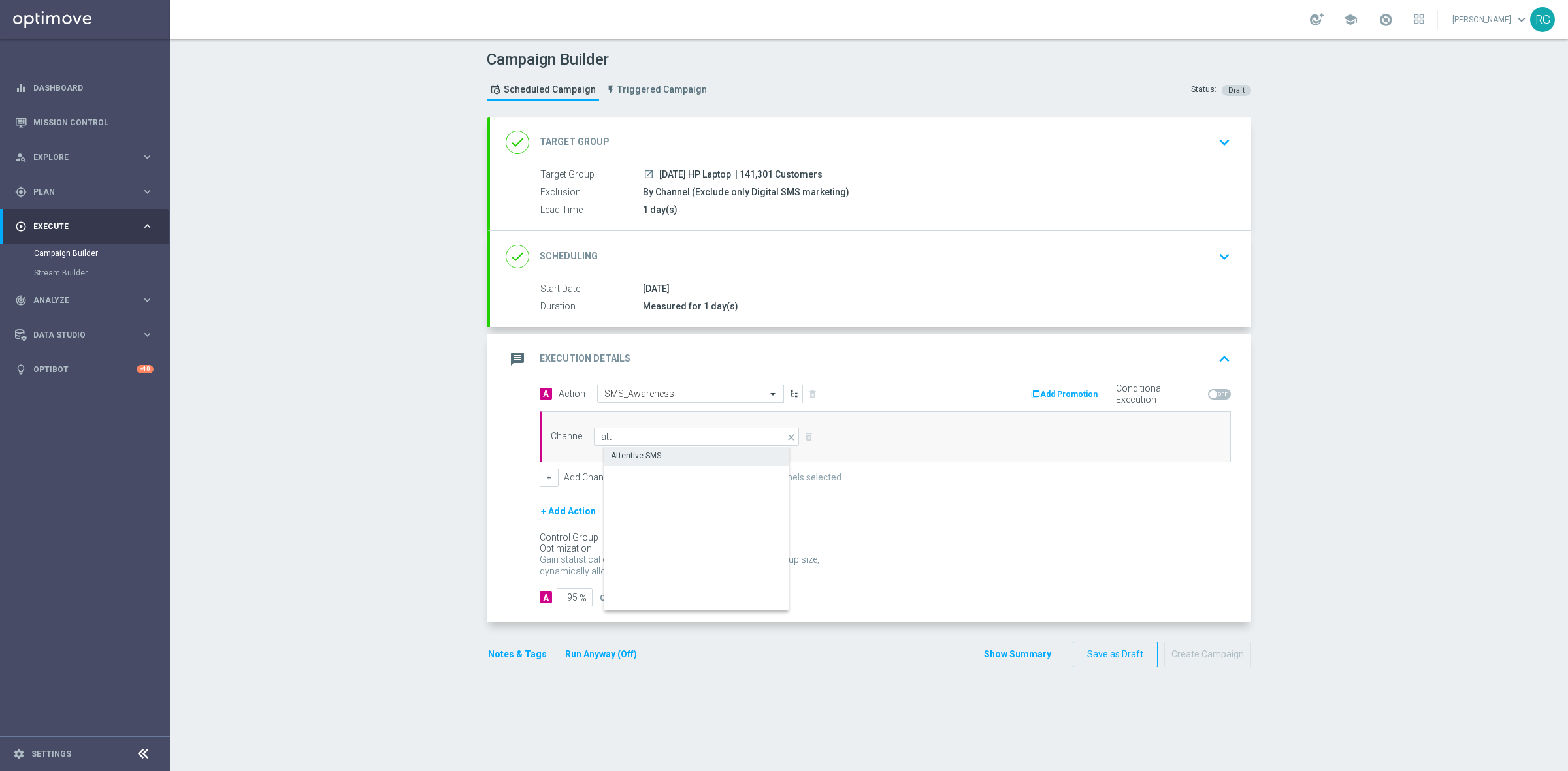
type input "Attentive SMS"
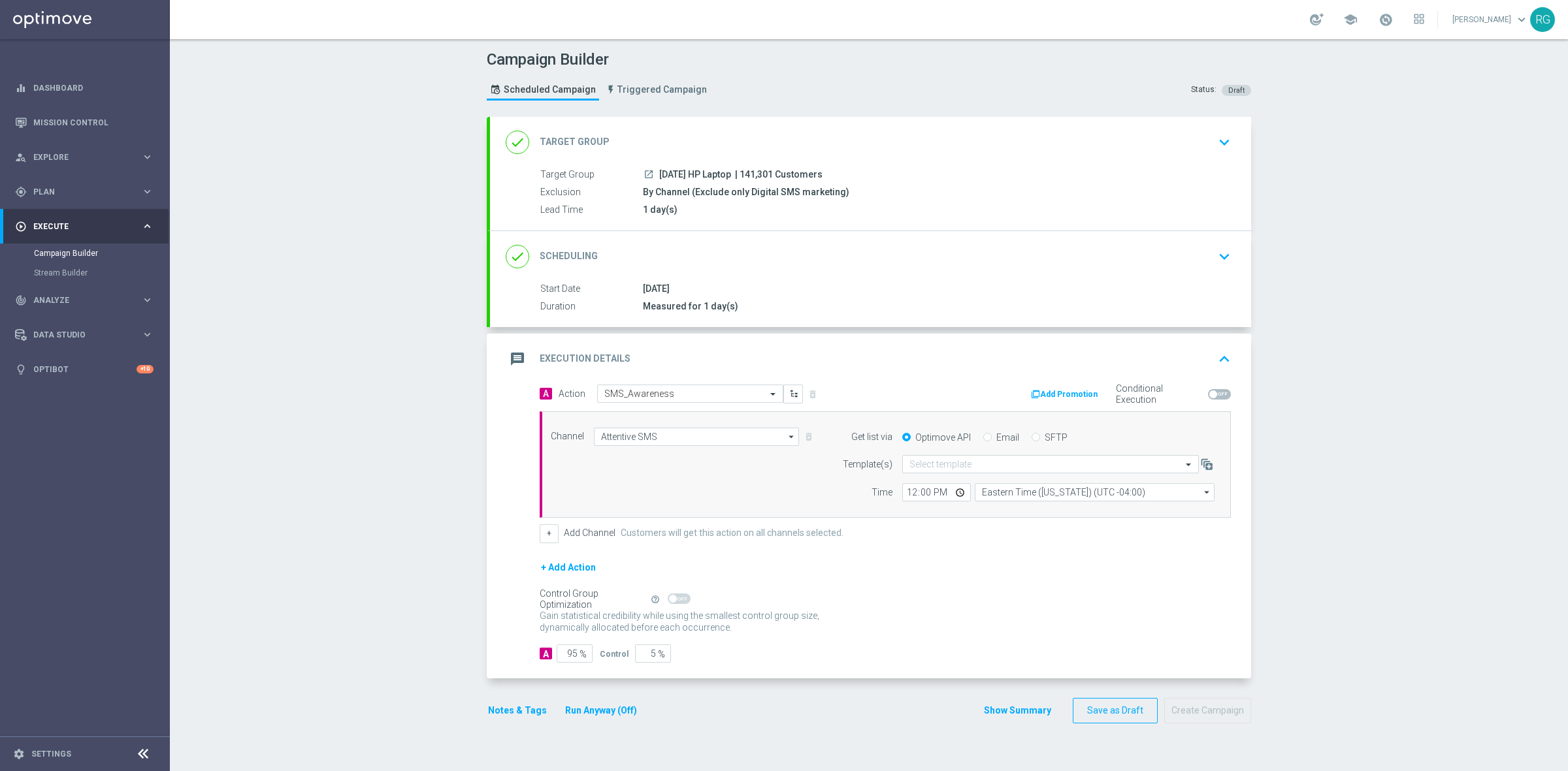
click at [1023, 434] on div "Optimove API Email SFTP" at bounding box center [1059, 437] width 332 height 12
click at [1031, 434] on input "SFTP" at bounding box center [1035, 438] width 9 height 9
radio input "true"
click at [984, 461] on input "text" at bounding box center [1037, 464] width 256 height 11
click at [967, 484] on div "Default Template" at bounding box center [1050, 484] width 282 height 21
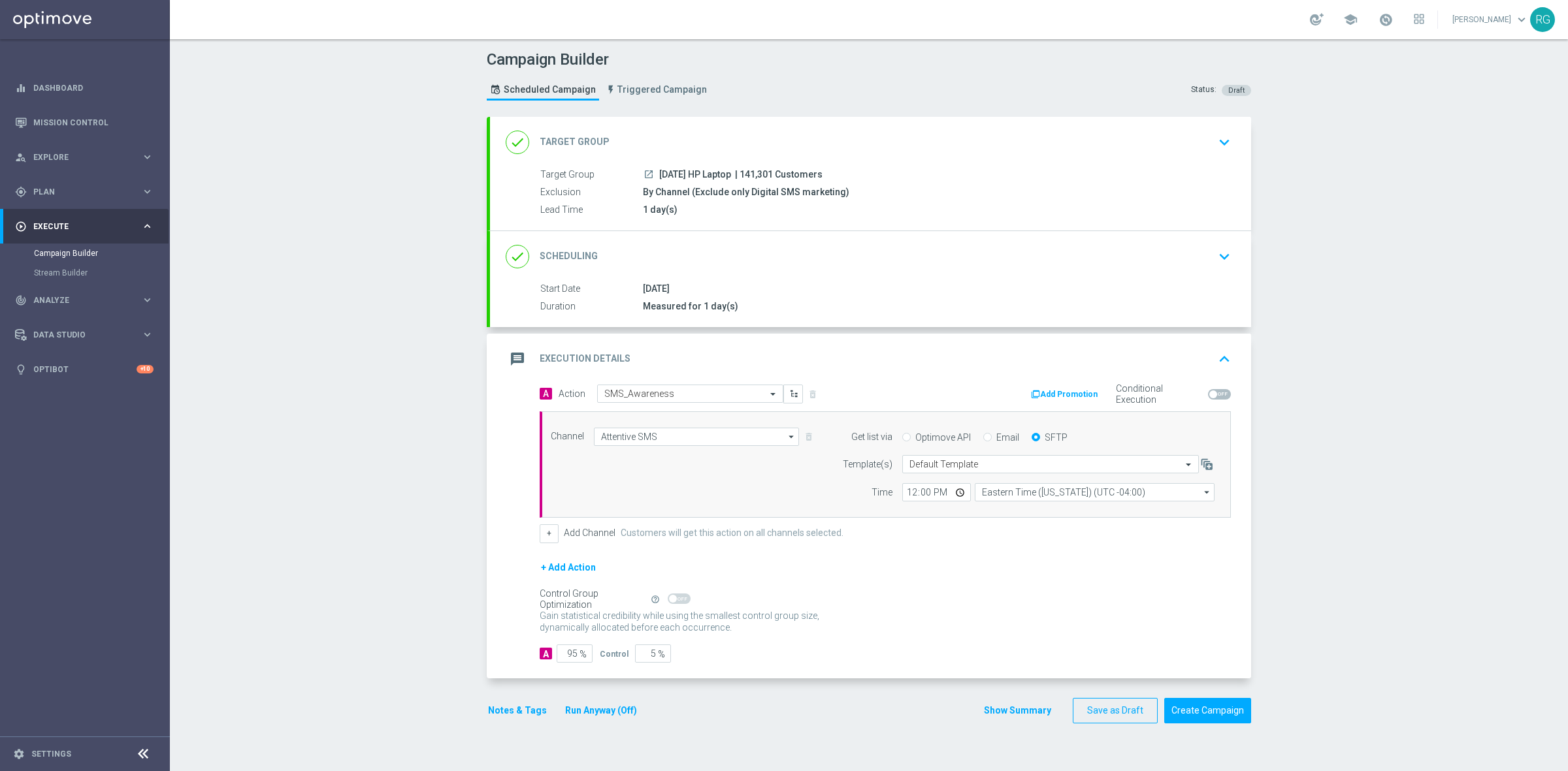
click at [506, 713] on button "Notes & Tags" at bounding box center [517, 710] width 61 height 17
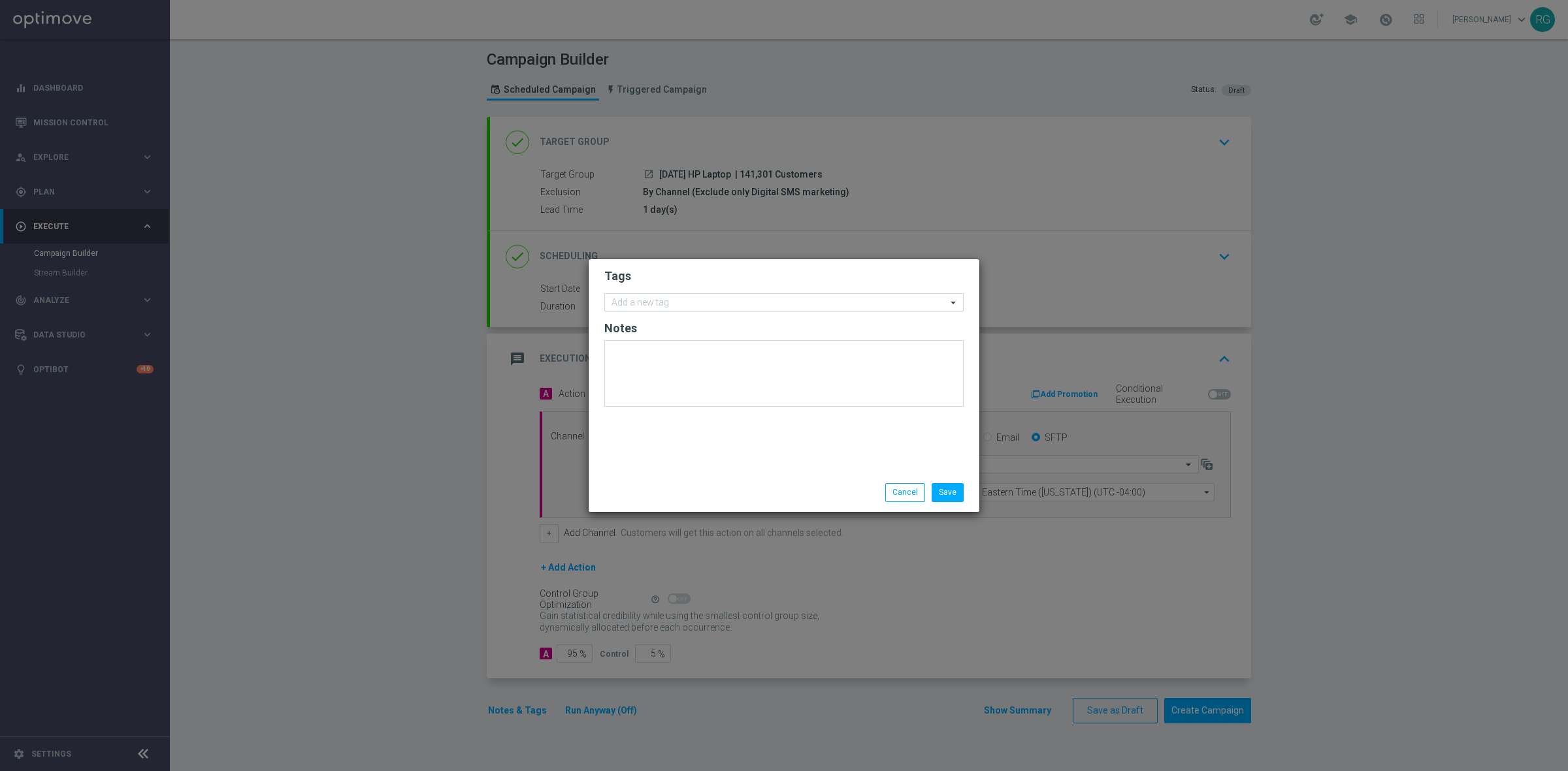
click at [686, 298] on input "text" at bounding box center [779, 303] width 335 height 11
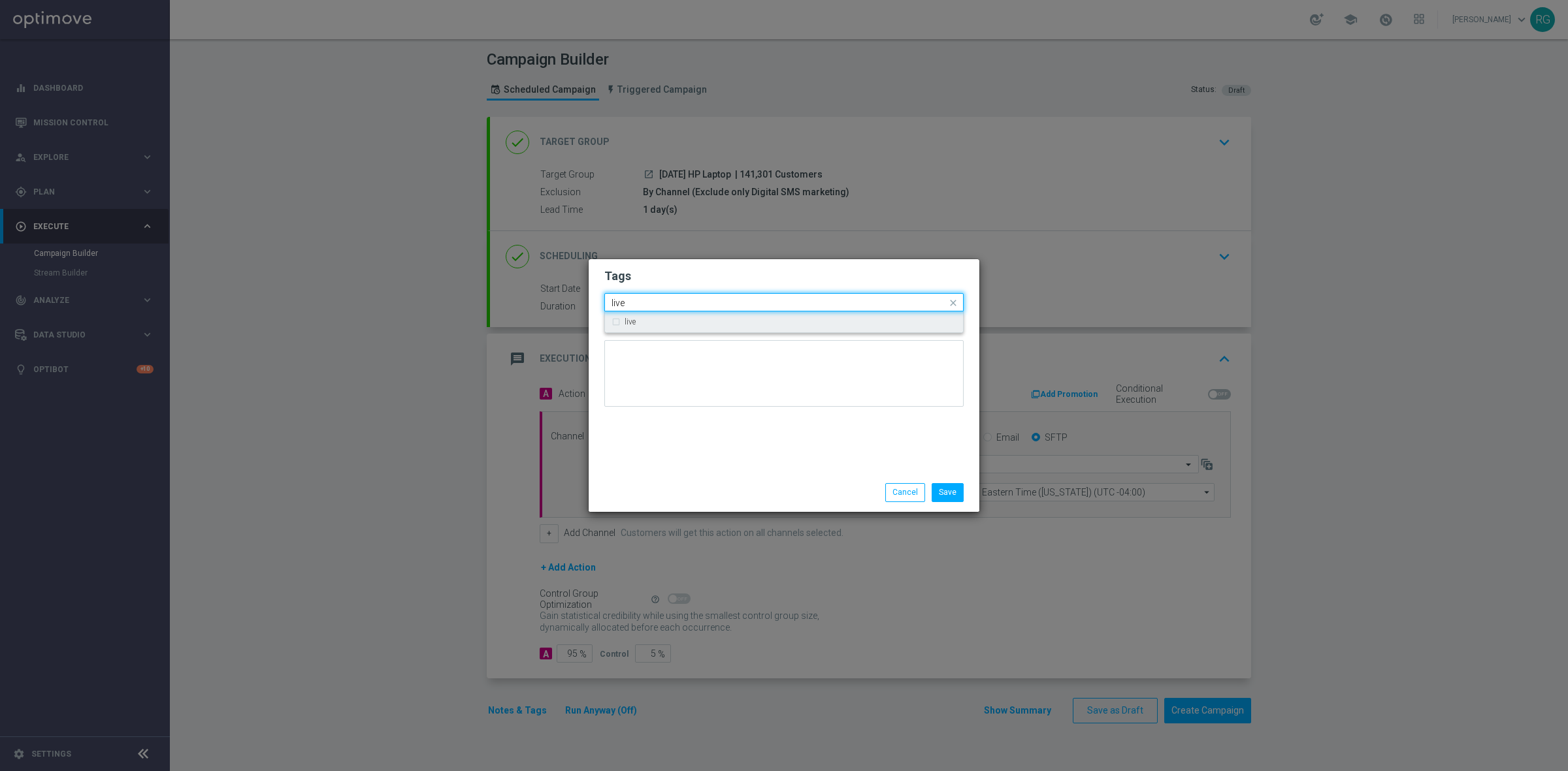
click at [678, 318] on div "live" at bounding box center [790, 322] width 332 height 8
type input "live"
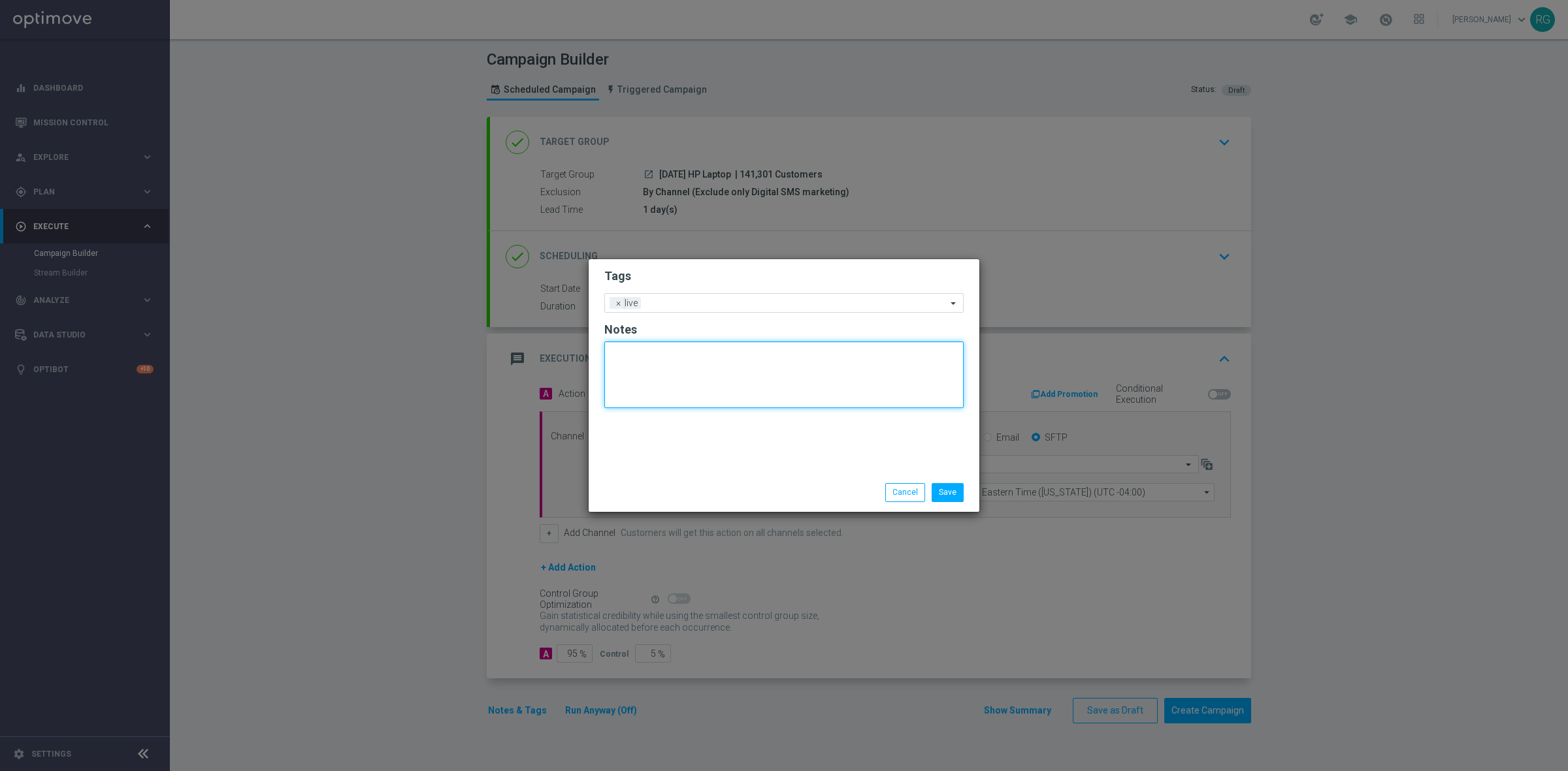
click at [725, 402] on textarea at bounding box center [784, 374] width 359 height 67
click at [735, 292] on form "Tags Add a new tag × live Notes" at bounding box center [784, 341] width 359 height 153
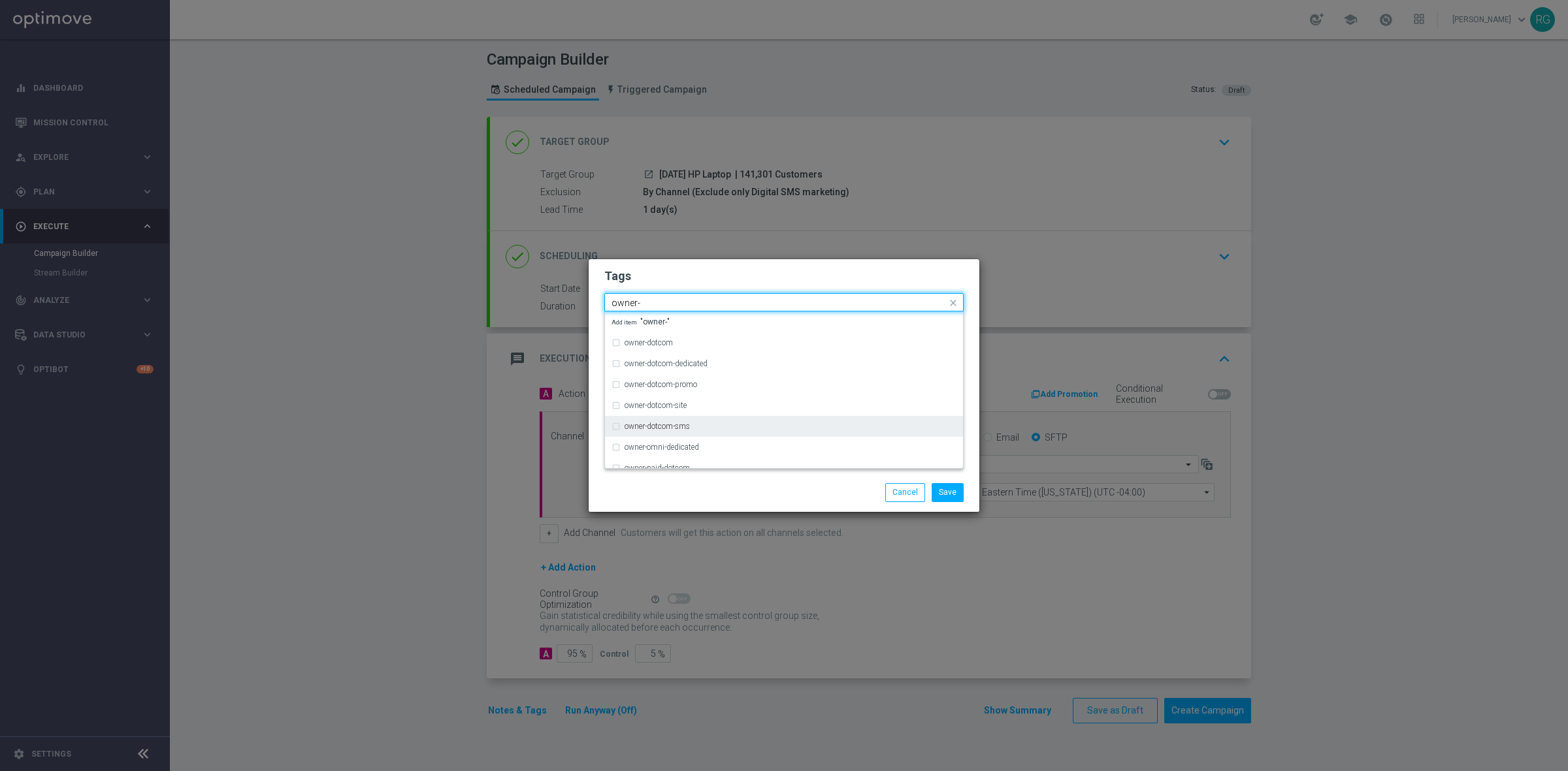
click at [711, 419] on div "owner-dotcom-sms" at bounding box center [784, 426] width 345 height 21
type input "owner-"
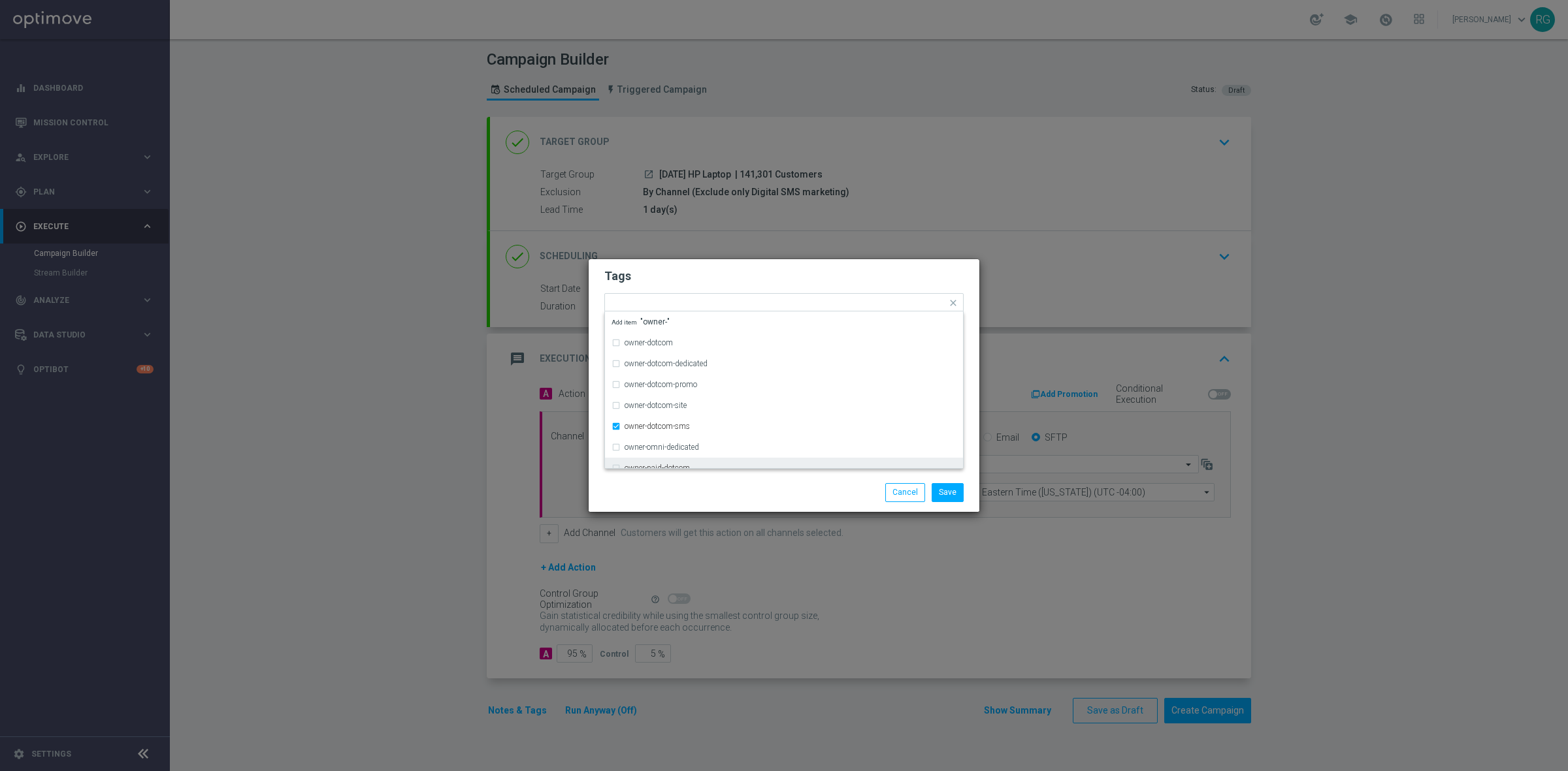
click at [771, 489] on div "Save Cancel" at bounding box center [846, 492] width 253 height 18
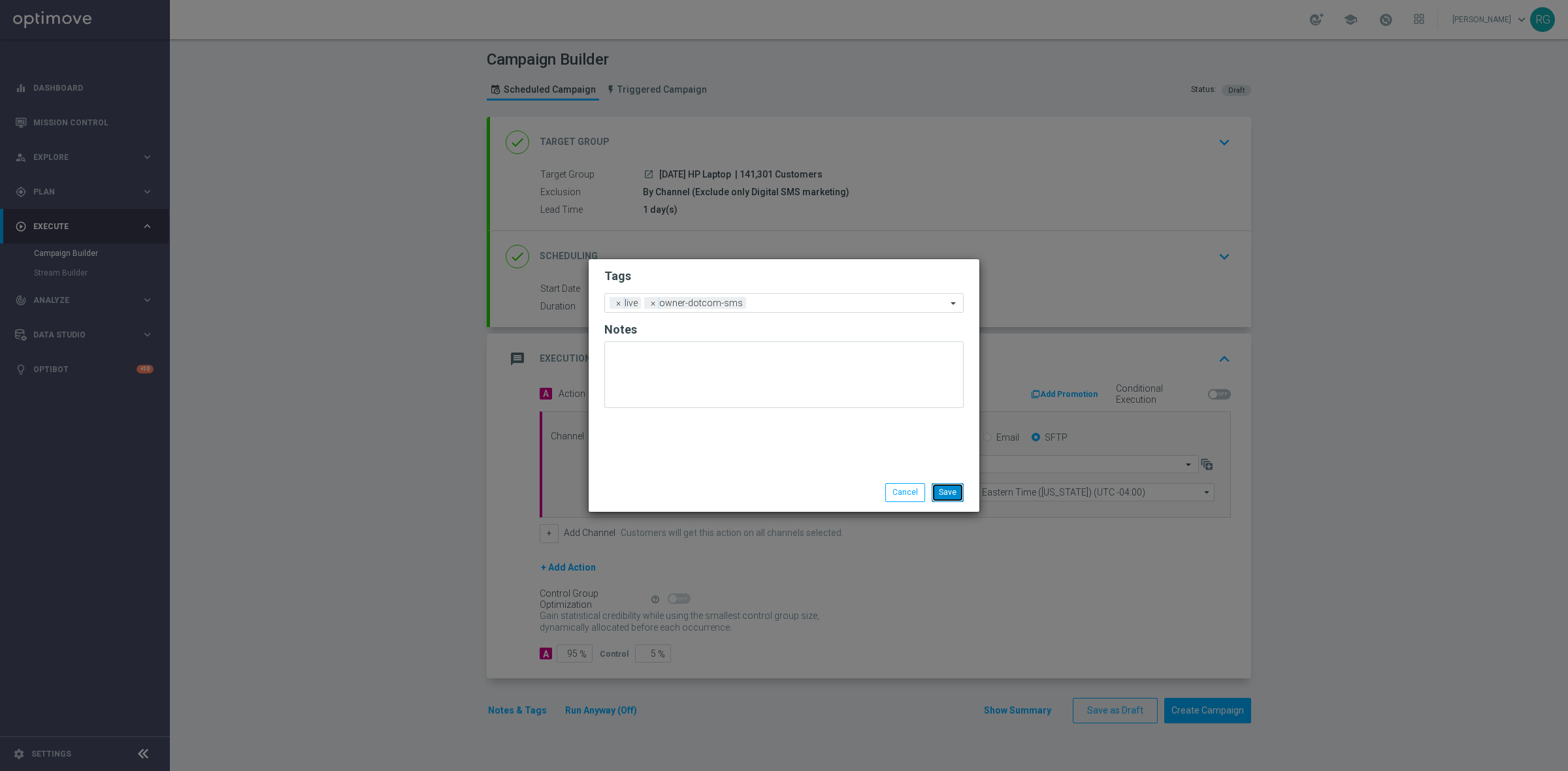
click at [952, 490] on button "Save" at bounding box center [947, 492] width 32 height 18
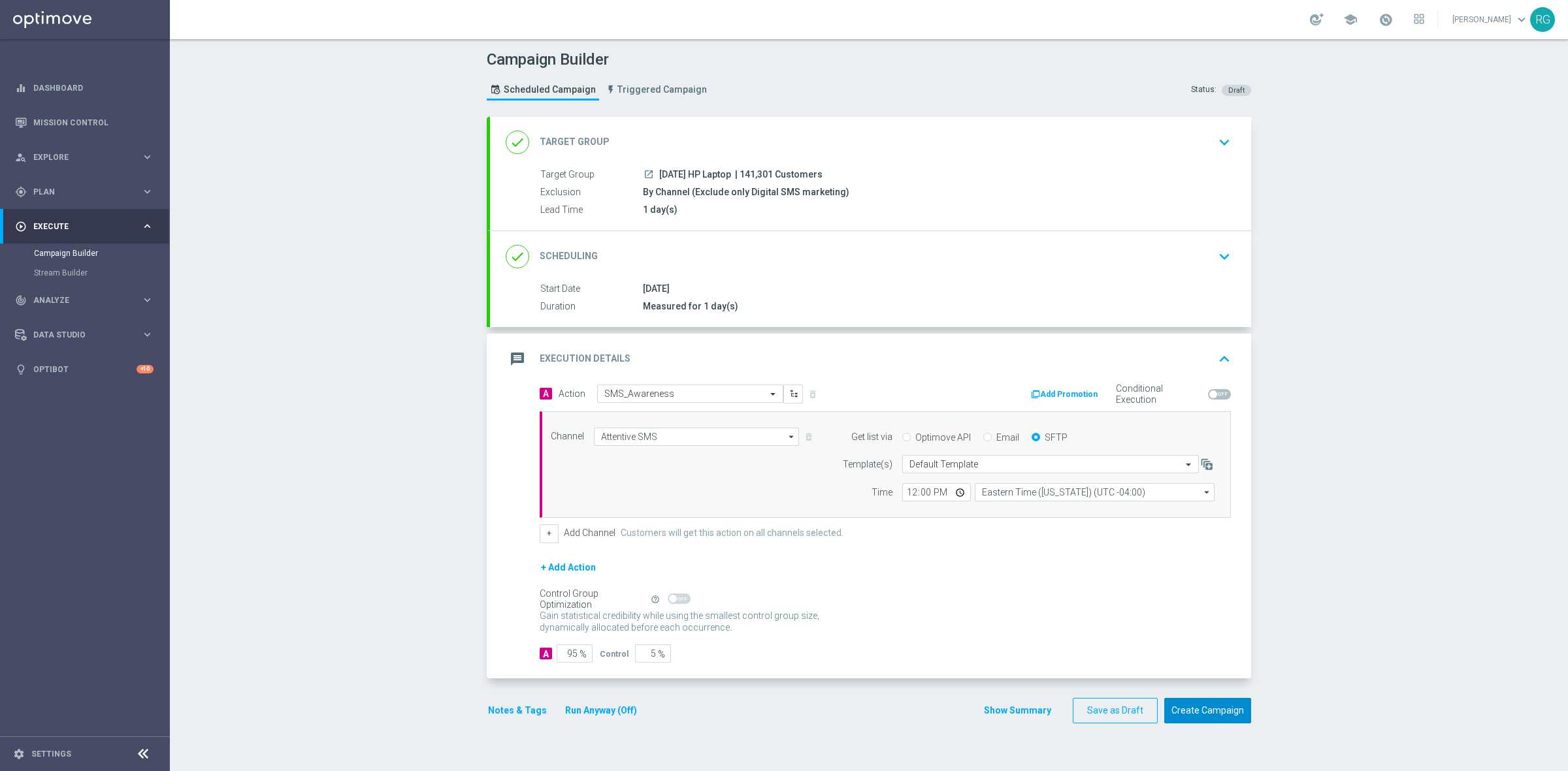
click at [1183, 713] on button "Create Campaign" at bounding box center [1207, 710] width 87 height 25
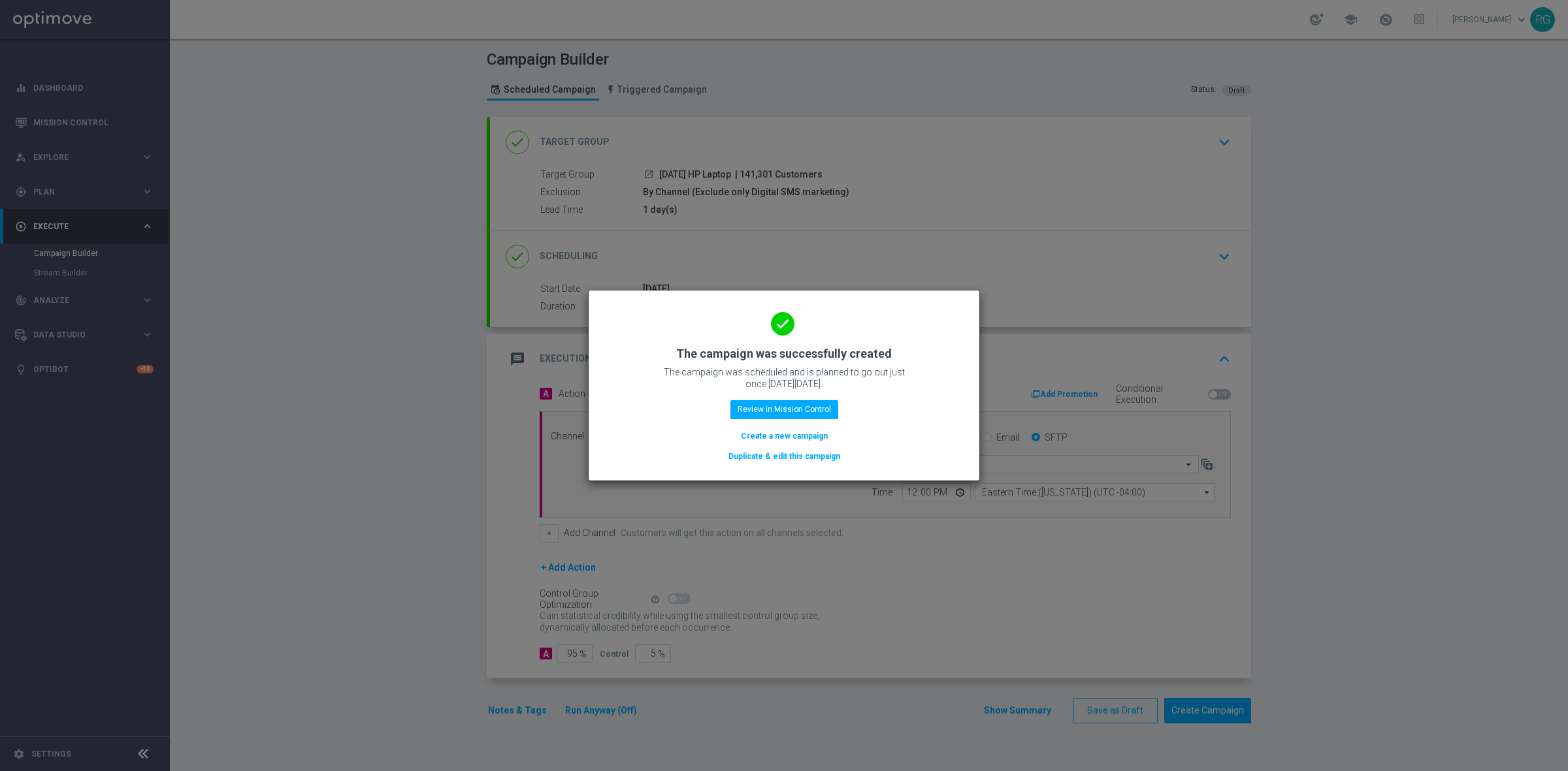
click at [769, 435] on button "Create a new campaign" at bounding box center [784, 436] width 90 height 14
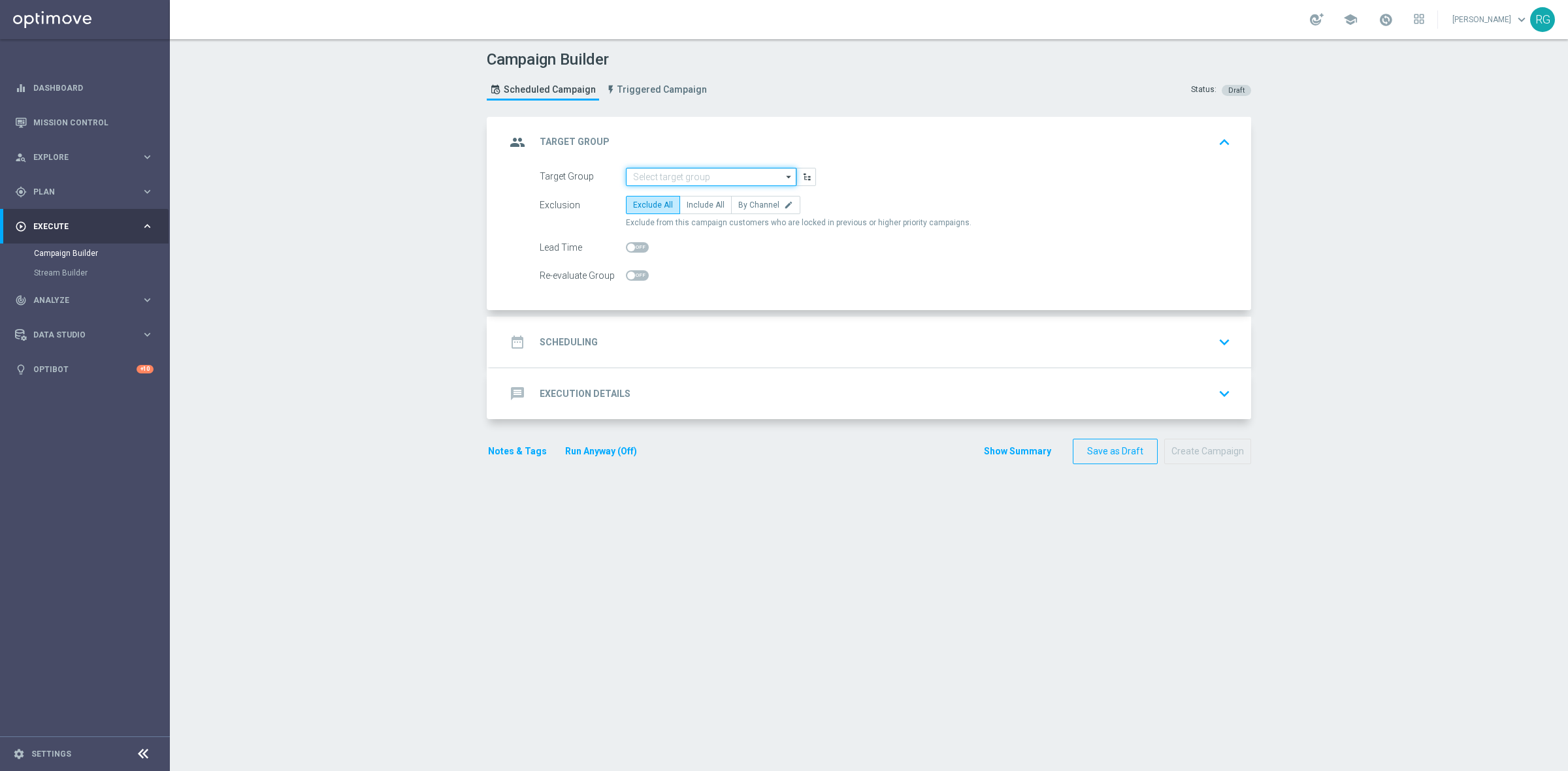
click at [739, 183] on input at bounding box center [711, 176] width 171 height 18
click at [712, 194] on div "[DATE] Bounty Paper towels" at bounding box center [692, 195] width 98 height 12
type input "[DATE] Bounty Paper towels"
click at [746, 205] on span "By Channel" at bounding box center [759, 205] width 41 height 9
click at [746, 205] on input "By Channel edit" at bounding box center [742, 207] width 9 height 9
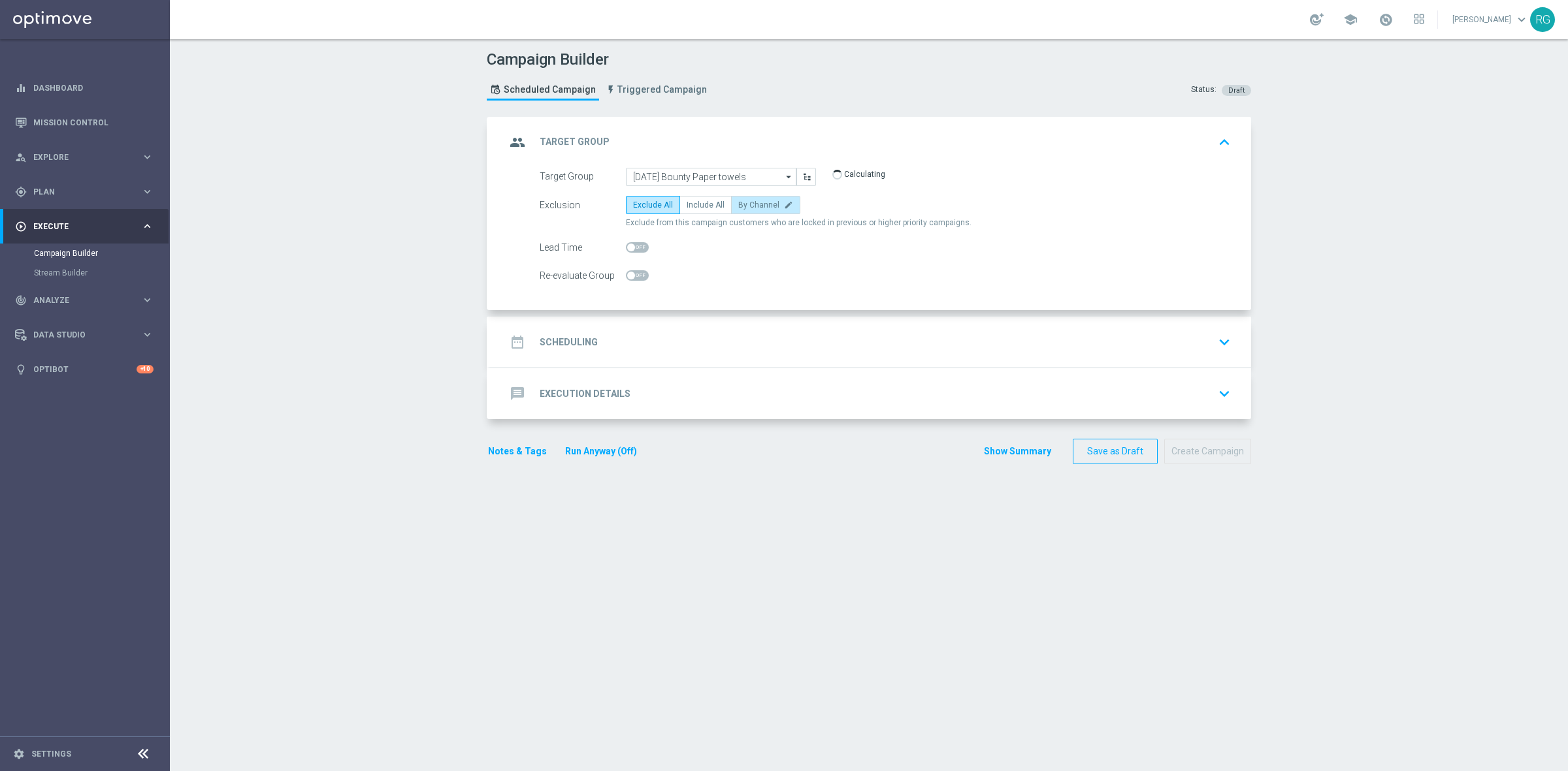
radio input "true"
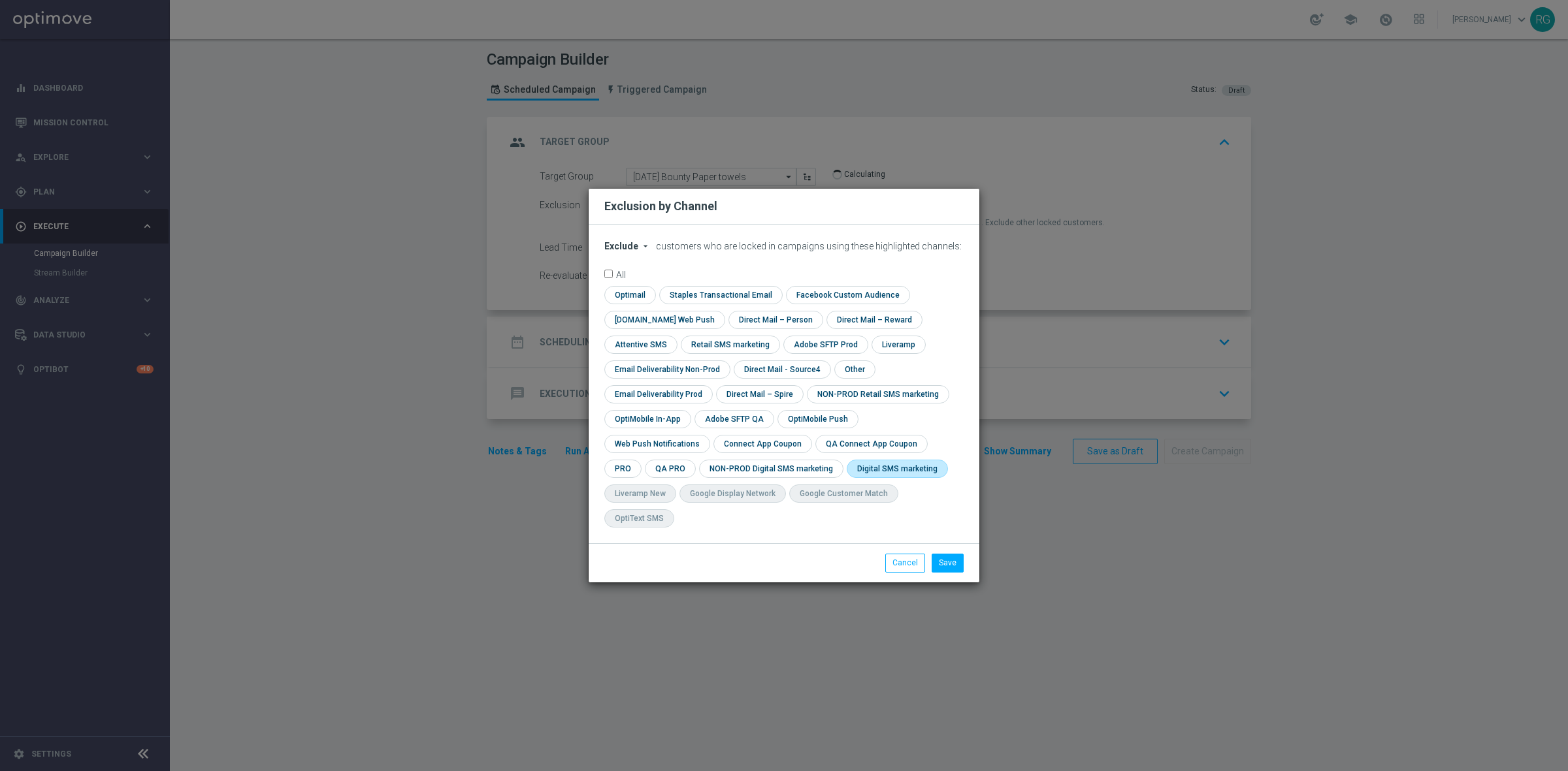
click at [846, 478] on input "checkbox" at bounding box center [894, 468] width 96 height 17
checkbox input "true"
click at [956, 554] on button "Save" at bounding box center [947, 563] width 32 height 18
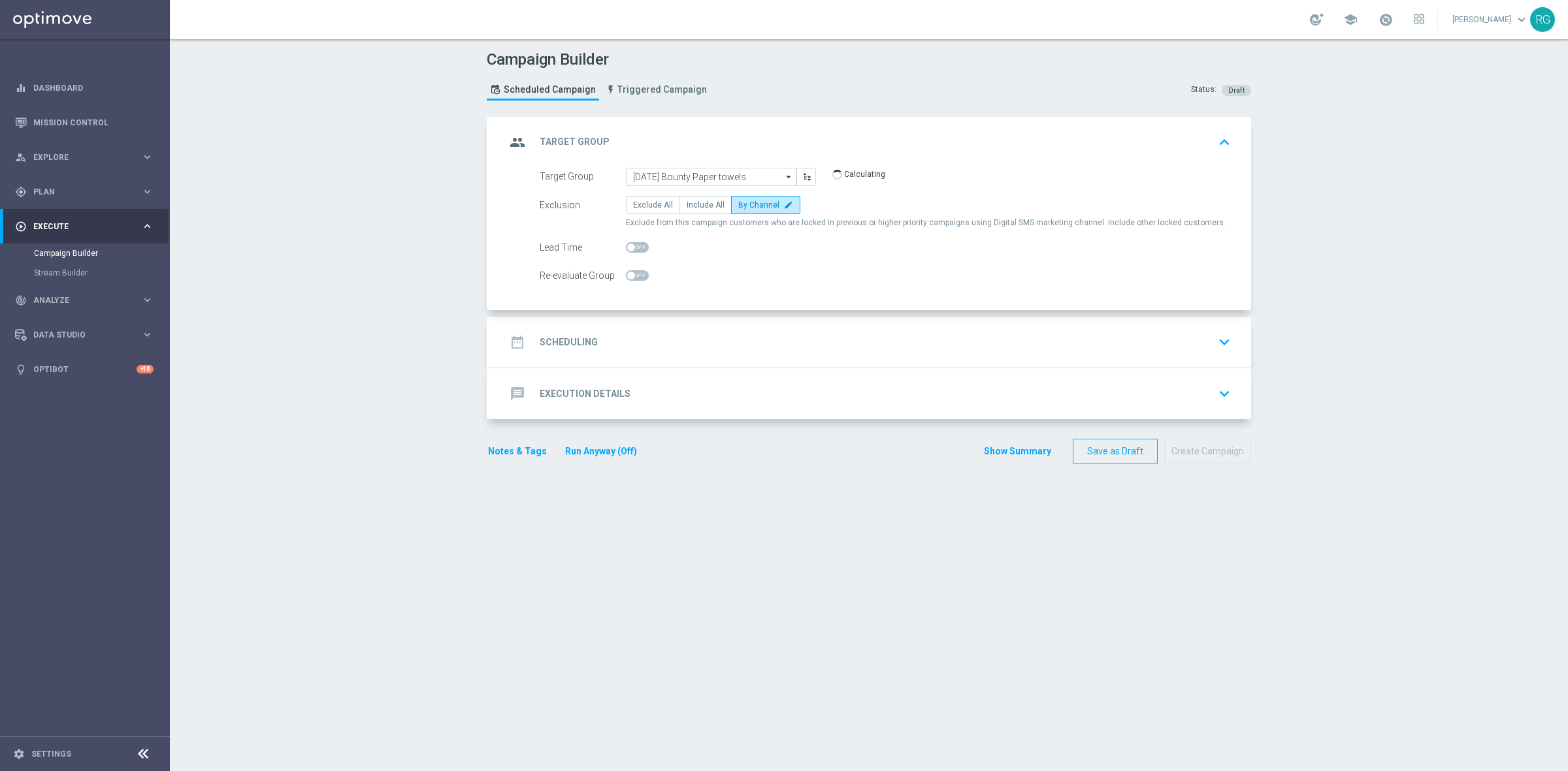
click at [638, 243] on span at bounding box center [637, 247] width 23 height 10
click at [638, 243] on input "checkbox" at bounding box center [637, 247] width 23 height 10
checkbox input "true"
click at [722, 363] on div "date_range Scheduling keyboard_arrow_down" at bounding box center [870, 341] width 761 height 51
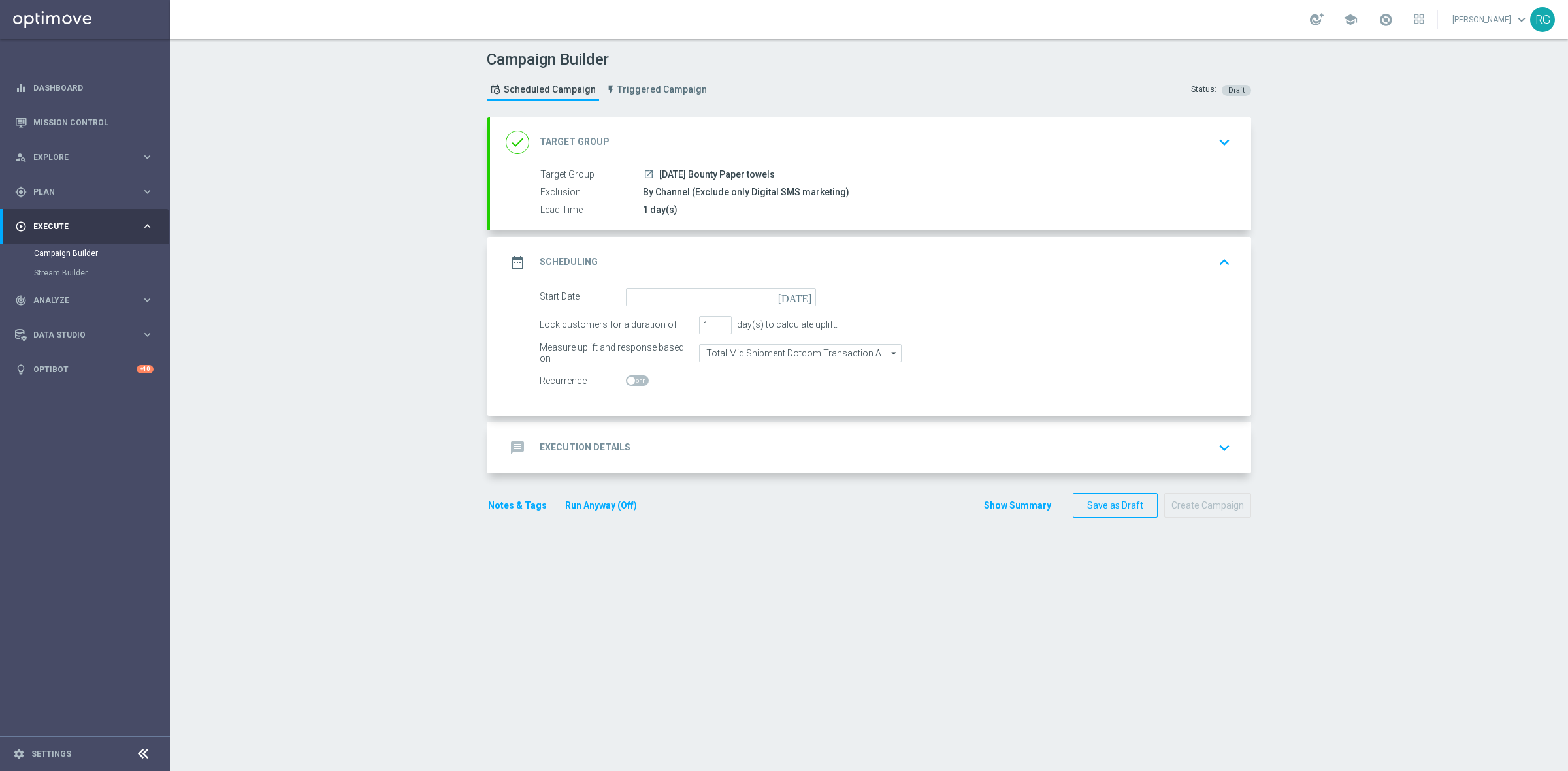
click at [797, 292] on icon "[DATE]" at bounding box center [797, 295] width 39 height 14
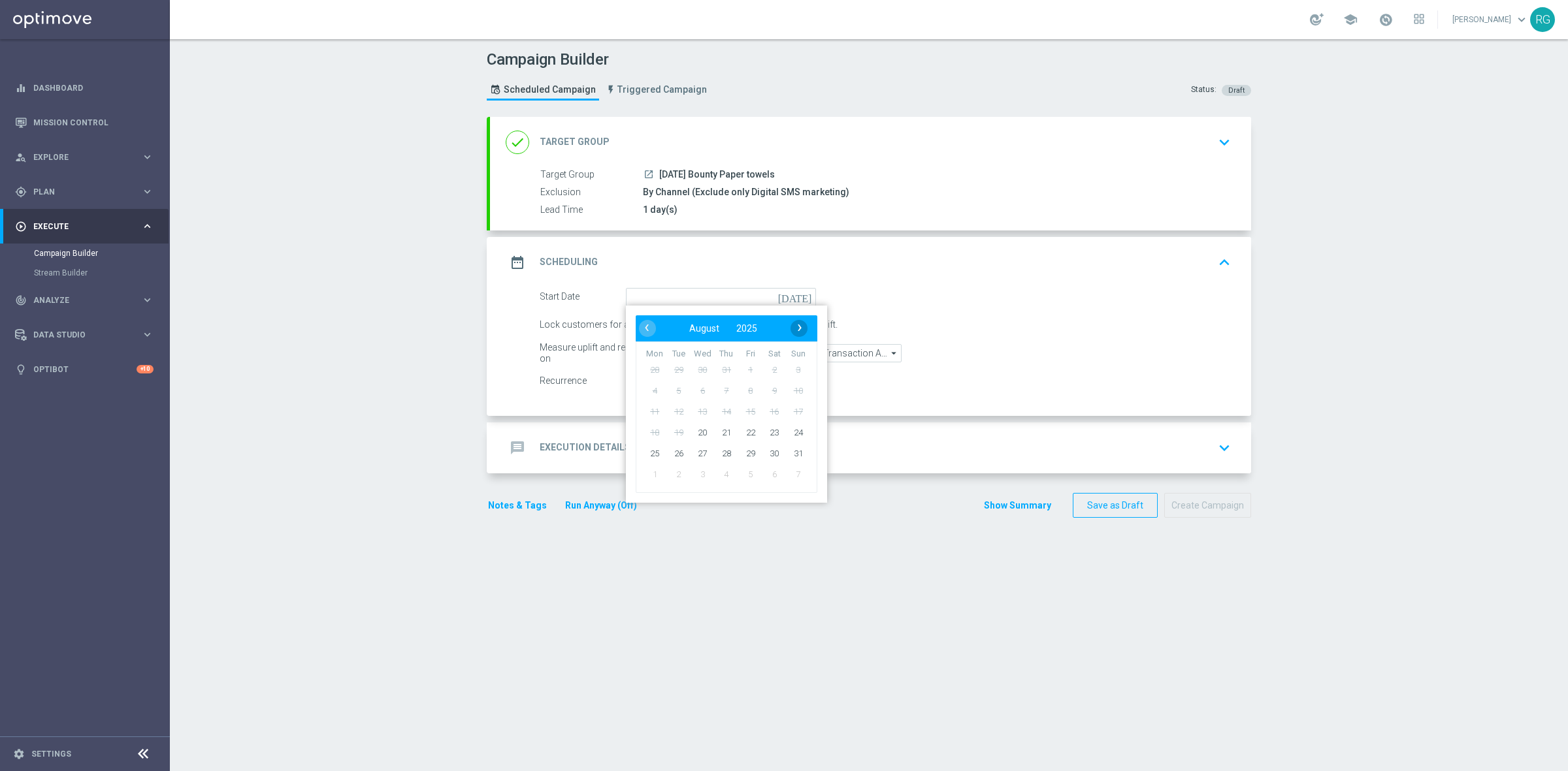
click at [798, 327] on span "›" at bounding box center [800, 328] width 17 height 17
click at [670, 371] on span "2" at bounding box center [679, 369] width 21 height 21
type input "02 Sep 2025"
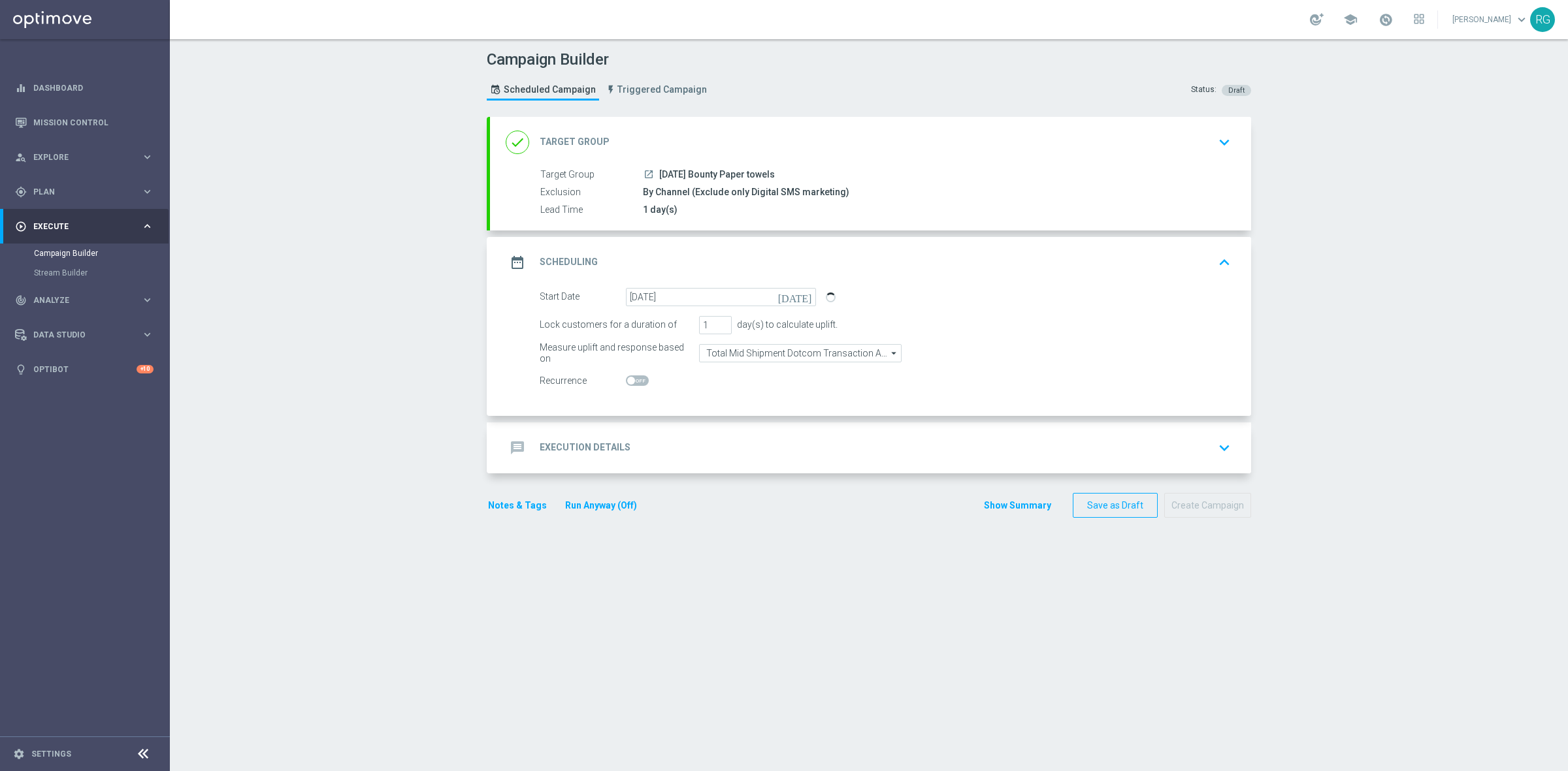
click at [667, 435] on div "message Execution Details keyboard_arrow_down" at bounding box center [870, 448] width 730 height 25
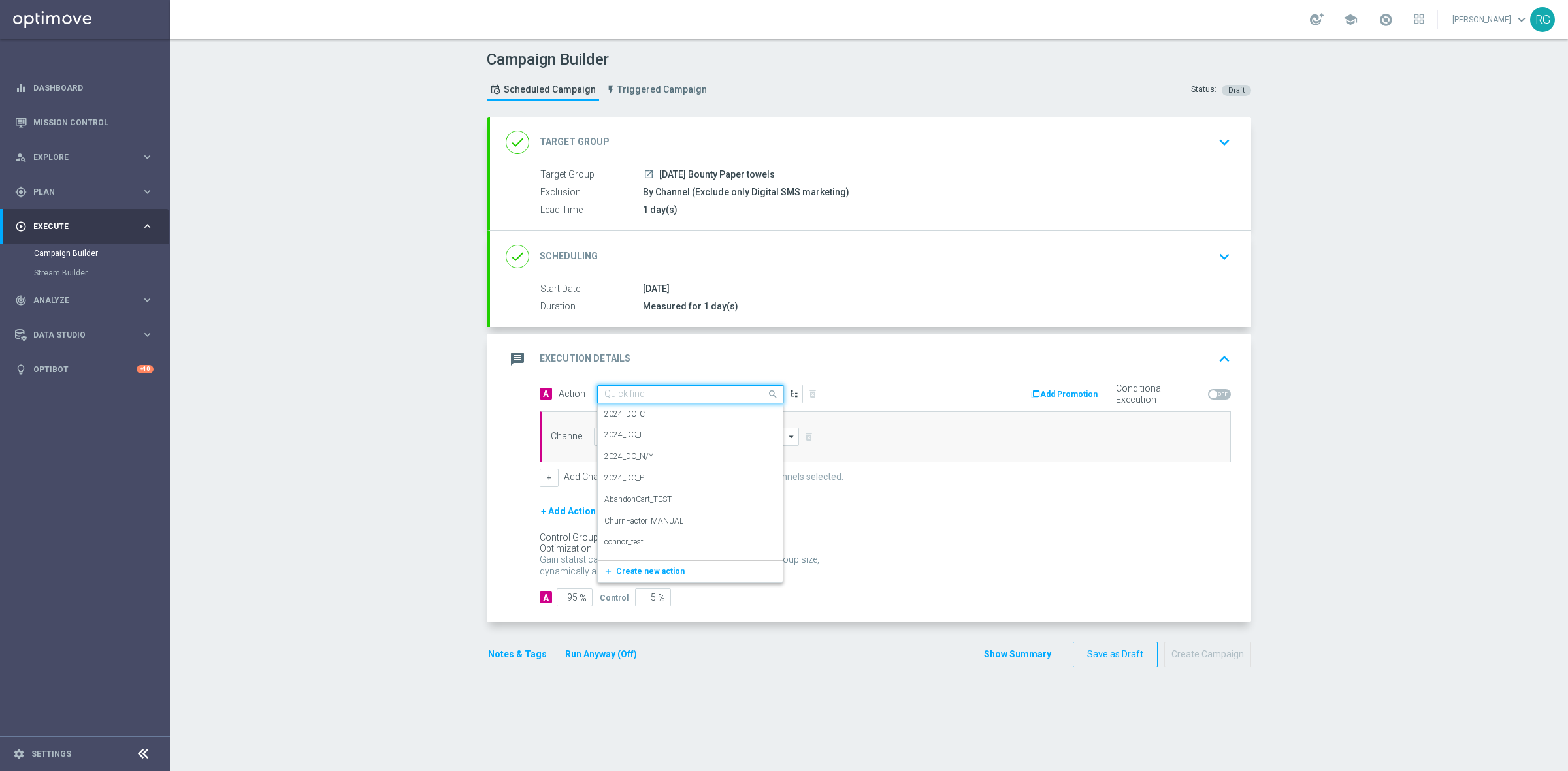
click at [632, 390] on input "text" at bounding box center [677, 395] width 146 height 11
type input "sms"
click at [631, 455] on label "SMS_Awareness" at bounding box center [632, 460] width 56 height 11
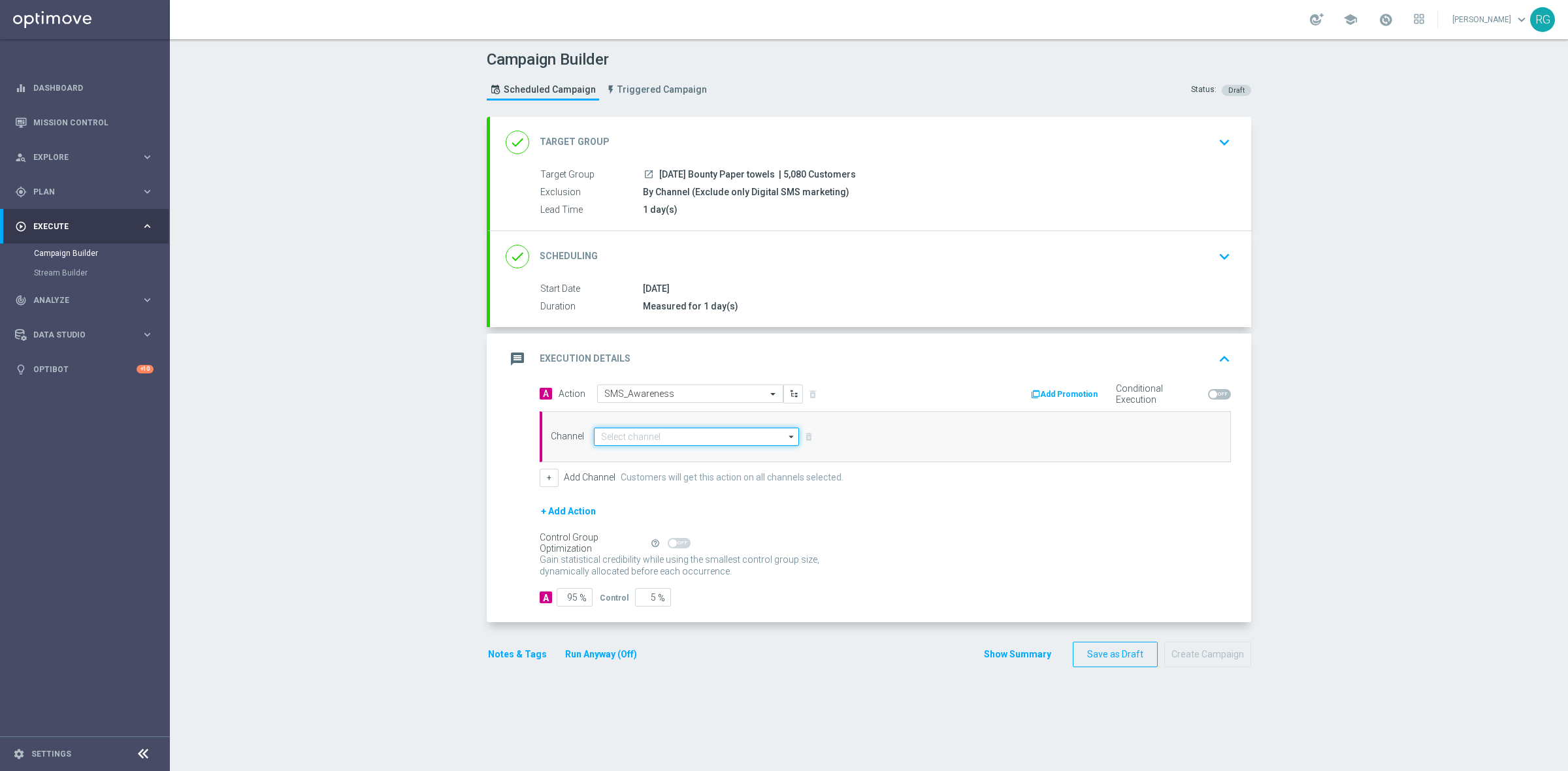
click at [634, 433] on input at bounding box center [696, 437] width 205 height 18
click at [634, 452] on div "Attentive SMS" at bounding box center [637, 456] width 50 height 12
type input "Attentive SMS"
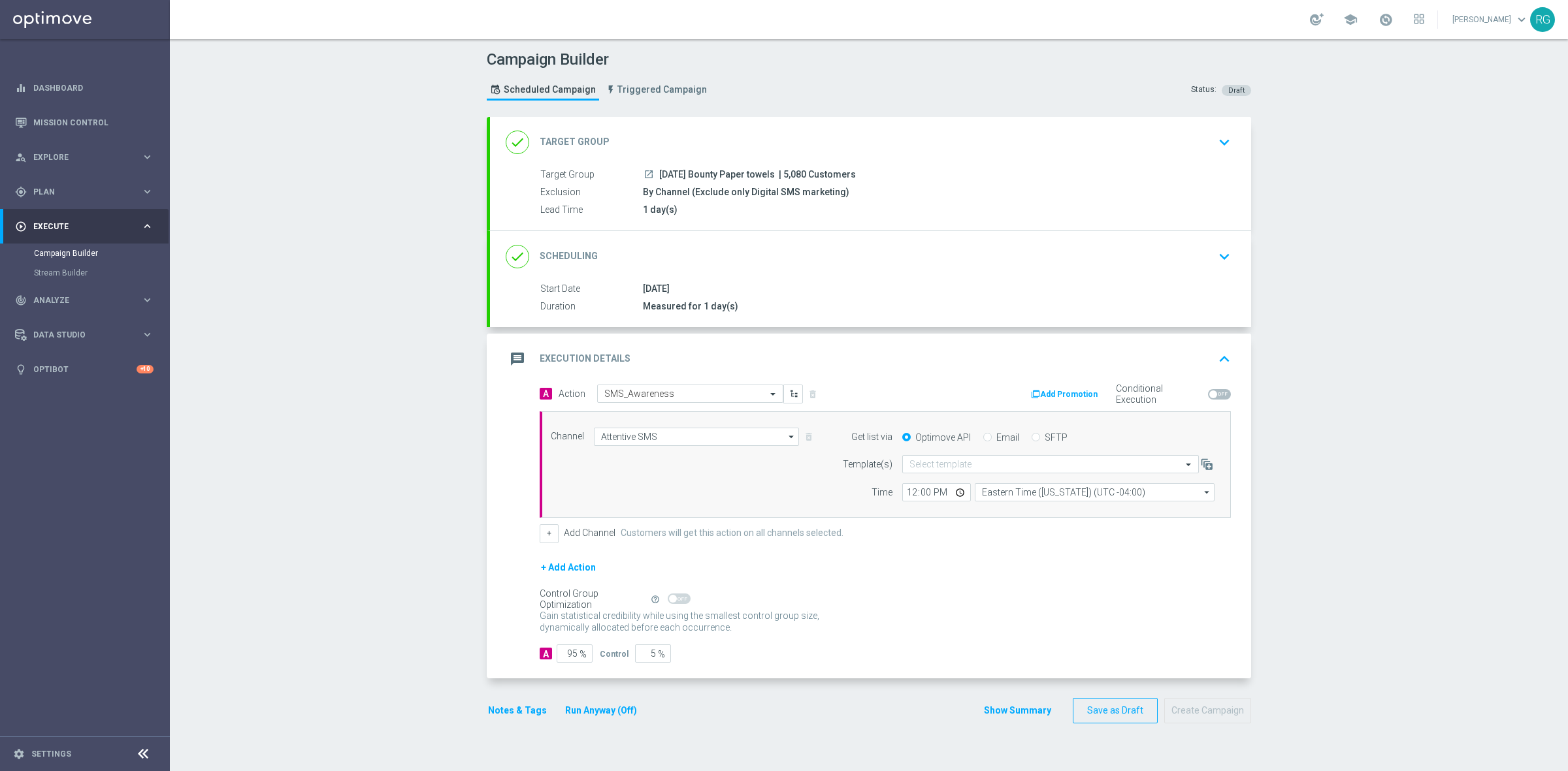
click at [1031, 436] on input "SFTP" at bounding box center [1035, 438] width 9 height 9
radio input "true"
click at [968, 474] on div "Select template" at bounding box center [1050, 463] width 297 height 18
click at [951, 492] on div "Default Template" at bounding box center [1050, 484] width 282 height 21
click at [512, 710] on button "Notes & Tags" at bounding box center [517, 710] width 61 height 17
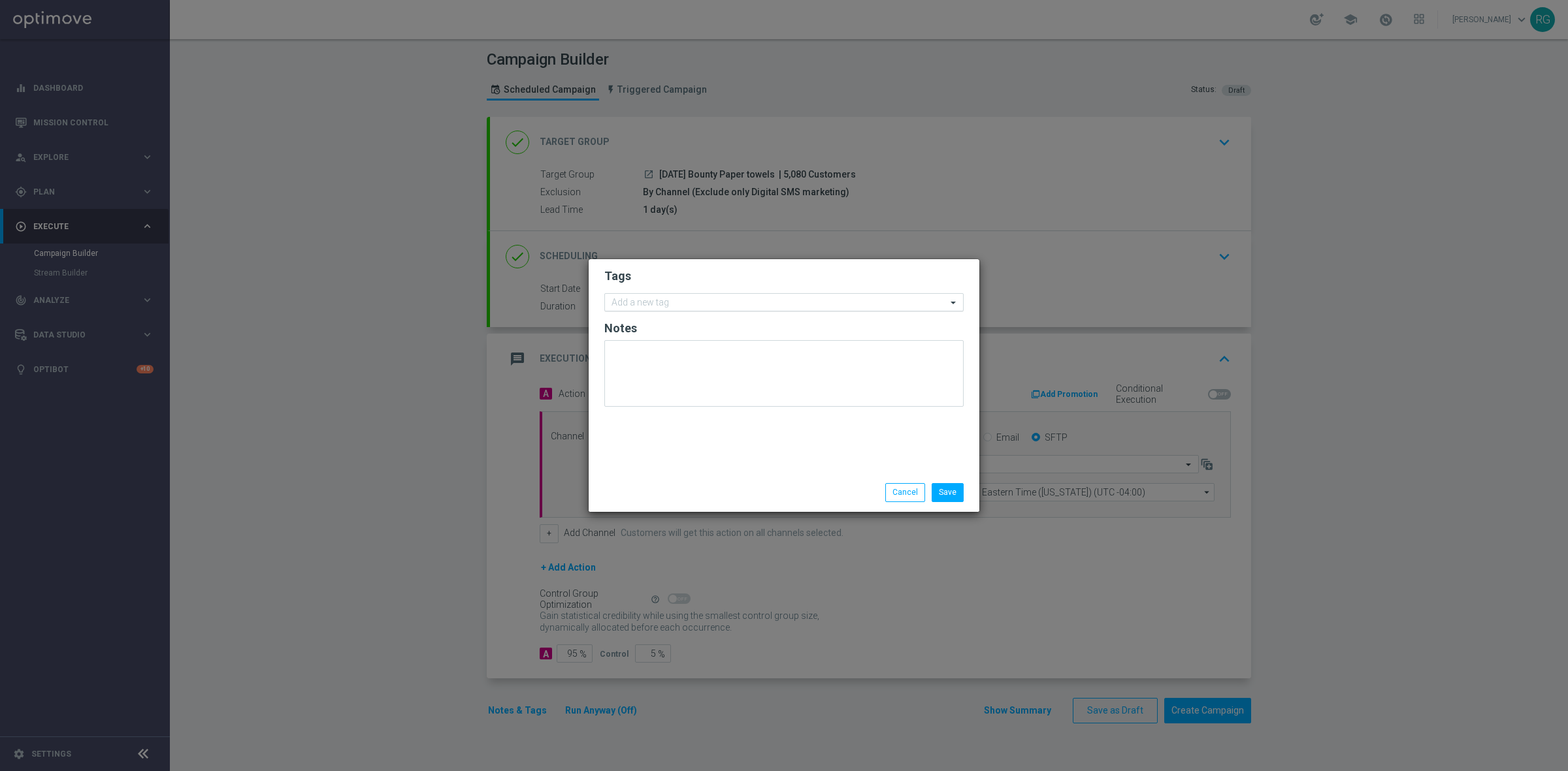
click at [696, 296] on div "Add a new tag" at bounding box center [775, 302] width 342 height 17
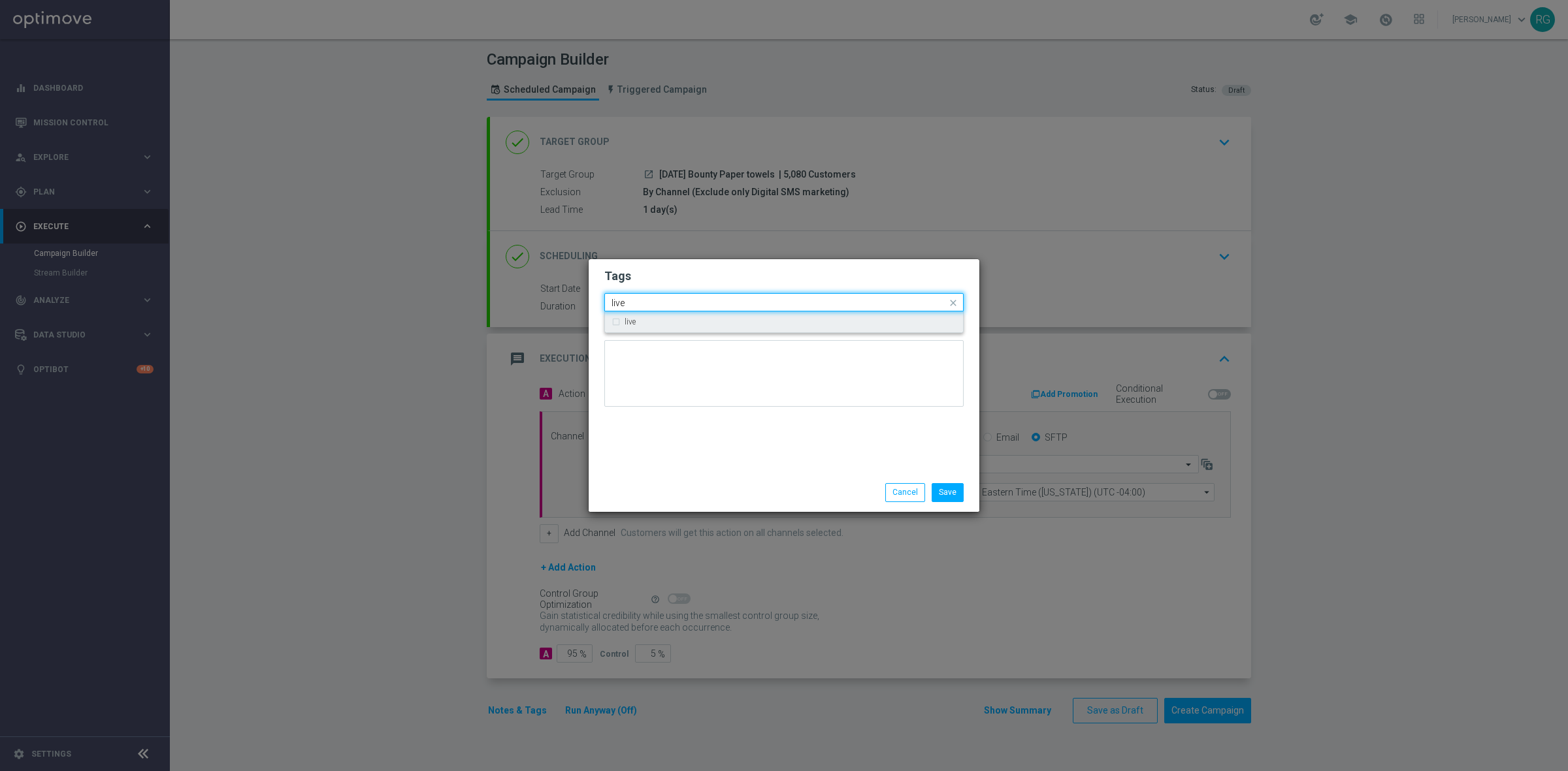
click at [691, 318] on div "live" at bounding box center [790, 322] width 332 height 8
type input "live"
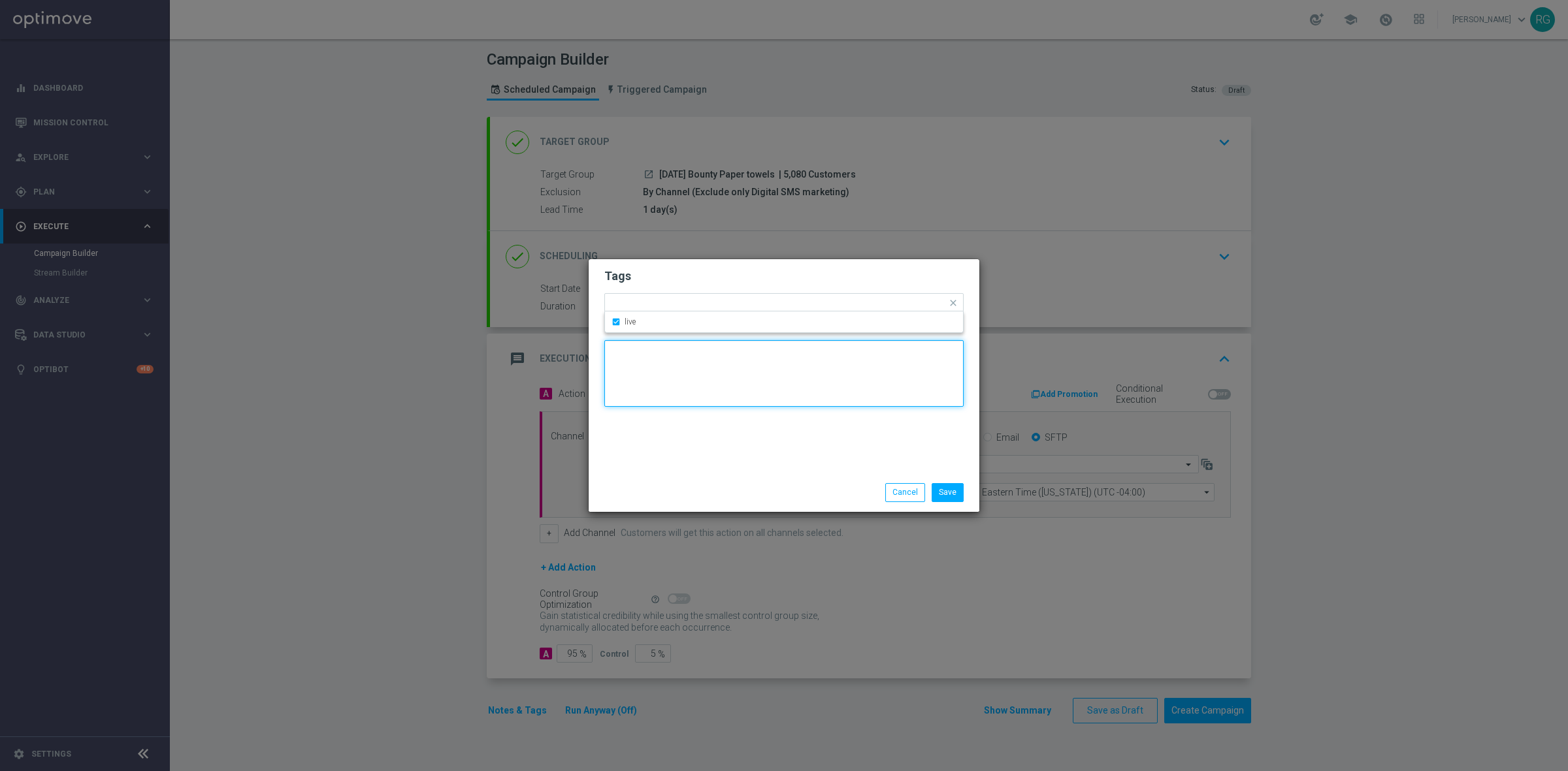
click at [684, 366] on textarea at bounding box center [784, 373] width 359 height 67
click at [705, 305] on input "text" at bounding box center [797, 304] width 301 height 11
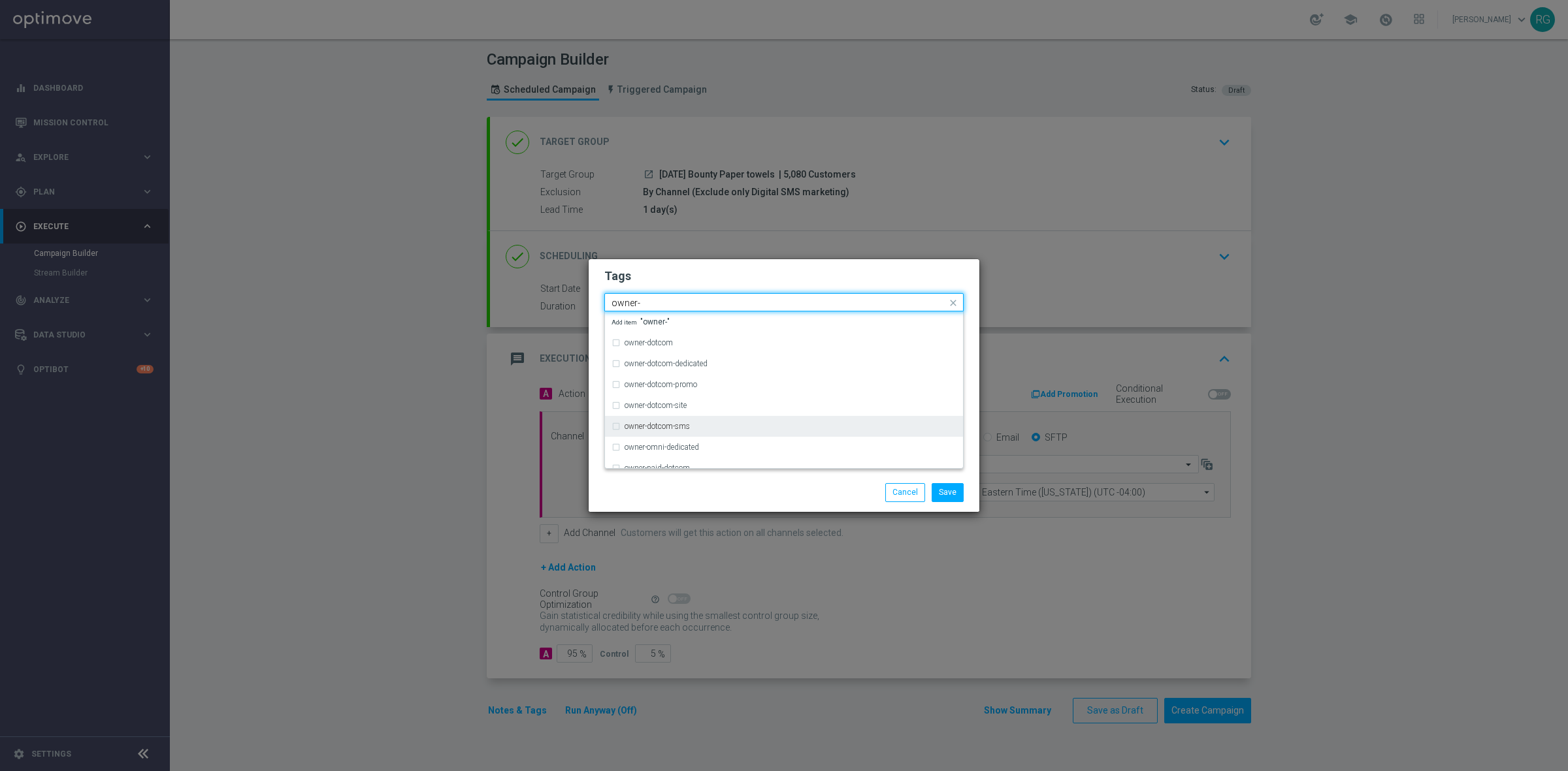
click at [697, 418] on div "owner-dotcom-sms" at bounding box center [784, 426] width 345 height 21
type input "owner-"
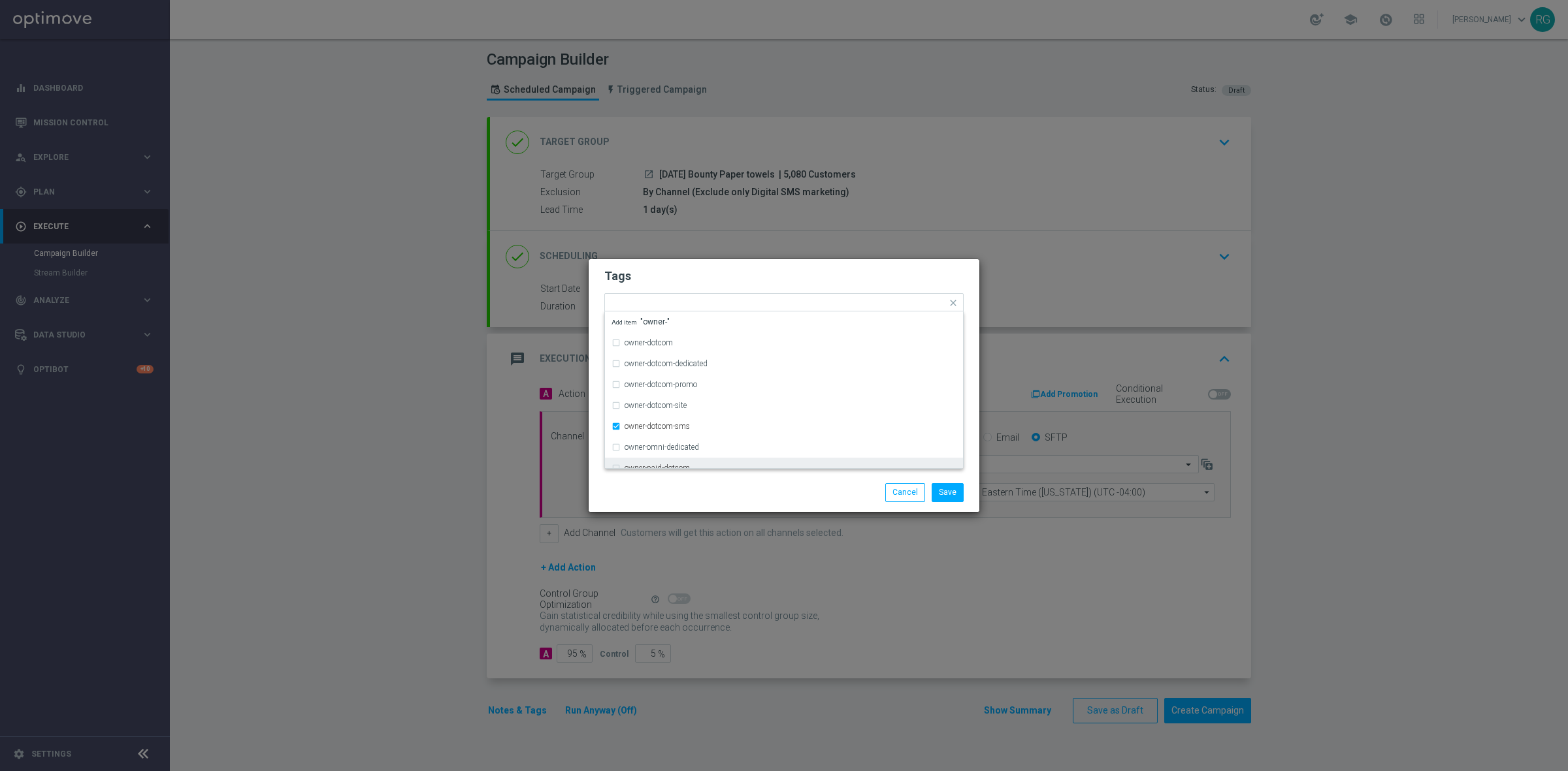
click at [782, 500] on div "Save Cancel" at bounding box center [846, 492] width 253 height 18
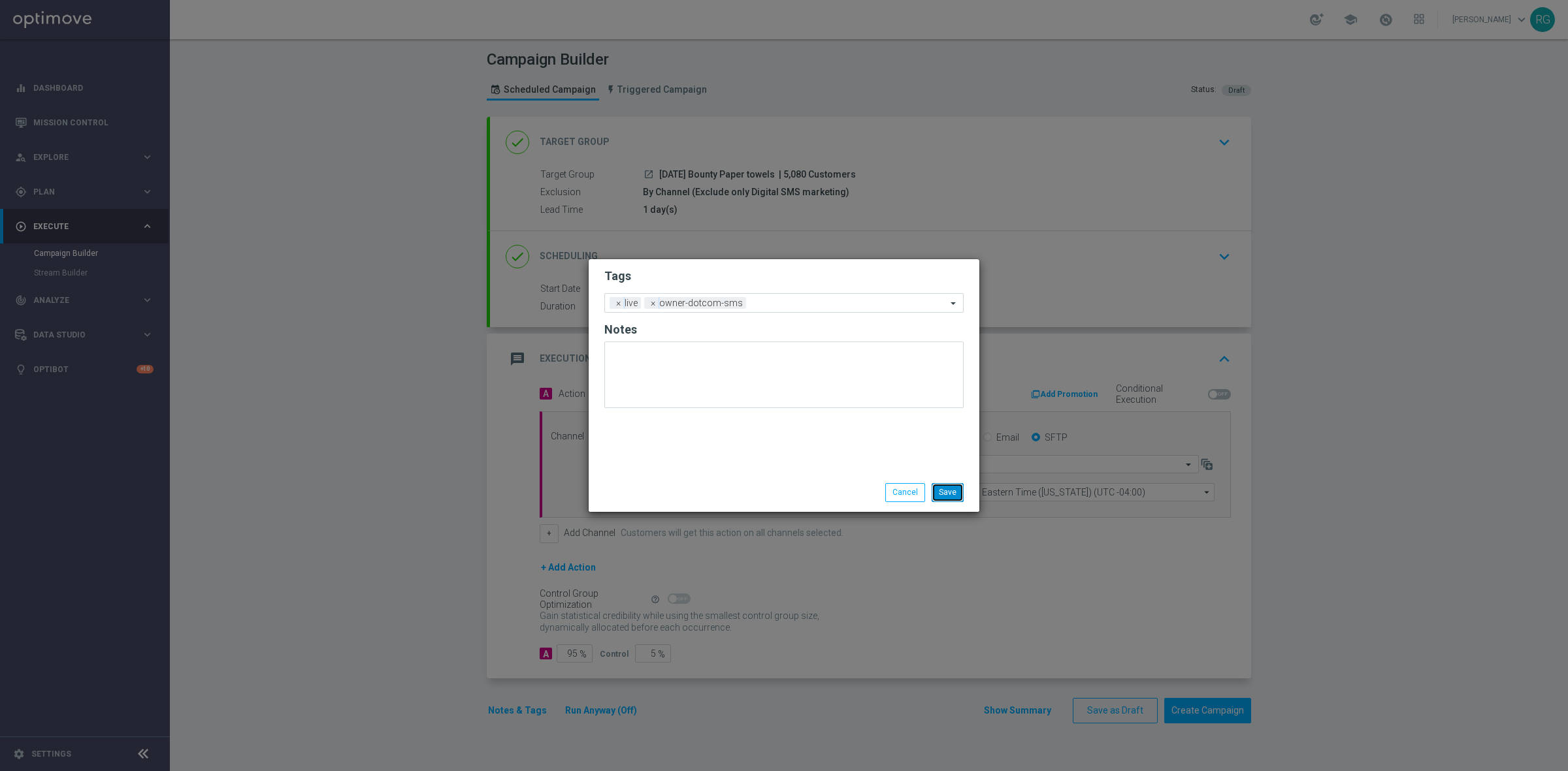
click at [950, 493] on button "Save" at bounding box center [947, 492] width 32 height 18
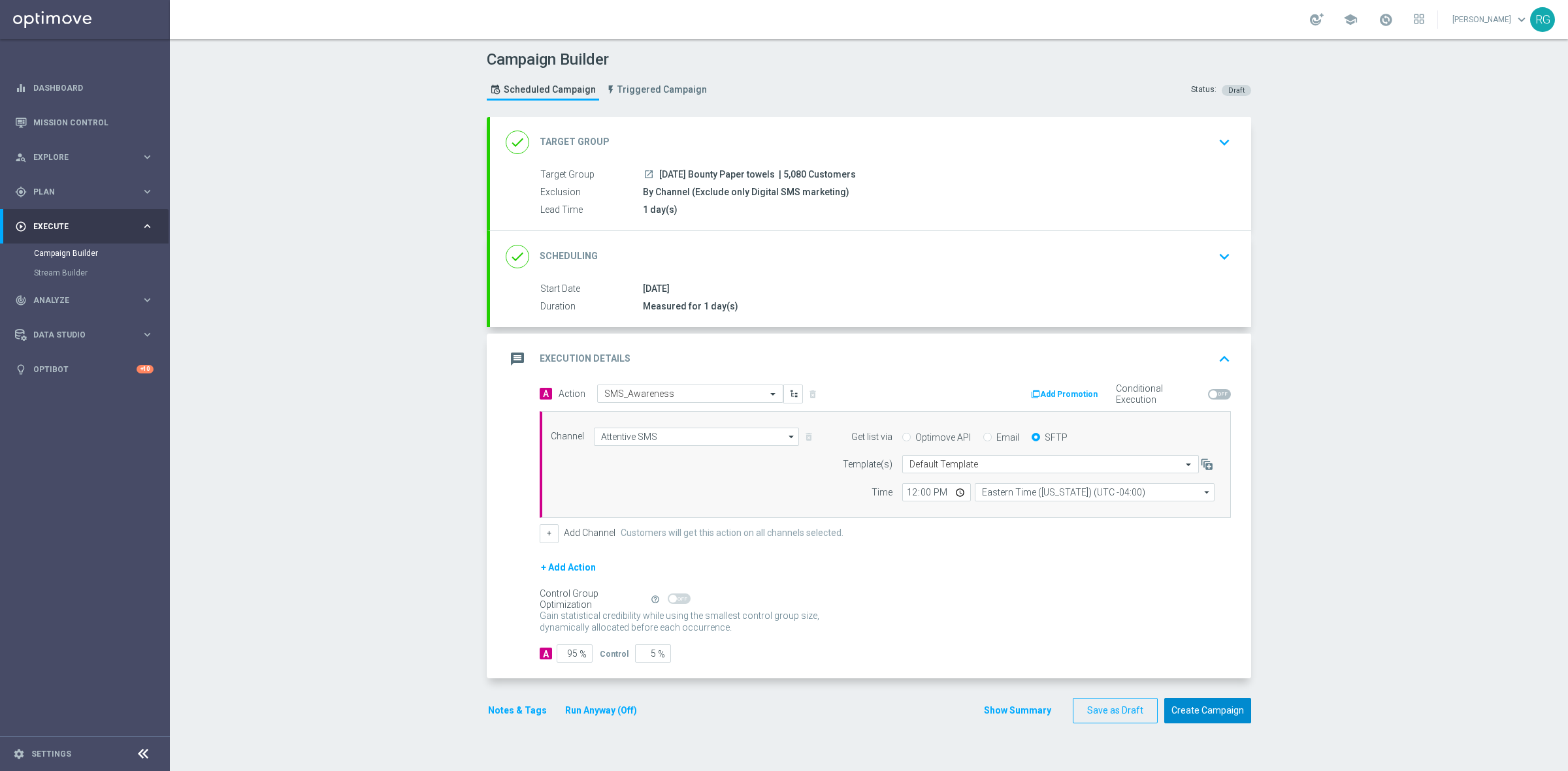
click at [1212, 703] on button "Create Campaign" at bounding box center [1207, 710] width 87 height 25
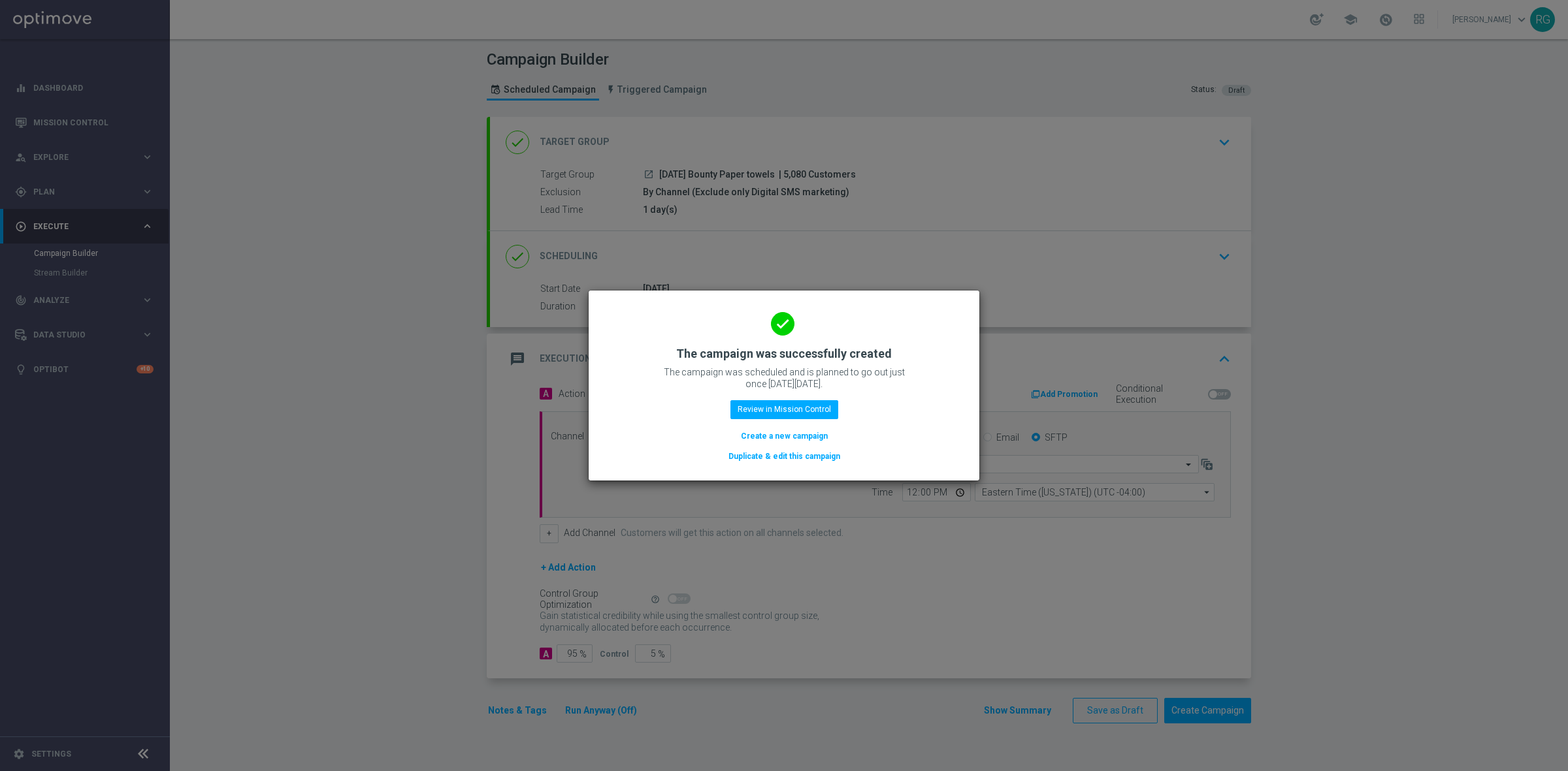
click at [786, 435] on button "Create a new campaign" at bounding box center [784, 436] width 90 height 14
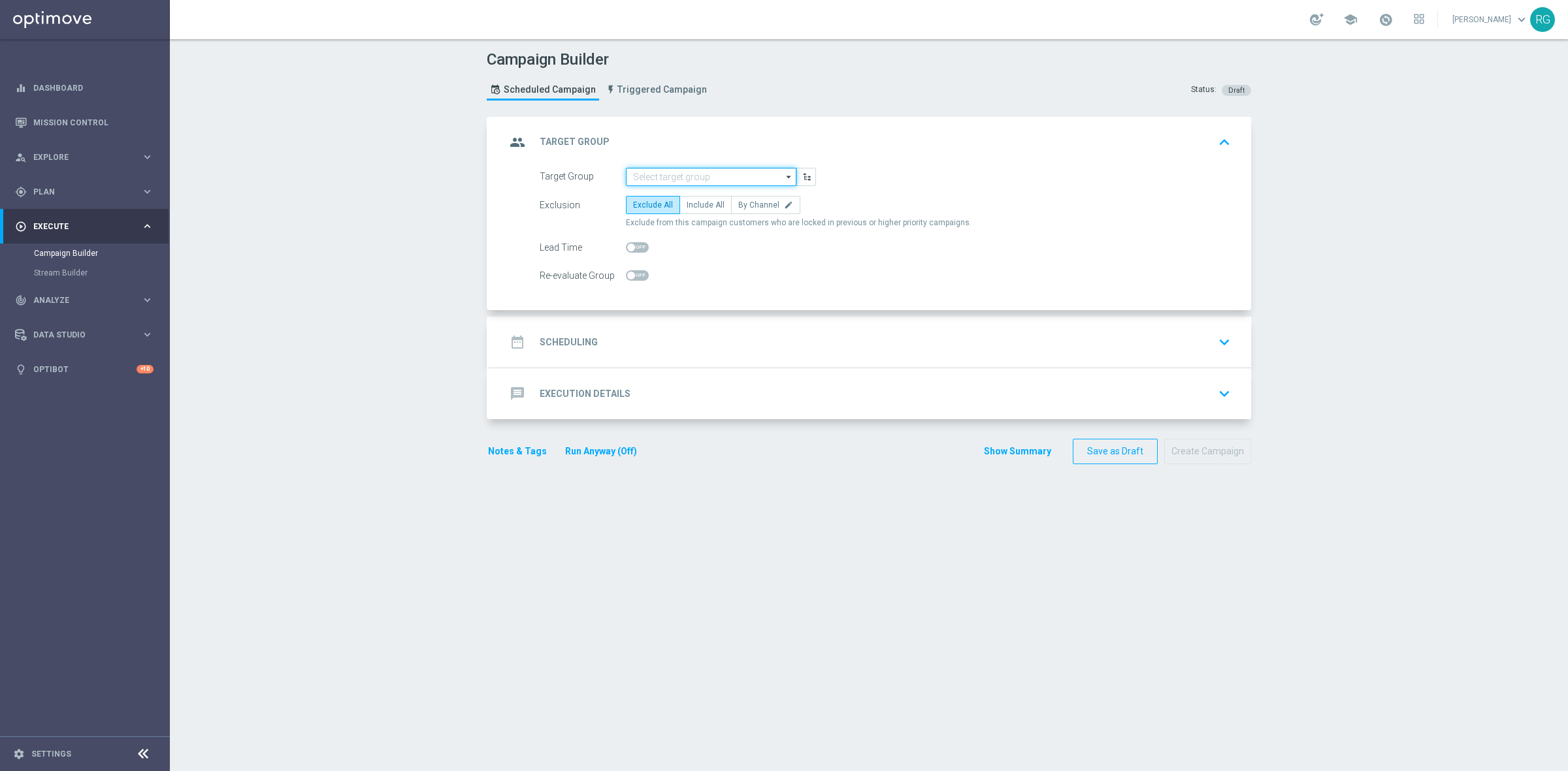
click at [735, 168] on input at bounding box center [711, 176] width 171 height 18
click at [732, 186] on div "[DATE] L2 Print Dotcom" at bounding box center [721, 195] width 171 height 18
type input "[DATE] L2 Print Dotcom"
checkbox input "true"
click at [738, 203] on span "By Channel" at bounding box center [759, 205] width 41 height 9
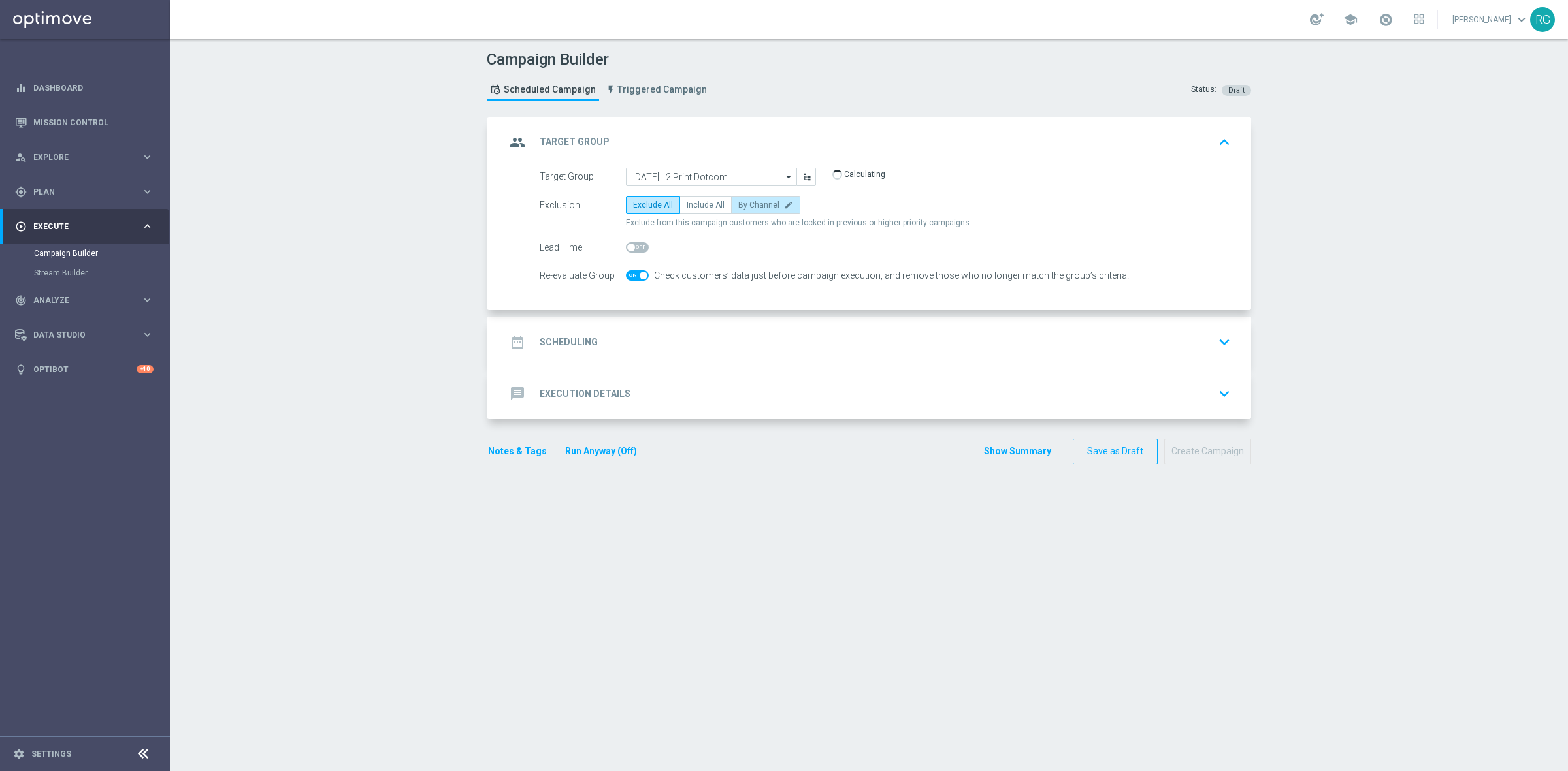
click at [738, 203] on input "By Channel edit" at bounding box center [742, 207] width 9 height 9
radio input "true"
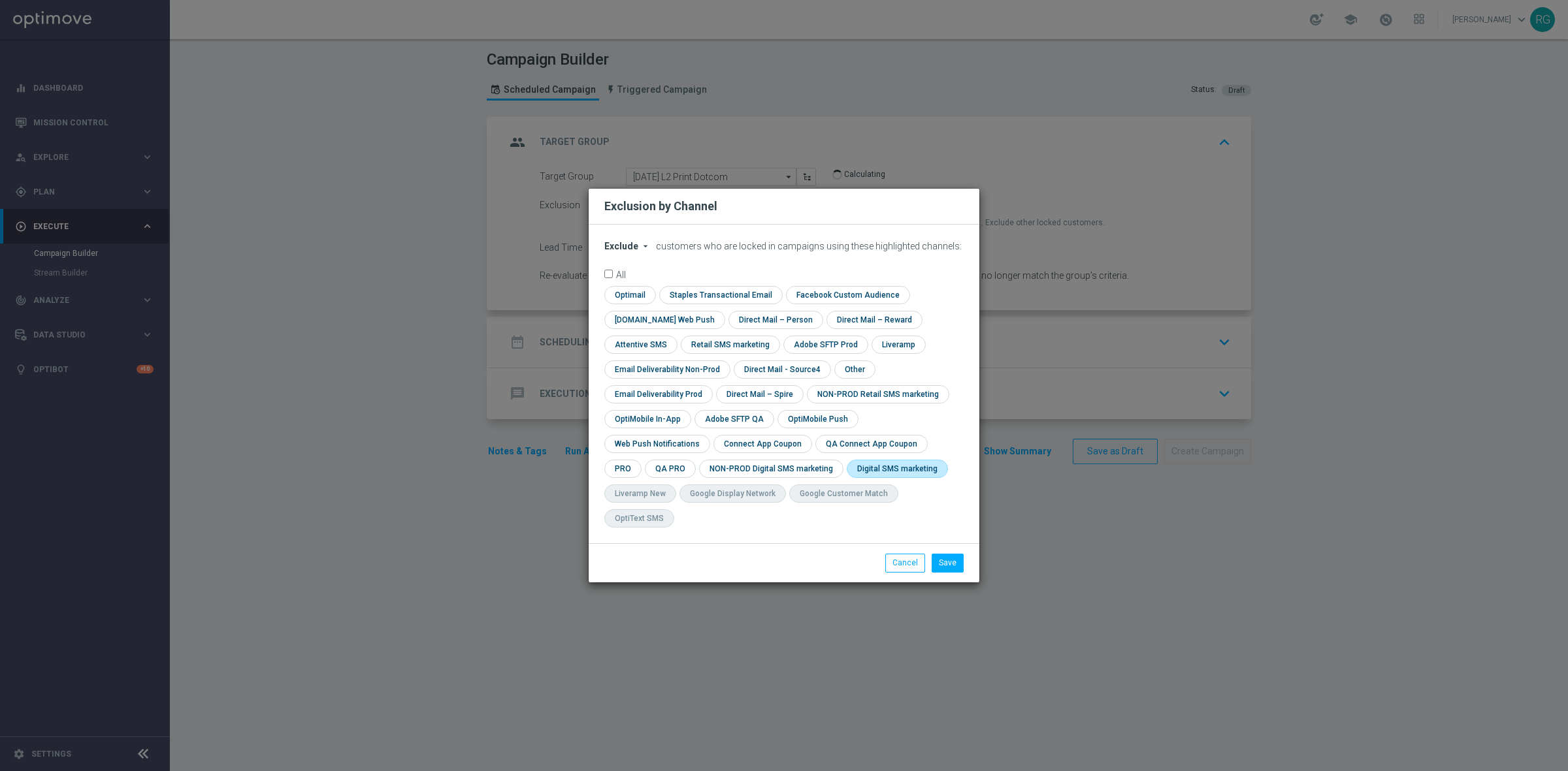
click at [846, 478] on input "checkbox" at bounding box center [894, 468] width 96 height 17
checkbox input "true"
click at [948, 557] on button "Save" at bounding box center [947, 563] width 32 height 18
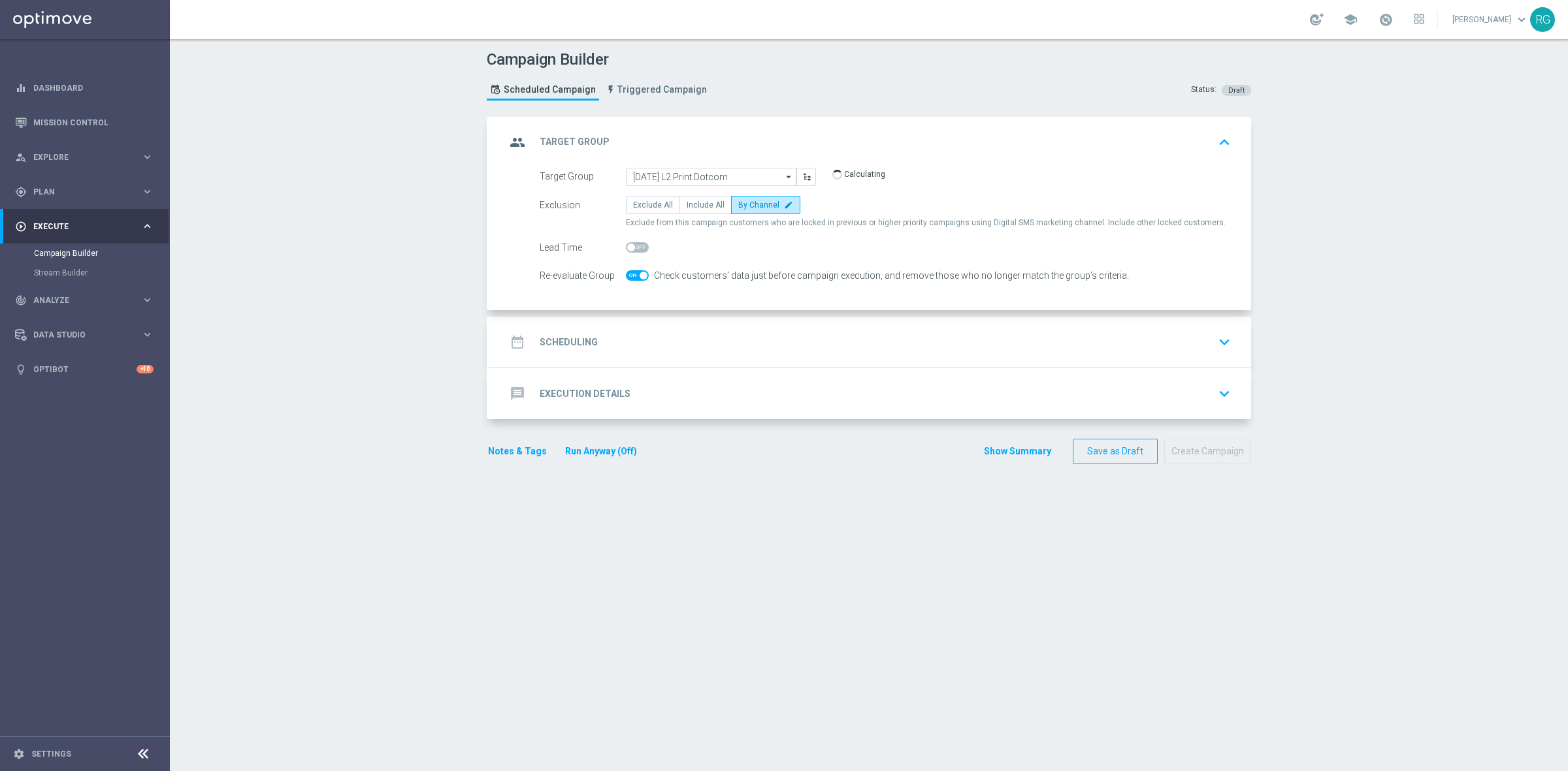
click at [629, 248] on span at bounding box center [637, 247] width 23 height 10
click at [629, 248] on input "checkbox" at bounding box center [637, 247] width 23 height 10
checkbox input "true"
click at [627, 275] on span at bounding box center [637, 275] width 23 height 10
click at [627, 275] on input "checkbox" at bounding box center [637, 275] width 23 height 10
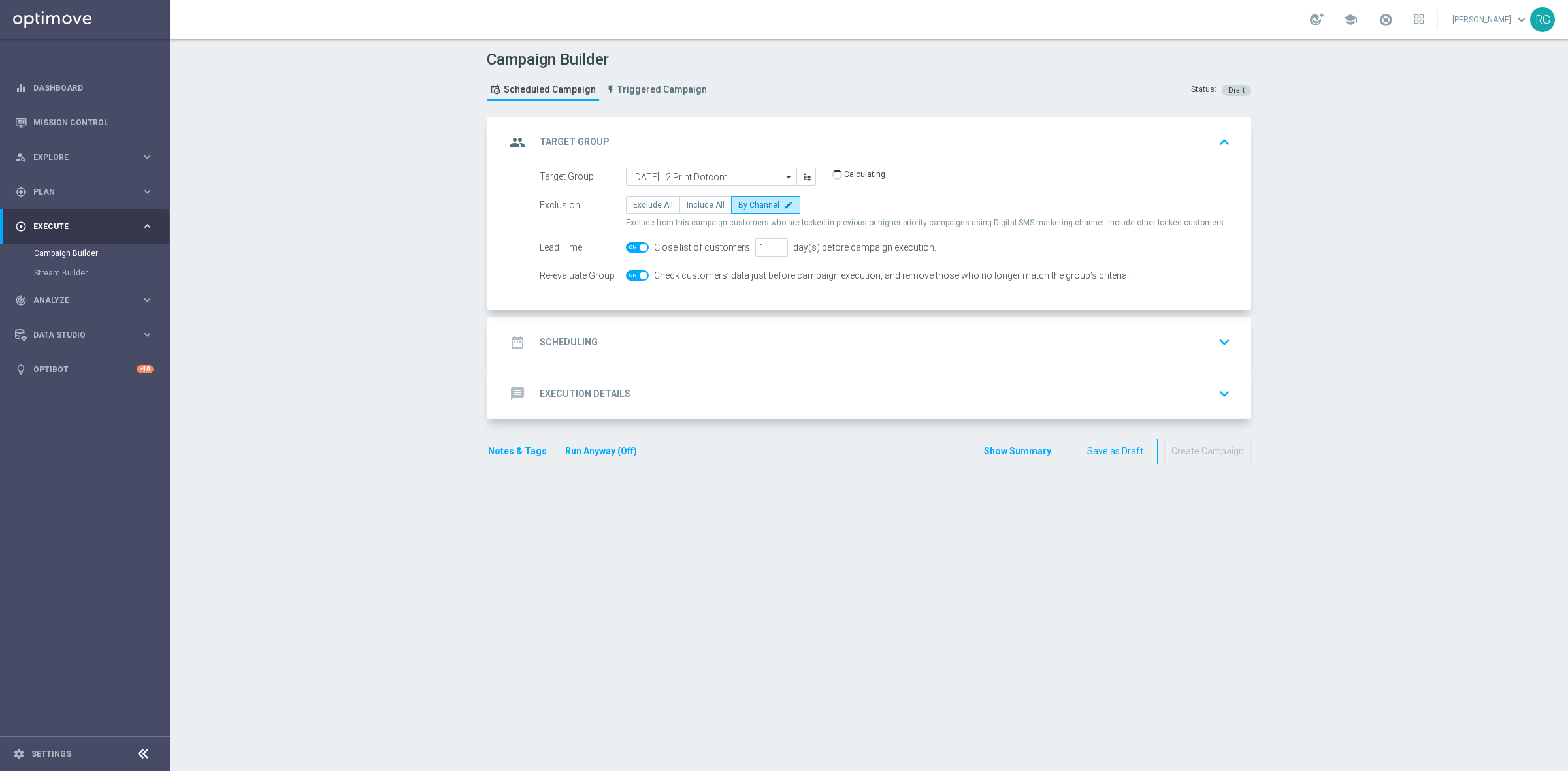
checkbox input "false"
click at [665, 333] on div "date_range Scheduling keyboard_arrow_down" at bounding box center [870, 342] width 730 height 25
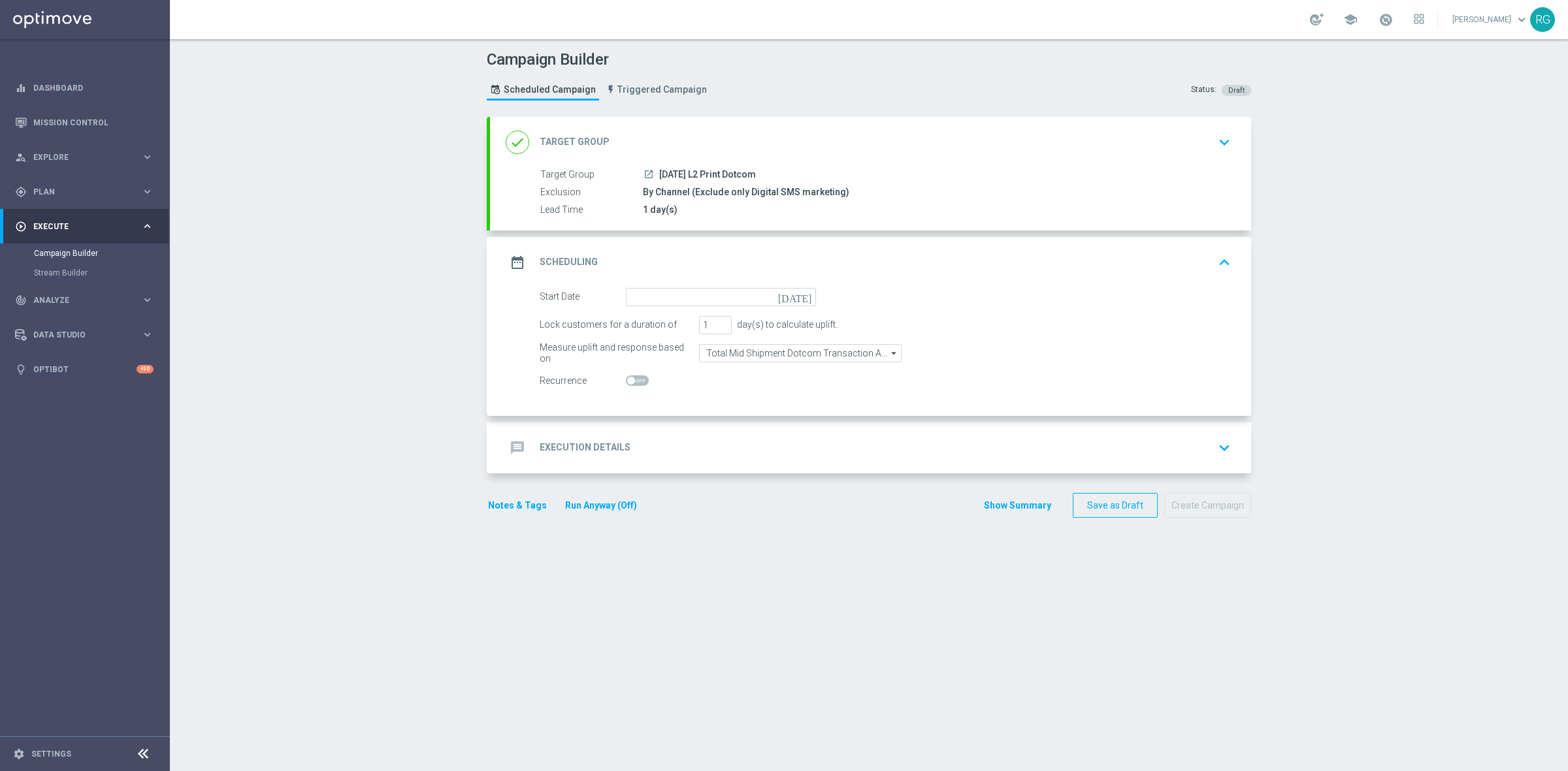
click at [799, 294] on icon "[DATE]" at bounding box center [797, 295] width 39 height 14
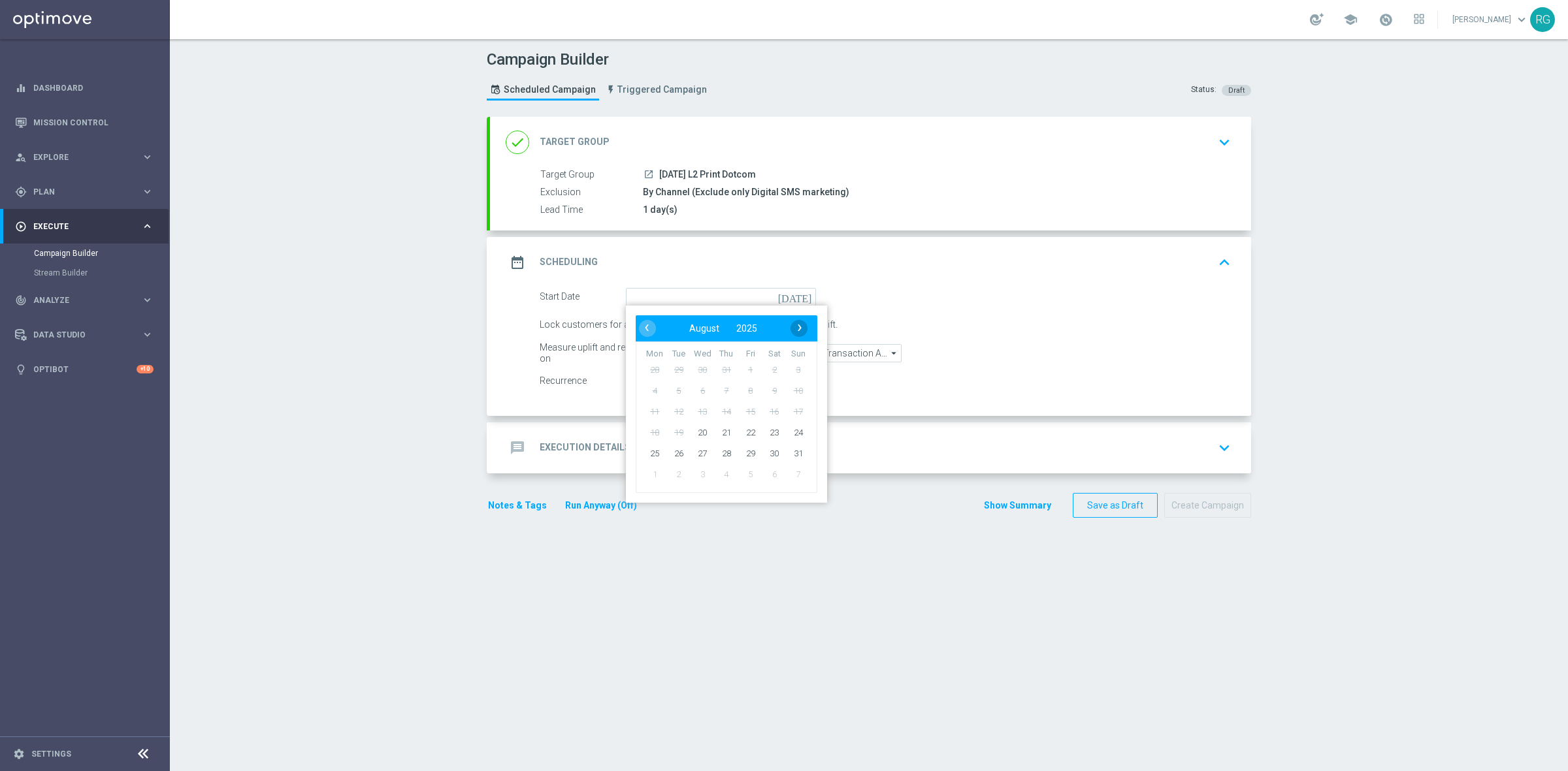
click at [795, 330] on span "›" at bounding box center [800, 328] width 17 height 17
click at [693, 370] on span "3" at bounding box center [702, 369] width 21 height 21
type input "03 Sep 2025"
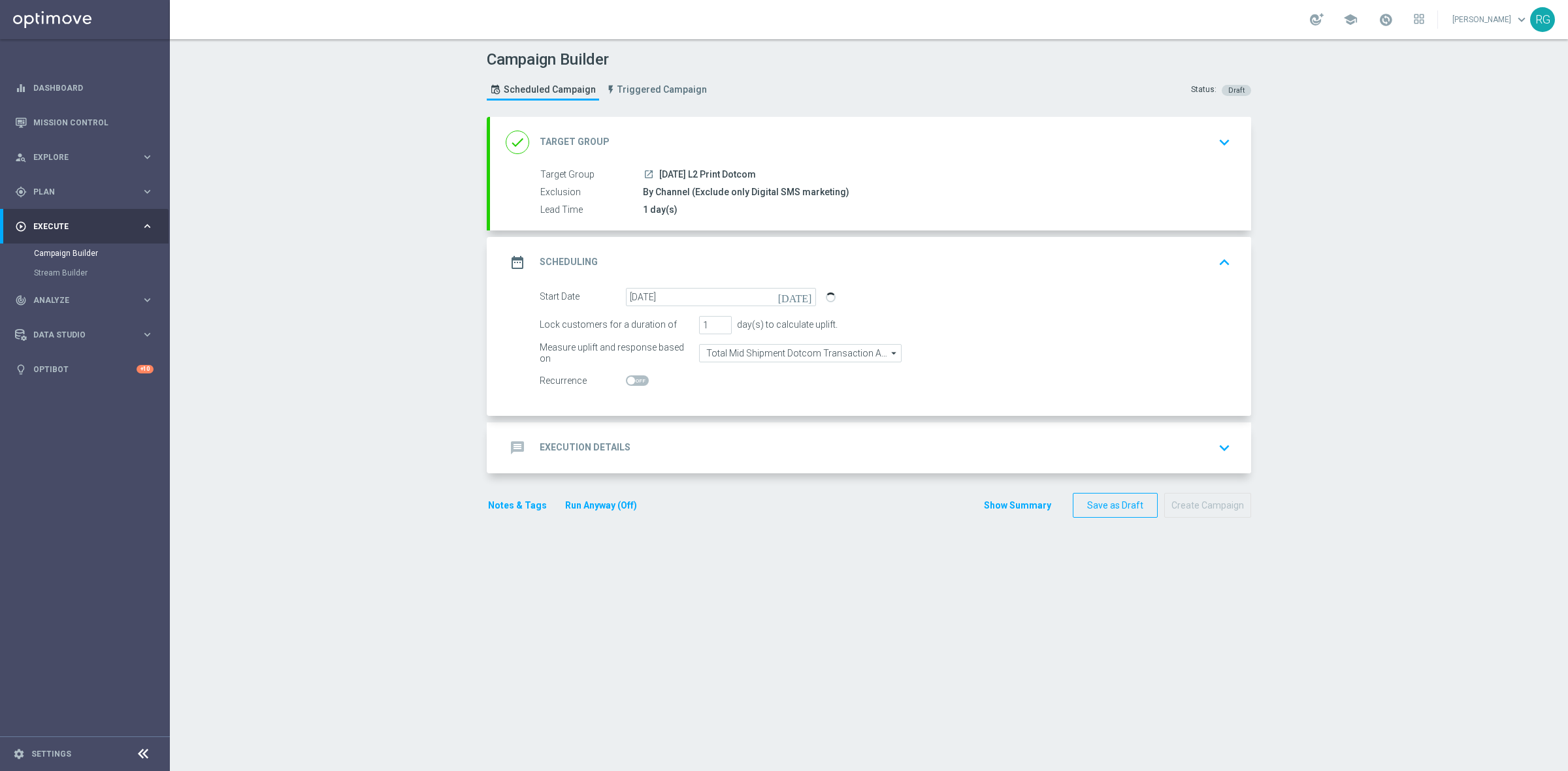
click at [660, 463] on div "message Execution Details keyboard_arrow_down" at bounding box center [870, 448] width 761 height 51
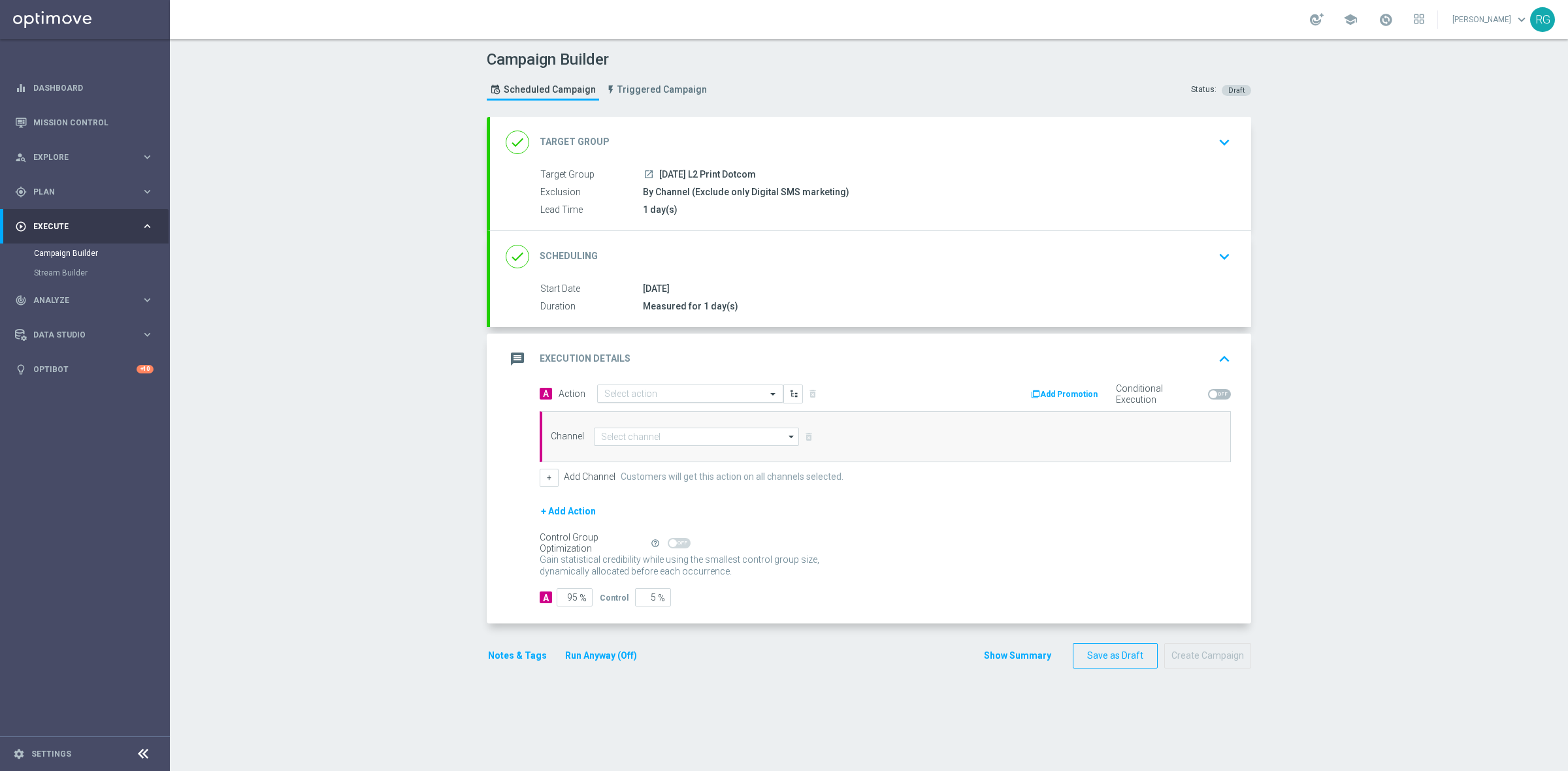
click at [627, 397] on input "text" at bounding box center [677, 394] width 146 height 11
type input "sms"
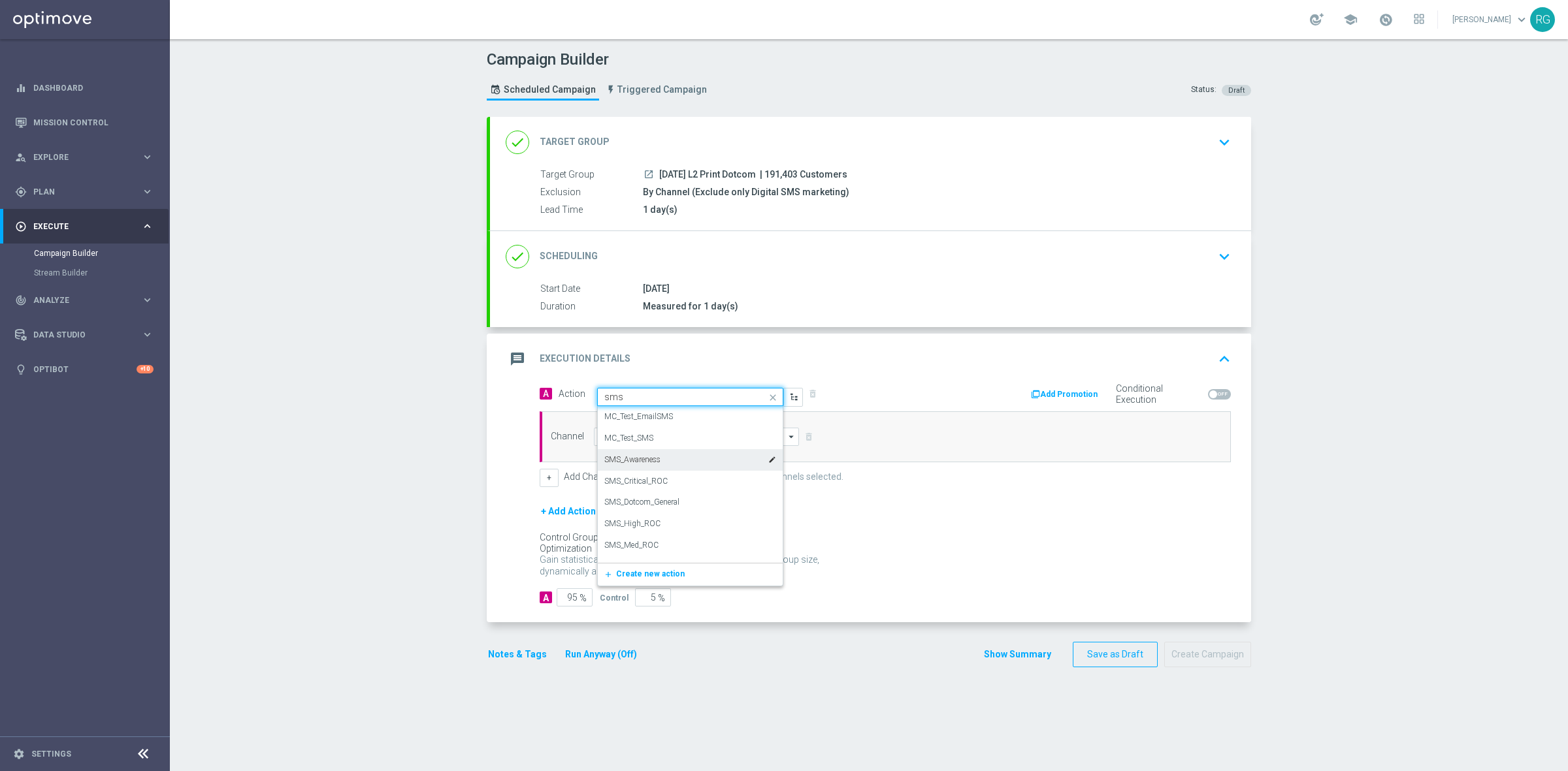
click at [645, 464] on label "SMS_Awareness" at bounding box center [632, 460] width 56 height 11
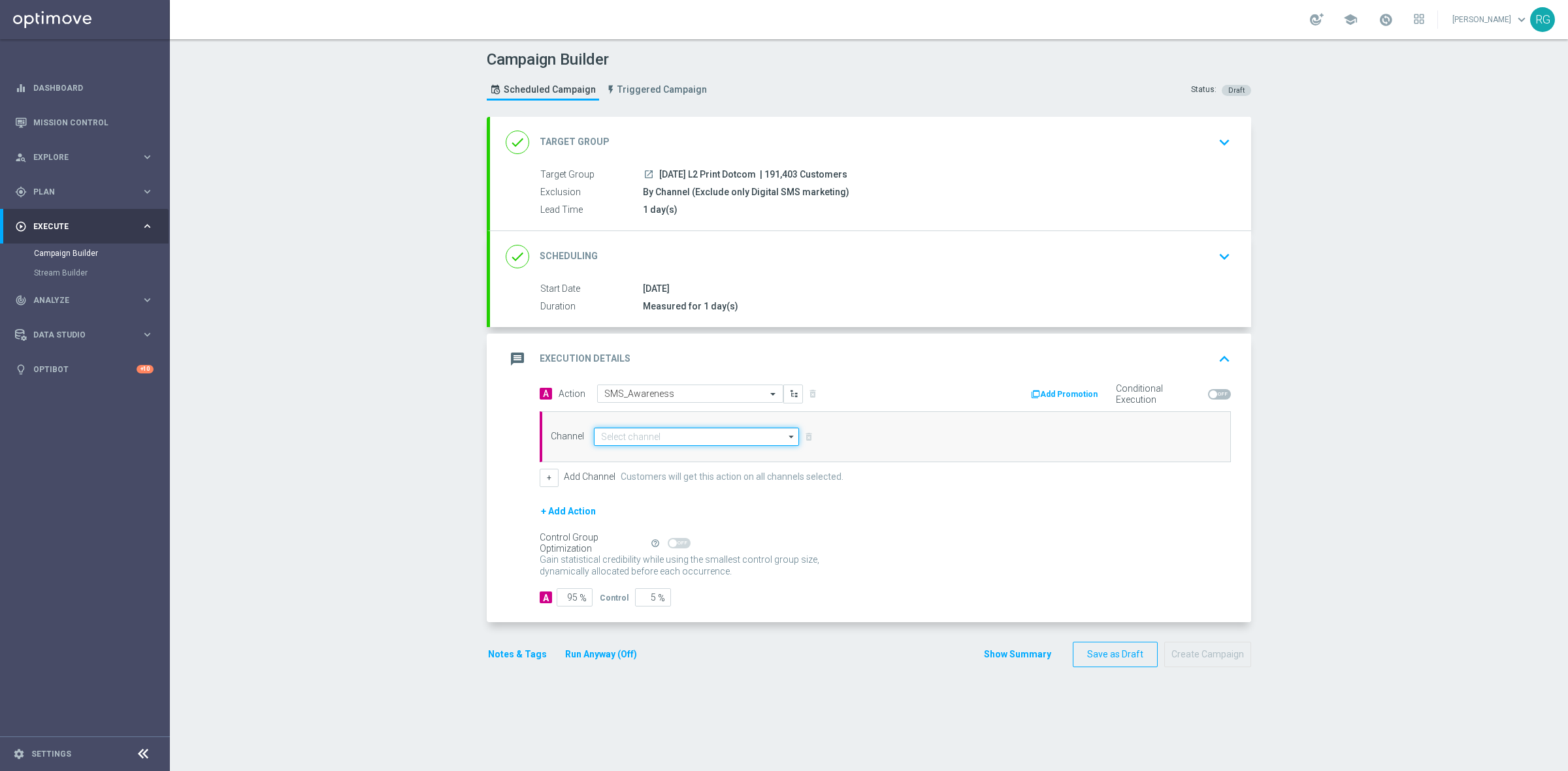
click at [620, 435] on input at bounding box center [696, 437] width 205 height 18
click at [622, 449] on div "Attentive SMS" at bounding box center [707, 456] width 205 height 18
type input "Attentive SMS"
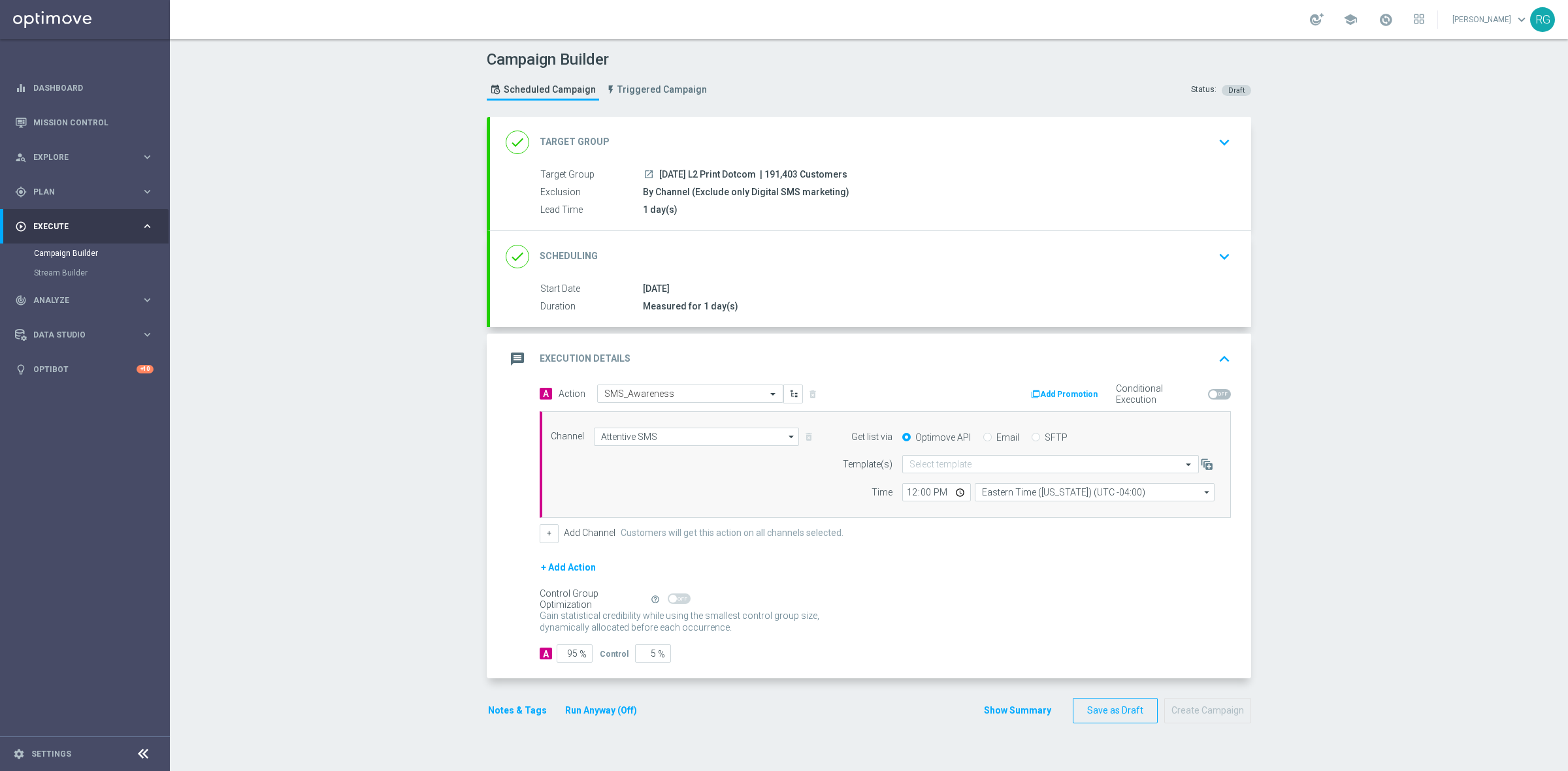
click at [1031, 431] on div "SFTP" at bounding box center [1049, 437] width 36 height 12
click at [1031, 436] on input "SFTP" at bounding box center [1035, 438] width 9 height 9
radio input "true"
click at [967, 460] on input "text" at bounding box center [1037, 464] width 256 height 11
click at [961, 480] on div "Default Template" at bounding box center [1050, 484] width 282 height 21
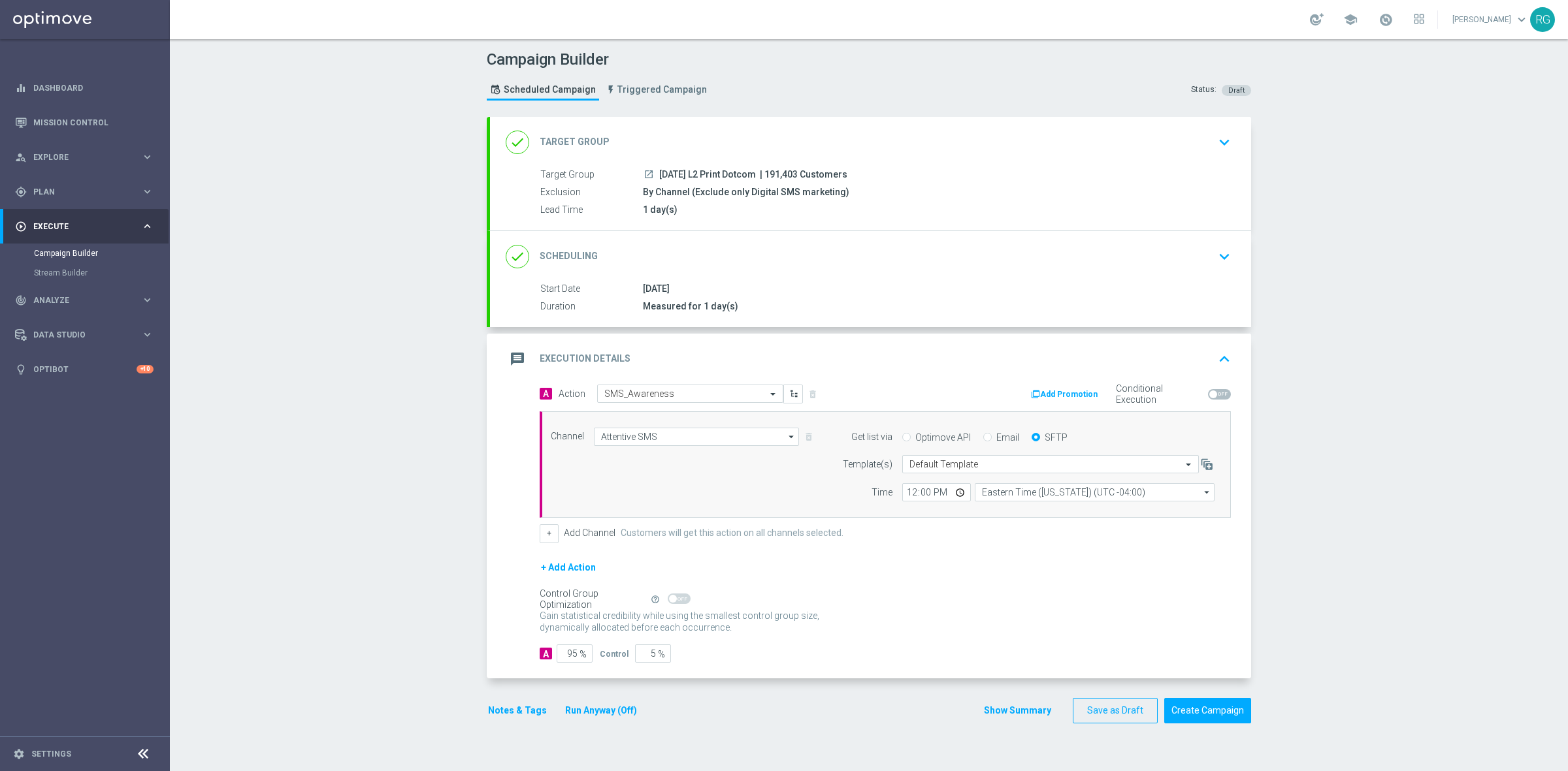
click at [510, 715] on button "Notes & Tags" at bounding box center [517, 710] width 61 height 17
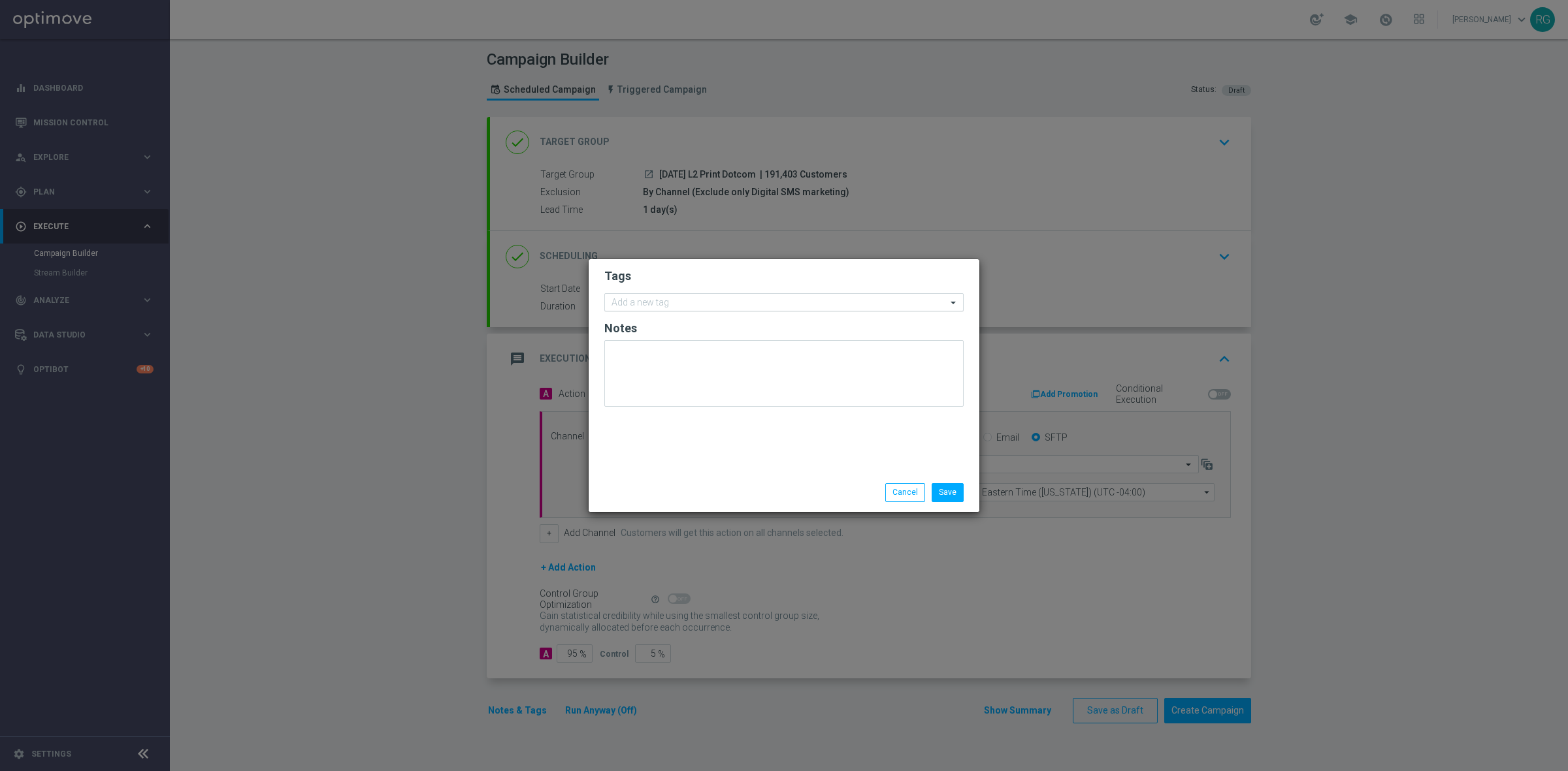
click at [683, 302] on input "text" at bounding box center [779, 303] width 335 height 11
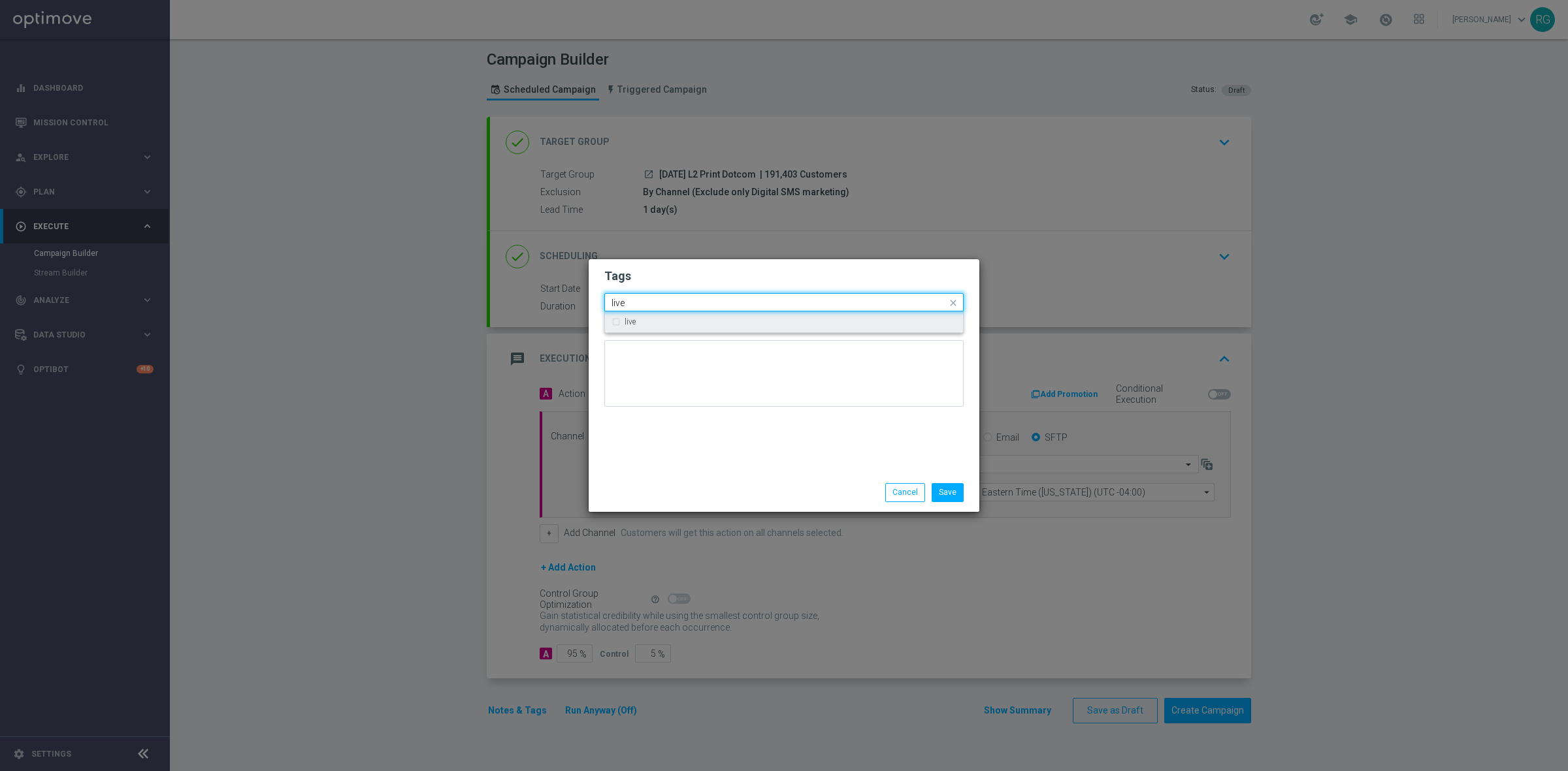
click at [678, 320] on div "live" at bounding box center [790, 322] width 332 height 8
type input "live"
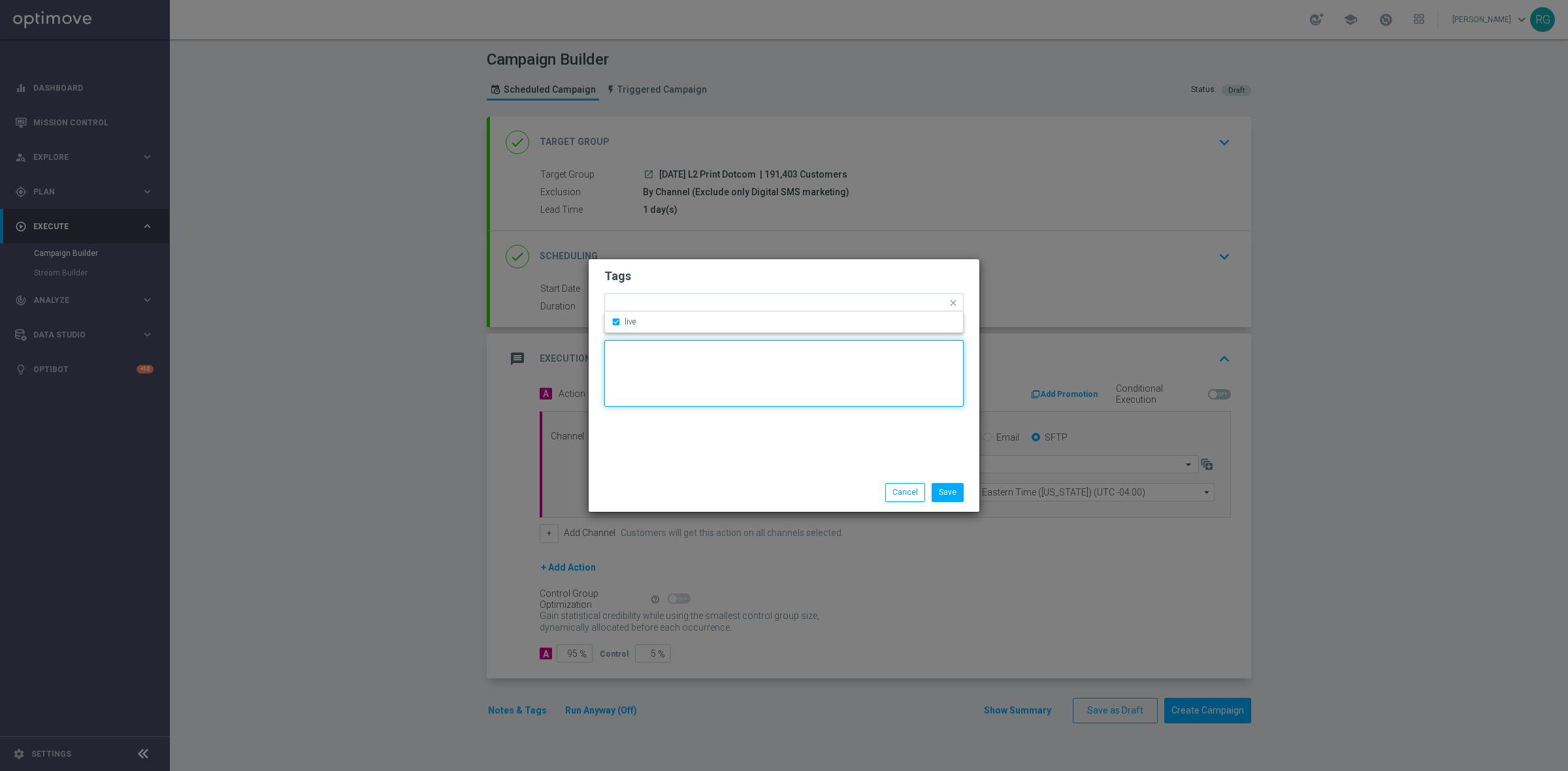
click at [661, 390] on textarea at bounding box center [784, 373] width 359 height 67
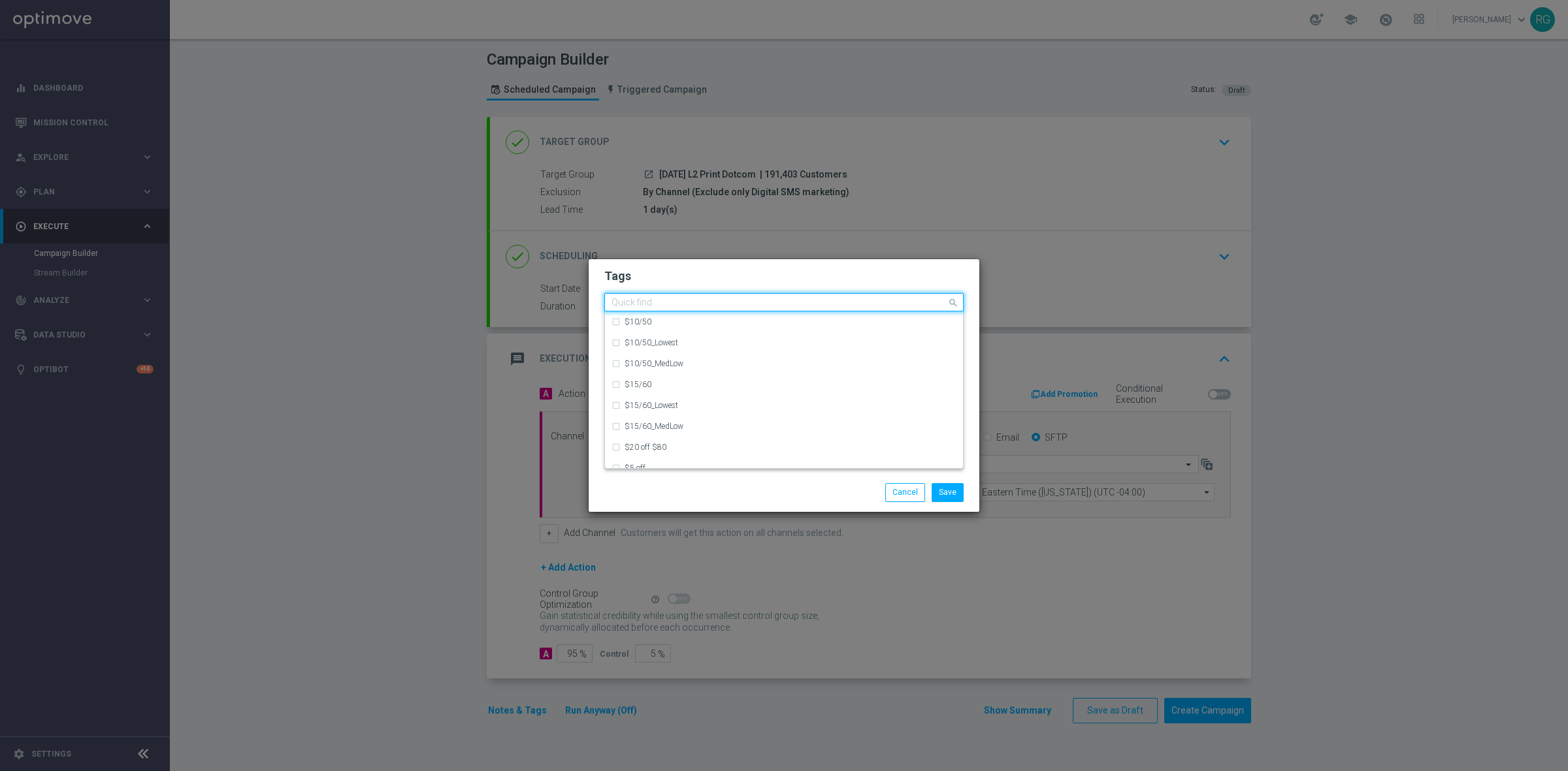
click at [701, 301] on input "text" at bounding box center [779, 303] width 335 height 11
click at [702, 415] on div "owner-dotcom-site" at bounding box center [784, 405] width 345 height 21
type input "owner"
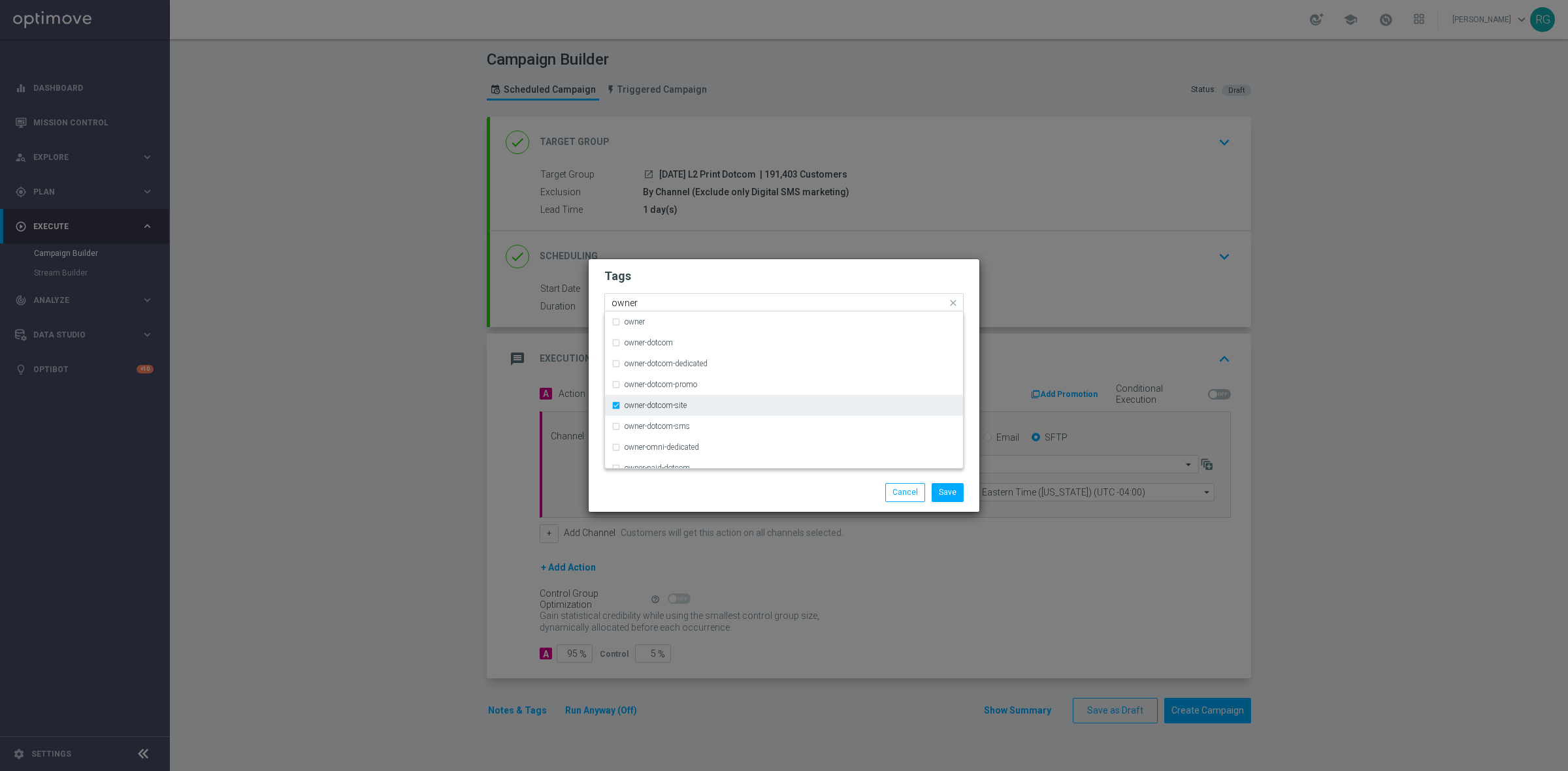
click at [697, 402] on div "owner-dotcom-site" at bounding box center [790, 405] width 332 height 8
click at [697, 419] on div "owner-dotcom-sms" at bounding box center [784, 426] width 345 height 21
click at [838, 494] on div "Save Cancel" at bounding box center [846, 492] width 253 height 18
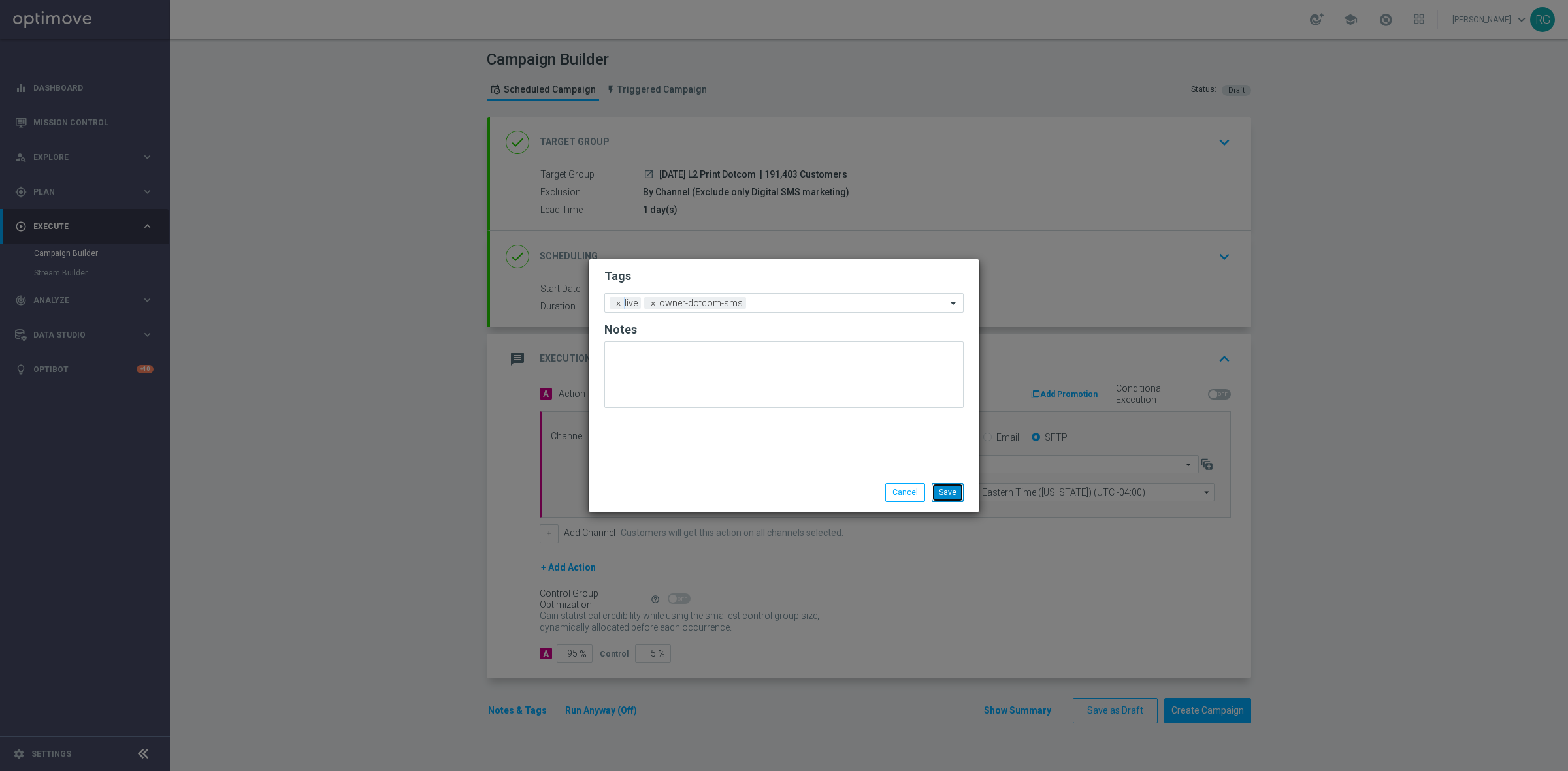
click at [961, 495] on button "Save" at bounding box center [947, 492] width 32 height 18
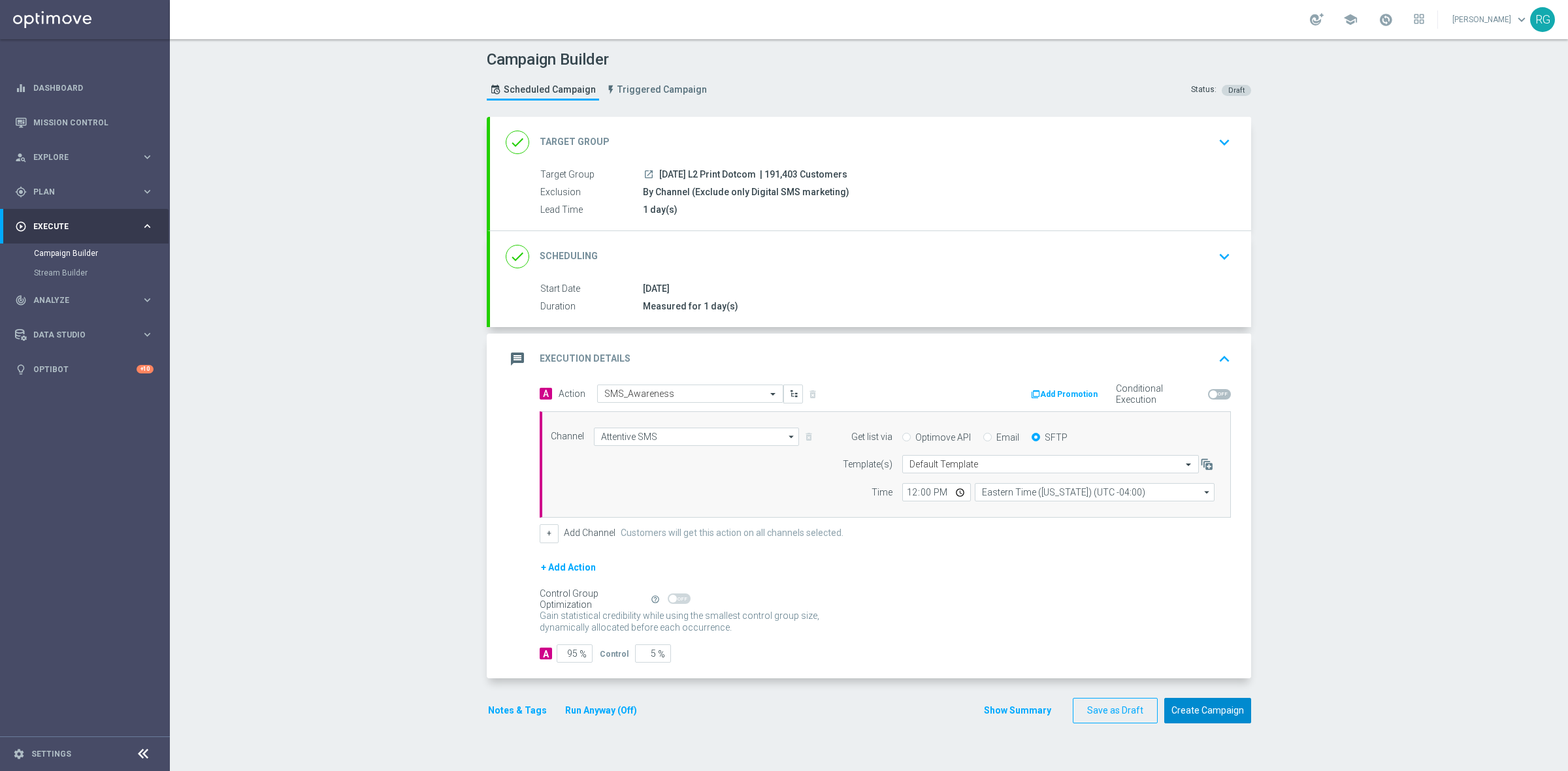
click at [1191, 715] on button "Create Campaign" at bounding box center [1207, 710] width 87 height 25
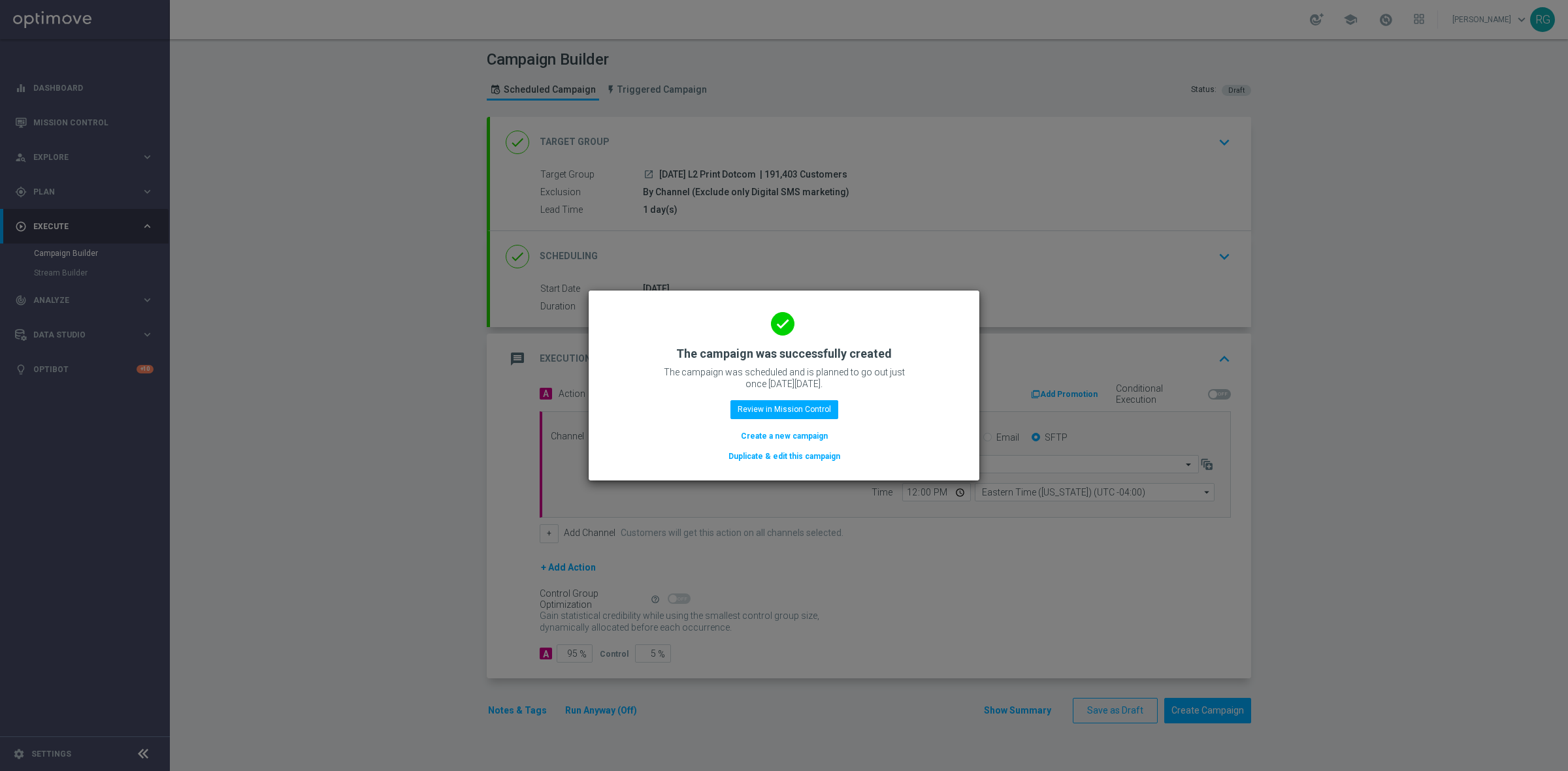
click at [812, 432] on button "Create a new campaign" at bounding box center [784, 436] width 90 height 14
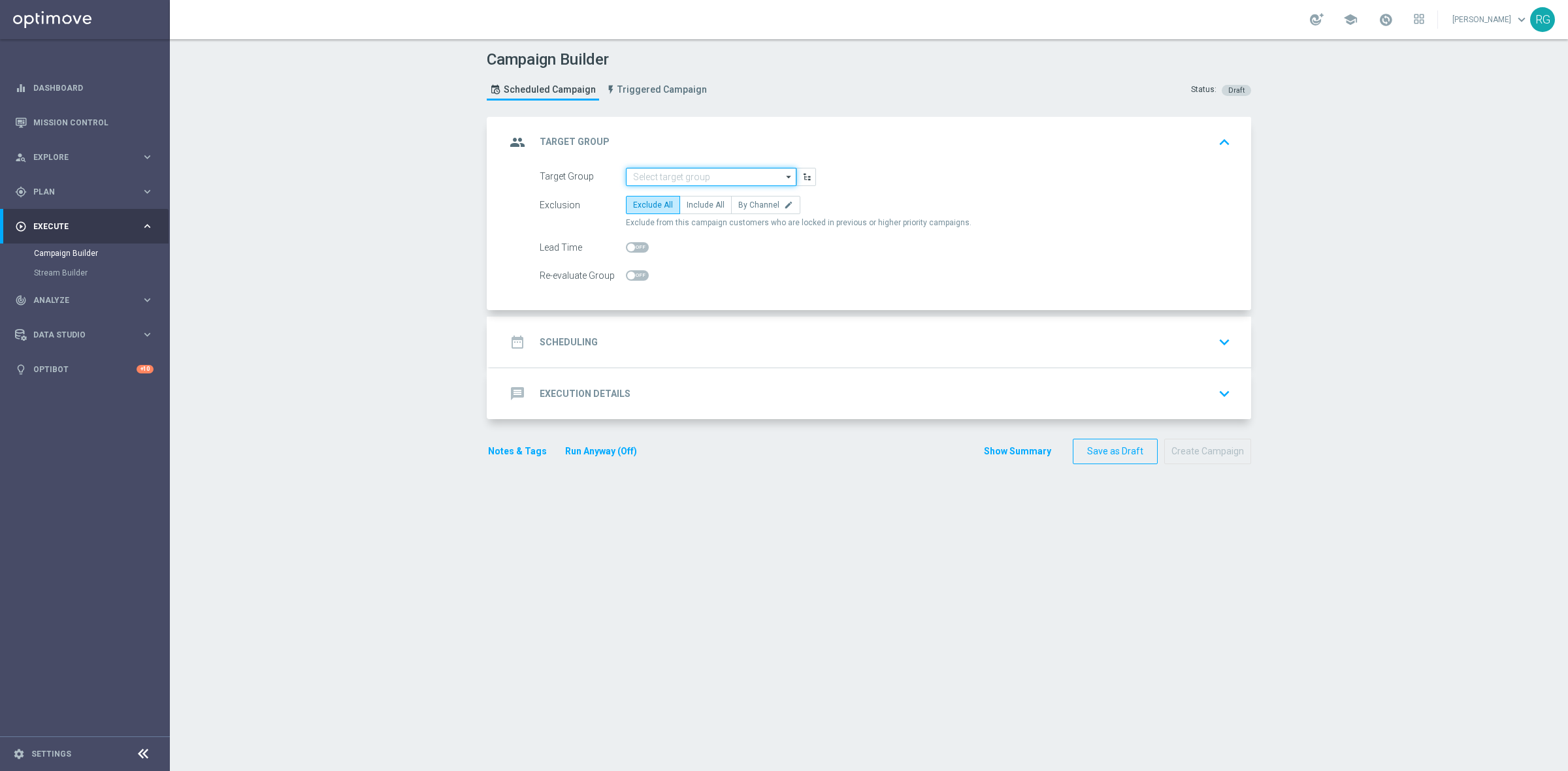
click at [663, 171] on input at bounding box center [711, 176] width 171 height 18
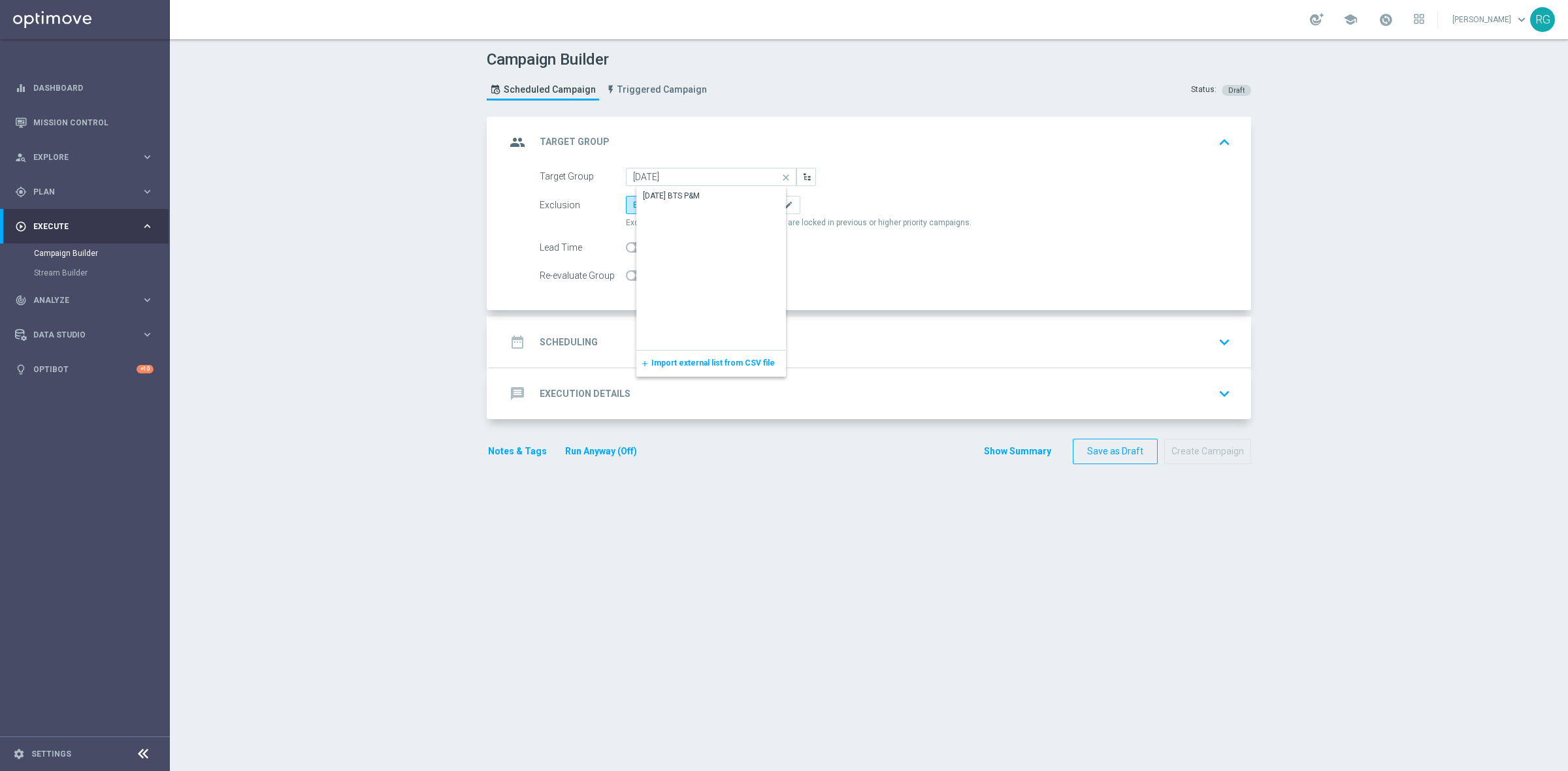
click at [664, 191] on div "[DATE] BTS P&M" at bounding box center [671, 195] width 57 height 12
type input "[DATE] BTS P&M"
checkbox input "true"
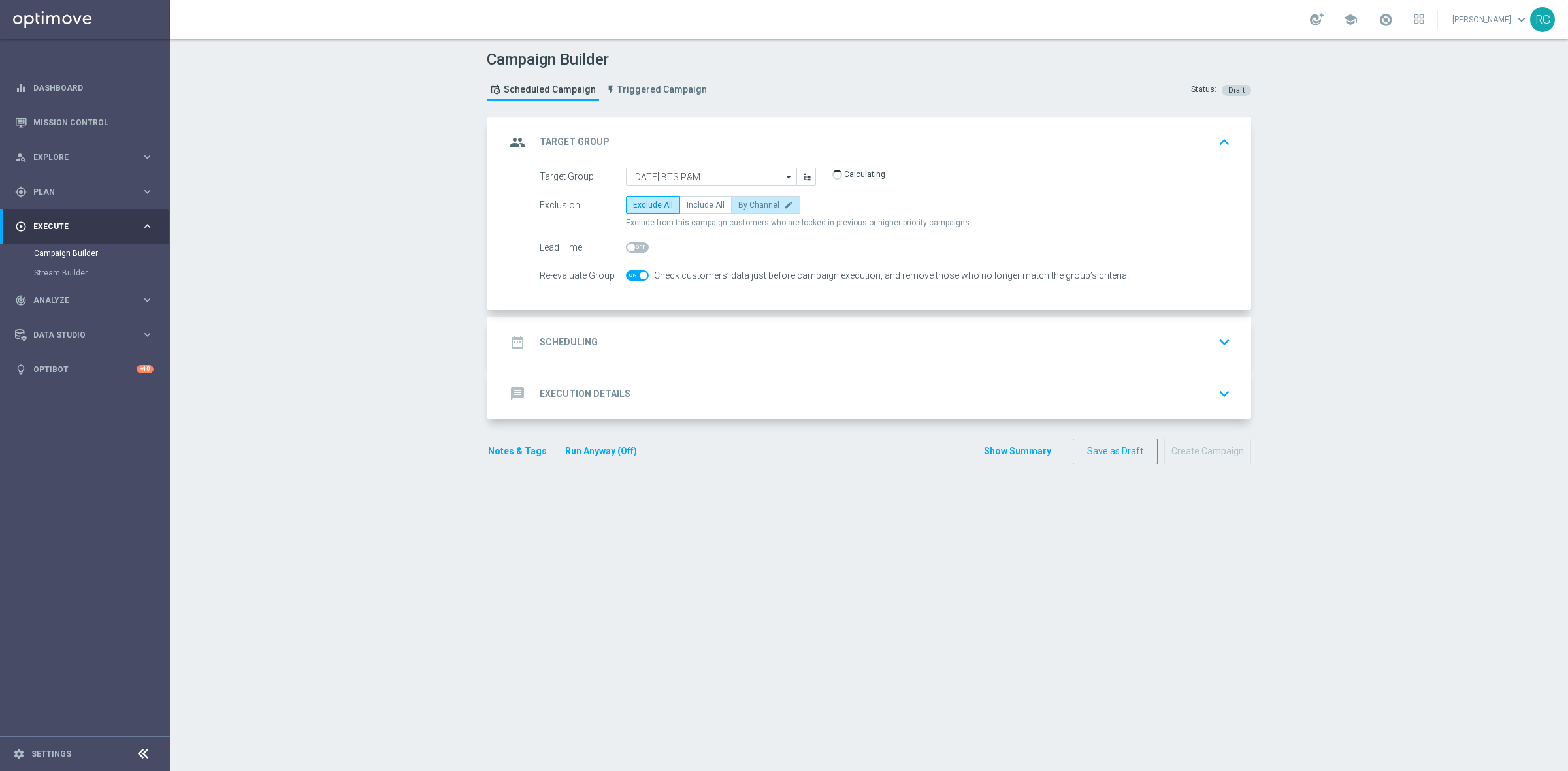
click at [756, 204] on span "By Channel" at bounding box center [759, 205] width 41 height 9
click at [746, 204] on input "By Channel edit" at bounding box center [742, 207] width 9 height 9
radio input "true"
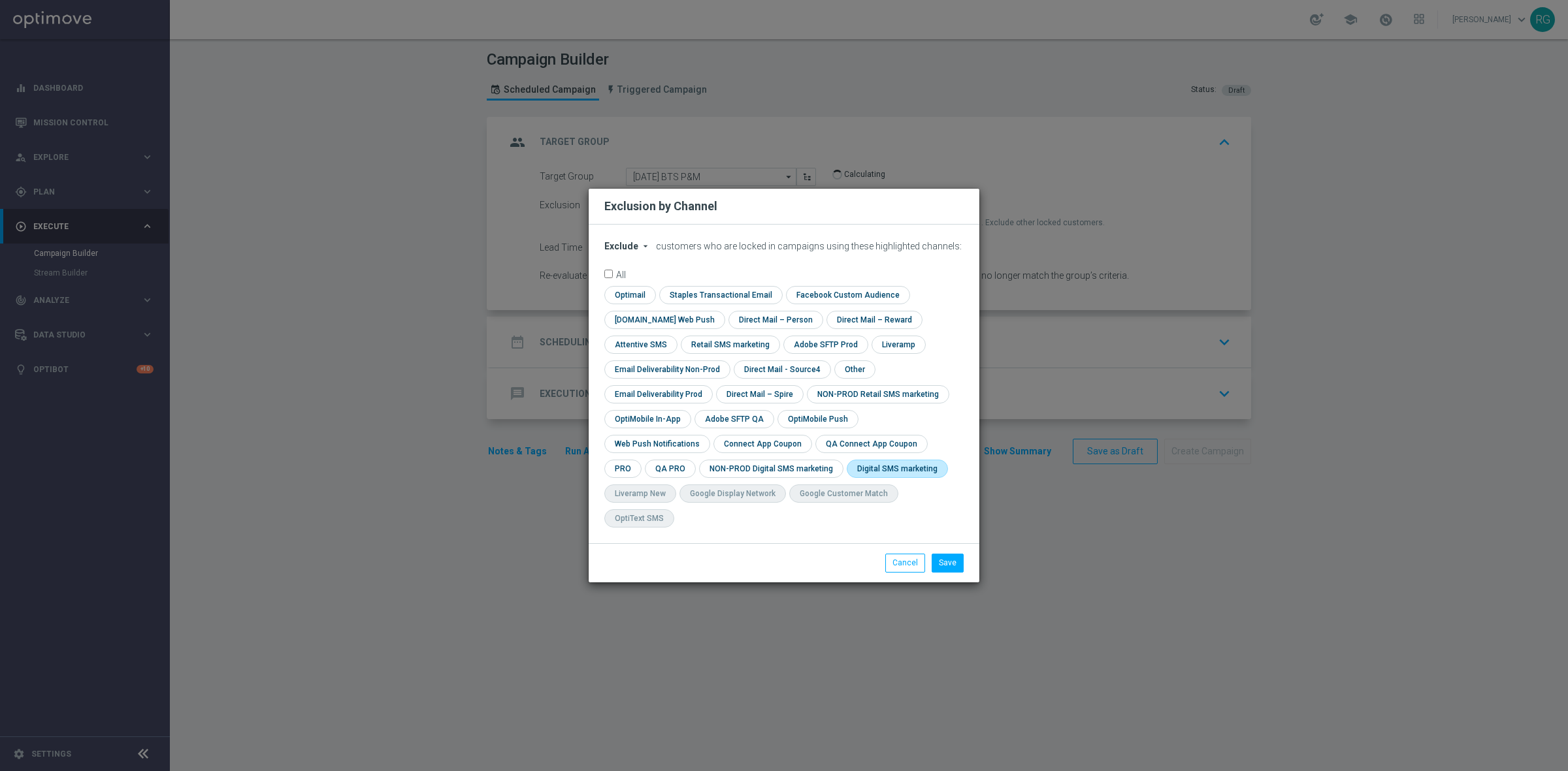
click at [846, 477] on input "checkbox" at bounding box center [894, 468] width 96 height 17
checkbox input "true"
click at [938, 554] on button "Save" at bounding box center [947, 563] width 32 height 18
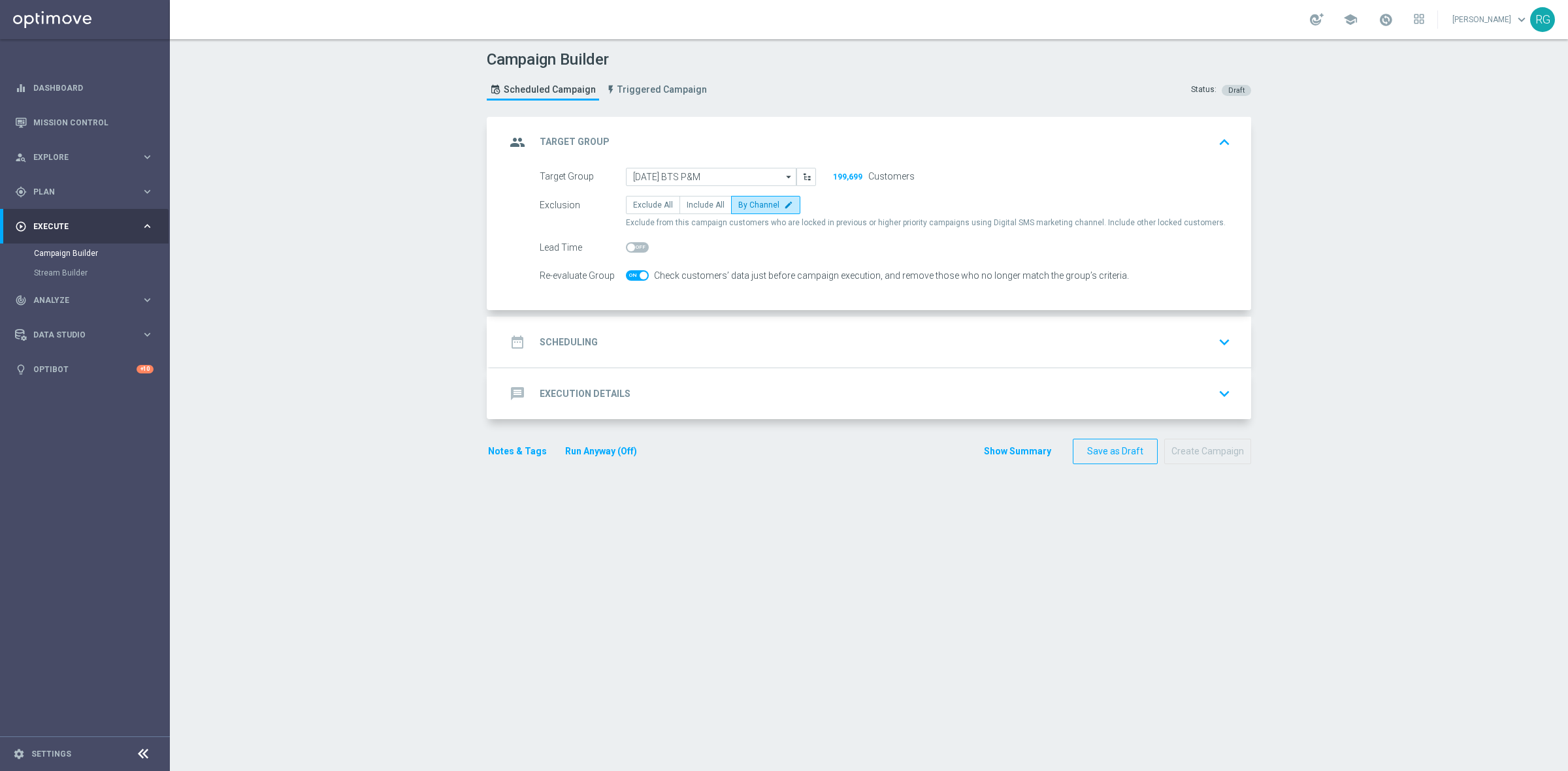
click at [629, 238] on div at bounding box center [637, 247] width 23 height 18
click at [629, 245] on span at bounding box center [637, 247] width 23 height 10
click at [629, 245] on input "checkbox" at bounding box center [637, 247] width 23 height 10
checkbox input "true"
click at [626, 272] on span at bounding box center [637, 275] width 23 height 10
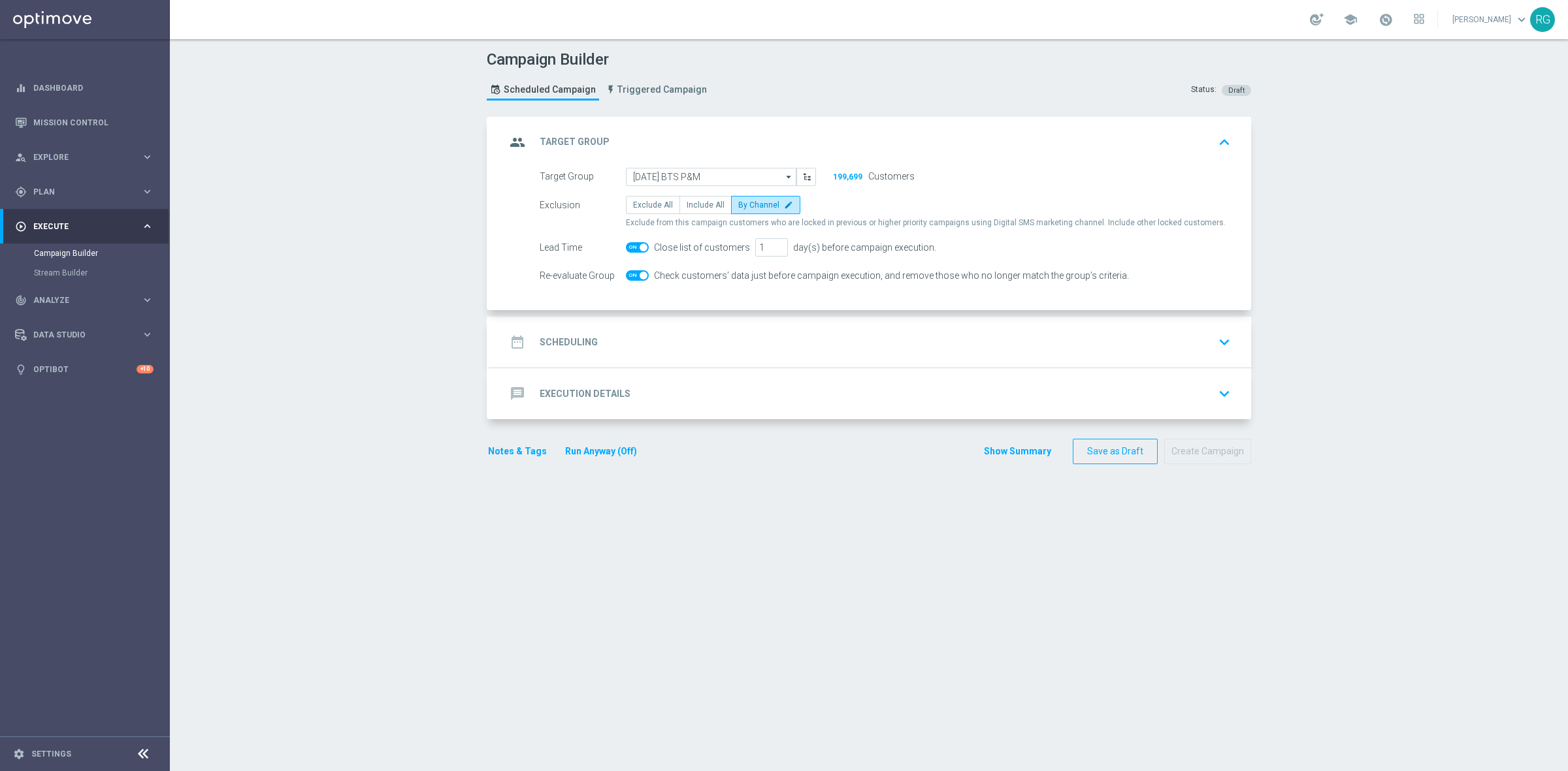
click at [626, 272] on input "checkbox" at bounding box center [637, 275] width 23 height 10
checkbox input "false"
click at [666, 343] on div "date_range Scheduling keyboard_arrow_down" at bounding box center [870, 342] width 730 height 25
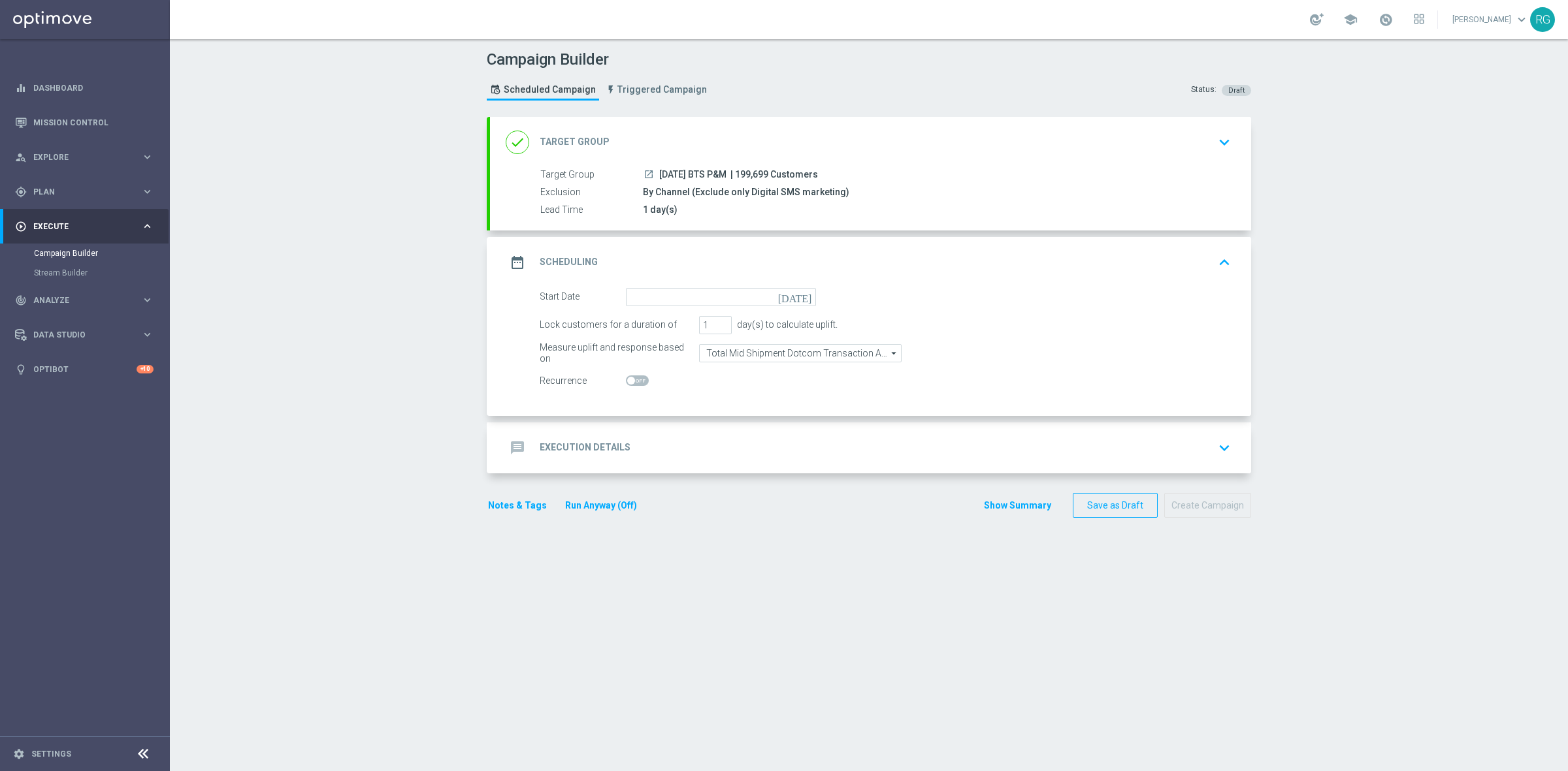
click at [798, 293] on icon "[DATE]" at bounding box center [797, 295] width 39 height 14
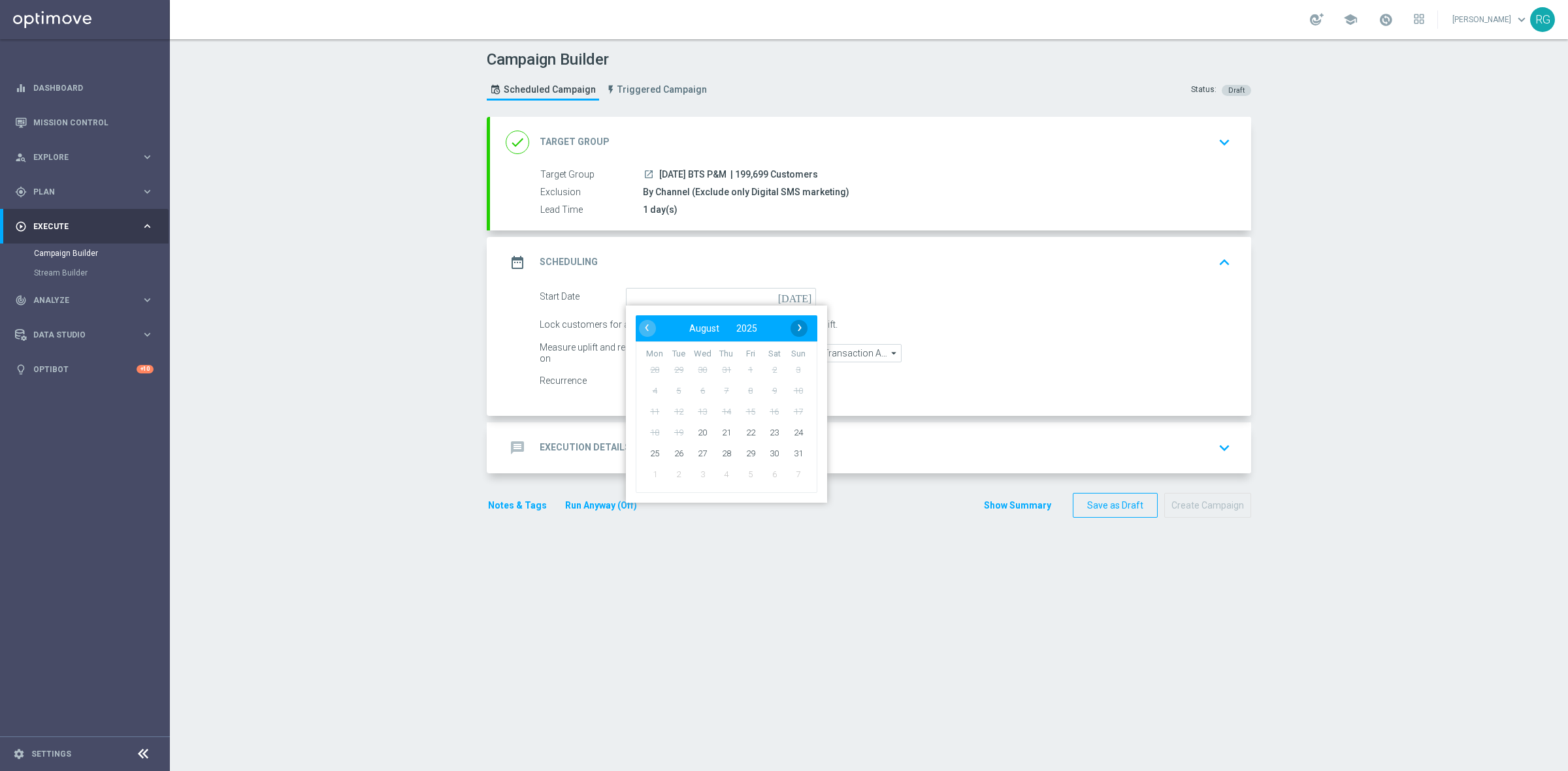
click at [791, 323] on span "›" at bounding box center [800, 328] width 17 height 17
click at [716, 360] on span "4" at bounding box center [726, 369] width 21 height 21
type input "04 Sep 2025"
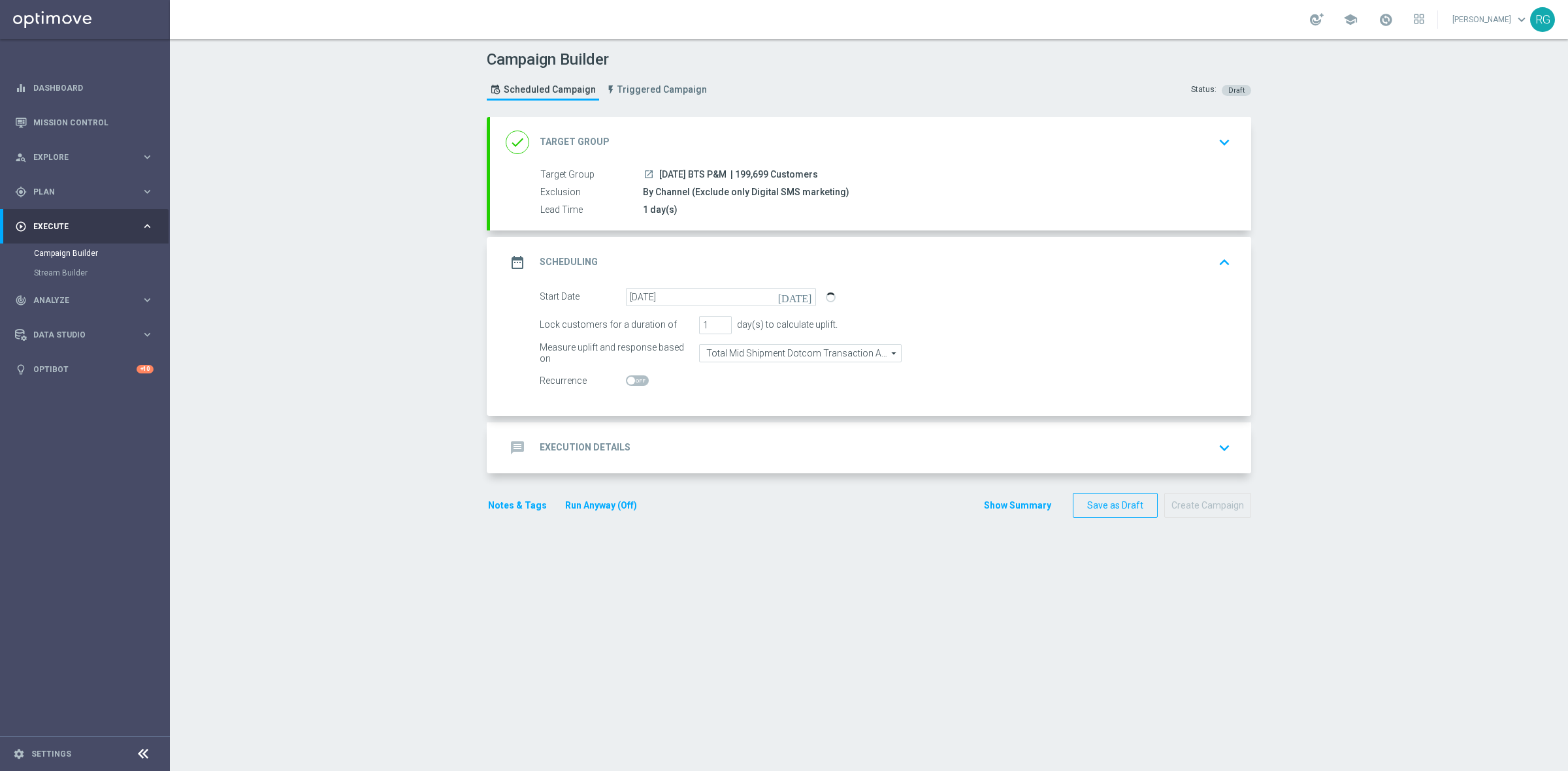
click at [671, 436] on div "message Execution Details keyboard_arrow_down" at bounding box center [870, 448] width 730 height 25
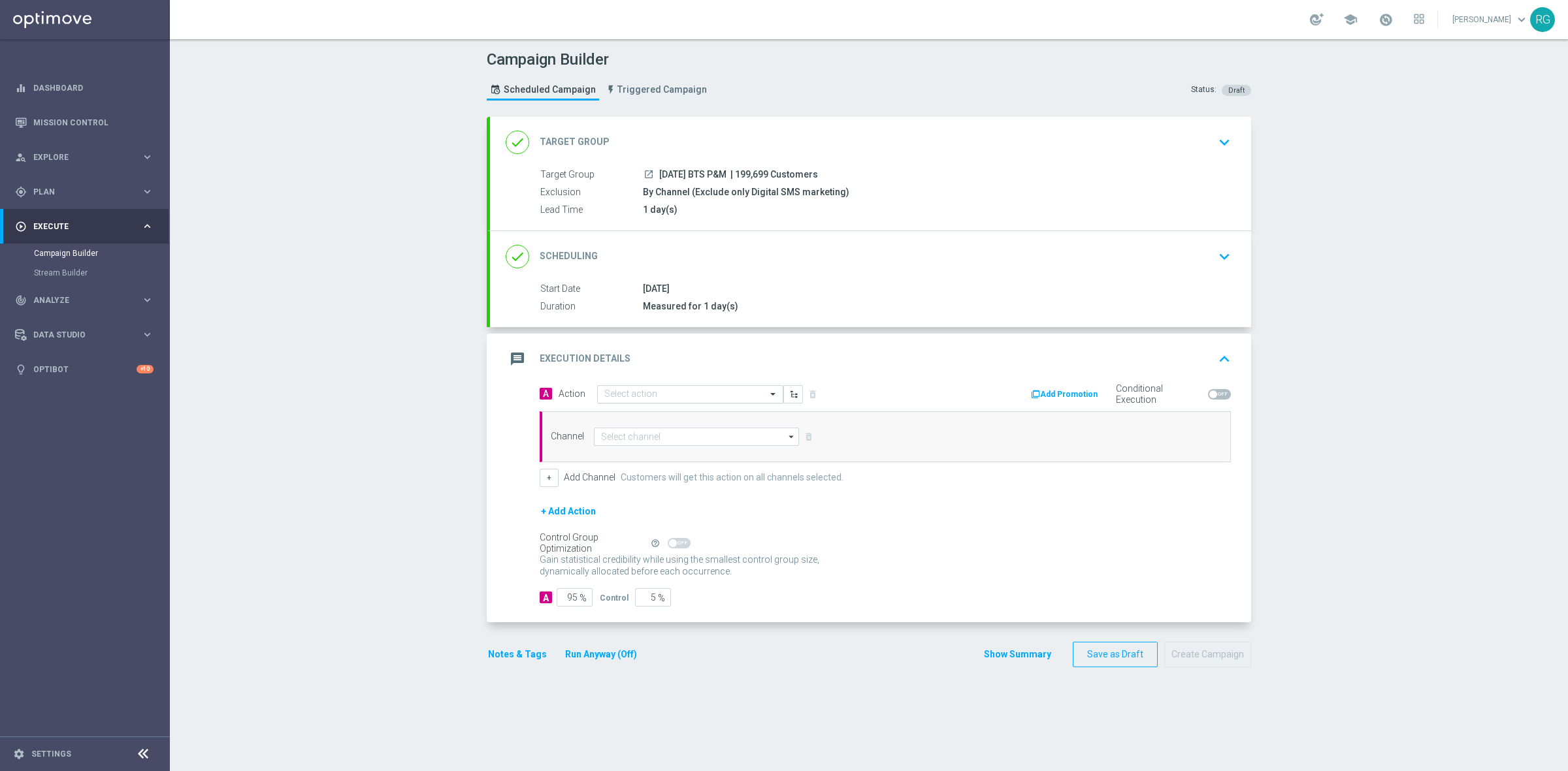
click at [640, 389] on input "text" at bounding box center [677, 395] width 146 height 11
type input "sms"
click at [642, 461] on label "SMS_Awareness" at bounding box center [632, 460] width 56 height 11
click at [647, 439] on input at bounding box center [696, 437] width 205 height 18
click at [651, 448] on div "Attentive SMS" at bounding box center [707, 456] width 205 height 18
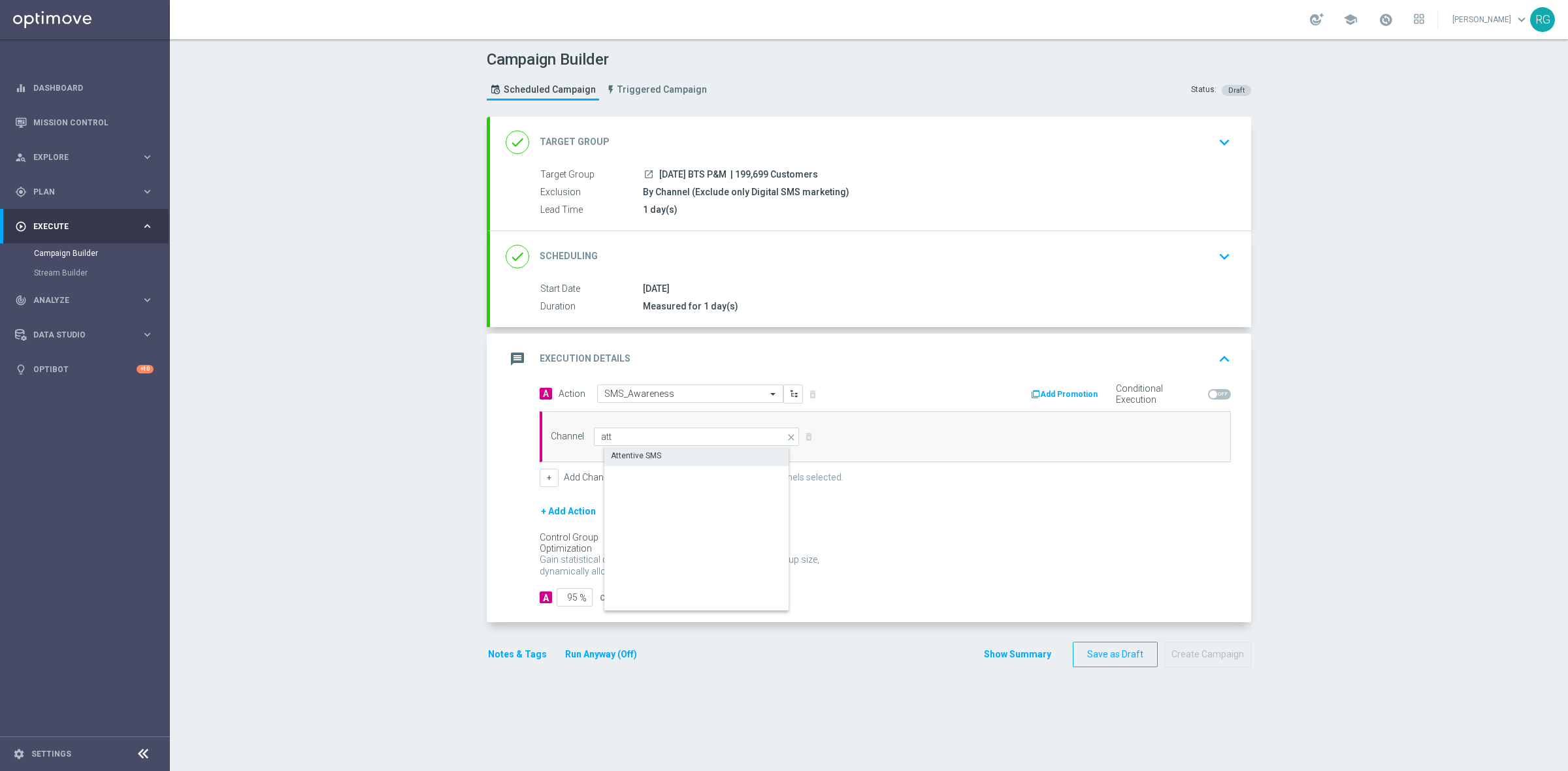
type input "Attentive SMS"
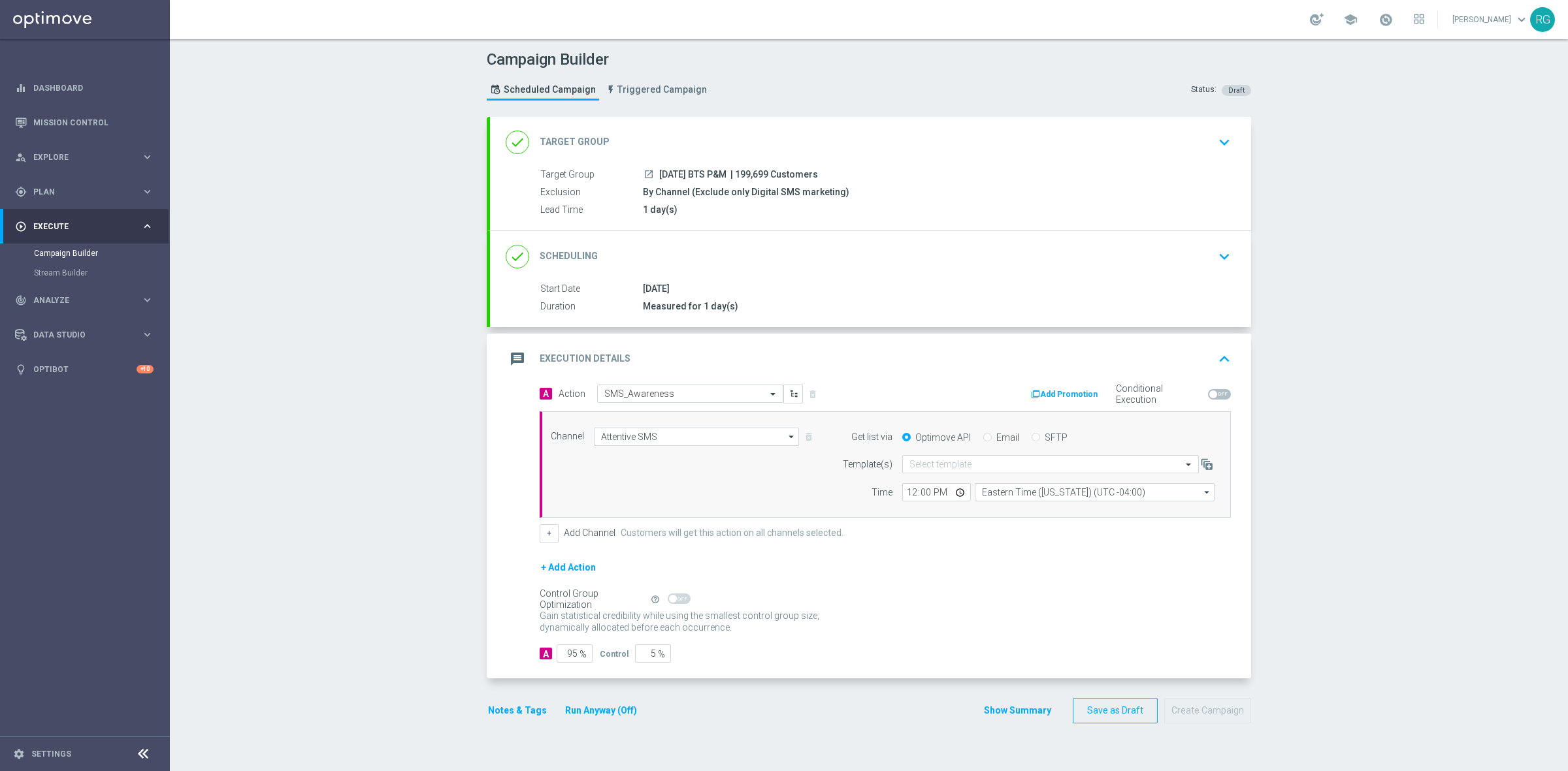
click at [1031, 435] on input "SFTP" at bounding box center [1035, 438] width 9 height 9
radio input "true"
click at [973, 467] on input "text" at bounding box center [1037, 464] width 256 height 11
click at [934, 483] on label "Default Template" at bounding box center [937, 484] width 57 height 11
click at [513, 708] on button "Notes & Tags" at bounding box center [517, 710] width 61 height 17
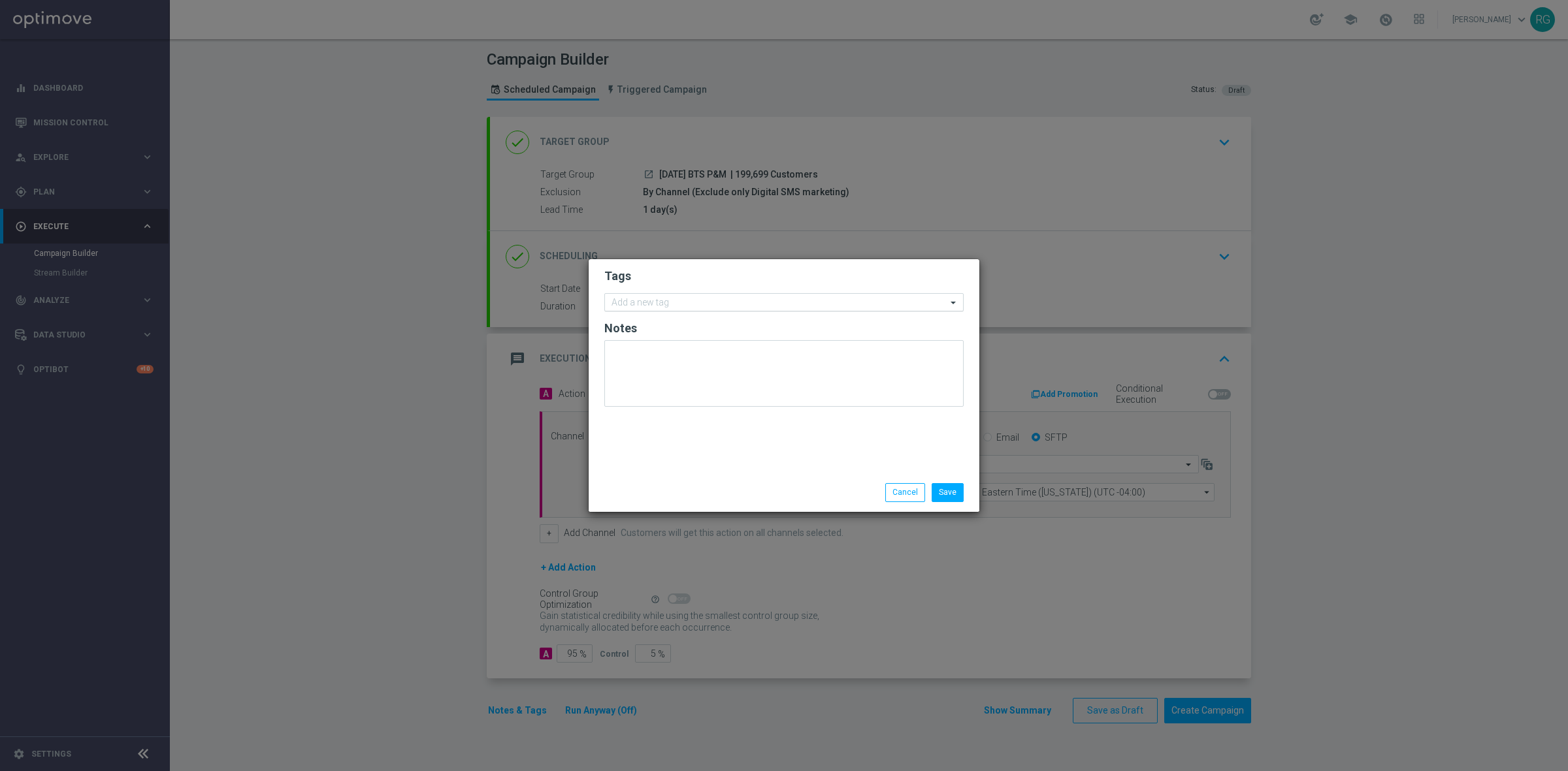
click at [682, 301] on input "text" at bounding box center [779, 303] width 335 height 11
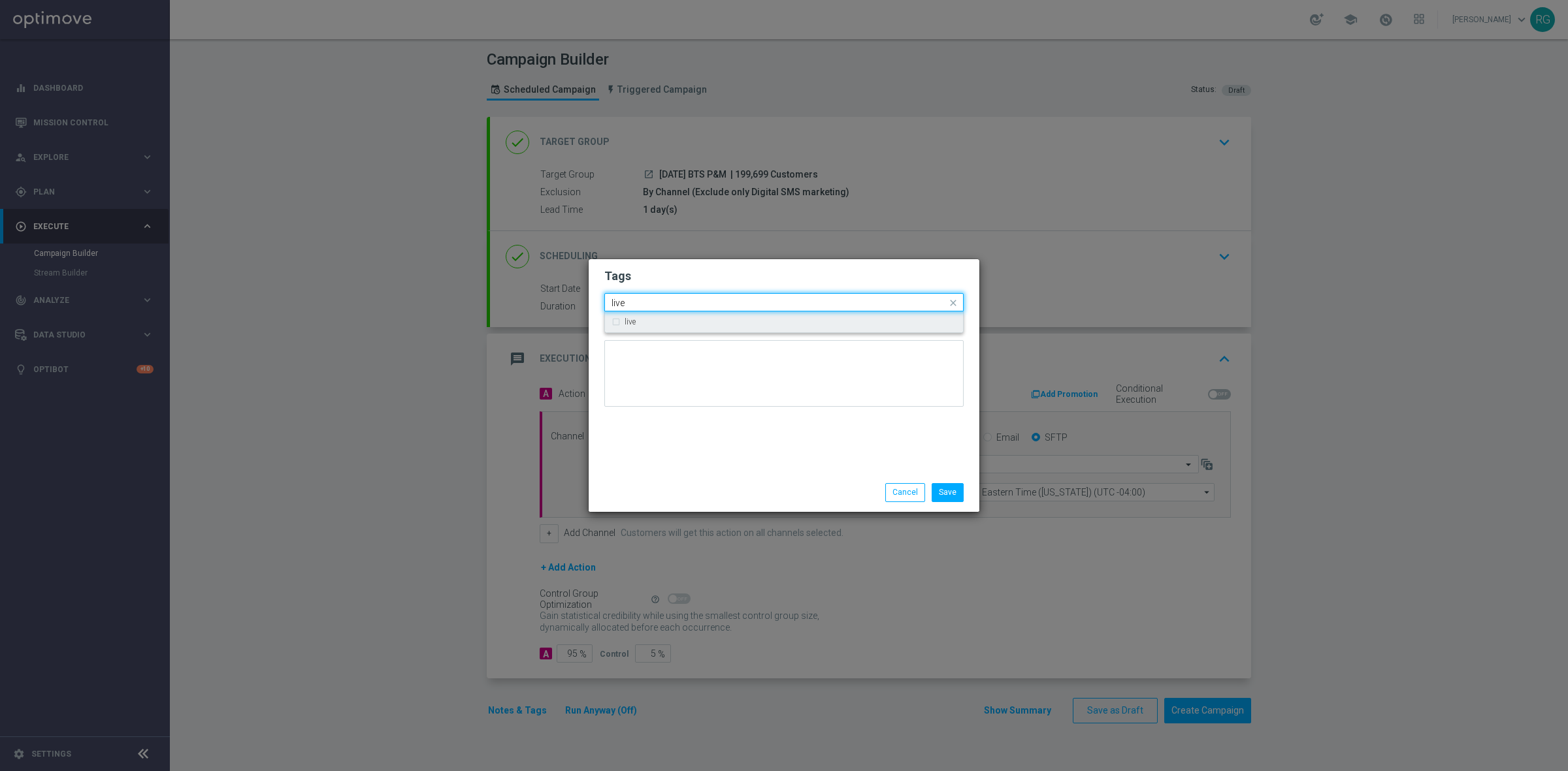
click at [680, 325] on div "live" at bounding box center [790, 322] width 332 height 8
type input "live"
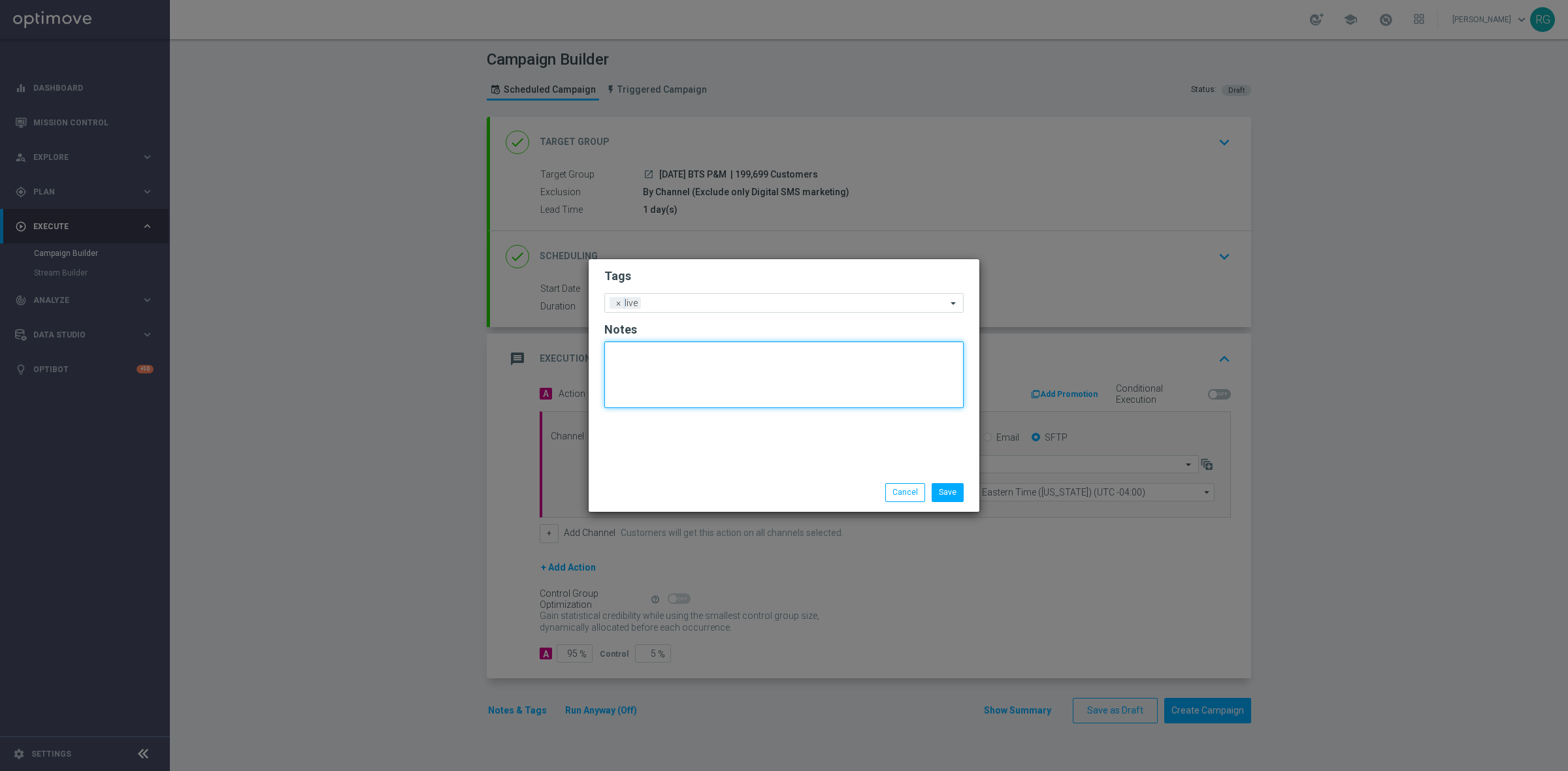
click at [668, 369] on textarea at bounding box center [784, 374] width 359 height 67
click at [690, 298] on input "text" at bounding box center [797, 304] width 301 height 11
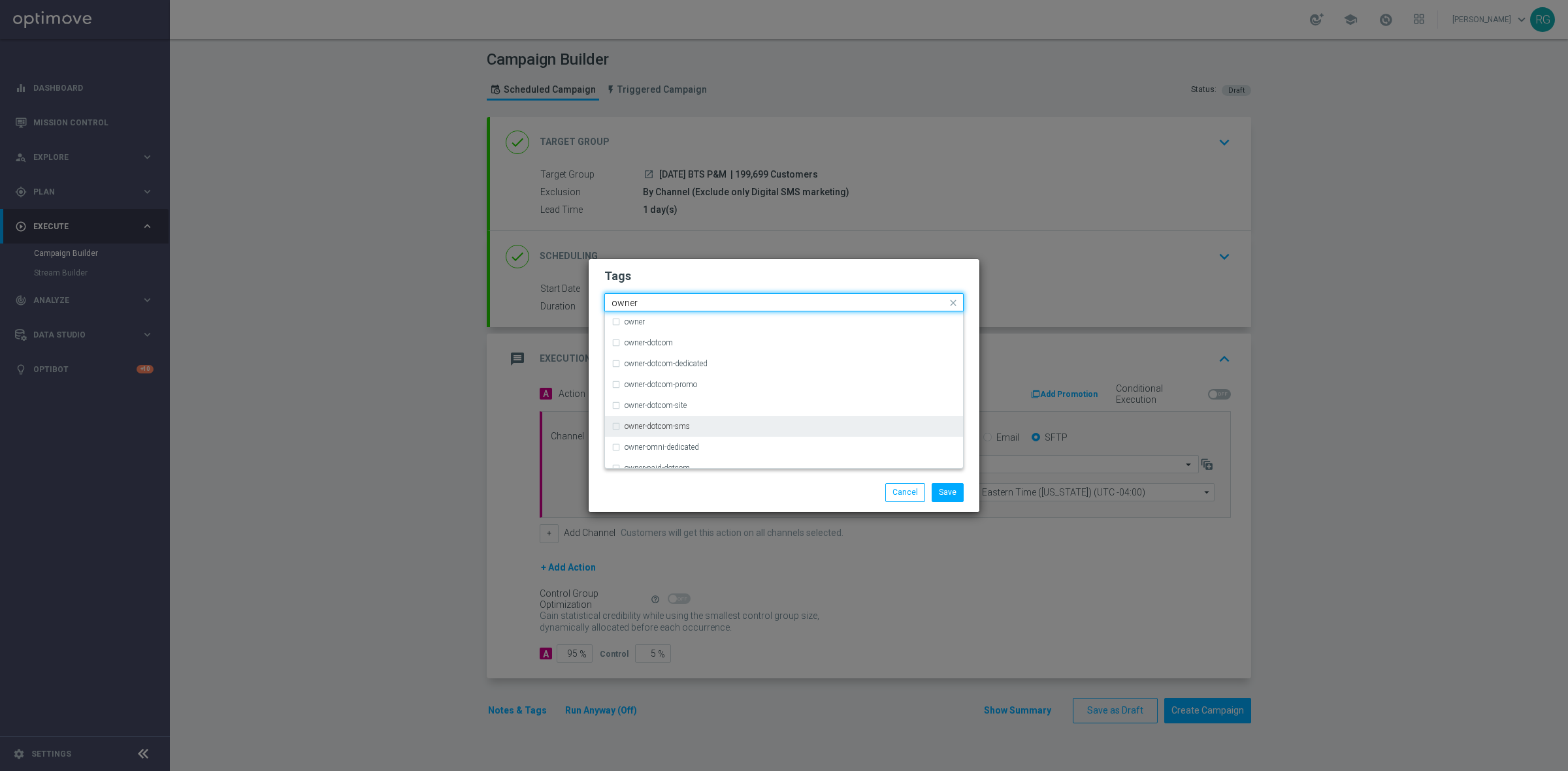
click at [705, 418] on div "owner-dotcom-sms" at bounding box center [784, 426] width 345 height 21
type input "owner"
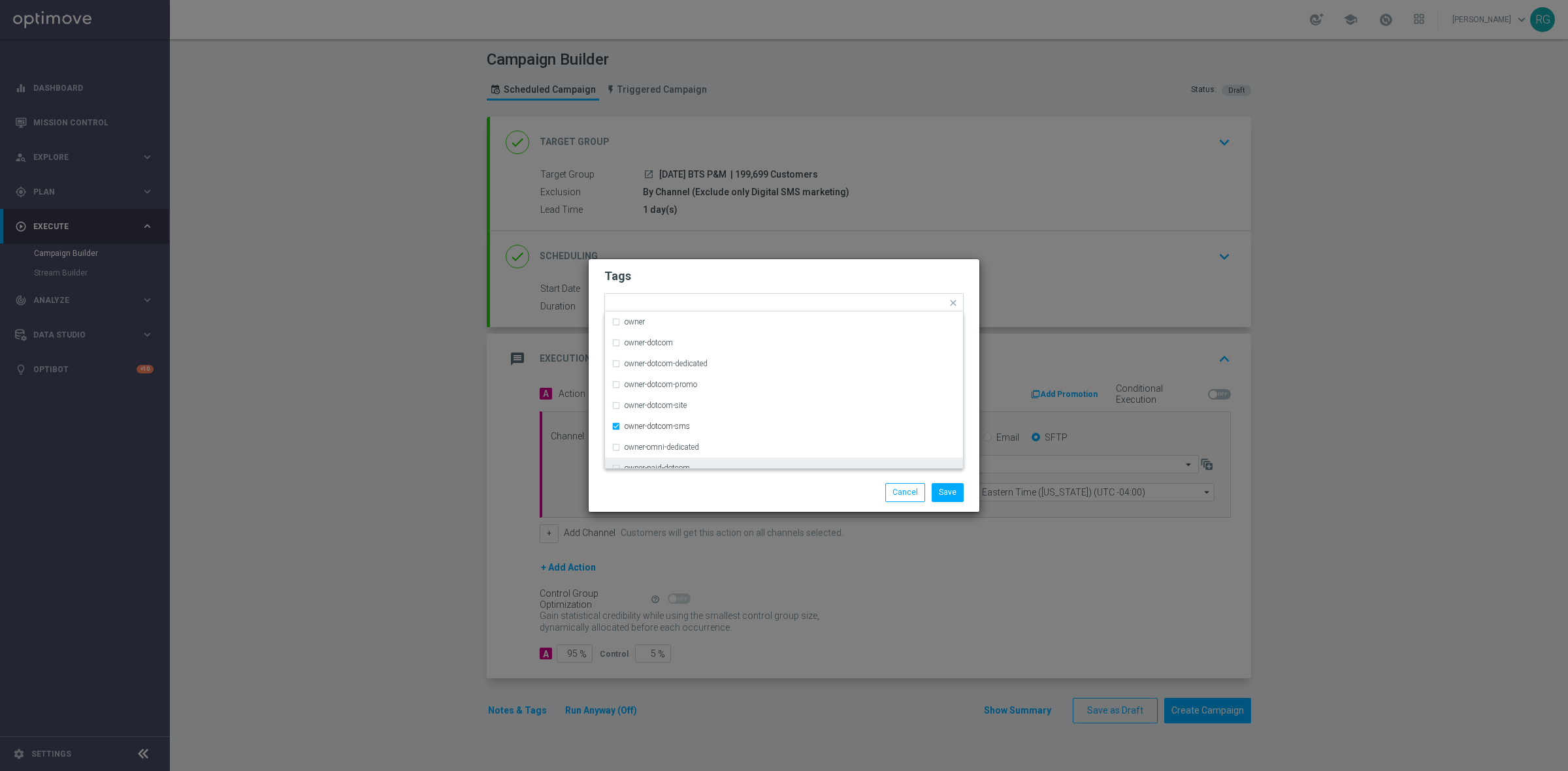
click at [824, 487] on div "Save Cancel" at bounding box center [846, 492] width 253 height 18
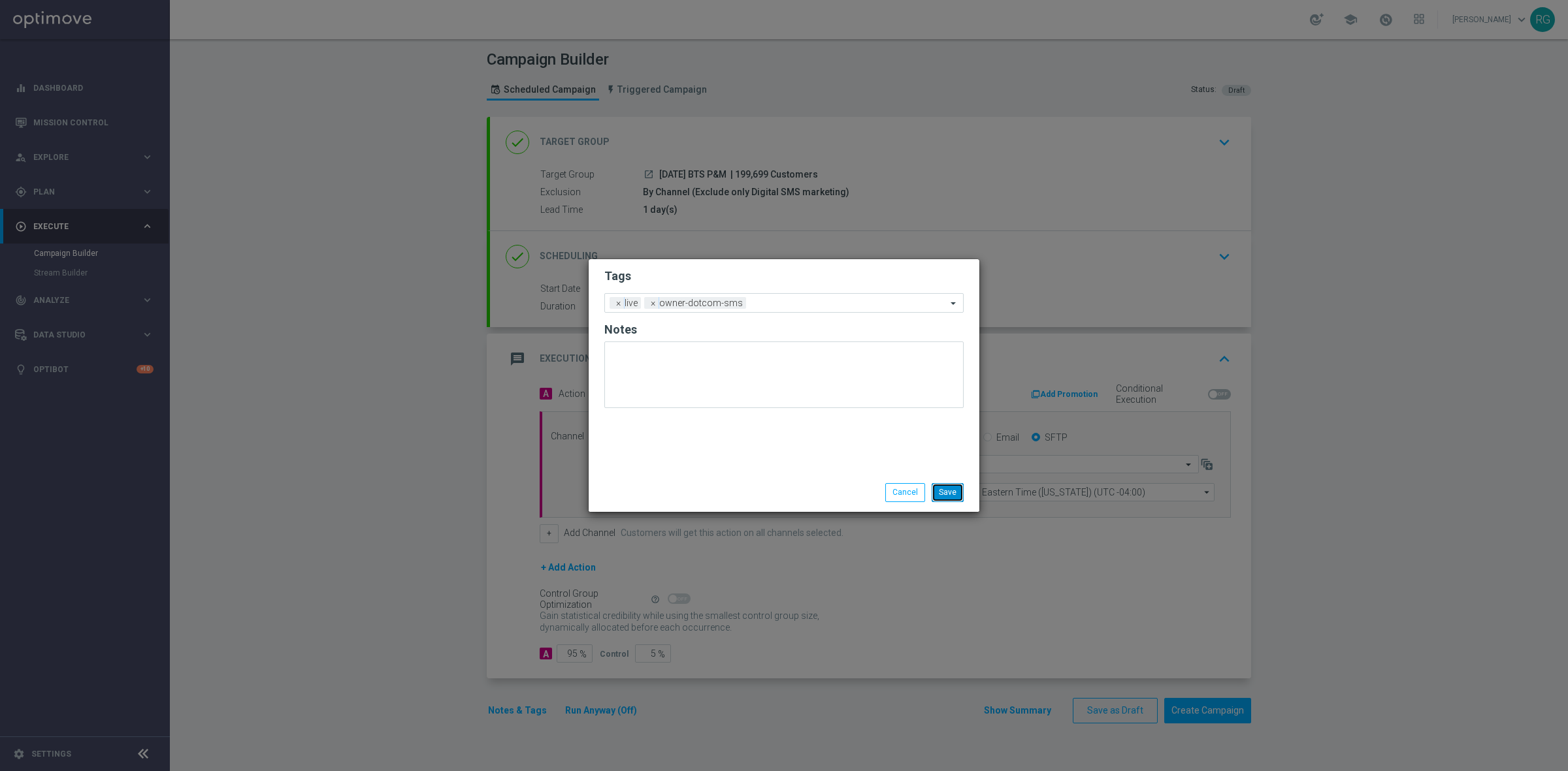
click at [959, 490] on button "Save" at bounding box center [947, 492] width 32 height 18
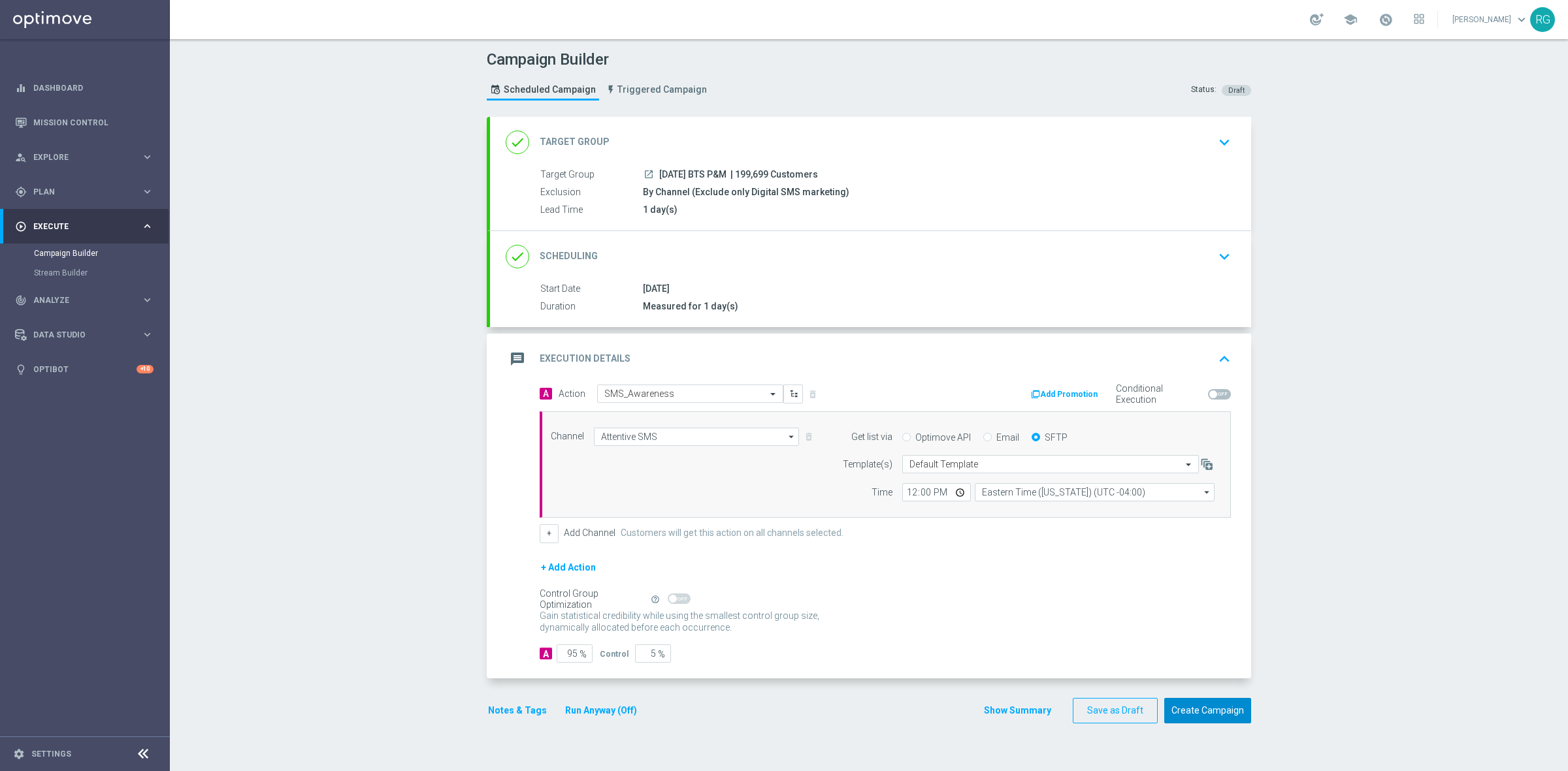
click at [1219, 700] on button "Create Campaign" at bounding box center [1207, 710] width 87 height 25
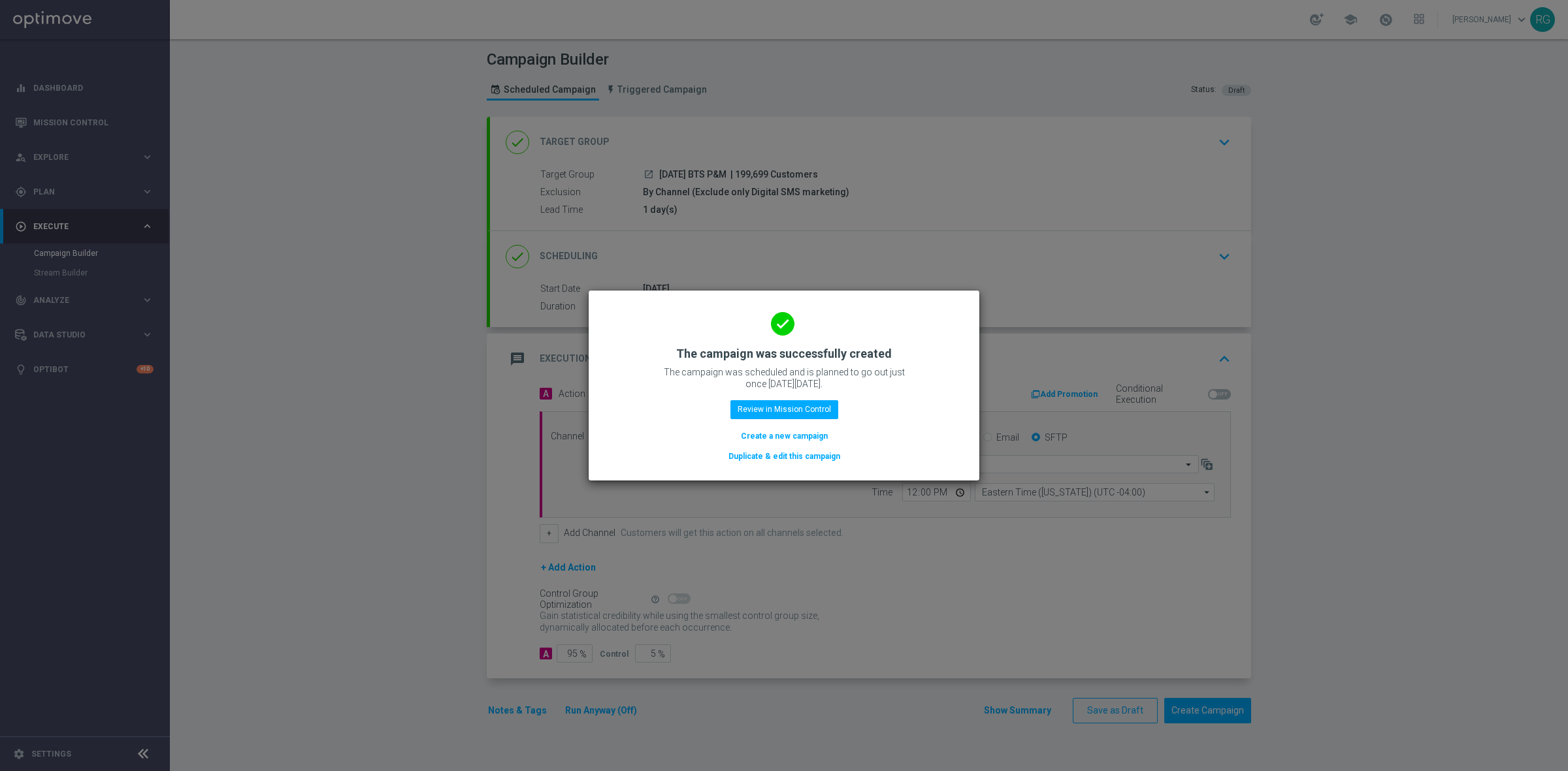
click at [817, 431] on button "Create a new campaign" at bounding box center [784, 436] width 90 height 14
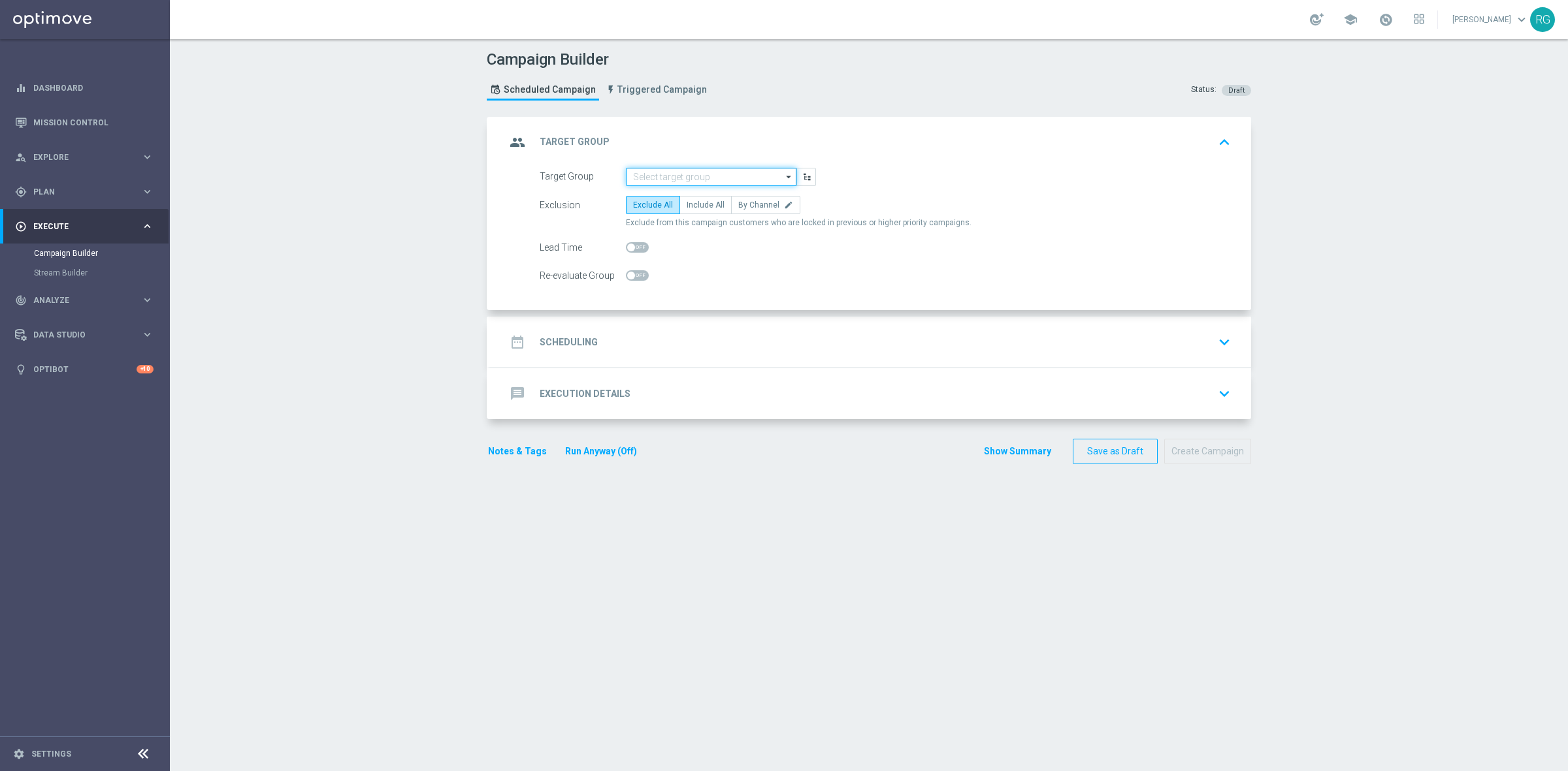
click at [656, 172] on input at bounding box center [711, 176] width 171 height 18
click at [674, 197] on div "[DATE] Airtag" at bounding box center [666, 195] width 46 height 12
type input "[DATE] Airtag"
click at [753, 197] on label "By Channel edit" at bounding box center [766, 205] width 69 height 18
click at [746, 203] on input "By Channel edit" at bounding box center [742, 207] width 9 height 9
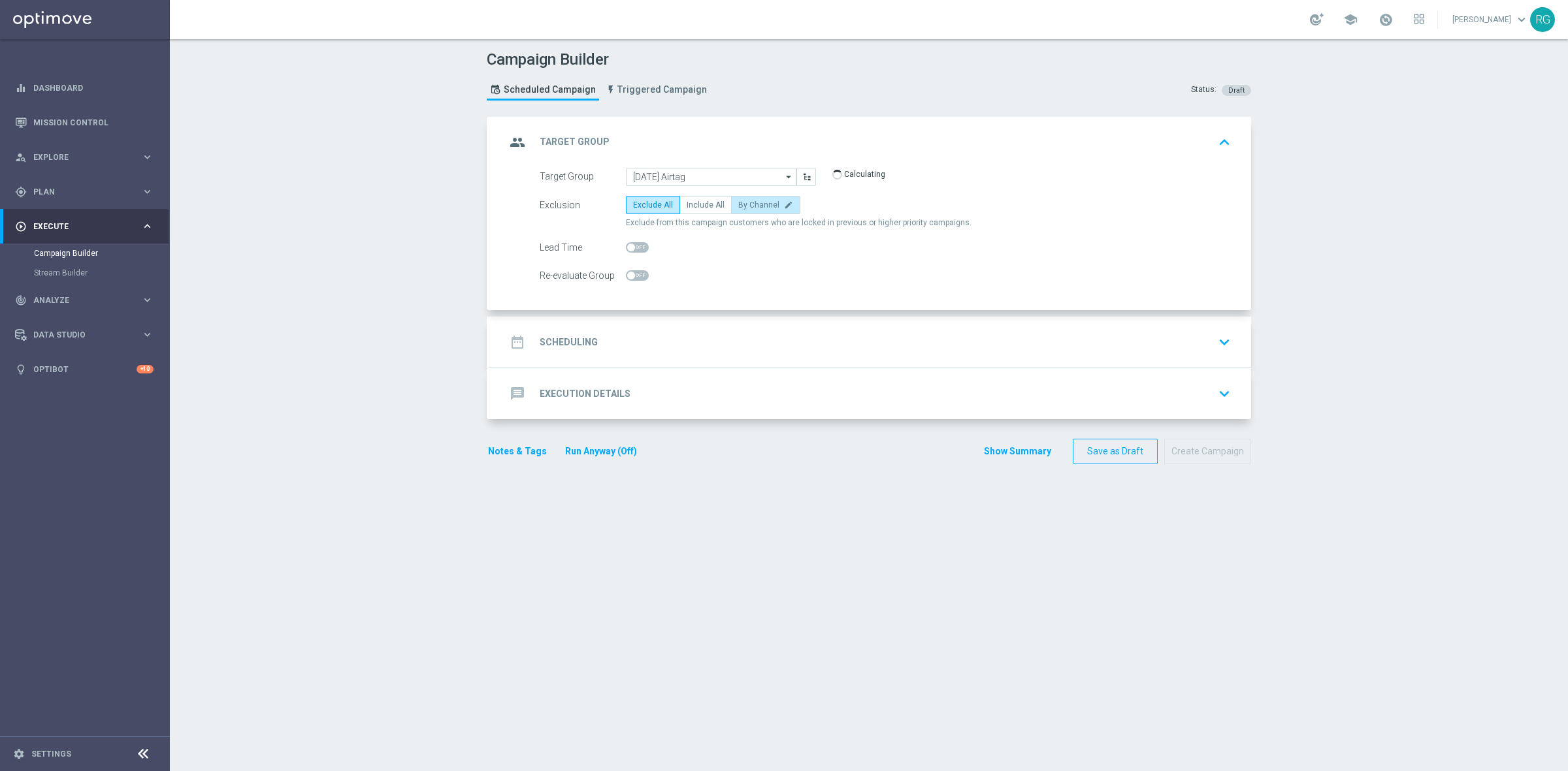
radio input "true"
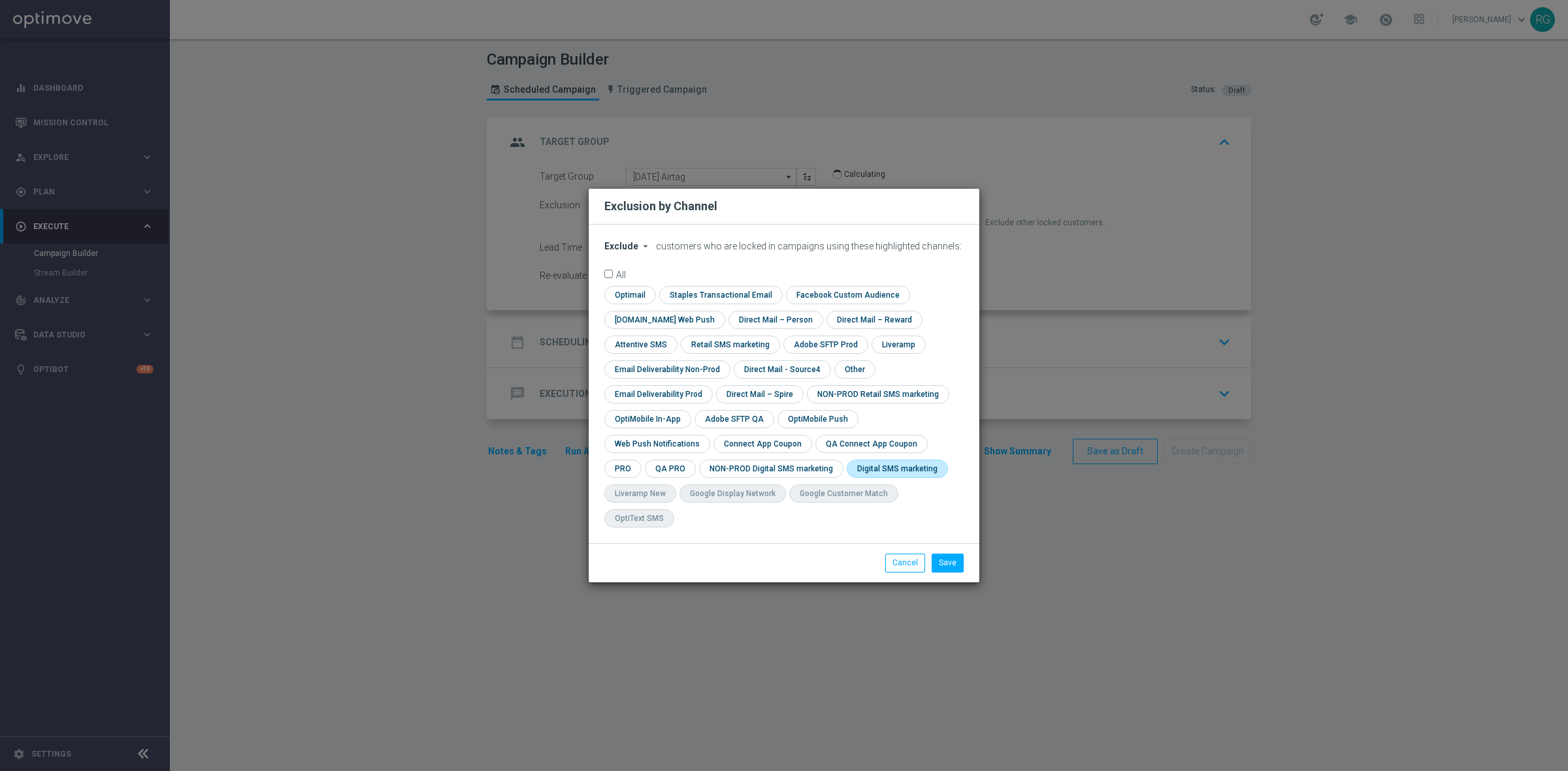
click at [846, 478] on input "checkbox" at bounding box center [894, 468] width 96 height 17
checkbox input "true"
click at [938, 554] on button "Save" at bounding box center [947, 563] width 32 height 18
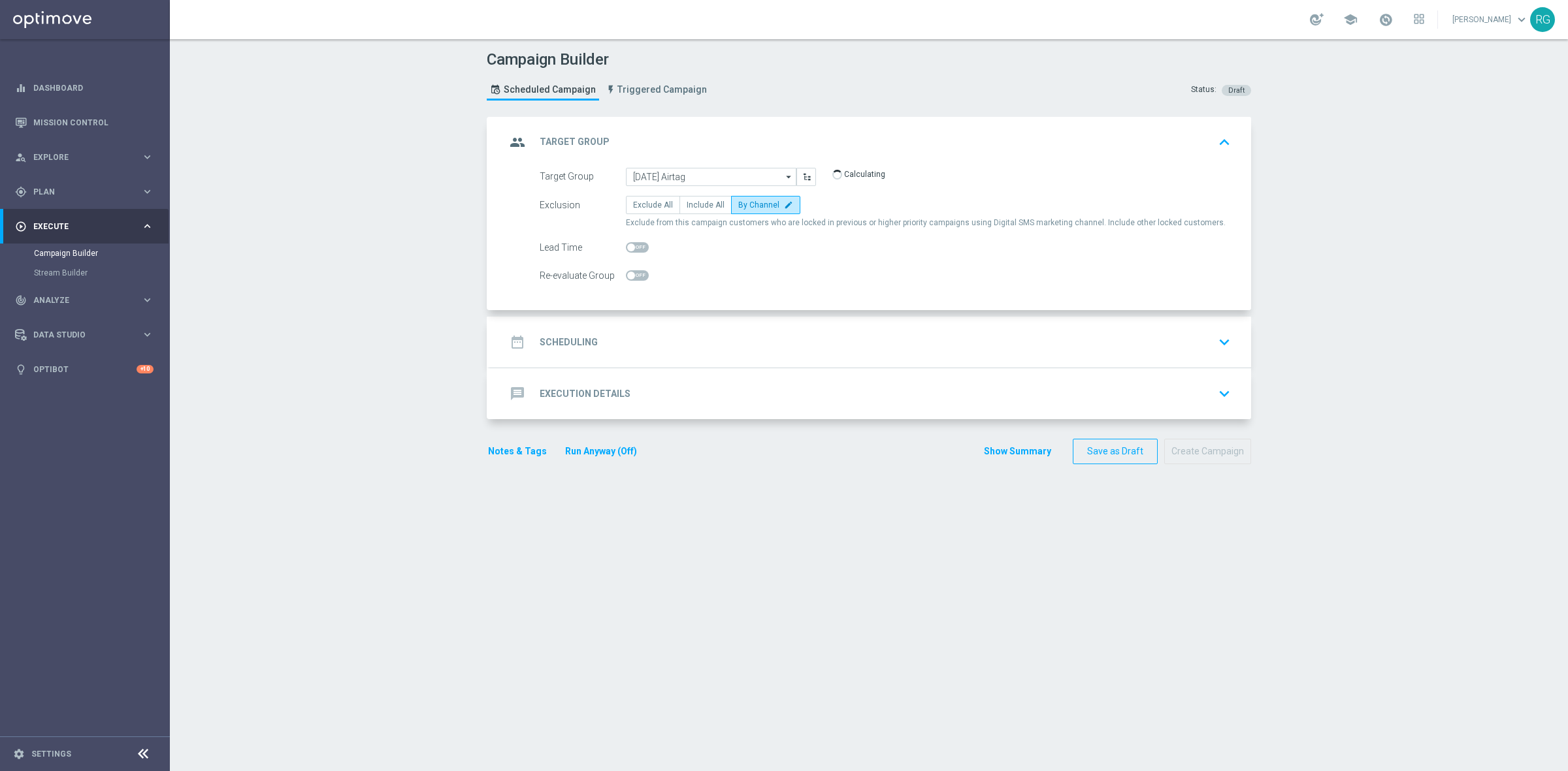
click at [634, 253] on div at bounding box center [637, 247] width 23 height 18
click at [637, 247] on span at bounding box center [637, 247] width 23 height 10
click at [637, 247] on input "checkbox" at bounding box center [637, 247] width 23 height 10
checkbox input "true"
click at [689, 352] on div "date_range Scheduling keyboard_arrow_down" at bounding box center [870, 342] width 730 height 25
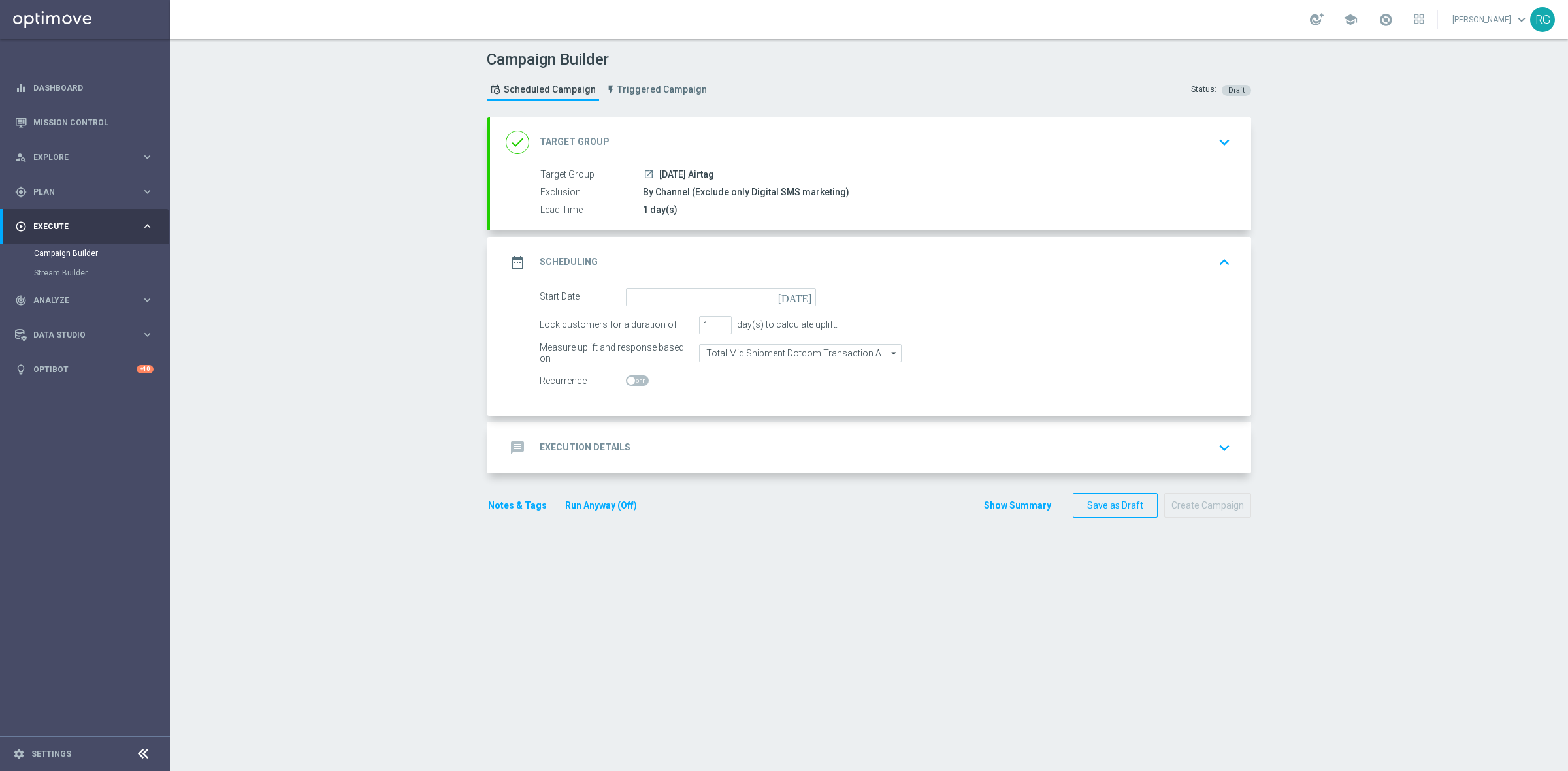
click at [797, 290] on icon "[DATE]" at bounding box center [797, 295] width 39 height 14
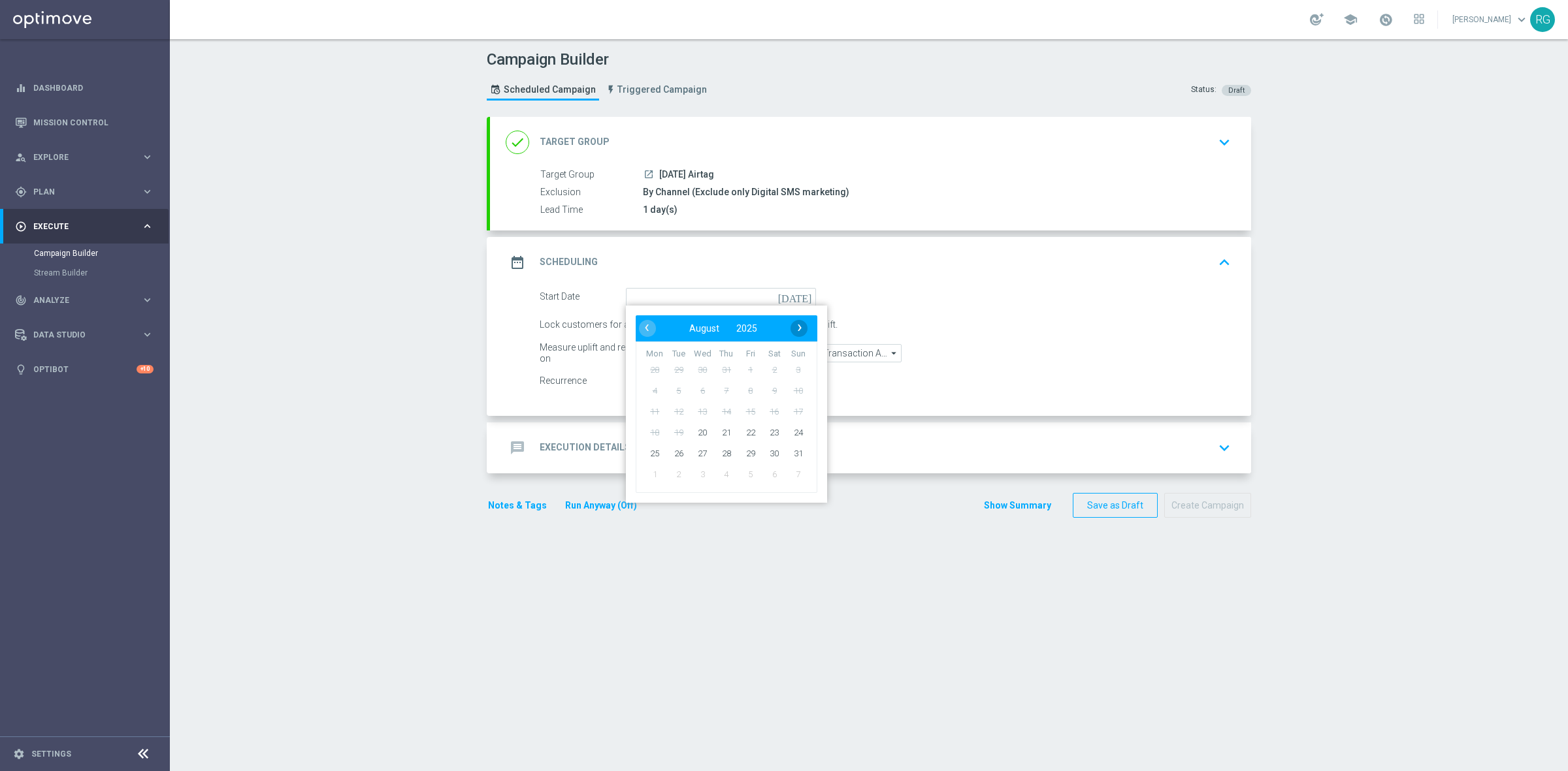
click at [791, 326] on span "›" at bounding box center [800, 328] width 17 height 17
click at [740, 366] on span "5" at bounding box center [750, 369] width 21 height 21
type input "05 Sep 2025"
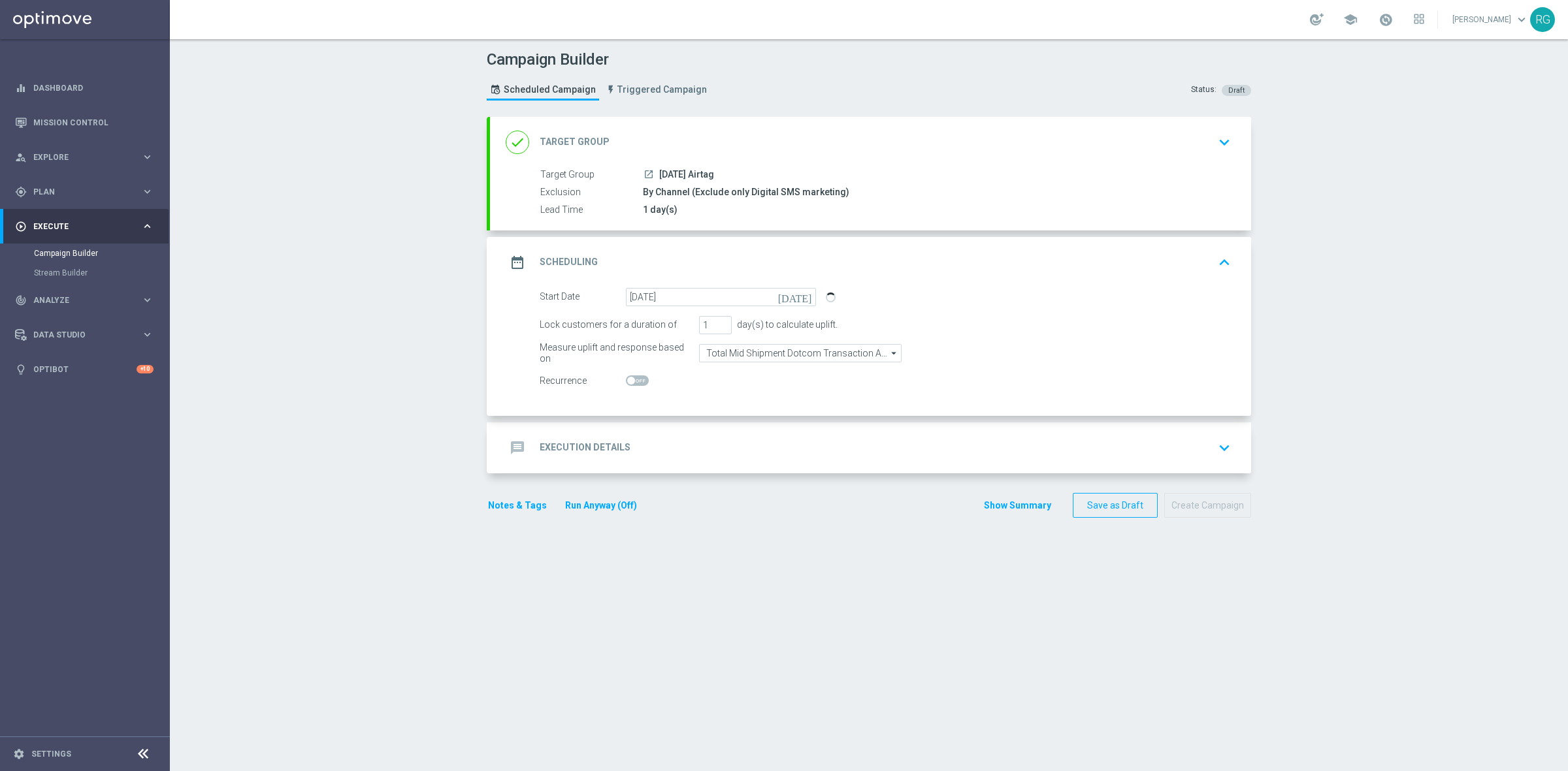
click at [690, 441] on div "message Execution Details keyboard_arrow_down" at bounding box center [870, 448] width 730 height 25
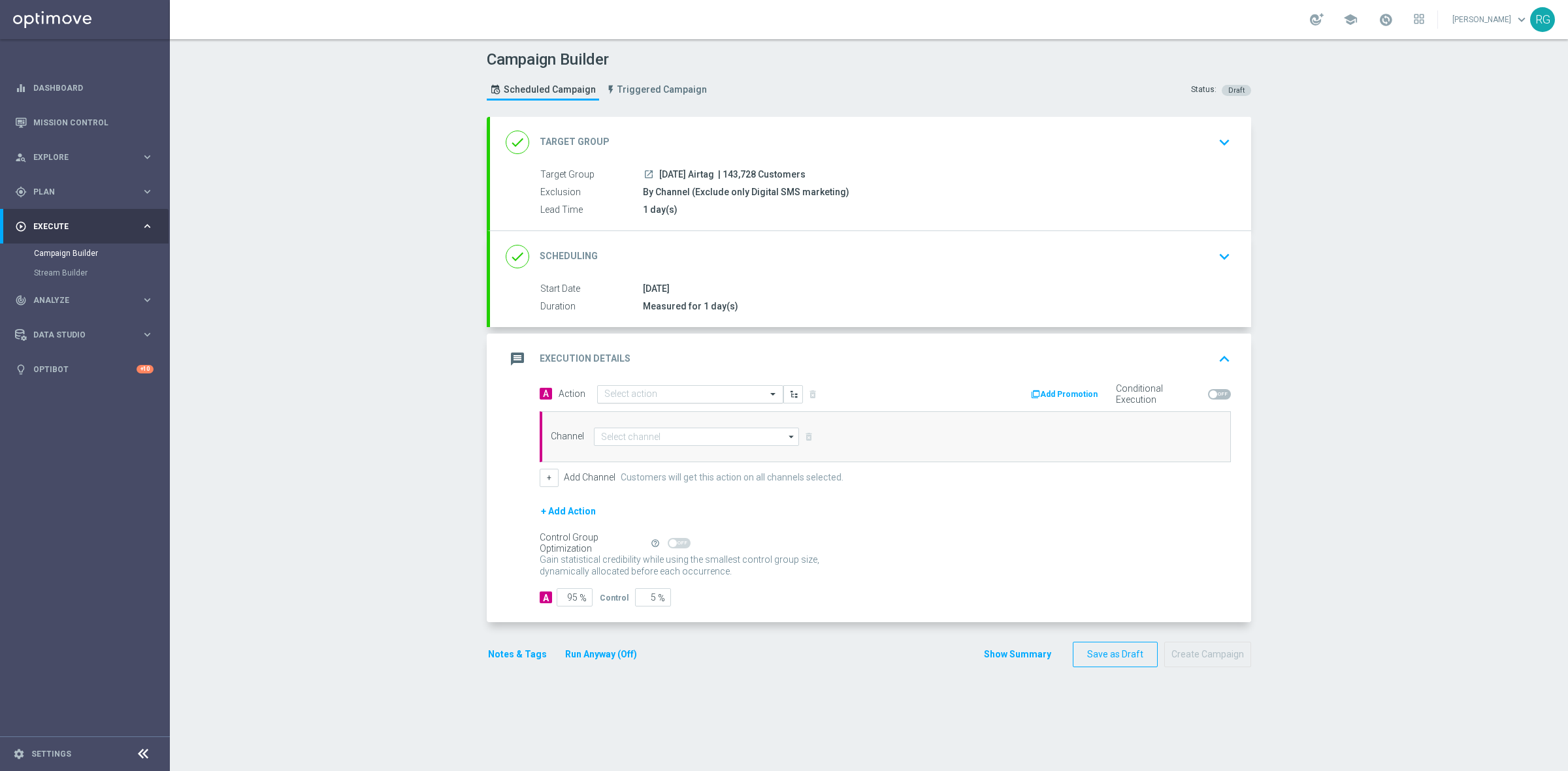
click at [612, 397] on input "text" at bounding box center [677, 395] width 146 height 11
type input "sms"
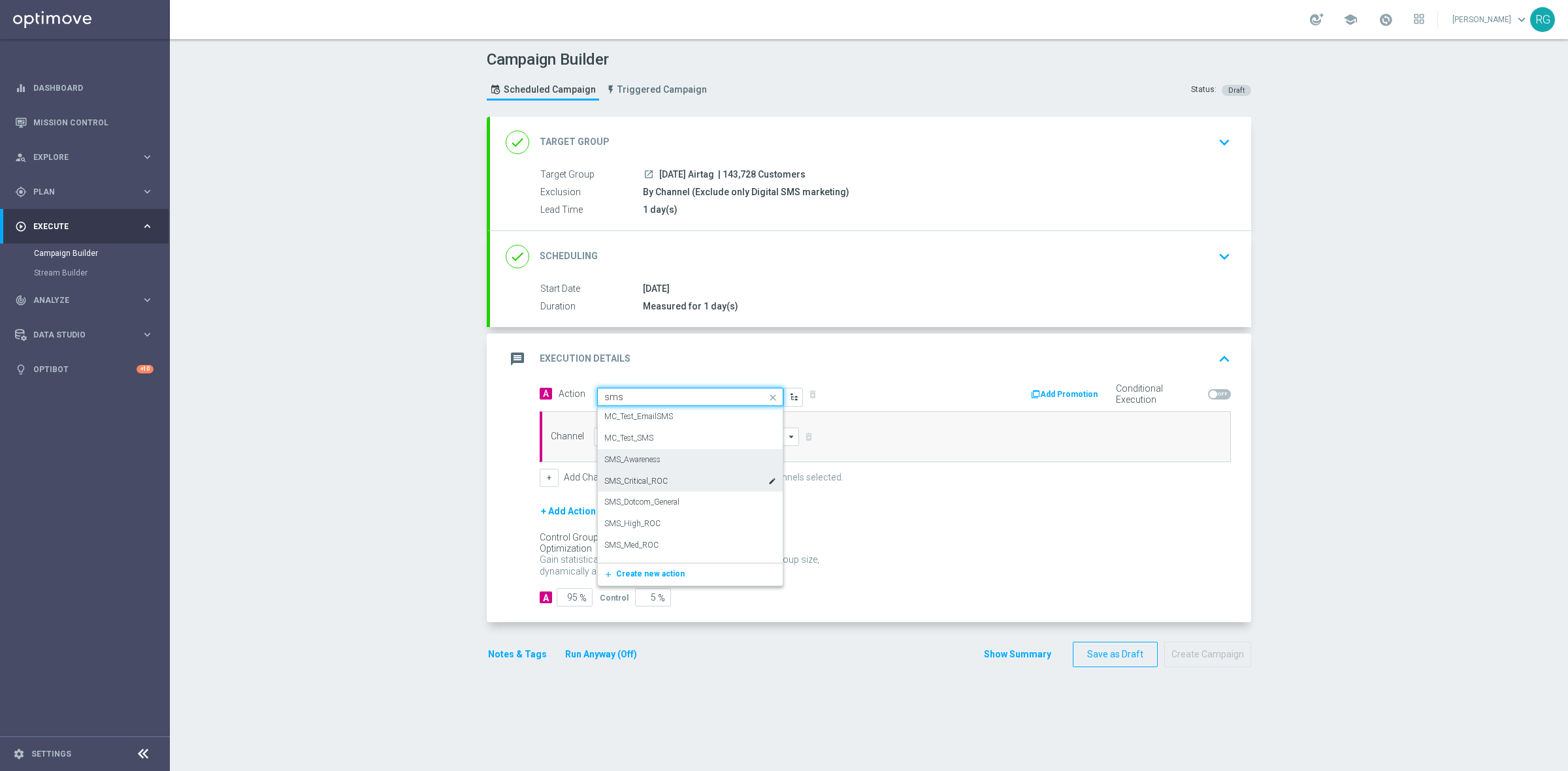
click at [635, 458] on label "SMS_Awareness" at bounding box center [632, 460] width 56 height 11
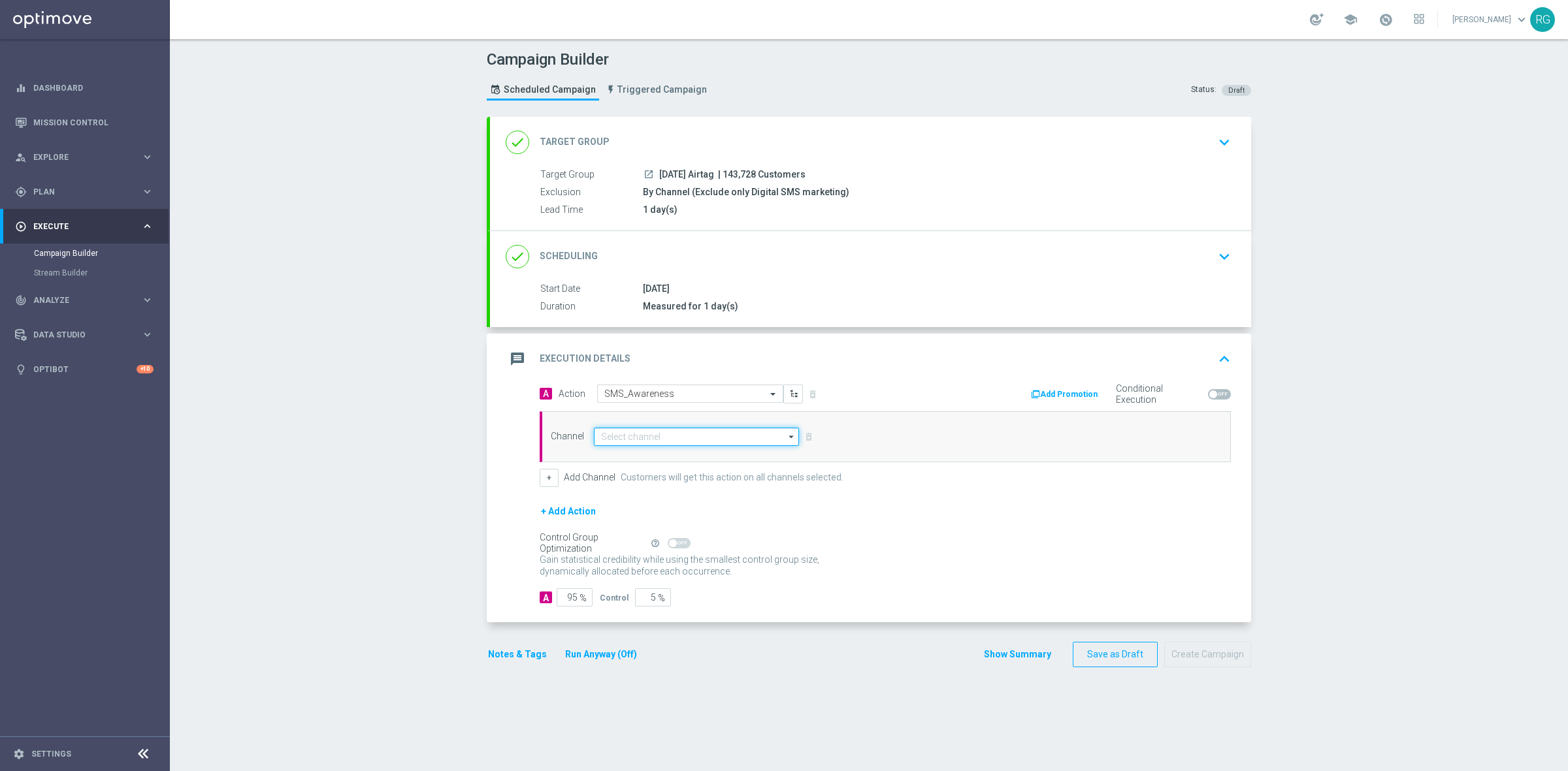
click at [621, 428] on input at bounding box center [696, 437] width 205 height 18
click at [622, 451] on div "Attentive SMS" at bounding box center [637, 456] width 50 height 12
type input "Attentive SMS"
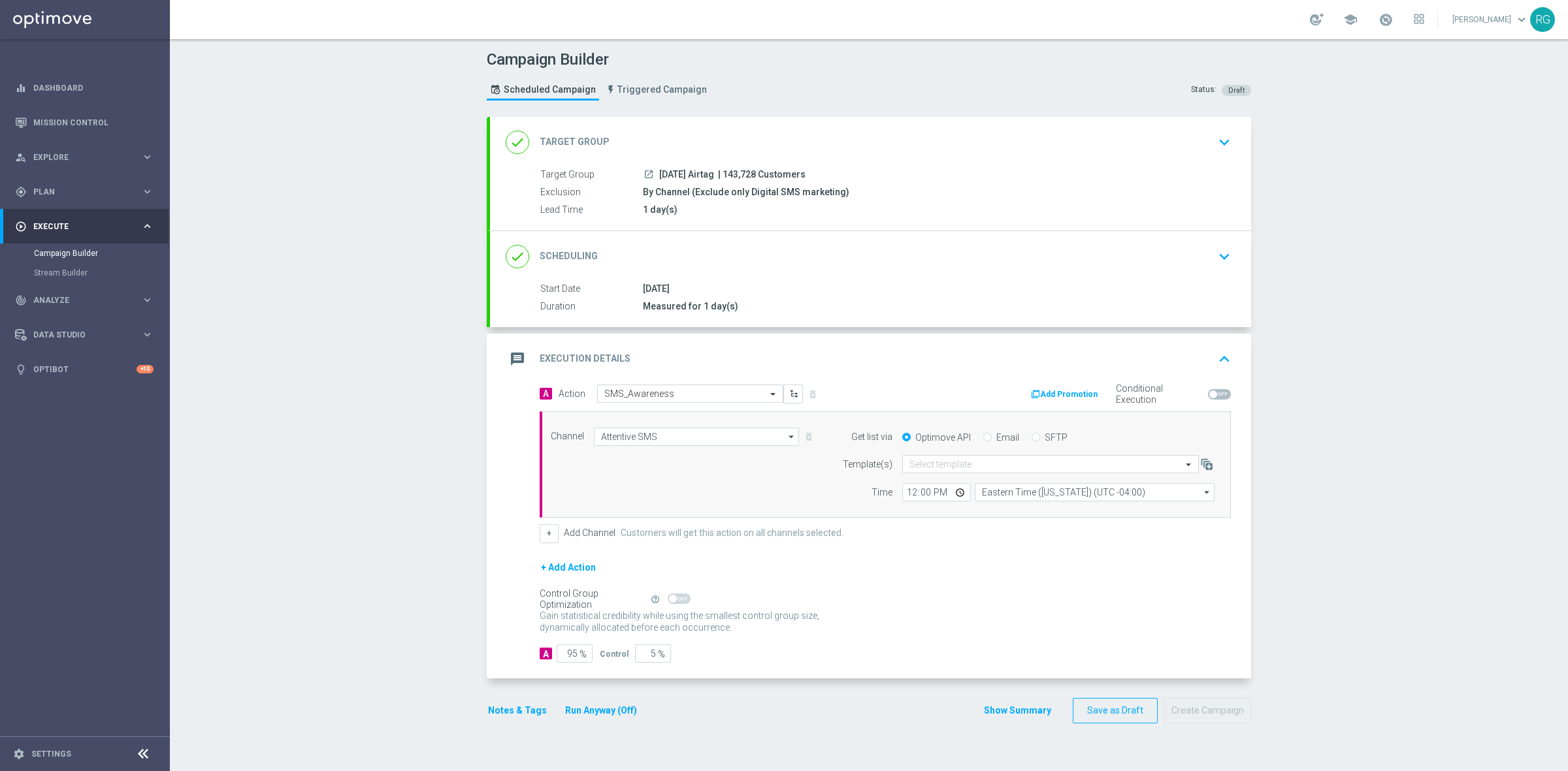
click at [1032, 436] on input "SFTP" at bounding box center [1035, 438] width 9 height 9
radio input "true"
click at [959, 470] on input "text" at bounding box center [1037, 464] width 256 height 11
click at [948, 481] on label "Default Template" at bounding box center [937, 484] width 57 height 11
click at [529, 711] on button "Notes & Tags" at bounding box center [517, 710] width 61 height 17
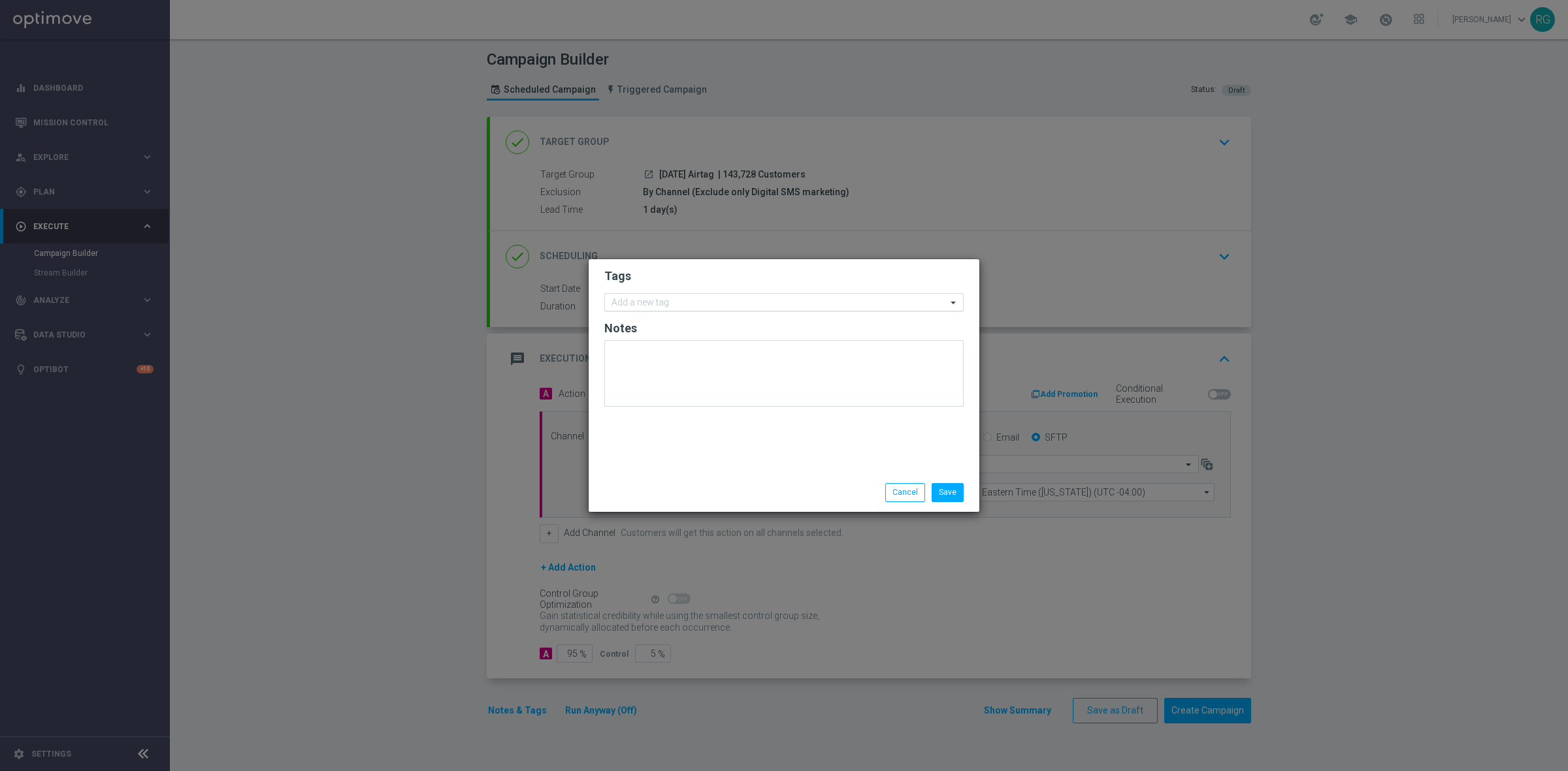
click at [663, 301] on input "text" at bounding box center [779, 303] width 335 height 11
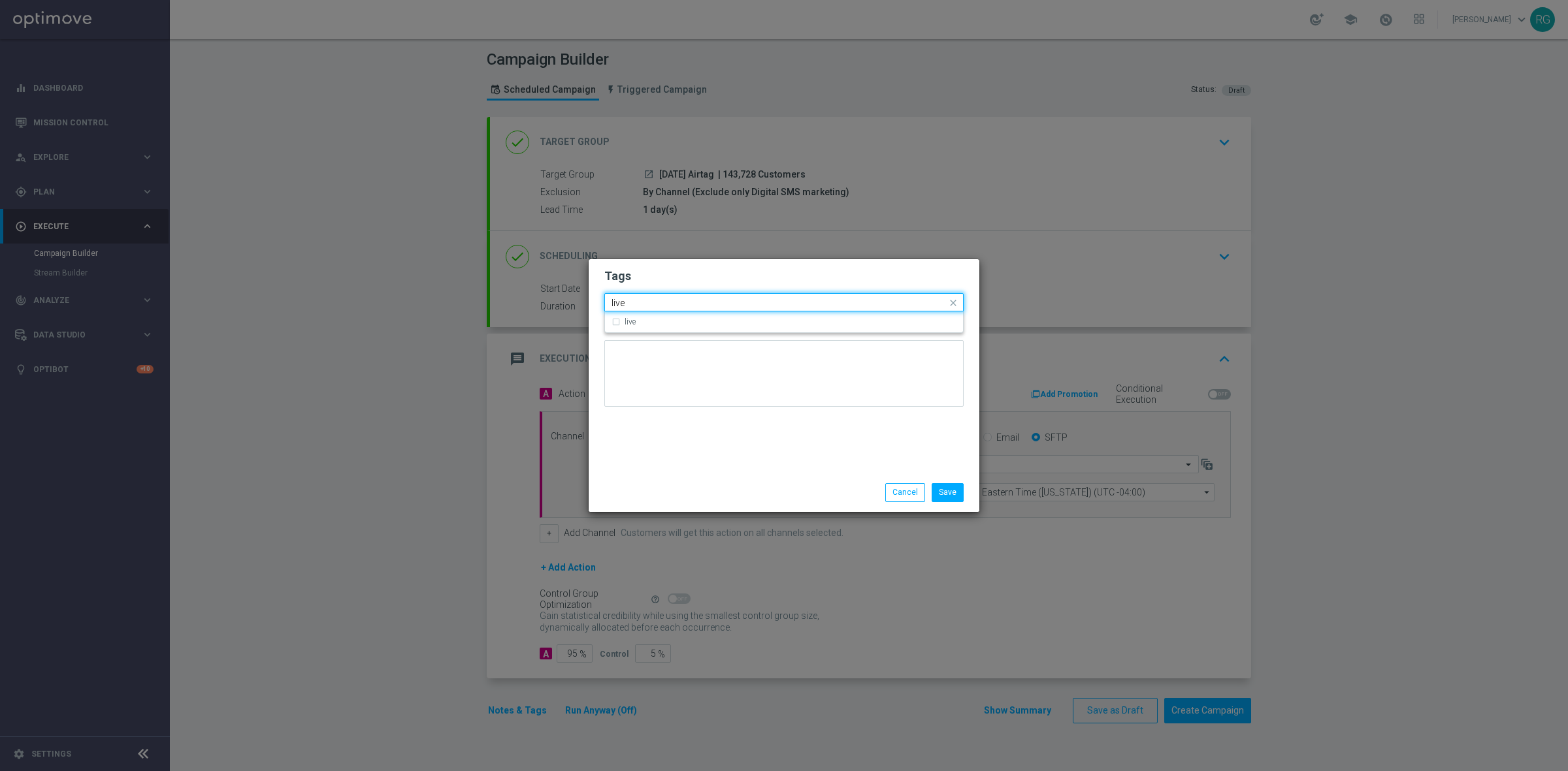
click at [660, 311] on div "Quick find live" at bounding box center [784, 302] width 359 height 18
click at [660, 324] on div "live" at bounding box center [790, 322] width 332 height 8
type input "live"
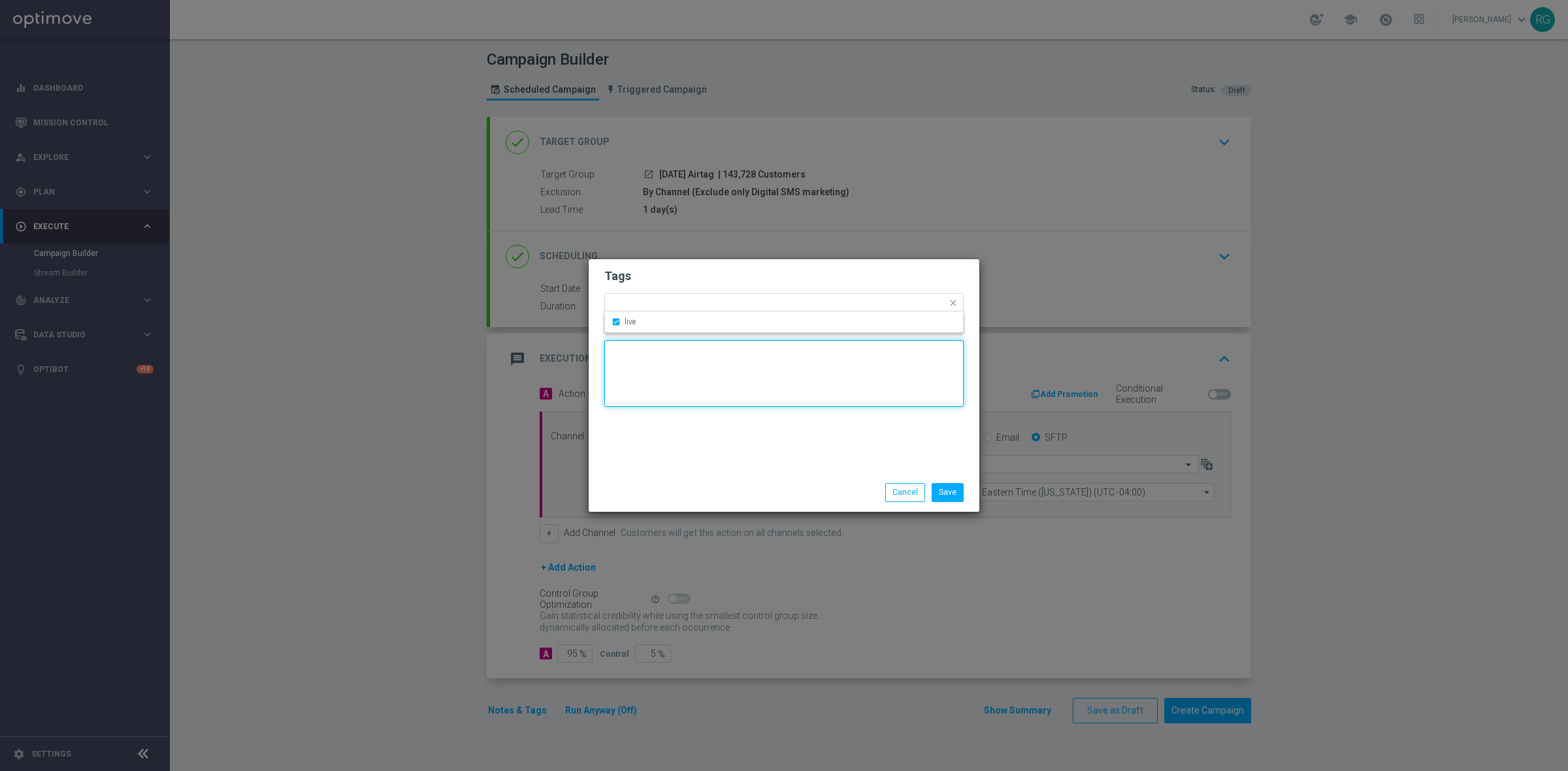
click at [670, 351] on textarea at bounding box center [784, 373] width 359 height 67
click at [700, 301] on input "text" at bounding box center [797, 304] width 301 height 11
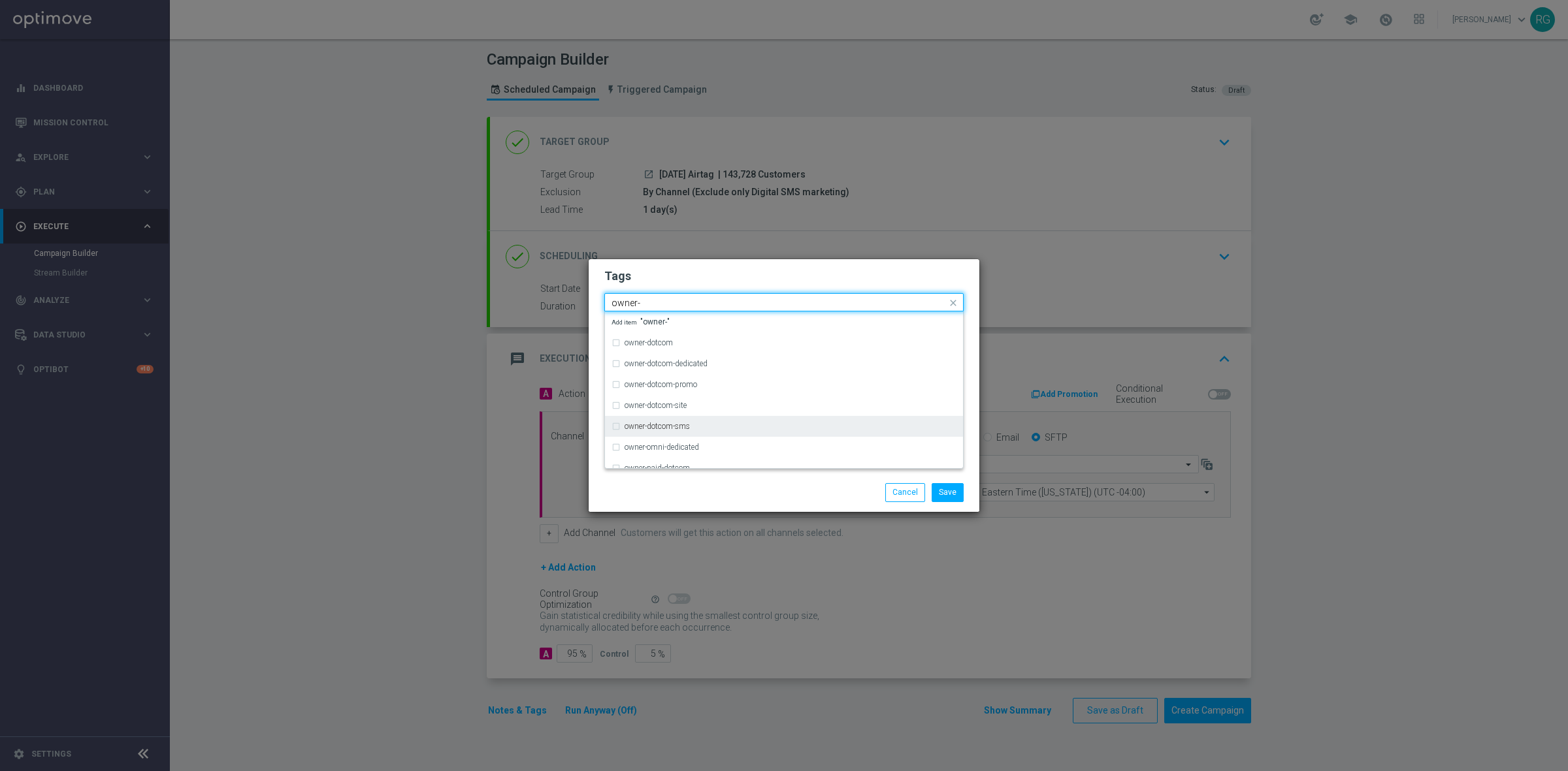
click at [694, 422] on div "owner-dotcom-sms" at bounding box center [790, 426] width 332 height 8
type input "owner-"
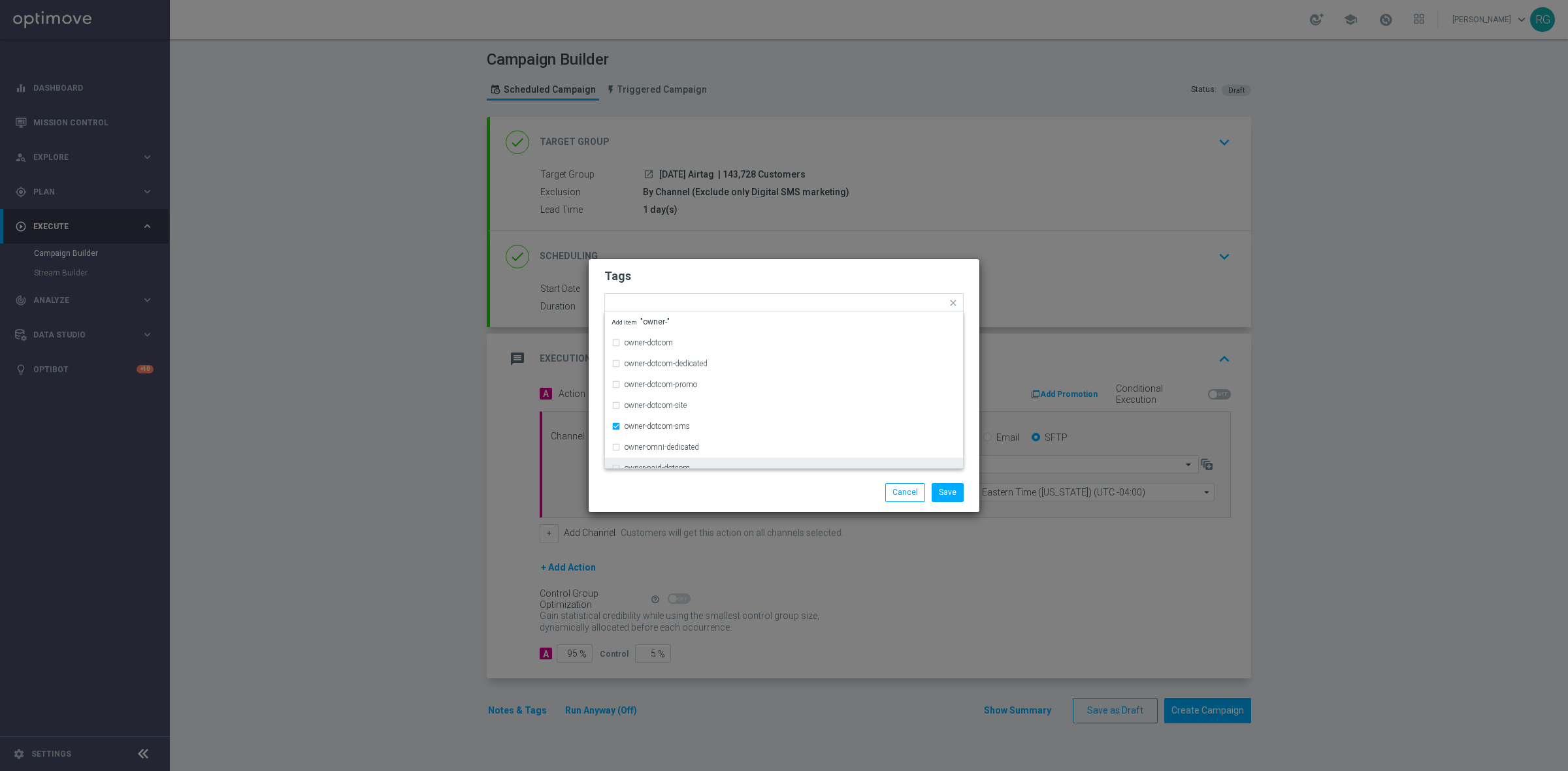
click at [837, 494] on div "Save Cancel" at bounding box center [846, 492] width 253 height 18
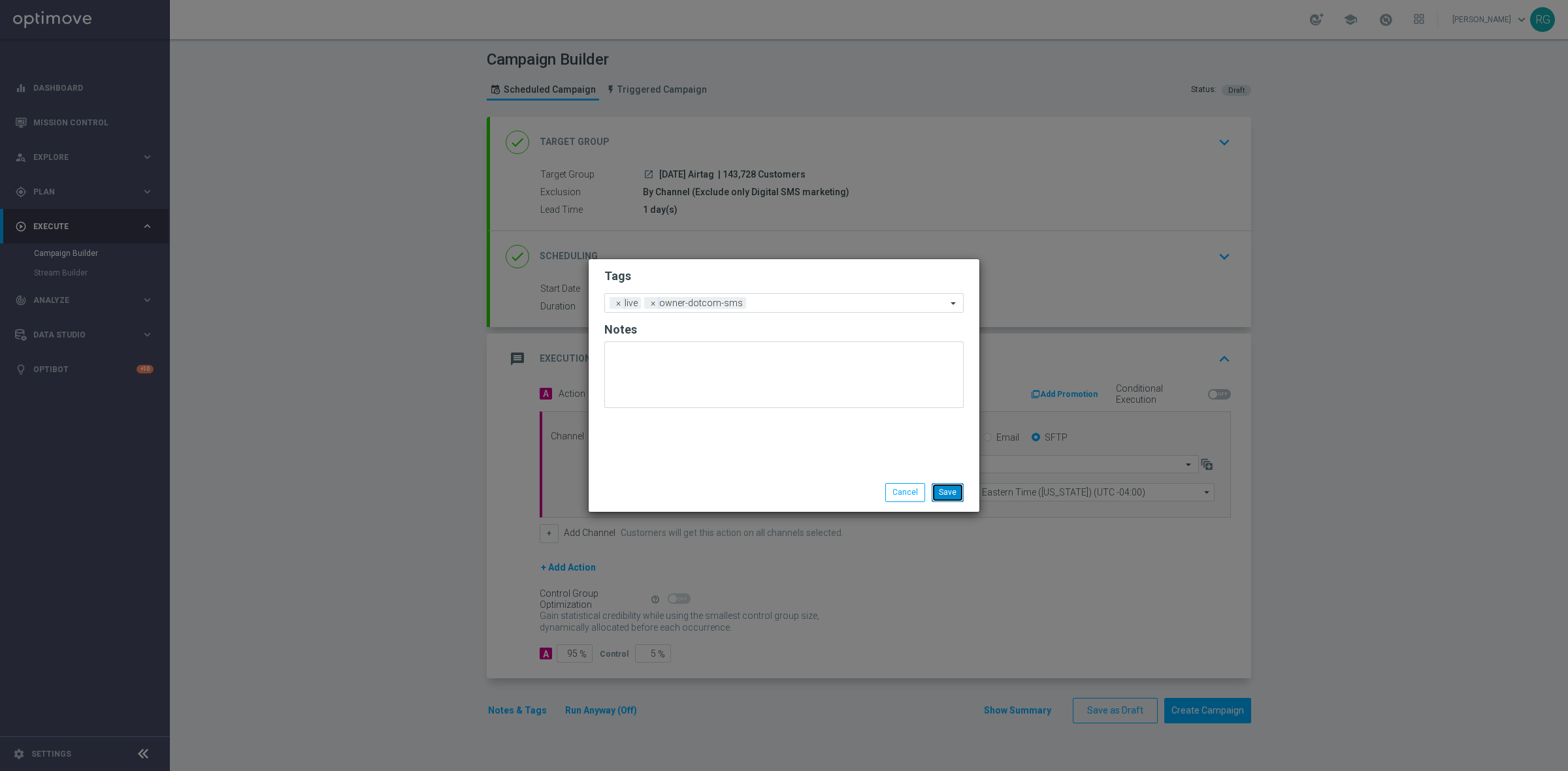
click at [954, 492] on button "Save" at bounding box center [947, 492] width 32 height 18
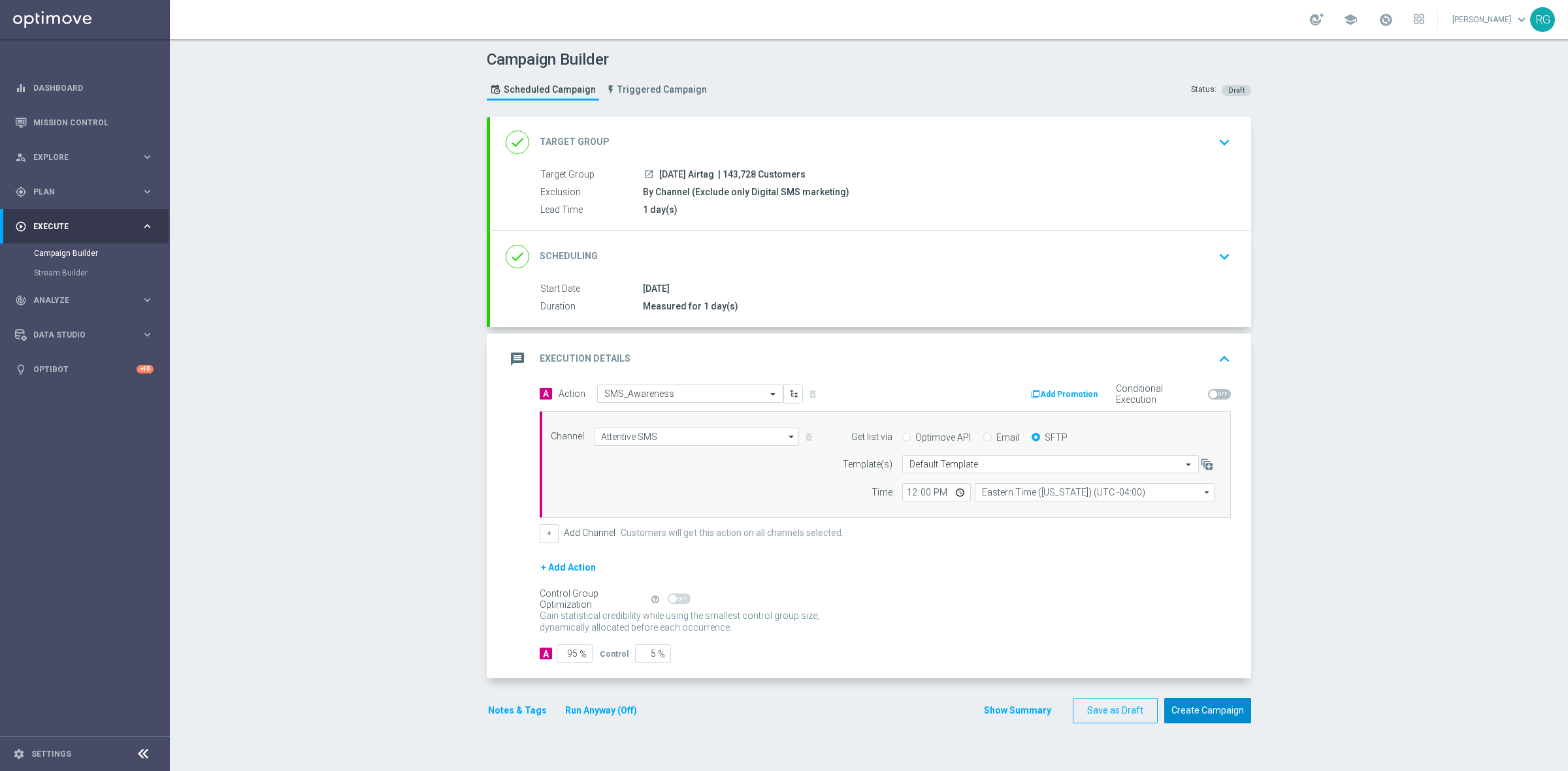
click at [1208, 711] on button "Create Campaign" at bounding box center [1207, 710] width 87 height 25
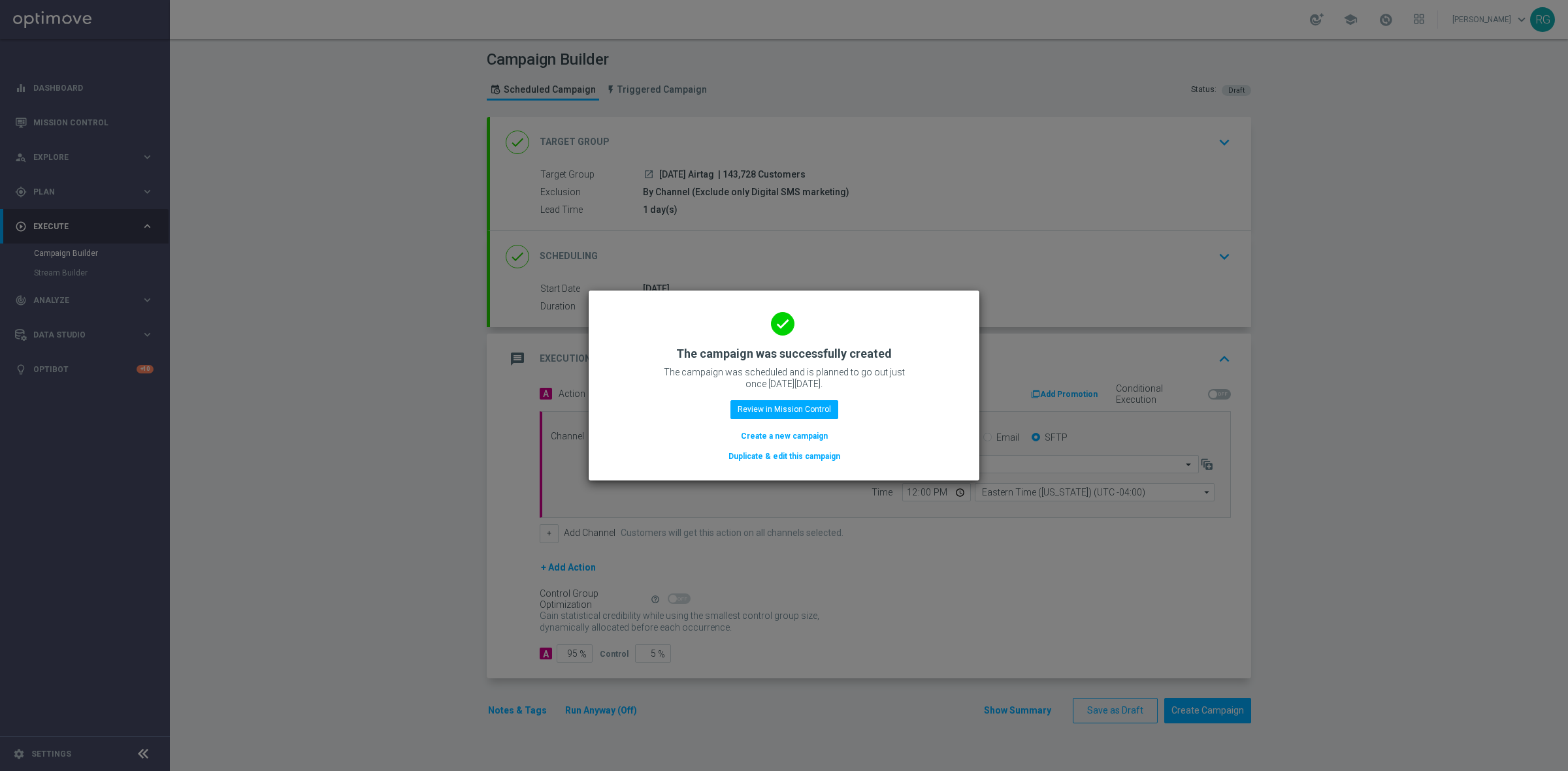
click at [797, 435] on button "Create a new campaign" at bounding box center [784, 436] width 90 height 14
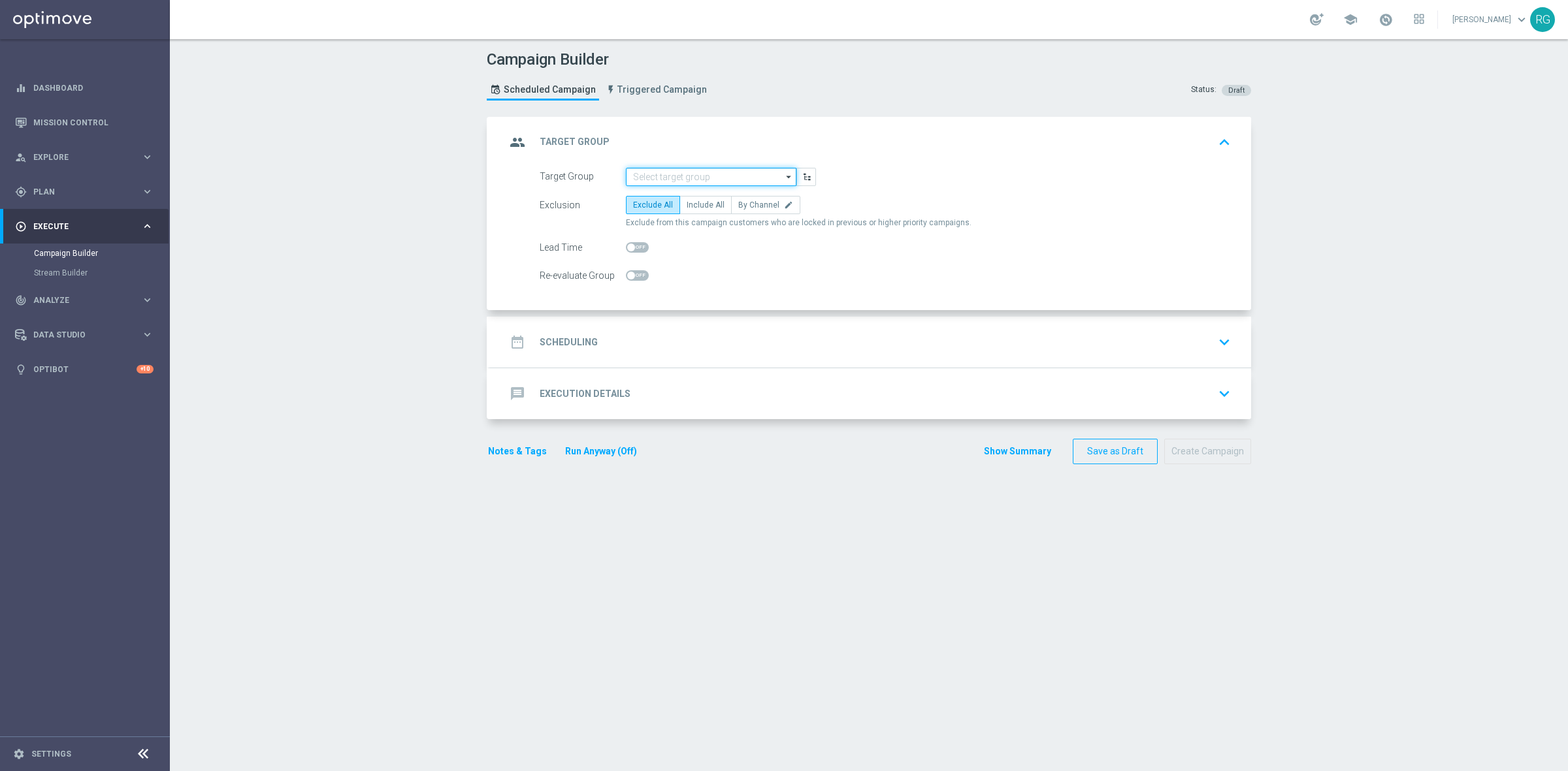
click at [706, 175] on input at bounding box center [711, 176] width 171 height 18
click at [706, 187] on div "[DATE] 50% BIP I&T" at bounding box center [721, 195] width 171 height 18
type input "[DATE] 50% BIP I&T"
checkbox input "true"
click at [738, 201] on span "By Channel" at bounding box center [759, 205] width 41 height 9
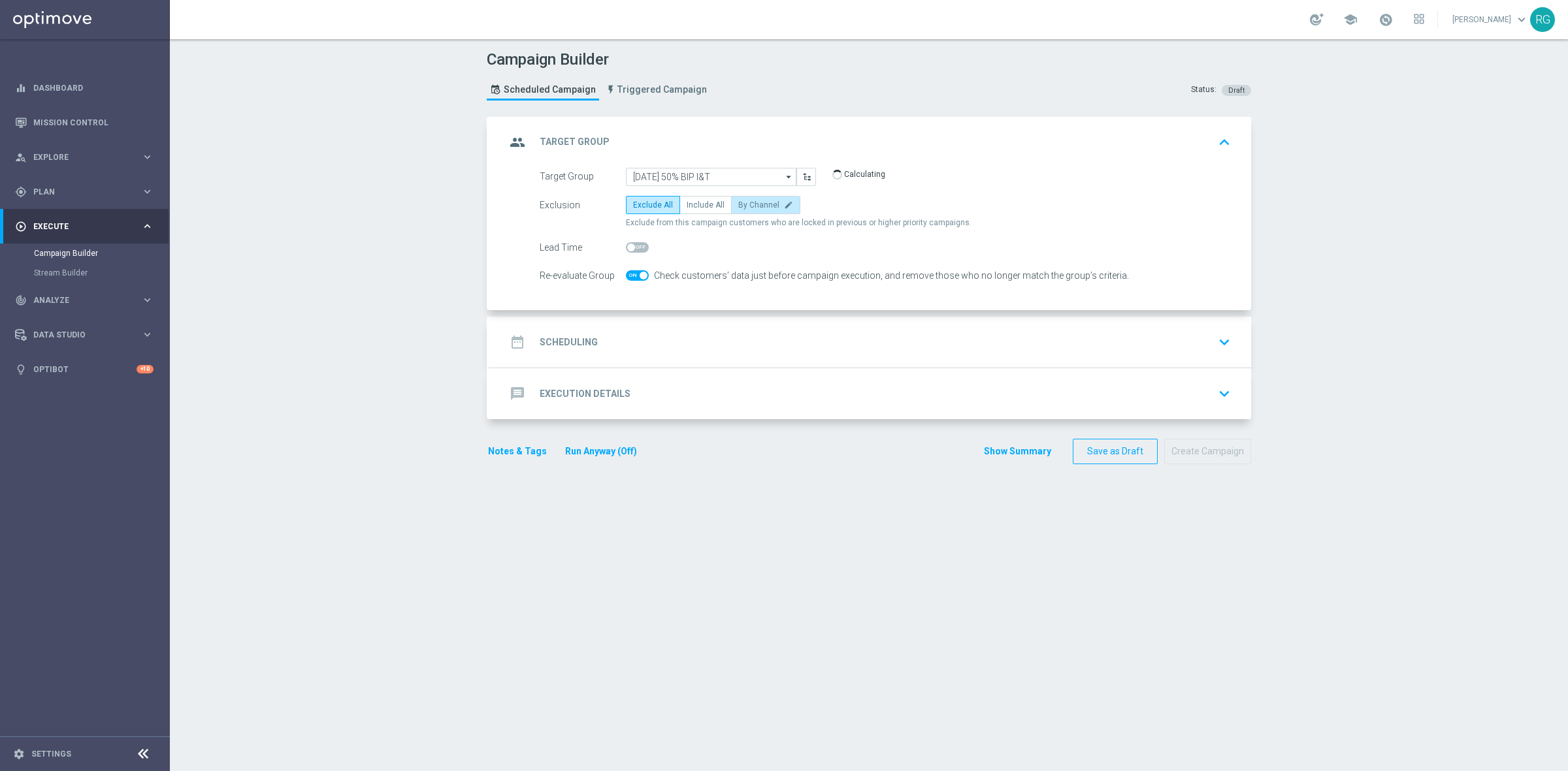
click at [738, 203] on input "By Channel edit" at bounding box center [742, 207] width 9 height 9
radio input "true"
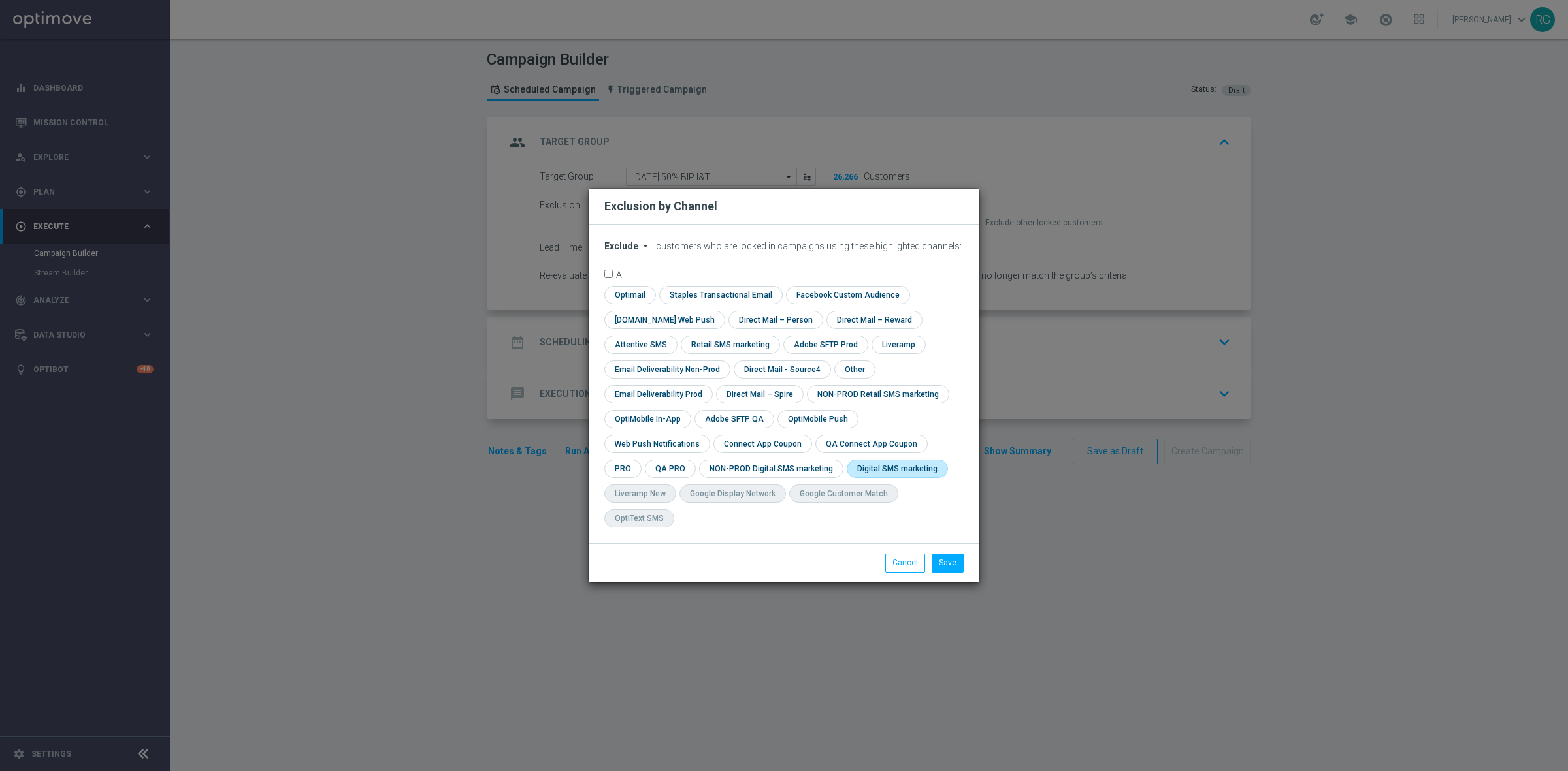
click at [846, 477] on input "checkbox" at bounding box center [894, 468] width 96 height 17
checkbox input "true"
click at [949, 554] on button "Save" at bounding box center [947, 563] width 32 height 18
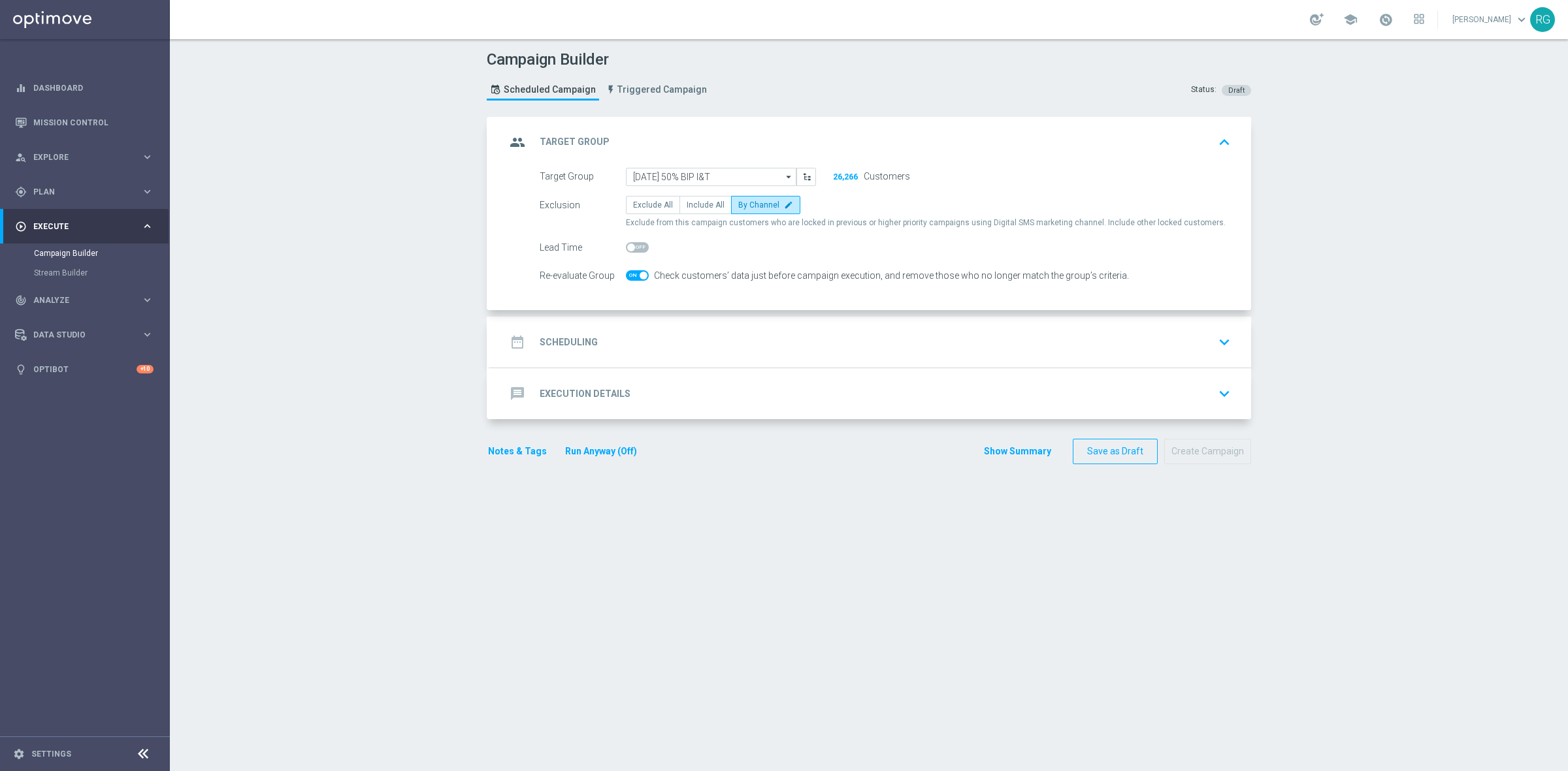
click at [631, 271] on span at bounding box center [637, 275] width 23 height 10
click at [631, 271] on input "checkbox" at bounding box center [637, 275] width 23 height 10
checkbox input "false"
click at [638, 242] on span at bounding box center [637, 247] width 23 height 10
click at [638, 242] on input "checkbox" at bounding box center [637, 247] width 23 height 10
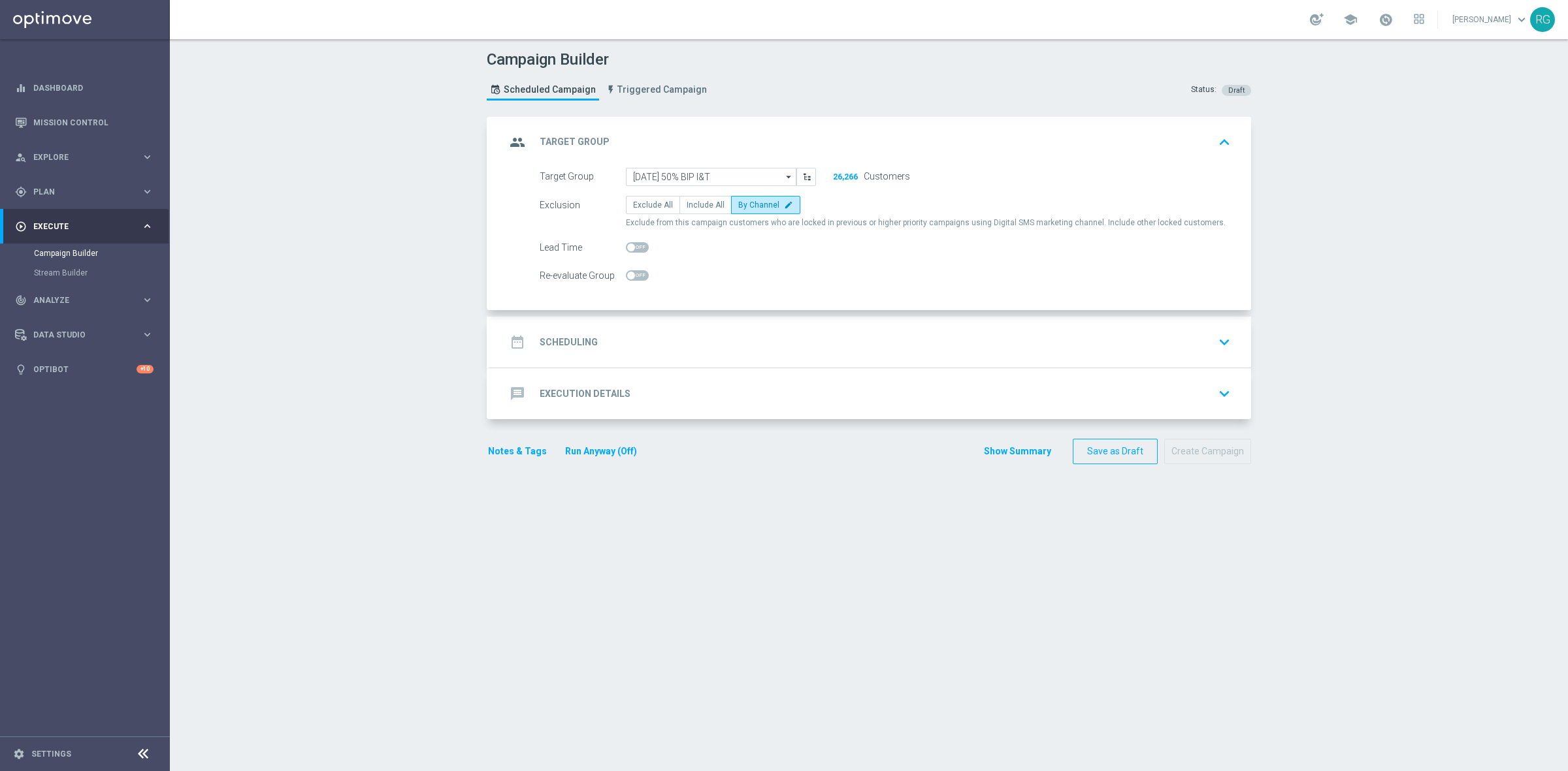
checkbox input "true"
click at [667, 340] on div "date_range Scheduling keyboard_arrow_down" at bounding box center [870, 342] width 730 height 25
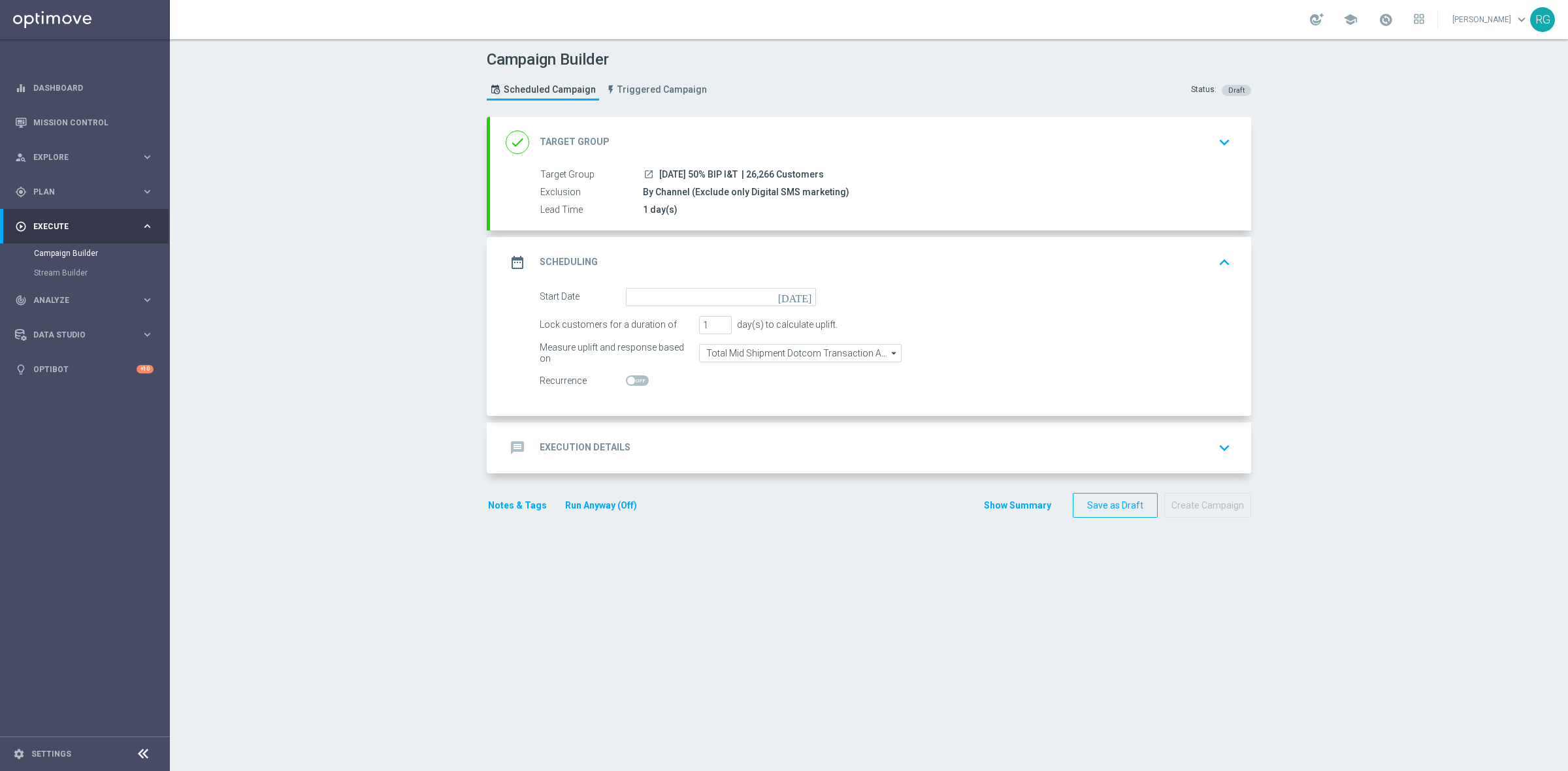
click at [802, 293] on icon "[DATE]" at bounding box center [797, 295] width 39 height 14
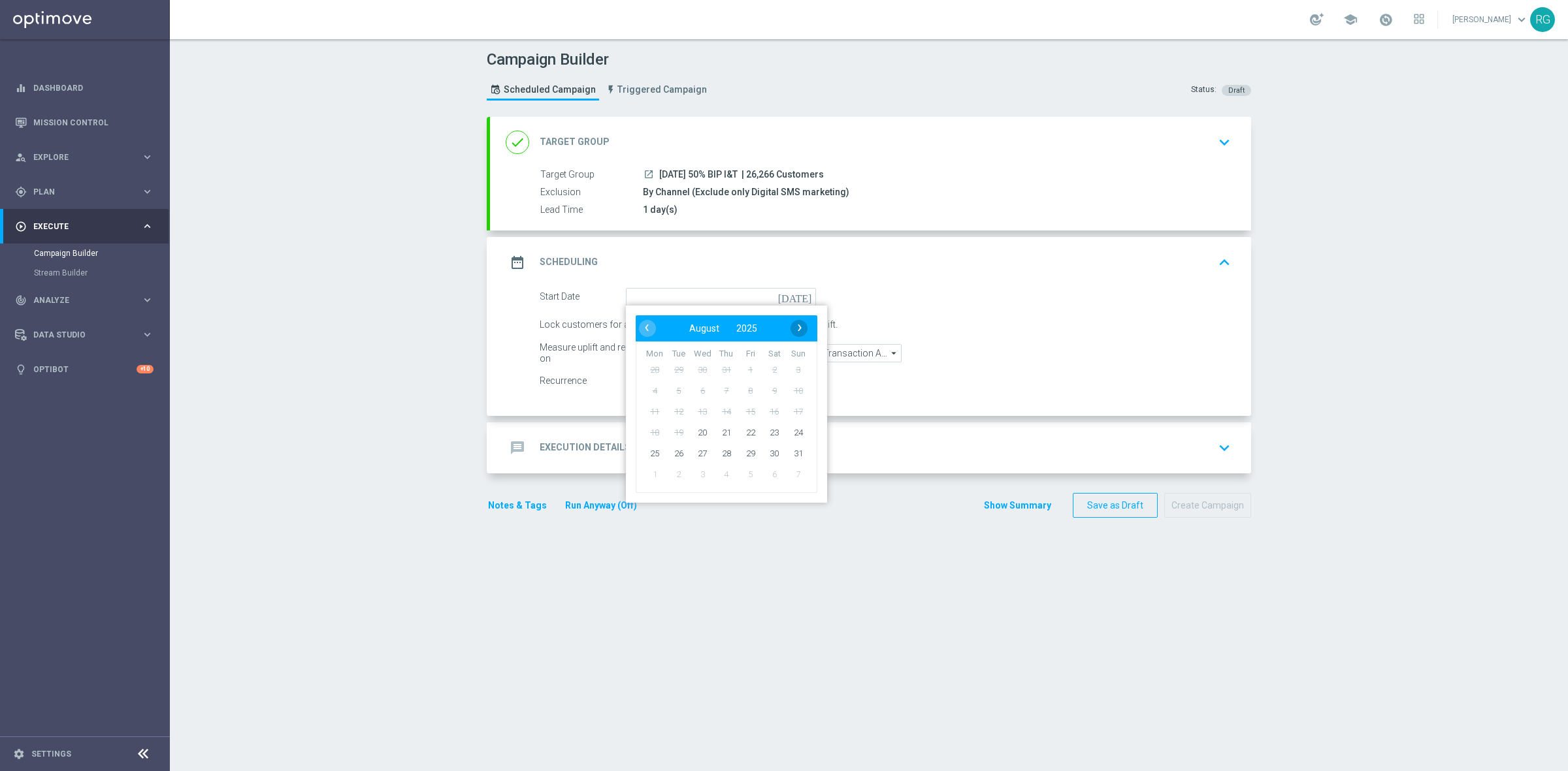
click at [791, 330] on span "›" at bounding box center [800, 328] width 17 height 17
click at [679, 389] on span "9" at bounding box center [679, 390] width 21 height 21
type input "09 Sep 2025"
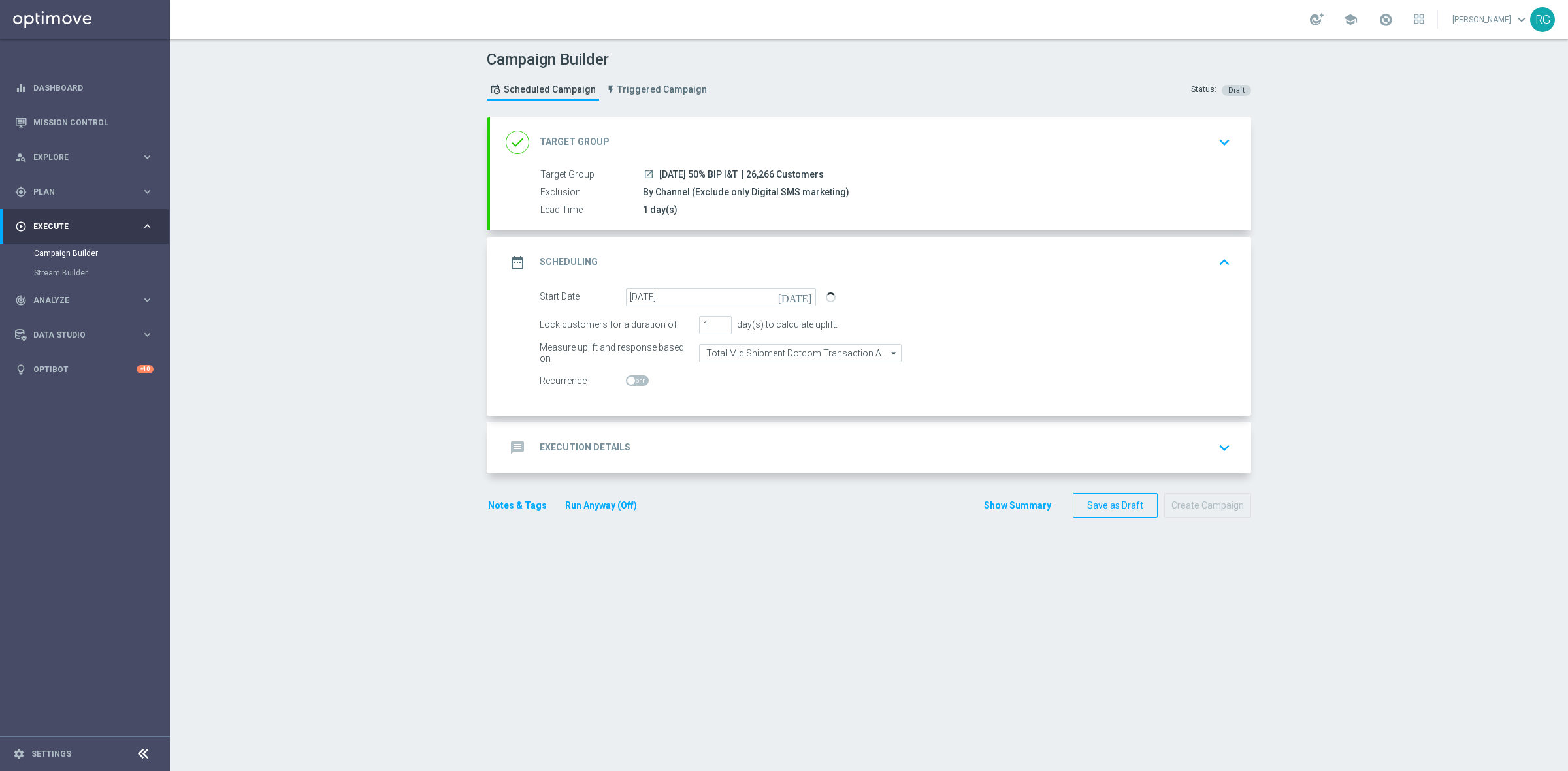
click at [684, 459] on div "message Execution Details keyboard_arrow_down" at bounding box center [870, 448] width 730 height 25
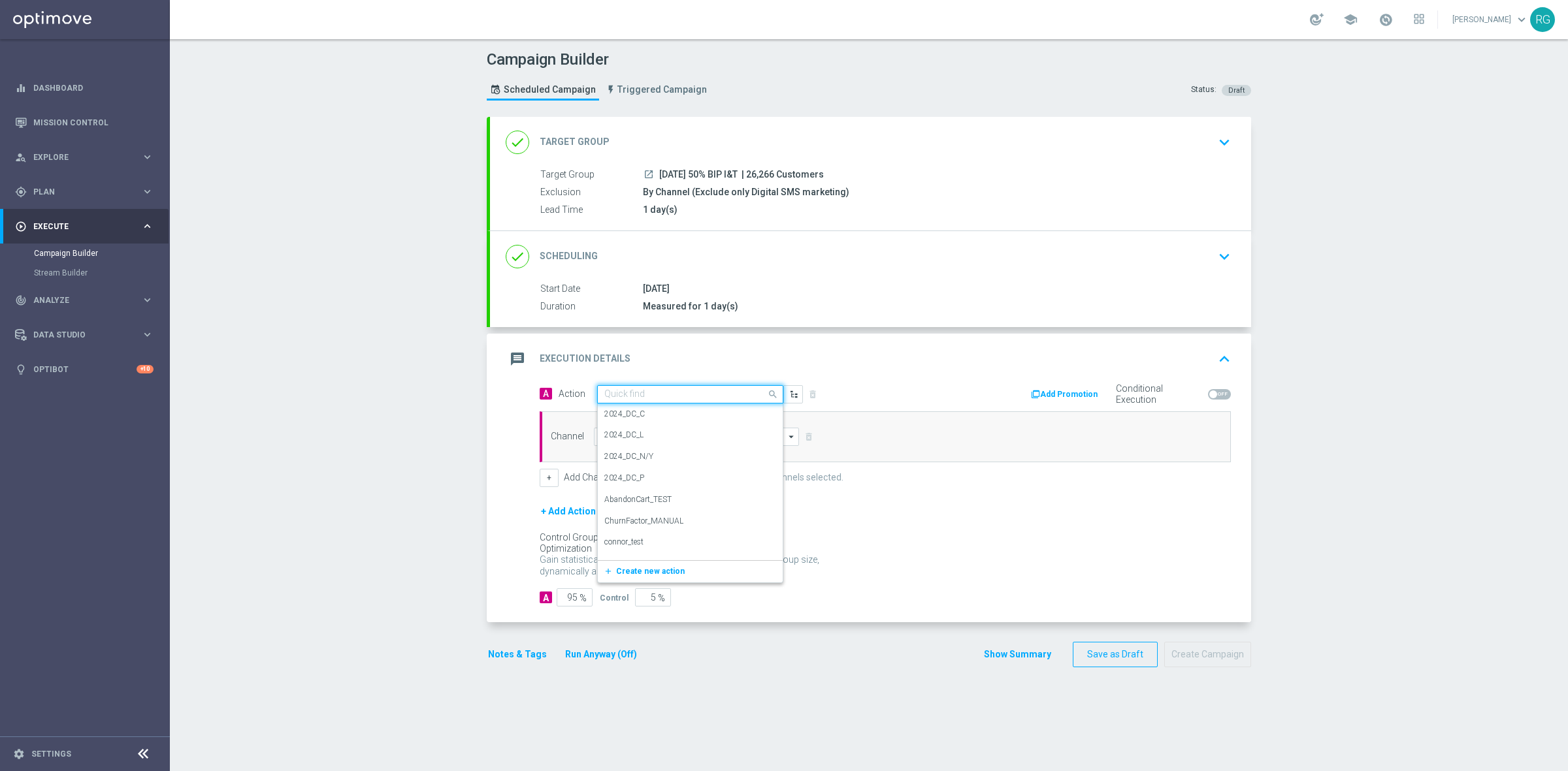
click at [619, 390] on input "text" at bounding box center [677, 395] width 146 height 11
type input "sms"
click at [615, 462] on label "SMS_Awareness" at bounding box center [632, 460] width 56 height 11
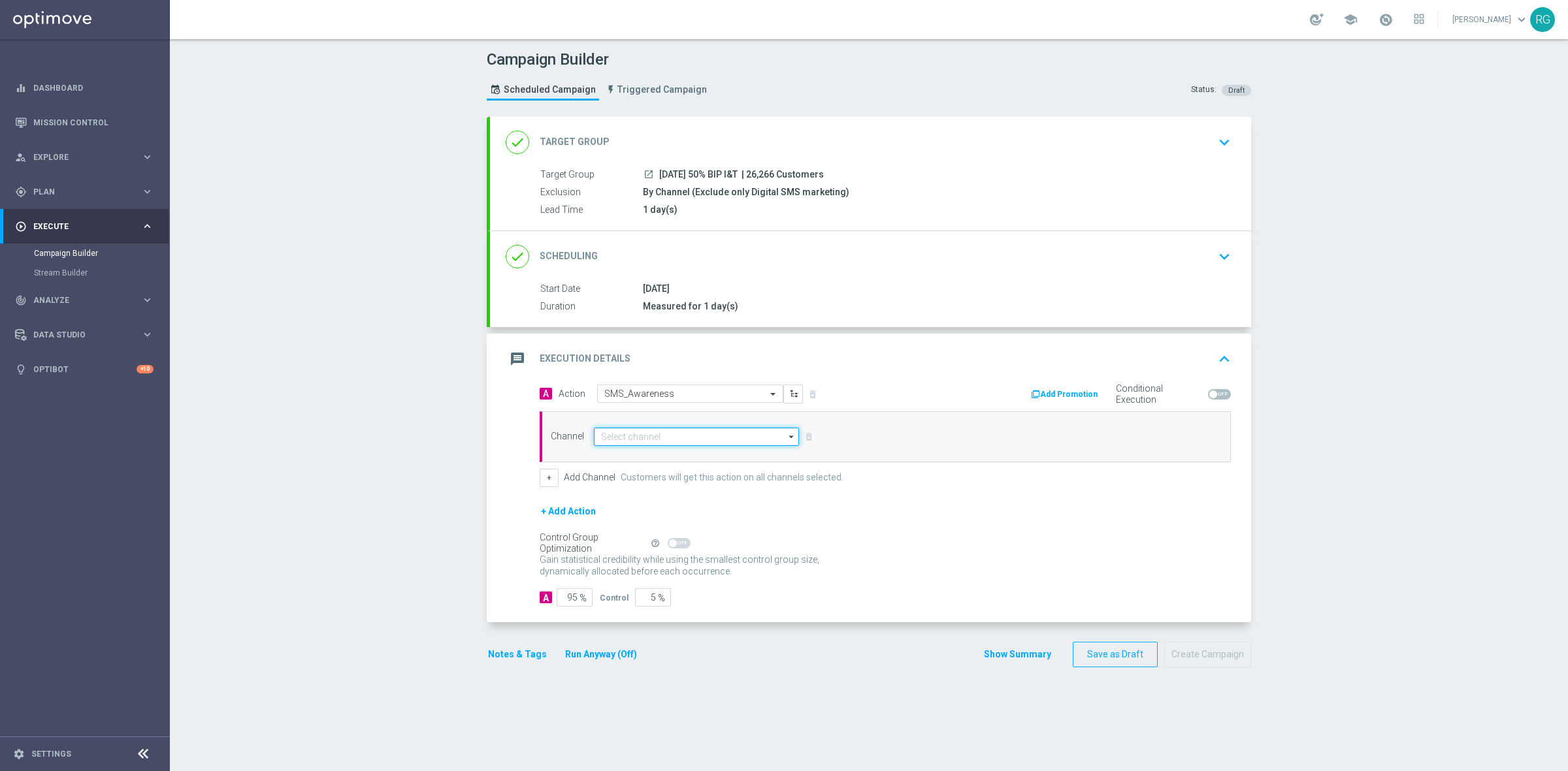
click at [624, 435] on input at bounding box center [696, 437] width 205 height 18
click at [634, 455] on div "Attentive SMS" at bounding box center [636, 456] width 50 height 12
type input "Attentive SMS"
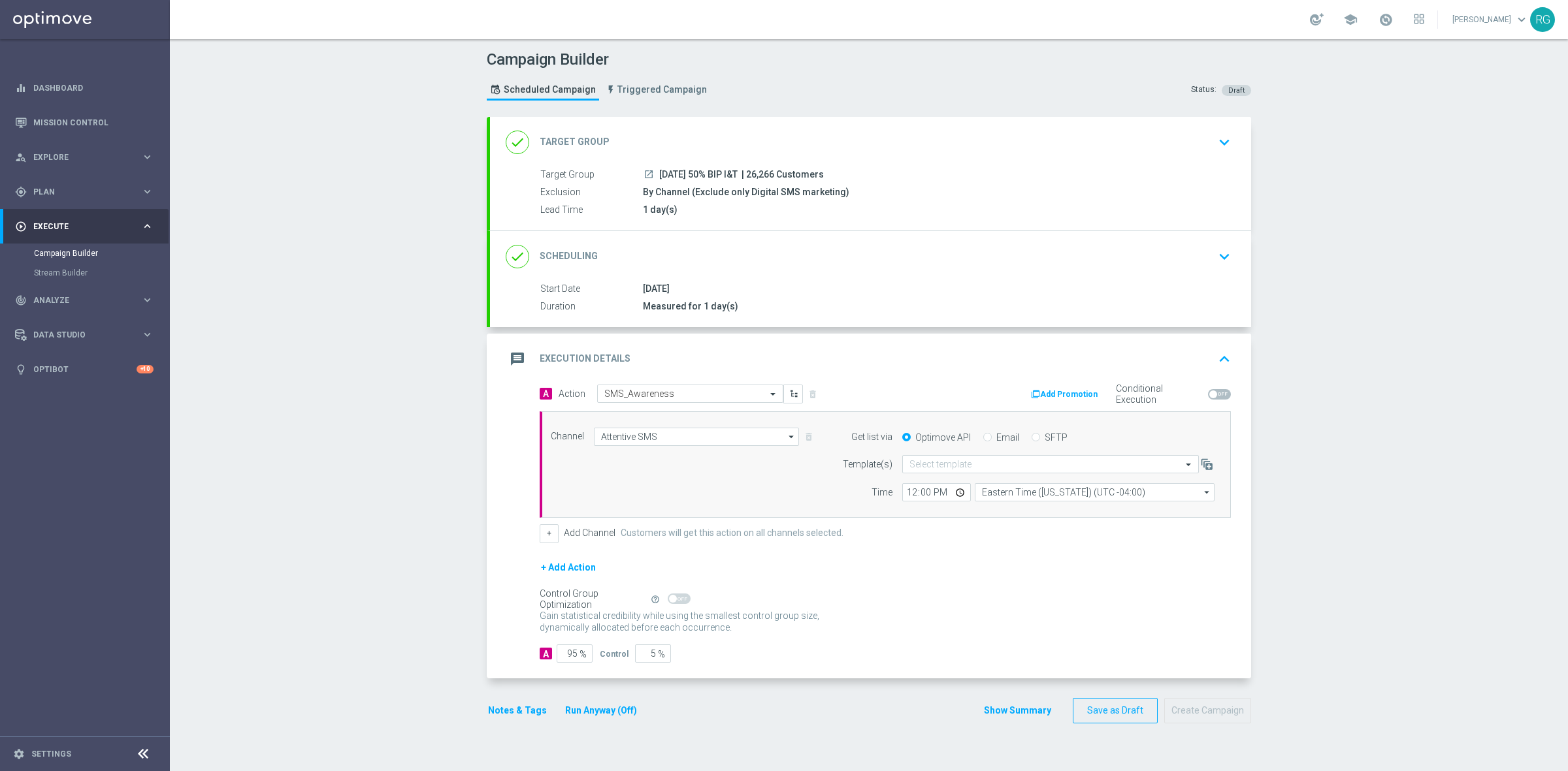
click at [1031, 435] on input "SFTP" at bounding box center [1035, 438] width 9 height 9
radio input "true"
click at [957, 463] on input "text" at bounding box center [1037, 464] width 256 height 11
click at [946, 485] on label "Default Template" at bounding box center [937, 484] width 57 height 11
click at [520, 711] on button "Notes & Tags" at bounding box center [517, 710] width 61 height 17
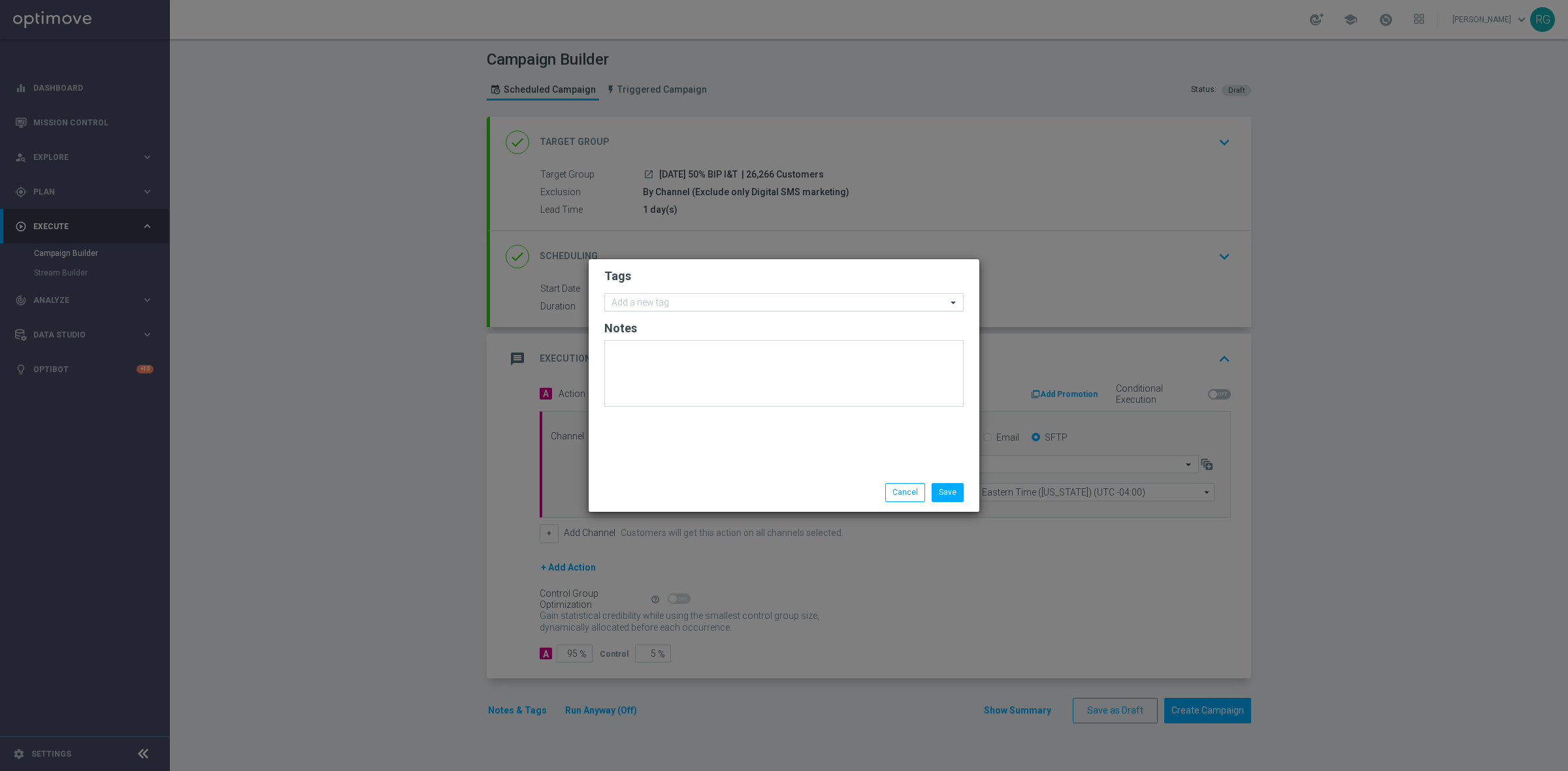
click at [661, 307] on input "text" at bounding box center [779, 303] width 335 height 11
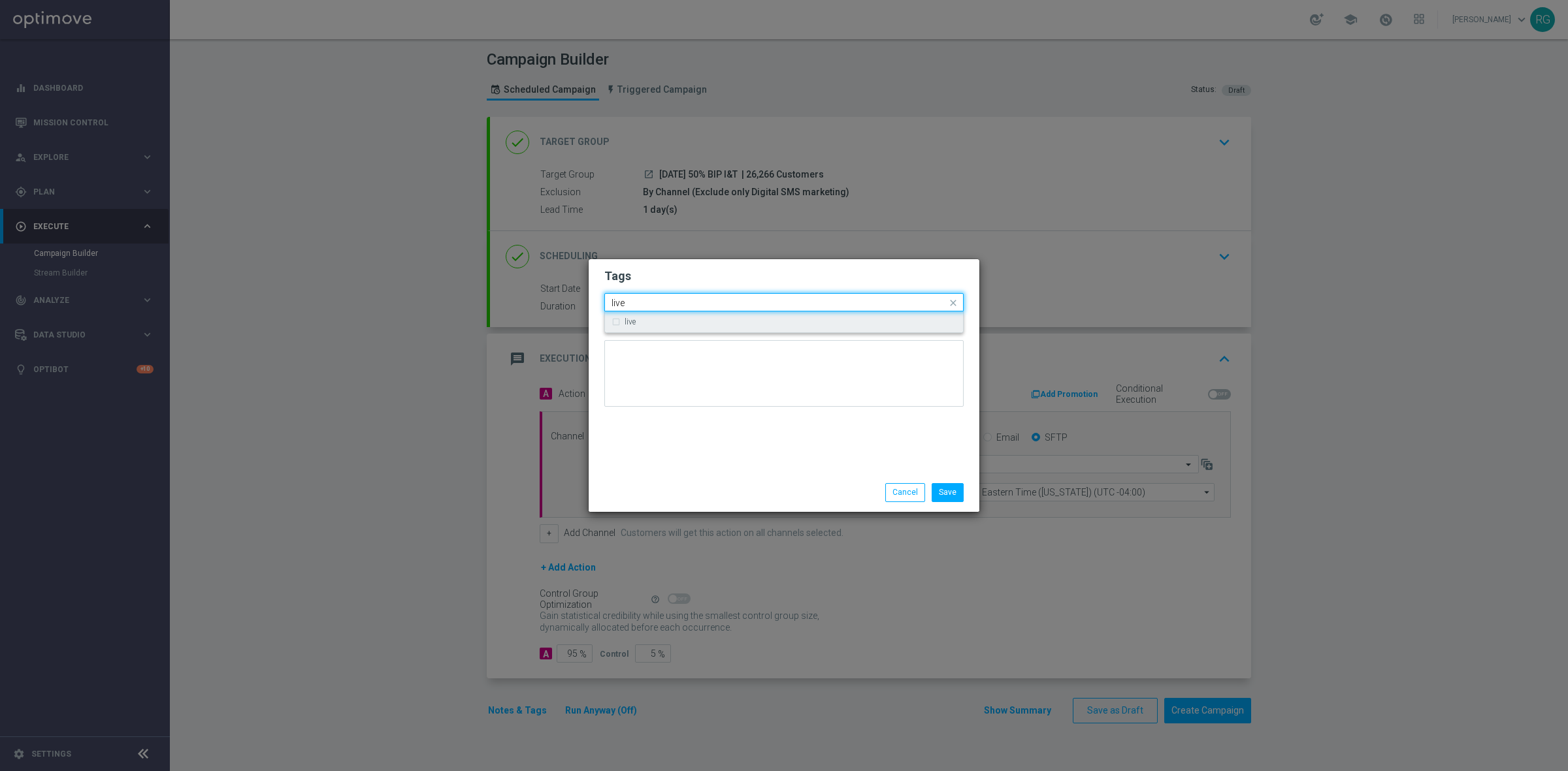
click at [660, 323] on div "live" at bounding box center [790, 322] width 332 height 8
type input "live"
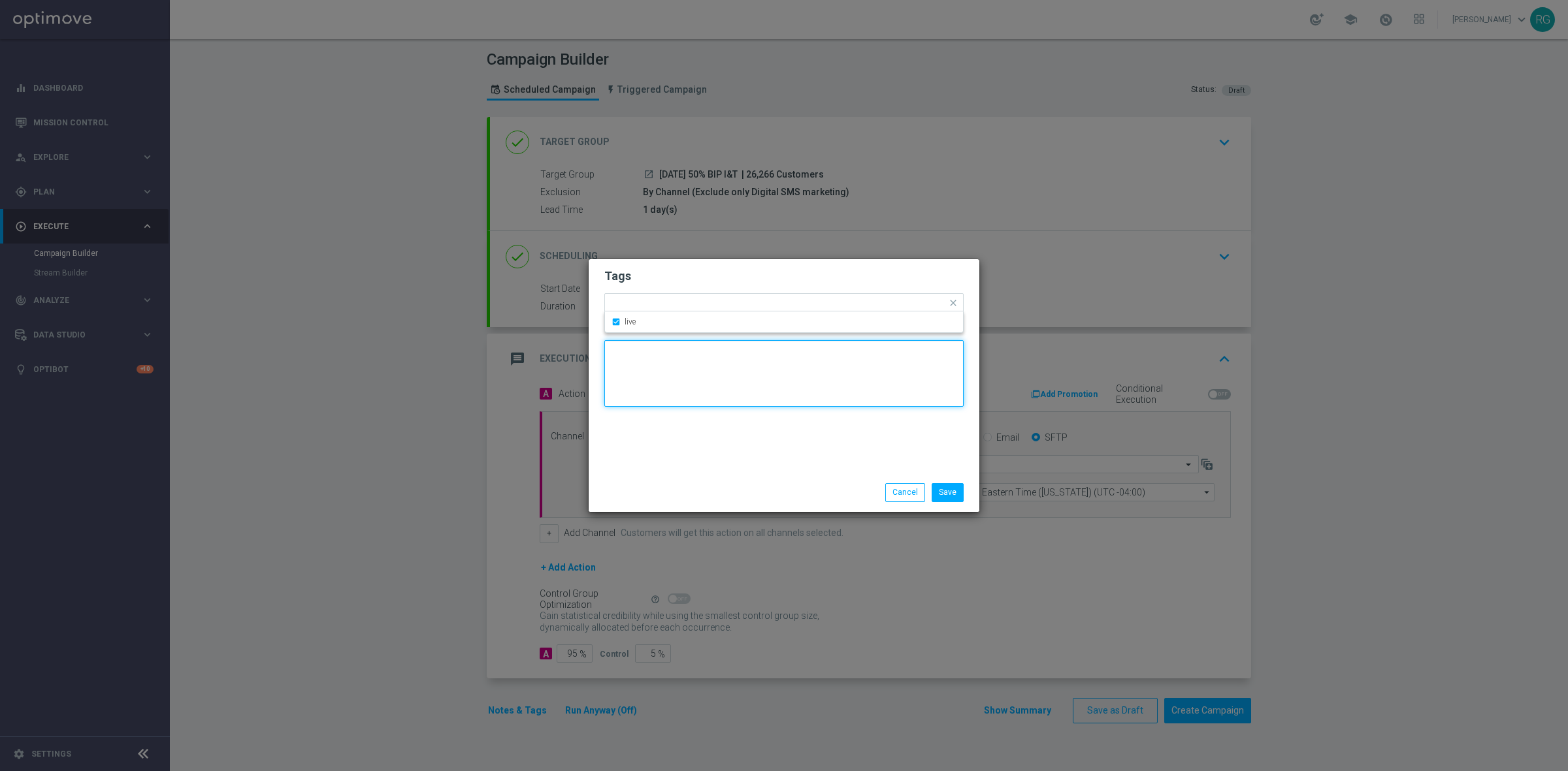
click at [693, 396] on textarea at bounding box center [784, 373] width 359 height 67
click at [704, 305] on input "text" at bounding box center [797, 304] width 301 height 11
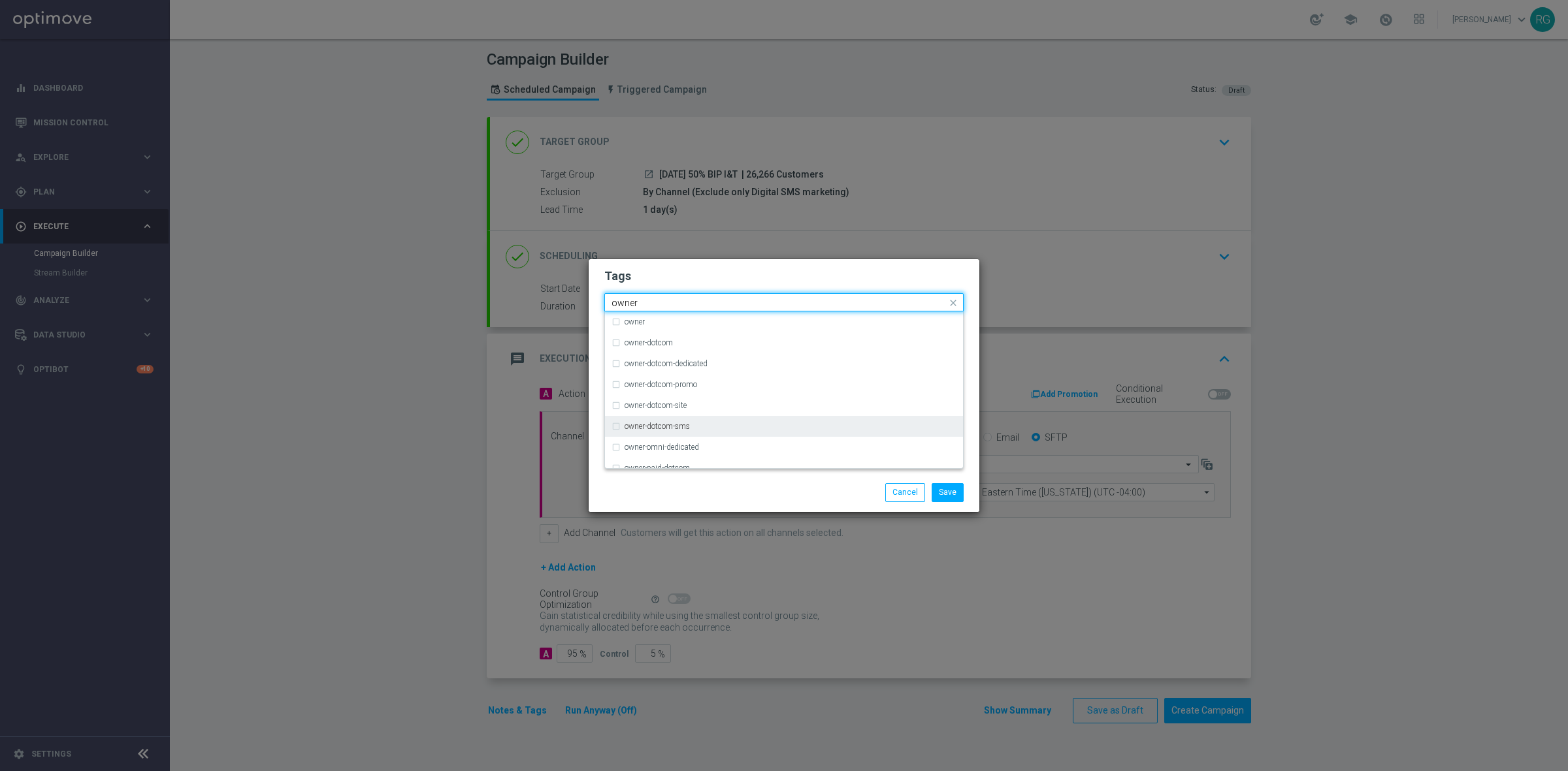
click at [702, 421] on div "owner-dotcom-sms" at bounding box center [784, 426] width 345 height 21
type input "owner"
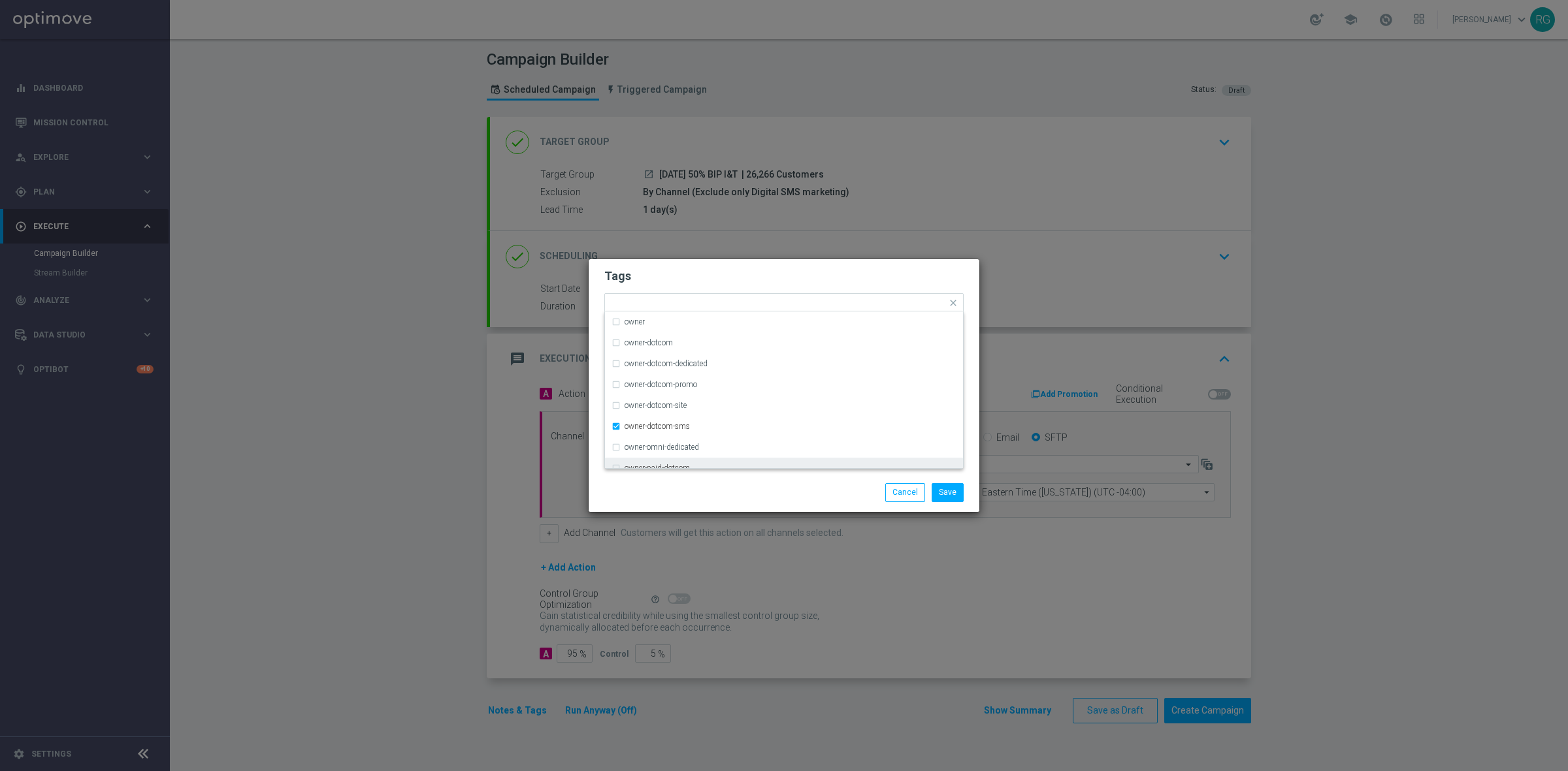
click at [736, 470] on div "Tags Quick find × live × owner-dotcom-sms owner owner-dotcom owner-dotcom-dedic…" at bounding box center [784, 366] width 390 height 214
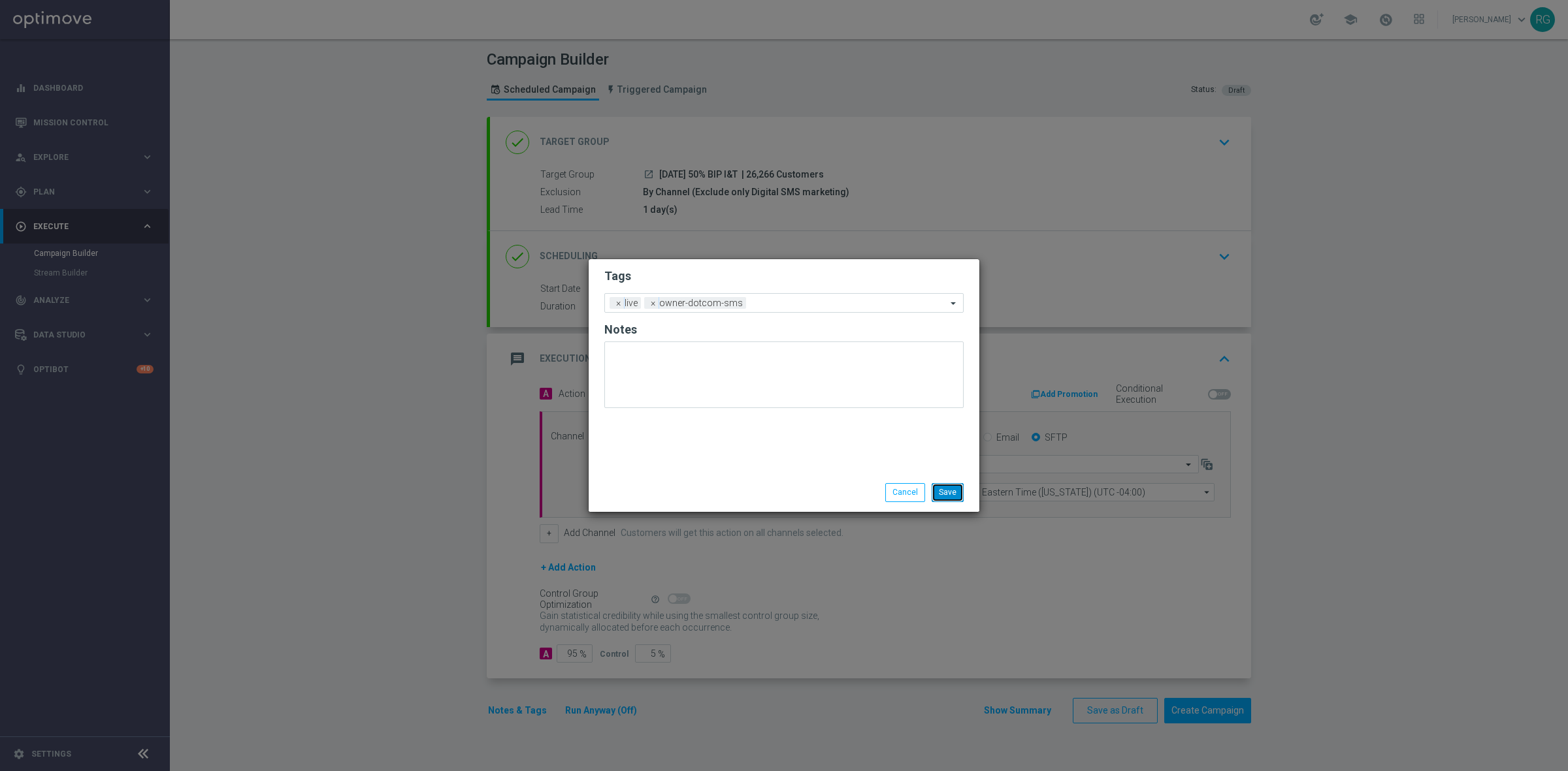
click at [958, 486] on button "Save" at bounding box center [947, 492] width 32 height 18
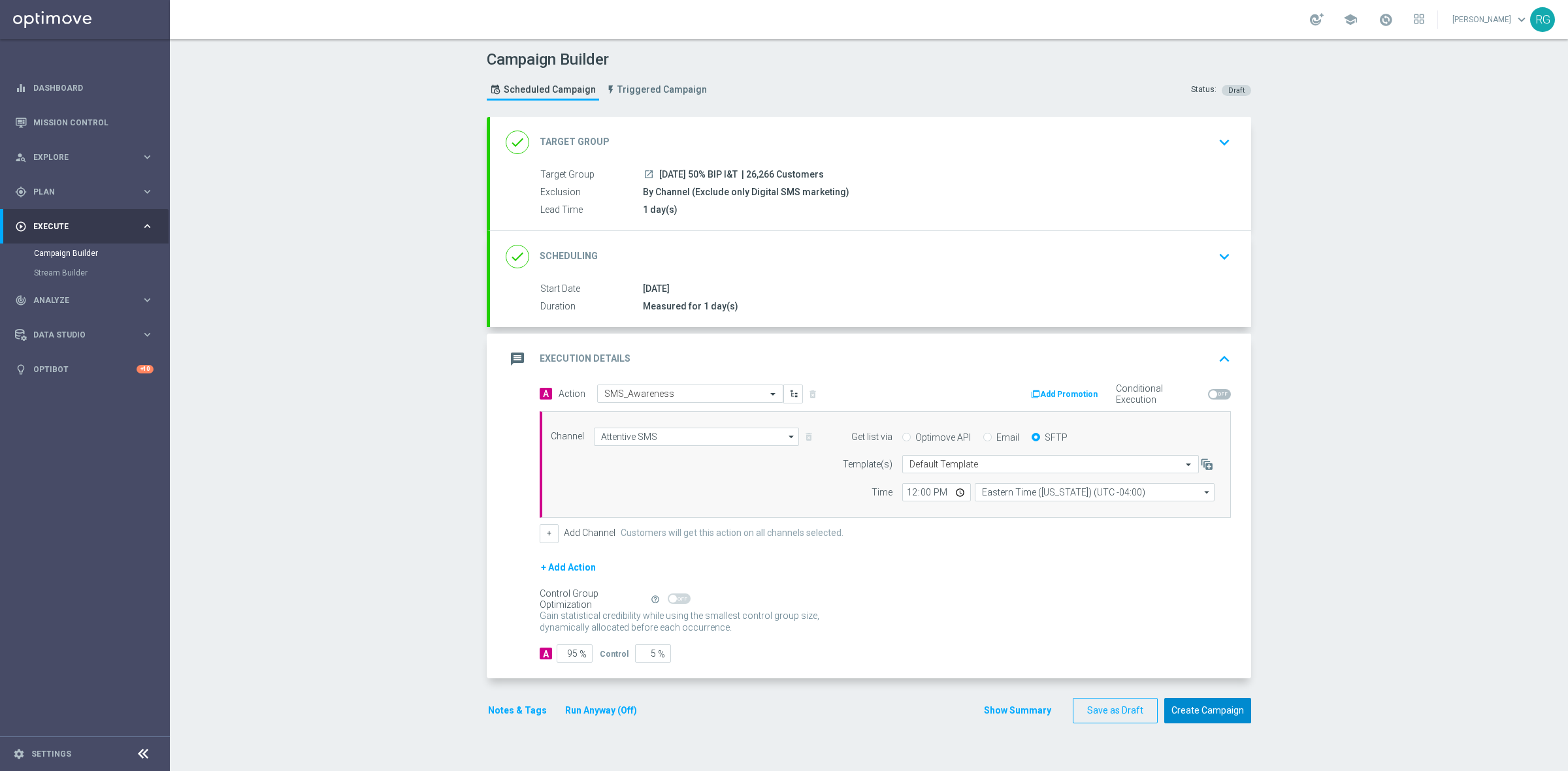
drag, startPoint x: 1196, startPoint y: 707, endPoint x: 1319, endPoint y: 639, distance: 140.5
click at [1196, 708] on button "Create Campaign" at bounding box center [1207, 710] width 87 height 25
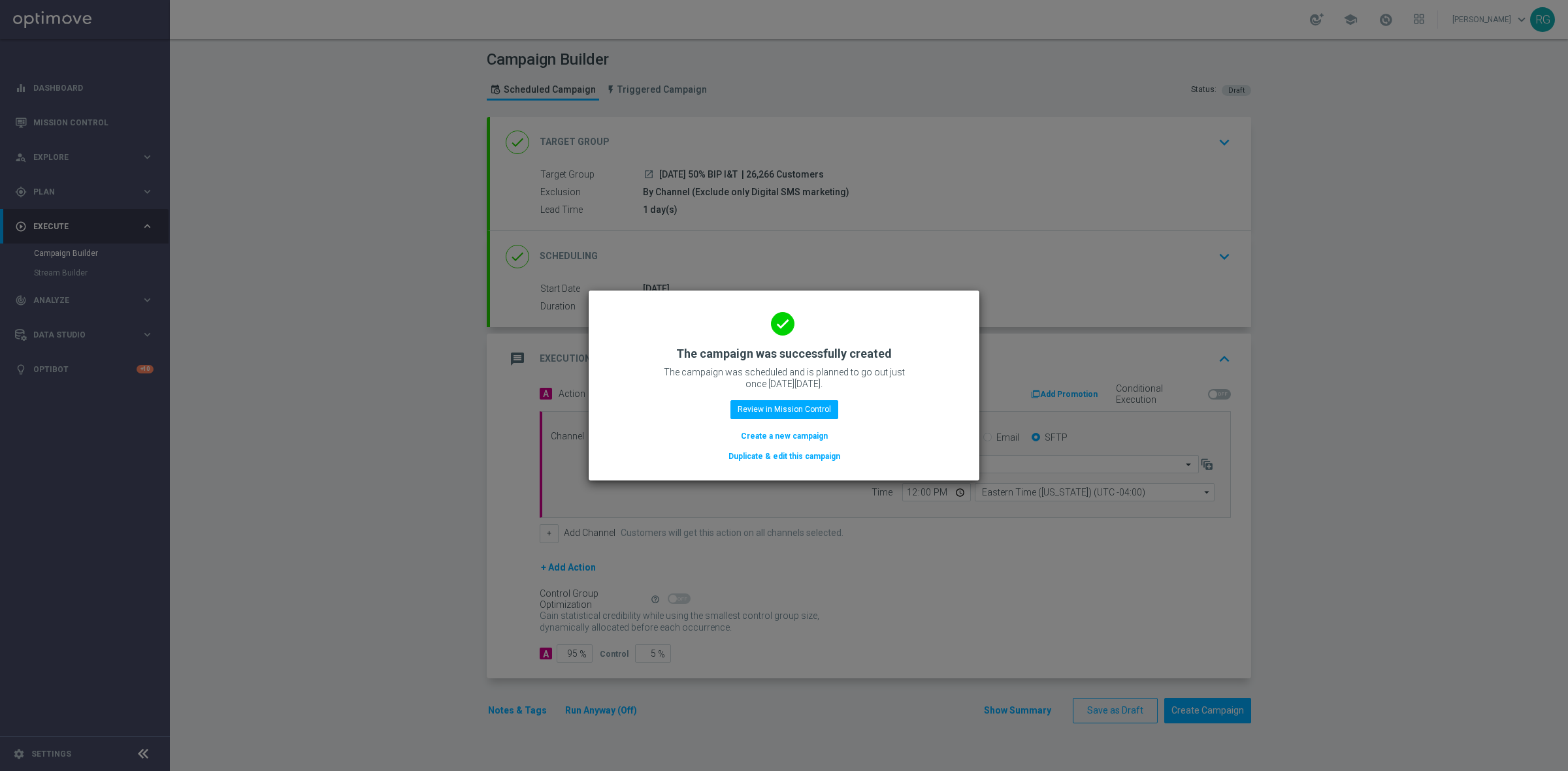
click at [774, 435] on button "Create a new campaign" at bounding box center [784, 436] width 90 height 14
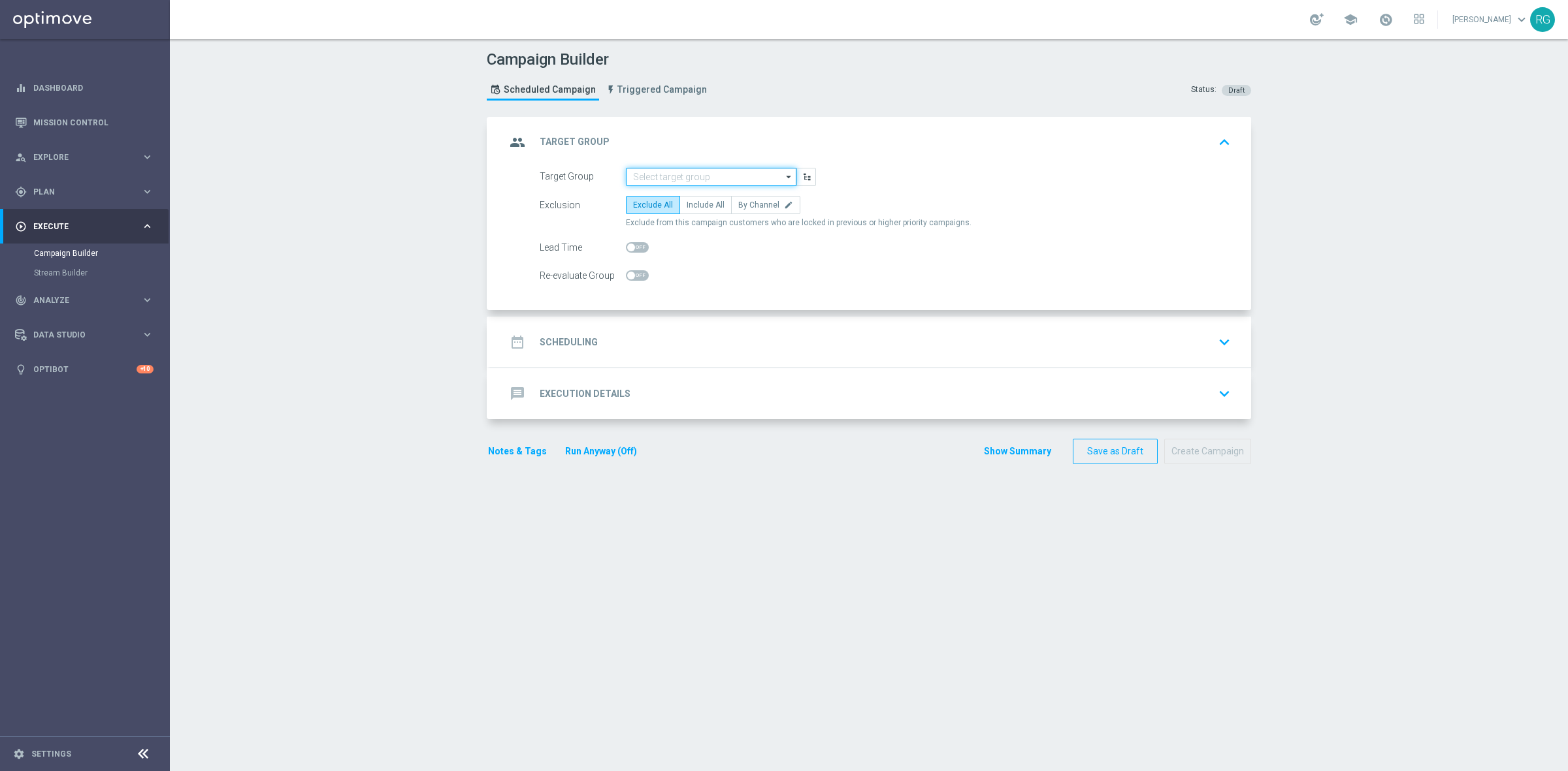
click at [728, 172] on input at bounding box center [711, 176] width 171 height 18
click at [731, 206] on div "[DATE] 30% BIP I&T" at bounding box center [721, 215] width 171 height 18
type input "[DATE] 30% BIP I&T"
checkbox input "true"
click at [768, 203] on label "By Channel edit" at bounding box center [766, 205] width 69 height 18
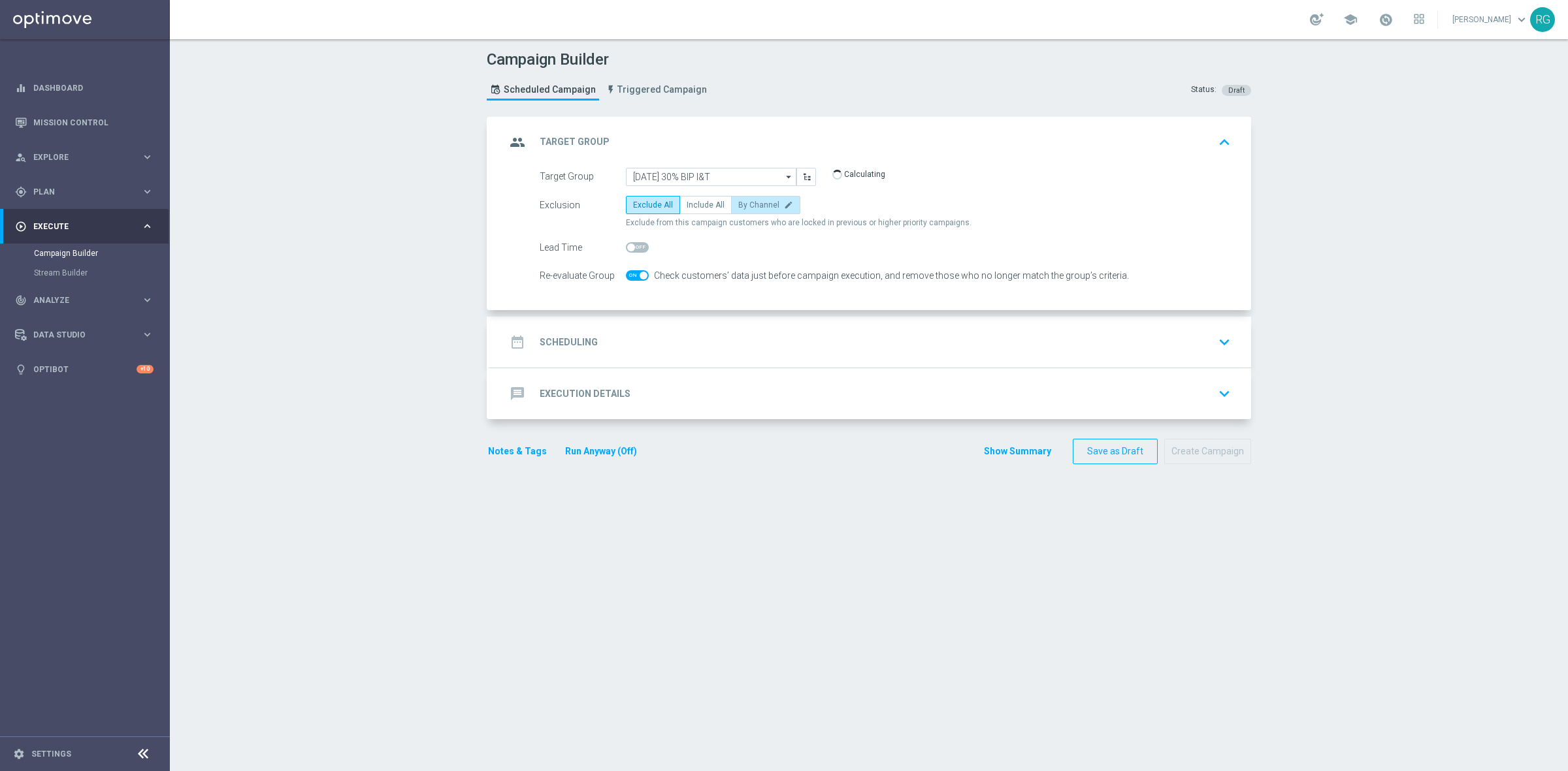
click at [746, 203] on input "By Channel edit" at bounding box center [742, 207] width 9 height 9
radio input "true"
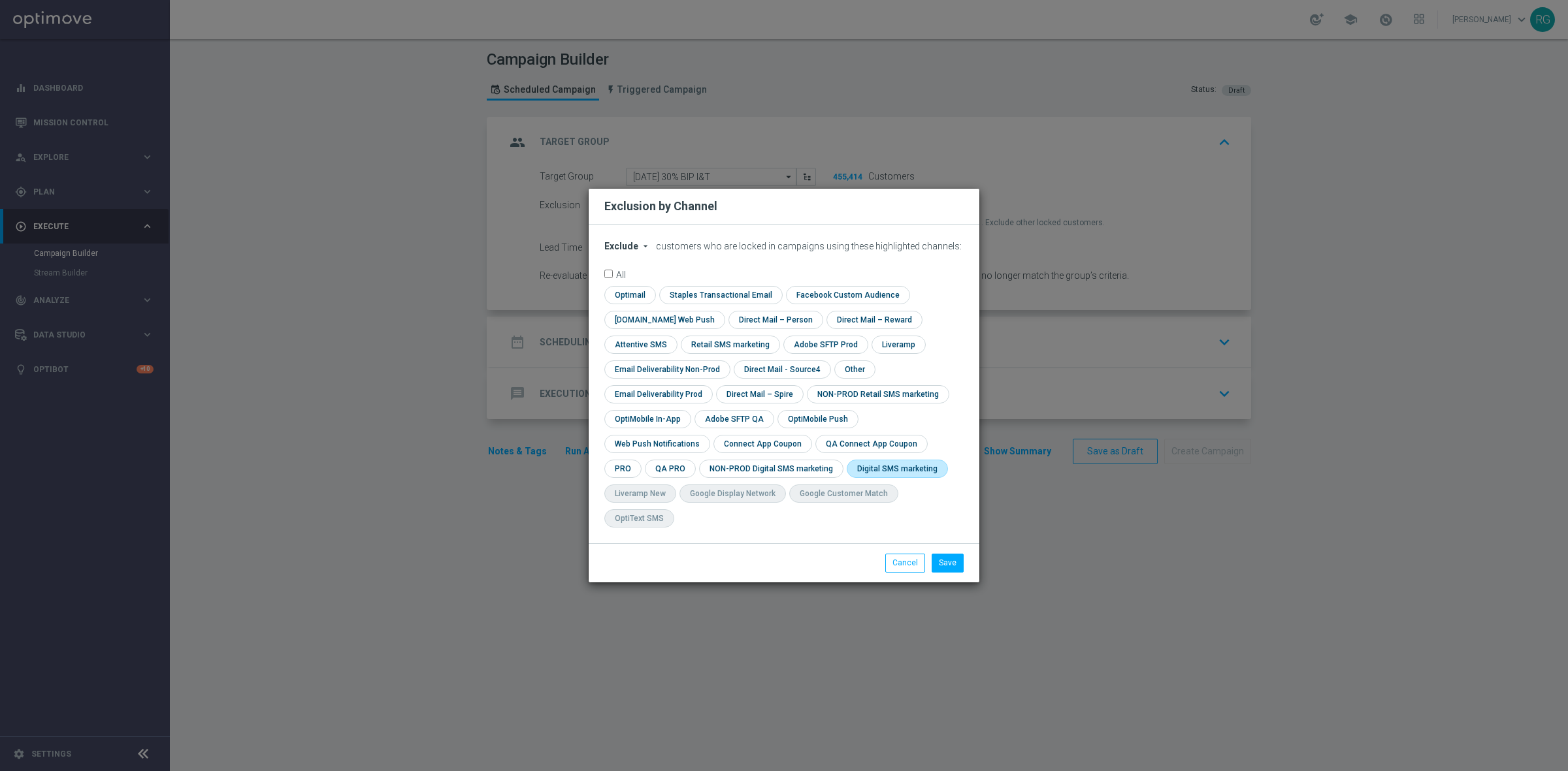
click at [846, 478] on input "checkbox" at bounding box center [894, 468] width 96 height 17
checkbox input "true"
click at [957, 554] on button "Save" at bounding box center [947, 563] width 32 height 18
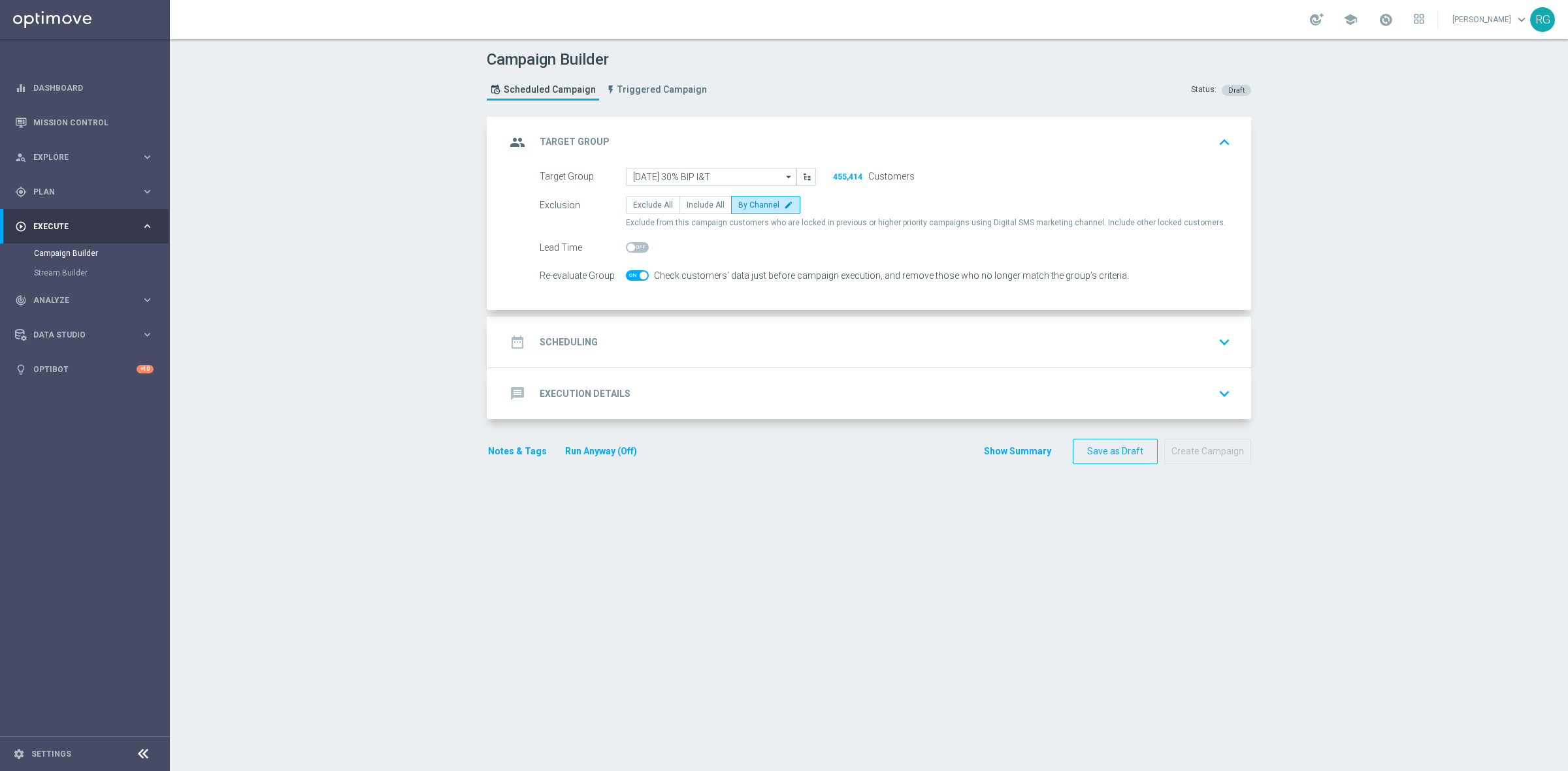
click at [631, 244] on span at bounding box center [637, 247] width 23 height 10
click at [631, 244] on input "checkbox" at bounding box center [637, 247] width 23 height 10
checkbox input "true"
click at [626, 267] on div at bounding box center [637, 275] width 23 height 18
click at [628, 271] on span at bounding box center [637, 275] width 23 height 10
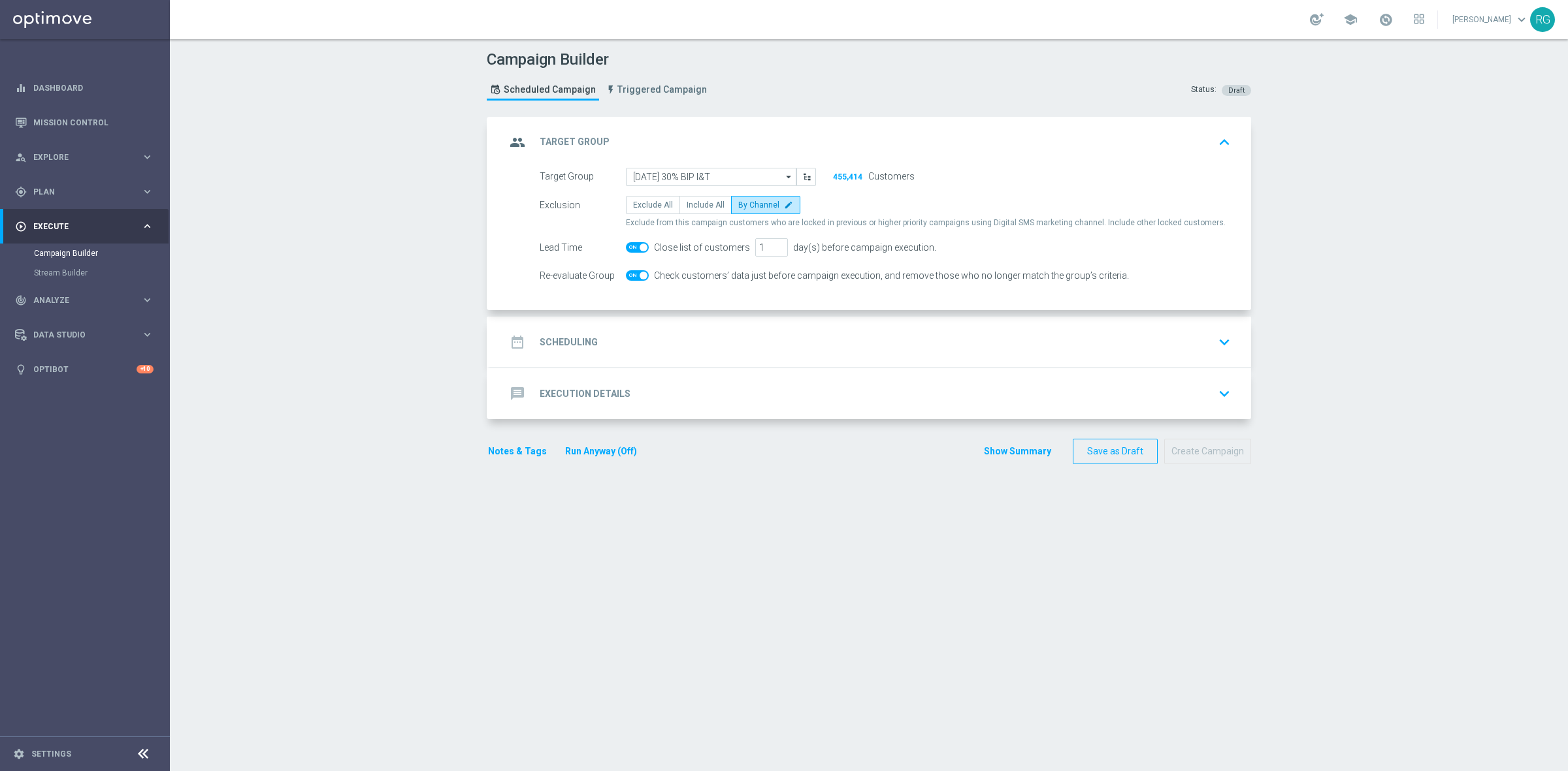
click at [628, 271] on input "checkbox" at bounding box center [637, 275] width 23 height 10
checkbox input "false"
click at [768, 242] on input "2" at bounding box center [771, 247] width 32 height 18
click at [768, 242] on input "3" at bounding box center [771, 247] width 32 height 18
click at [772, 251] on input "2" at bounding box center [771, 247] width 32 height 18
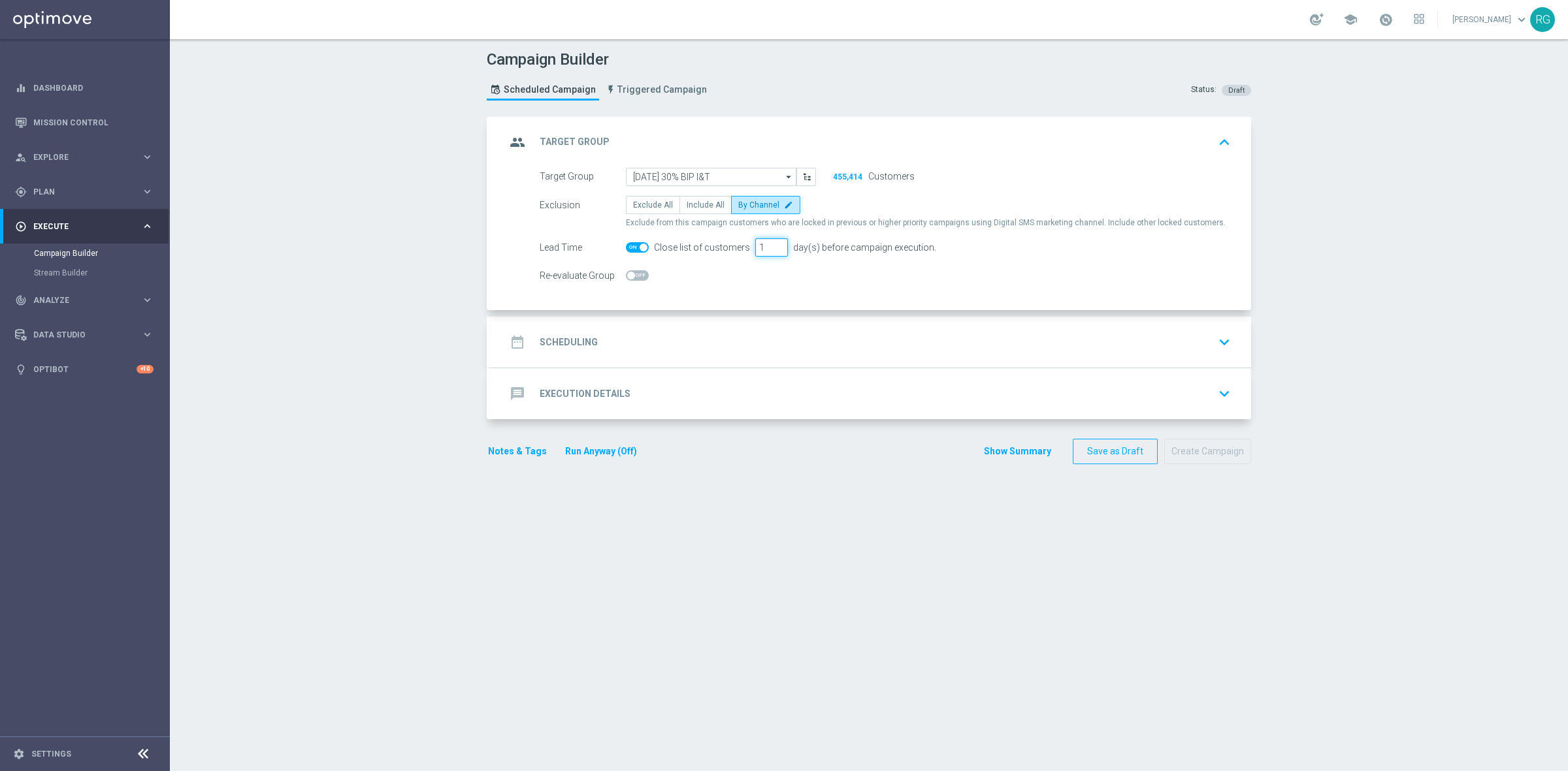
type input "1"
click at [772, 251] on input "1" at bounding box center [771, 247] width 32 height 18
click at [690, 352] on div "date_range Scheduling keyboard_arrow_down" at bounding box center [870, 342] width 730 height 25
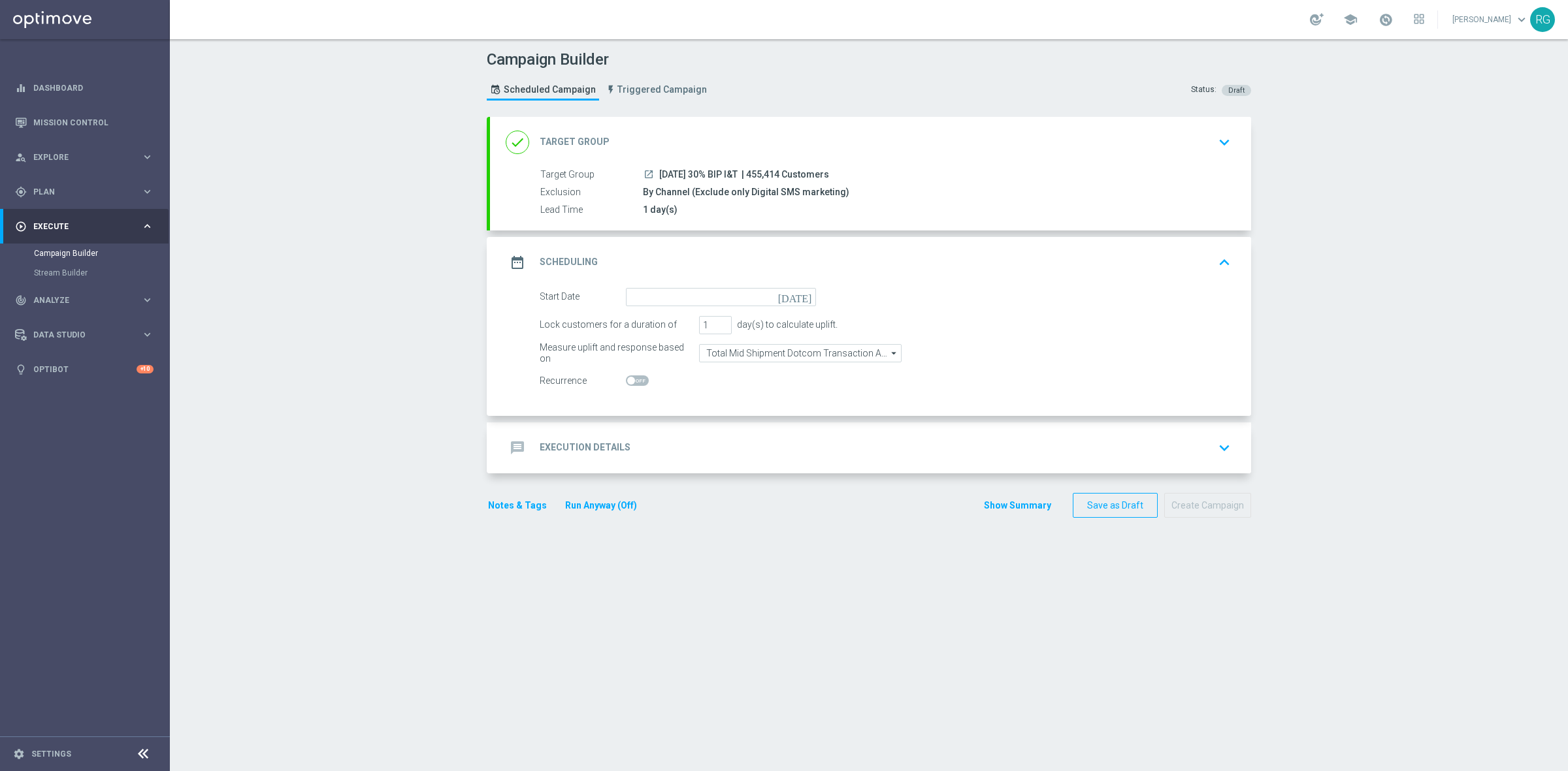
click at [798, 293] on icon "[DATE]" at bounding box center [797, 295] width 39 height 14
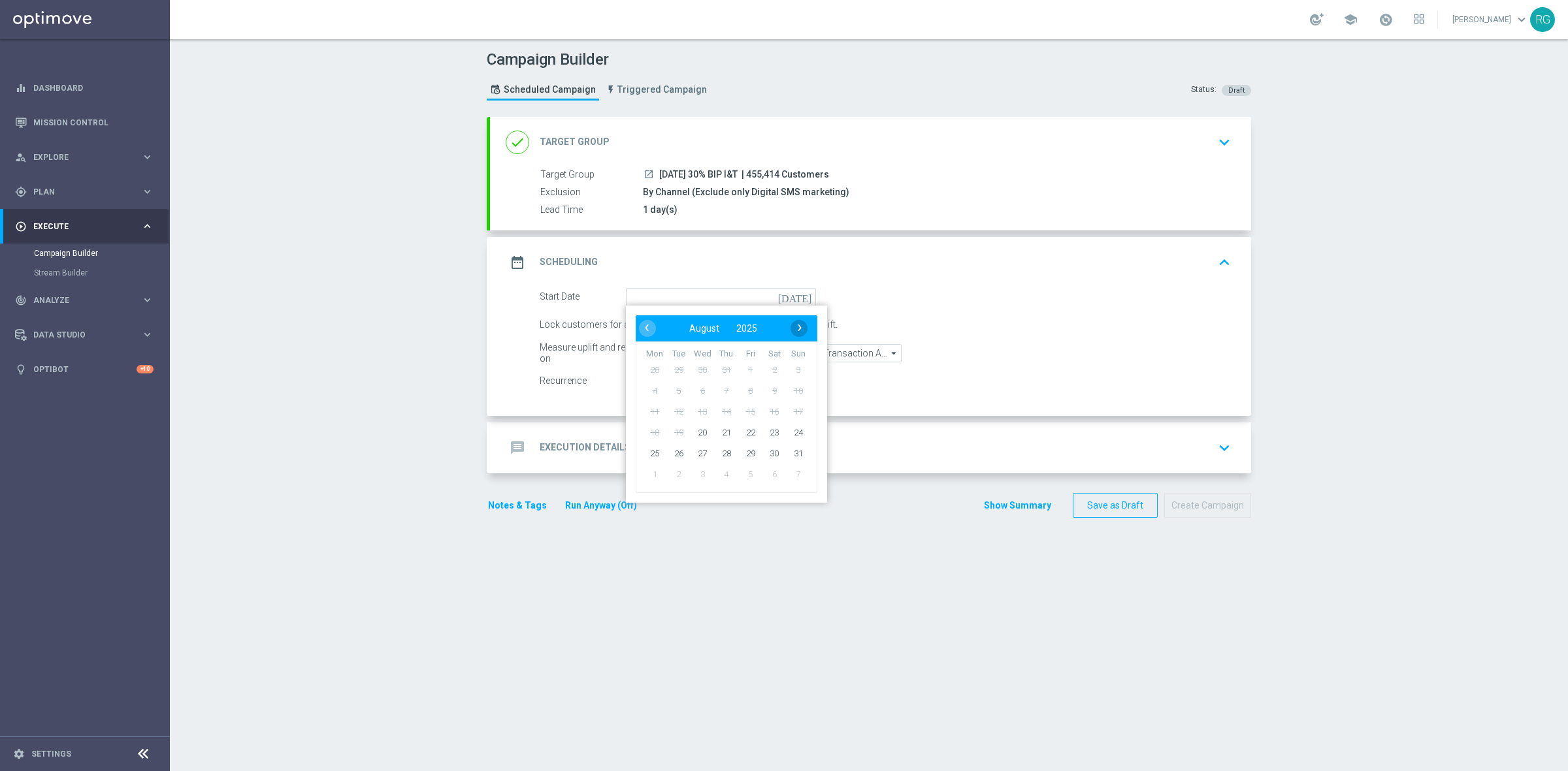
click at [794, 331] on span "›" at bounding box center [800, 328] width 17 height 17
click at [668, 393] on span "9" at bounding box center [679, 390] width 21 height 21
type input "09 Sep 2025"
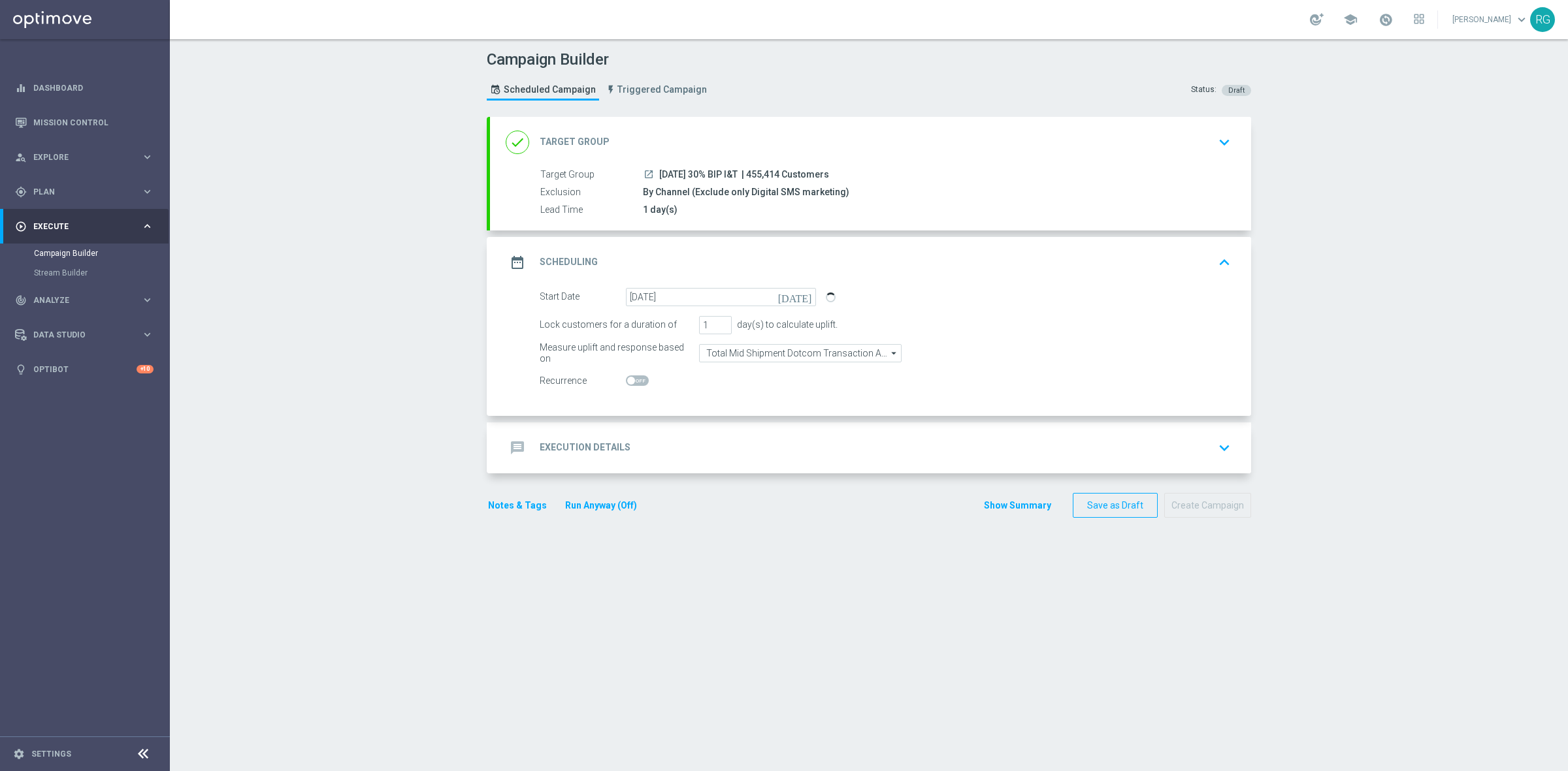
click at [653, 451] on div "message Execution Details keyboard_arrow_down" at bounding box center [870, 448] width 730 height 25
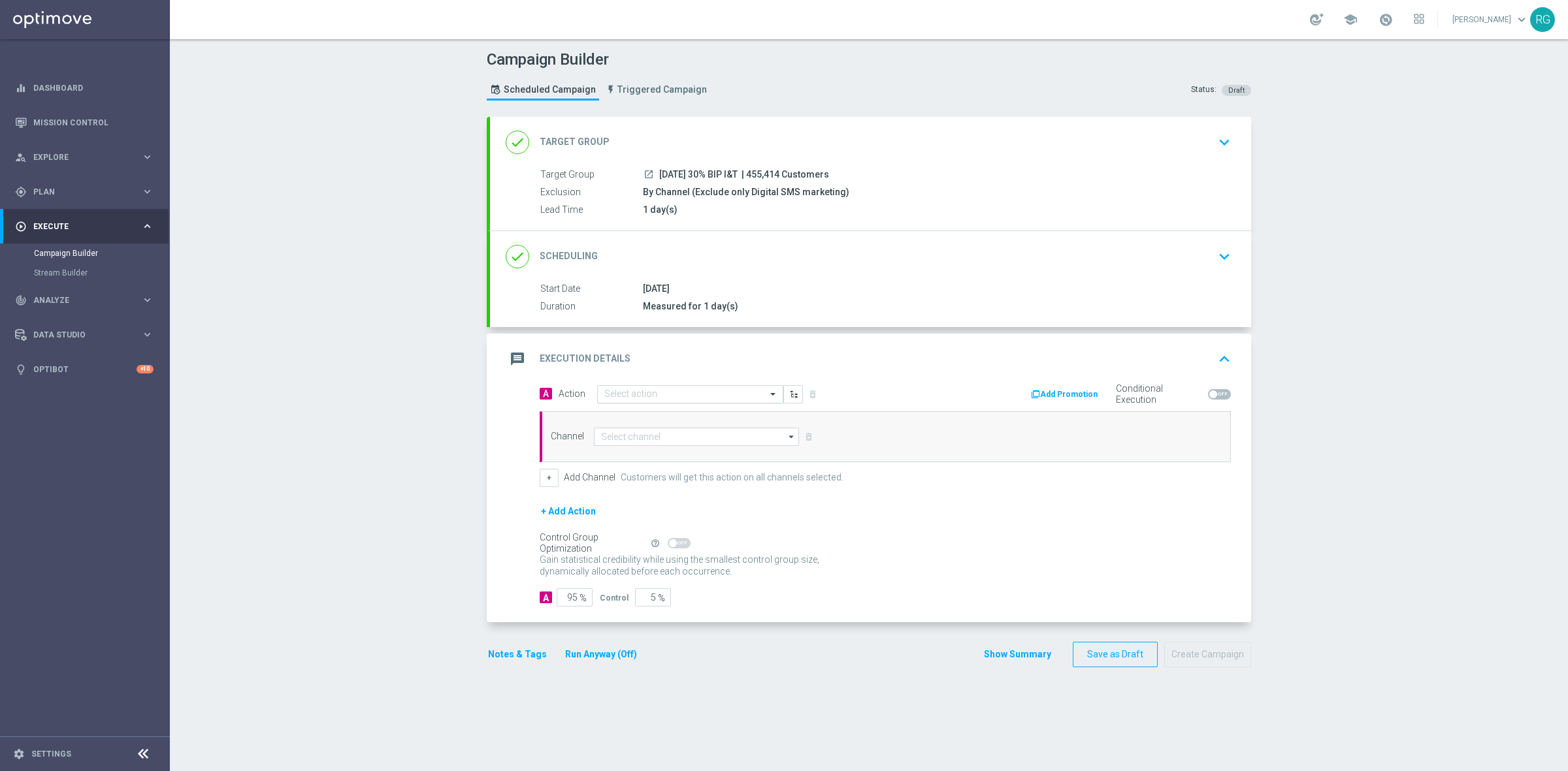
click at [620, 397] on input "text" at bounding box center [677, 395] width 146 height 11
type input "sms"
click at [628, 463] on label "SMS_Awareness" at bounding box center [632, 460] width 56 height 11
click at [631, 437] on input at bounding box center [696, 437] width 205 height 18
click at [660, 452] on div "Attentive SMS" at bounding box center [707, 456] width 205 height 18
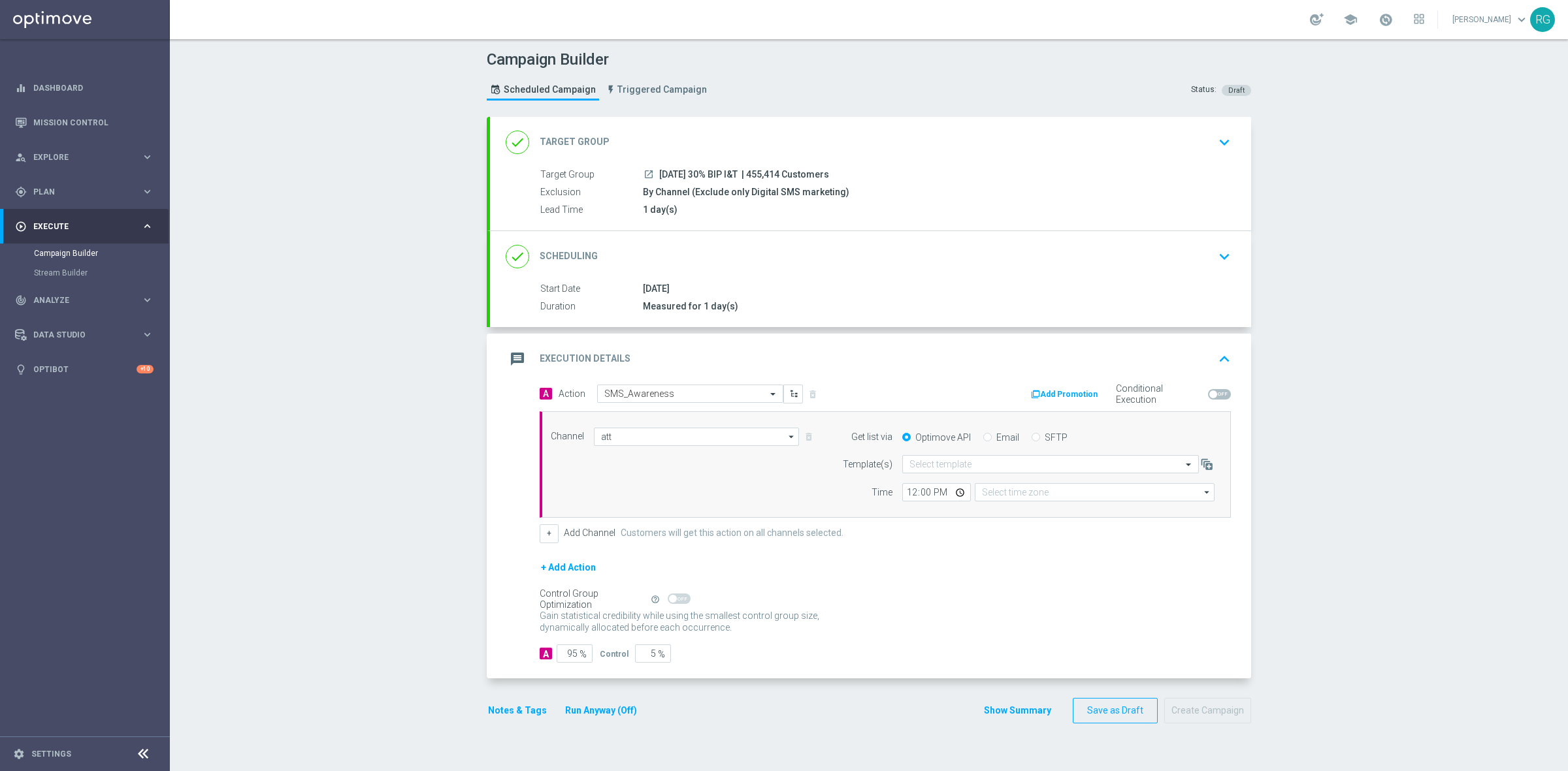
type input "Attentive SMS"
type input "Eastern Time ([US_STATE]) (UTC -04:00)"
click at [1031, 439] on input "SFTP" at bounding box center [1035, 438] width 9 height 9
radio input "true"
click at [951, 462] on input "text" at bounding box center [1037, 464] width 256 height 11
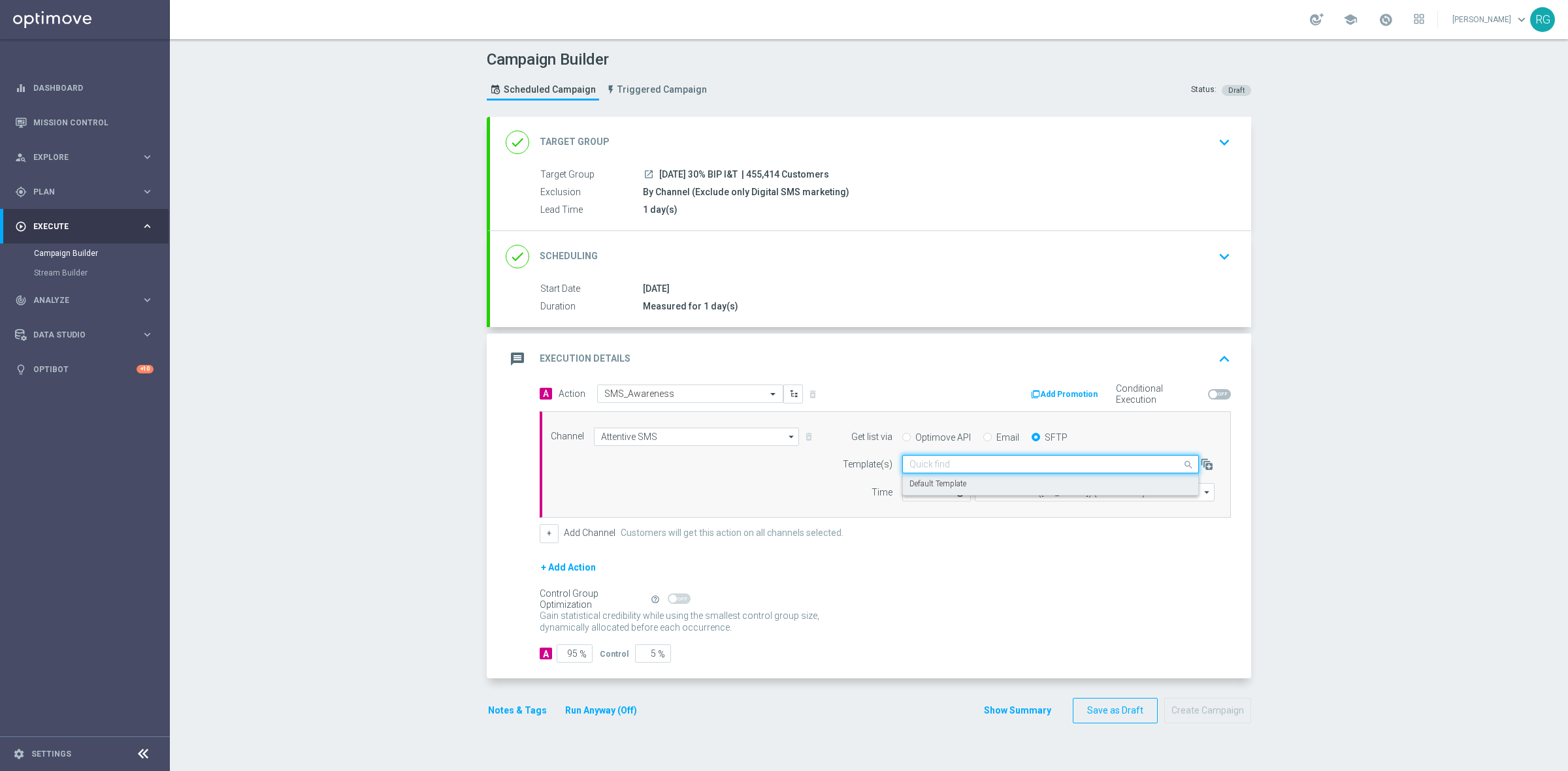
click at [961, 481] on label "Default Template" at bounding box center [937, 484] width 57 height 11
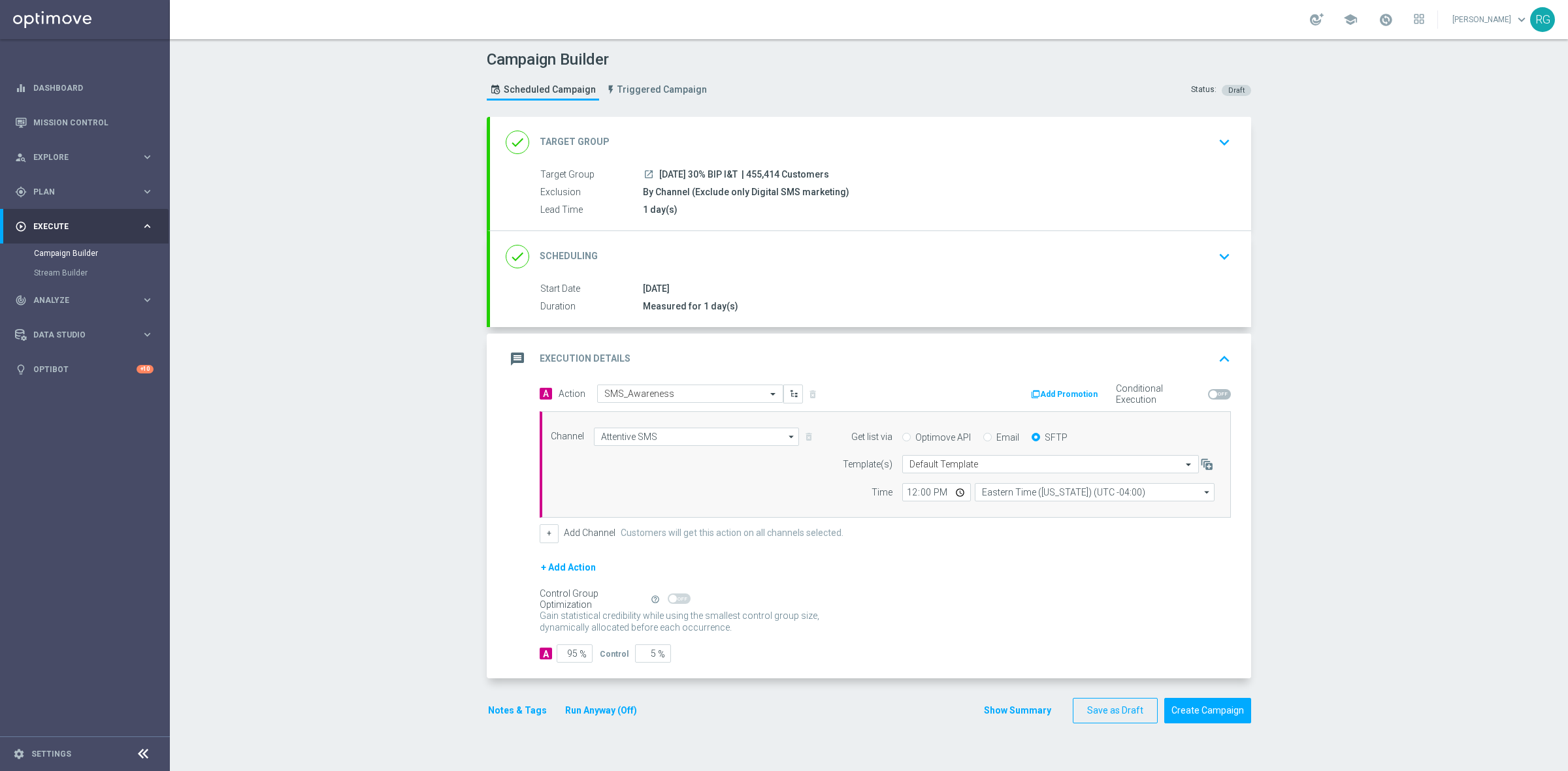
click at [520, 714] on button "Notes & Tags" at bounding box center [517, 710] width 61 height 17
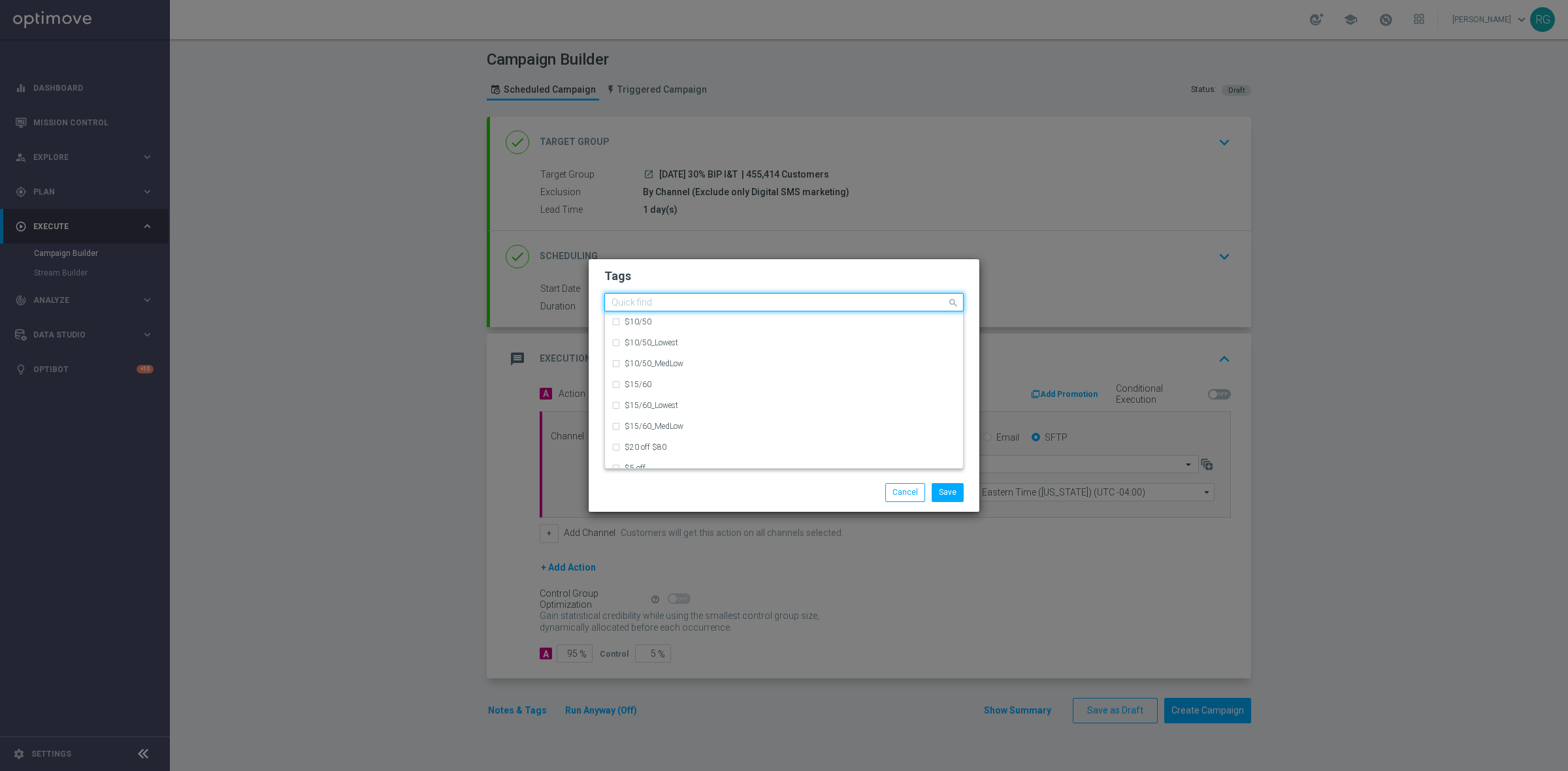
click at [716, 305] on input "text" at bounding box center [779, 303] width 335 height 11
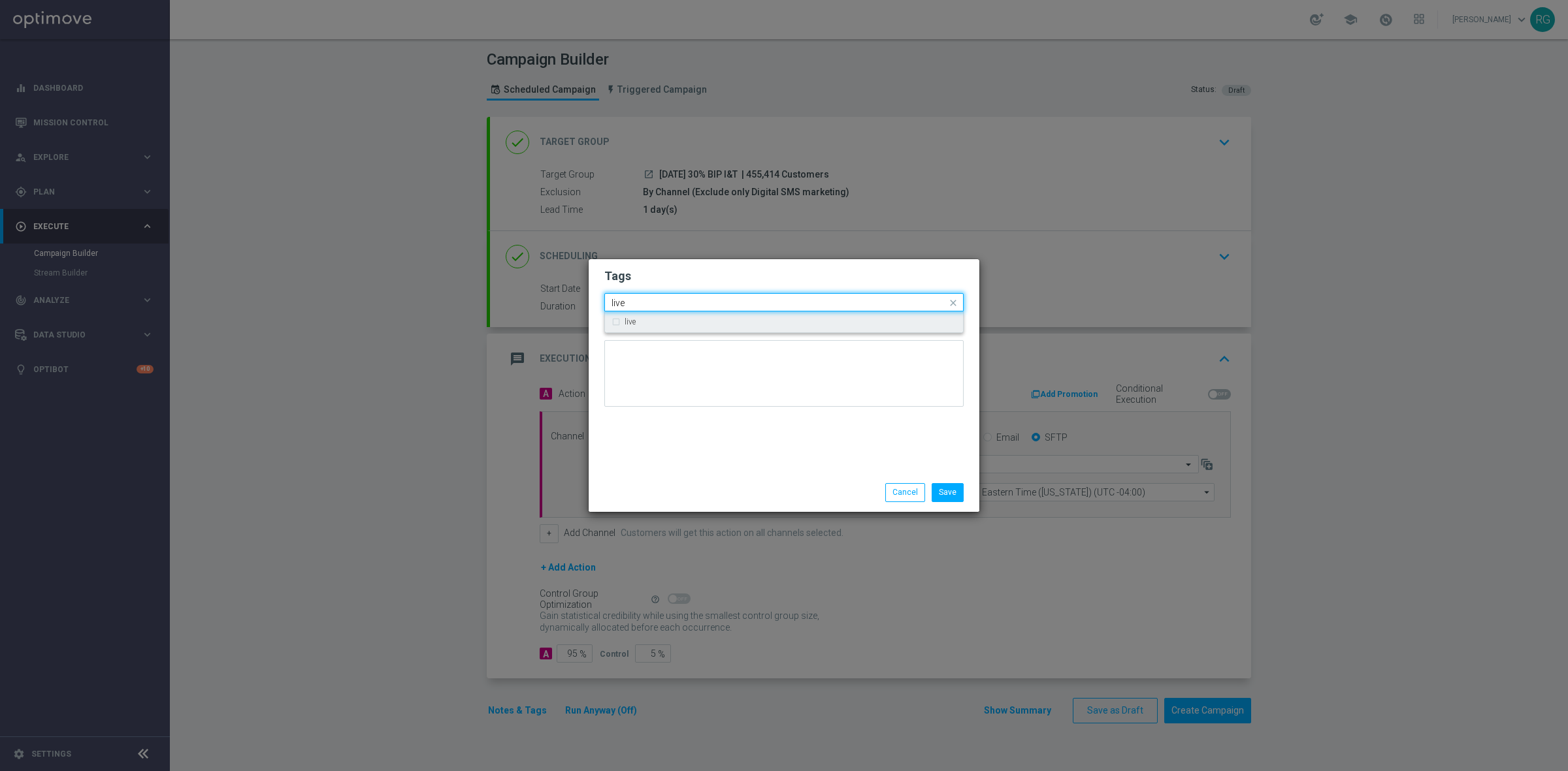
click at [713, 316] on div "live" at bounding box center [784, 322] width 345 height 21
type input "live"
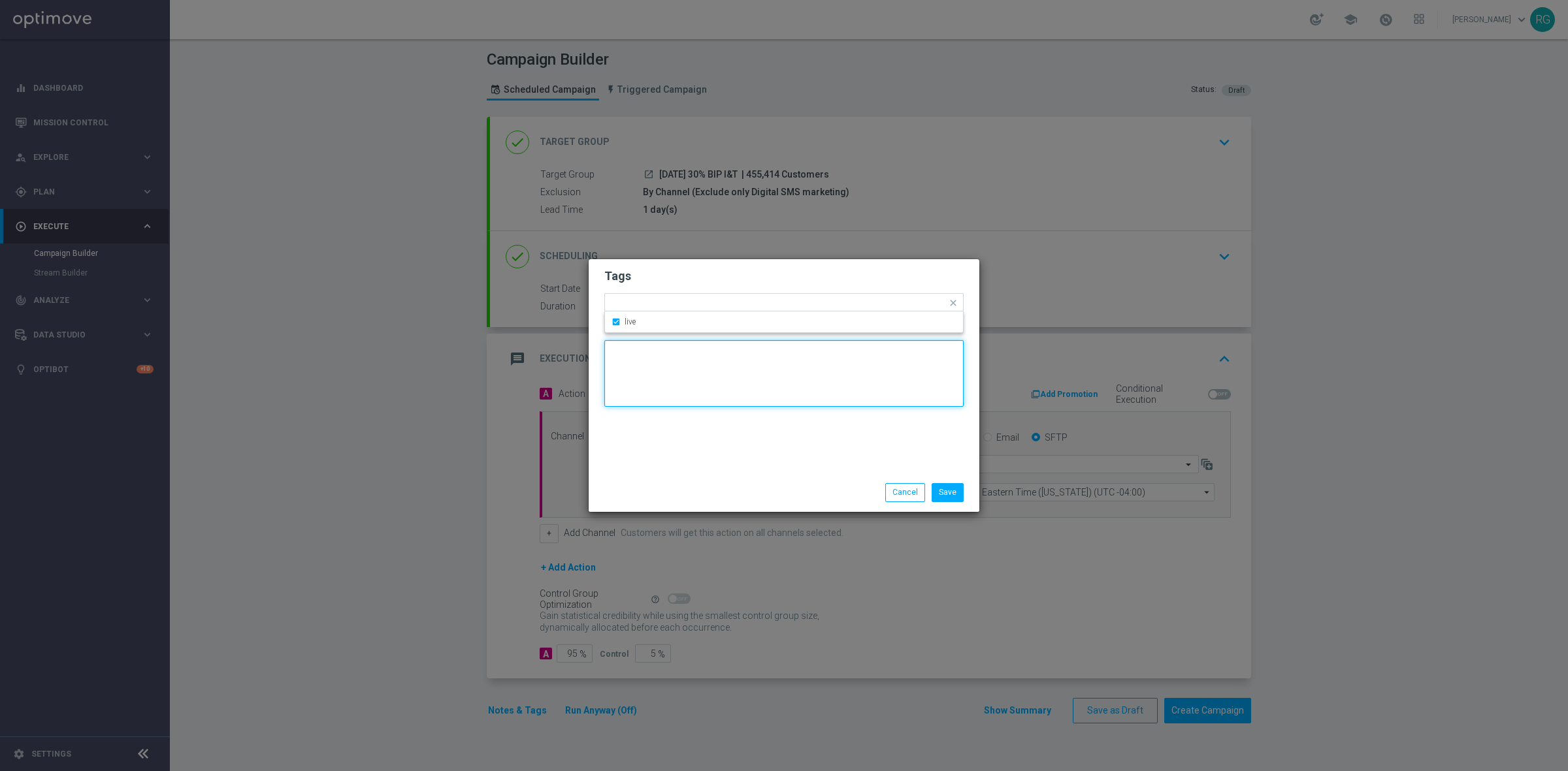
click at [720, 401] on textarea at bounding box center [784, 373] width 359 height 67
click at [731, 308] on input "text" at bounding box center [797, 304] width 301 height 11
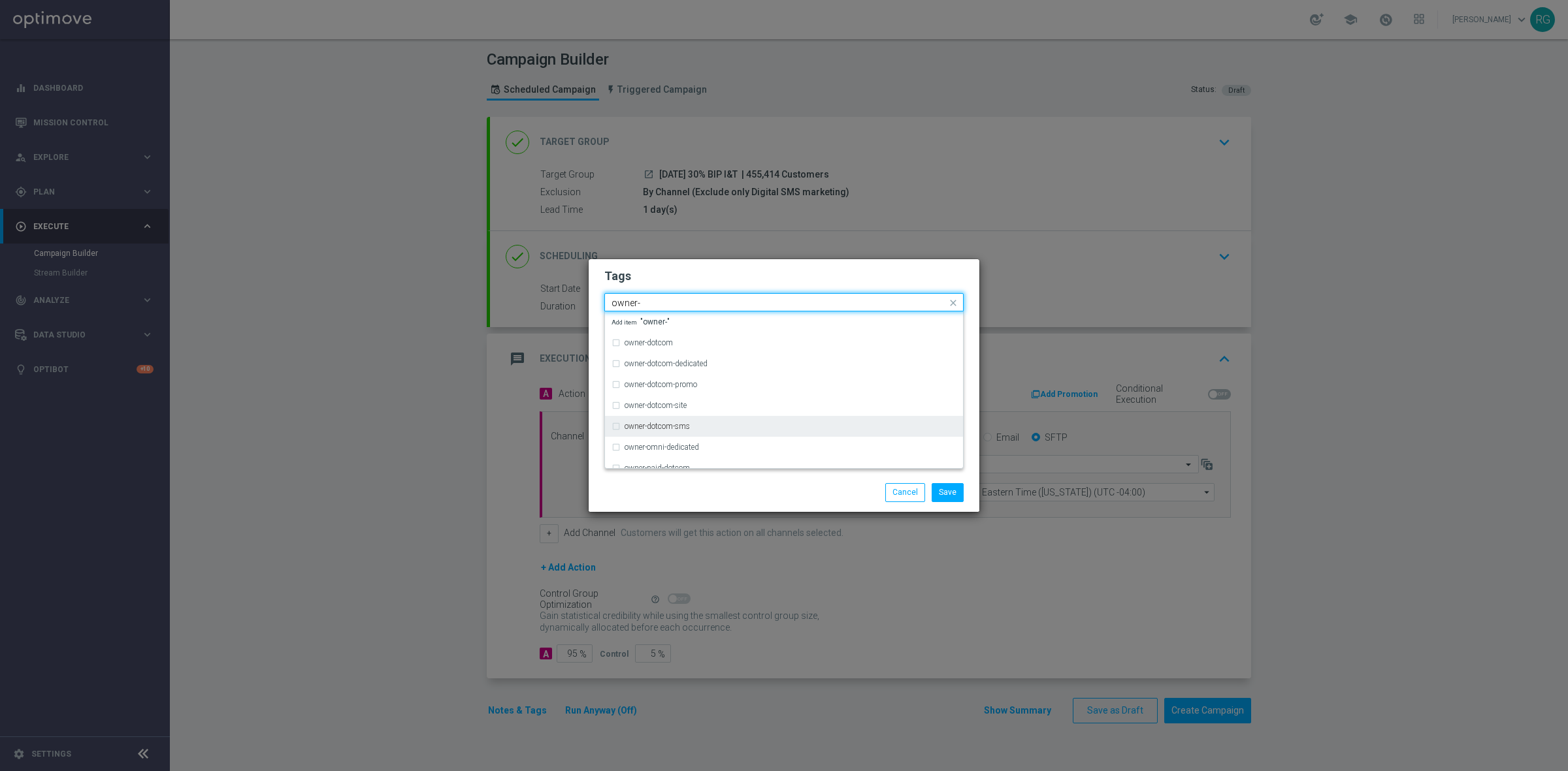
click at [674, 431] on div "owner-dotcom-sms" at bounding box center [784, 426] width 345 height 21
type input "owner-"
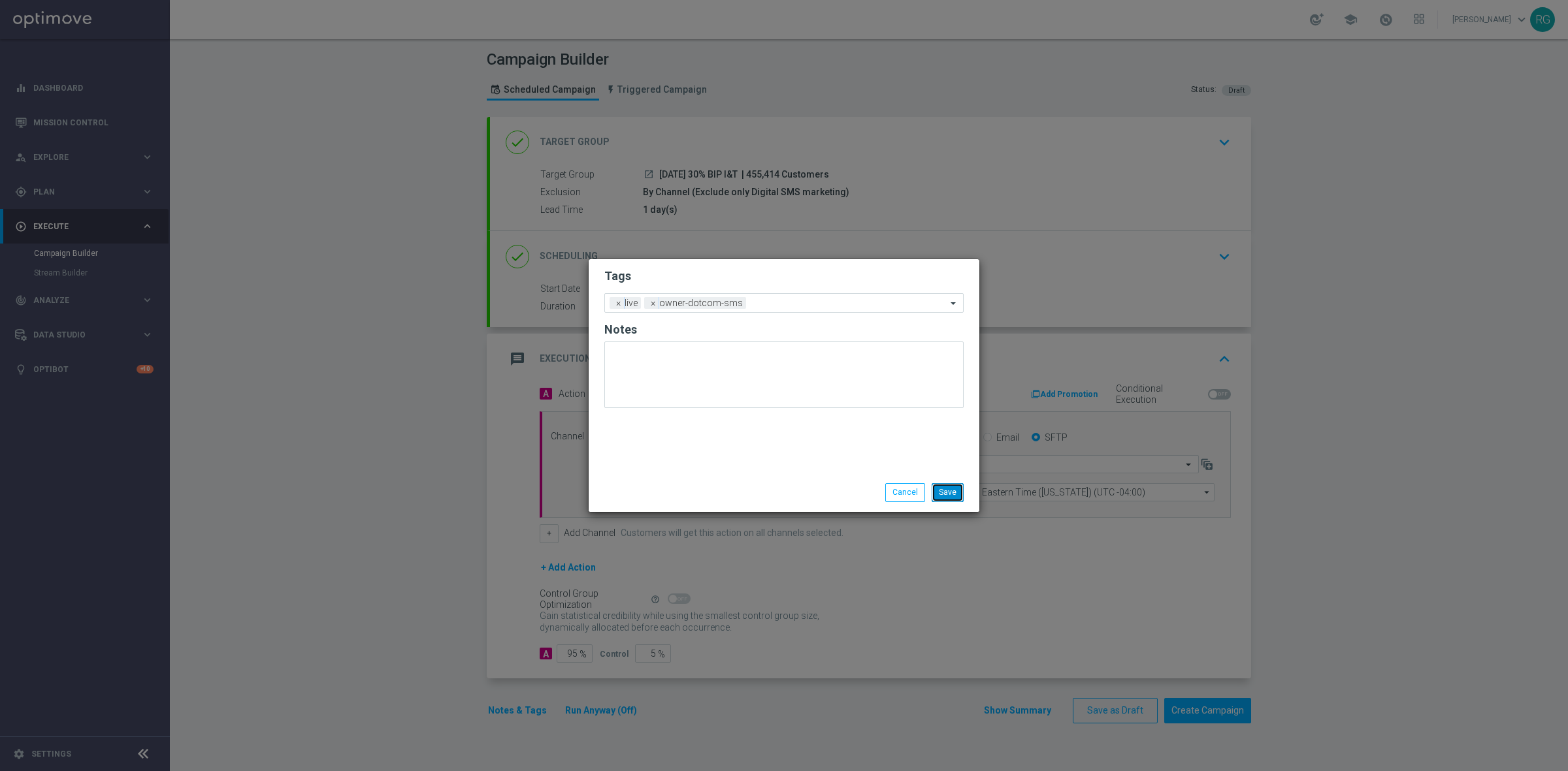
click at [938, 492] on button "Save" at bounding box center [947, 492] width 32 height 18
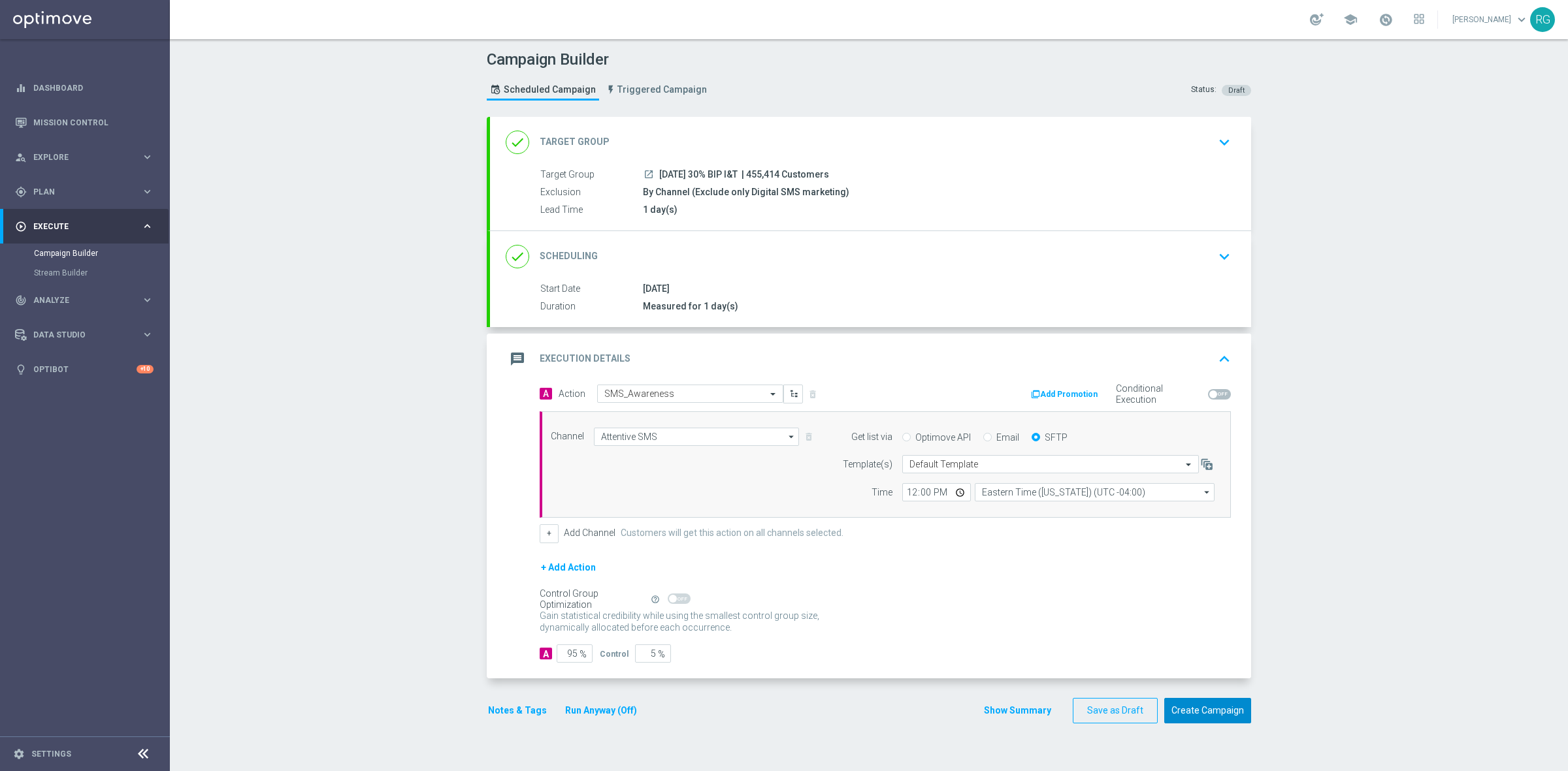
click at [1210, 717] on button "Create Campaign" at bounding box center [1207, 710] width 87 height 25
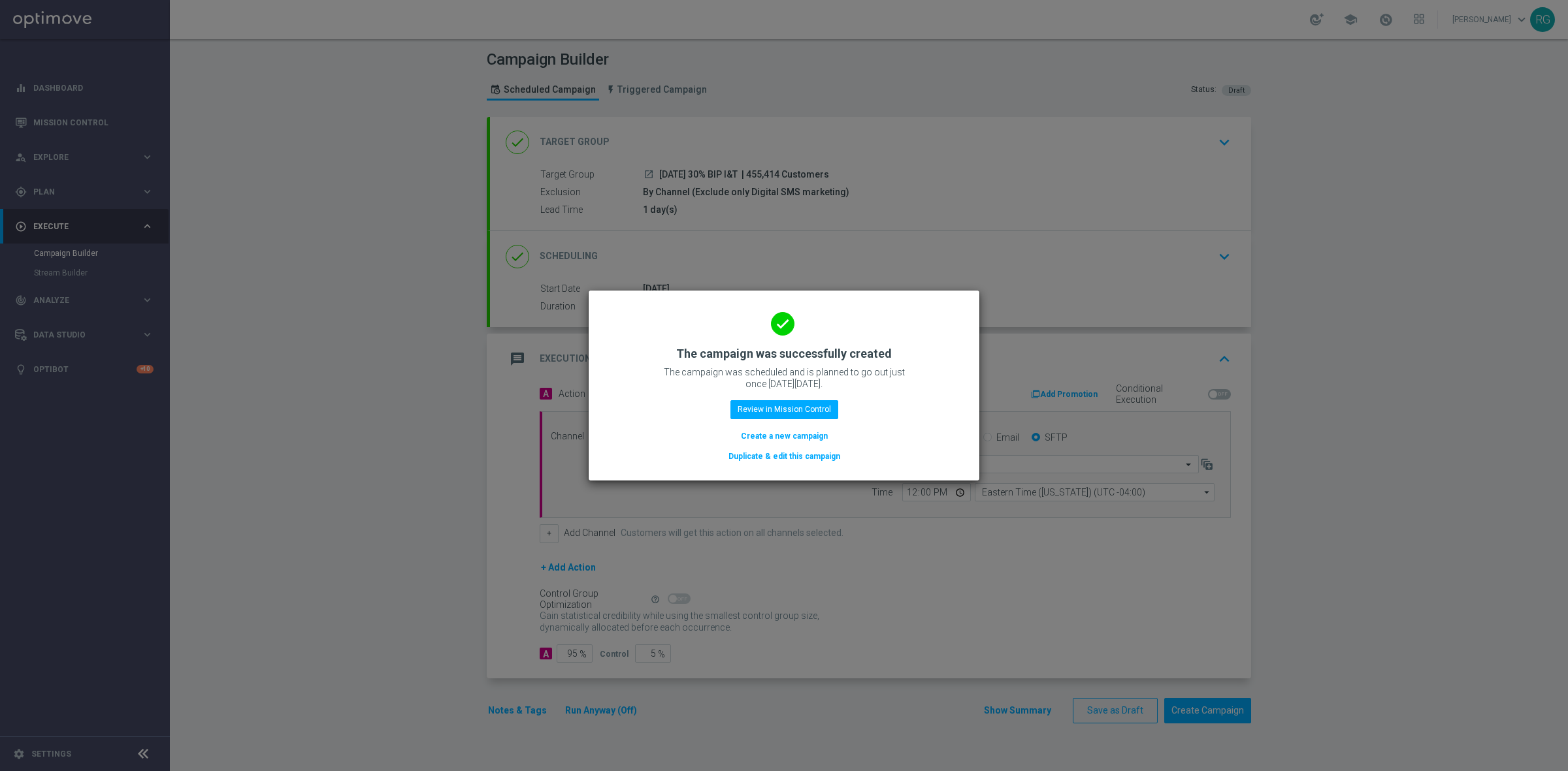
click at [785, 441] on button "Create a new campaign" at bounding box center [784, 436] width 90 height 14
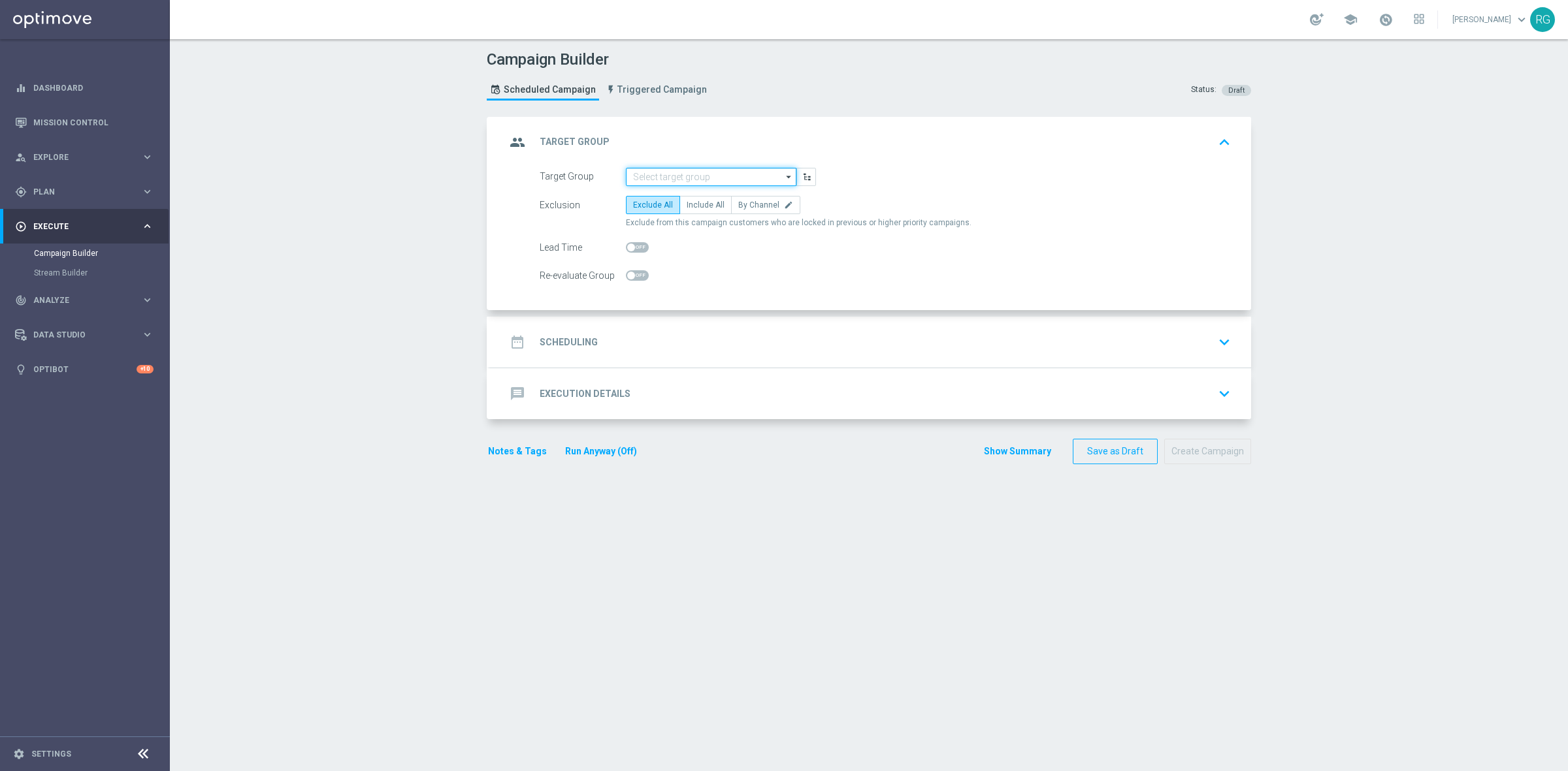
click at [643, 174] on input at bounding box center [711, 176] width 171 height 18
click at [719, 199] on div "[DATE] Breakroom coffee" at bounding box center [688, 195] width 91 height 12
type input "[DATE] Breakroom coffee"
click at [738, 202] on span "By Channel" at bounding box center [759, 205] width 41 height 9
click at [738, 203] on input "By Channel edit" at bounding box center [742, 207] width 9 height 9
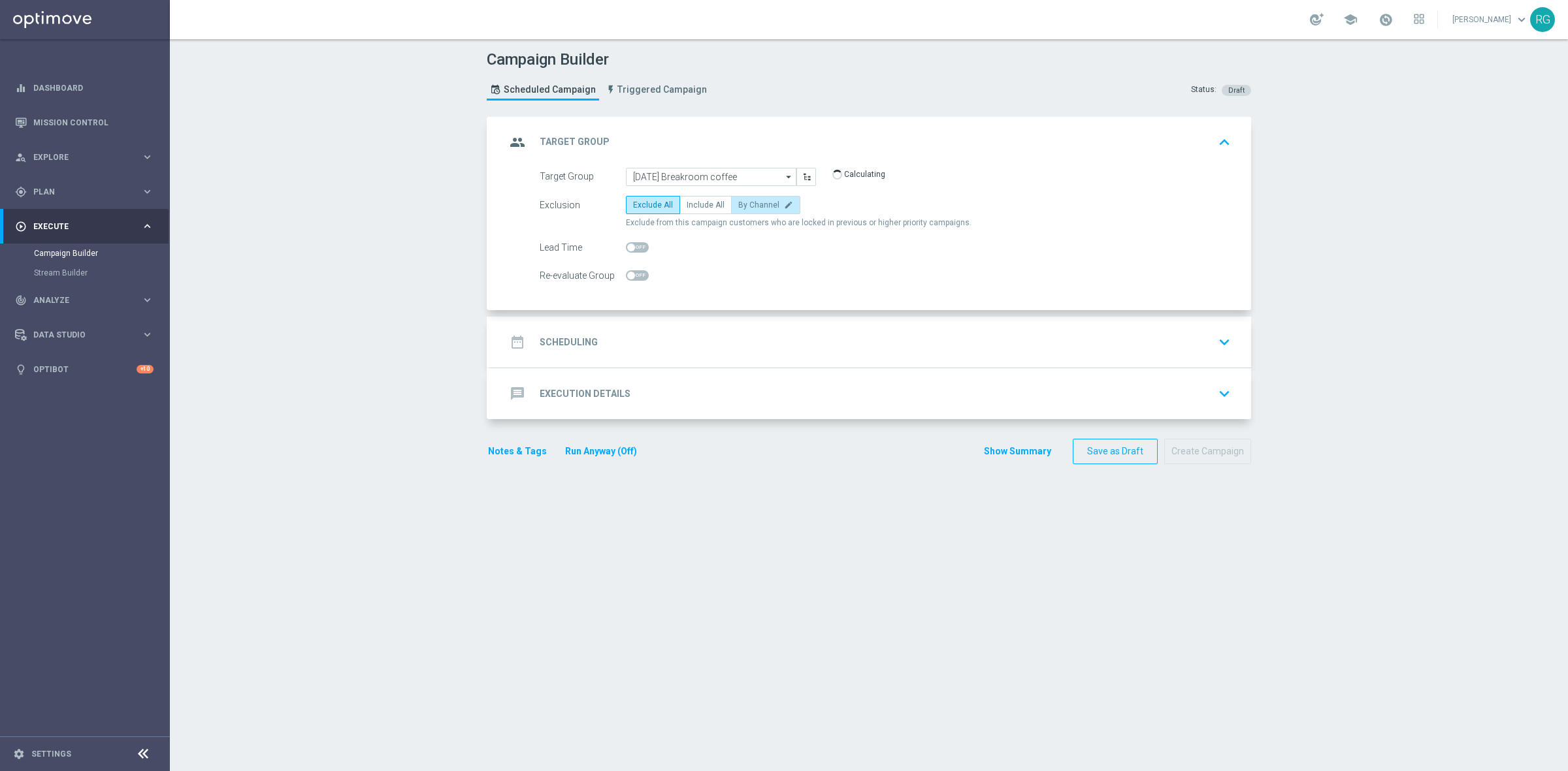
radio input "true"
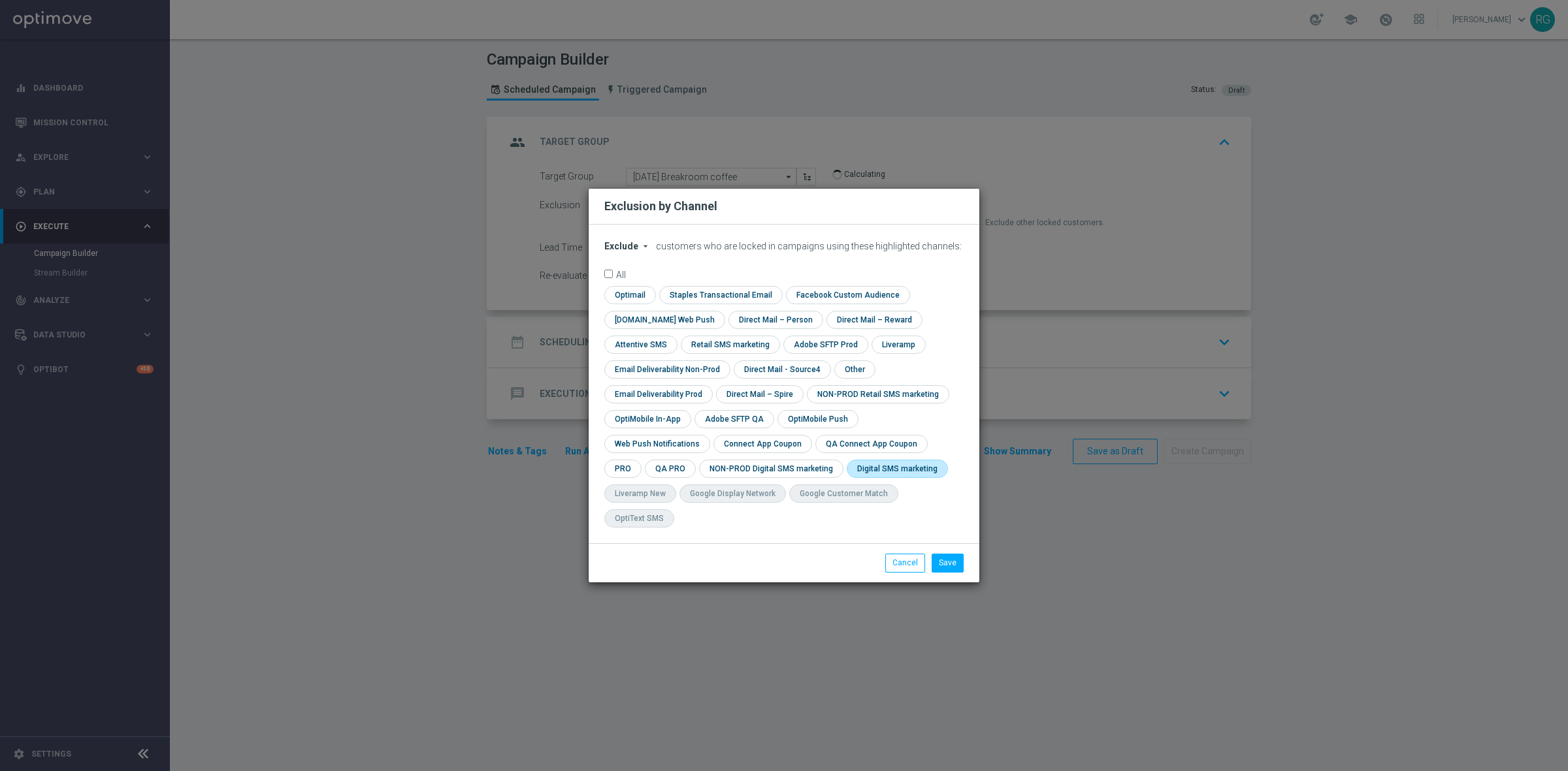
click at [846, 475] on input "checkbox" at bounding box center [894, 468] width 96 height 17
checkbox input "true"
click at [950, 554] on button "Save" at bounding box center [947, 563] width 32 height 18
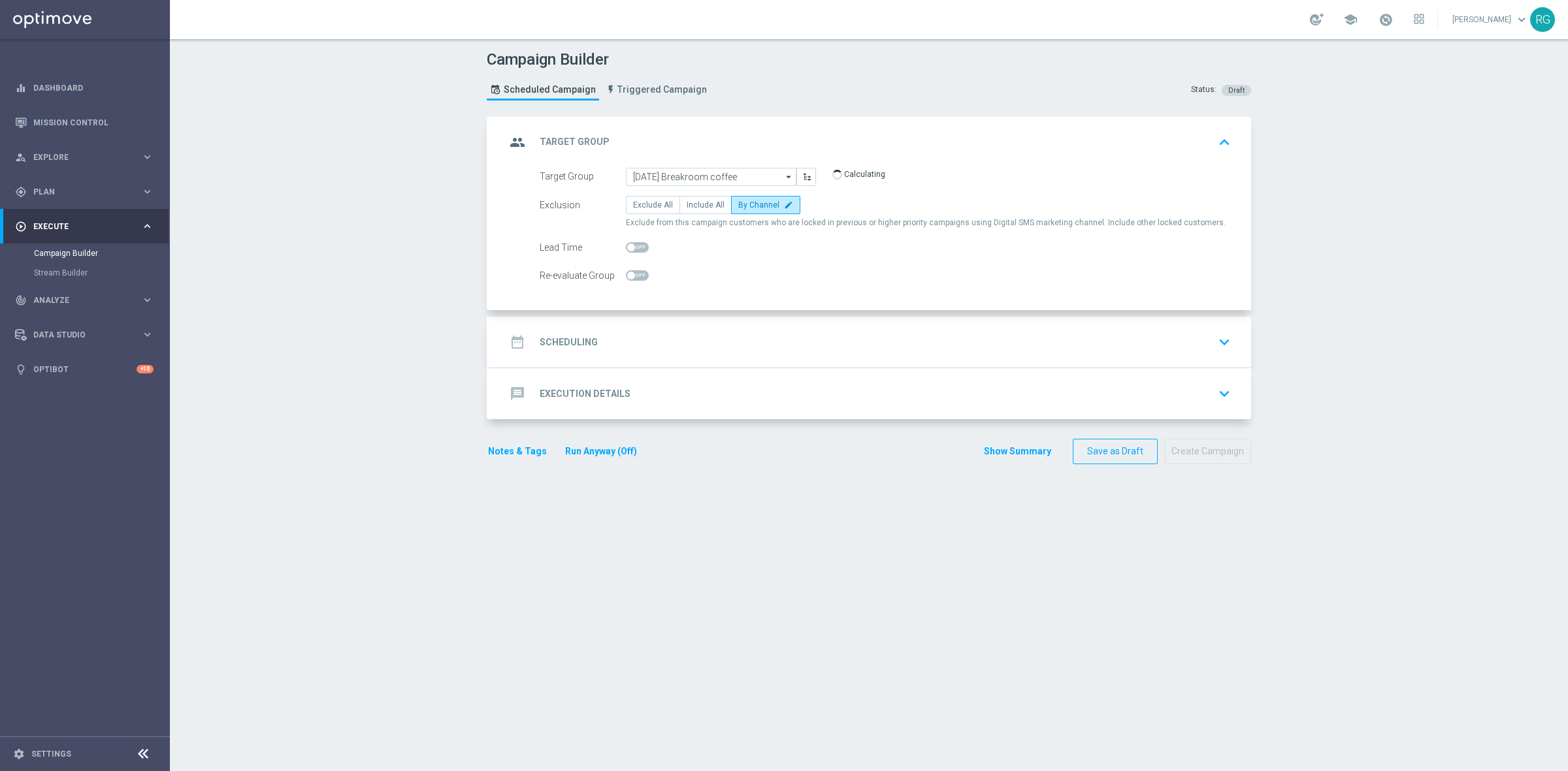
click at [635, 247] on span at bounding box center [637, 247] width 23 height 10
click at [635, 247] on input "checkbox" at bounding box center [637, 247] width 23 height 10
checkbox input "true"
click at [638, 328] on div "date_range Scheduling keyboard_arrow_down" at bounding box center [870, 341] width 761 height 51
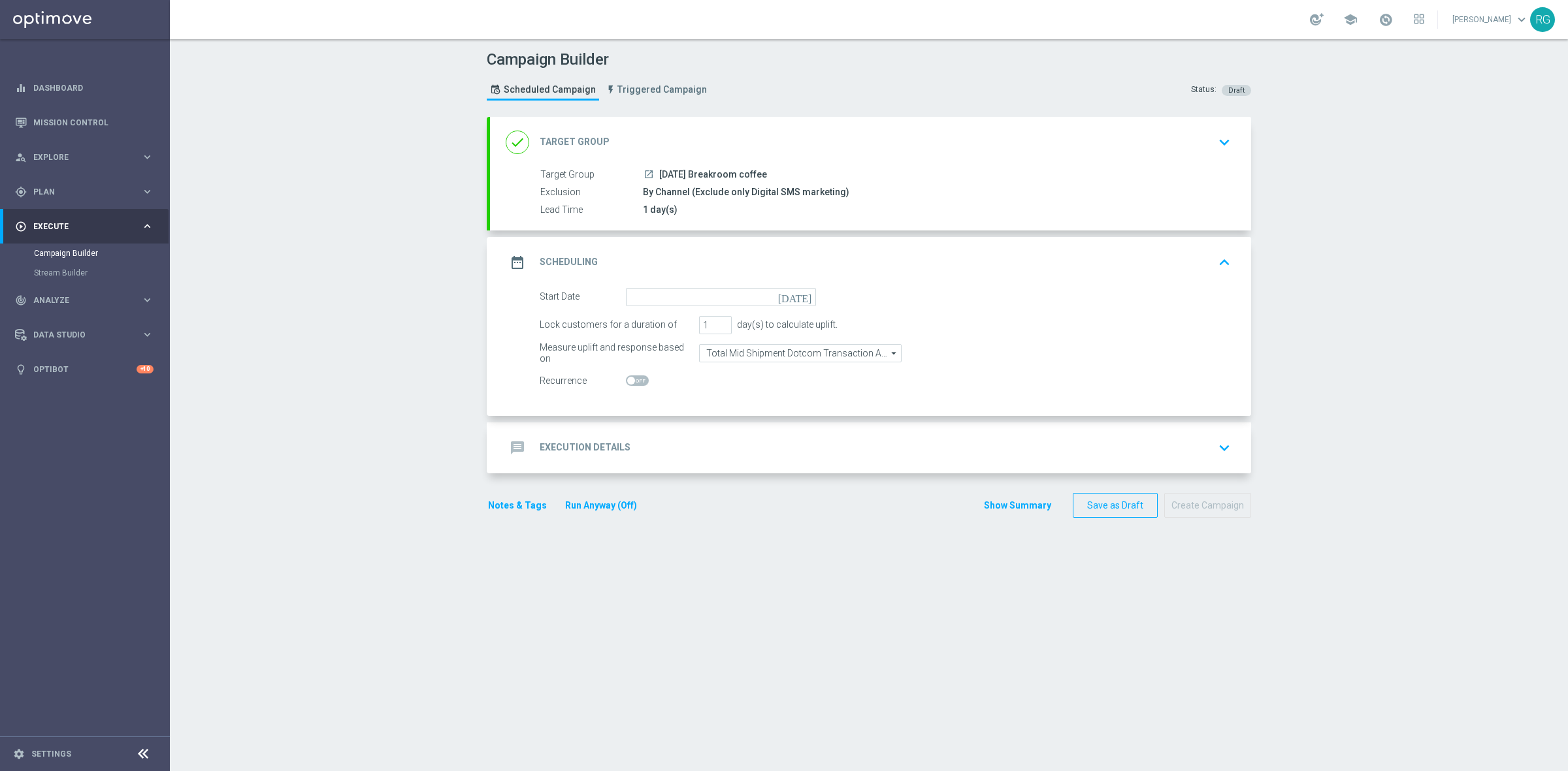
click at [796, 294] on icon "[DATE]" at bounding box center [797, 295] width 39 height 14
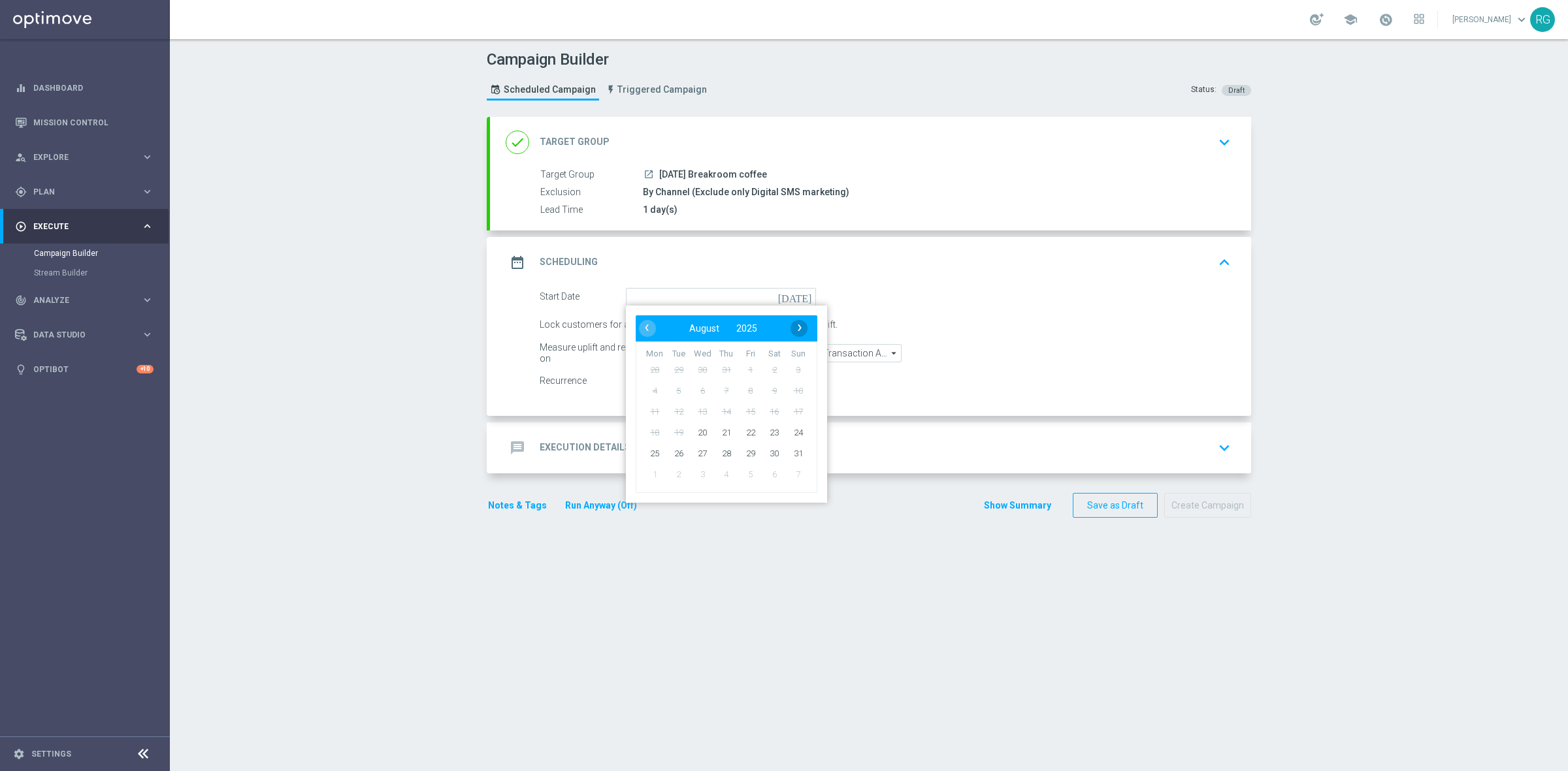
click at [798, 322] on span "›" at bounding box center [800, 328] width 17 height 17
click at [717, 393] on span "11" at bounding box center [726, 390] width 21 height 21
type input "11 Sep 2025"
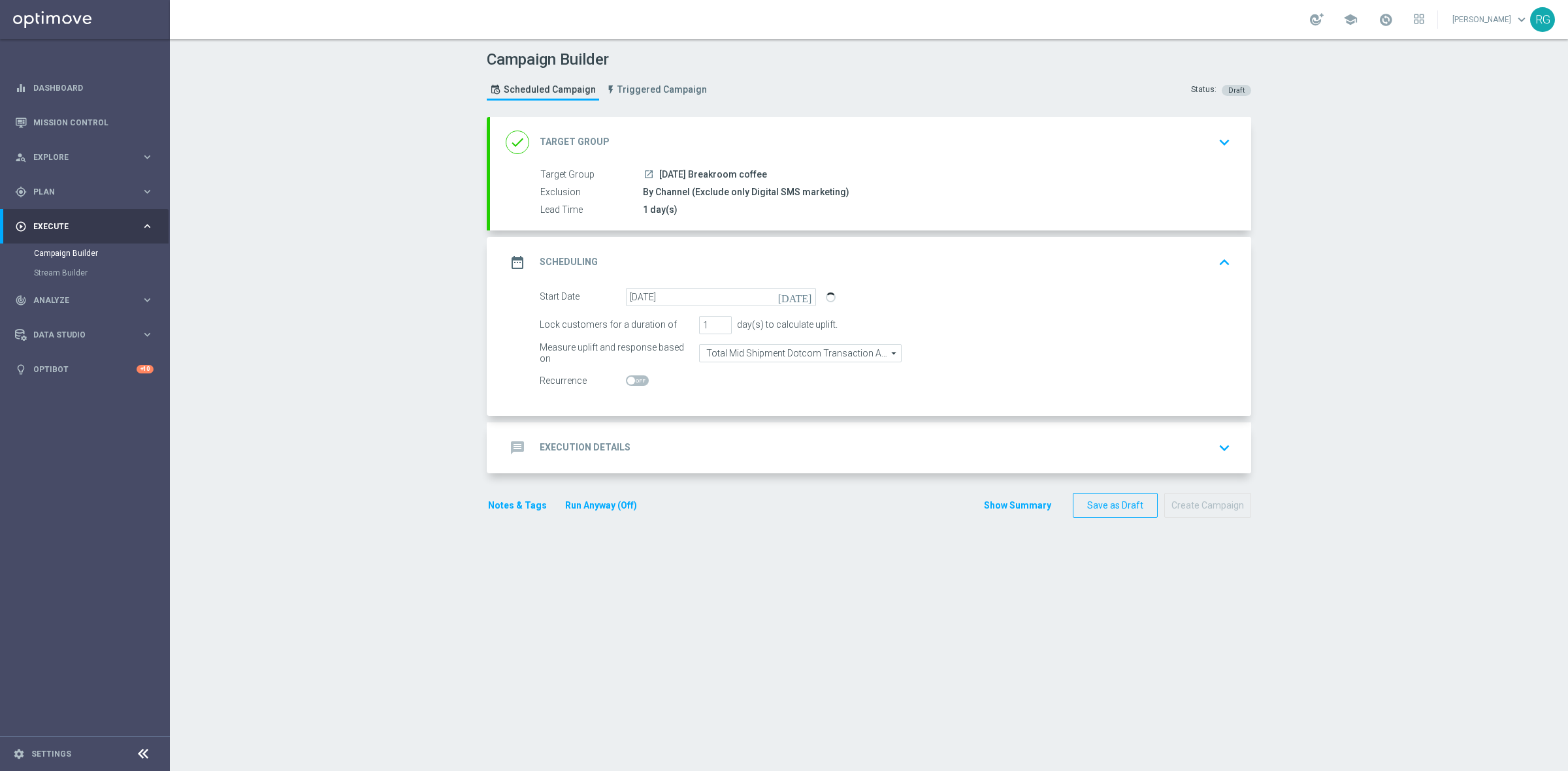
click at [670, 441] on div "message Execution Details keyboard_arrow_down" at bounding box center [870, 448] width 730 height 25
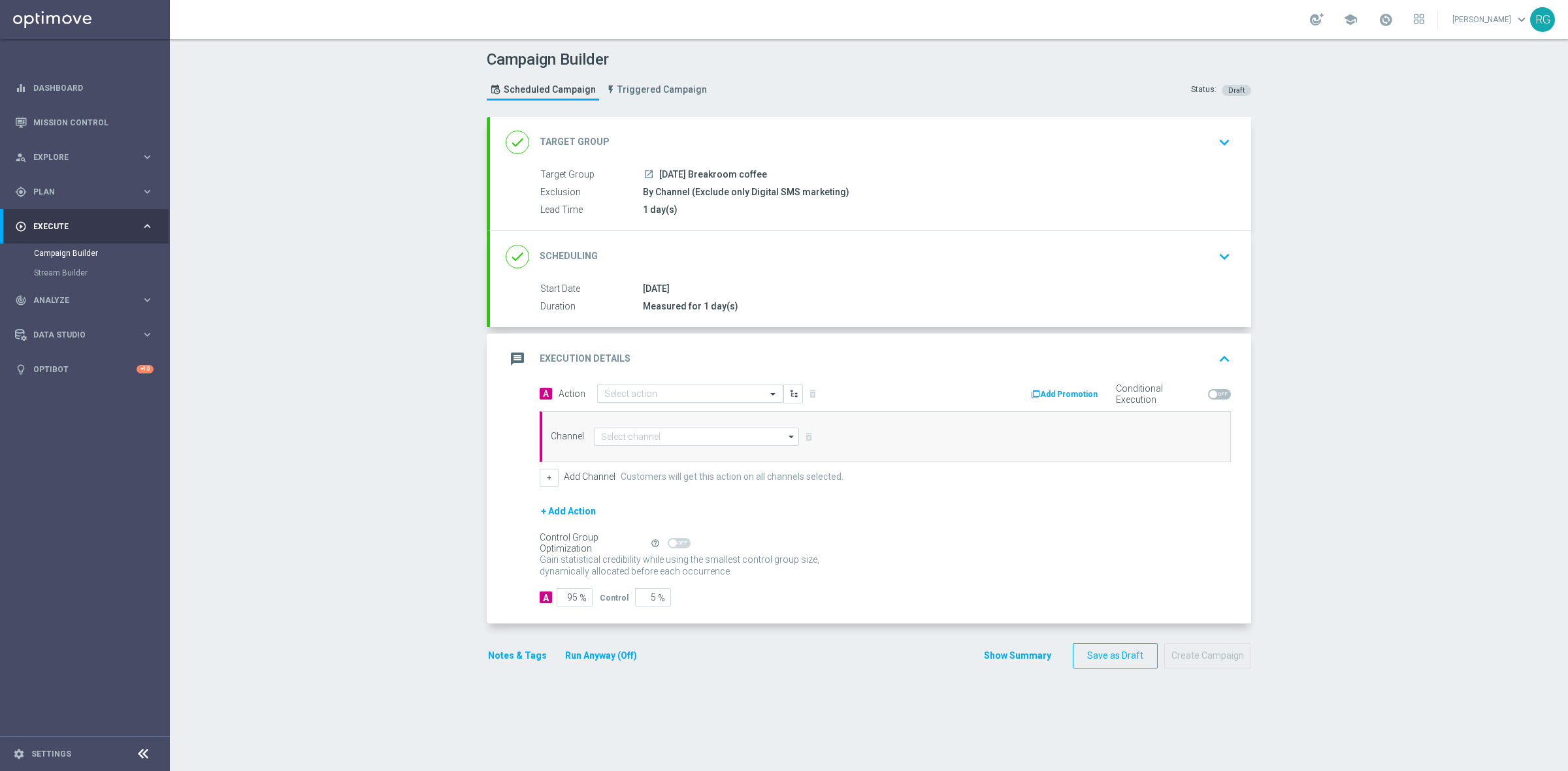
click at [614, 393] on input "text" at bounding box center [677, 394] width 146 height 11
type input "sms"
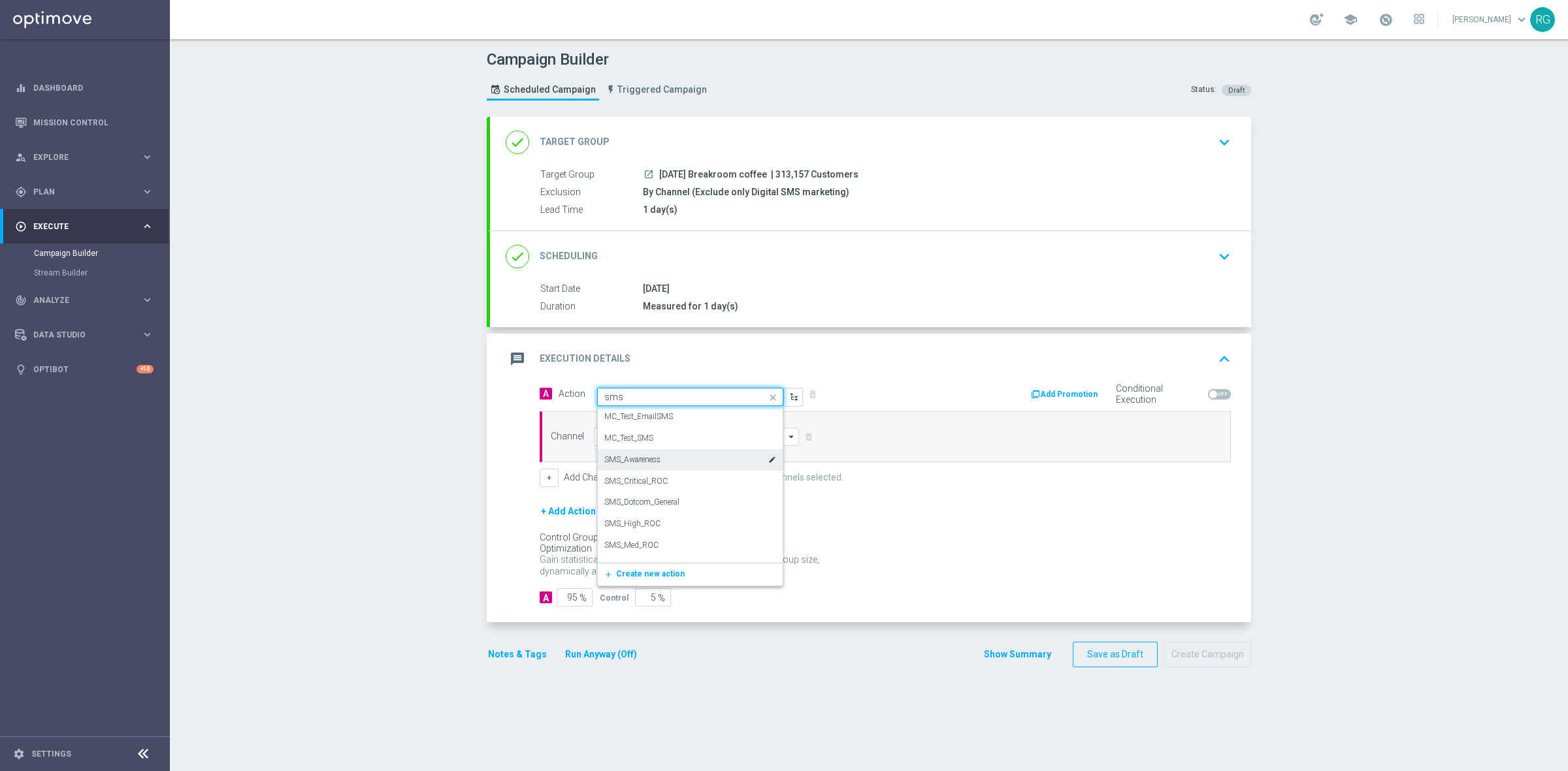
click at [631, 461] on label "SMS_Awareness" at bounding box center [632, 460] width 56 height 11
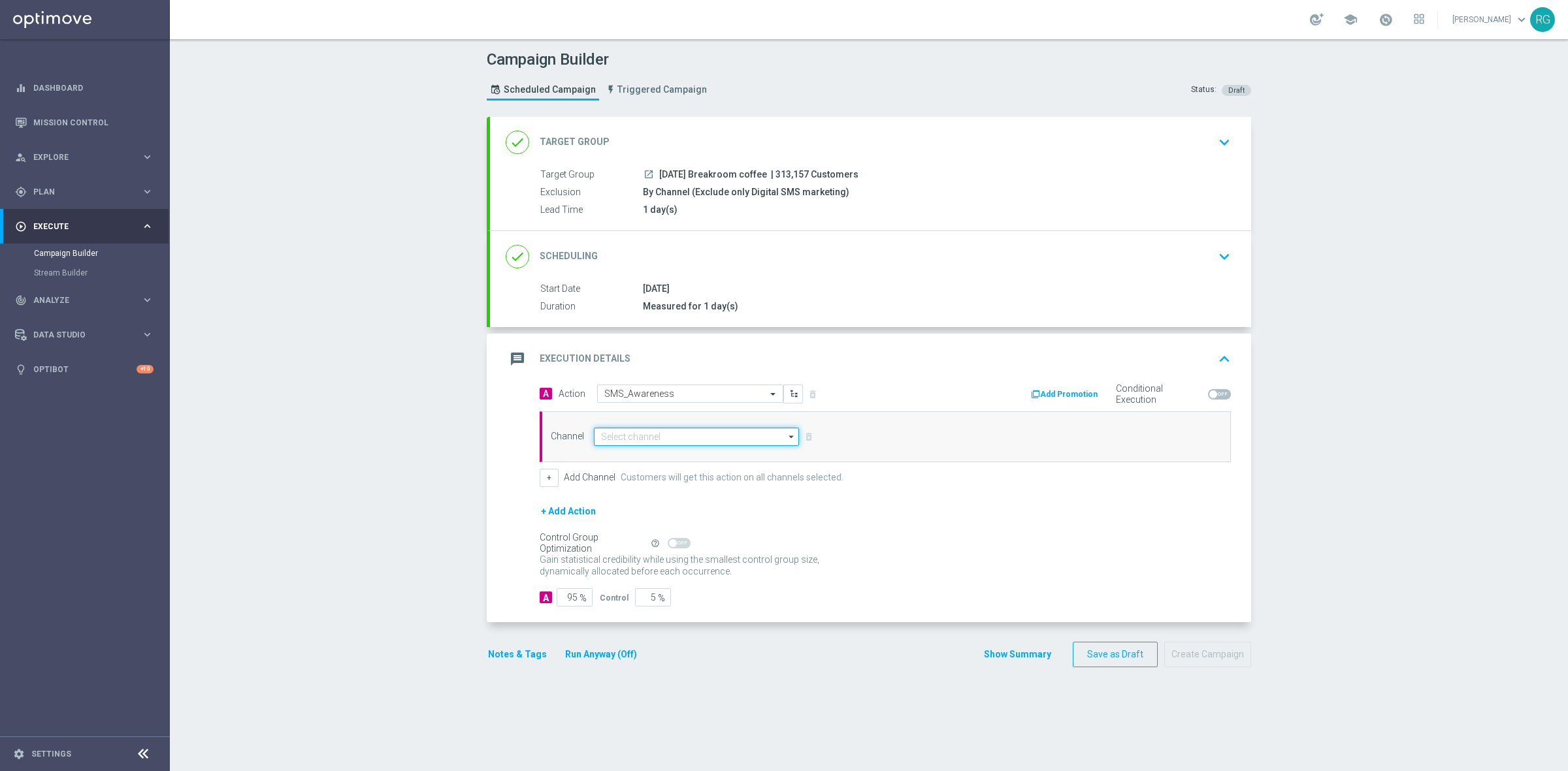
click at [635, 433] on input at bounding box center [696, 437] width 205 height 18
click at [649, 448] on div "Attentive SMS" at bounding box center [707, 456] width 205 height 20
type input "Attentive SMS"
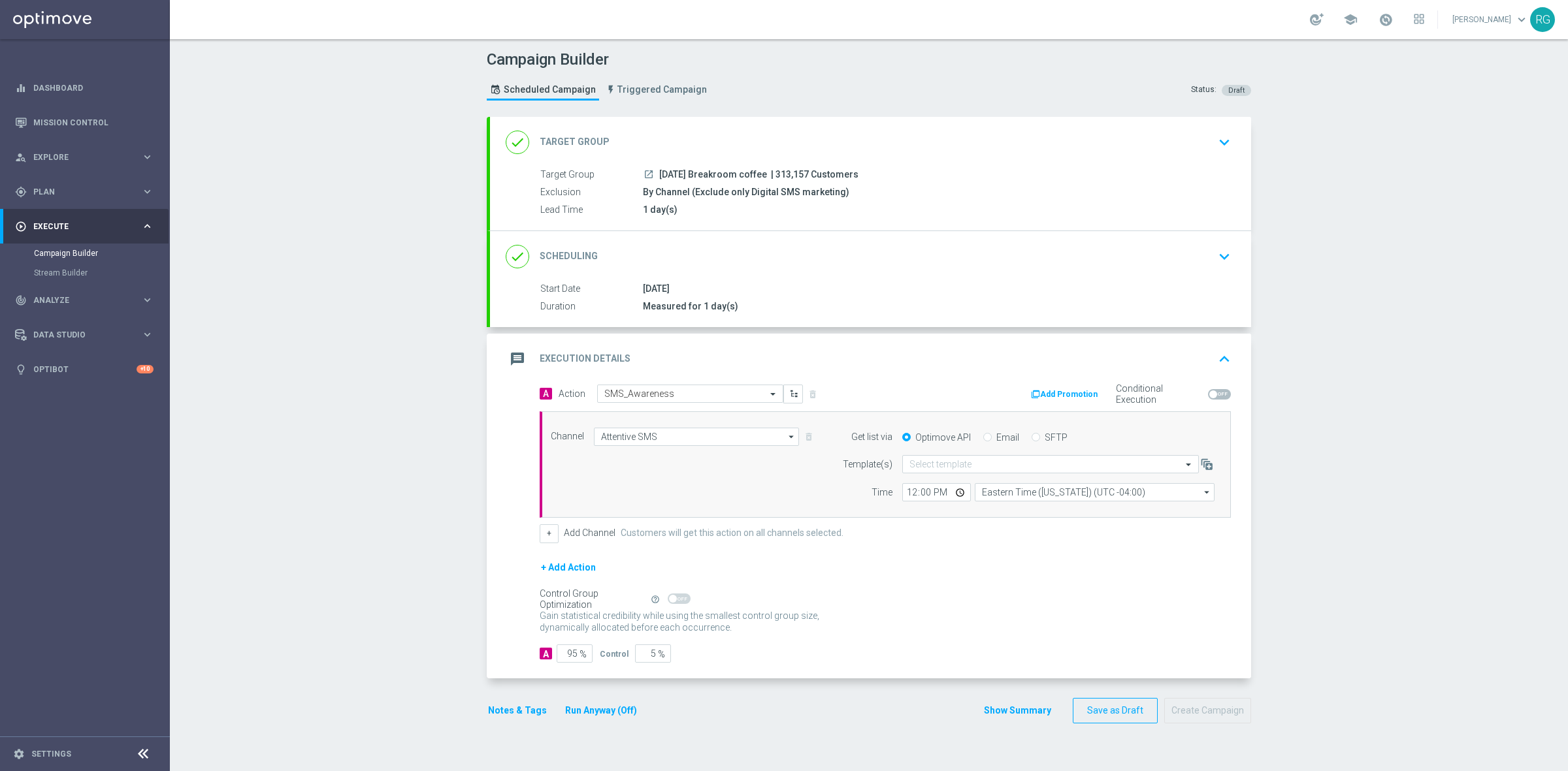
click at [1045, 435] on label "SFTP" at bounding box center [1056, 437] width 23 height 12
click at [1036, 435] on input "SFTP" at bounding box center [1035, 438] width 9 height 9
radio input "true"
click at [998, 468] on input "text" at bounding box center [1037, 464] width 256 height 11
click at [978, 481] on div "Default Template" at bounding box center [1050, 484] width 282 height 21
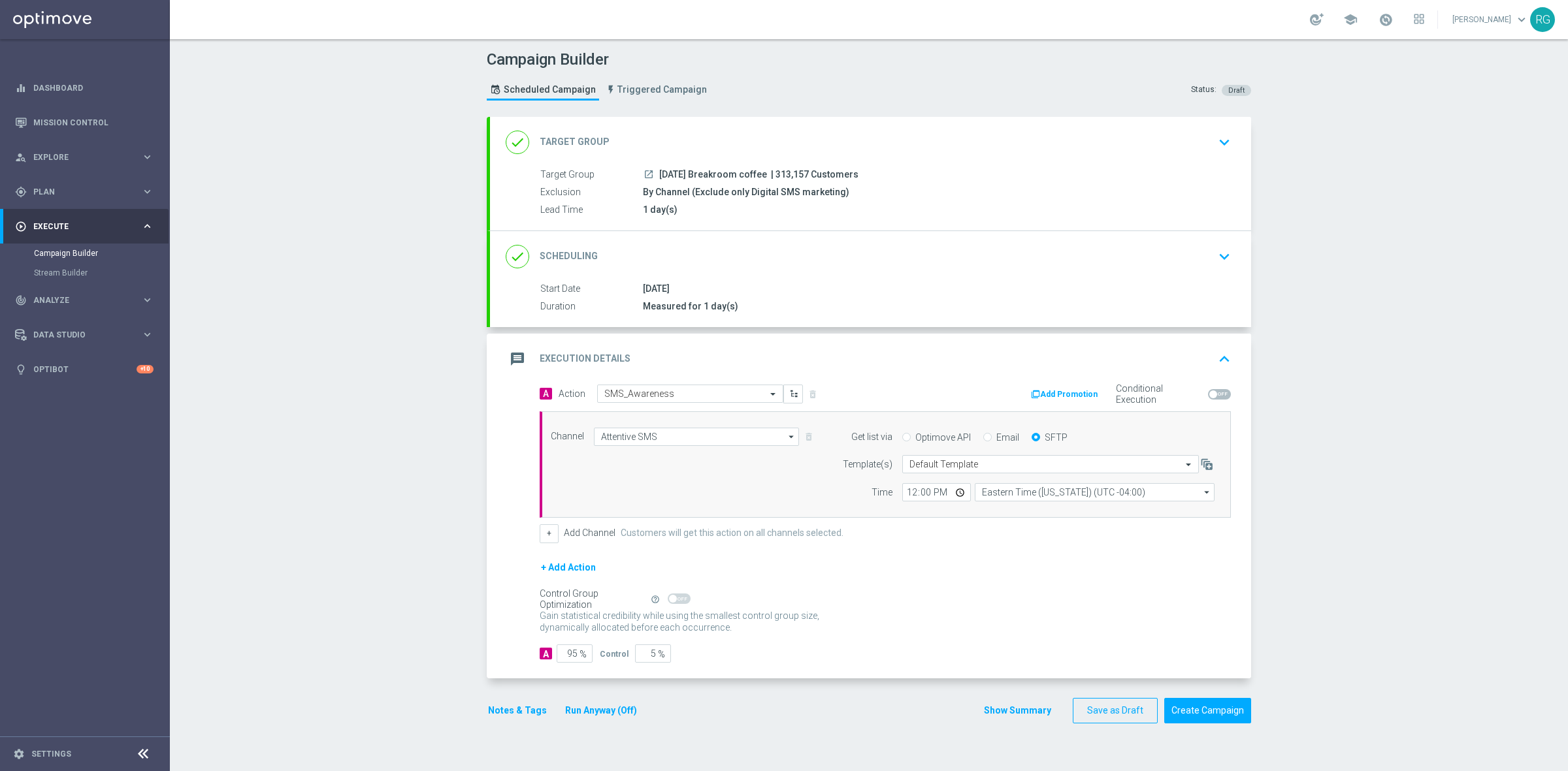
click at [523, 709] on button "Notes & Tags" at bounding box center [517, 710] width 61 height 17
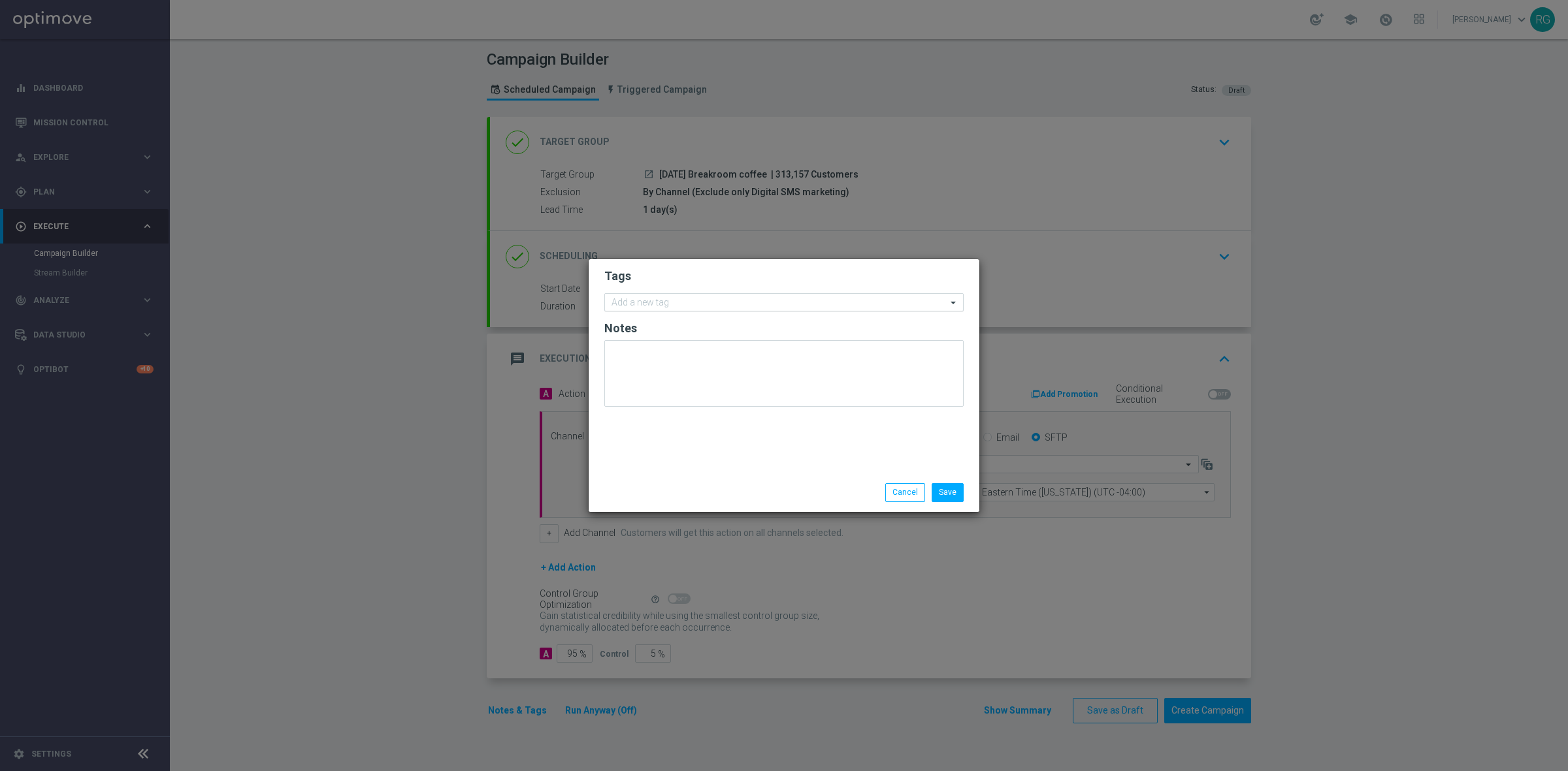
click at [703, 305] on input "text" at bounding box center [779, 303] width 335 height 11
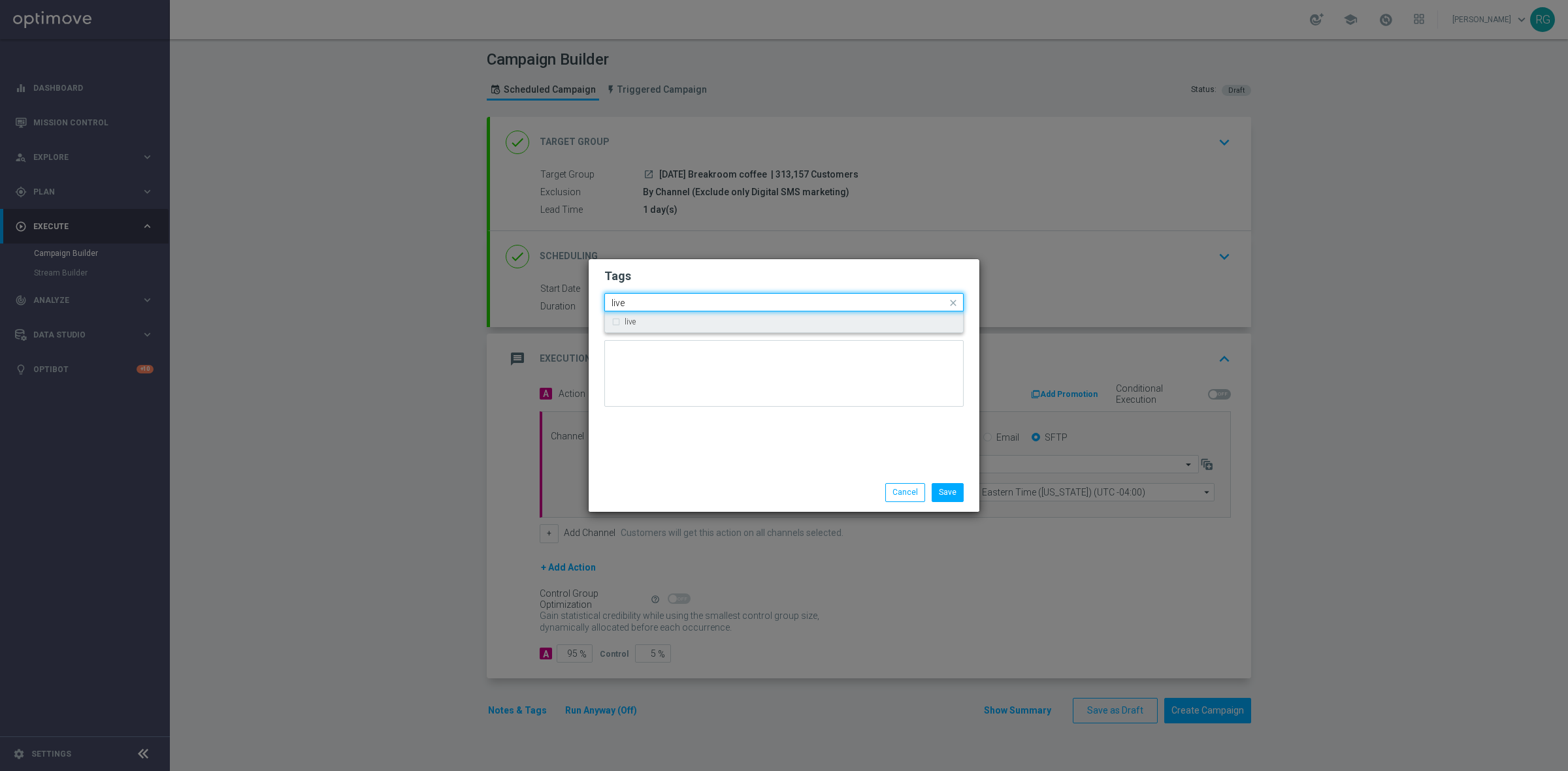
click at [701, 320] on div "live" at bounding box center [790, 322] width 332 height 8
type input "live"
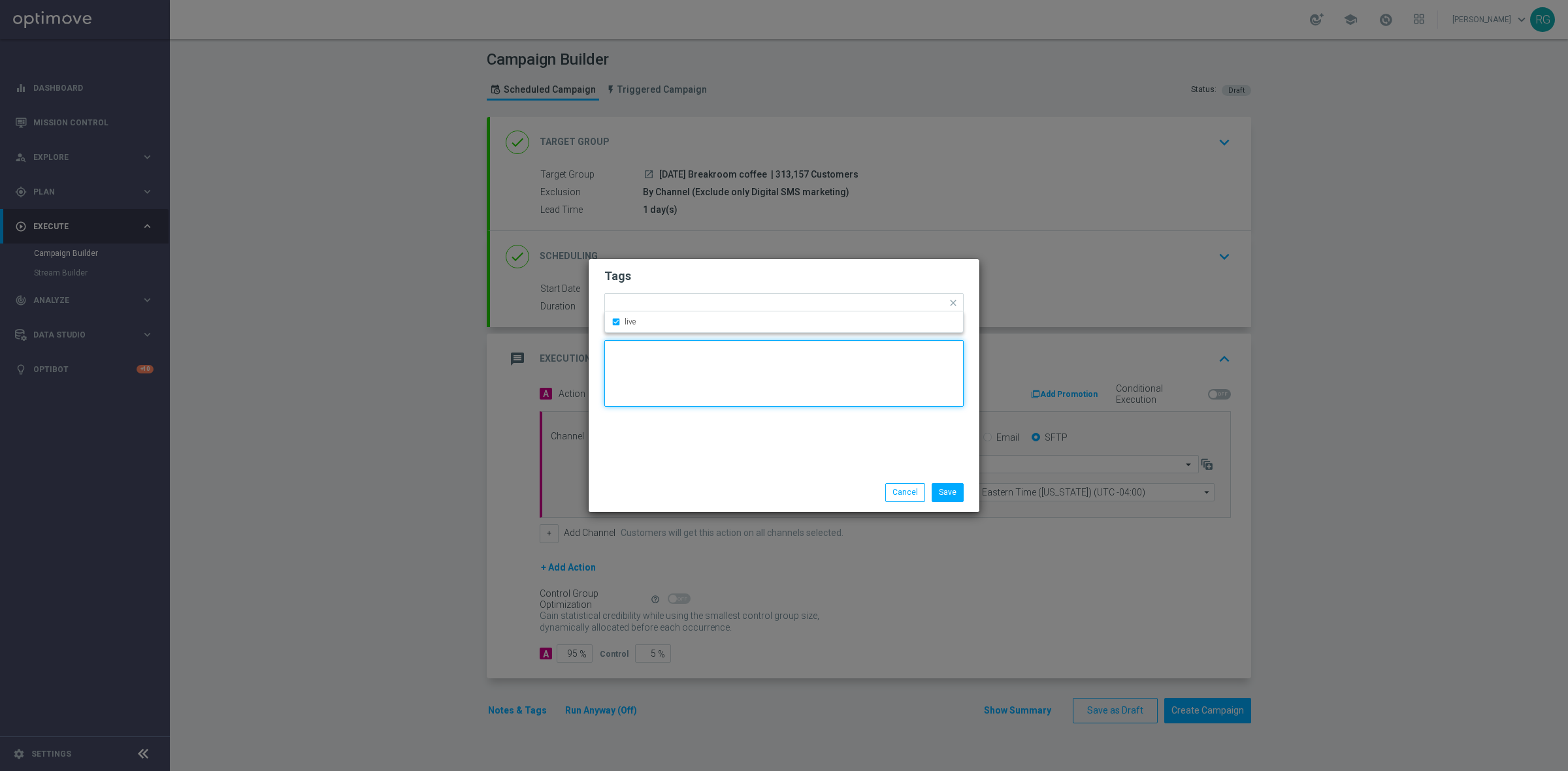
drag, startPoint x: 655, startPoint y: 393, endPoint x: 663, endPoint y: 359, distance: 34.9
click at [660, 383] on textarea at bounding box center [784, 373] width 359 height 67
click at [671, 297] on div "Add a new tag × live" at bounding box center [775, 302] width 342 height 18
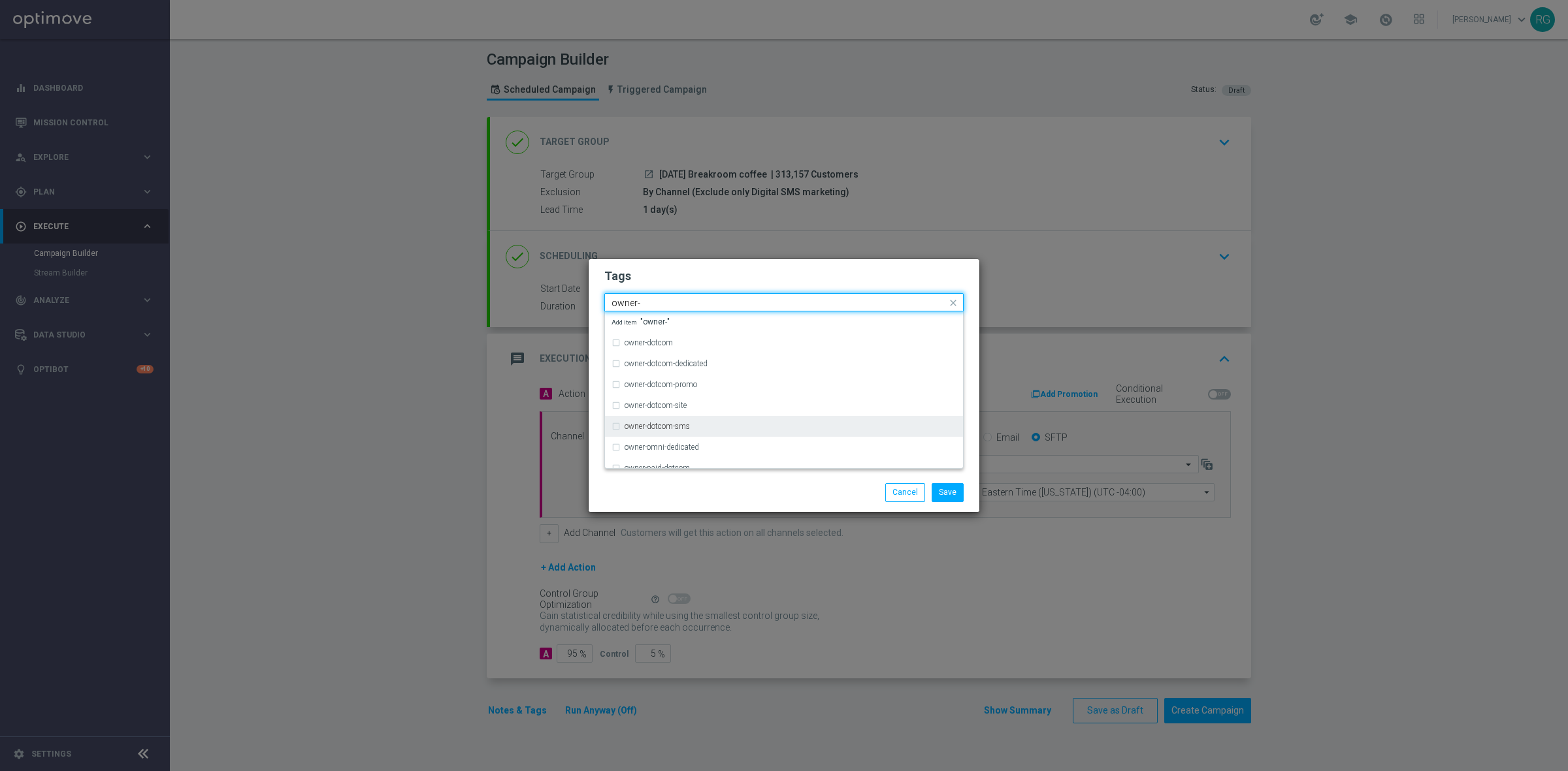
click at [688, 419] on div "owner-dotcom-sms" at bounding box center [784, 426] width 345 height 21
type input "owner-"
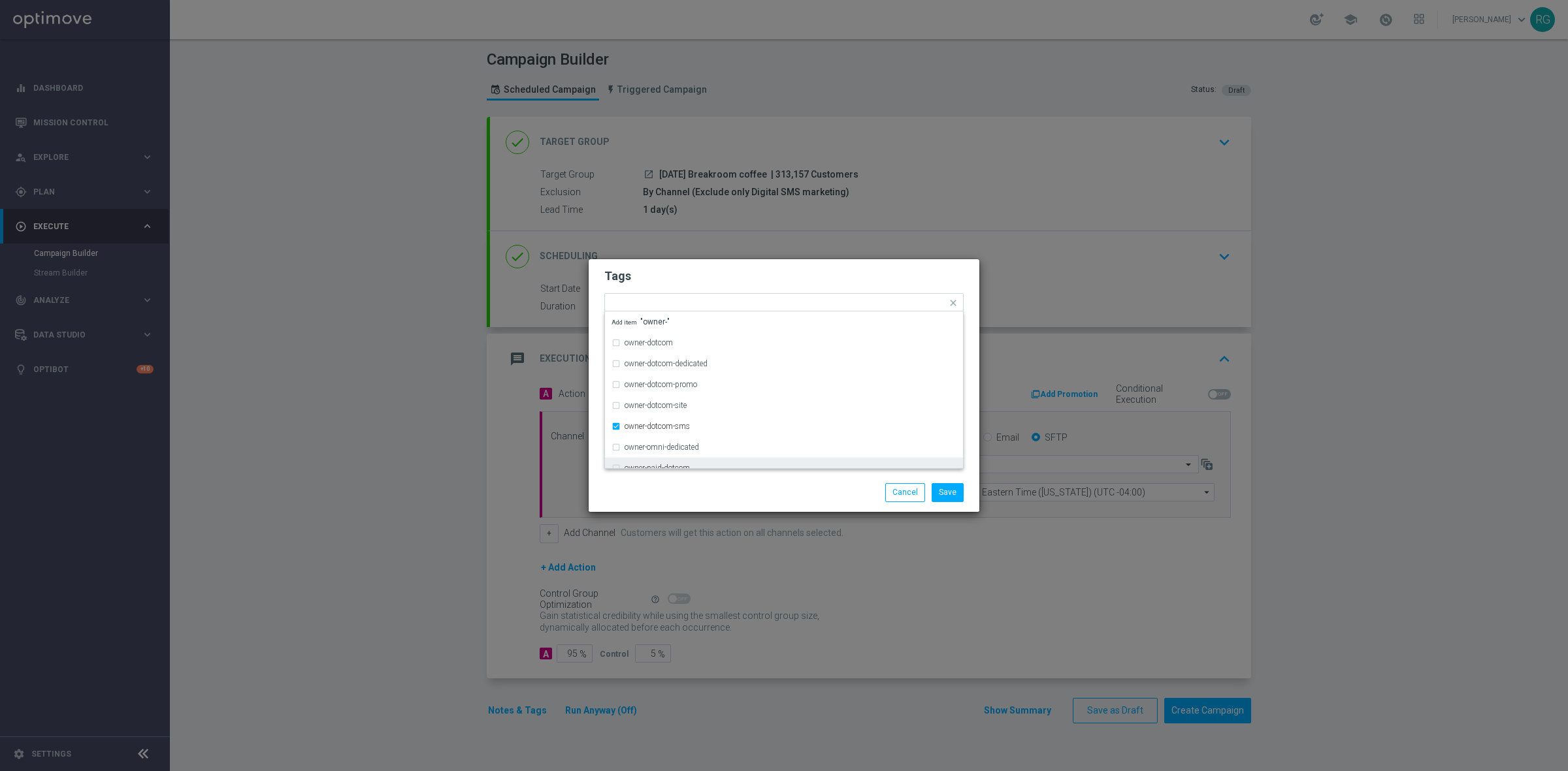
click at [782, 484] on div "Save Cancel" at bounding box center [846, 492] width 253 height 18
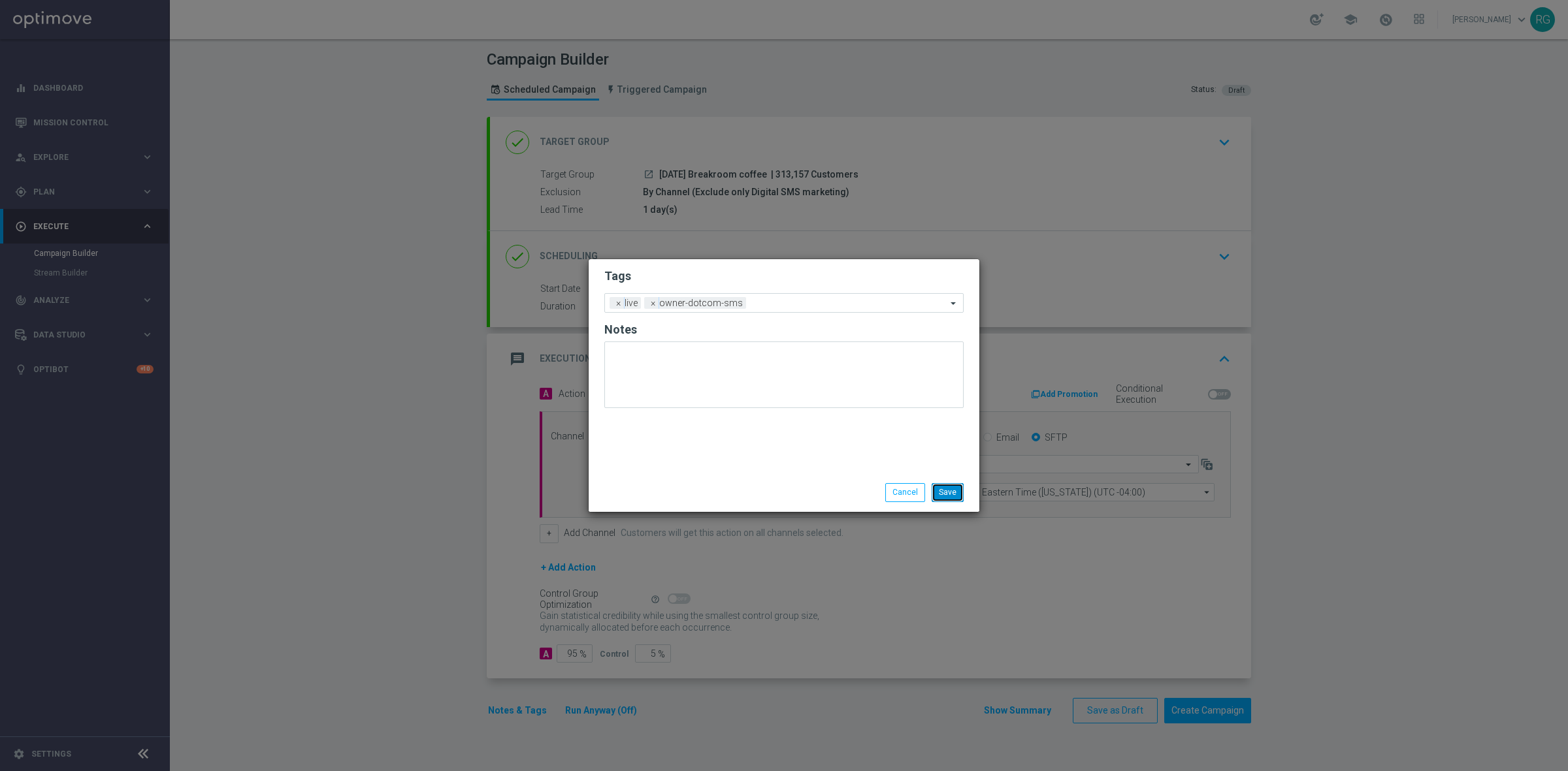
click at [960, 491] on button "Save" at bounding box center [947, 492] width 32 height 18
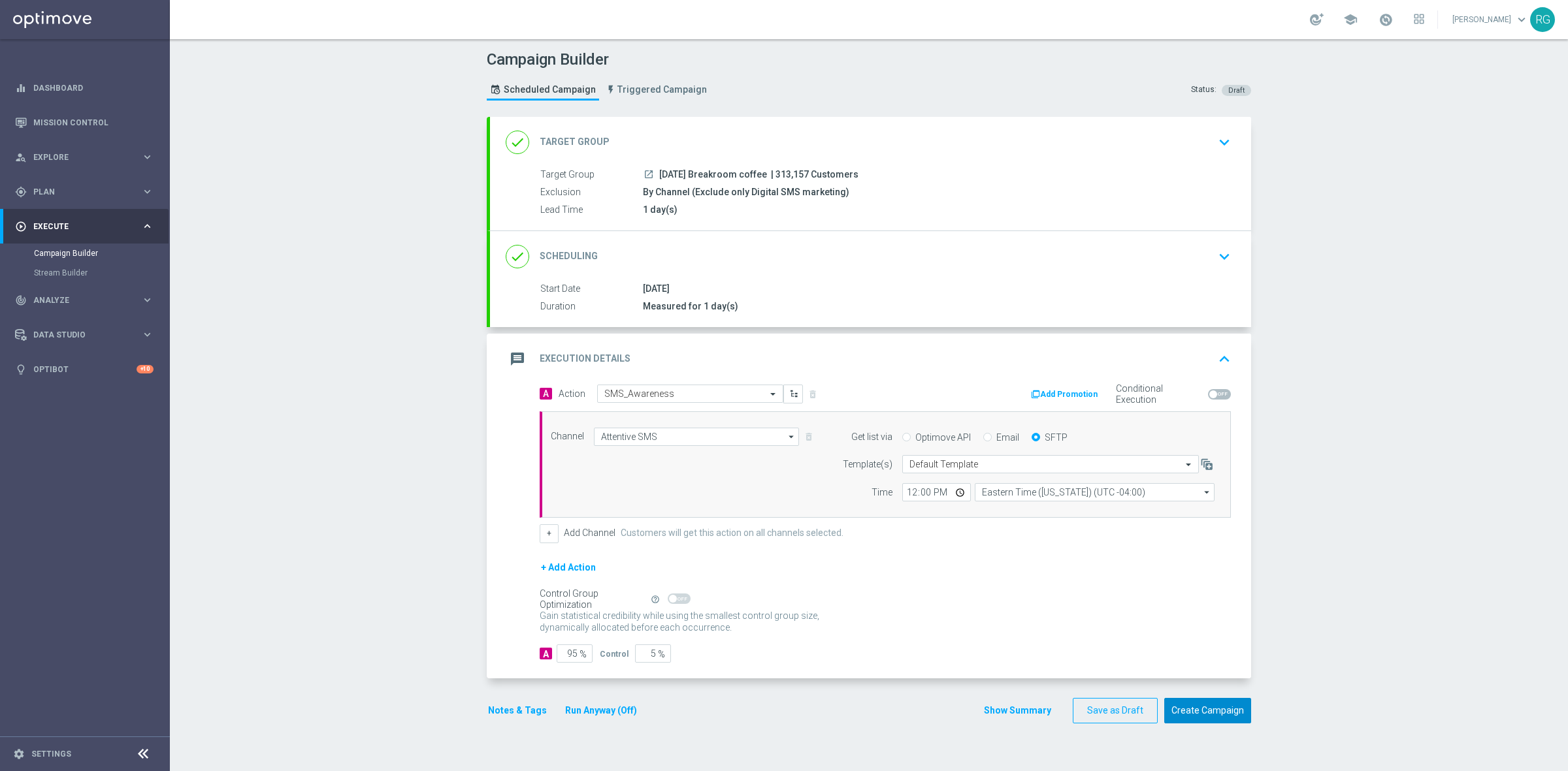
click at [1189, 710] on button "Create Campaign" at bounding box center [1207, 710] width 87 height 25
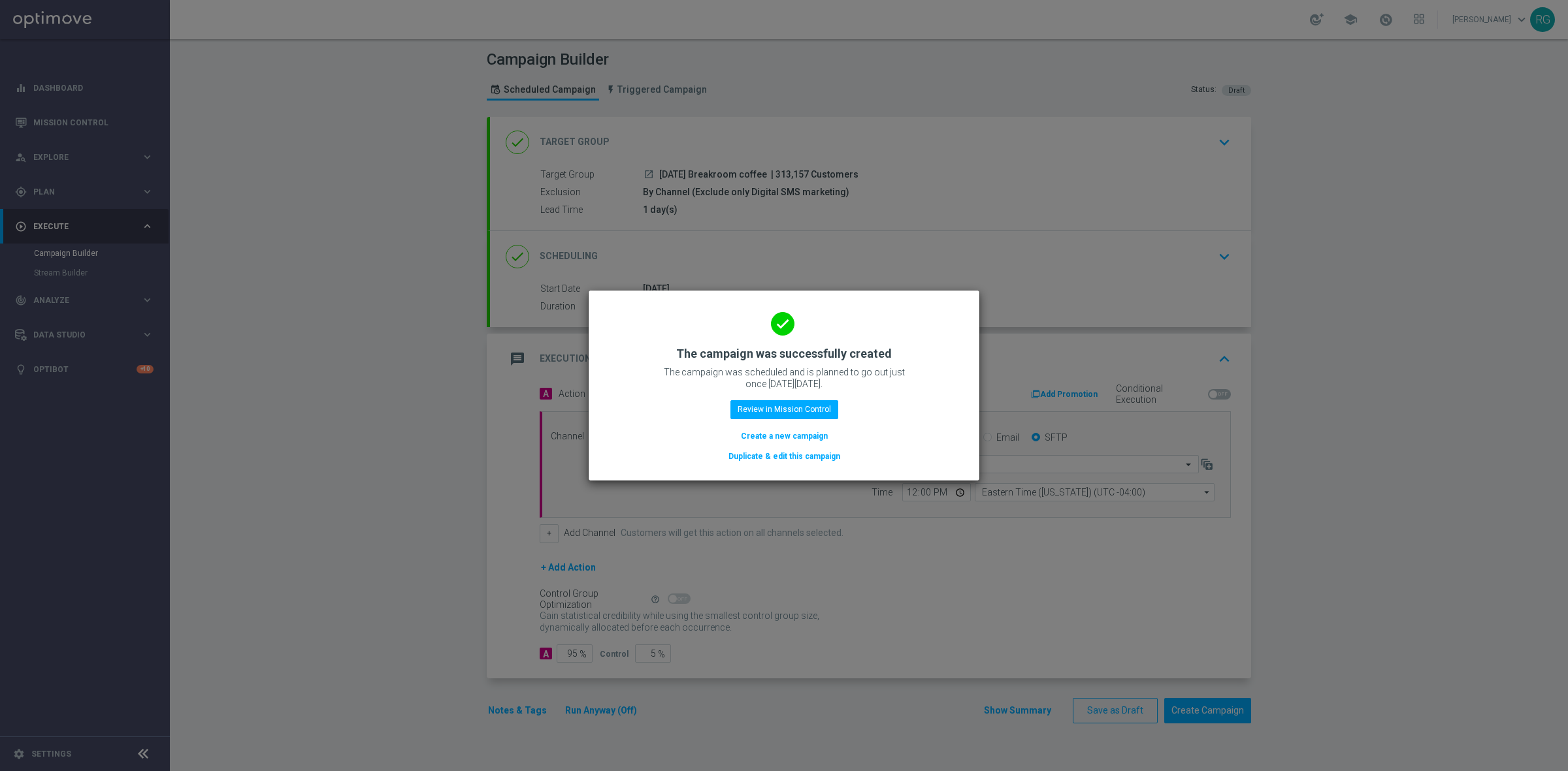
click at [782, 436] on button "Create a new campaign" at bounding box center [784, 436] width 90 height 14
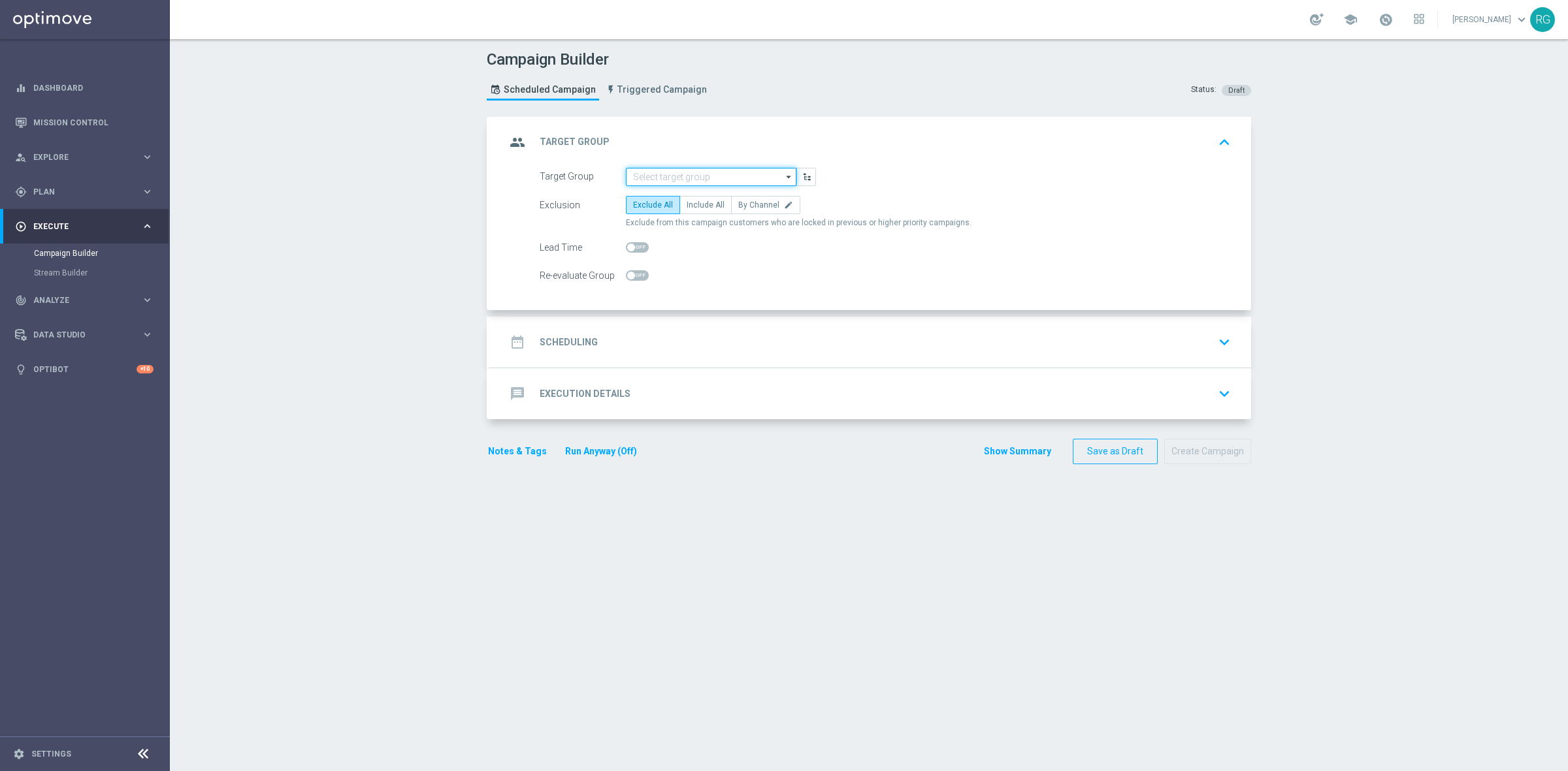
click at [655, 171] on input at bounding box center [711, 176] width 171 height 18
click at [665, 186] on div "[DATE] Printer" at bounding box center [721, 195] width 171 height 18
type input "[DATE] Printer"
checkbox input "true"
click at [752, 190] on form "Target Group 9.12.25 Printer 9.12.25 Printer arrow_drop_down Drag here to set r…" at bounding box center [885, 226] width 691 height 117
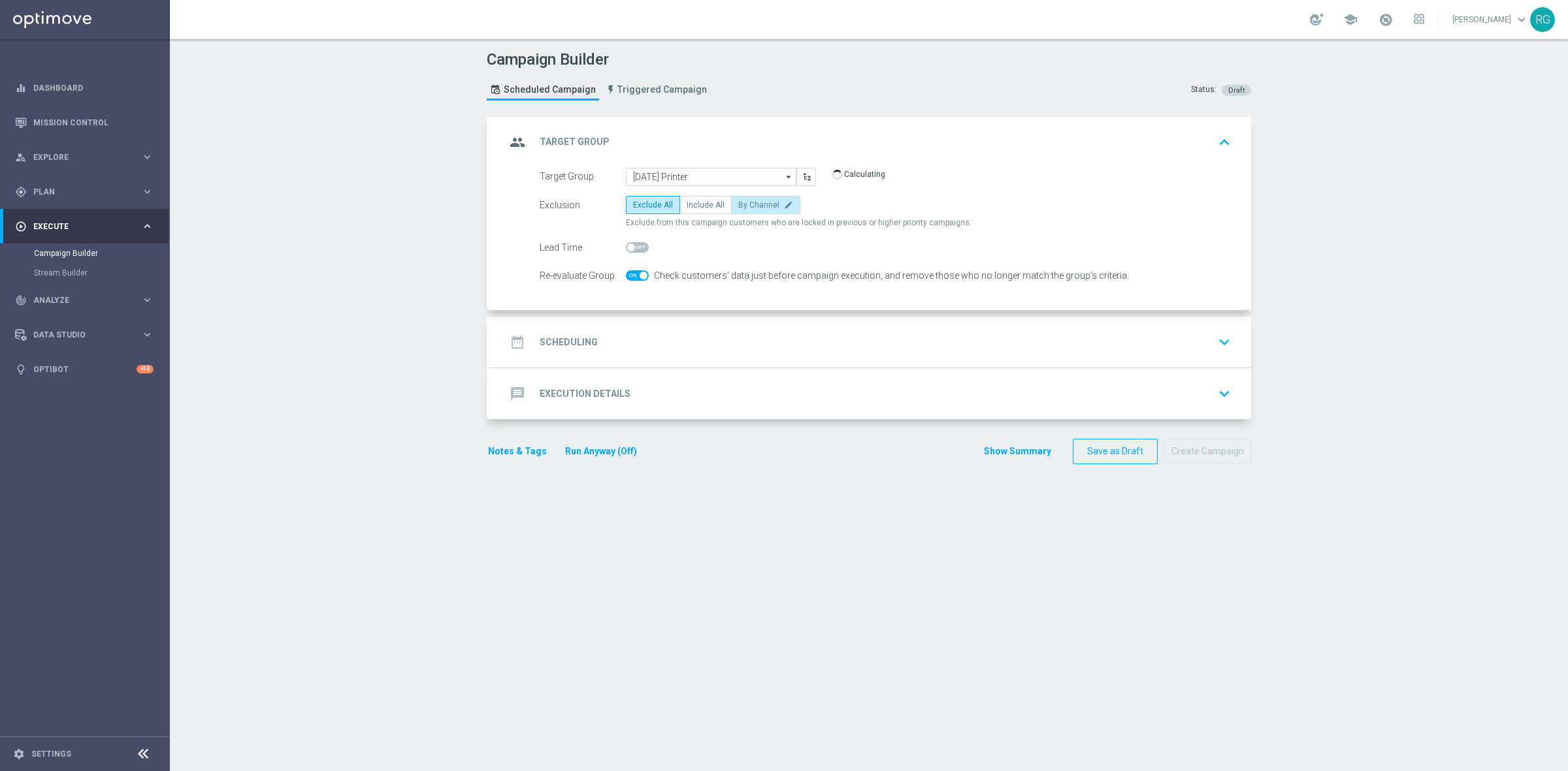
click at [749, 197] on label "By Channel edit" at bounding box center [766, 205] width 69 height 18
click at [746, 203] on input "By Channel edit" at bounding box center [742, 207] width 9 height 9
radio input "true"
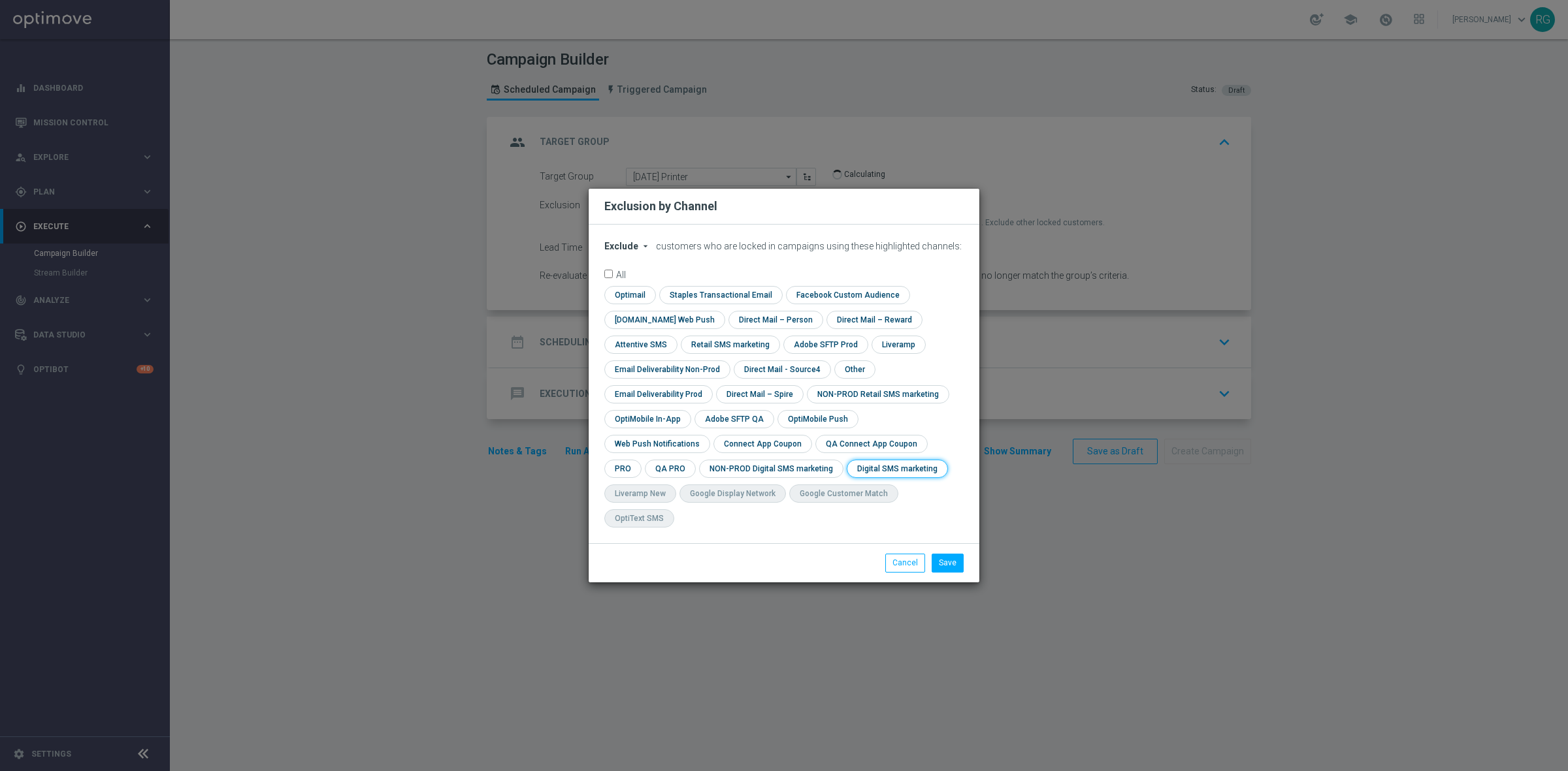
drag, startPoint x: 793, startPoint y: 478, endPoint x: 913, endPoint y: 508, distance: 123.7
click at [846, 478] on input "checkbox" at bounding box center [894, 468] width 96 height 17
checkbox input "true"
click at [942, 554] on button "Save" at bounding box center [947, 563] width 32 height 18
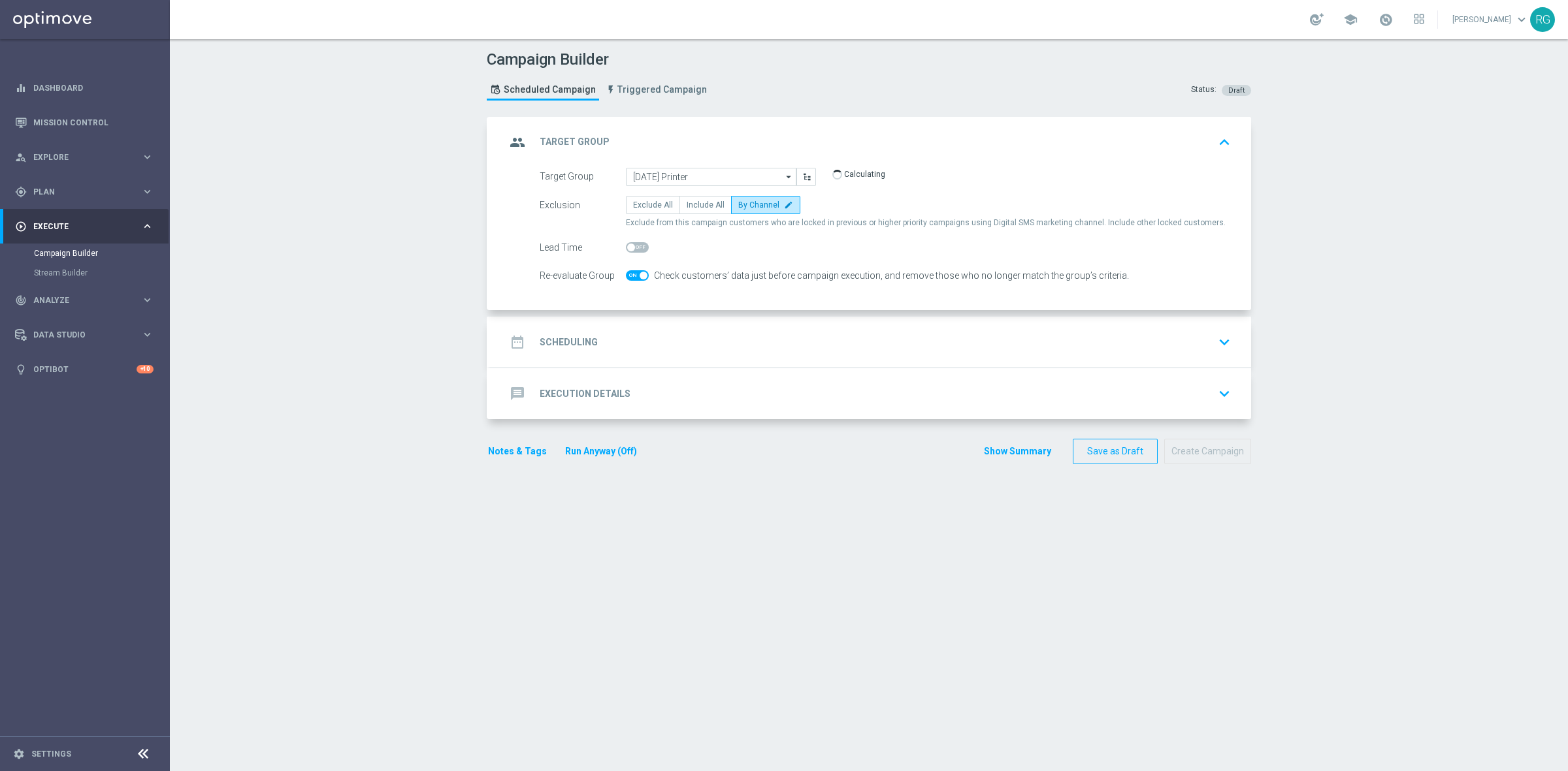
click at [631, 242] on span at bounding box center [637, 247] width 23 height 10
click at [631, 242] on input "checkbox" at bounding box center [637, 247] width 23 height 10
checkbox input "true"
click at [629, 271] on span at bounding box center [637, 275] width 23 height 10
click at [629, 271] on input "checkbox" at bounding box center [637, 275] width 23 height 10
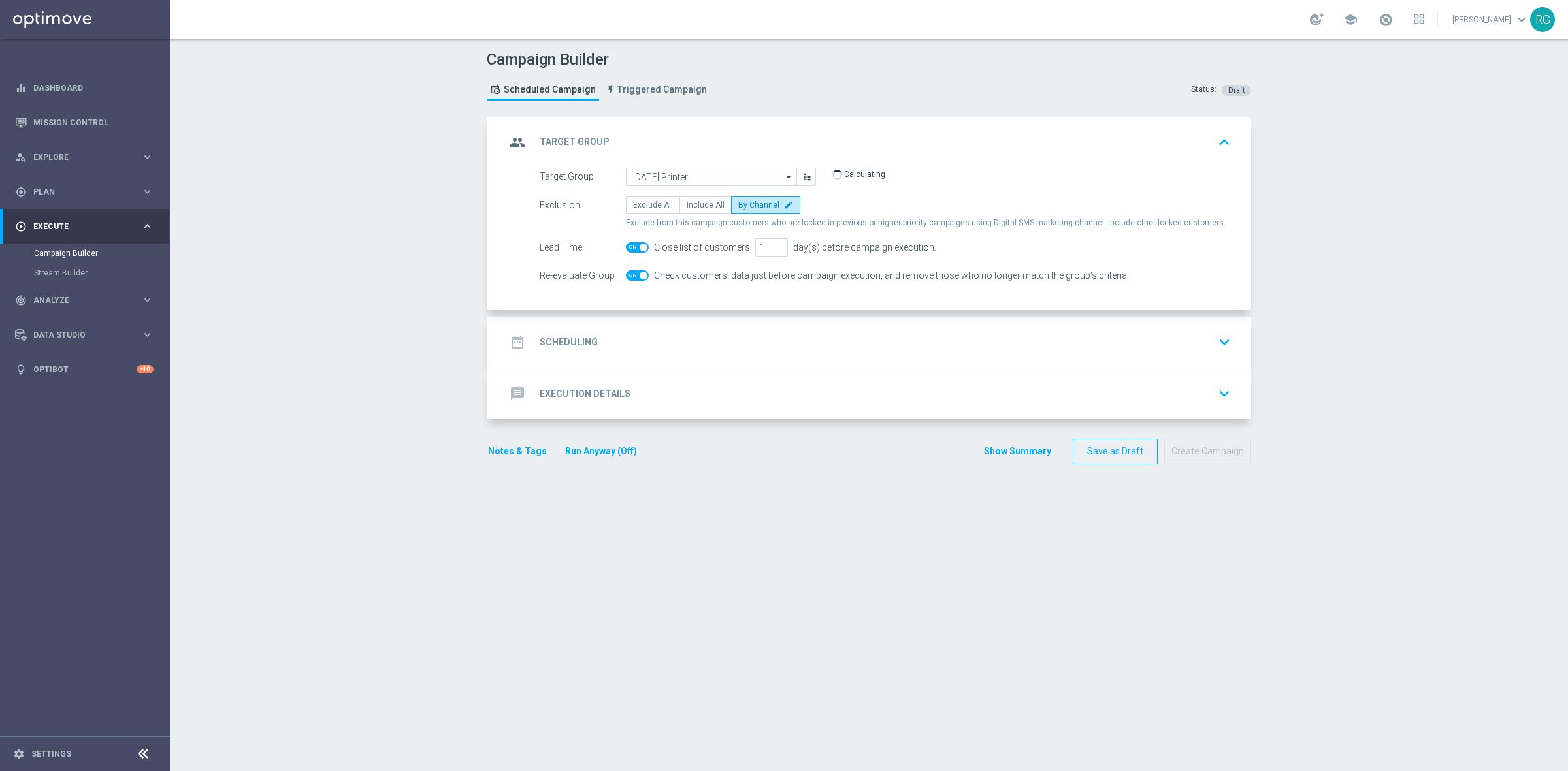
checkbox input "false"
click at [631, 343] on div "date_range Scheduling keyboard_arrow_down" at bounding box center [870, 342] width 730 height 25
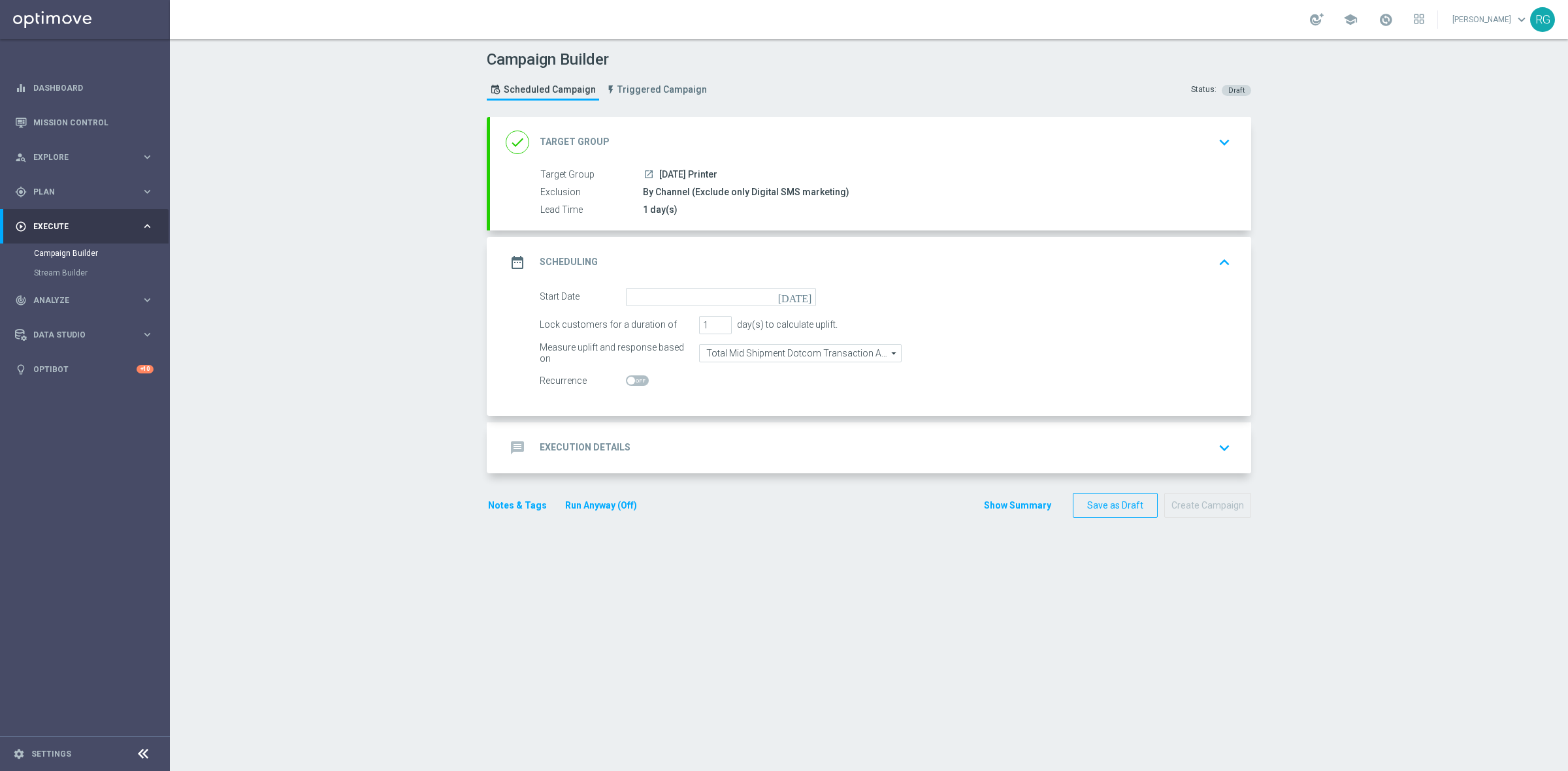
click at [801, 293] on icon "[DATE]" at bounding box center [797, 295] width 39 height 14
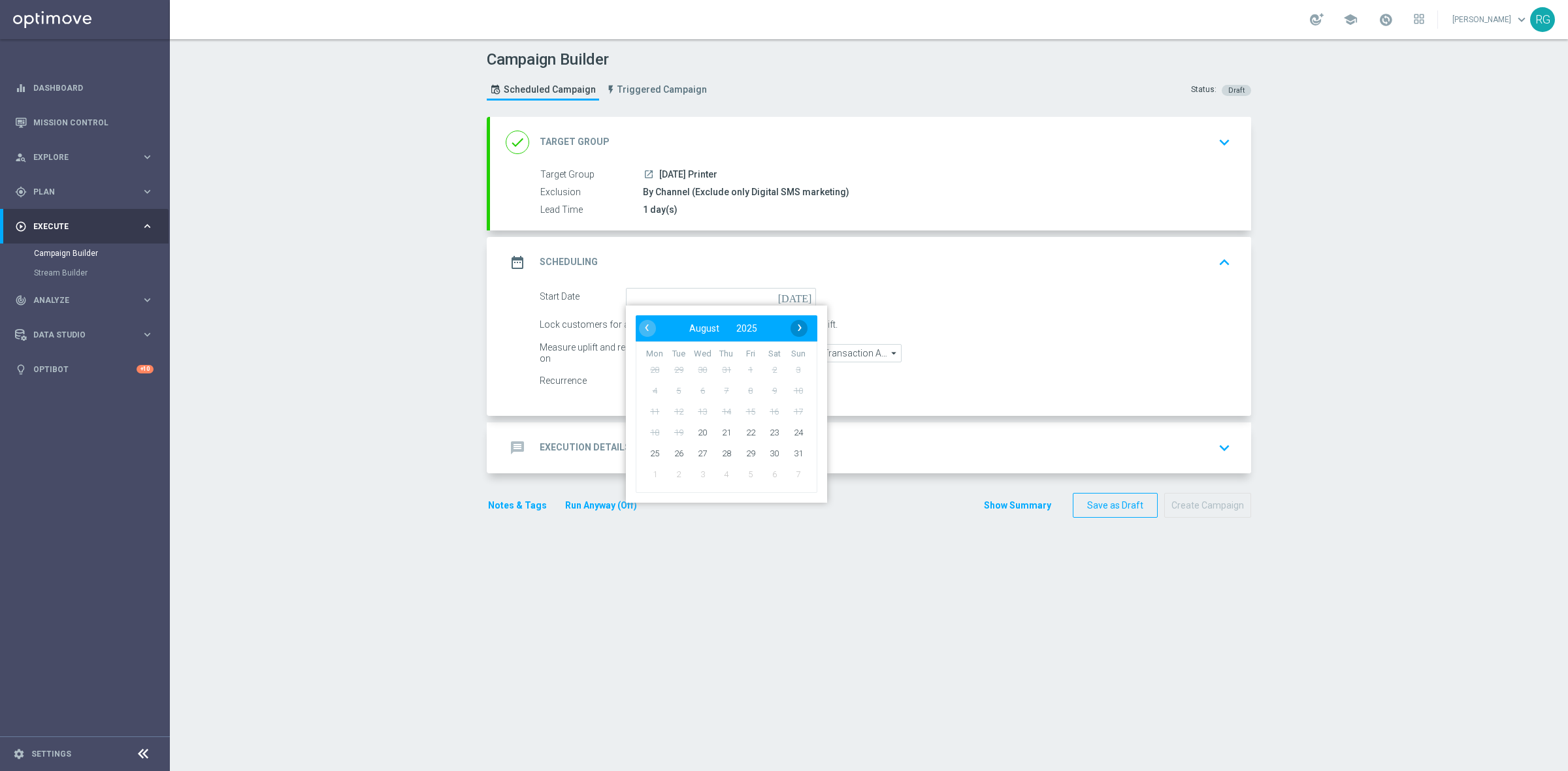
click at [793, 327] on span "›" at bounding box center [800, 328] width 17 height 17
click at [746, 390] on span "12" at bounding box center [750, 390] width 21 height 21
type input "12 Sep 2025"
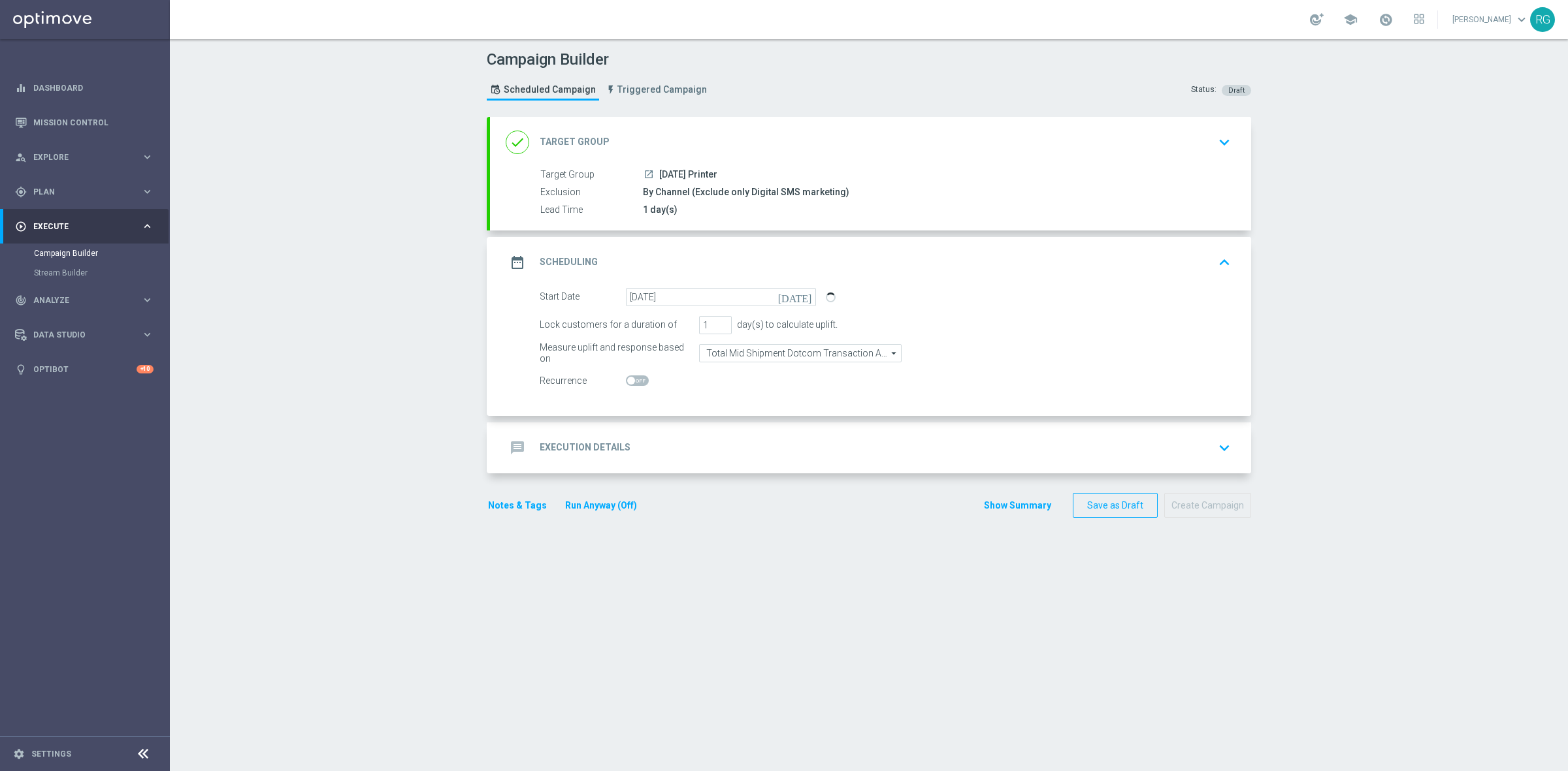
click at [716, 451] on div "message Execution Details keyboard_arrow_down" at bounding box center [870, 448] width 730 height 25
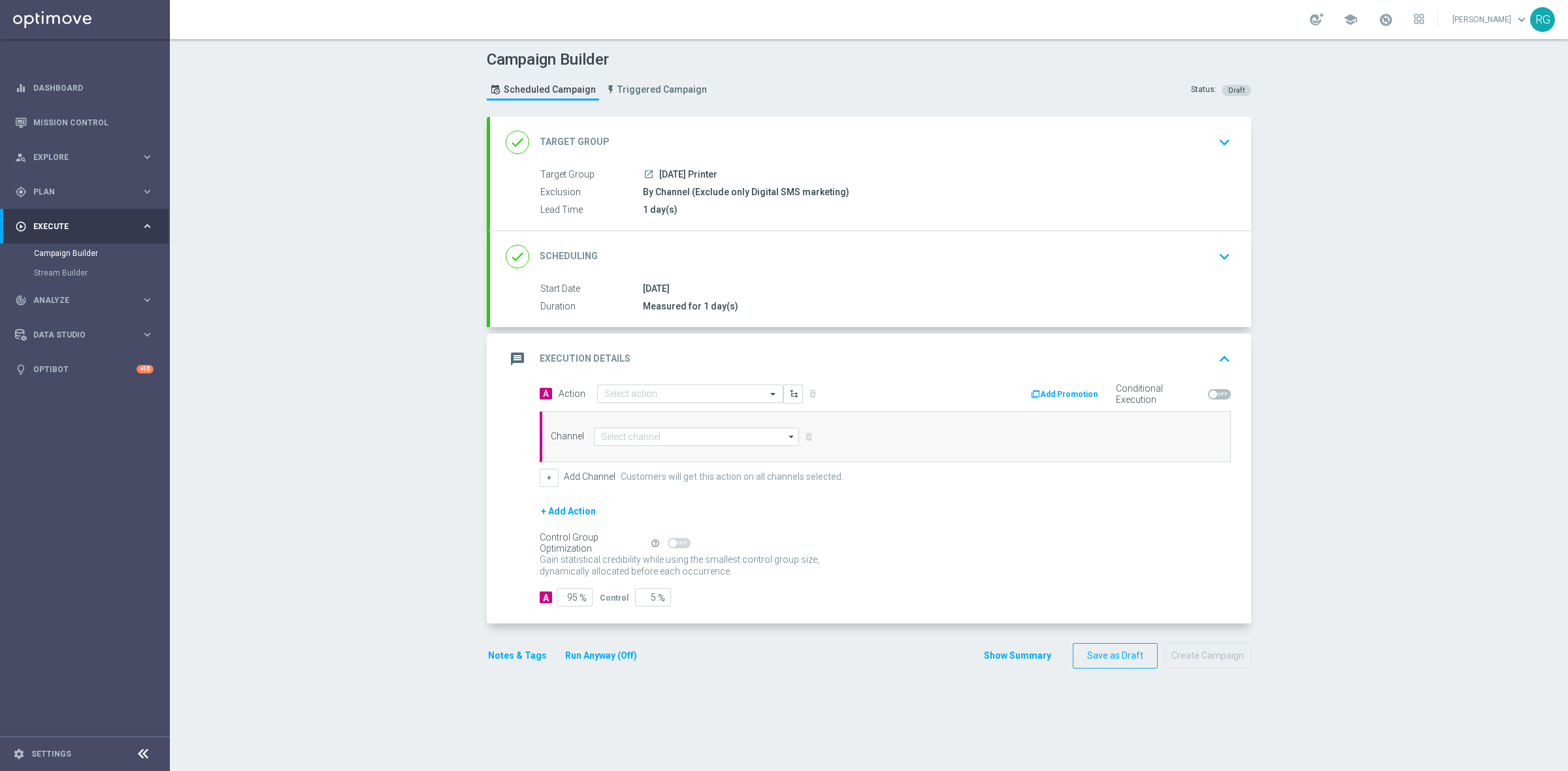
click at [605, 393] on input "text" at bounding box center [677, 394] width 146 height 11
type input "sms"
click at [632, 459] on label "SMS_Awareness" at bounding box center [632, 460] width 56 height 11
click at [631, 433] on input at bounding box center [696, 437] width 205 height 18
click at [680, 451] on div "Attentive SMS" at bounding box center [707, 456] width 205 height 18
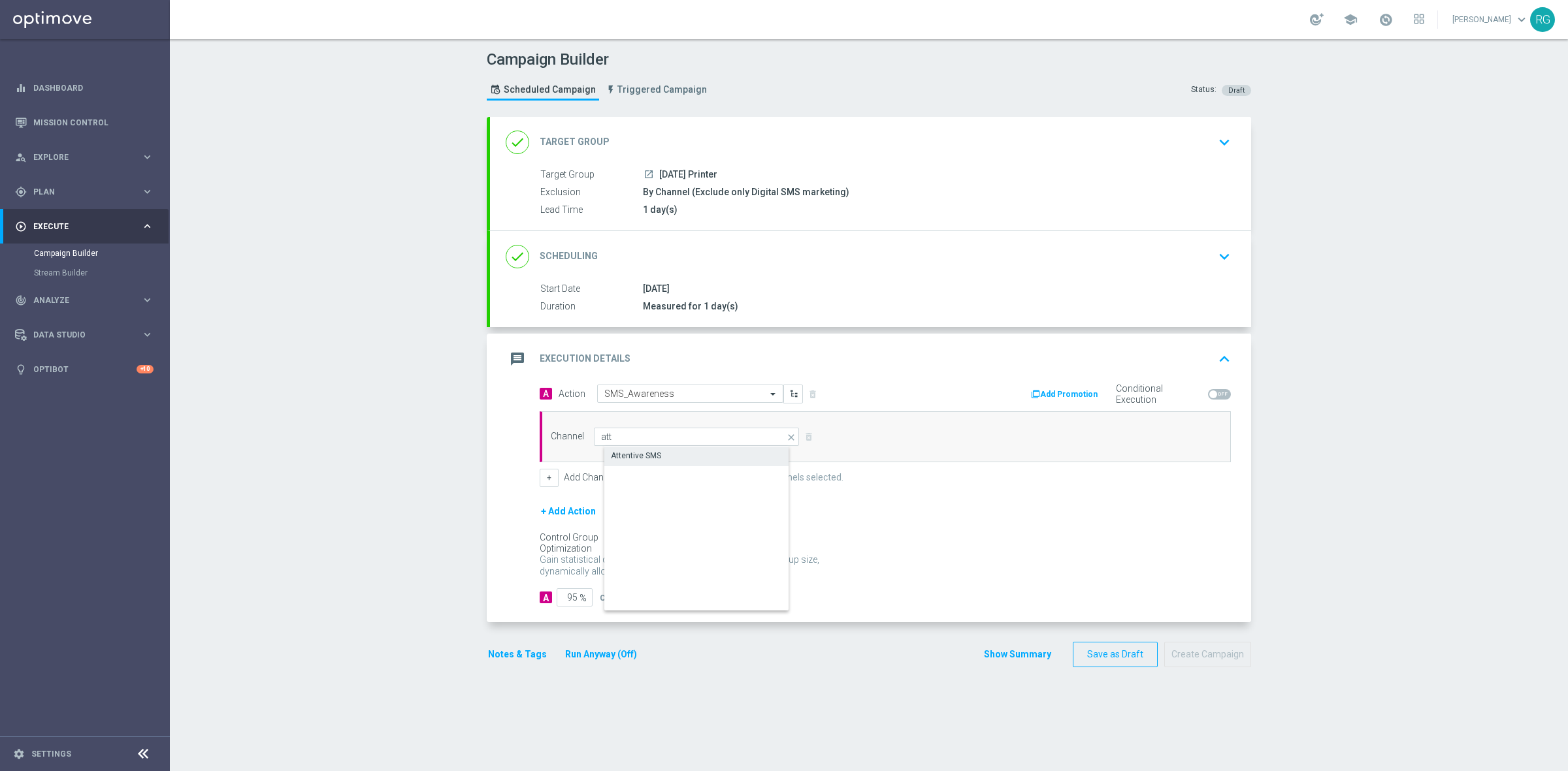
type input "Attentive SMS"
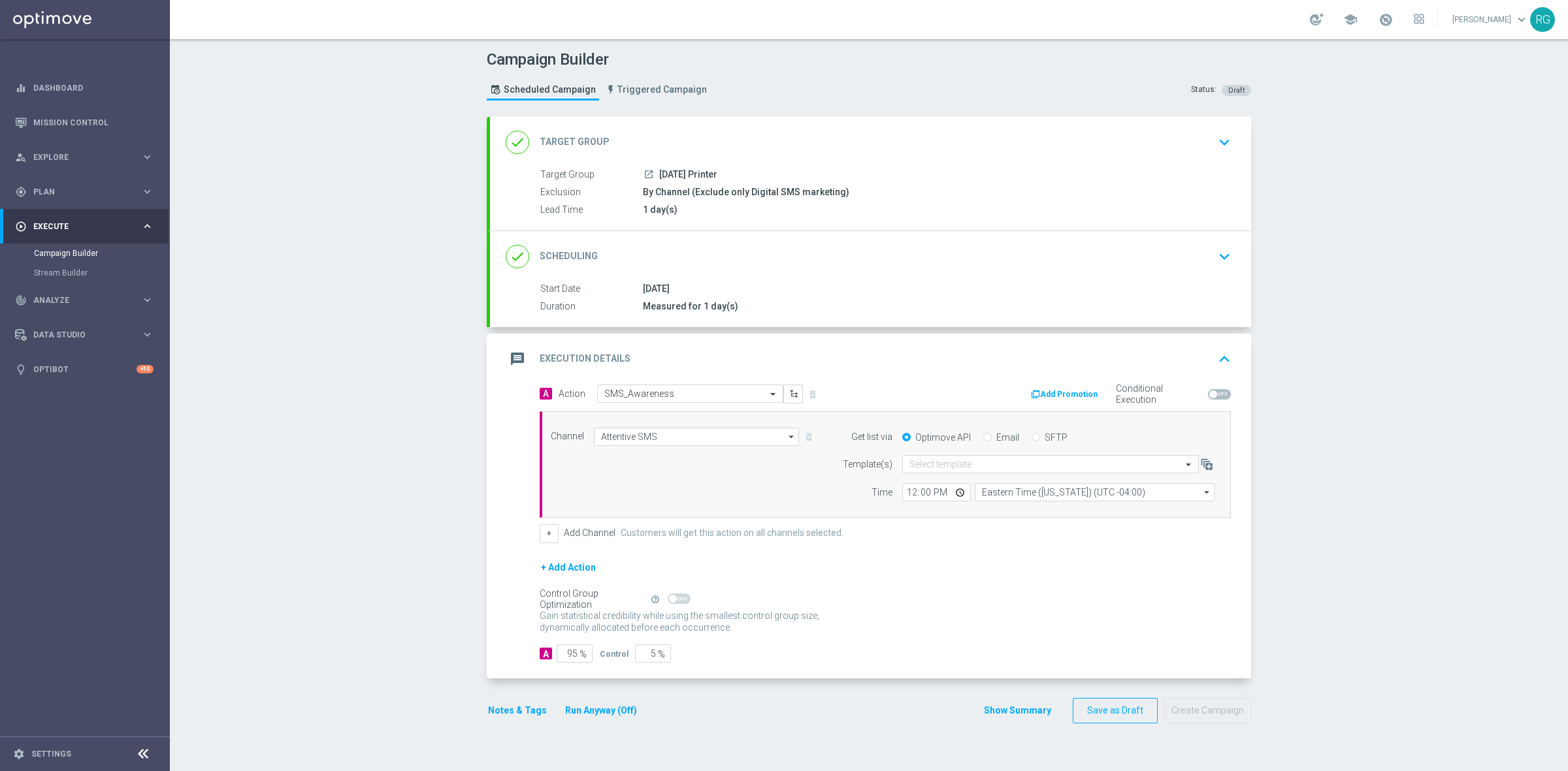
click at [1032, 437] on input "SFTP" at bounding box center [1035, 438] width 9 height 9
radio input "true"
click at [972, 465] on input "text" at bounding box center [1037, 464] width 256 height 11
click at [967, 483] on div "Default Template" at bounding box center [1050, 484] width 282 height 21
click at [503, 710] on button "Notes & Tags" at bounding box center [517, 710] width 61 height 17
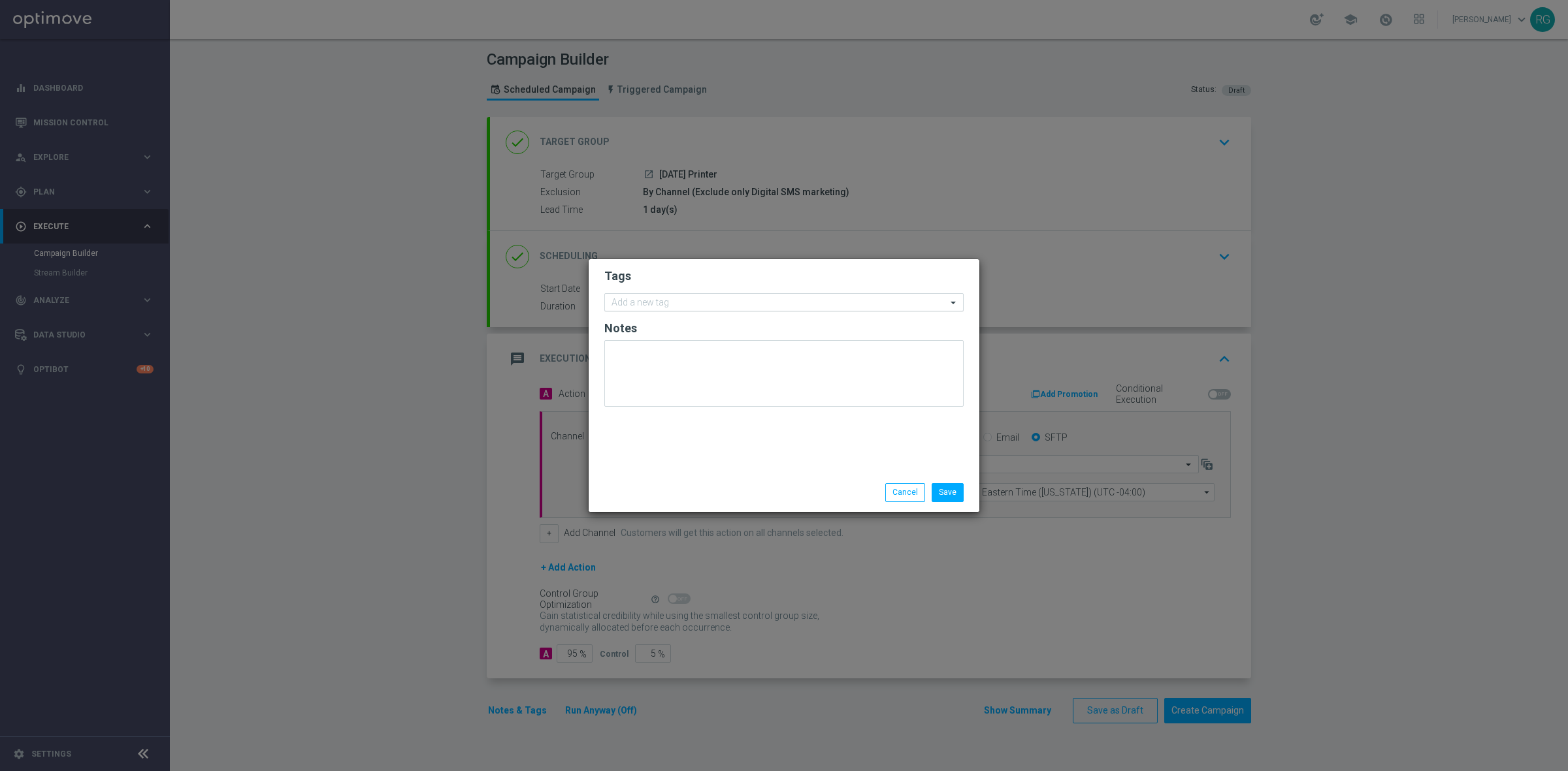
click at [640, 301] on input "text" at bounding box center [779, 303] width 335 height 11
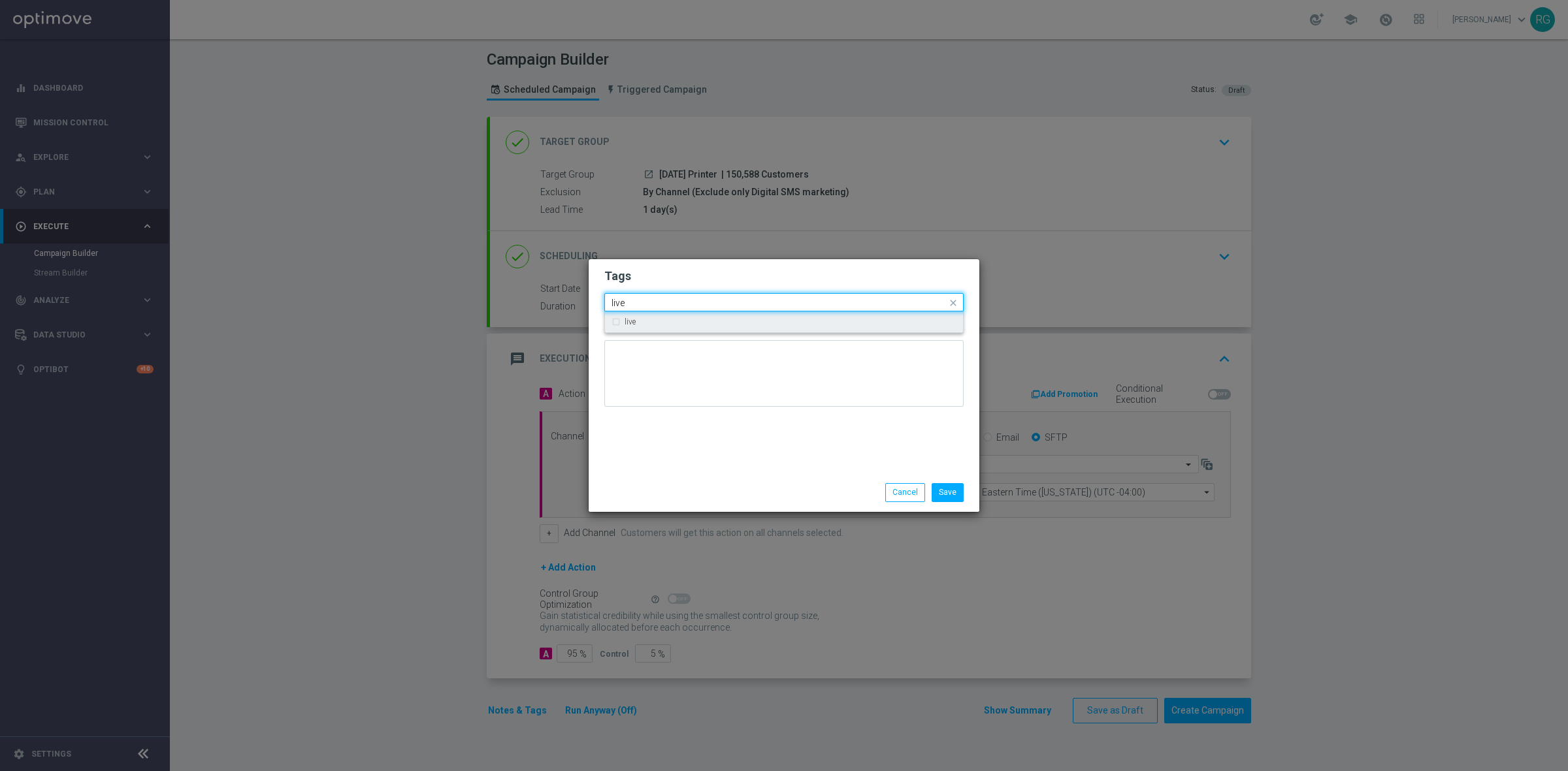
click at [649, 325] on div "live" at bounding box center [790, 322] width 332 height 8
type input "live"
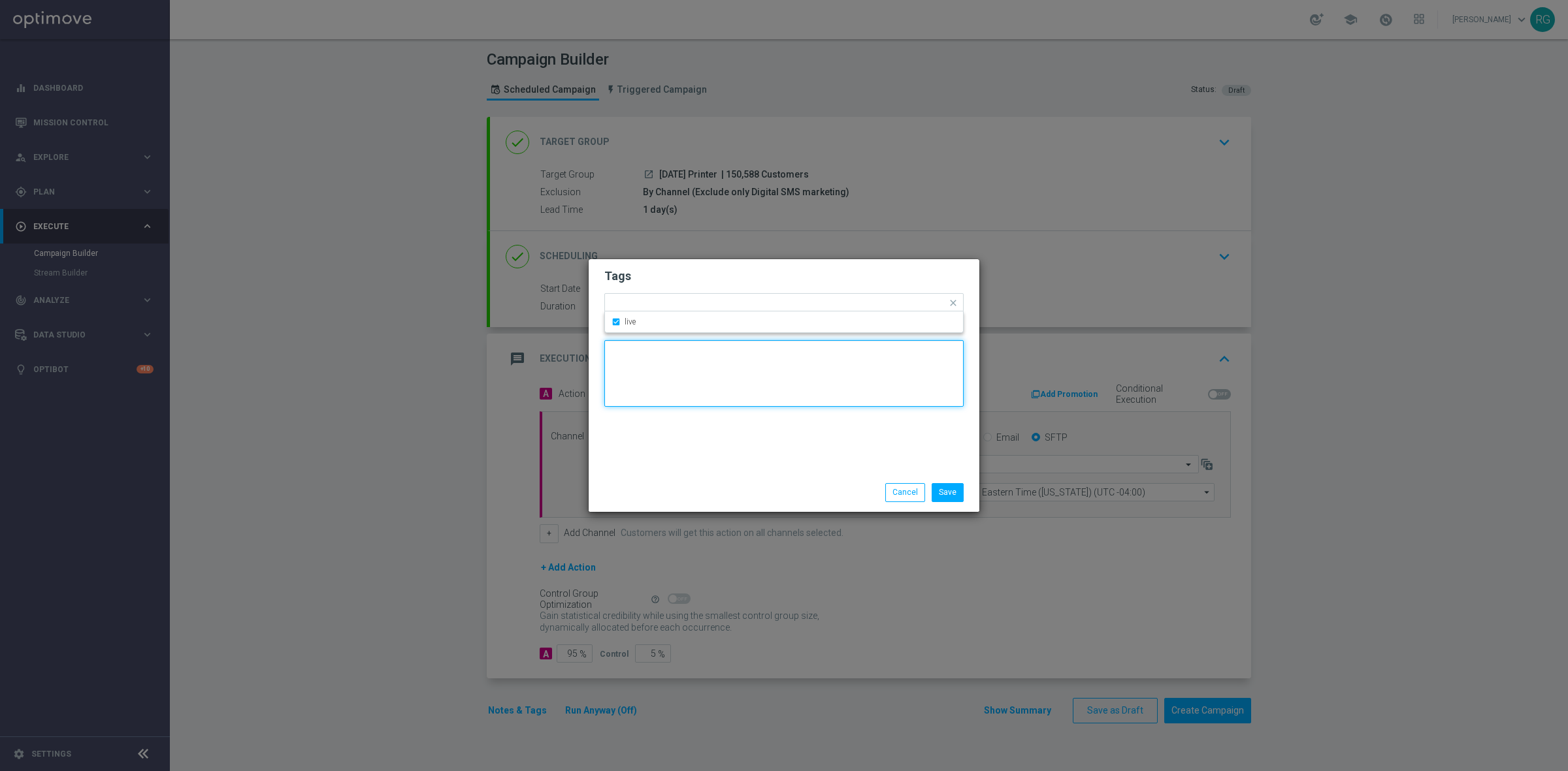
drag, startPoint x: 634, startPoint y: 375, endPoint x: 653, endPoint y: 338, distance: 41.6
click at [635, 371] on textarea at bounding box center [784, 373] width 359 height 67
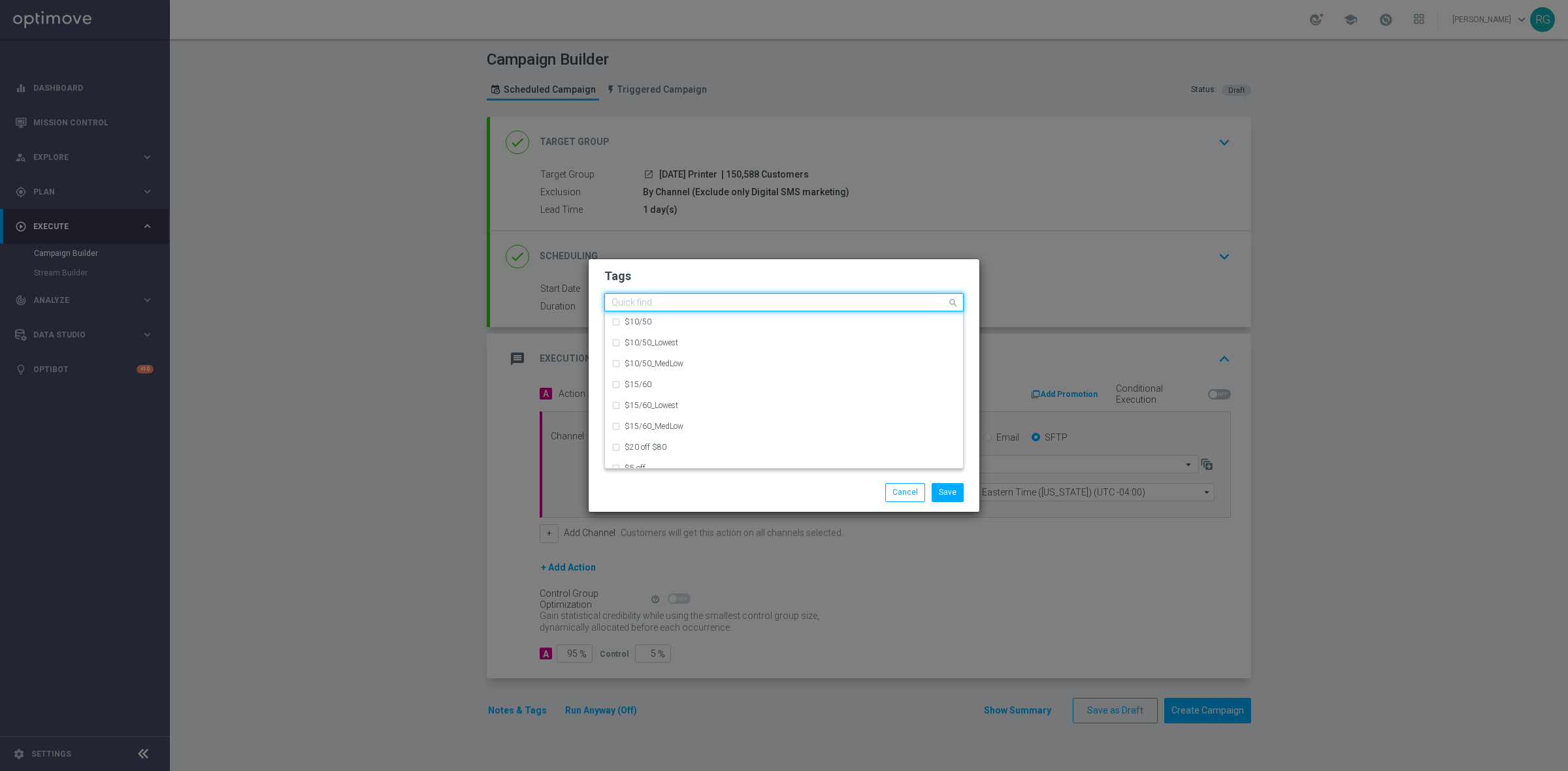
click at [674, 304] on input "text" at bounding box center [779, 303] width 335 height 11
click at [688, 422] on label "owner-dotcom-sms" at bounding box center [656, 426] width 65 height 8
type input "owner"
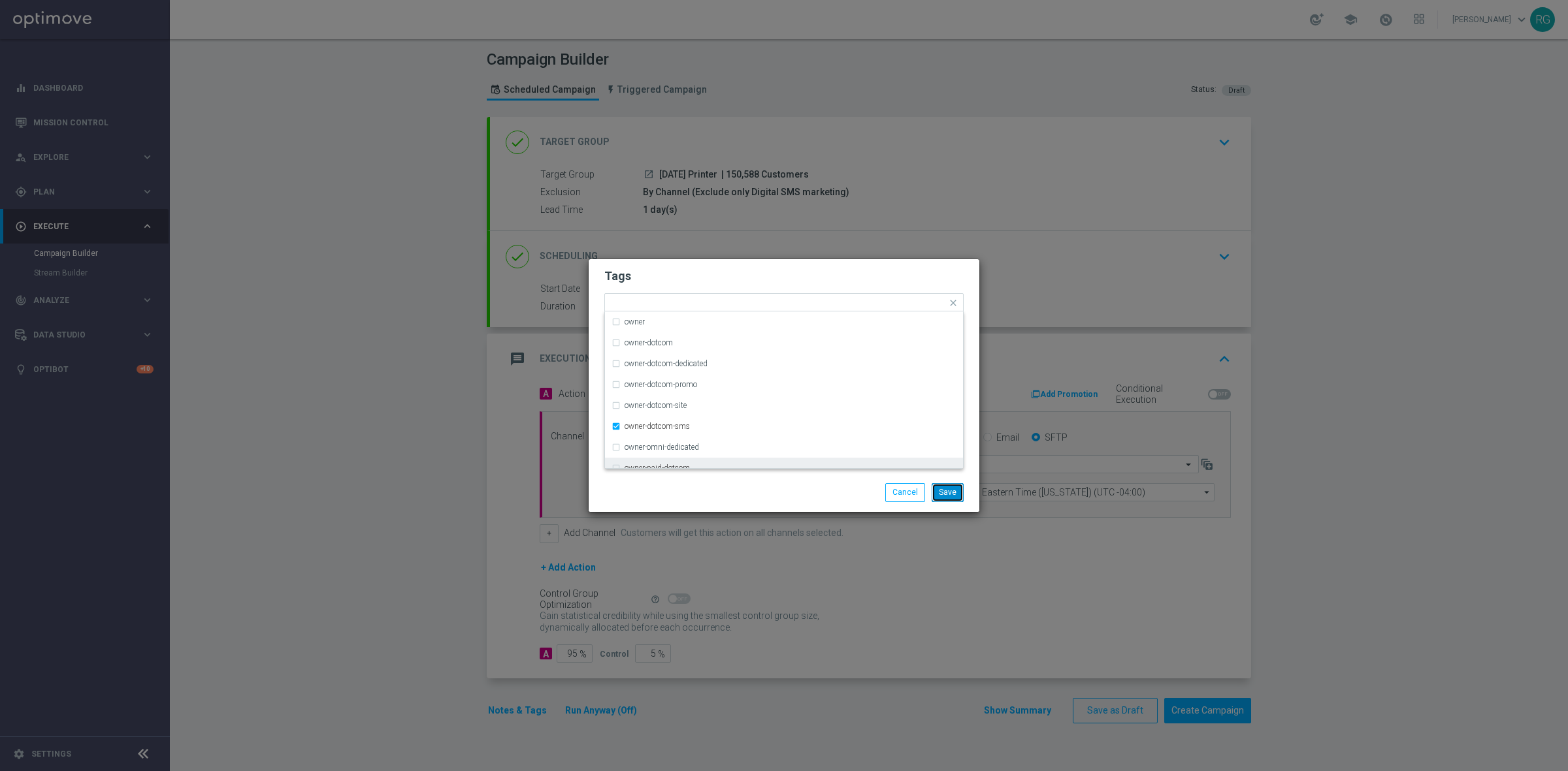
click at [941, 492] on button "Save" at bounding box center [947, 492] width 32 height 18
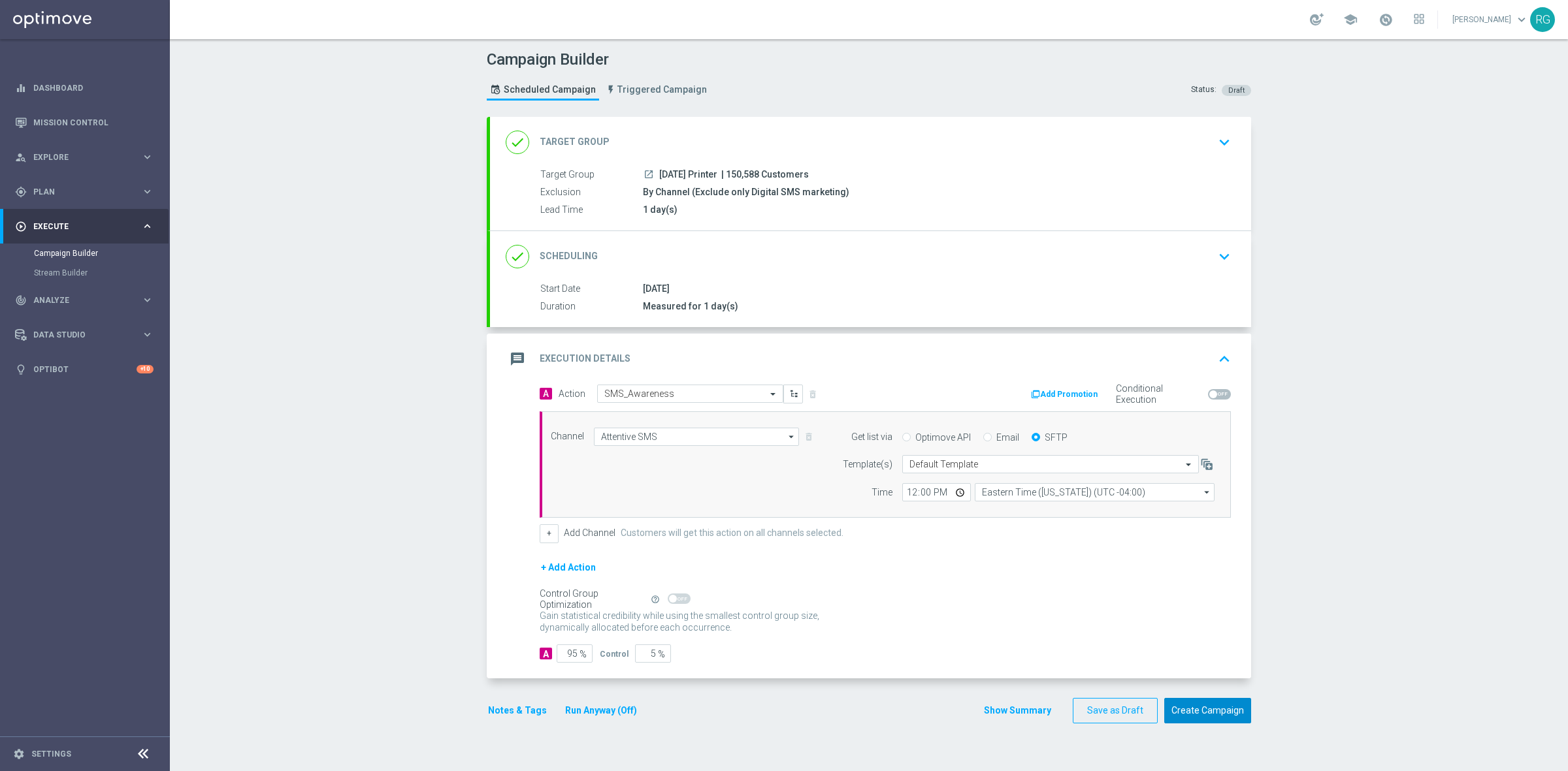
click at [1222, 705] on button "Create Campaign" at bounding box center [1207, 710] width 87 height 25
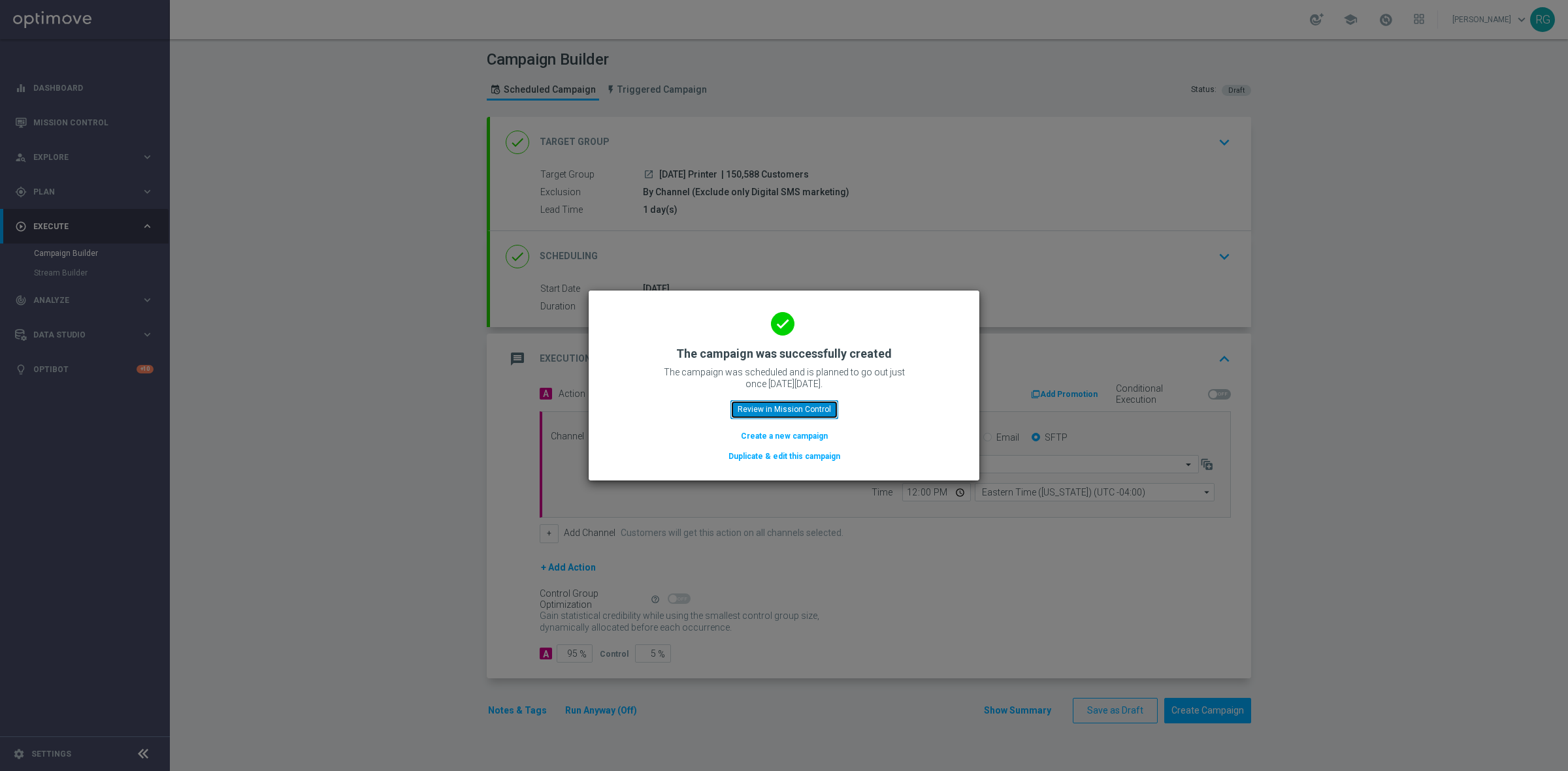
click at [804, 409] on button "Review in Mission Control" at bounding box center [784, 409] width 108 height 18
